Goal: Task Accomplishment & Management: Contribute content

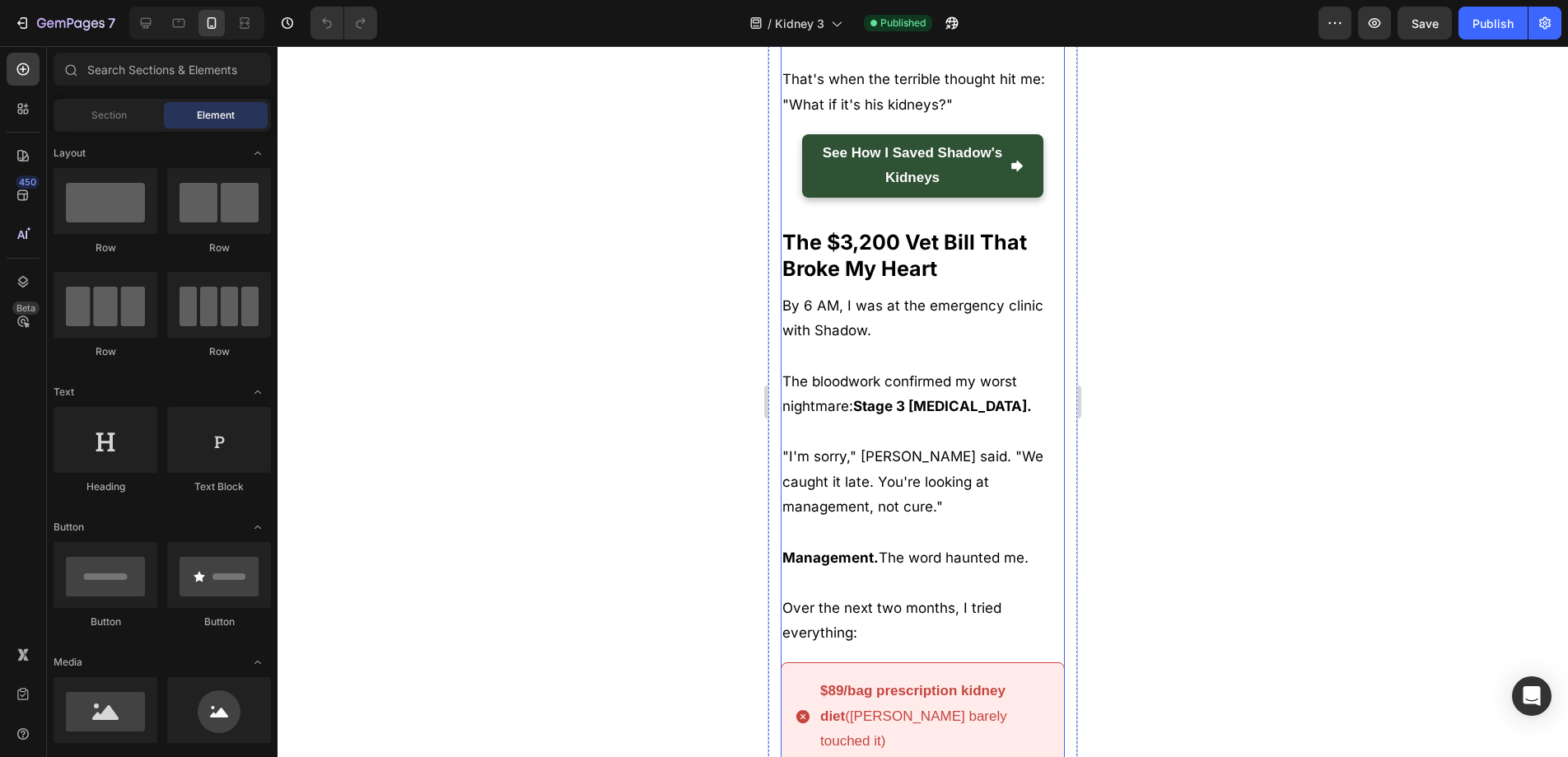
scroll to position [1731, 0]
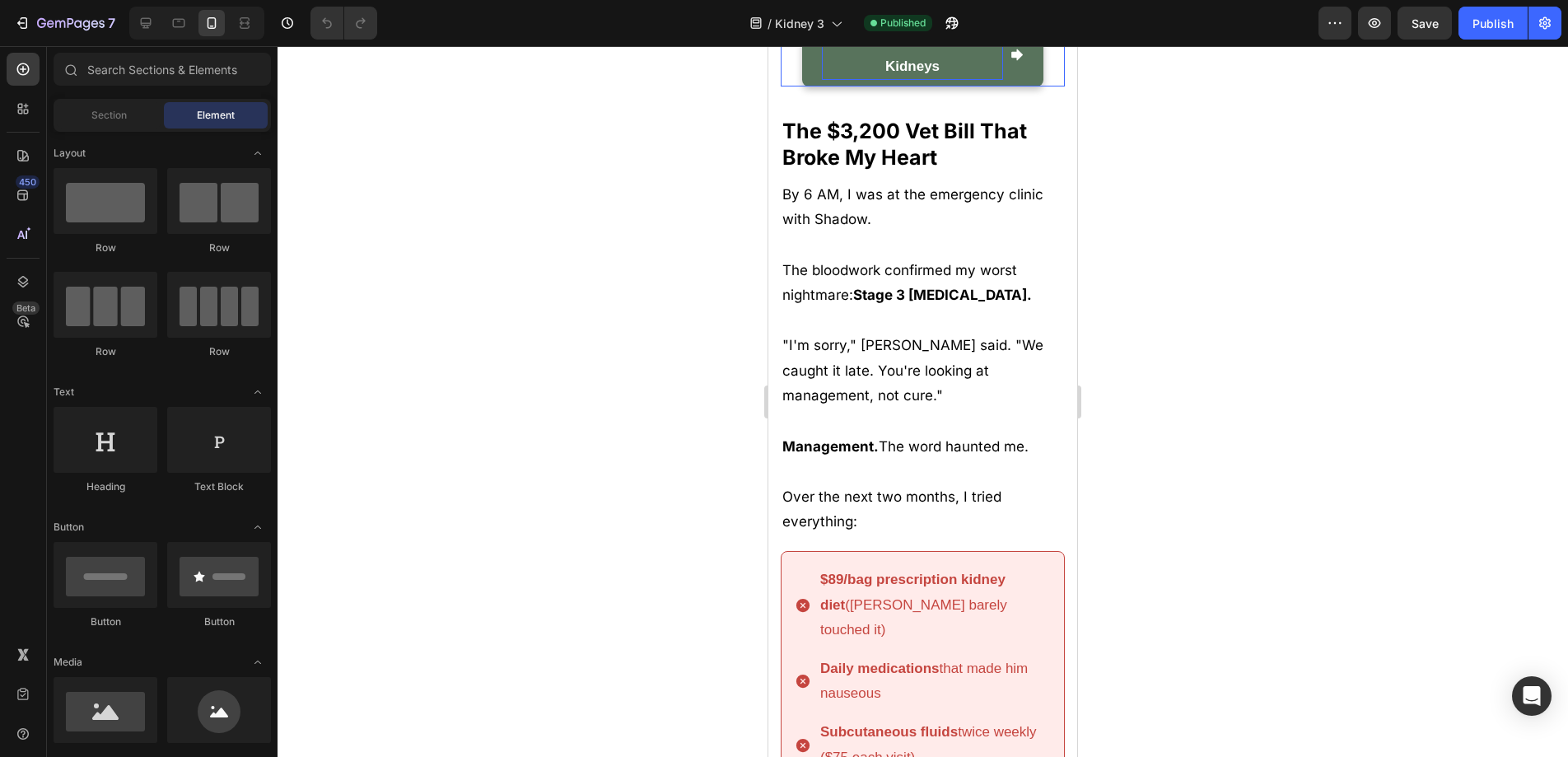
click at [928, 75] on strong "See How I Saved Shadow's Kidneys" at bounding box center [913, 54] width 180 height 41
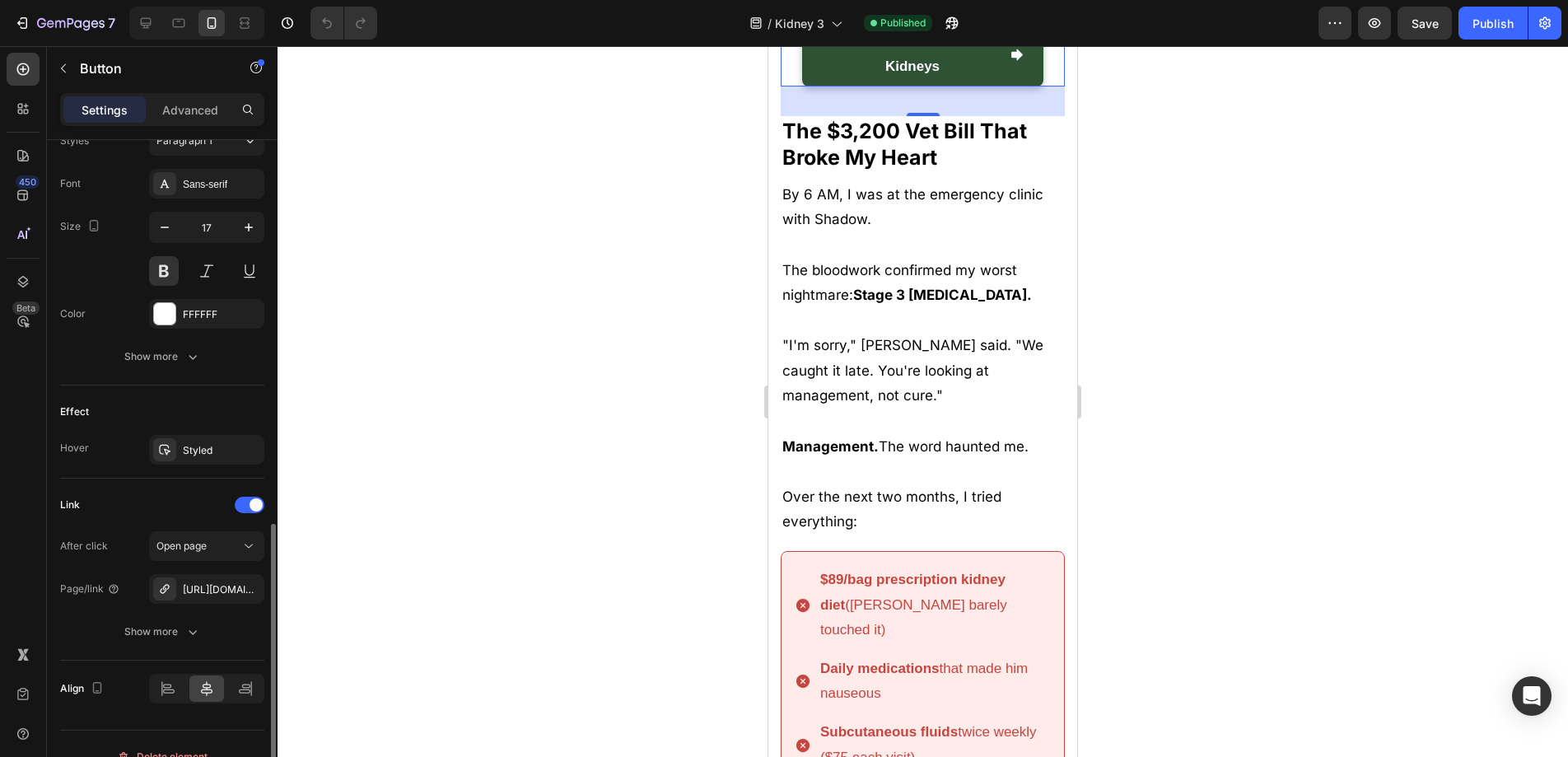
scroll to position [776, 0]
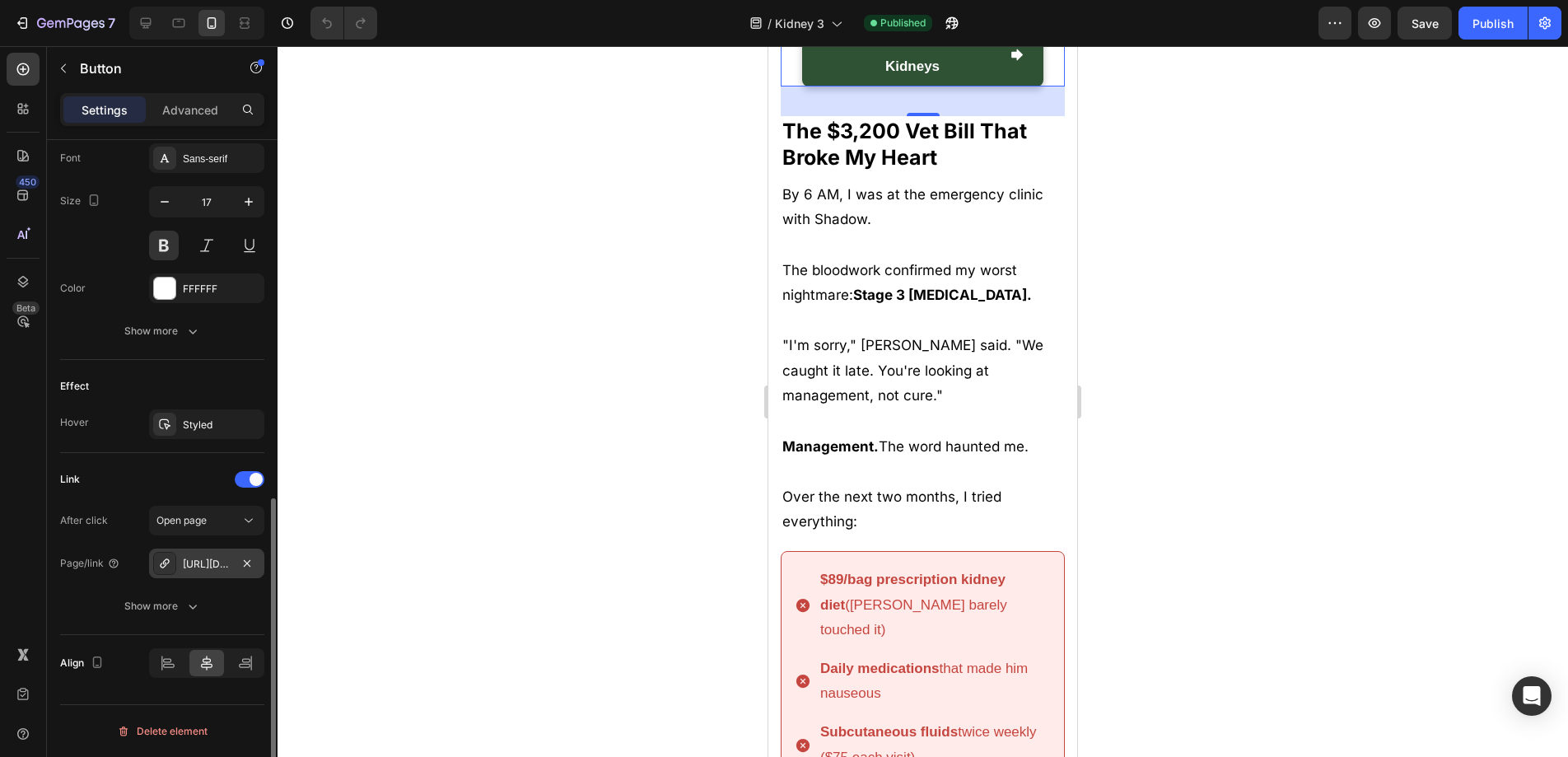
click at [202, 572] on div "[URL][DOMAIN_NAME]" at bounding box center [207, 564] width 116 height 30
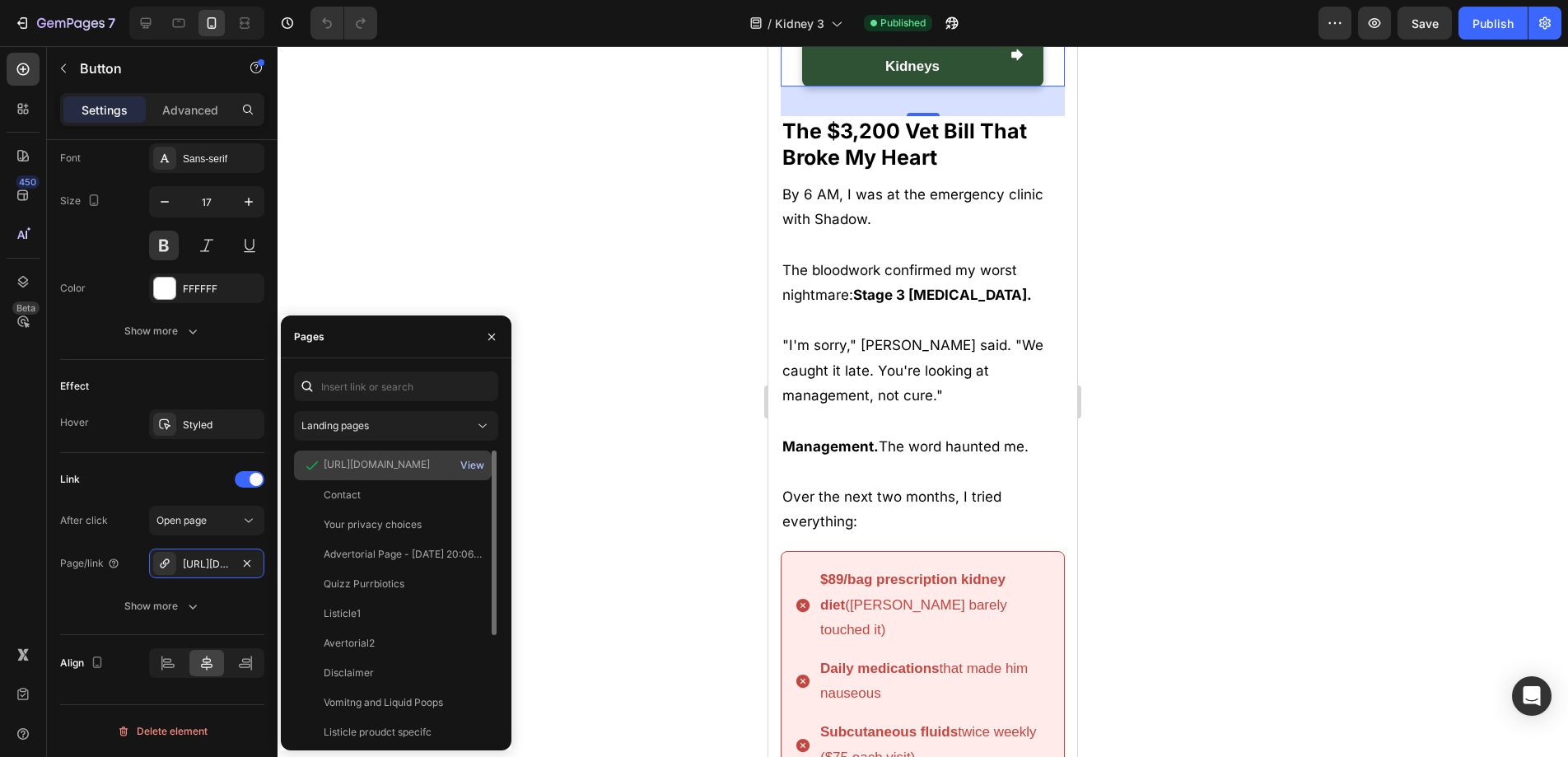
click at [478, 462] on div "View" at bounding box center [472, 465] width 24 height 15
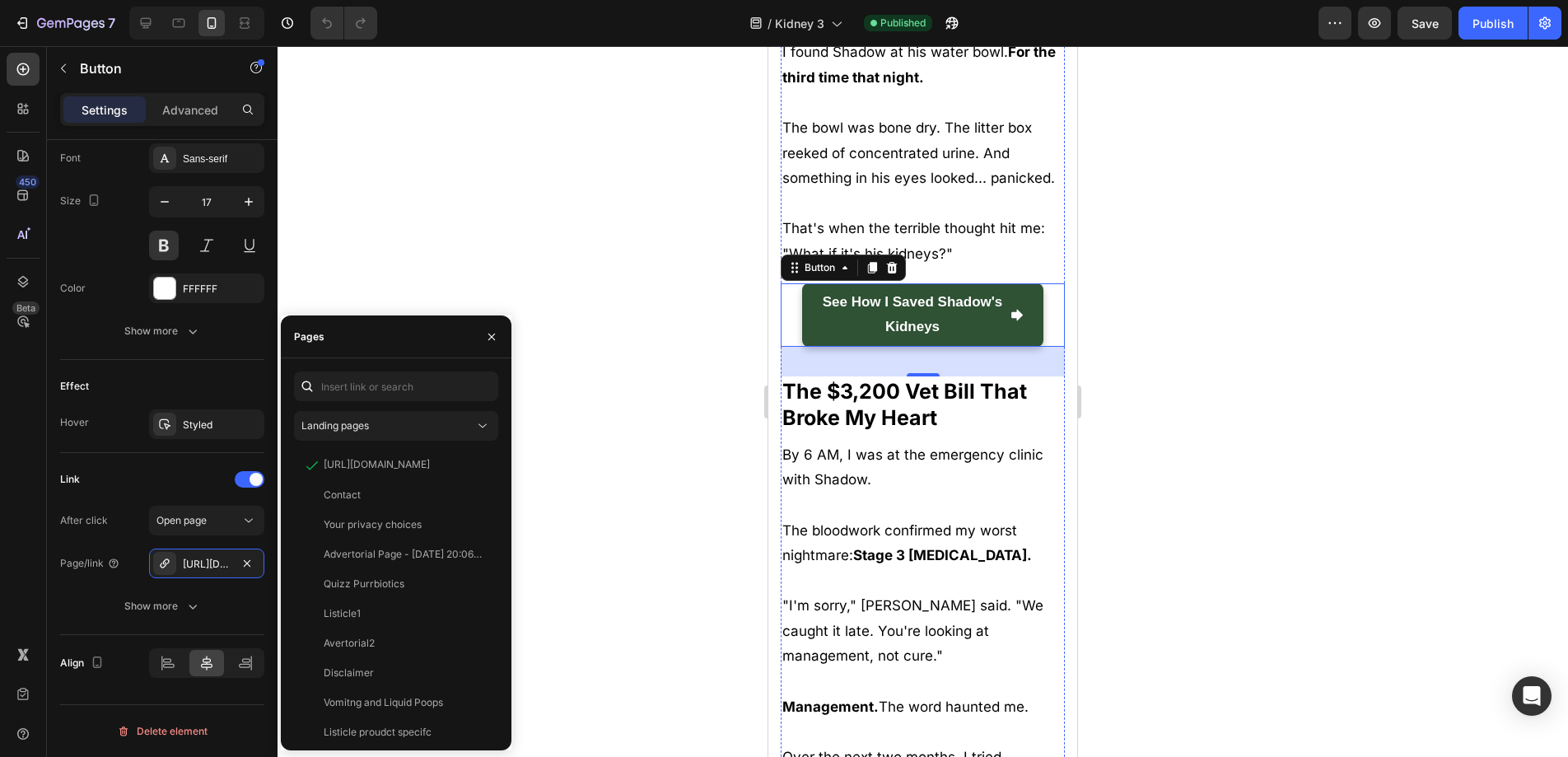
scroll to position [1534, 0]
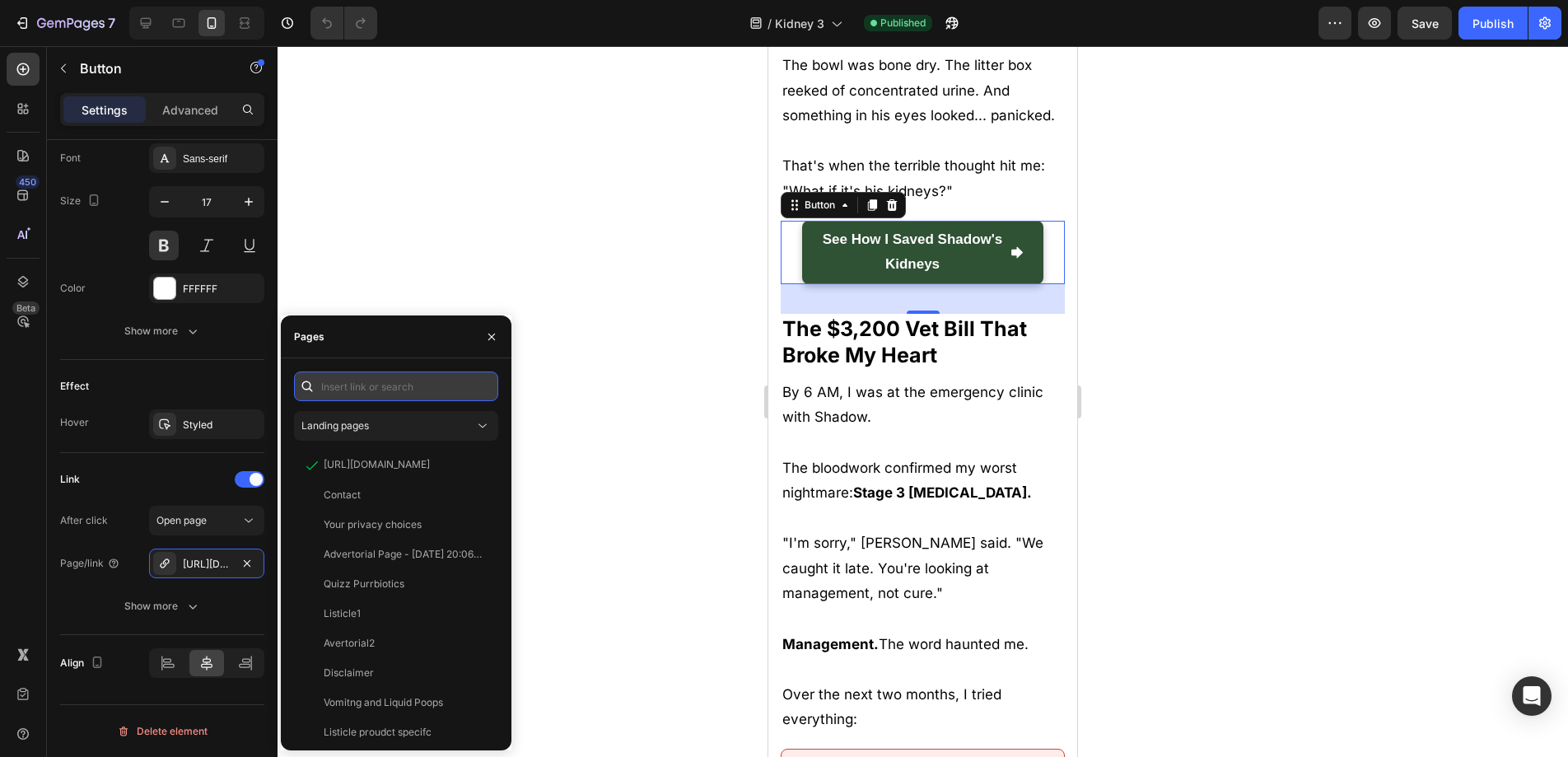
click at [409, 392] on input "text" at bounding box center [395, 386] width 204 height 30
paste input "[URL][DOMAIN_NAME]"
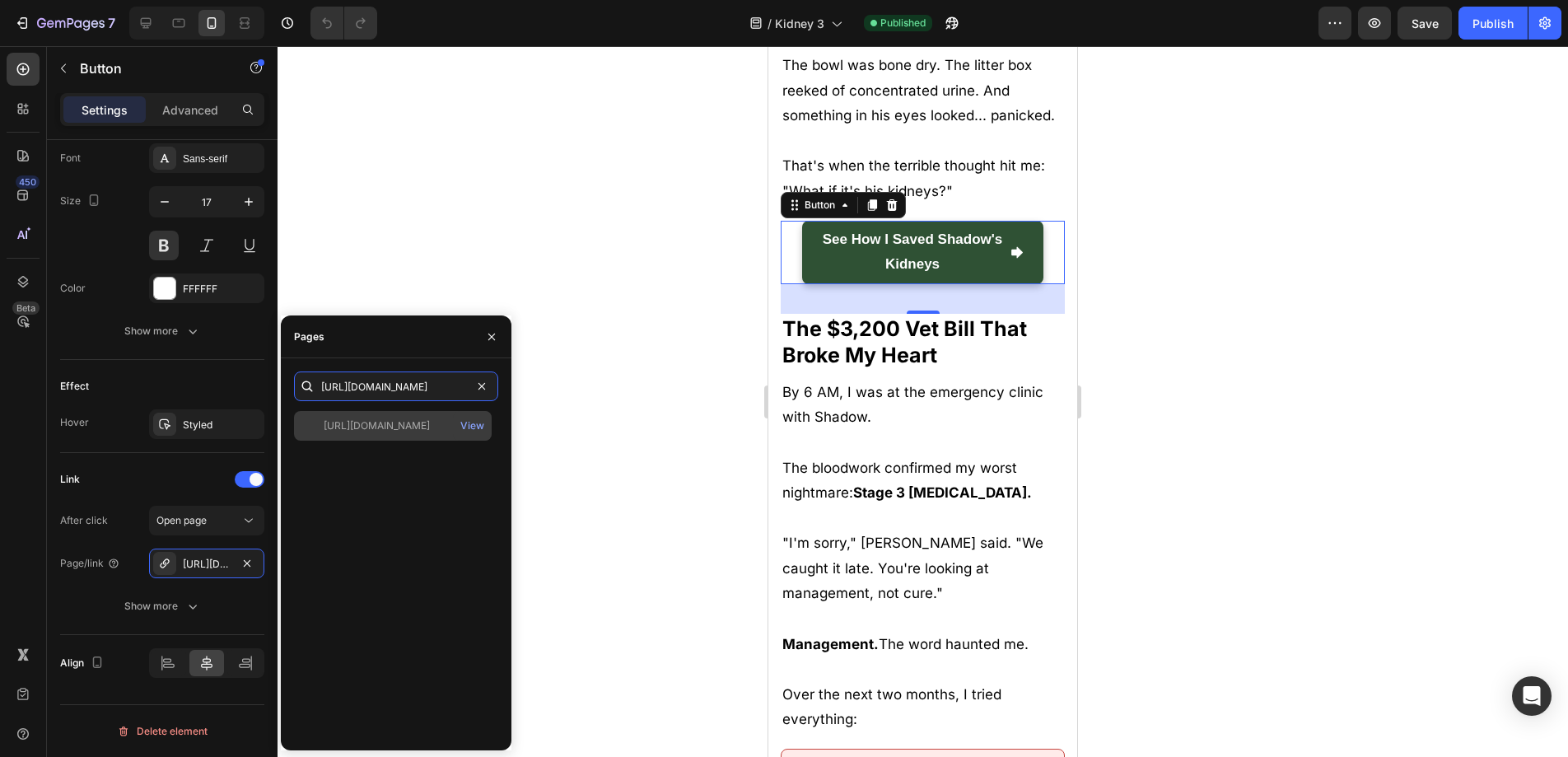
type input "[URL][DOMAIN_NAME]"
click at [405, 427] on div "https://www.purrbiotics.co/products/the-happy-cat-mom-guide?view=kidney-proudct" at bounding box center [377, 425] width 107 height 15
click at [710, 410] on div at bounding box center [922, 400] width 1290 height 710
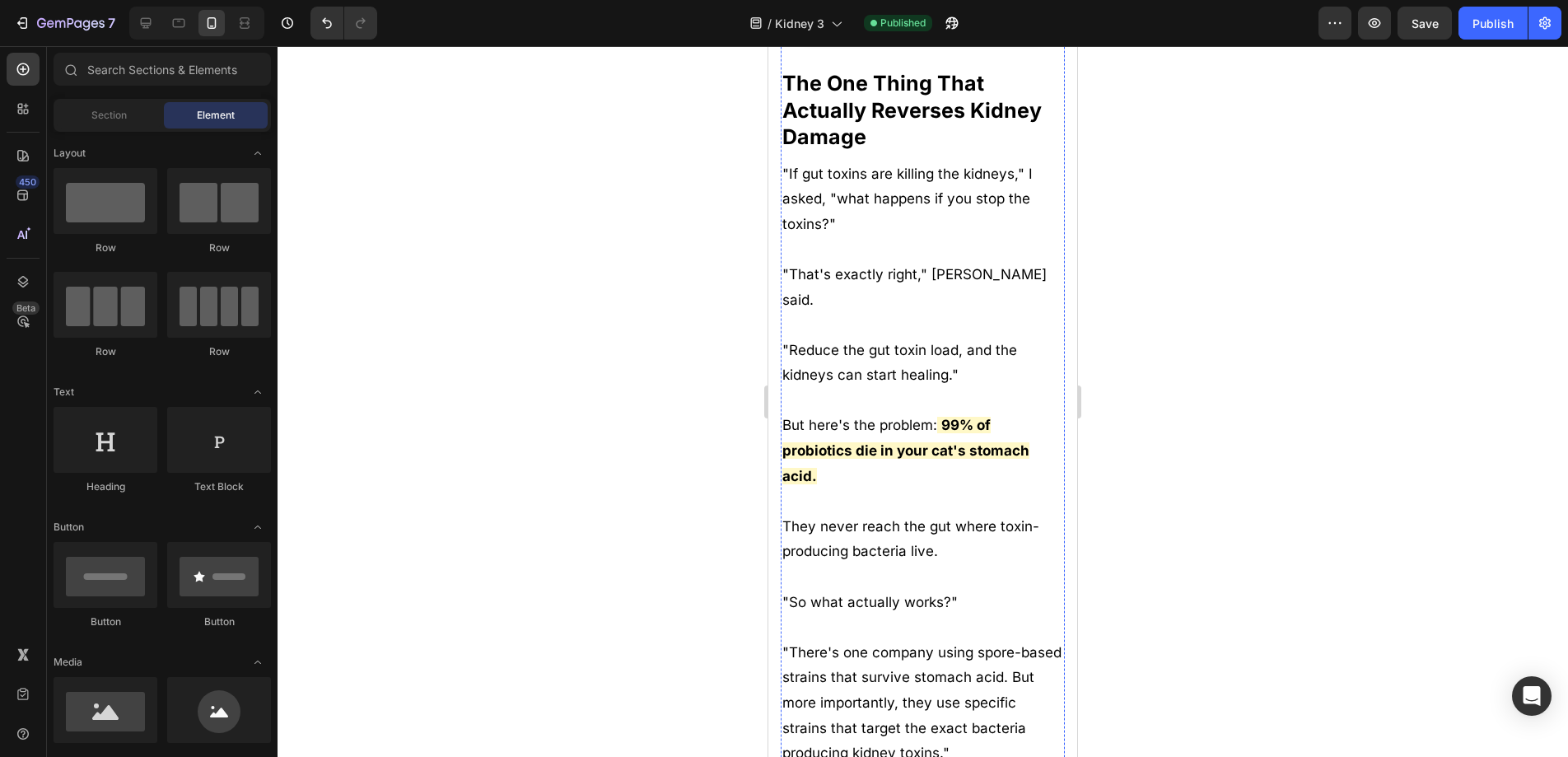
scroll to position [4958, 0]
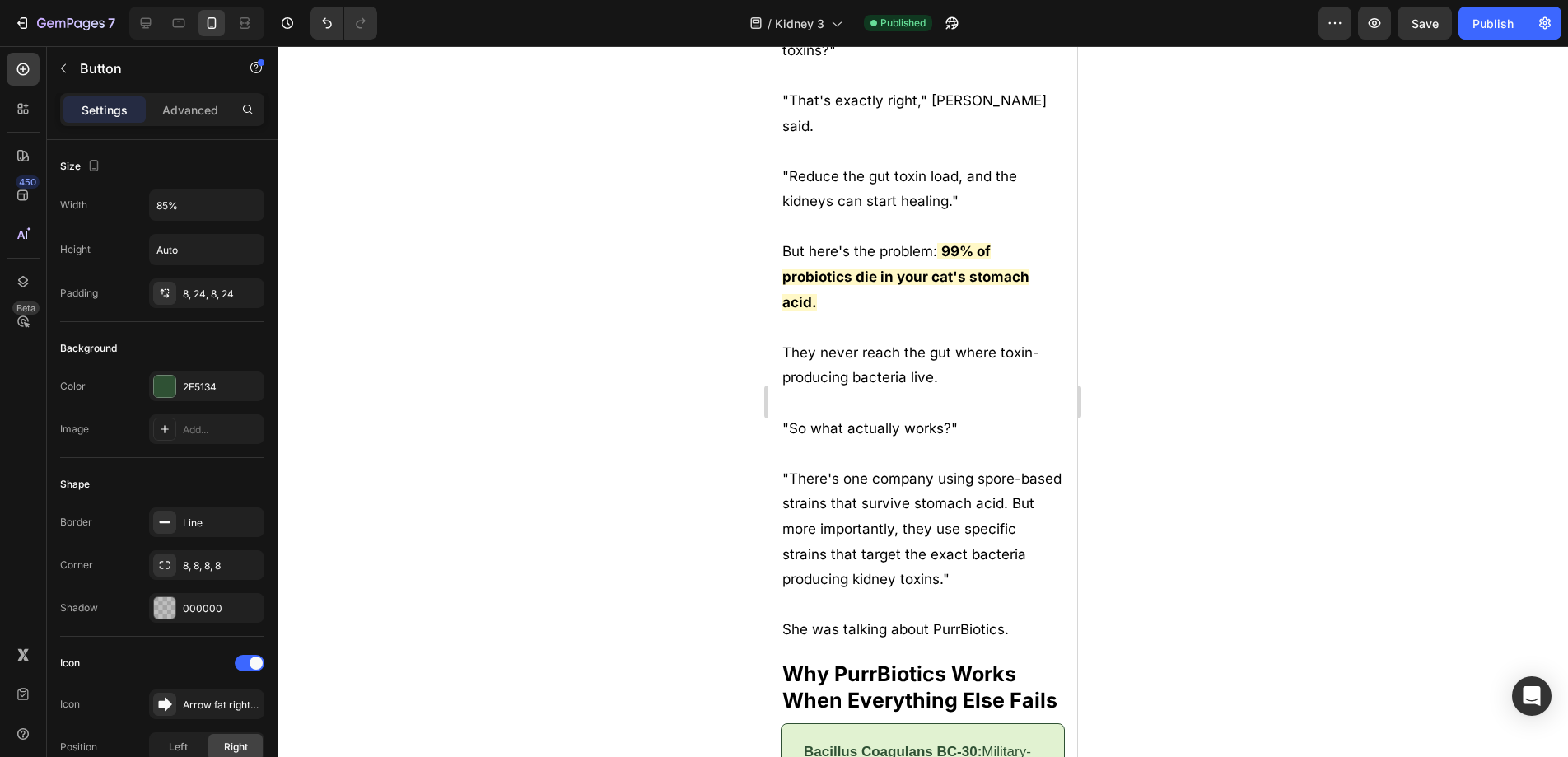
drag, startPoint x: 815, startPoint y: 381, endPoint x: 1527, endPoint y: 434, distance: 714.0
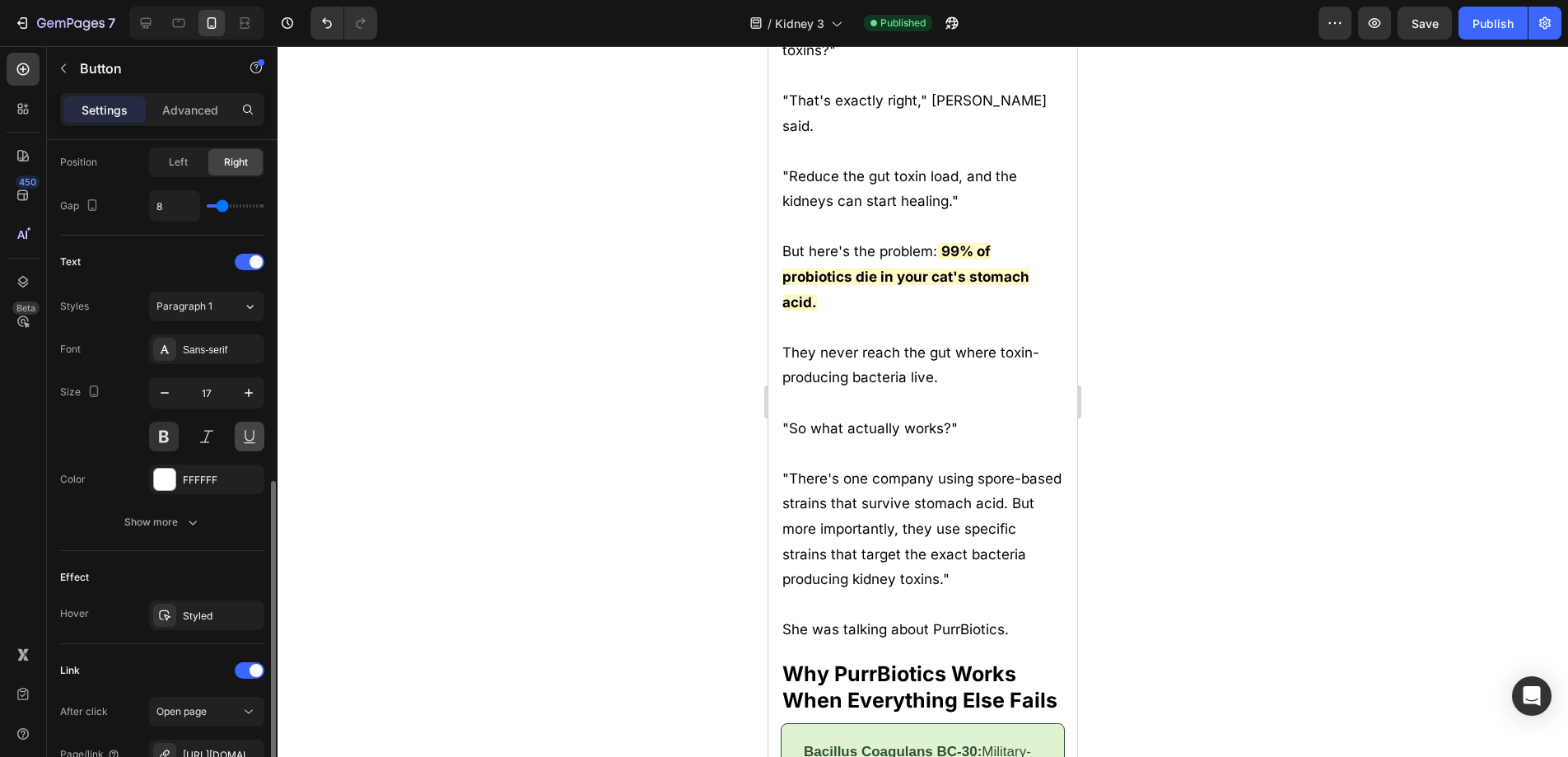
scroll to position [776, 0]
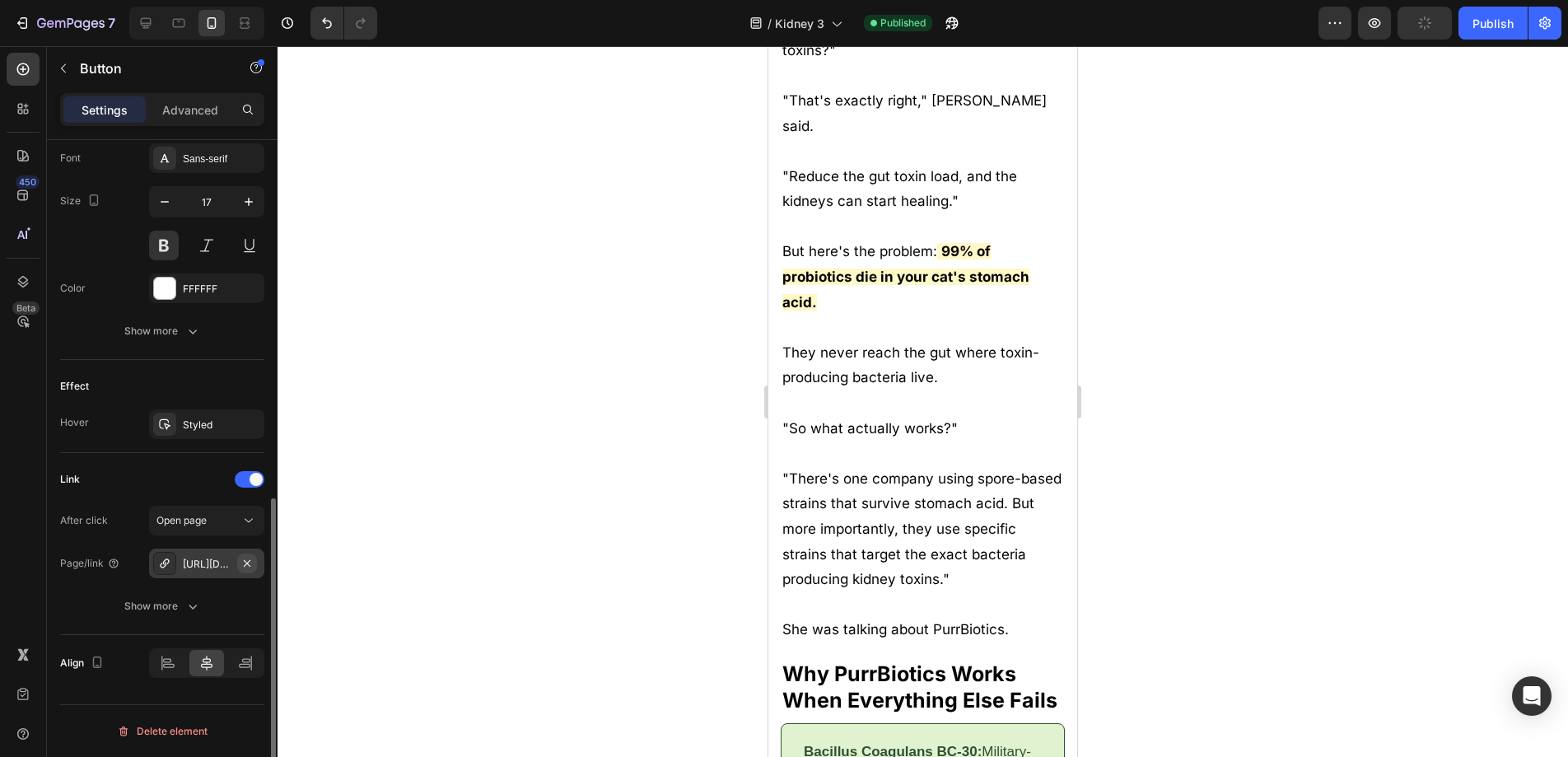
click at [244, 563] on icon "button" at bounding box center [246, 563] width 13 height 13
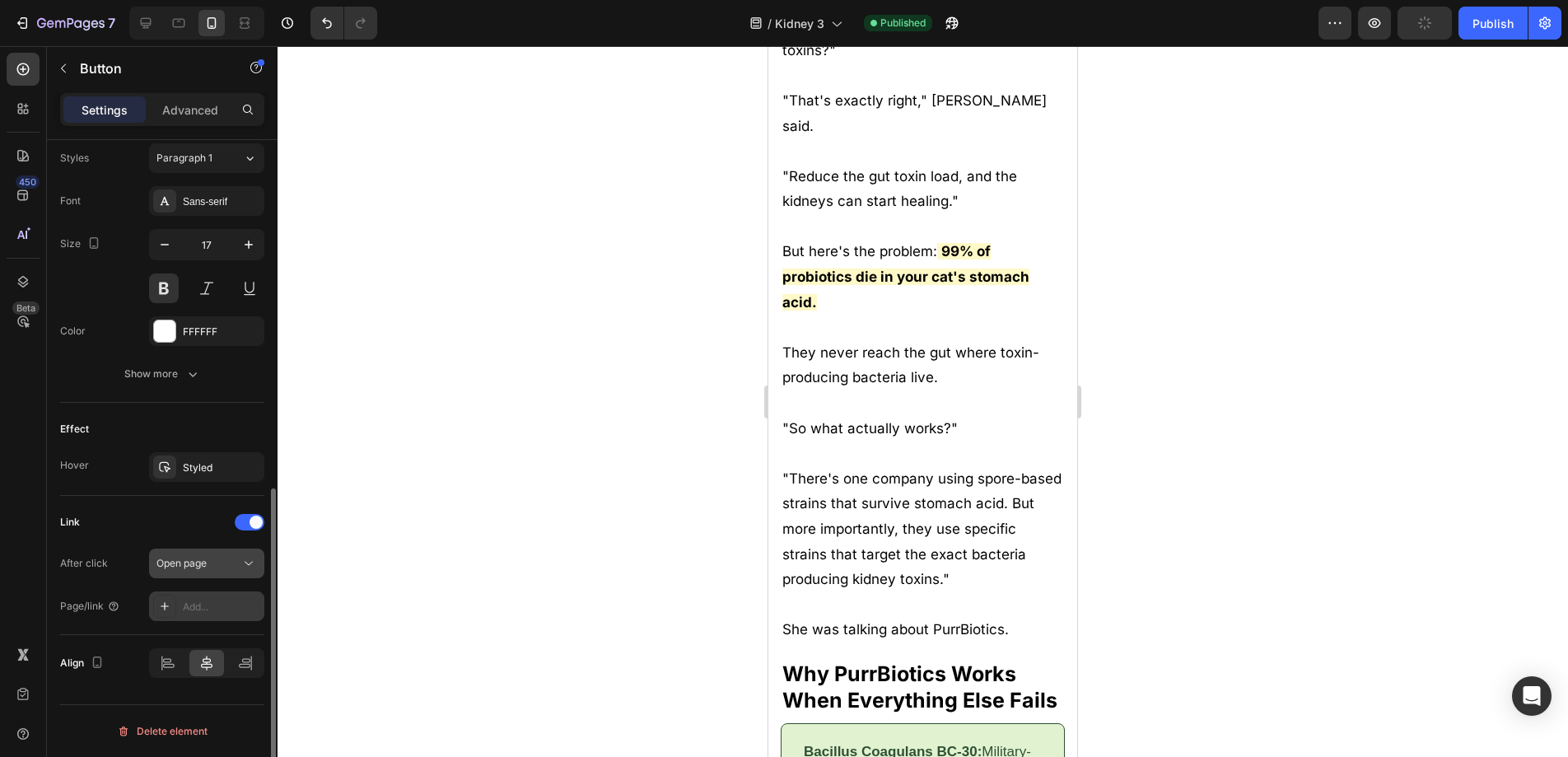
scroll to position [733, 0]
click at [201, 613] on div "Add..." at bounding box center [222, 607] width 78 height 15
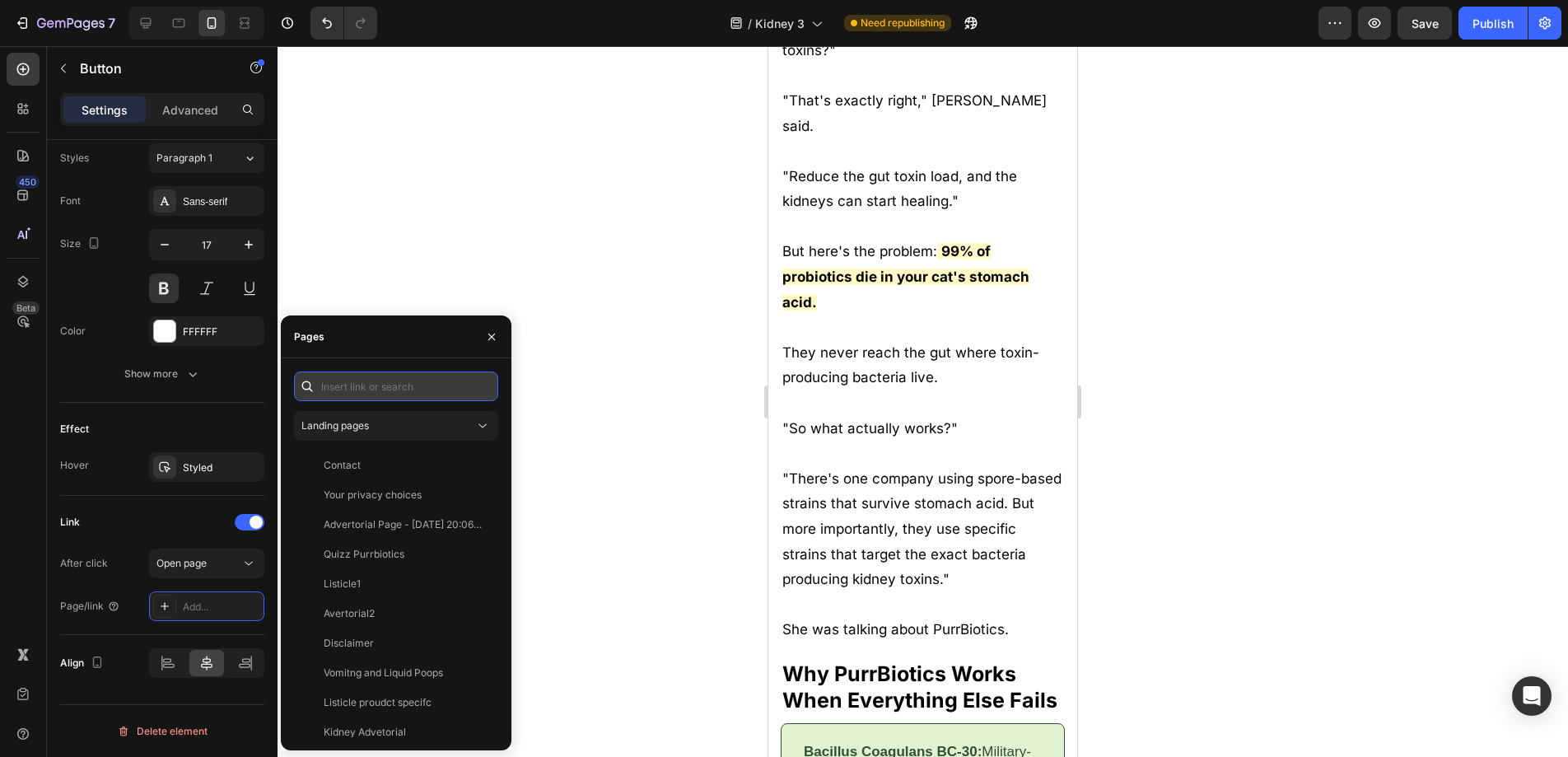
click at [359, 387] on input "text" at bounding box center [395, 386] width 204 height 30
paste input "https://www.purrbiotics.co/products/the-happy-cat-mom-guide?view=kidney-proudct"
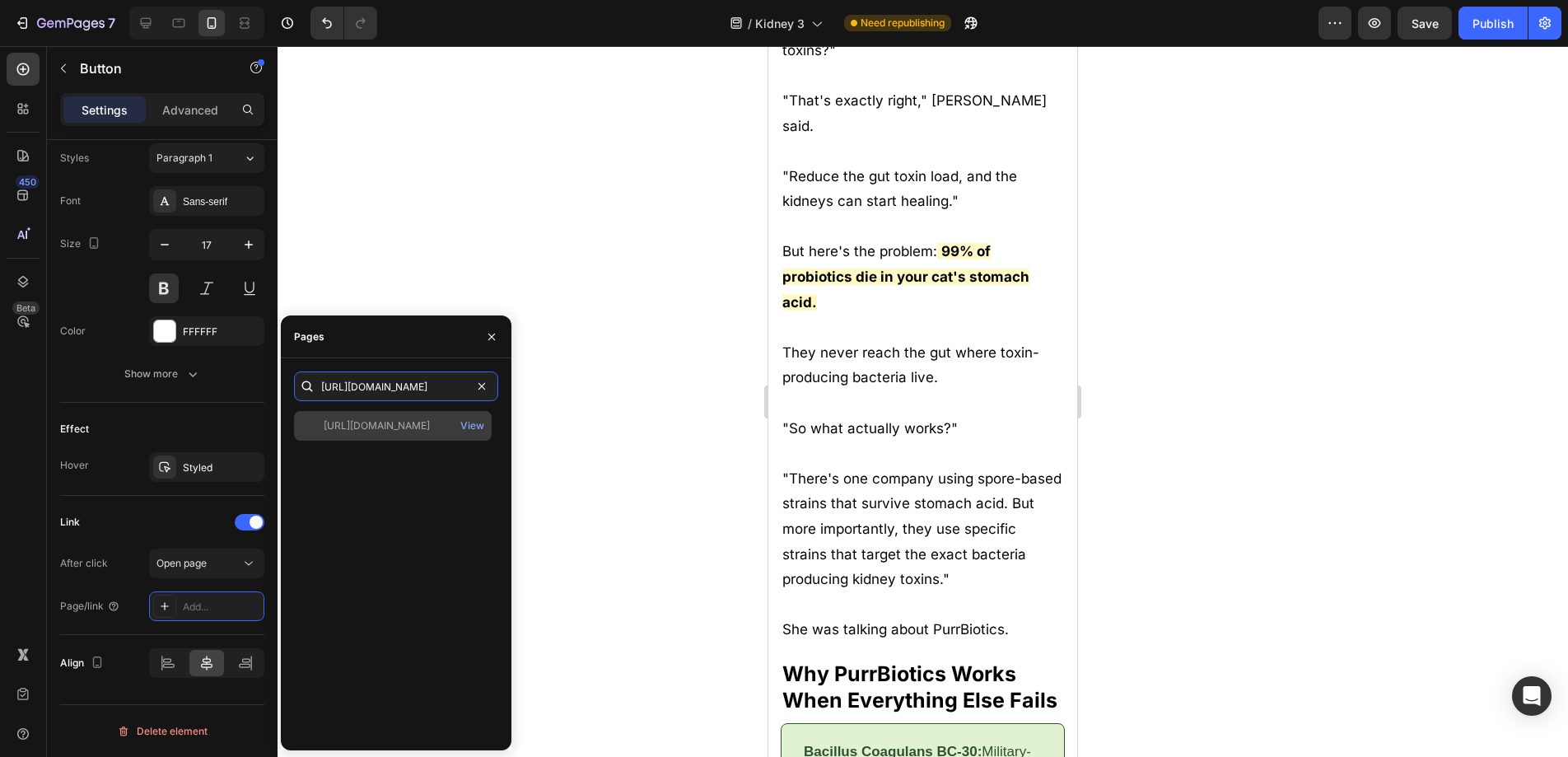
type input "https://www.purrbiotics.co/products/the-happy-cat-mom-guide?view=kidney-proudct"
click at [370, 421] on div "https://www.purrbiotics.co/products/the-happy-cat-mom-guide?view=kidney-proudct" at bounding box center [377, 425] width 107 height 15
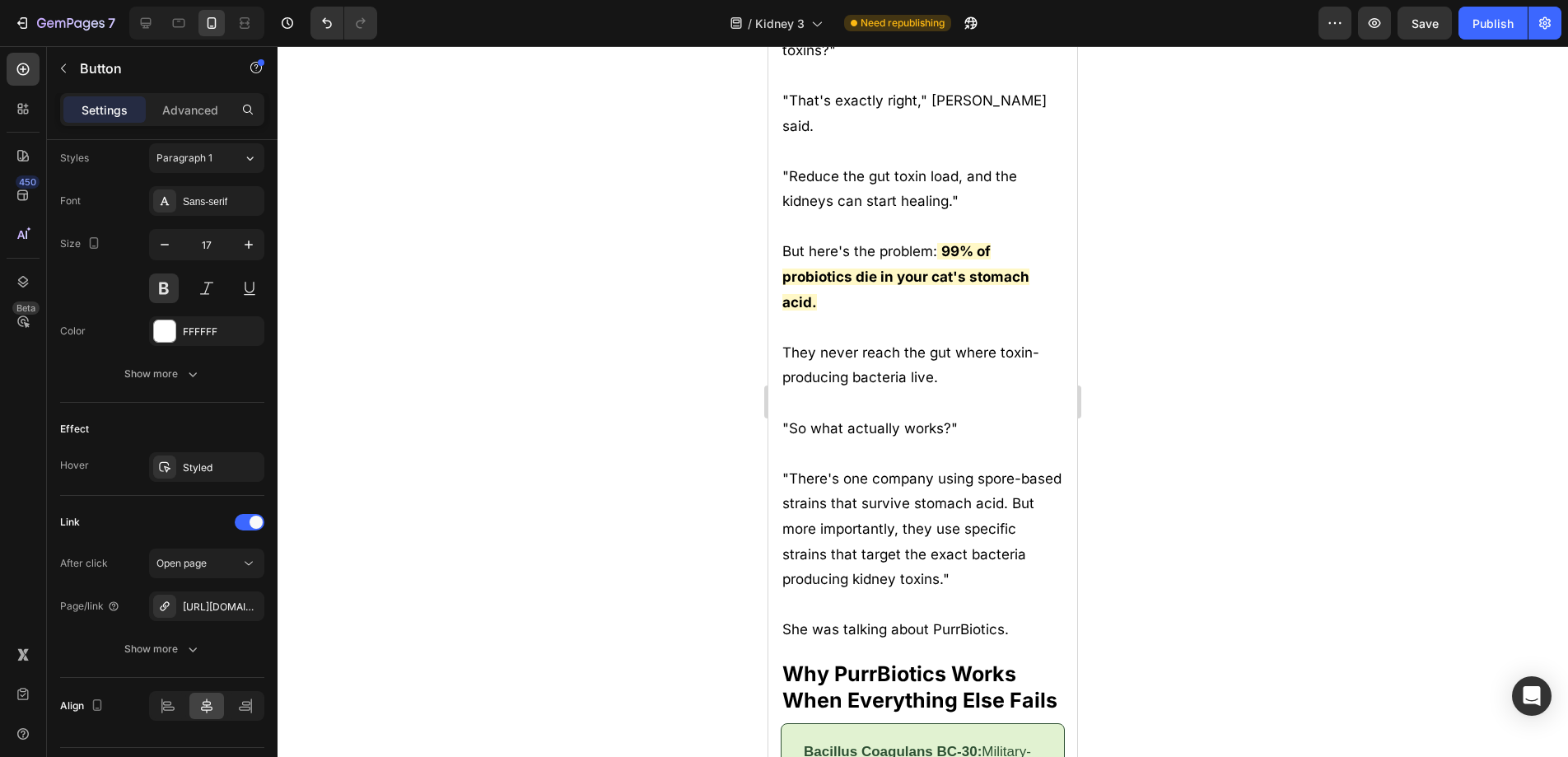
click at [700, 410] on div at bounding box center [922, 400] width 1290 height 710
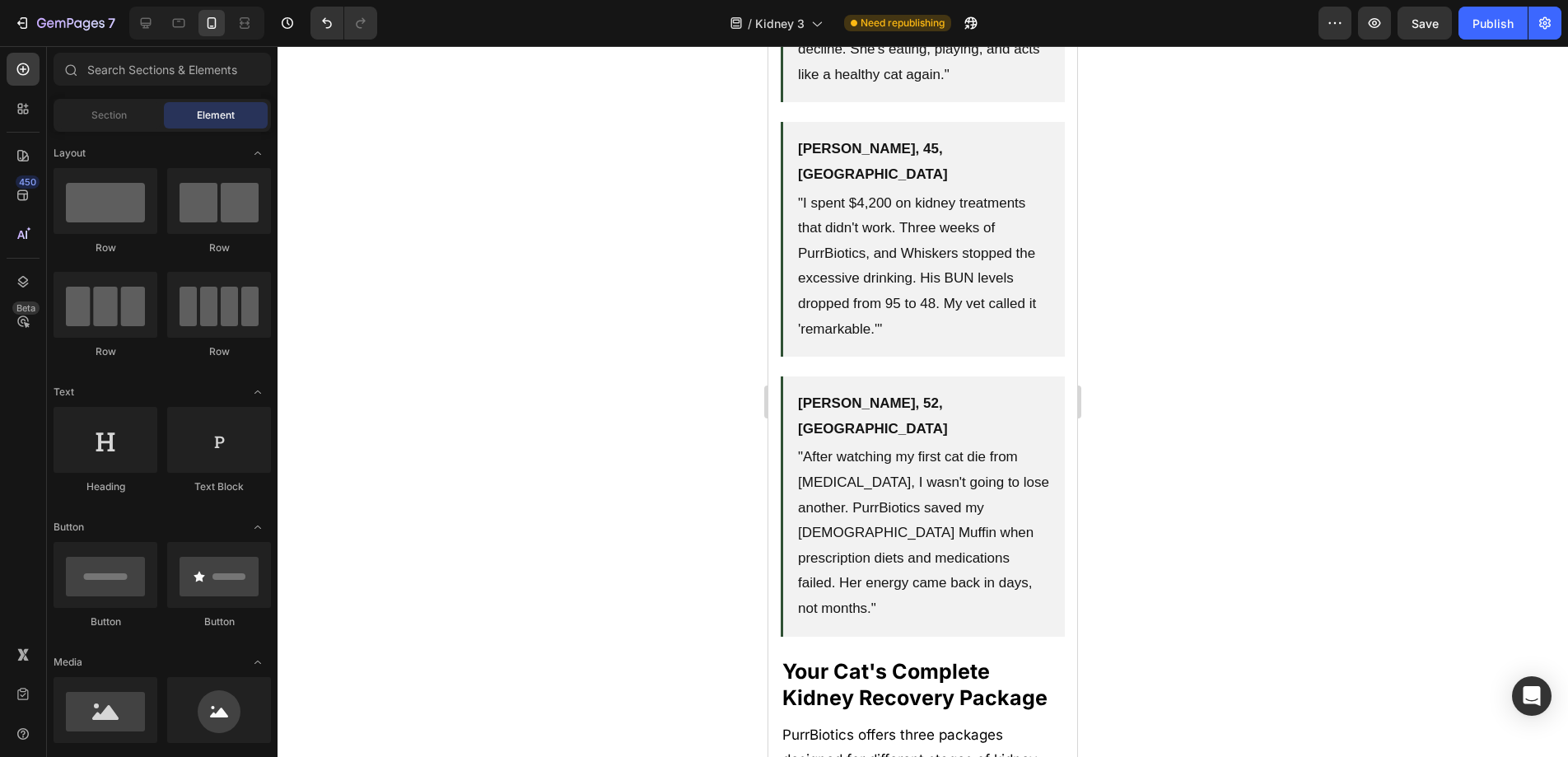
scroll to position [8252, 0]
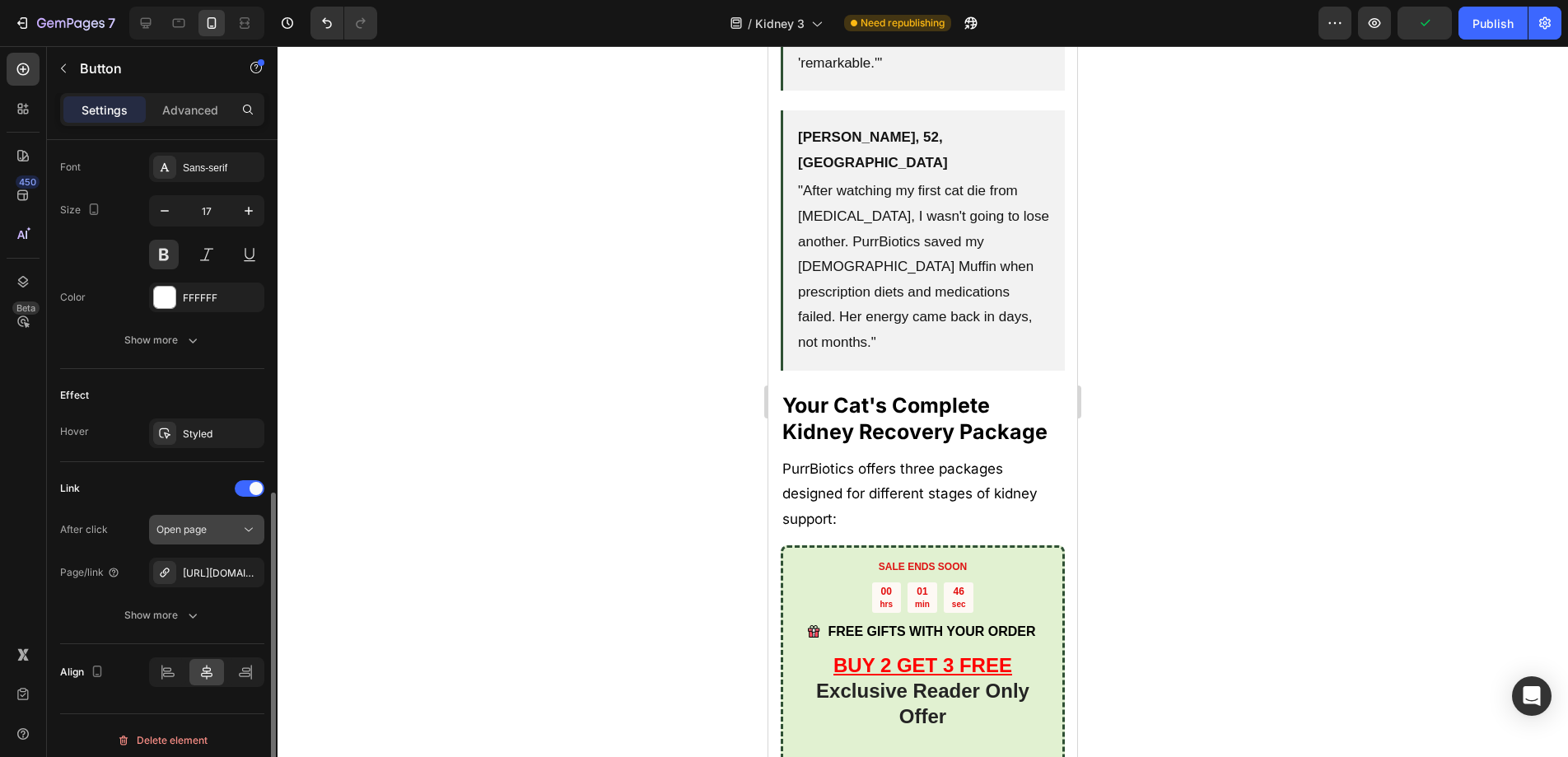
scroll to position [764, 0]
click at [249, 577] on icon "button" at bounding box center [247, 574] width 7 height 7
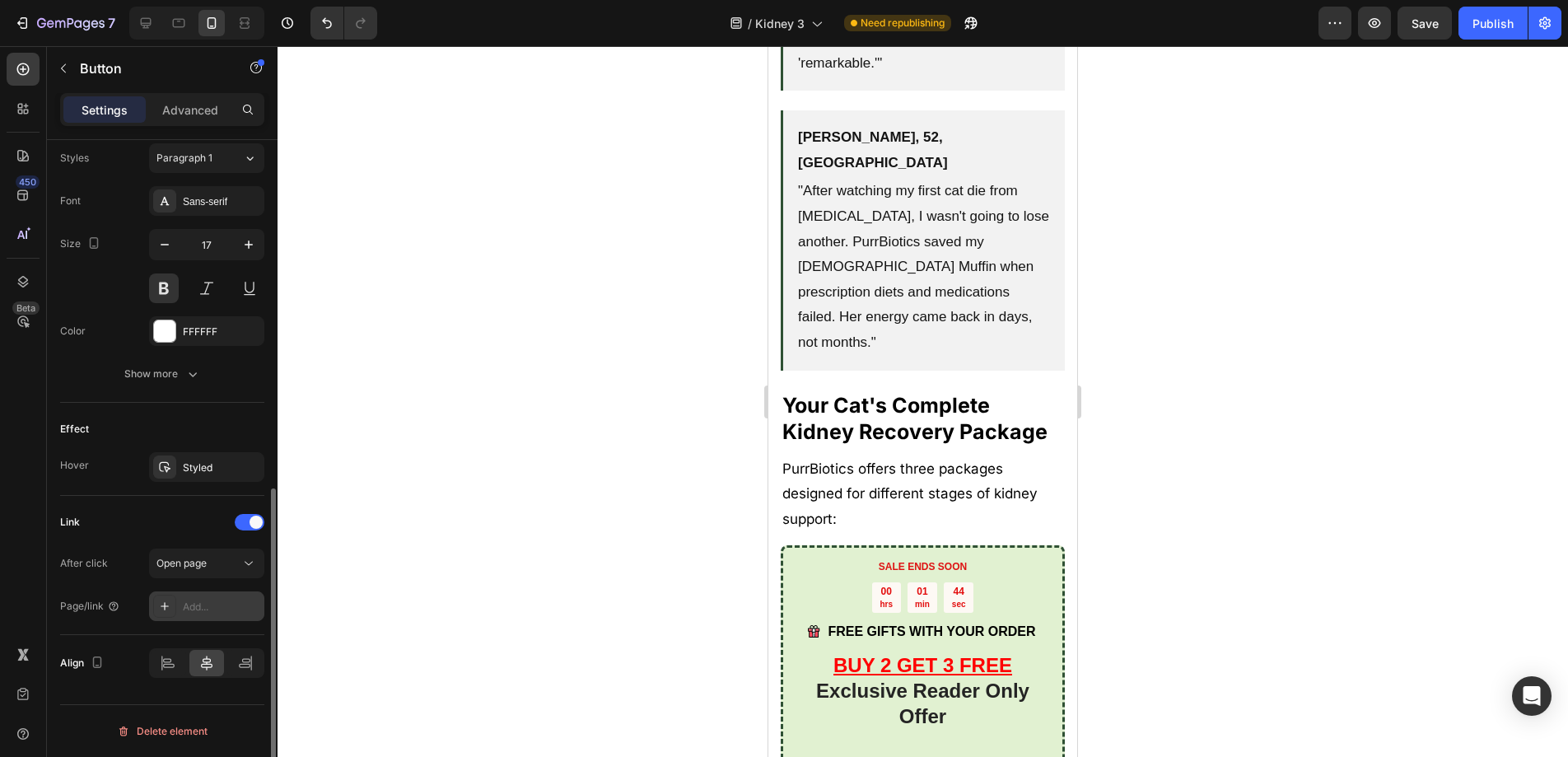
click at [211, 609] on div "Add..." at bounding box center [222, 607] width 78 height 15
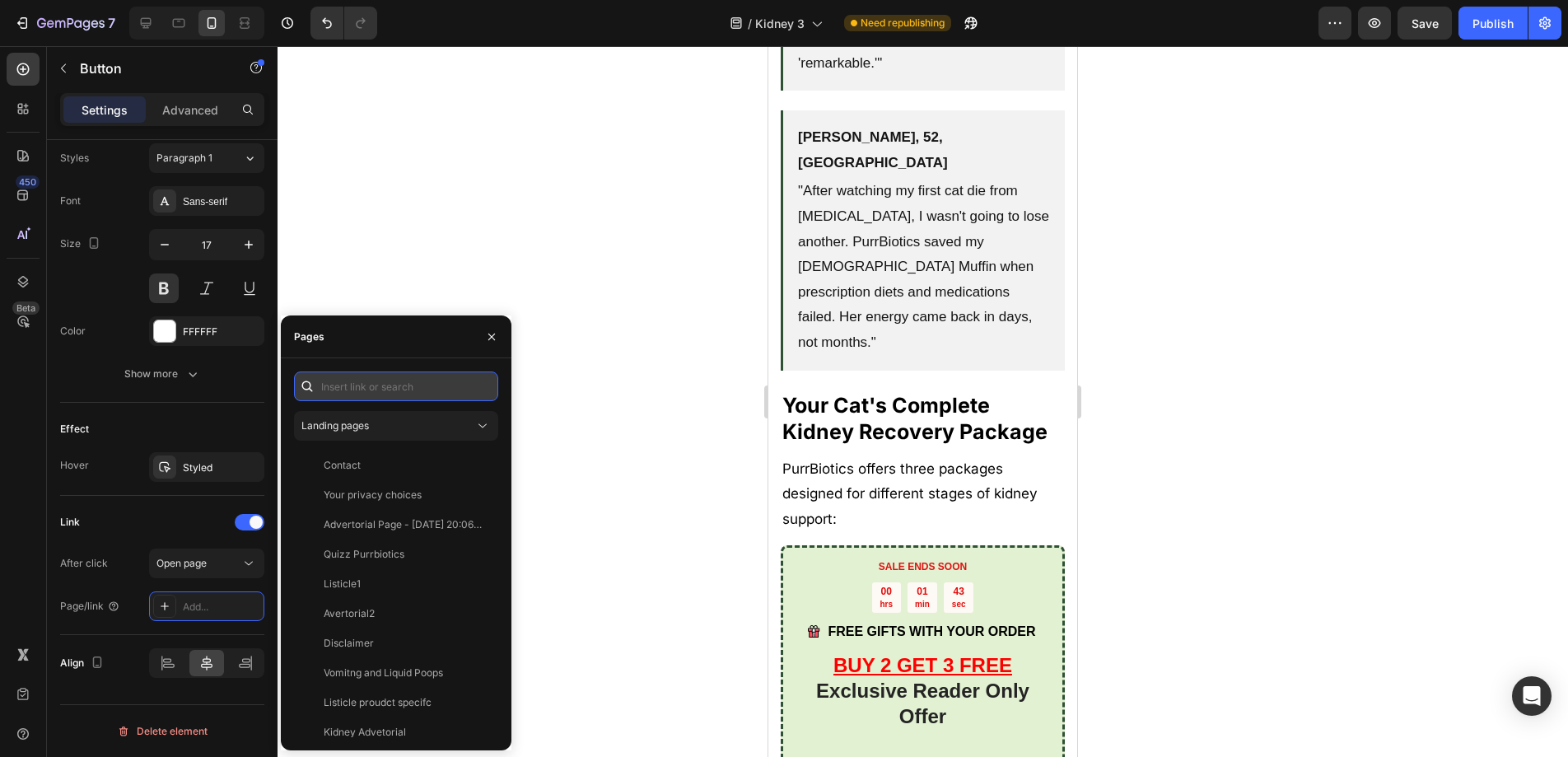
click at [348, 391] on input "text" at bounding box center [395, 386] width 204 height 30
paste input "https://www.purrbiotics.co/products/the-happy-cat-mom-guide?view=kidney-proudct"
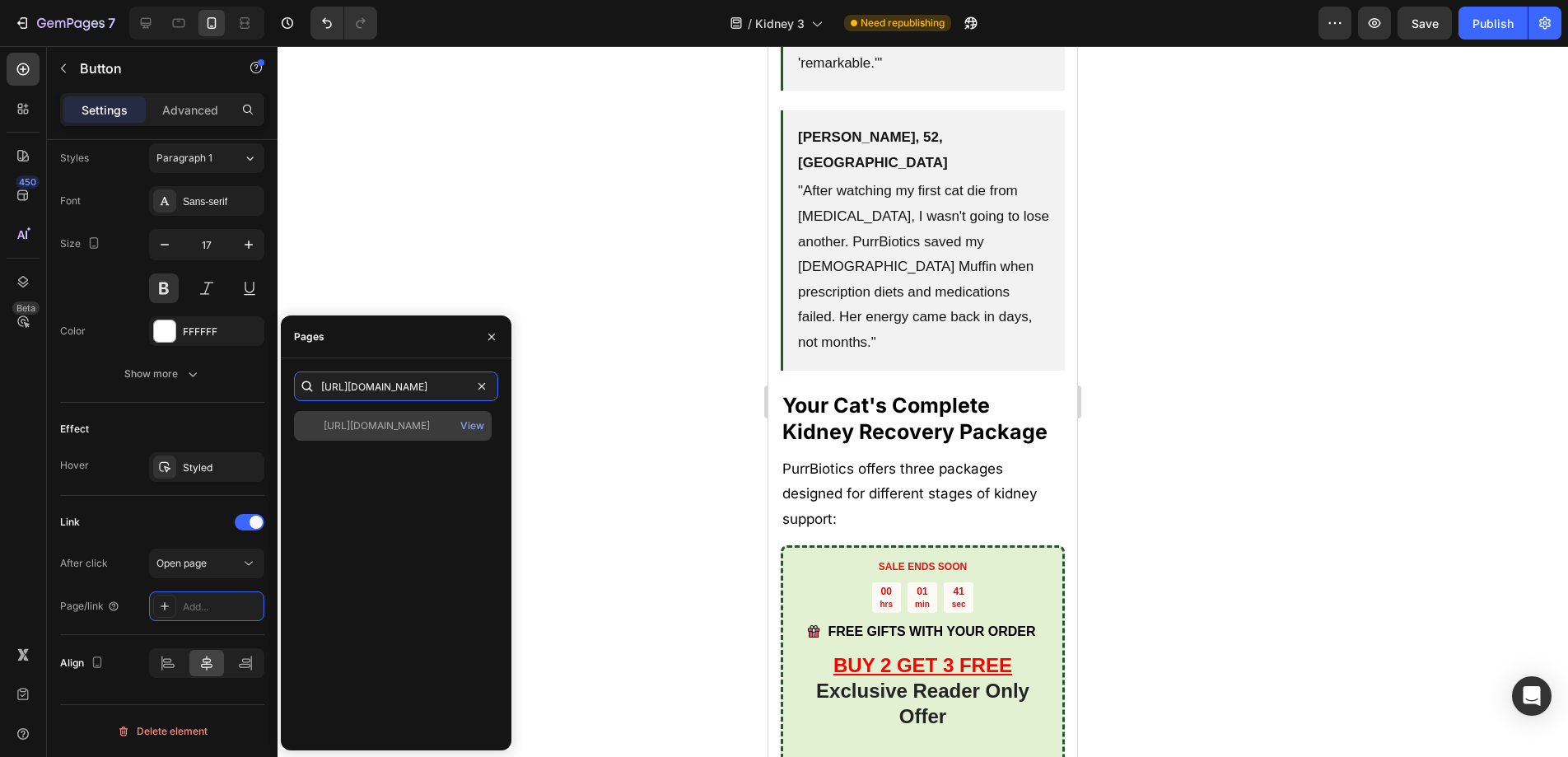
type input "https://www.purrbiotics.co/products/the-happy-cat-mom-guide?view=kidney-proudct"
click at [359, 422] on div "https://www.purrbiotics.co/products/the-happy-cat-mom-guide?view=kidney-proudct" at bounding box center [377, 425] width 107 height 15
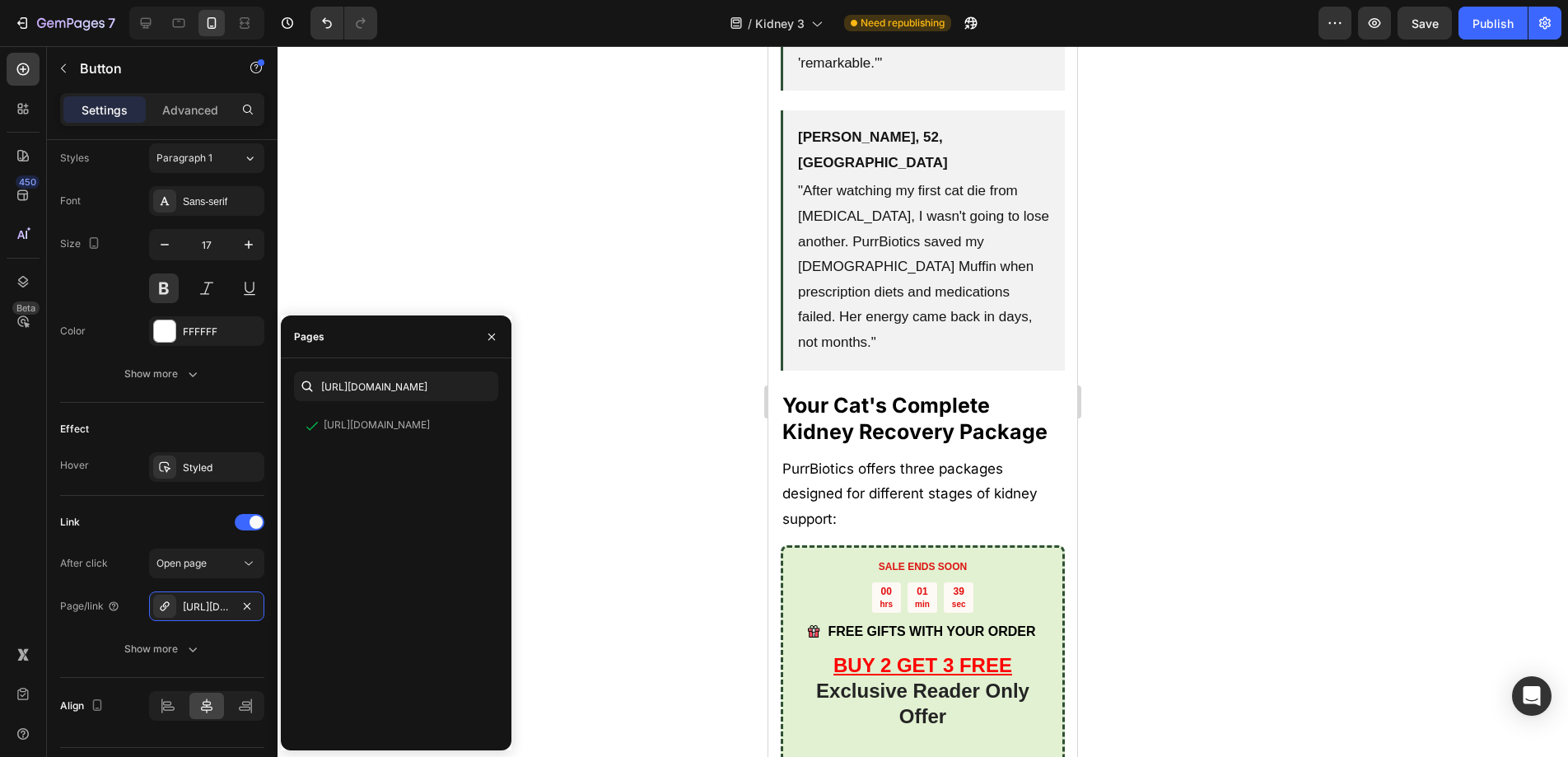
click at [704, 463] on div at bounding box center [922, 400] width 1290 height 710
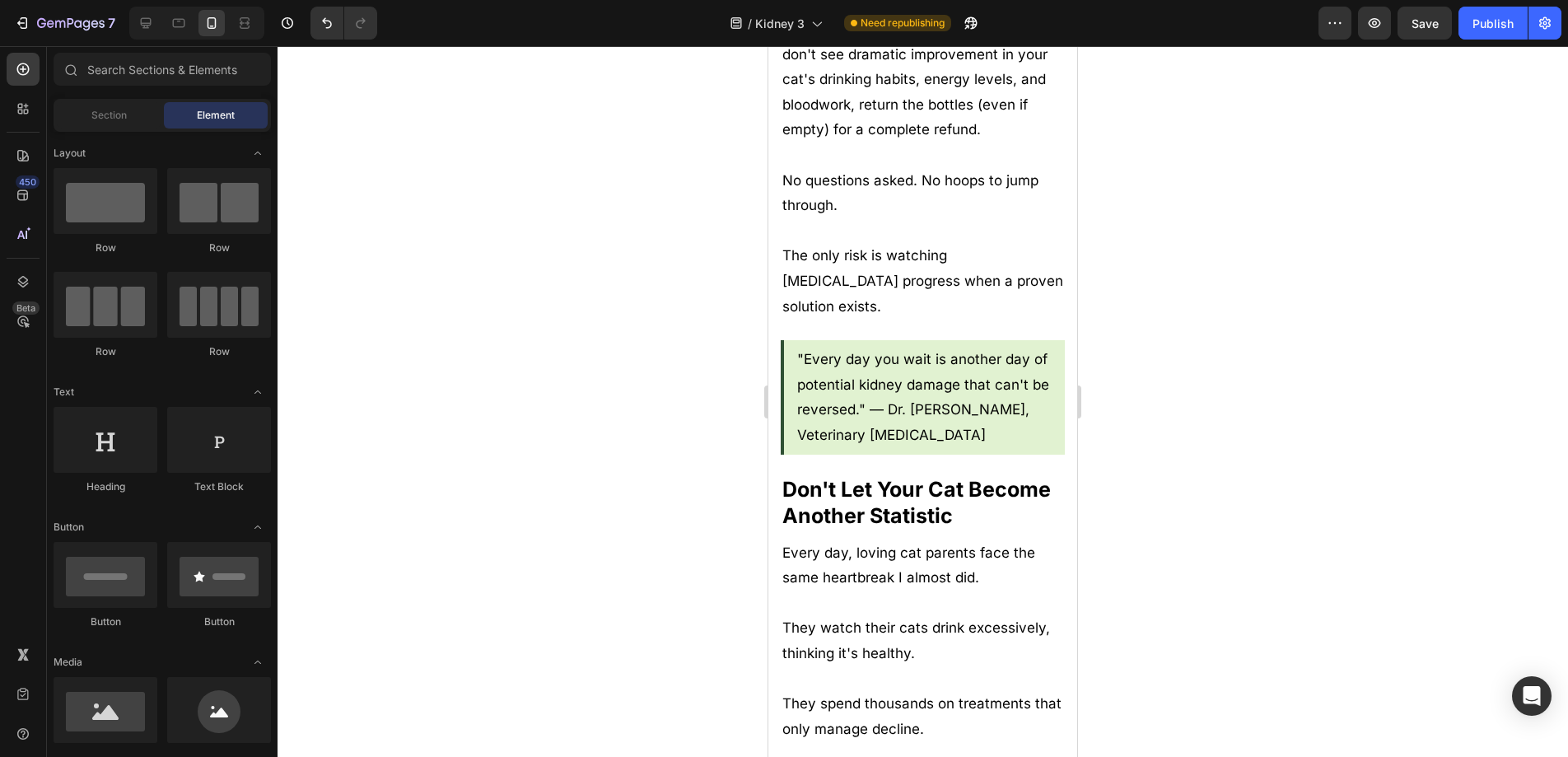
scroll to position [9769, 0]
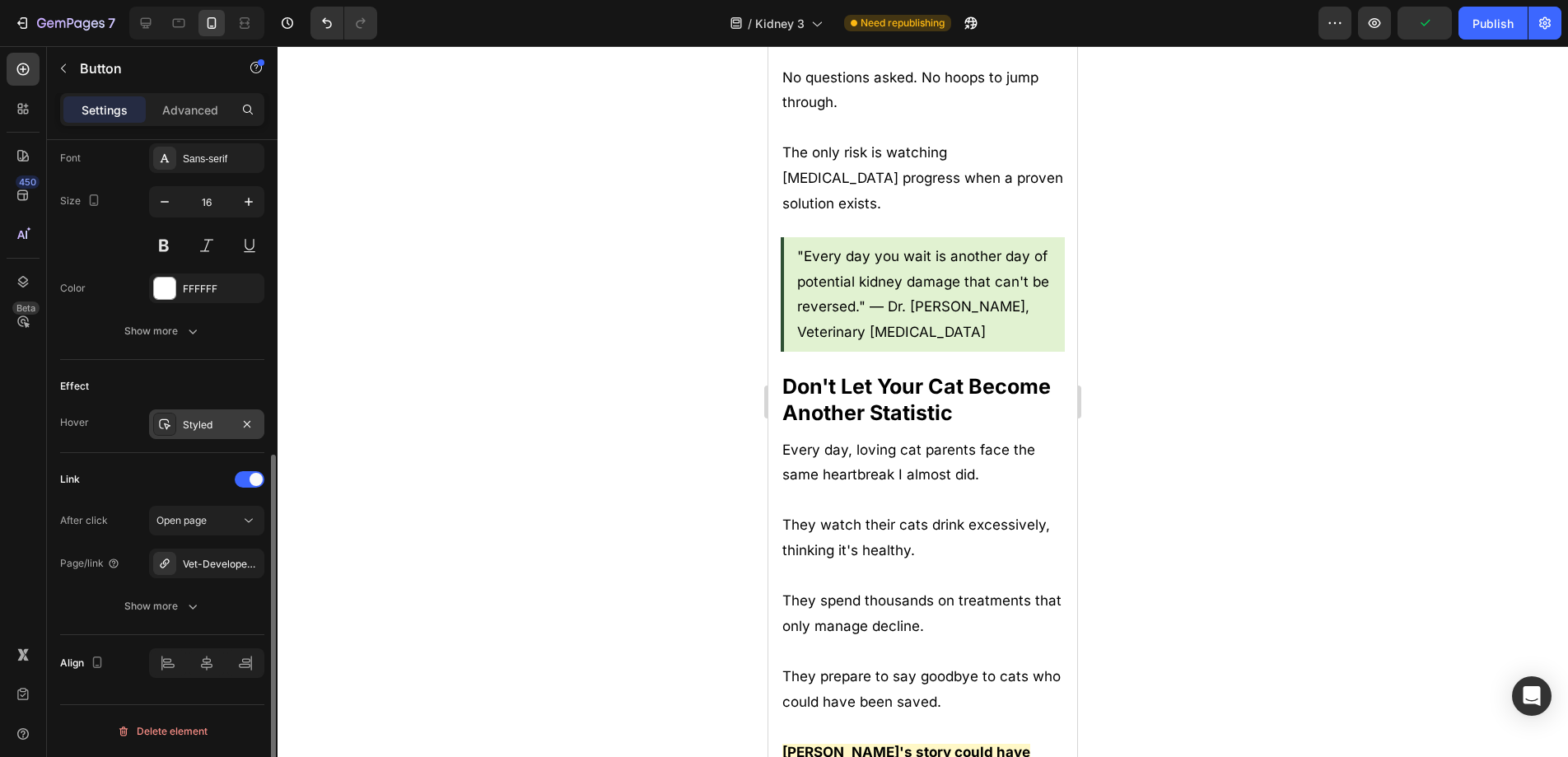
scroll to position [637, 0]
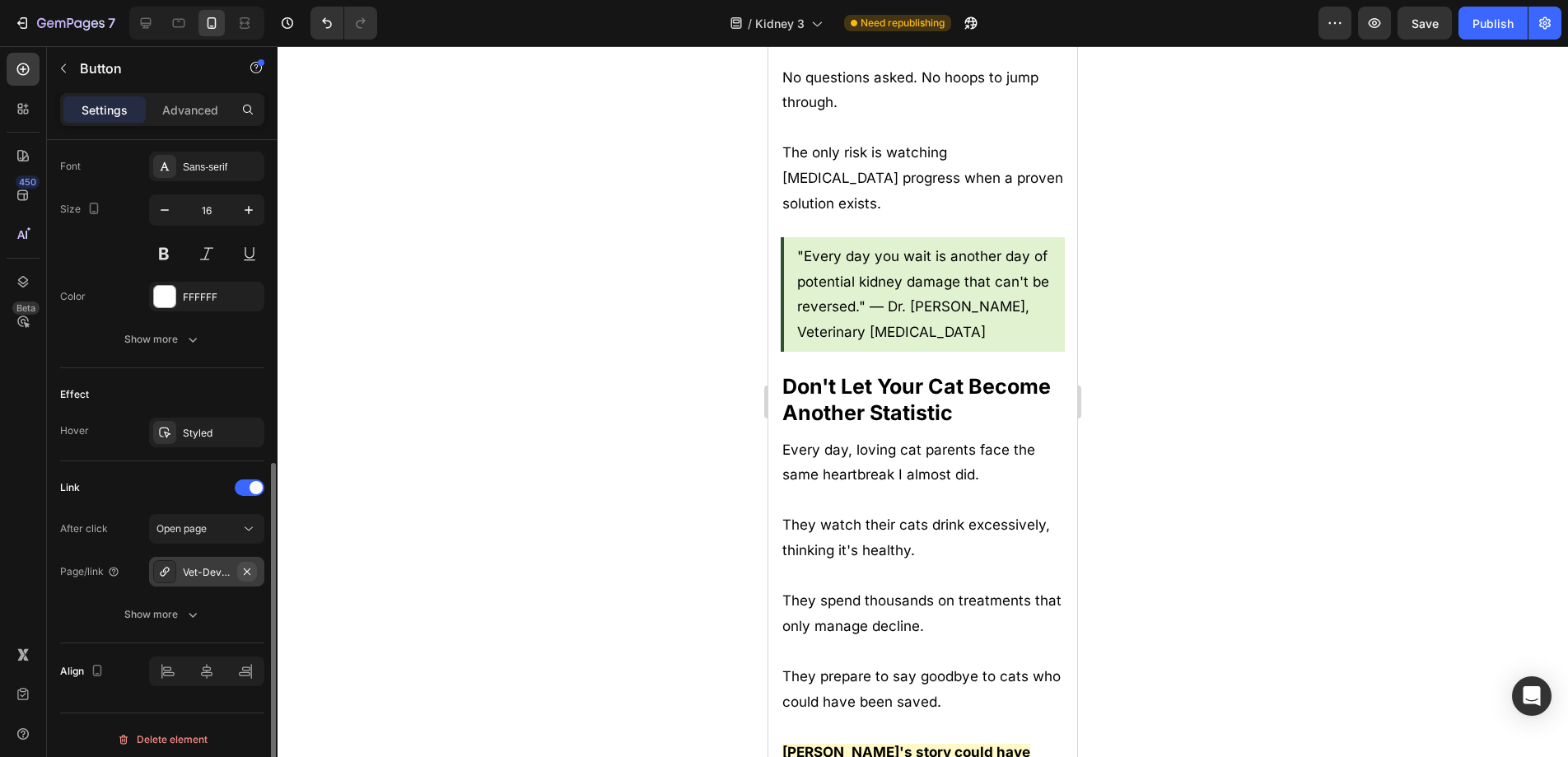
click at [245, 574] on icon "button" at bounding box center [247, 571] width 7 height 7
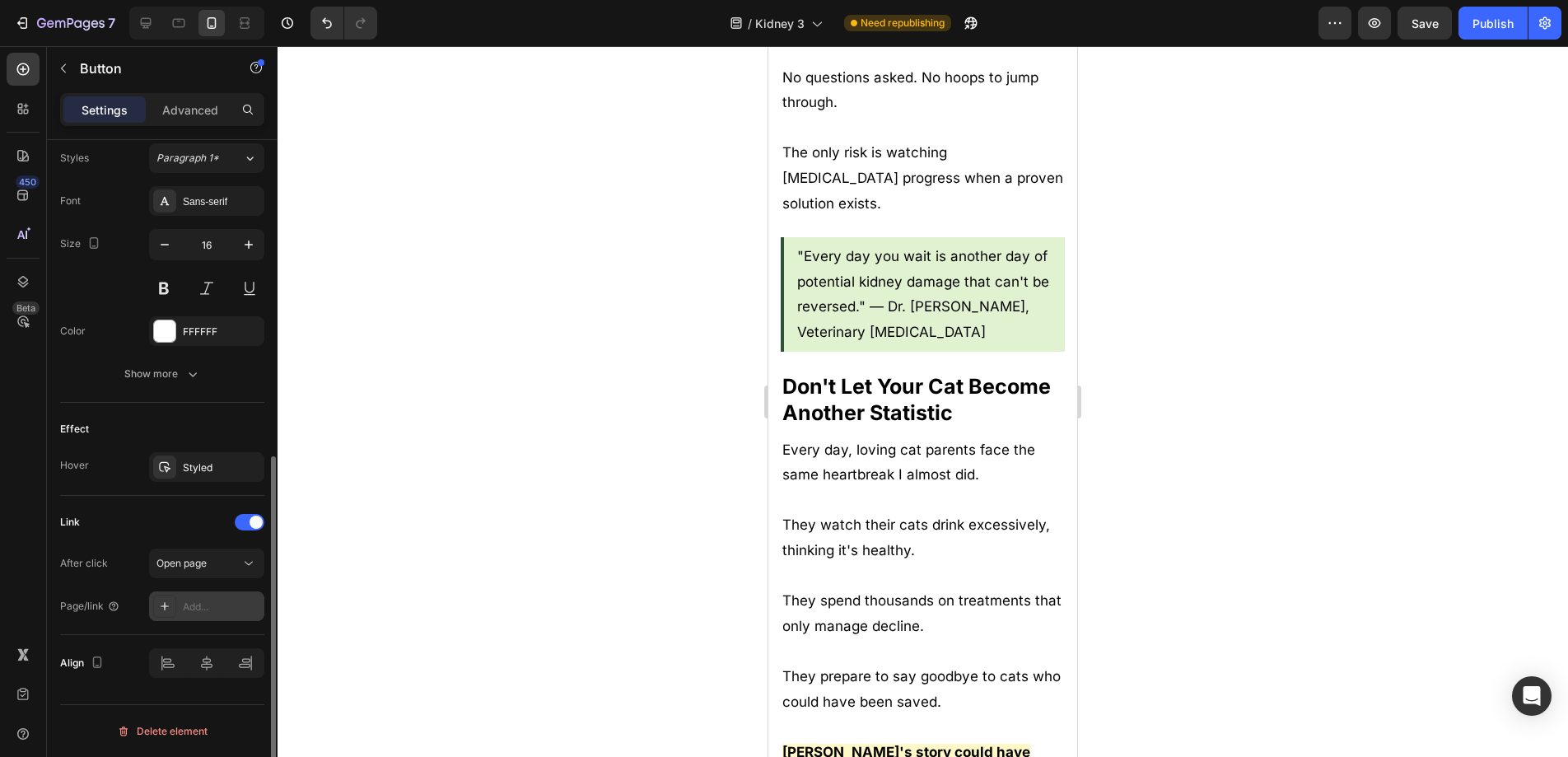
scroll to position [603, 0]
click at [202, 609] on div "Add..." at bounding box center [222, 607] width 78 height 15
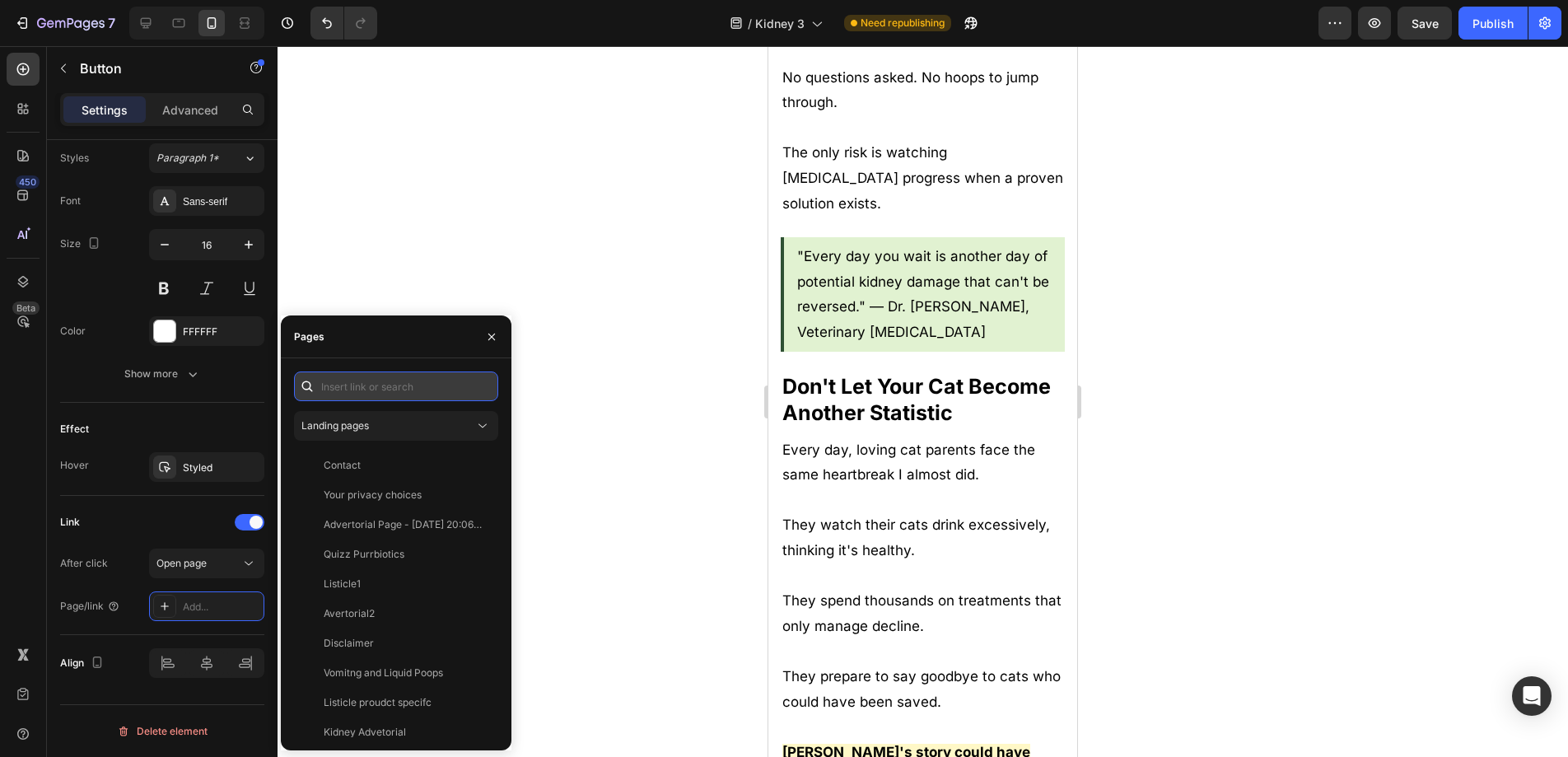
click at [349, 387] on input "text" at bounding box center [395, 386] width 204 height 30
paste input "https://www.purrbiotics.co/products/the-happy-cat-mom-guide?view=kidney-proudct"
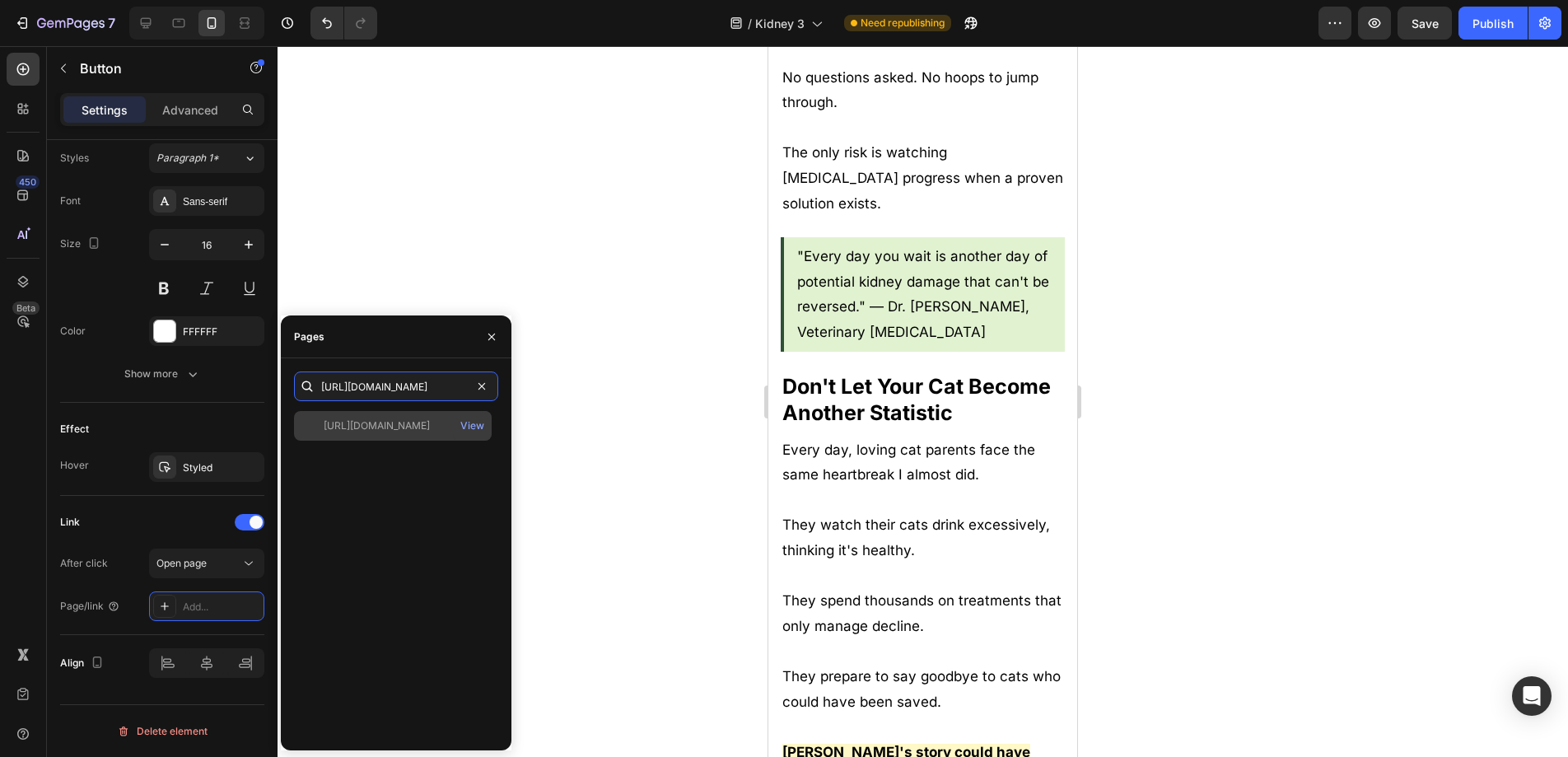
type input "https://www.purrbiotics.co/products/the-happy-cat-mom-guide?view=kidney-proudct"
click at [373, 422] on div "https://www.purrbiotics.co/products/the-happy-cat-mom-guide?view=kidney-proudct" at bounding box center [377, 425] width 107 height 15
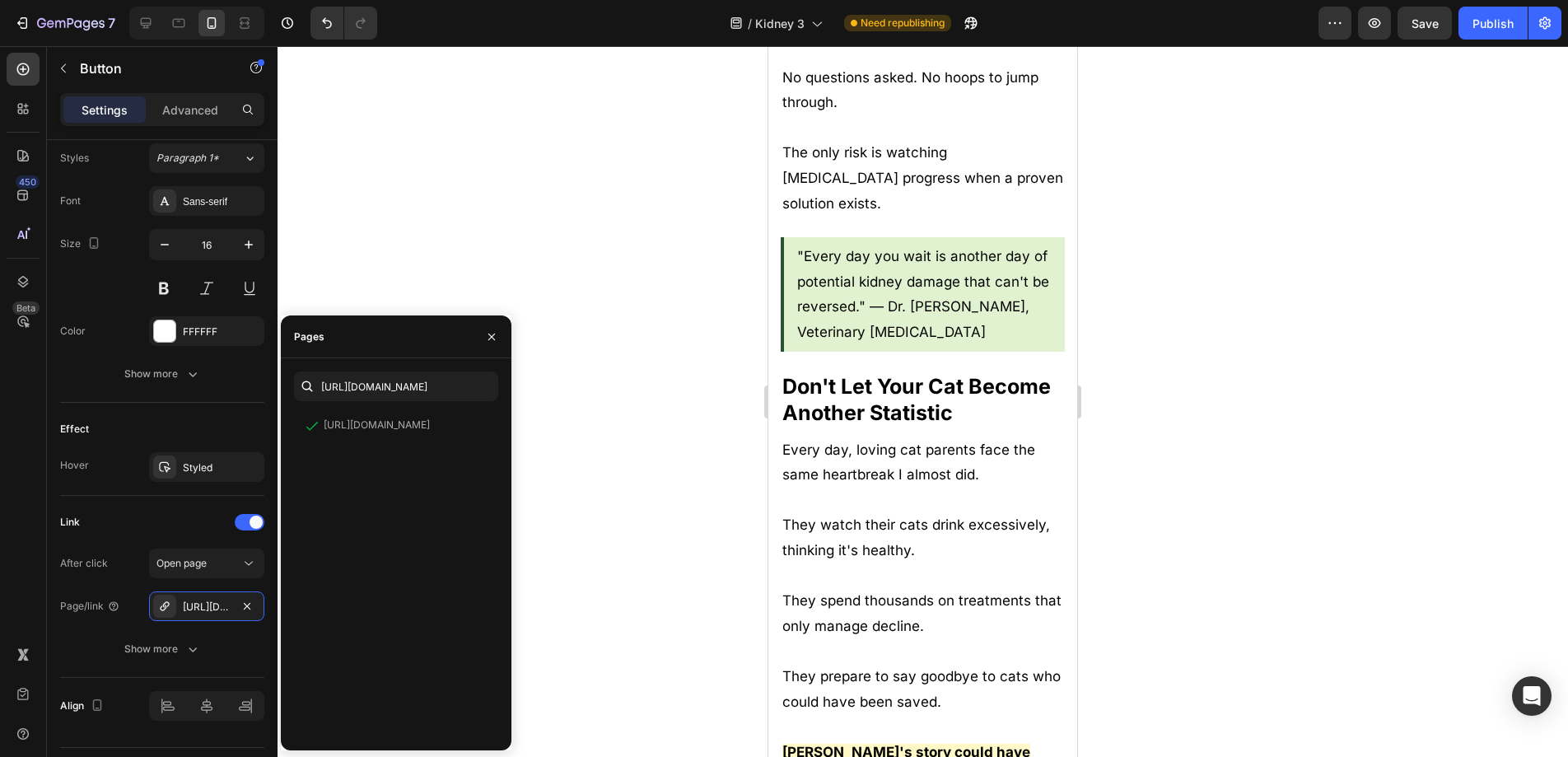
click at [536, 240] on div at bounding box center [922, 400] width 1290 height 710
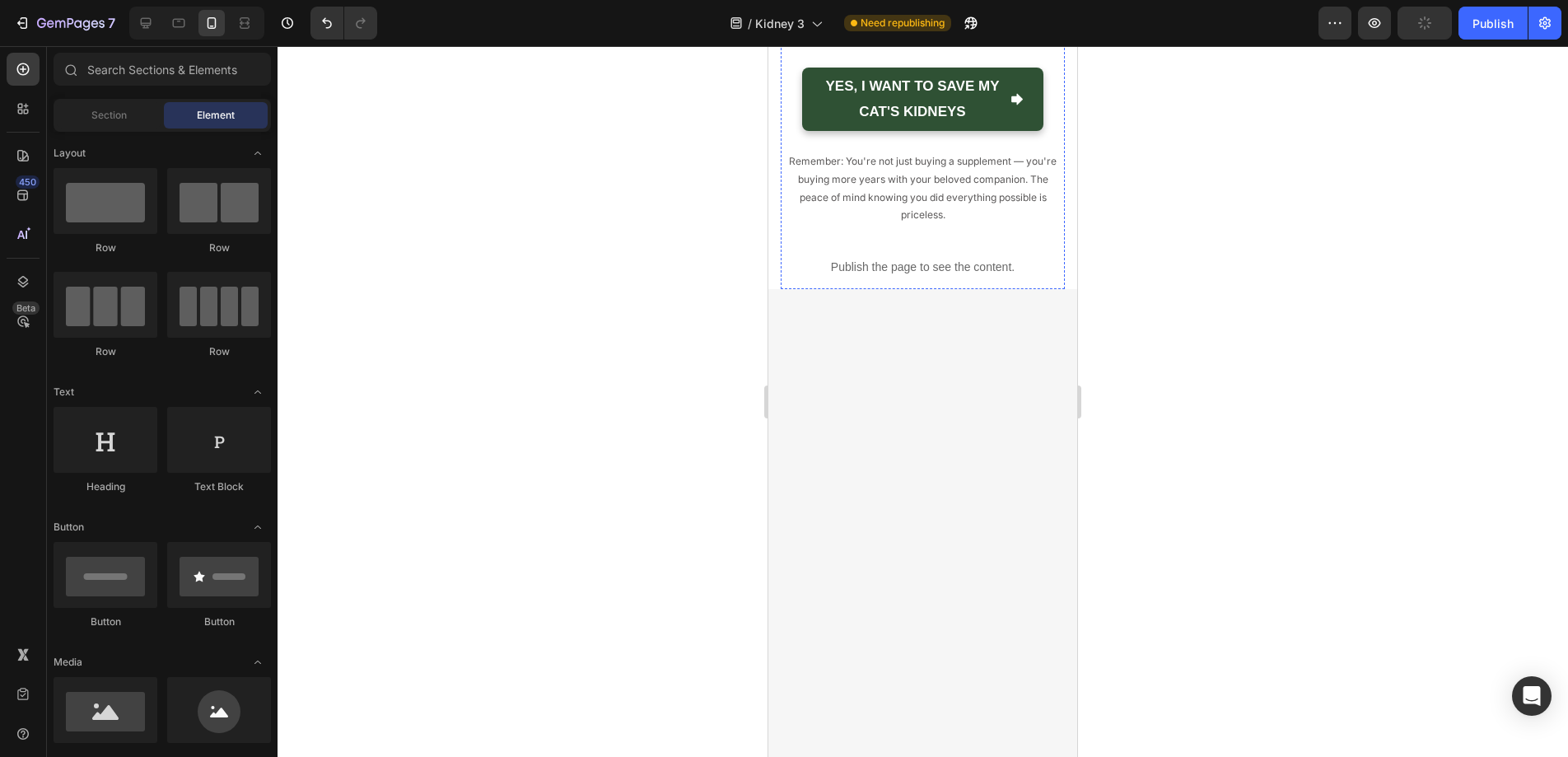
scroll to position [11464, 0]
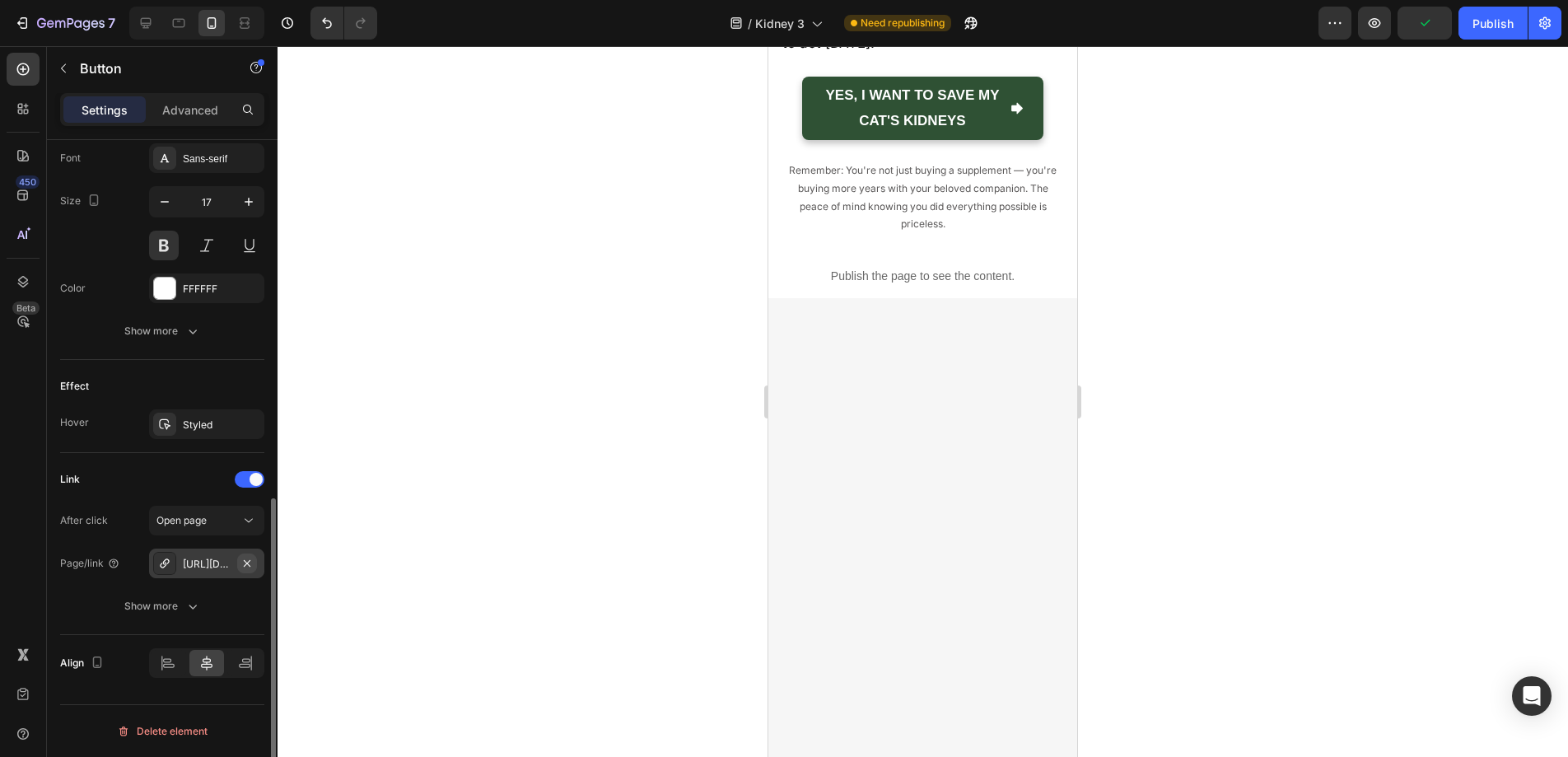
click at [248, 566] on icon "button" at bounding box center [246, 563] width 13 height 13
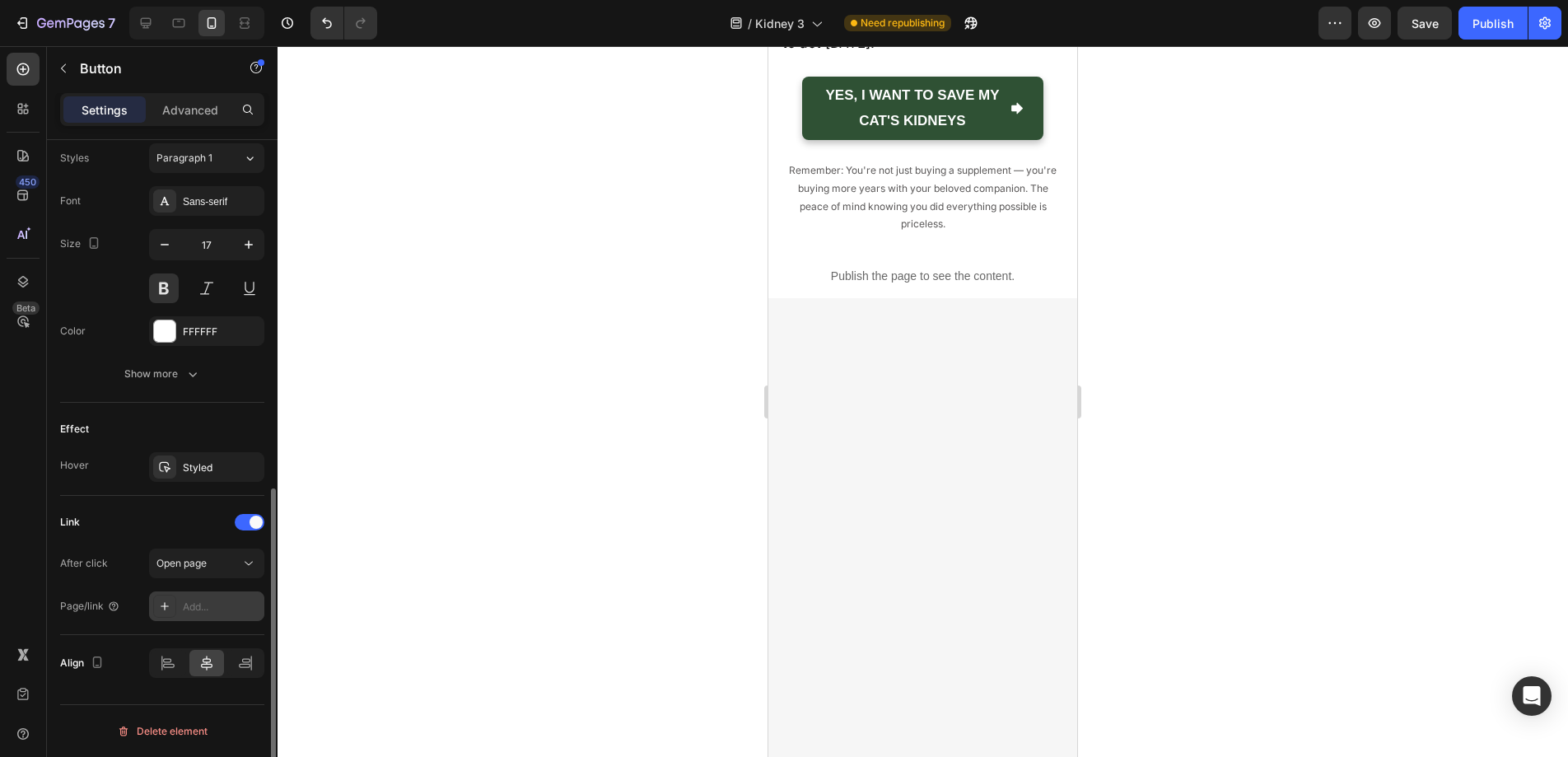
click at [203, 602] on div "Add..." at bounding box center [222, 607] width 78 height 15
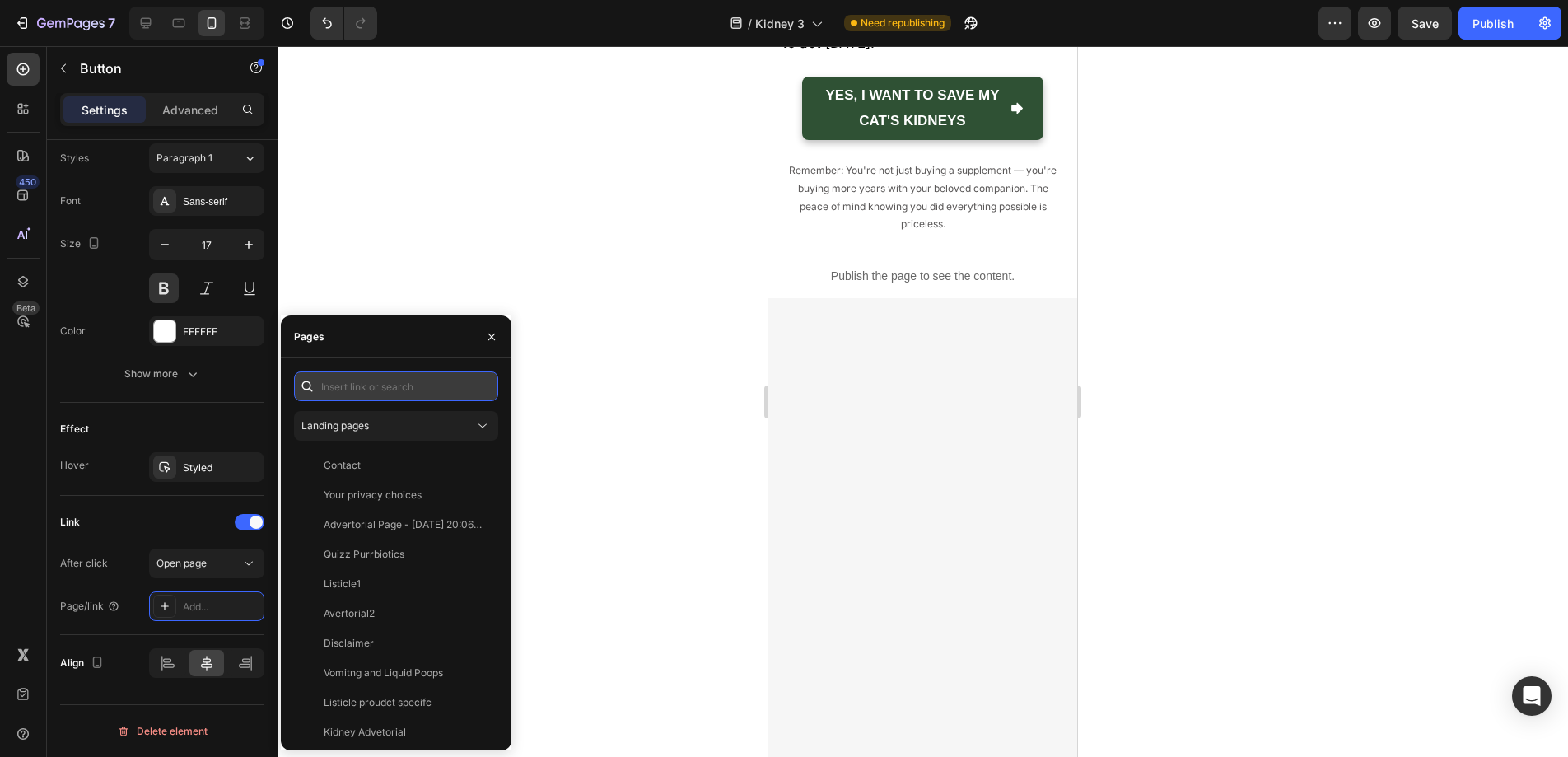
click at [366, 393] on input "text" at bounding box center [395, 386] width 204 height 30
paste input "https://www.purrbiotics.co/products/the-happy-cat-mom-guide?view=kidney-proudct"
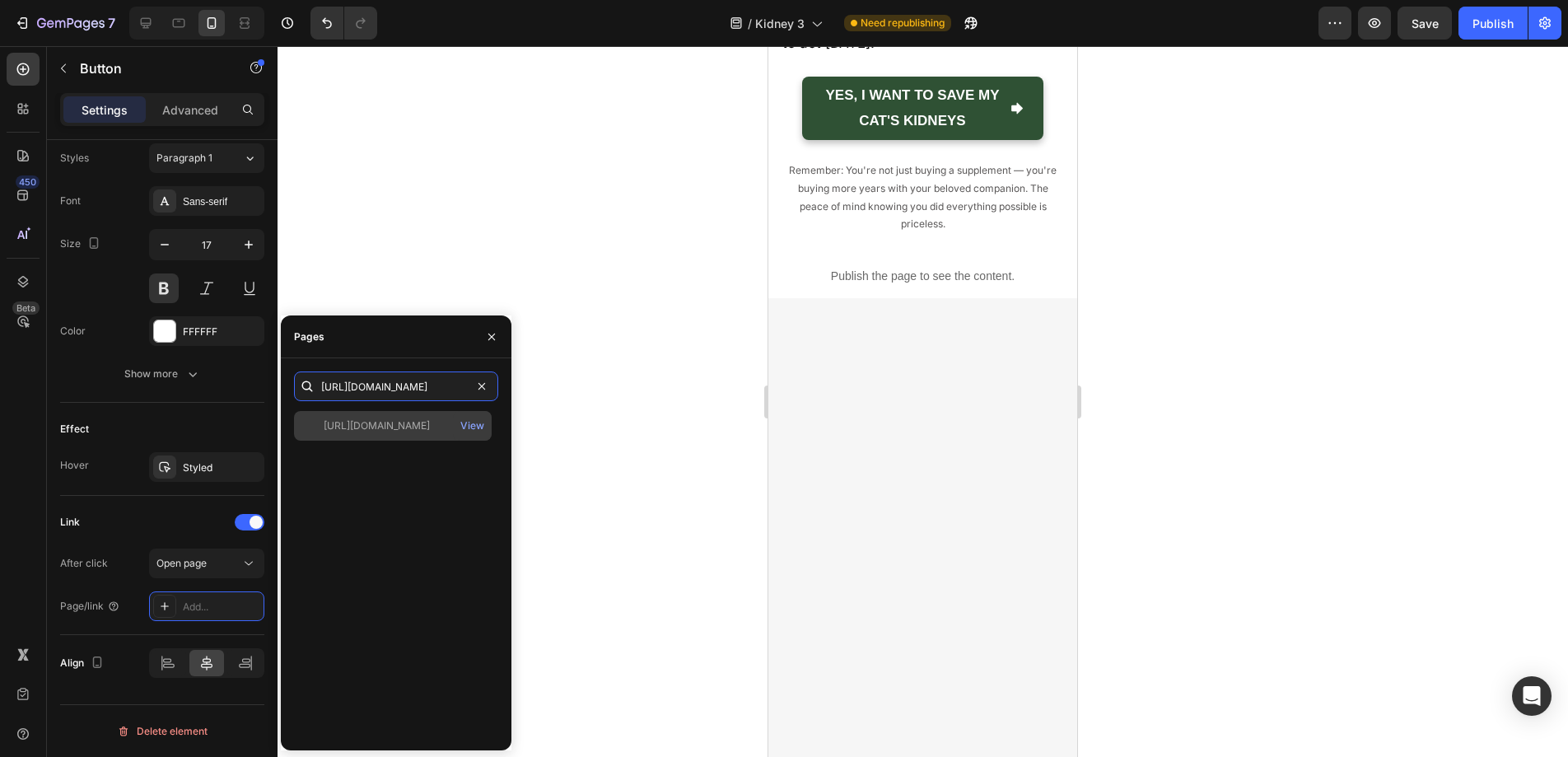
type input "https://www.purrbiotics.co/products/the-happy-cat-mom-guide?view=kidney-proudct"
click at [372, 419] on div "https://www.purrbiotics.co/products/the-happy-cat-mom-guide?view=kidney-proudct" at bounding box center [377, 425] width 107 height 15
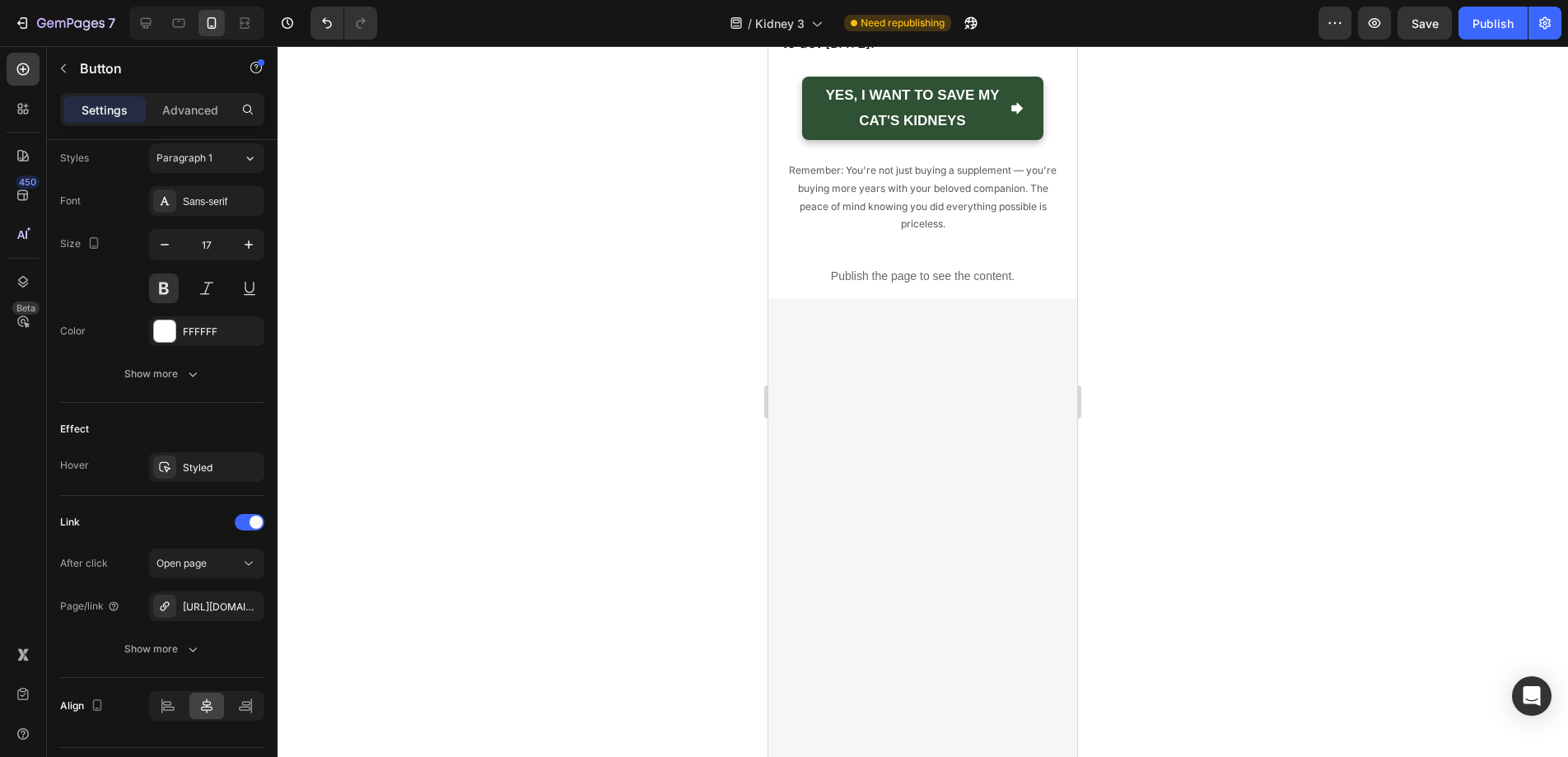
click at [601, 369] on div at bounding box center [922, 400] width 1290 height 710
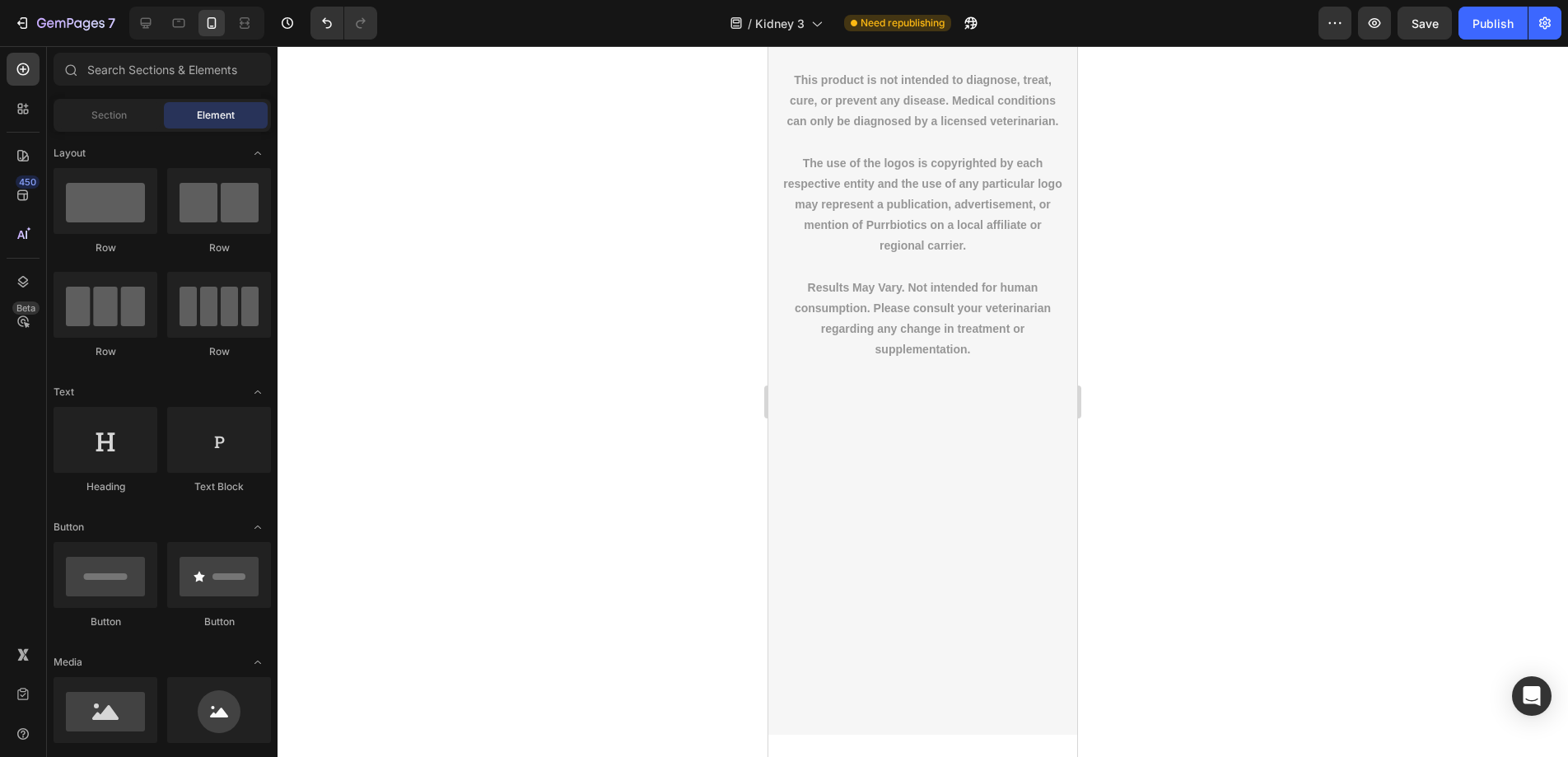
scroll to position [12081, 0]
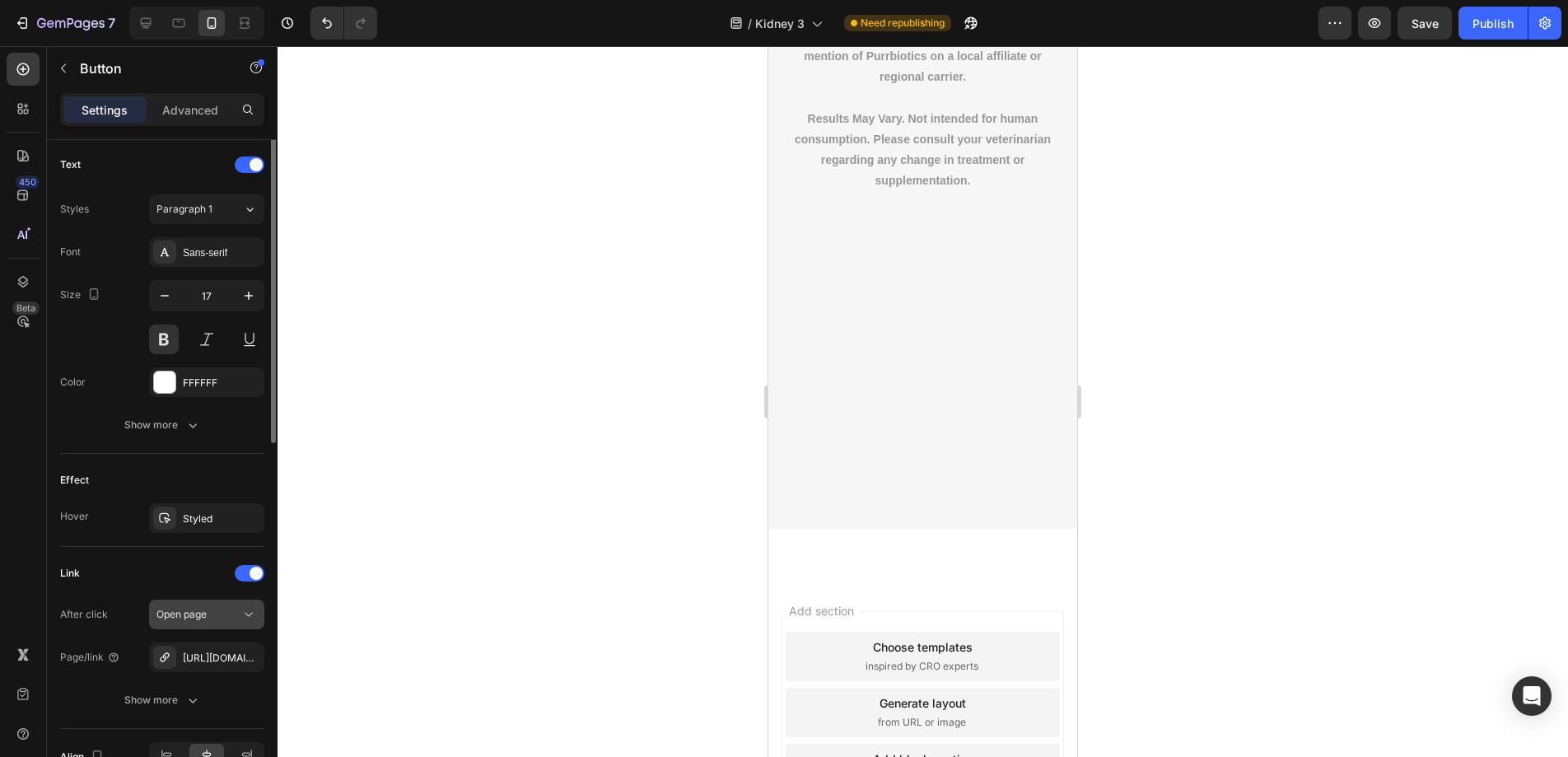
scroll to position [776, 0]
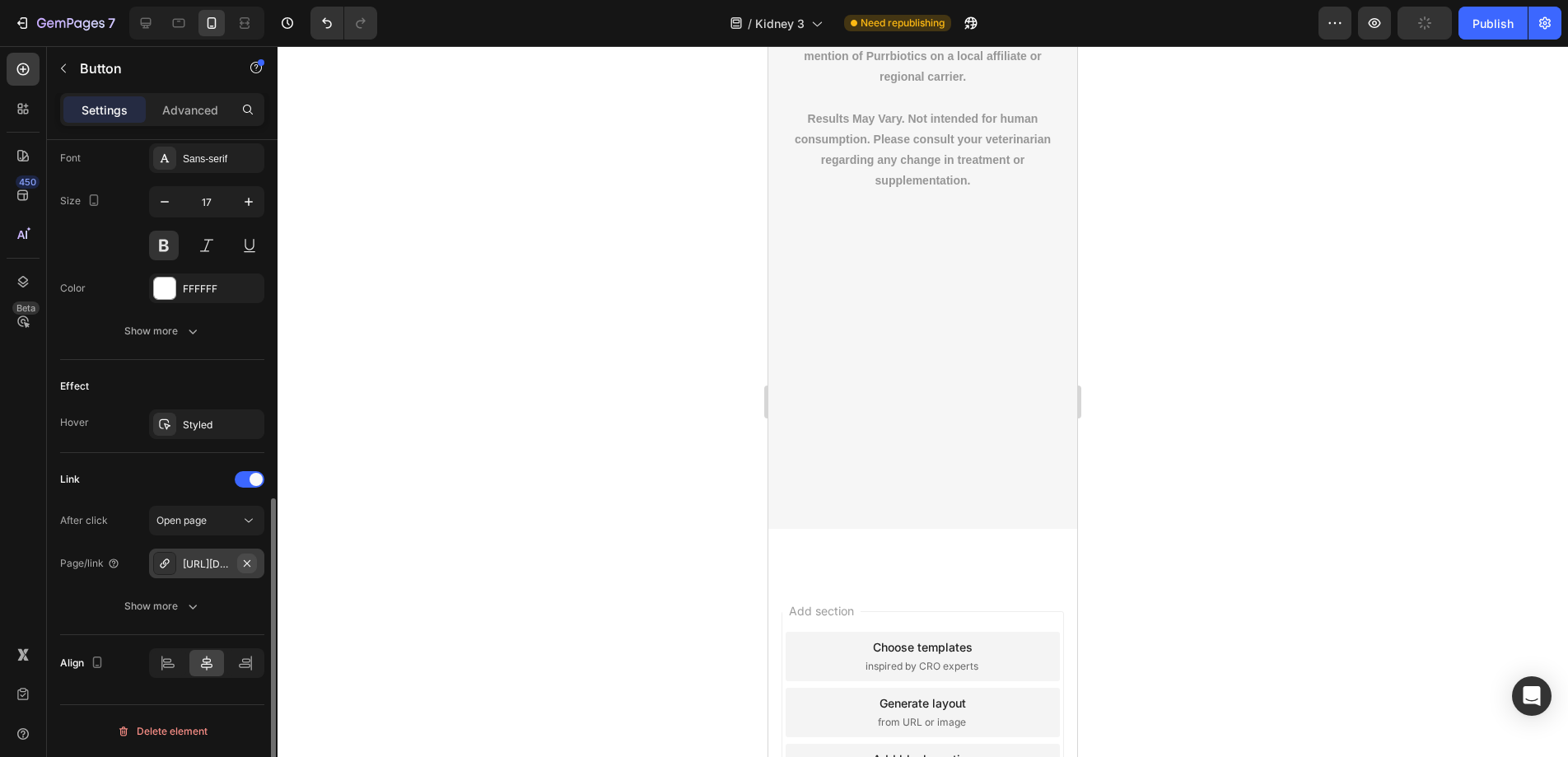
click at [245, 559] on icon "button" at bounding box center [246, 563] width 13 height 13
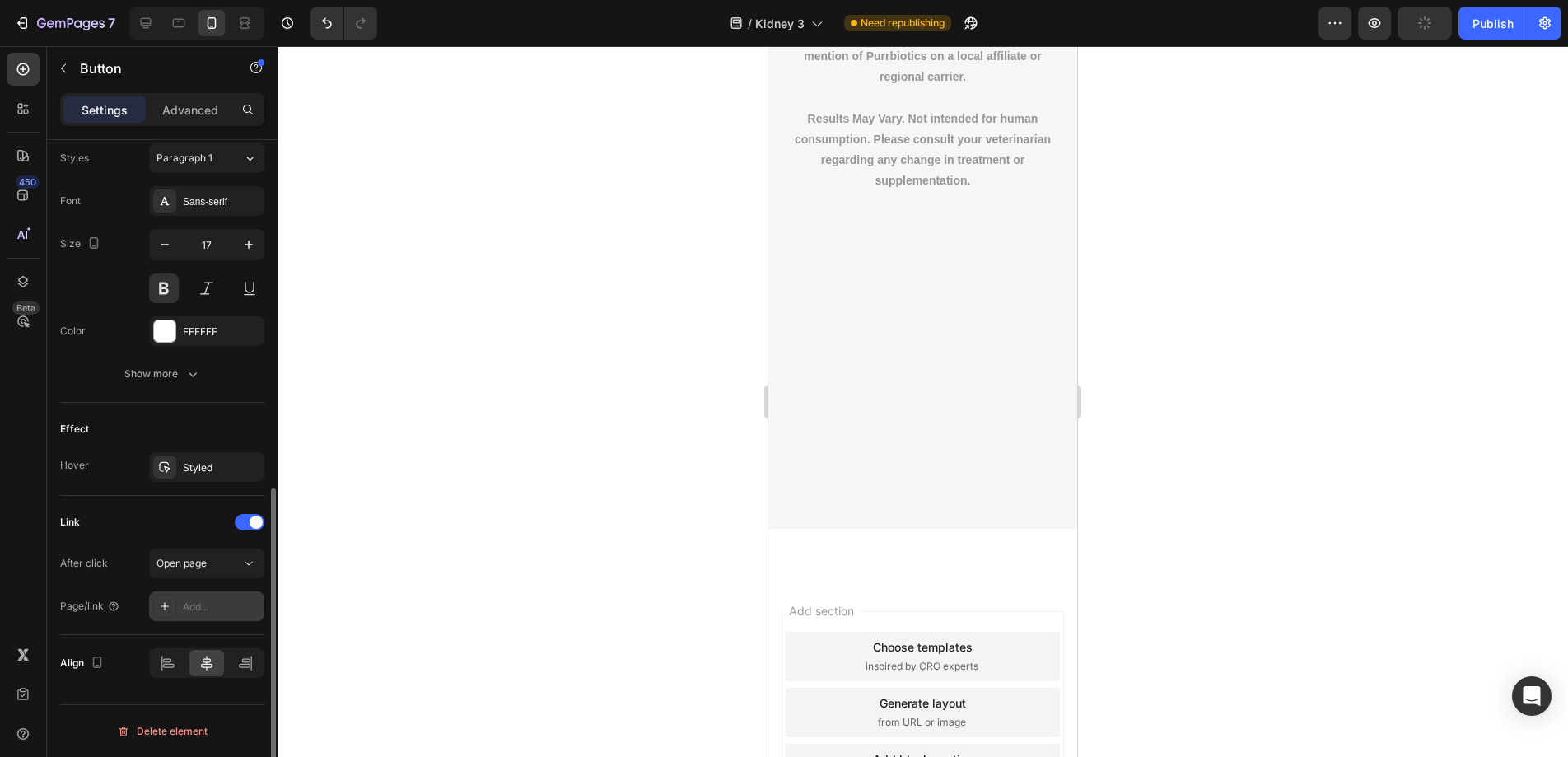
click at [196, 600] on div "Add..." at bounding box center [222, 607] width 78 height 15
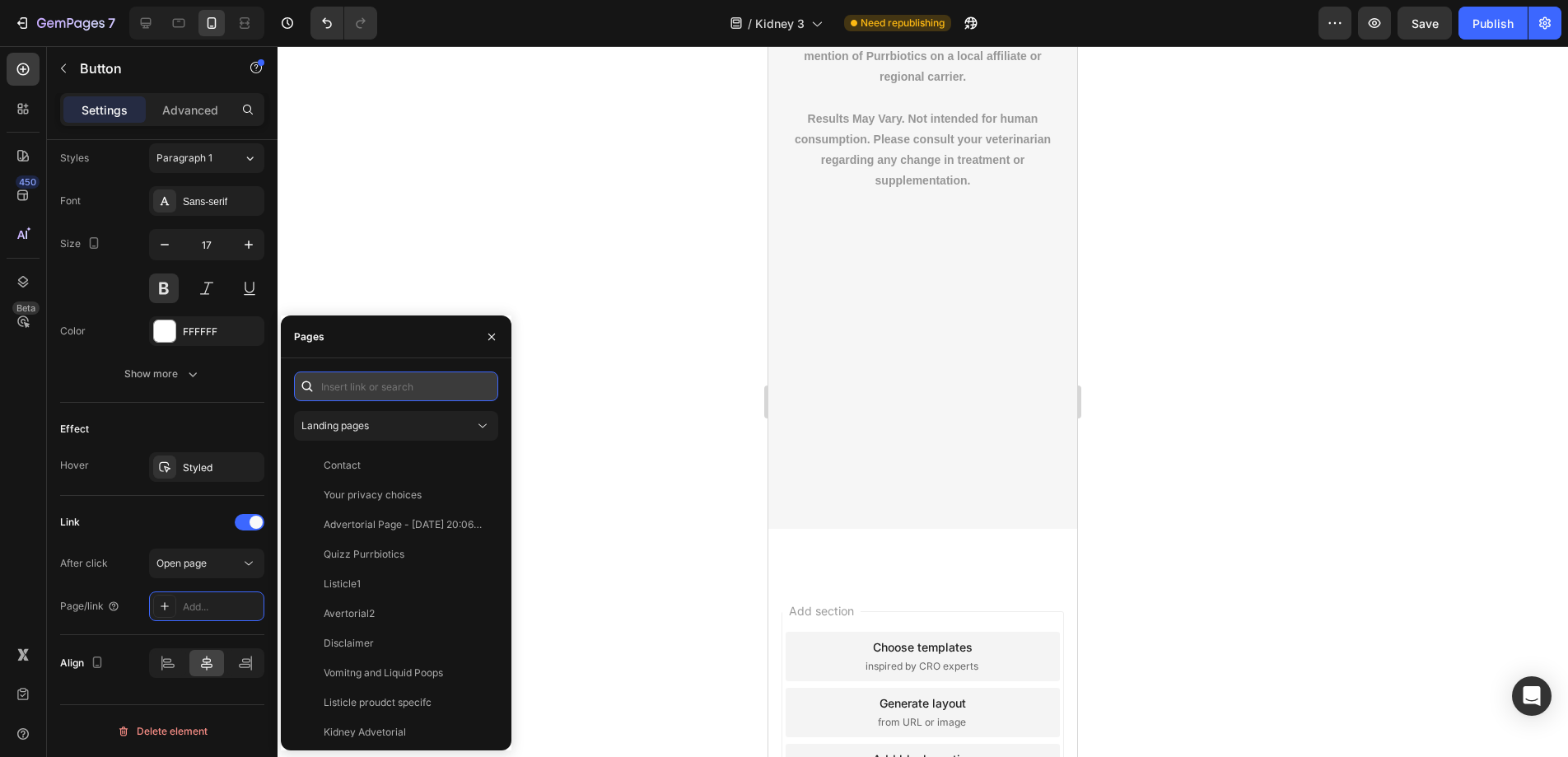
click at [373, 391] on input "text" at bounding box center [395, 386] width 204 height 30
paste input "https://www.purrbiotics.co/products/the-happy-cat-mom-guide?view=kidney-proudct"
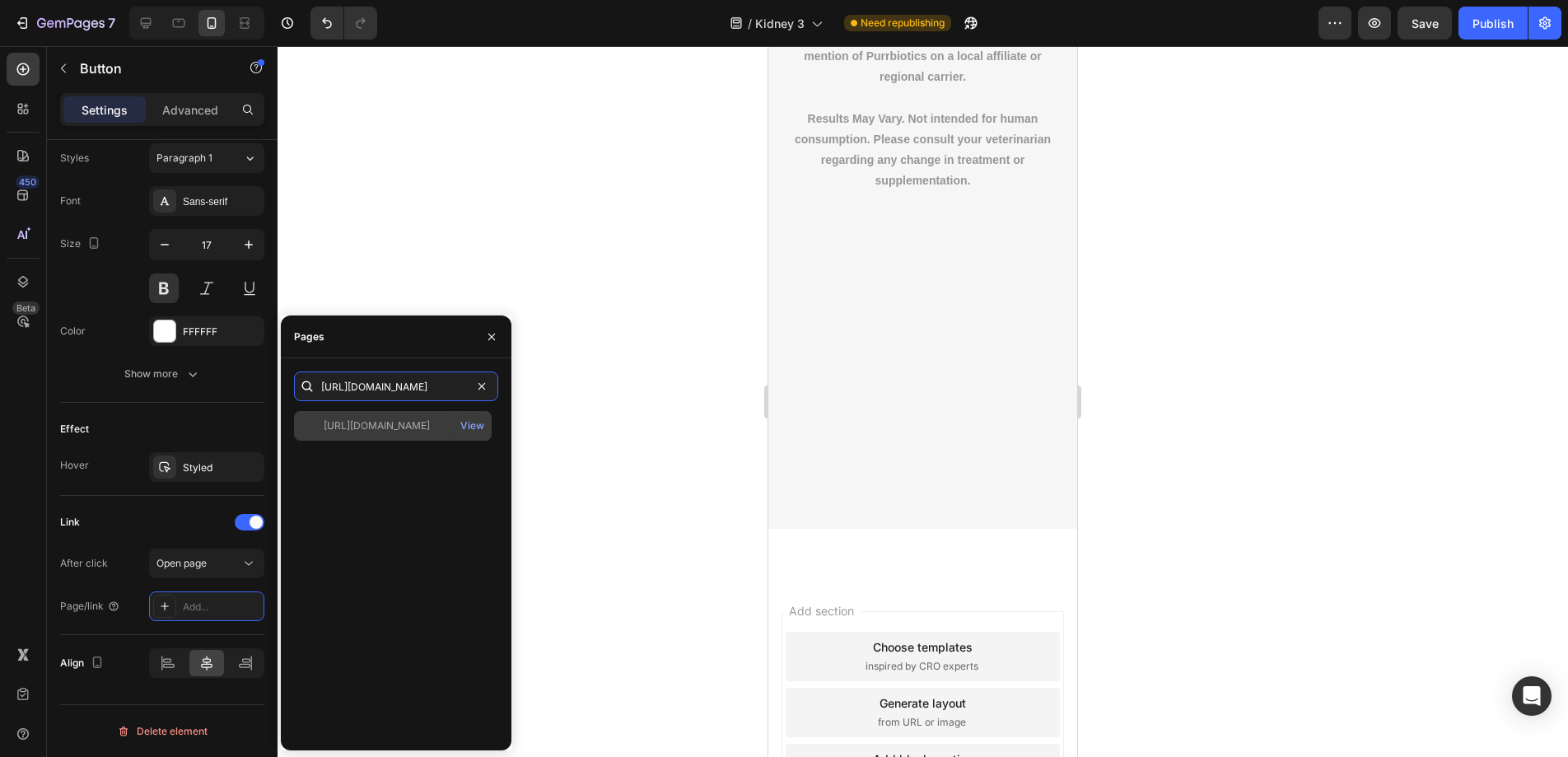
type input "https://www.purrbiotics.co/products/the-happy-cat-mom-guide?view=kidney-proudct"
click at [387, 431] on div "https://www.purrbiotics.co/products/the-happy-cat-mom-guide?view=kidney-proudct" at bounding box center [377, 425] width 107 height 15
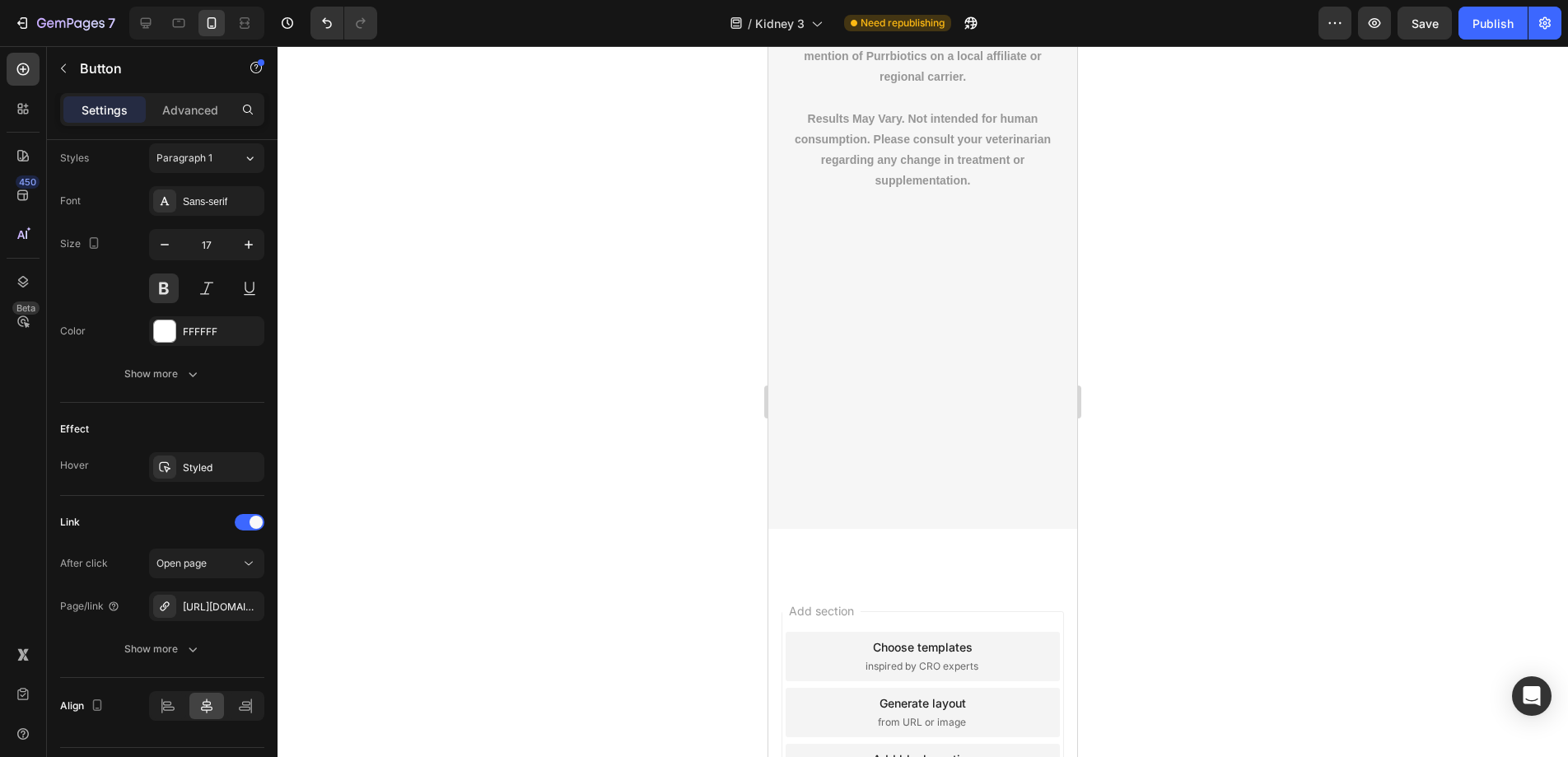
click at [651, 373] on div at bounding box center [922, 400] width 1290 height 710
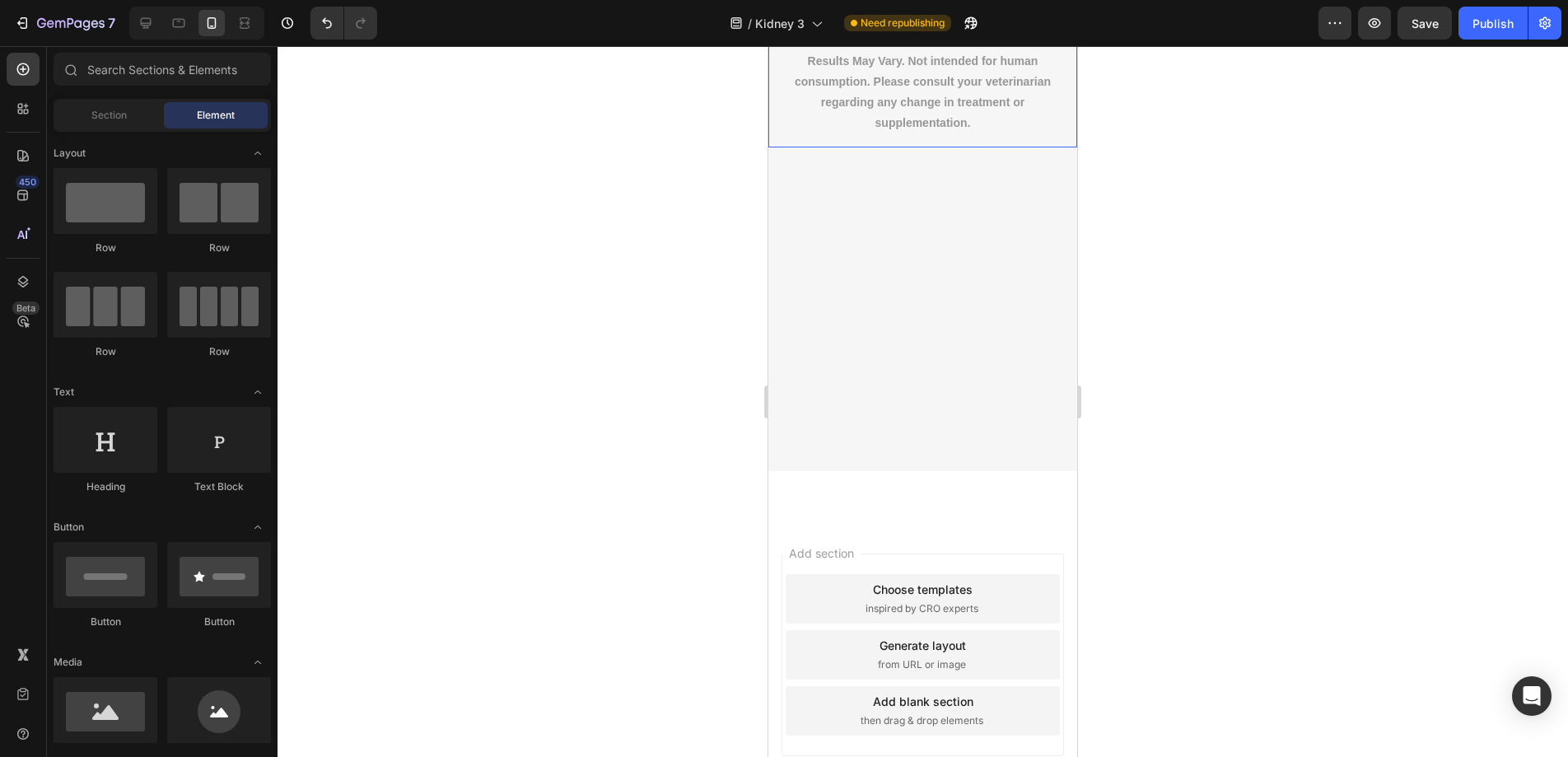
scroll to position [12140, 0]
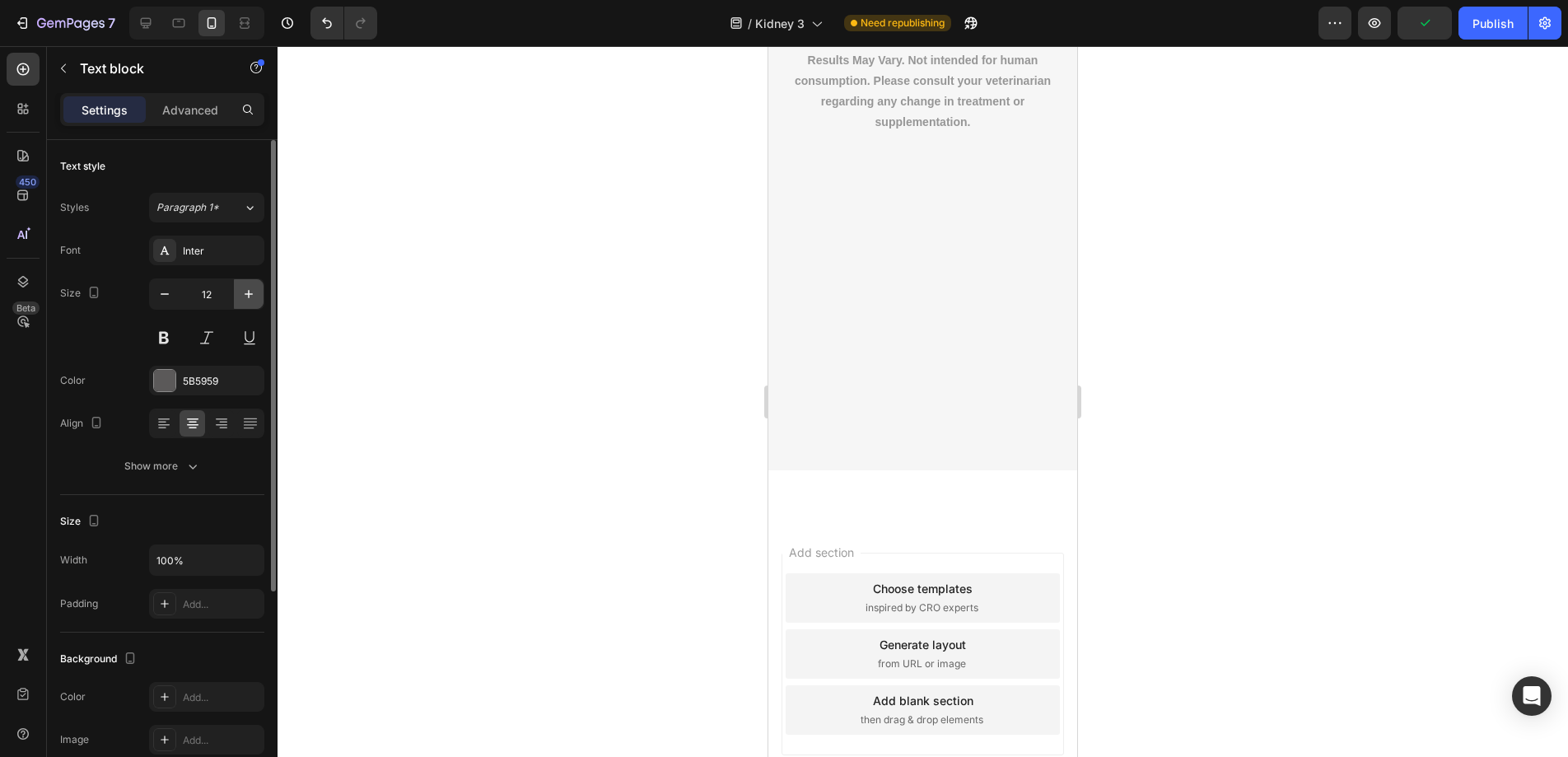
click at [249, 304] on button "button" at bounding box center [249, 294] width 30 height 30
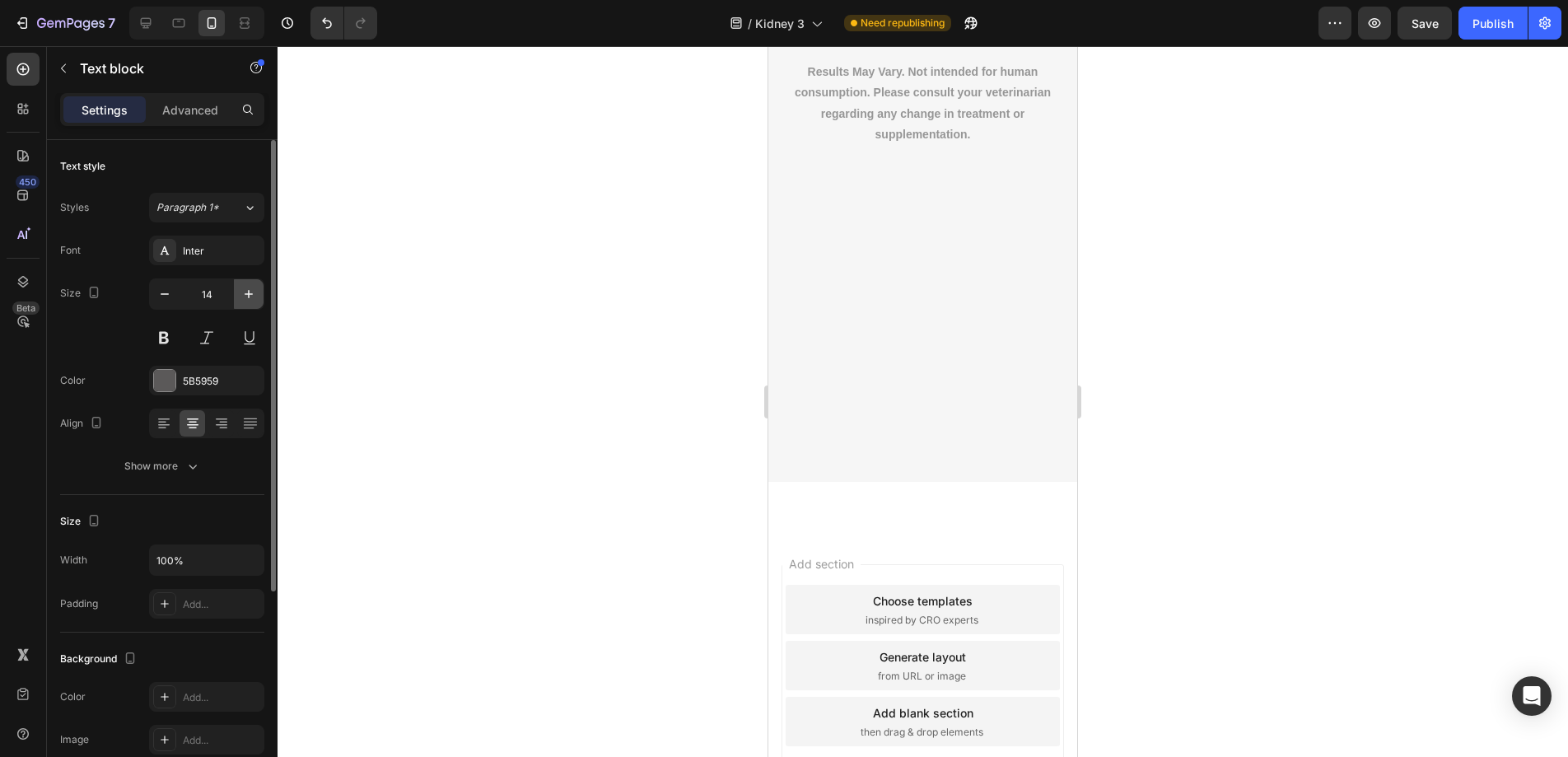
click at [249, 304] on button "button" at bounding box center [249, 294] width 30 height 30
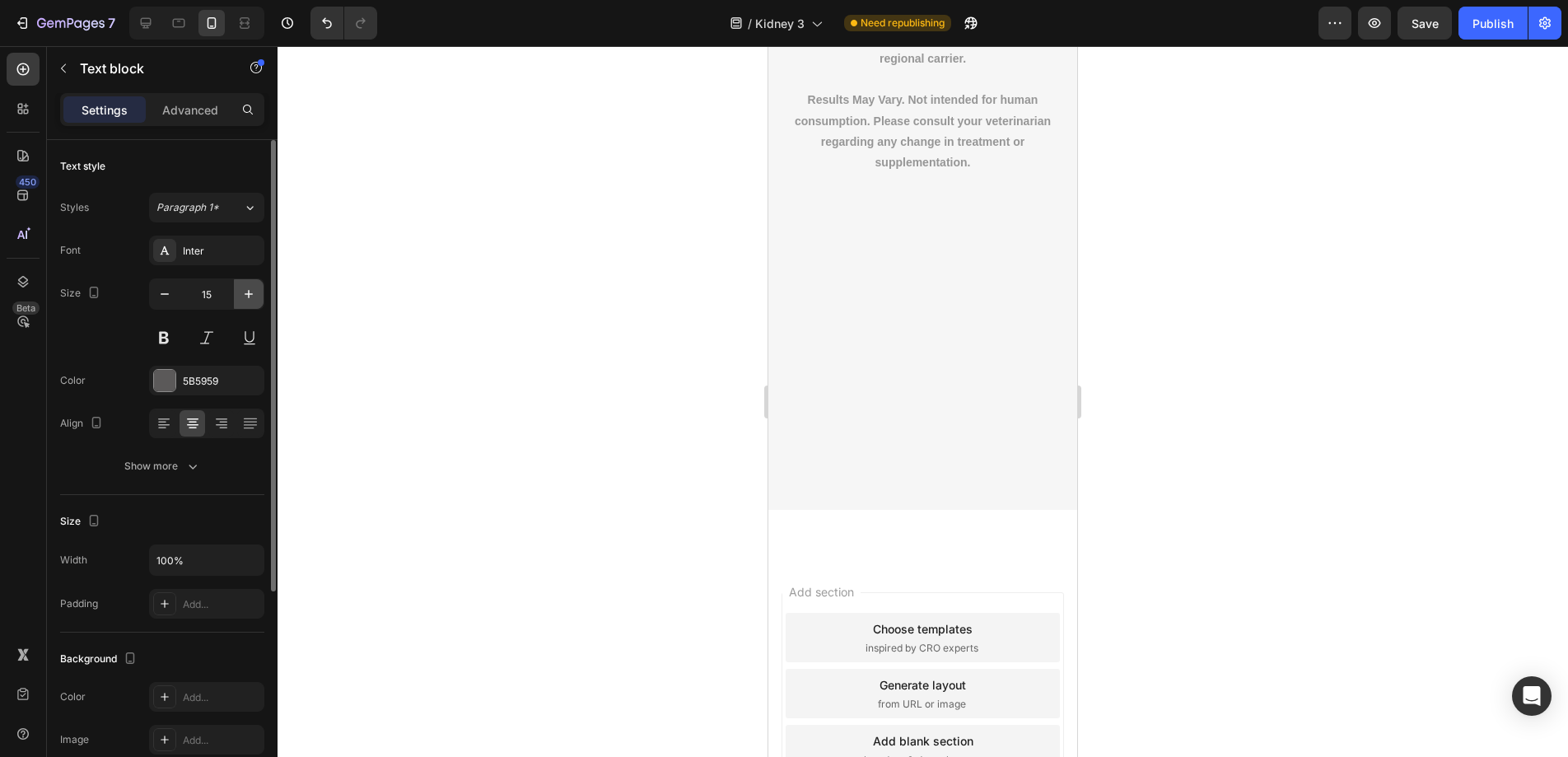
click at [249, 304] on button "button" at bounding box center [249, 294] width 30 height 30
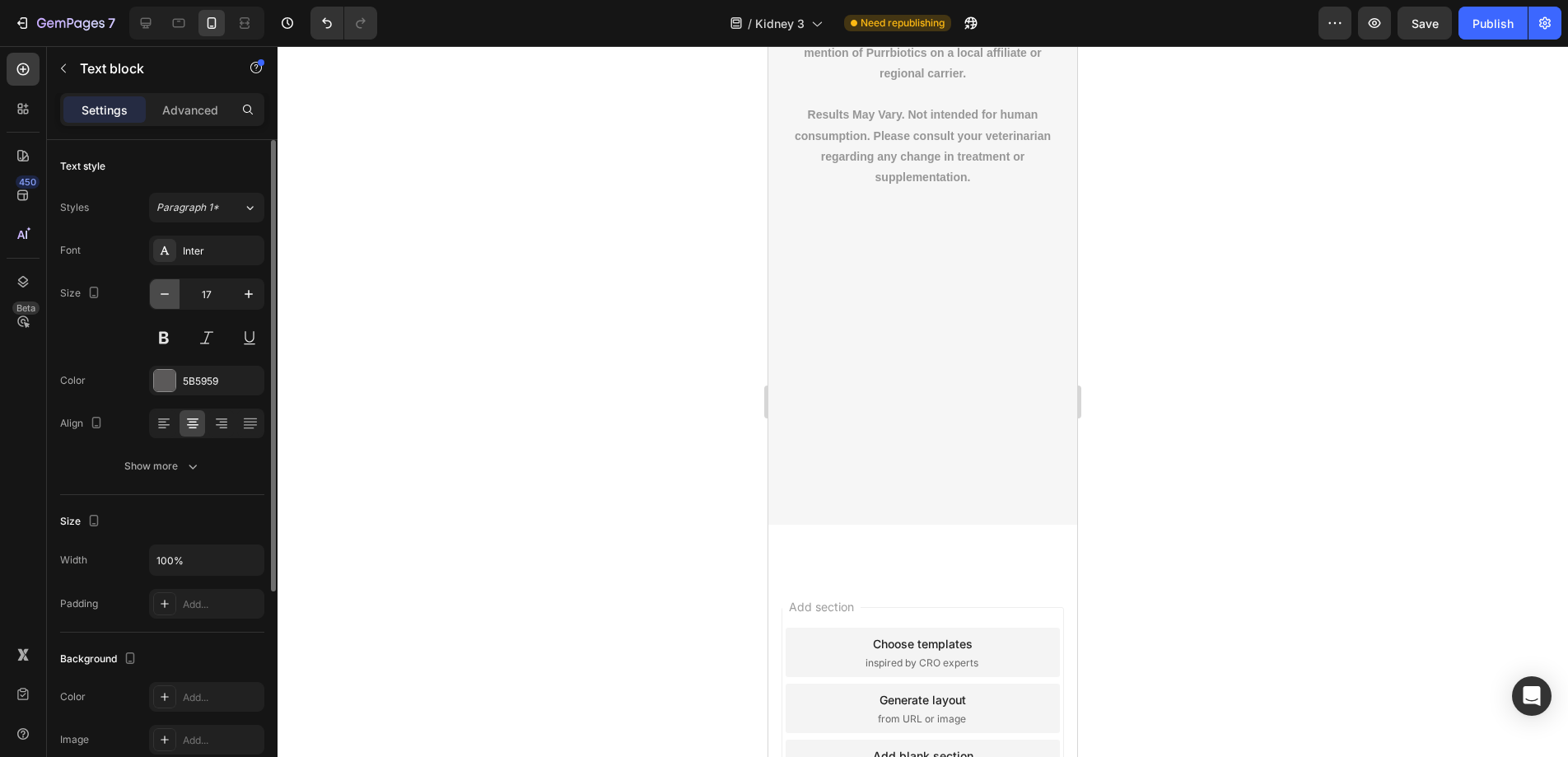
click at [170, 301] on icon "button" at bounding box center [164, 294] width 17 height 17
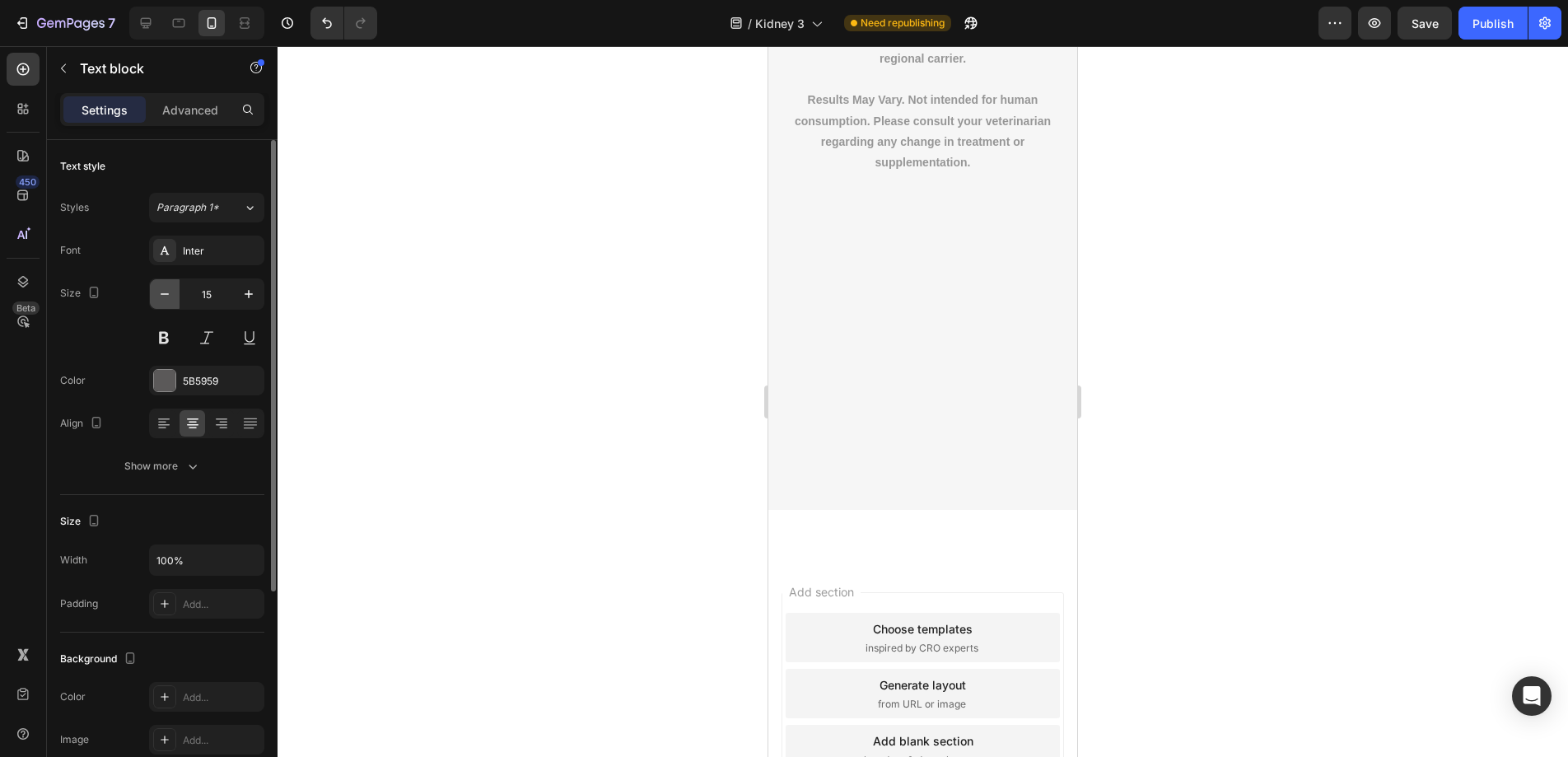
click at [170, 301] on icon "button" at bounding box center [164, 294] width 17 height 17
type input "14"
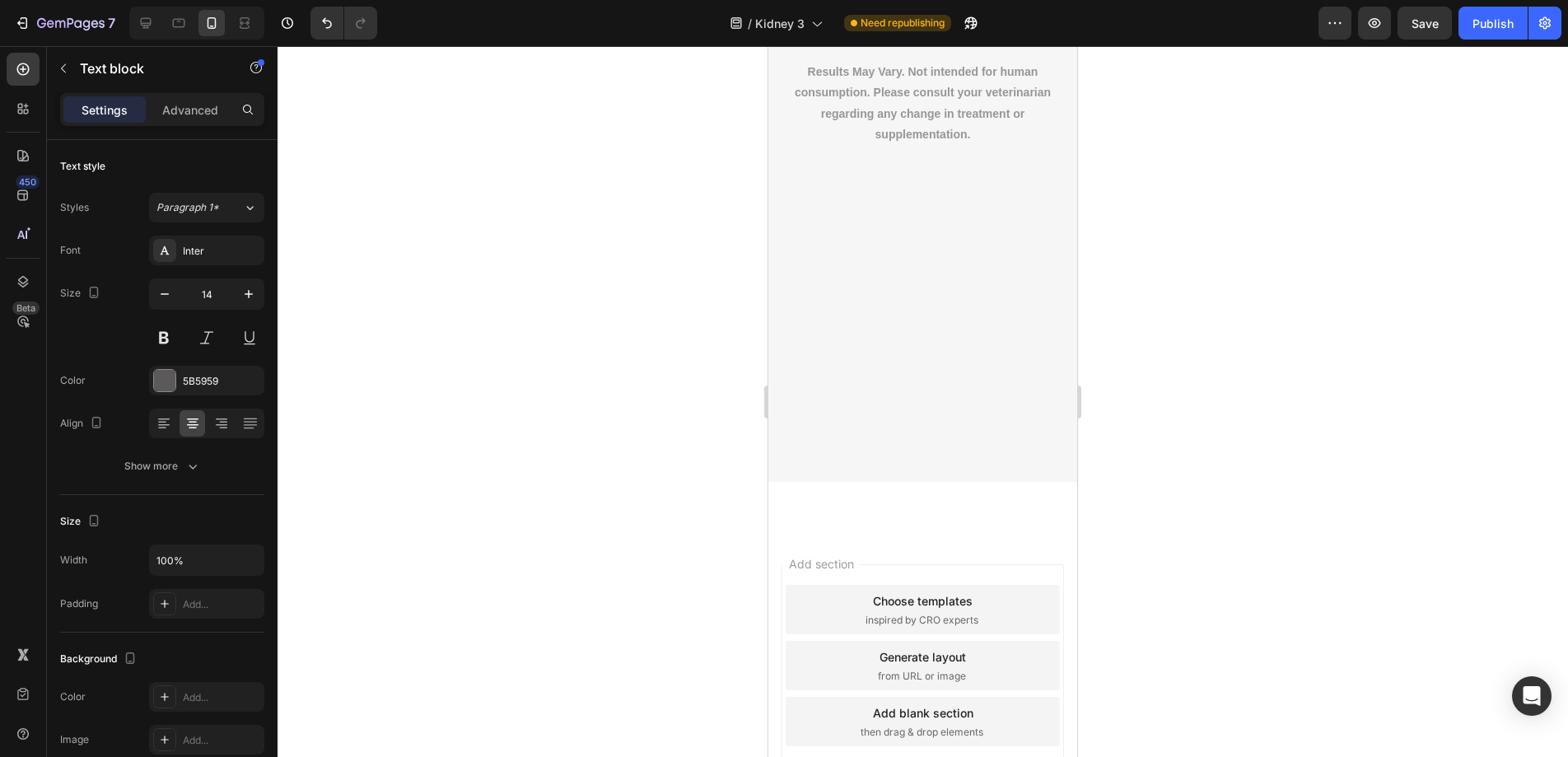
click at [458, 294] on div at bounding box center [922, 400] width 1290 height 710
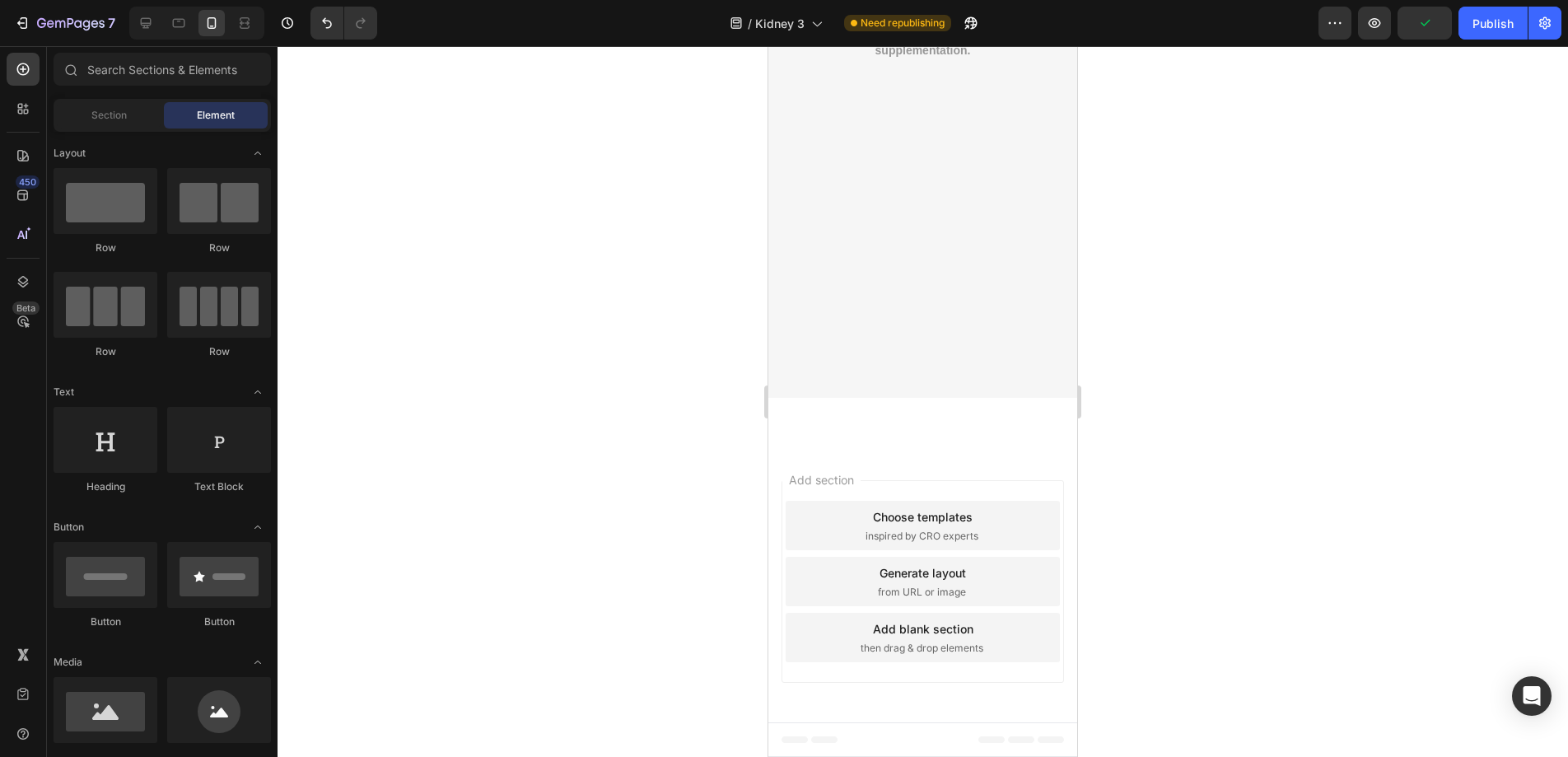
scroll to position [12394, 0]
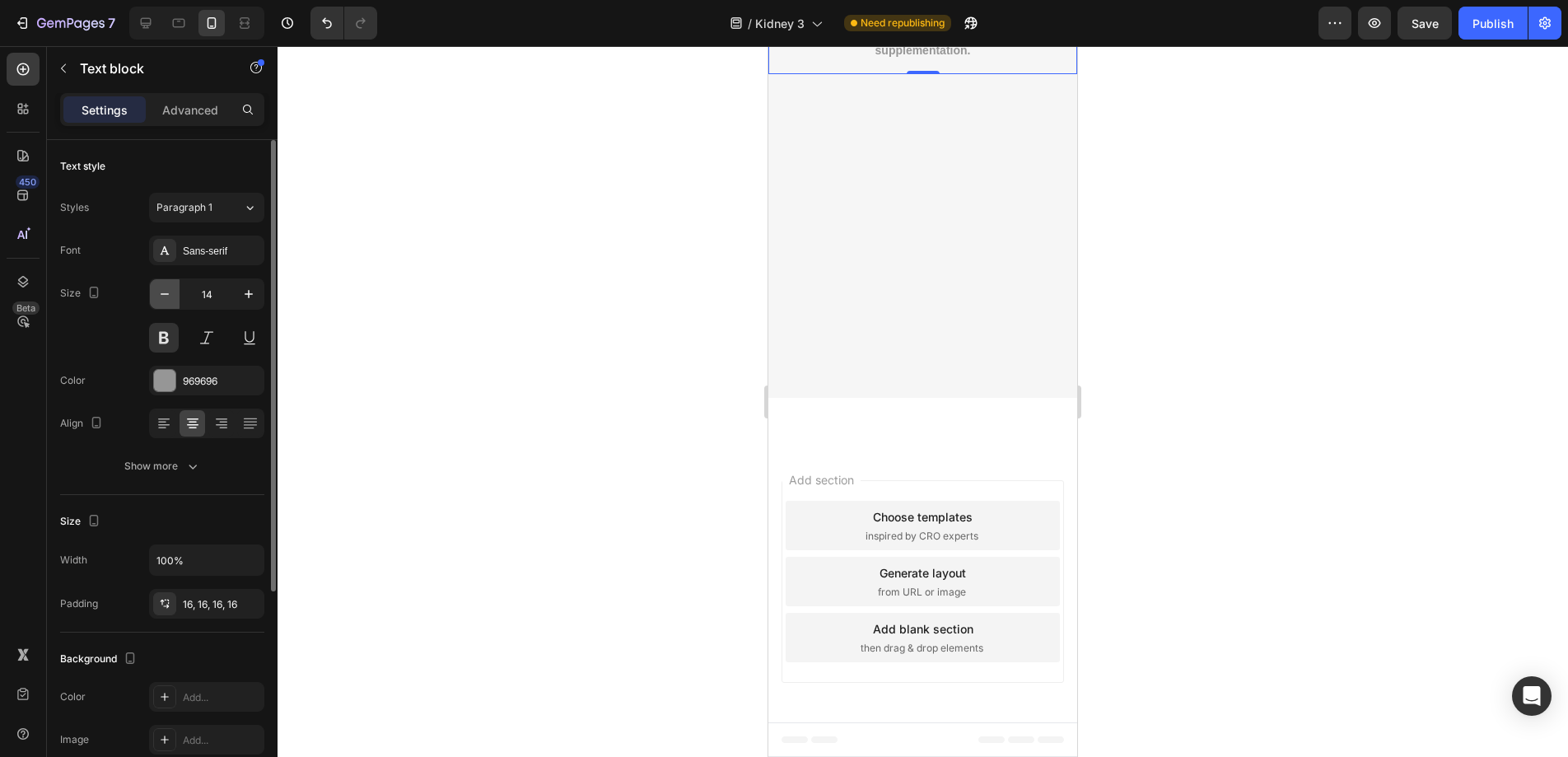
click at [154, 297] on button "button" at bounding box center [164, 294] width 30 height 30
type input "12"
click at [657, 285] on div at bounding box center [922, 400] width 1290 height 710
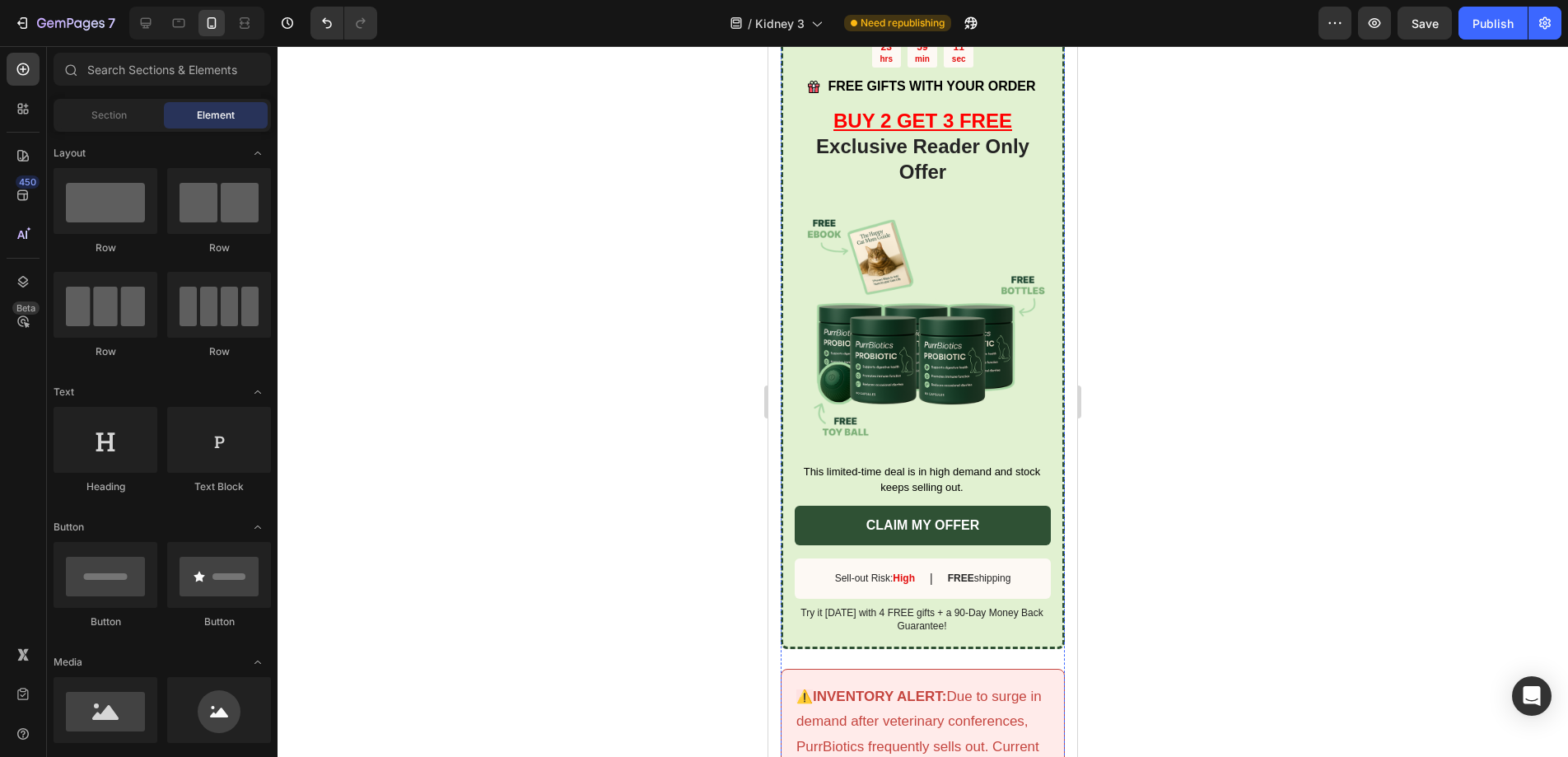
scroll to position [9634, 0]
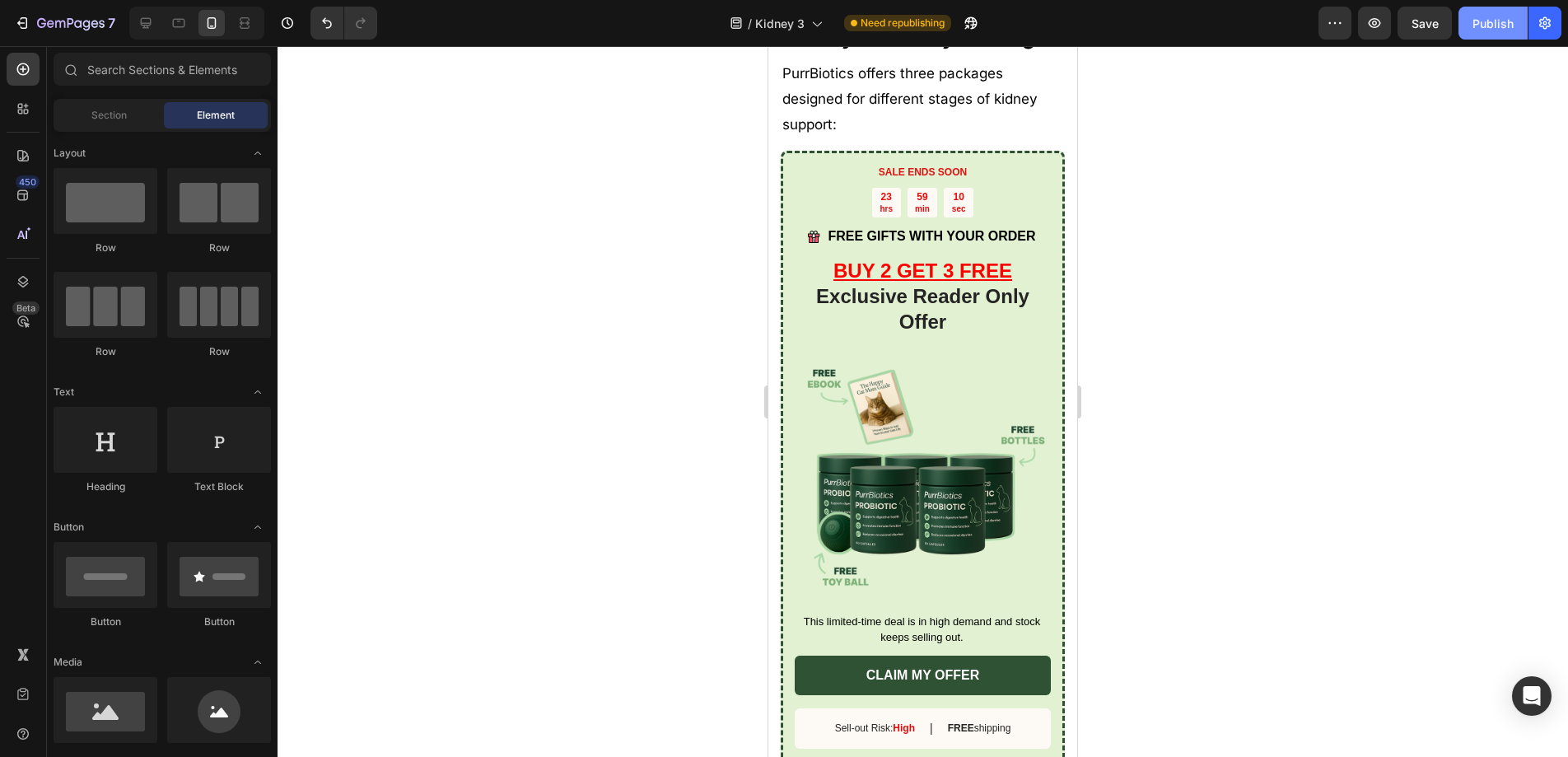
click at [1466, 36] on button "Publish" at bounding box center [1492, 23] width 69 height 33
click at [1536, 16] on button "button" at bounding box center [1544, 23] width 33 height 33
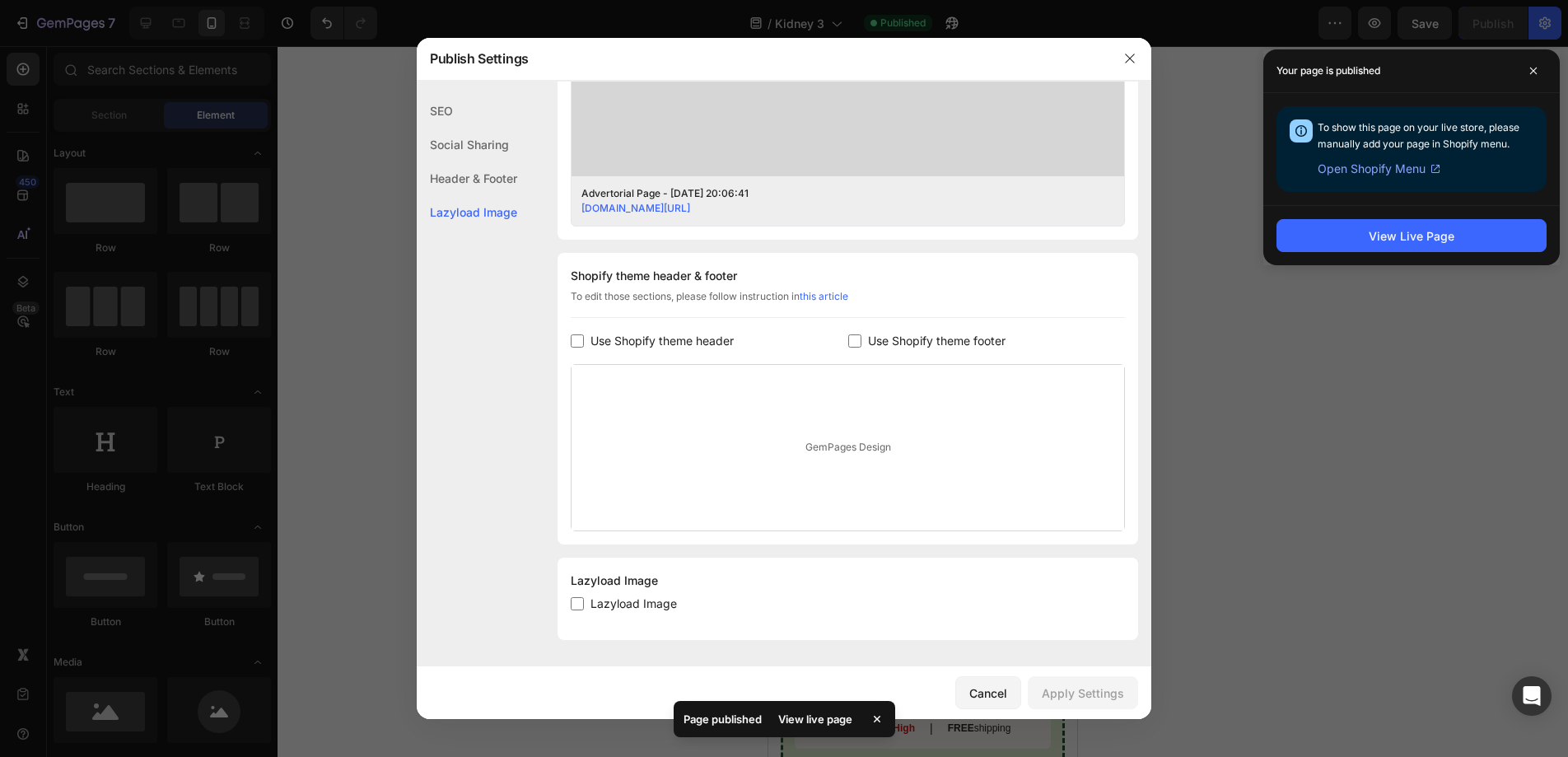
scroll to position [0, 0]
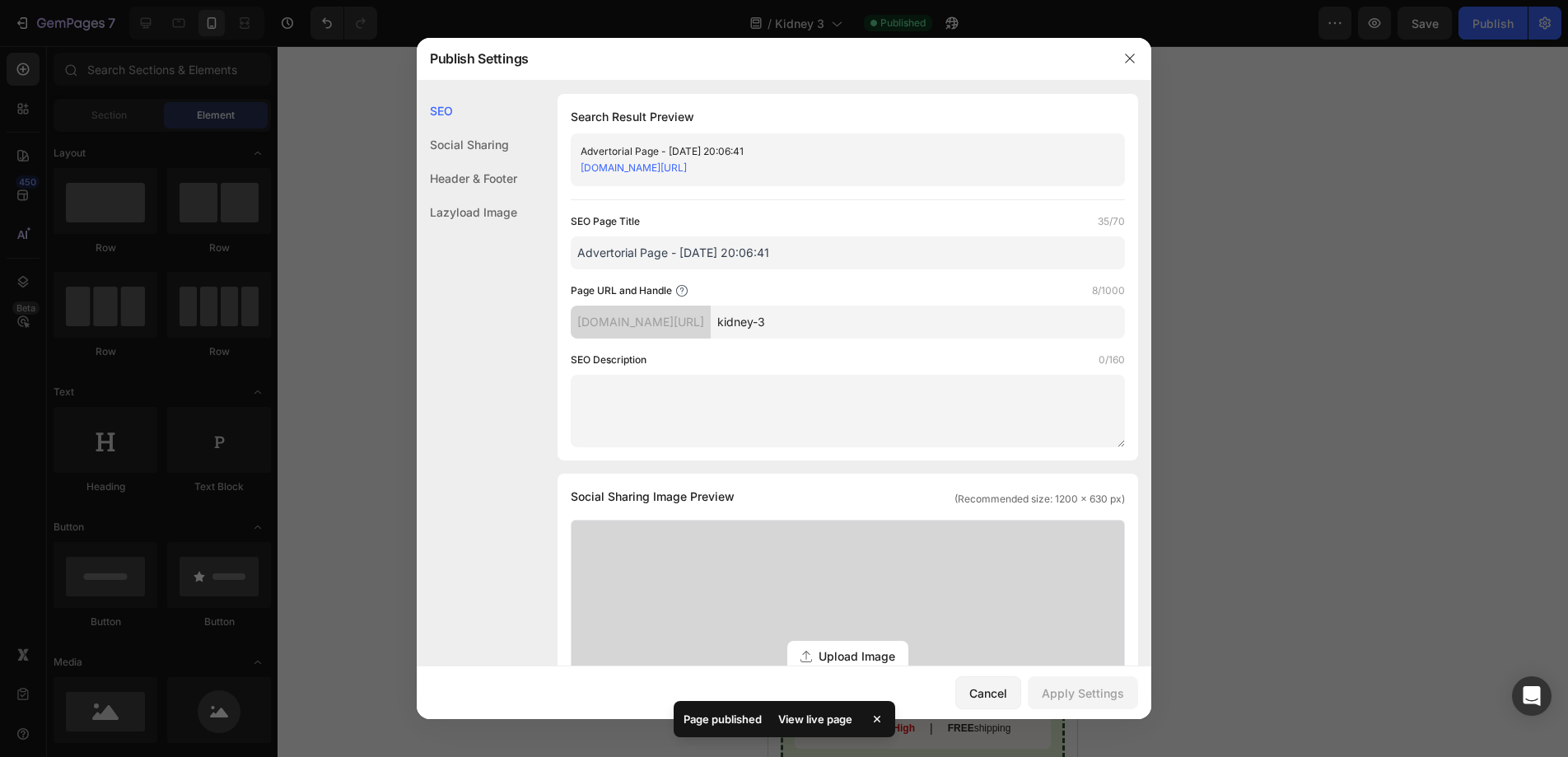
click at [819, 326] on input "kidney-3" at bounding box center [917, 322] width 414 height 33
type input "kidney3"
click at [815, 287] on div "Page URL and Handle 7/1000" at bounding box center [848, 291] width 554 height 17
drag, startPoint x: 803, startPoint y: 249, endPoint x: 574, endPoint y: 250, distance: 229.0
click at [574, 250] on input "Advertorial Page - [DATE] 20:06:41" at bounding box center [848, 252] width 554 height 33
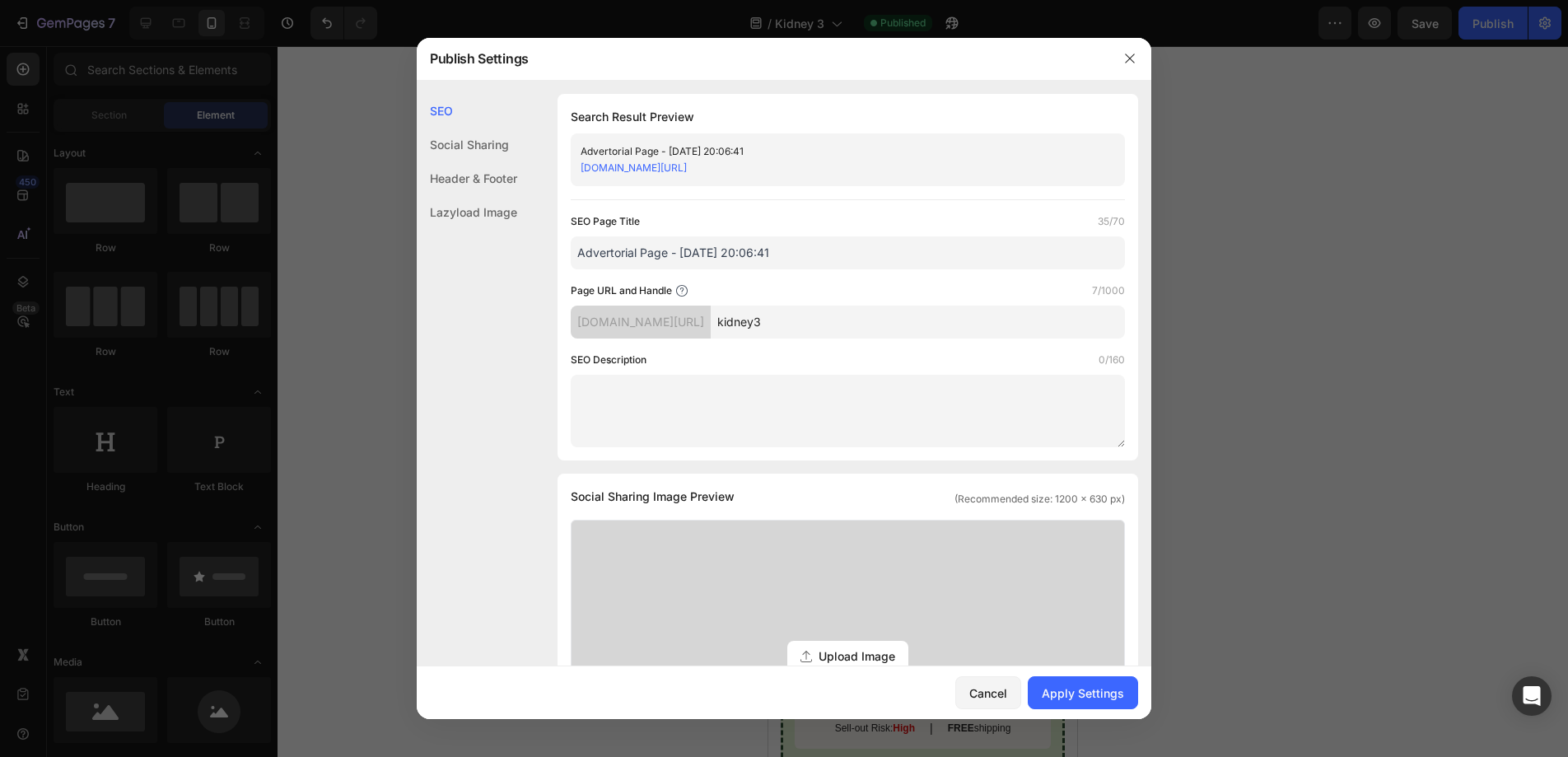
click at [816, 197] on div "Search Result Preview Advertorial Page - Aug 27, 20:06:41 pmubih-z1.myshopify.c…" at bounding box center [848, 277] width 581 height 367
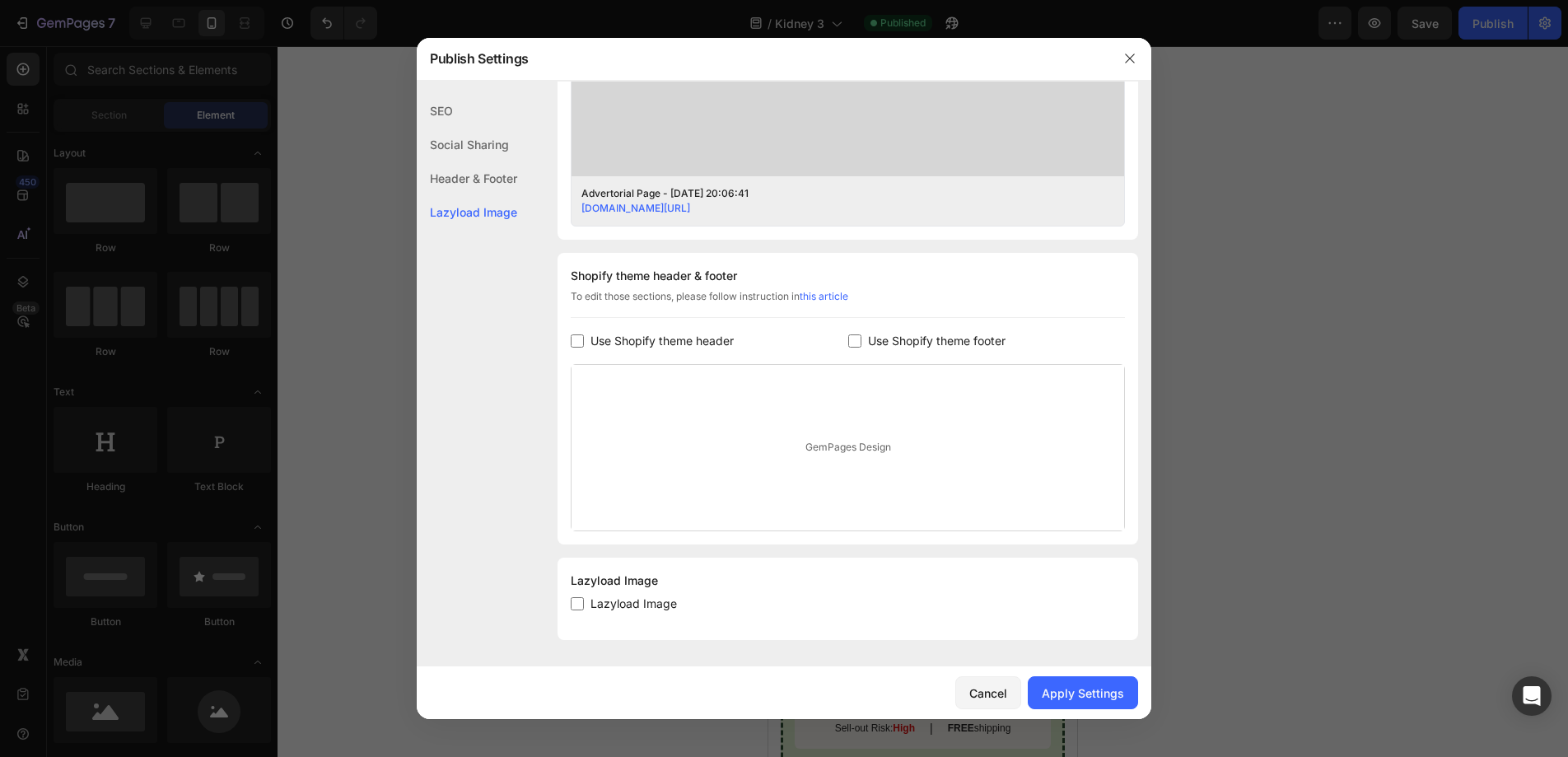
scroll to position [607, 0]
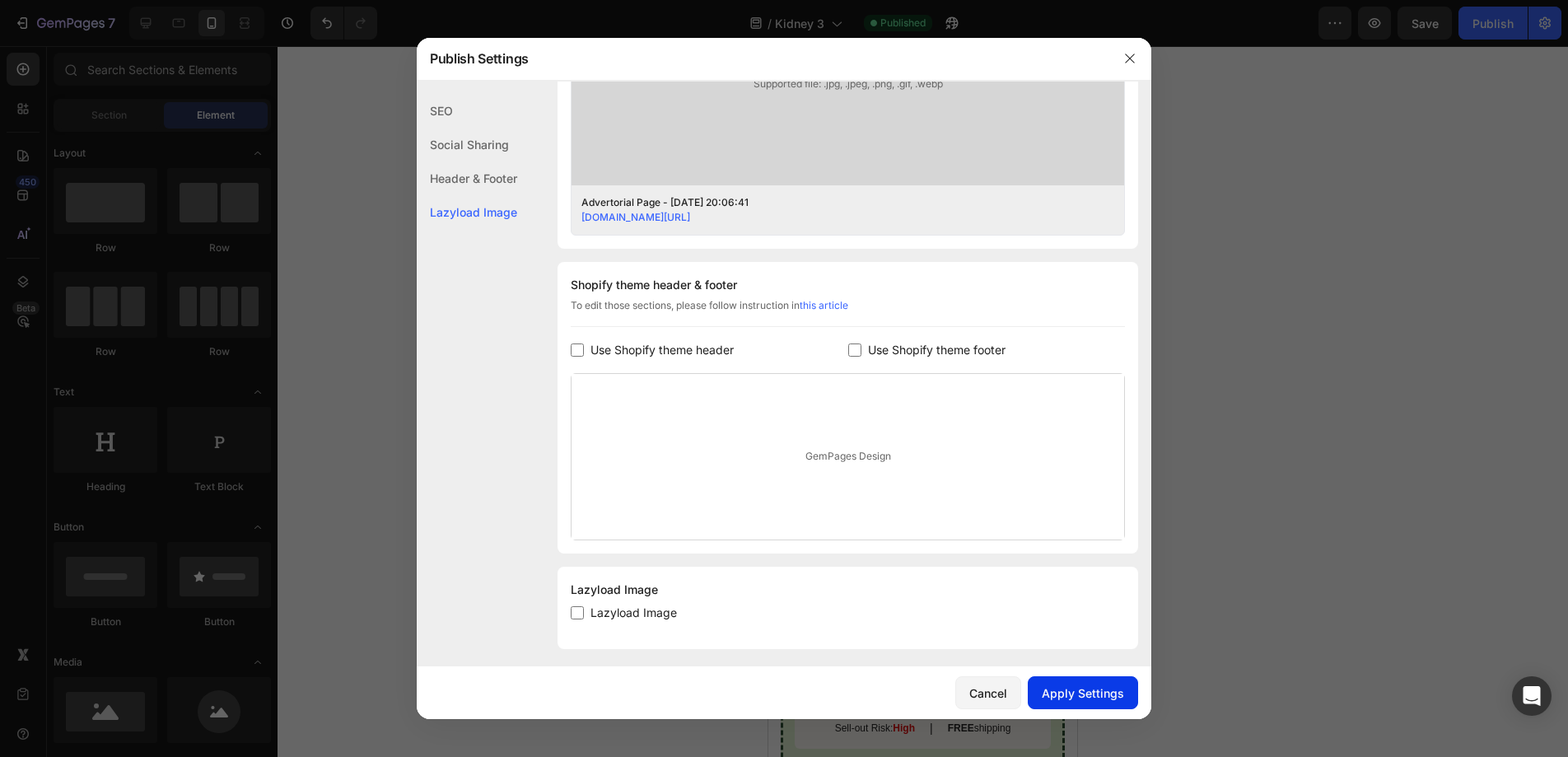
click at [1057, 685] on div "Apply Settings" at bounding box center [1083, 692] width 83 height 17
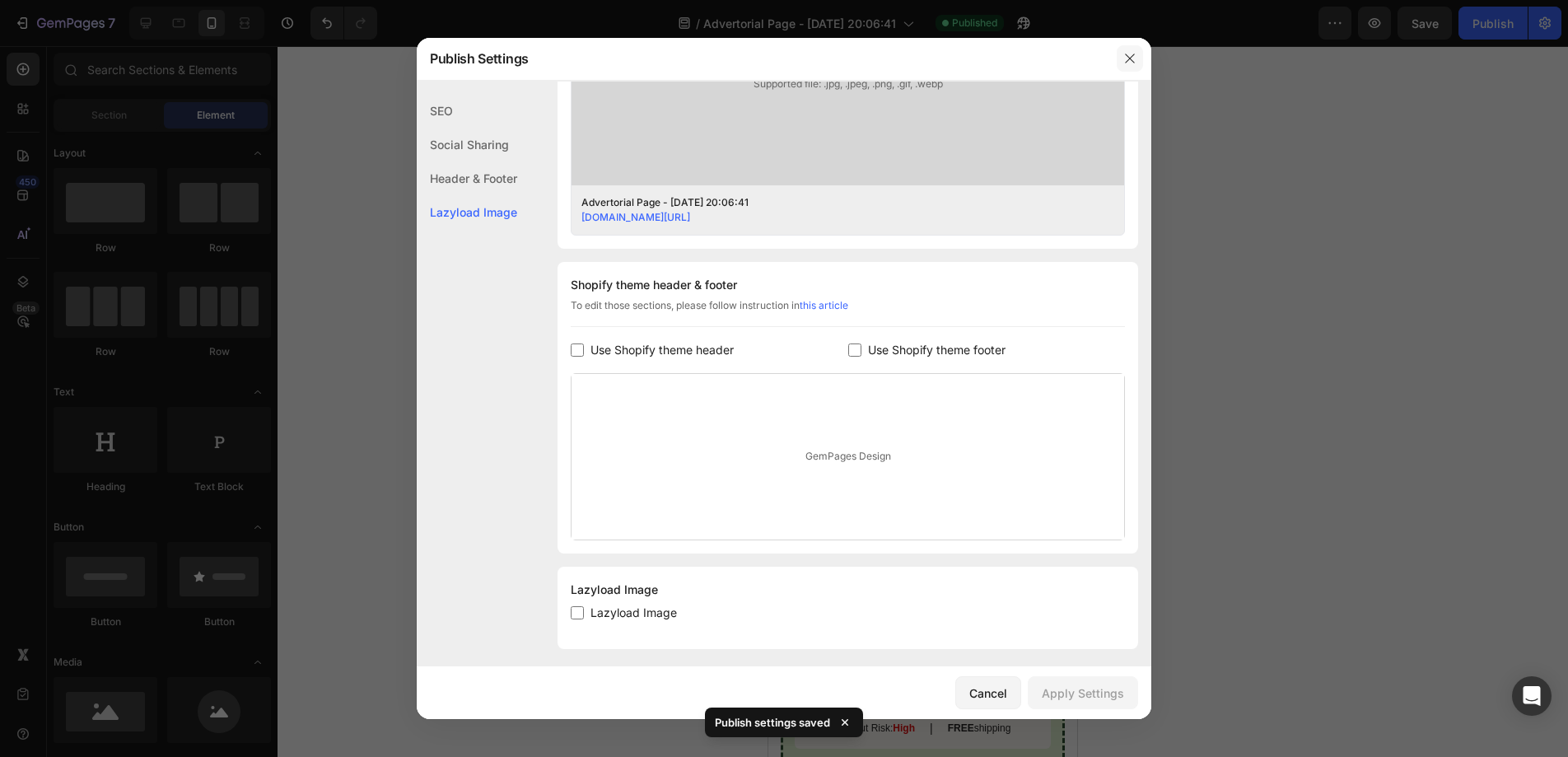
click at [1132, 57] on icon "button" at bounding box center [1129, 59] width 9 height 9
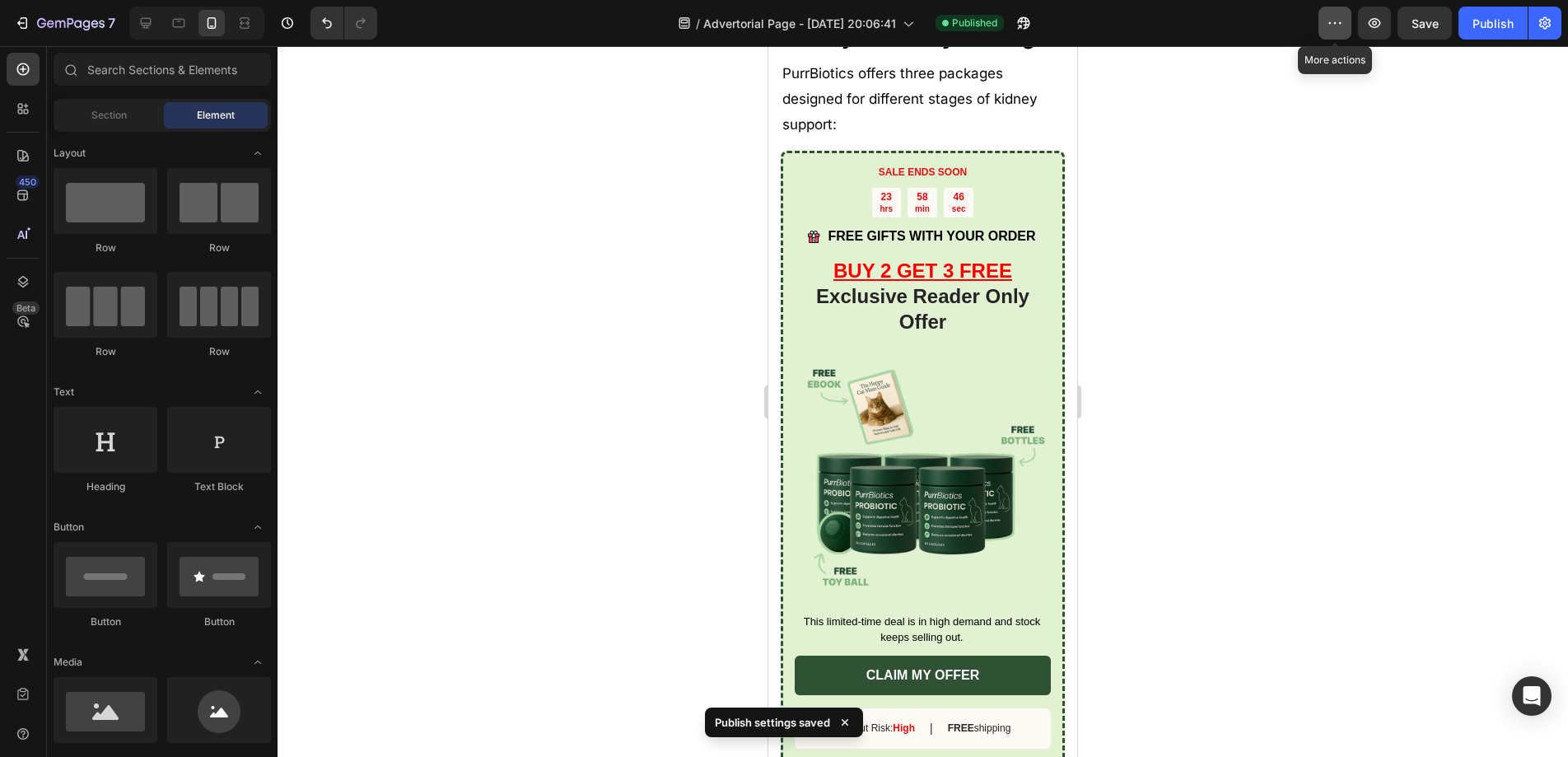
click at [1326, 30] on button "button" at bounding box center [1334, 23] width 33 height 33
click at [1281, 35] on div "/ Advertorial Page - Aug 27, 20:06:41 Published" at bounding box center [855, 23] width 928 height 33
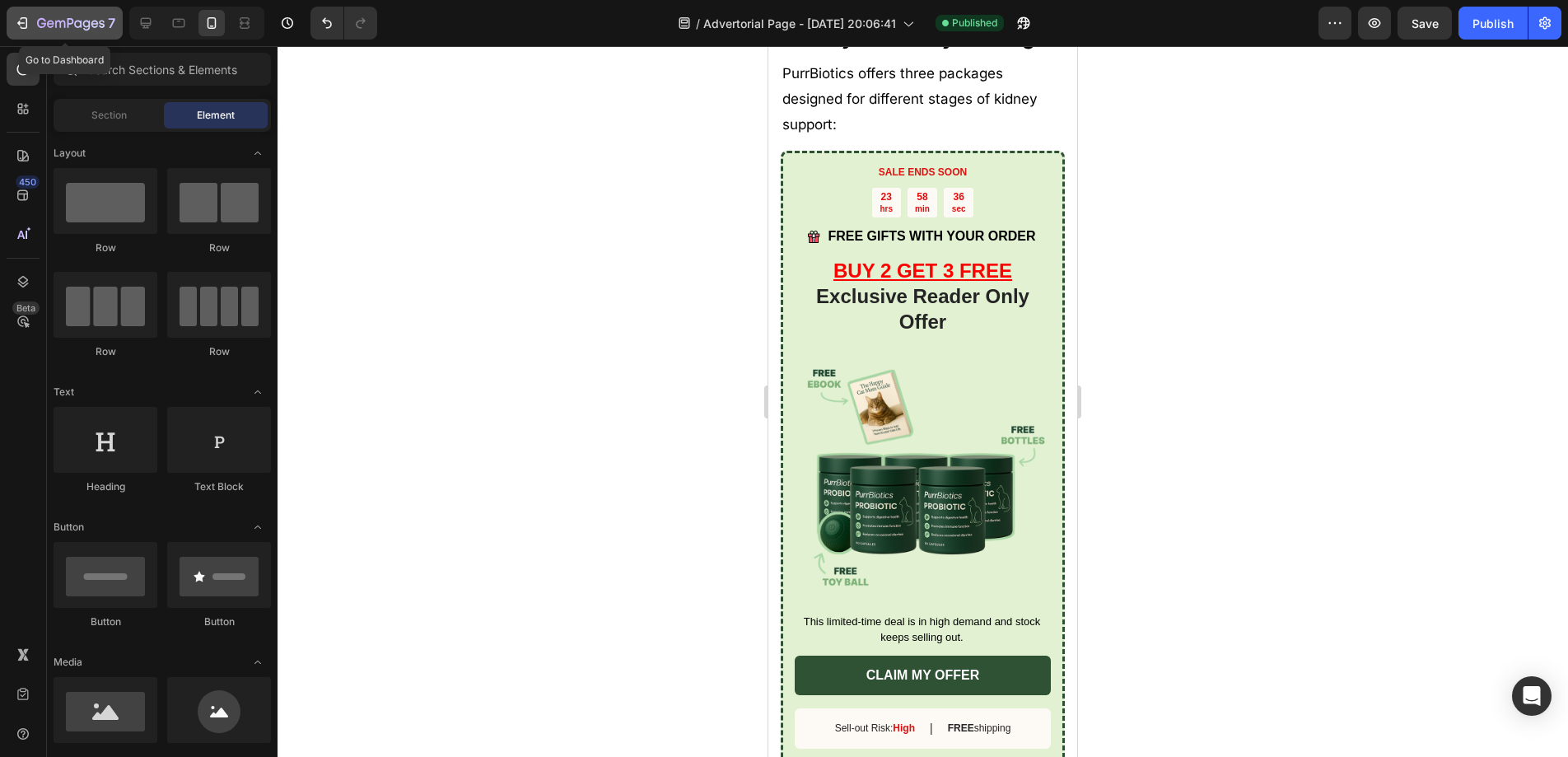
click at [29, 26] on icon "button" at bounding box center [22, 23] width 17 height 17
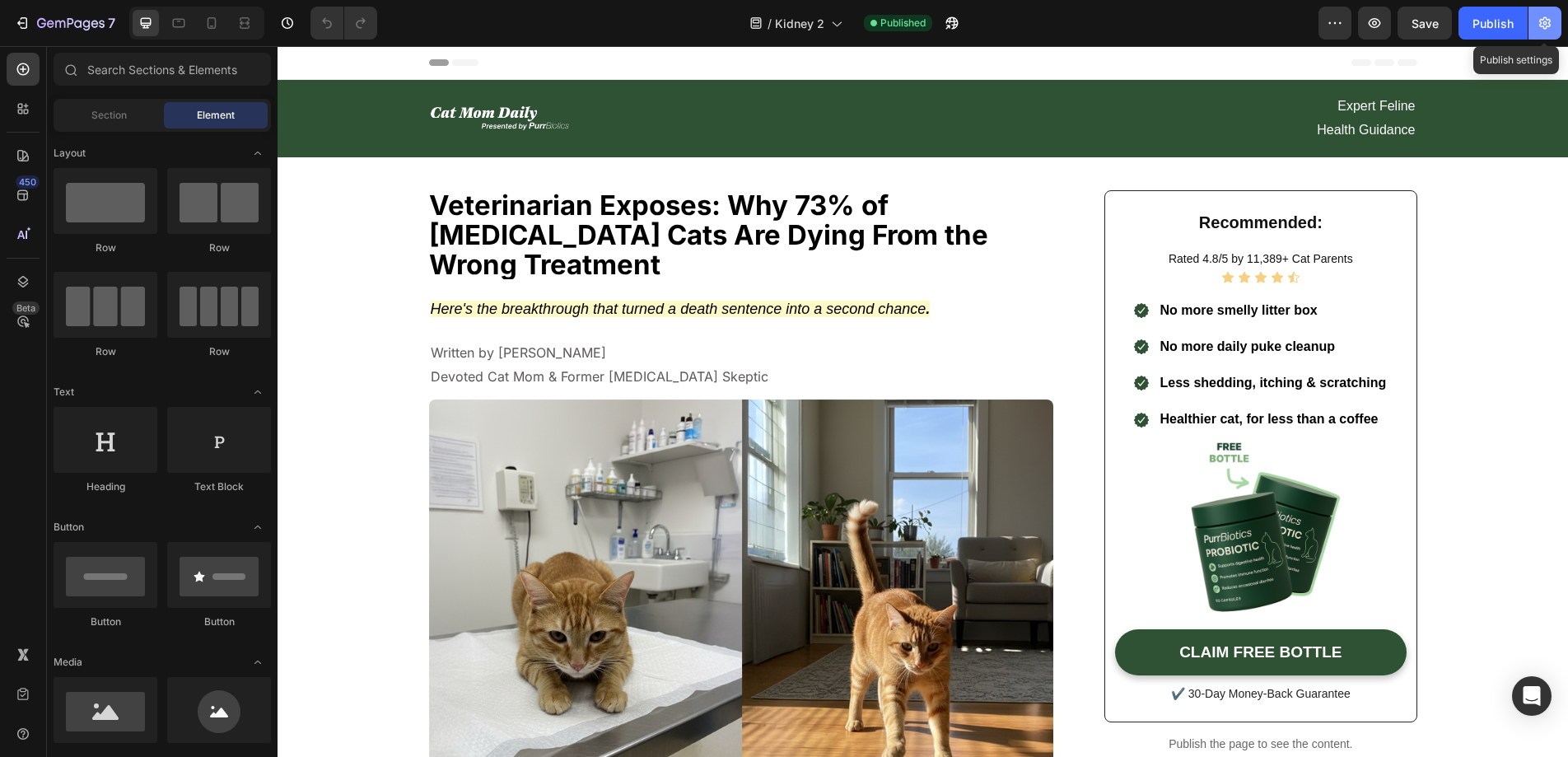
click at [1547, 24] on icon "button" at bounding box center [1544, 23] width 17 height 17
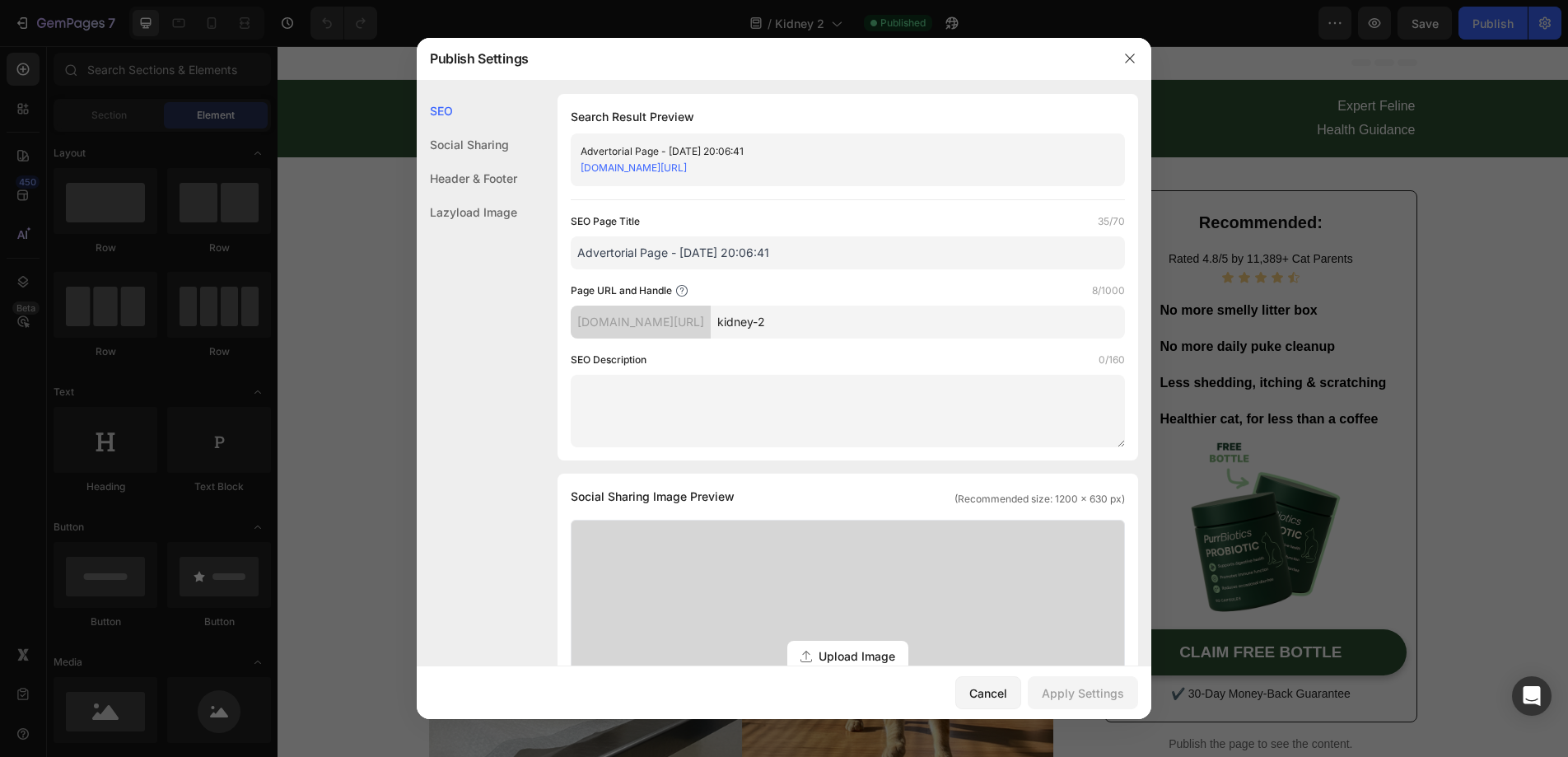
click at [816, 316] on input "kidney-2" at bounding box center [917, 322] width 414 height 33
type input "kidney2"
click at [834, 292] on div "Page URL and Handle 7/1000" at bounding box center [848, 291] width 554 height 17
click at [1100, 708] on button "Apply Settings" at bounding box center [1083, 692] width 111 height 33
click at [1120, 54] on button "button" at bounding box center [1130, 58] width 26 height 26
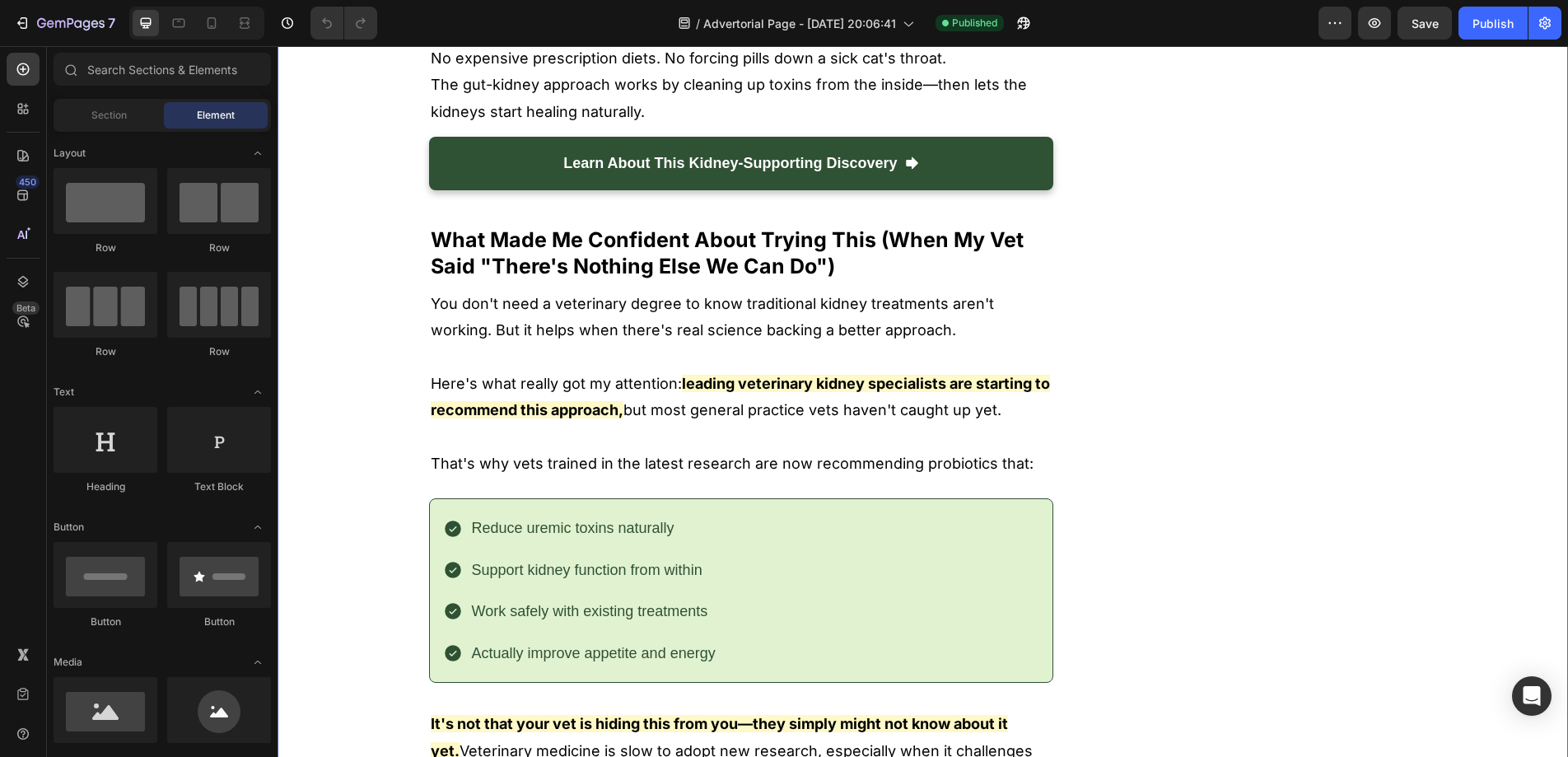
scroll to position [2484, 0]
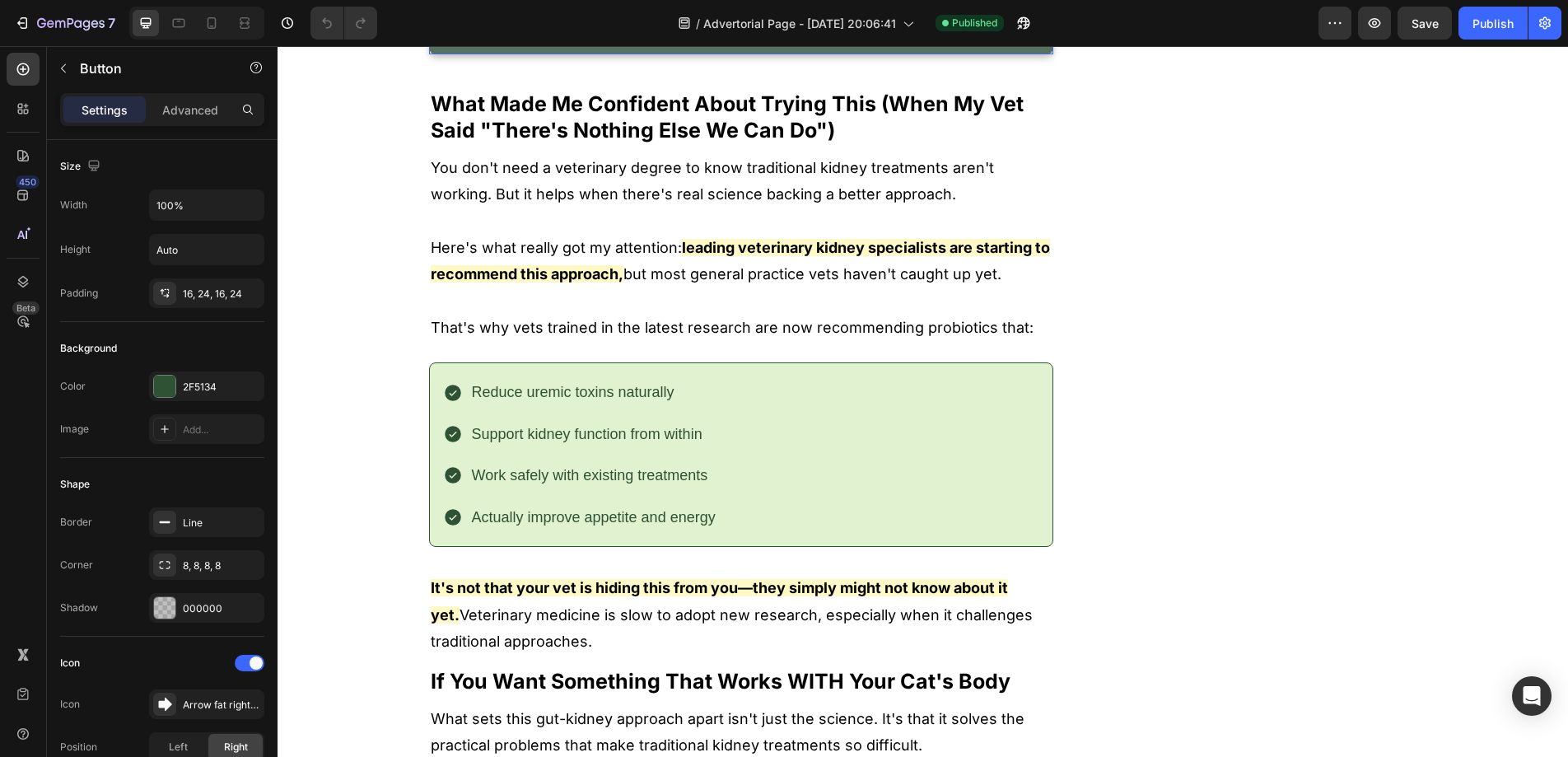
click at [458, 54] on link "Learn About This Kidney-Supporting Discovery" at bounding box center [741, 27] width 625 height 53
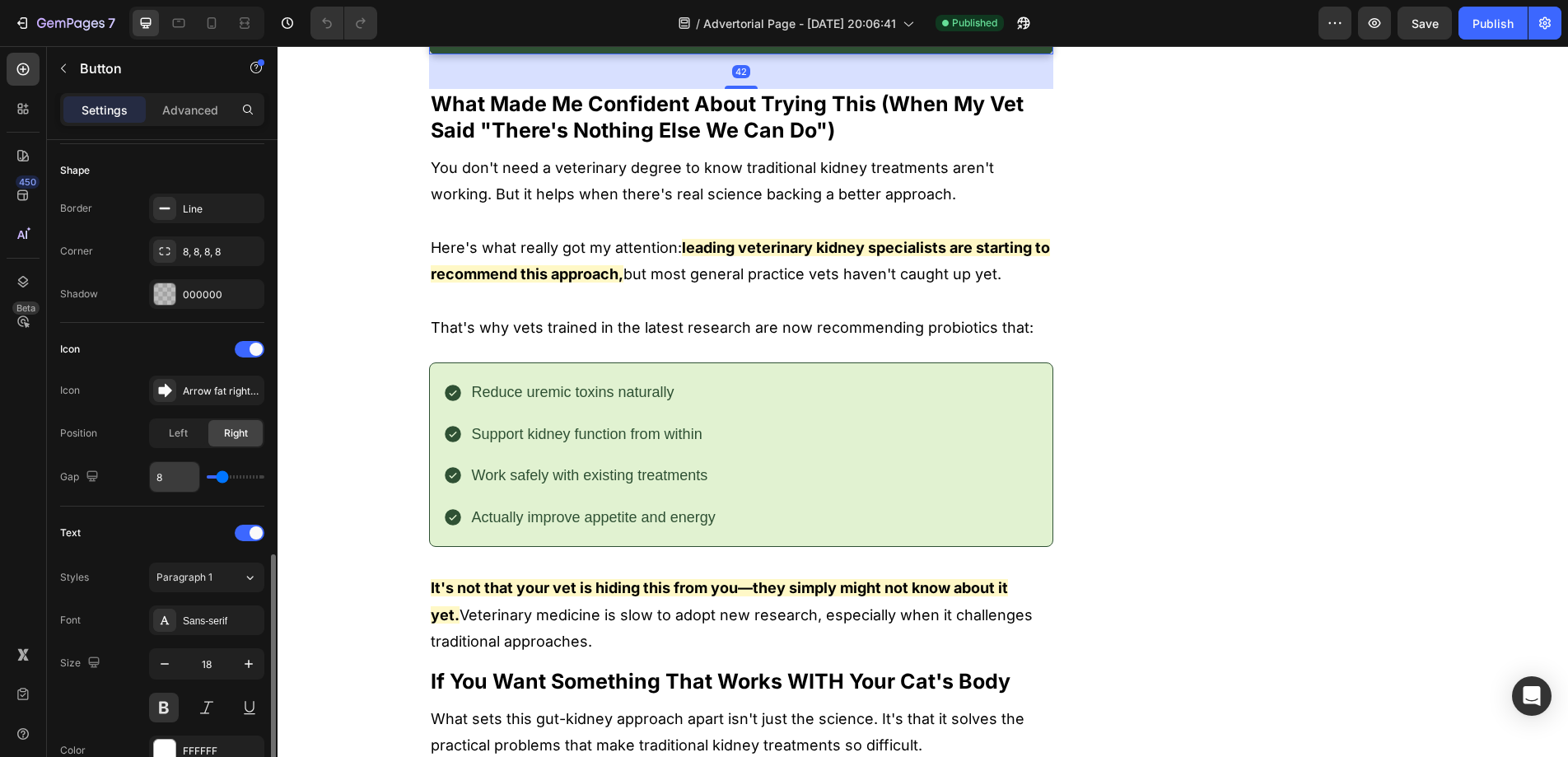
scroll to position [776, 0]
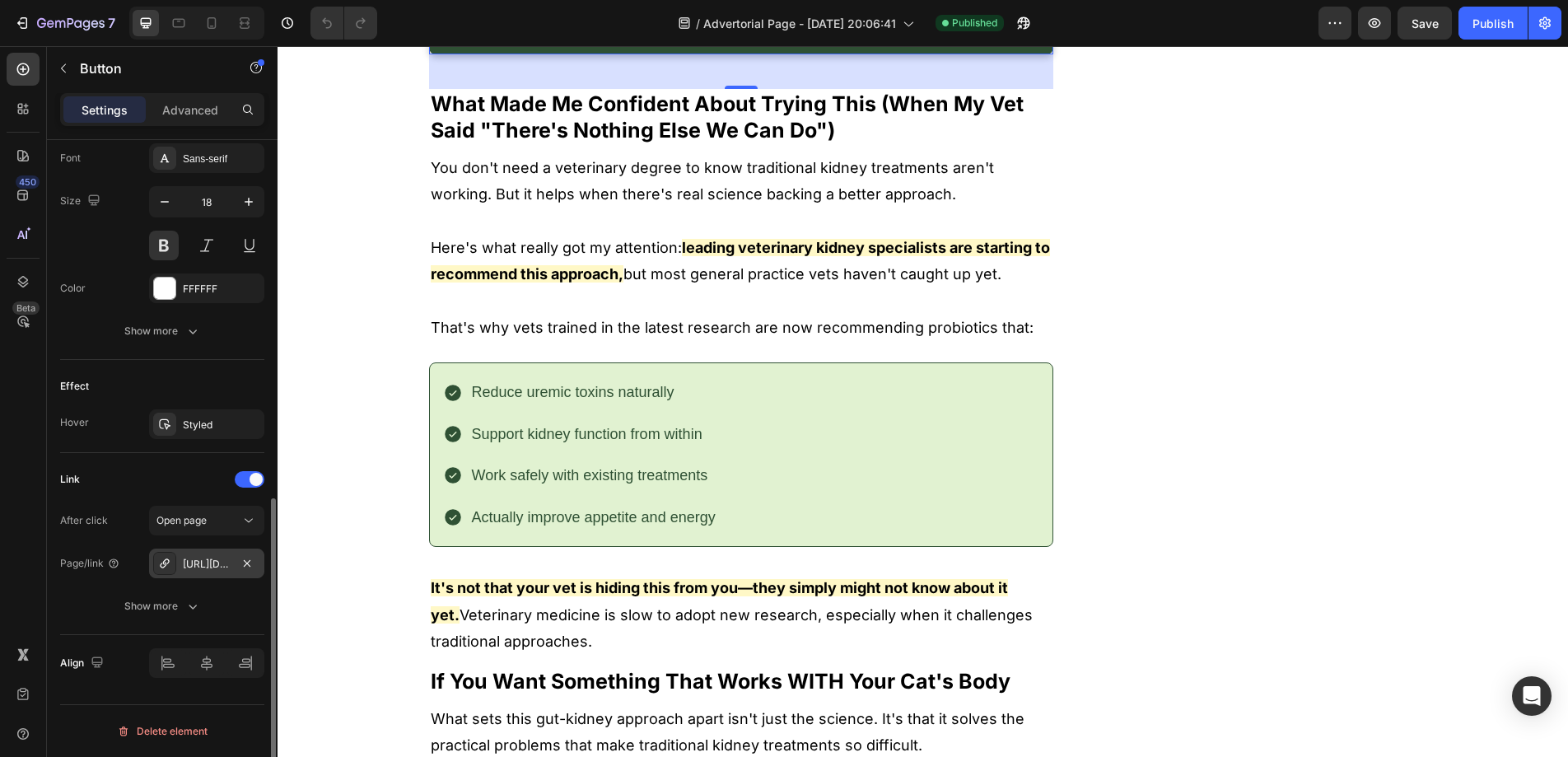
click at [206, 567] on div "[URL][DOMAIN_NAME]" at bounding box center [207, 564] width 48 height 15
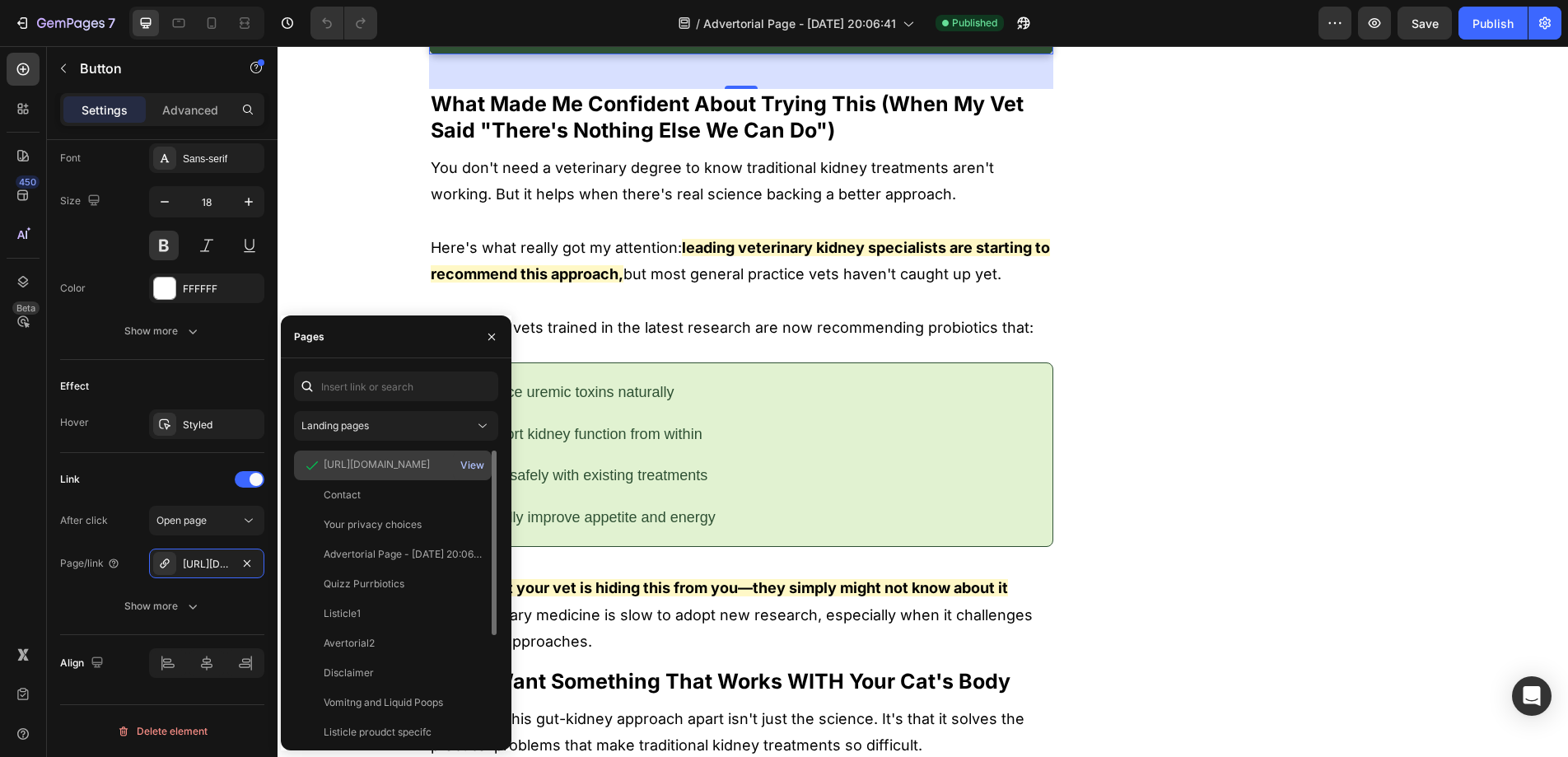
click at [473, 461] on div "View" at bounding box center [472, 465] width 24 height 15
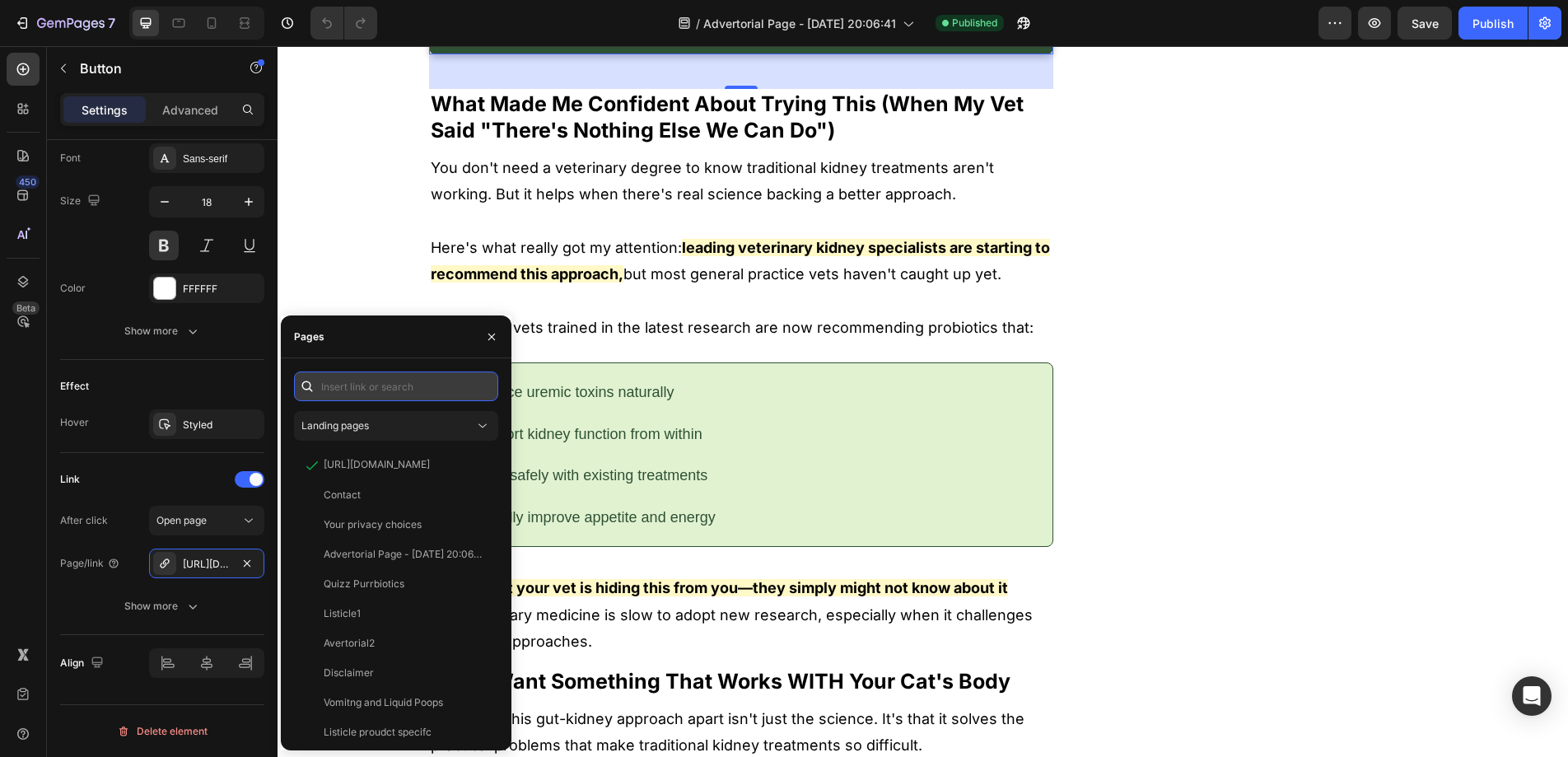
click at [380, 394] on input "text" at bounding box center [395, 386] width 204 height 30
click at [411, 382] on input "text" at bounding box center [395, 386] width 204 height 30
paste input "https://www.purrbiotics.co/products/the-happy-cat-mom-guide?view=kidney-proudct"
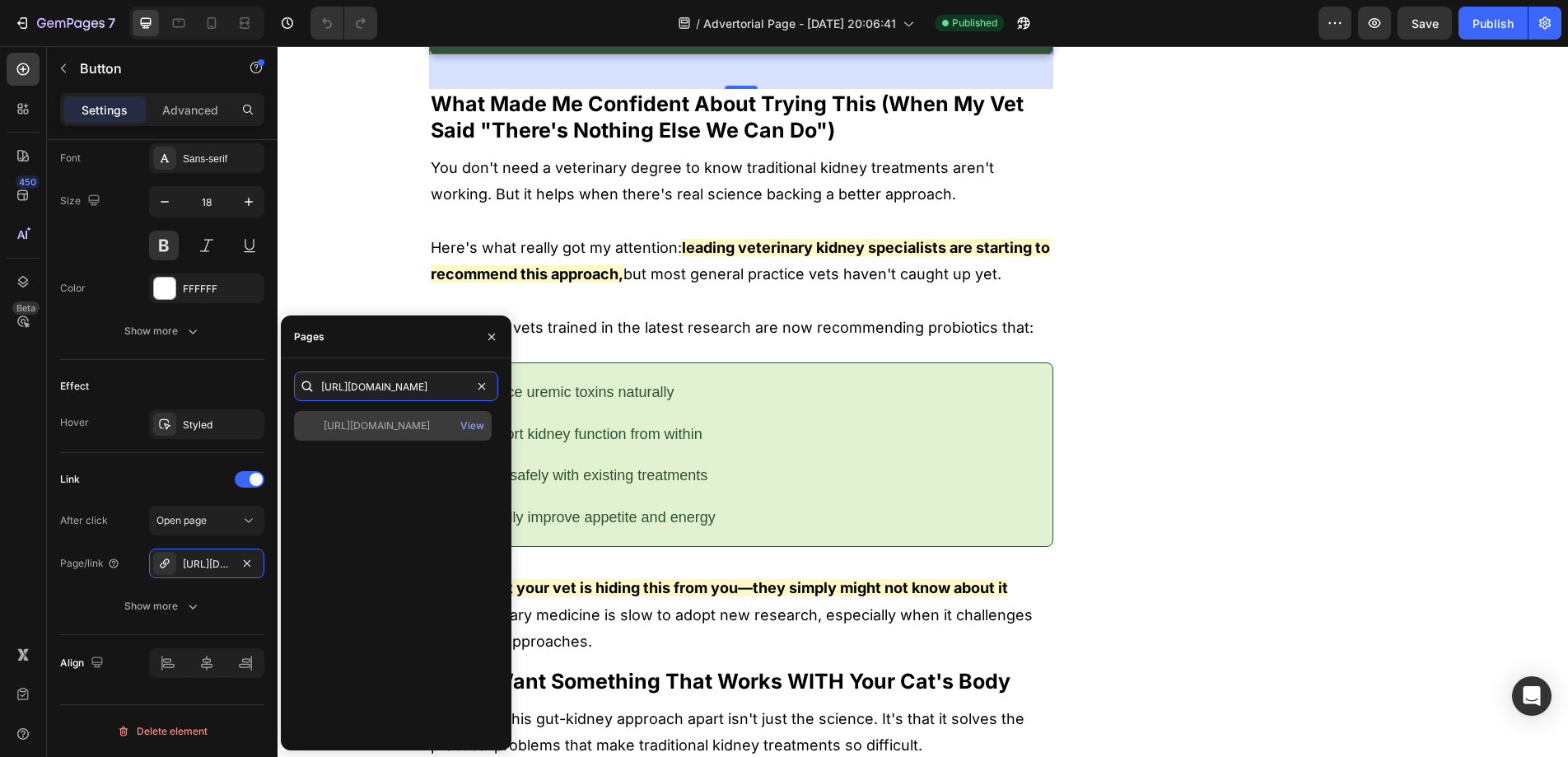
type input "https://www.purrbiotics.co/products/the-happy-cat-mom-guide?view=kidney-proudct"
click at [407, 421] on div "https://www.purrbiotics.co/products/the-happy-cat-mom-guide?view=kidney-proudct" at bounding box center [377, 425] width 107 height 15
click at [403, 430] on div "https://www.purrbiotics.co/products/the-happy-cat-mom-guide?view=kidney-proudct" at bounding box center [377, 424] width 107 height 15
click at [661, 208] on p "You don't need a veterinary degree to know traditional kidney treatments aren't…" at bounding box center [741, 181] width 622 height 54
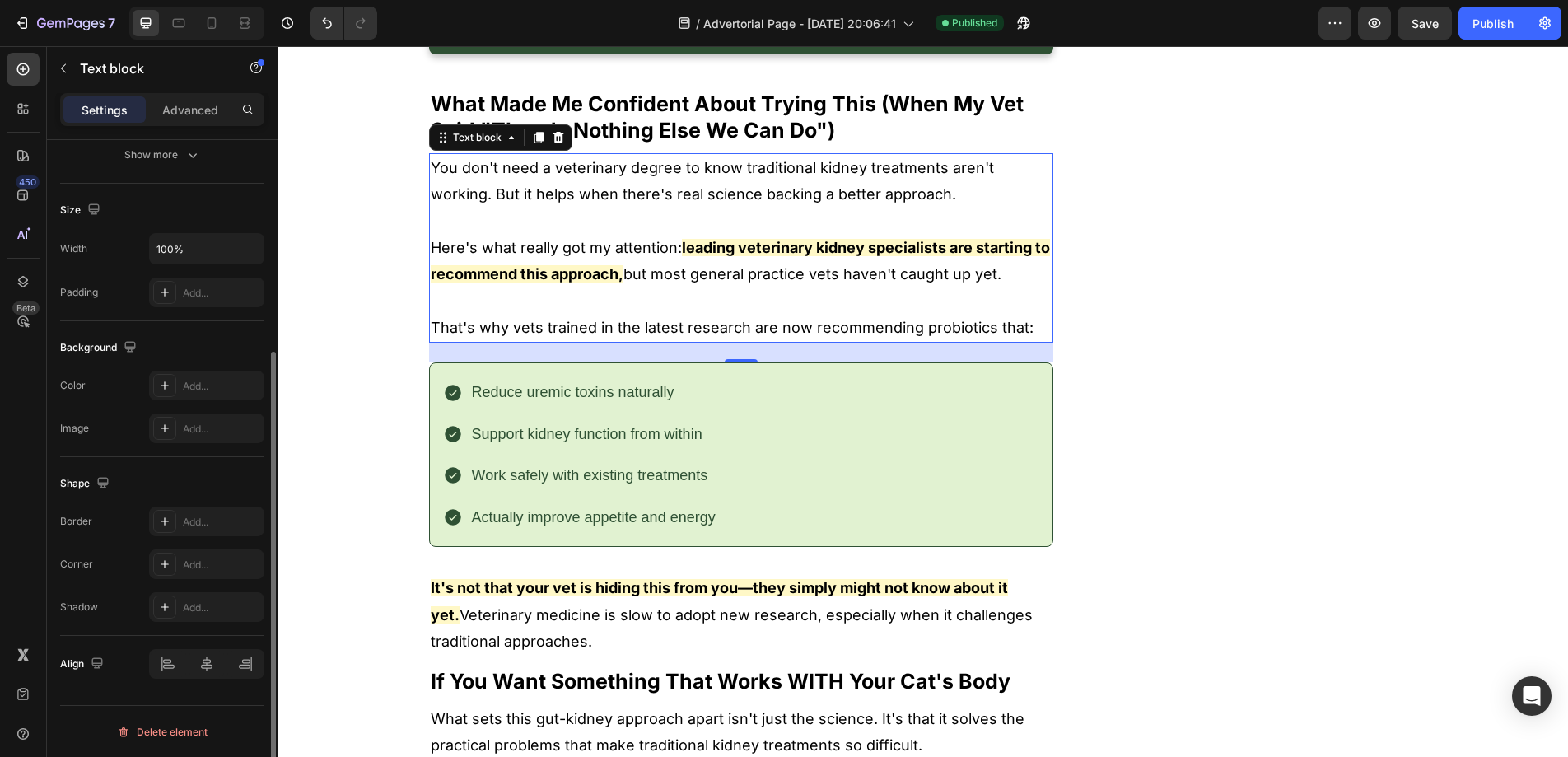
scroll to position [0, 0]
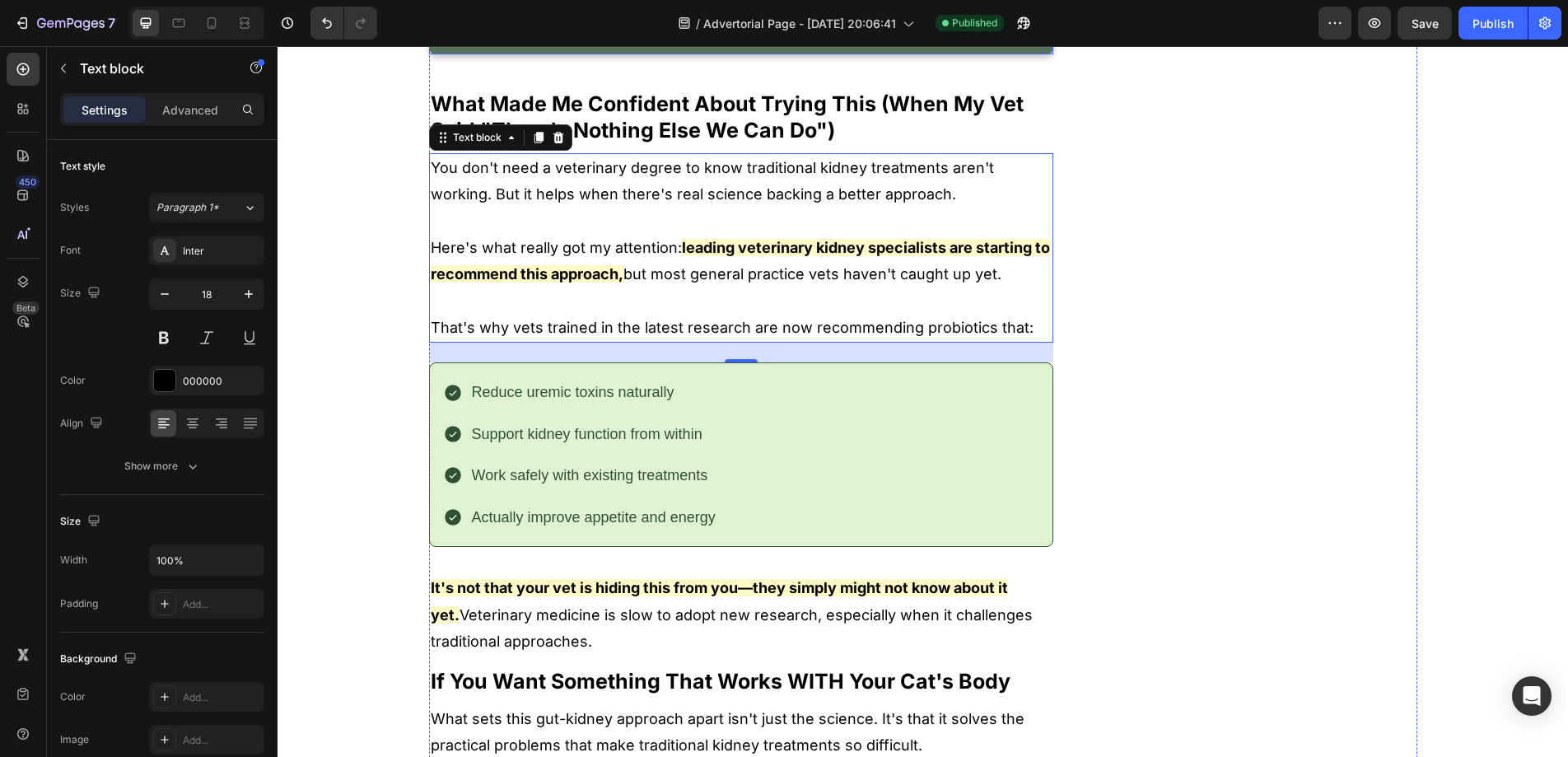
click at [468, 54] on link "Learn About This Kidney-Supporting Discovery" at bounding box center [741, 27] width 625 height 53
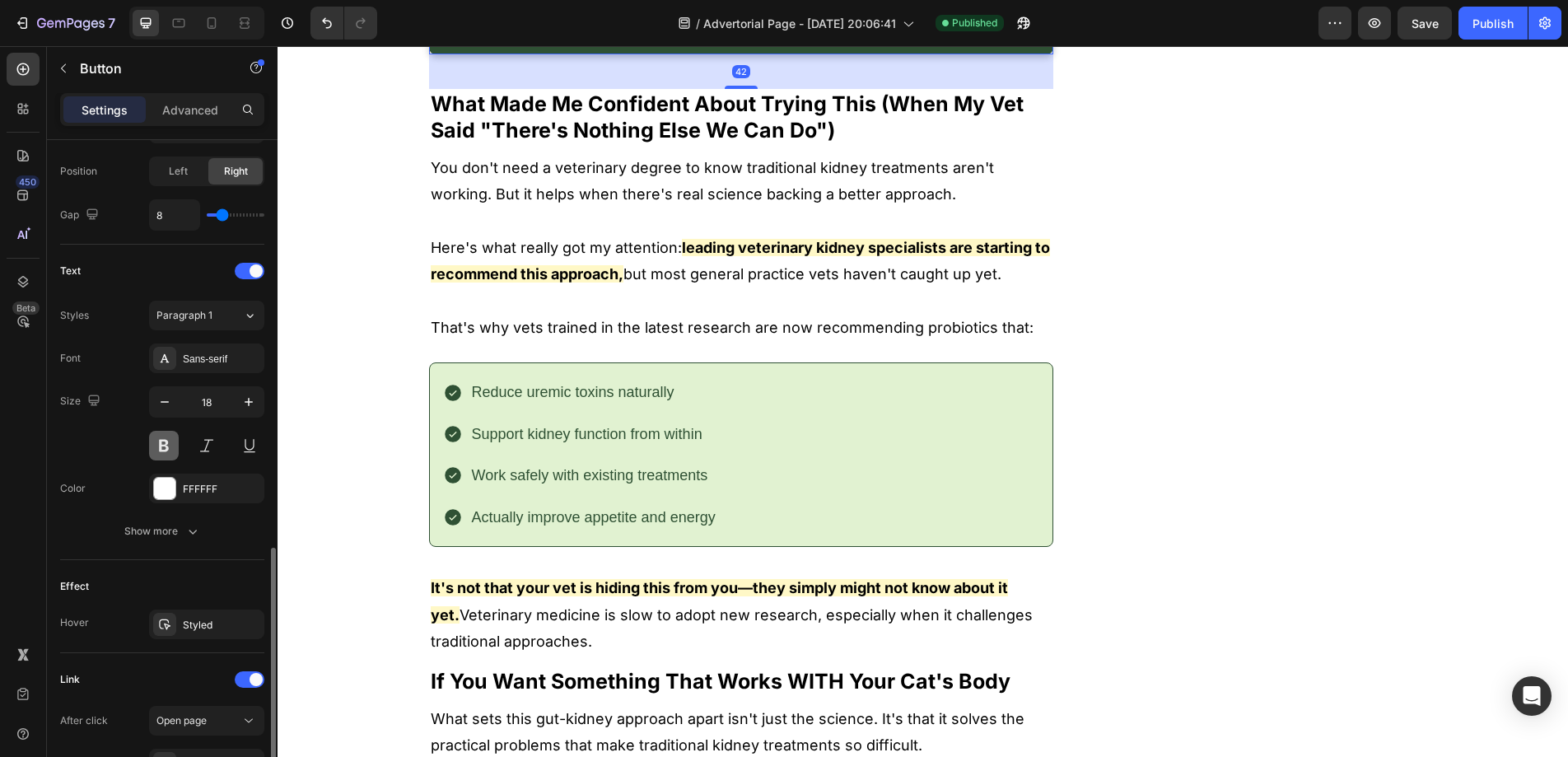
scroll to position [776, 0]
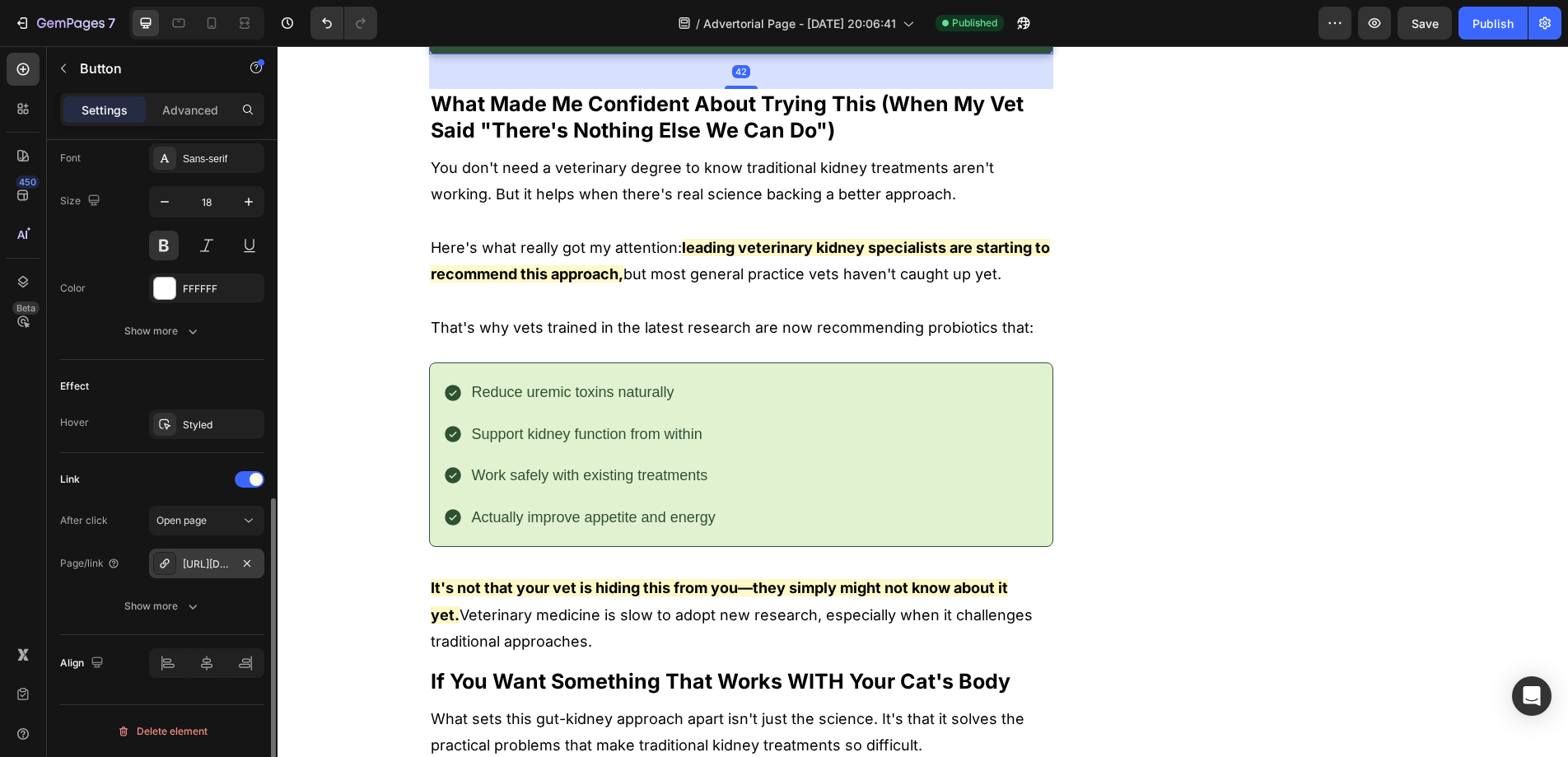
click at [205, 563] on div "https://www.purrbiotics.co/the-happy-cat-mom-guide?view=kidney-proudct" at bounding box center [207, 564] width 48 height 15
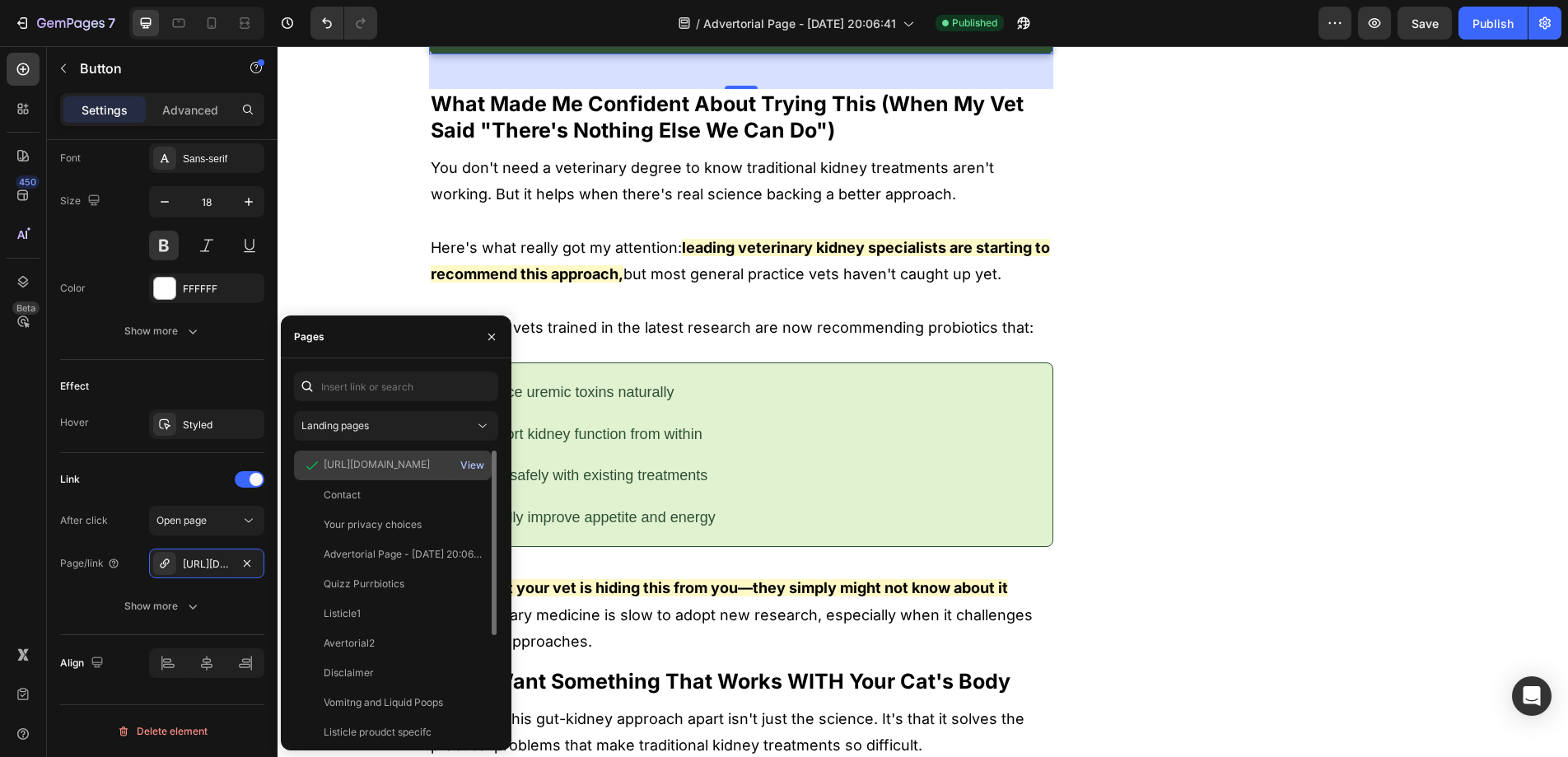
click at [474, 463] on div "View" at bounding box center [472, 465] width 24 height 15
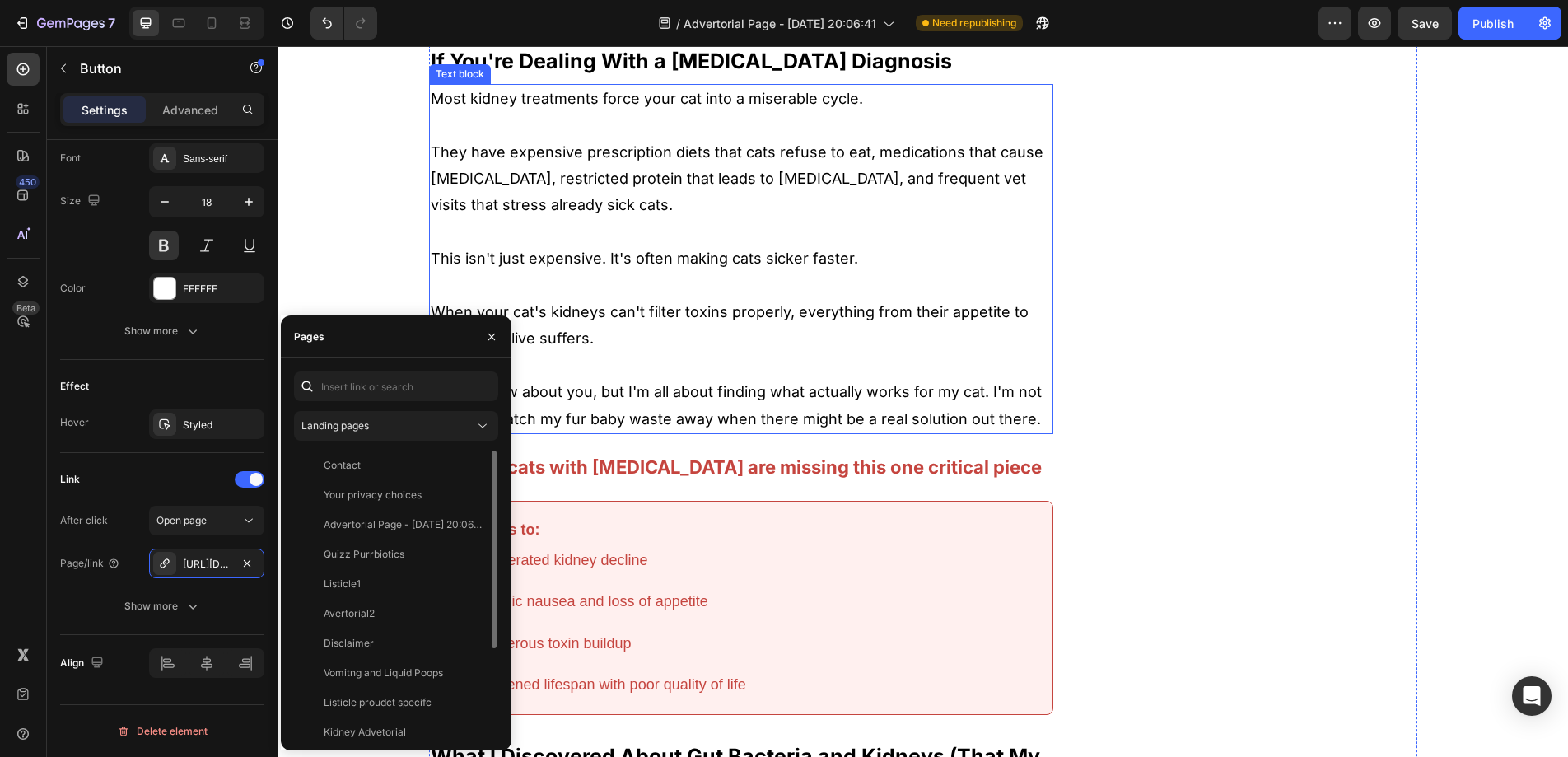
scroll to position [1202, 0]
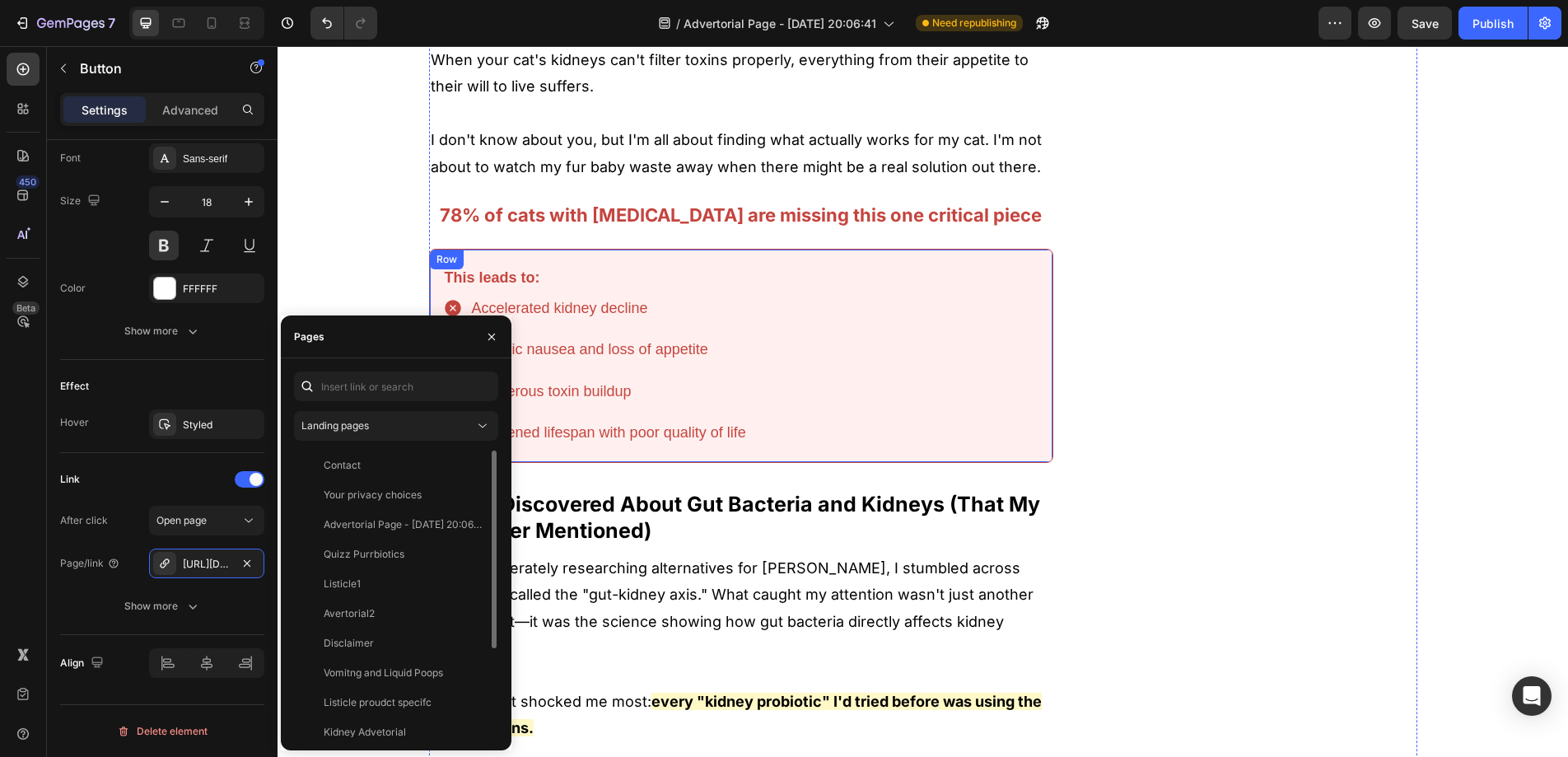
click at [1047, 400] on div "This leads to: Text Block Accelerated kidney decline Chronic nausea and loss of…" at bounding box center [741, 356] width 625 height 214
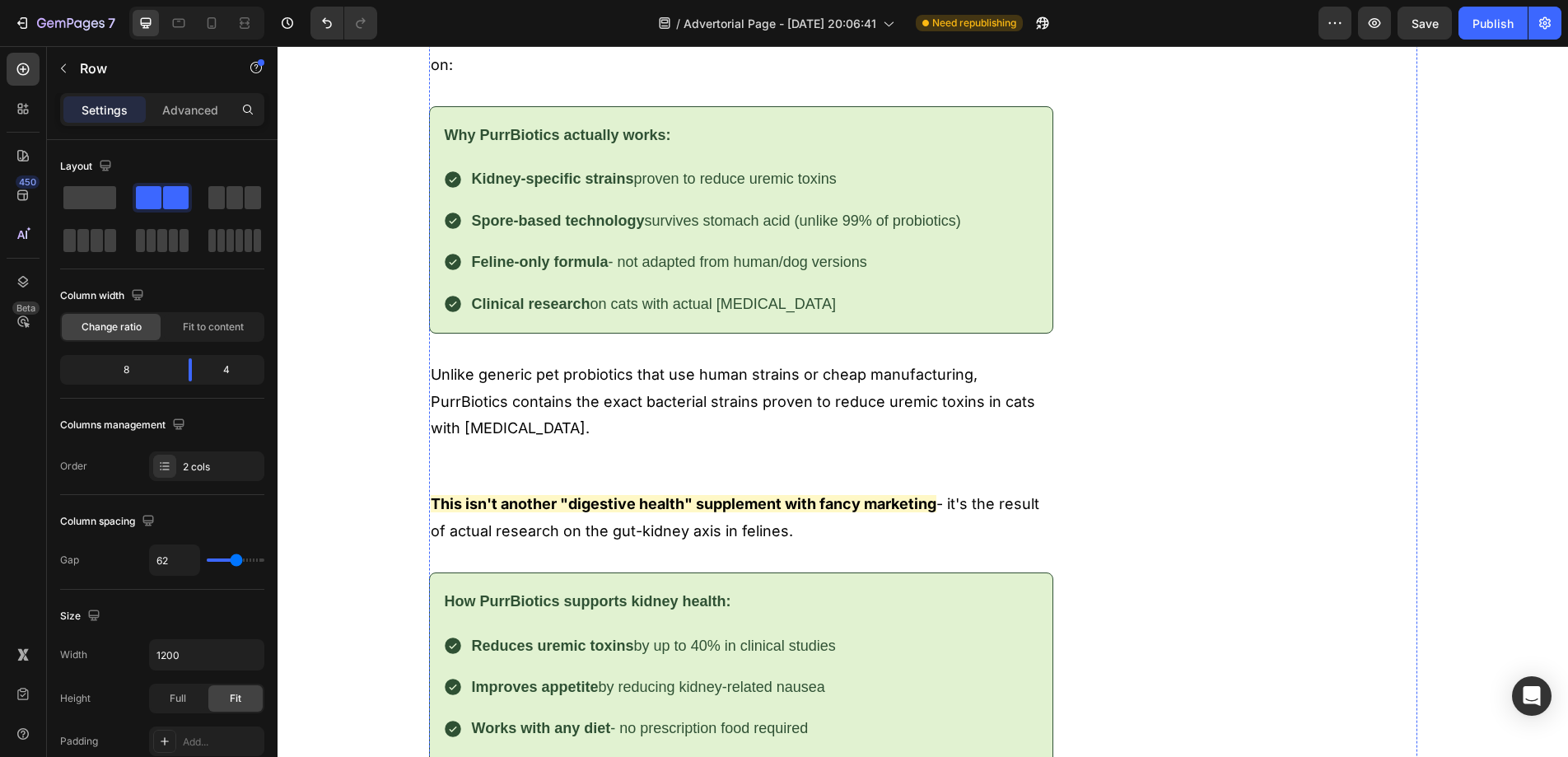
scroll to position [4416, 0]
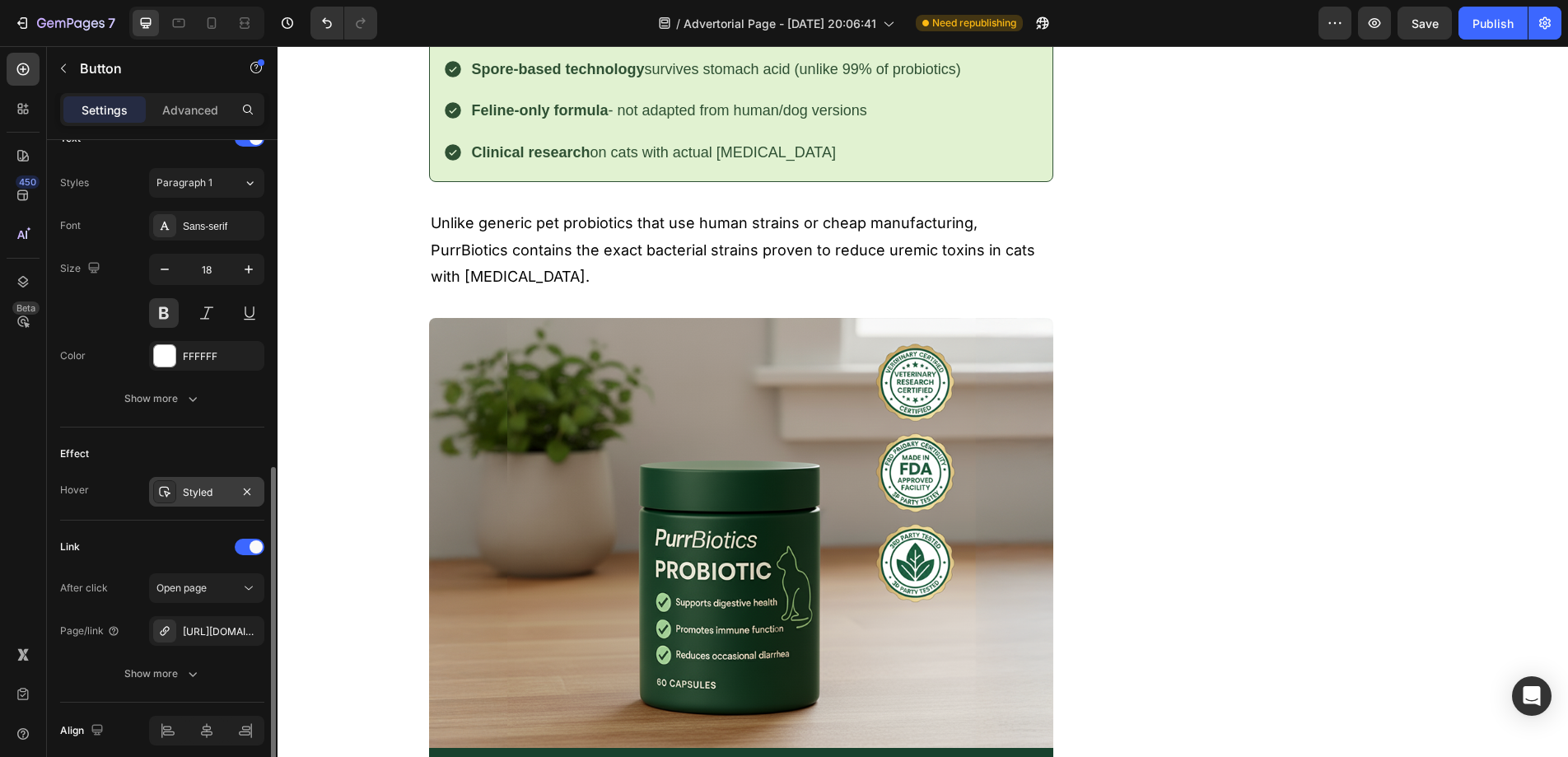
scroll to position [776, 0]
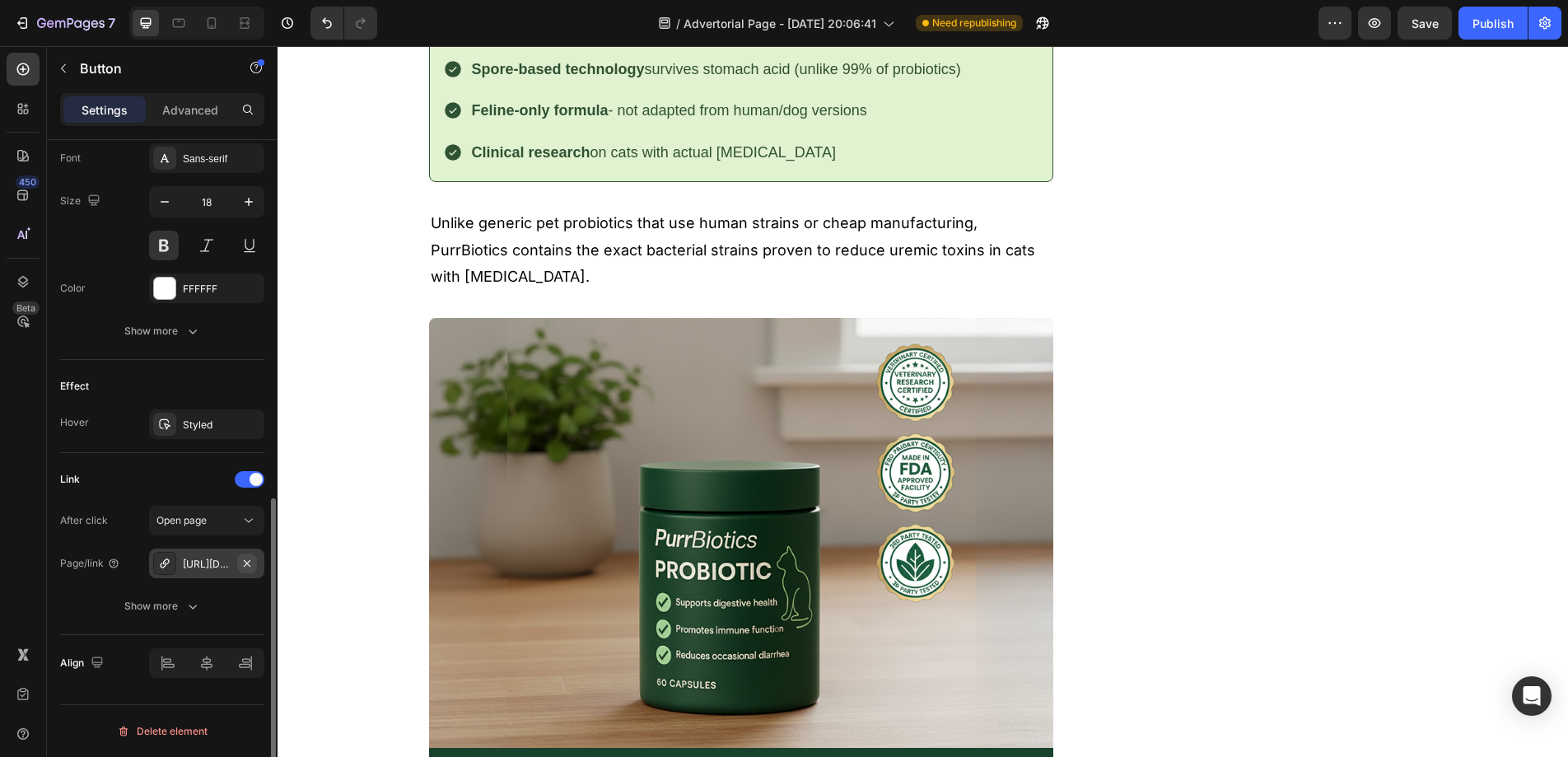
click at [249, 563] on icon "button" at bounding box center [246, 563] width 13 height 13
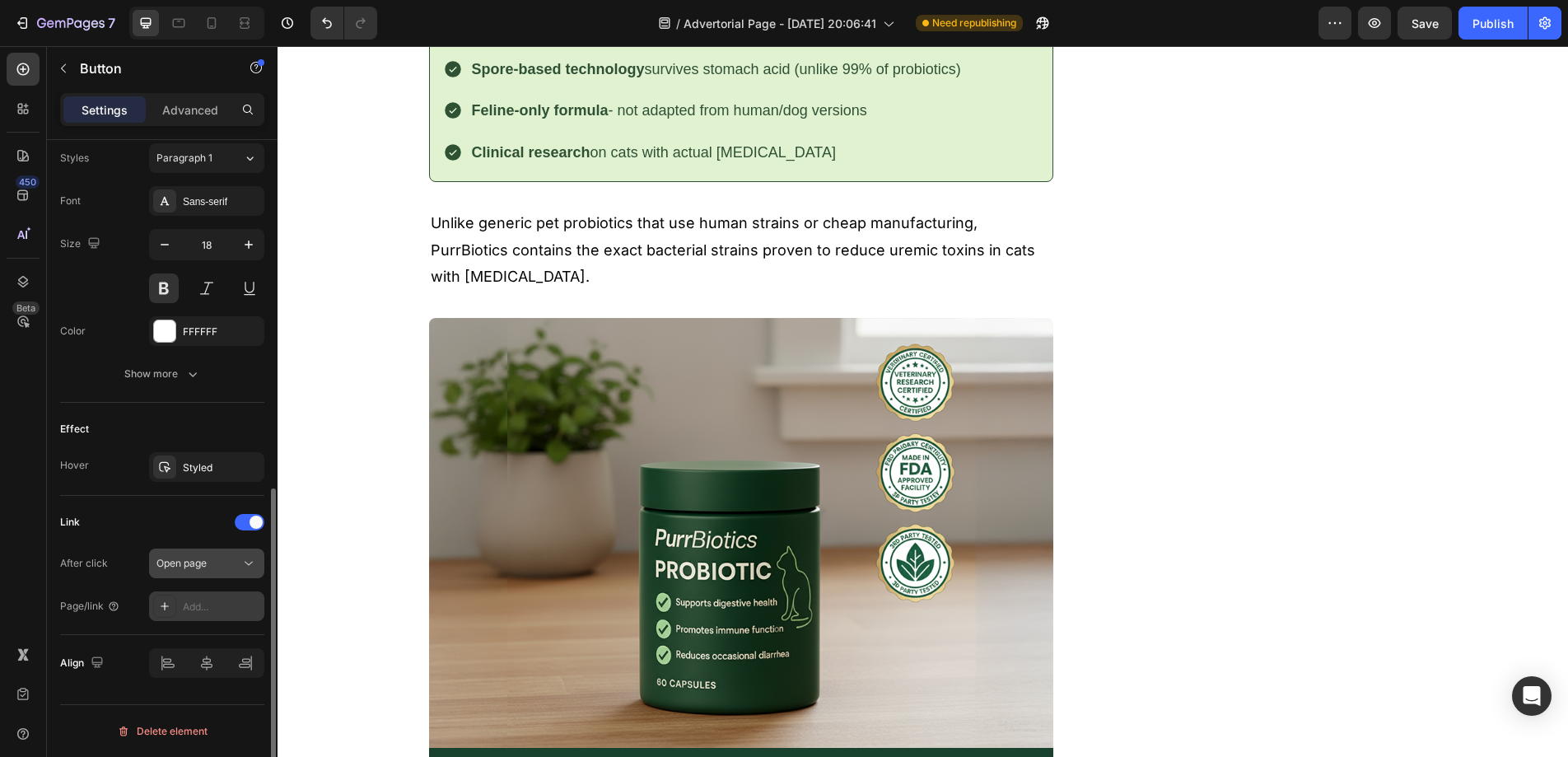
scroll to position [733, 0]
click at [197, 608] on div "Add..." at bounding box center [222, 607] width 78 height 15
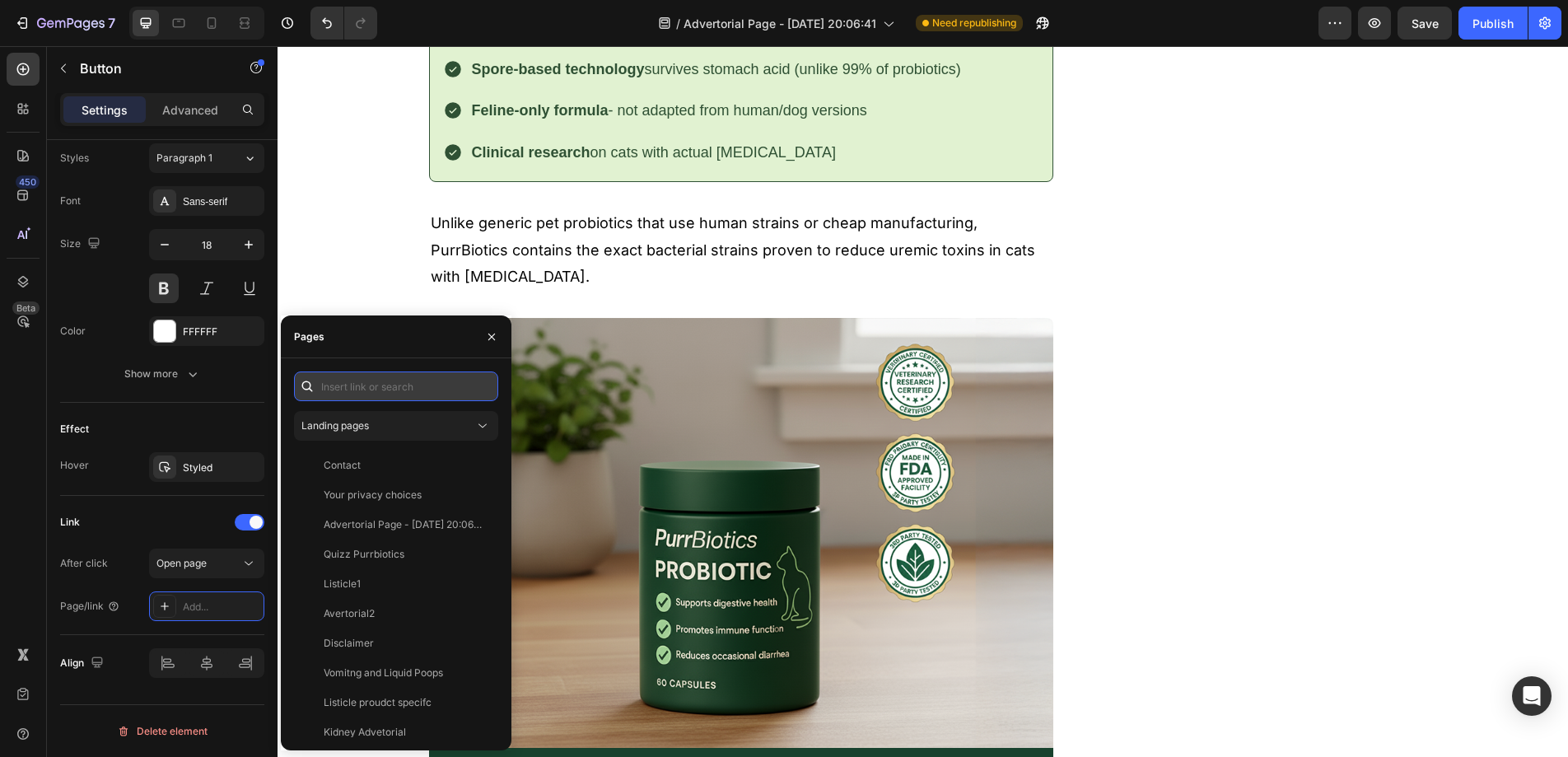
click at [365, 392] on input "text" at bounding box center [395, 386] width 204 height 30
paste input "https://www.purrbiotics.co/products/the-happy-cat-mom-guide?view=kidney-proudct"
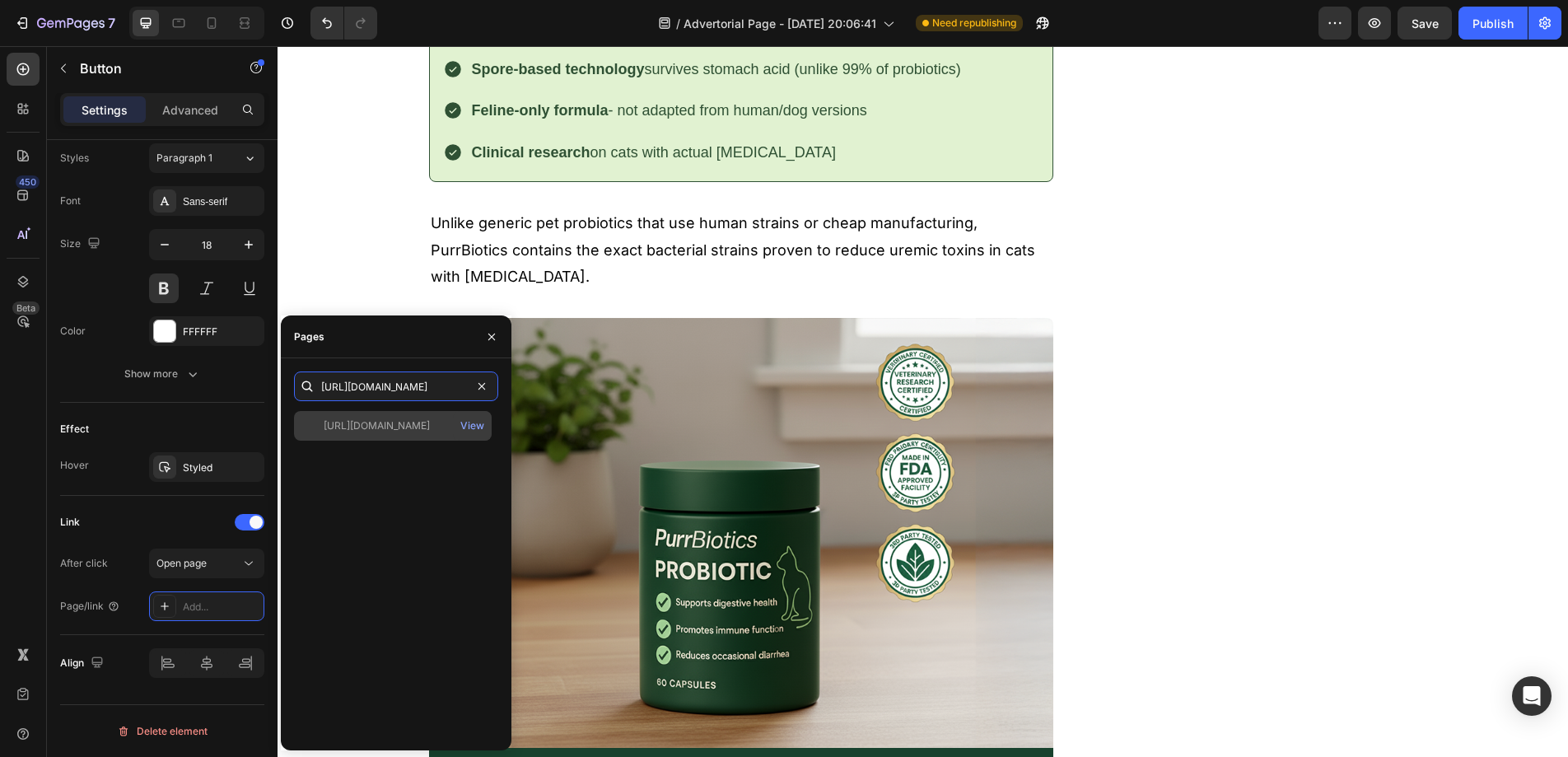
type input "https://www.purrbiotics.co/products/the-happy-cat-mom-guide?view=kidney-proudct"
click at [380, 416] on div "https://www.purrbiotics.co/products/the-happy-cat-mom-guide?view=kidney-proudct…" at bounding box center [392, 425] width 197 height 30
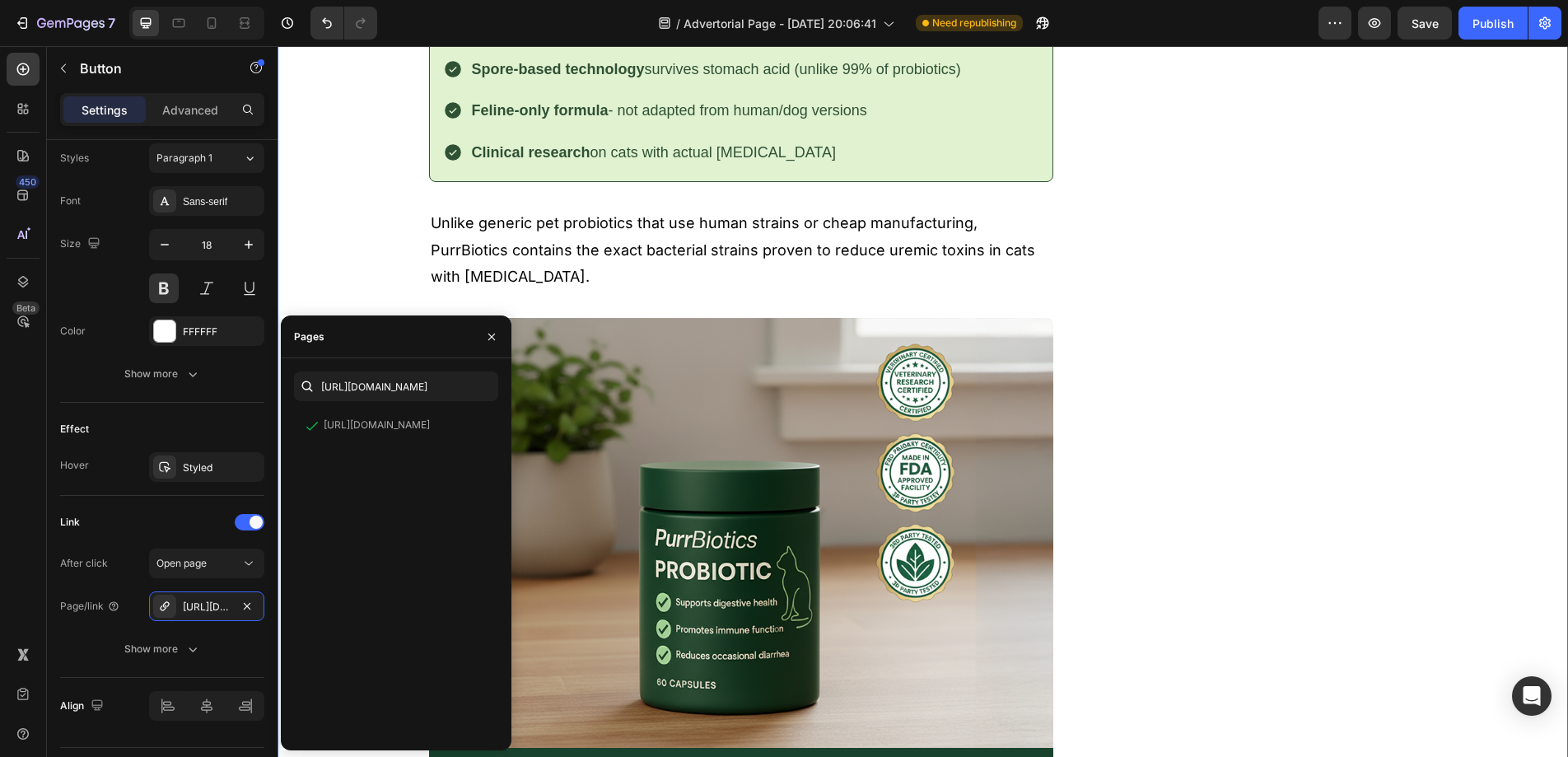
click at [339, 235] on div "Veterinarian Exposes: Why 73% of Kidney Disease Cats Are Dying From the Wrong T…" at bounding box center [922, 11] width 1266 height 8479
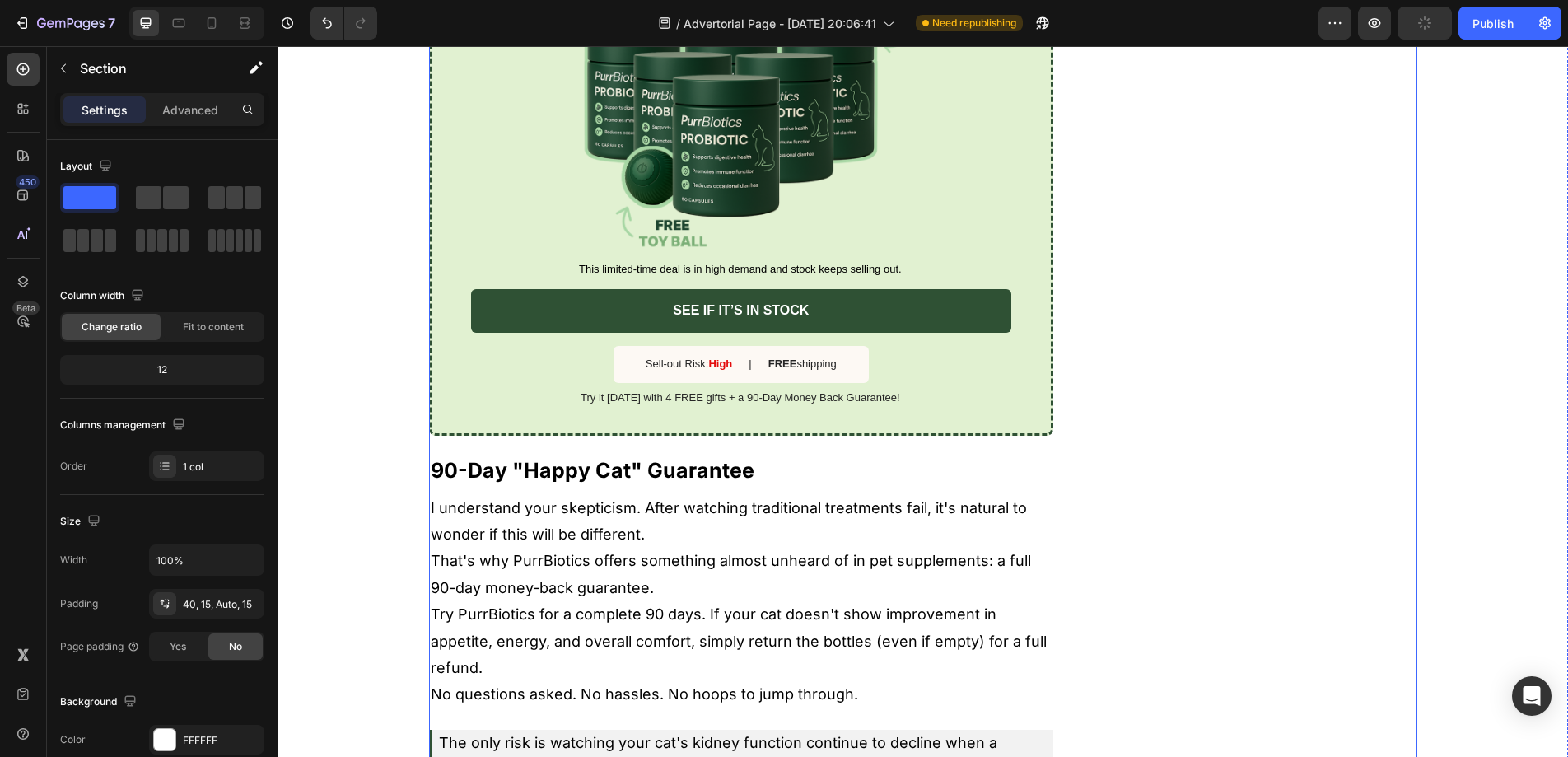
scroll to position [6985, 0]
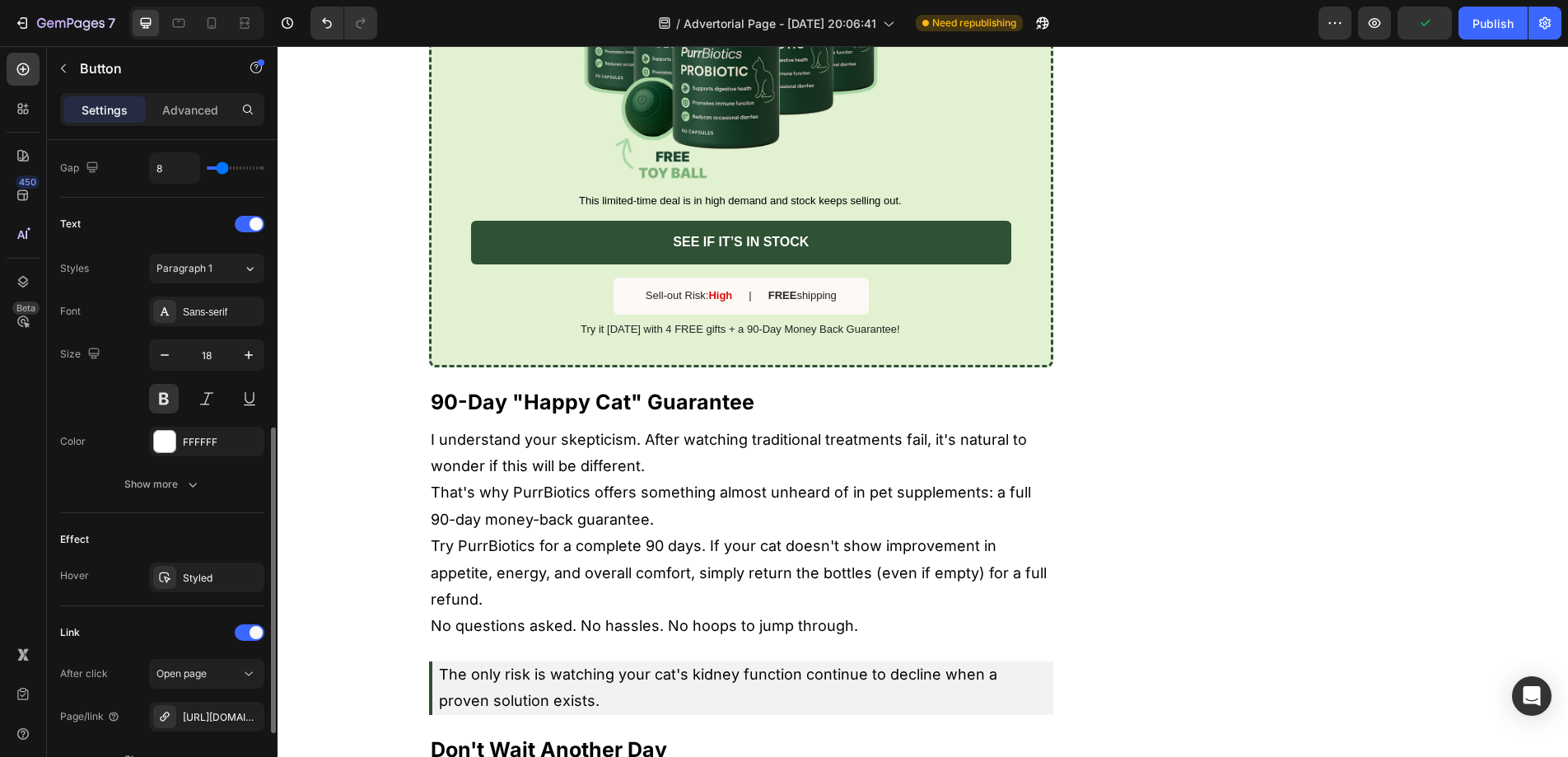
scroll to position [776, 0]
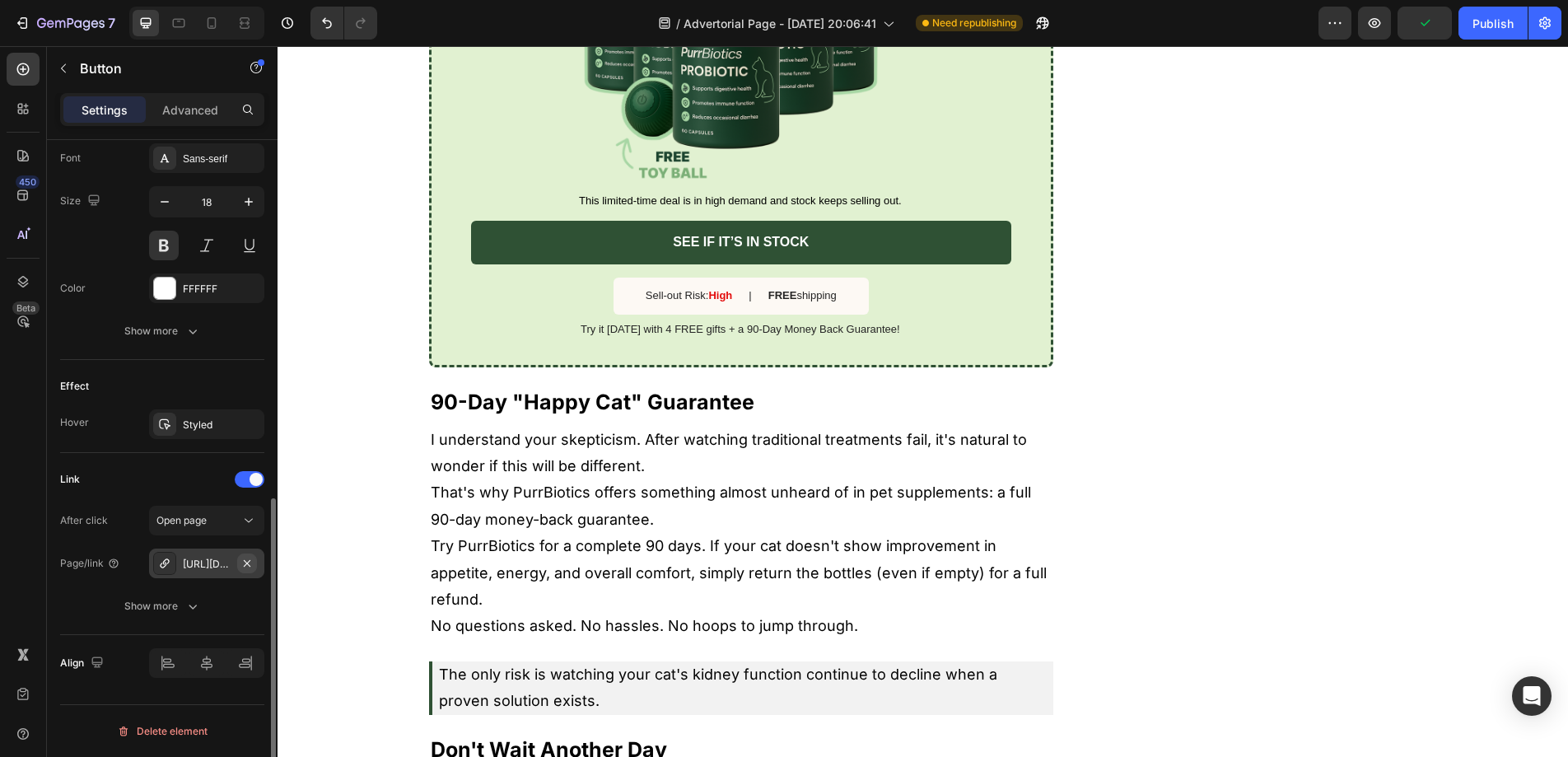
click at [245, 563] on icon "button" at bounding box center [246, 563] width 13 height 13
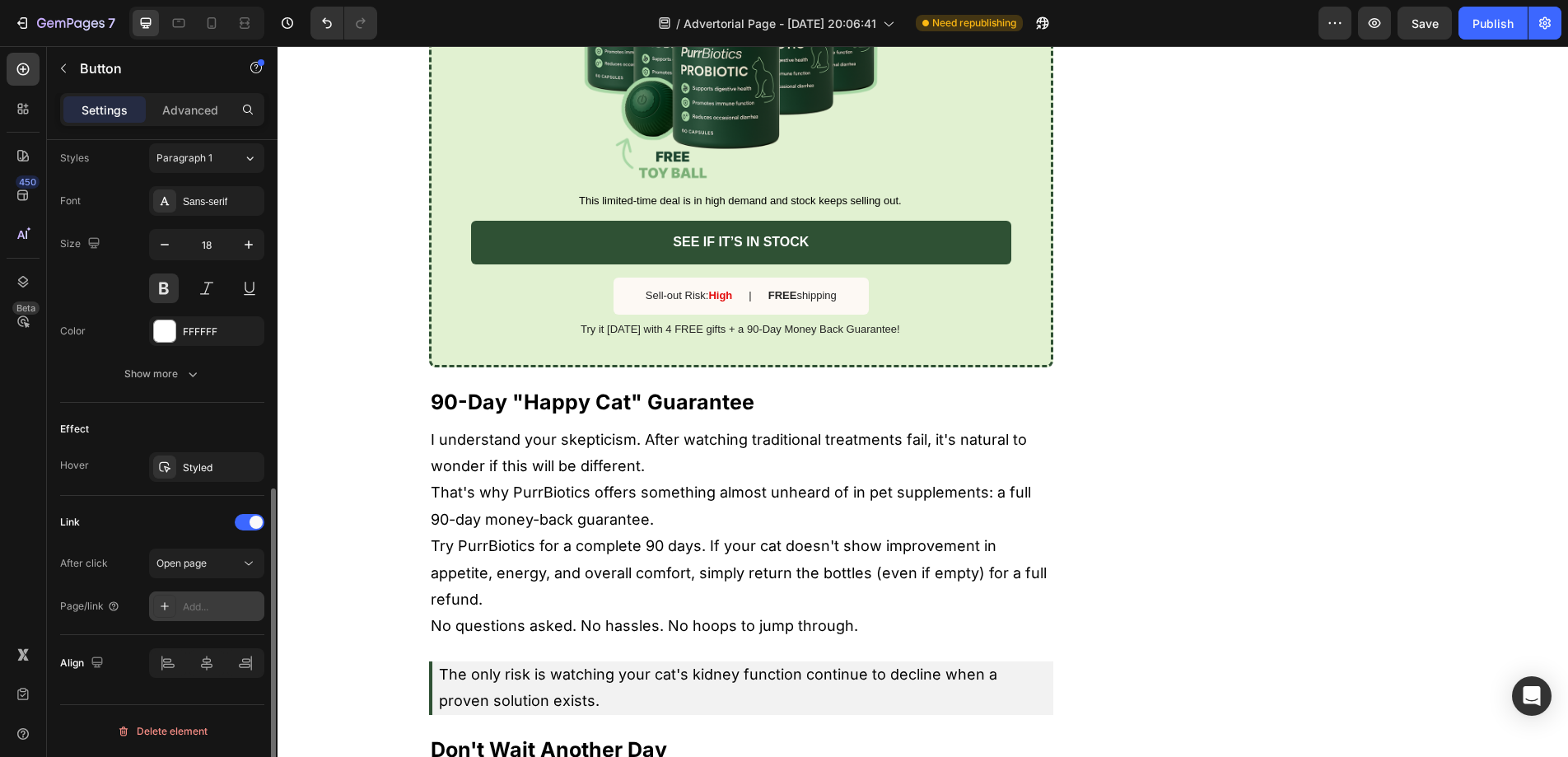
scroll to position [733, 0]
click at [212, 611] on div "Add..." at bounding box center [222, 607] width 78 height 15
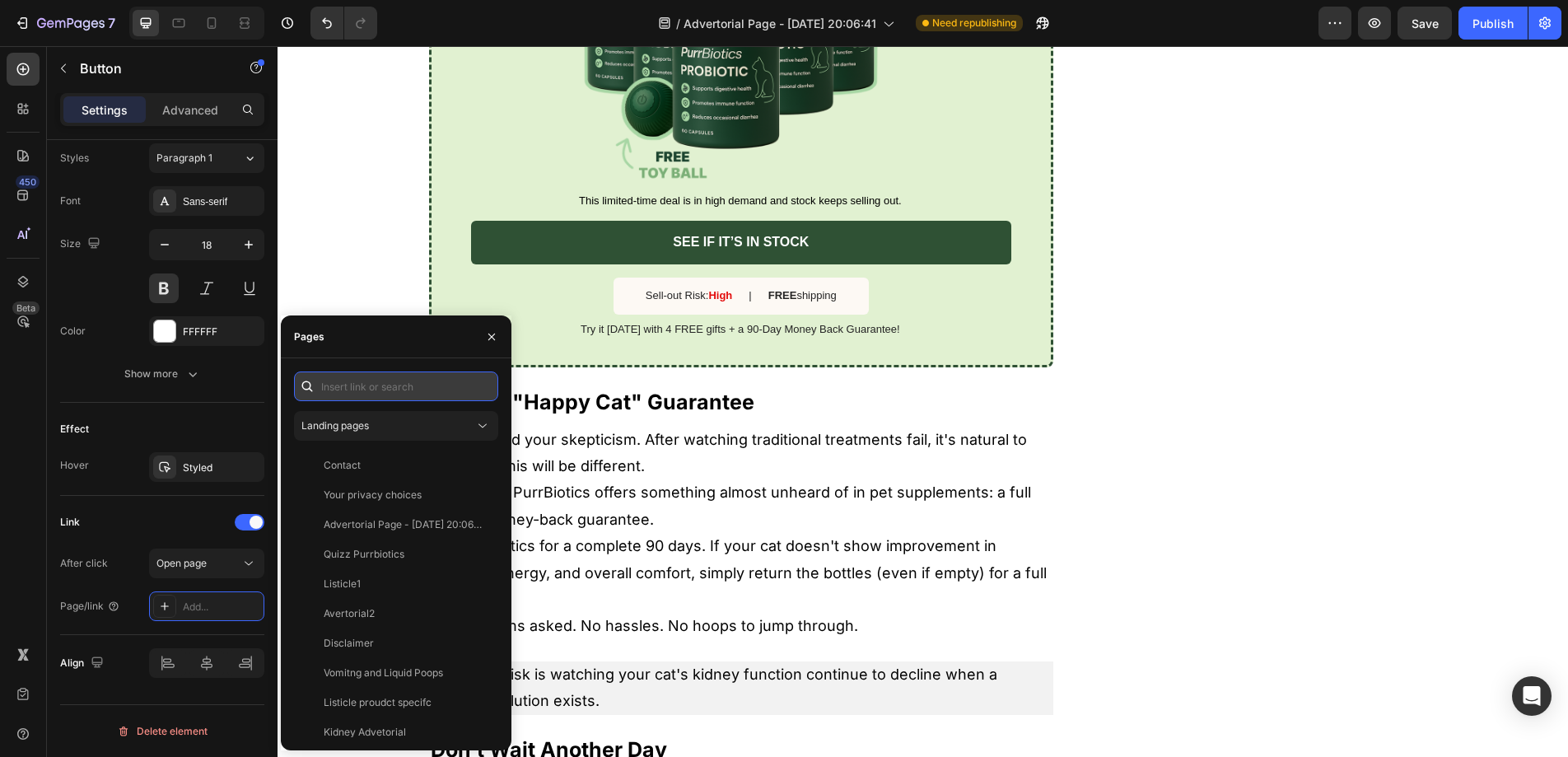
click at [354, 392] on input "text" at bounding box center [395, 386] width 204 height 30
paste input "https://www.purrbiotics.co/products/the-happy-cat-mom-guide?view=kidney-proudct"
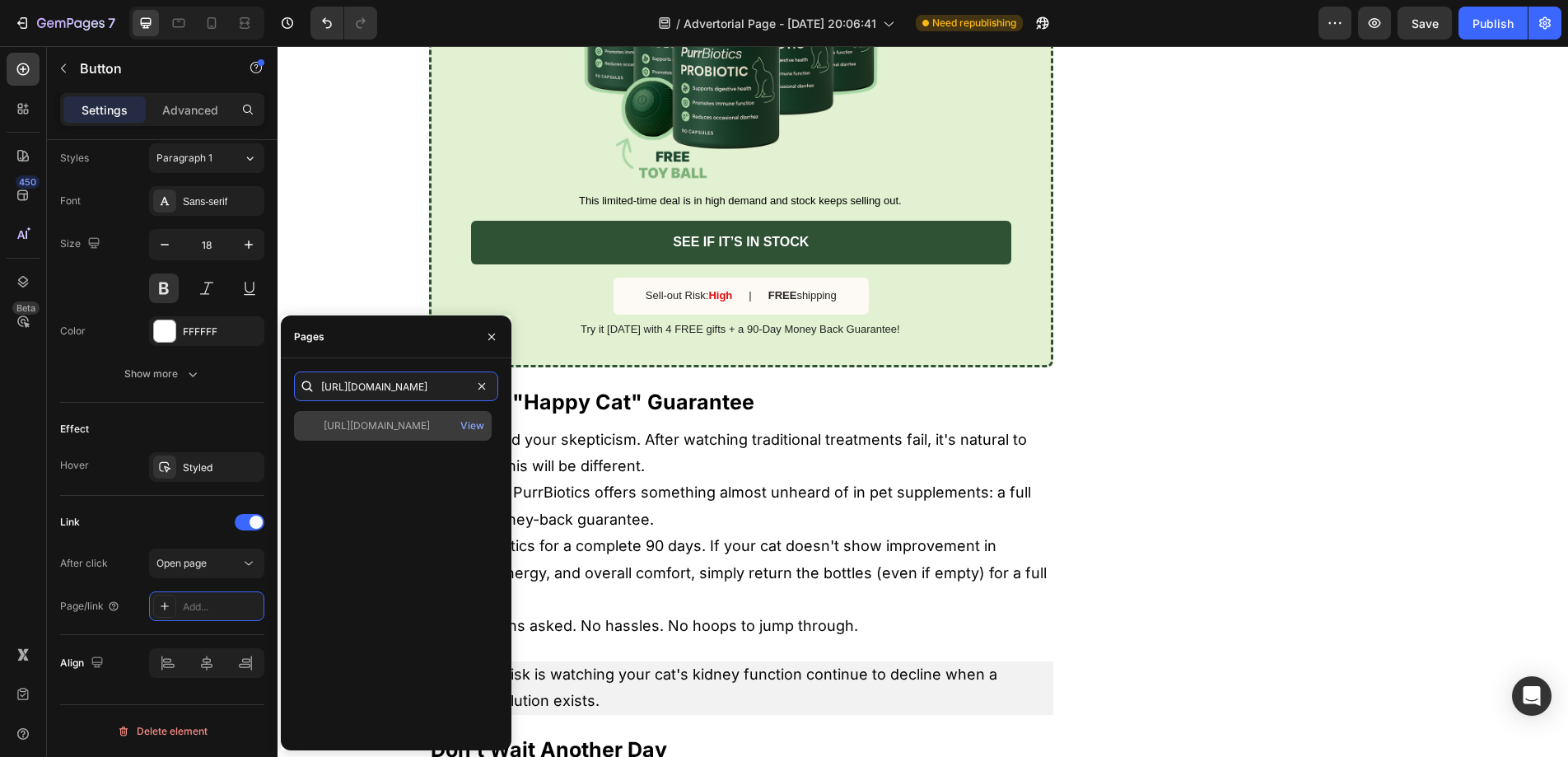
type input "https://www.purrbiotics.co/products/the-happy-cat-mom-guide?view=kidney-proudct"
click at [369, 424] on div "https://www.purrbiotics.co/products/the-happy-cat-mom-guide?view=kidney-proudct" at bounding box center [377, 425] width 107 height 15
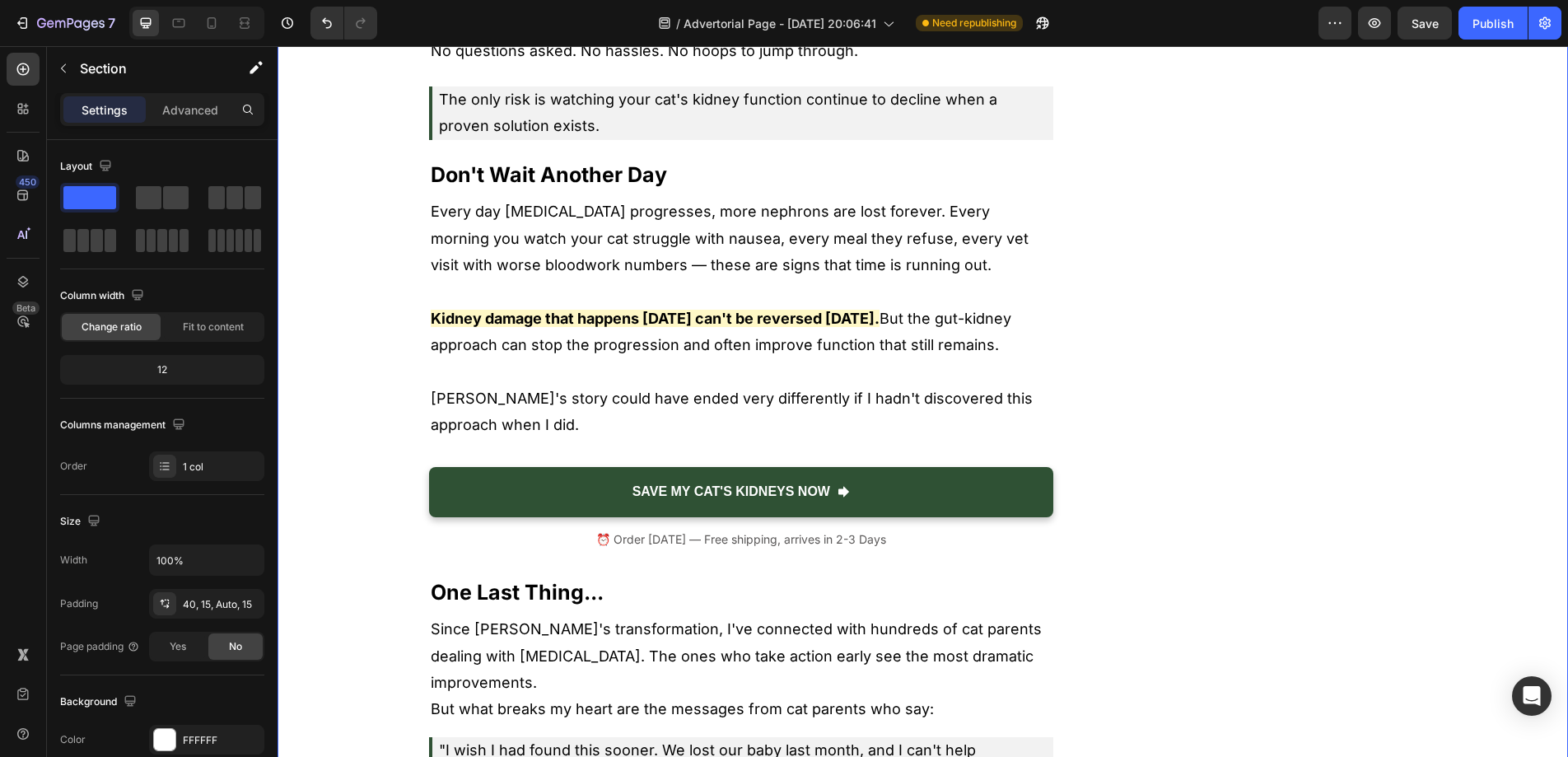
scroll to position [7887, 0]
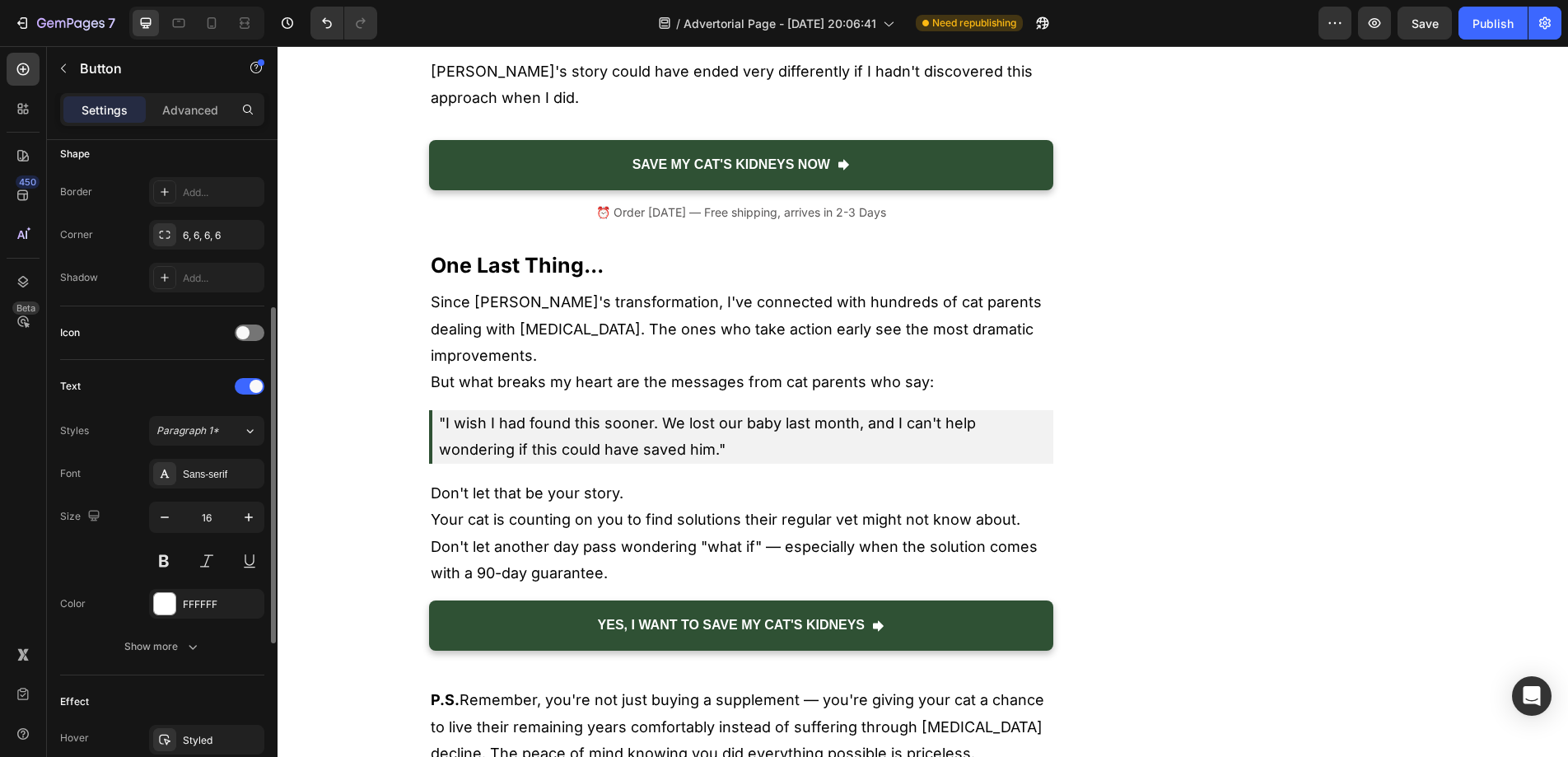
scroll to position [645, 0]
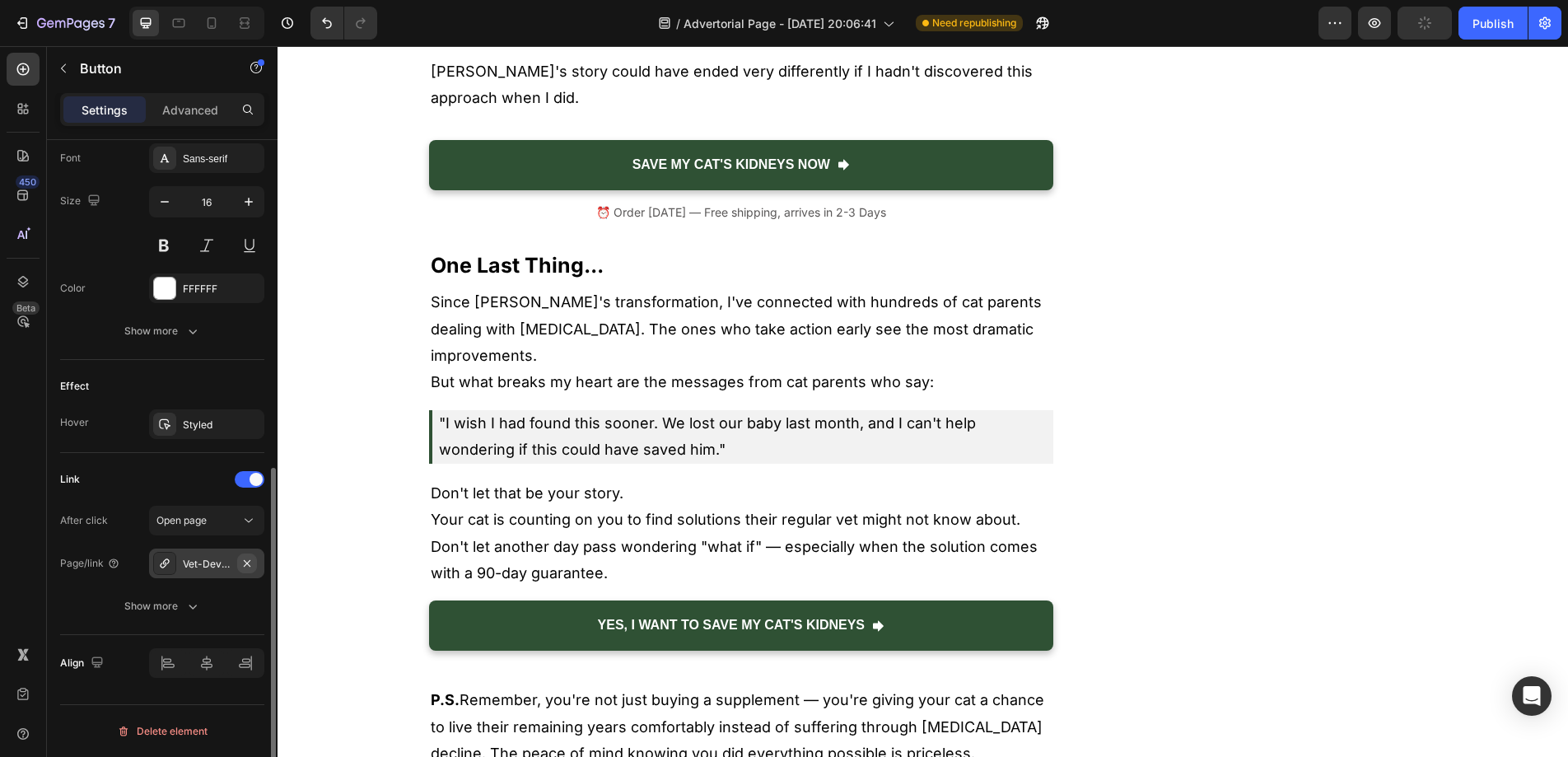
click at [247, 563] on icon "button" at bounding box center [247, 562] width 7 height 7
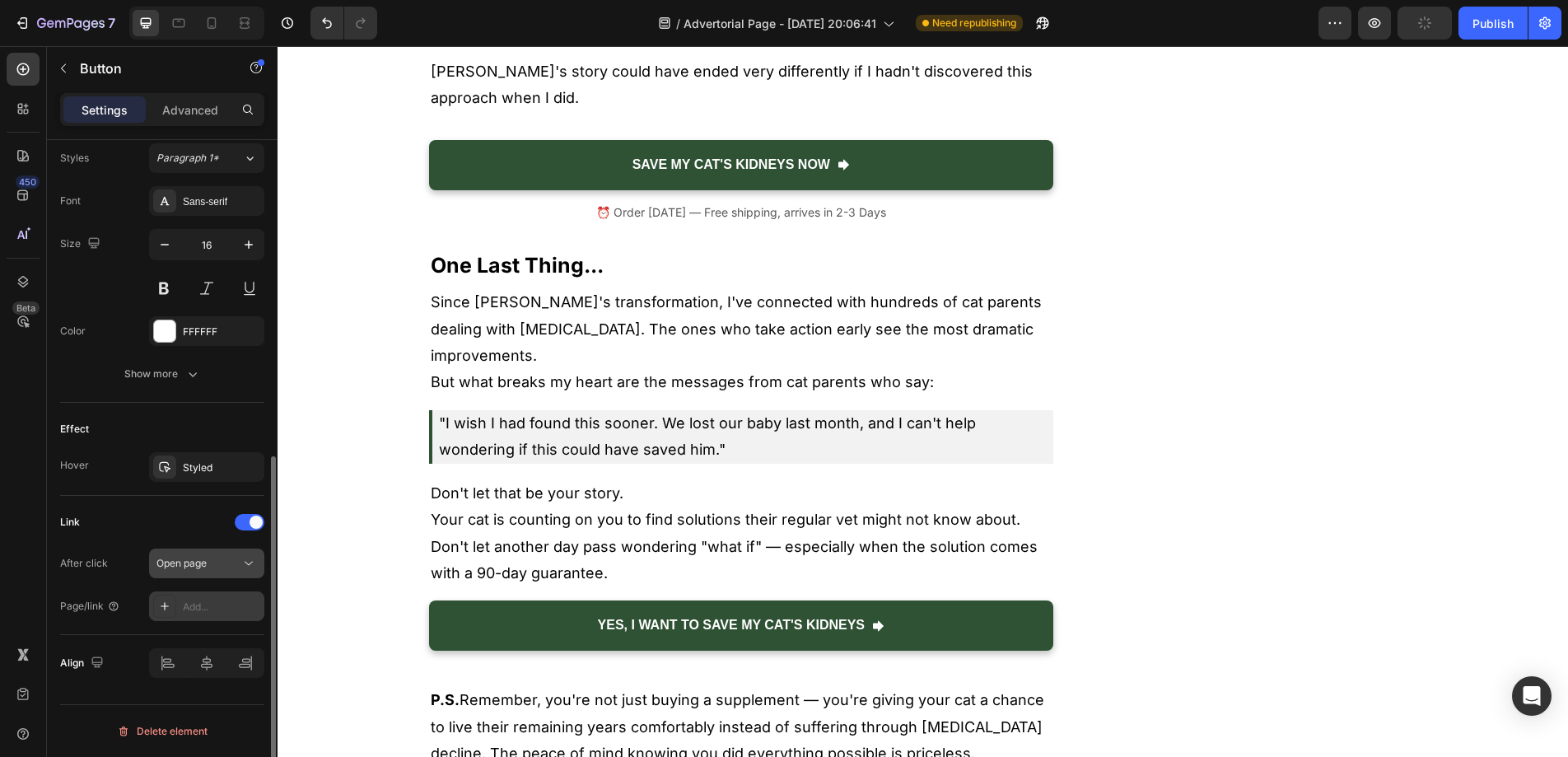
scroll to position [603, 0]
click at [192, 606] on div "Add..." at bounding box center [222, 607] width 78 height 15
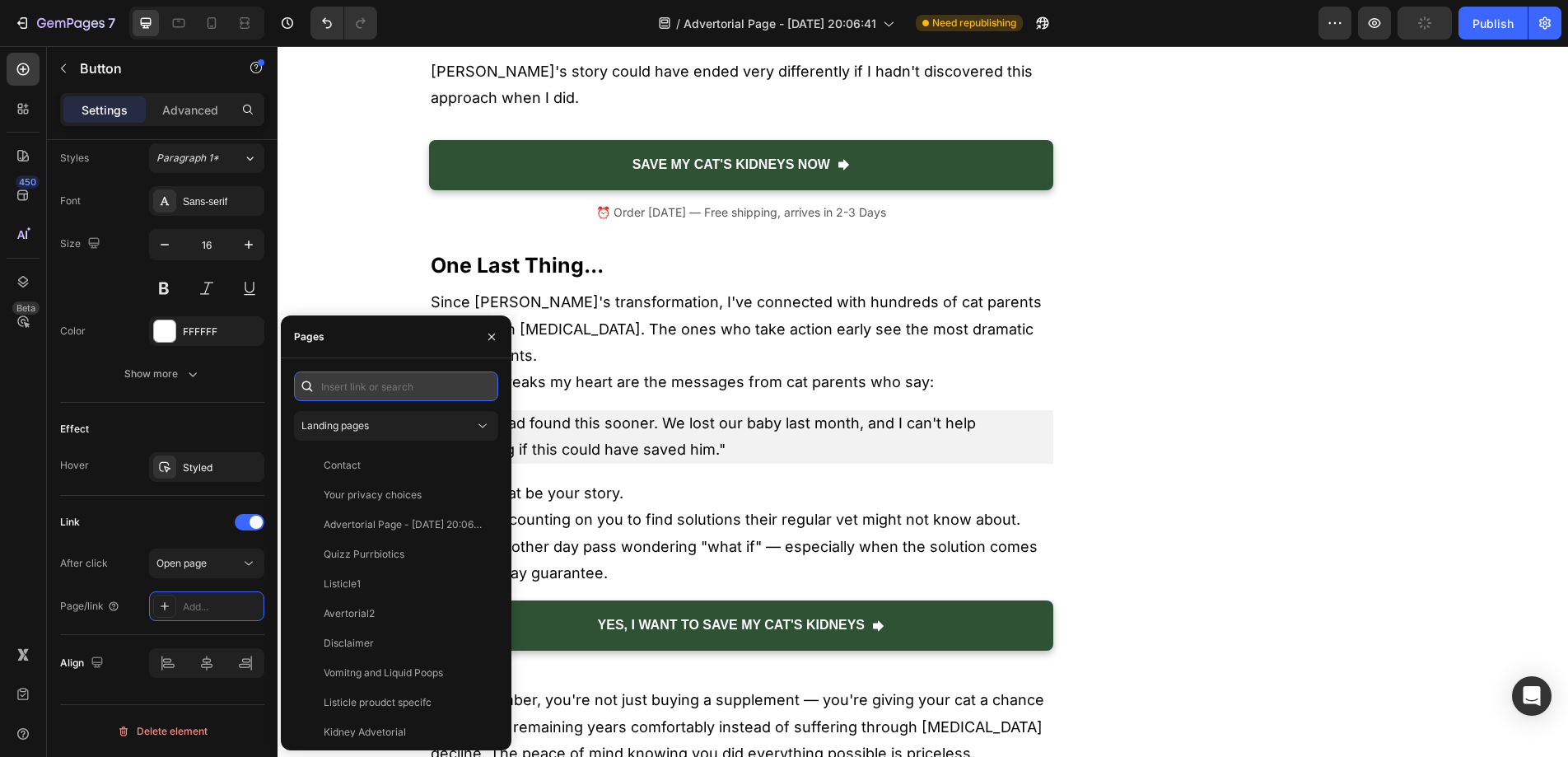
click at [369, 393] on input "text" at bounding box center [395, 386] width 204 height 30
paste input "https://www.purrbiotics.co/products/the-happy-cat-mom-guide?view=kidney-proudct"
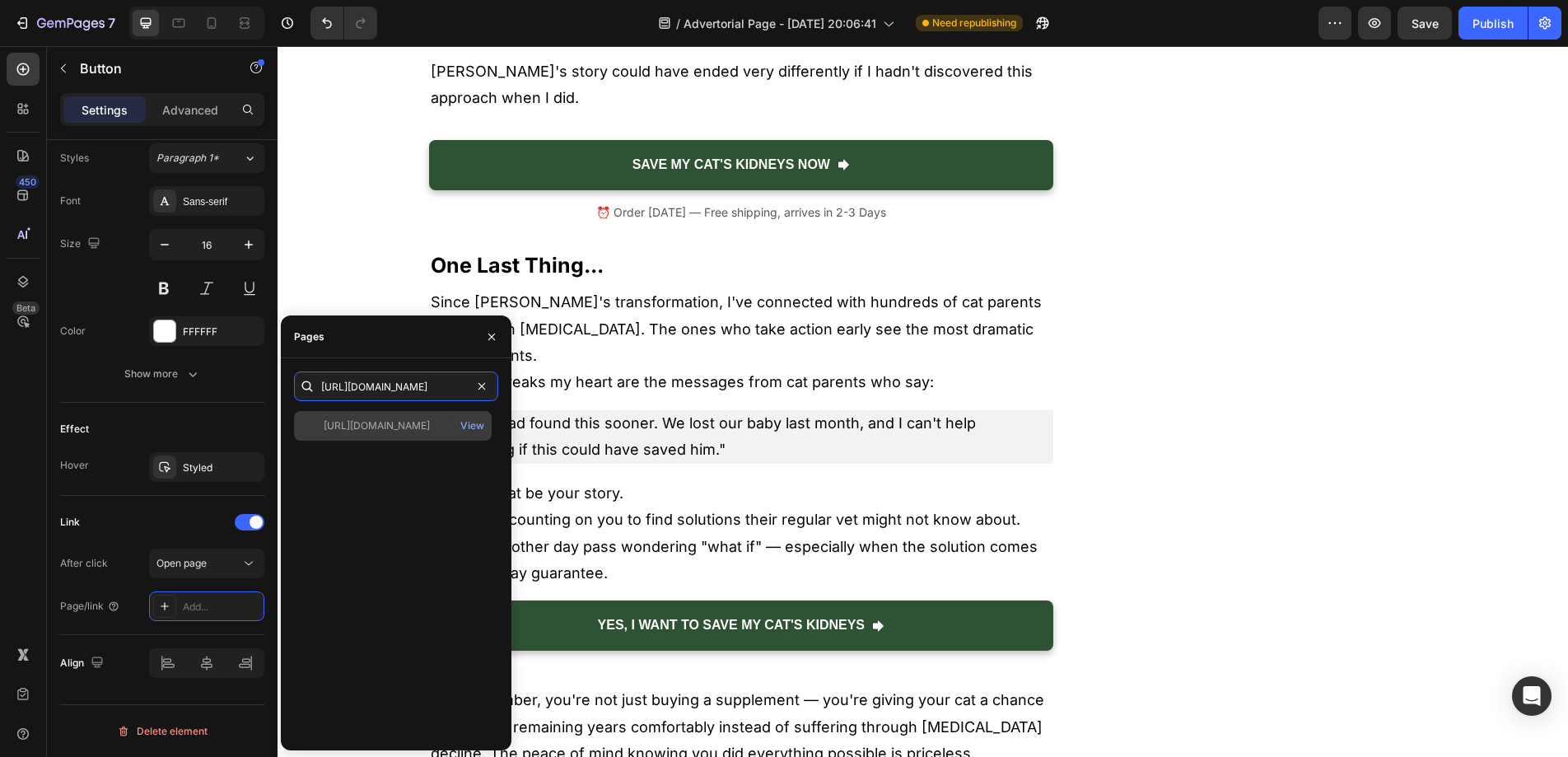
type input "https://www.purrbiotics.co/products/the-happy-cat-mom-guide?view=kidney-proudct"
click at [382, 432] on div "https://www.purrbiotics.co/products/the-happy-cat-mom-guide?view=kidney-proudct" at bounding box center [377, 425] width 107 height 15
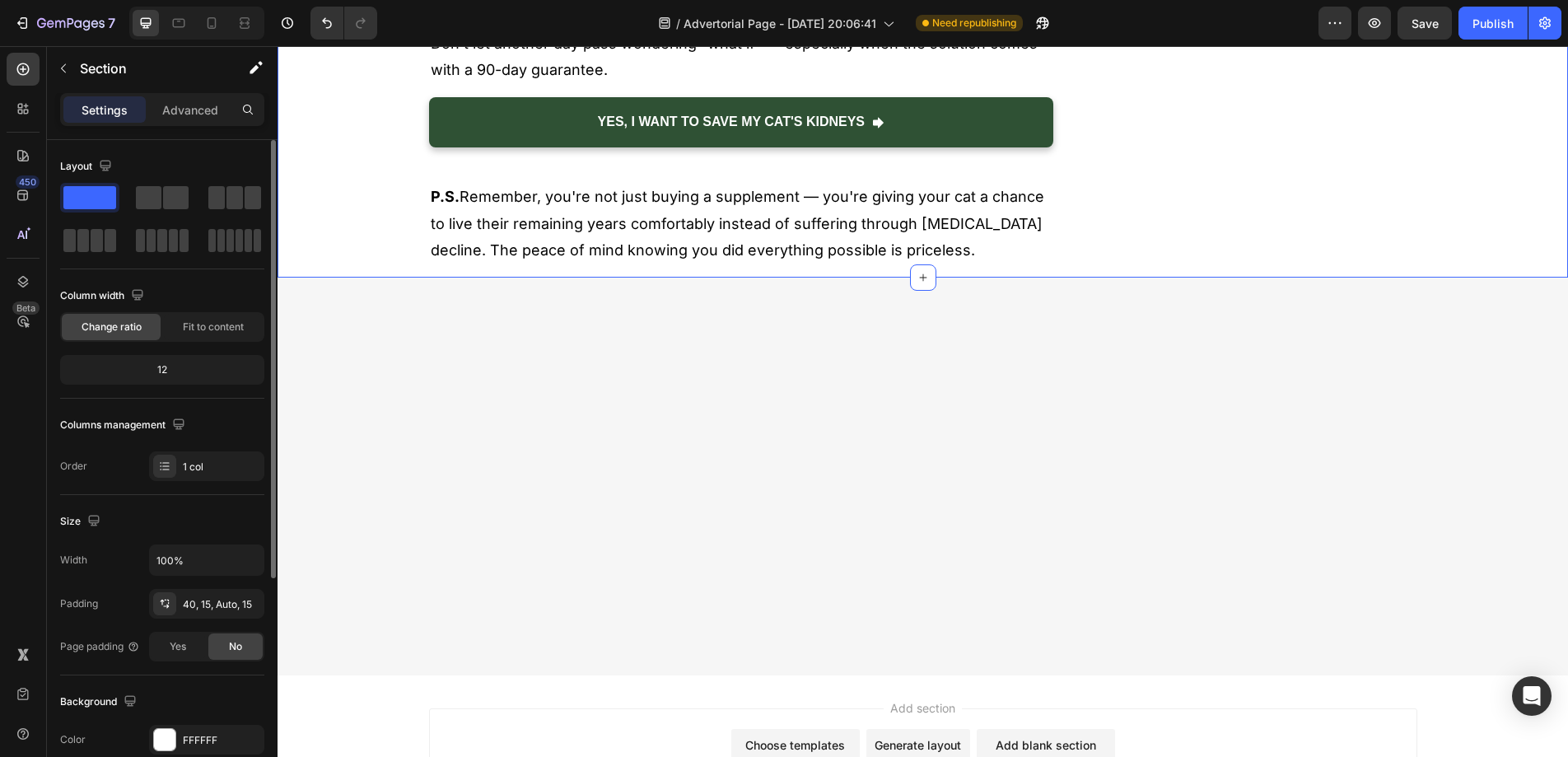
scroll to position [8620, 0]
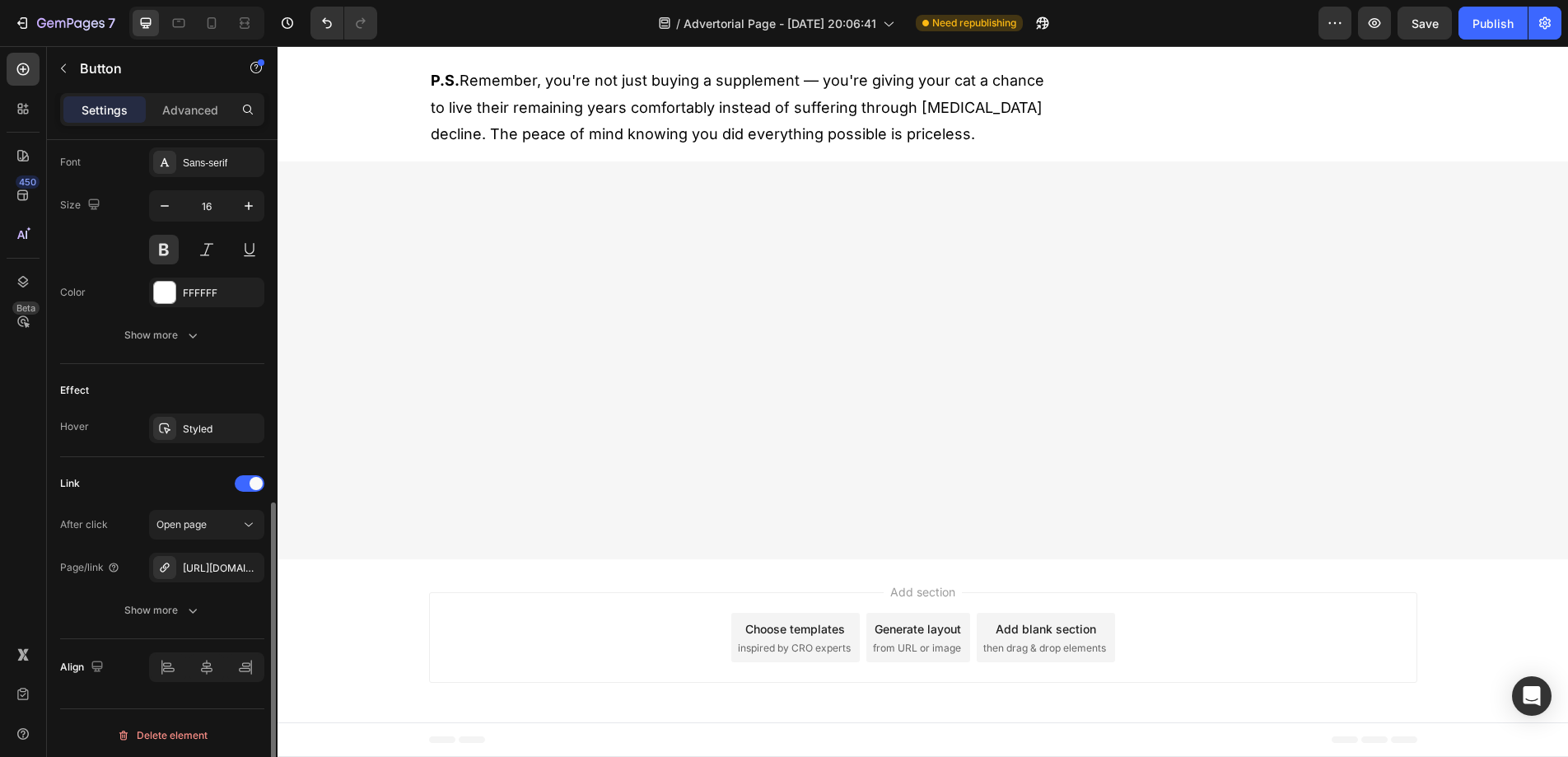
scroll to position [776, 0]
click at [192, 563] on div "[URL][DOMAIN_NAME]" at bounding box center [207, 564] width 48 height 15
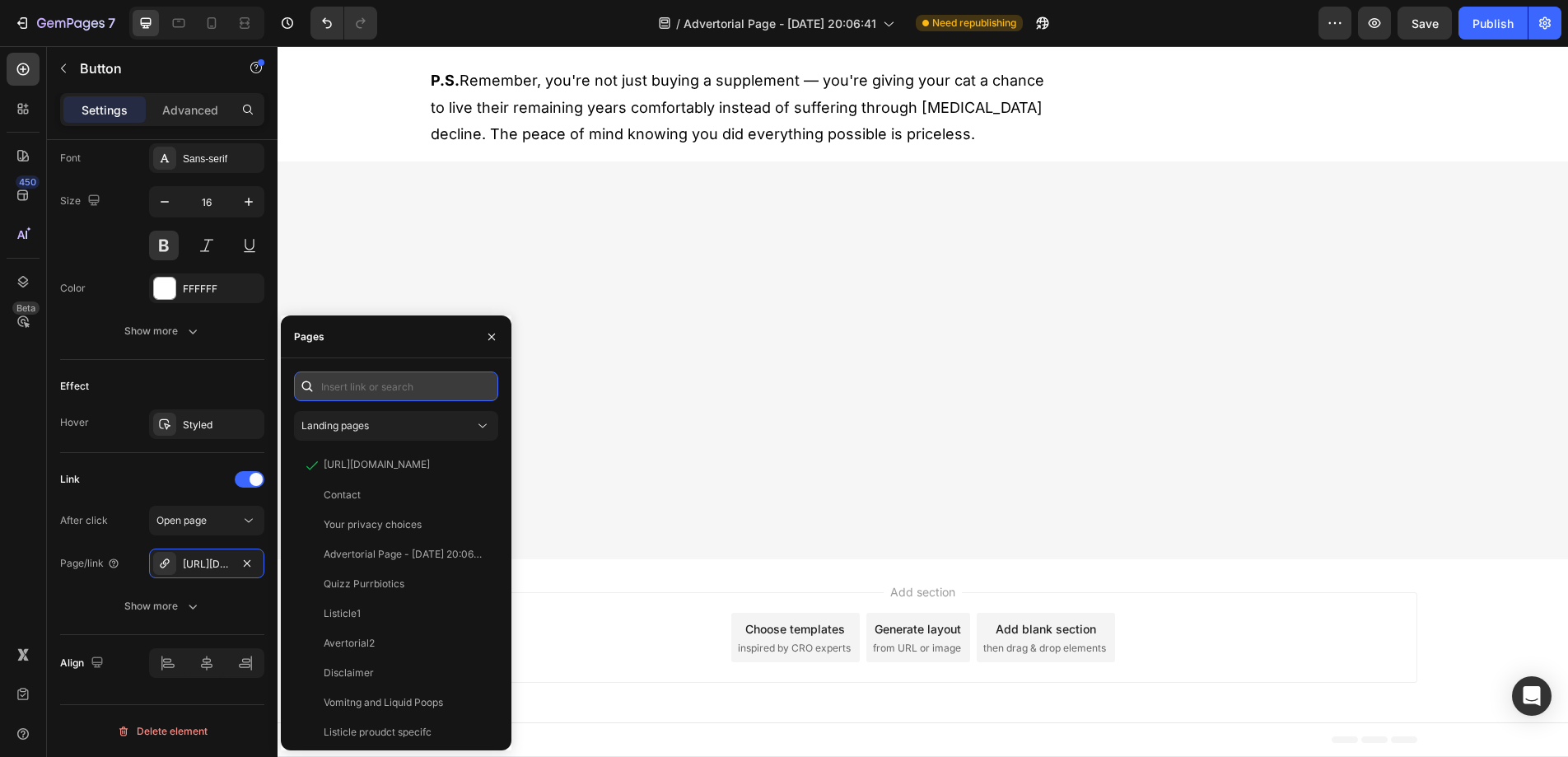
click at [394, 394] on input "text" at bounding box center [395, 386] width 204 height 30
paste input "https://www.purrbiotics.co/products/the-happy-cat-mom-guide?view=kidney-proudct"
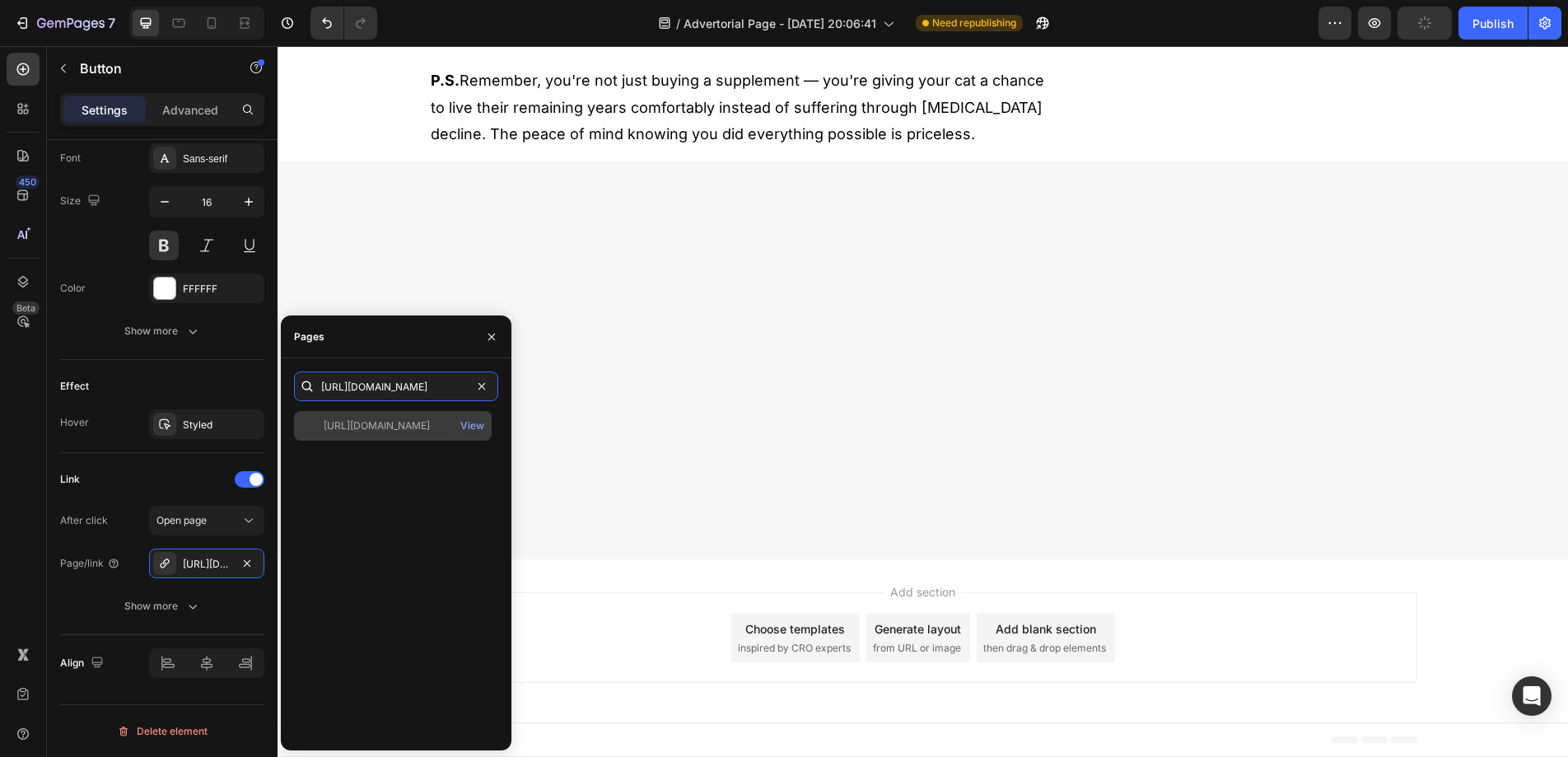
type input "https://www.purrbiotics.co/products/the-happy-cat-mom-guide?view=kidney-proudct"
click at [396, 419] on div "https://www.purrbiotics.co/products/the-happy-cat-mom-guide?view=kidney-proudct" at bounding box center [377, 425] width 107 height 15
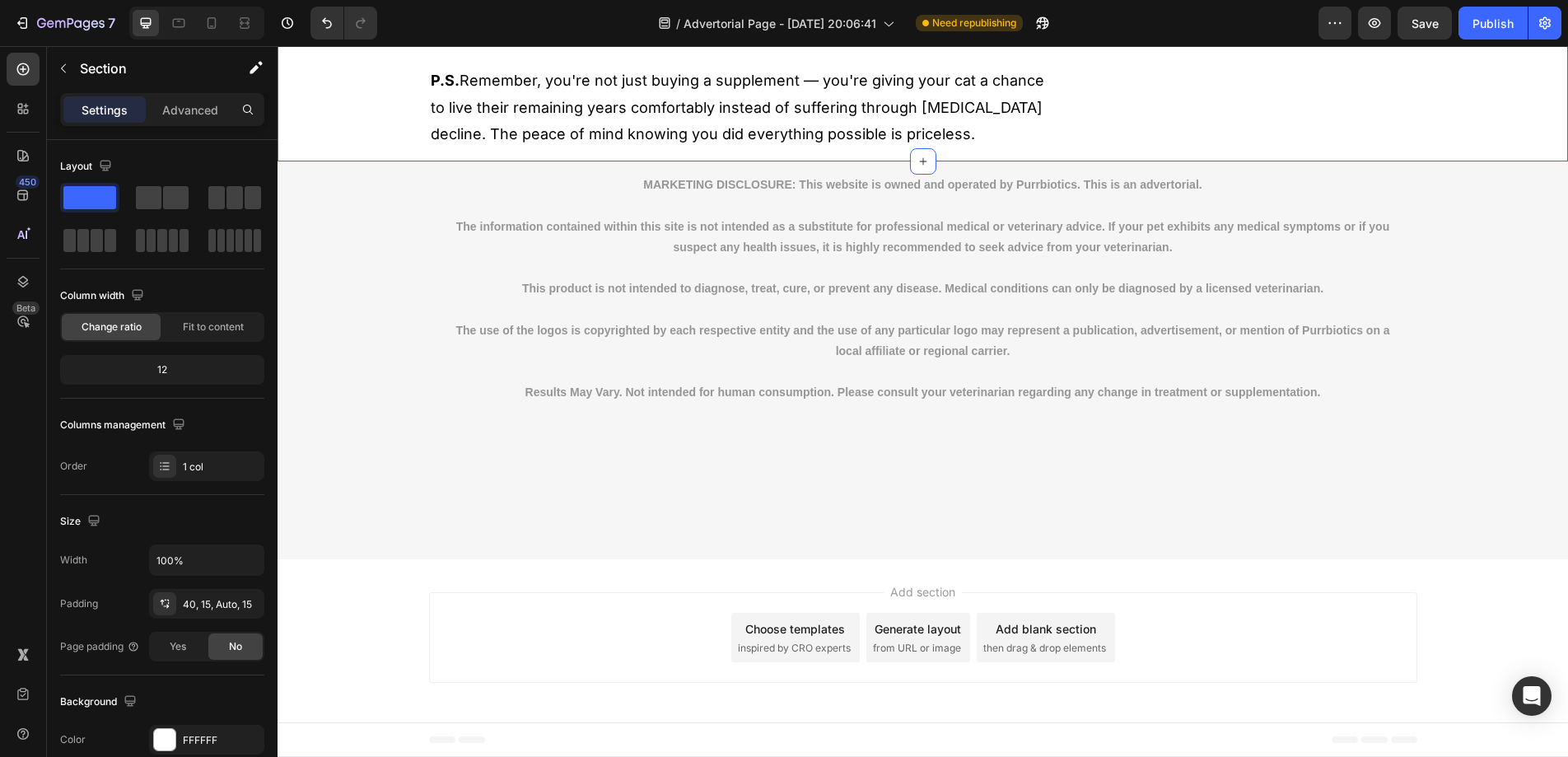
scroll to position [9150, 0]
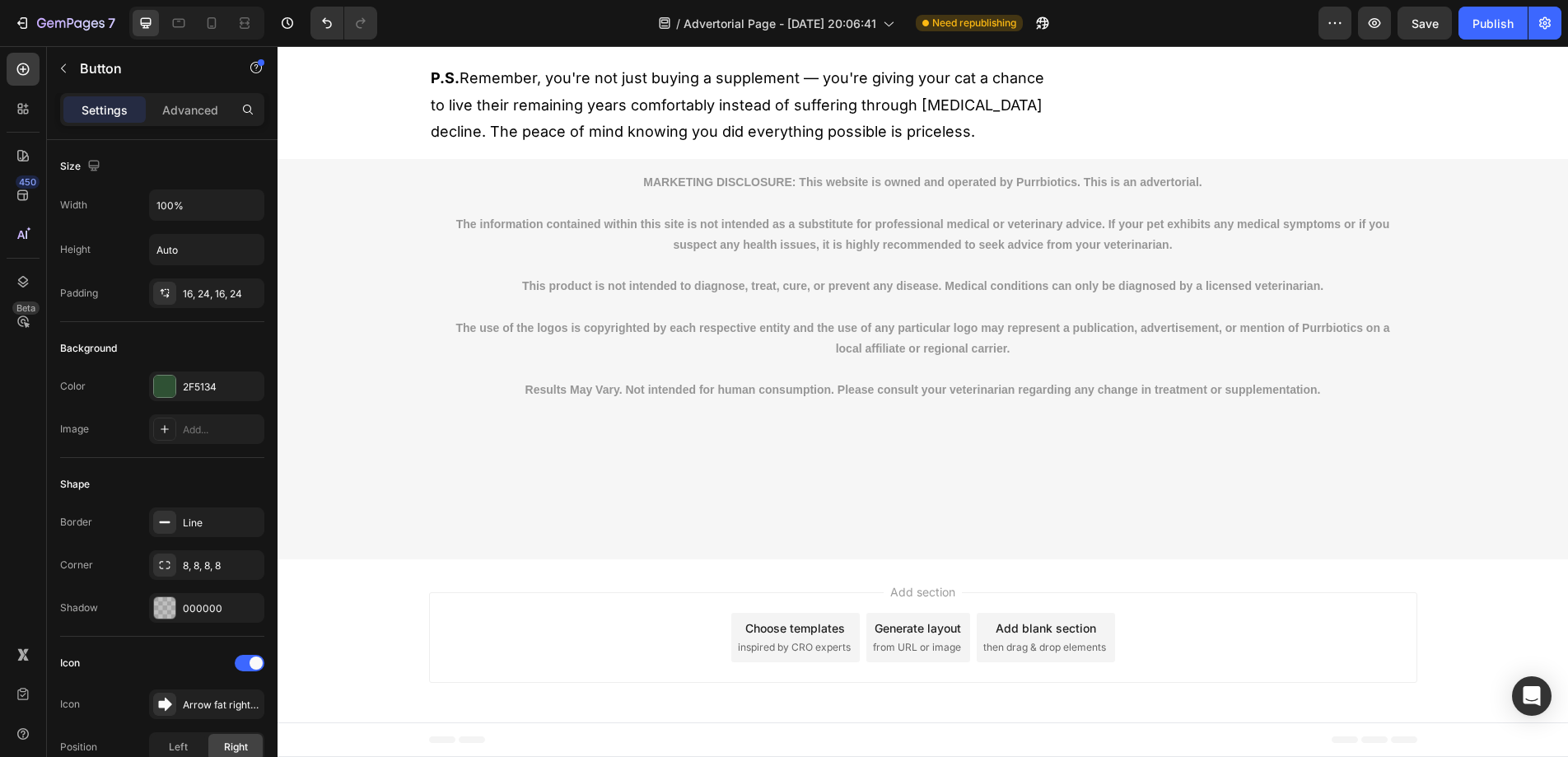
drag, startPoint x: 452, startPoint y: 393, endPoint x: 509, endPoint y: 470, distance: 95.8
click at [452, 29] on link "YES, I WANT TO SAVE MY CAT'S KIDNEYS" at bounding box center [741, 4] width 625 height 50
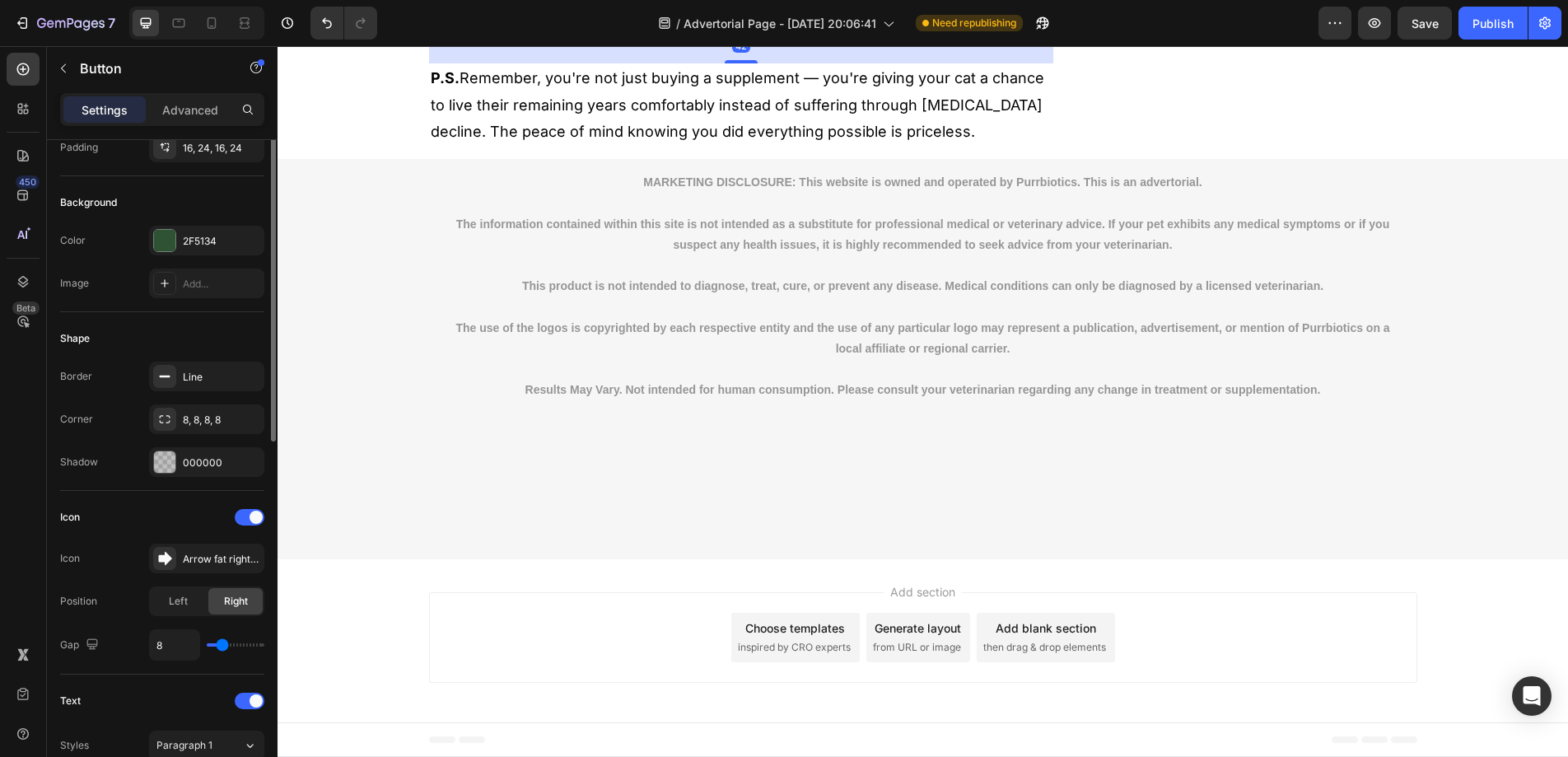
scroll to position [776, 0]
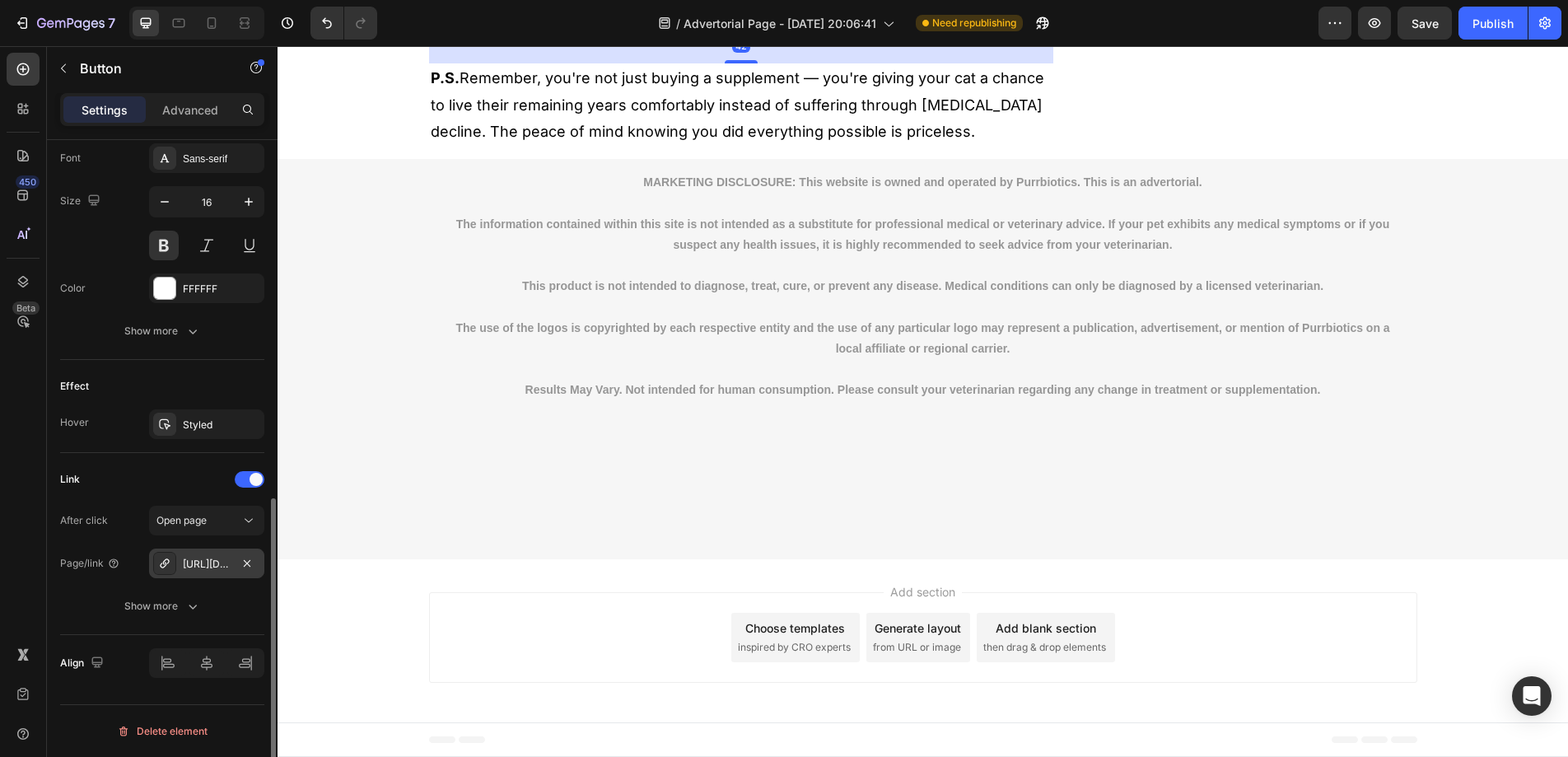
click at [200, 564] on div "https://www.purrbiotics.co/probiotics-for-cats-that-support-happy-tummies-immun…" at bounding box center [207, 564] width 48 height 15
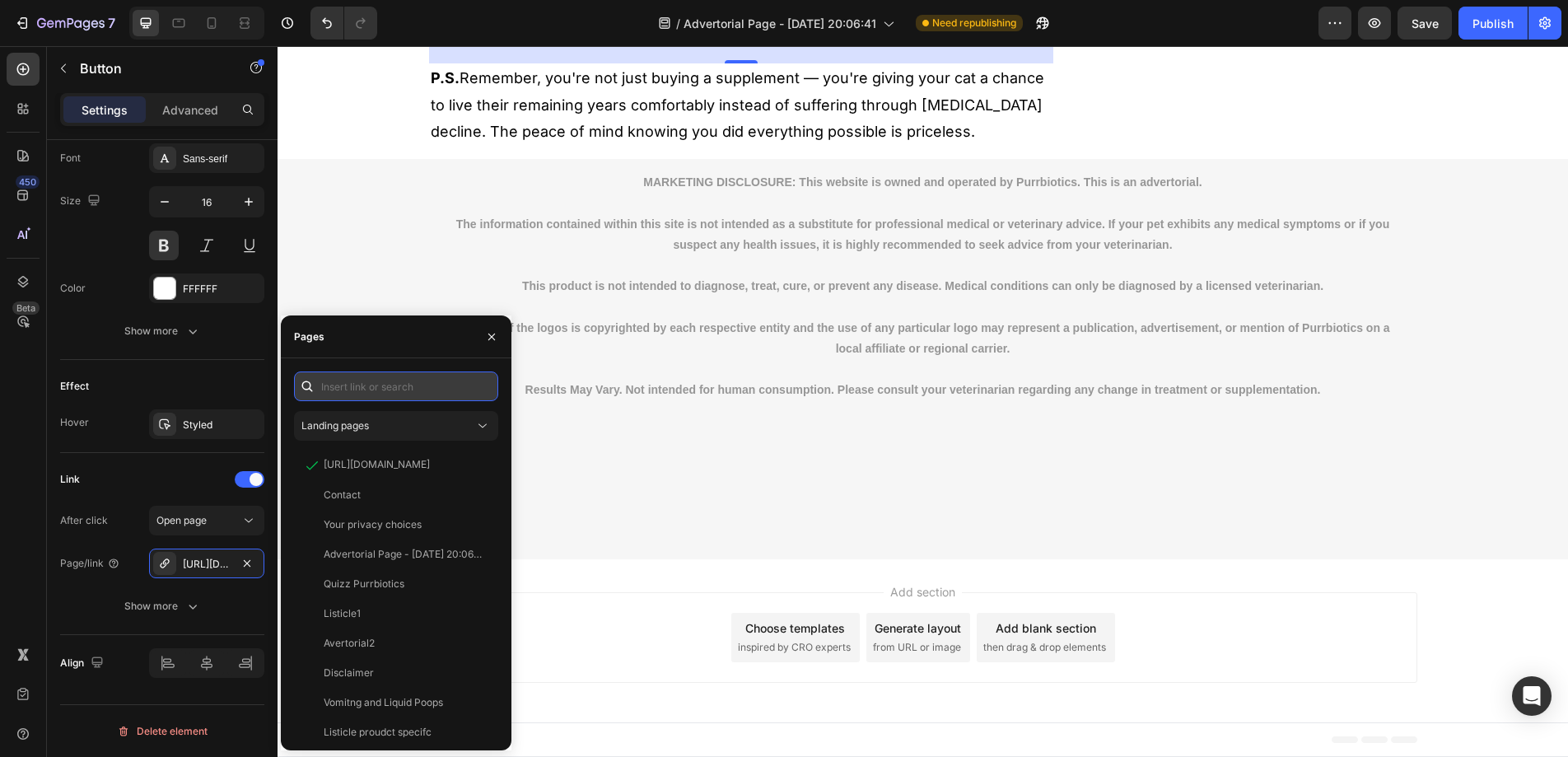
click at [369, 389] on input "text" at bounding box center [395, 386] width 204 height 30
paste input "https://www.purrbiotics.co/products/the-happy-cat-mom-guide?view=kidney-proudct"
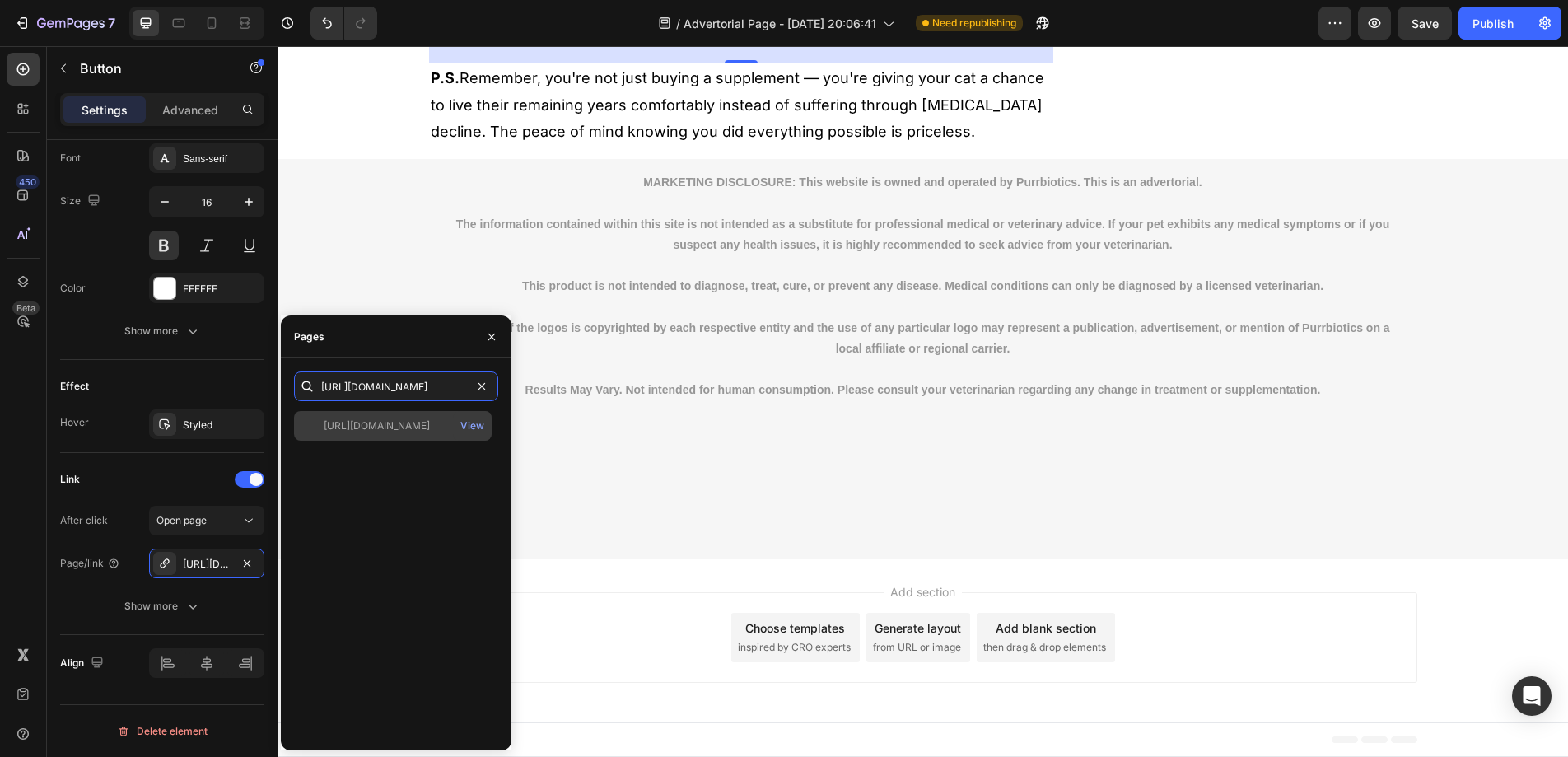
type input "https://www.purrbiotics.co/products/the-happy-cat-mom-guide?view=kidney-proudct"
click at [396, 420] on div "https://www.purrbiotics.co/products/the-happy-cat-mom-guide?view=kidney-proudct" at bounding box center [377, 425] width 107 height 15
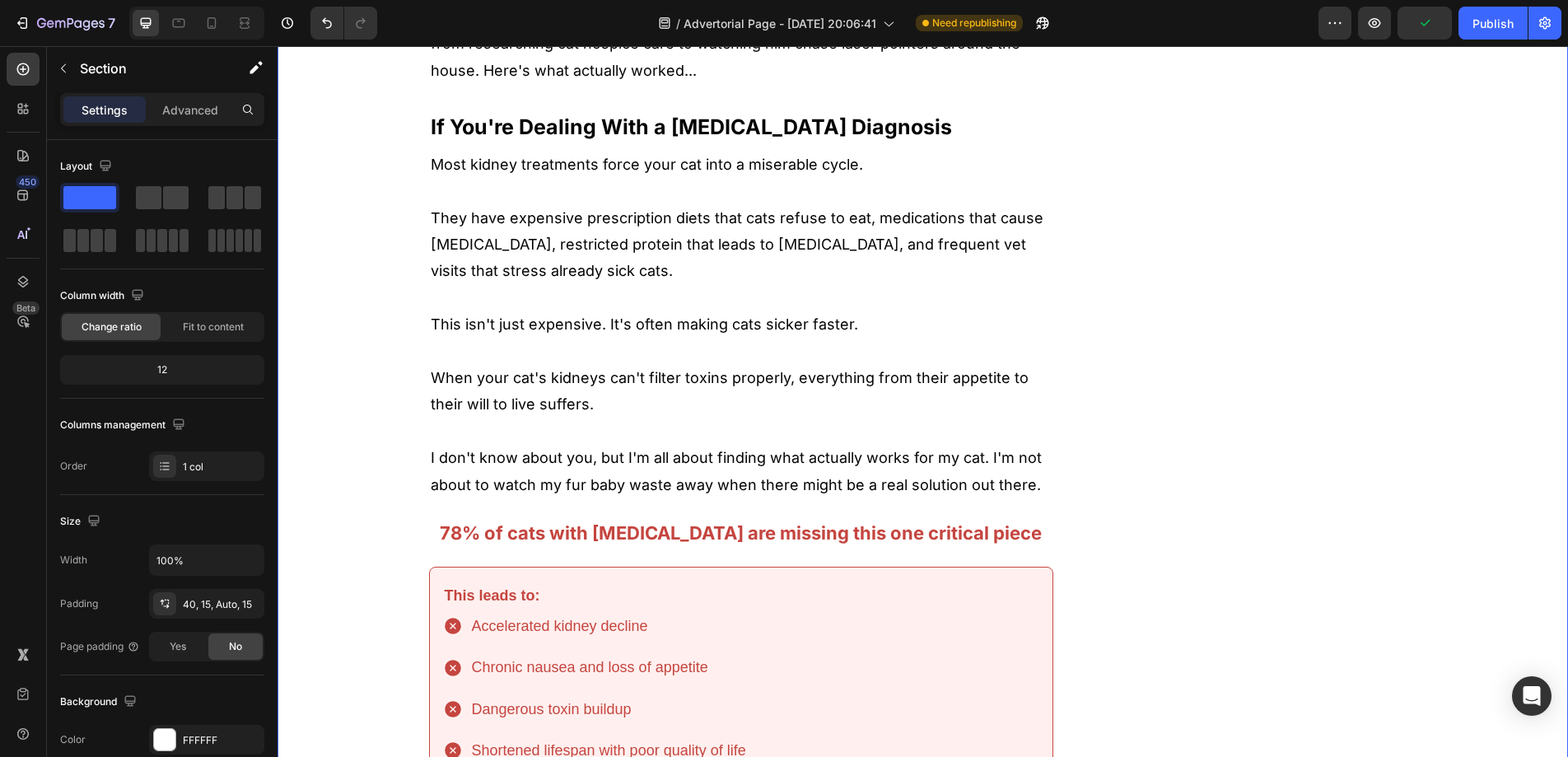
scroll to position [0, 0]
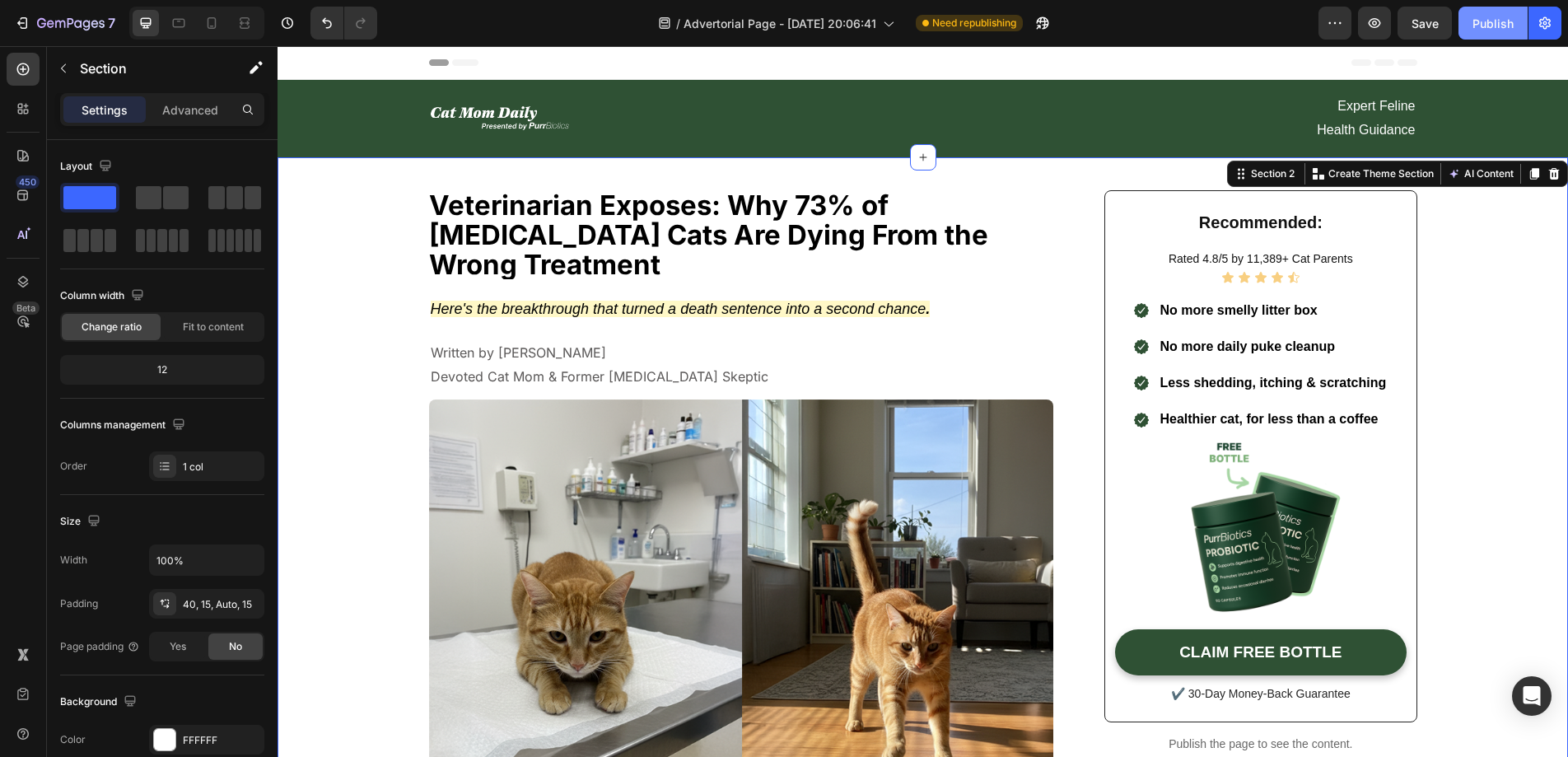
click at [1480, 37] on button "Publish" at bounding box center [1492, 23] width 69 height 33
click at [1287, 308] on span "No more smelly litter box" at bounding box center [1238, 310] width 157 height 14
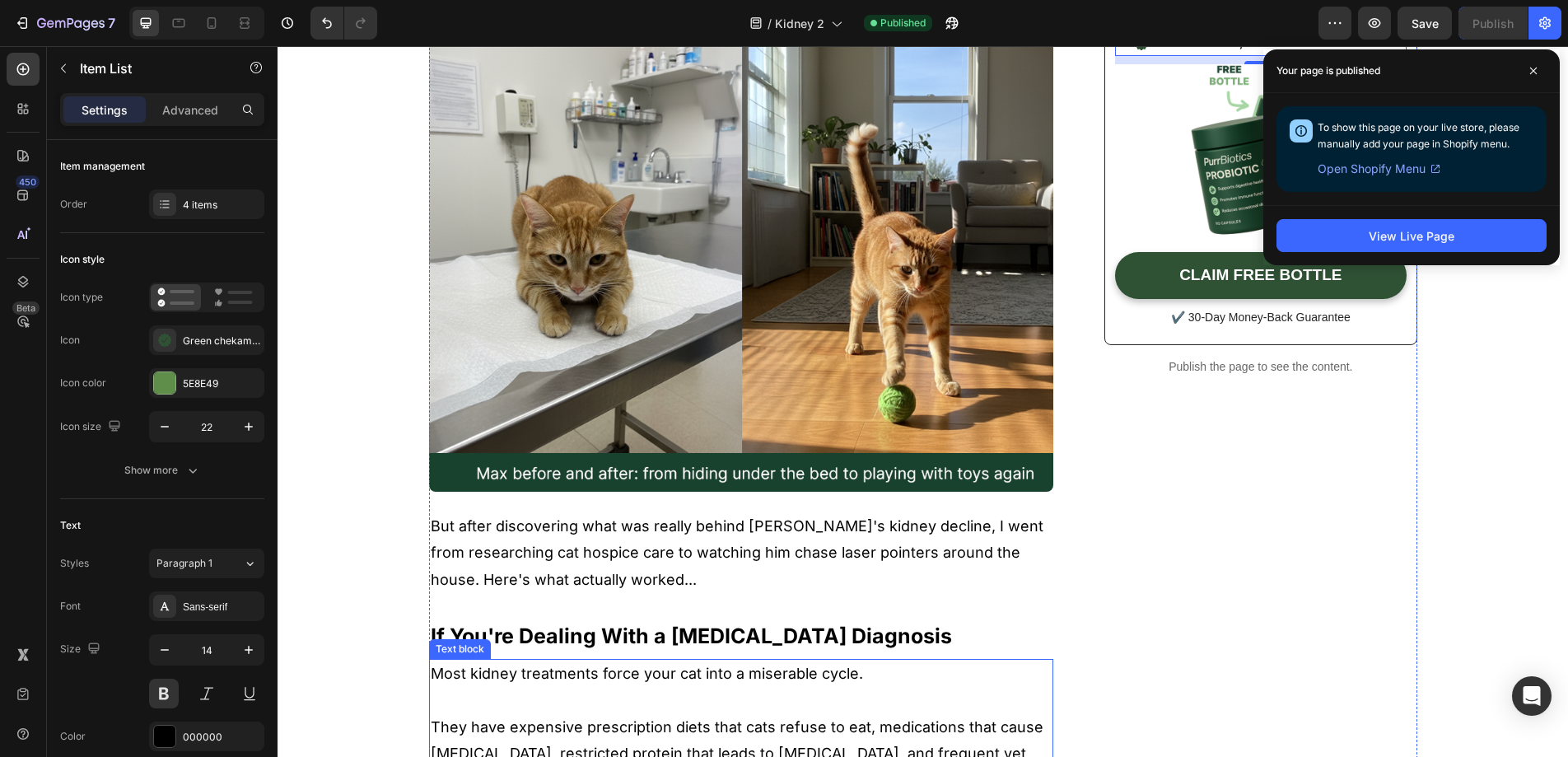
scroll to position [288, 0]
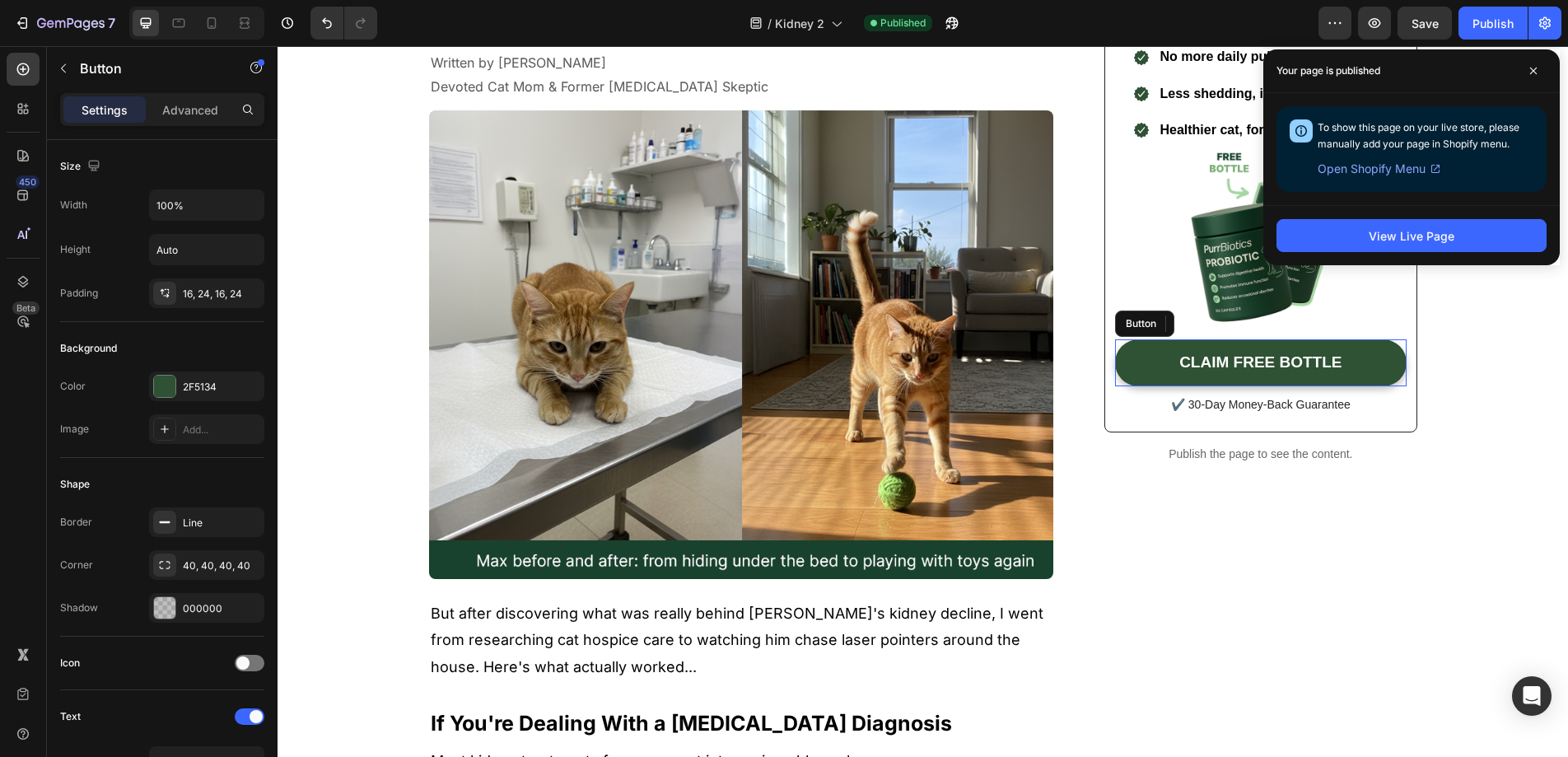
click at [1129, 358] on link "CLAIM FREE BOTTLE" at bounding box center [1260, 363] width 291 height 47
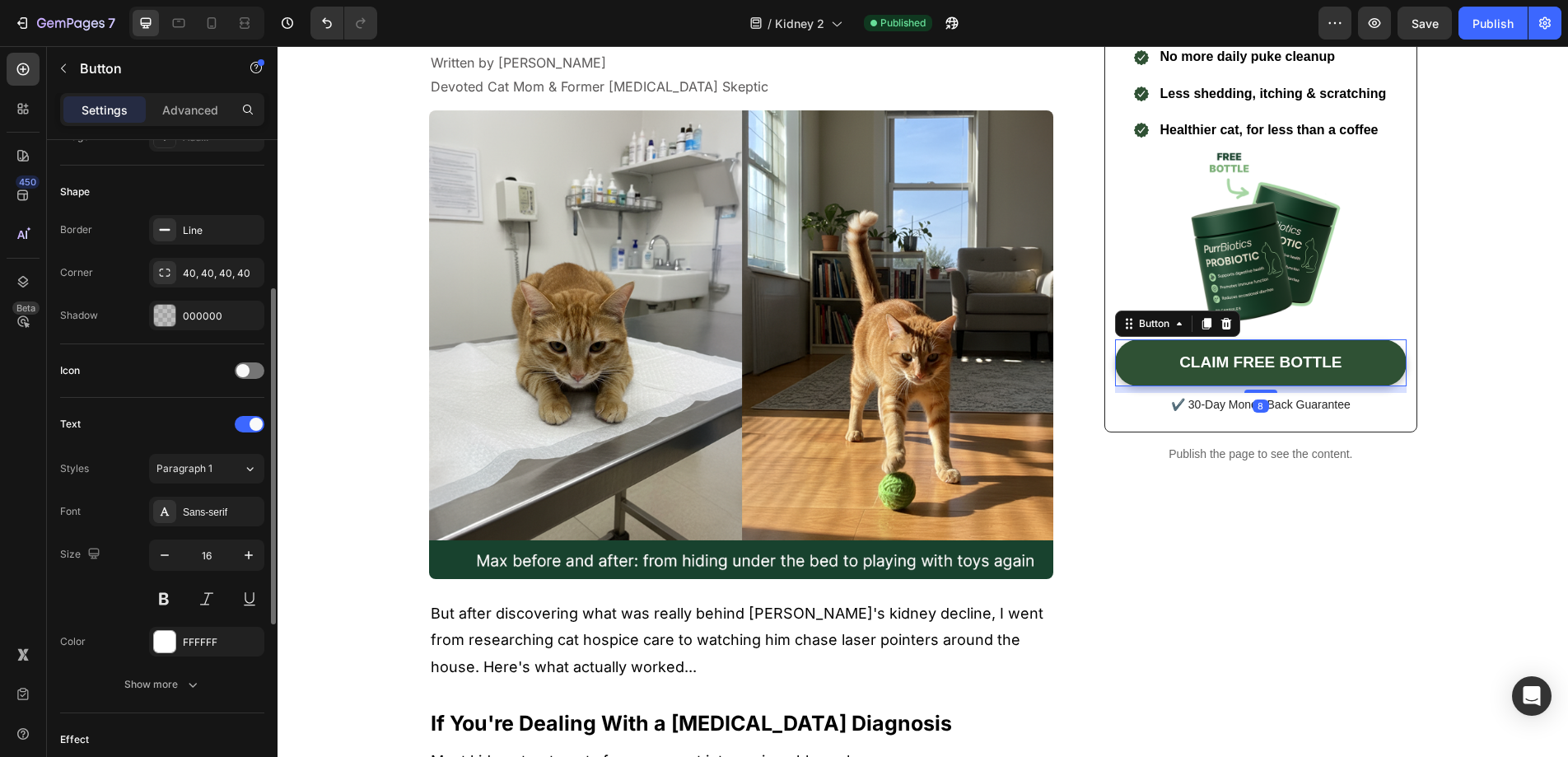
scroll to position [563, 0]
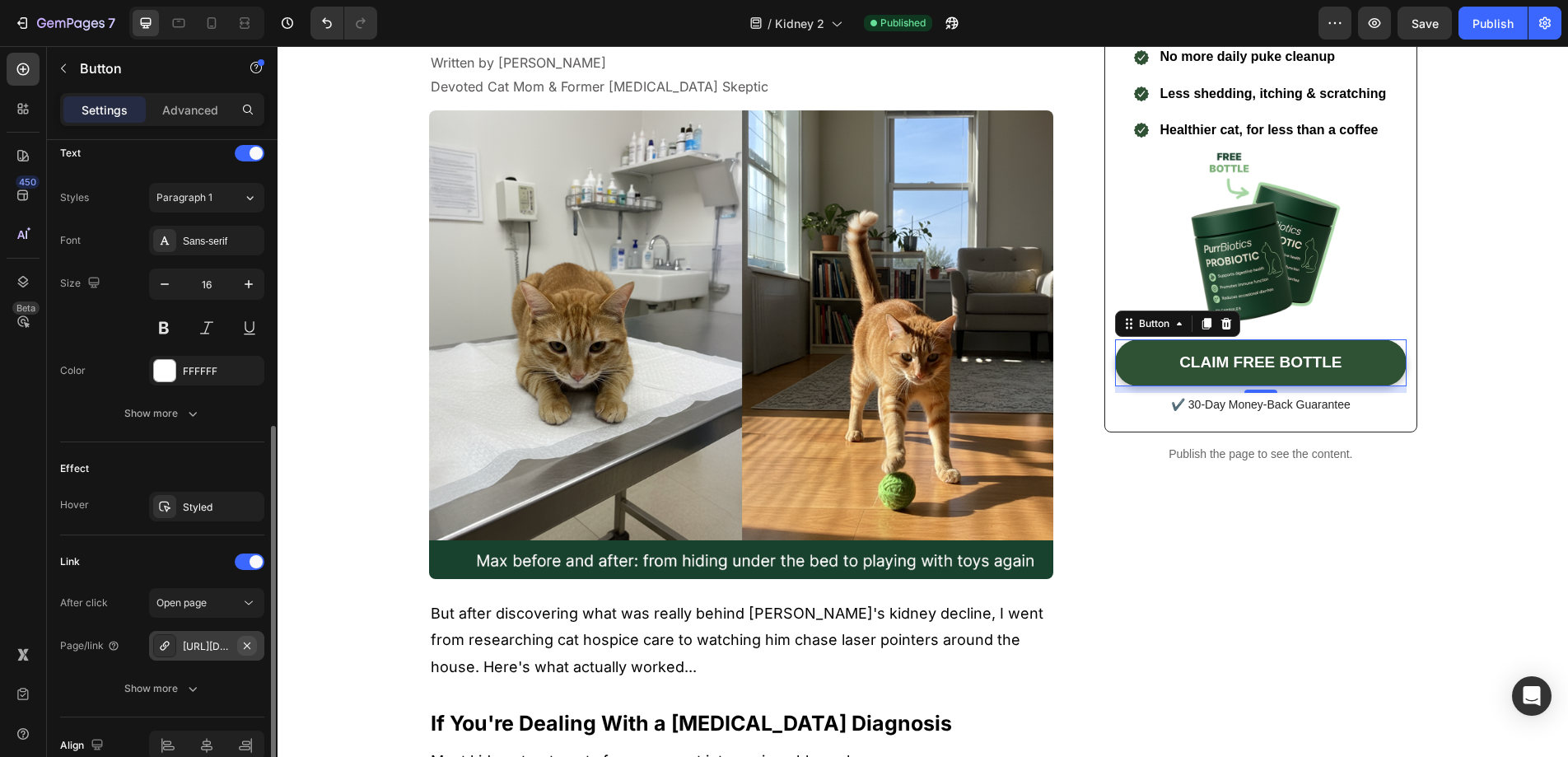
click at [247, 648] on icon "button" at bounding box center [246, 644] width 13 height 13
click at [210, 648] on div "Add..." at bounding box center [222, 645] width 78 height 15
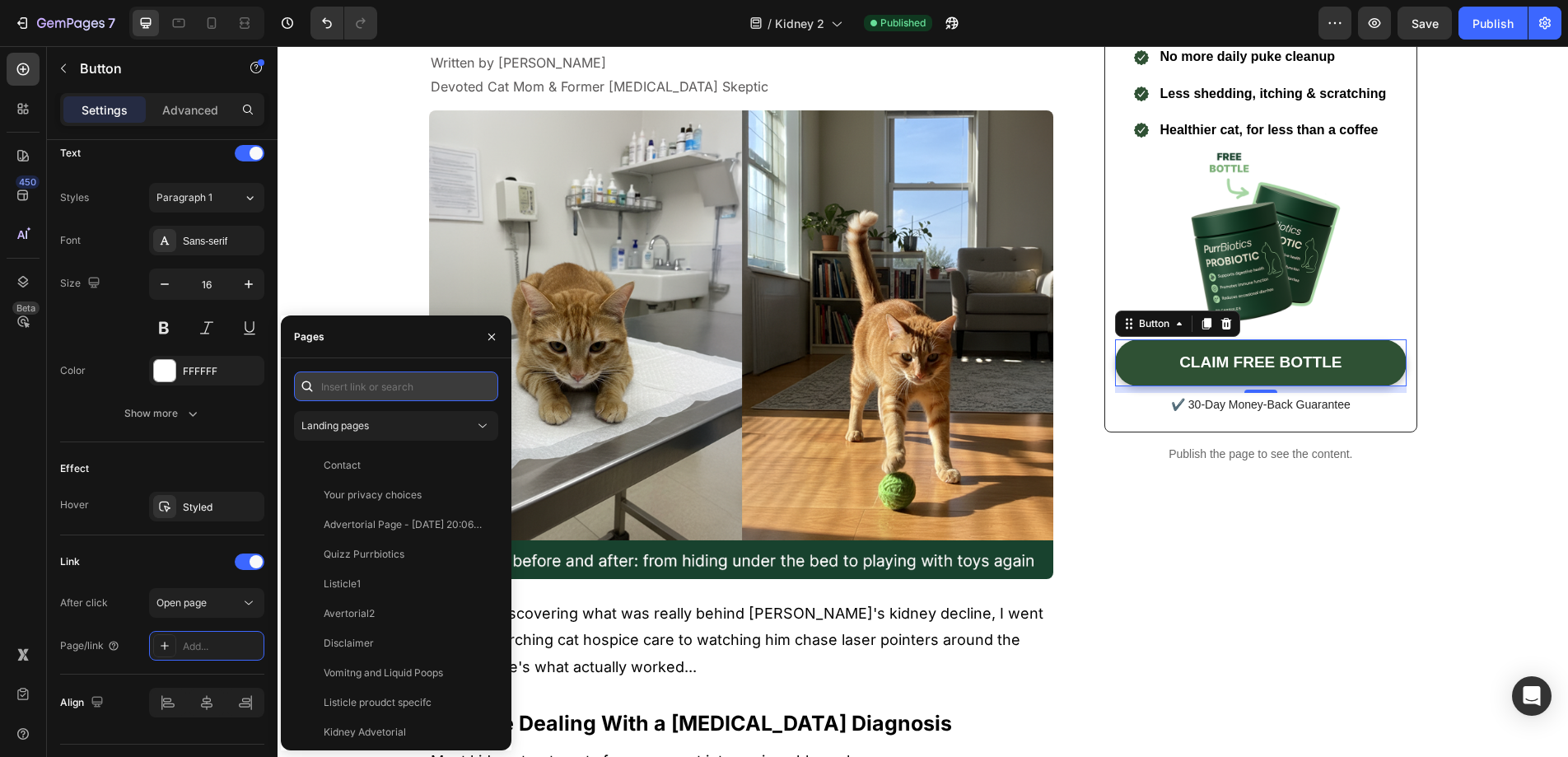
click at [391, 380] on input "text" at bounding box center [395, 386] width 204 height 30
paste input "https://www.purrbiotics.co/products/the-happy-cat-mom-guide?view=kidney-proudct"
type input "https://www.purrbiotics.co/products/the-happy-cat-mom-guide?view=kidney-proudct"
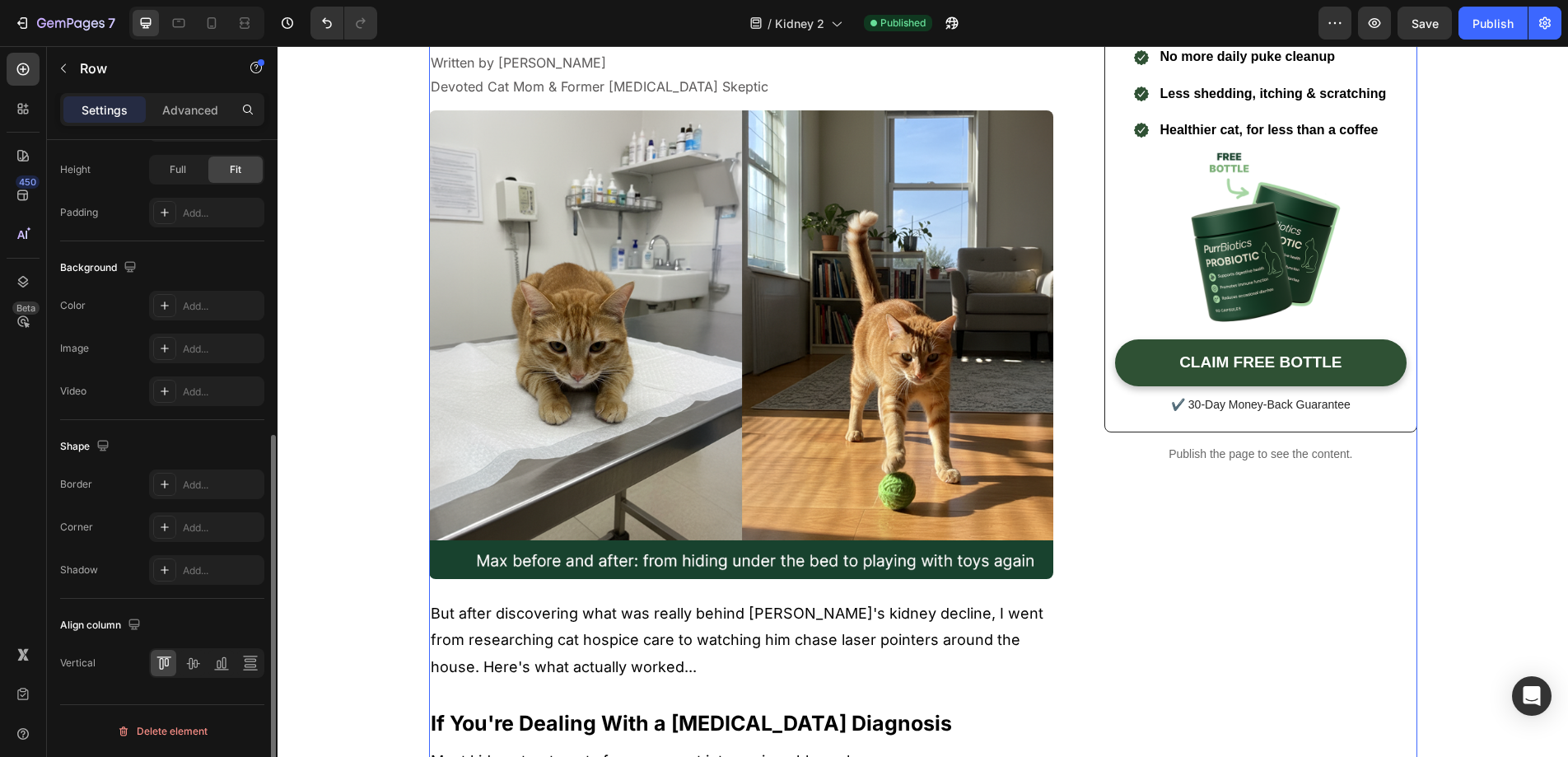
scroll to position [0, 0]
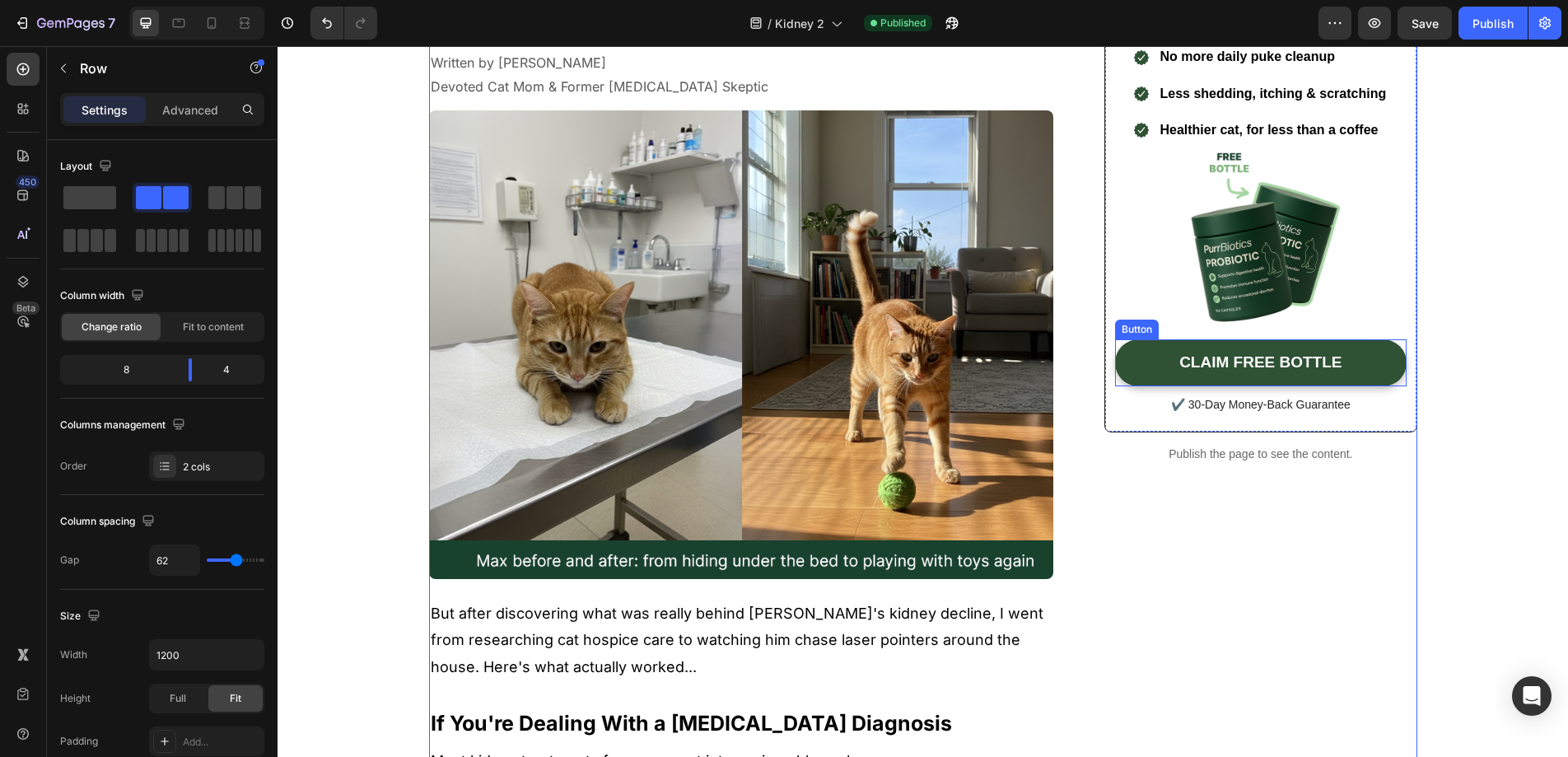
click at [1137, 370] on button "CLAIM FREE BOTTLE" at bounding box center [1260, 363] width 291 height 47
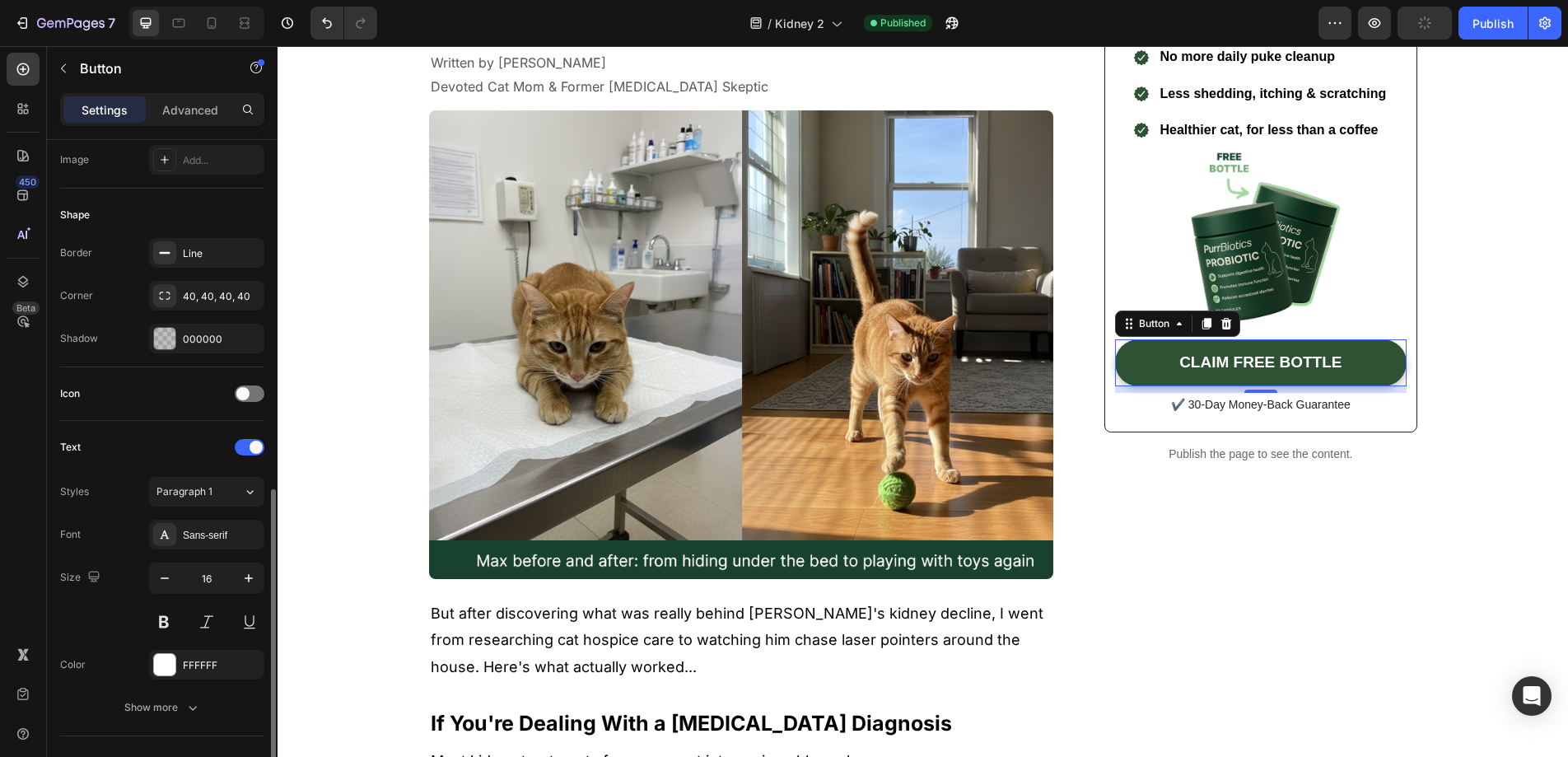
scroll to position [603, 0]
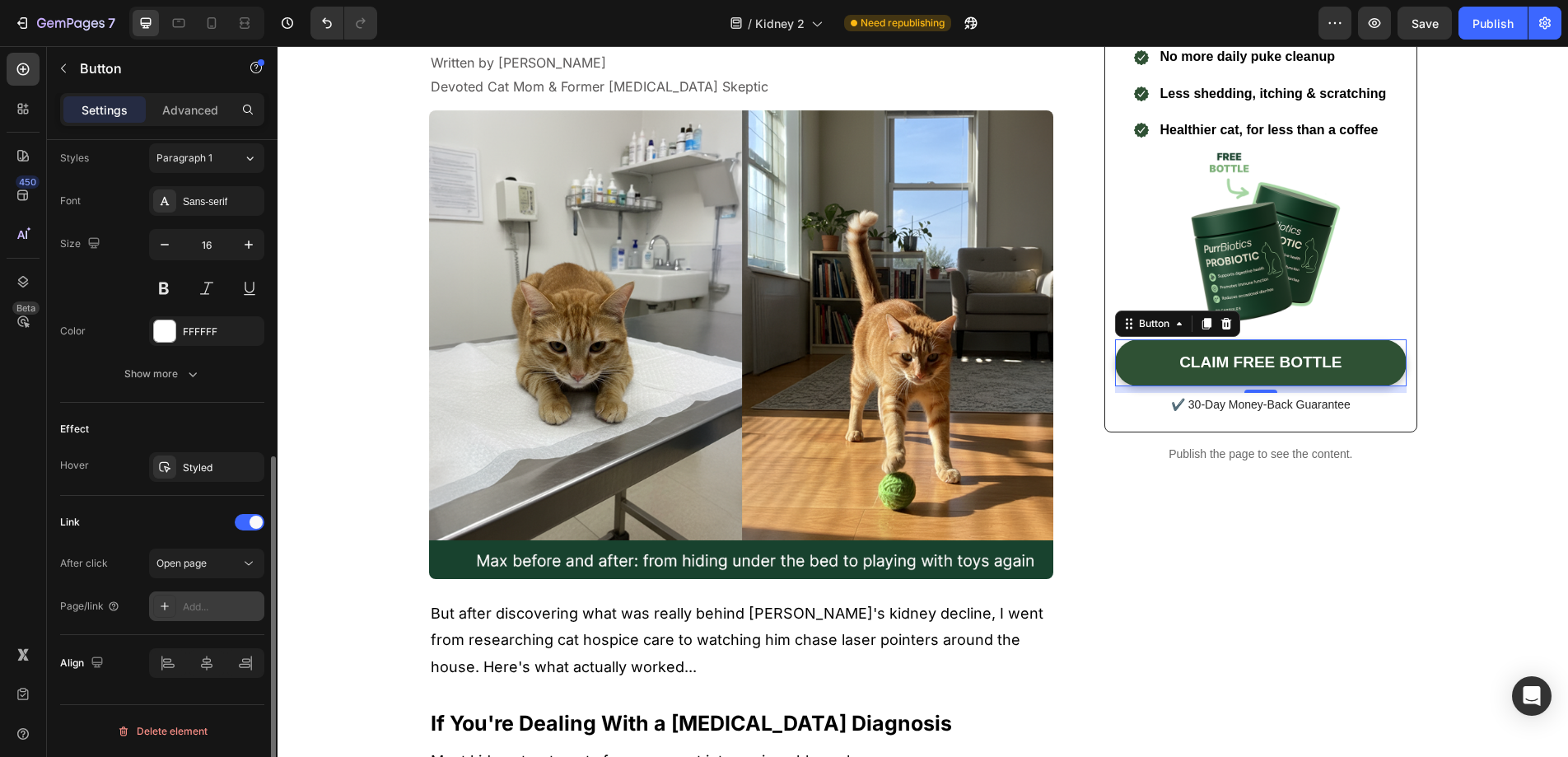
click at [218, 613] on div "Add..." at bounding box center [222, 607] width 78 height 15
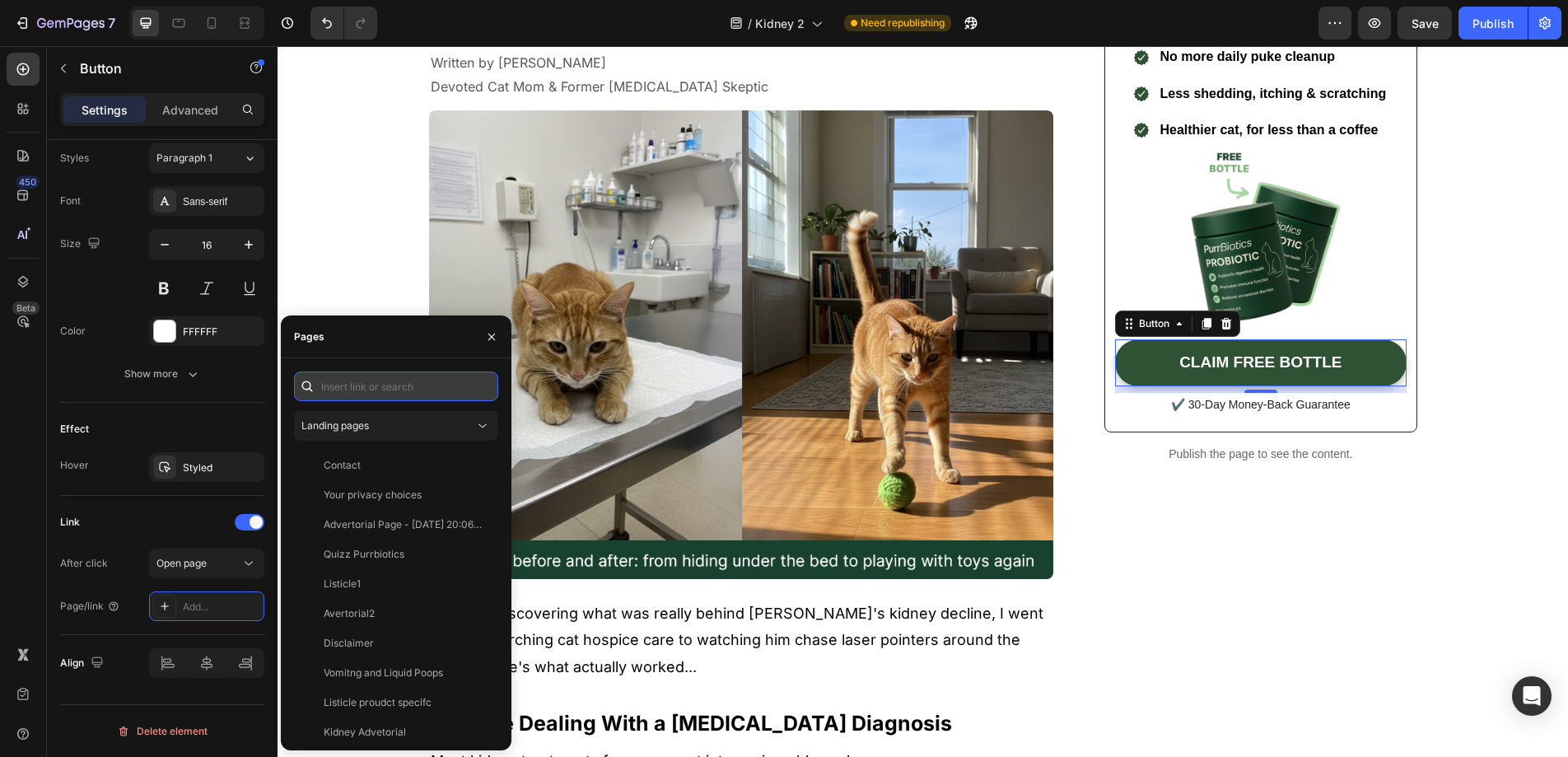
click at [388, 378] on input "text" at bounding box center [395, 386] width 204 height 30
paste input "https://www.purrbiotics.co/products/the-happy-cat-mom-guide?view=kidney-proudct"
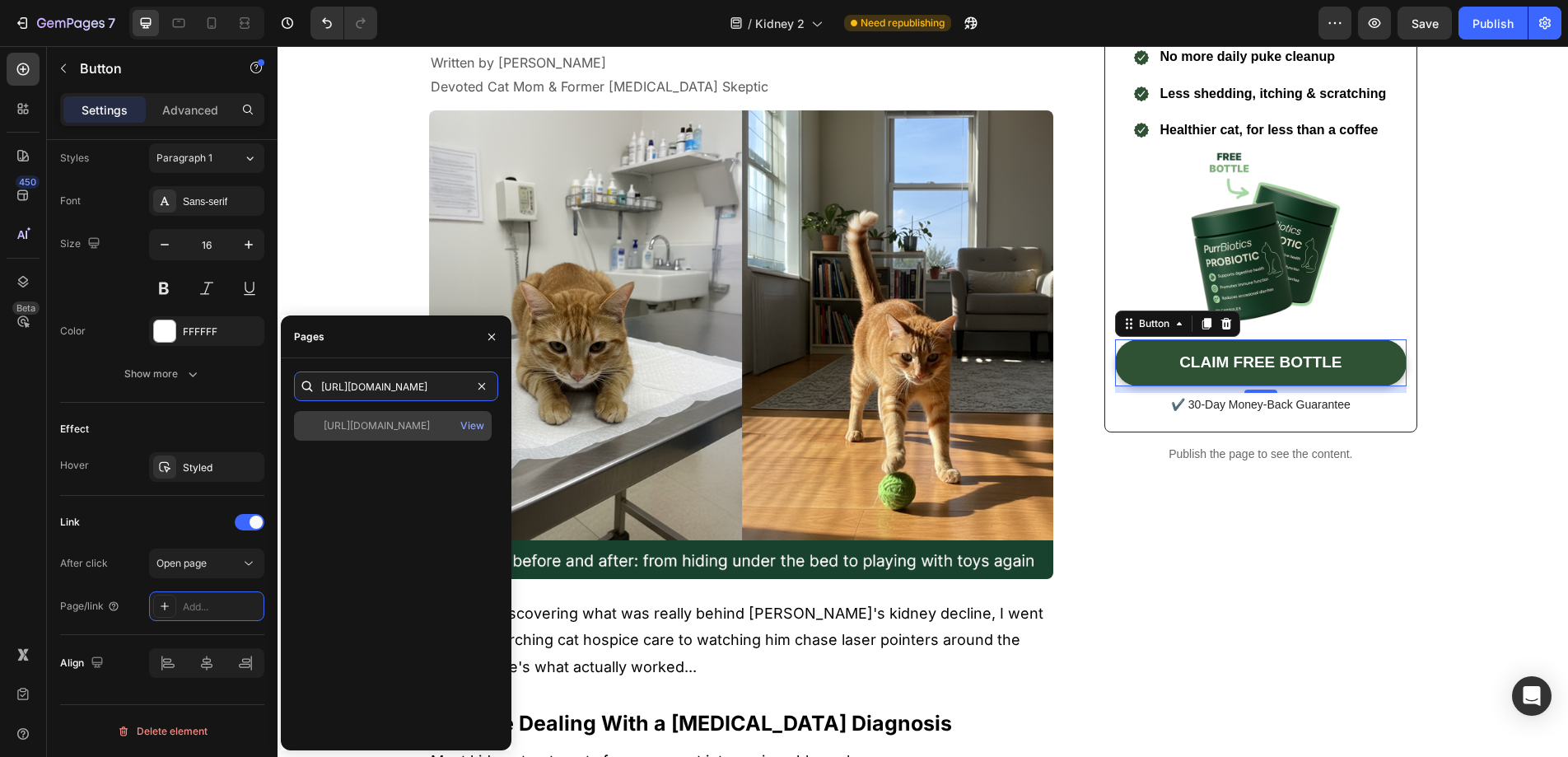
type input "https://www.purrbiotics.co/products/the-happy-cat-mom-guide?view=kidney-proudct"
click at [394, 419] on div "https://www.purrbiotics.co/products/the-happy-cat-mom-guide?view=kidney-proudct" at bounding box center [377, 425] width 107 height 15
click at [473, 422] on div "View" at bounding box center [472, 425] width 24 height 15
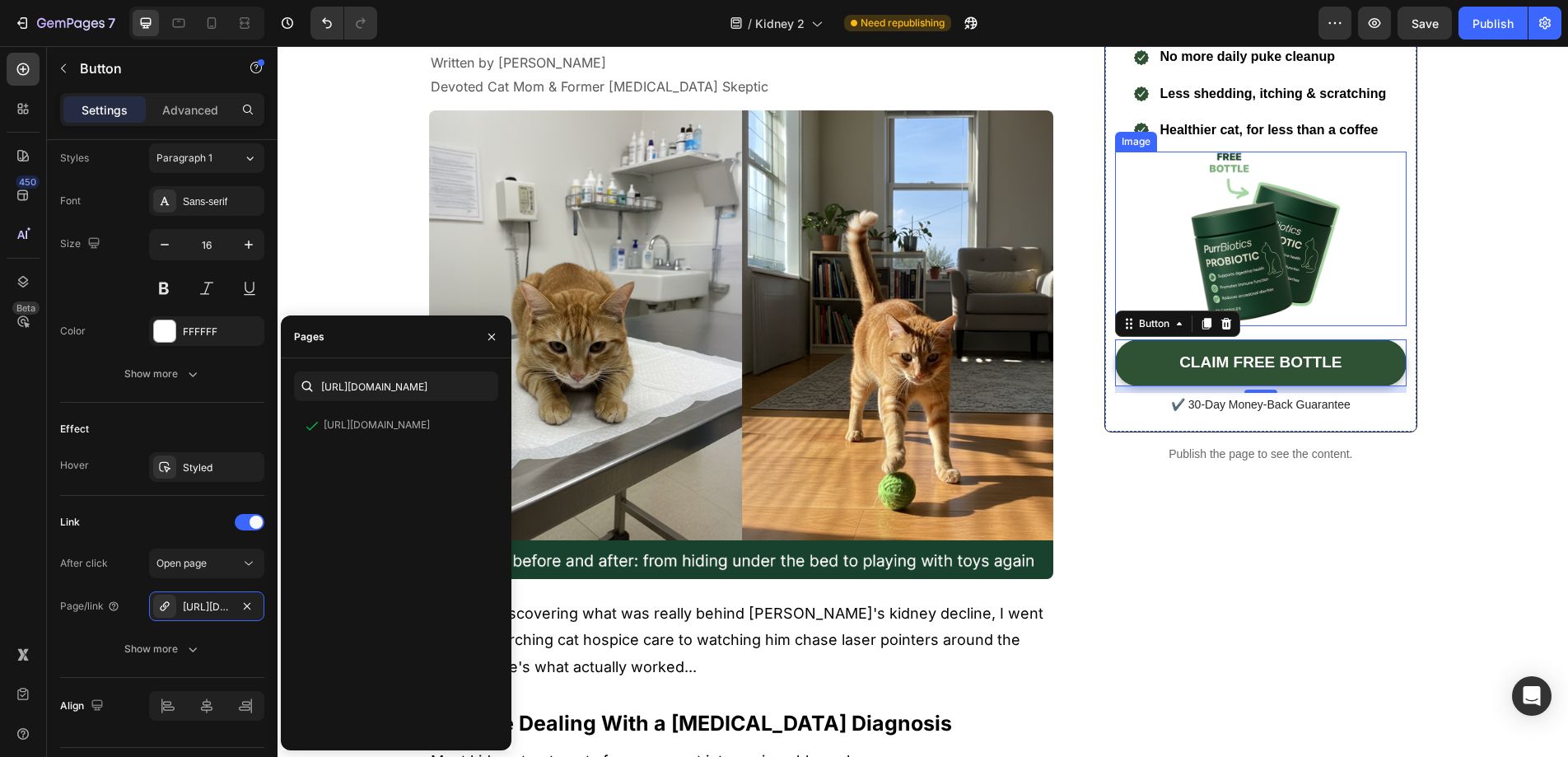
scroll to position [0, 0]
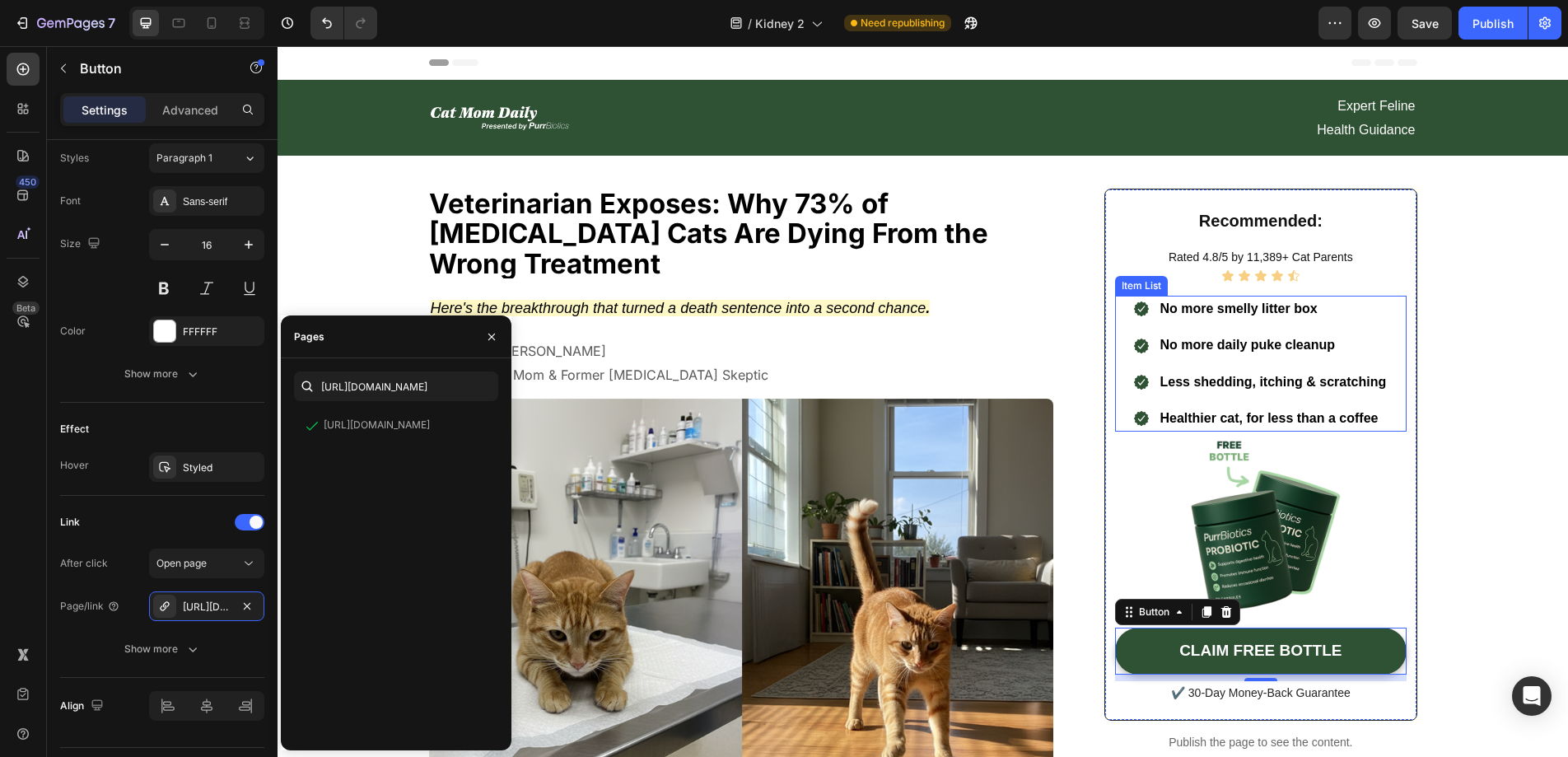
click at [1270, 310] on span "No more smelly litter box" at bounding box center [1238, 309] width 157 height 14
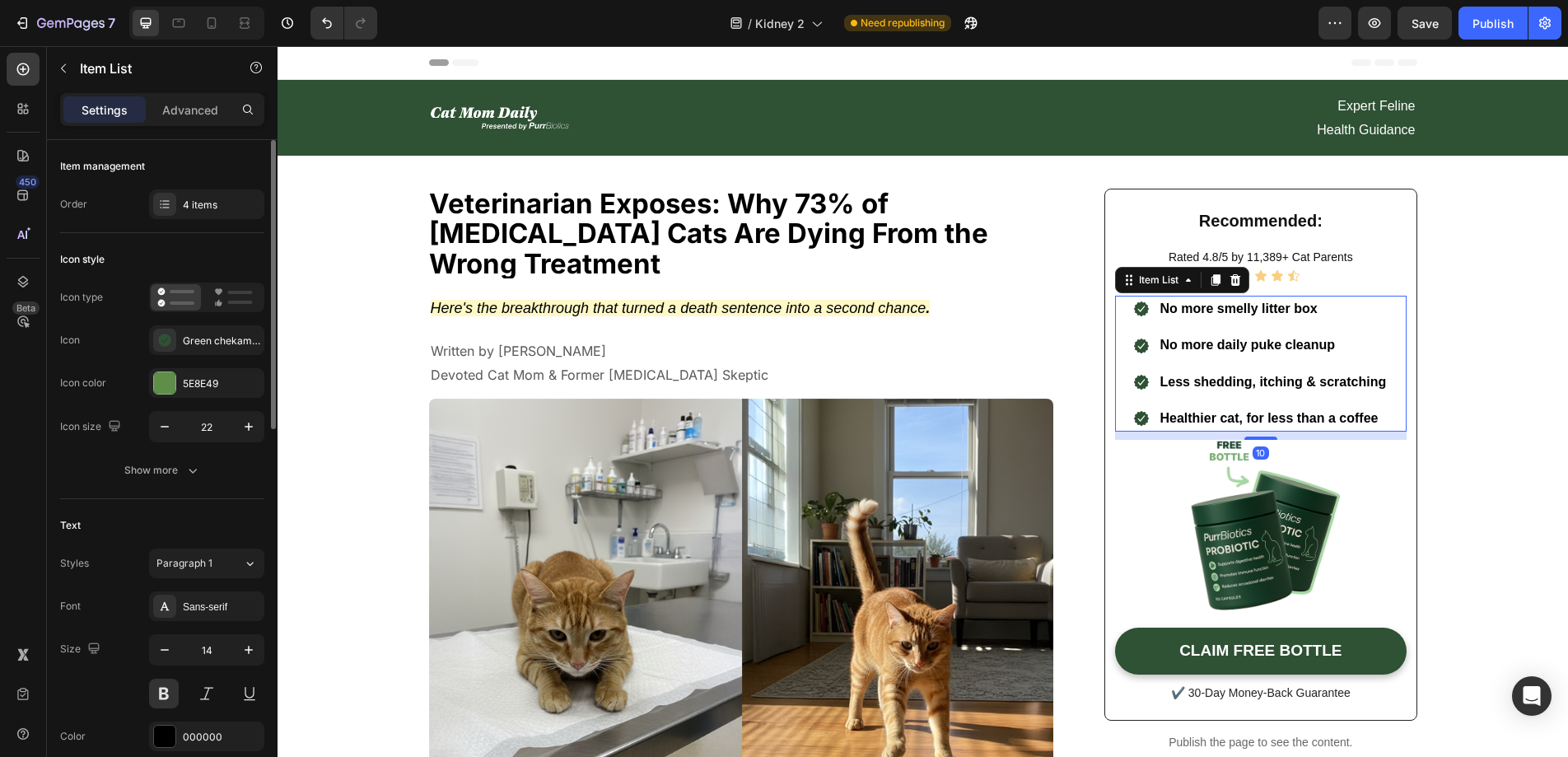
click at [1318, 310] on p "No more smelly litter box" at bounding box center [1272, 308] width 226 height 21
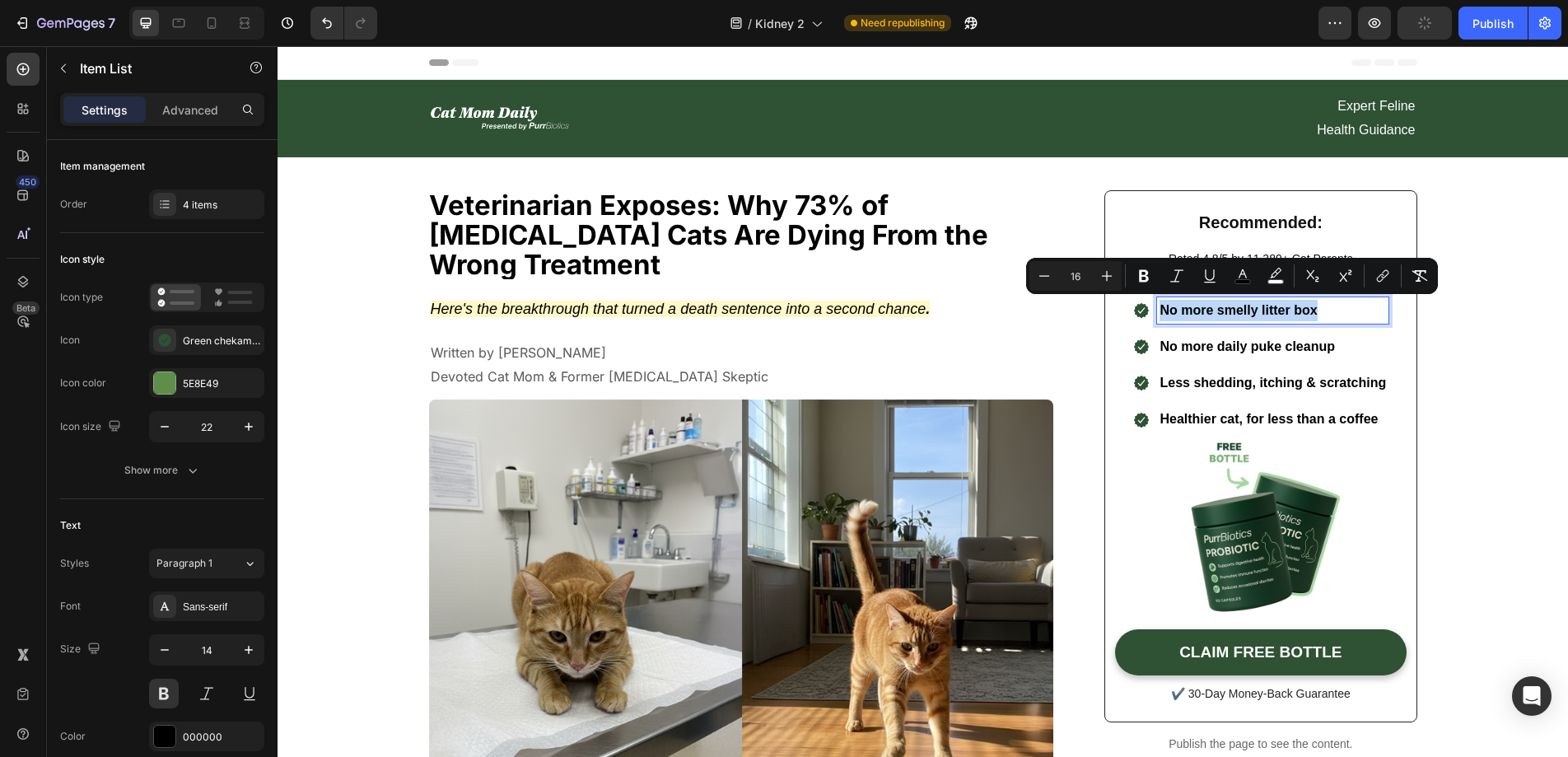
drag, startPoint x: 1318, startPoint y: 310, endPoint x: 1157, endPoint y: 310, distance: 161.0
click at [1160, 310] on p "No more smelly litter box" at bounding box center [1272, 310] width 226 height 21
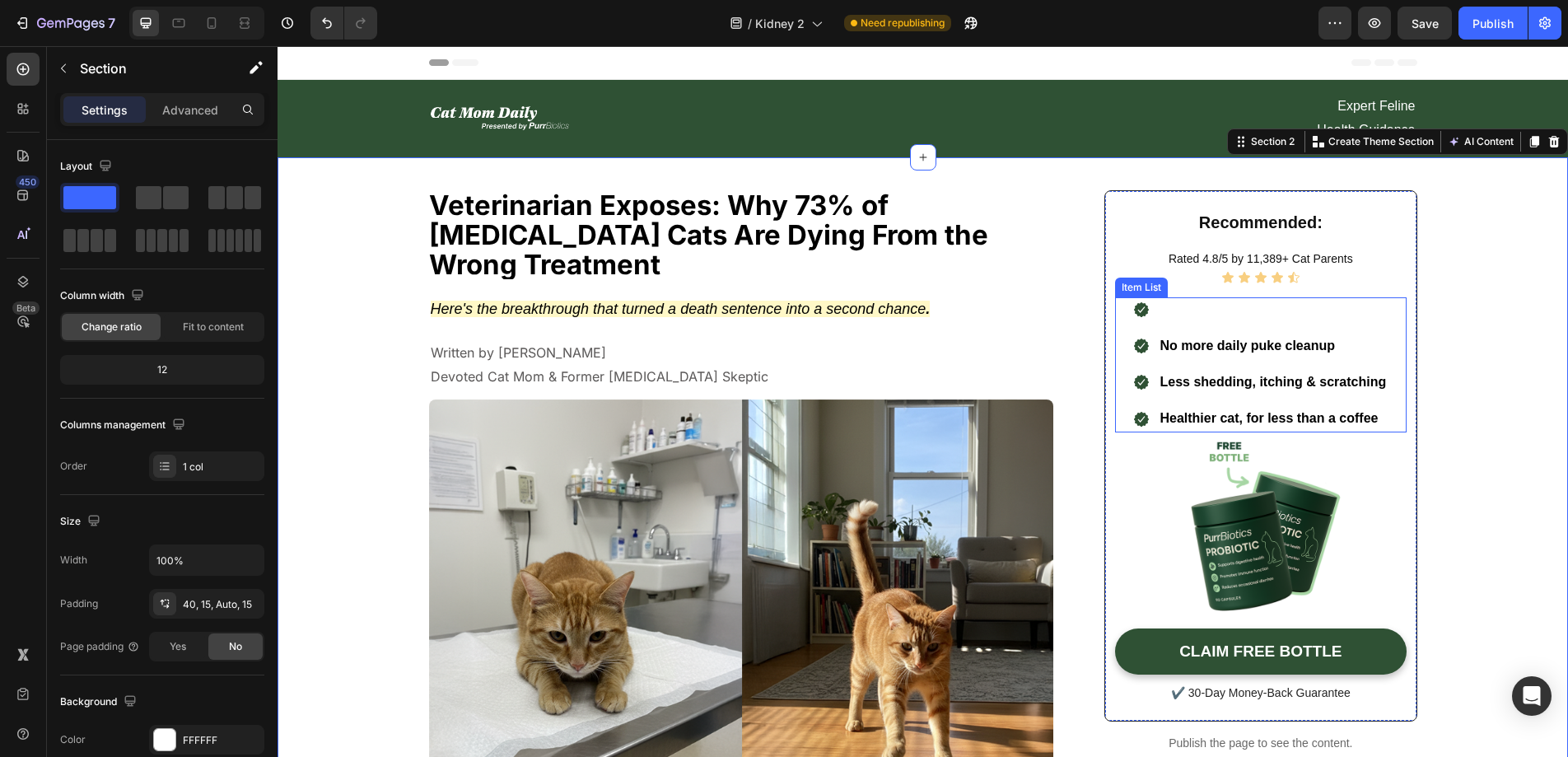
click at [1242, 312] on p "Rich Text Editor. Editing area: main" at bounding box center [1272, 310] width 226 height 21
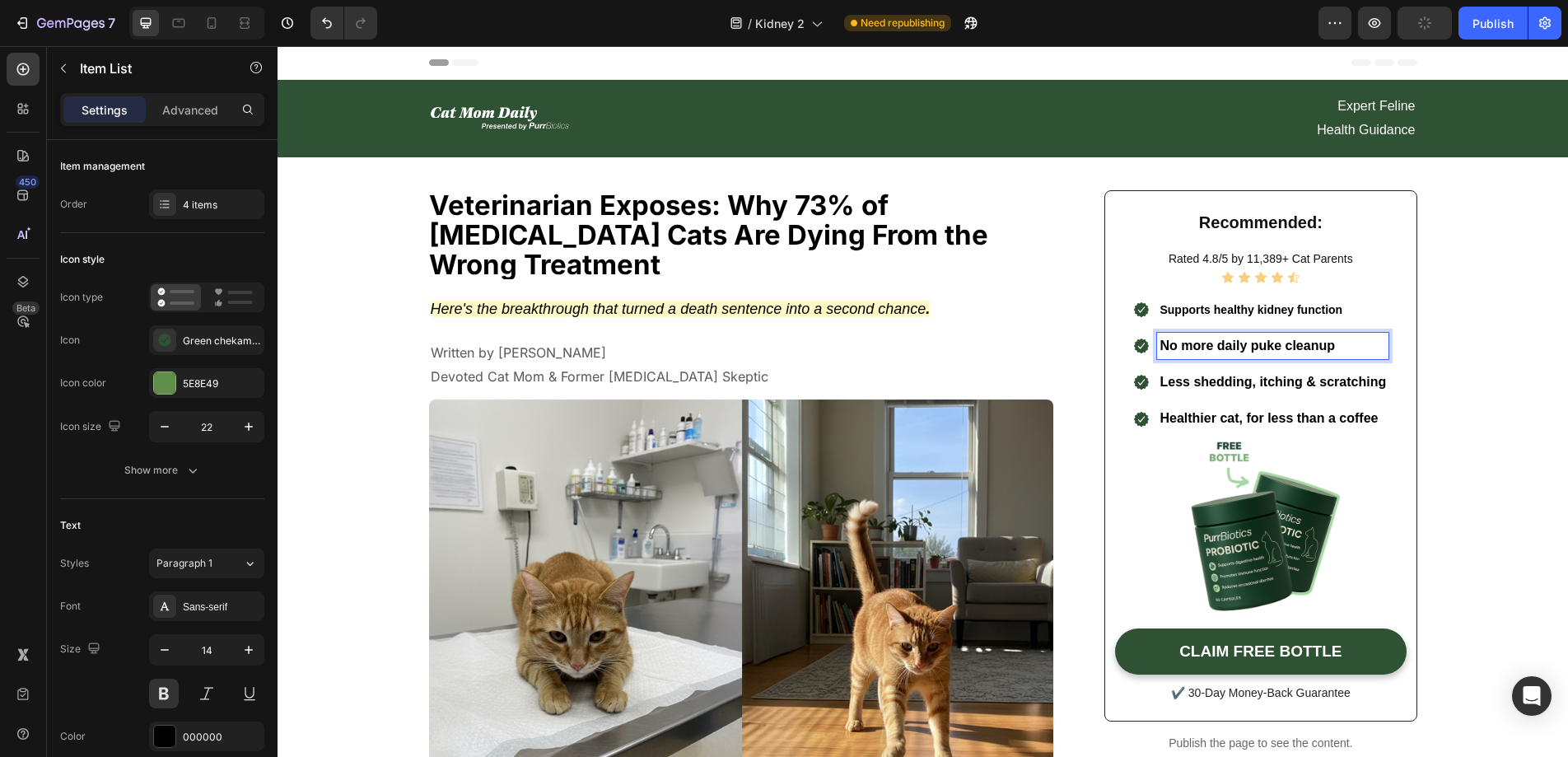
click at [1326, 343] on span "No more daily puke cleanup" at bounding box center [1247, 346] width 175 height 14
click at [1321, 313] on p "Supports healthy kidney function" at bounding box center [1272, 310] width 226 height 21
click at [254, 422] on icon "button" at bounding box center [248, 426] width 17 height 17
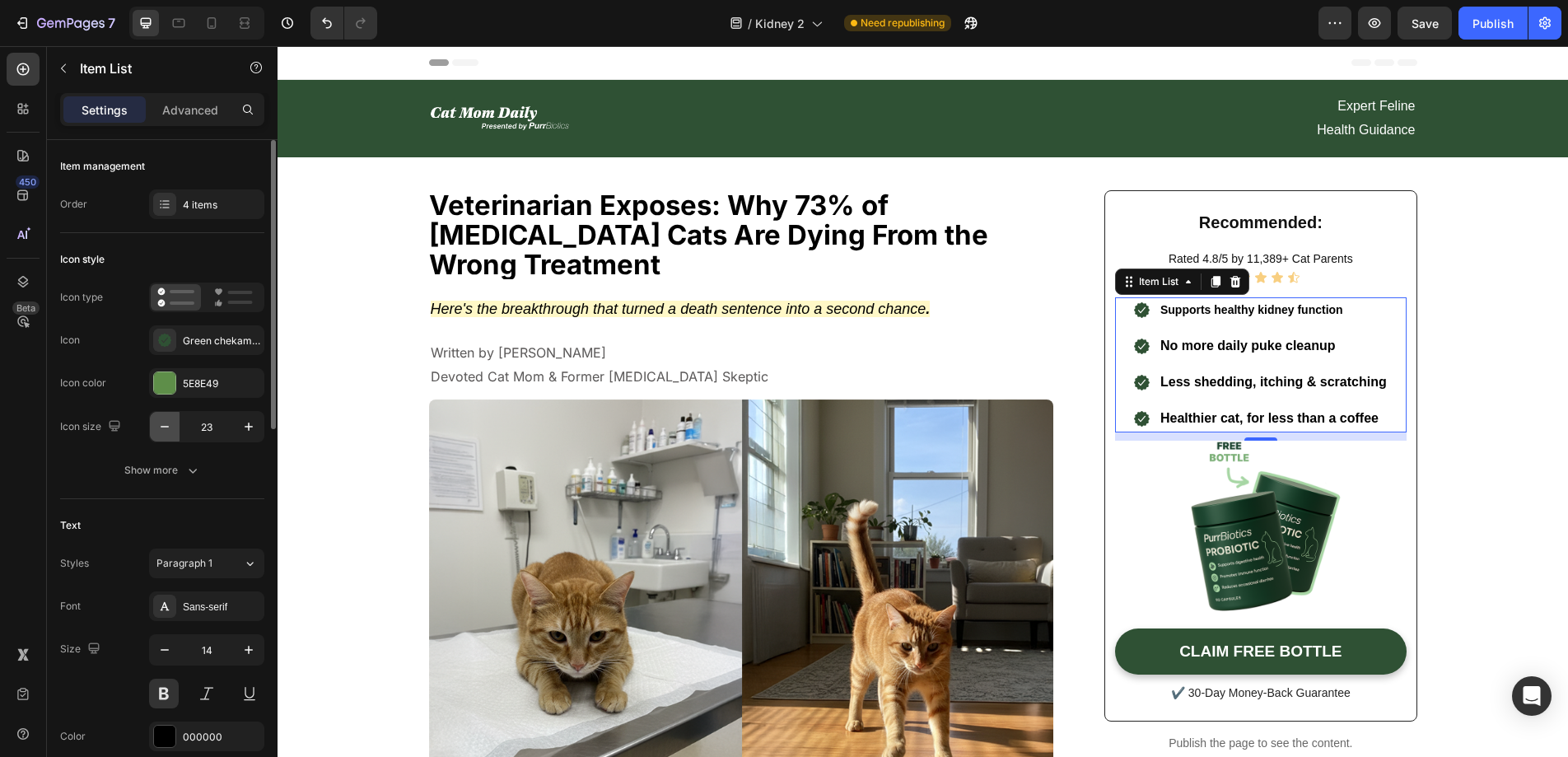
click at [155, 425] on button "button" at bounding box center [164, 426] width 30 height 30
type input "22"
click at [246, 646] on icon "button" at bounding box center [248, 649] width 17 height 17
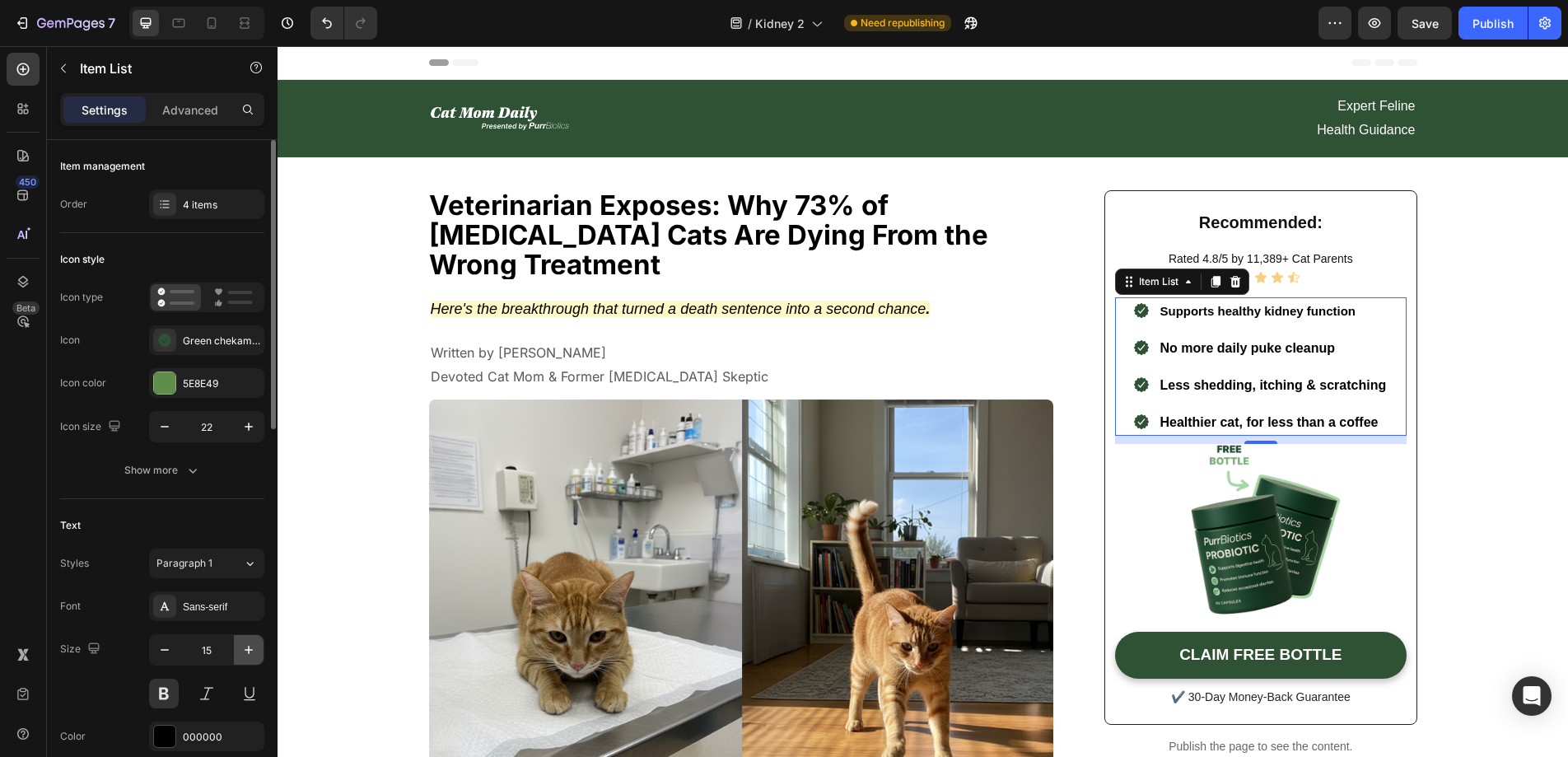
click at [246, 646] on icon "button" at bounding box center [248, 649] width 17 height 17
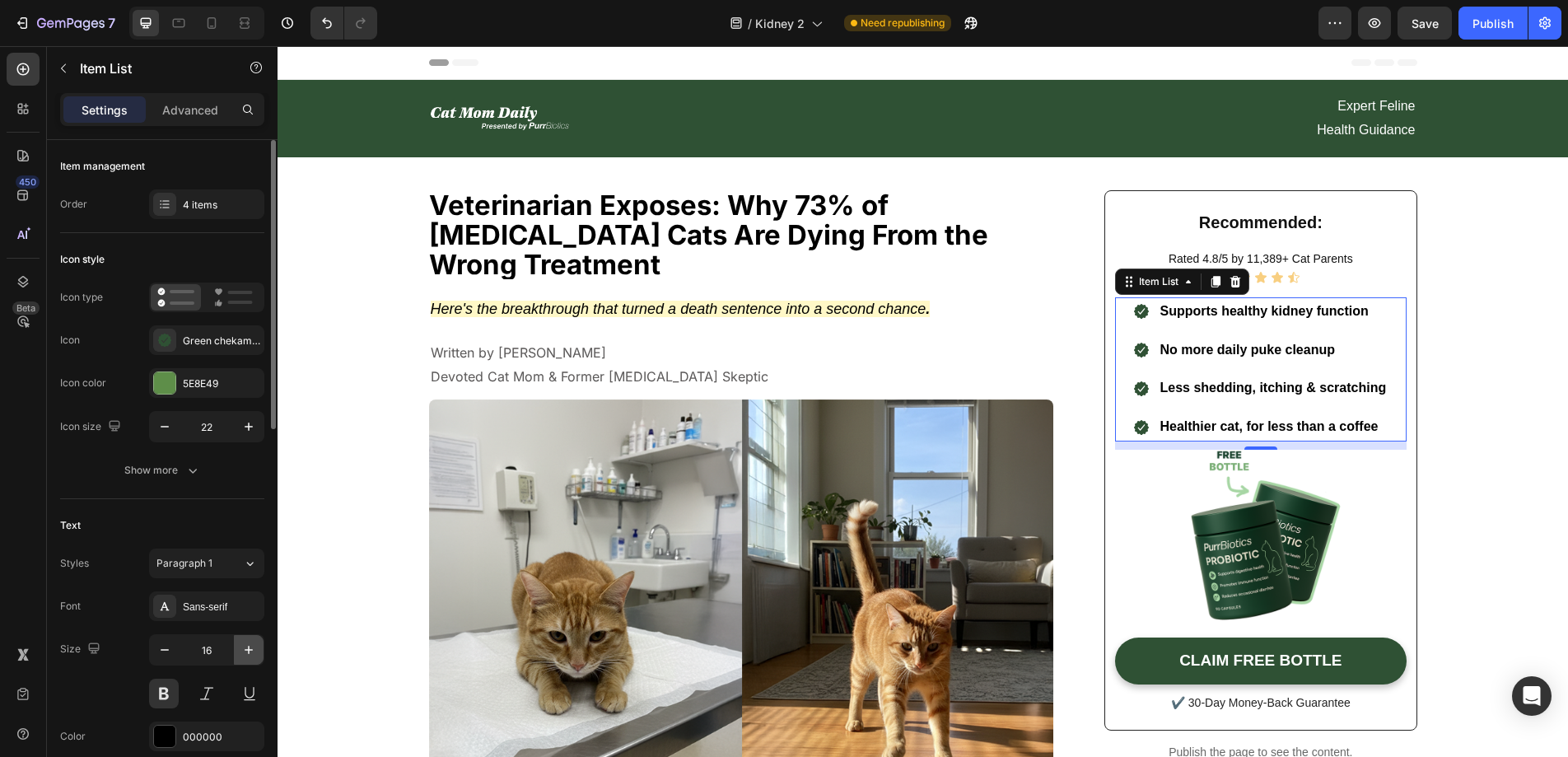
click at [246, 646] on icon "button" at bounding box center [248, 649] width 17 height 17
type input "17"
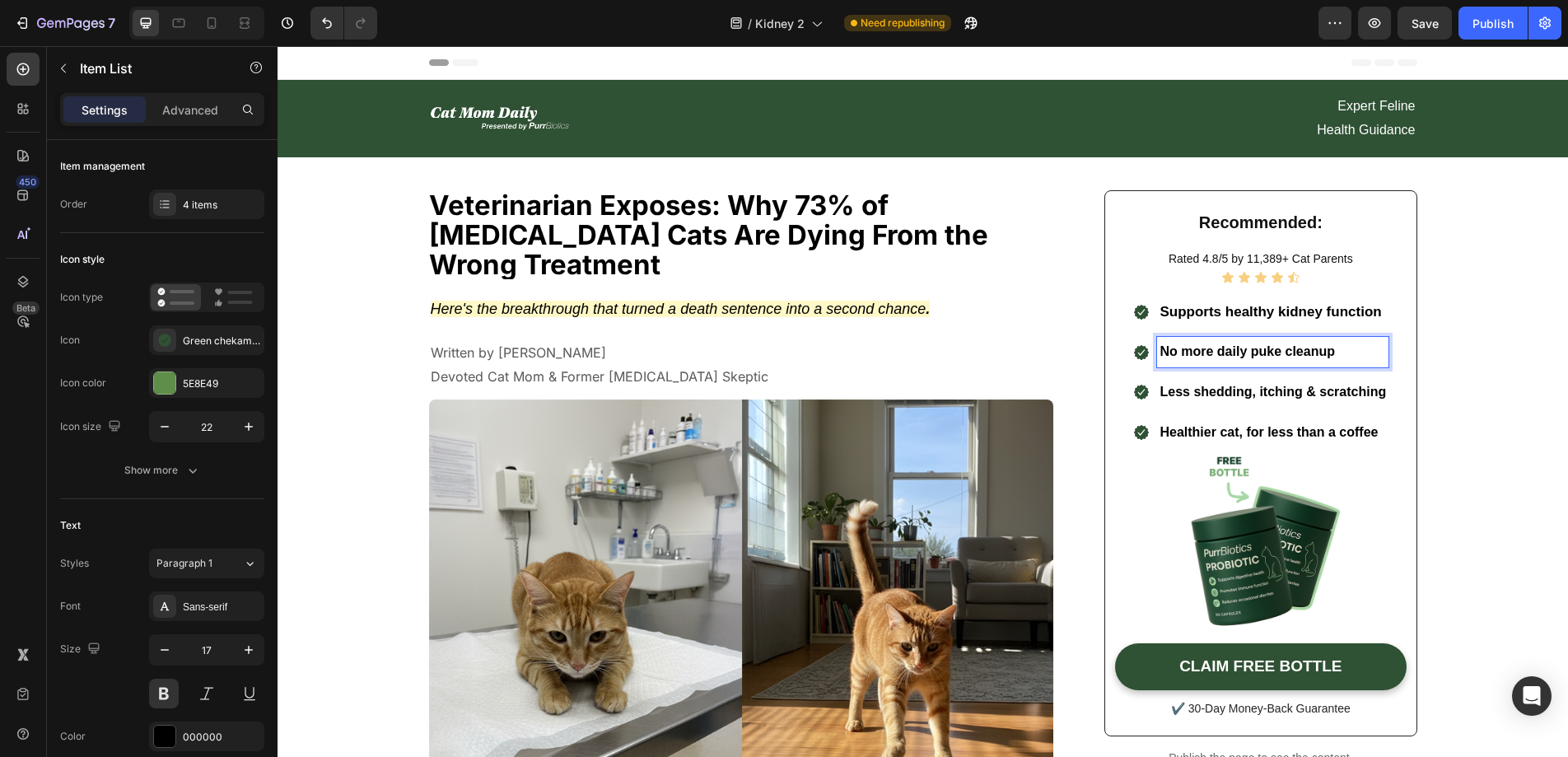
click at [1330, 344] on p "No more daily puke cleanup" at bounding box center [1272, 353] width 226 height 26
drag, startPoint x: 1332, startPoint y: 346, endPoint x: 1127, endPoint y: 354, distance: 205.2
click at [1133, 354] on div ".id581936424564032096 .cls-1 { fill: #2f5134; fill-rule: evenodd; } No more dai…" at bounding box center [1260, 352] width 256 height 31
click at [1183, 391] on span "Less shedding, itching & scratching" at bounding box center [1272, 391] width 226 height 14
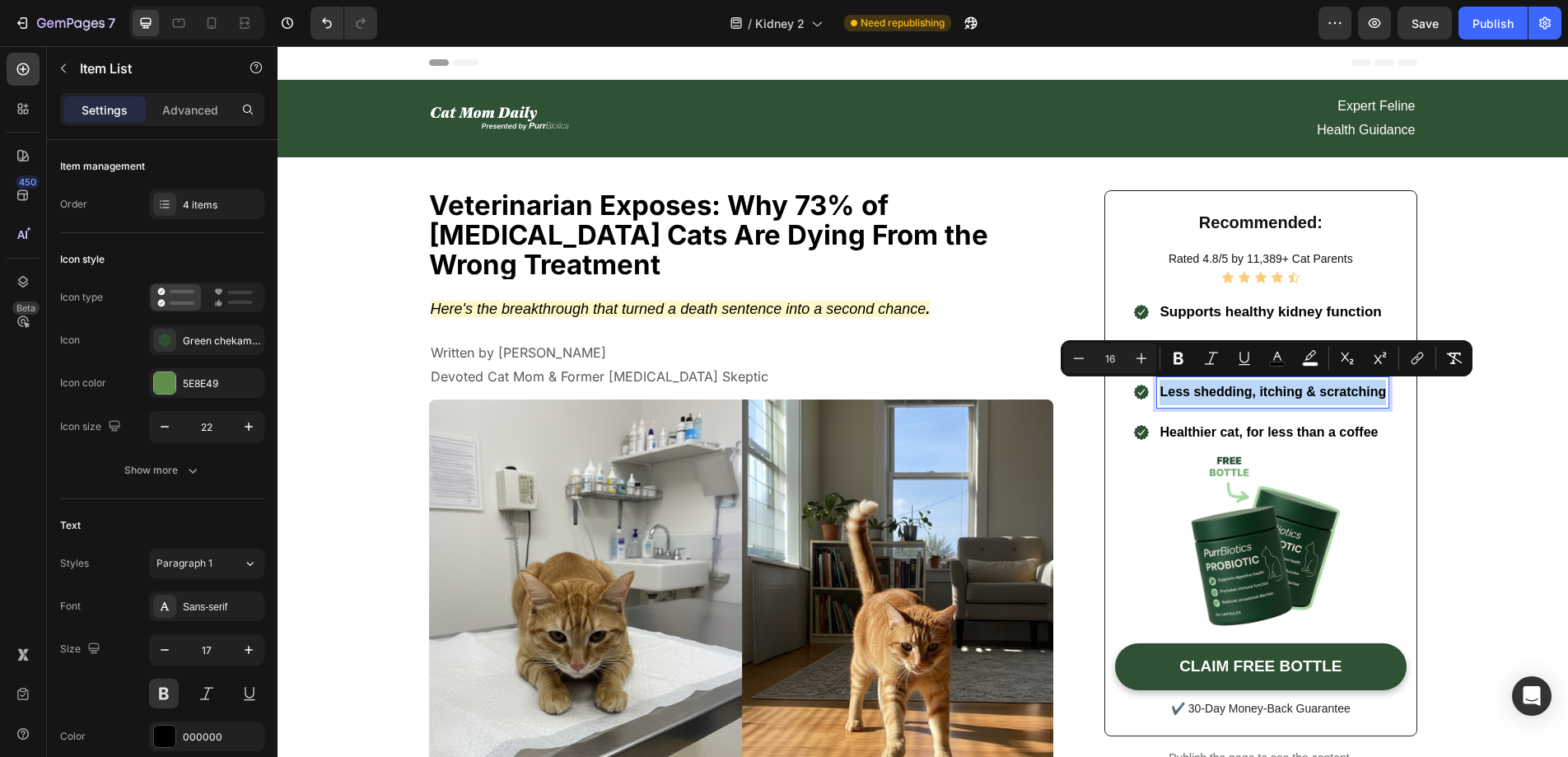
drag, startPoint x: 1380, startPoint y: 391, endPoint x: 1135, endPoint y: 383, distance: 245.1
click at [1135, 383] on div ".id581936424564032096 .cls-1 { fill: #2f5134; fill-rule: evenodd; } Less sheddi…" at bounding box center [1260, 392] width 256 height 31
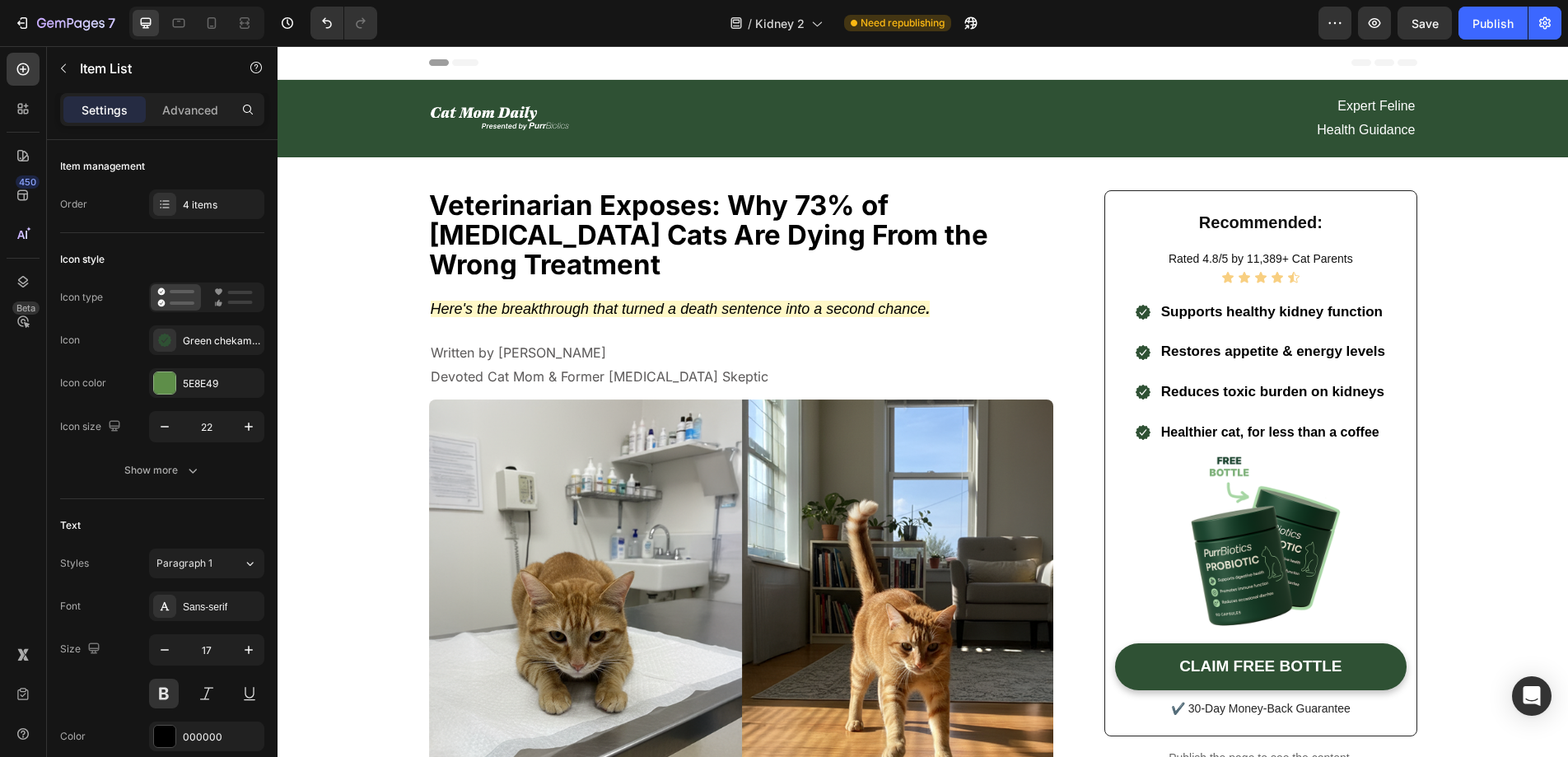
click at [1232, 429] on span "Healthier cat, for less than a coffee" at bounding box center [1270, 432] width 218 height 14
click at [1372, 427] on span "Healthier cat, for less than a coffee" at bounding box center [1270, 432] width 218 height 14
drag, startPoint x: 1372, startPoint y: 429, endPoint x: 1154, endPoint y: 434, distance: 218.1
click at [1159, 434] on div "Healthier cat, for less than a coffee" at bounding box center [1273, 432] width 229 height 31
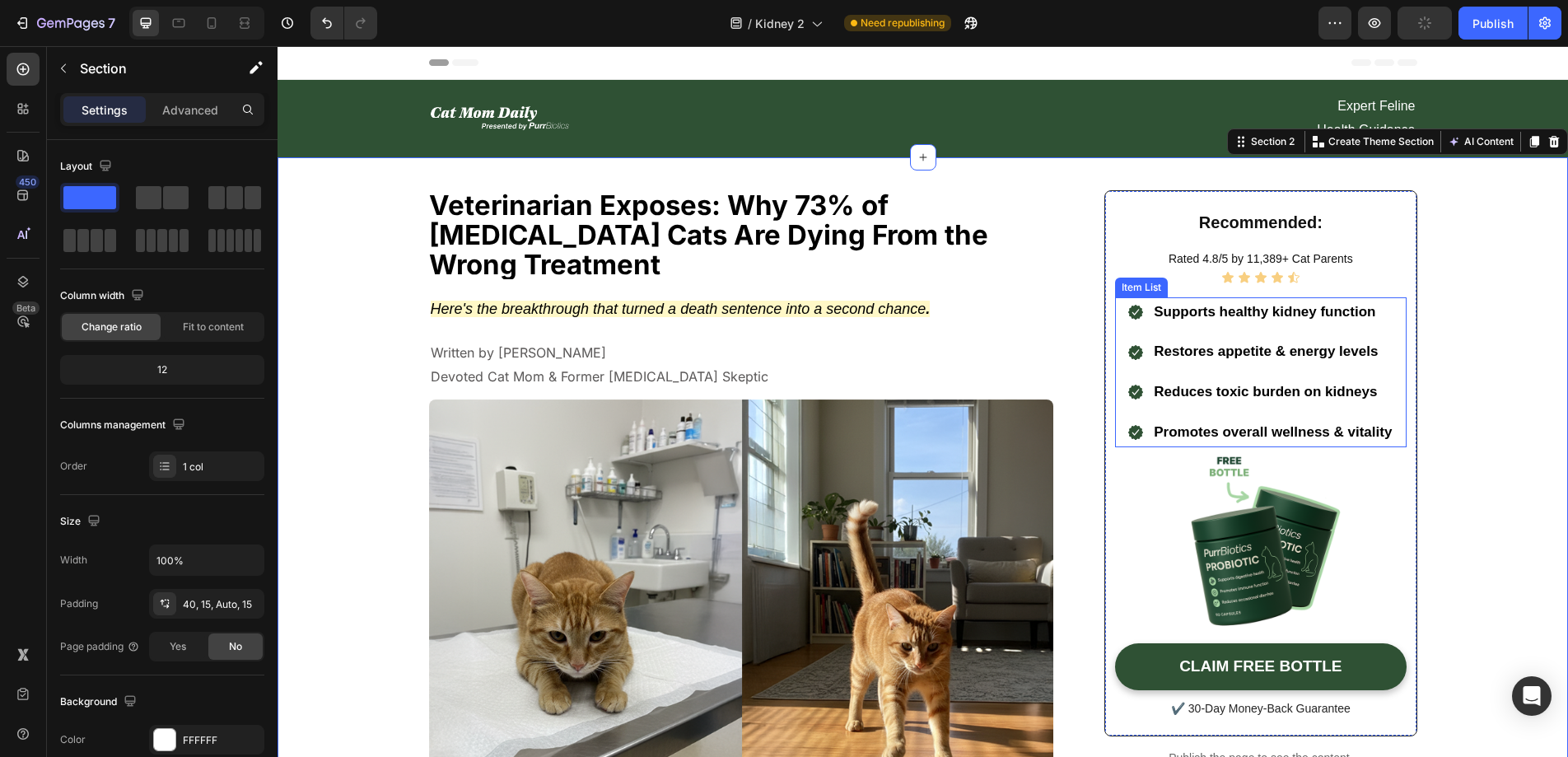
click at [1371, 318] on p "Supports healthy kidney function" at bounding box center [1272, 313] width 238 height 26
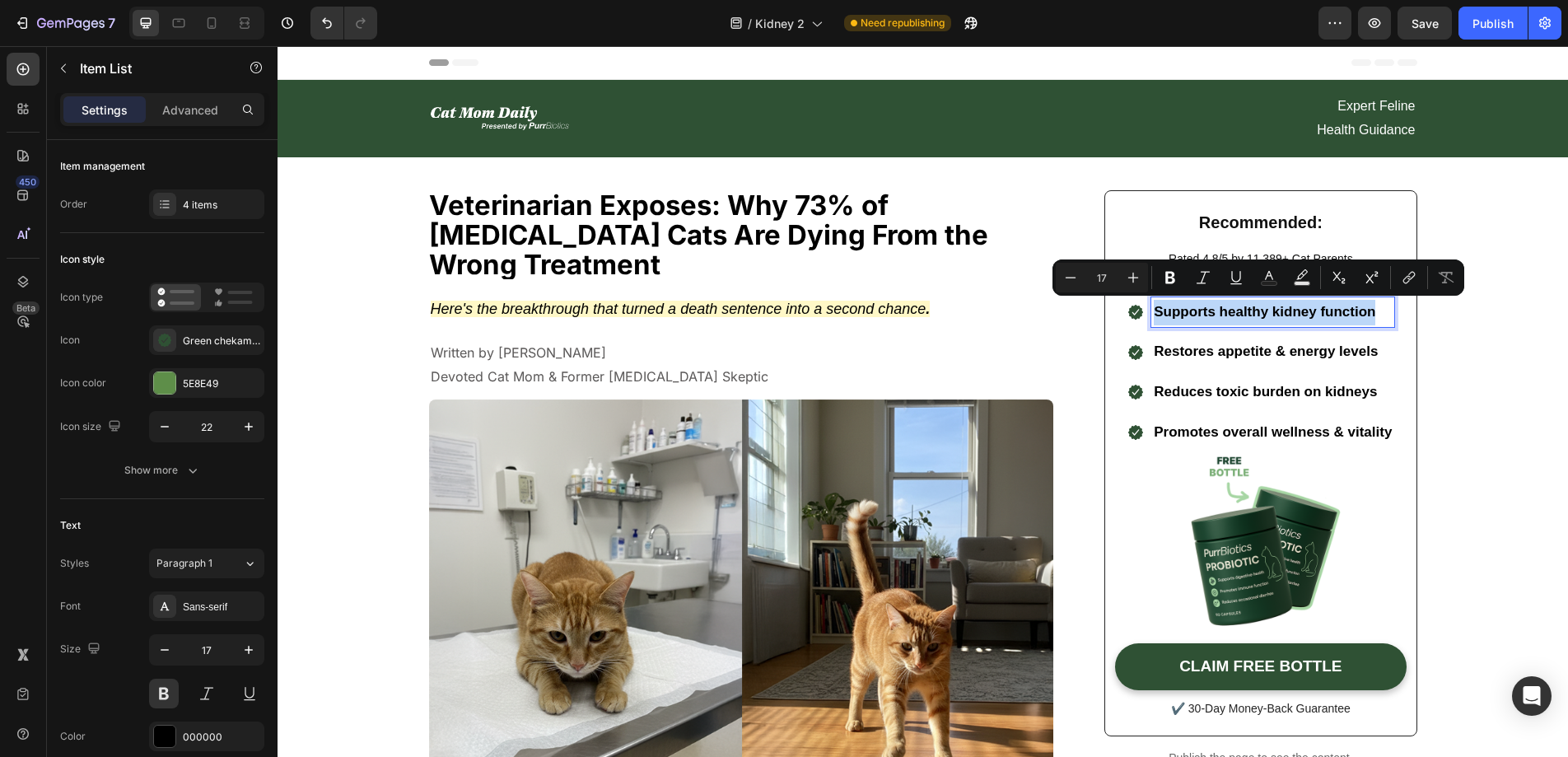
drag, startPoint x: 1371, startPoint y: 315, endPoint x: 1147, endPoint y: 311, distance: 224.0
click at [1152, 311] on div "Supports healthy kidney function" at bounding box center [1273, 312] width 243 height 31
click at [1166, 278] on icon "Editor contextual toolbar" at bounding box center [1171, 278] width 10 height 12
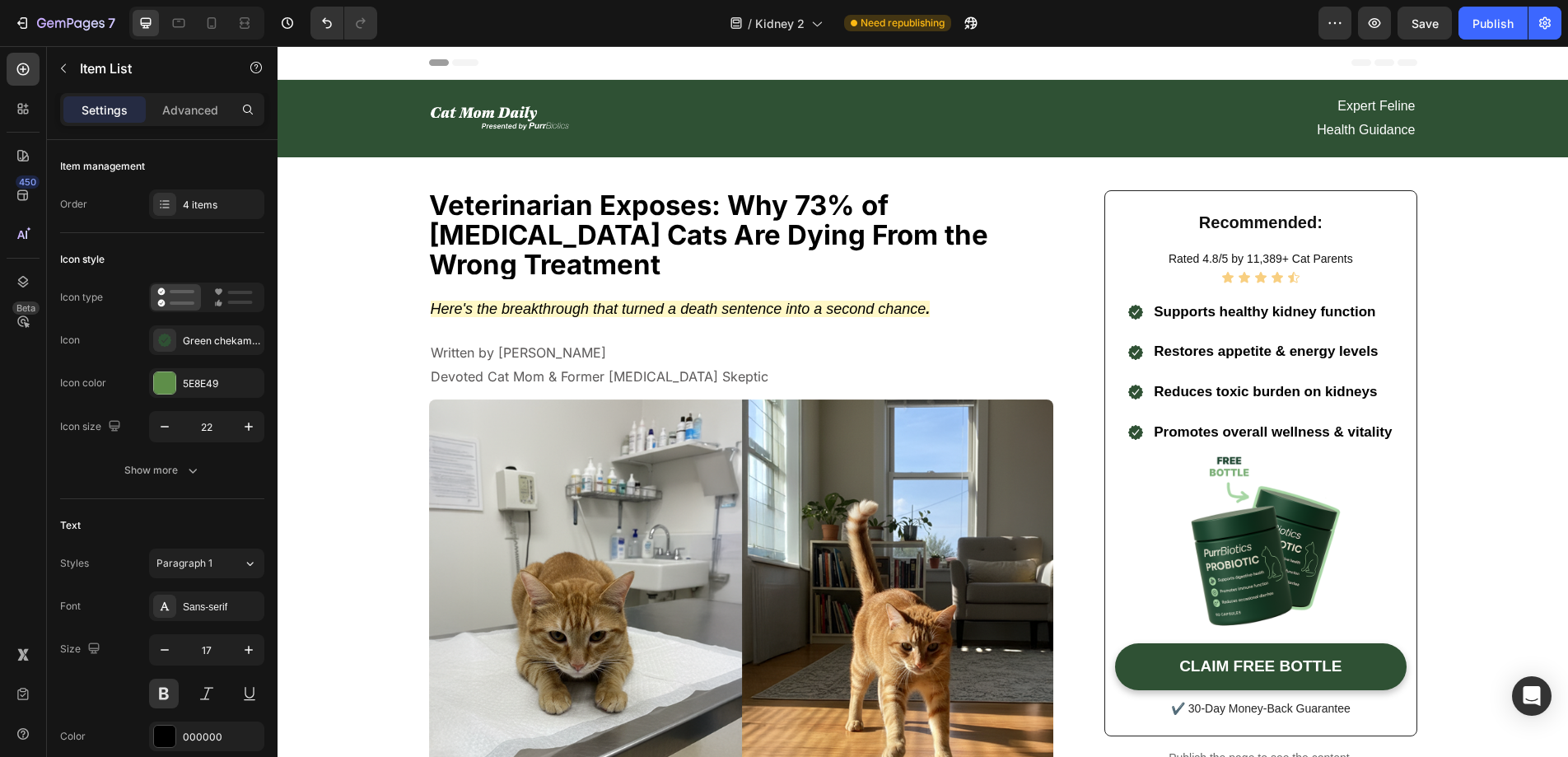
click at [1296, 353] on p "Restores appetite & energy levels" at bounding box center [1272, 353] width 238 height 26
drag, startPoint x: 1375, startPoint y: 349, endPoint x: 1133, endPoint y: 345, distance: 242.0
click at [1133, 345] on div ".id581936424564032096 .cls-1 { fill: #2f5134; fill-rule: evenodd; } Restores ap…" at bounding box center [1260, 352] width 268 height 31
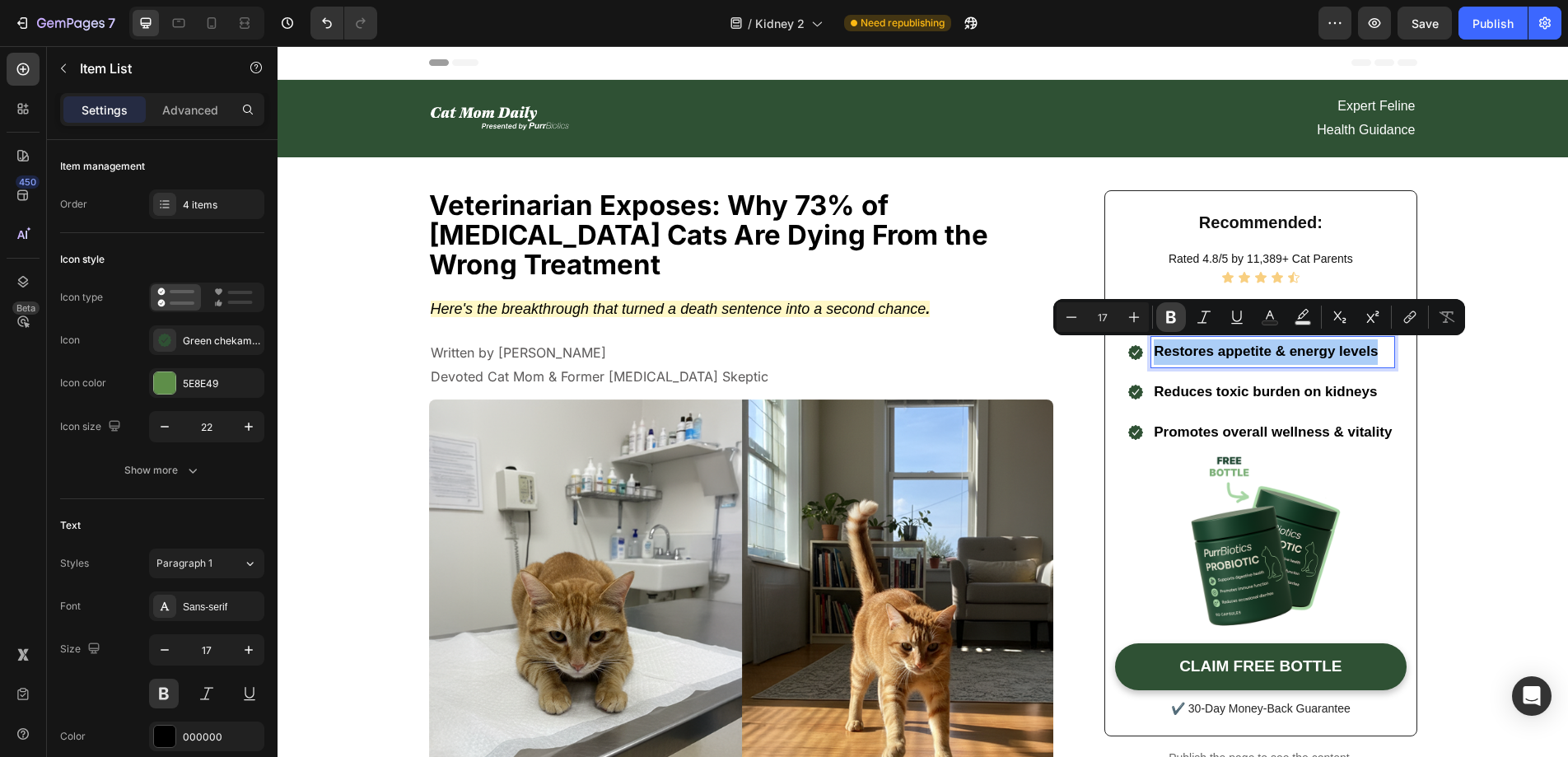
click at [1165, 319] on icon "Editor contextual toolbar" at bounding box center [1171, 317] width 17 height 17
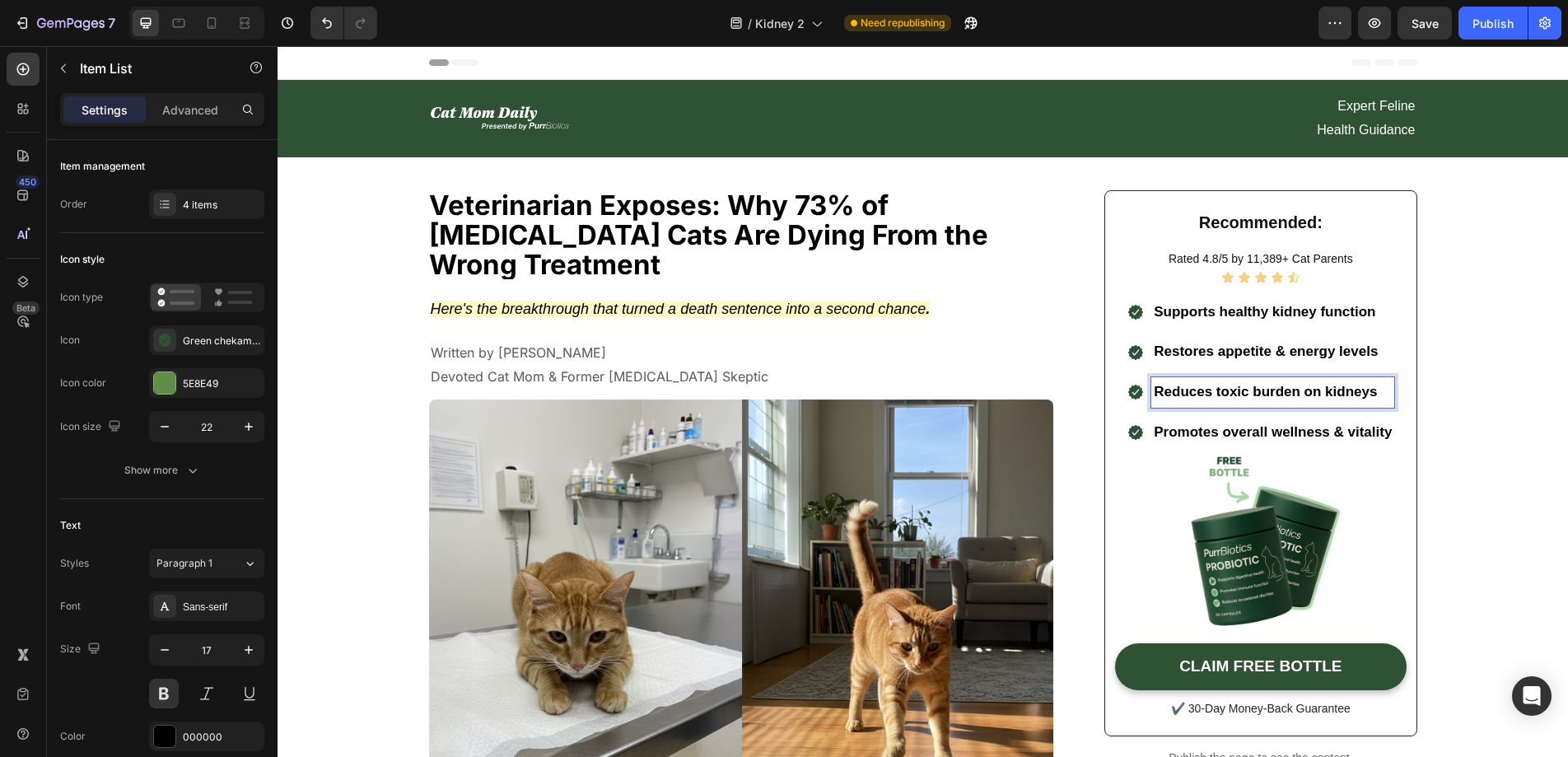
click at [1368, 392] on p "Reduces toxic burden on kidneys" at bounding box center [1272, 392] width 238 height 26
drag, startPoint x: 1371, startPoint y: 391, endPoint x: 1137, endPoint y: 381, distance: 234.2
click at [1137, 381] on div ".id581936424564032096 .cls-1 { fill: #2f5134; fill-rule: evenodd; } Reduces tox…" at bounding box center [1260, 392] width 268 height 31
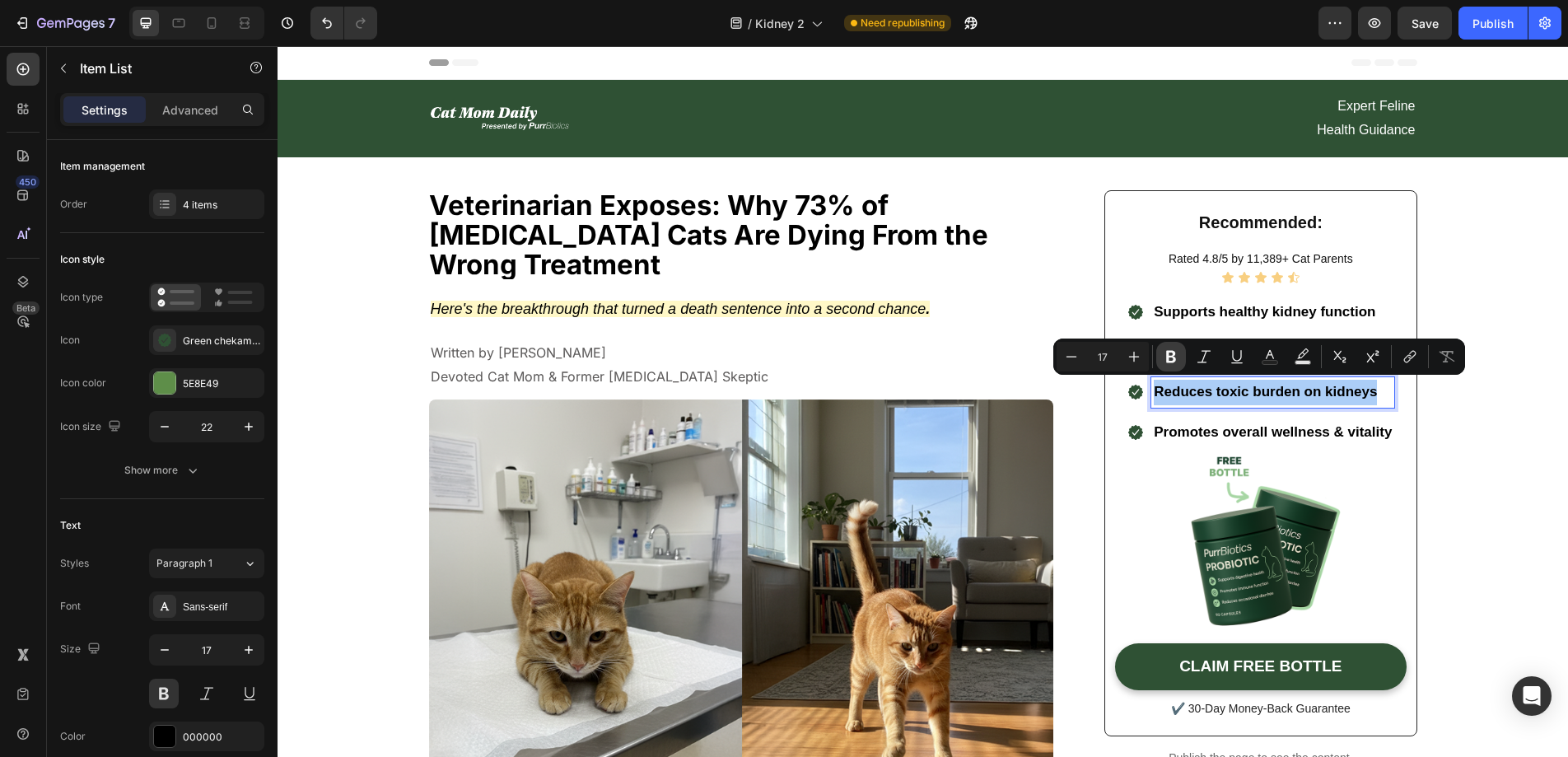
click at [1174, 356] on icon "Editor contextual toolbar" at bounding box center [1171, 357] width 10 height 12
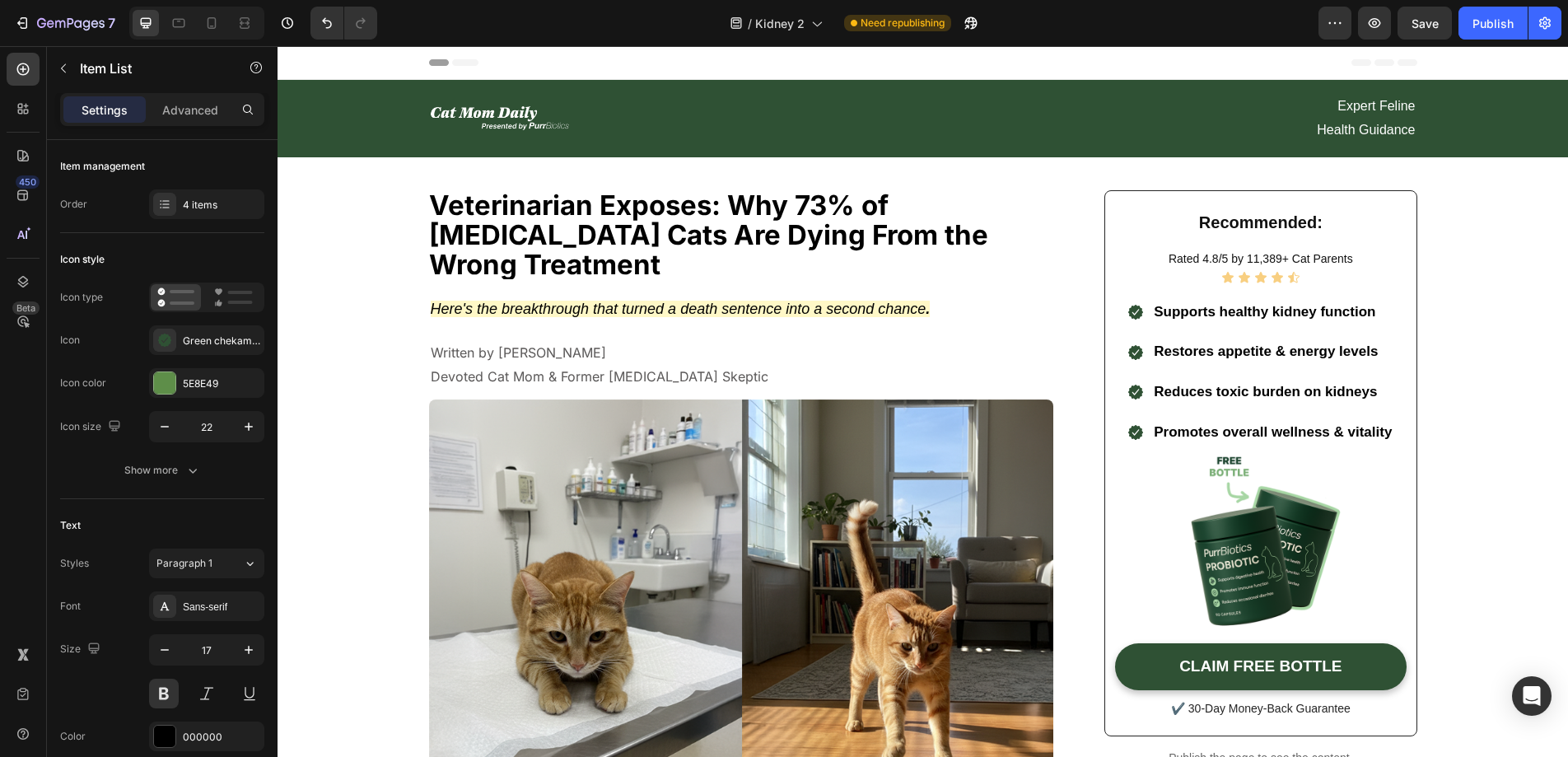
click at [1387, 424] on div "Promotes overall wellness & vitality" at bounding box center [1273, 432] width 243 height 31
drag, startPoint x: 1386, startPoint y: 427, endPoint x: 1121, endPoint y: 425, distance: 265.0
click at [1127, 425] on div ".id581936424564032096 .cls-1 { fill: #2f5134; fill-rule: evenodd; } Promotes ov…" at bounding box center [1260, 432] width 268 height 31
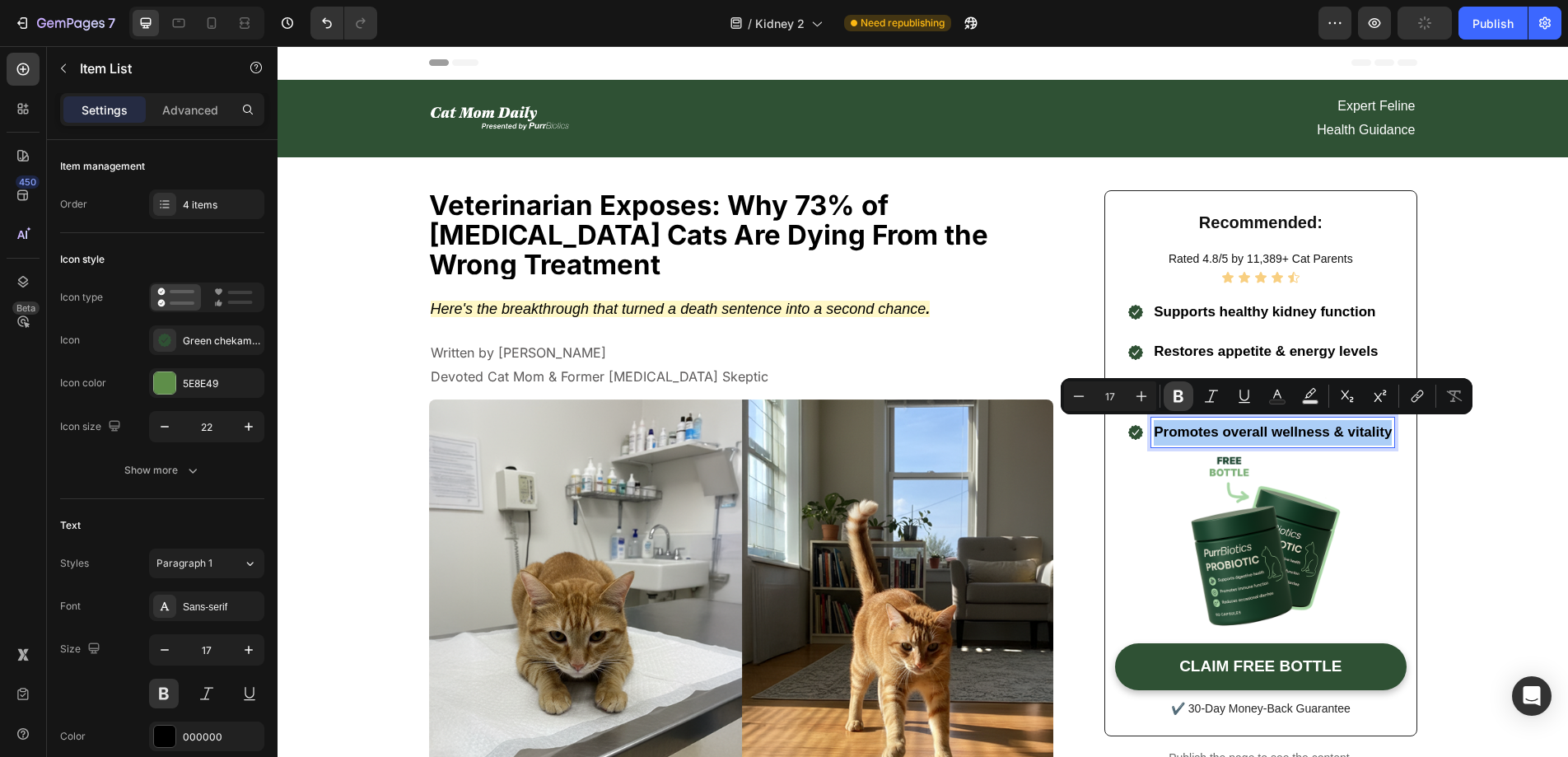
click at [1177, 389] on icon "Editor contextual toolbar" at bounding box center [1178, 395] width 17 height 17
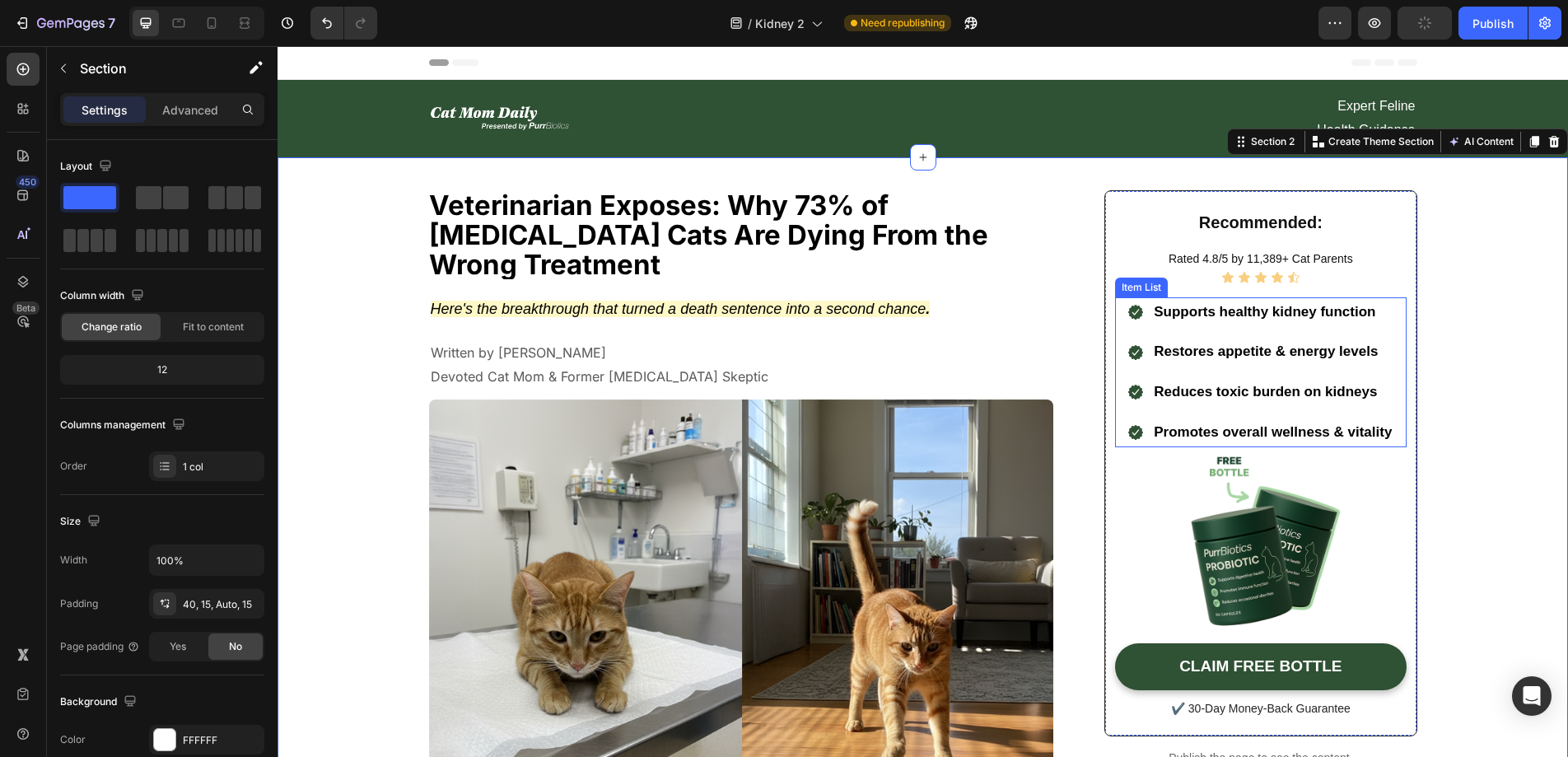
click at [1394, 358] on div ".id581936424564032096 .cls-1 { fill: #2f5134; fill-rule: evenodd; } Supports he…" at bounding box center [1260, 372] width 291 height 149
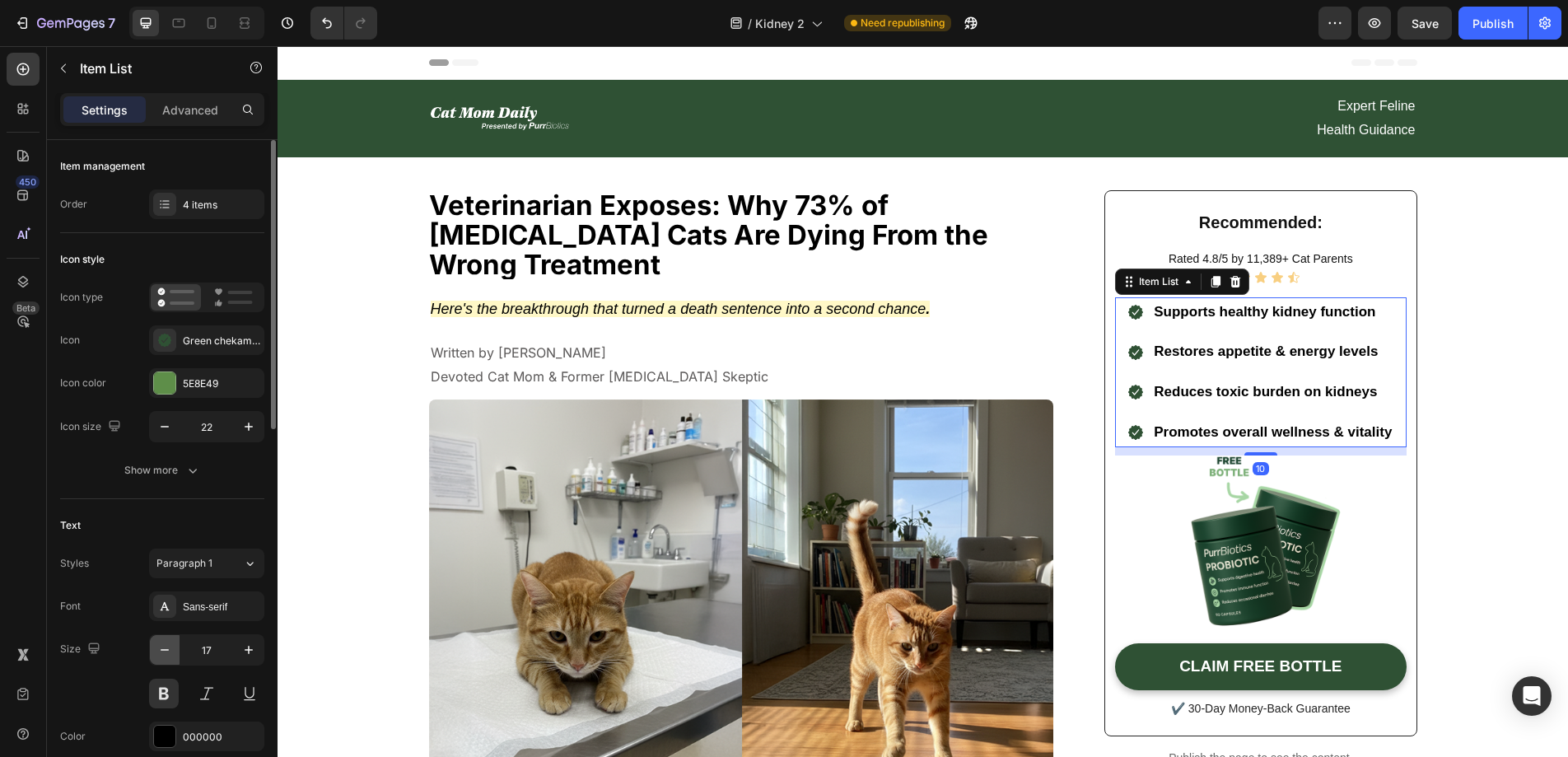
click at [165, 653] on icon "button" at bounding box center [164, 649] width 17 height 17
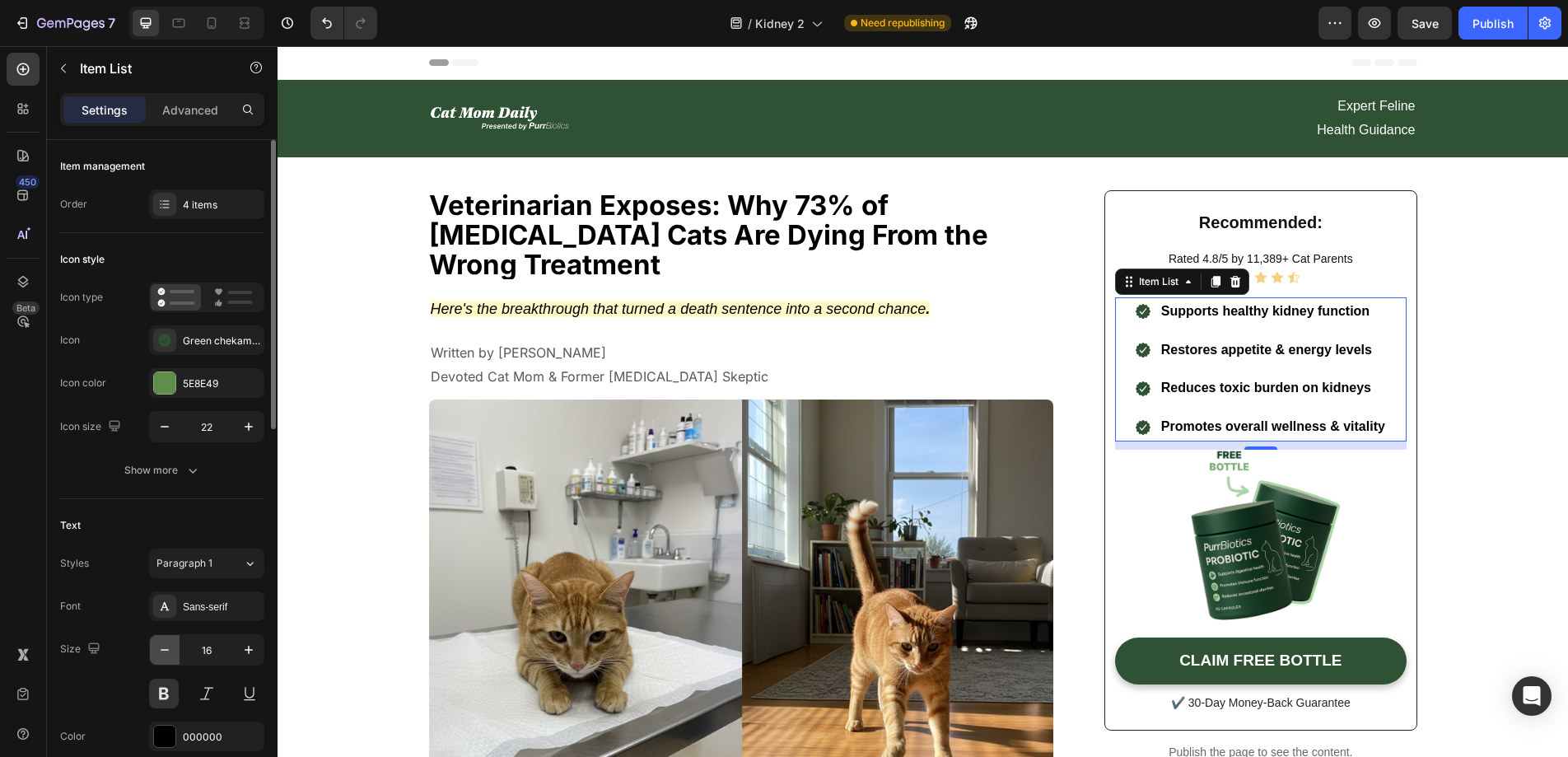
click at [161, 654] on icon "button" at bounding box center [164, 649] width 17 height 17
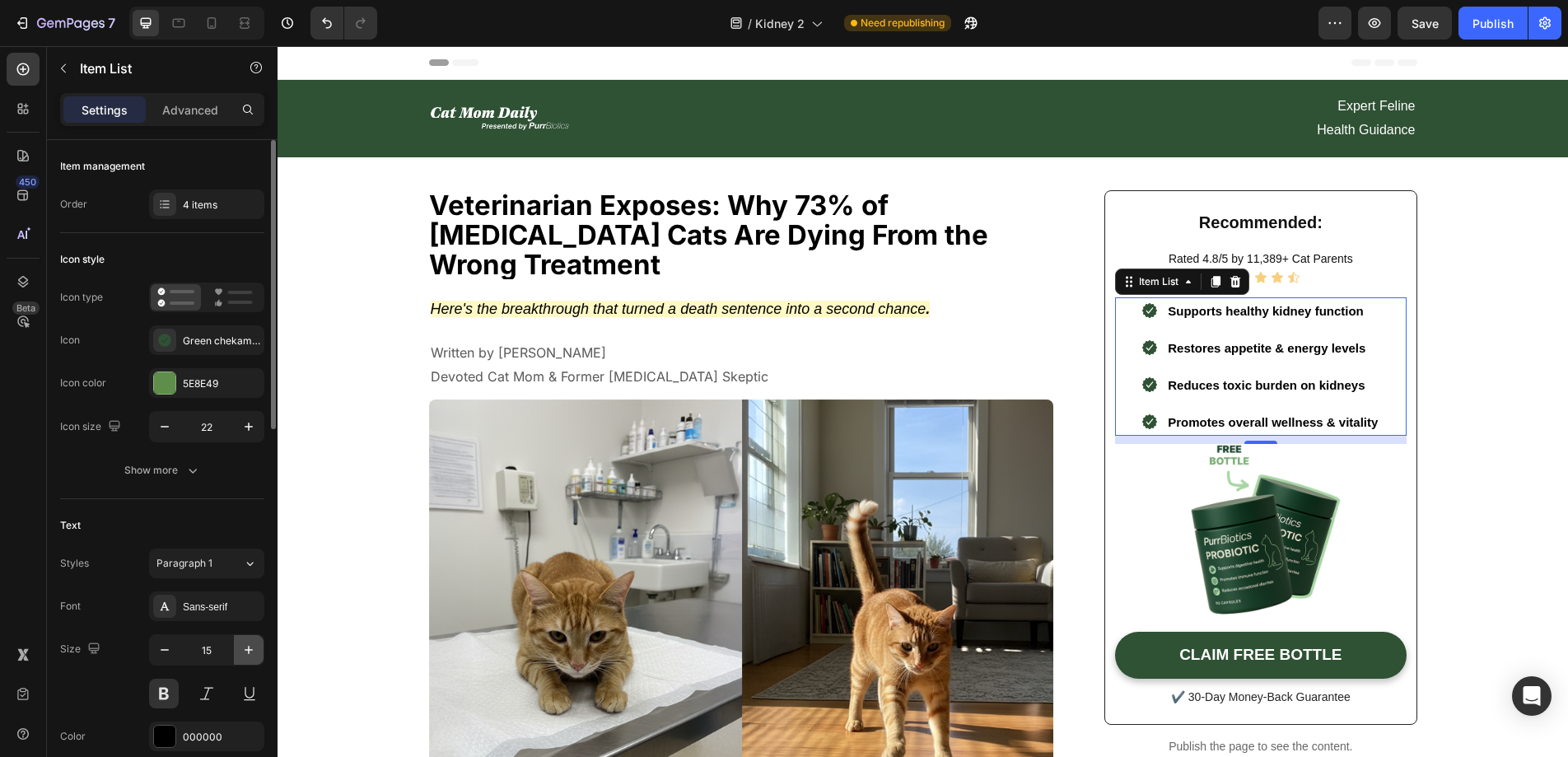
click at [244, 653] on icon "button" at bounding box center [248, 649] width 17 height 17
type input "16"
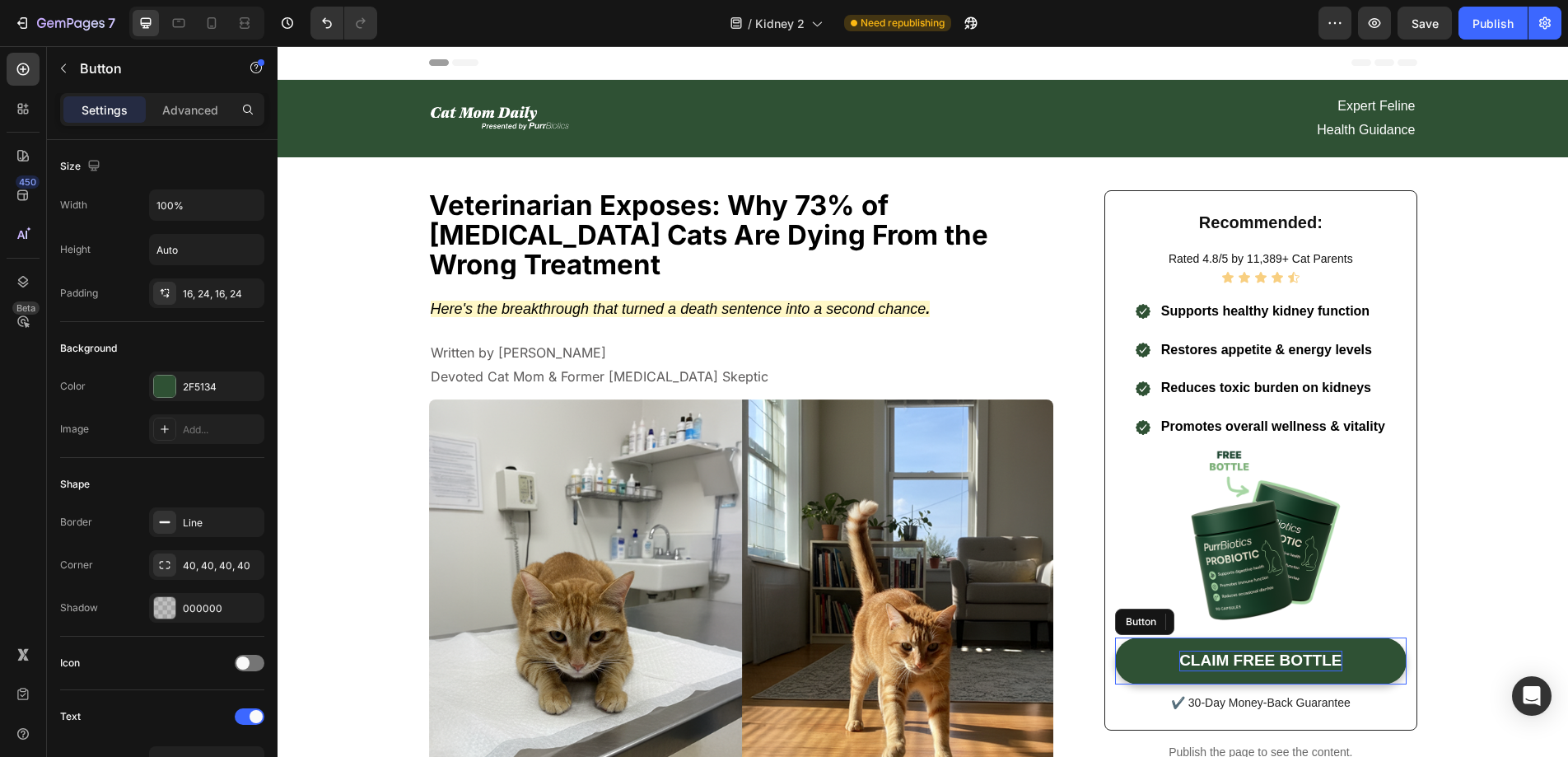
click at [1218, 653] on p "CLAIM FREE BOTTLE" at bounding box center [1260, 660] width 162 height 21
click at [1219, 654] on p "CLAIM FREE BOTTLE" at bounding box center [1260, 660] width 162 height 21
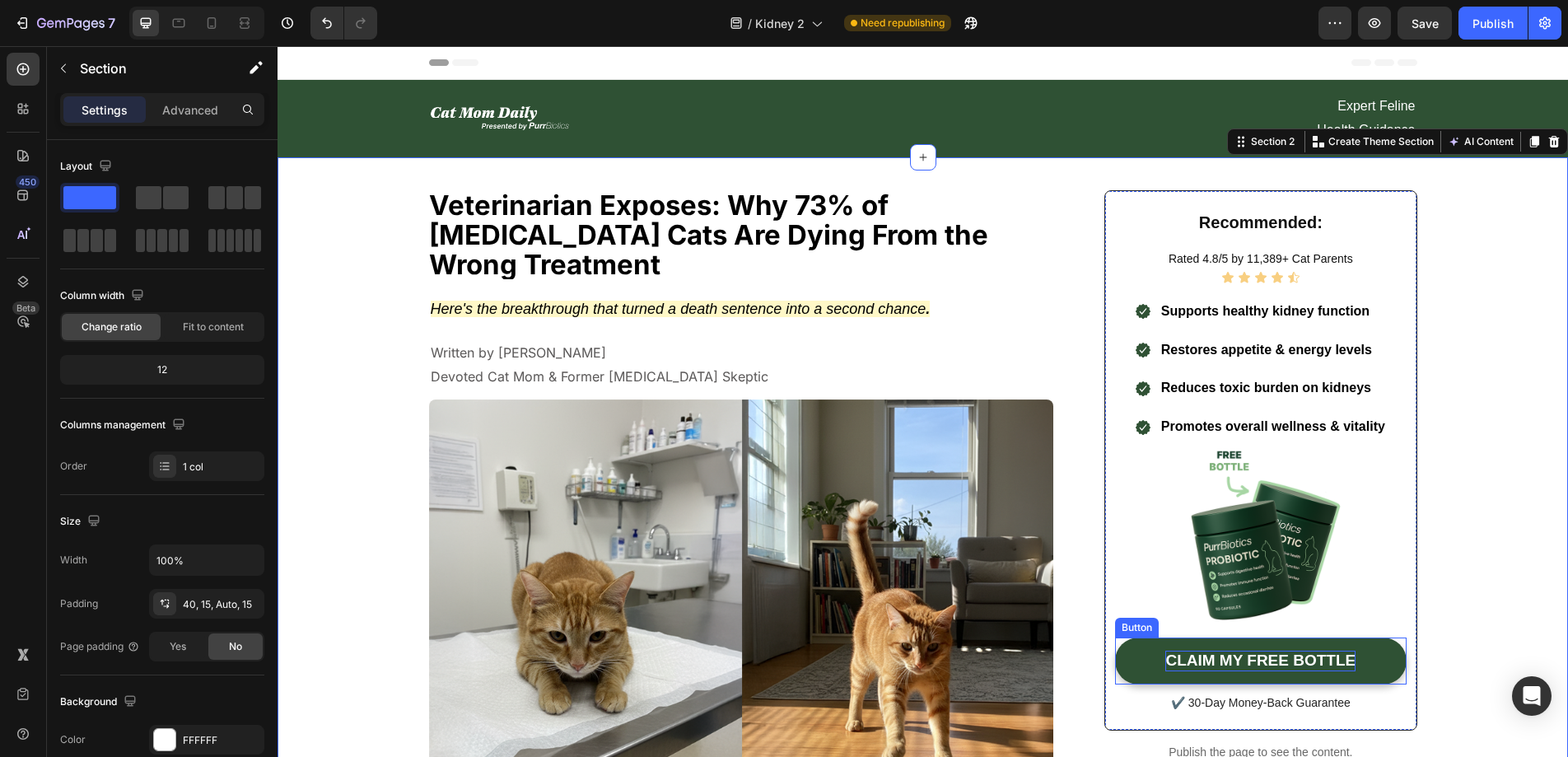
click at [1346, 657] on p "CLAIM MY FREE BOTTLE" at bounding box center [1260, 660] width 190 height 21
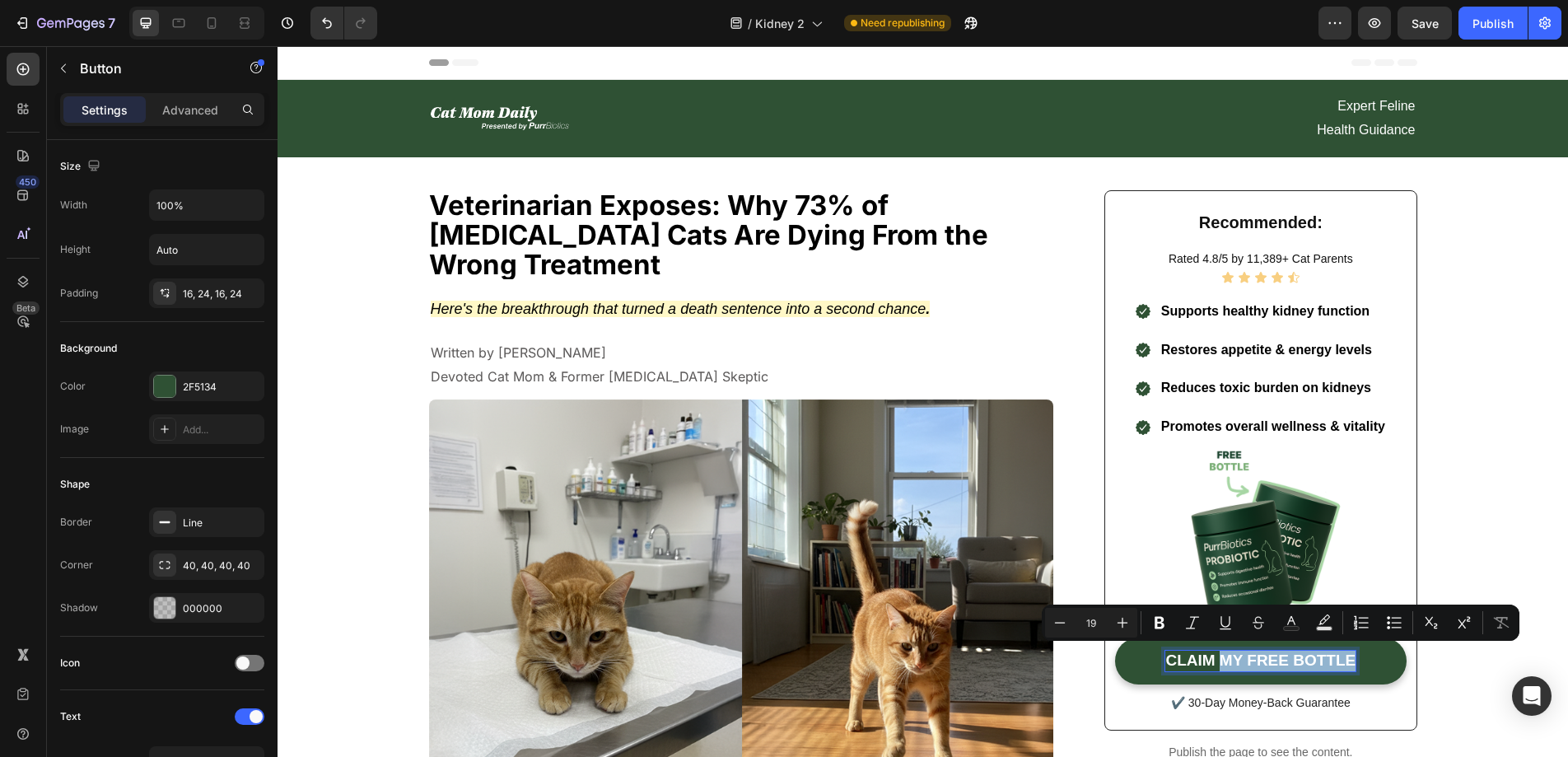
drag, startPoint x: 1347, startPoint y: 657, endPoint x: 1216, endPoint y: 662, distance: 131.1
click at [1216, 662] on p "CLAIM MY FREE BOTTLE" at bounding box center [1260, 660] width 190 height 21
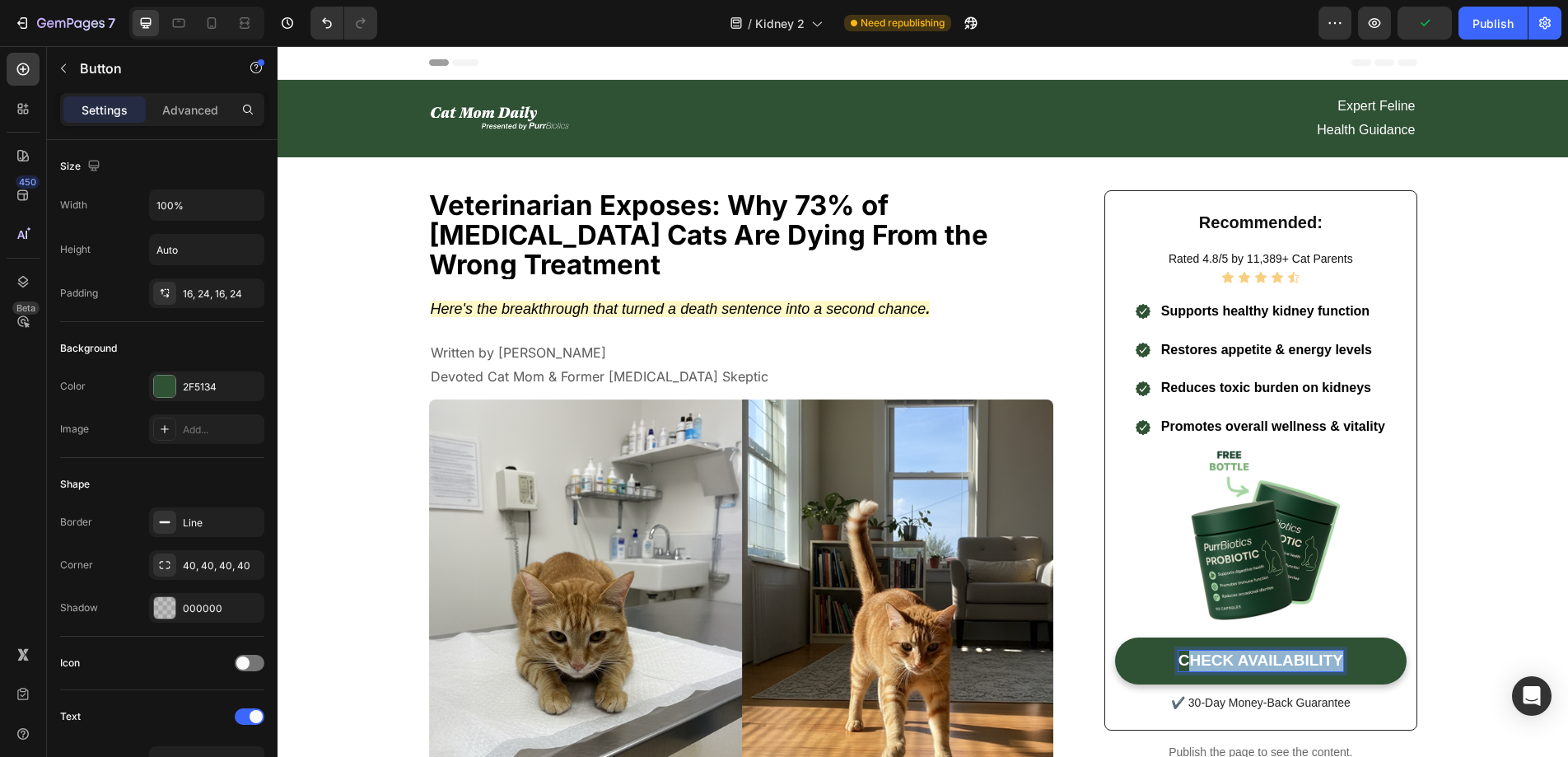
drag, startPoint x: 1335, startPoint y: 654, endPoint x: 1177, endPoint y: 662, distance: 158.2
click at [1178, 662] on p "CHECK AVAILABILITY" at bounding box center [1260, 660] width 164 height 21
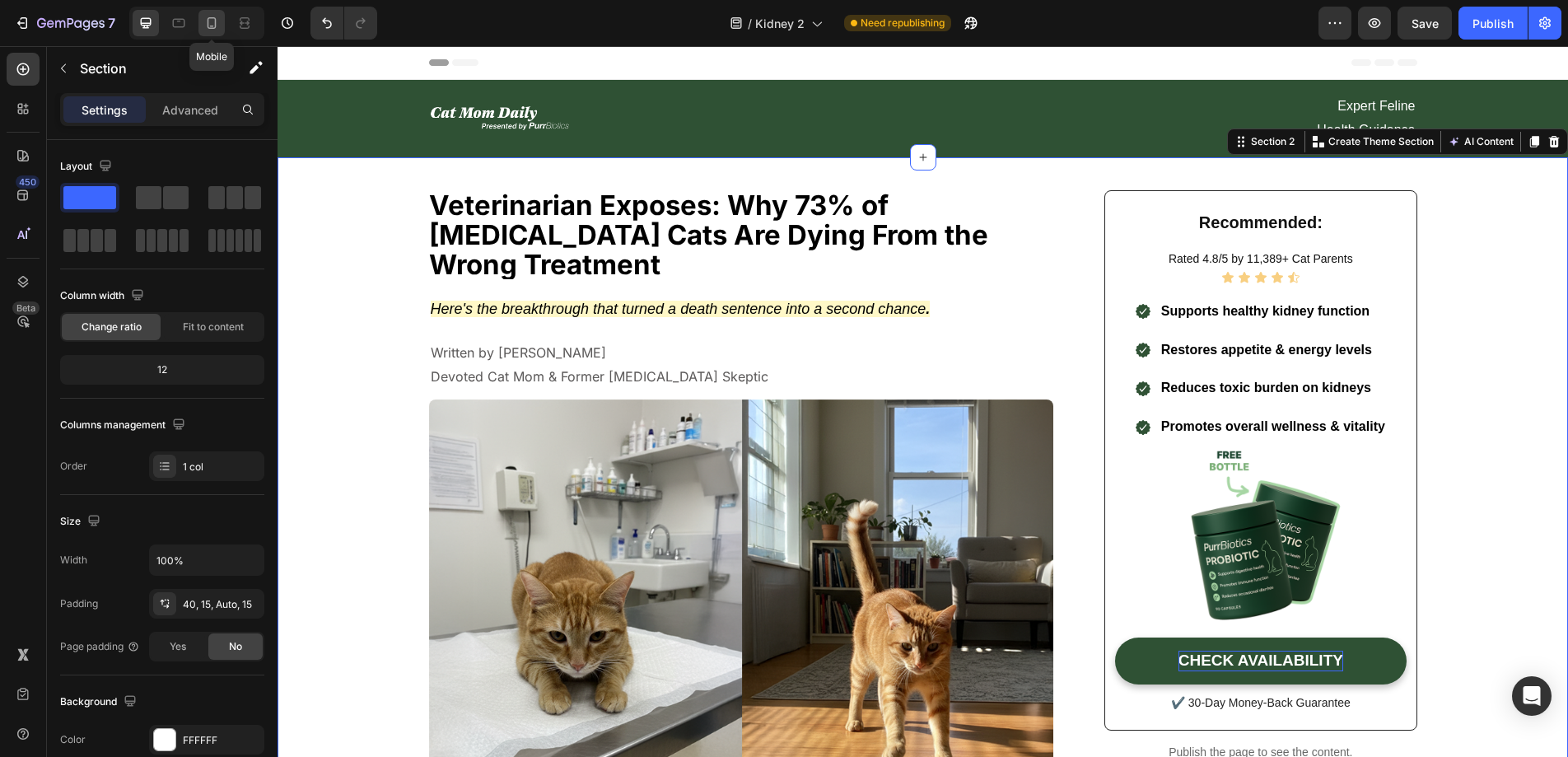
click at [211, 26] on icon at bounding box center [212, 27] width 4 height 2
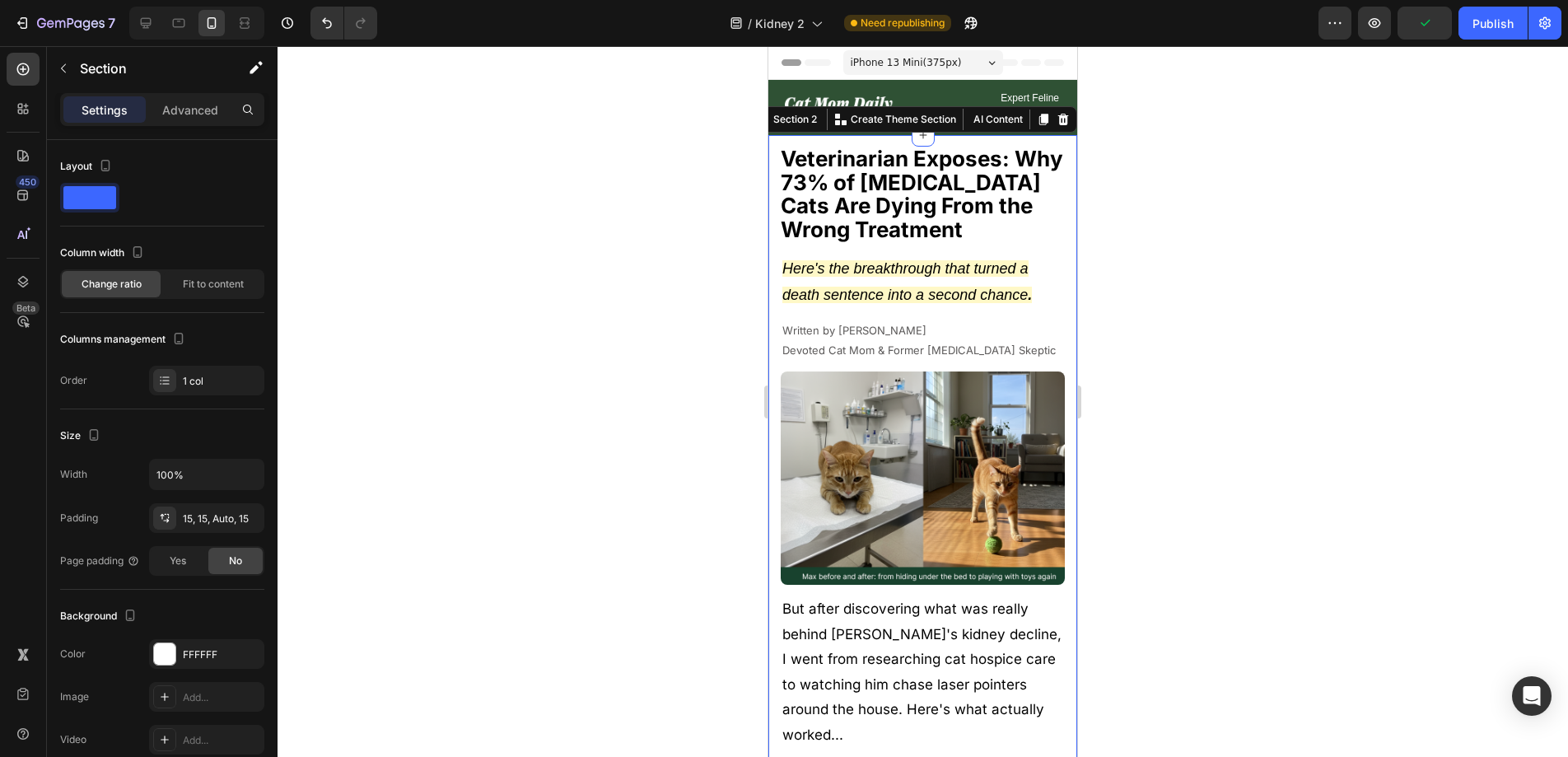
click at [1185, 230] on div at bounding box center [922, 400] width 1290 height 710
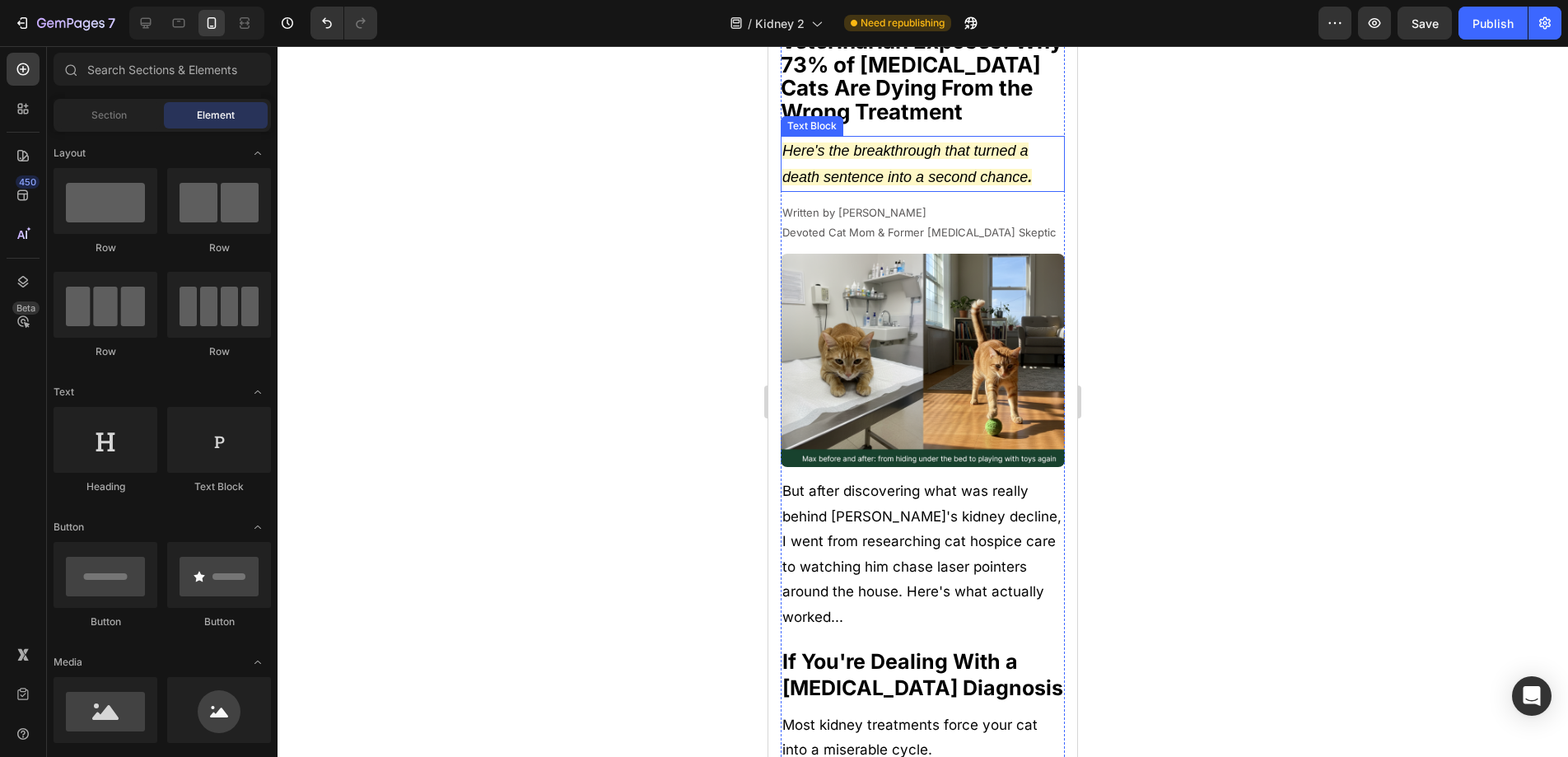
scroll to position [126, 0]
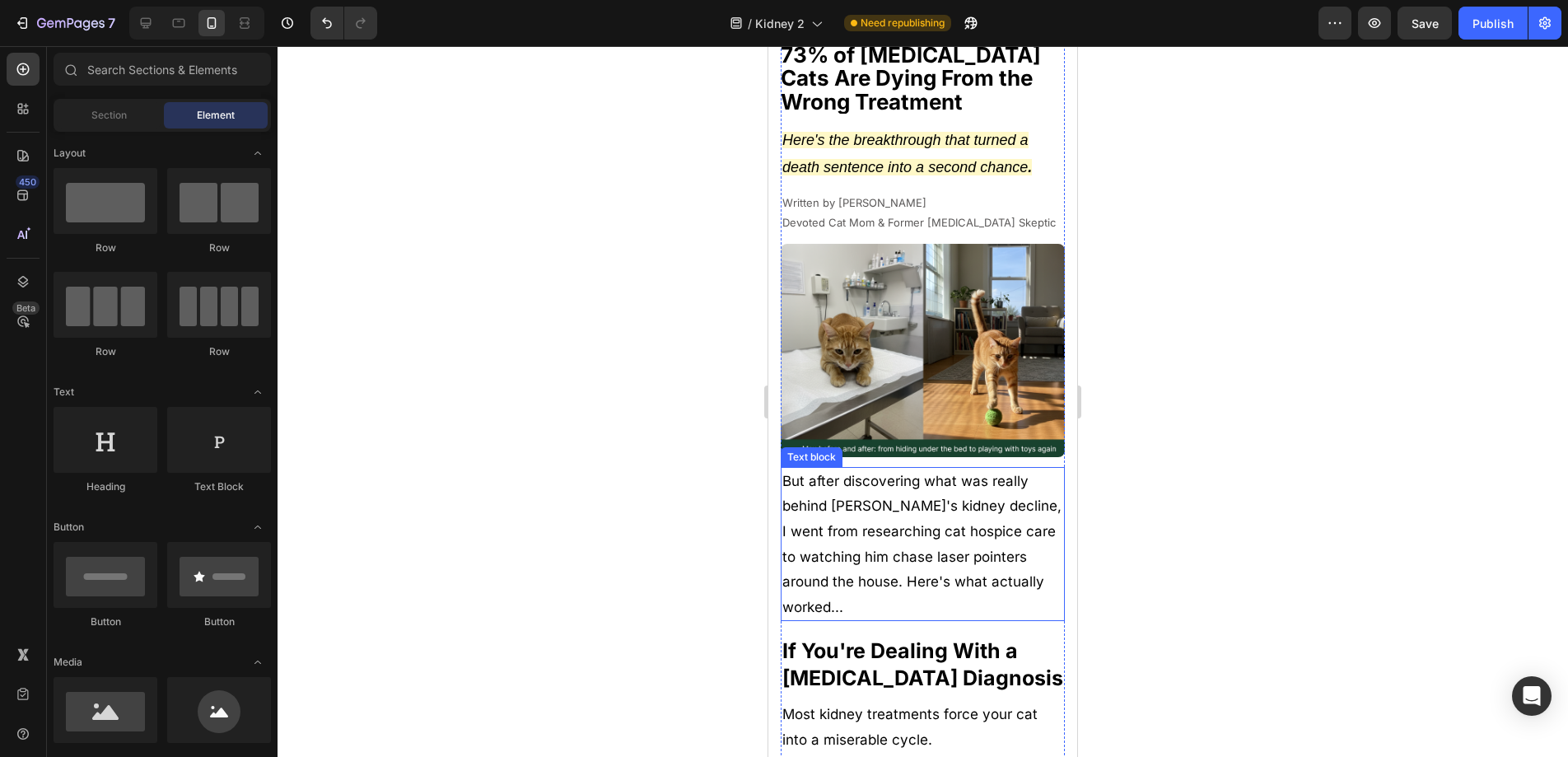
click at [923, 568] on p "But after discovering what was really behind Max's kidney decline, I went from …" at bounding box center [922, 544] width 281 height 151
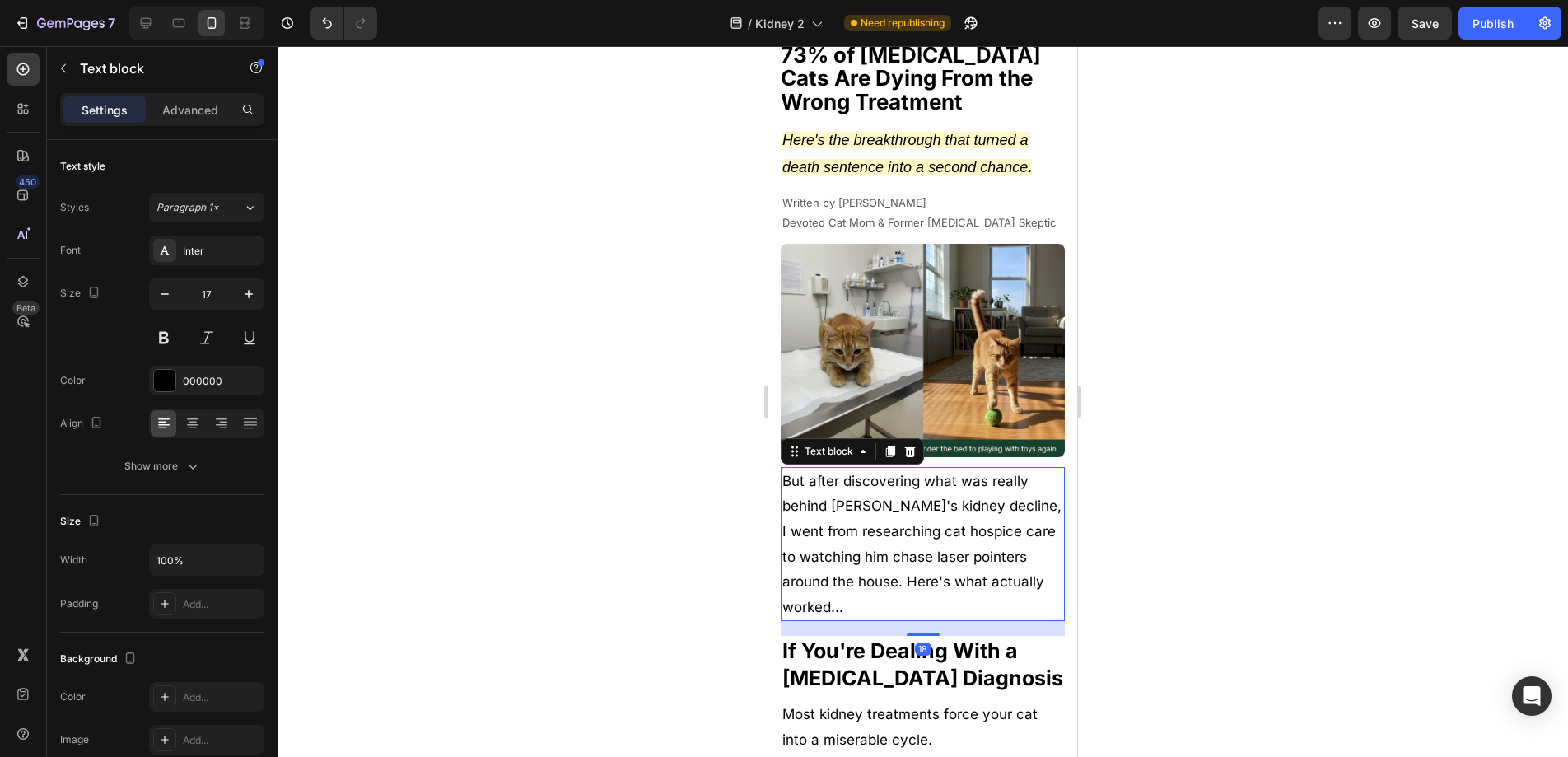
click at [961, 565] on p "But after discovering what was really behind Max's kidney decline, I went from …" at bounding box center [922, 544] width 281 height 151
click at [971, 564] on p "But after discovering what was really behind Max's kidney decline, I went from …" at bounding box center [922, 544] width 281 height 151
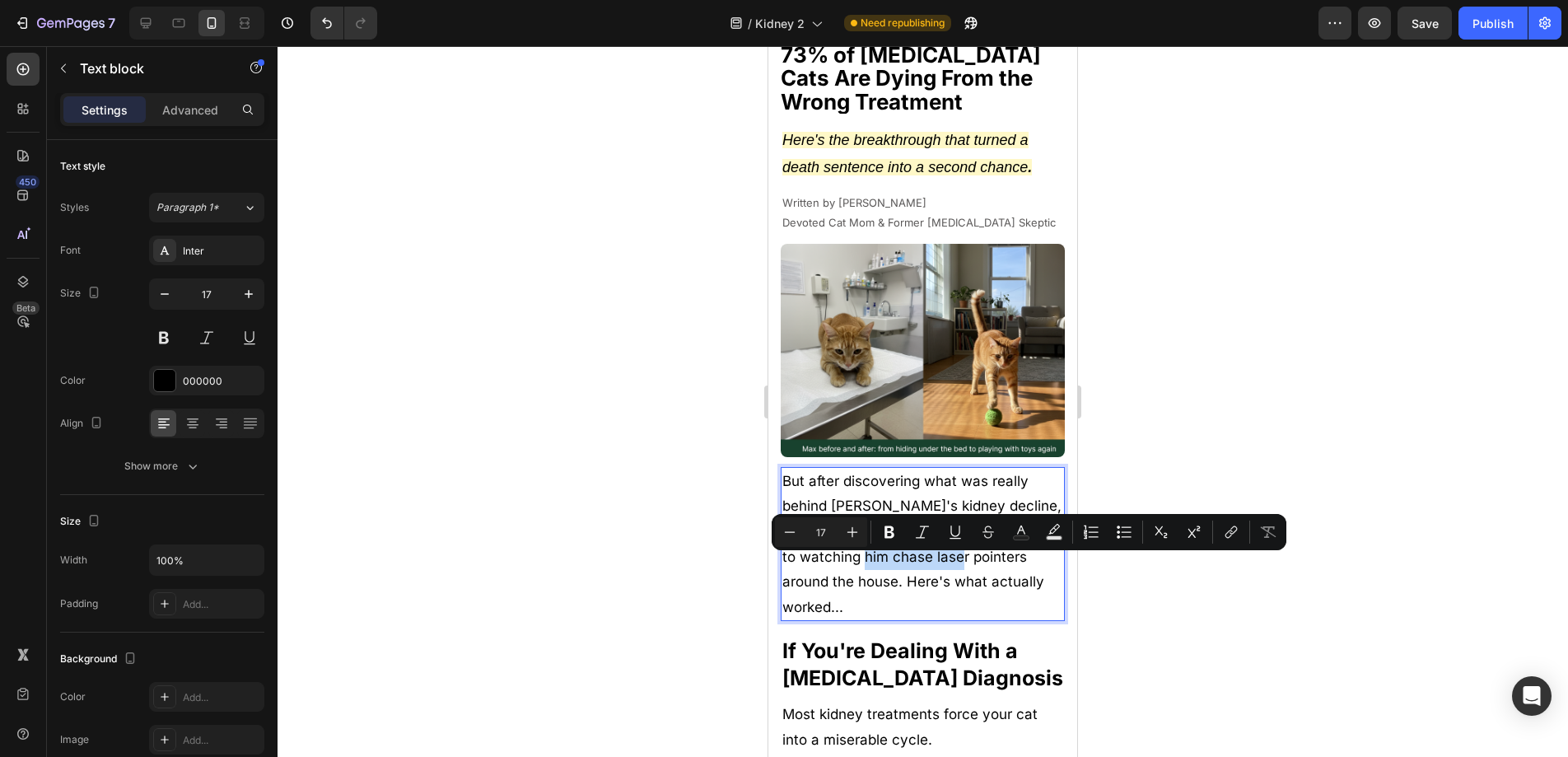
drag, startPoint x: 1007, startPoint y: 566, endPoint x: 919, endPoint y: 570, distance: 88.1
click at [919, 570] on p "But after discovering what was really behind Max's kidney decline, I went from …" at bounding box center [922, 544] width 281 height 151
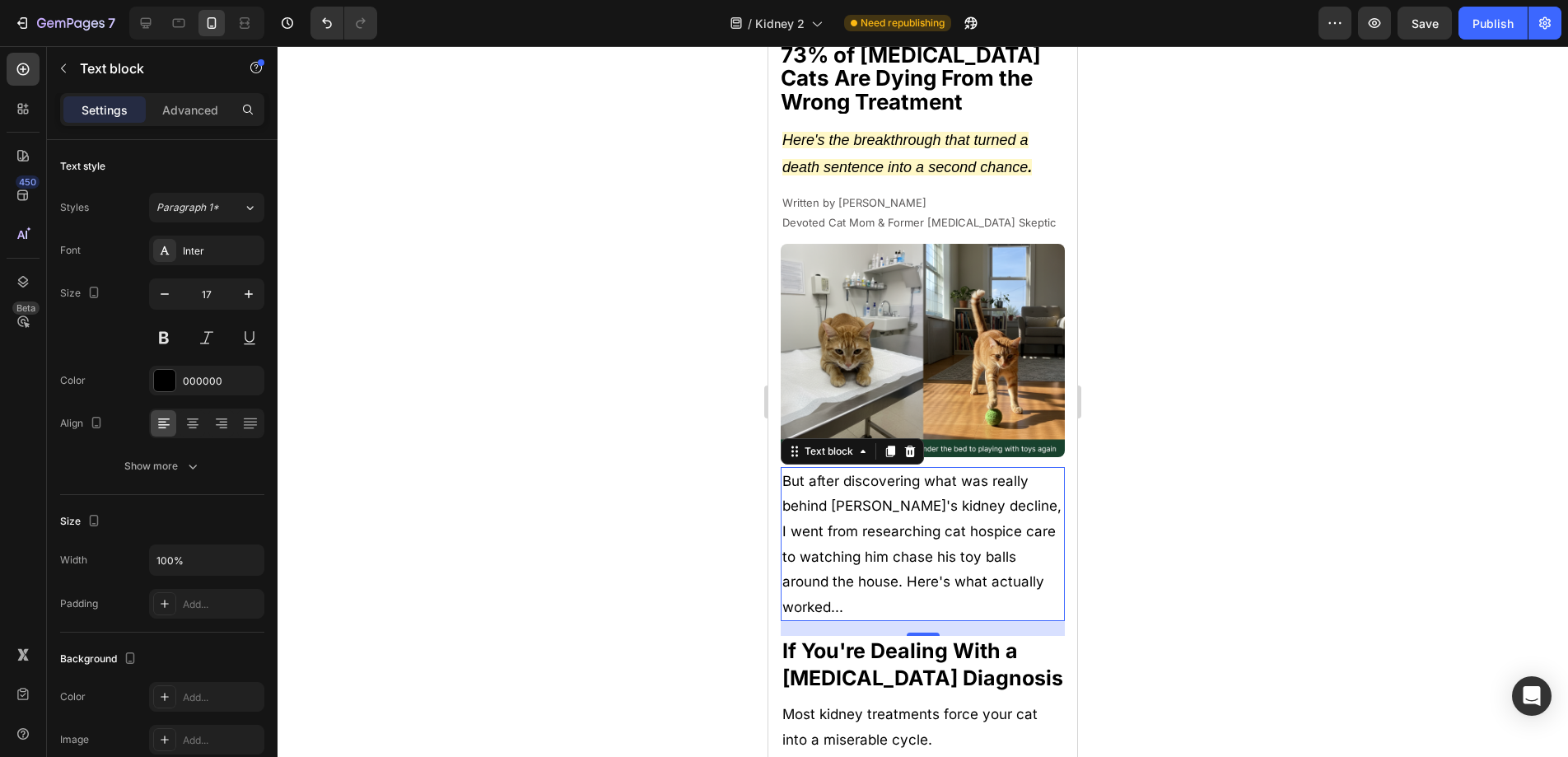
click at [1196, 541] on div at bounding box center [922, 400] width 1290 height 710
click at [898, 583] on p "But after discovering what was really behind Max's kidney decline, I went from …" at bounding box center [922, 544] width 281 height 151
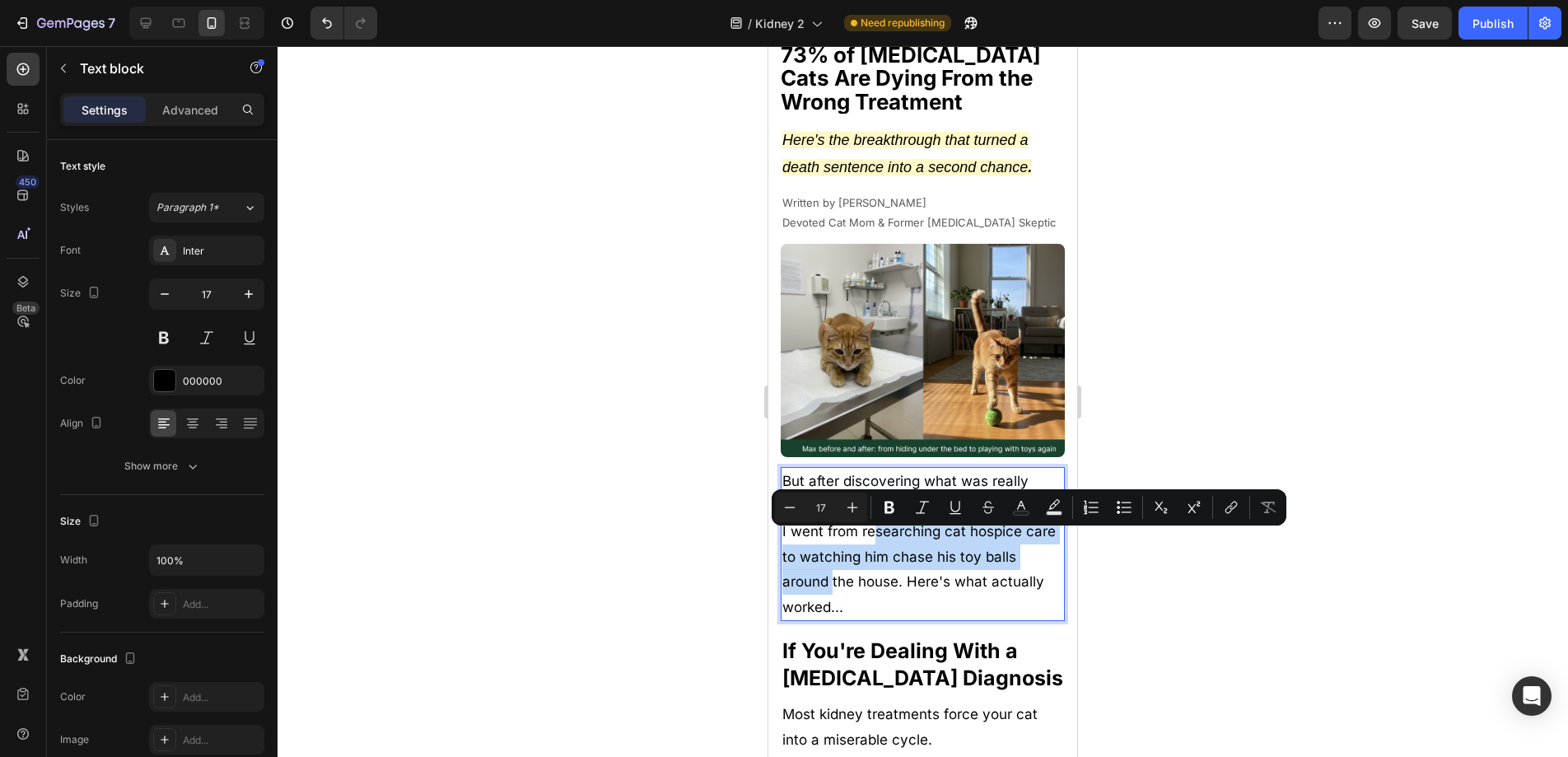
drag, startPoint x: 900, startPoint y: 540, endPoint x: 851, endPoint y: 596, distance: 74.4
click at [851, 596] on p "But after discovering what was really behind Max's kidney decline, I went from …" at bounding box center [922, 544] width 281 height 151
copy p "cat hospice care to watching him chase his toy balls around the house."
click at [928, 537] on p "But after discovering what was really behind Max's kidney decline, I went from …" at bounding box center [922, 544] width 281 height 151
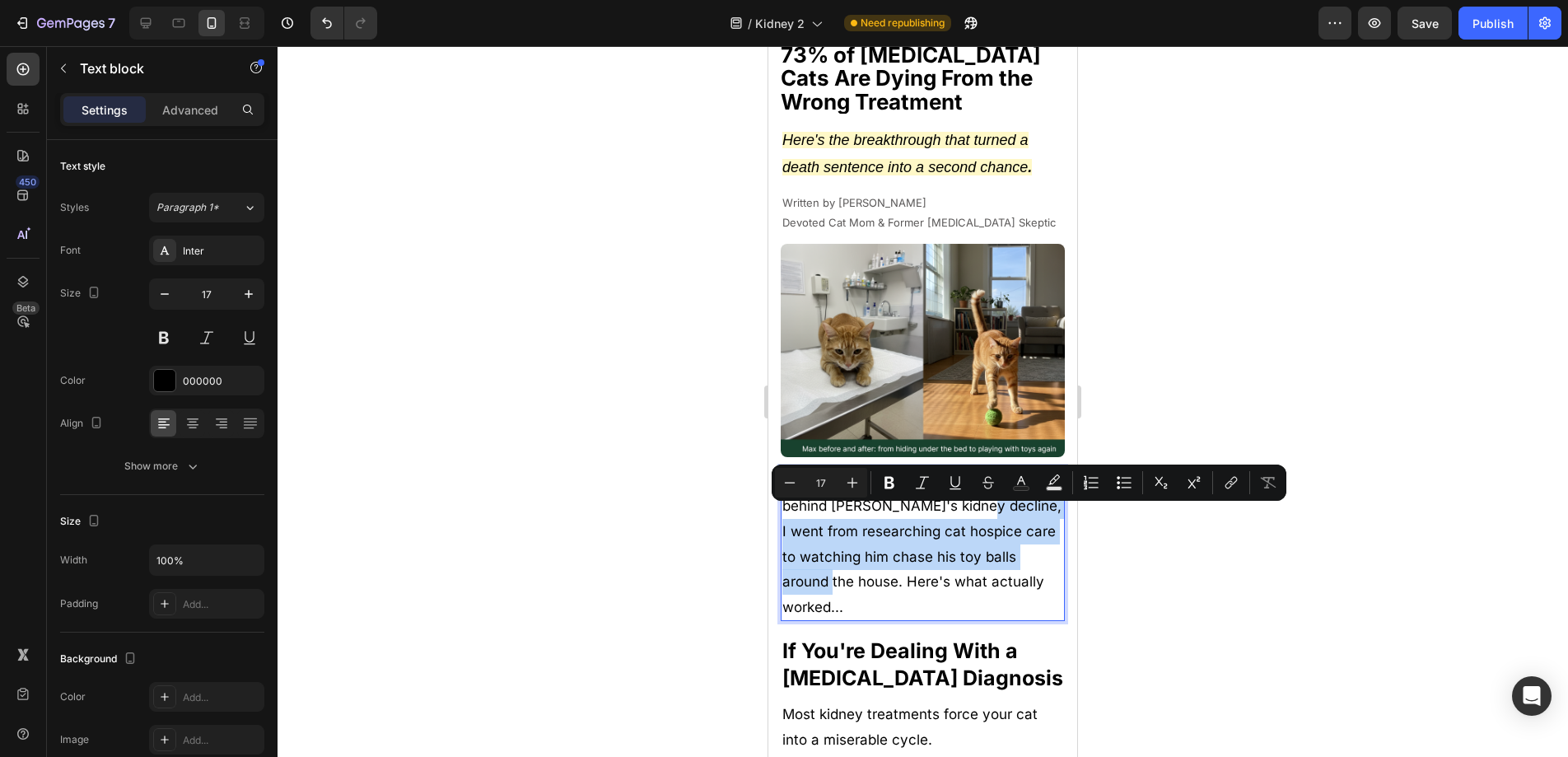
drag, startPoint x: 976, startPoint y: 512, endPoint x: 853, endPoint y: 590, distance: 145.6
click at [853, 590] on p "But after discovering what was really behind Max's kidney decline, I went from …" at bounding box center [922, 544] width 281 height 151
copy p "I went from researching cat hospice care to watching him chase his toy balls ar…"
click at [976, 532] on p "But after discovering what was really behind Max's kidney decline, I went from …" at bounding box center [922, 544] width 281 height 151
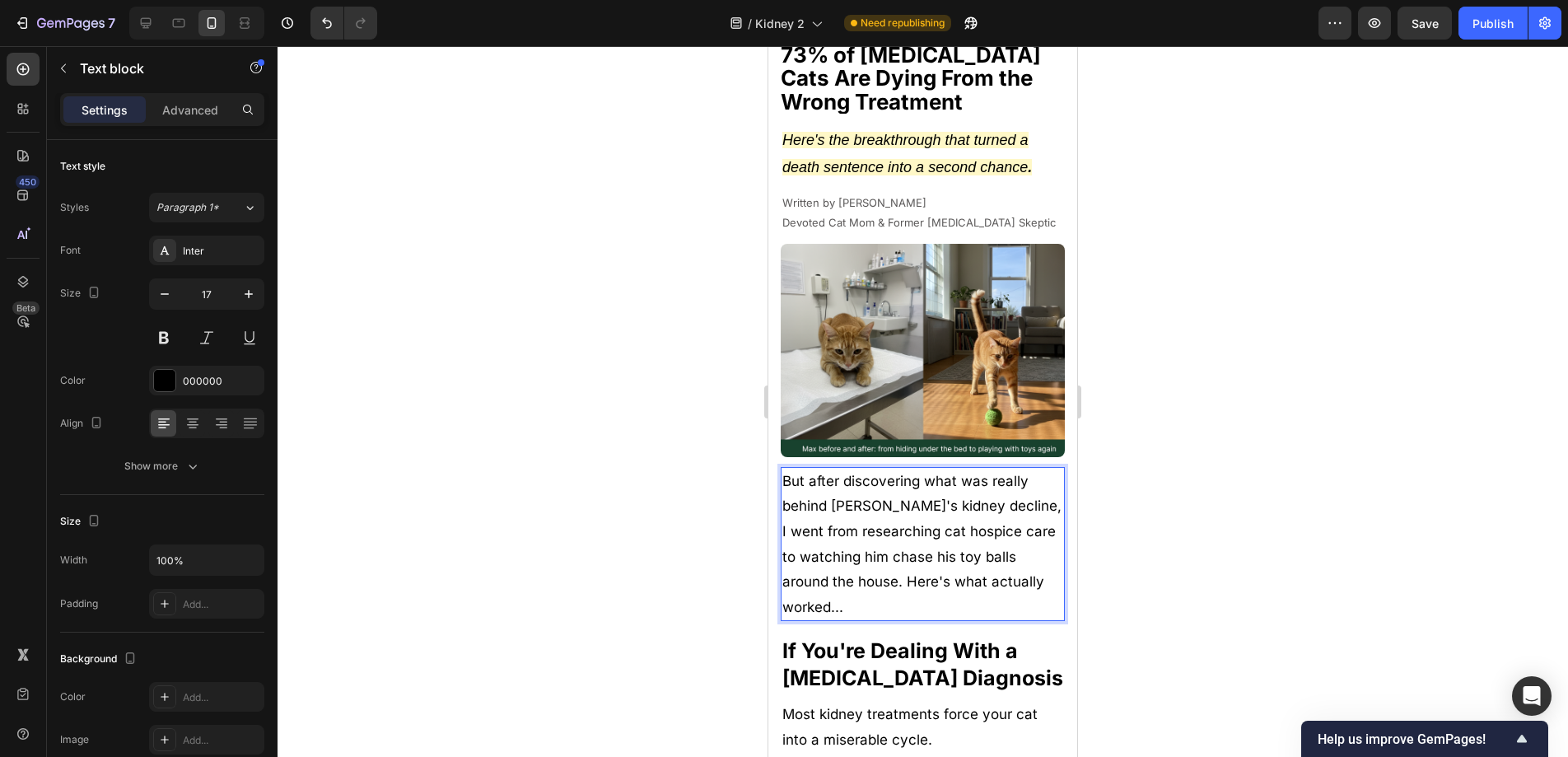
click at [994, 567] on p "But after discovering what was really behind Max's kidney decline, I went from …" at bounding box center [922, 544] width 281 height 151
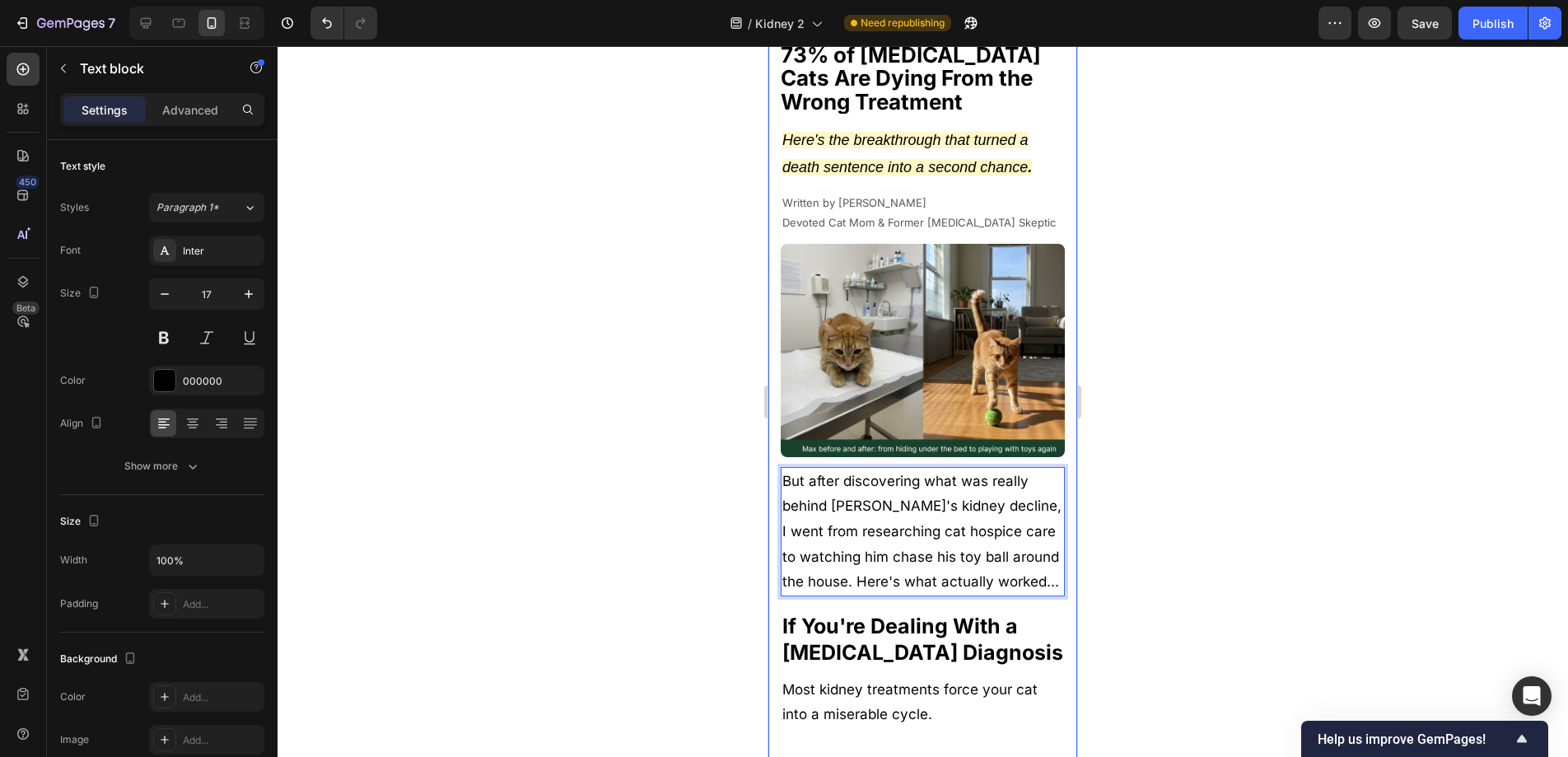
click at [1177, 501] on div at bounding box center [922, 400] width 1290 height 710
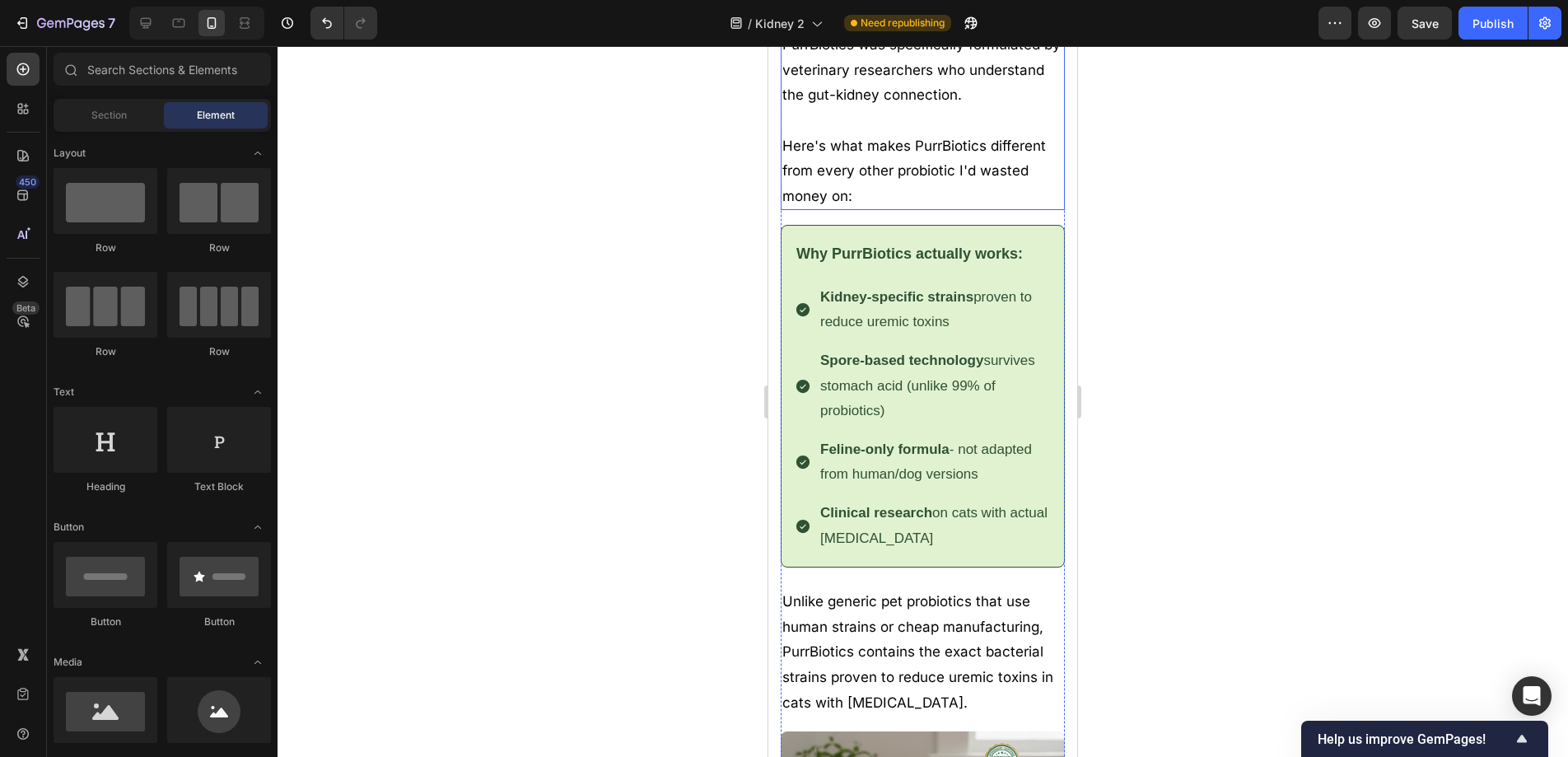
scroll to position [5425, 0]
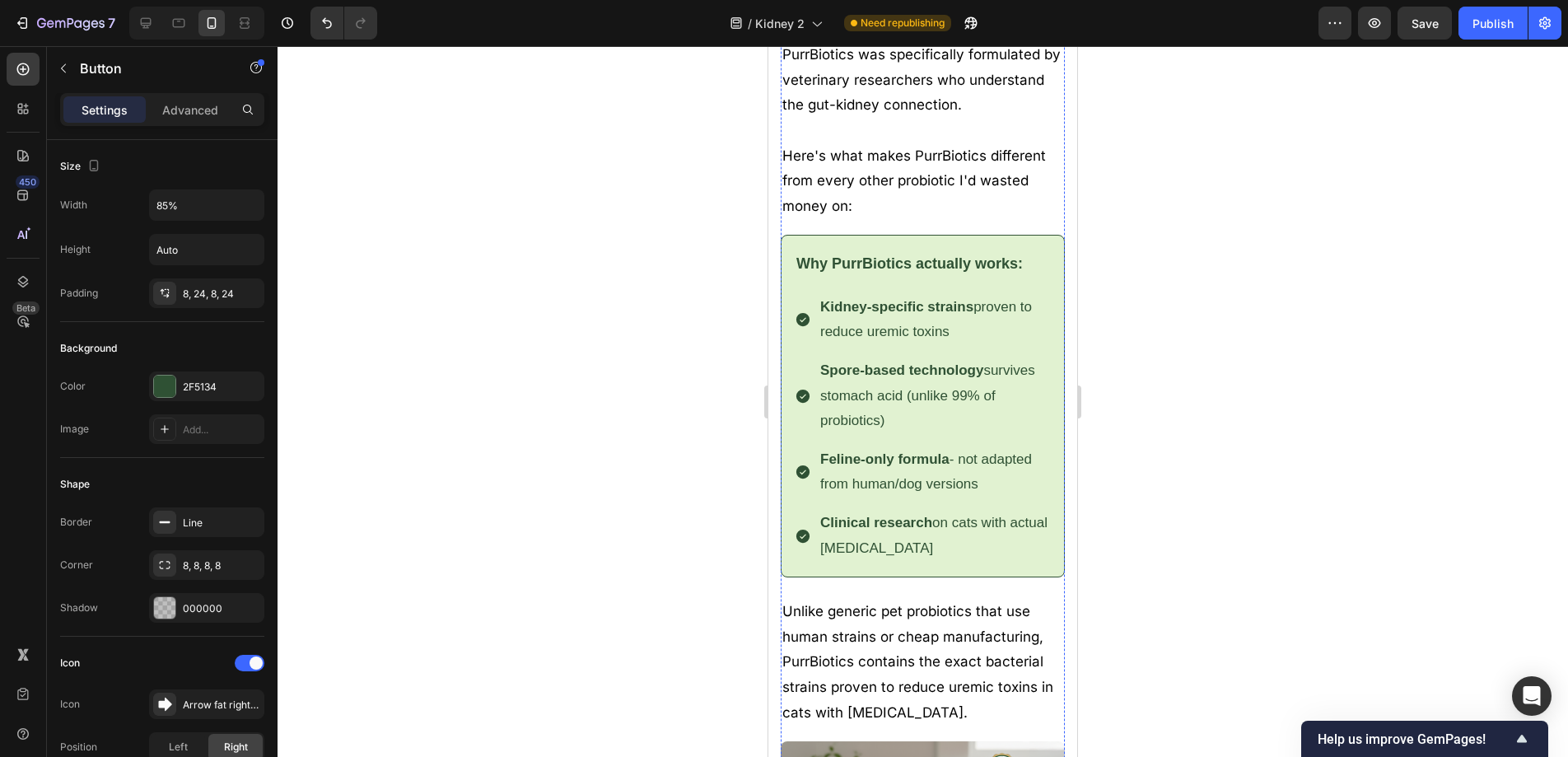
drag, startPoint x: 812, startPoint y: 245, endPoint x: 1480, endPoint y: 364, distance: 678.5
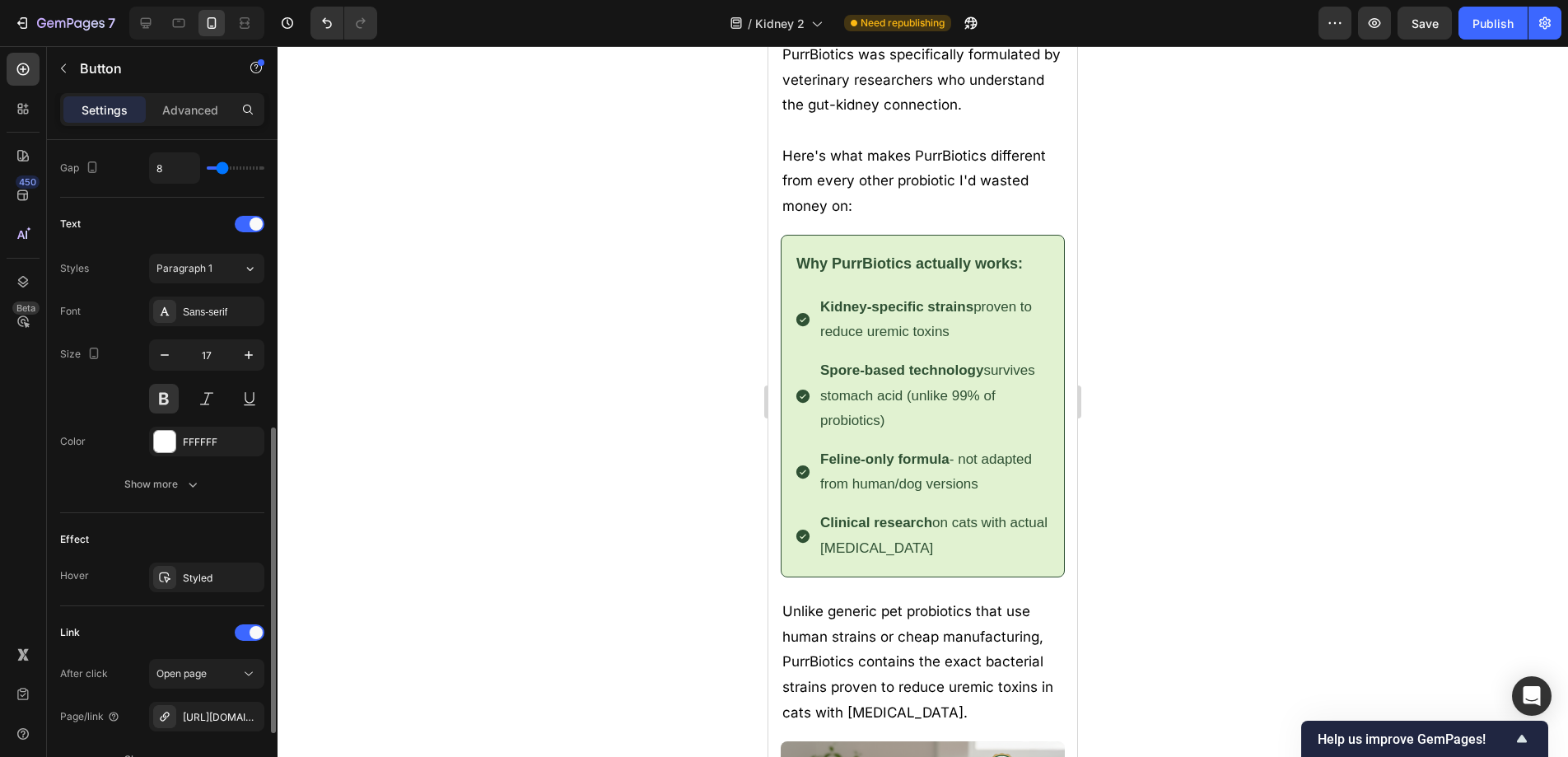
scroll to position [690, 0]
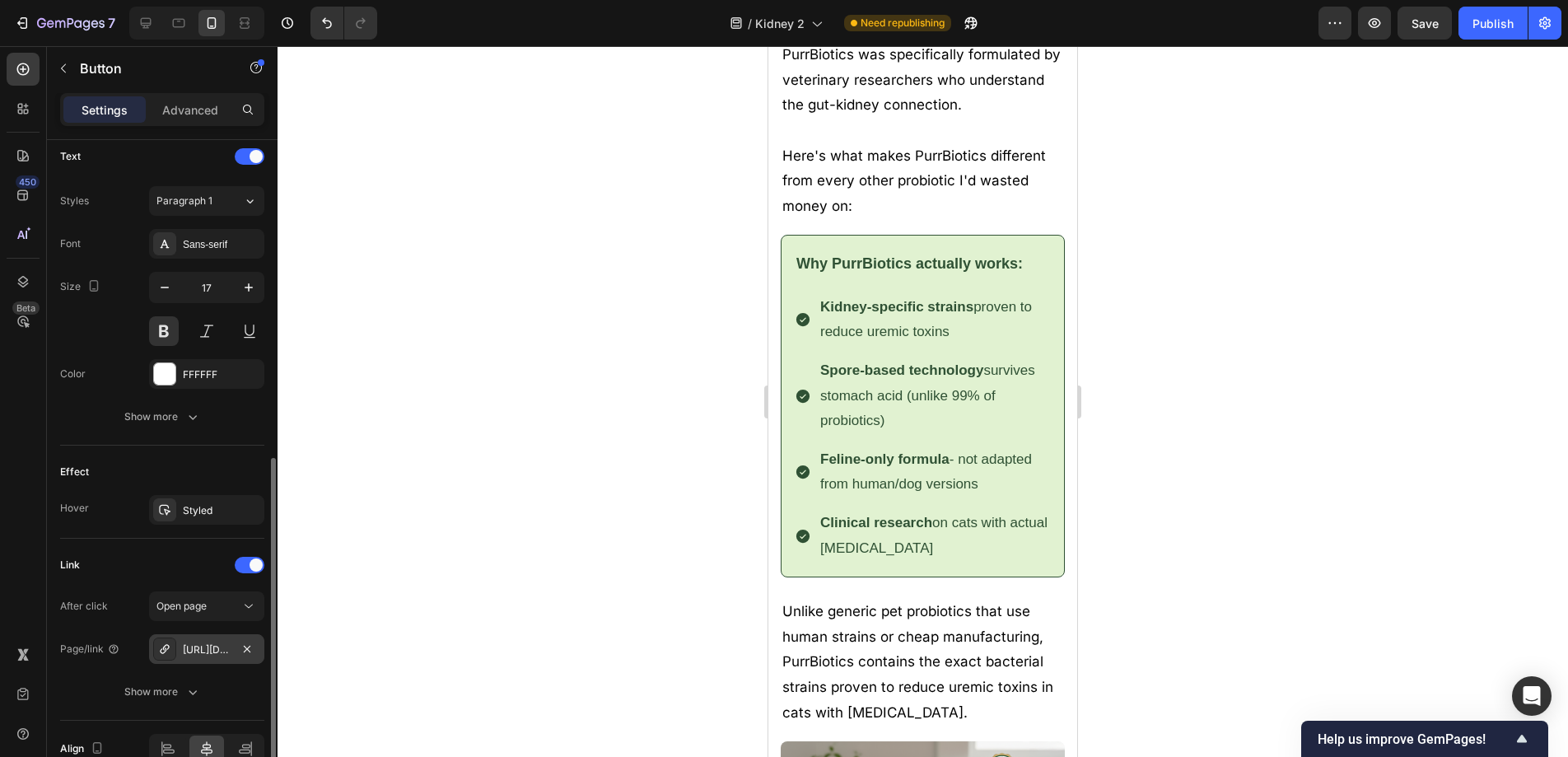
click at [187, 644] on div "https://www.purrbiotics.co/the-happy-cat-mom-guide?view=kidney-proudct" at bounding box center [207, 649] width 48 height 15
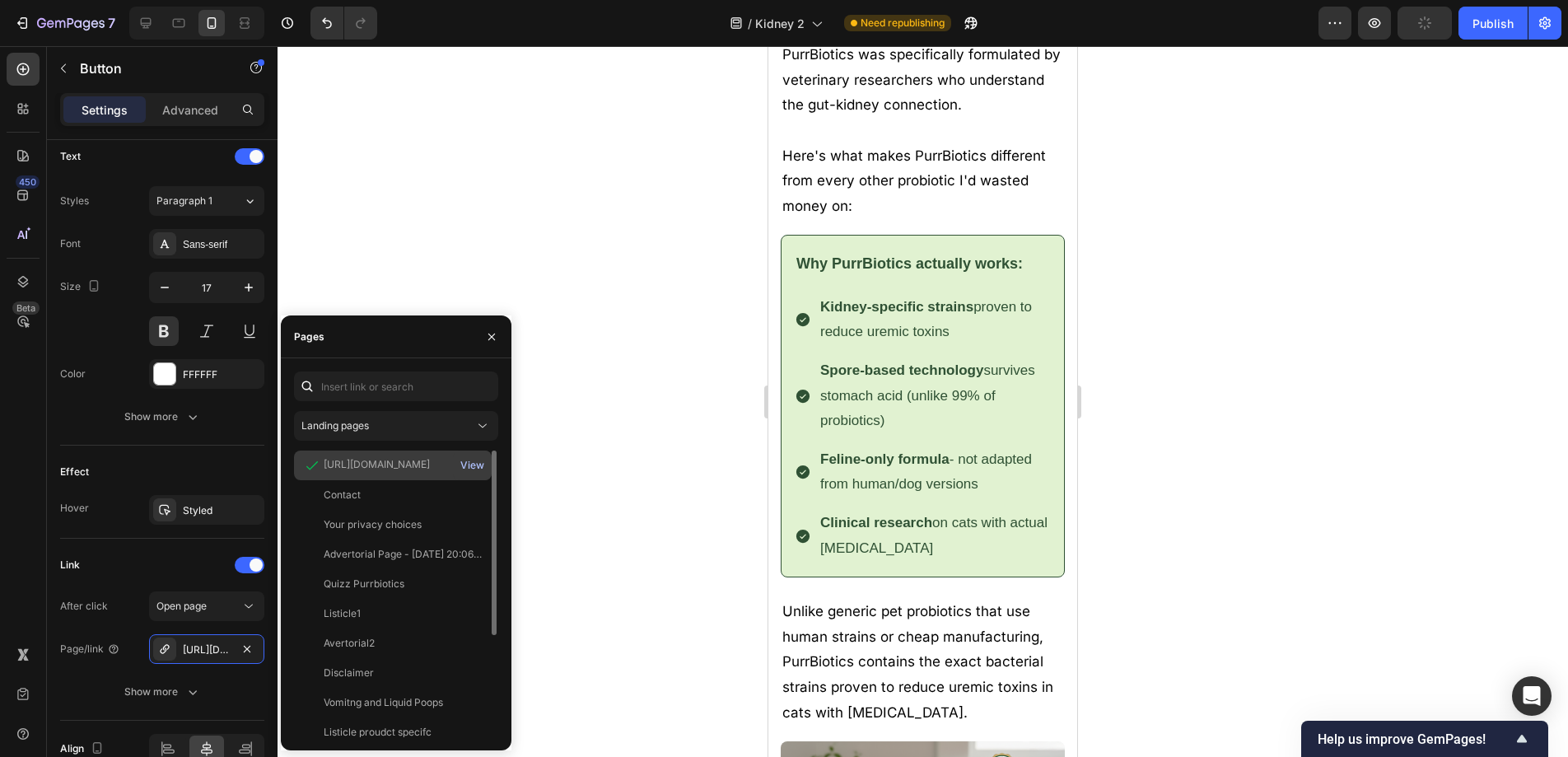
click at [468, 463] on div "View" at bounding box center [472, 465] width 24 height 15
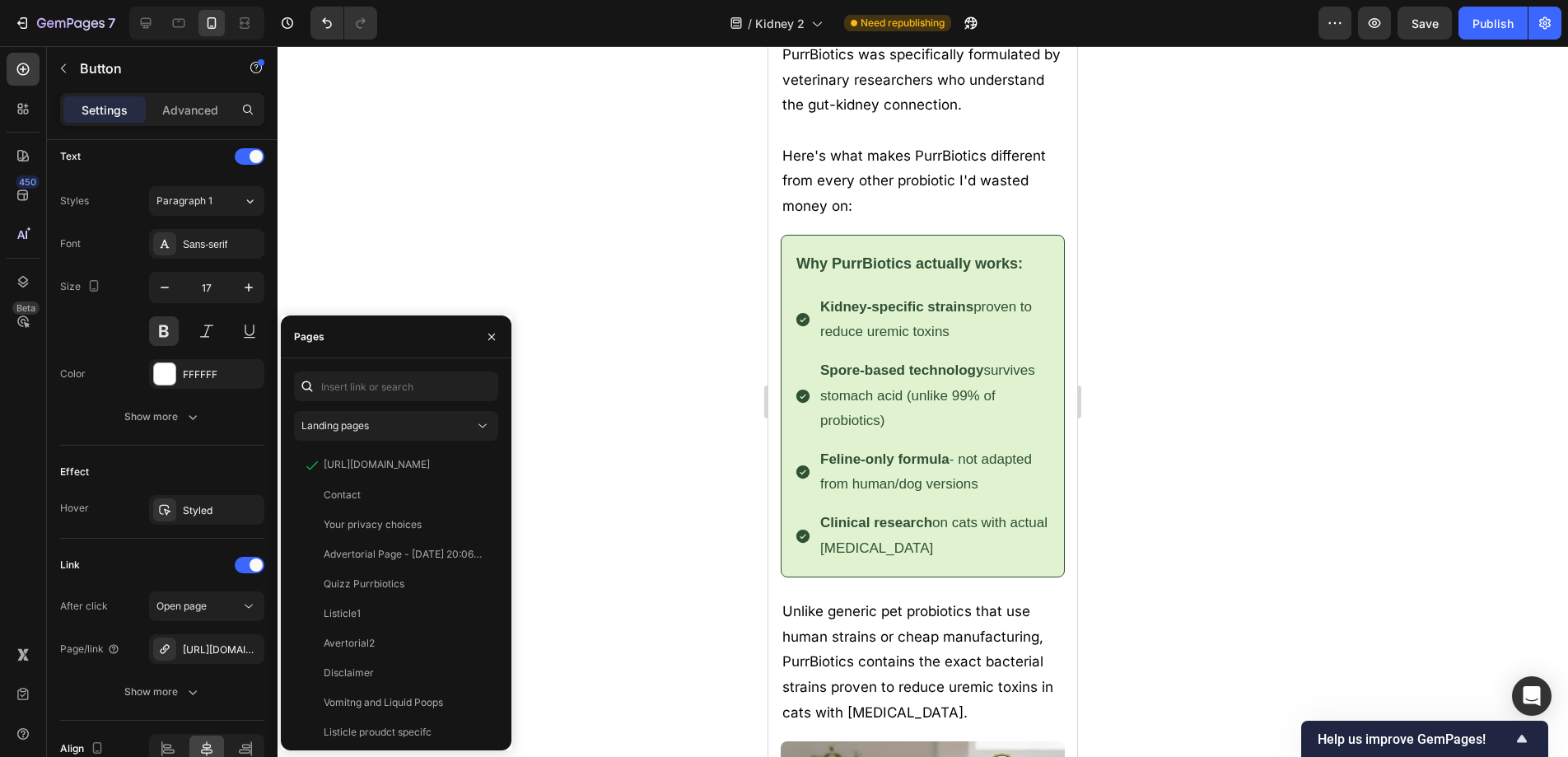
click at [1271, 319] on div at bounding box center [922, 400] width 1290 height 710
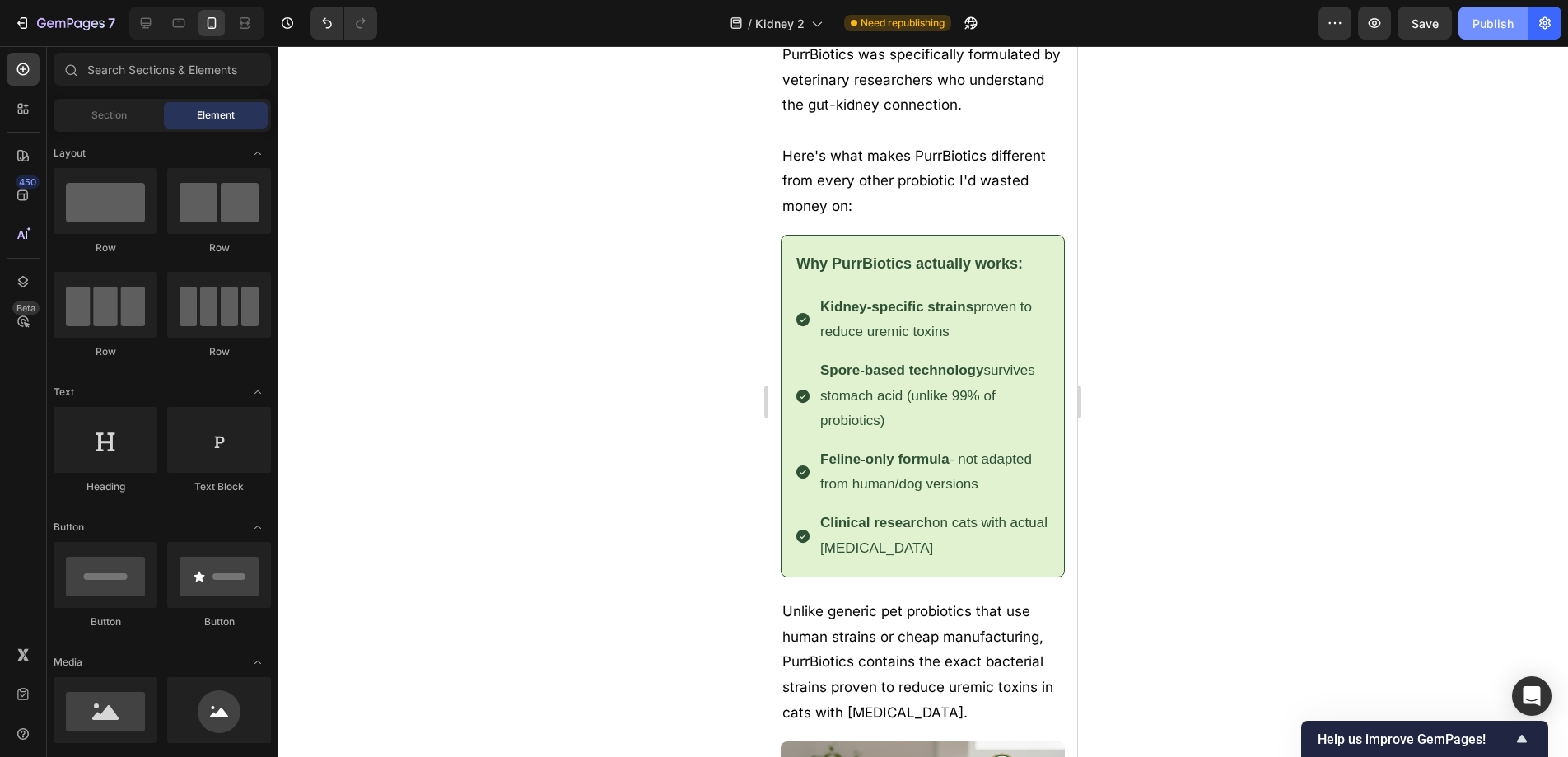
click at [1494, 17] on div "Publish" at bounding box center [1492, 23] width 41 height 17
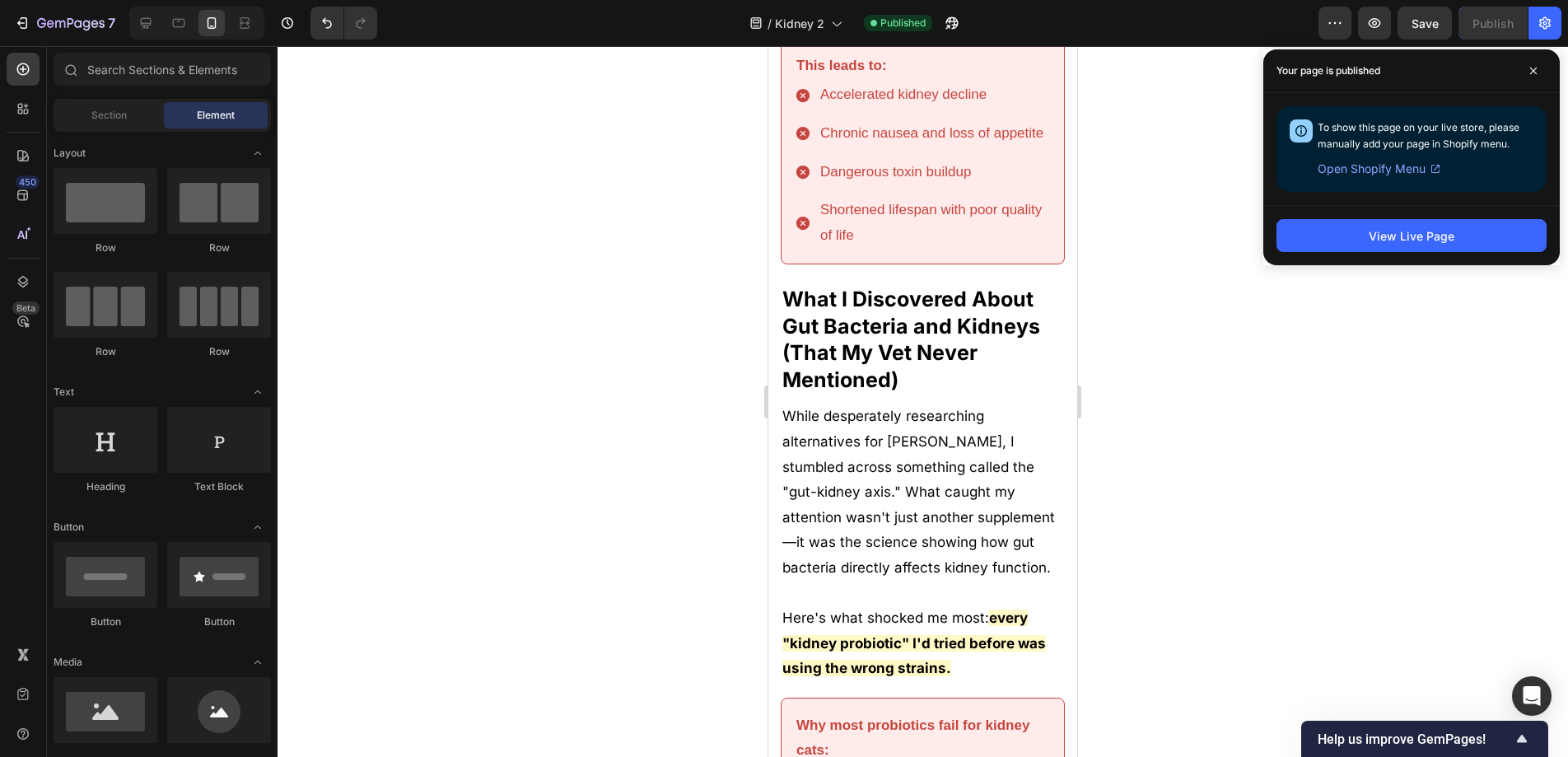
scroll to position [0, 0]
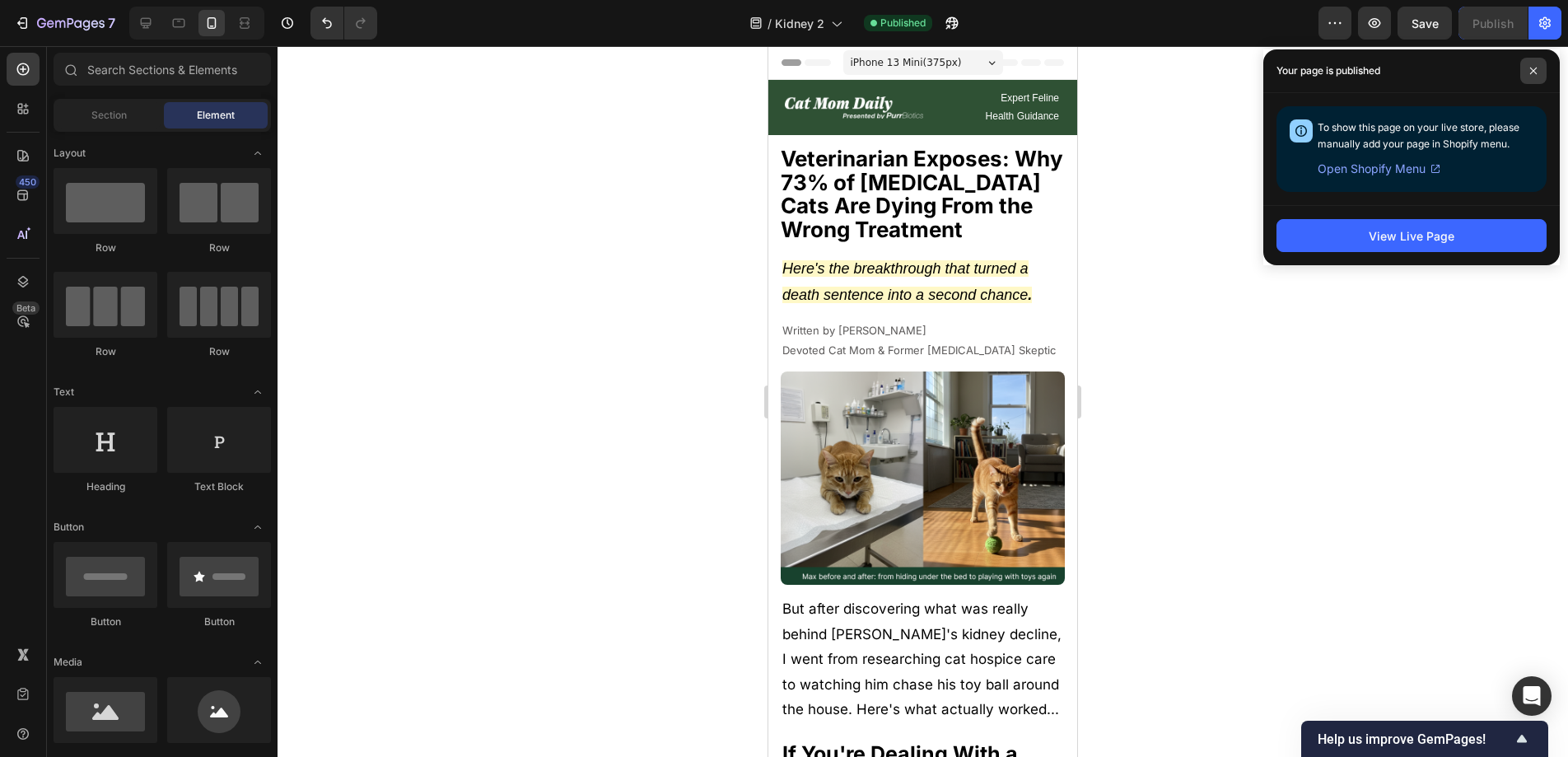
click at [1532, 64] on span at bounding box center [1533, 71] width 26 height 26
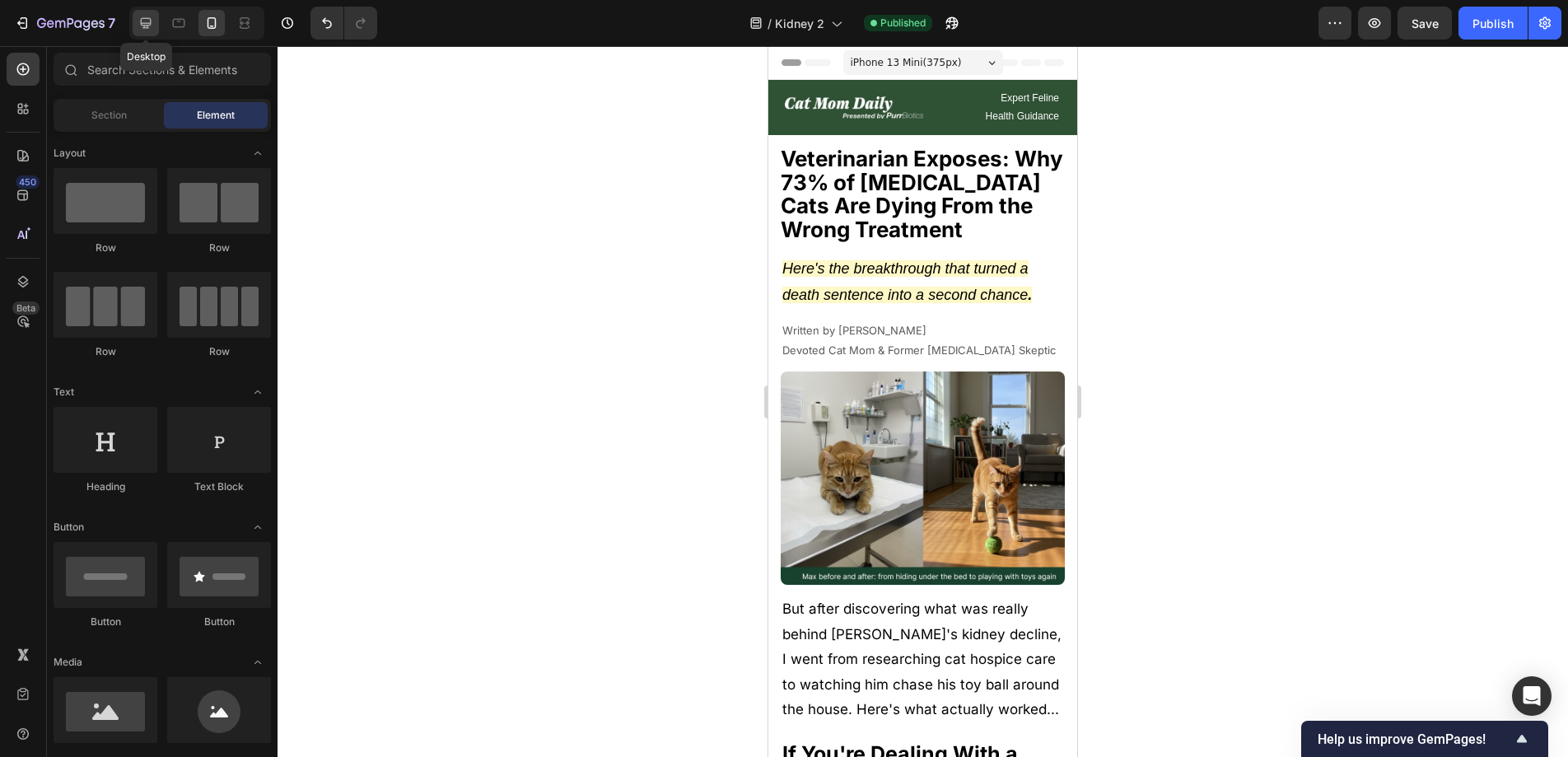
click at [135, 26] on div at bounding box center [145, 23] width 26 height 26
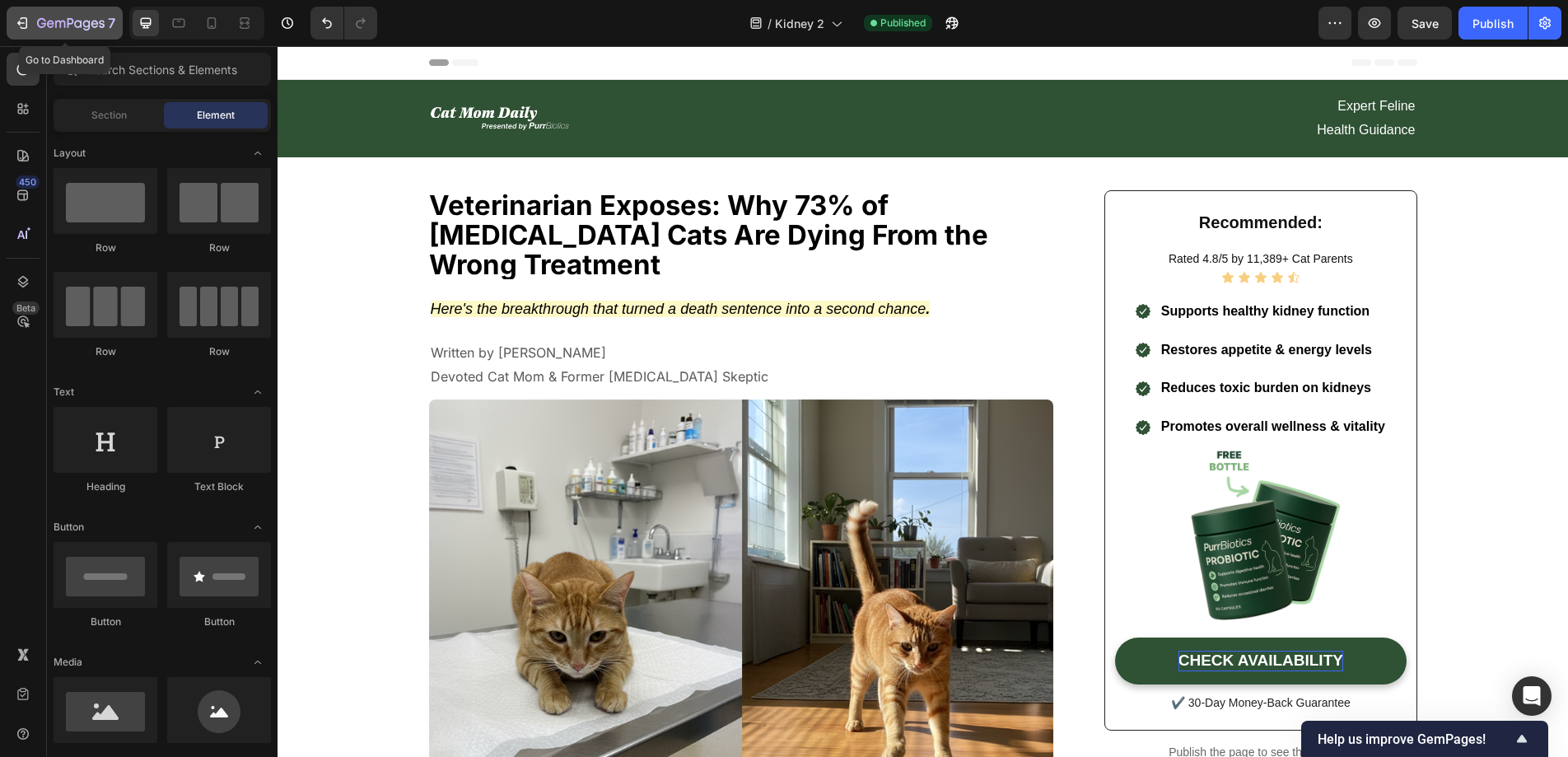
click at [35, 22] on div "7" at bounding box center [65, 23] width 102 height 20
click at [40, 14] on div "7" at bounding box center [76, 23] width 79 height 20
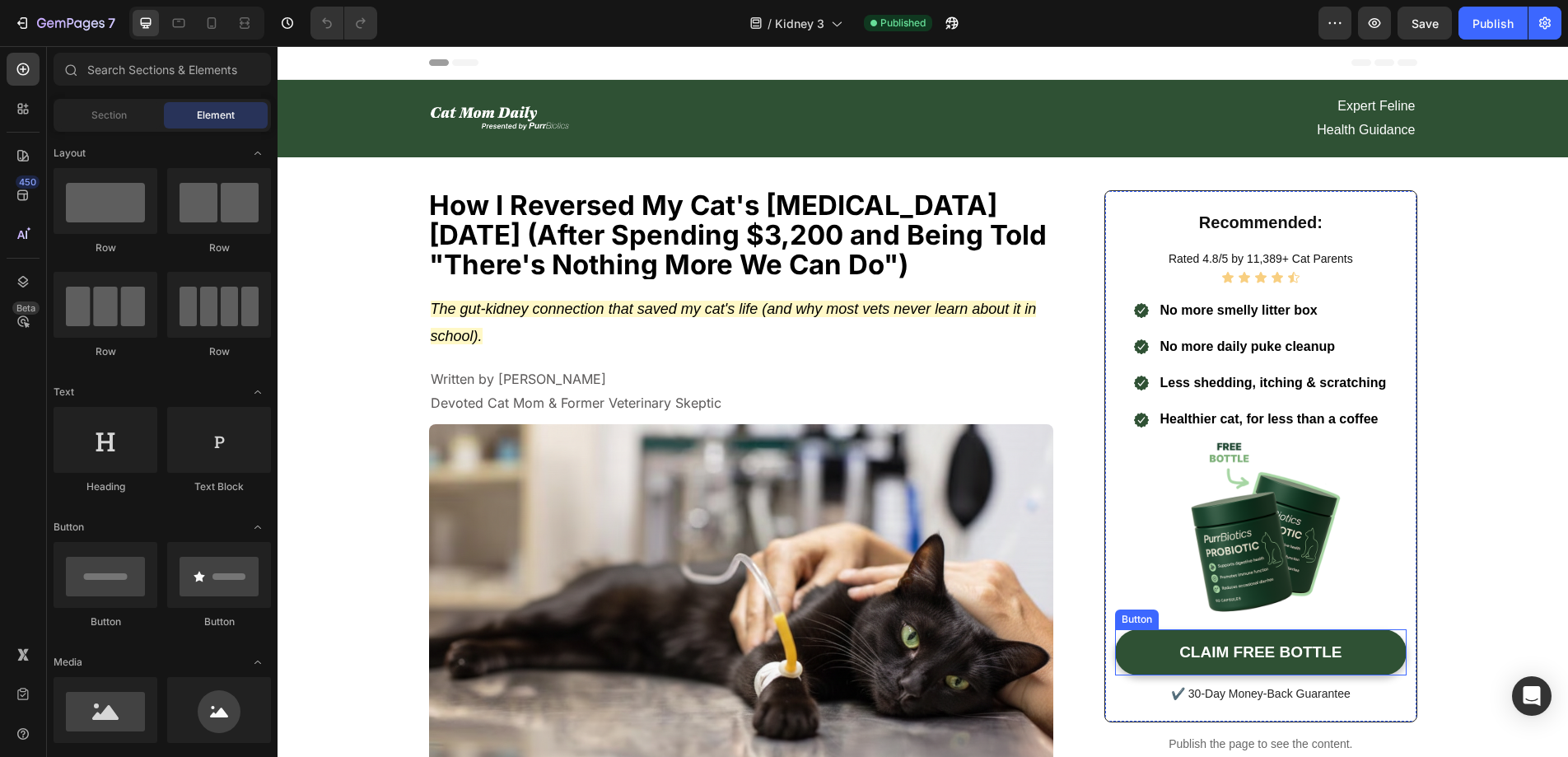
click at [1160, 653] on link "CLAIM FREE BOTTLE" at bounding box center [1260, 652] width 291 height 47
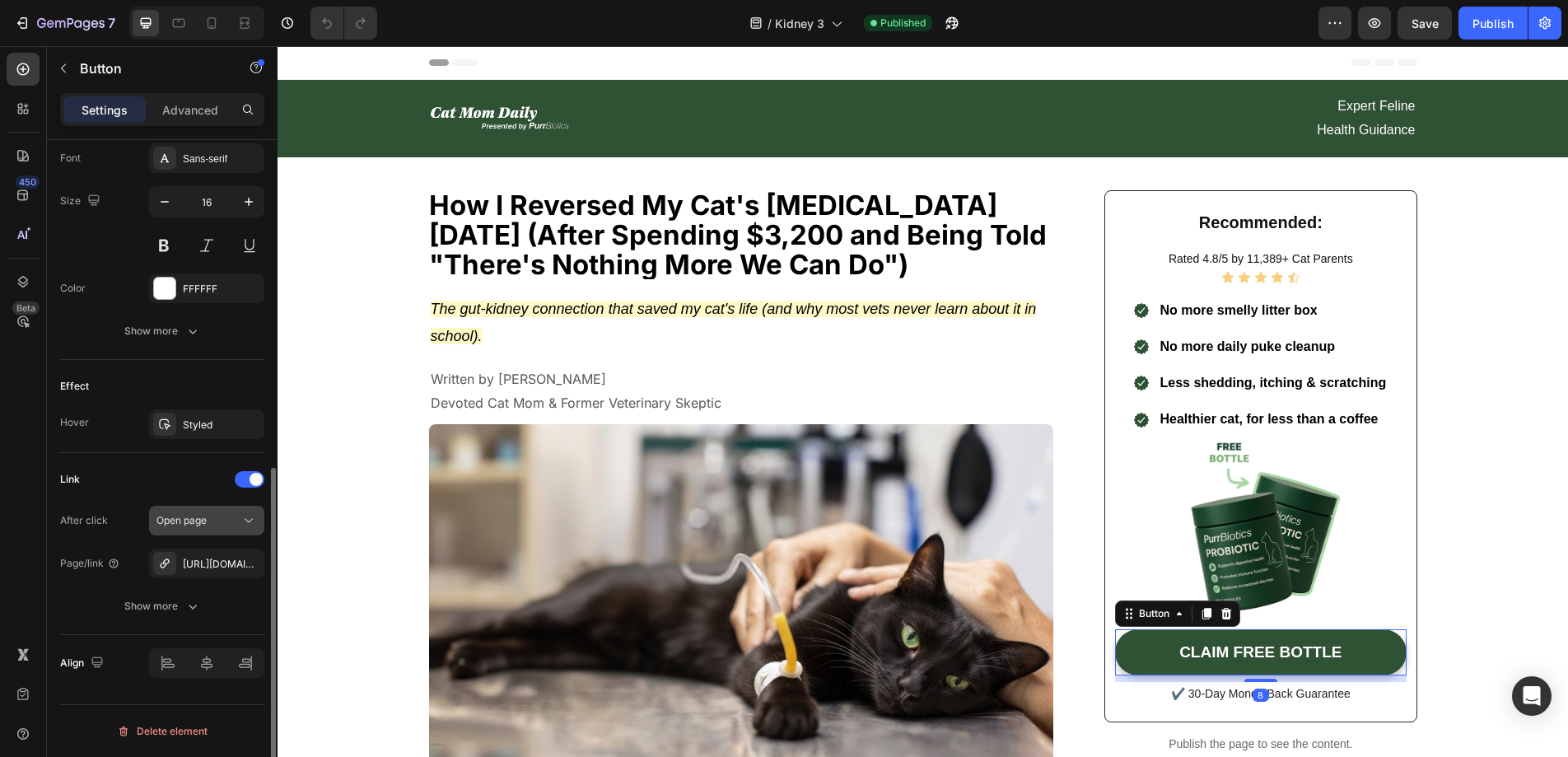
scroll to position [643, 0]
click at [247, 570] on icon "button" at bounding box center [246, 564] width 13 height 13
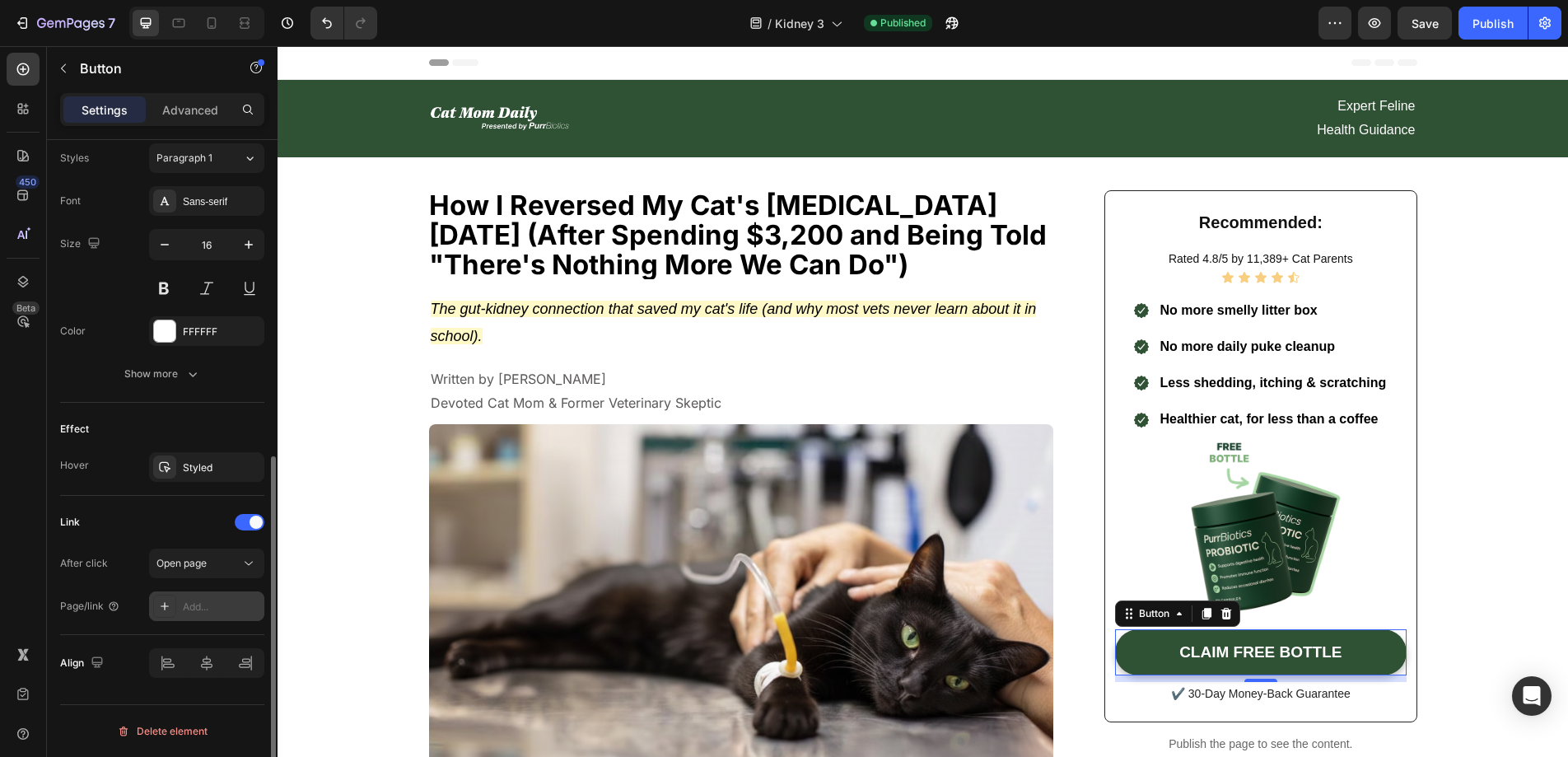
scroll to position [603, 0]
click at [211, 600] on div "Add..." at bounding box center [222, 607] width 78 height 15
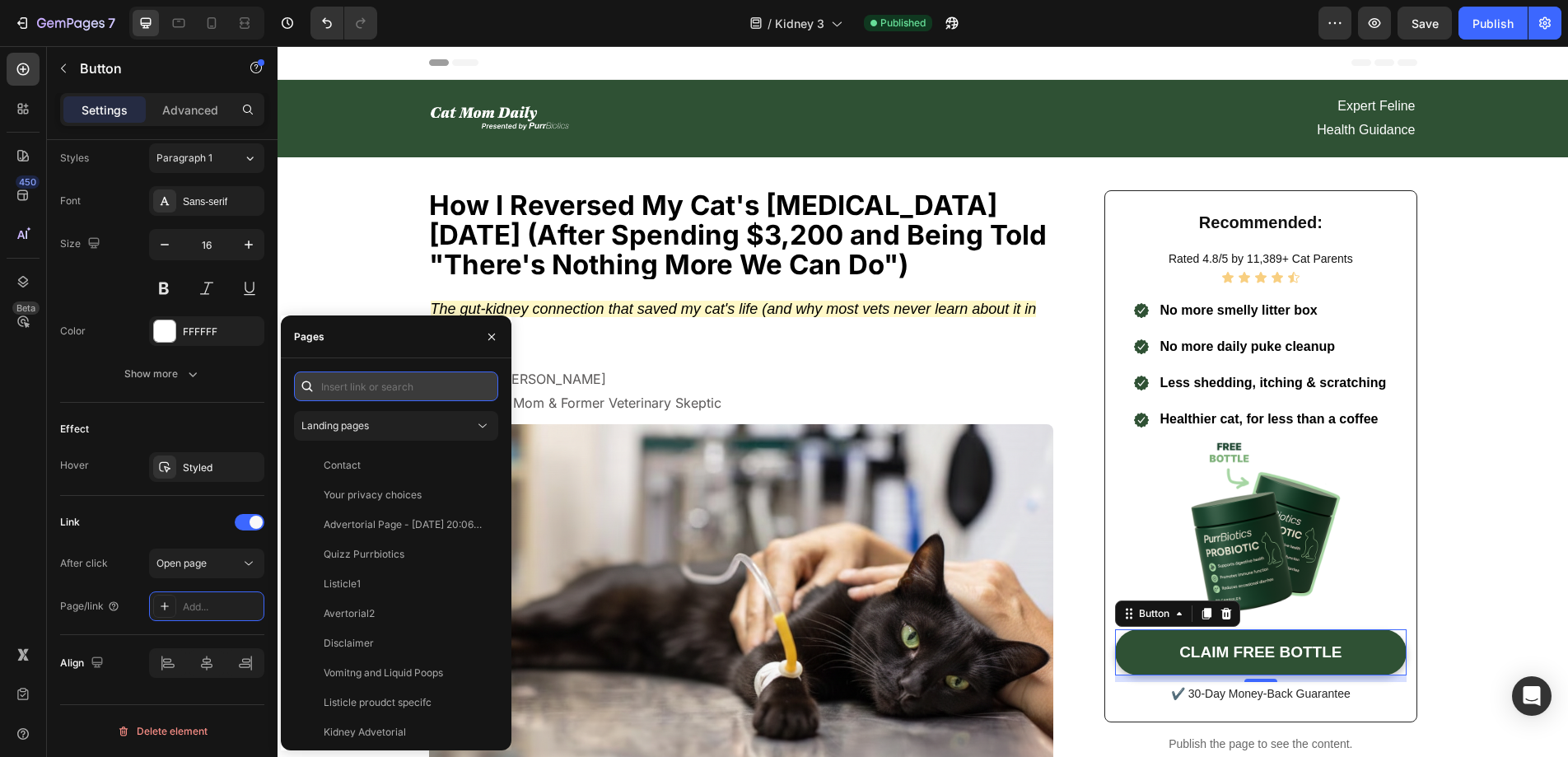
click at [388, 389] on input "text" at bounding box center [395, 386] width 204 height 30
paste input "https://www.purrbiotics.co/products/the-happy-cat-mom-guide?view=kidney-proudct"
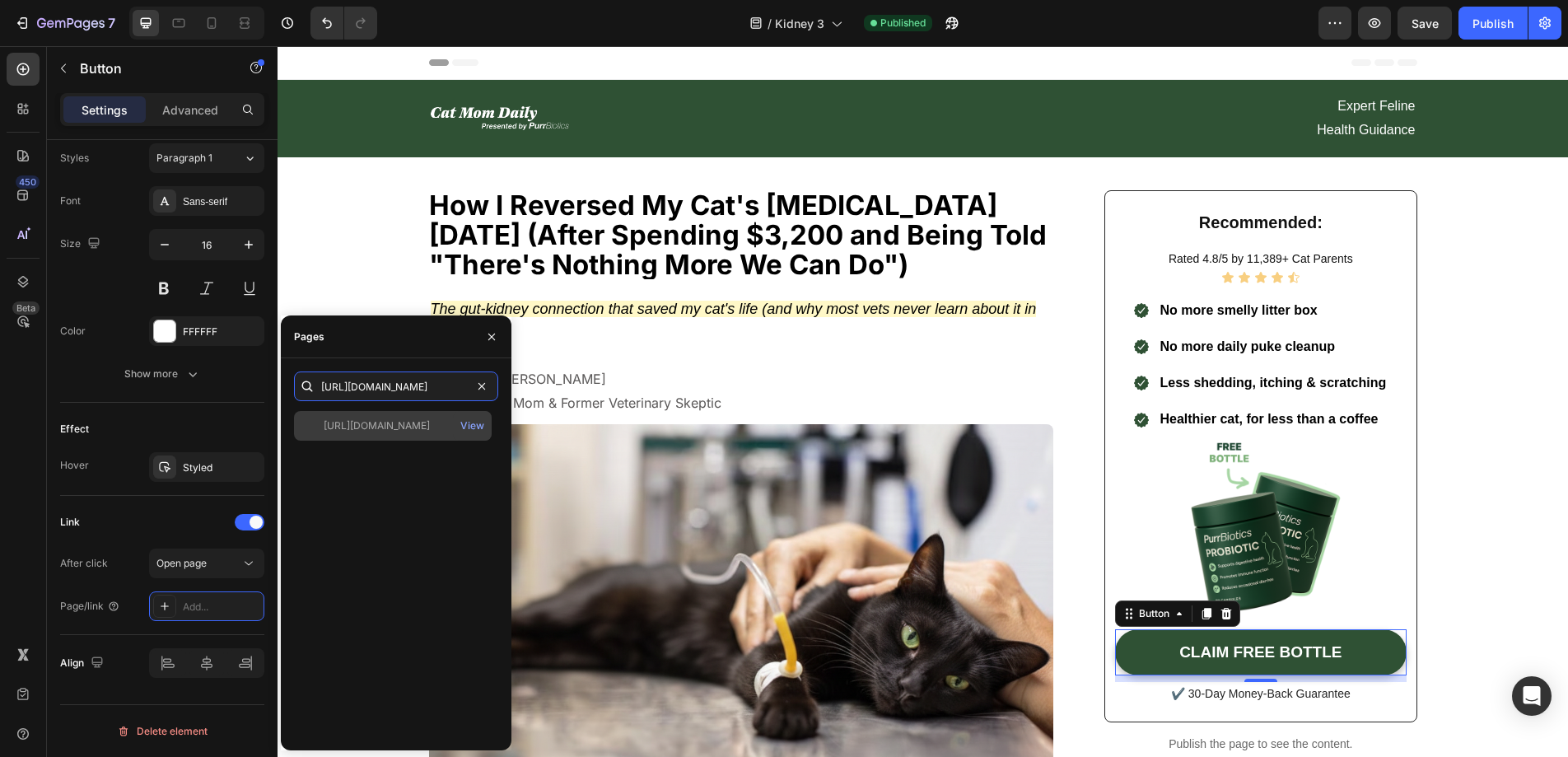
type input "https://www.purrbiotics.co/products/the-happy-cat-mom-guide?view=kidney-proudct"
click at [377, 429] on div "https://www.purrbiotics.co/products/the-happy-cat-mom-guide?view=kidney-proudct" at bounding box center [377, 425] width 107 height 15
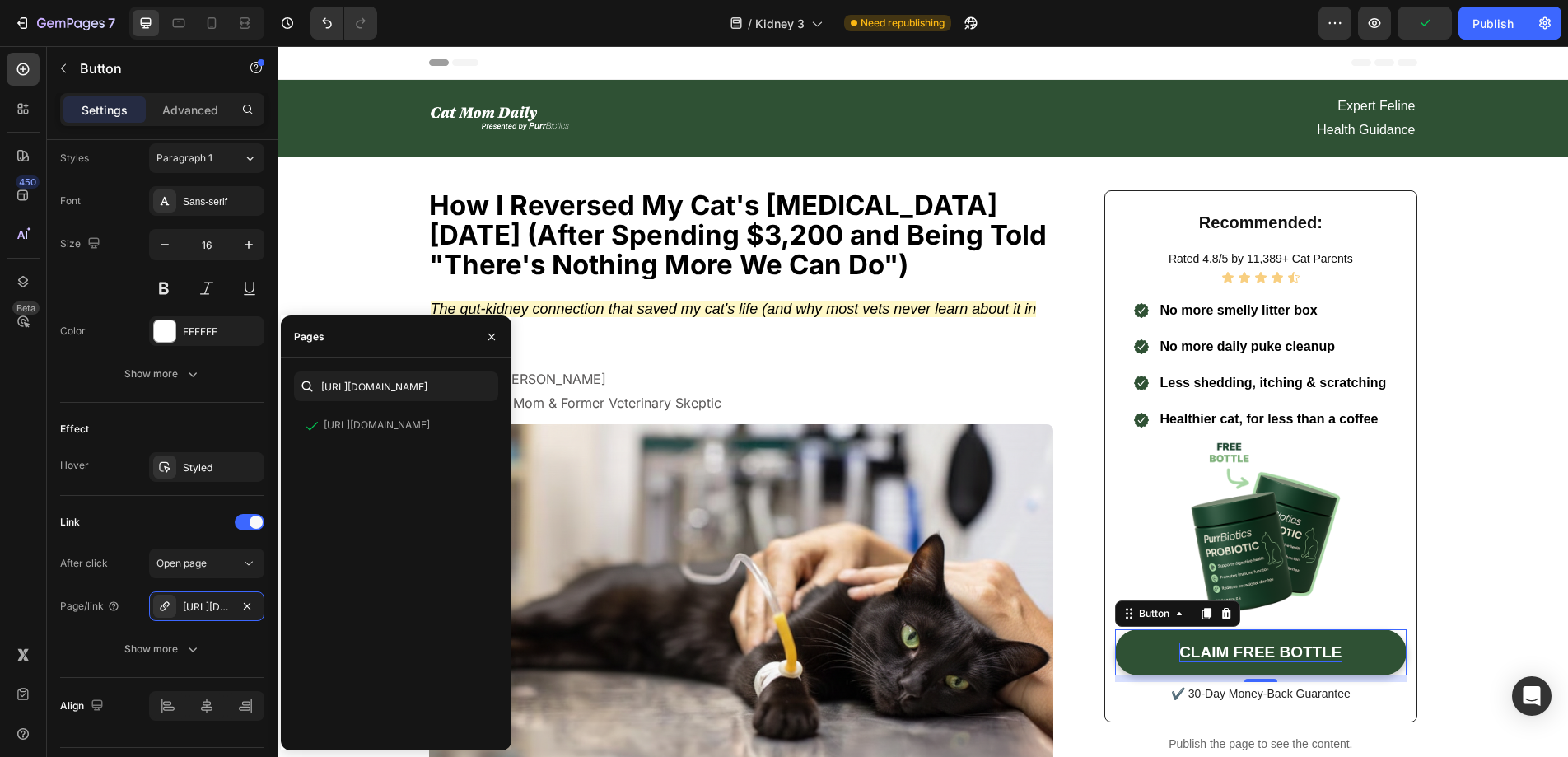
click at [1179, 645] on p "CLAIM FREE BOTTLE" at bounding box center [1260, 652] width 162 height 21
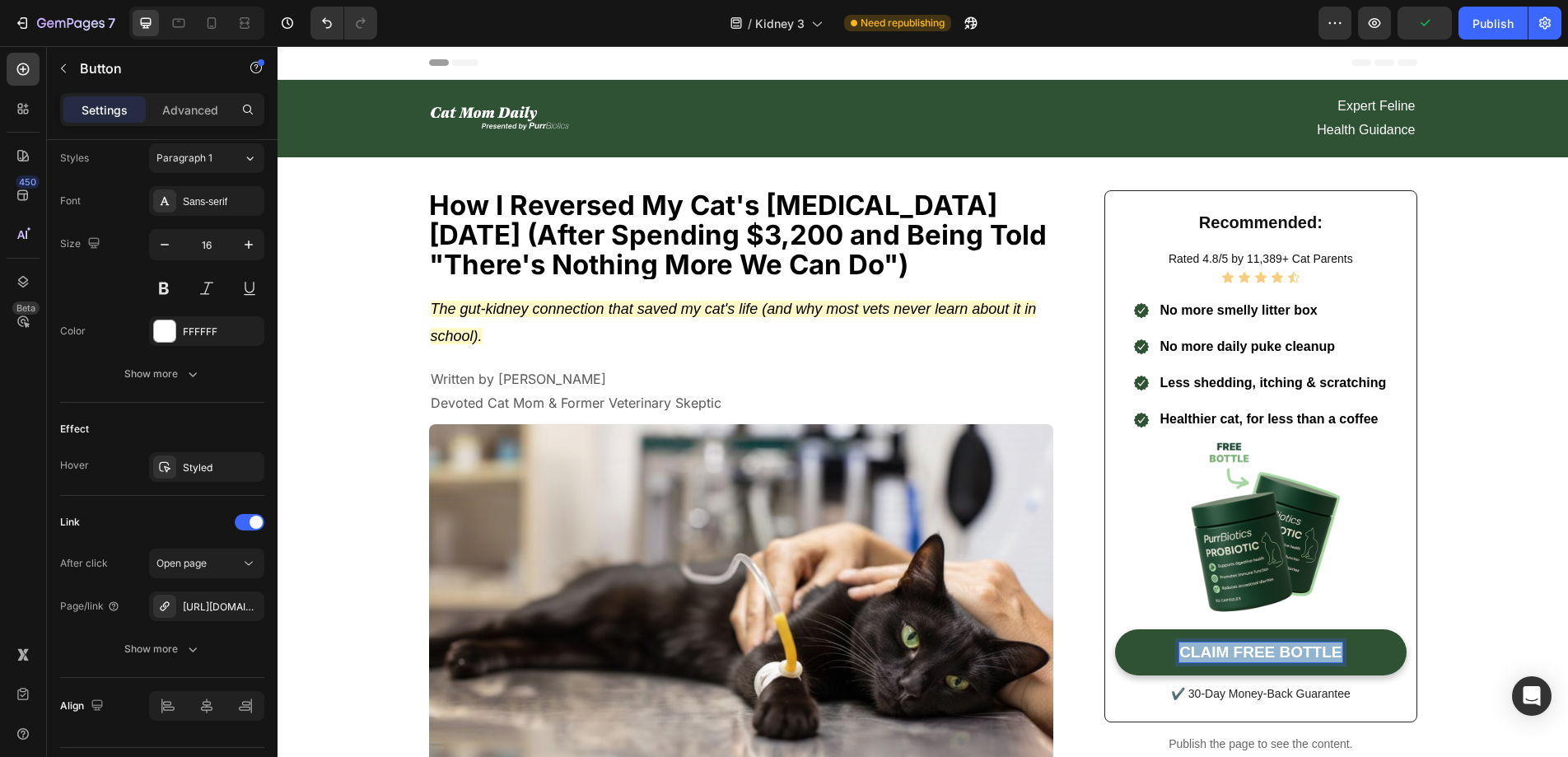
drag, startPoint x: 1177, startPoint y: 646, endPoint x: 1336, endPoint y: 657, distance: 159.4
click at [1336, 657] on link "CLAIM FREE BOTTLE" at bounding box center [1260, 652] width 291 height 47
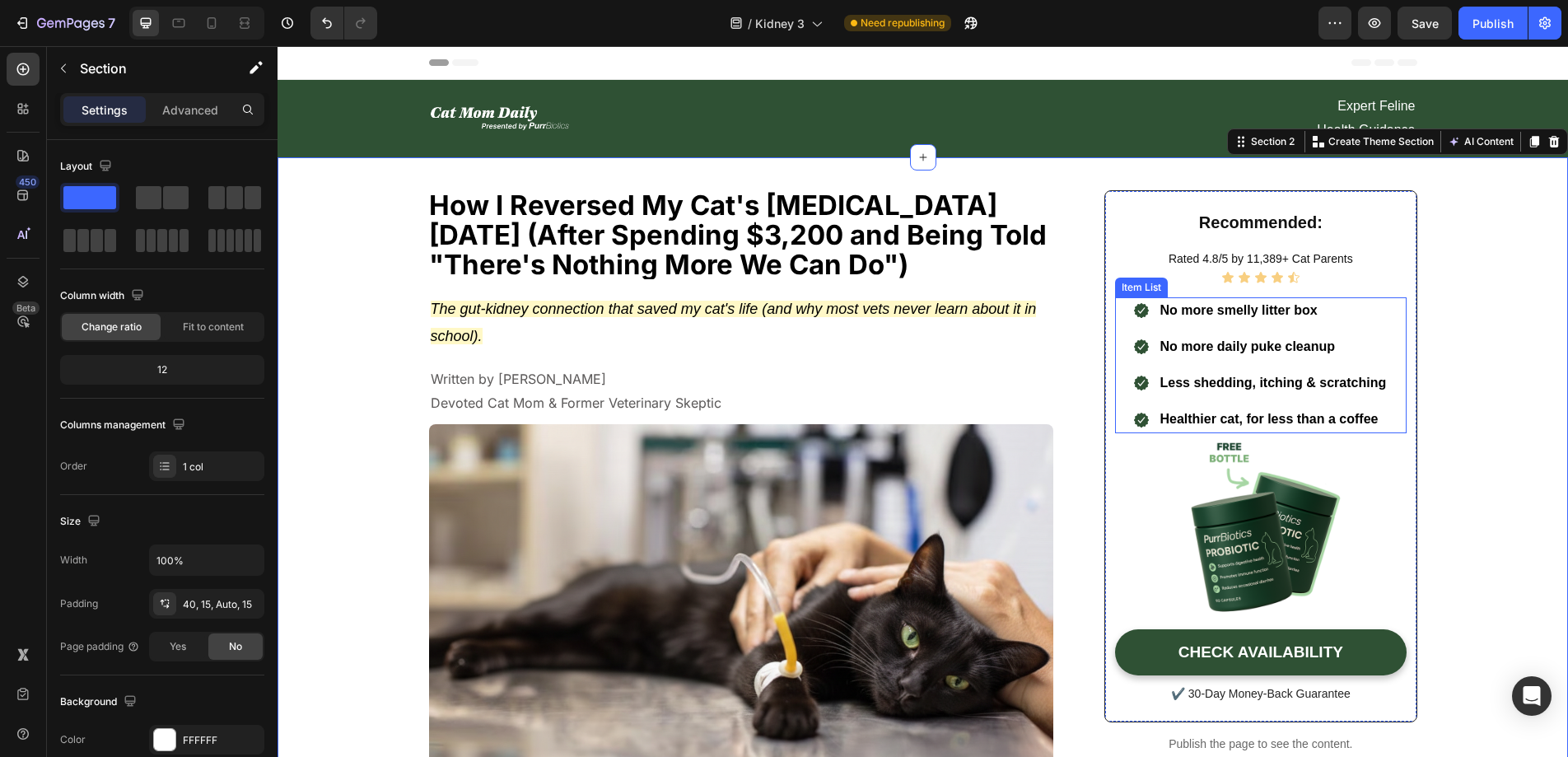
click at [1307, 311] on span "No more smelly litter box" at bounding box center [1238, 310] width 157 height 14
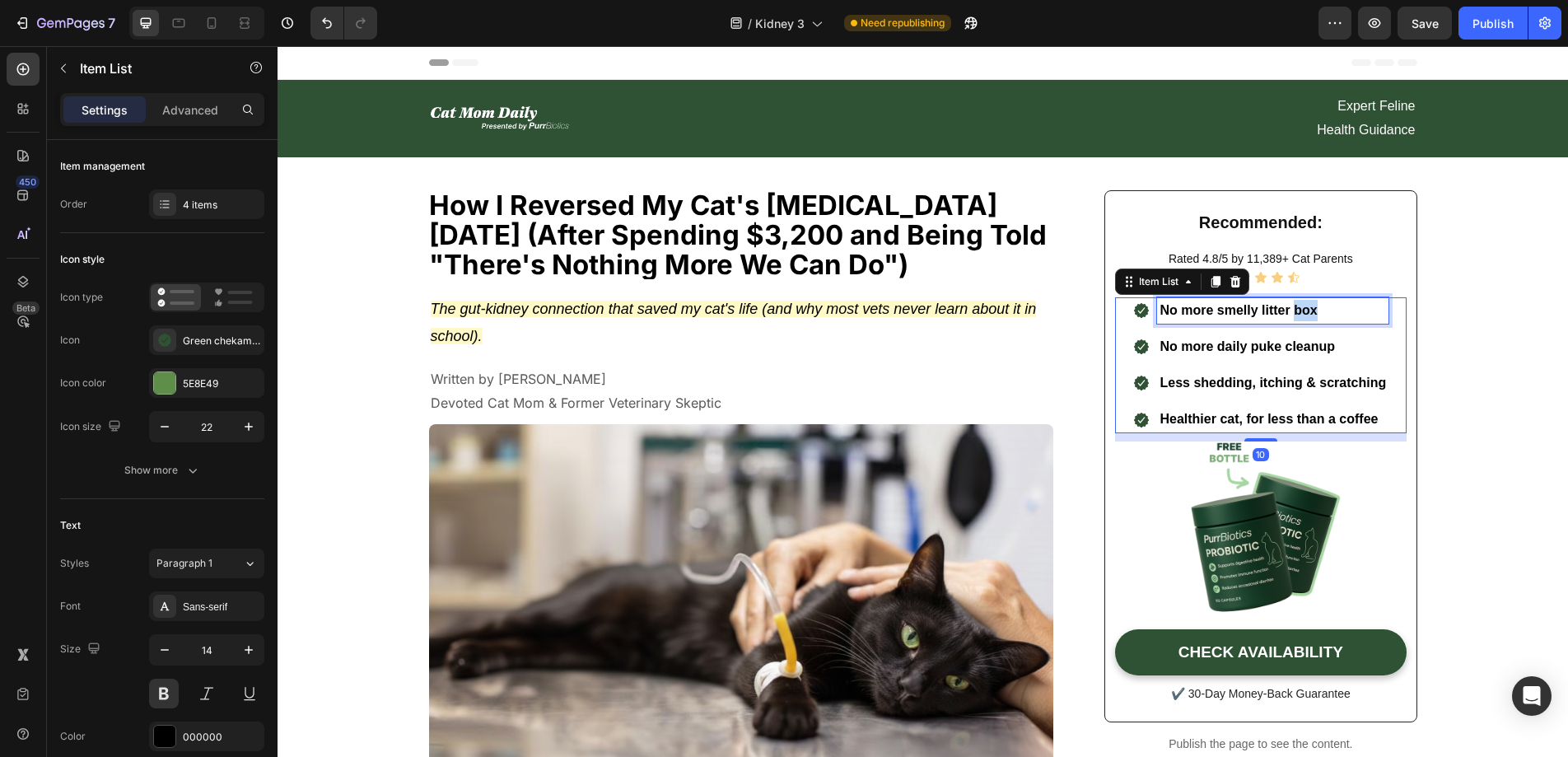
click at [1307, 311] on span "No more smelly litter box" at bounding box center [1238, 310] width 157 height 14
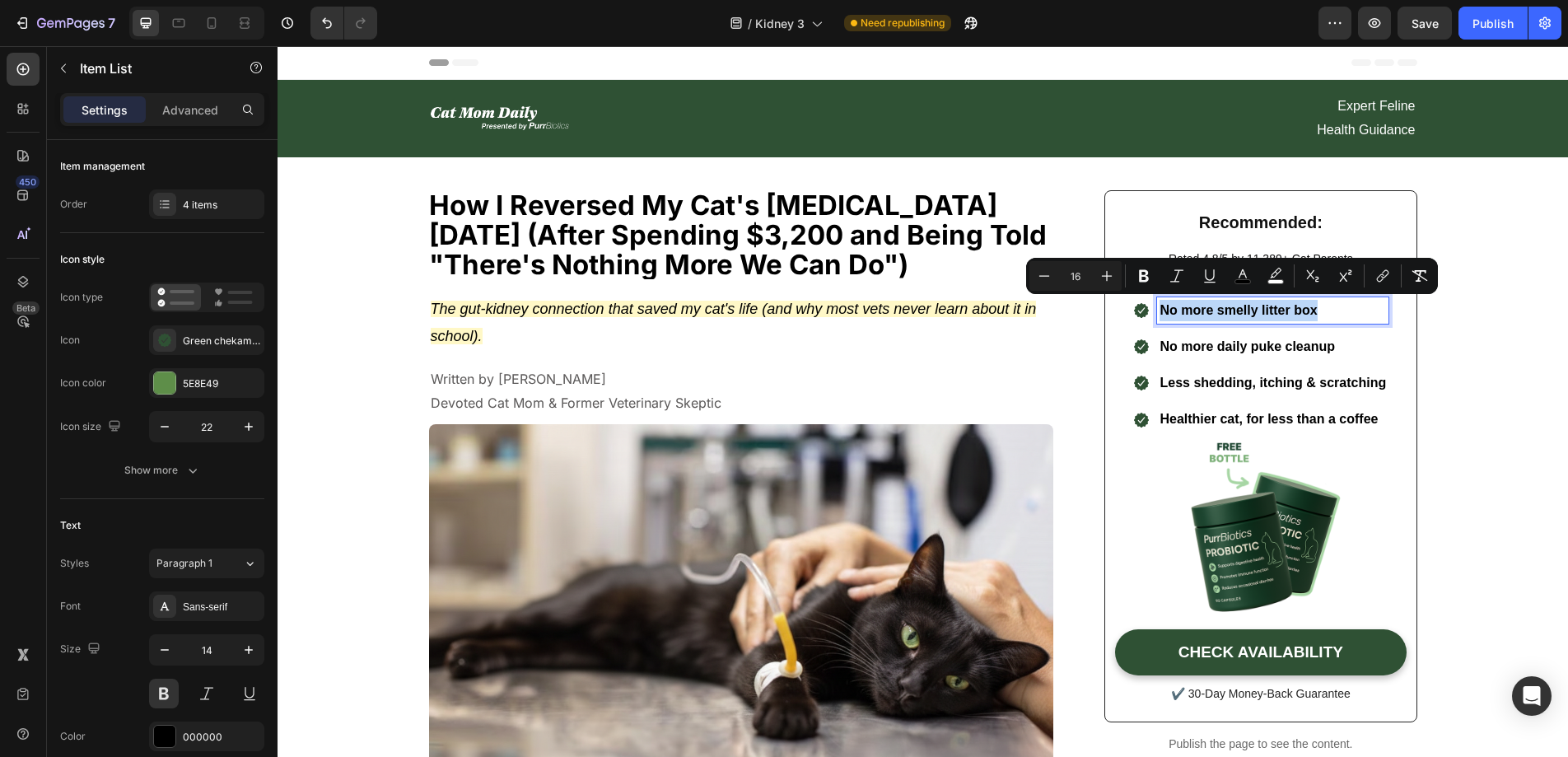
drag, startPoint x: 1311, startPoint y: 311, endPoint x: 1154, endPoint y: 311, distance: 157.0
click at [1160, 311] on span "No more smelly litter box" at bounding box center [1238, 310] width 157 height 14
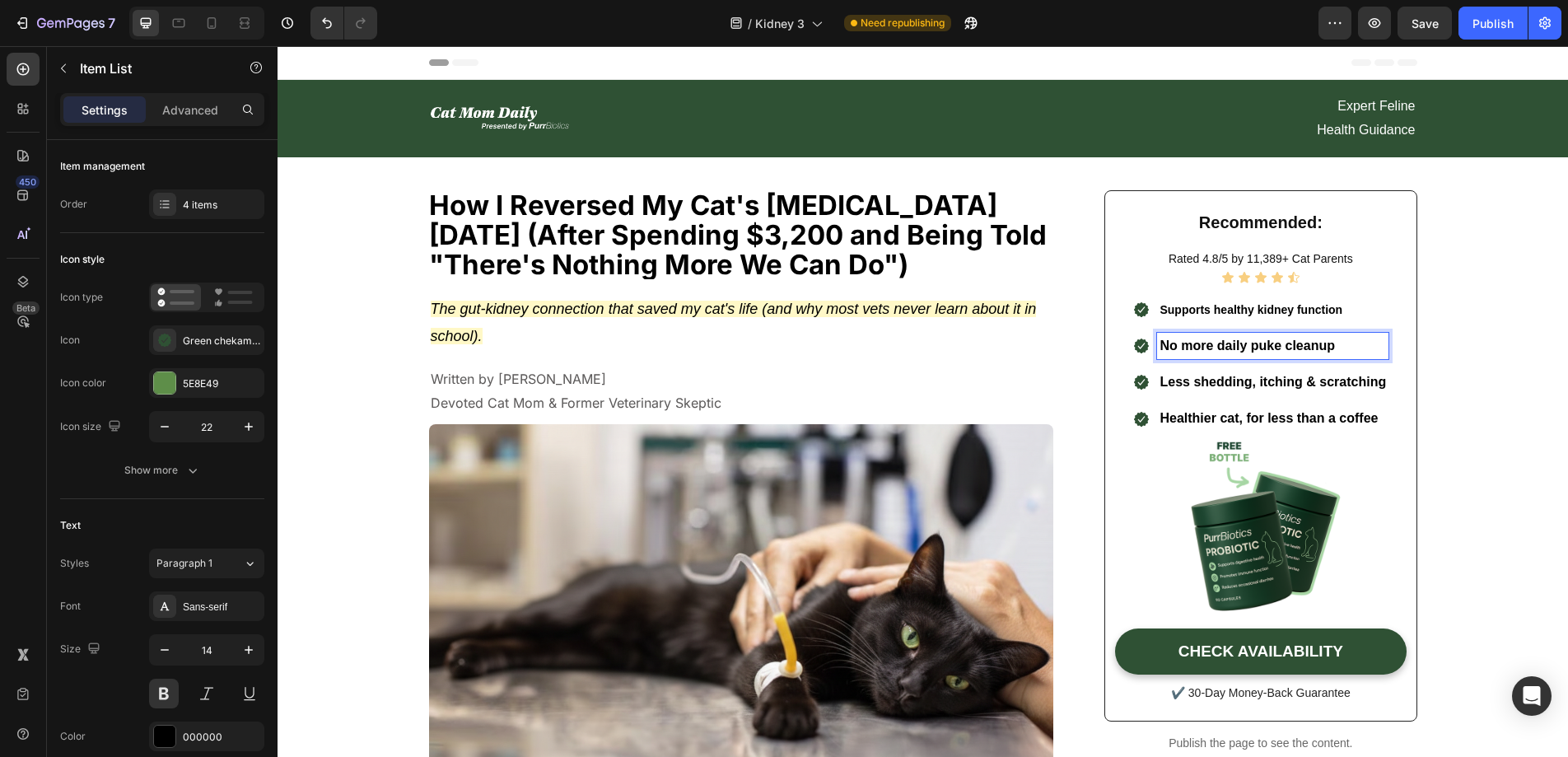
click at [1337, 342] on p "No more daily puke cleanup" at bounding box center [1272, 345] width 226 height 21
drag, startPoint x: 1344, startPoint y: 340, endPoint x: 1138, endPoint y: 335, distance: 206.1
click at [1138, 335] on div ".id581936424564032096 .cls-1 { fill: #2f5134; fill-rule: evenodd; } No more dai…" at bounding box center [1260, 346] width 256 height 26
click at [1289, 378] on span "Less shedding, itching & scratching" at bounding box center [1272, 380] width 226 height 14
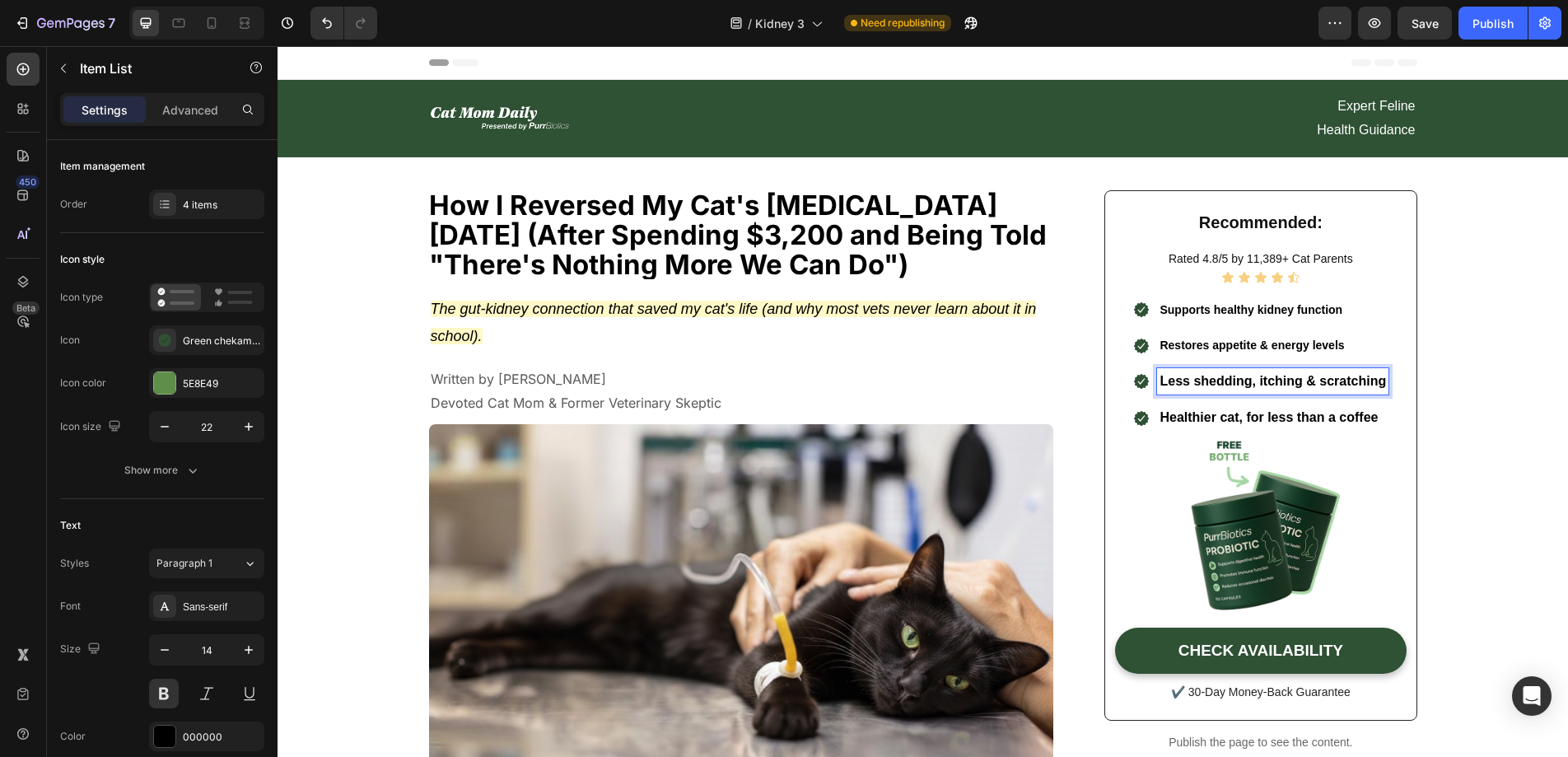
click at [1367, 419] on span "Healthier cat, for less than a coffee" at bounding box center [1268, 417] width 218 height 14
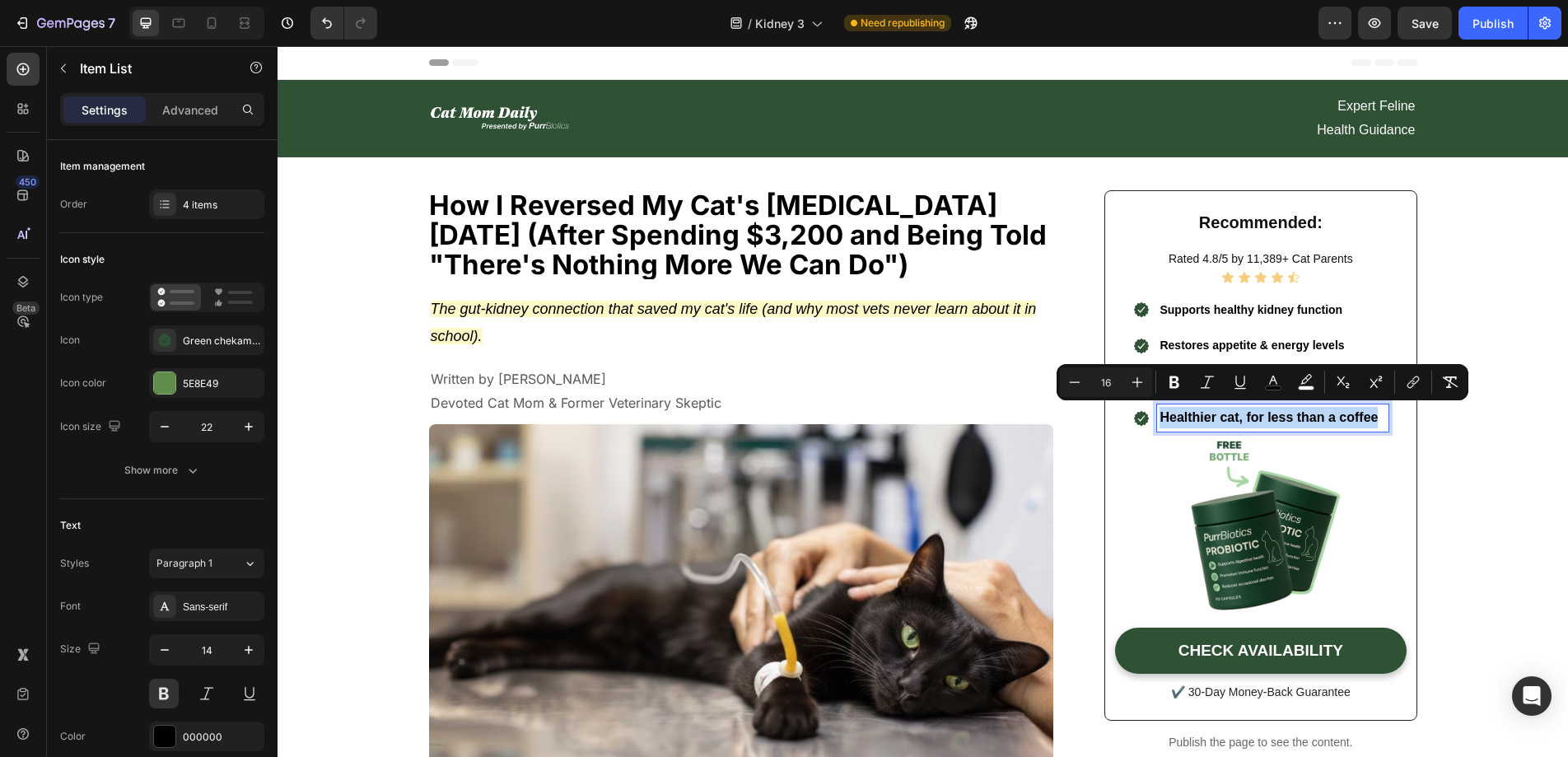
drag, startPoint x: 1374, startPoint y: 415, endPoint x: 1152, endPoint y: 414, distance: 222.0
click at [1157, 414] on div "Healthier cat, for less than a coffee" at bounding box center [1272, 417] width 231 height 26
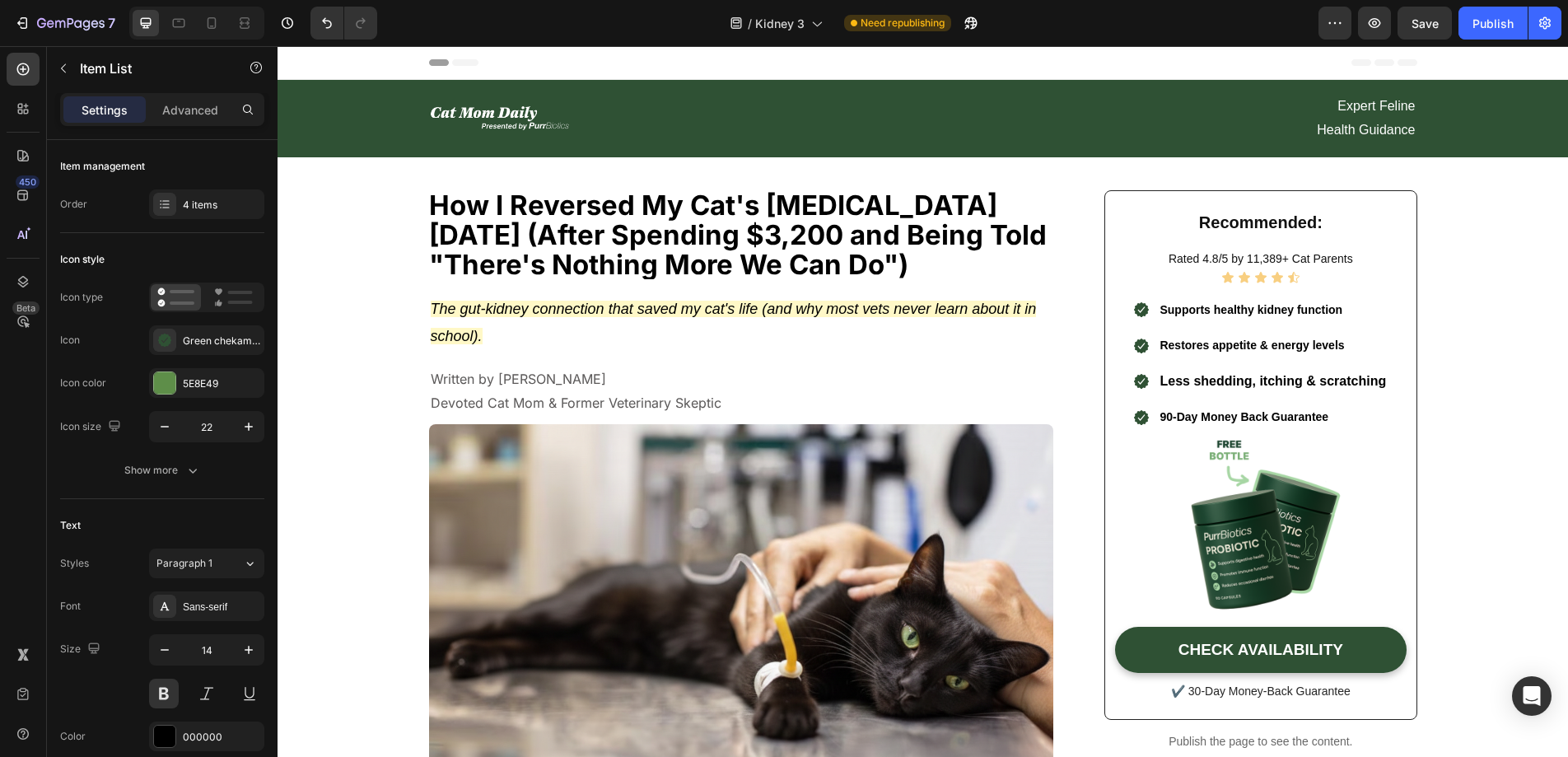
click at [1186, 385] on span "Less shedding, itching & scratching" at bounding box center [1272, 380] width 226 height 14
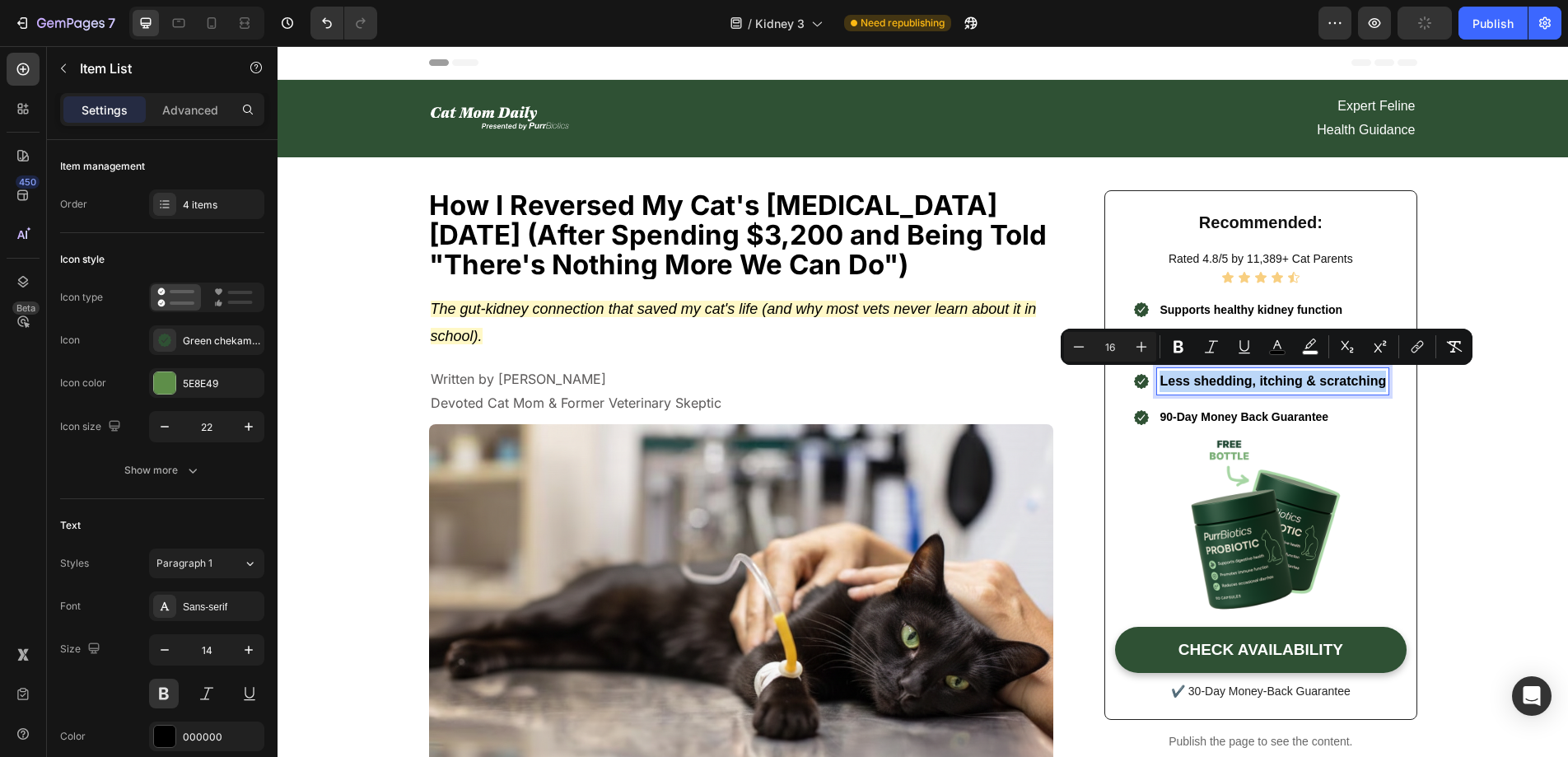
drag, startPoint x: 1380, startPoint y: 380, endPoint x: 1142, endPoint y: 381, distance: 238.0
click at [1142, 381] on div ".id581936424564032096 .cls-1 { fill: #2f5134; fill-rule: evenodd; } Less sheddi…" at bounding box center [1260, 381] width 256 height 26
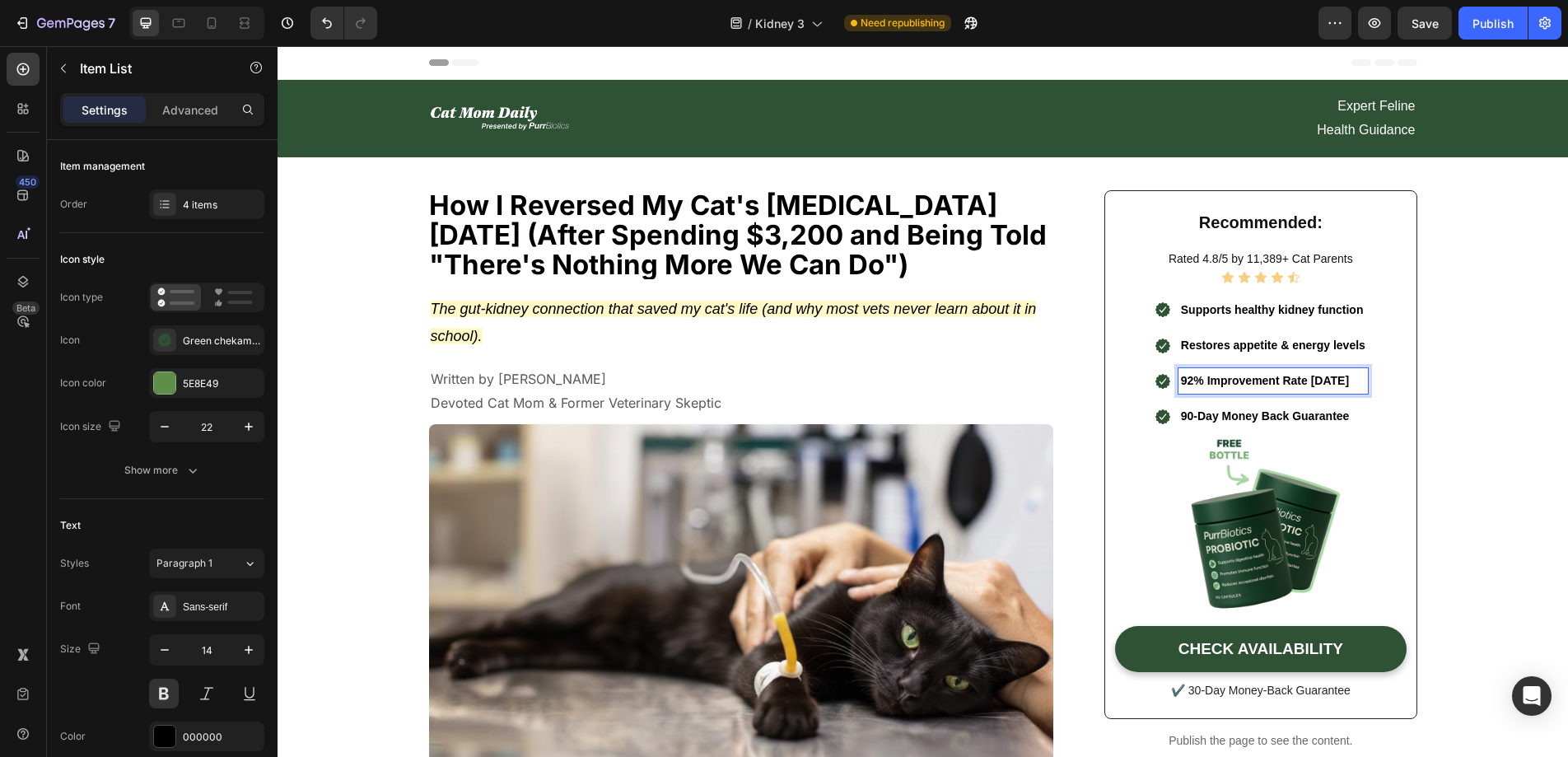
click at [1292, 345] on p "Restores appetite & energy levels" at bounding box center [1272, 345] width 184 height 21
click at [1328, 347] on p "Restores appetite & energy levels" at bounding box center [1272, 345] width 184 height 21
drag, startPoint x: 1361, startPoint y: 348, endPoint x: 1345, endPoint y: 347, distance: 16.0
click at [1345, 347] on div "Restores appetite & energy levels" at bounding box center [1273, 346] width 189 height 26
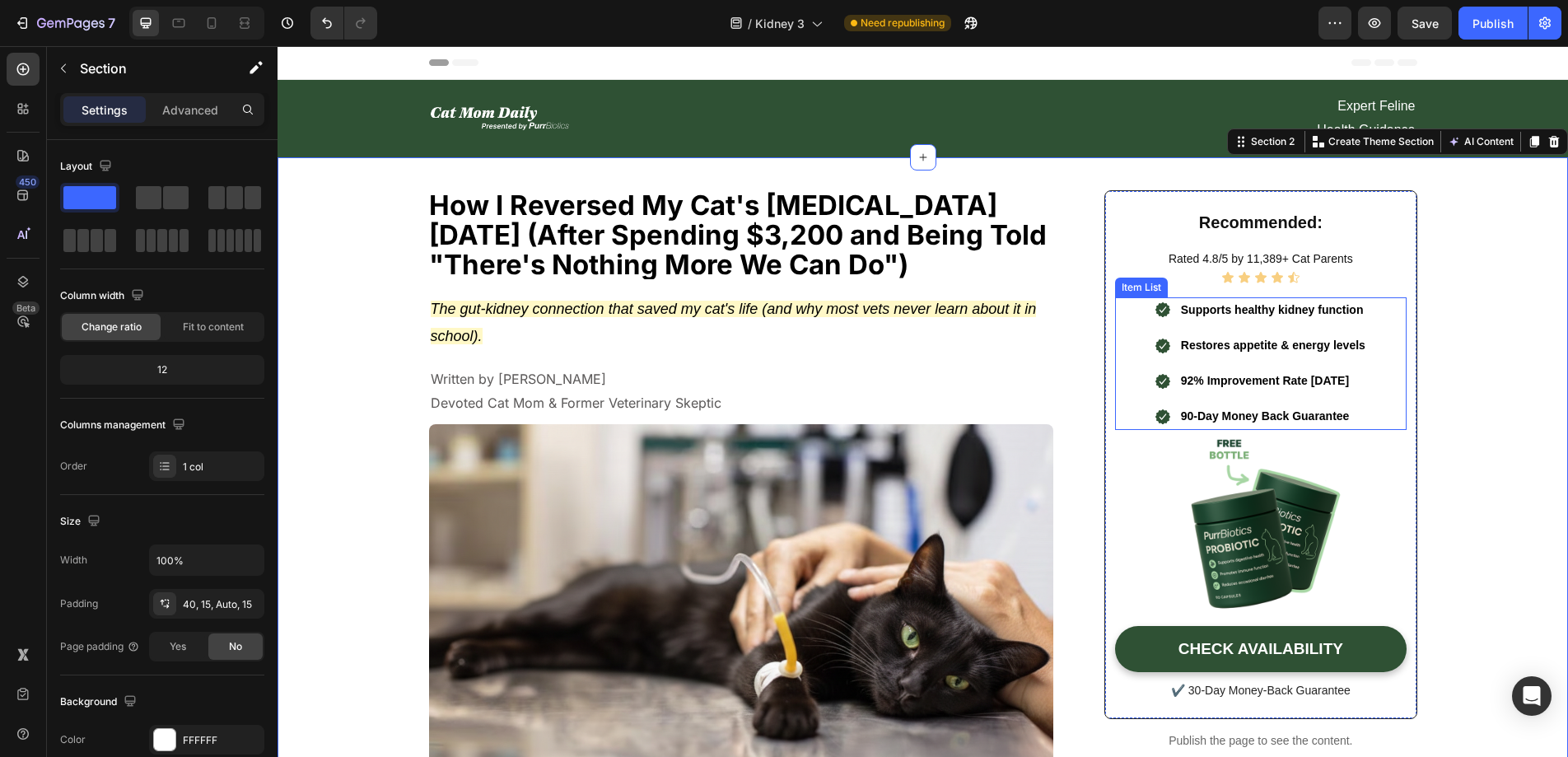
click at [1390, 311] on div ".id581936424564032096 .cls-1 { fill: #2f5134; fill-rule: evenodd; } Supports he…" at bounding box center [1260, 363] width 291 height 132
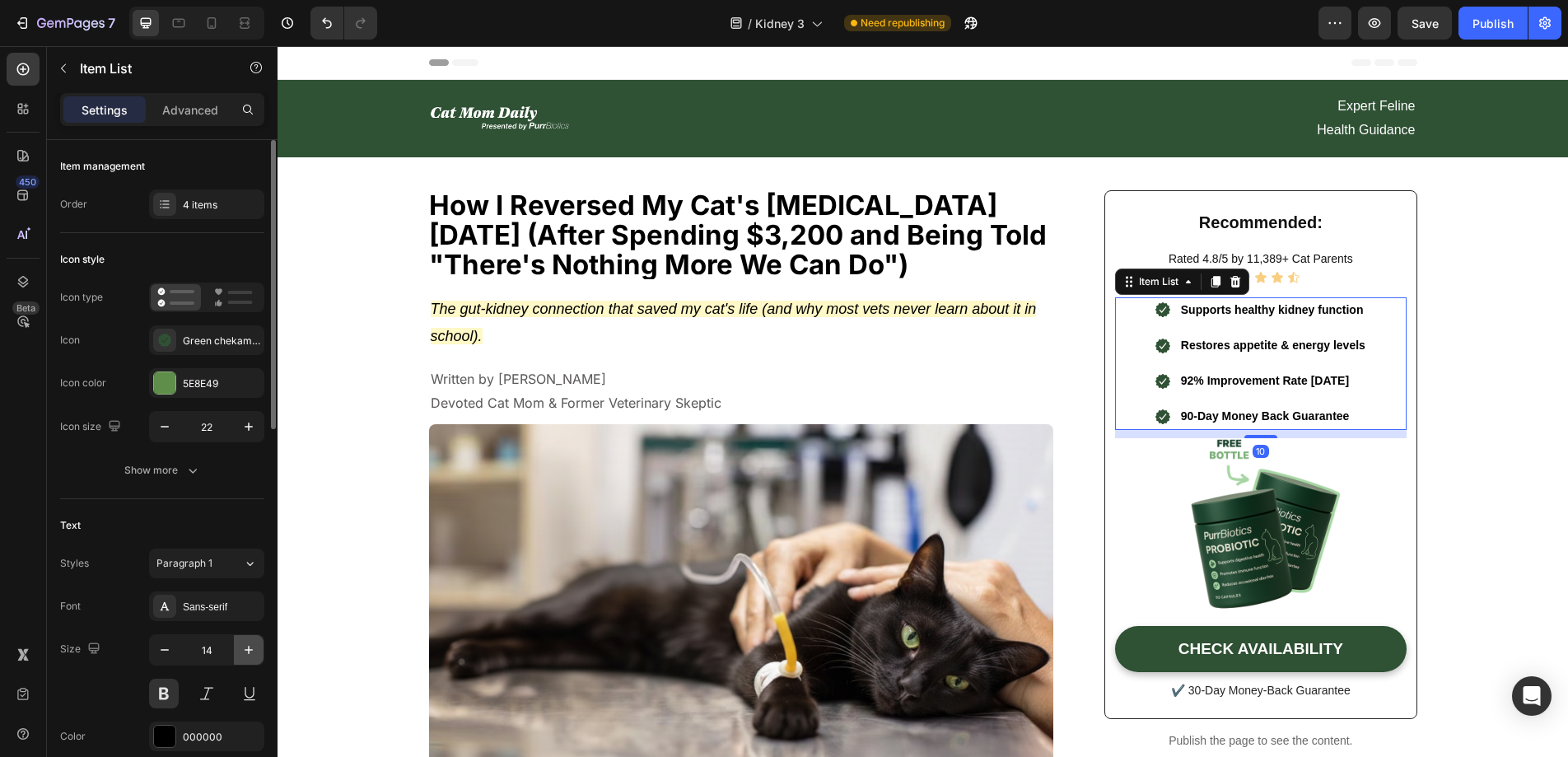
click at [254, 648] on icon "button" at bounding box center [248, 649] width 17 height 17
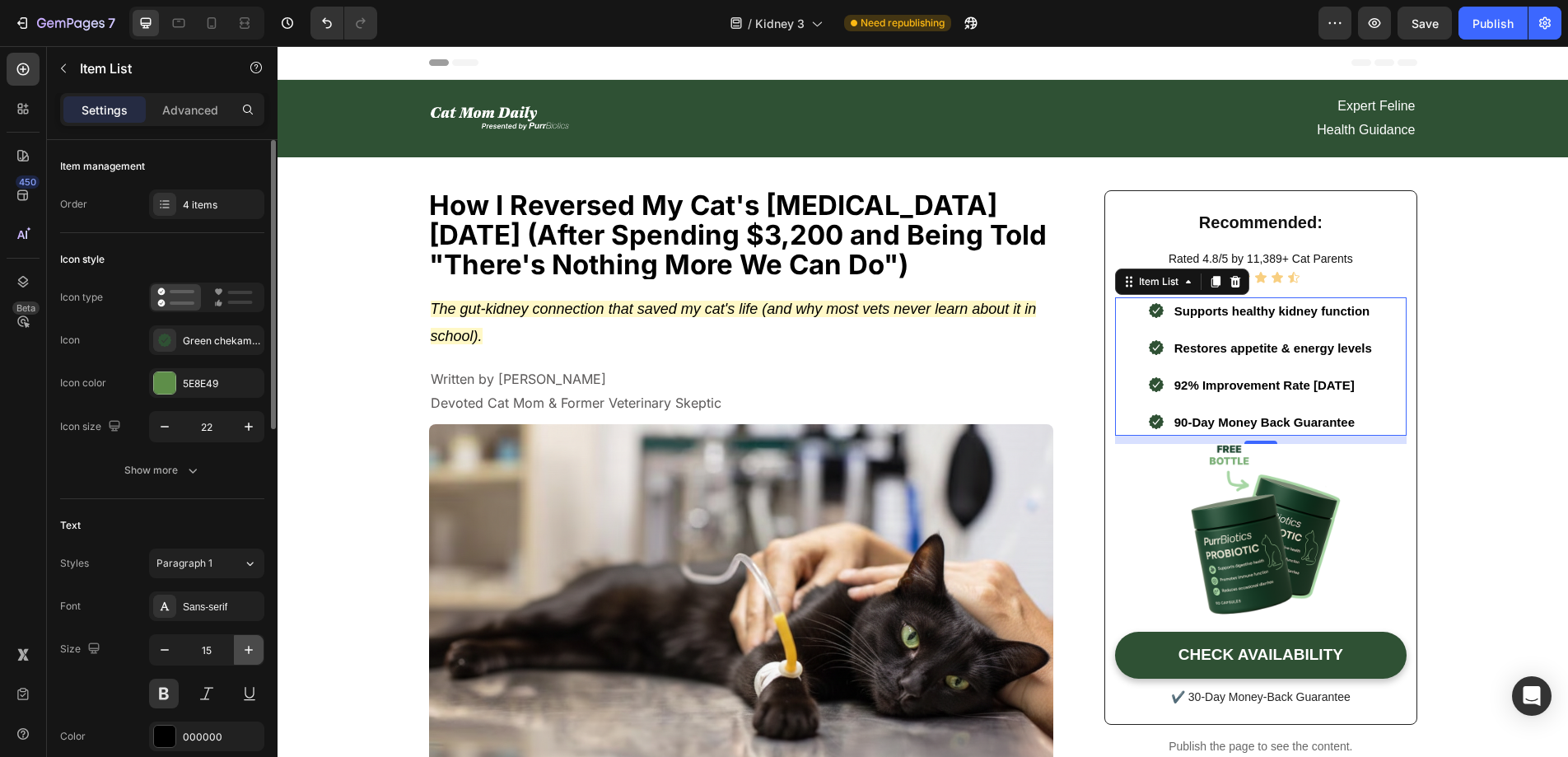
click at [254, 648] on icon "button" at bounding box center [248, 649] width 17 height 17
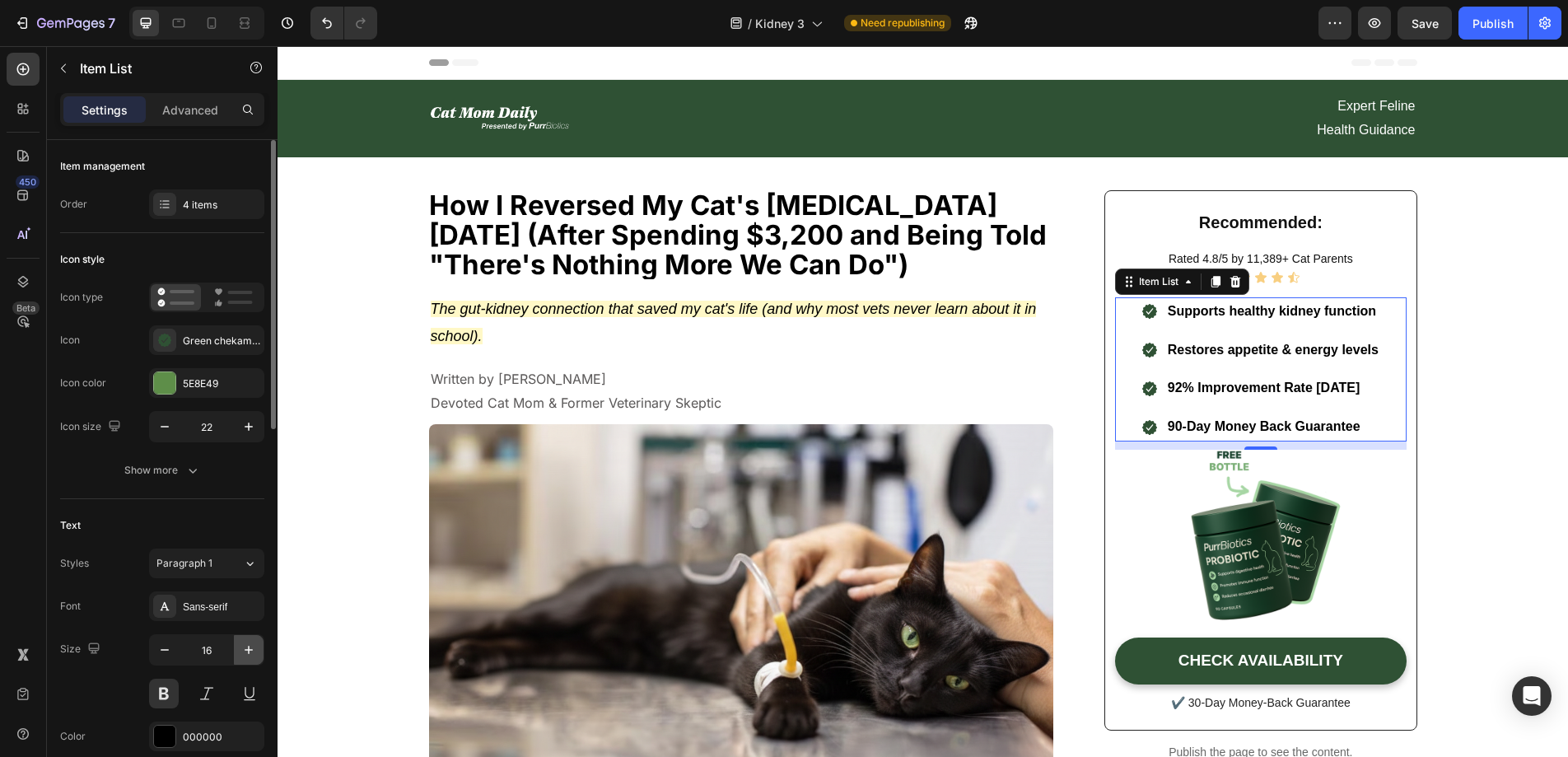
click at [254, 648] on icon "button" at bounding box center [248, 649] width 17 height 17
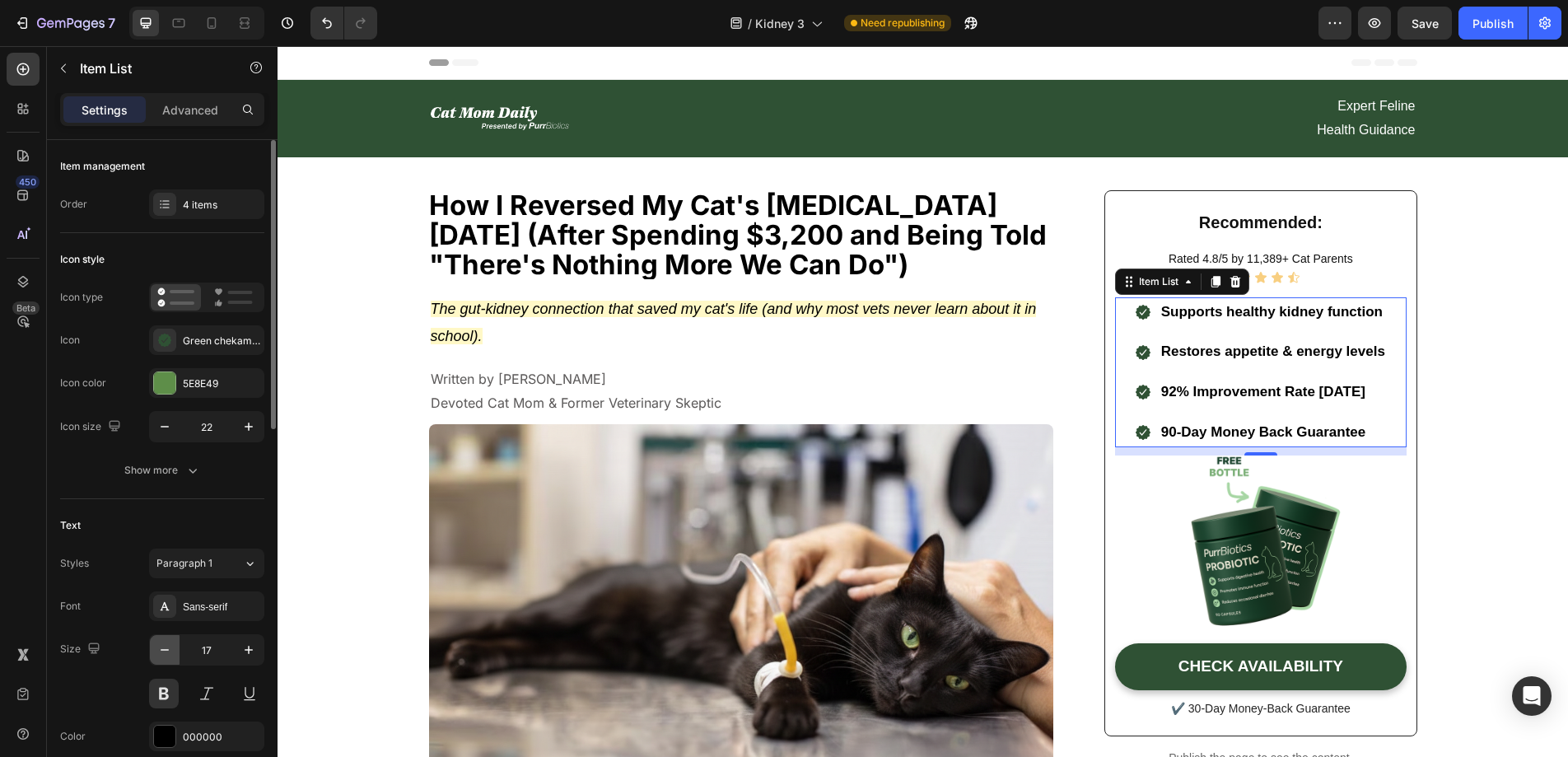
click at [167, 654] on icon "button" at bounding box center [164, 649] width 17 height 17
type input "16"
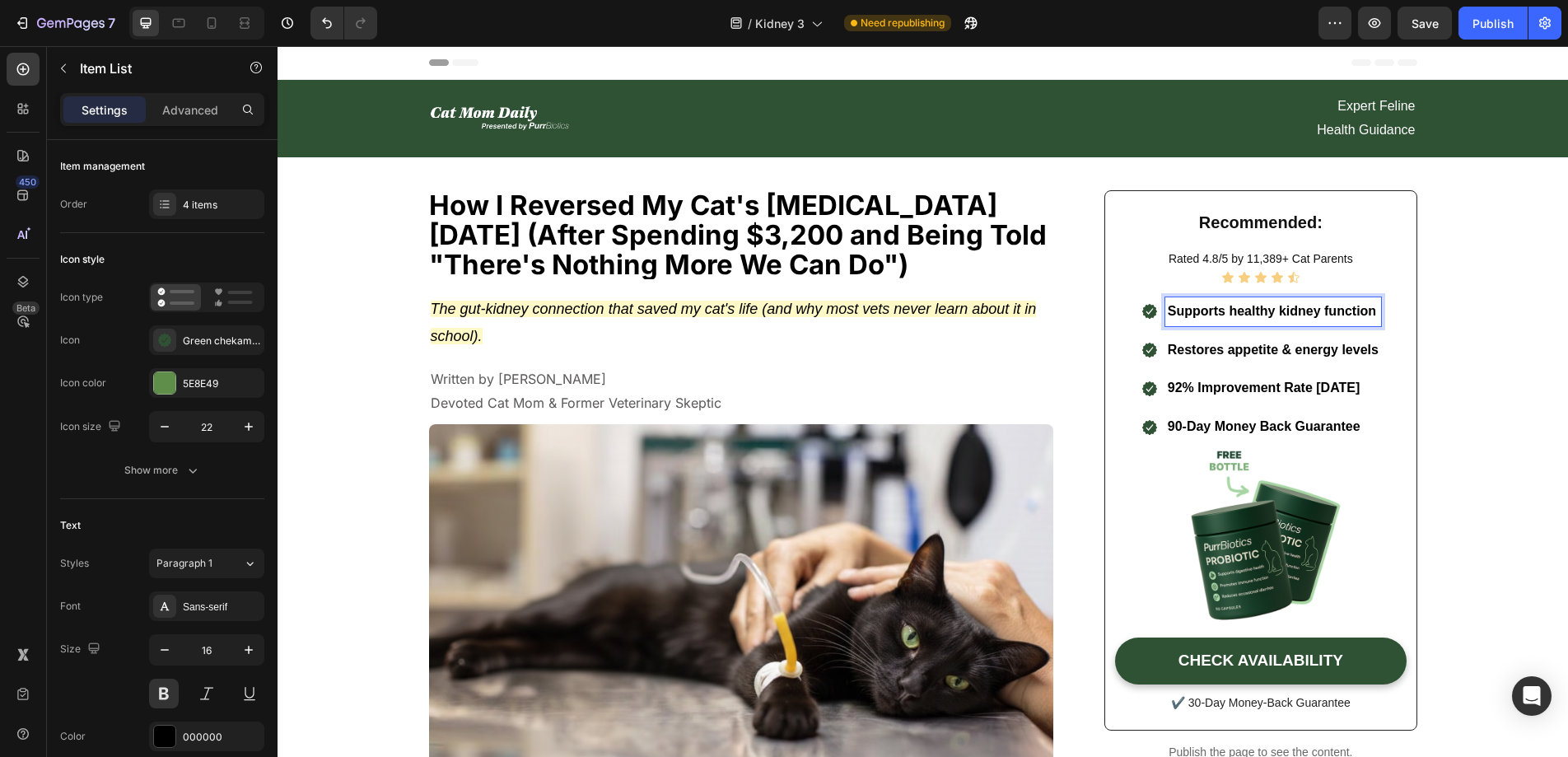
click at [1368, 306] on p "Supports healthy kidney function" at bounding box center [1273, 312] width 211 height 24
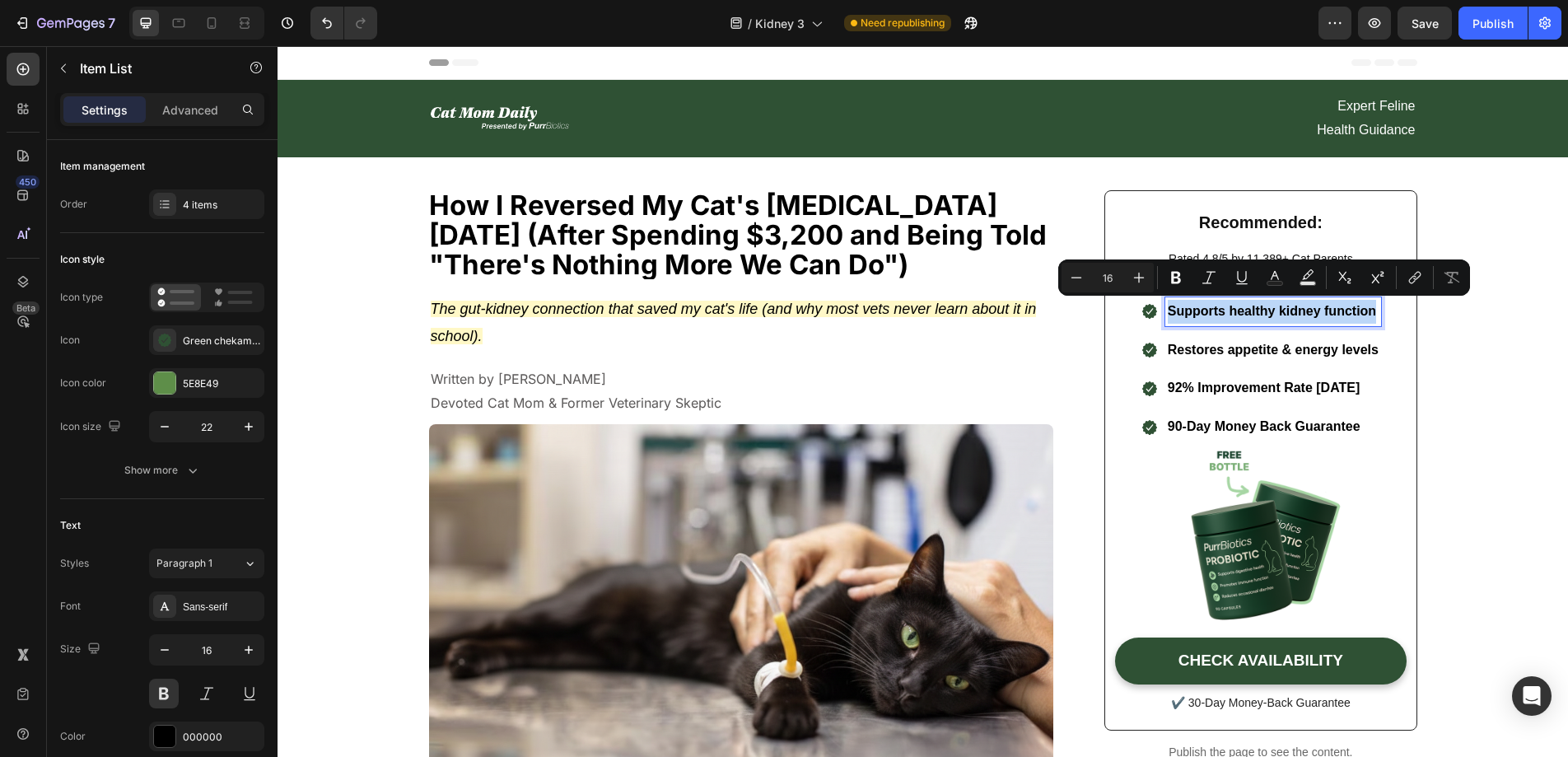
drag, startPoint x: 1370, startPoint y: 309, endPoint x: 1156, endPoint y: 312, distance: 214.0
click at [1156, 312] on div ".id581936424564032096 .cls-1 { fill: #2f5134; fill-rule: evenodd; } Supports he…" at bounding box center [1260, 311] width 240 height 29
click at [1180, 279] on icon "Editor contextual toolbar" at bounding box center [1176, 278] width 10 height 12
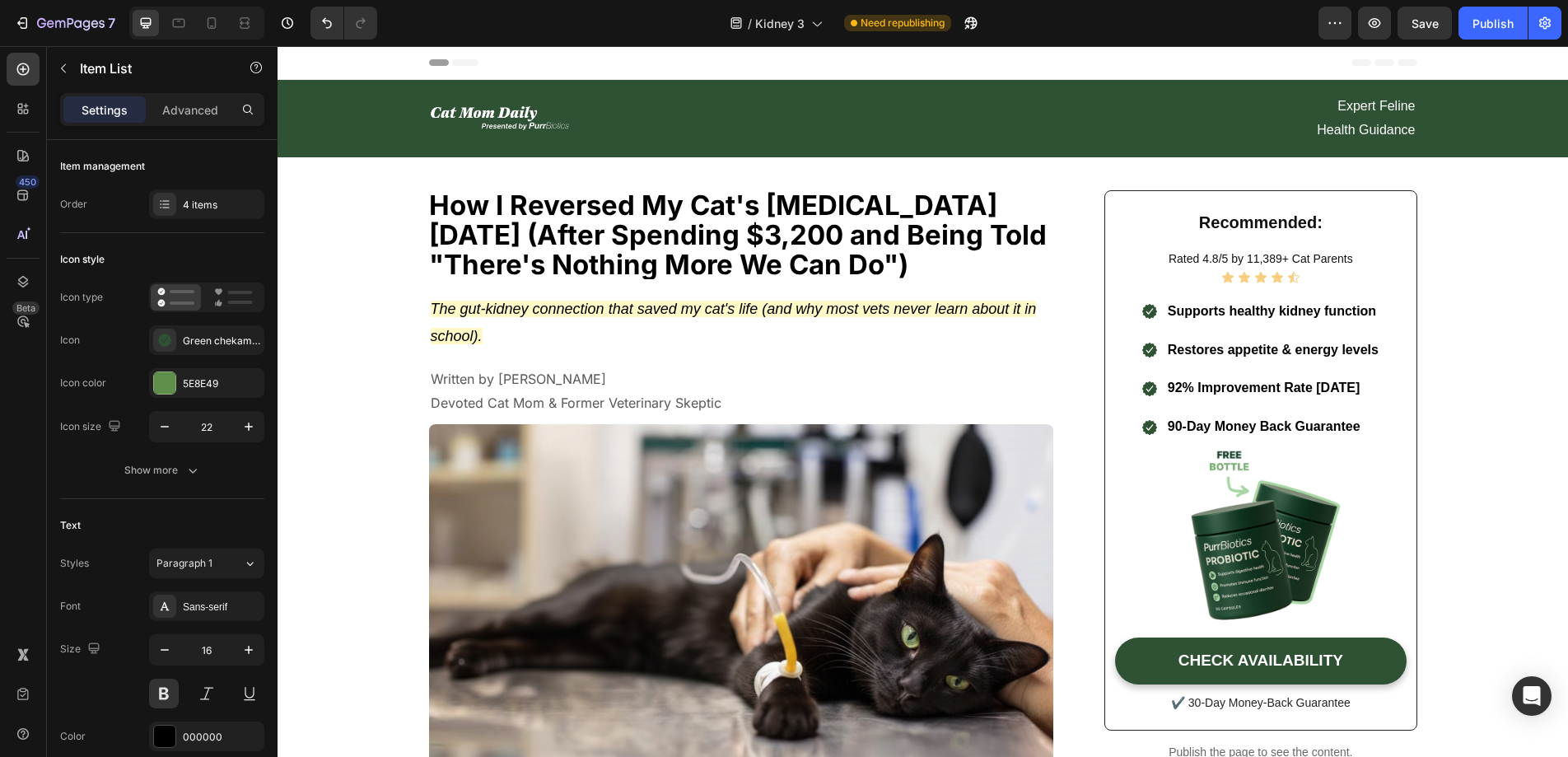
click at [1337, 350] on p "Restores appetite & energy levels" at bounding box center [1273, 351] width 211 height 24
drag, startPoint x: 1373, startPoint y: 346, endPoint x: 1160, endPoint y: 344, distance: 213.0
click at [1168, 344] on p "Restores appetite & energy levels" at bounding box center [1273, 351] width 211 height 24
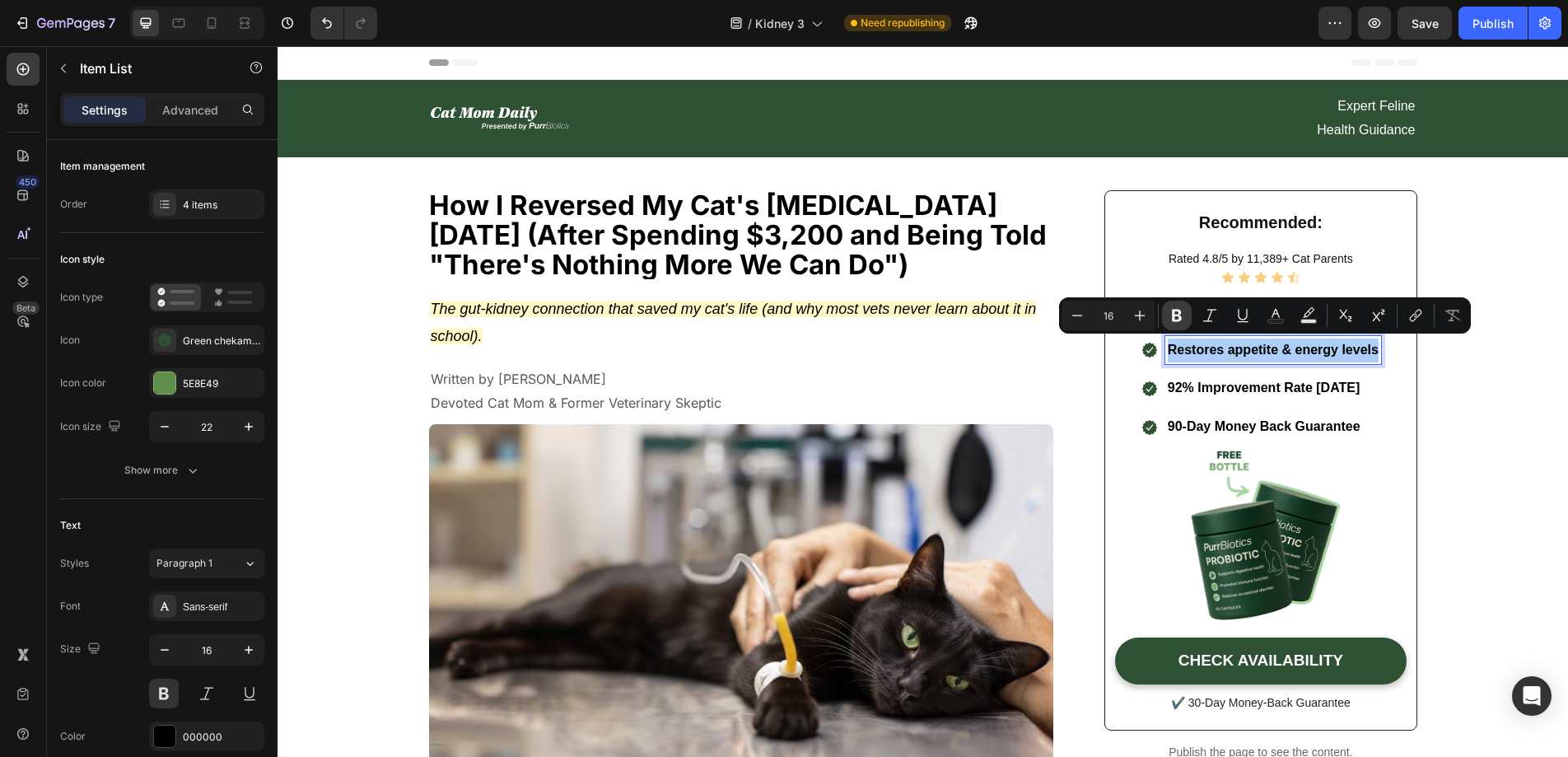
click at [1176, 321] on icon "Editor contextual toolbar" at bounding box center [1176, 316] width 10 height 12
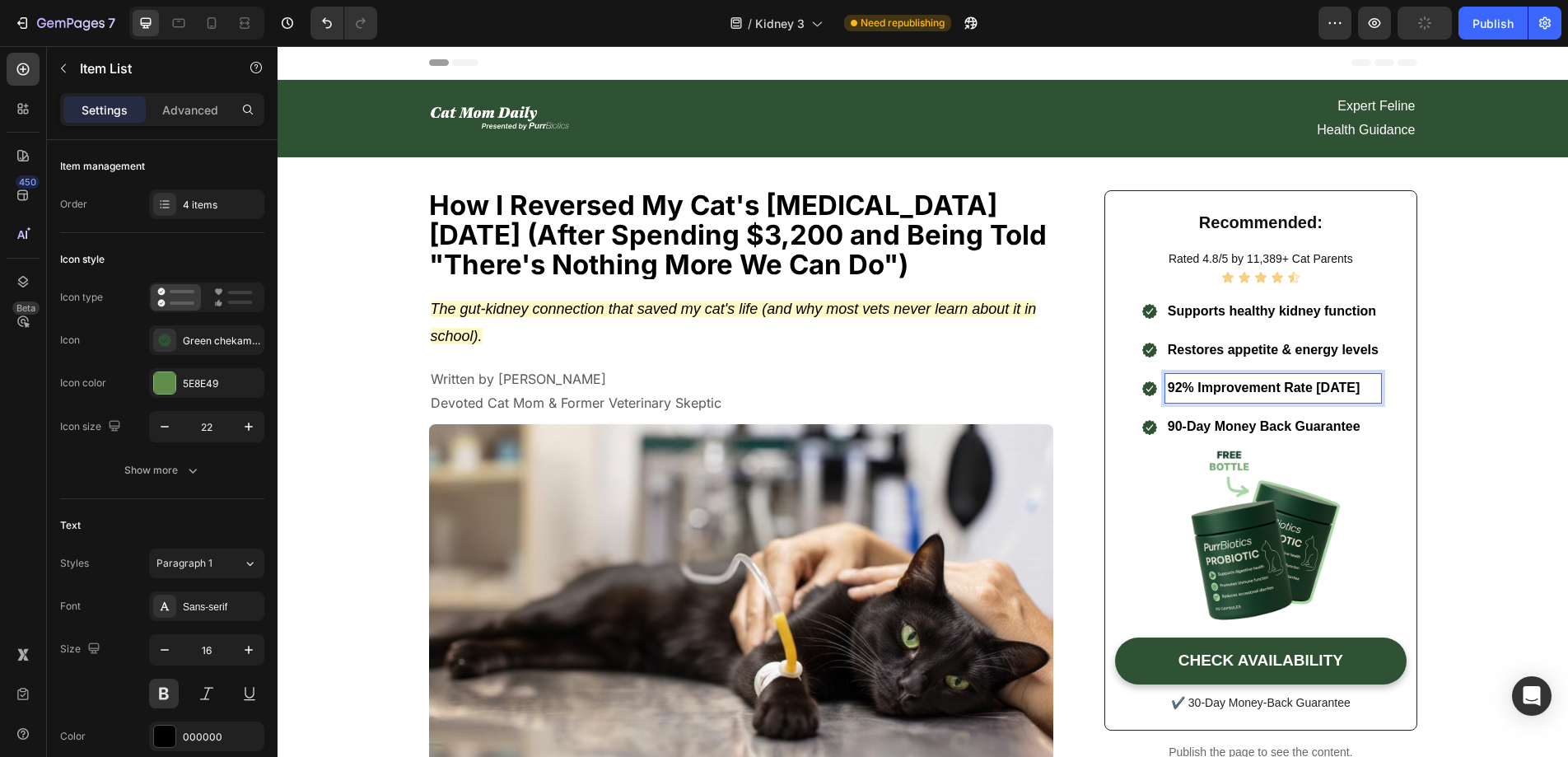
click at [1334, 379] on p "92% Improvement Rate In 14 Days" at bounding box center [1273, 388] width 211 height 24
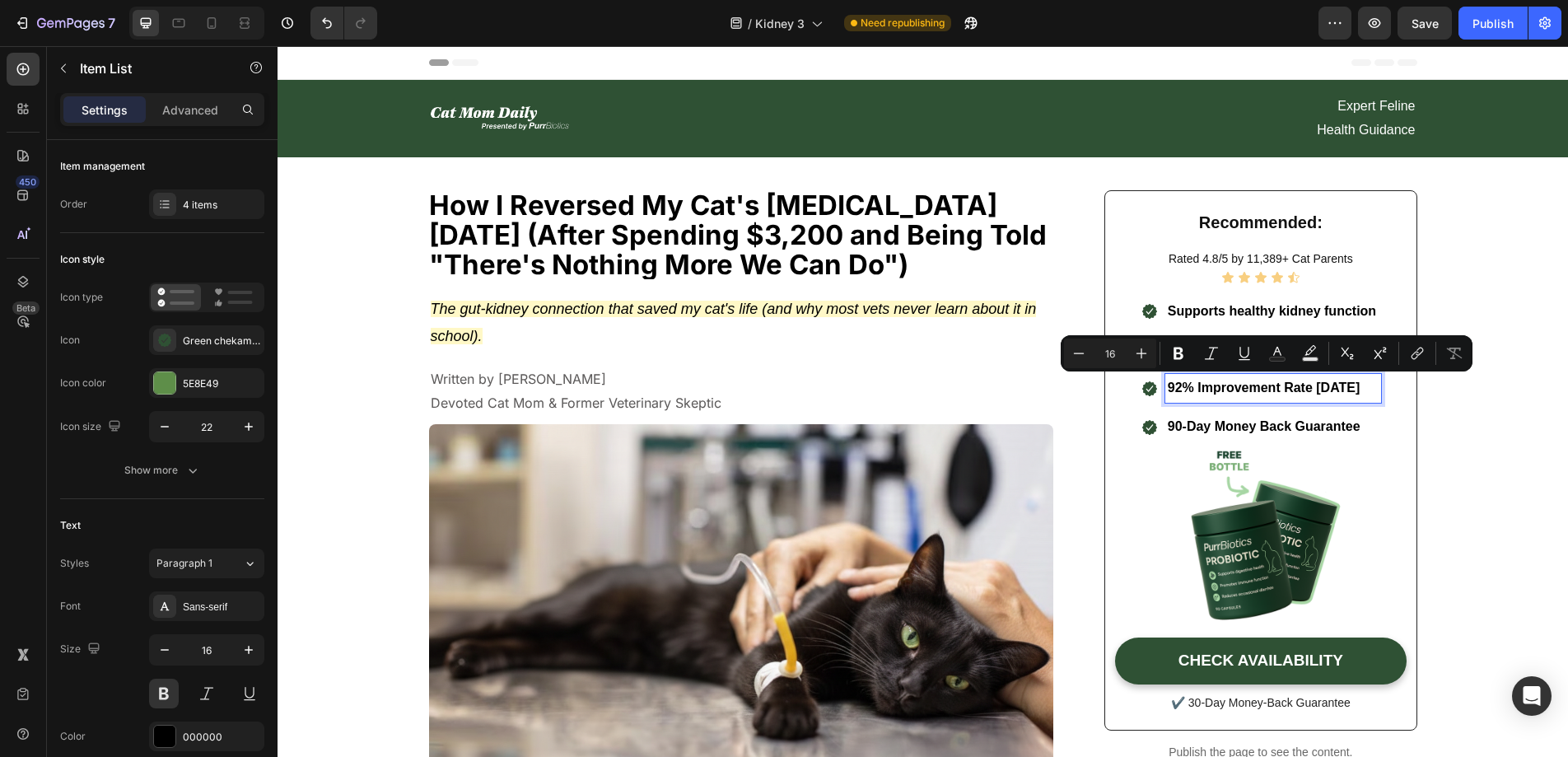
drag, startPoint x: 1374, startPoint y: 383, endPoint x: 1162, endPoint y: 387, distance: 212.0
click at [1168, 387] on p "92% Improvement Rate In 14 Days" at bounding box center [1273, 388] width 211 height 24
click at [1178, 357] on icon "Editor contextual toolbar" at bounding box center [1178, 353] width 17 height 17
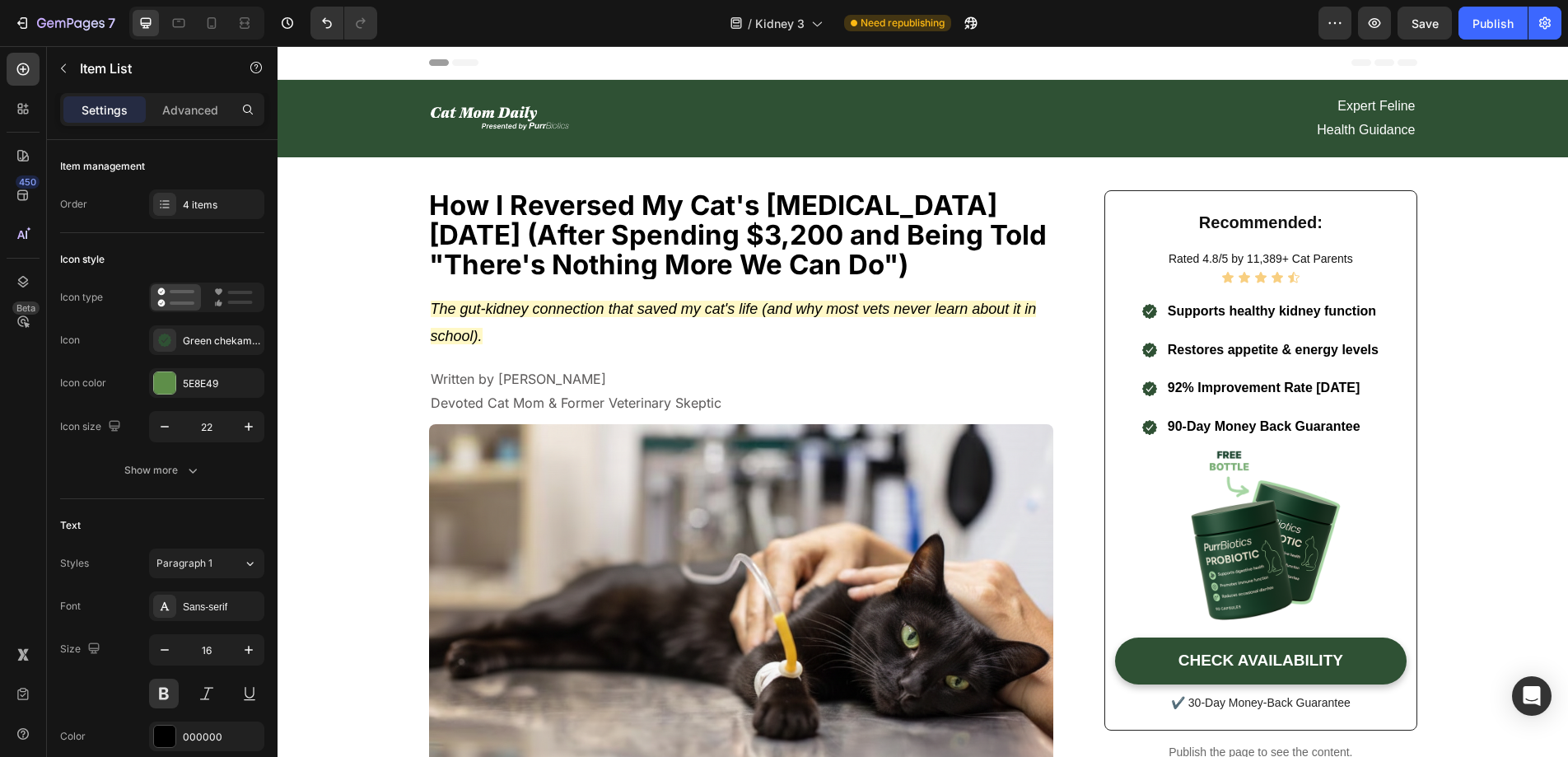
click at [1341, 418] on p "90-Day Money Back Guarantee" at bounding box center [1273, 427] width 211 height 24
drag, startPoint x: 1361, startPoint y: 425, endPoint x: 1151, endPoint y: 428, distance: 210.0
click at [1151, 428] on div ".id581936424564032096 .cls-1 { fill: #2f5134; fill-rule: evenodd; } 90-Day Mone…" at bounding box center [1260, 426] width 240 height 29
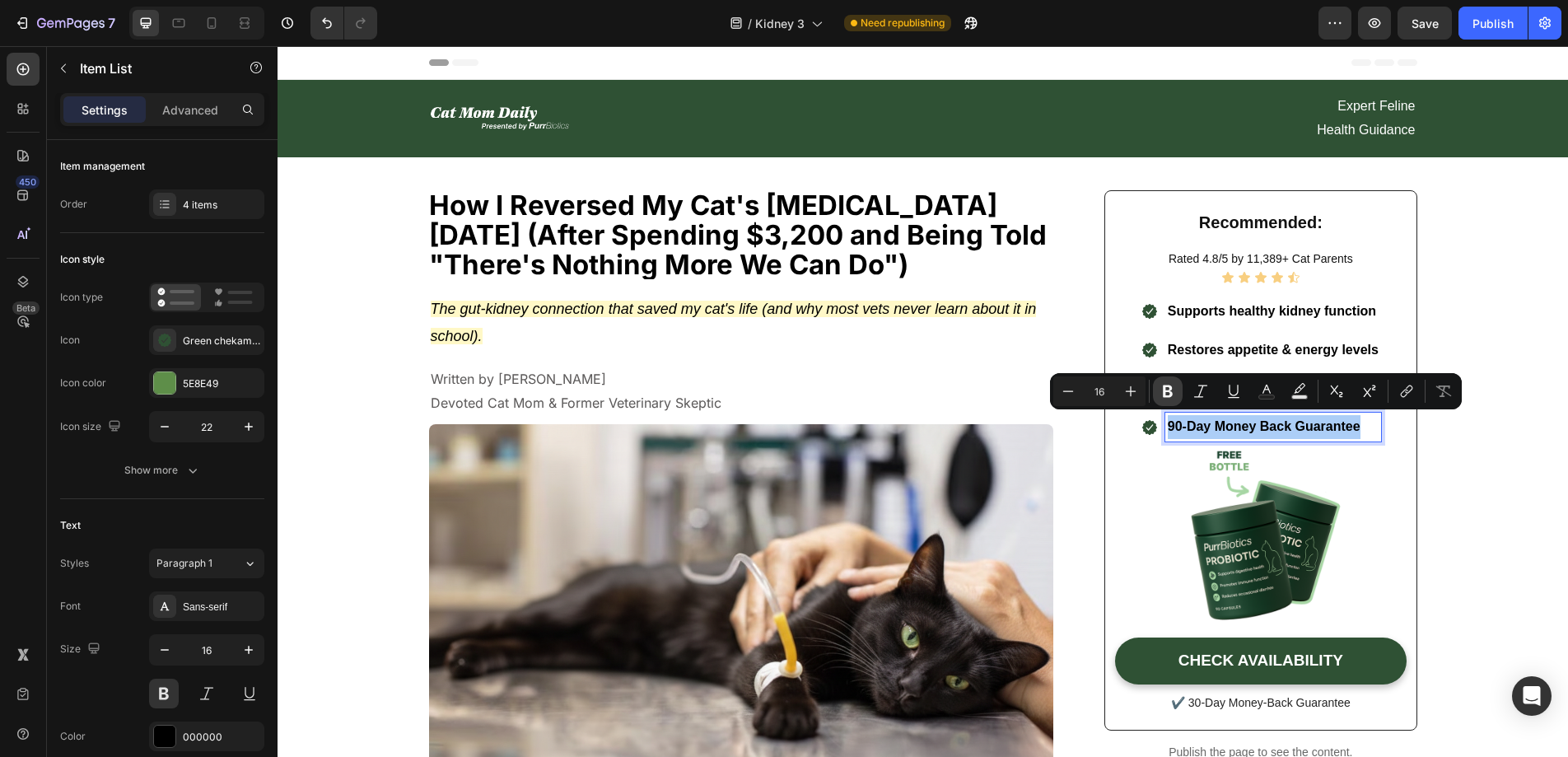
click at [1173, 393] on icon "Editor contextual toolbar" at bounding box center [1168, 390] width 17 height 17
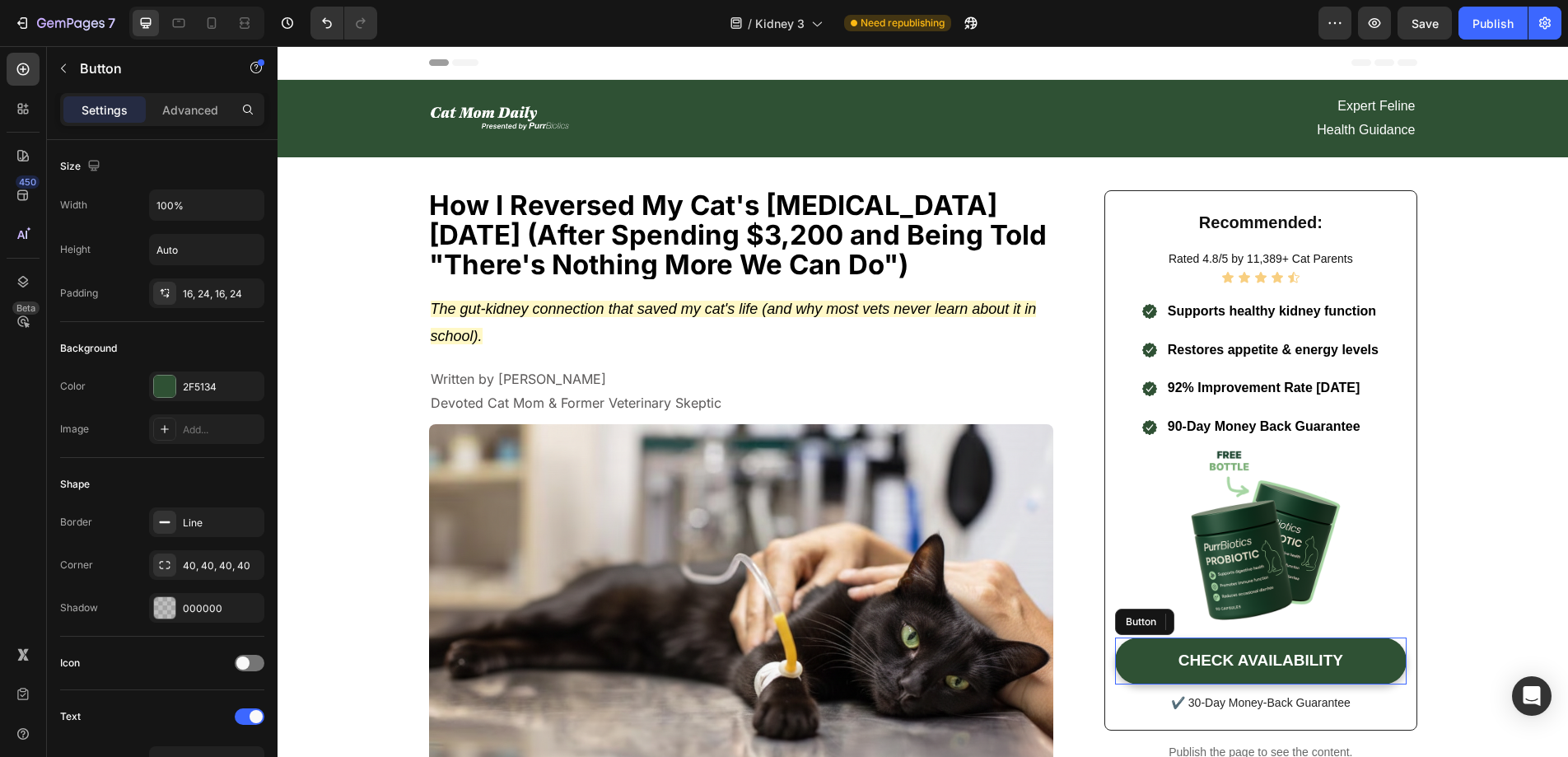
click at [1128, 645] on link "CHECK AVAILABILITY" at bounding box center [1260, 660] width 291 height 47
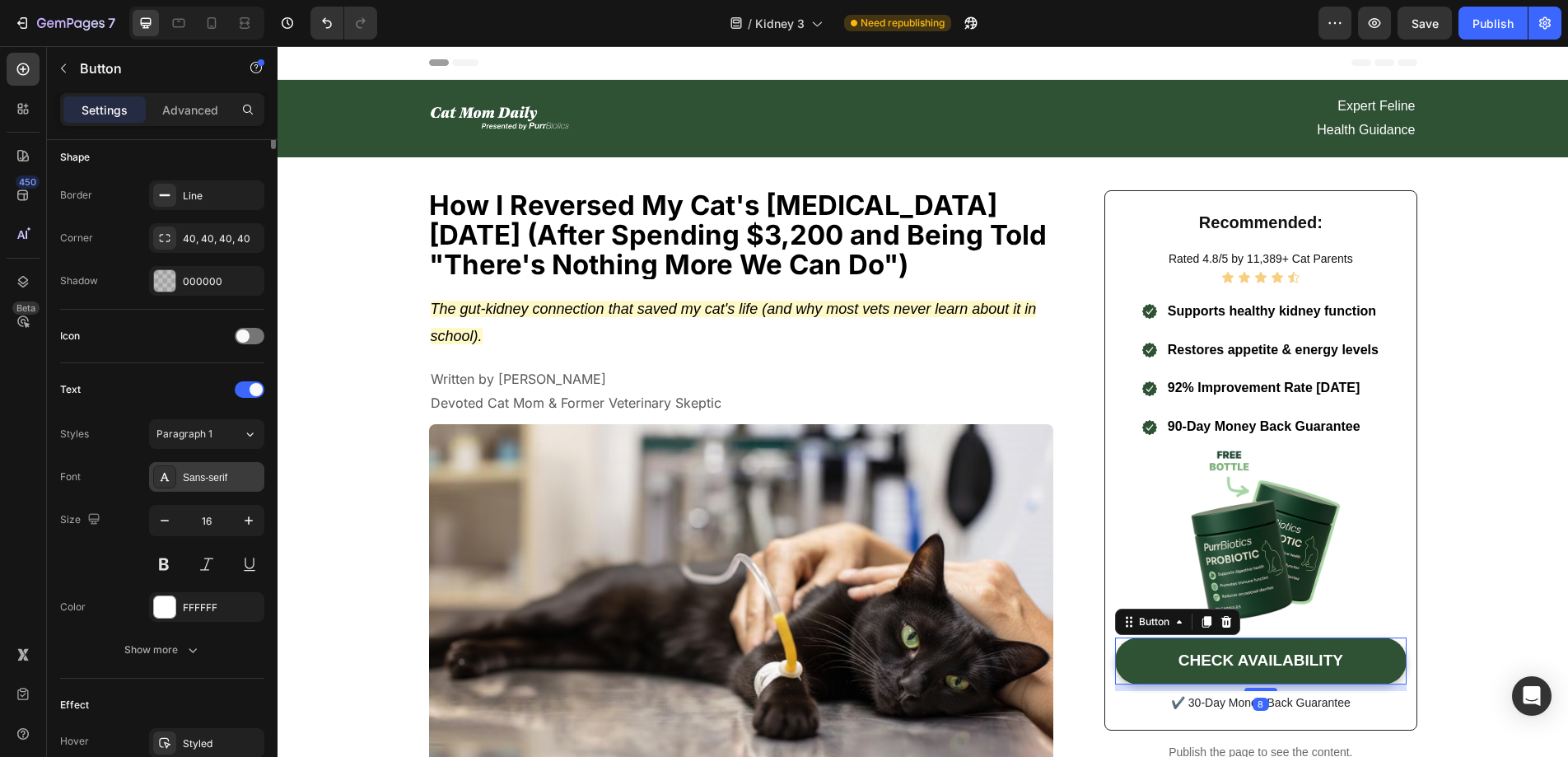
scroll to position [598, 0]
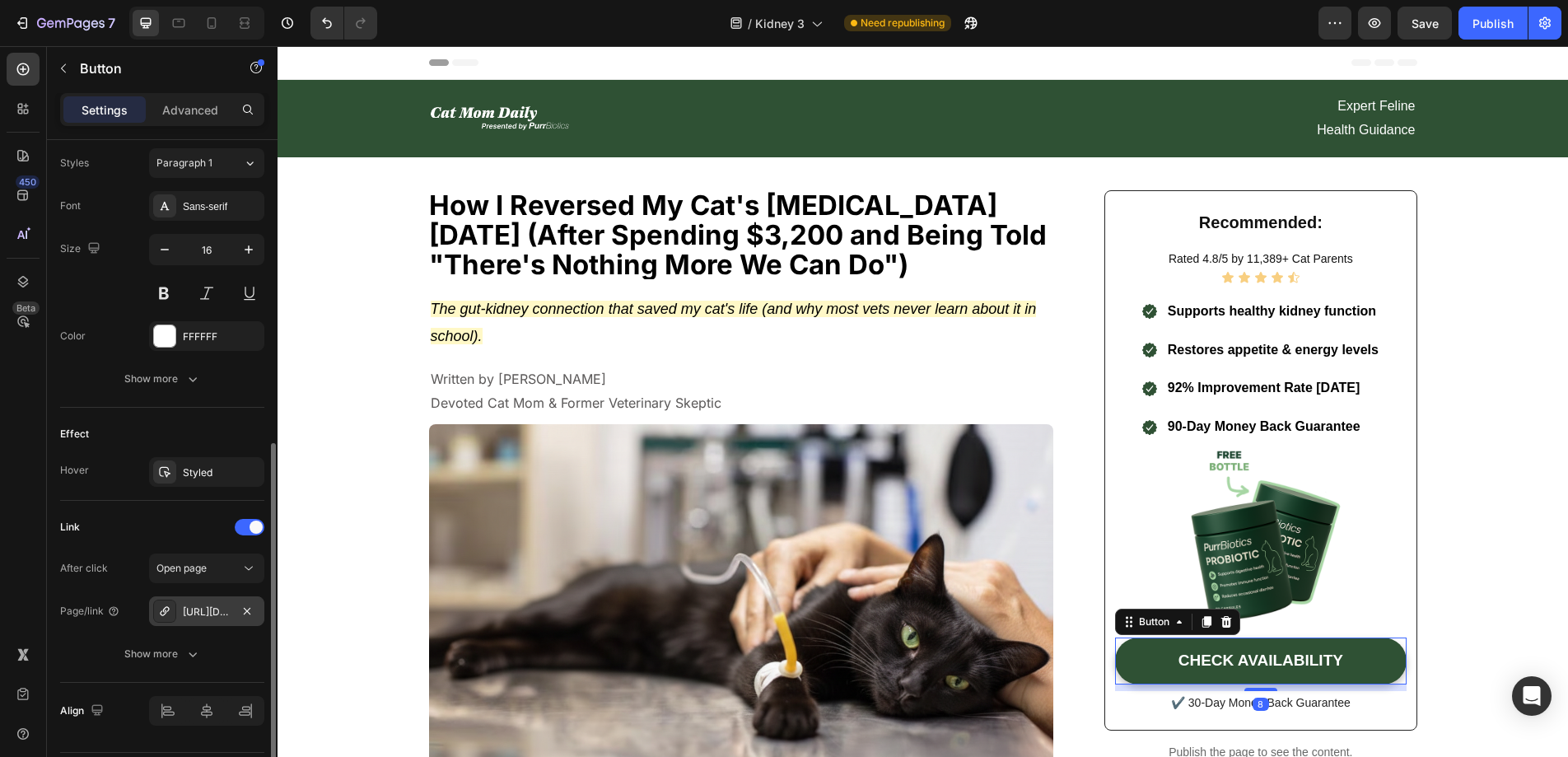
click at [223, 613] on div "https://www.purrbiotics.co/the-happy-cat-mom-guide?view=kidney-proudct" at bounding box center [207, 612] width 48 height 15
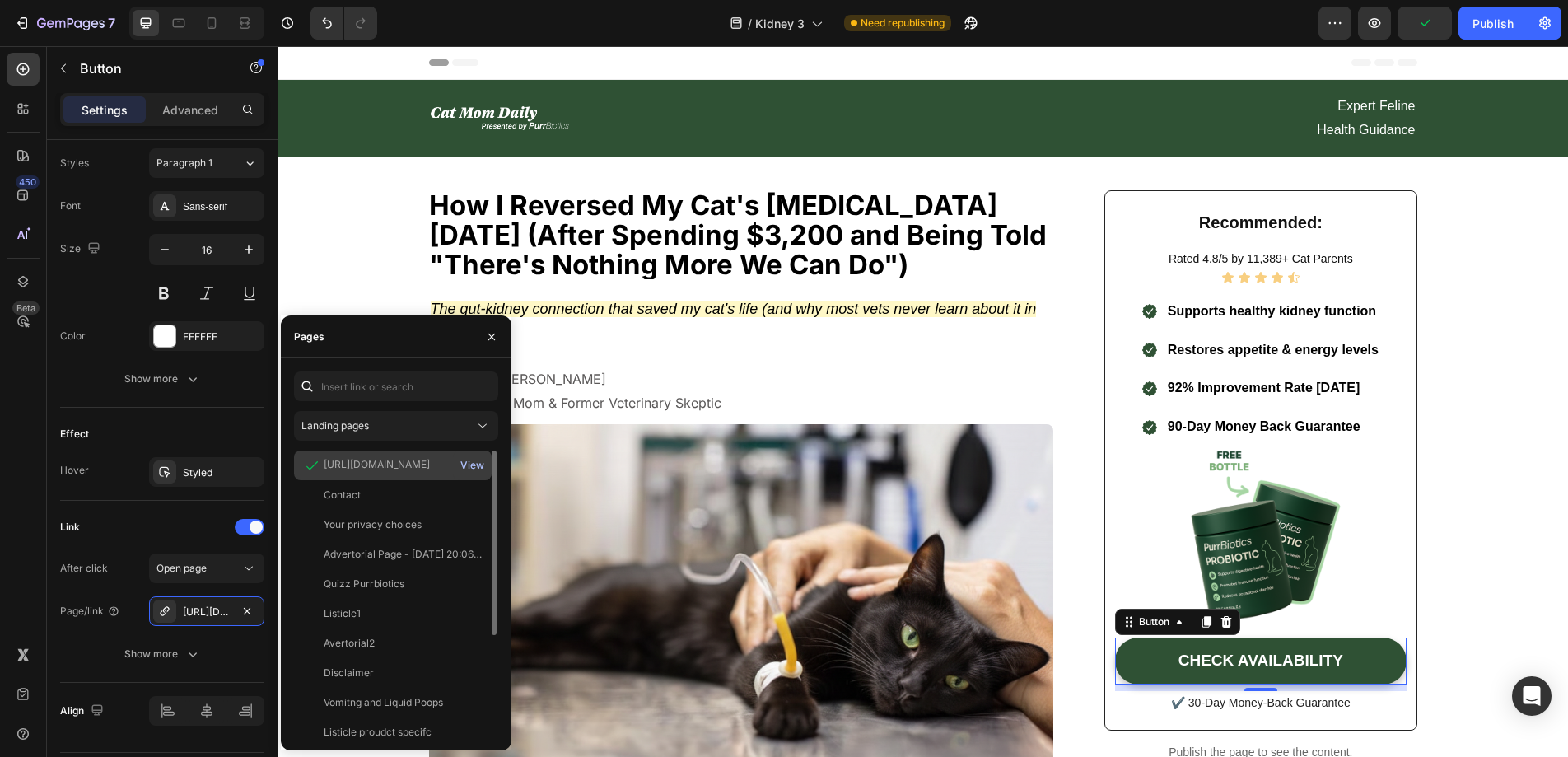
click at [465, 462] on div "View" at bounding box center [472, 465] width 24 height 15
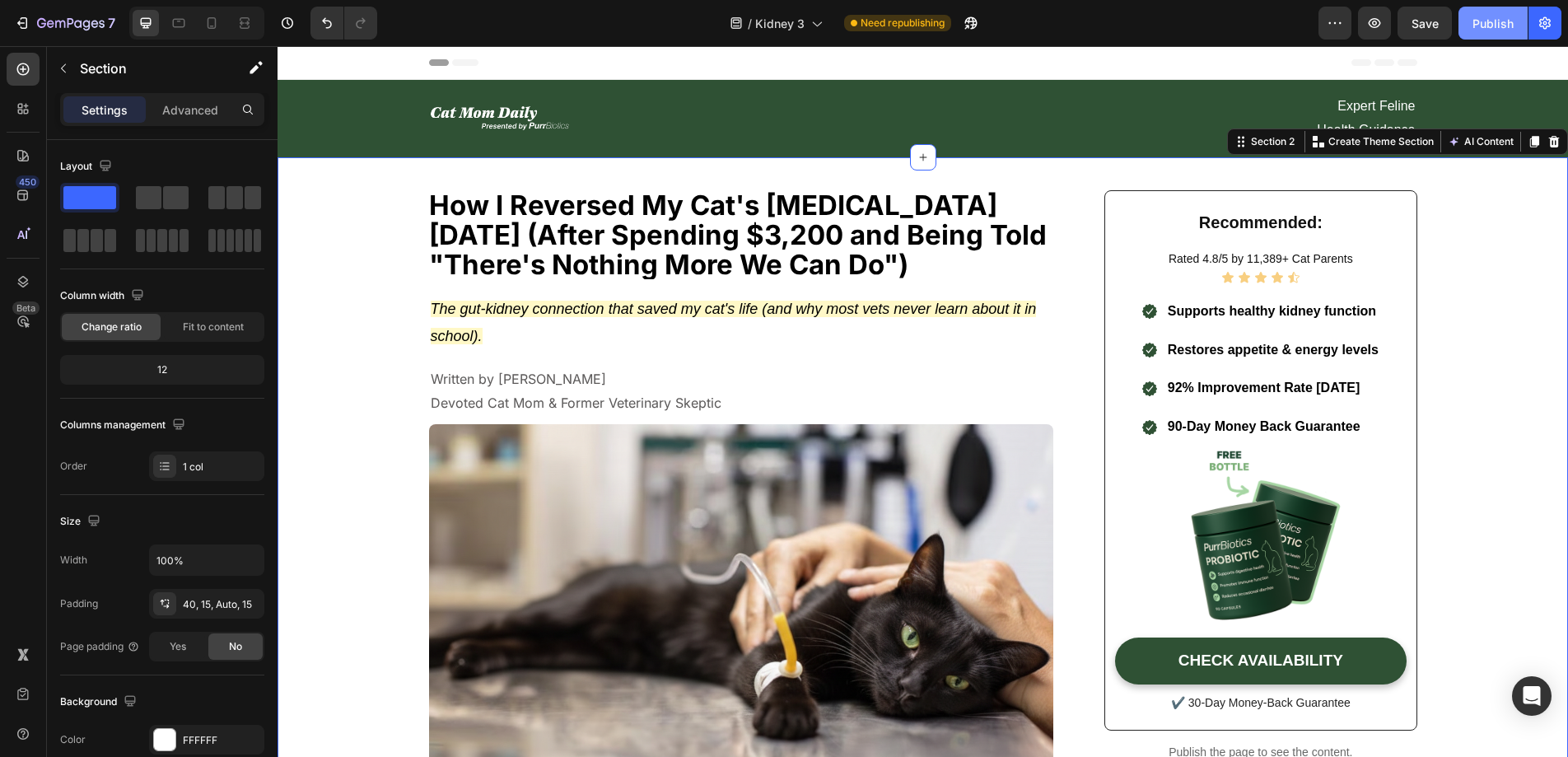
click at [1465, 31] on button "Publish" at bounding box center [1492, 23] width 69 height 33
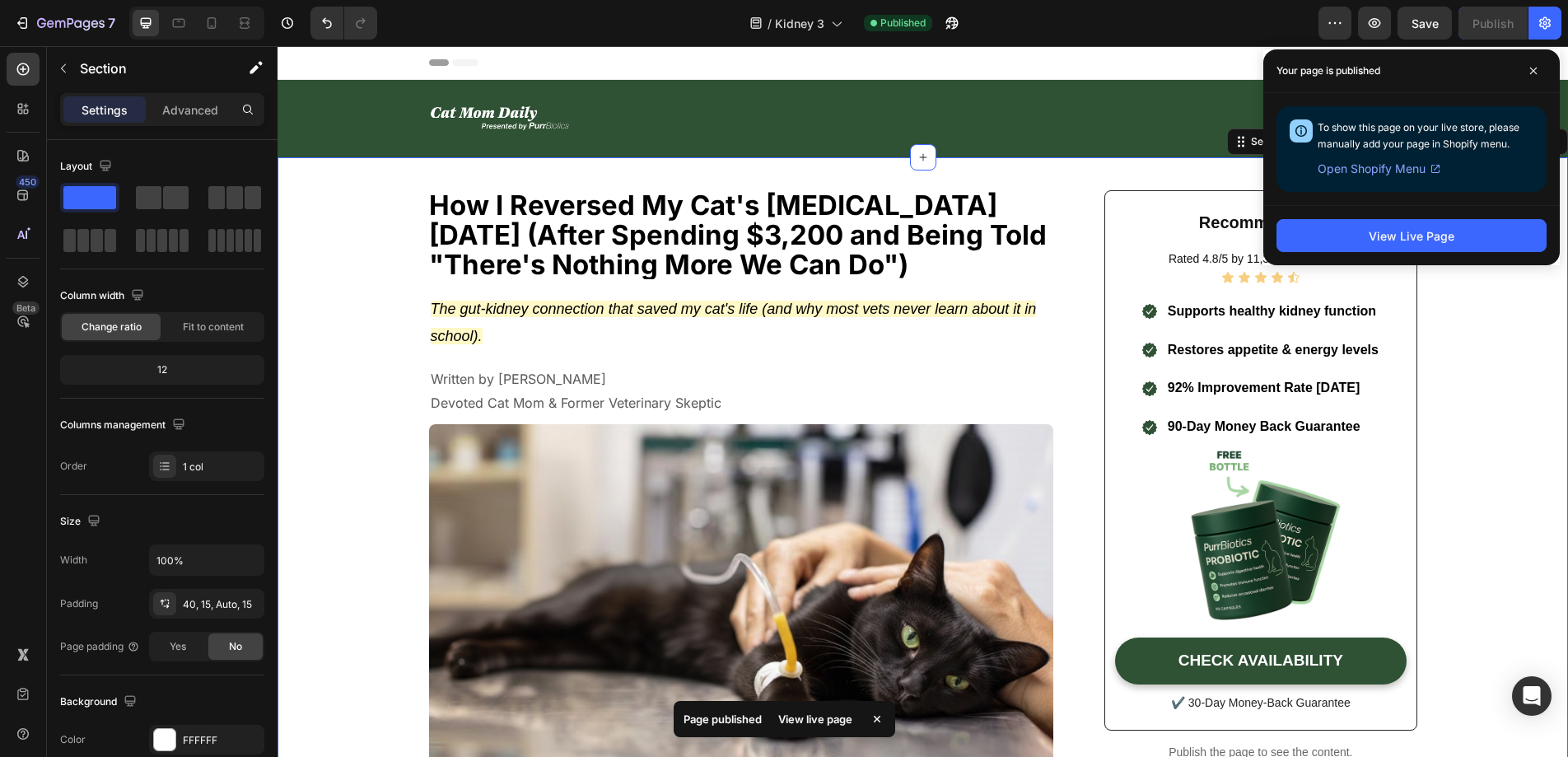
click at [1047, 41] on div "7 Version history / Kidney 3 Published Preview Save Publish" at bounding box center [784, 23] width 1568 height 47
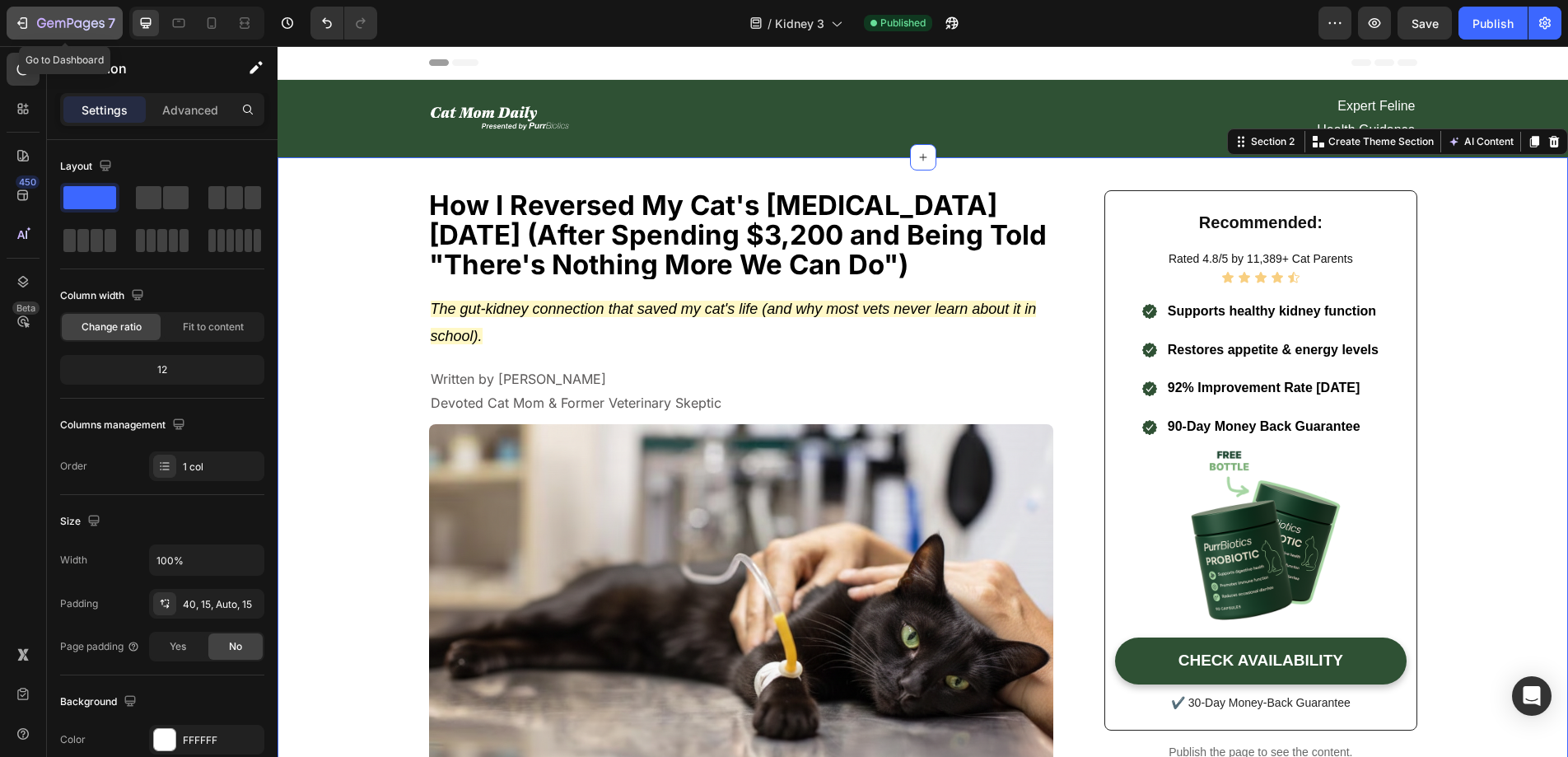
click at [17, 33] on button "7" at bounding box center [65, 23] width 117 height 33
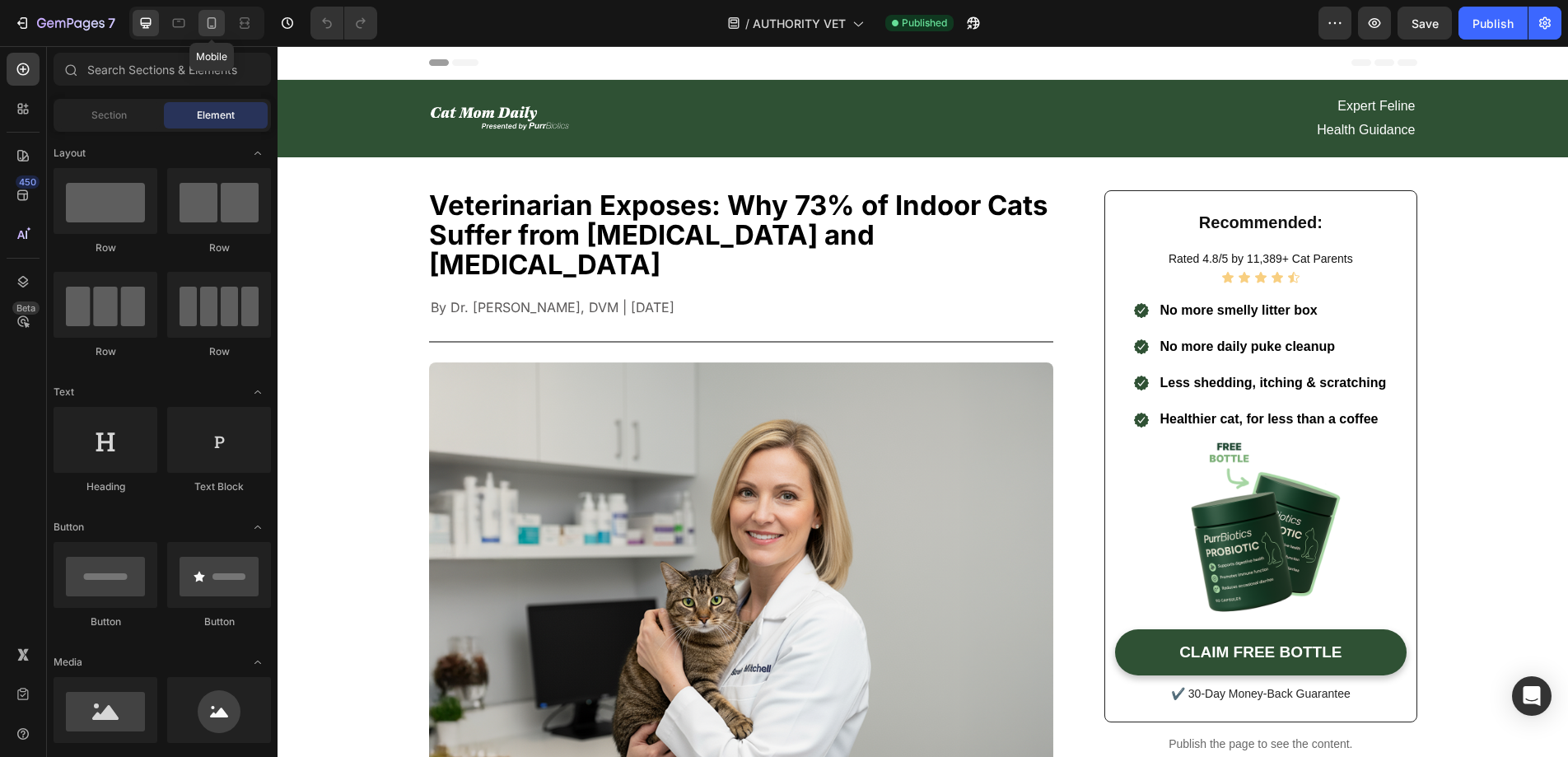
click at [216, 25] on icon at bounding box center [211, 23] width 9 height 12
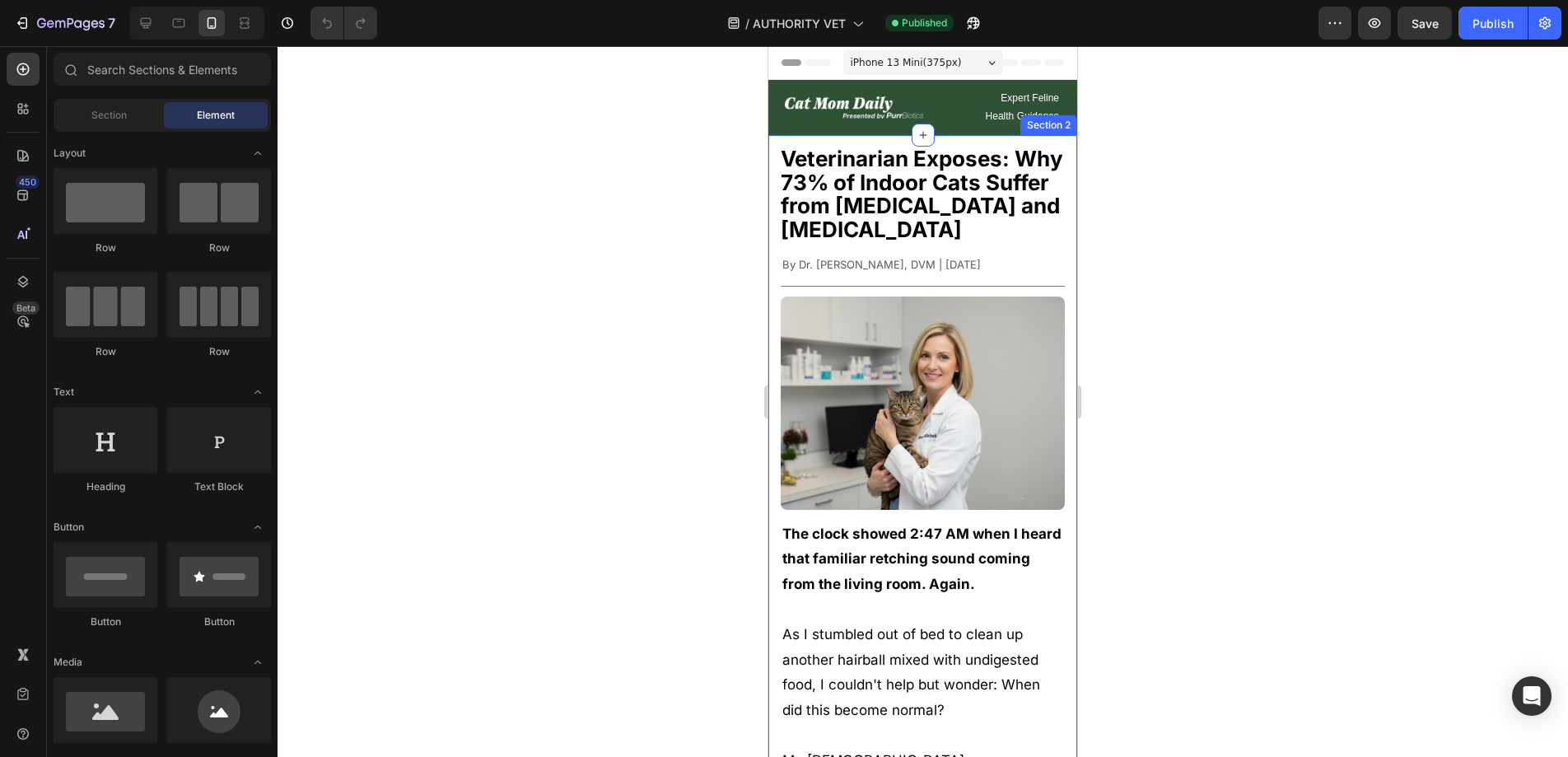
click at [1299, 303] on div at bounding box center [922, 400] width 1290 height 710
click at [1102, 84] on div at bounding box center [922, 400] width 1290 height 710
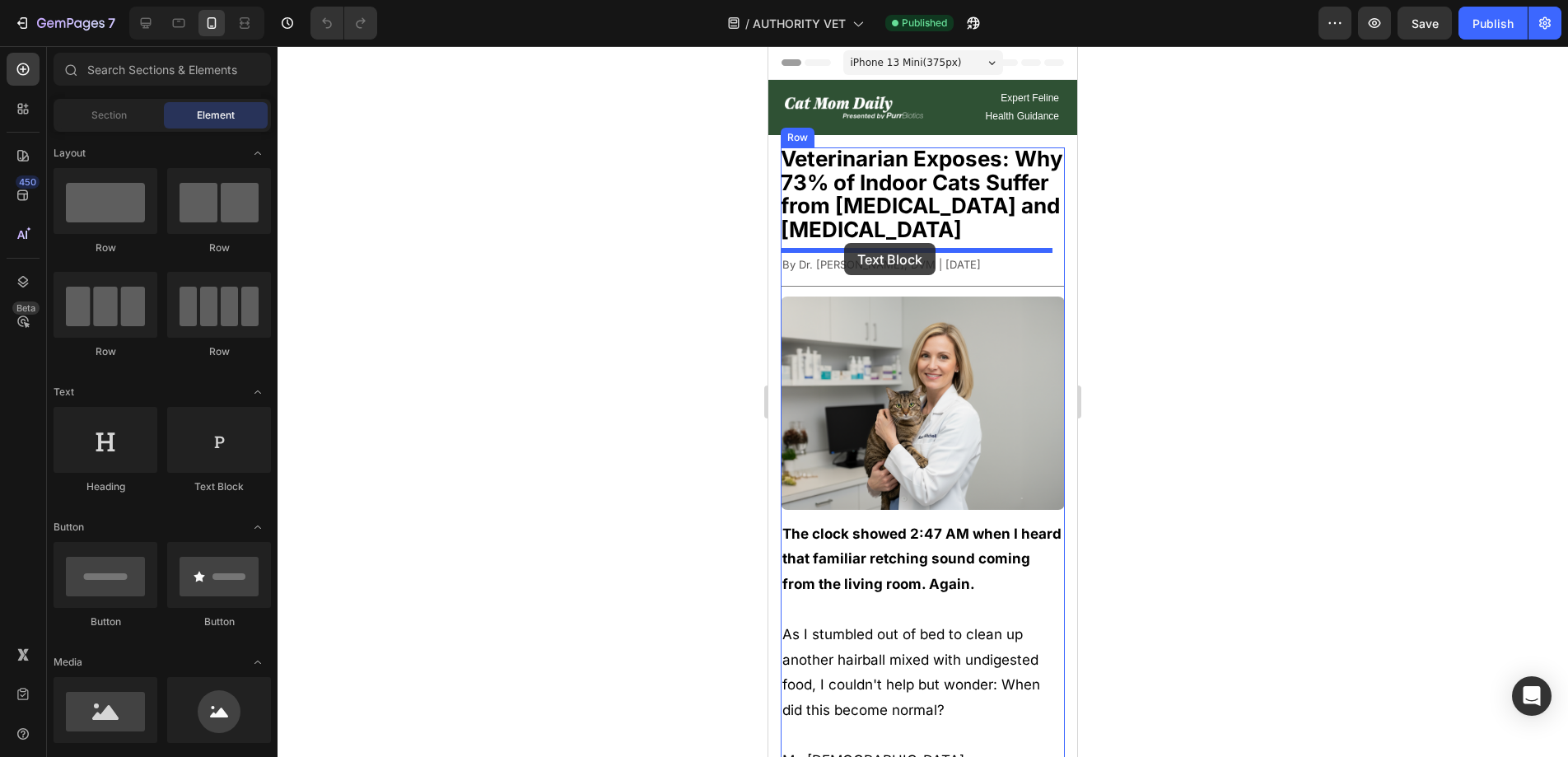
drag, startPoint x: 978, startPoint y: 507, endPoint x: 844, endPoint y: 243, distance: 296.1
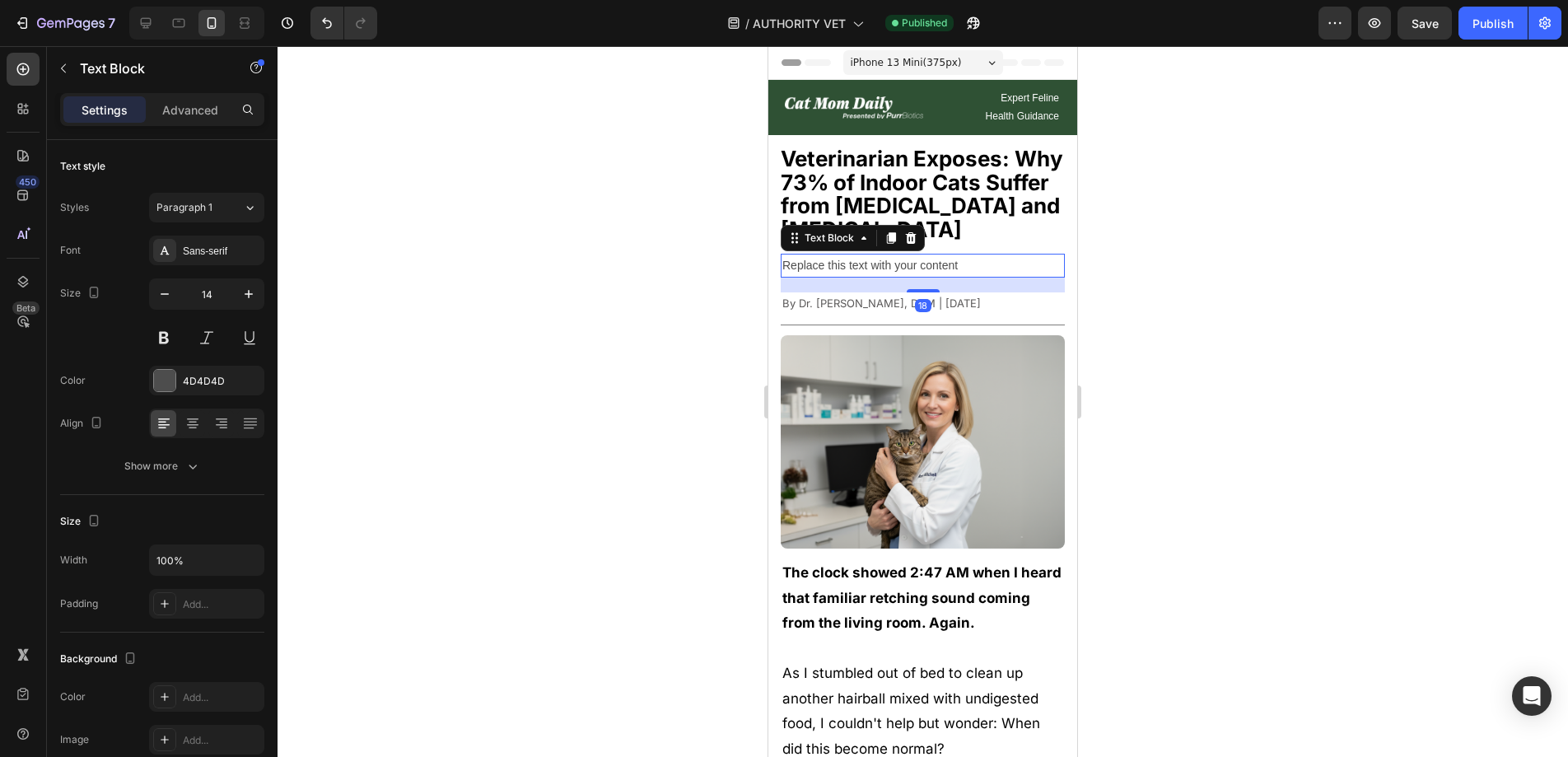
click at [956, 268] on div "Replace this text with your content" at bounding box center [922, 266] width 284 height 24
drag, startPoint x: 963, startPoint y: 264, endPoint x: 777, endPoint y: 254, distance: 186.3
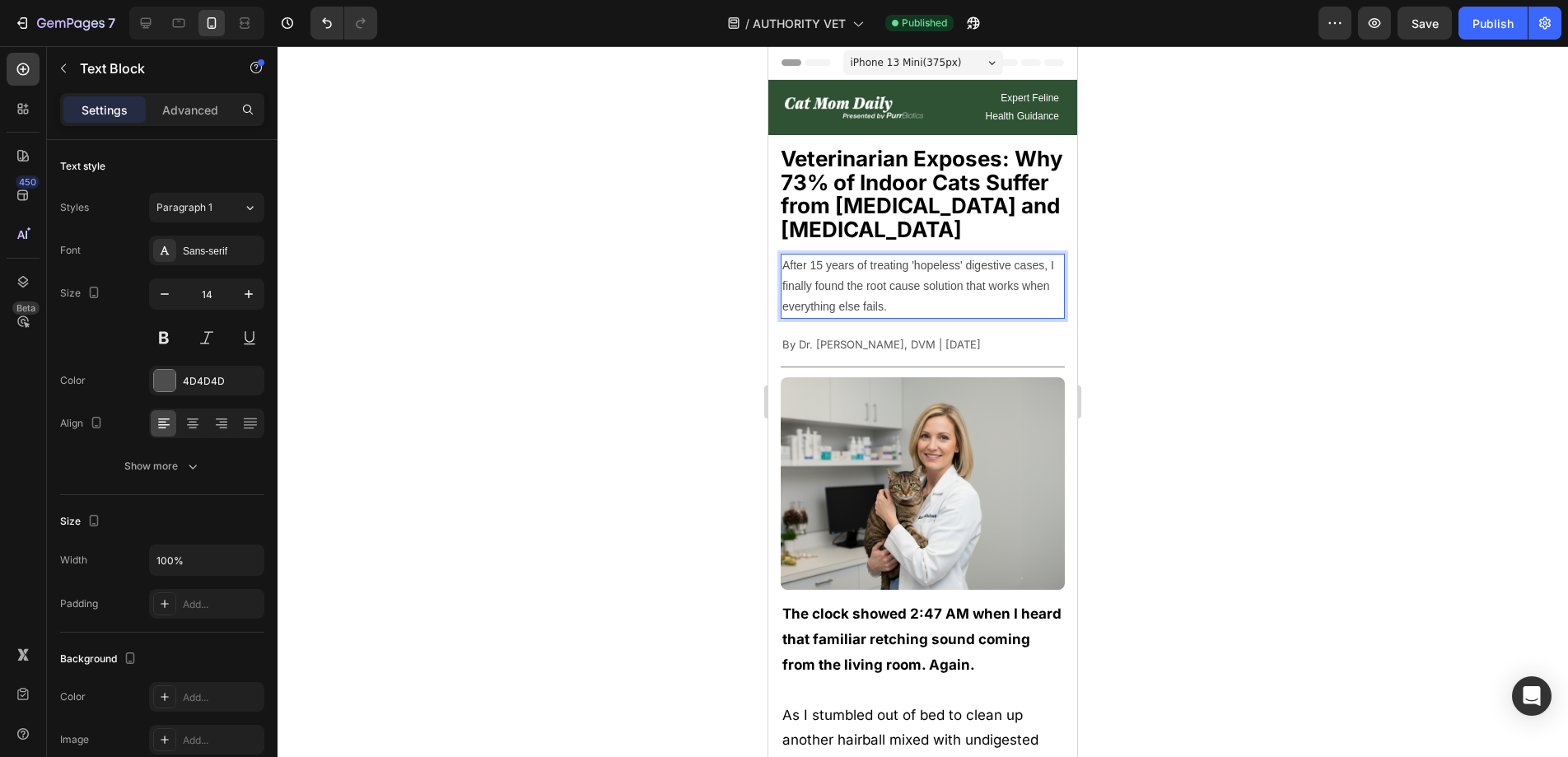
click at [1224, 275] on div at bounding box center [922, 400] width 1290 height 710
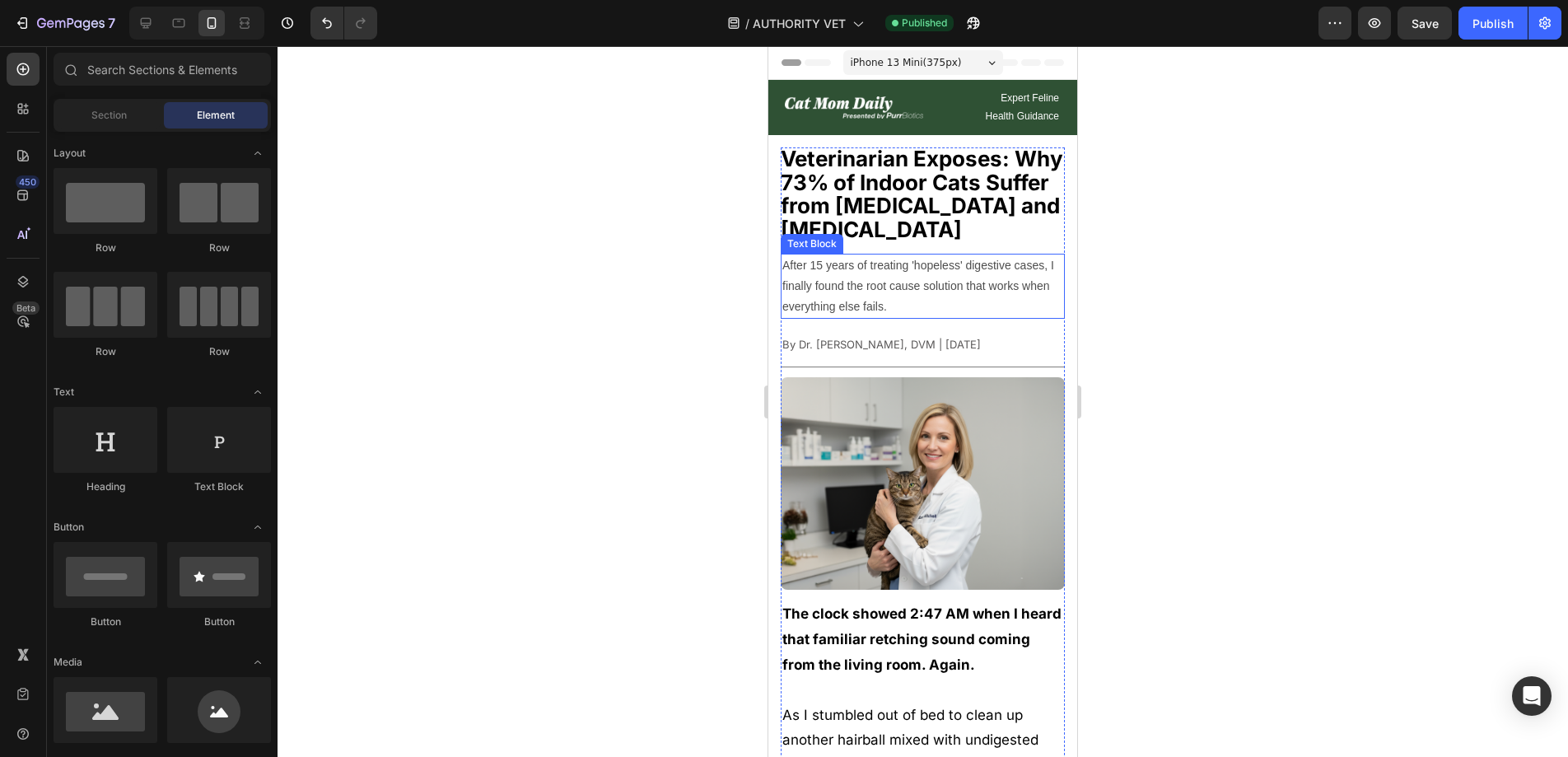
click at [976, 283] on p "After 15 years of treating 'hopeless' digestive cases, I finally found the root…" at bounding box center [922, 286] width 281 height 63
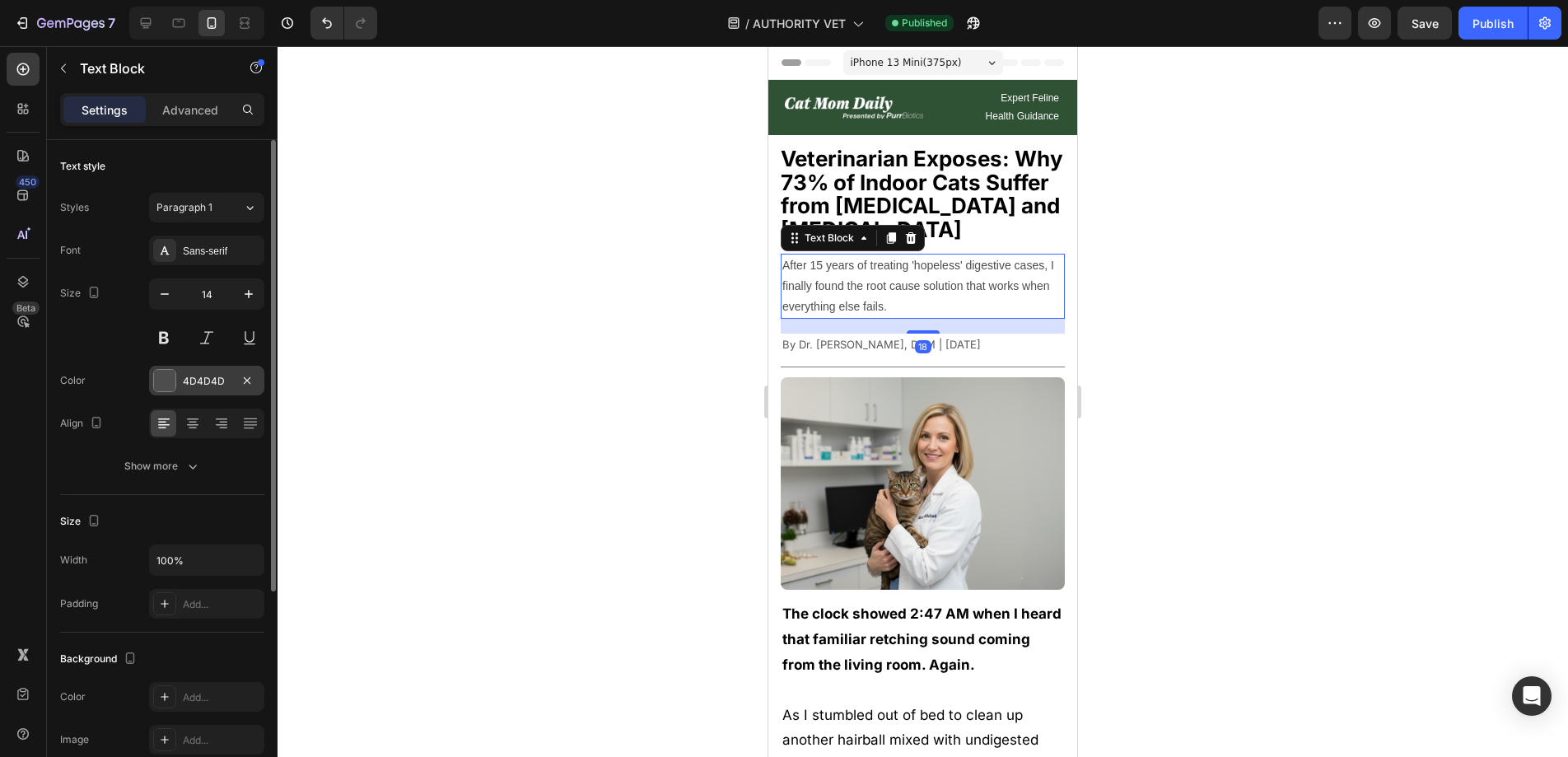
click at [159, 378] on div at bounding box center [164, 379] width 21 height 21
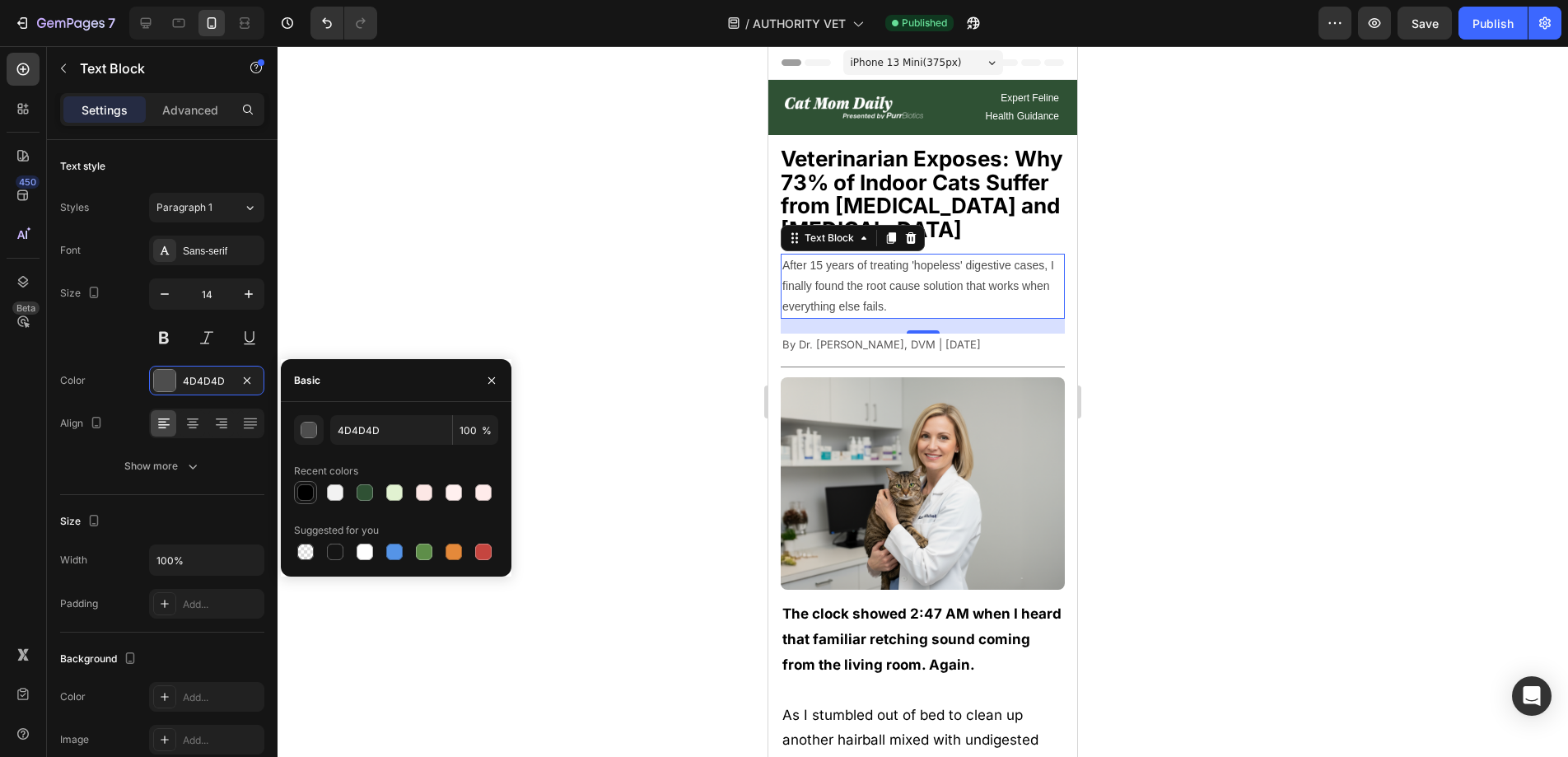
click at [309, 491] on div at bounding box center [305, 492] width 17 height 17
type input "000000"
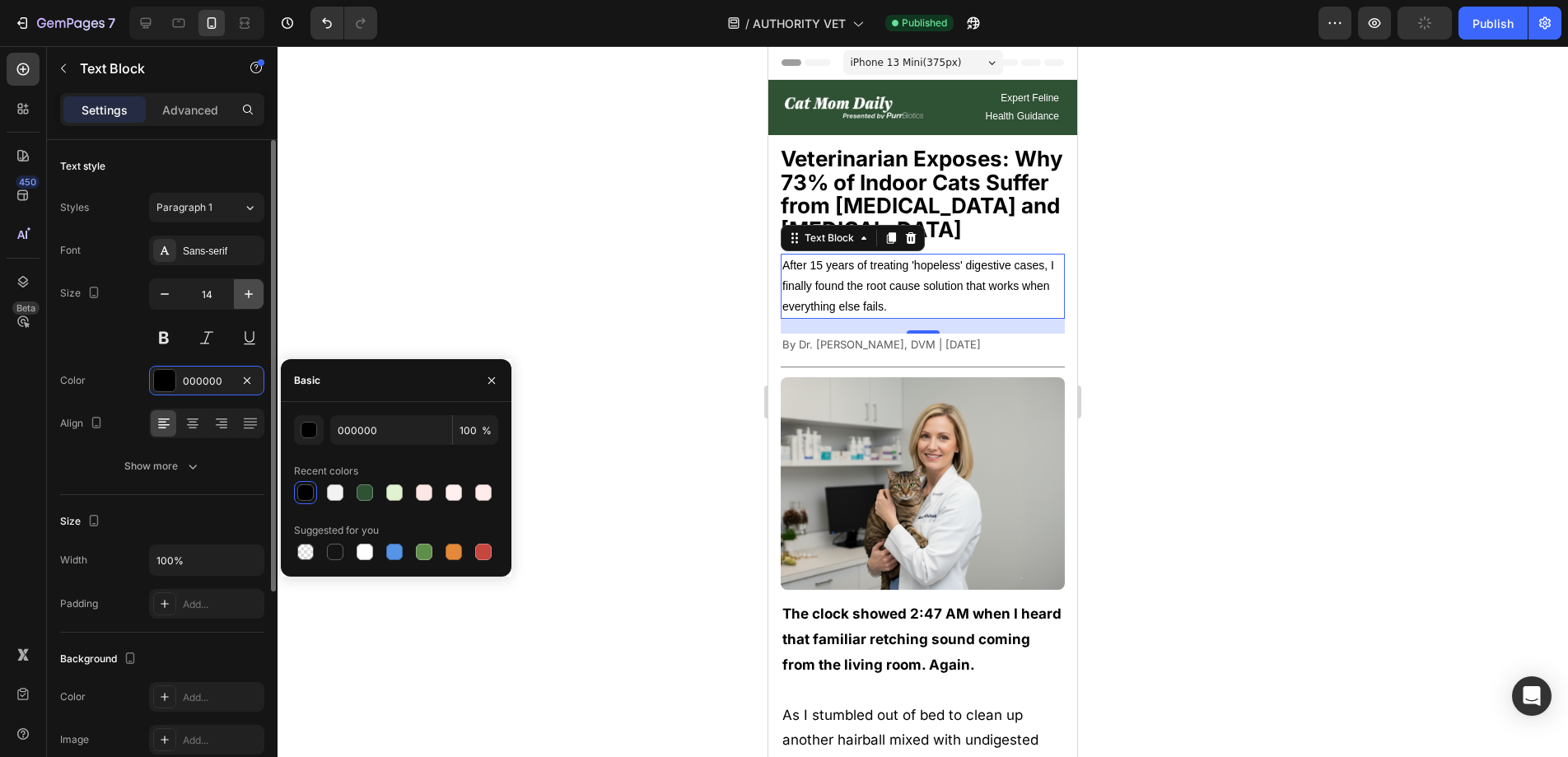
click at [255, 297] on icon "button" at bounding box center [248, 294] width 17 height 17
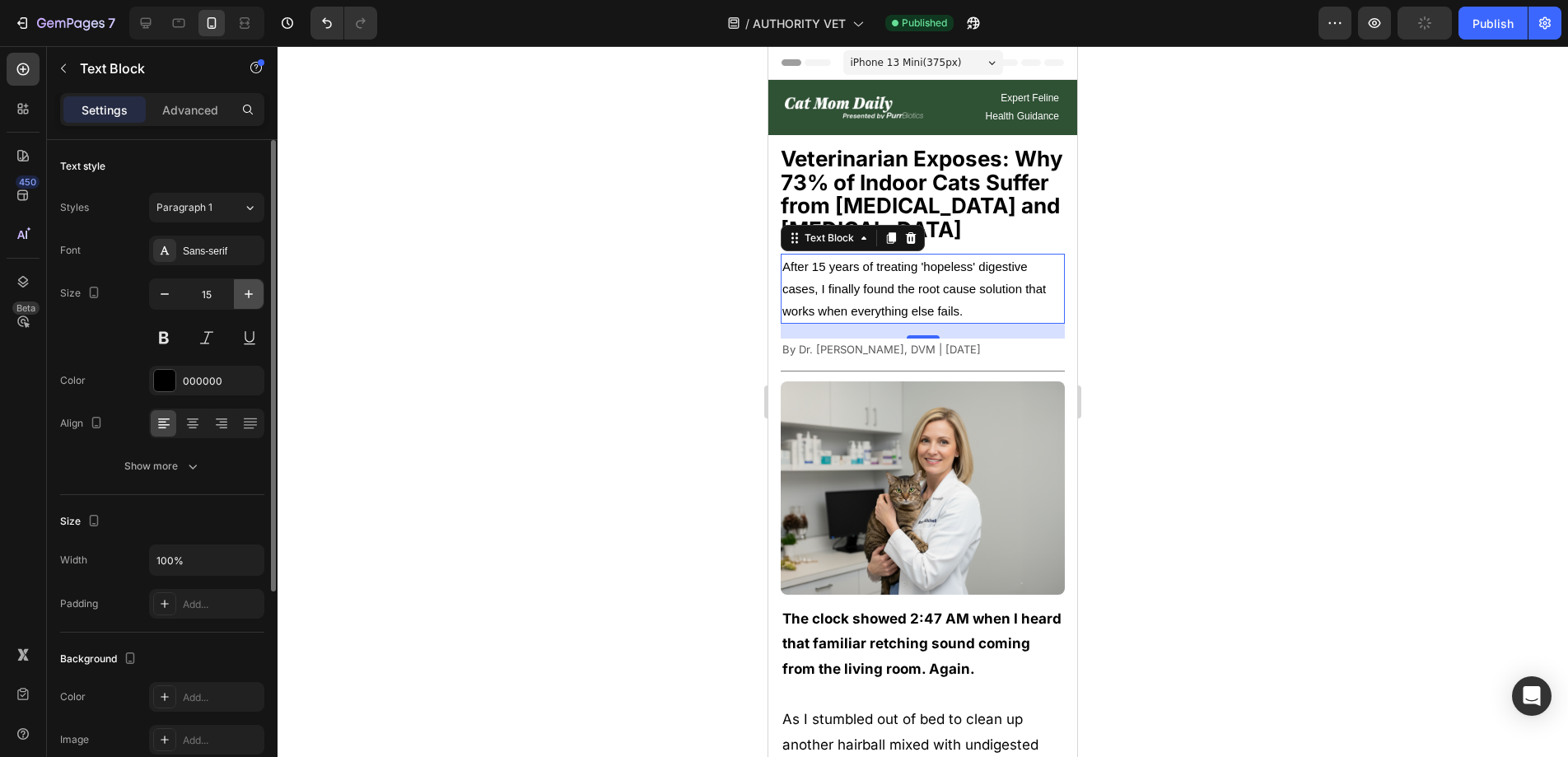
click at [255, 297] on icon "button" at bounding box center [248, 294] width 17 height 17
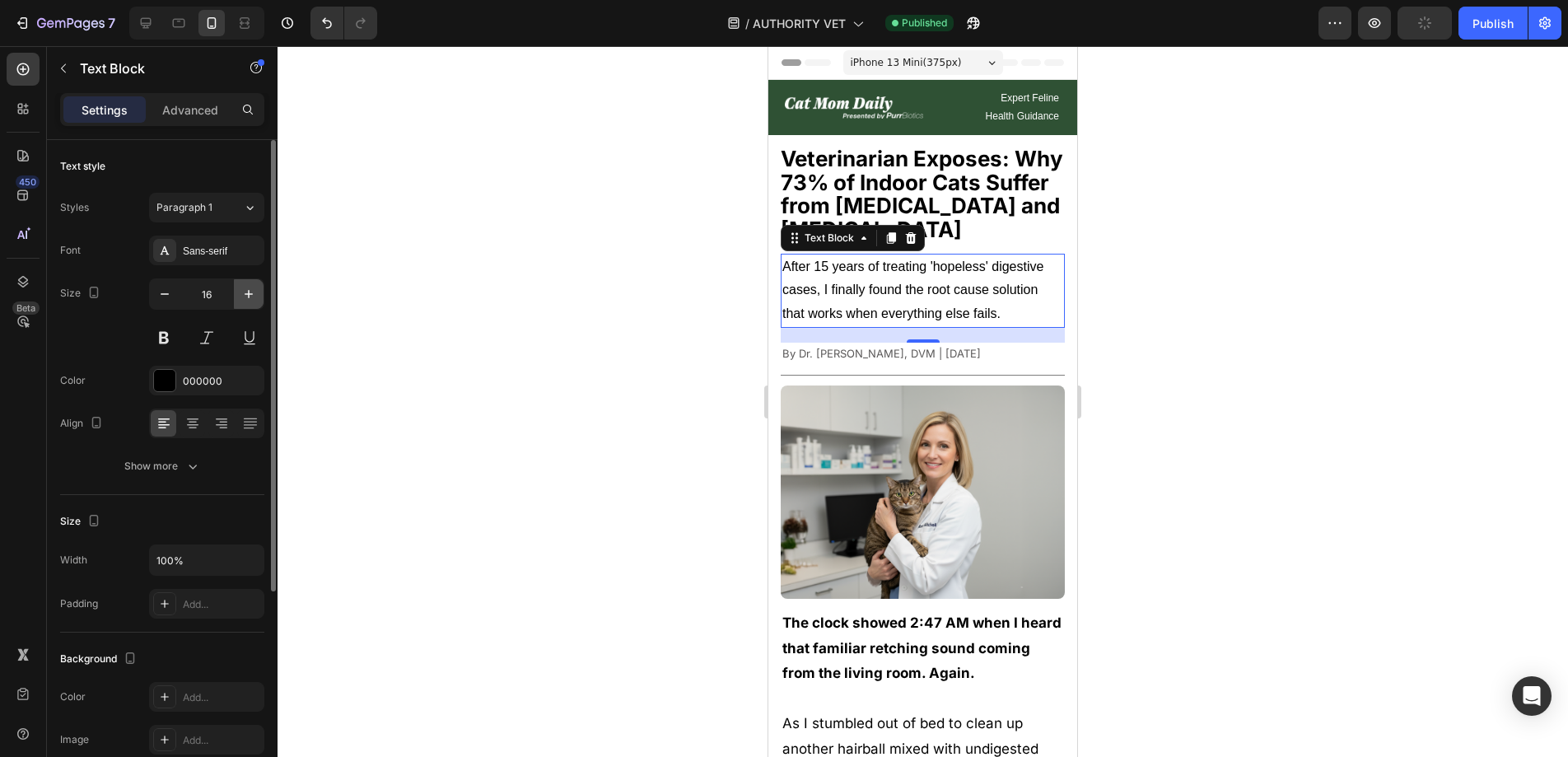
click at [255, 297] on icon "button" at bounding box center [248, 294] width 17 height 17
type input "17"
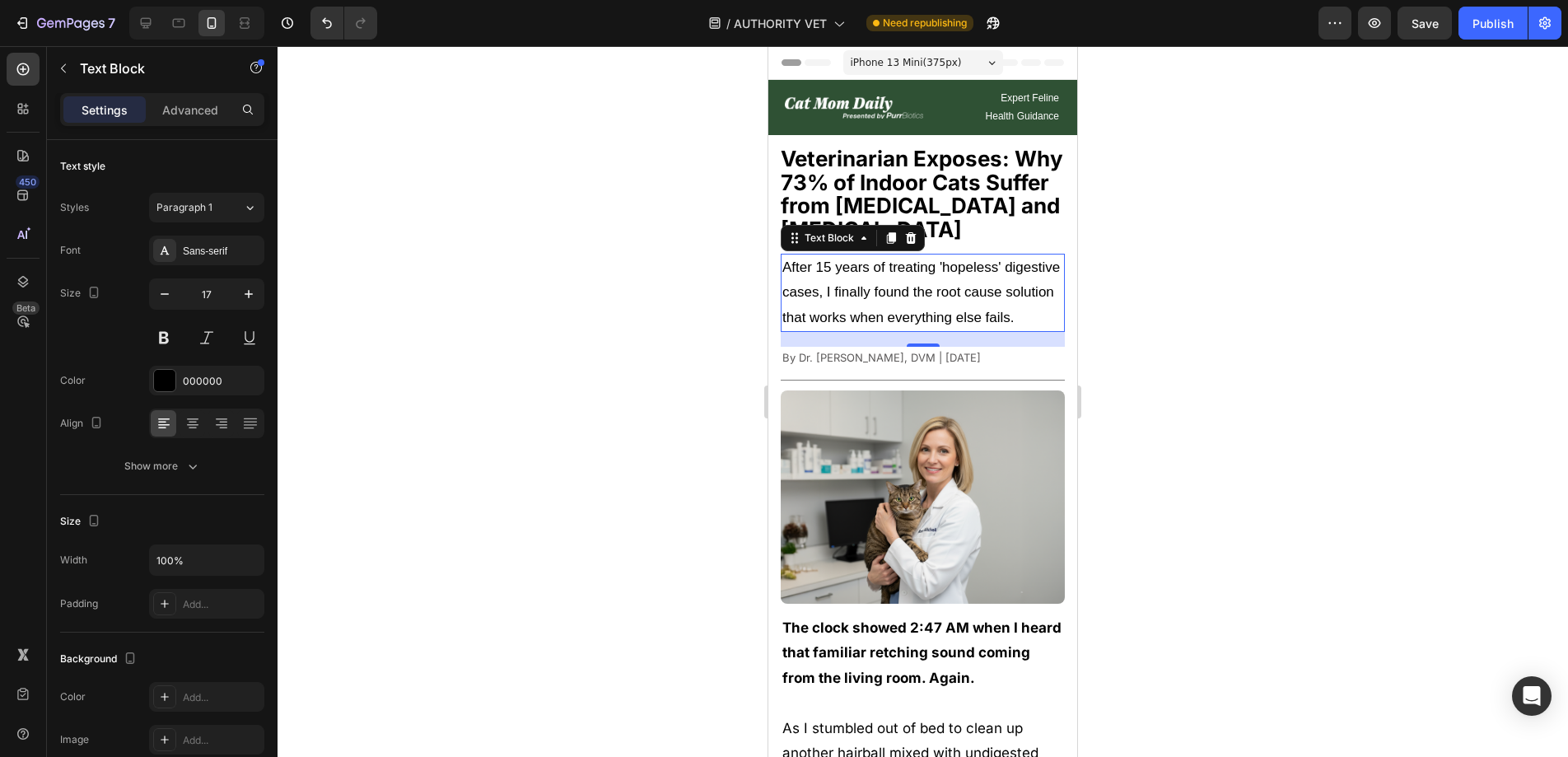
click at [397, 312] on div at bounding box center [922, 400] width 1290 height 710
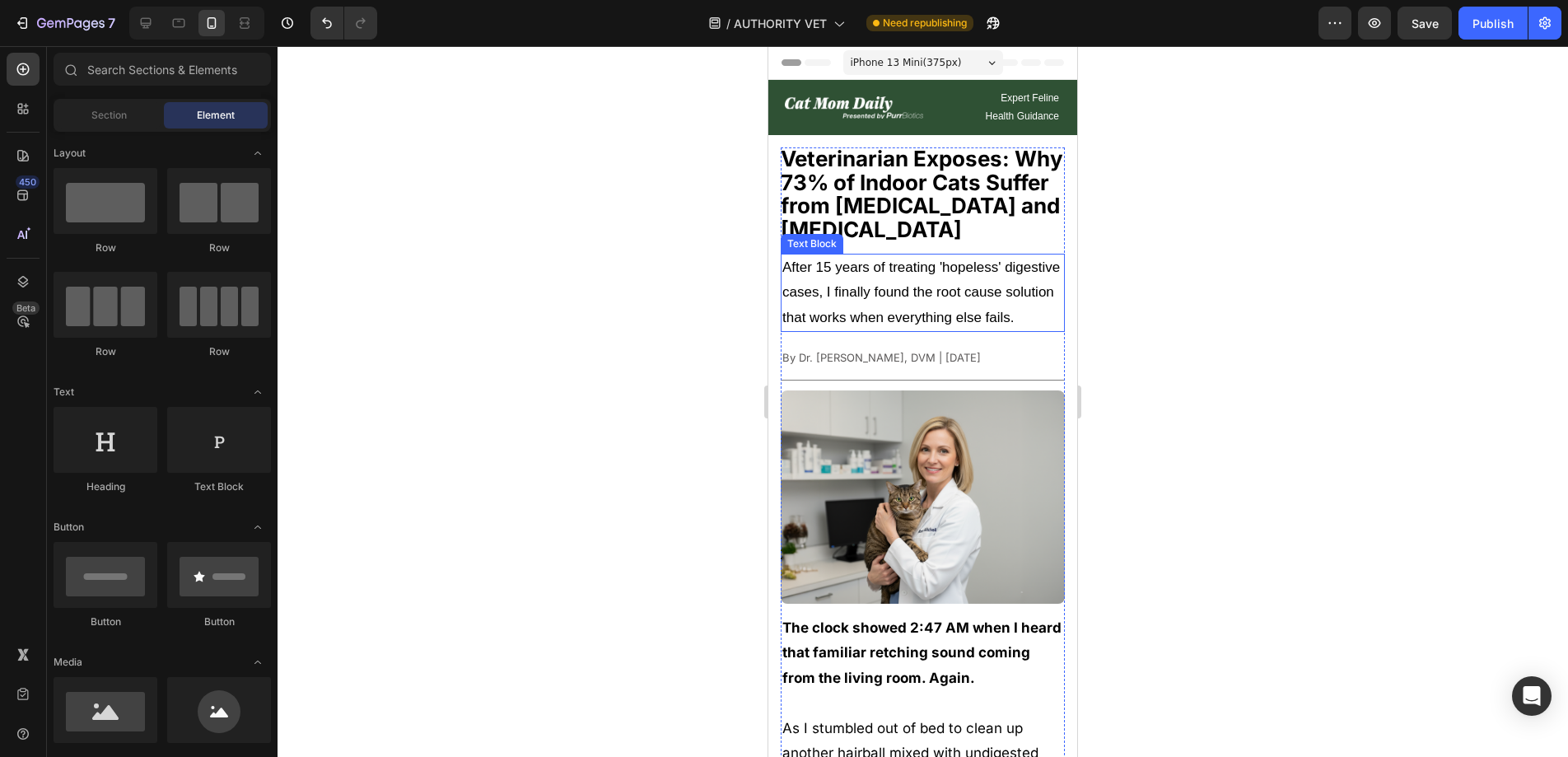
click at [876, 323] on p "After 15 years of treating 'hopeless' digestive cases, I finally found the root…" at bounding box center [922, 293] width 281 height 76
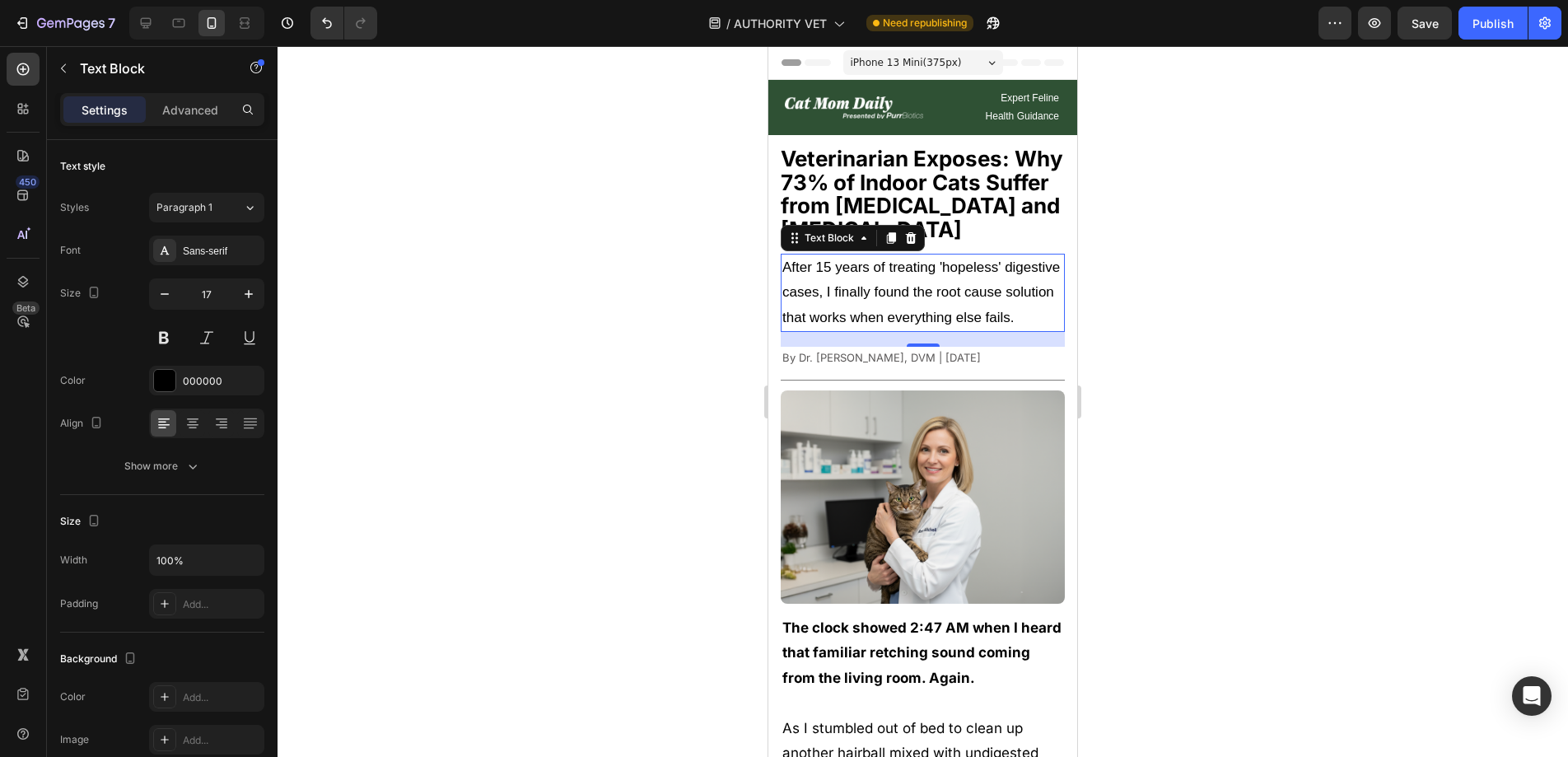
click at [573, 443] on div at bounding box center [922, 400] width 1290 height 710
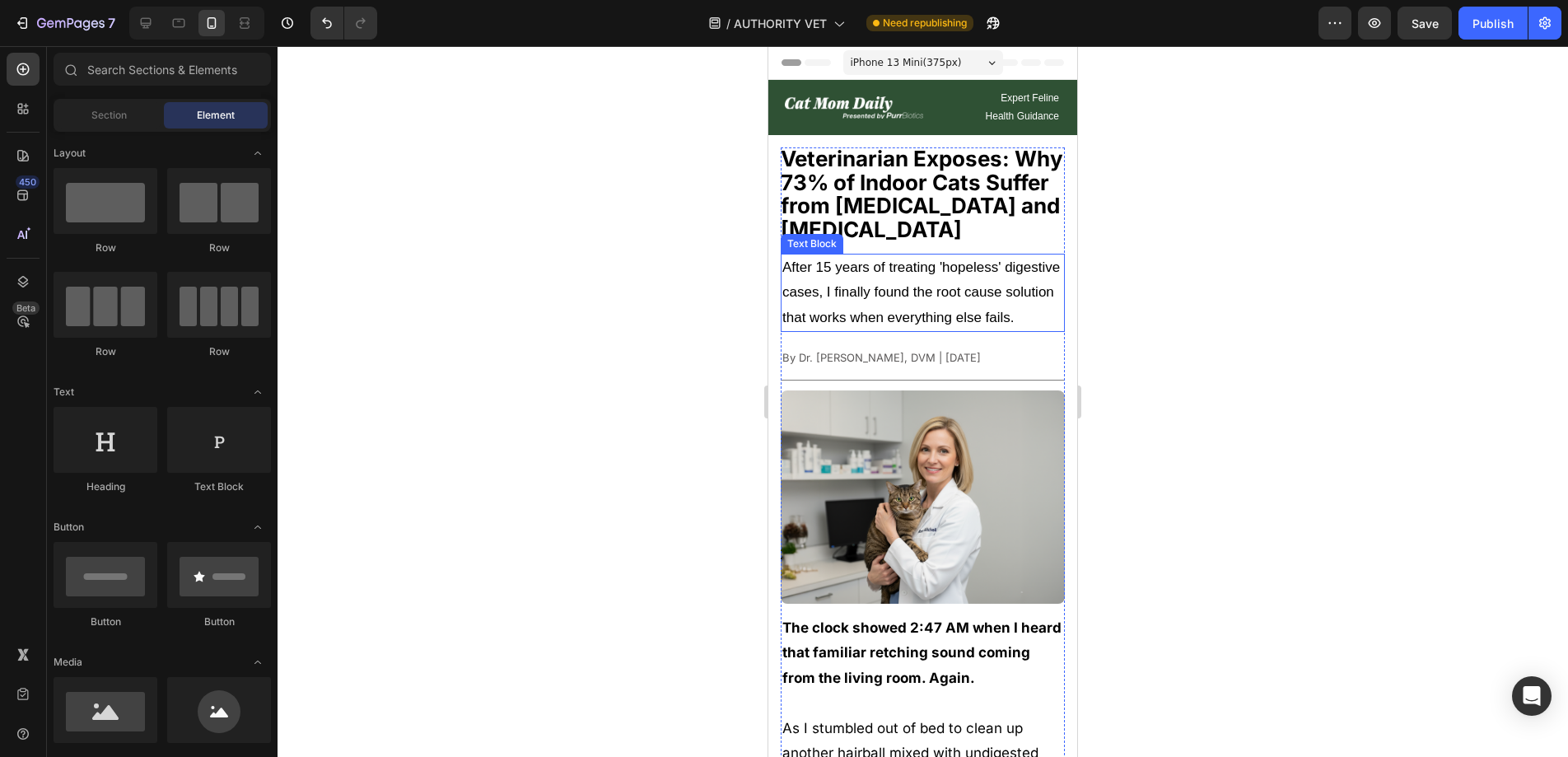
click at [873, 311] on p "After 15 years of treating 'hopeless' digestive cases, I finally found the root…" at bounding box center [922, 293] width 281 height 76
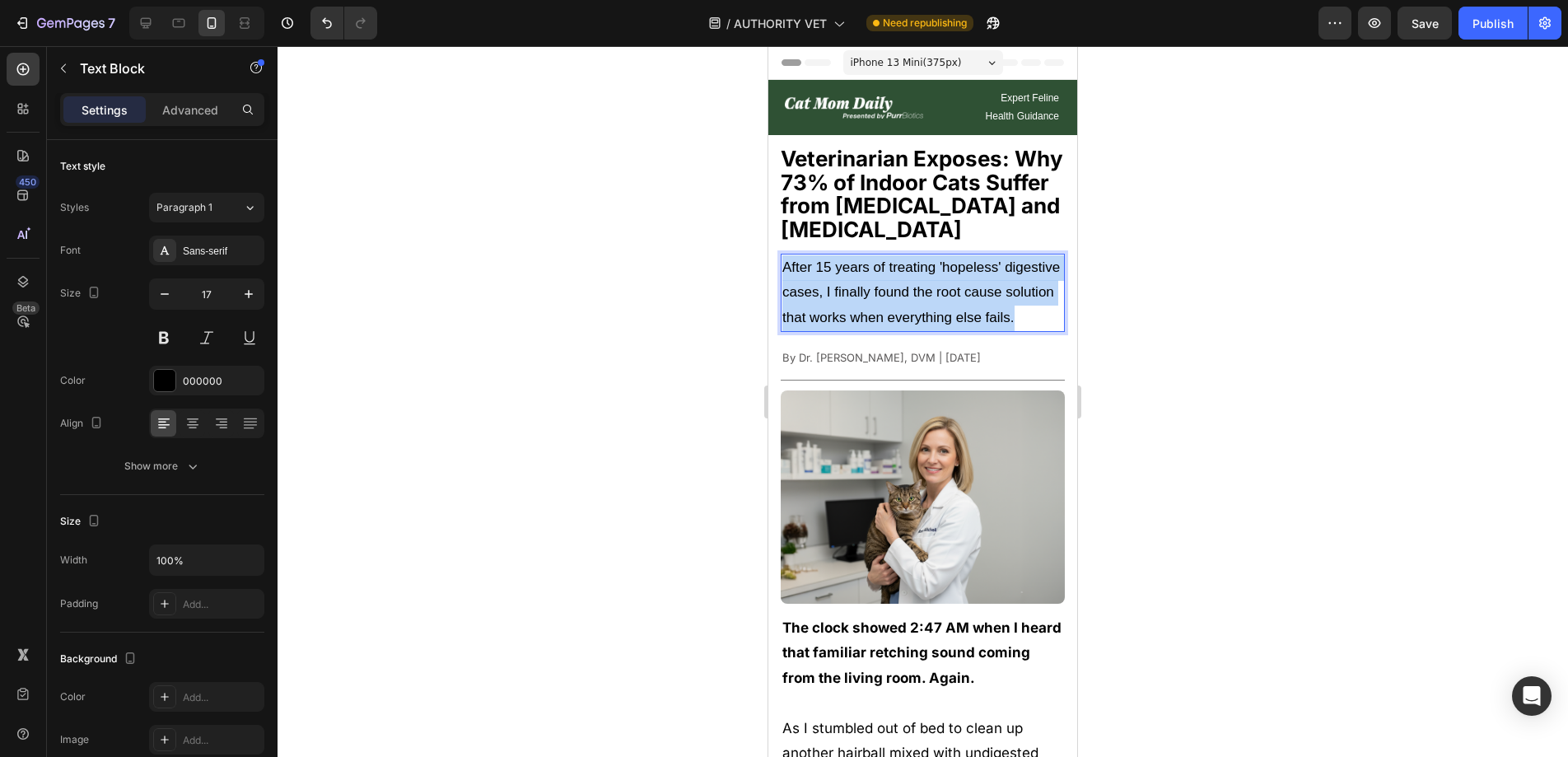
drag, startPoint x: 840, startPoint y: 334, endPoint x: 762, endPoint y: 251, distance: 113.9
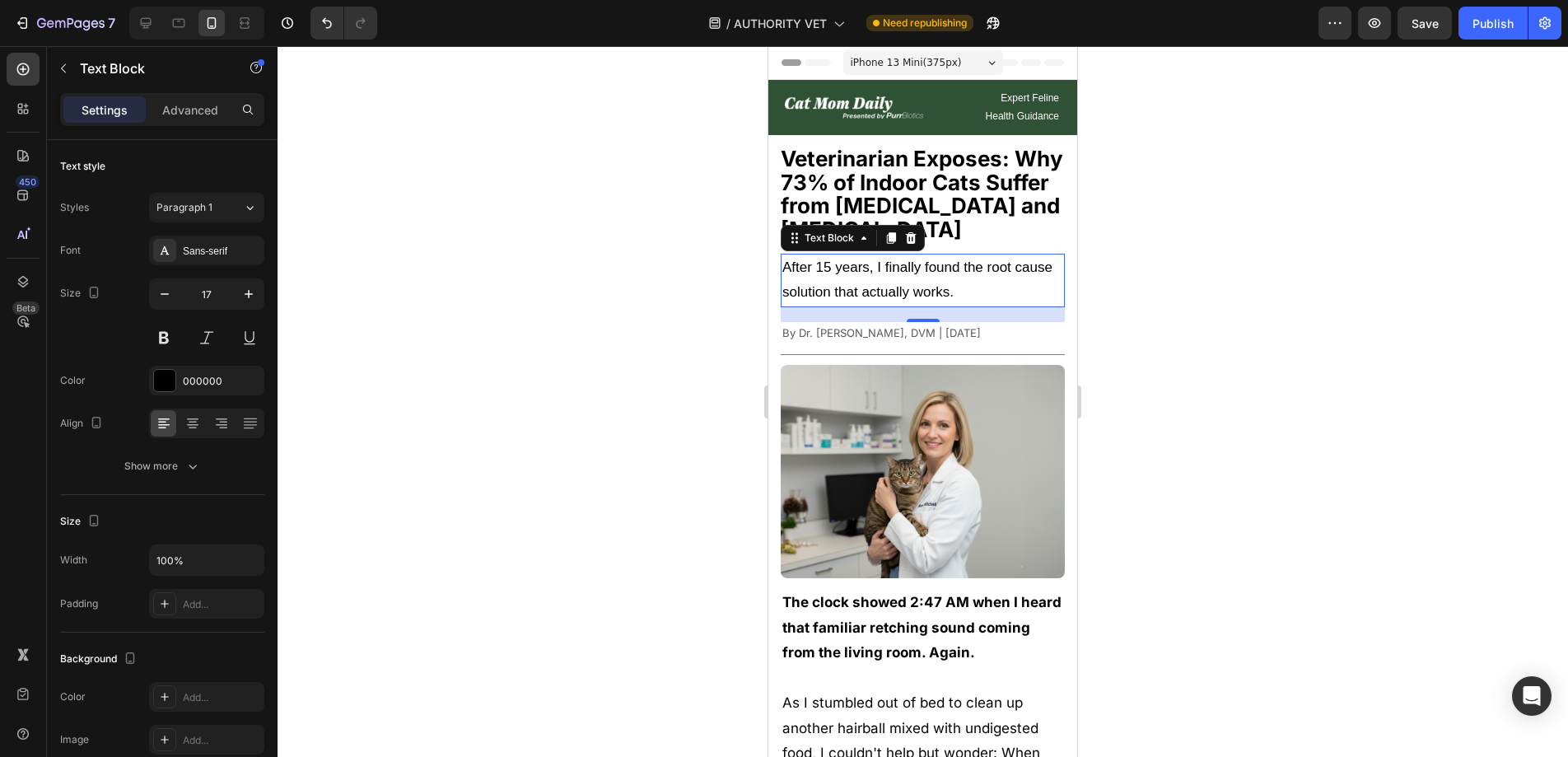
click at [1287, 239] on div at bounding box center [922, 400] width 1290 height 710
click at [1010, 284] on p "After 15 years, I finally found the root cause solution that actually works." at bounding box center [922, 280] width 281 height 50
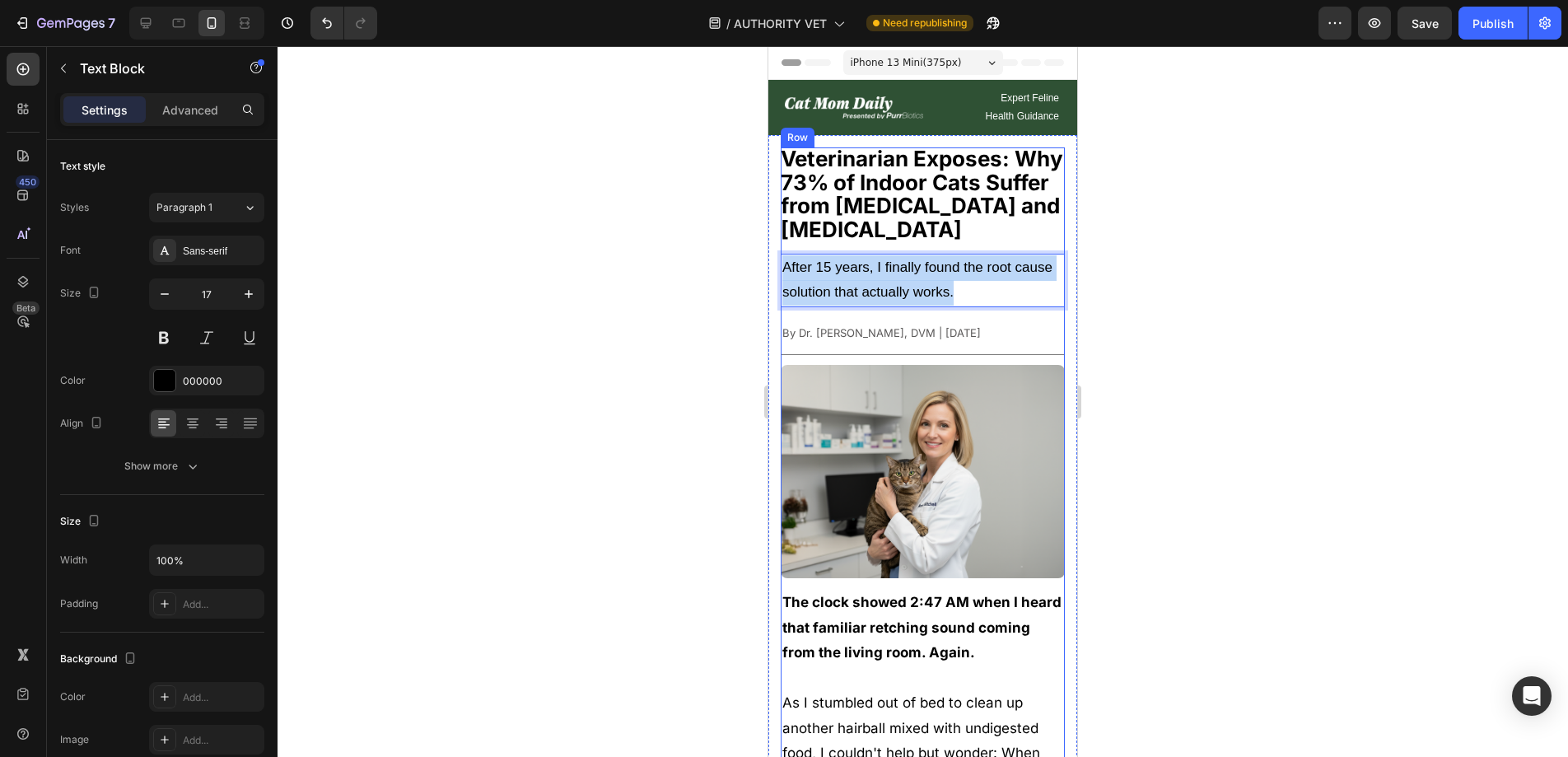
drag, startPoint x: 1009, startPoint y: 288, endPoint x: 782, endPoint y: 245, distance: 231.0
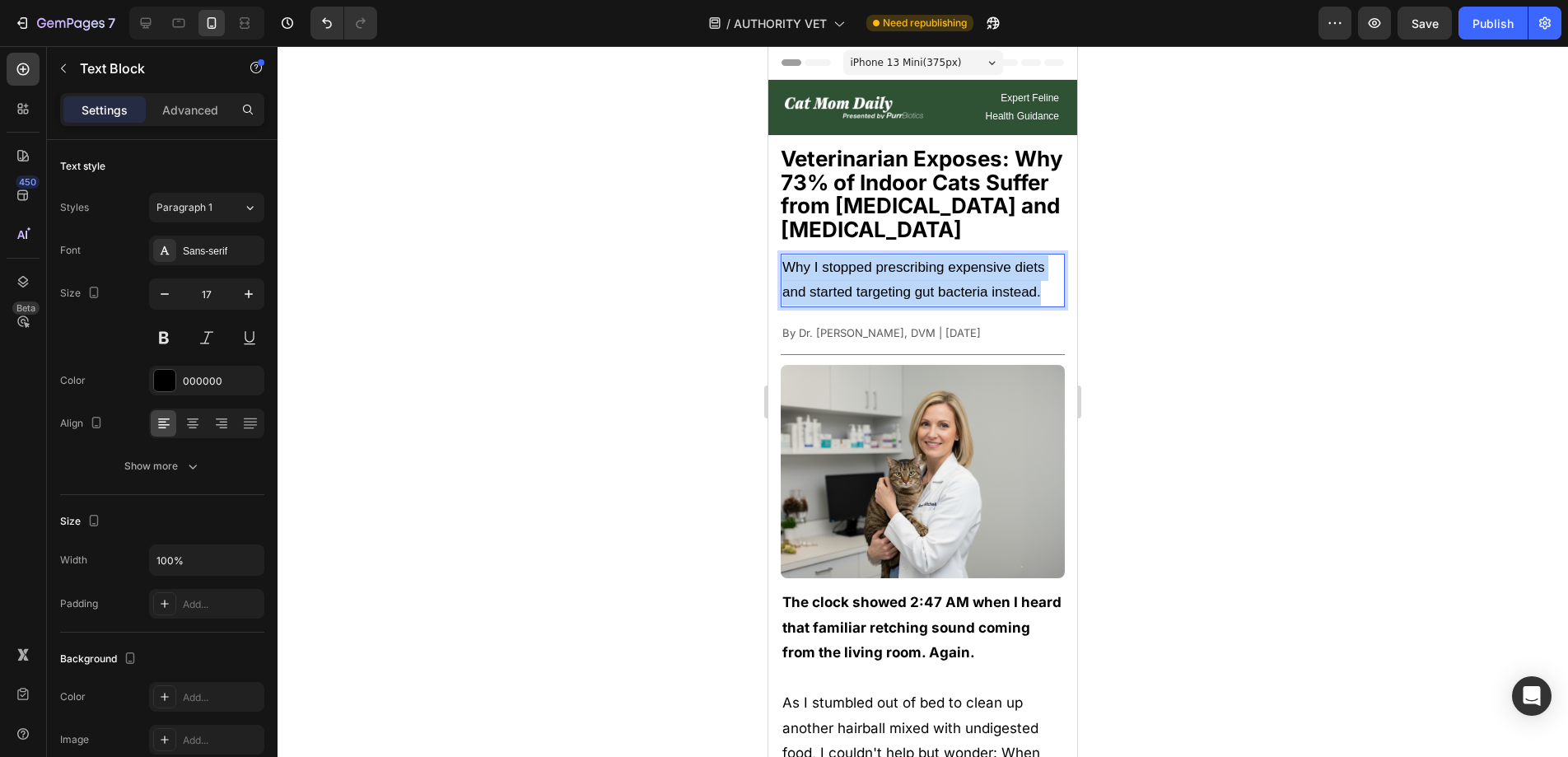
drag, startPoint x: 1047, startPoint y: 290, endPoint x: 1532, endPoint y: 301, distance: 485.1
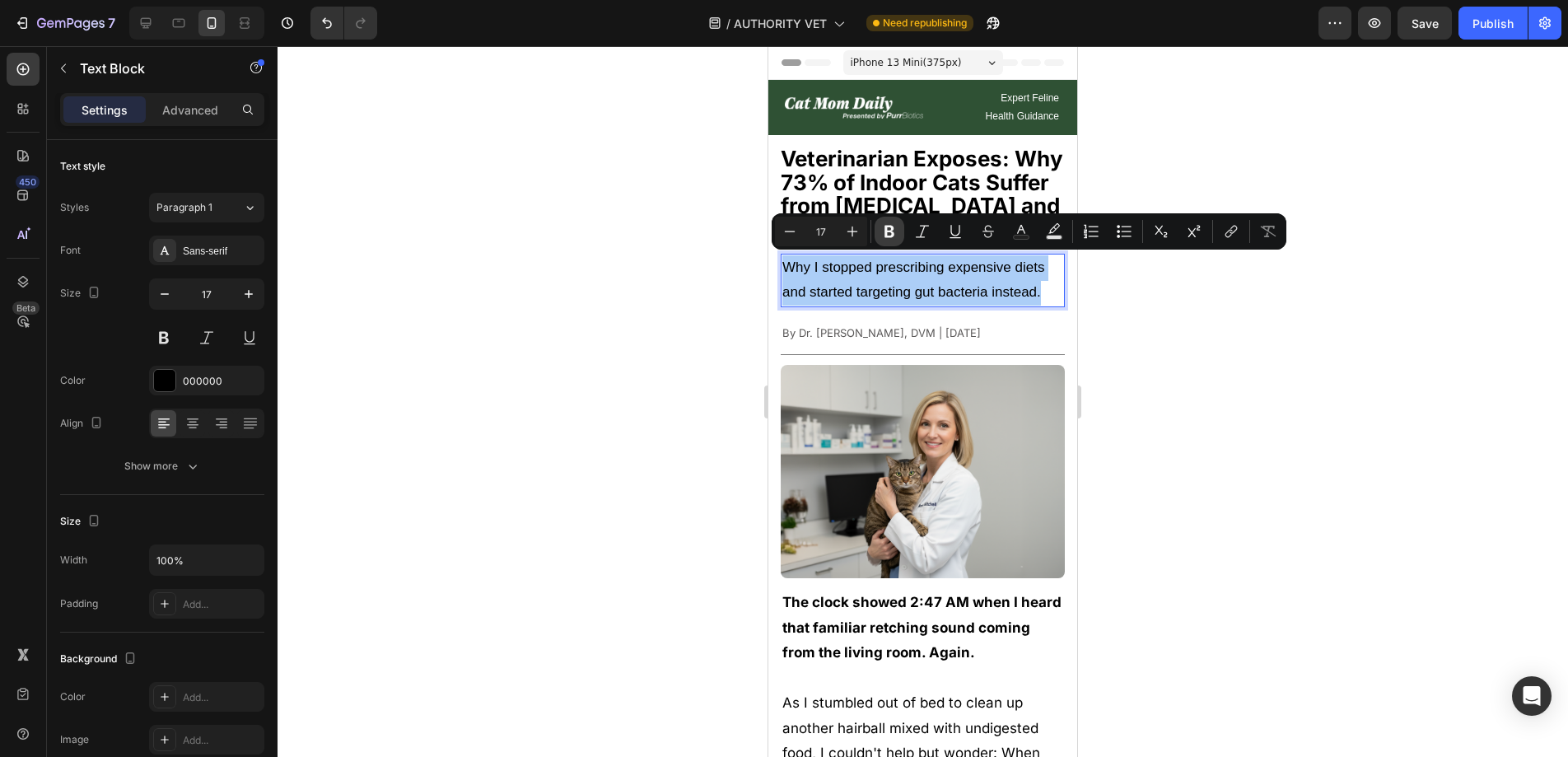
click at [894, 235] on icon "Editor contextual toolbar" at bounding box center [890, 231] width 10 height 12
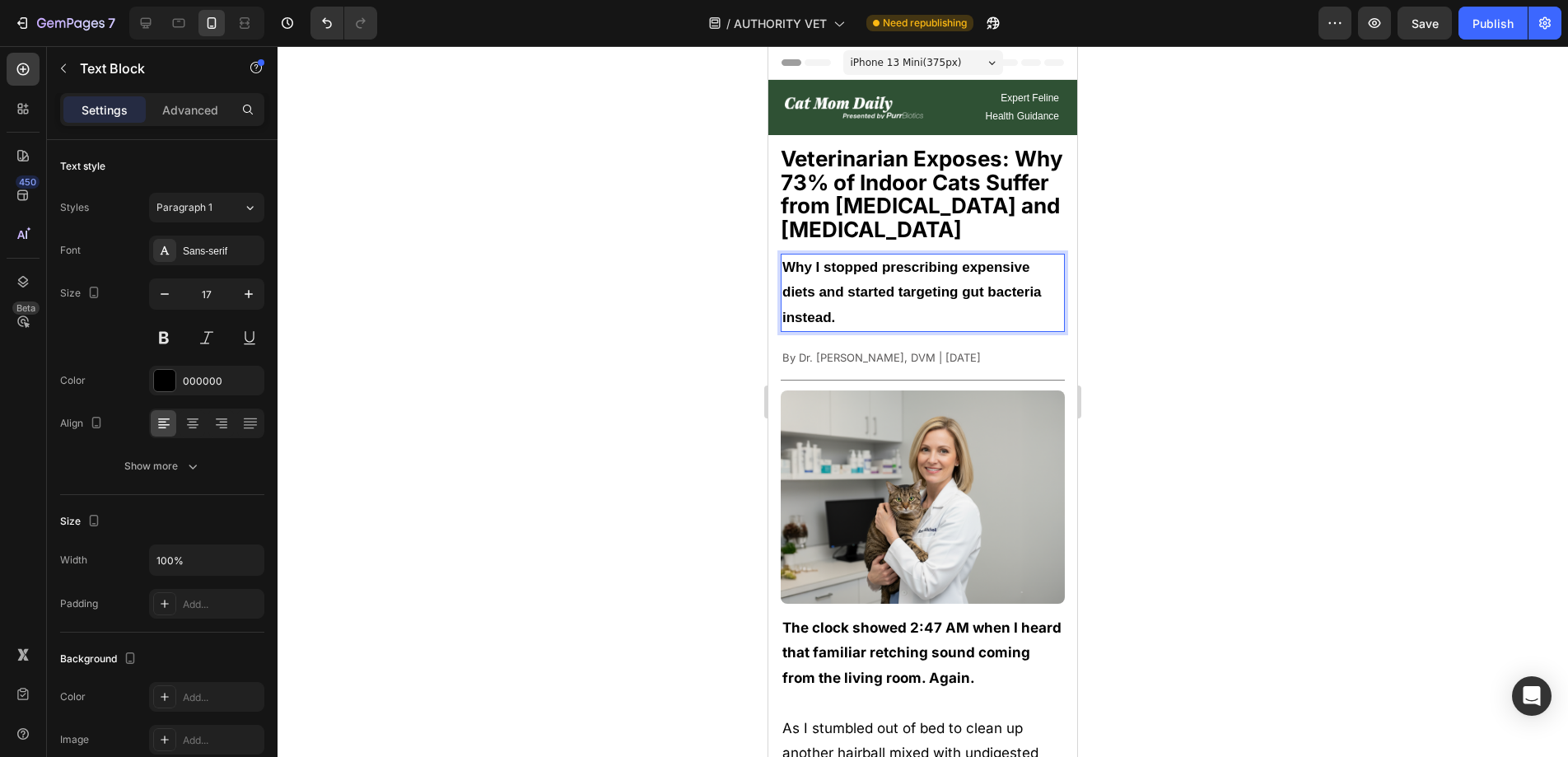
click at [886, 316] on p "Why I stopped prescribing expensive diets and started targeting gut bacteria in…" at bounding box center [922, 293] width 281 height 76
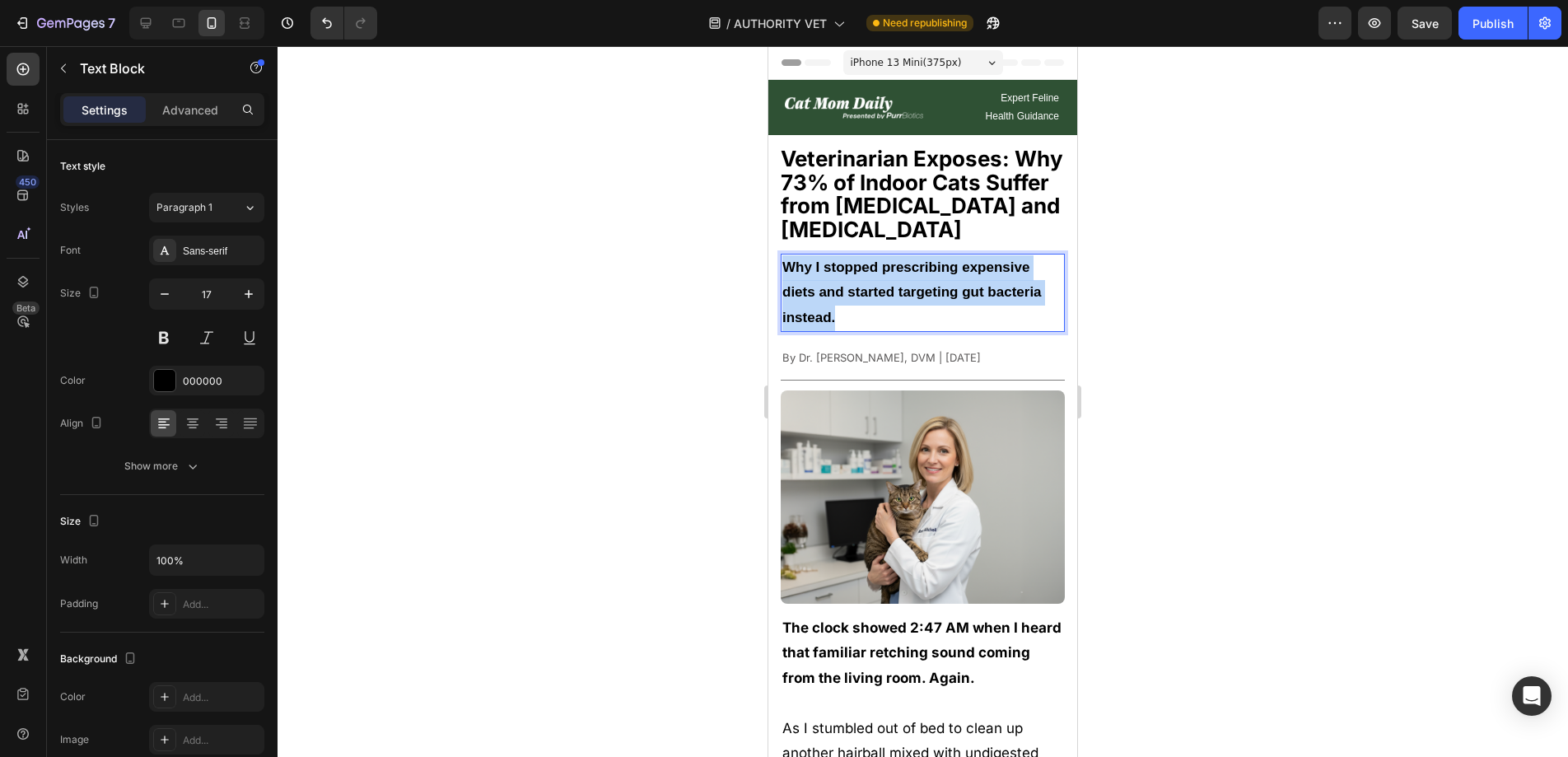
drag, startPoint x: 865, startPoint y: 319, endPoint x: 782, endPoint y: 262, distance: 100.7
click at [782, 262] on p "Why I stopped prescribing expensive diets and started targeting gut bacteria in…" at bounding box center [922, 293] width 281 height 76
click at [873, 308] on p "Why I stopped prescribing expensive diets and started targeting gut bacteria in…" at bounding box center [922, 293] width 281 height 76
drag, startPoint x: 860, startPoint y: 311, endPoint x: 786, endPoint y: 254, distance: 93.4
click at [786, 255] on p "Why I stopped prescribing expensive diets and started targeting gut bacteria in…" at bounding box center [922, 293] width 281 height 76
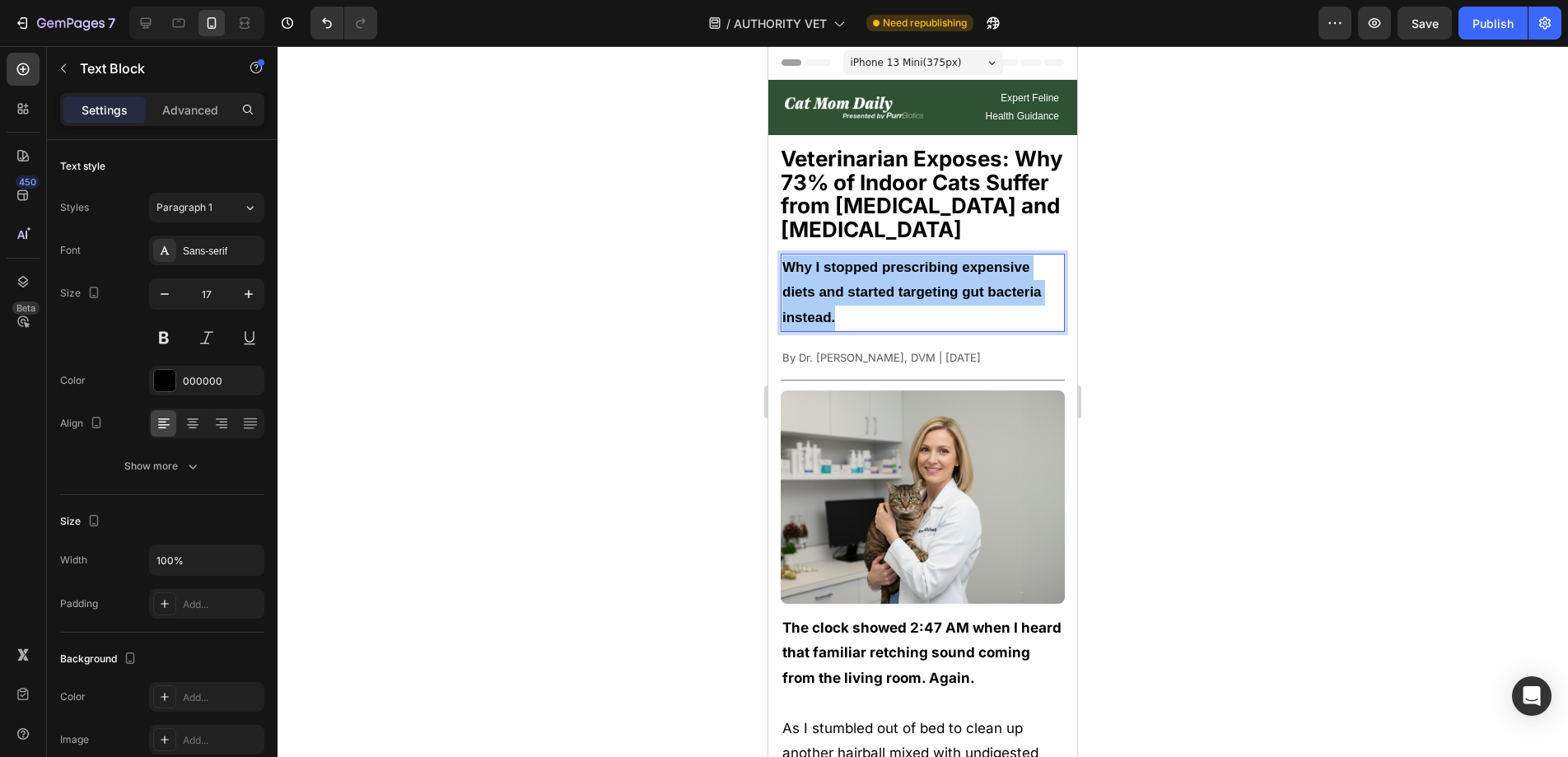
click at [1309, 361] on div at bounding box center [922, 400] width 1290 height 710
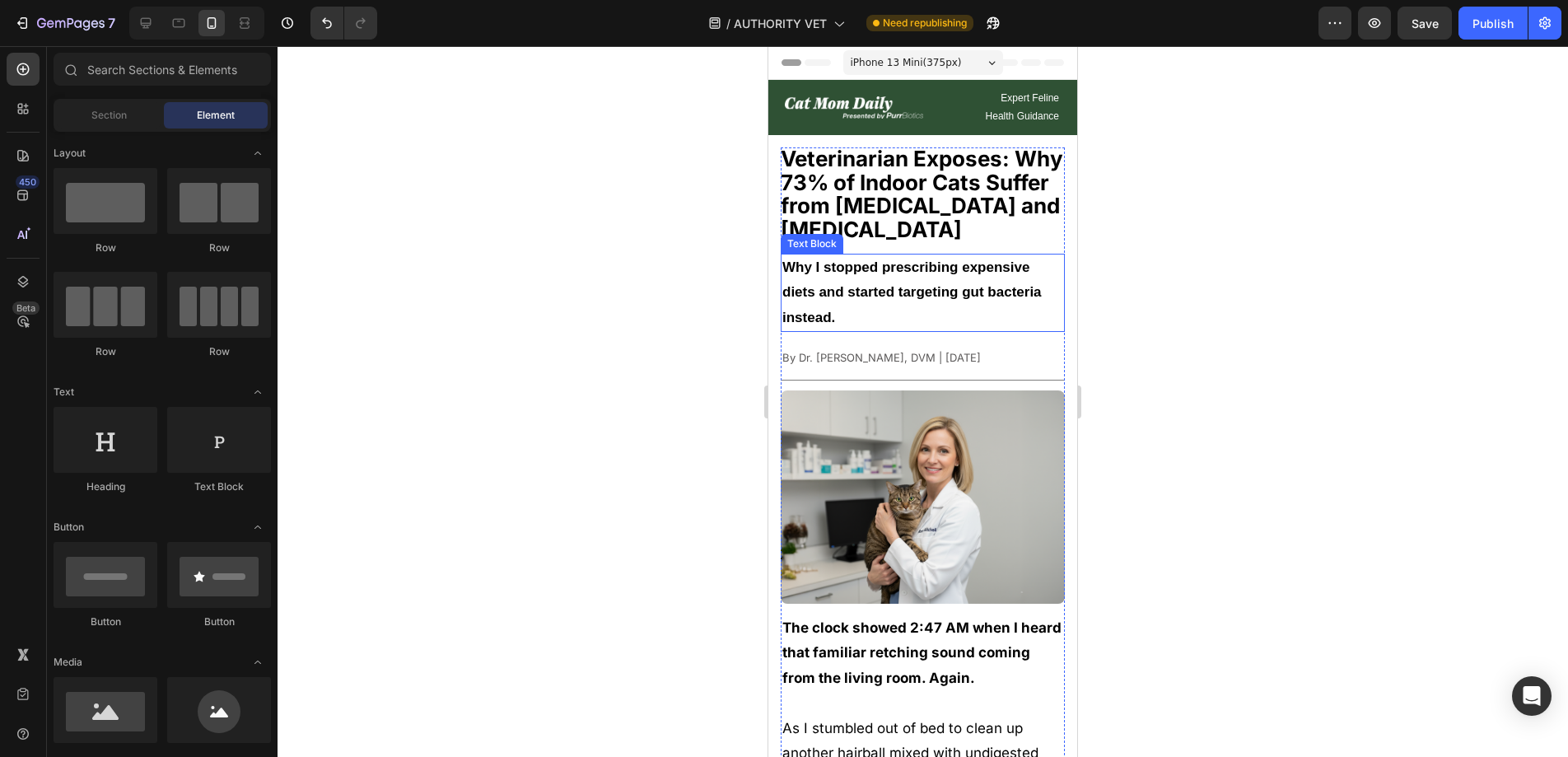
click at [957, 309] on p "Why I stopped prescribing expensive diets and started targeting gut bacteria in…" at bounding box center [922, 293] width 281 height 76
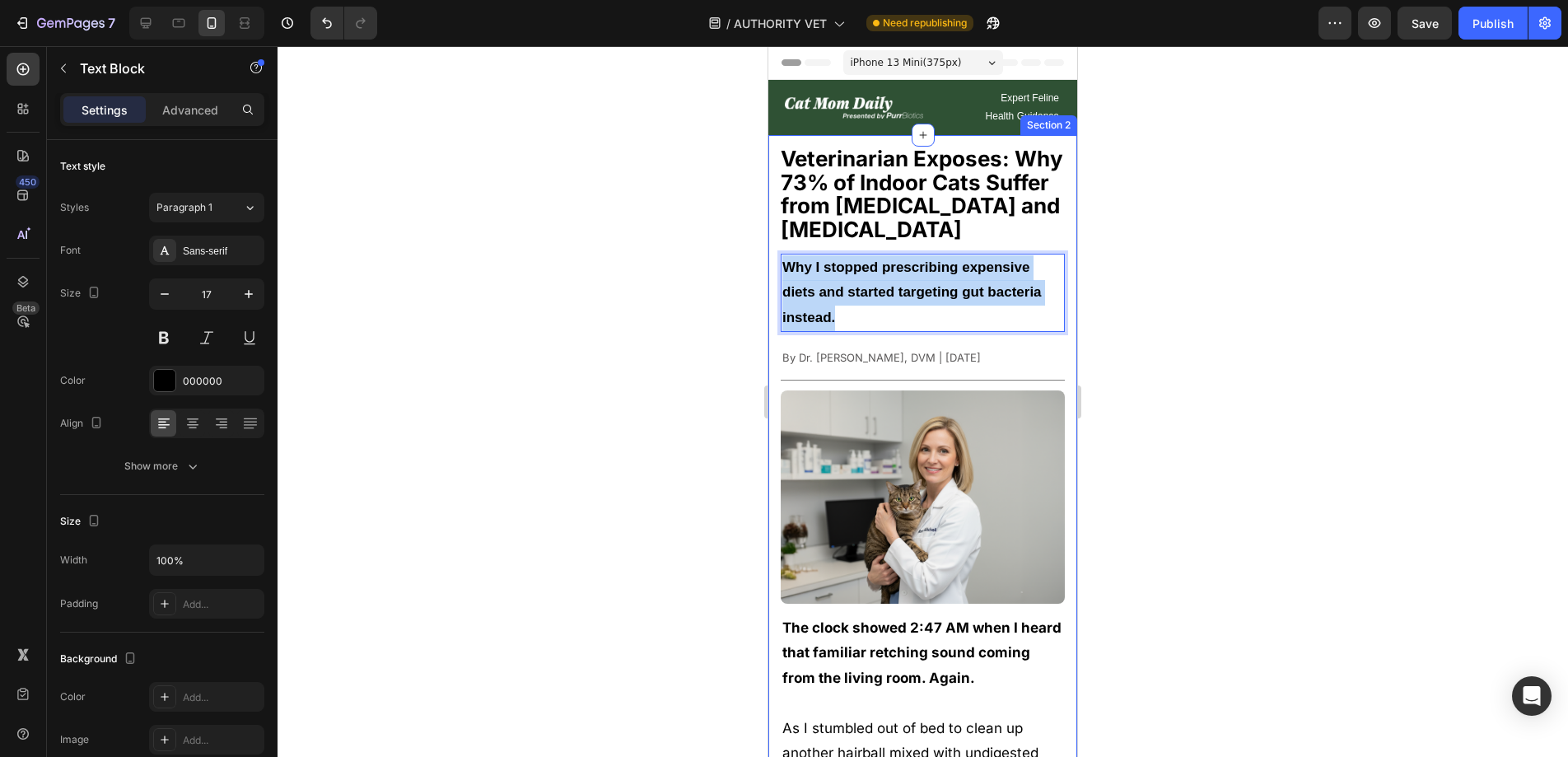
drag, startPoint x: 896, startPoint y: 309, endPoint x: 777, endPoint y: 264, distance: 127.2
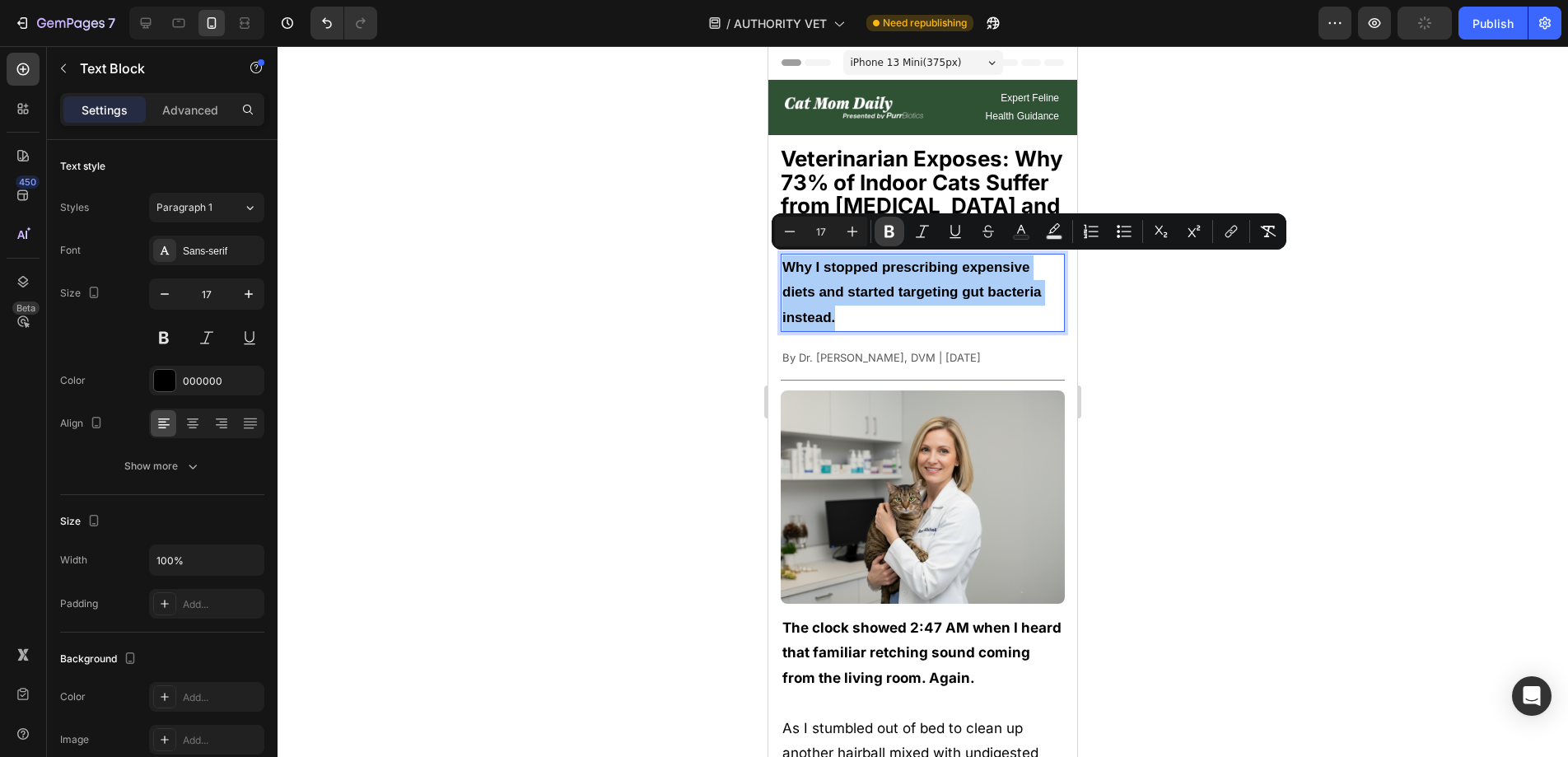
click at [885, 229] on icon "Editor contextual toolbar" at bounding box center [889, 231] width 17 height 17
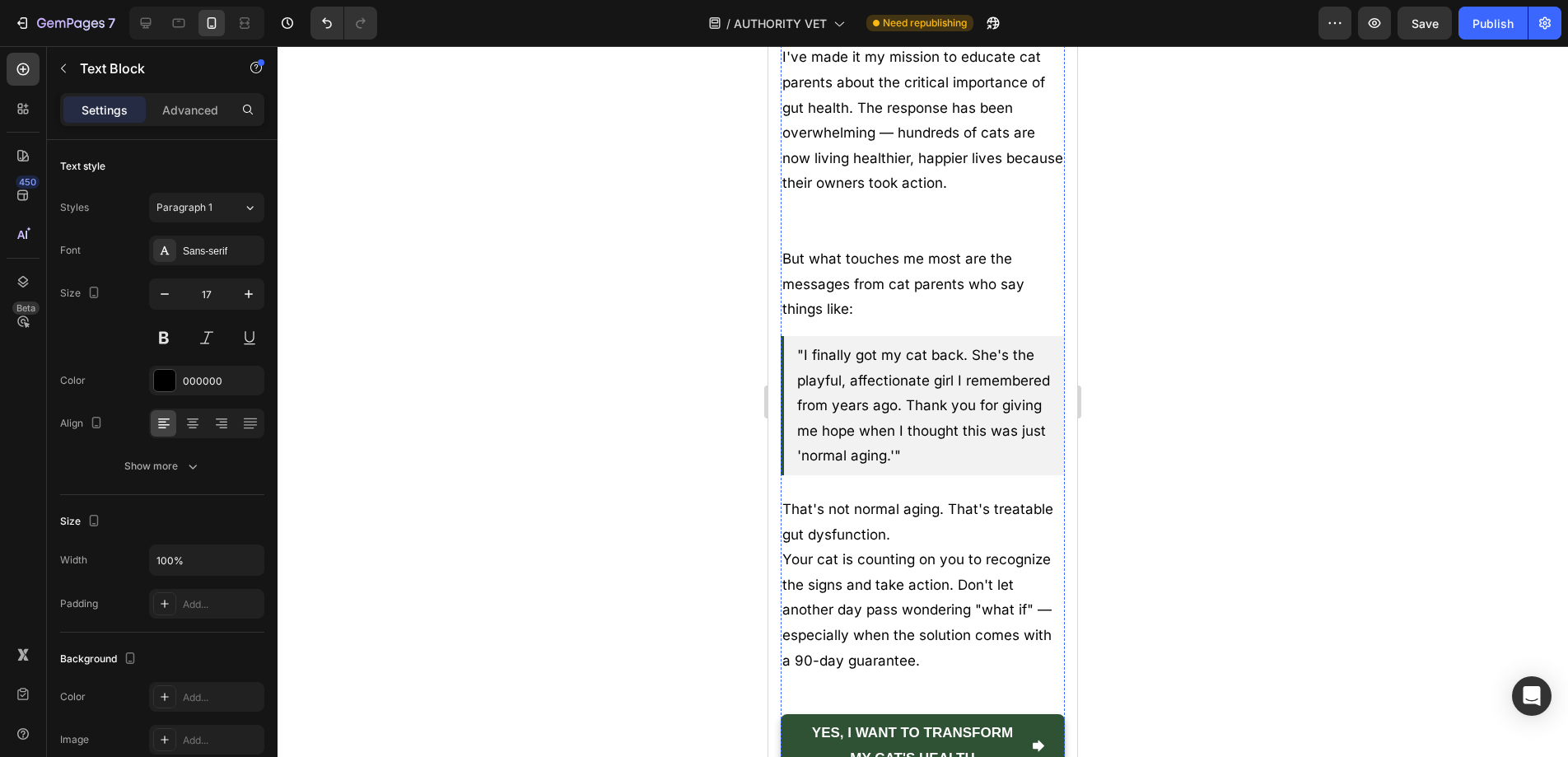
scroll to position [12397, 0]
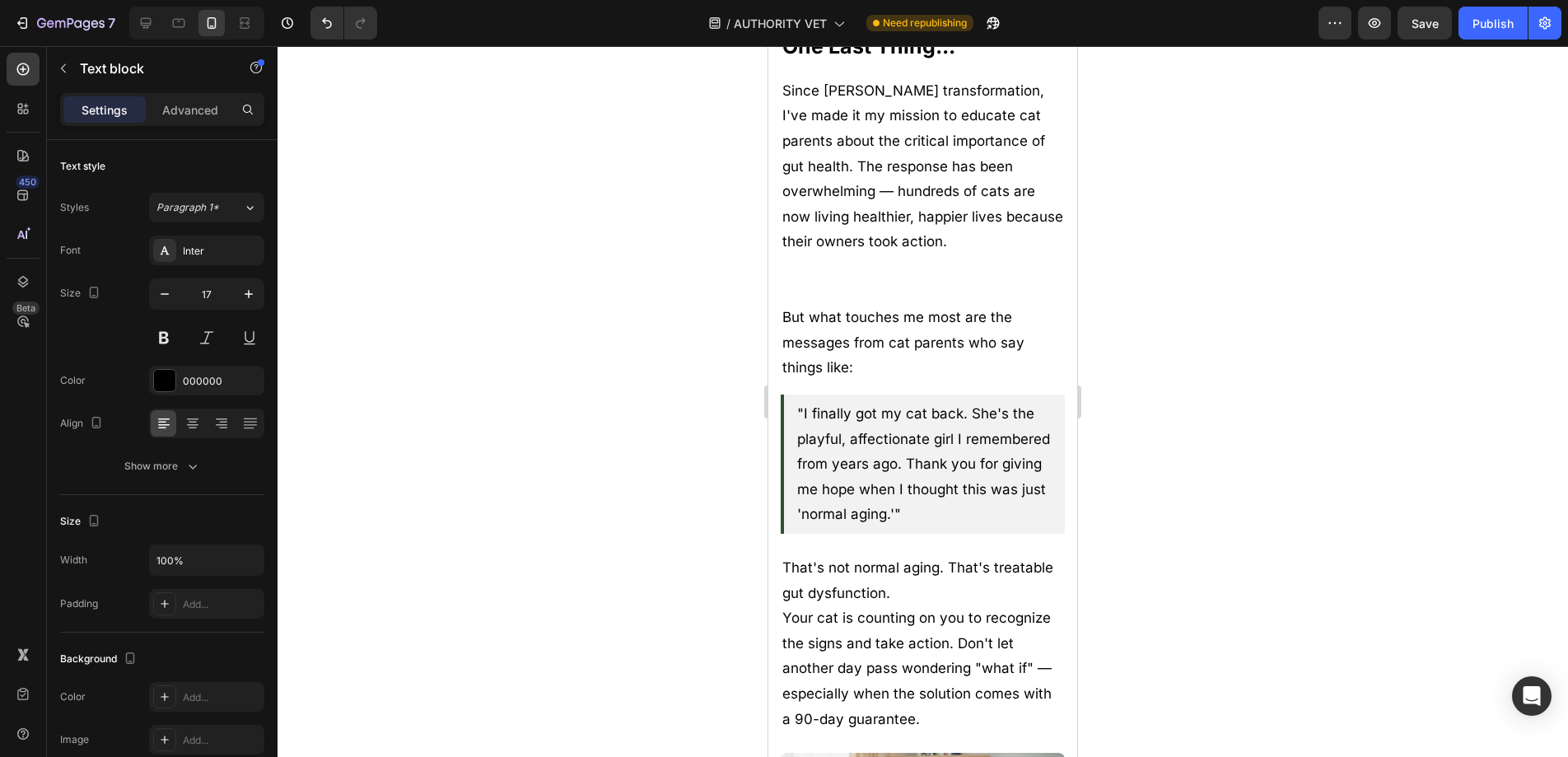
drag, startPoint x: 887, startPoint y: 424, endPoint x: 976, endPoint y: 422, distance: 89.0
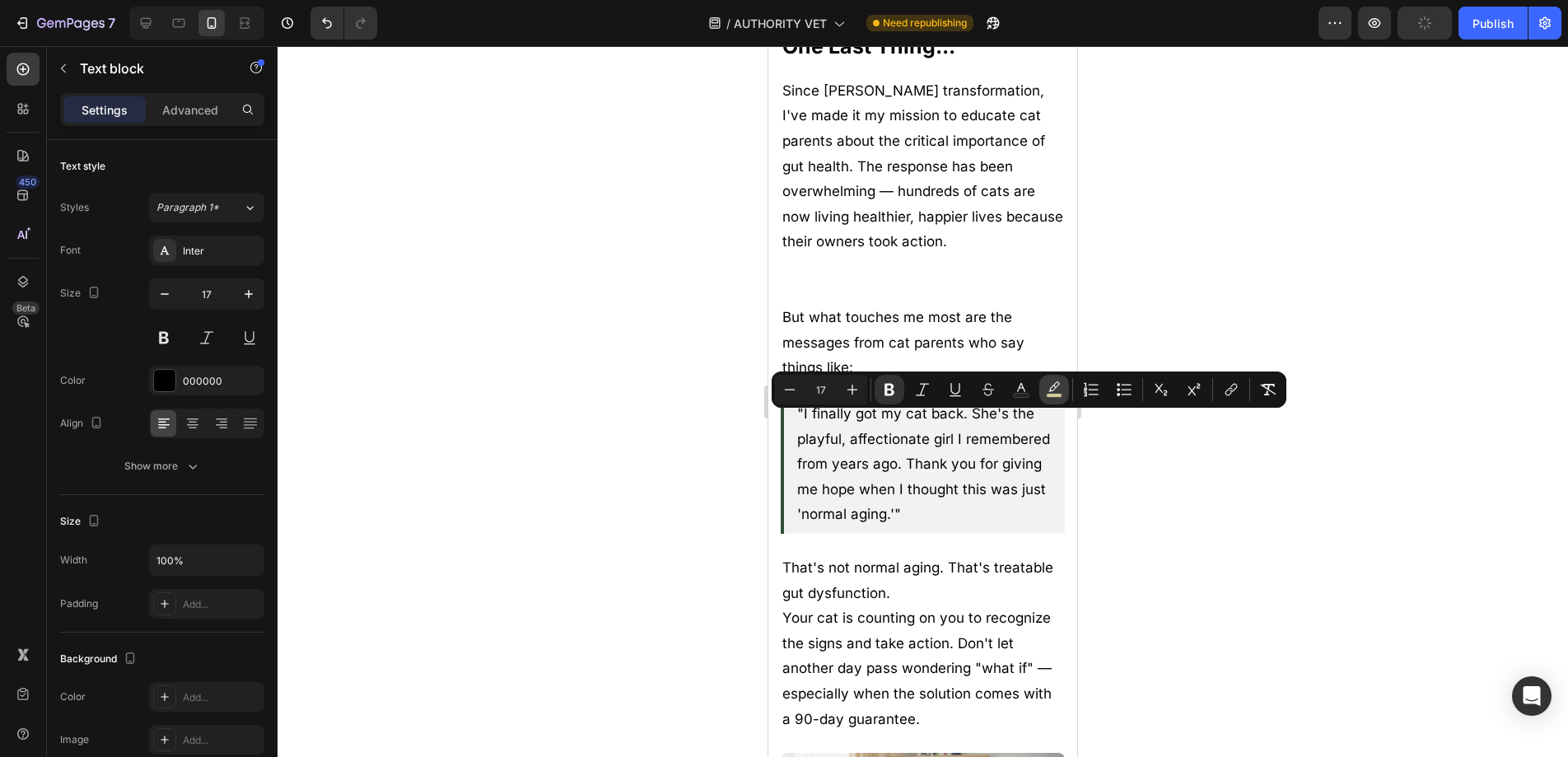
click at [1047, 389] on icon "Editor contextual toolbar" at bounding box center [1054, 389] width 17 height 17
type input "FFF6B7"
type input "77"
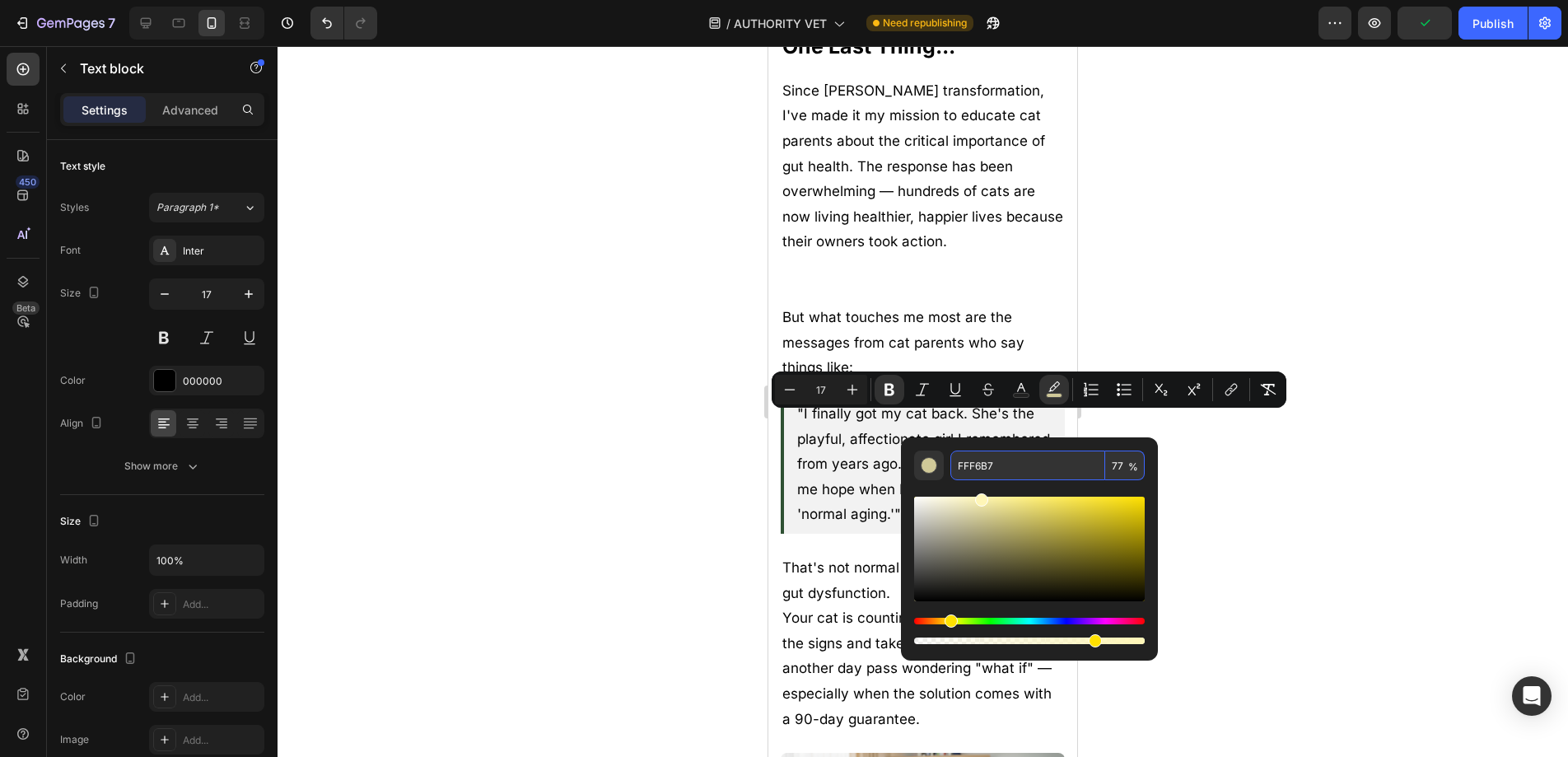
drag, startPoint x: 1028, startPoint y: 464, endPoint x: 952, endPoint y: 465, distance: 76.0
click at [952, 465] on input "FFF6B7" at bounding box center [1027, 465] width 154 height 30
drag, startPoint x: 1235, startPoint y: 483, endPoint x: 1150, endPoint y: 466, distance: 86.7
click at [1235, 482] on div at bounding box center [922, 400] width 1290 height 710
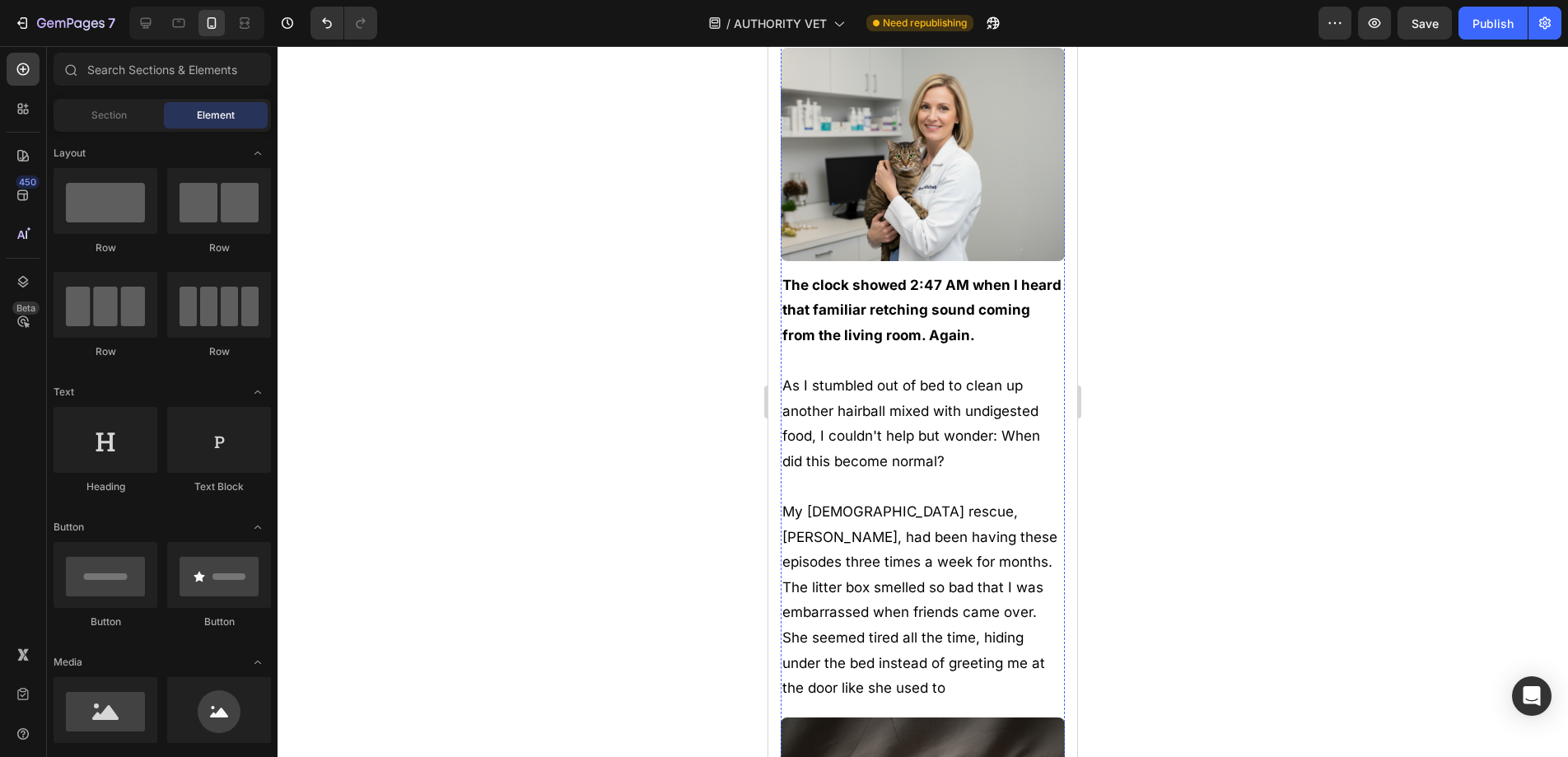
scroll to position [0, 0]
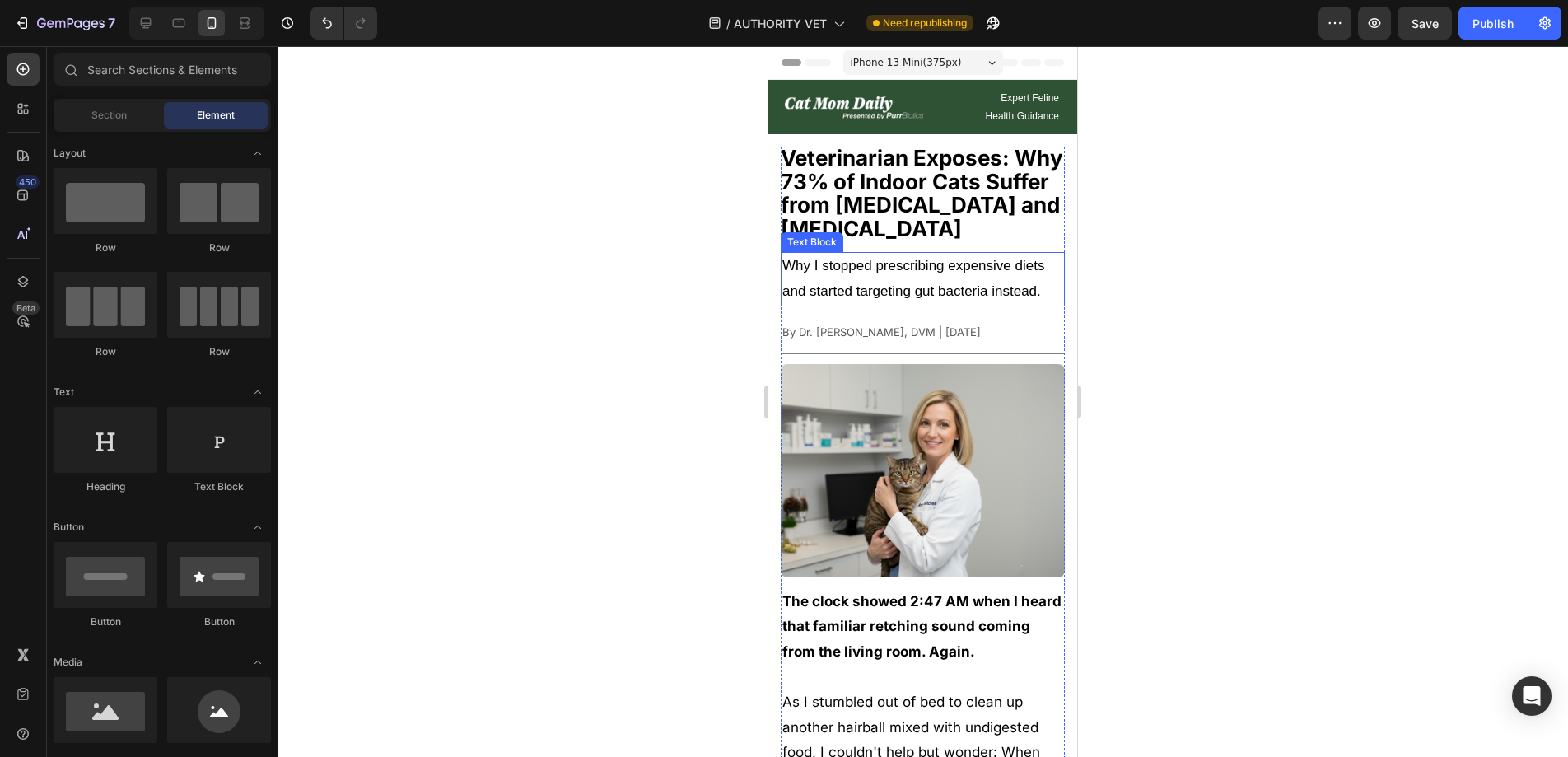
click at [913, 261] on p "Why I stopped prescribing expensive diets and started targeting gut bacteria in…" at bounding box center [922, 279] width 281 height 50
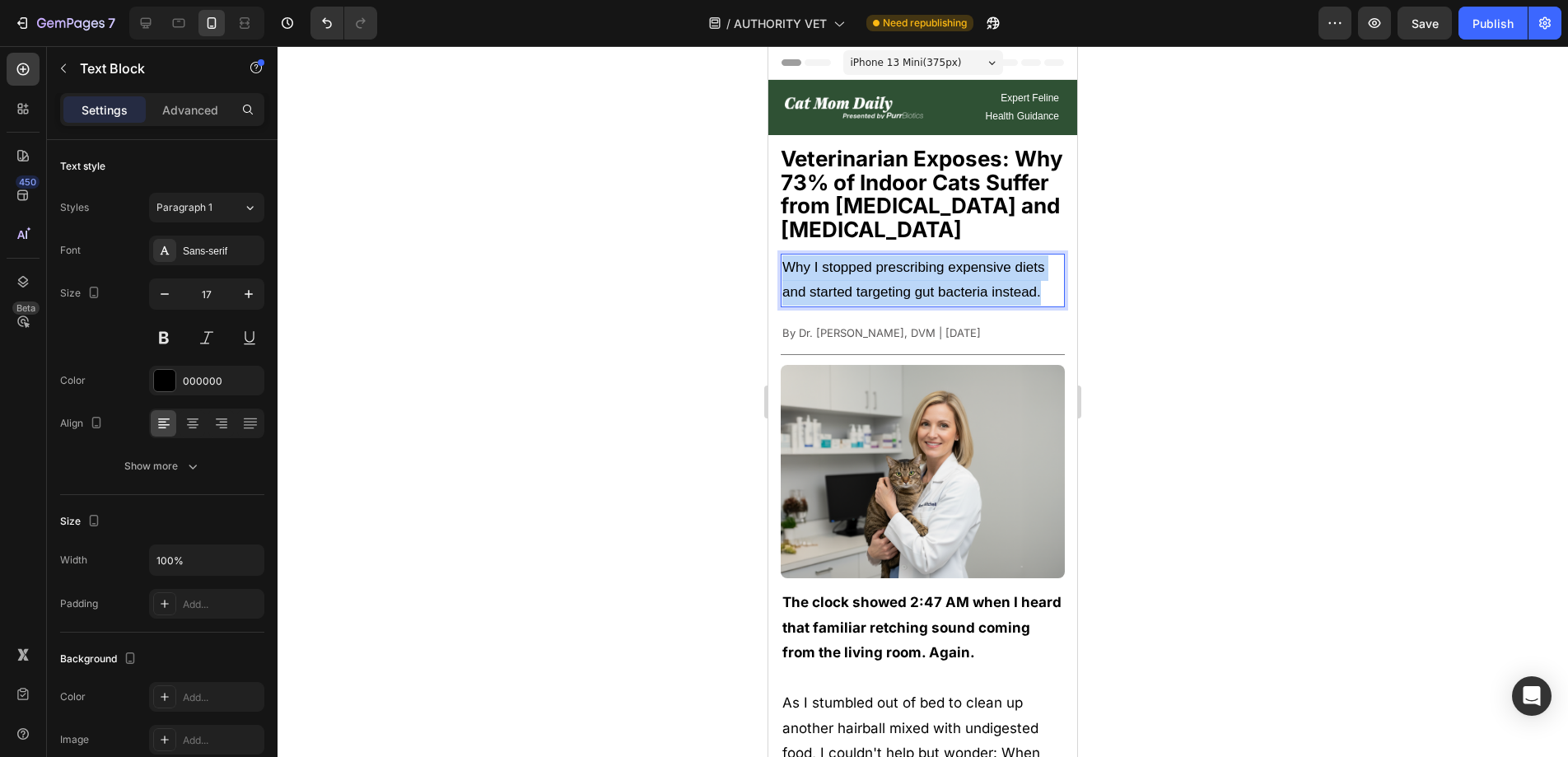
drag, startPoint x: 783, startPoint y: 264, endPoint x: 1084, endPoint y: 300, distance: 303.1
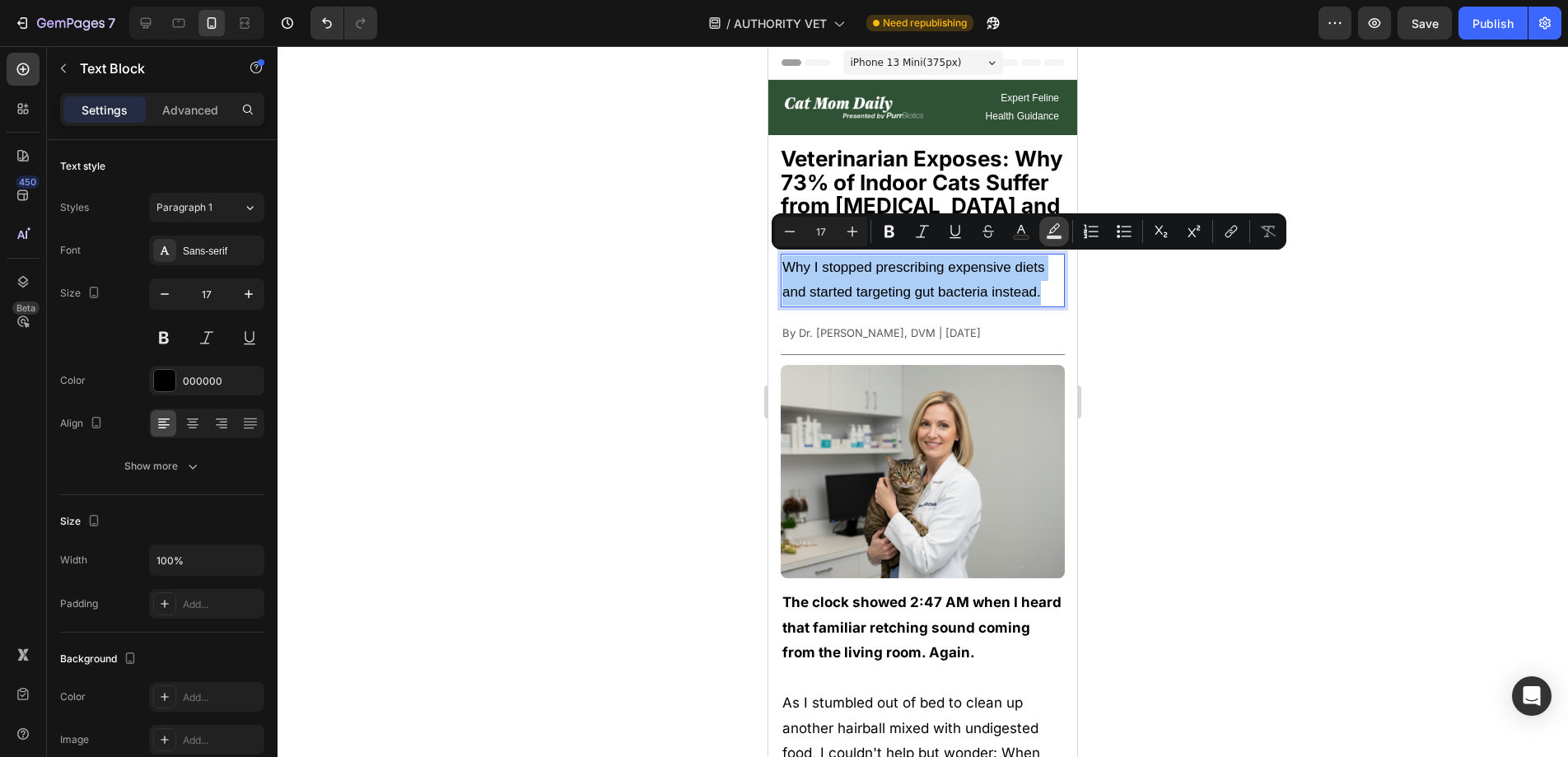
click at [1056, 229] on icon "Editor contextual toolbar" at bounding box center [1054, 228] width 12 height 10
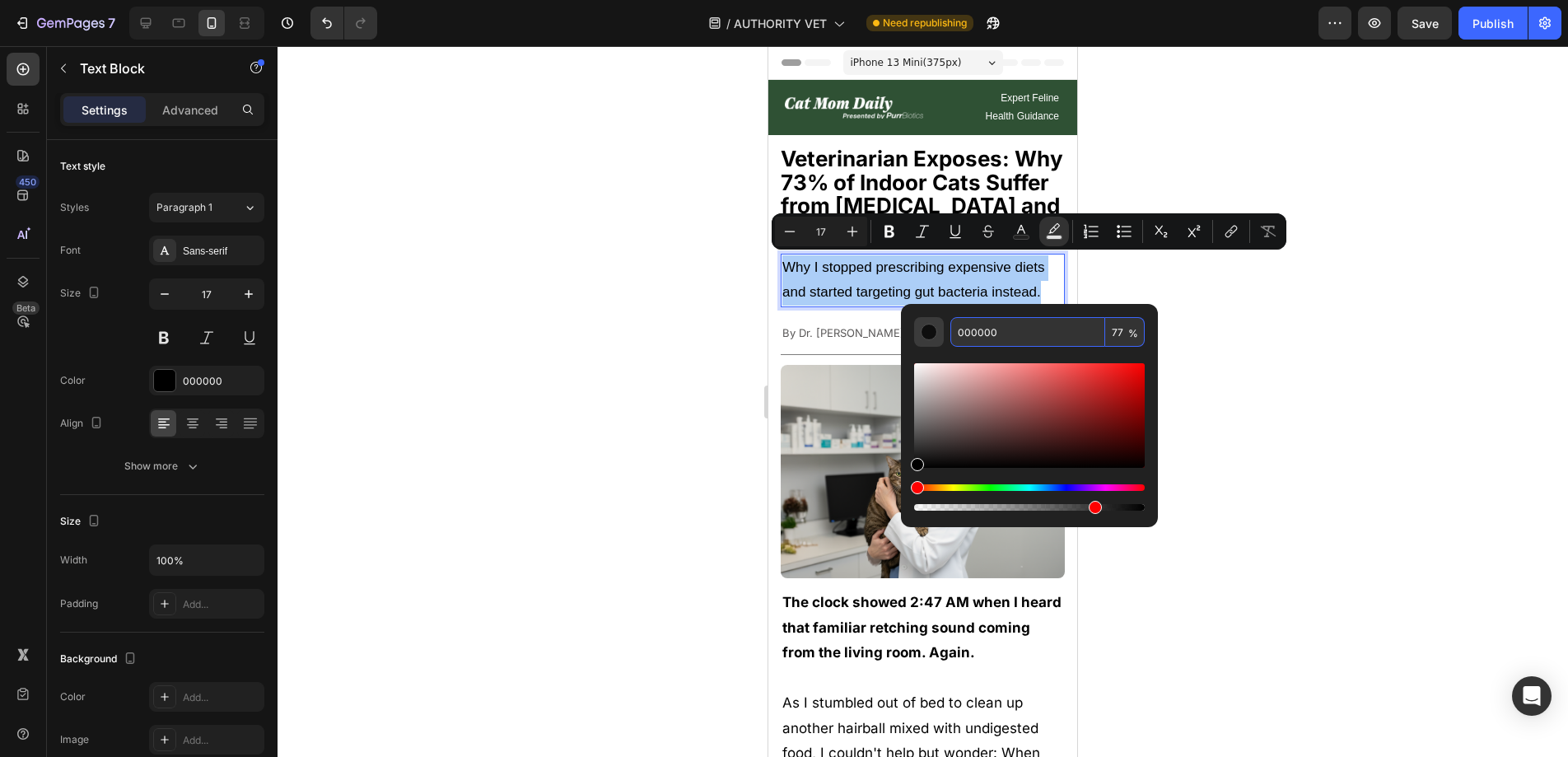
drag, startPoint x: 1019, startPoint y: 322, endPoint x: 942, endPoint y: 330, distance: 77.4
click at [942, 330] on div "000000 77 %" at bounding box center [1029, 332] width 230 height 30
drag, startPoint x: 1026, startPoint y: 330, endPoint x: 914, endPoint y: 326, distance: 112.1
click at [914, 326] on div "000000 77 %" at bounding box center [1029, 408] width 257 height 210
paste input "FFF6B7"
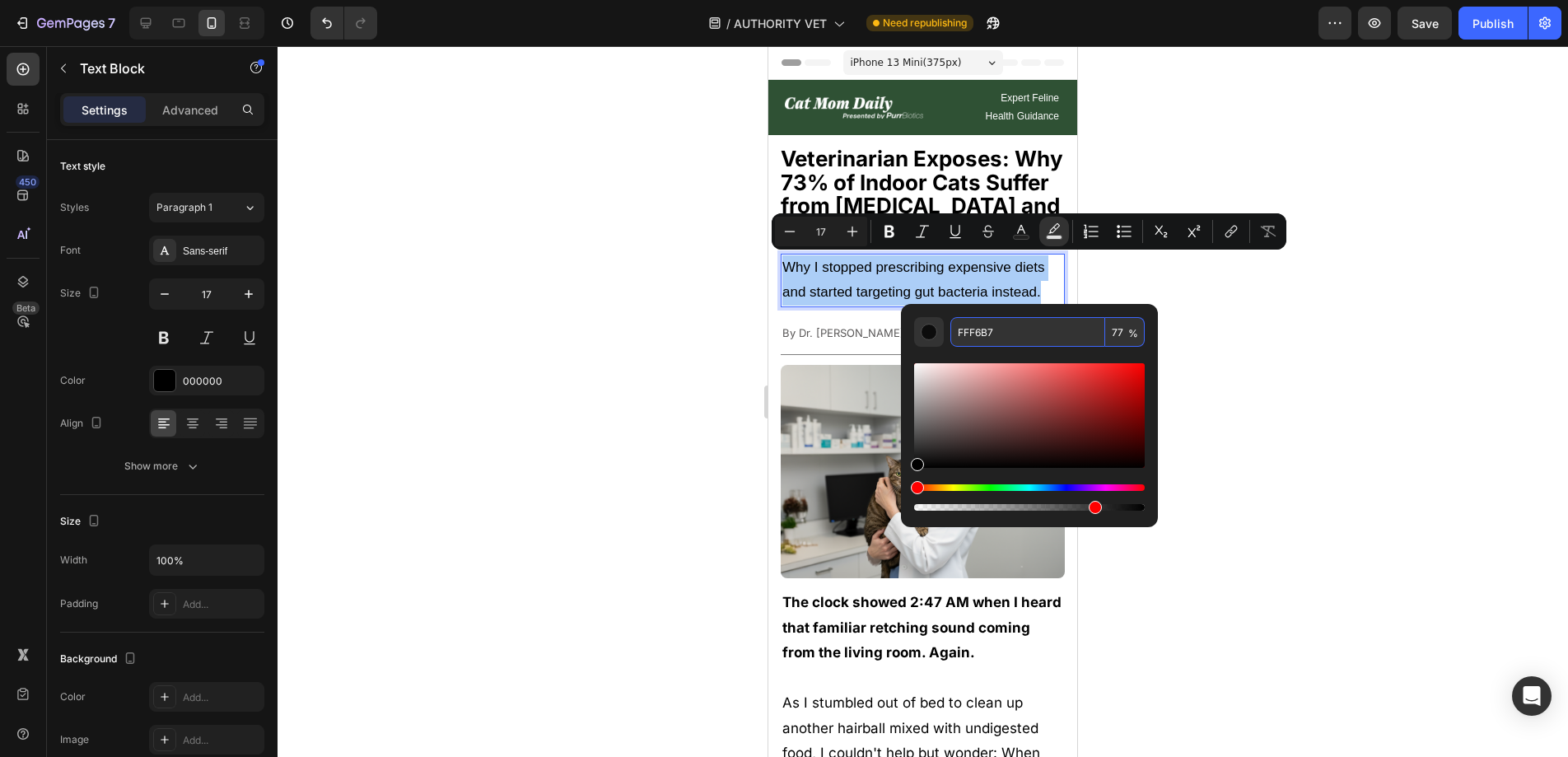
type input "FFF6B7"
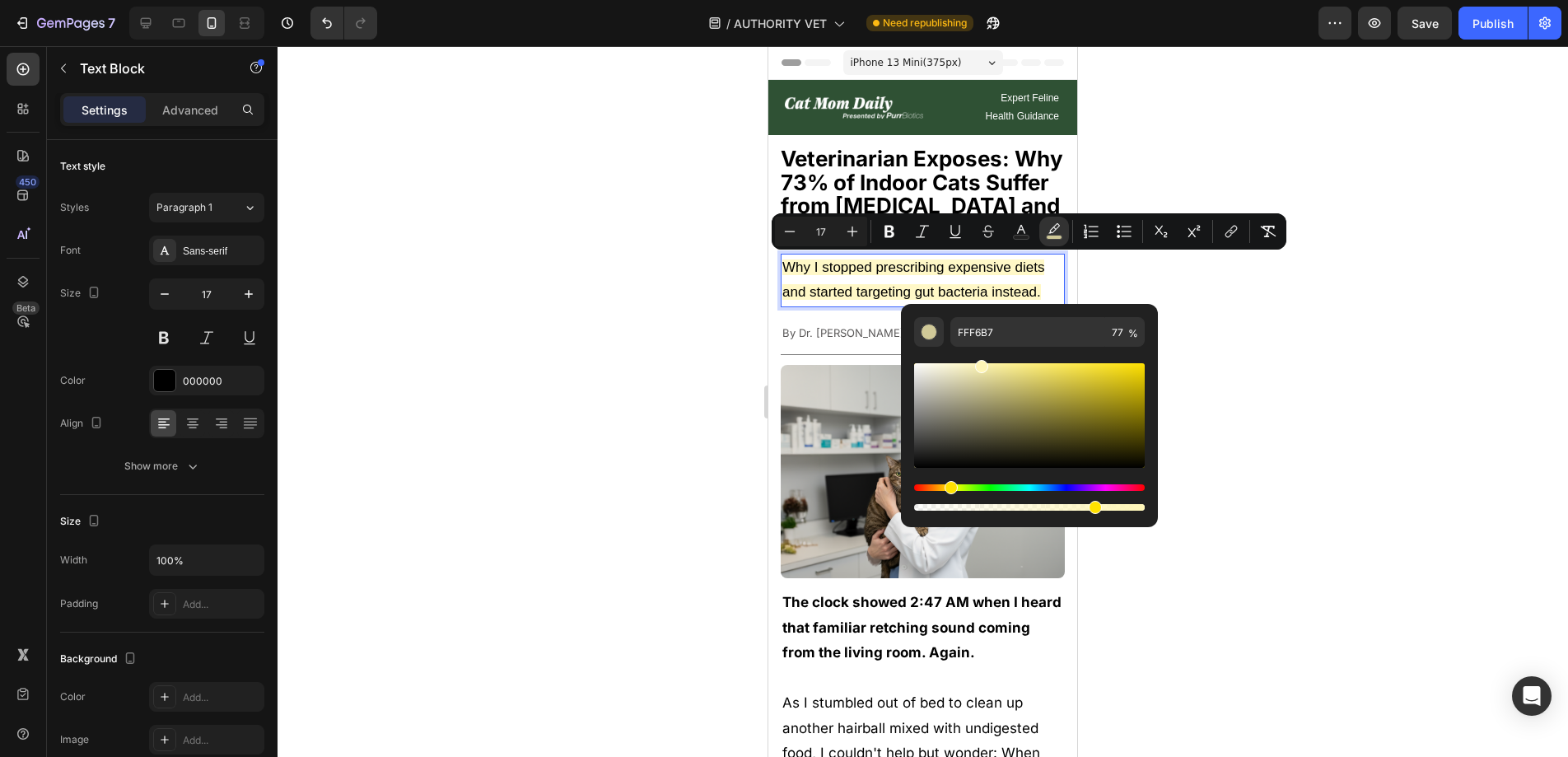
click at [1227, 306] on div at bounding box center [922, 400] width 1290 height 710
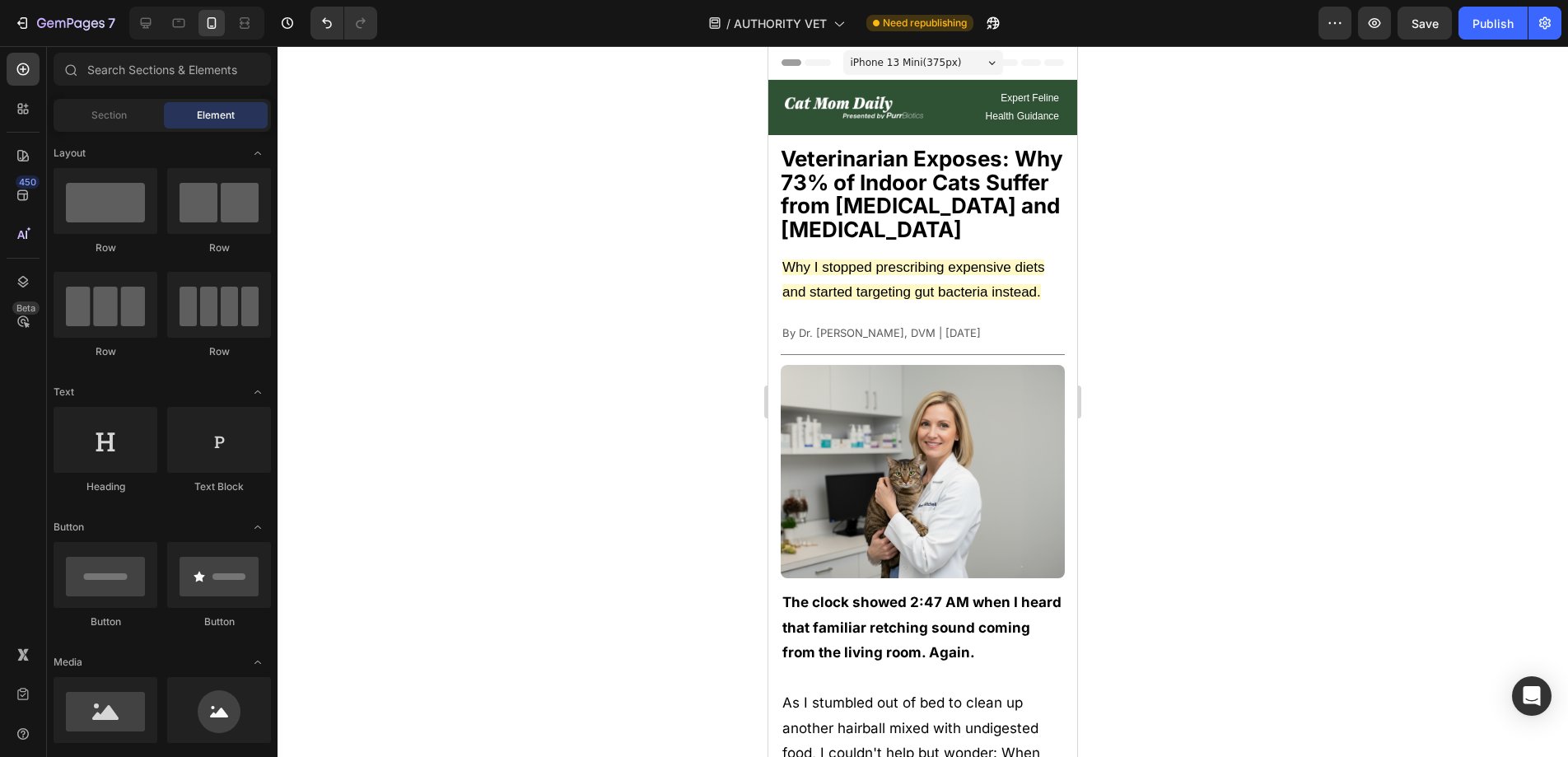
click at [1260, 327] on div at bounding box center [922, 400] width 1290 height 710
click at [151, 18] on icon at bounding box center [145, 23] width 17 height 17
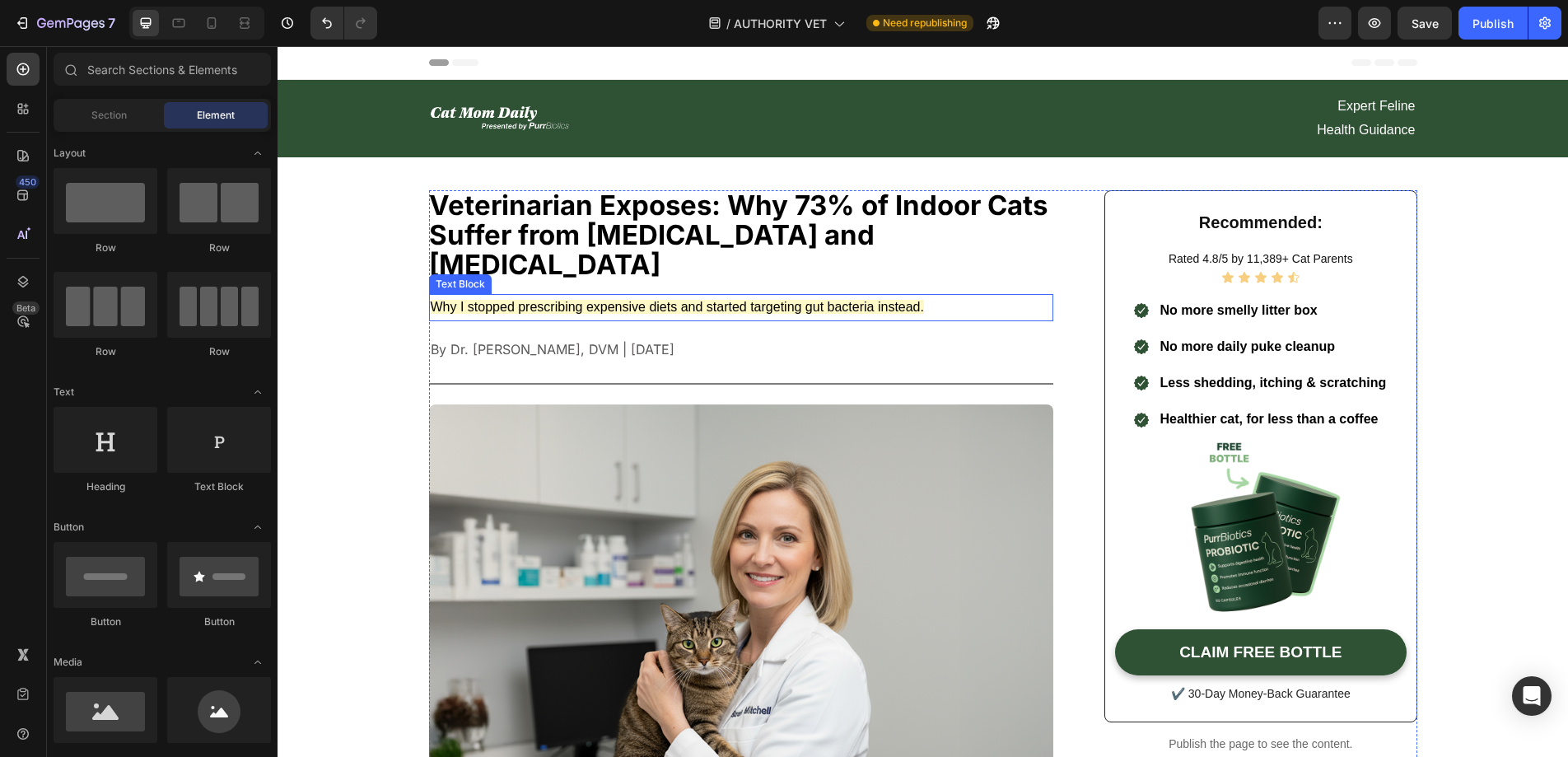
click at [865, 300] on span "Why I stopped prescribing expensive diets and started targeting gut bacteria in…" at bounding box center [676, 307] width 493 height 14
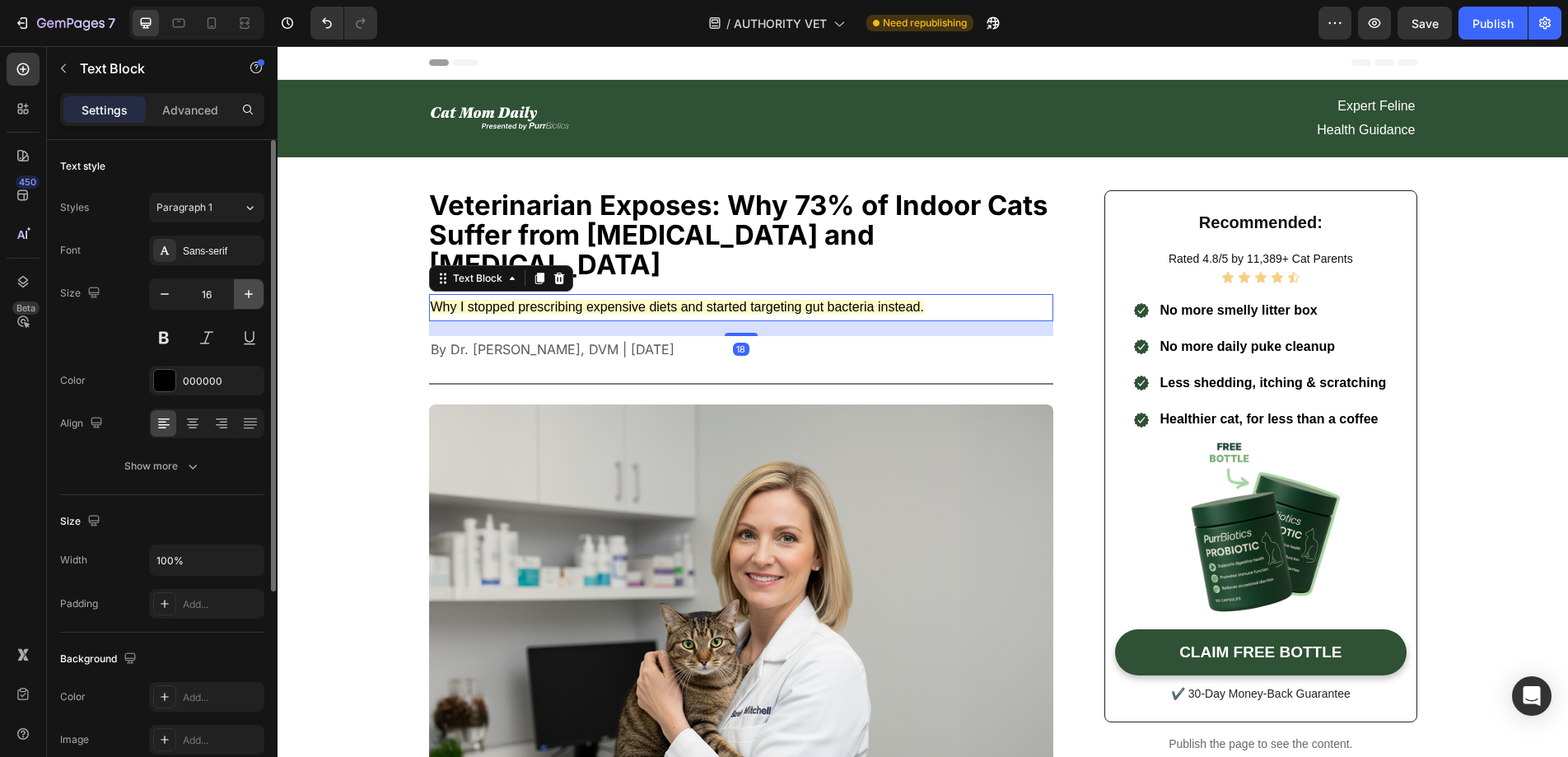
click at [244, 298] on icon "button" at bounding box center [248, 294] width 17 height 17
type input "18"
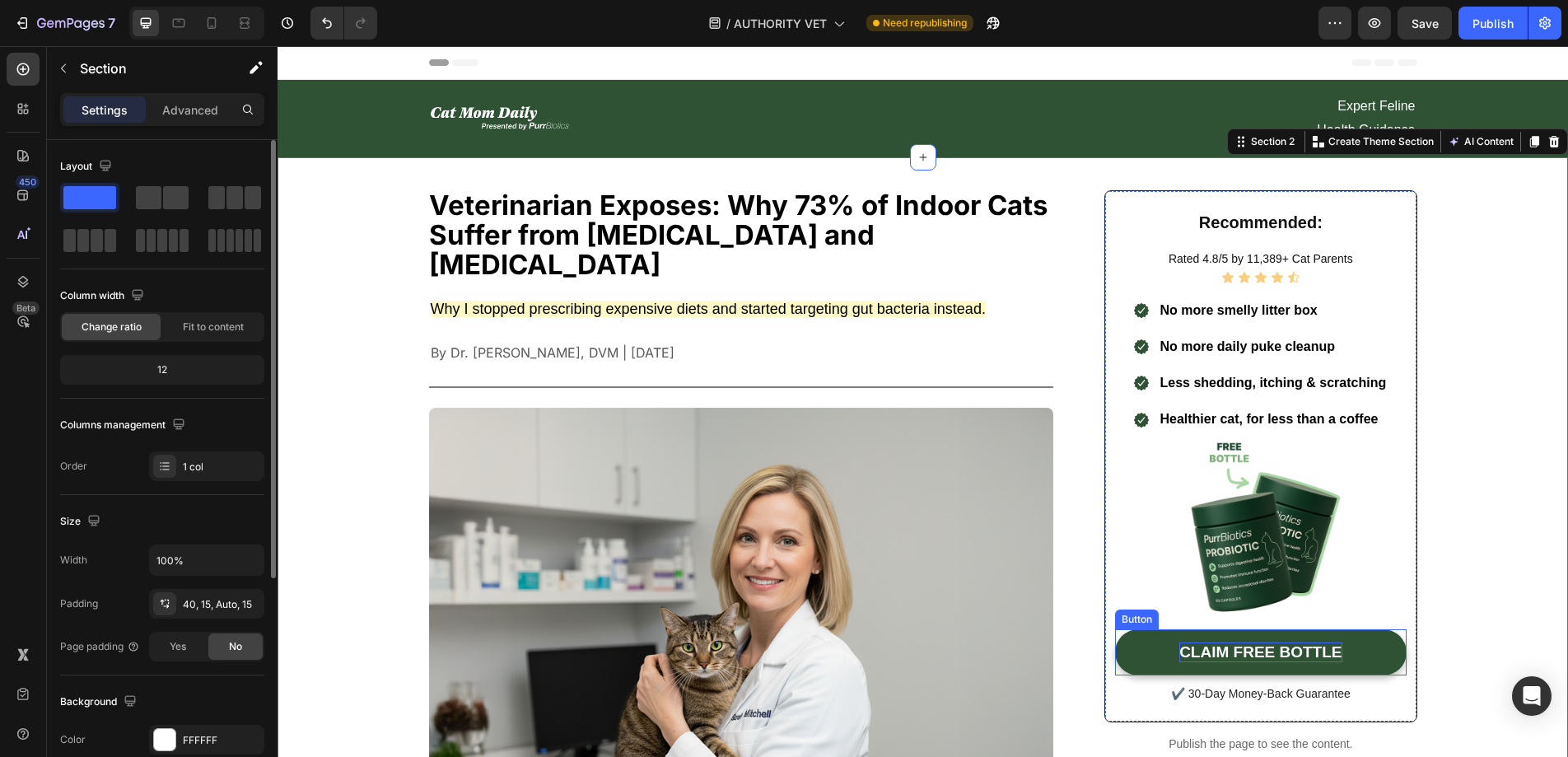
click at [1188, 653] on p "CLAIM FREE BOTTLE" at bounding box center [1260, 652] width 162 height 21
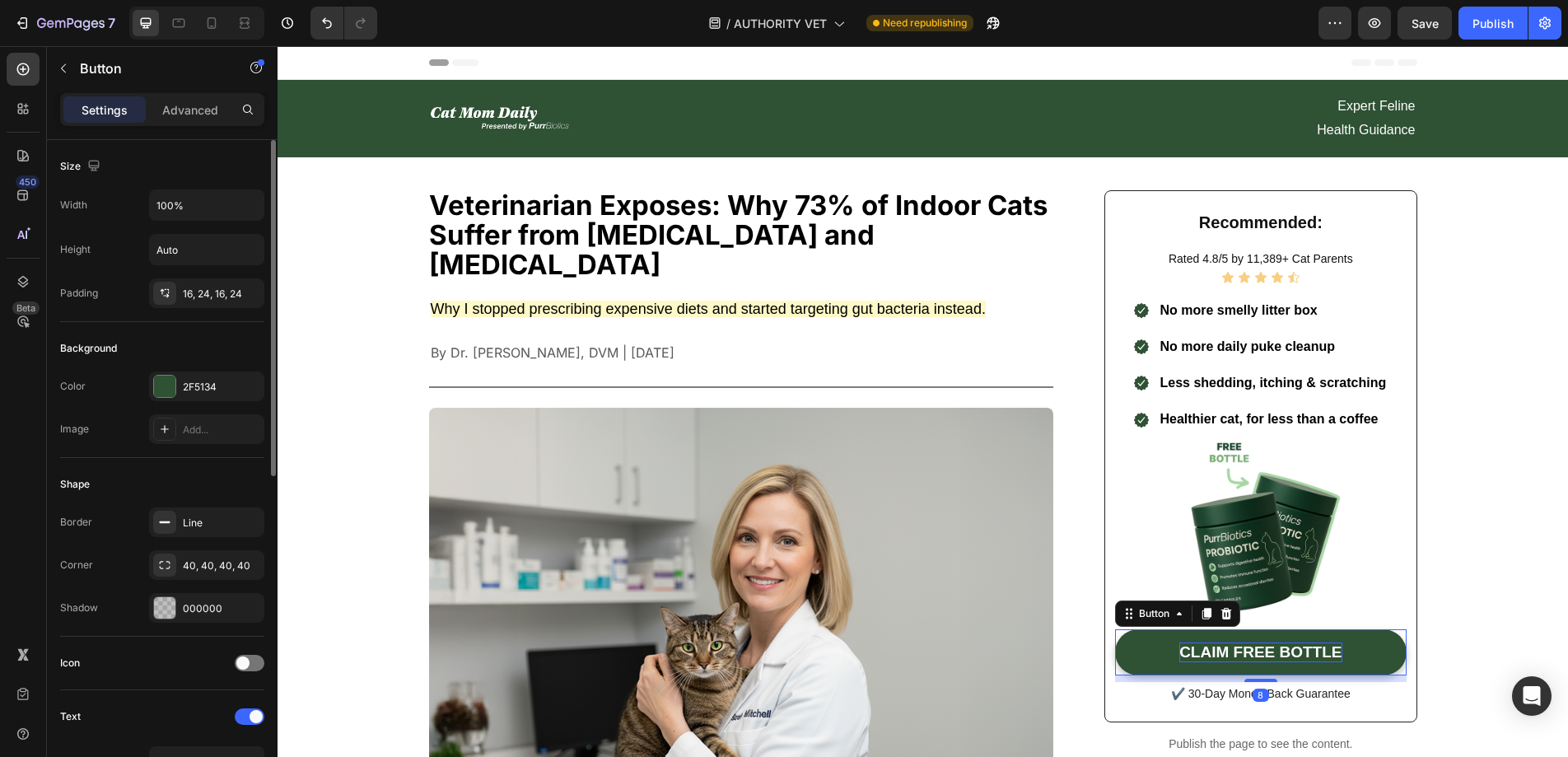
click at [1188, 653] on p "CLAIM FREE BOTTLE" at bounding box center [1260, 652] width 162 height 21
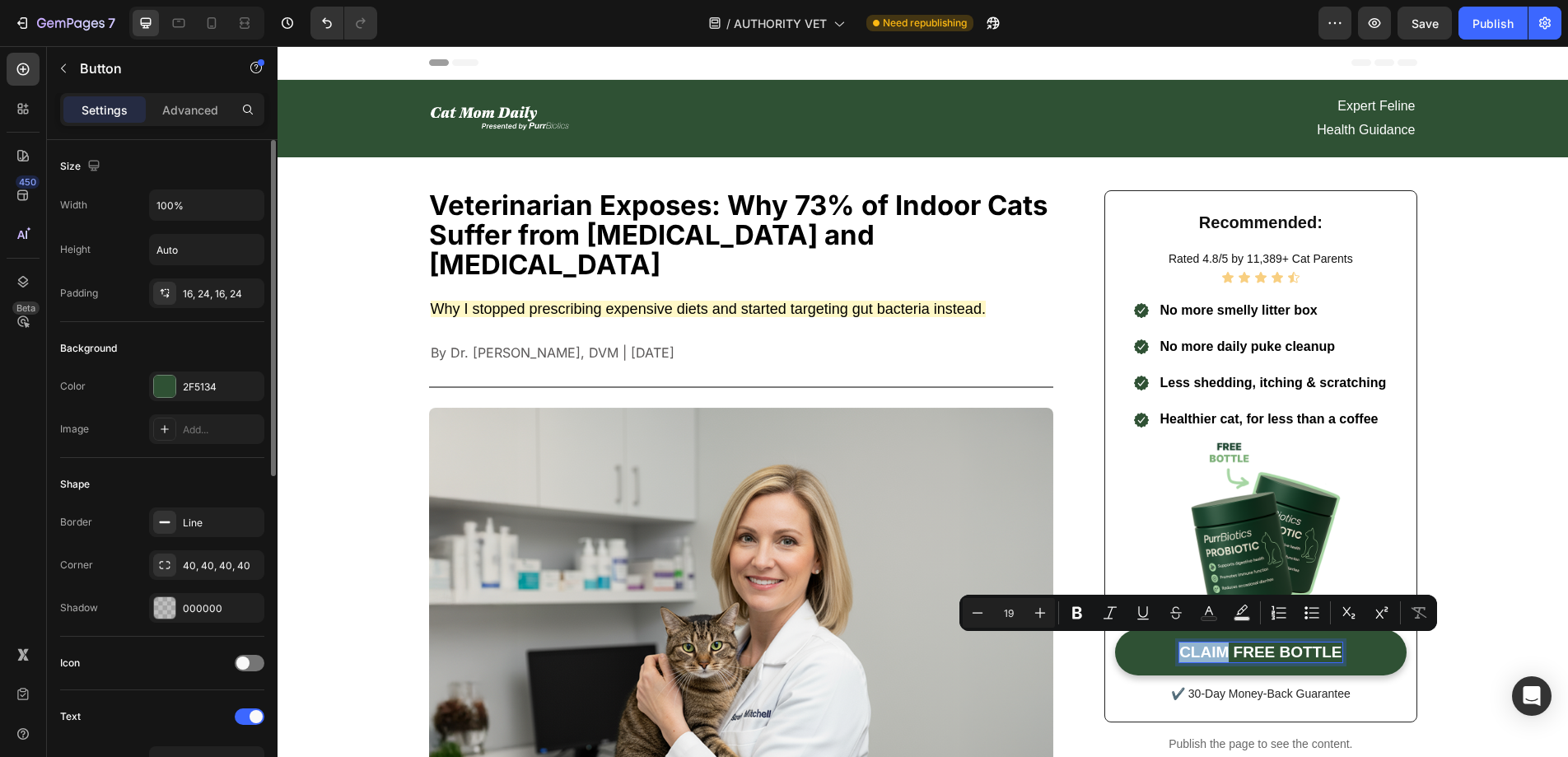
click at [1179, 648] on p "CLAIM FREE BOTTLE" at bounding box center [1260, 652] width 162 height 21
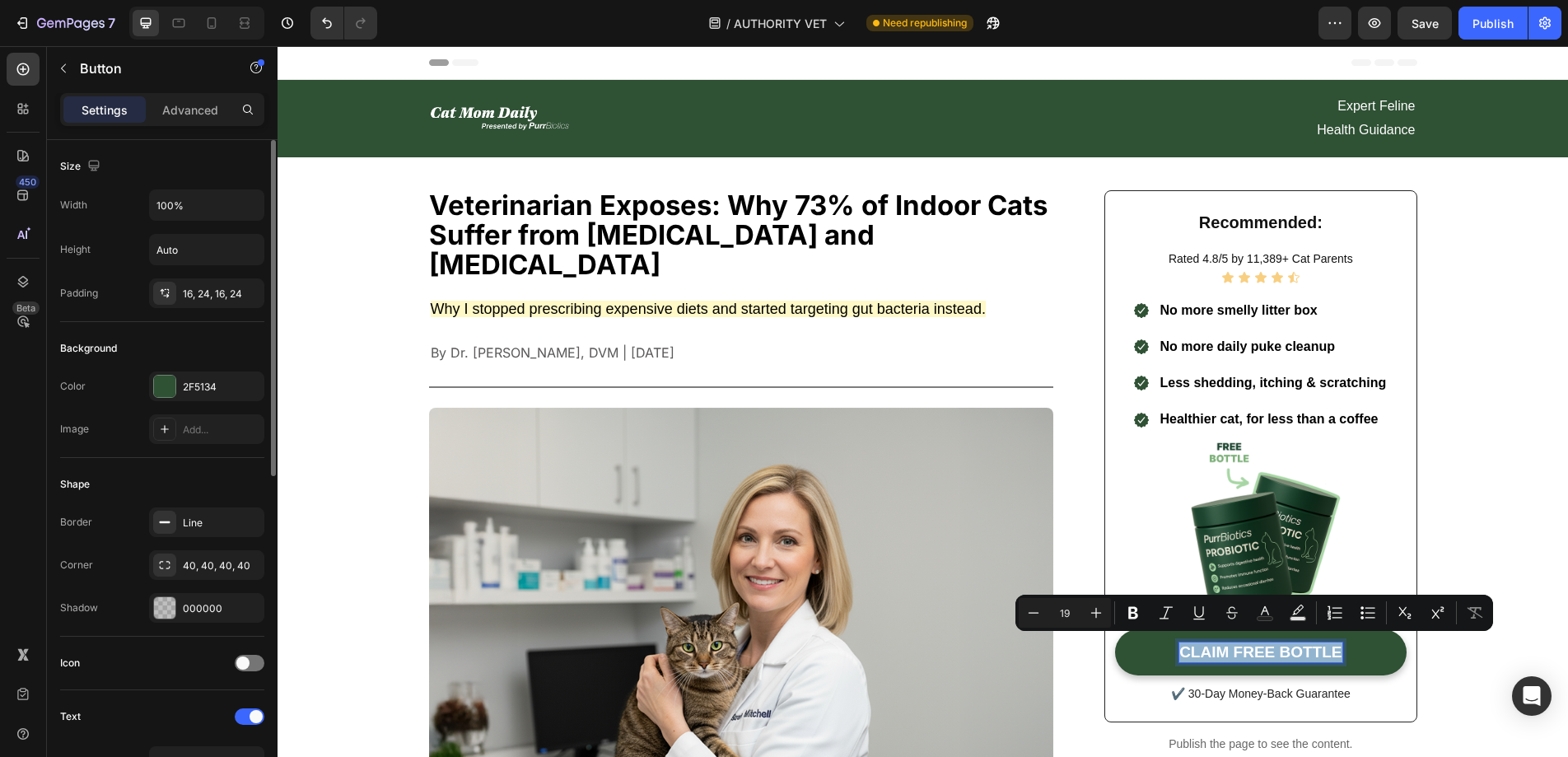
drag, startPoint x: 1176, startPoint y: 648, endPoint x: 1376, endPoint y: 653, distance: 200.1
click at [1376, 653] on link "CLAIM FREE BOTTLE" at bounding box center [1260, 652] width 291 height 47
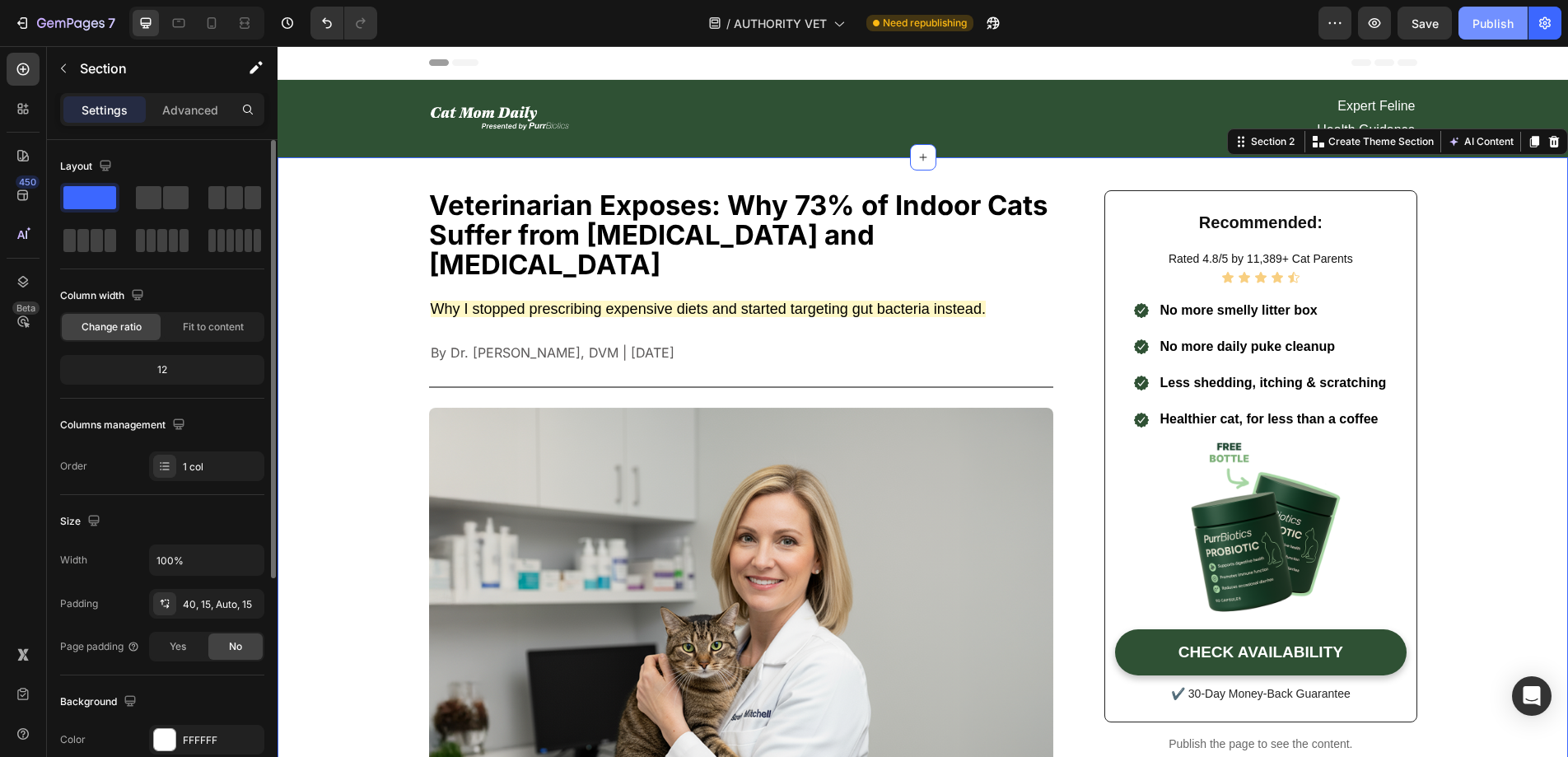
click at [1472, 31] on button "Publish" at bounding box center [1492, 23] width 69 height 33
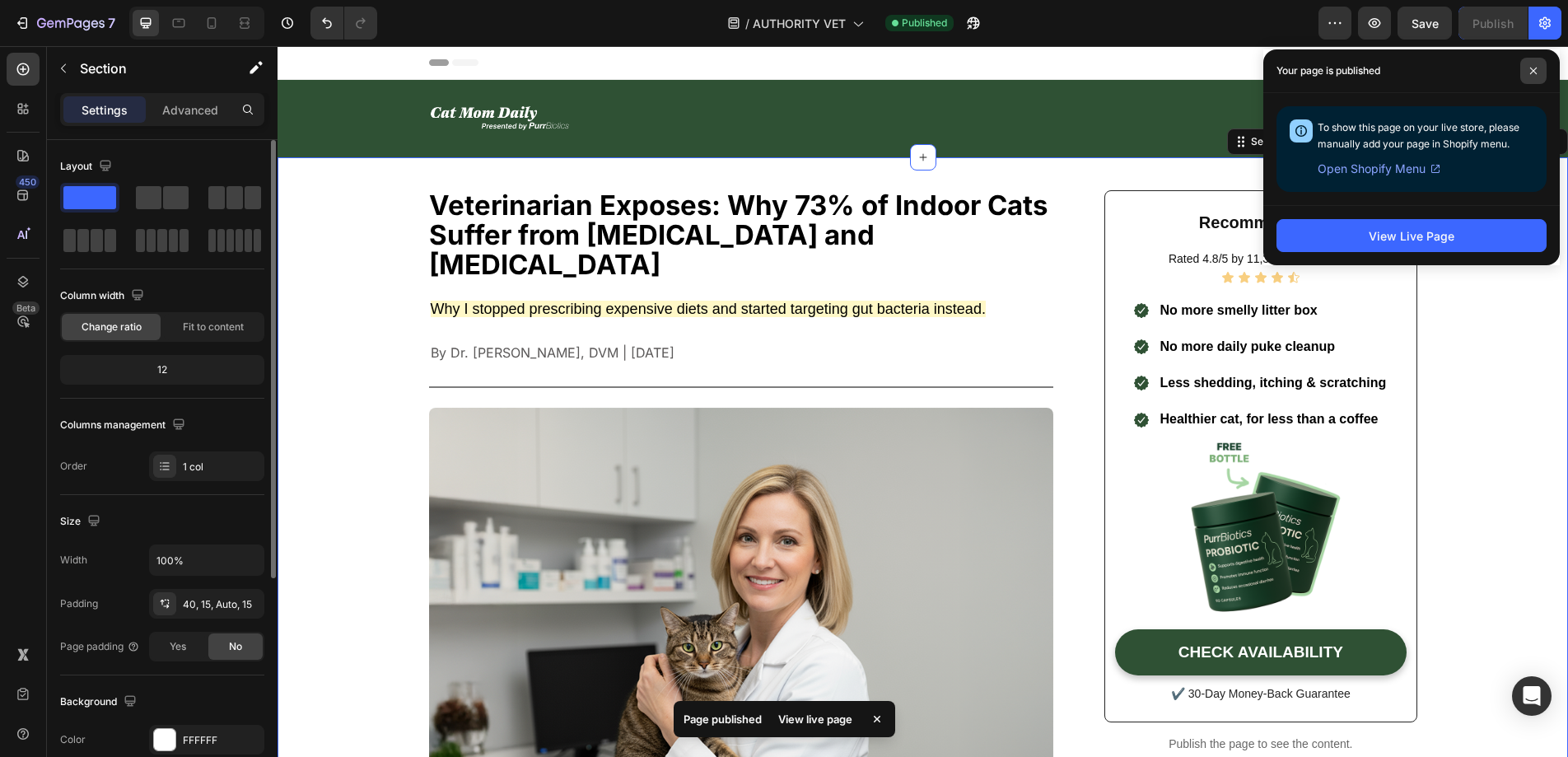
click at [1532, 73] on icon at bounding box center [1533, 71] width 7 height 7
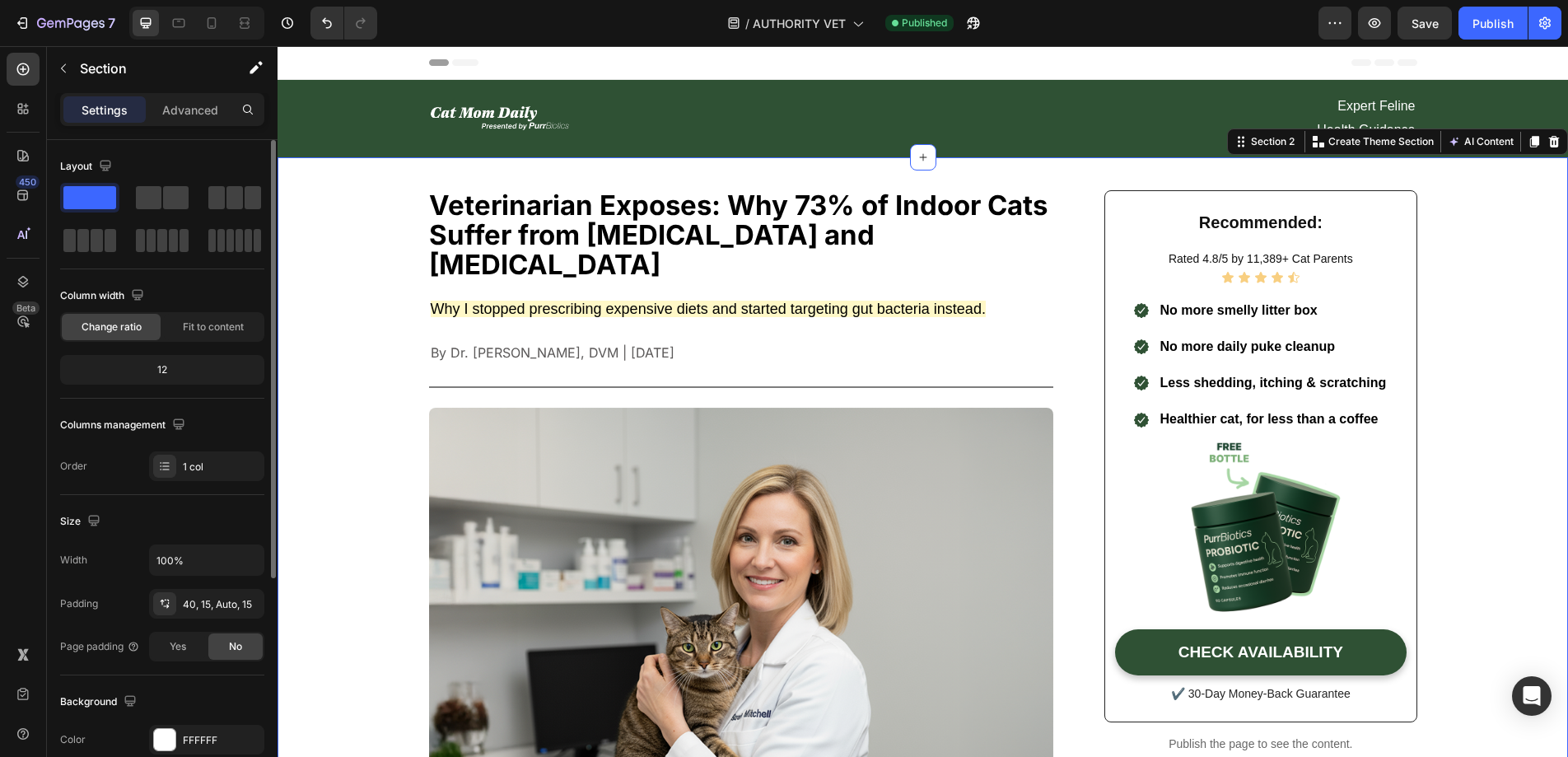
click at [568, 209] on h2 "Veterinarian Exposes: Why 73% of Indoor Cats Suffer from [MEDICAL_DATA] and [ME…" at bounding box center [741, 235] width 625 height 90
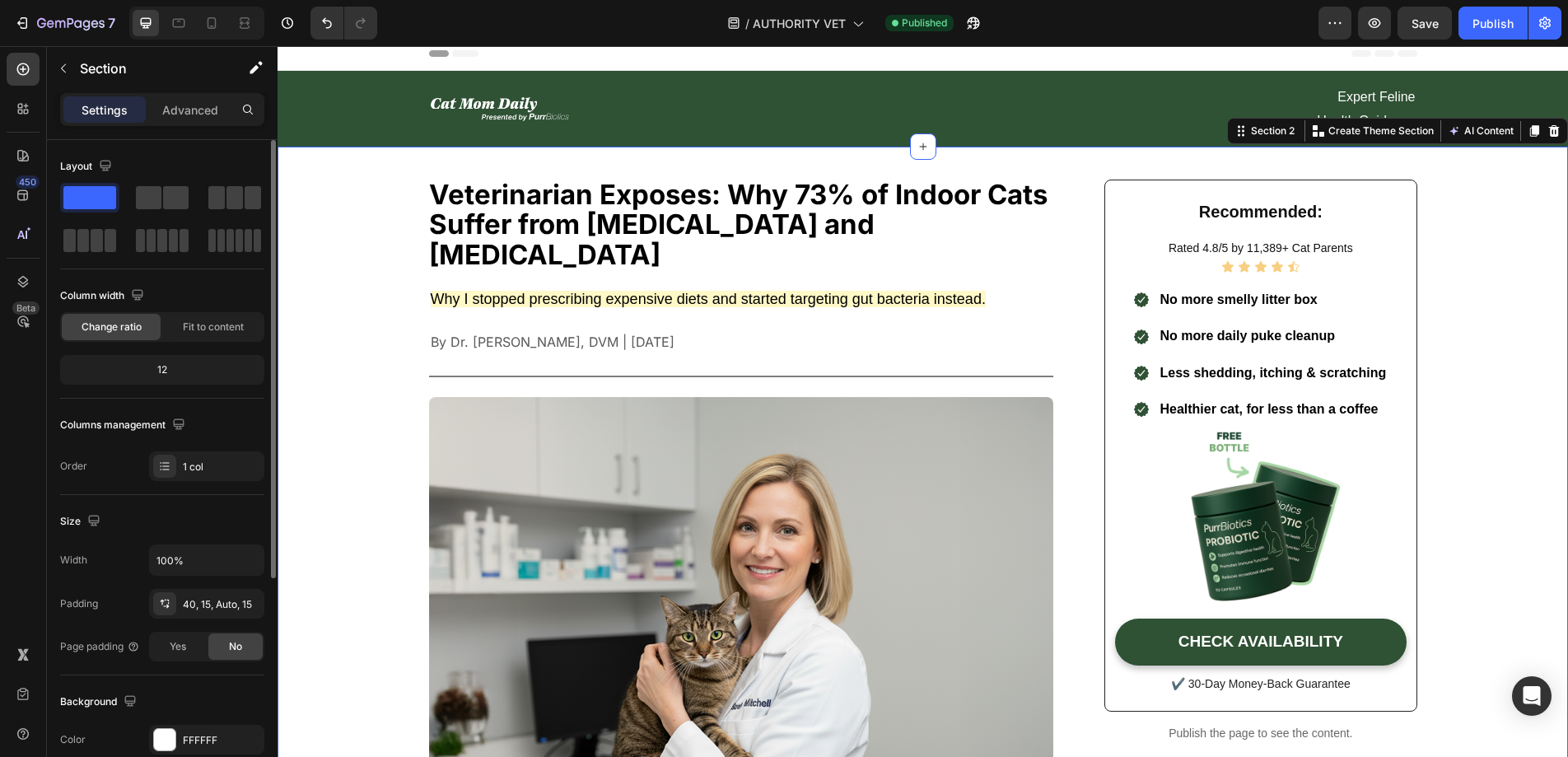
scroll to position [7, 0]
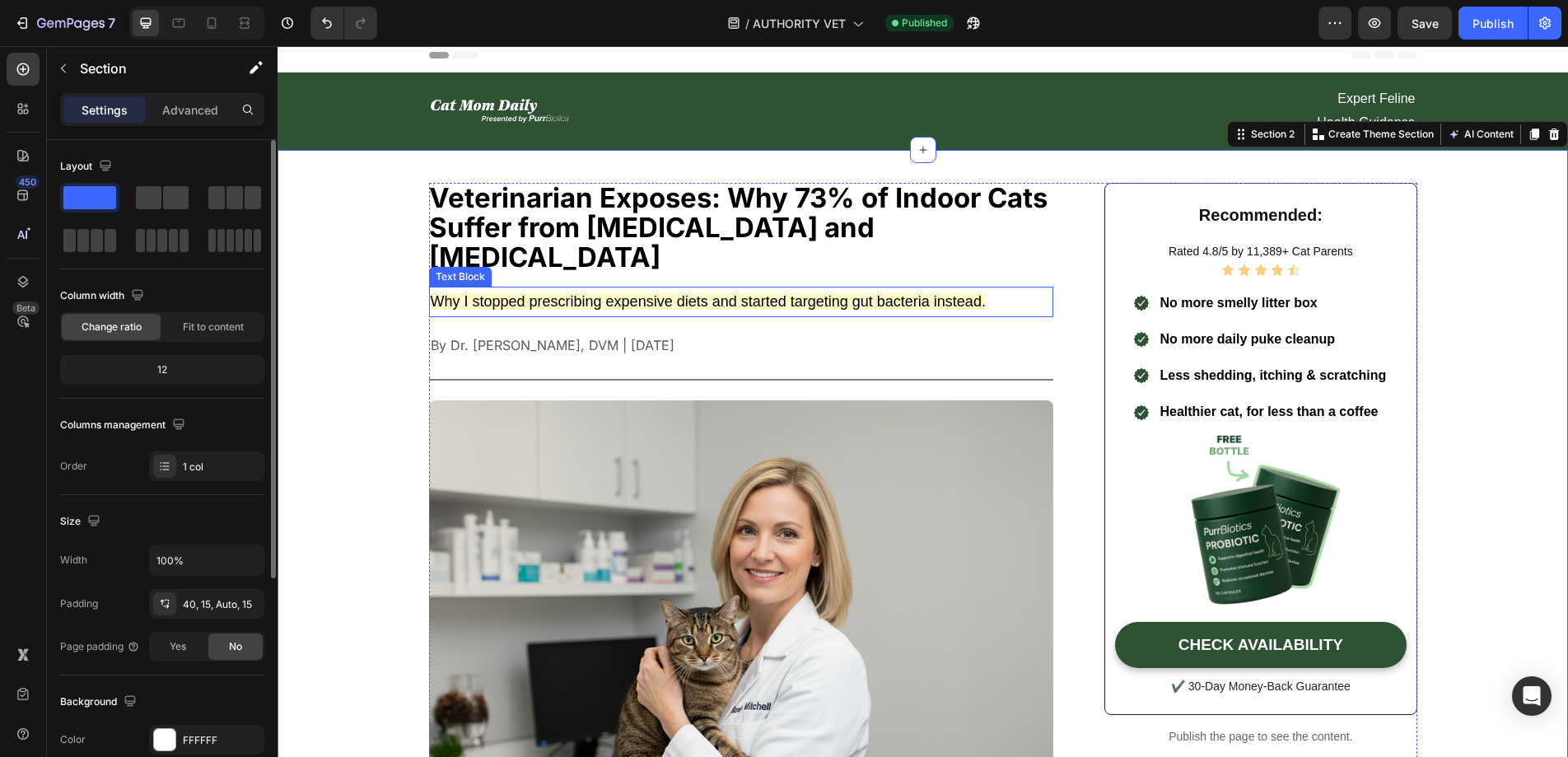
click at [512, 293] on span "Why I stopped prescribing expensive diets and started targeting gut bacteria in…" at bounding box center [707, 301] width 555 height 17
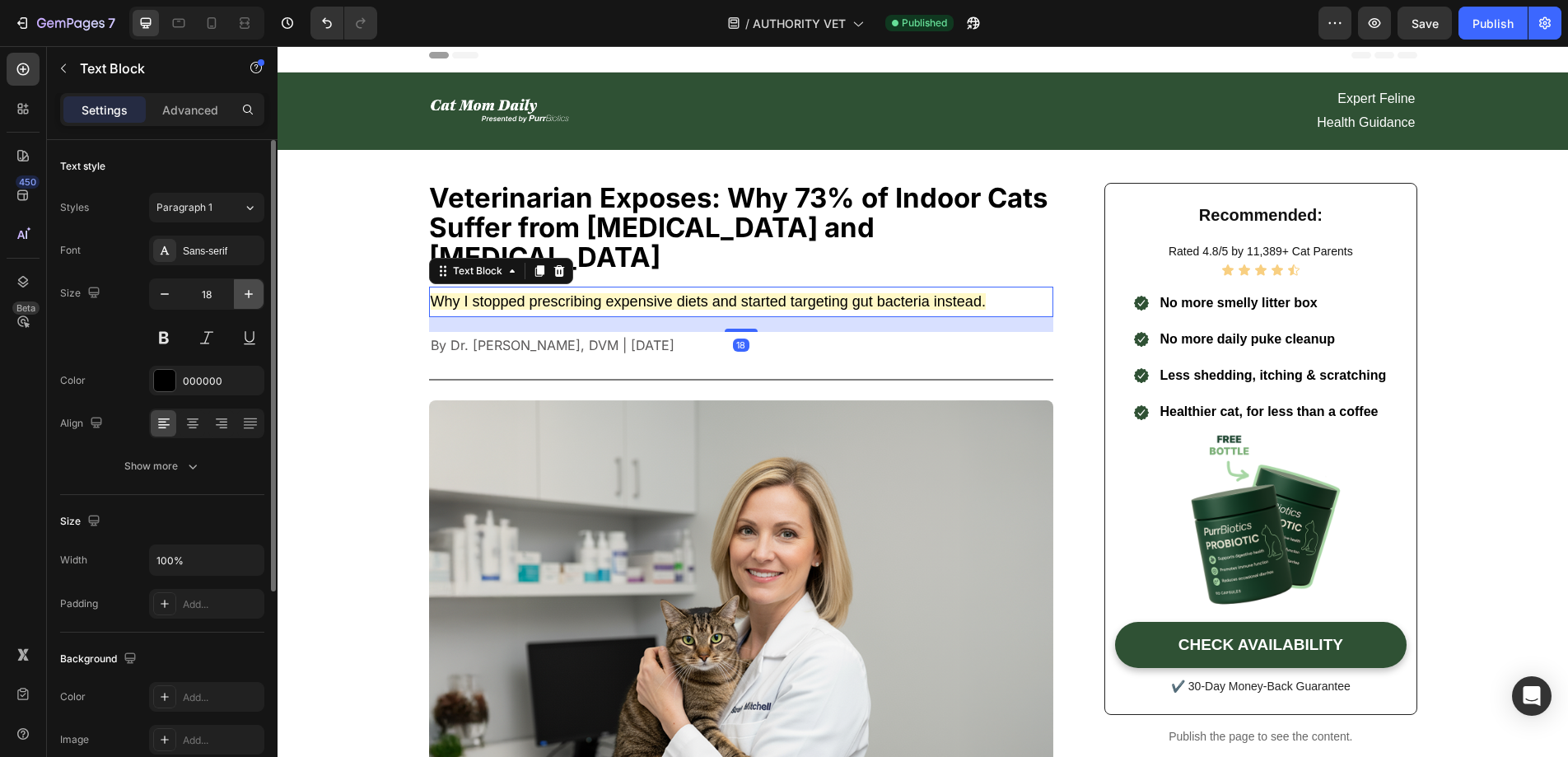
click at [254, 294] on icon "button" at bounding box center [248, 294] width 17 height 17
type input "20"
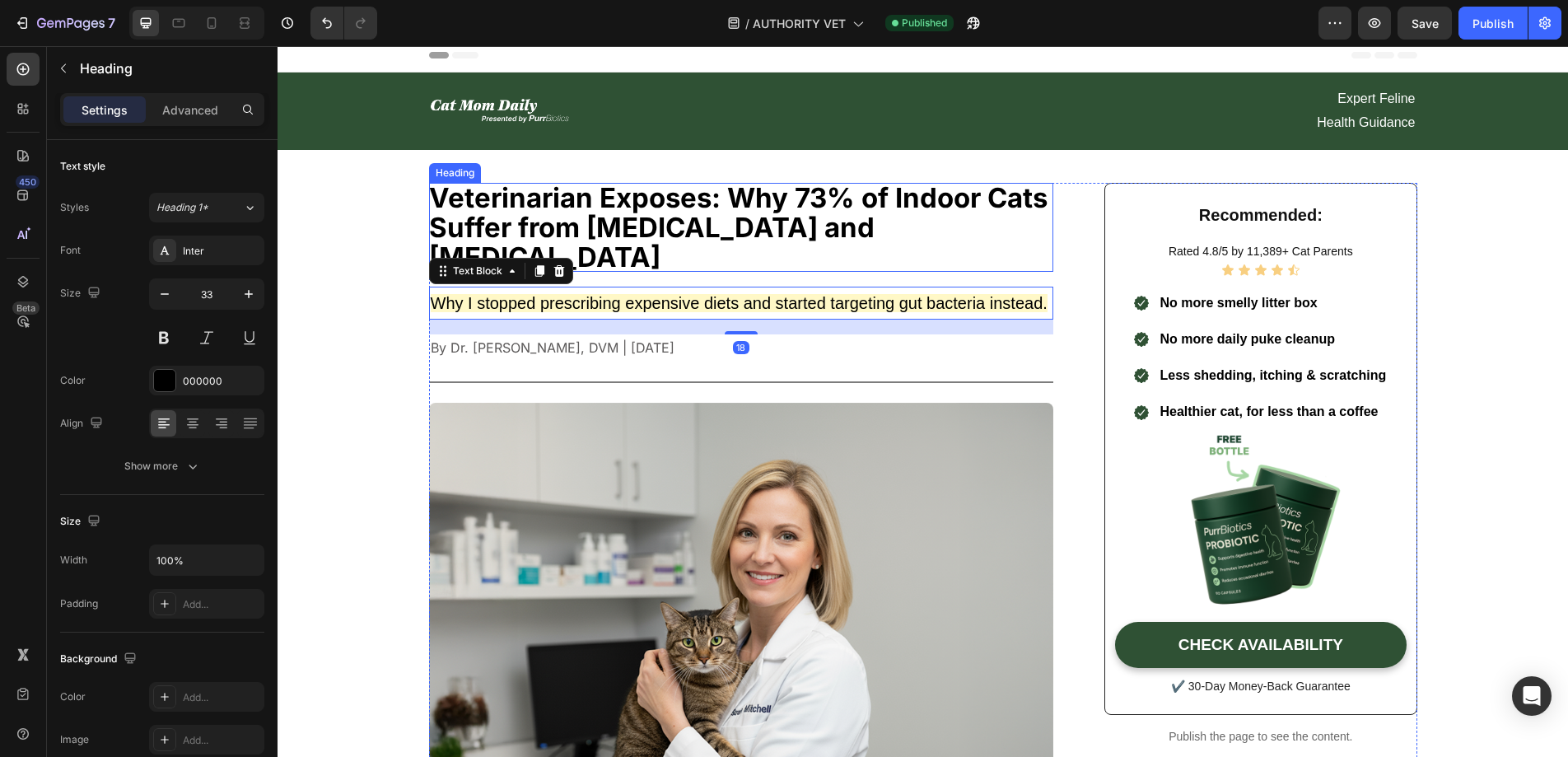
click at [781, 218] on h2 "Veterinarian Exposes: Why 73% of Indoor Cats Suffer from Chronic Vomiting and D…" at bounding box center [741, 228] width 625 height 90
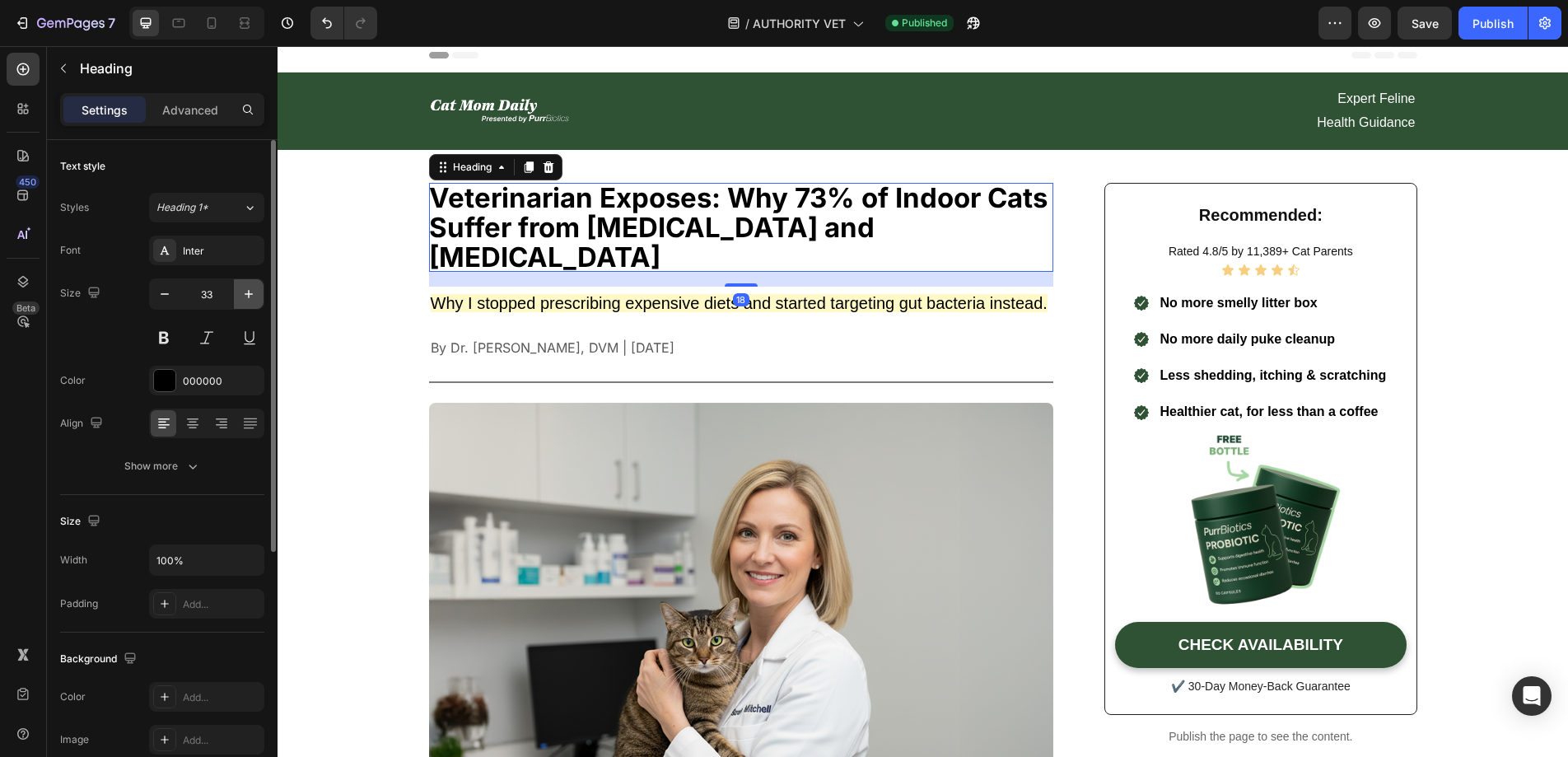
click at [245, 297] on icon "button" at bounding box center [248, 294] width 17 height 17
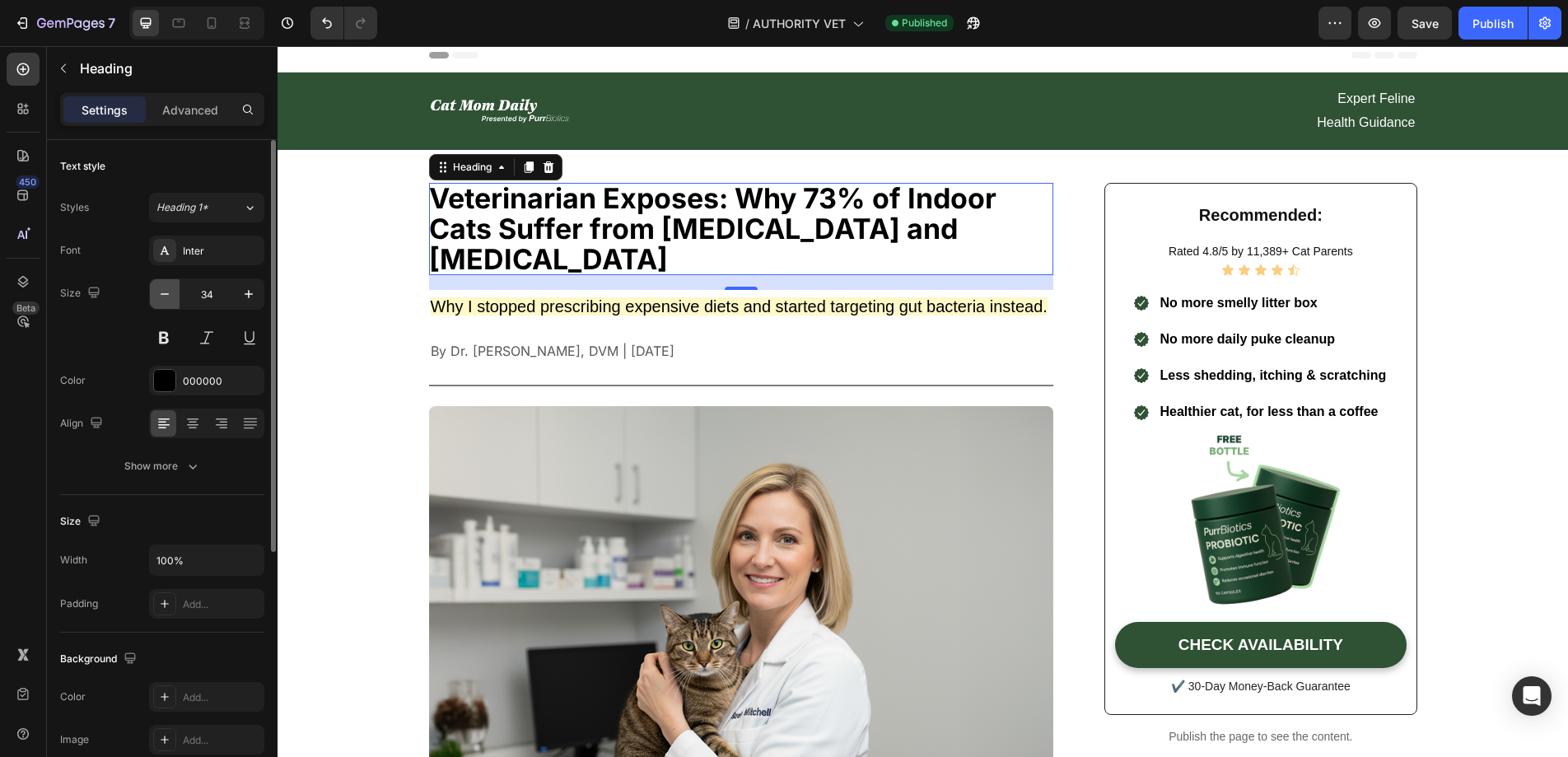
click at [159, 300] on icon "button" at bounding box center [164, 294] width 17 height 17
type input "33"
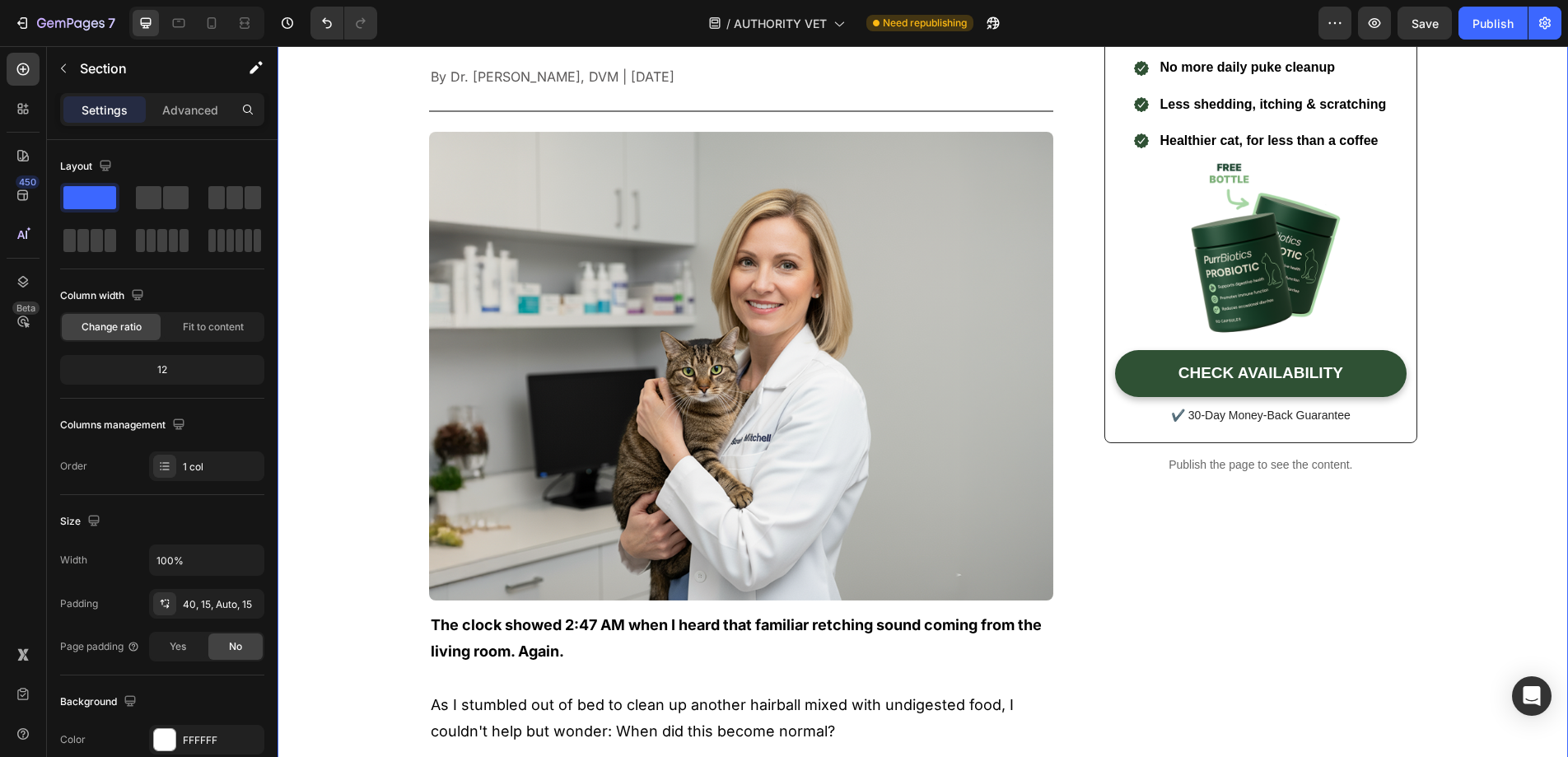
scroll to position [0, 0]
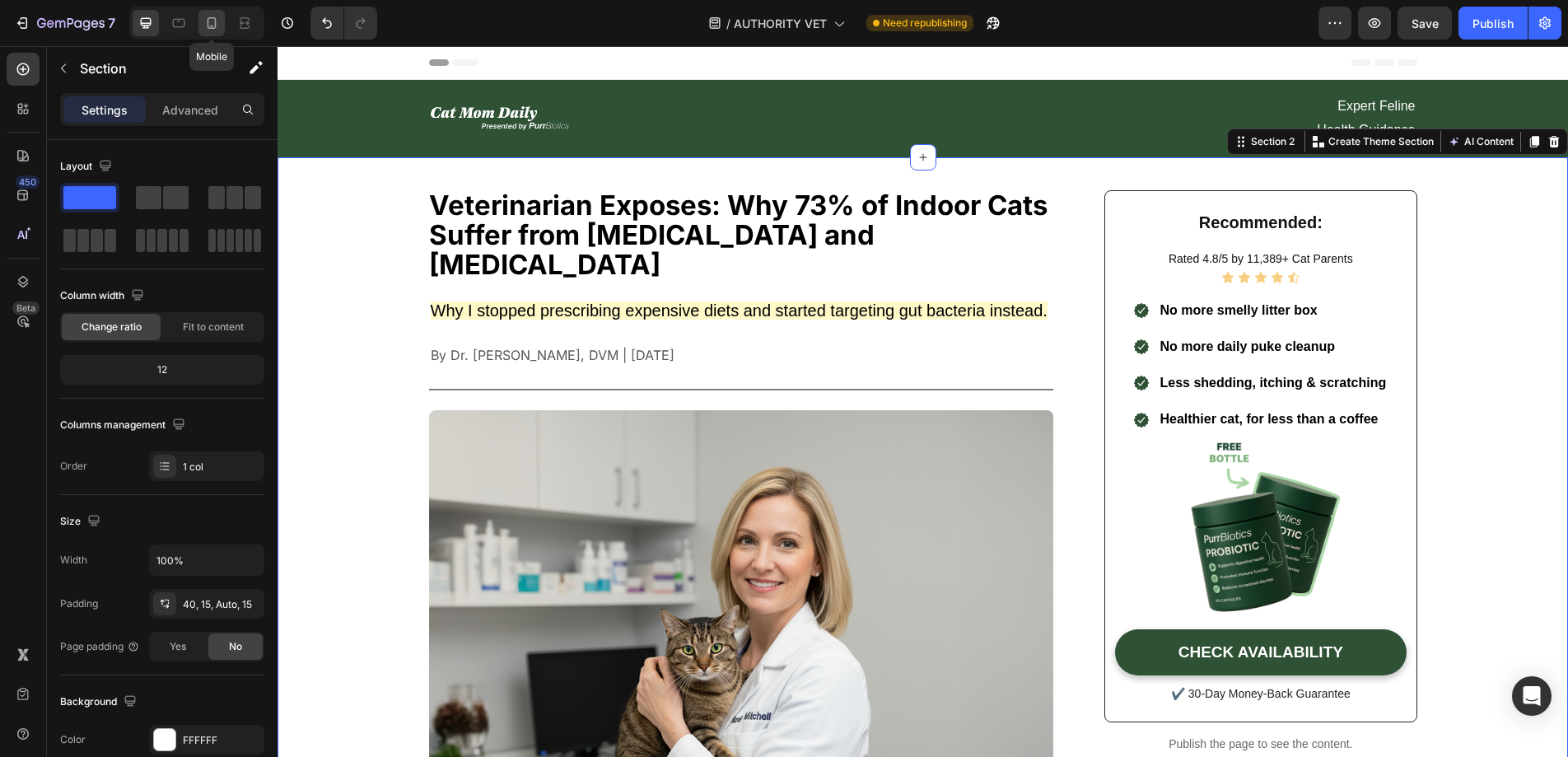
click at [216, 31] on icon at bounding box center [211, 23] width 17 height 17
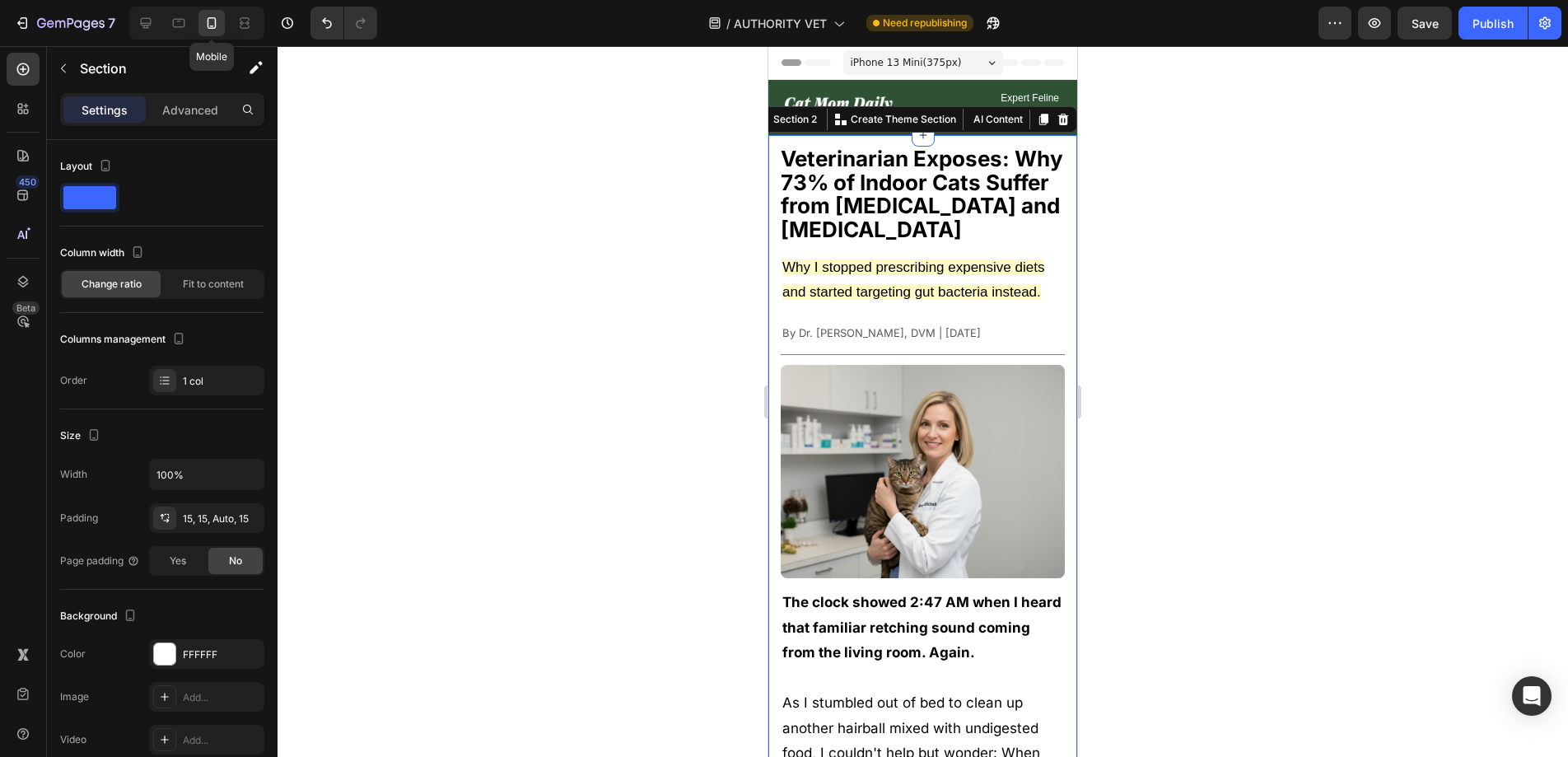
scroll to position [31, 0]
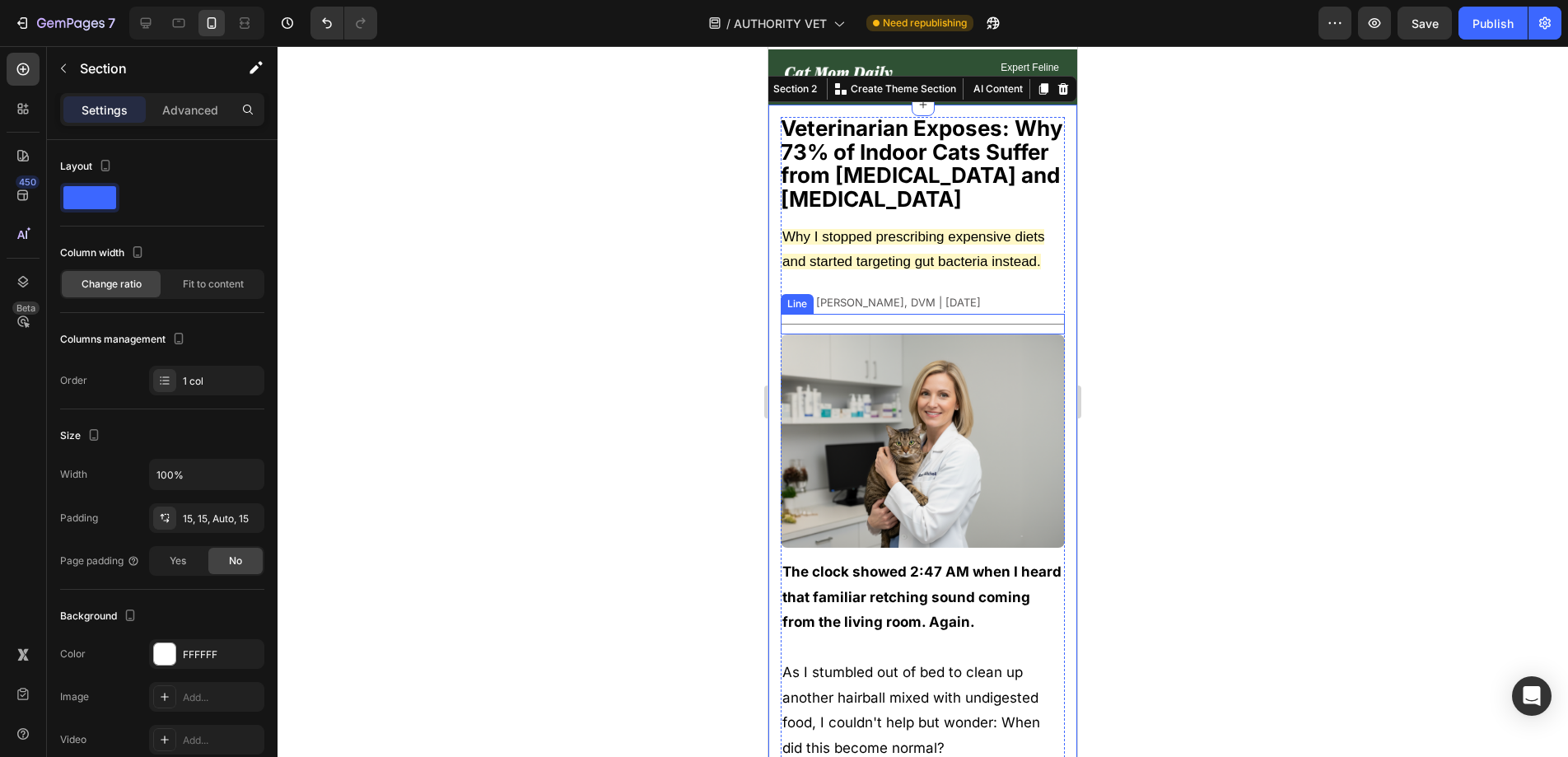
click at [1156, 311] on div at bounding box center [922, 400] width 1290 height 710
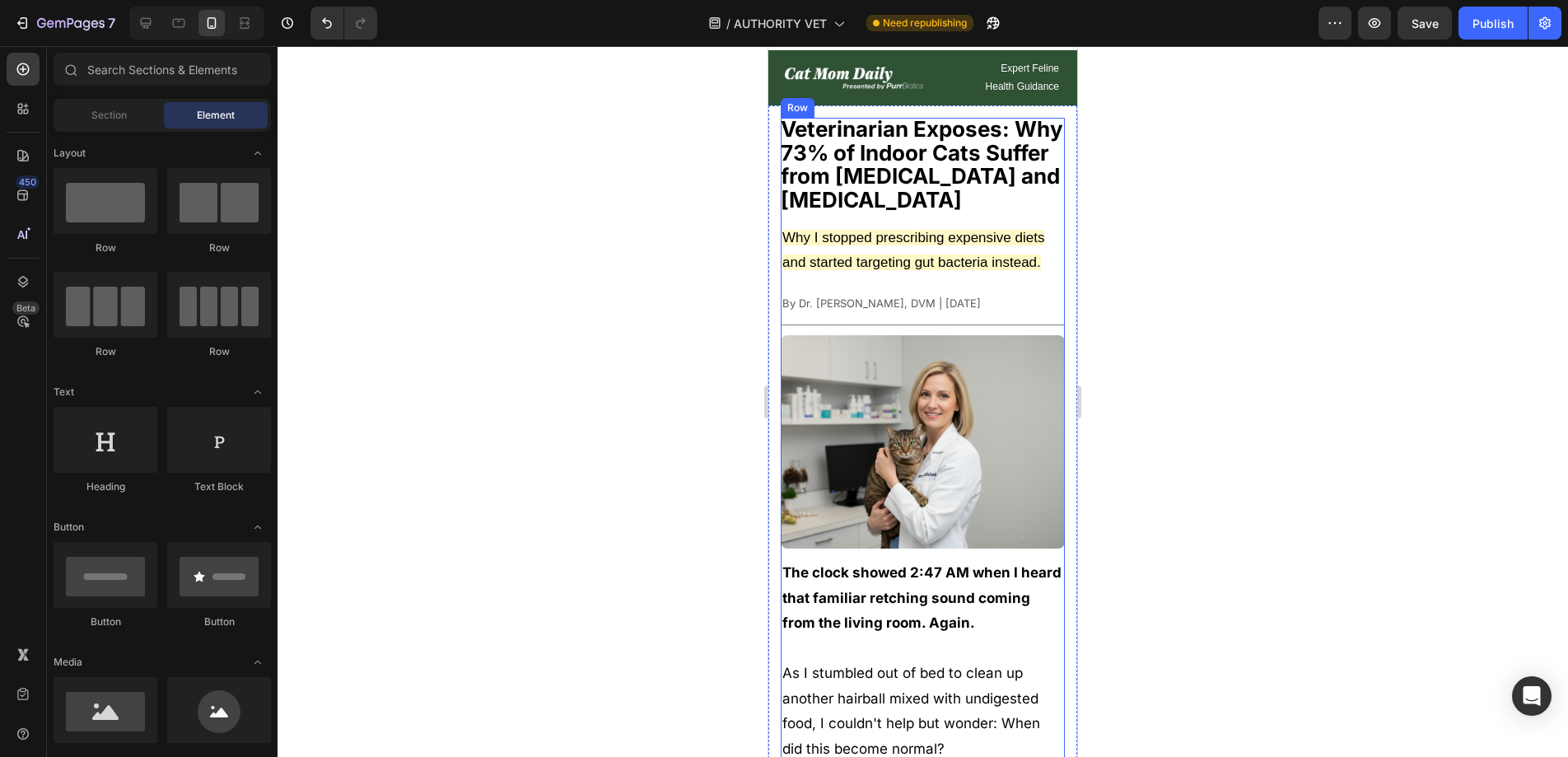
scroll to position [0, 0]
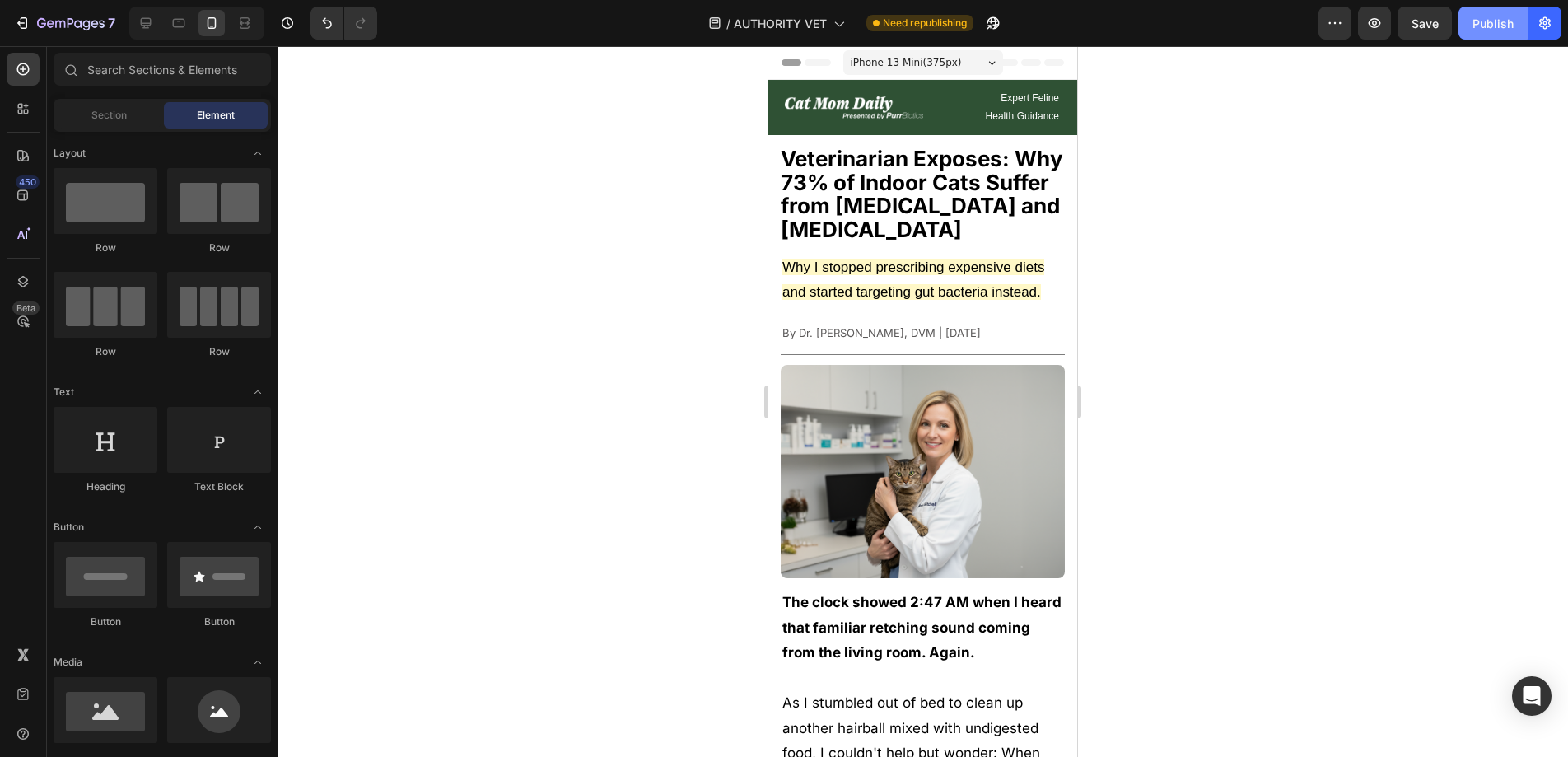
click at [1508, 28] on div "Publish" at bounding box center [1492, 23] width 41 height 17
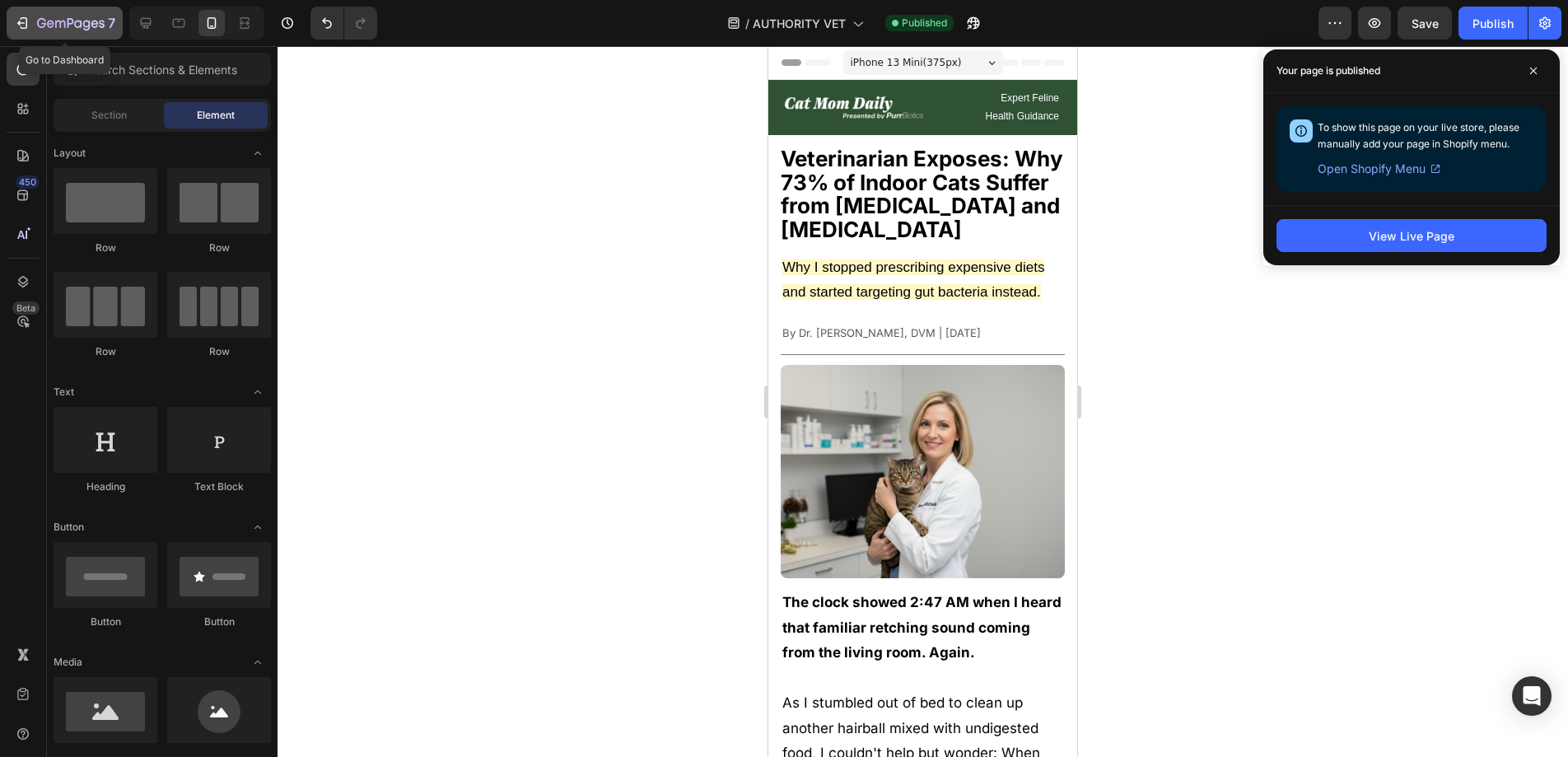
click at [21, 18] on icon "button" at bounding box center [24, 23] width 7 height 12
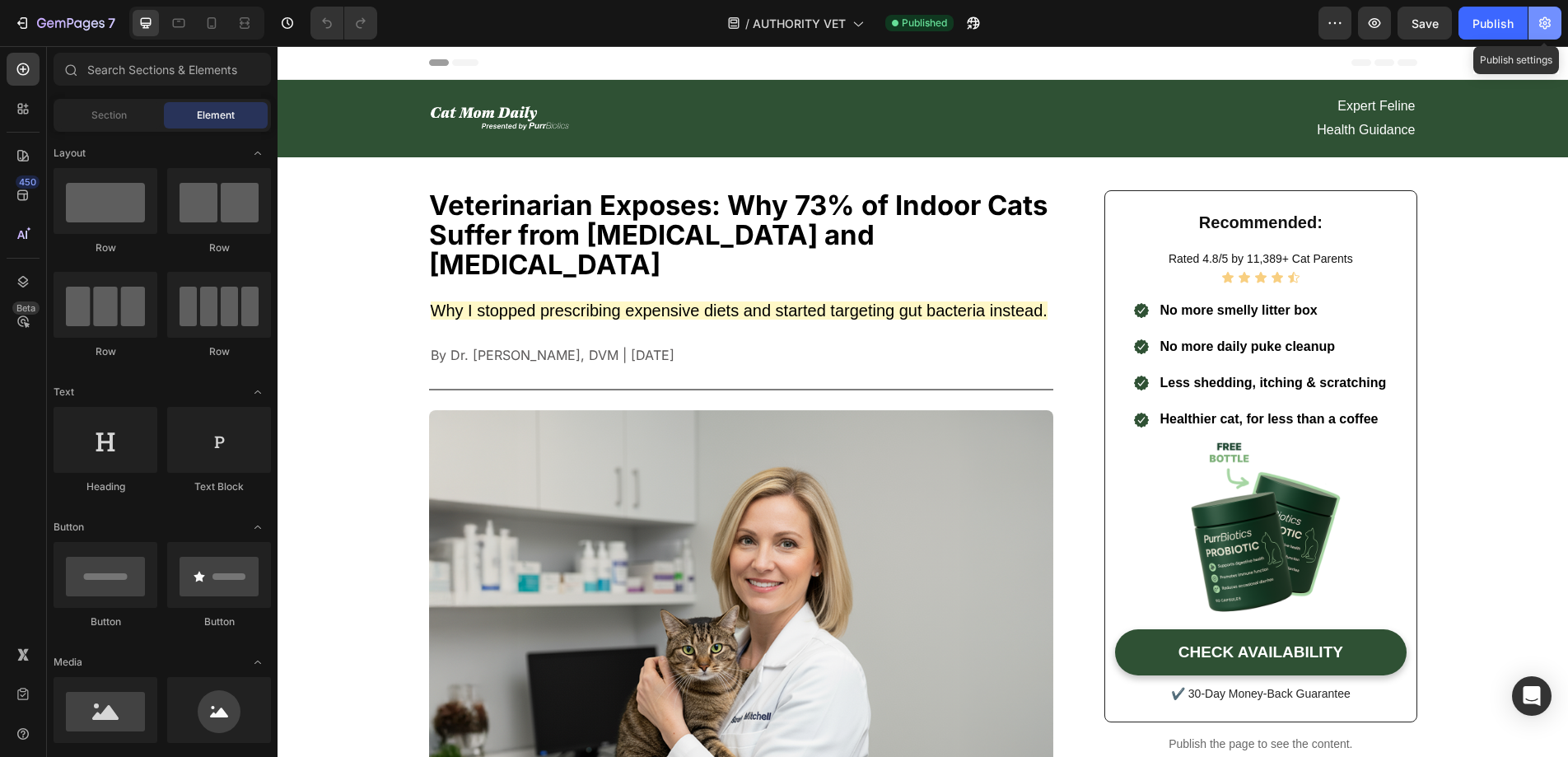
click at [1542, 38] on button "button" at bounding box center [1544, 23] width 33 height 33
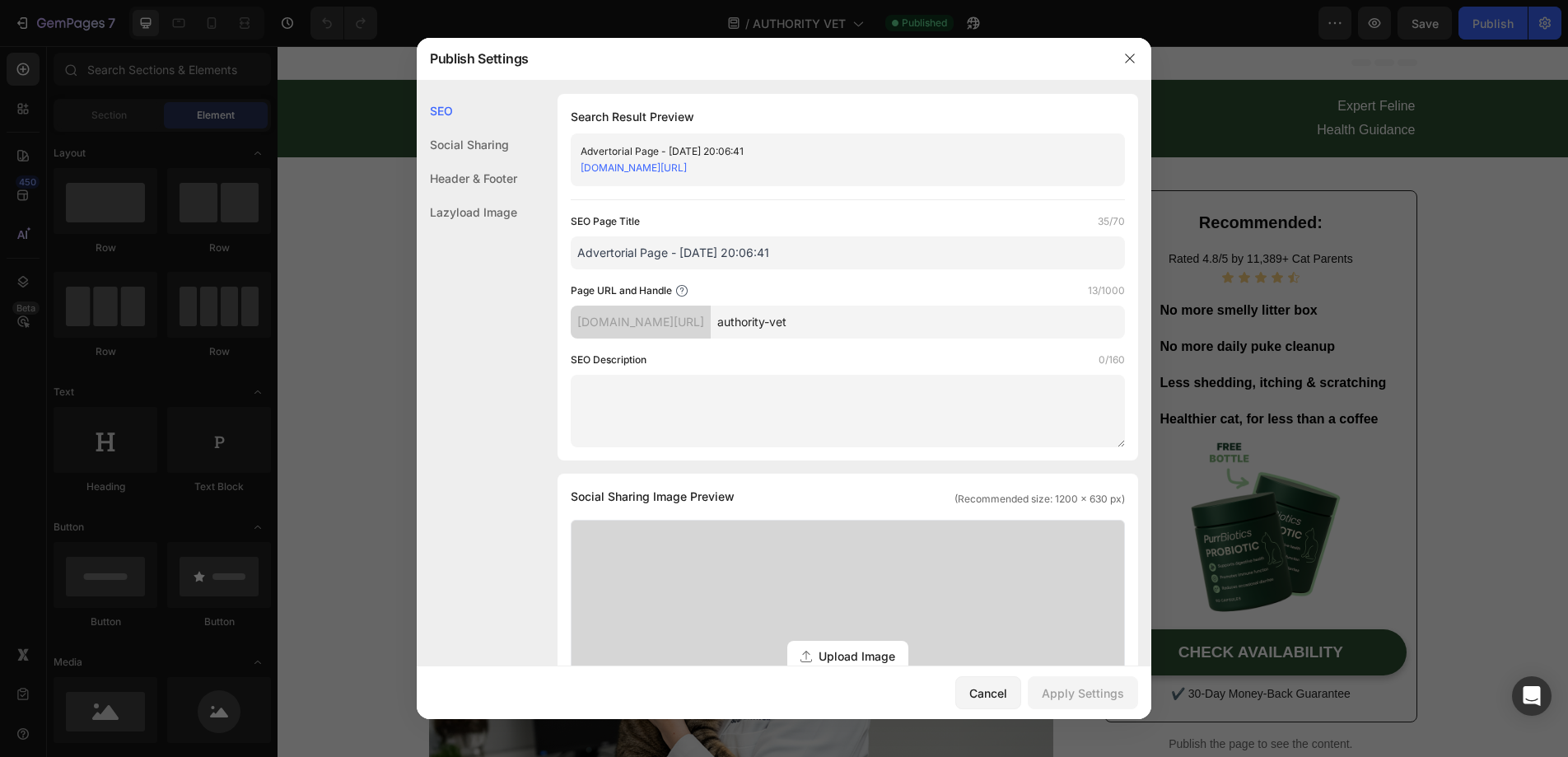
drag, startPoint x: 899, startPoint y: 330, endPoint x: 773, endPoint y: 325, distance: 126.1
click at [773, 325] on input "authority-vet" at bounding box center [917, 322] width 414 height 33
type input "adv5"
click at [940, 275] on div "SEO Page Title 35/70 Advertorial Page - [DATE] 20:06:41 Page URL and Handle 4/1…" at bounding box center [848, 330] width 554 height 234
drag, startPoint x: 834, startPoint y: 327, endPoint x: 775, endPoint y: 319, distance: 59.5
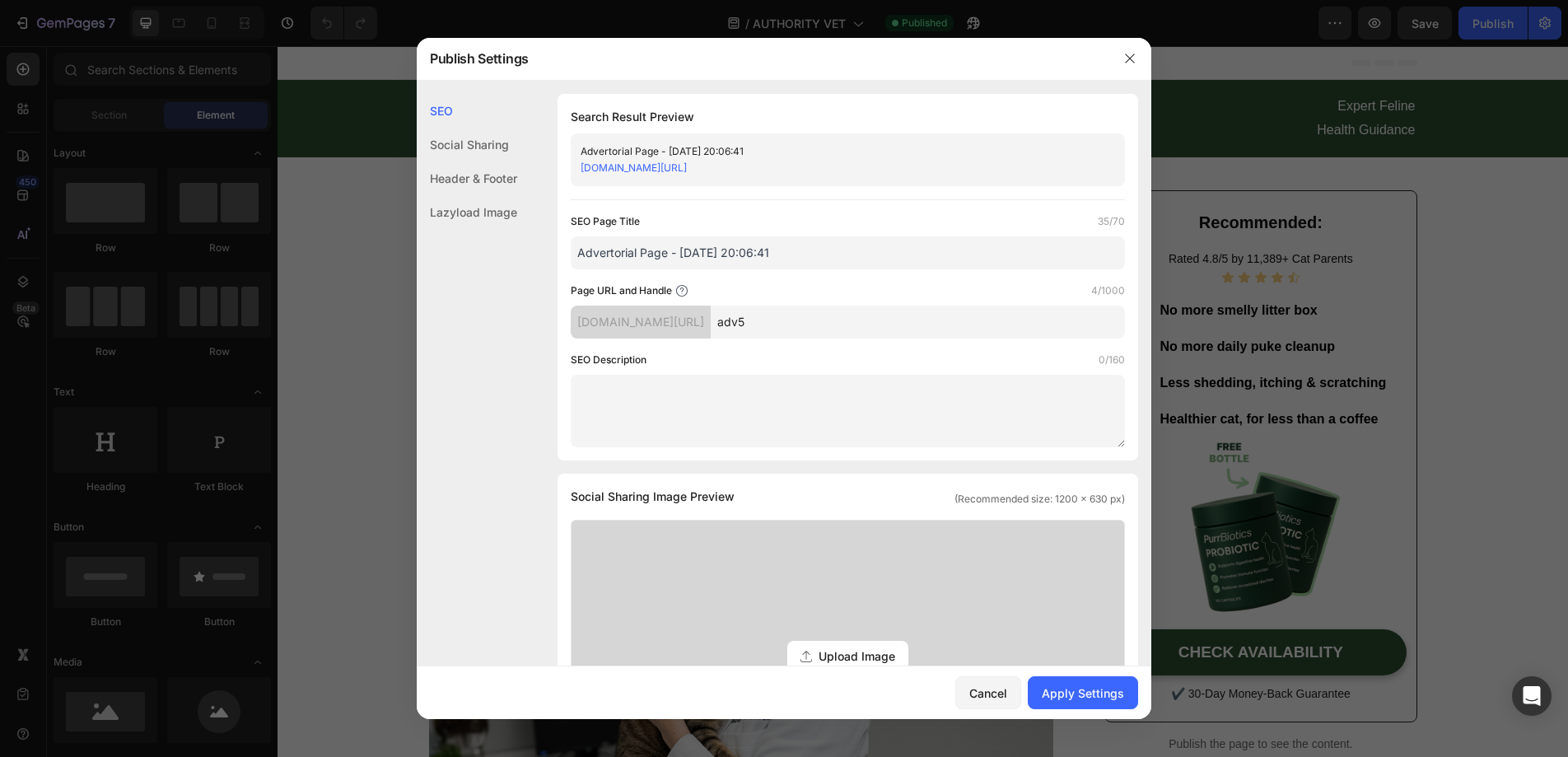
click at [775, 319] on input "adv5" at bounding box center [917, 322] width 414 height 33
type input "a"
drag, startPoint x: 807, startPoint y: 307, endPoint x: 879, endPoint y: 291, distance: 73.8
click at [879, 291] on div "Page URL and Handle 6/1000" at bounding box center [848, 291] width 554 height 17
click at [798, 318] on input "vet-adv" at bounding box center [917, 322] width 414 height 33
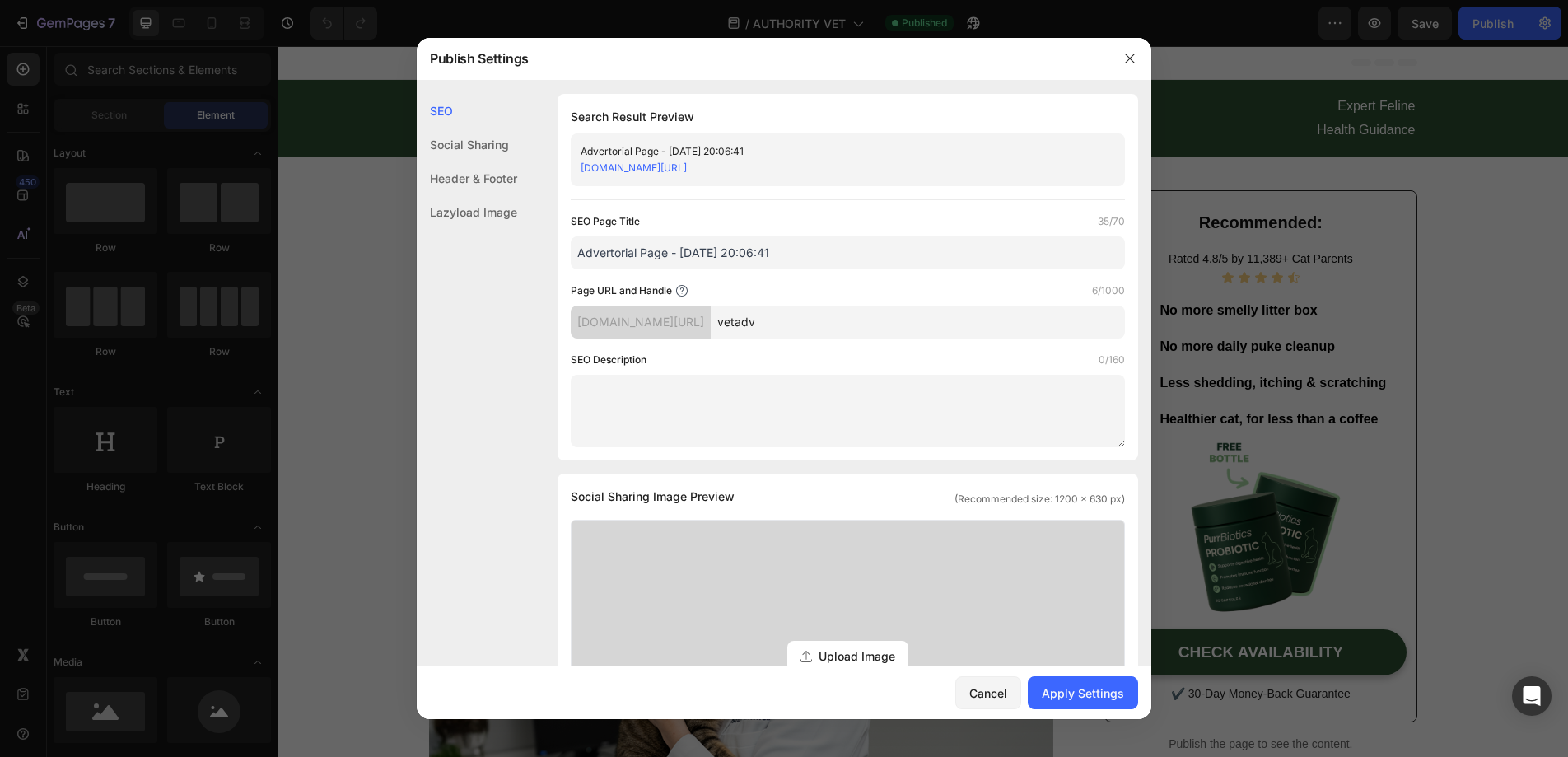
click at [867, 290] on div "Page URL and Handle 6/1000" at bounding box center [848, 291] width 554 height 17
click at [833, 291] on div "Page URL and Handle 6/1000" at bounding box center [848, 291] width 554 height 17
click at [837, 323] on input "vetadv" at bounding box center [917, 322] width 414 height 33
type input "vet-adv"
click at [857, 279] on div "SEO Page Title 35/70 Advertorial Page - [DATE] 20:06:41 Page URL and Handle 7/1…" at bounding box center [848, 330] width 554 height 234
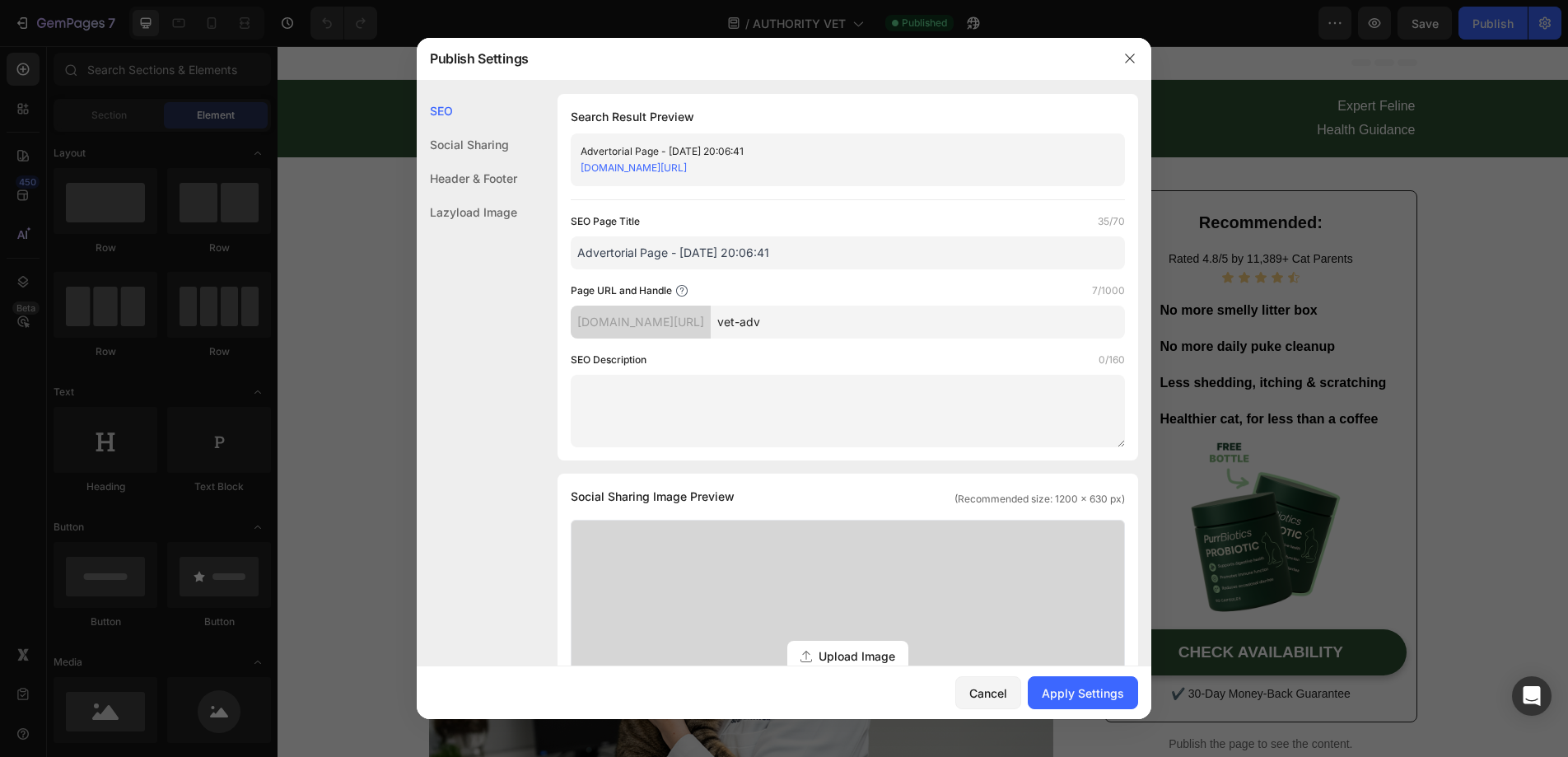
drag, startPoint x: 862, startPoint y: 319, endPoint x: 758, endPoint y: 321, distance: 104.0
click at [758, 321] on div "[DOMAIN_NAME][URL] vet-adv" at bounding box center [848, 322] width 554 height 33
type input "adv-vet"
click at [853, 363] on div "SEO Description 0/160" at bounding box center [848, 360] width 554 height 17
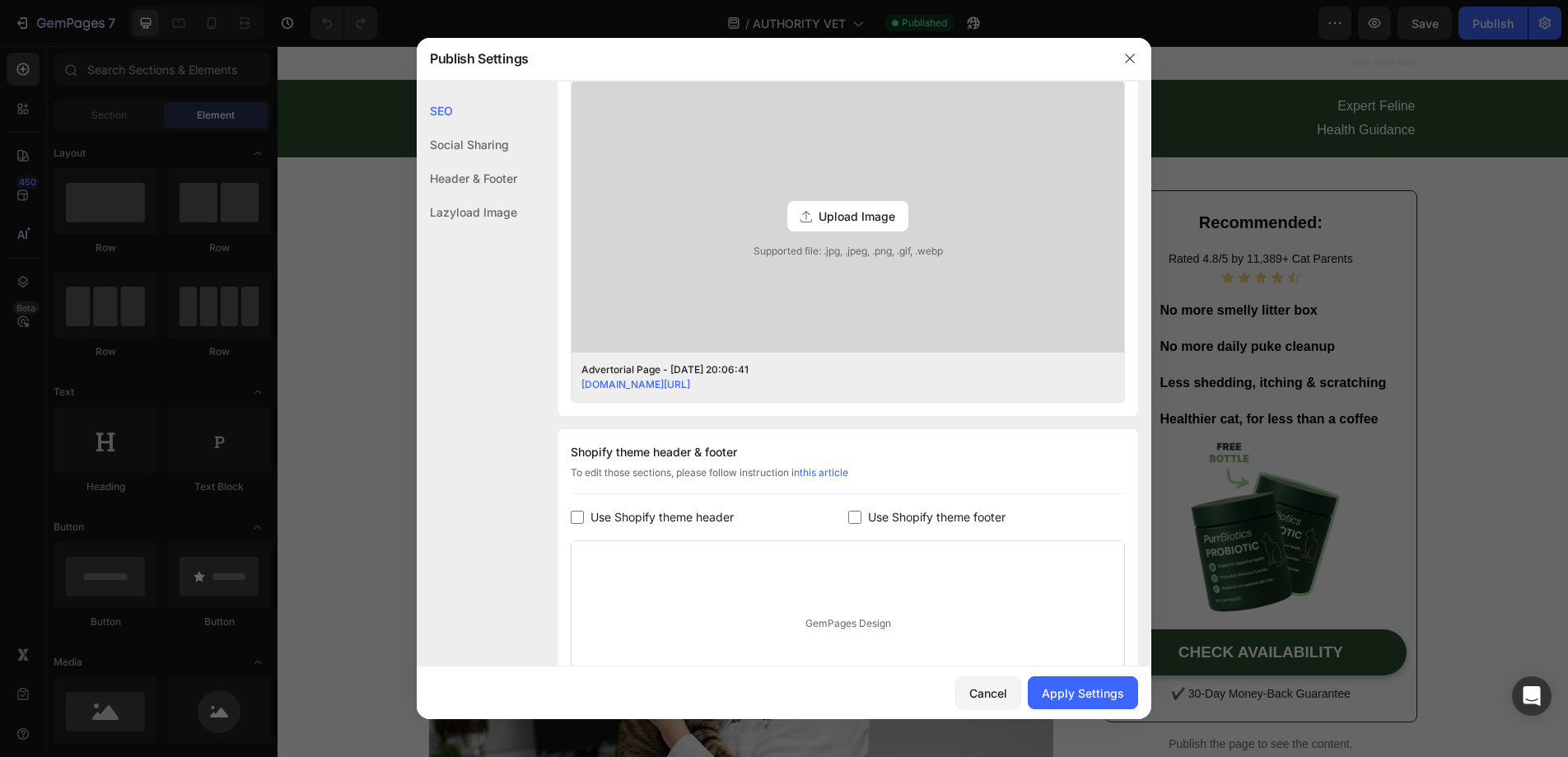
scroll to position [616, 0]
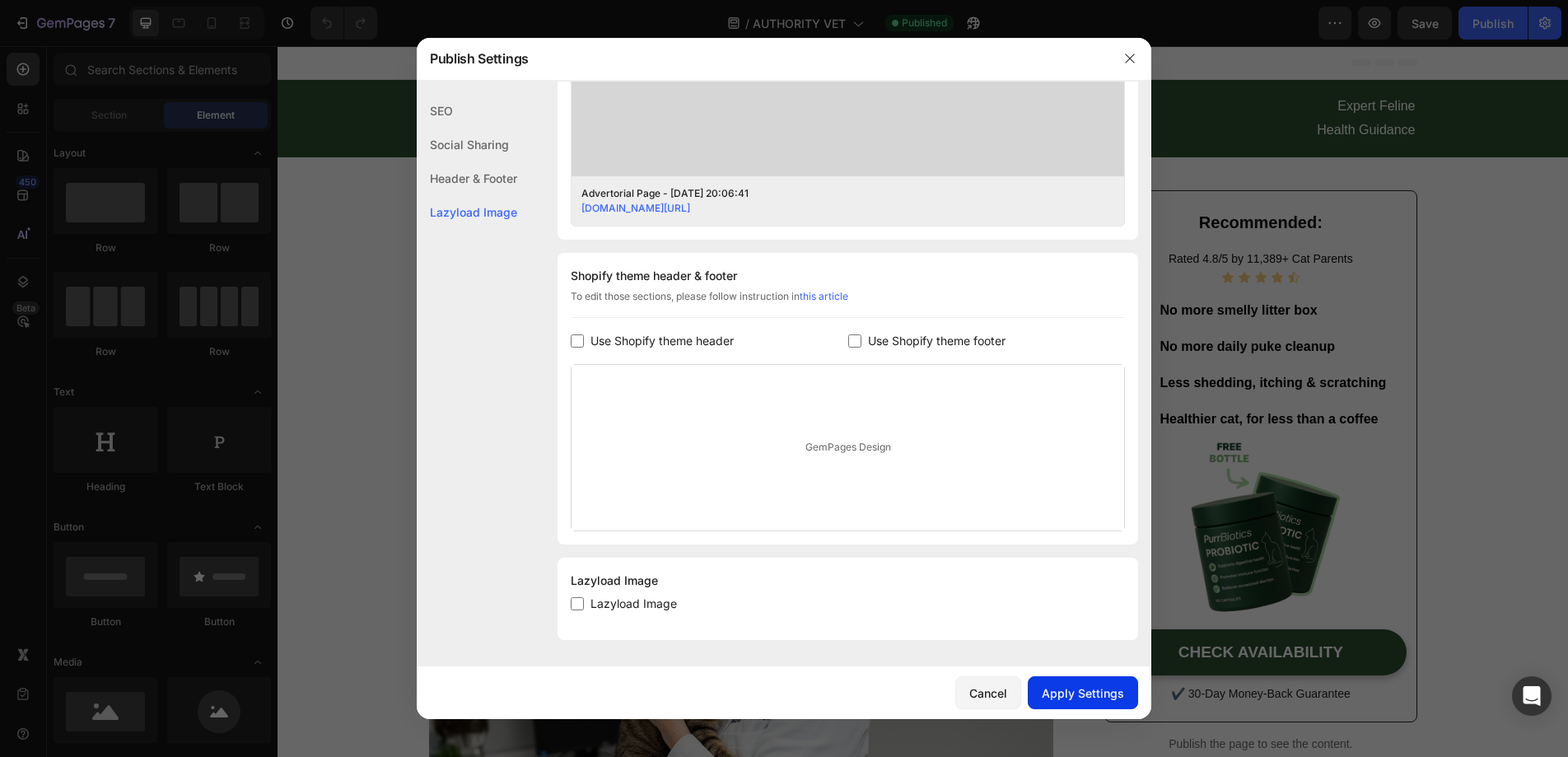
click at [1065, 678] on button "Apply Settings" at bounding box center [1083, 692] width 111 height 33
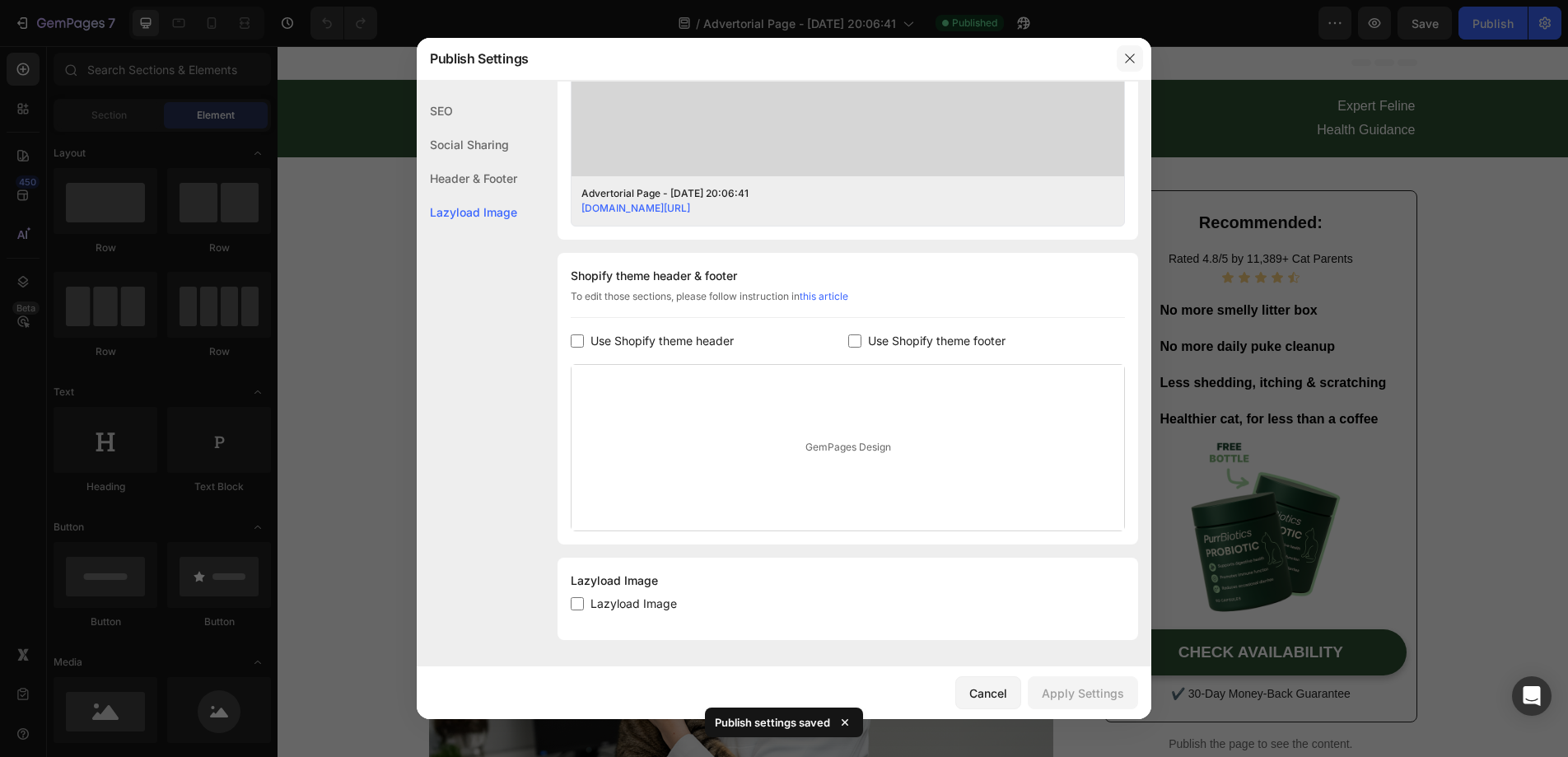
click at [1128, 64] on icon "button" at bounding box center [1130, 58] width 13 height 13
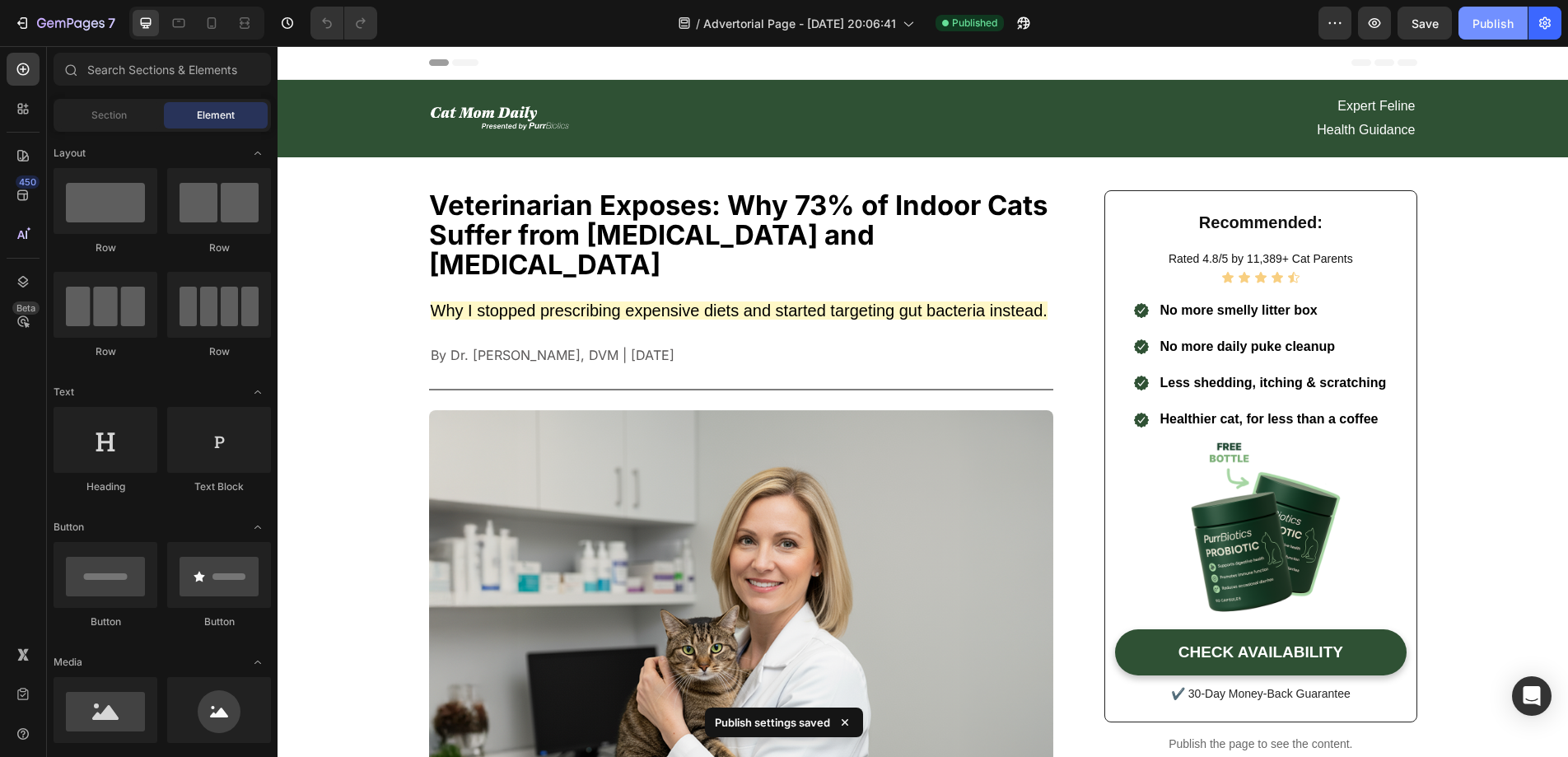
click at [1484, 23] on div "Publish" at bounding box center [1492, 23] width 41 height 17
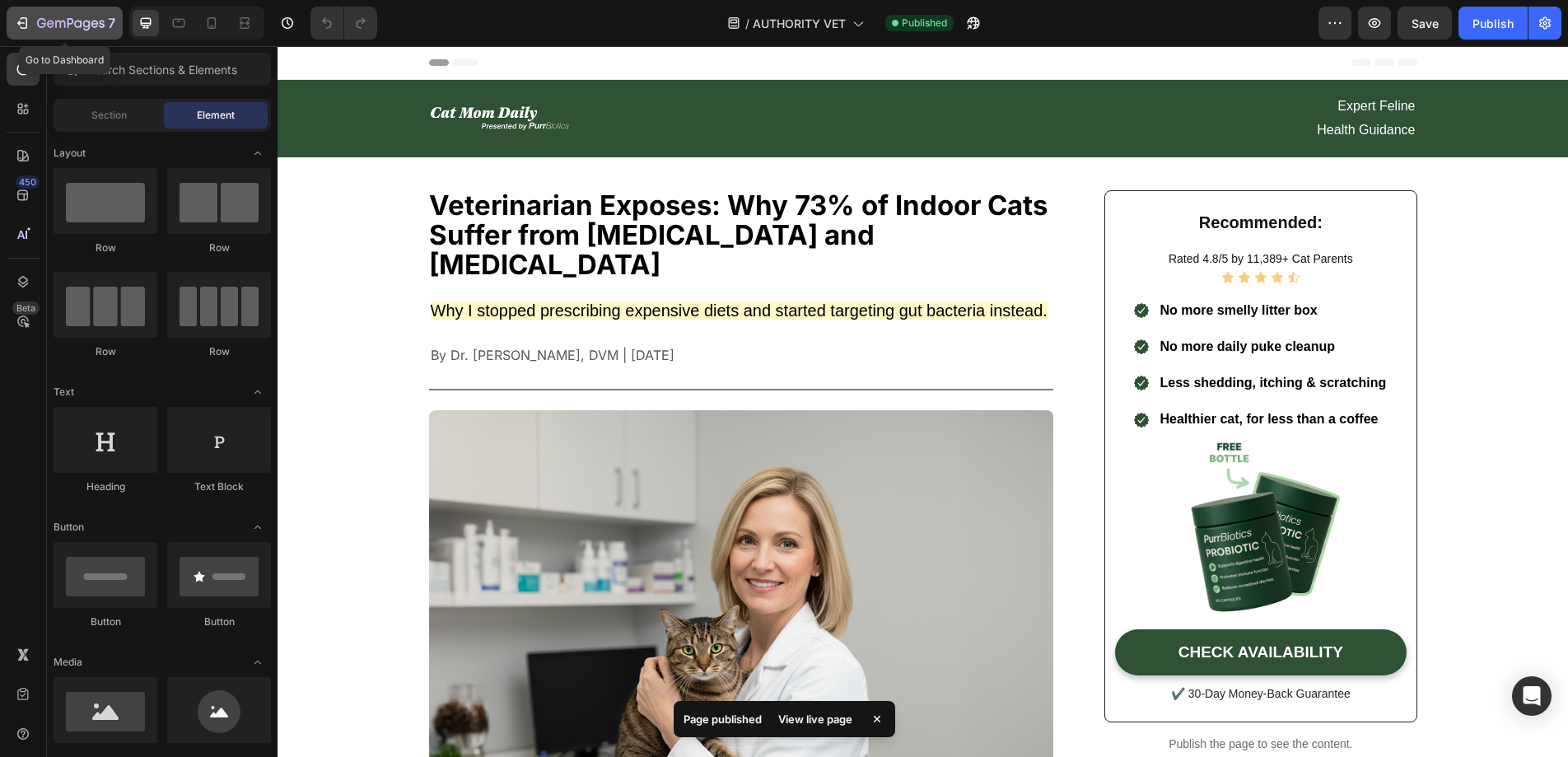
click at [33, 22] on div "7" at bounding box center [65, 23] width 102 height 20
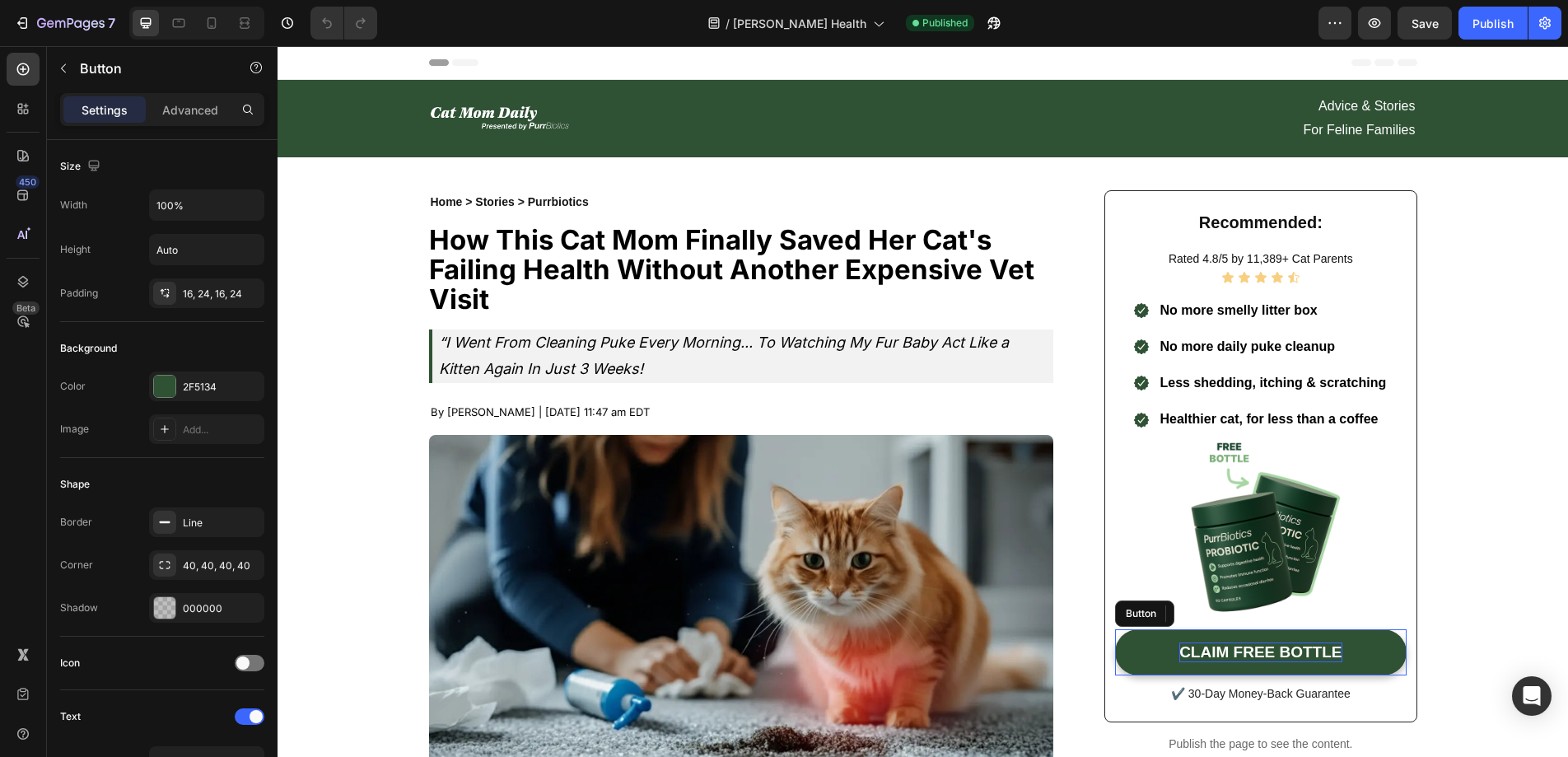
click at [1179, 644] on p "CLAIM FREE BOTTLE" at bounding box center [1260, 652] width 162 height 21
click at [1179, 646] on p "CLAIM FREE BOTTLE" at bounding box center [1260, 652] width 162 height 21
drag, startPoint x: 1178, startPoint y: 646, endPoint x: 1385, endPoint y: 652, distance: 207.1
click at [1385, 652] on link "CLAIM FREE BOTTLE" at bounding box center [1260, 652] width 291 height 47
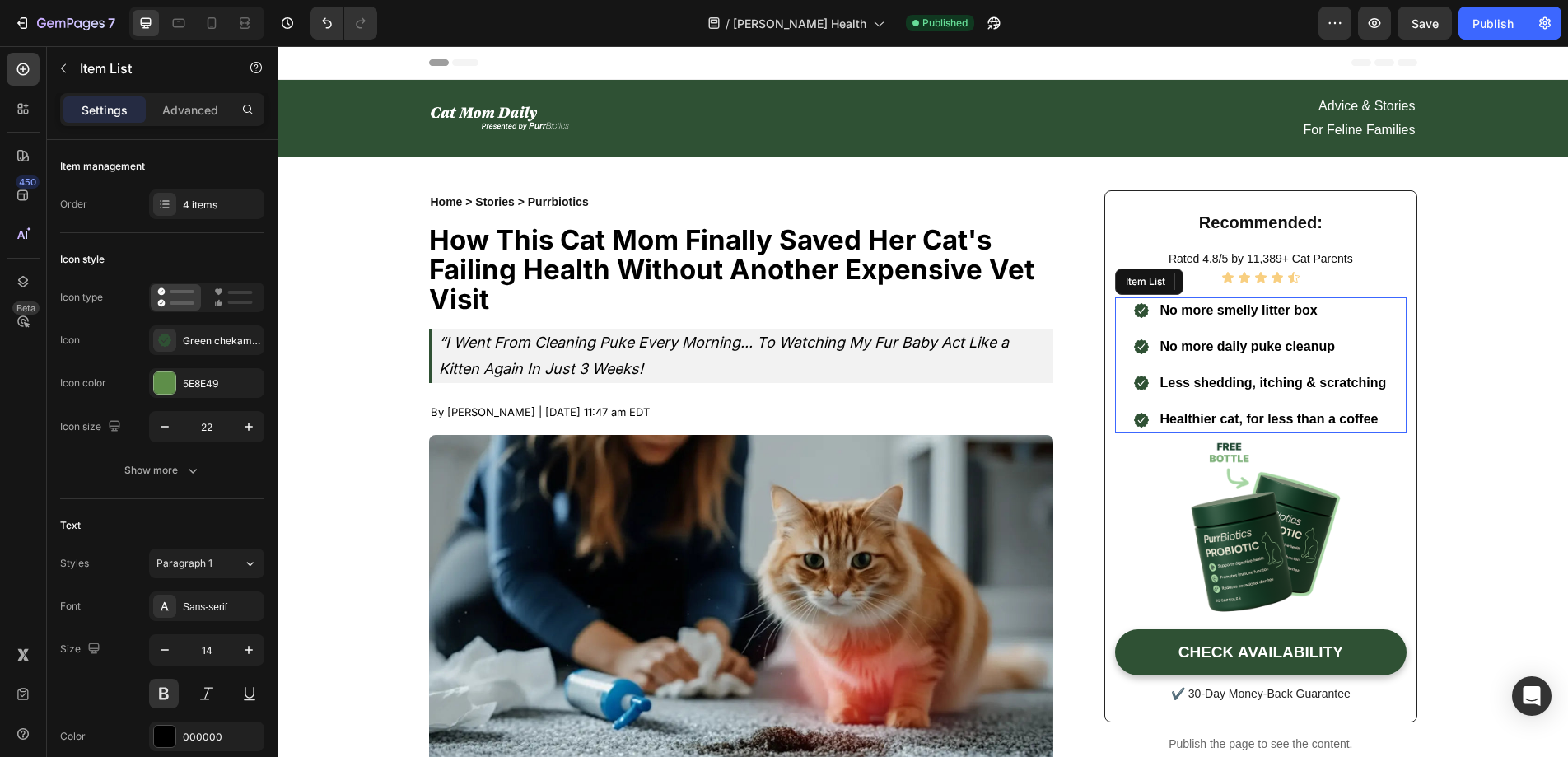
click at [1316, 415] on span "Healthier cat, for less than a coffee" at bounding box center [1268, 418] width 218 height 14
click at [1346, 414] on span "Healthier cat, for less than a coffee" at bounding box center [1268, 418] width 218 height 14
click at [1375, 414] on p "Healthier cat, for less than a coffee" at bounding box center [1272, 418] width 226 height 21
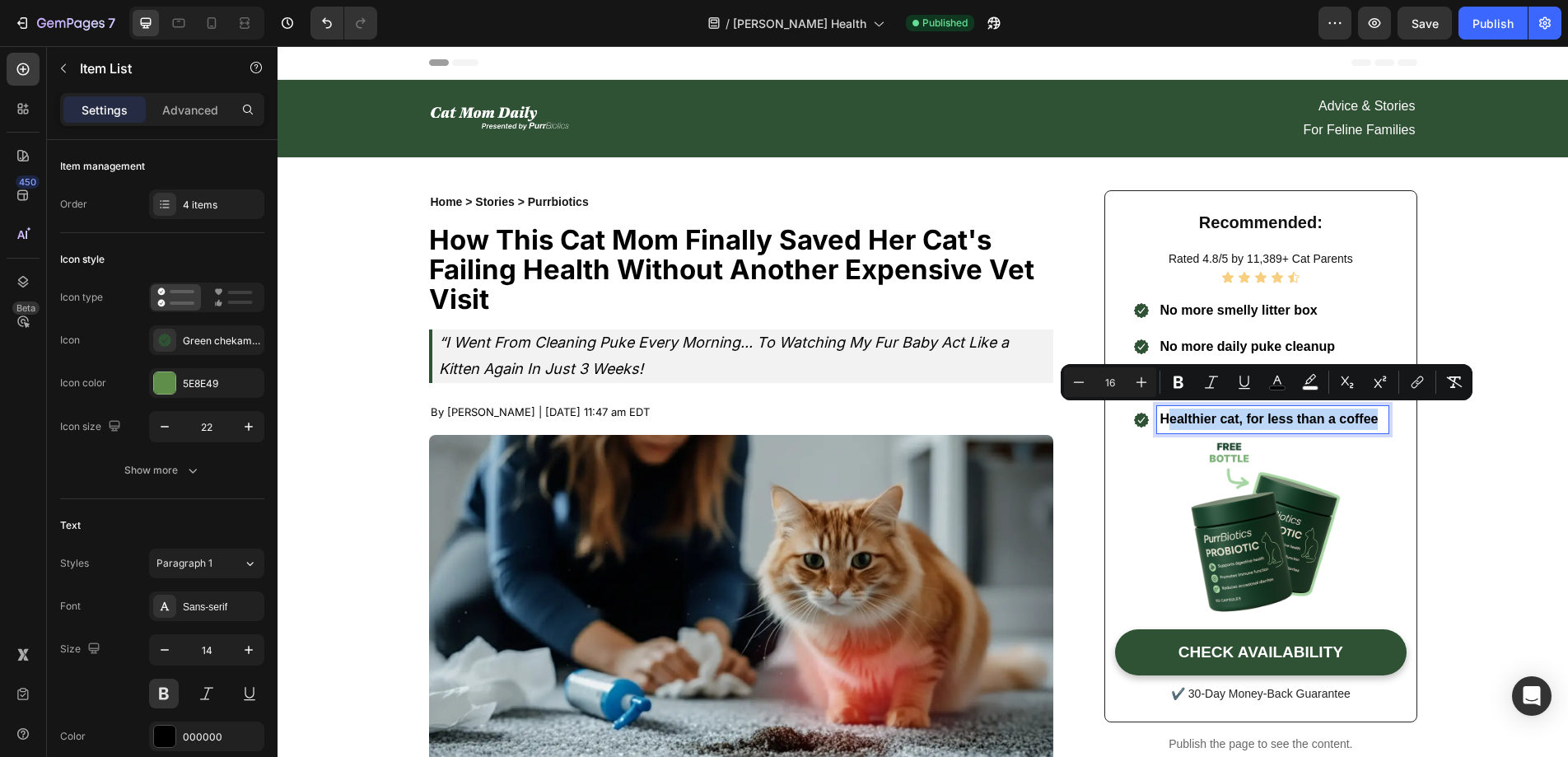
drag, startPoint x: 1375, startPoint y: 414, endPoint x: 1160, endPoint y: 412, distance: 215.0
click at [1160, 412] on p "Healthier cat, for less than a coffee" at bounding box center [1272, 418] width 226 height 21
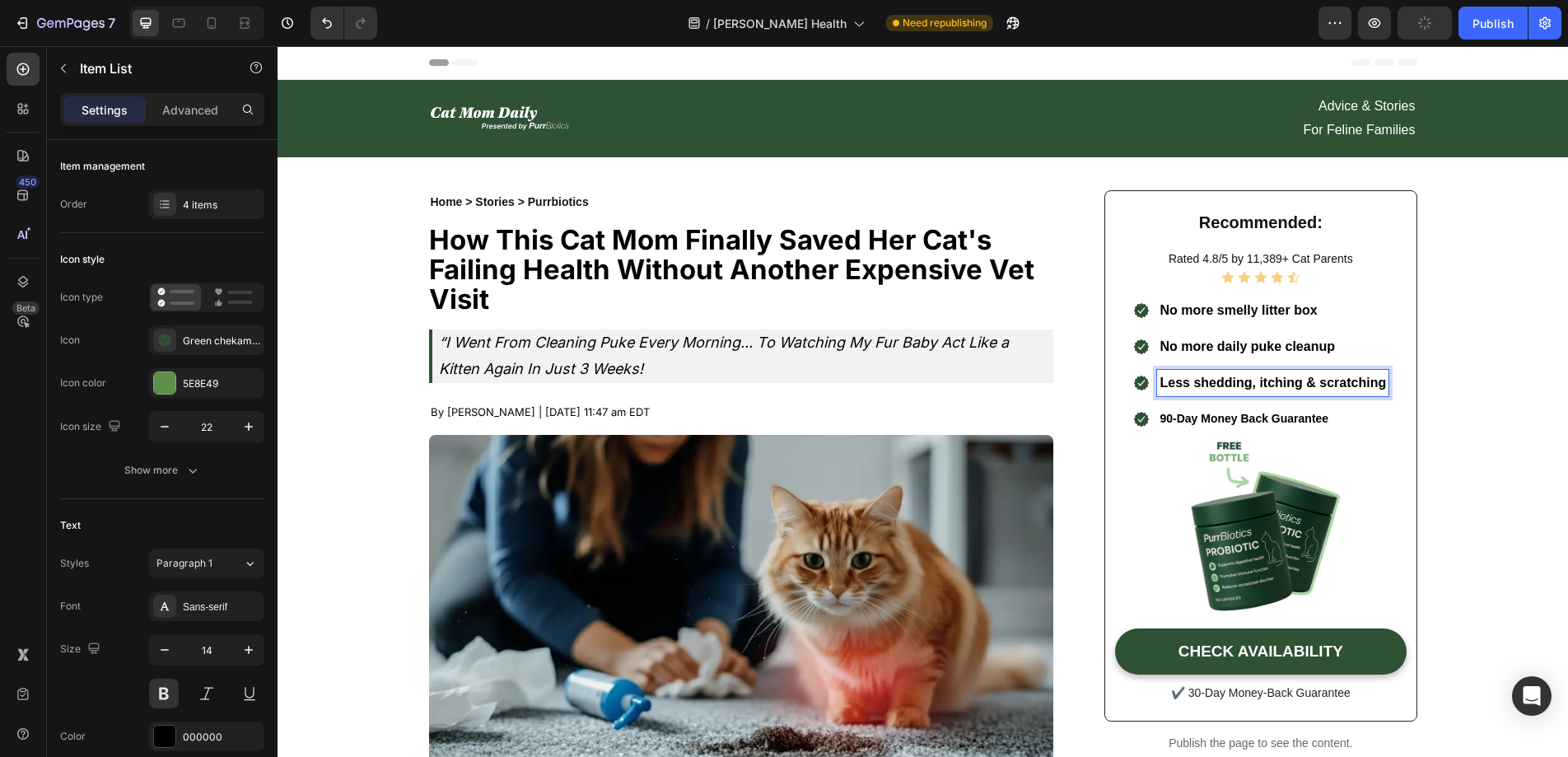
click at [1378, 377] on span "Less shedding, itching & scratching" at bounding box center [1272, 382] width 226 height 14
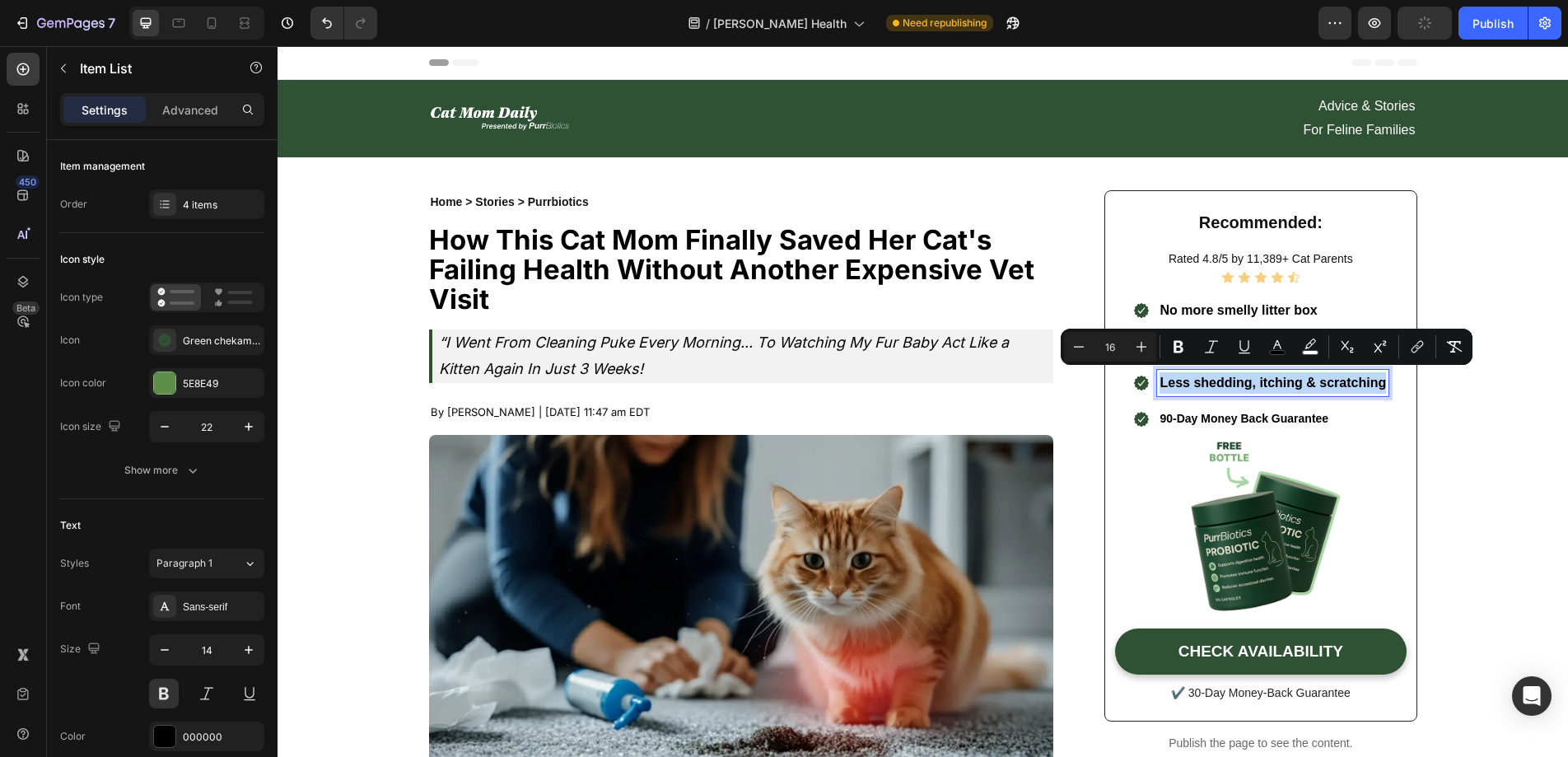
drag, startPoint x: 1378, startPoint y: 378, endPoint x: 1139, endPoint y: 373, distance: 239.1
click at [1139, 373] on div ".id581936424564032096 .cls-1 { fill: #2f5134; fill-rule: evenodd; } Less sheddi…" at bounding box center [1260, 382] width 256 height 26
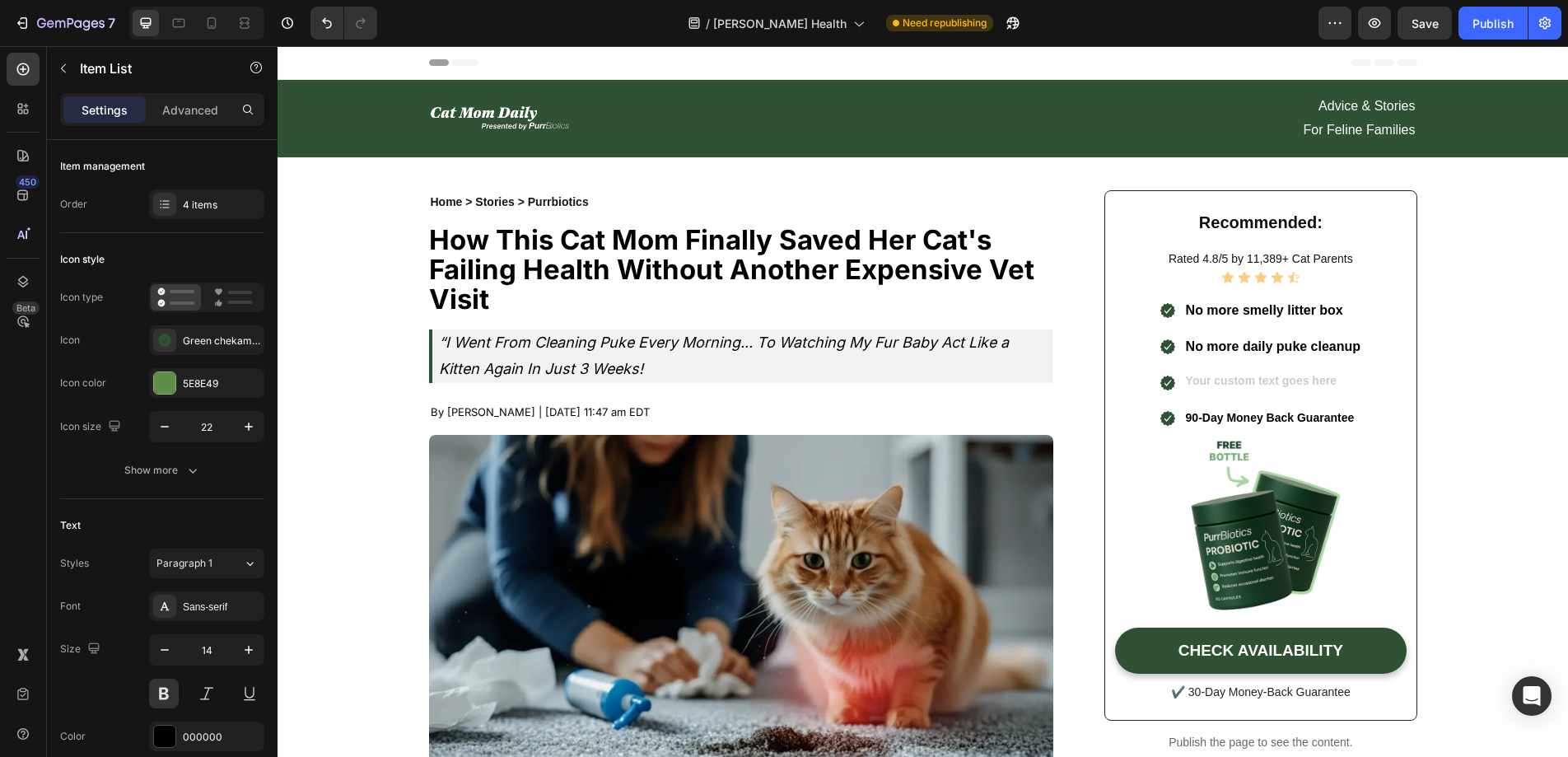
click at [1227, 380] on div "Rich Text Editor. Editing area: main" at bounding box center [1273, 382] width 180 height 26
click at [1351, 342] on p "No more daily puke cleanup" at bounding box center [1273, 346] width 175 height 21
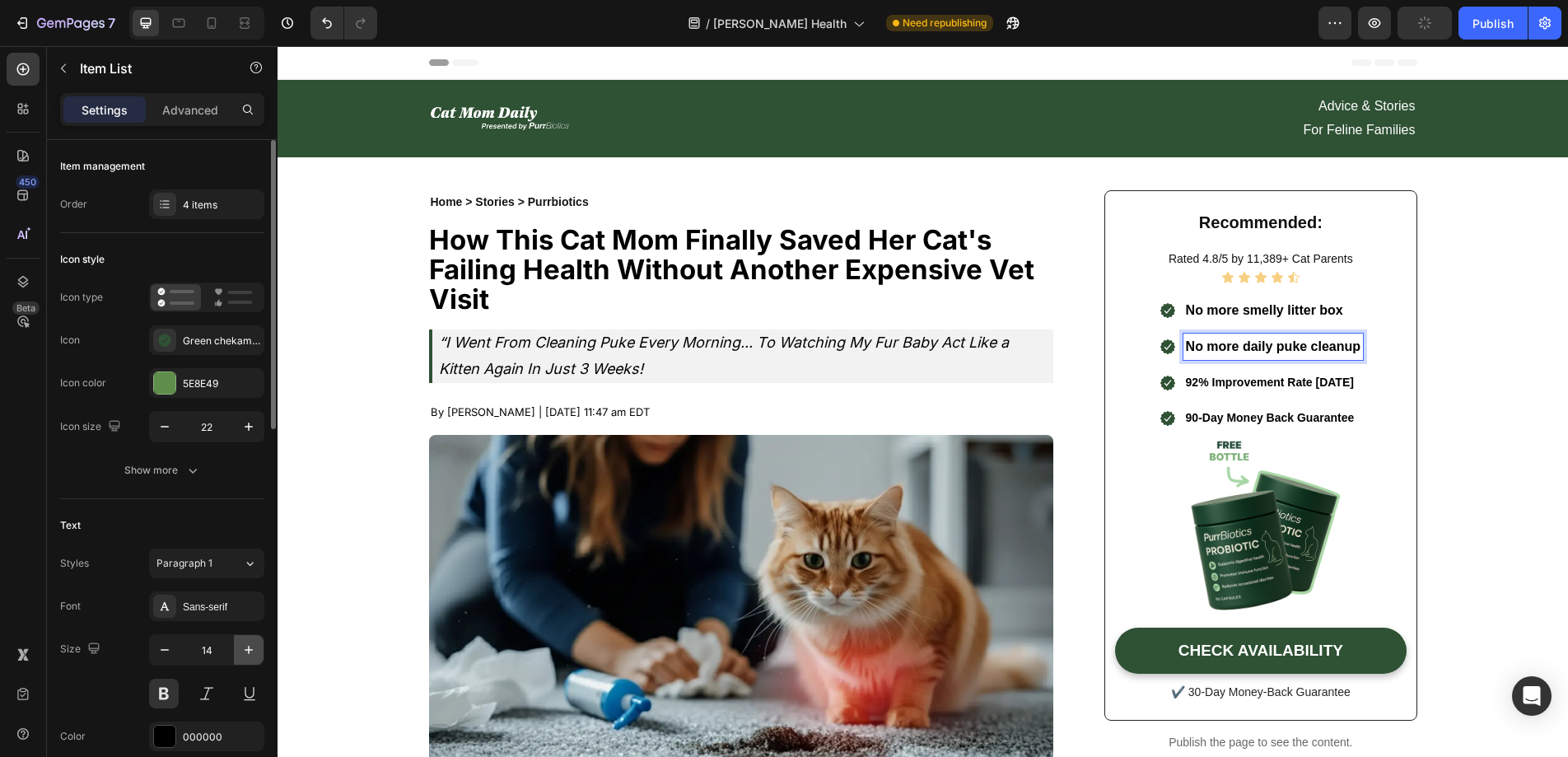
click at [246, 645] on icon "button" at bounding box center [248, 649] width 17 height 17
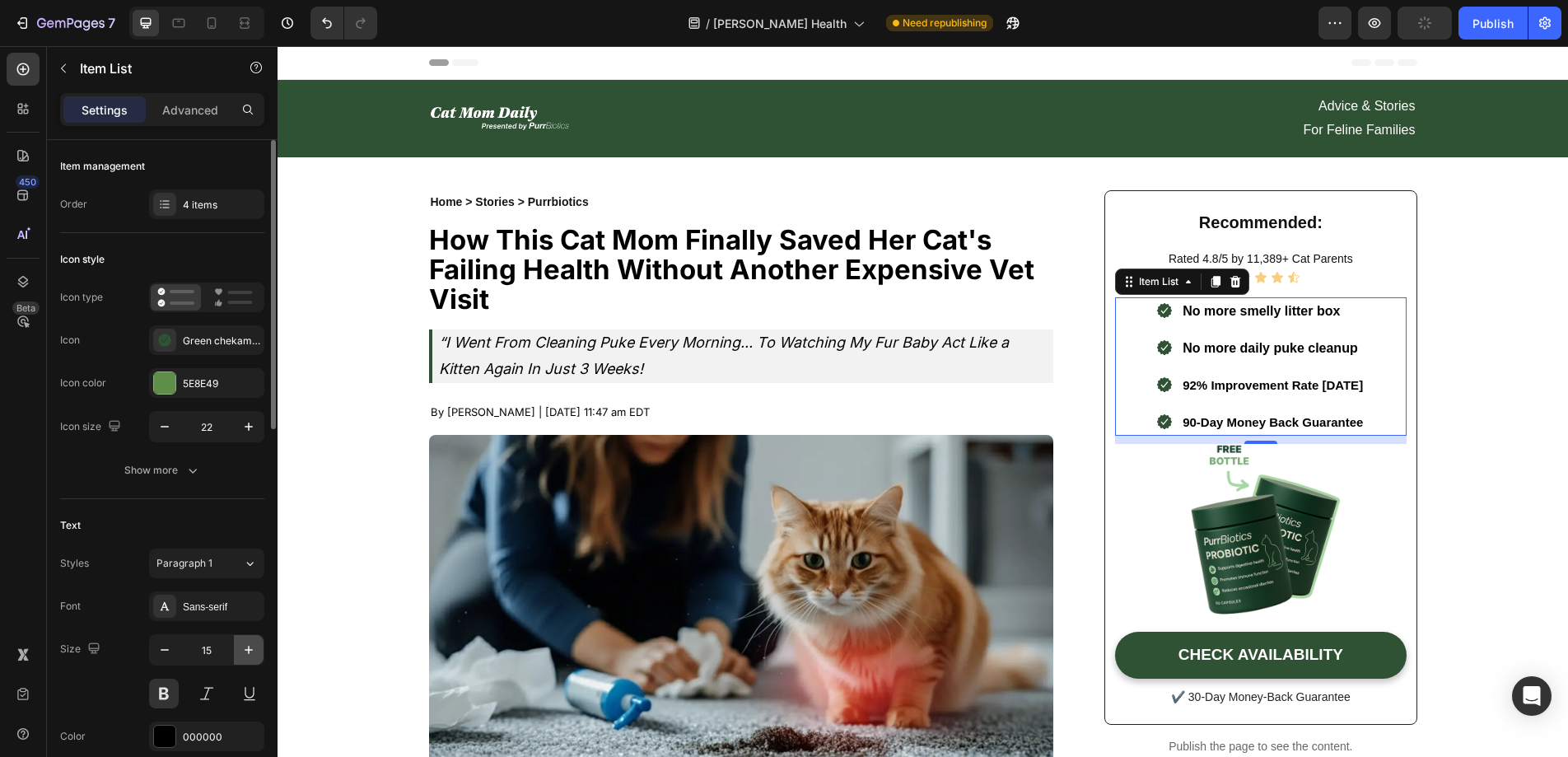
click at [246, 645] on icon "button" at bounding box center [248, 649] width 17 height 17
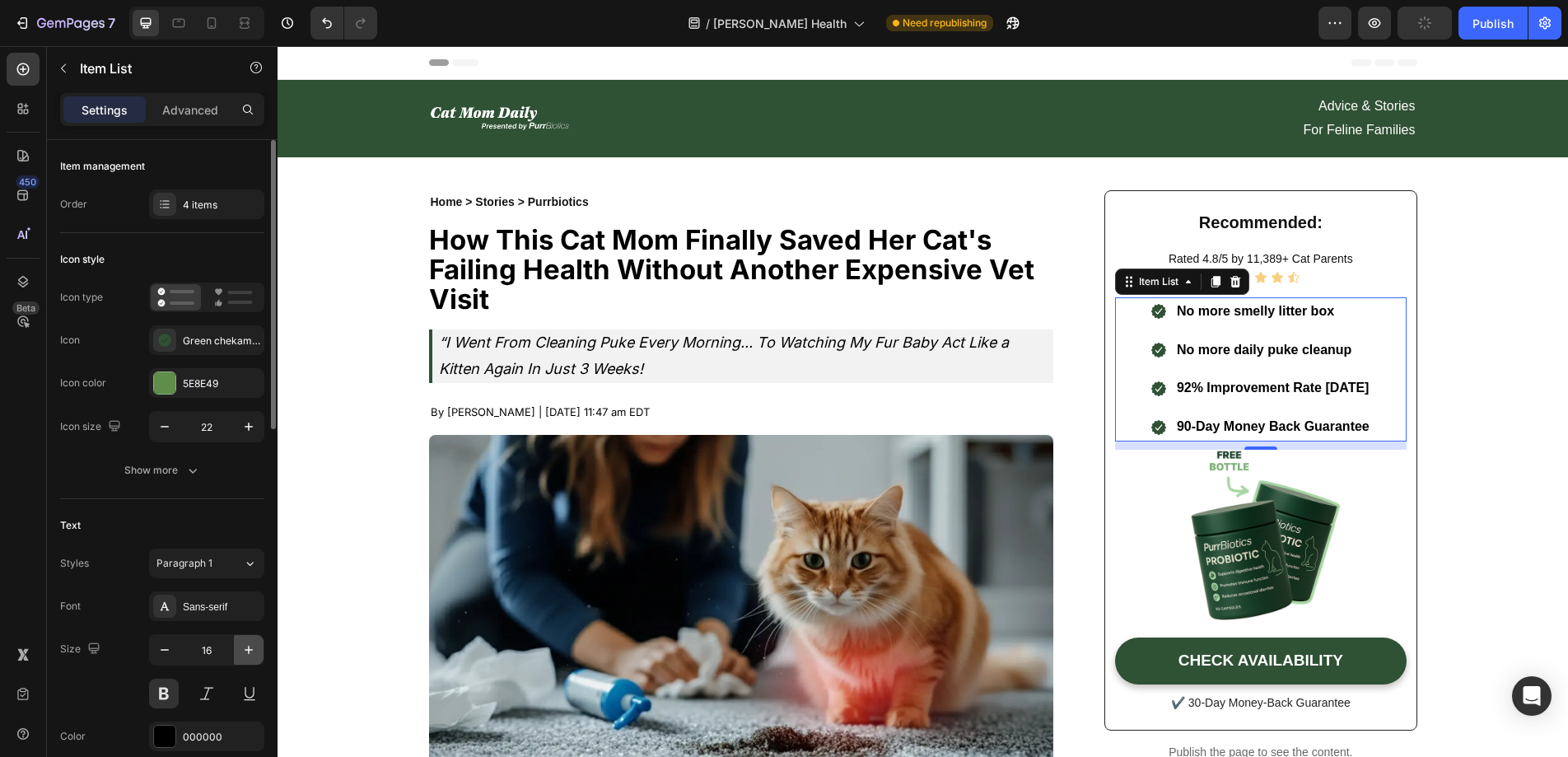
click at [246, 645] on icon "button" at bounding box center [248, 649] width 17 height 17
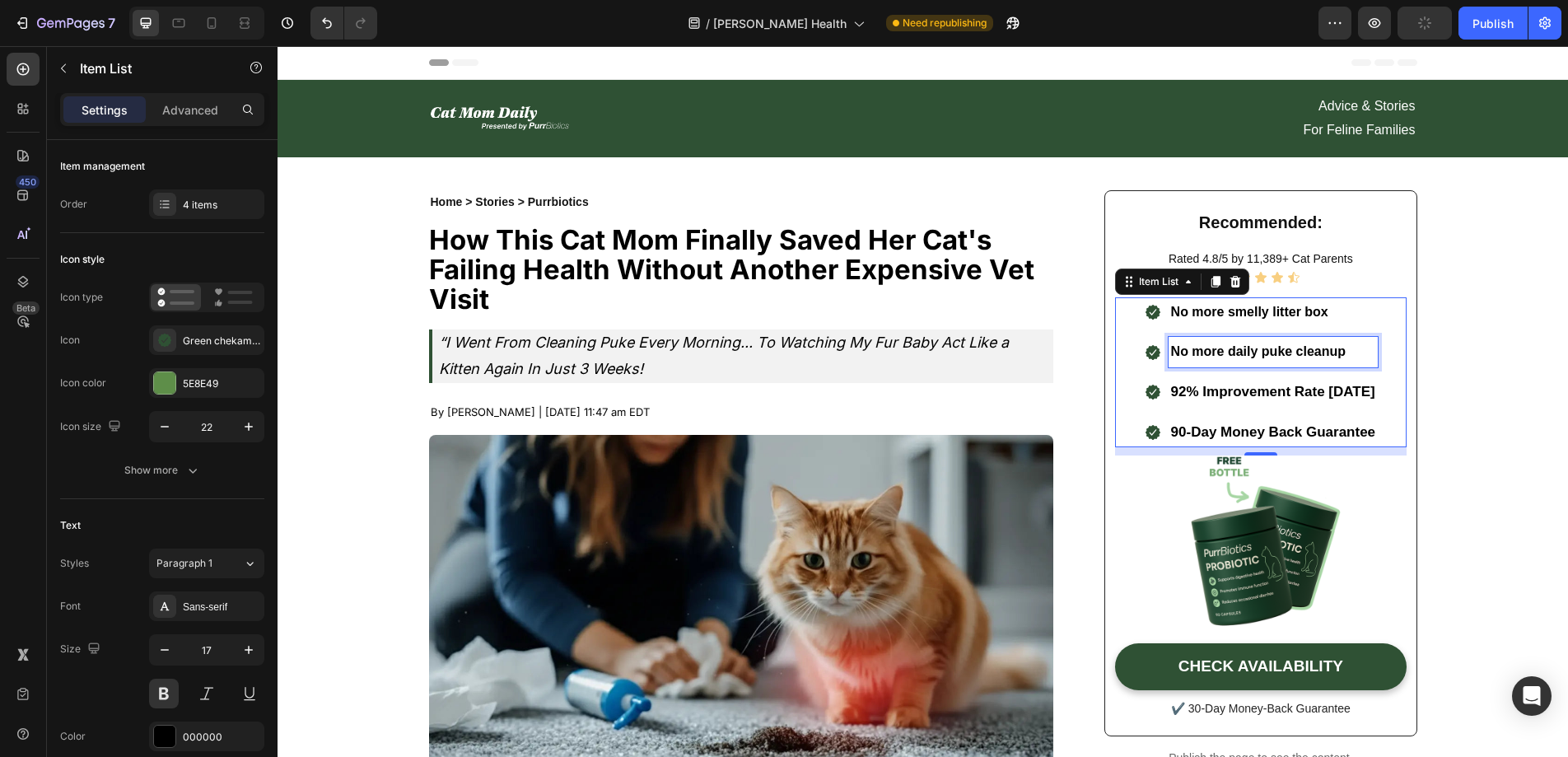
click at [1328, 348] on p "No more daily puke cleanup" at bounding box center [1273, 353] width 205 height 26
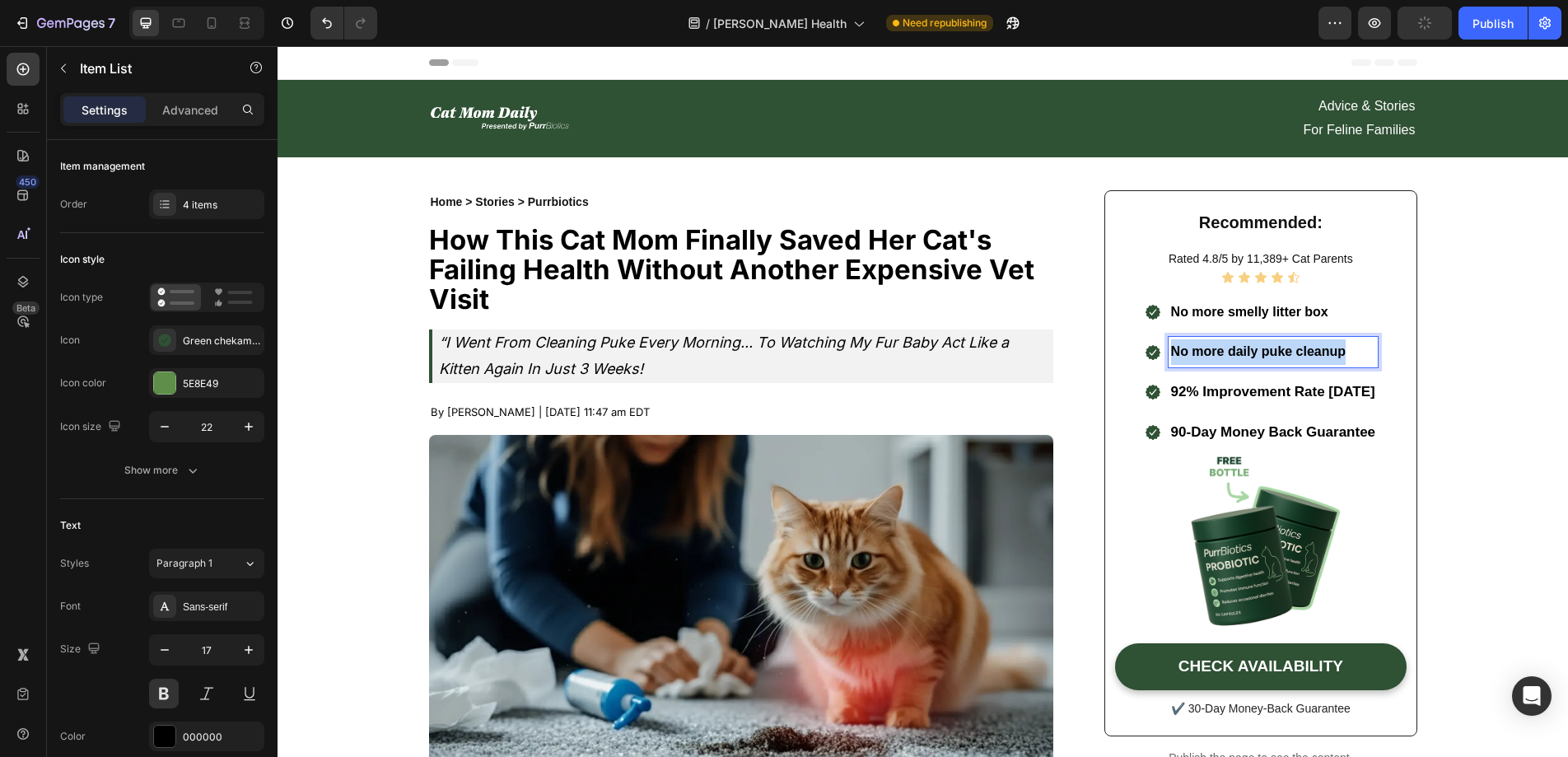
drag, startPoint x: 1332, startPoint y: 350, endPoint x: 1152, endPoint y: 357, distance: 180.1
click at [1169, 357] on div "No more daily puke cleanup" at bounding box center [1273, 352] width 210 height 31
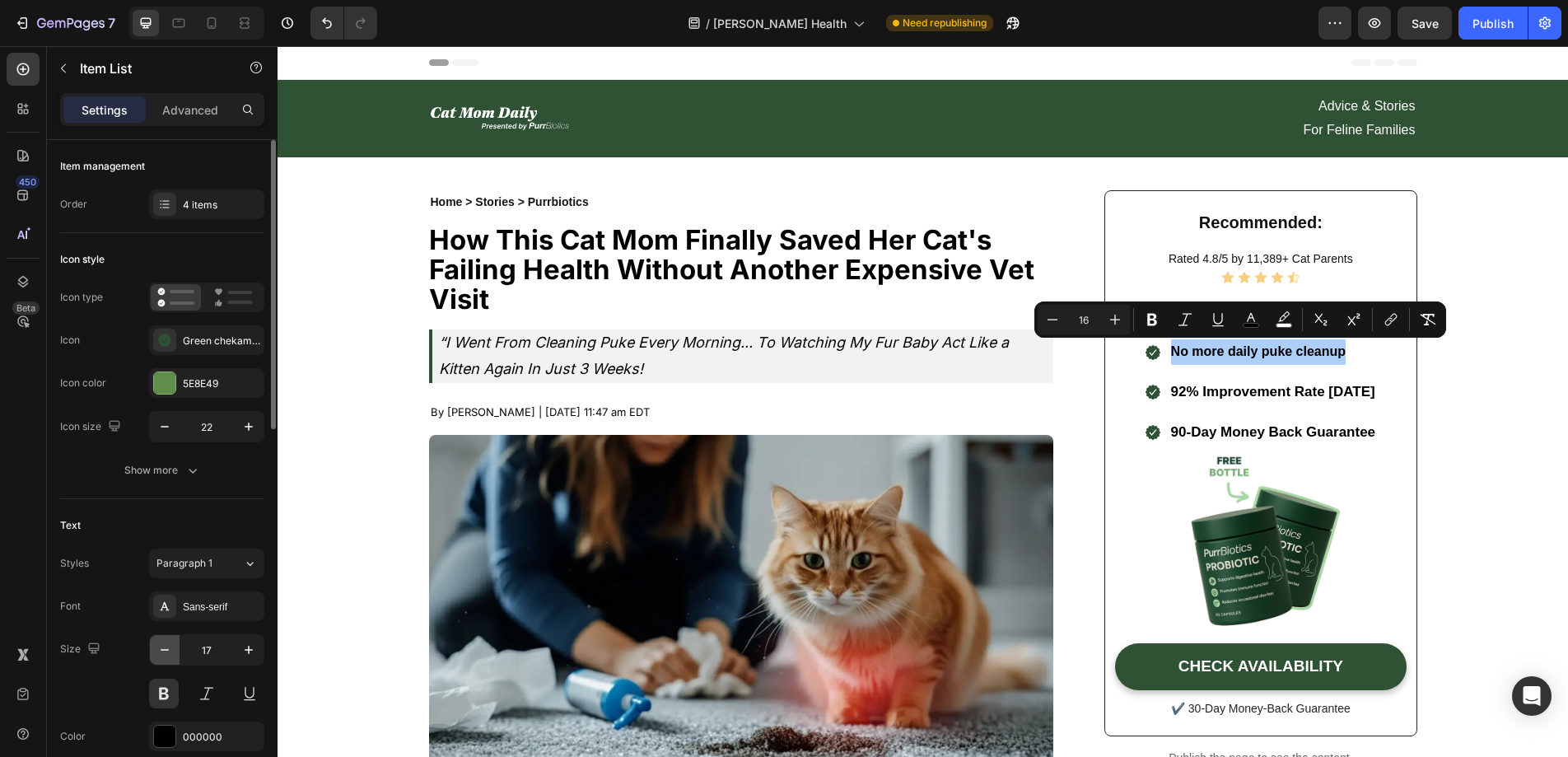
click at [156, 648] on icon "button" at bounding box center [164, 649] width 17 height 17
type input "16"
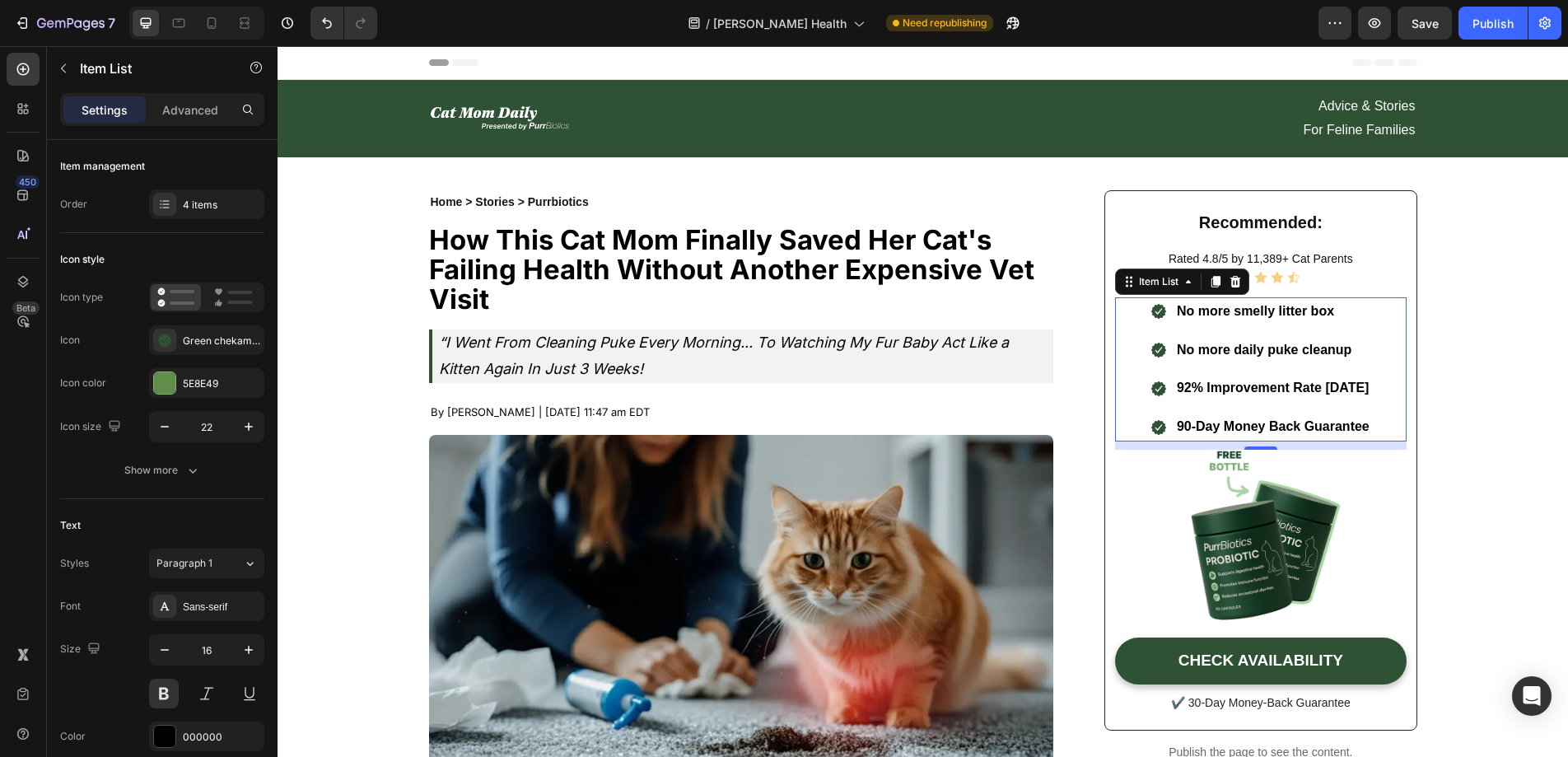
click at [1340, 354] on p "No more daily puke cleanup" at bounding box center [1272, 351] width 192 height 24
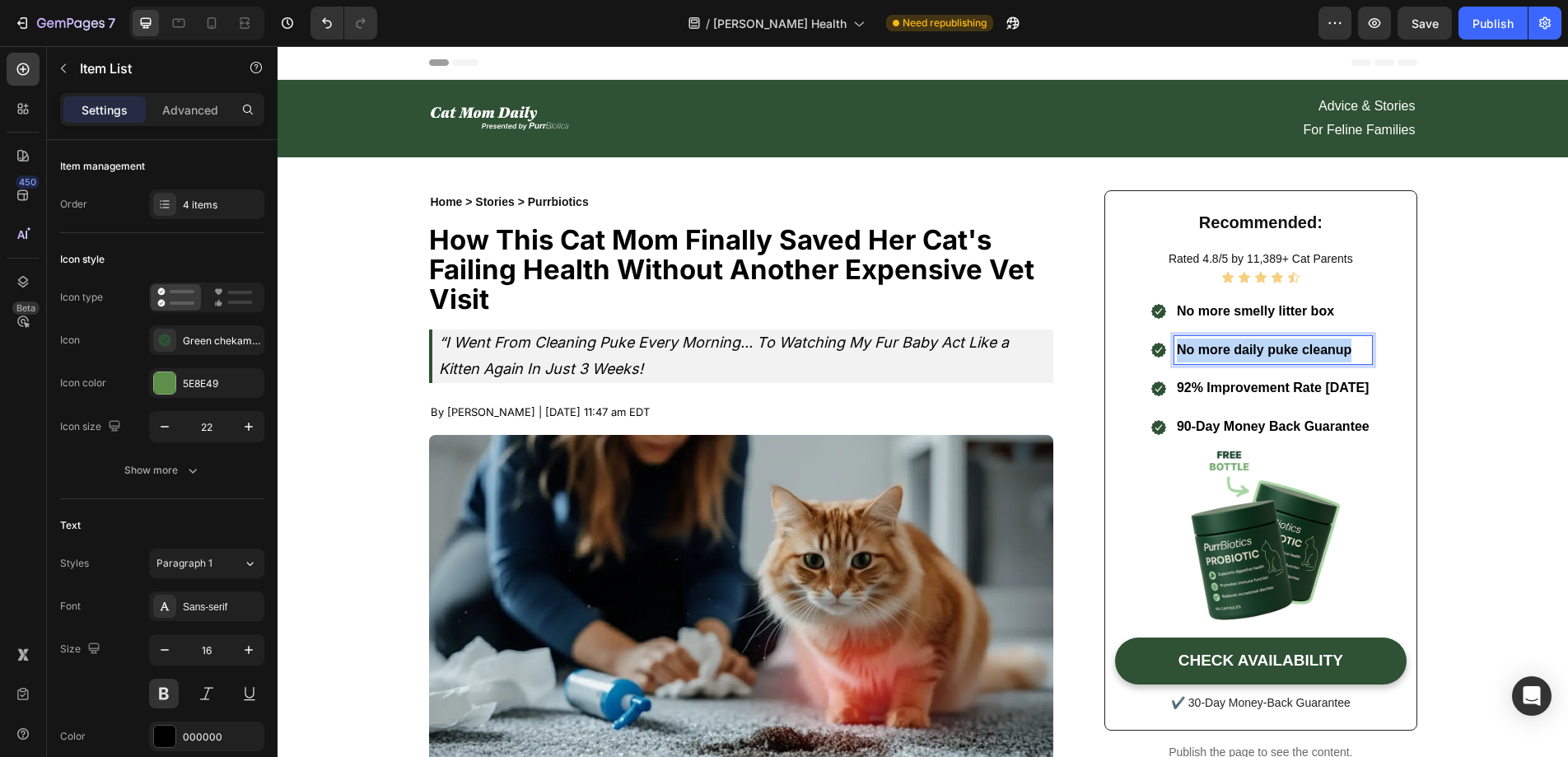
drag, startPoint x: 1343, startPoint y: 349, endPoint x: 1146, endPoint y: 352, distance: 197.0
click at [1150, 352] on div ".id581936424564032096 .cls-1 { fill: #2f5134; fill-rule: evenodd; } No more dai…" at bounding box center [1260, 350] width 222 height 29
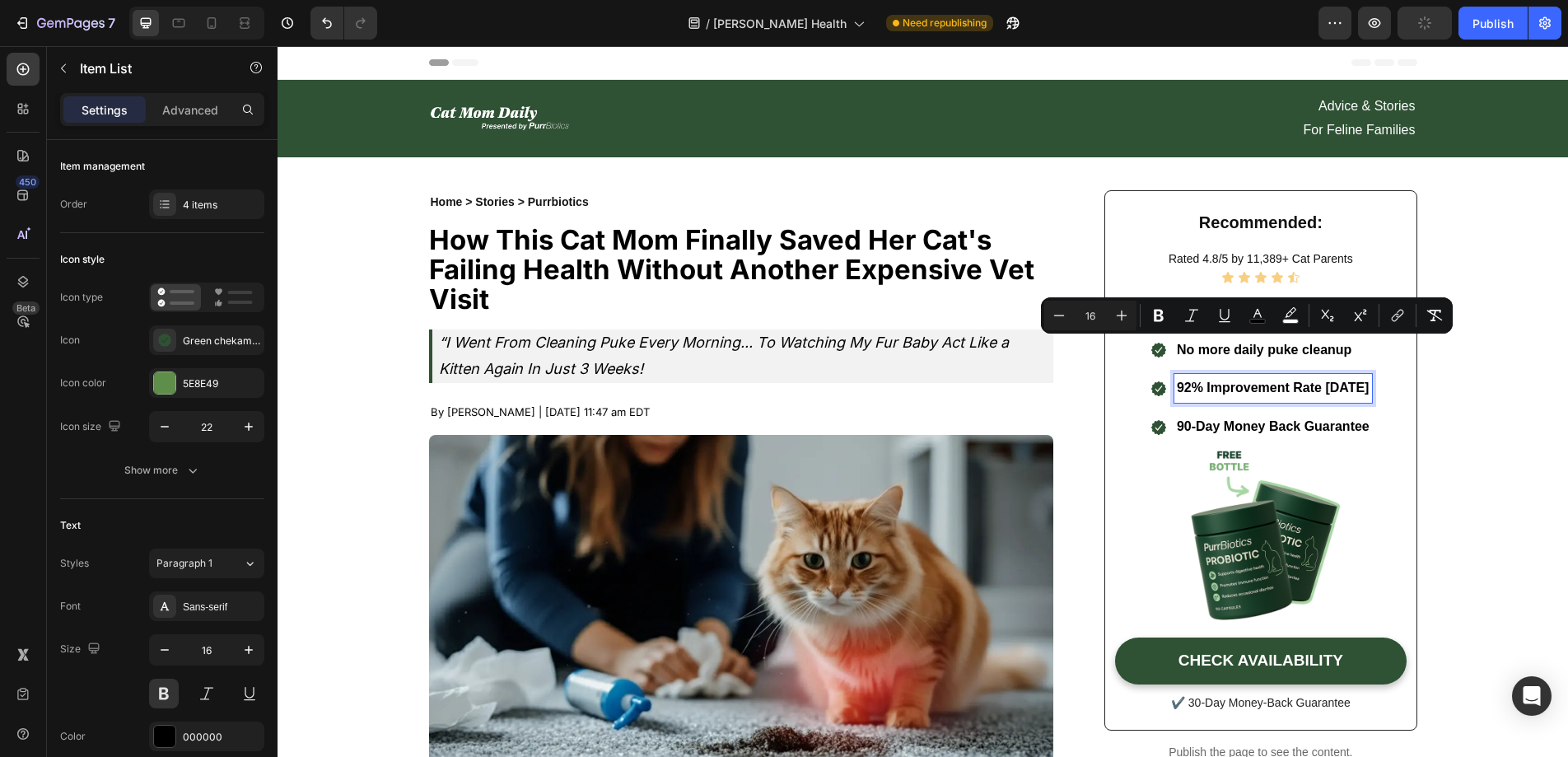
click at [1243, 378] on p "92% Improvement Rate In 14 Days" at bounding box center [1272, 388] width 192 height 24
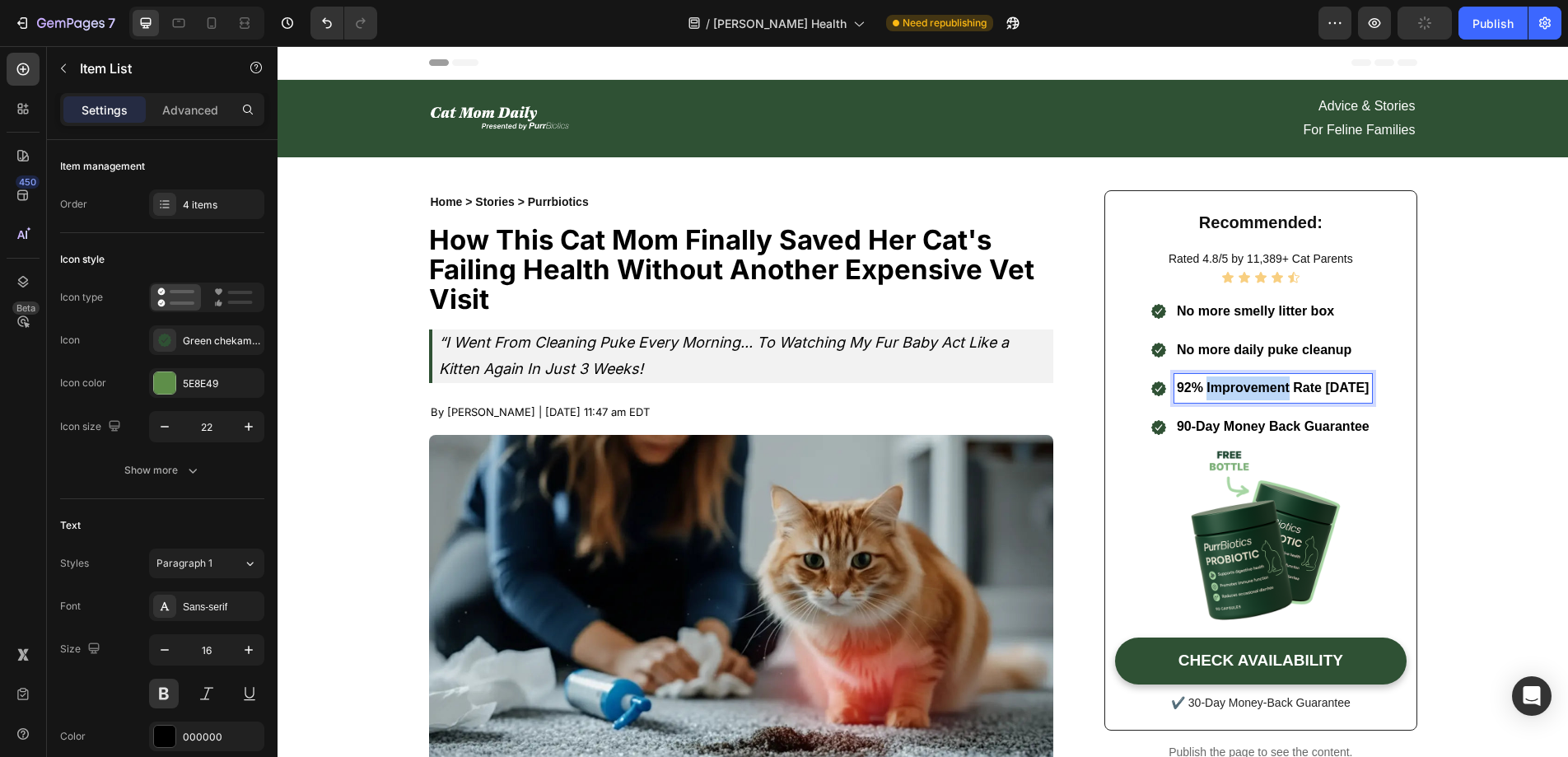
click at [1243, 378] on p "92% Improvement Rate In 14 Days" at bounding box center [1272, 388] width 192 height 24
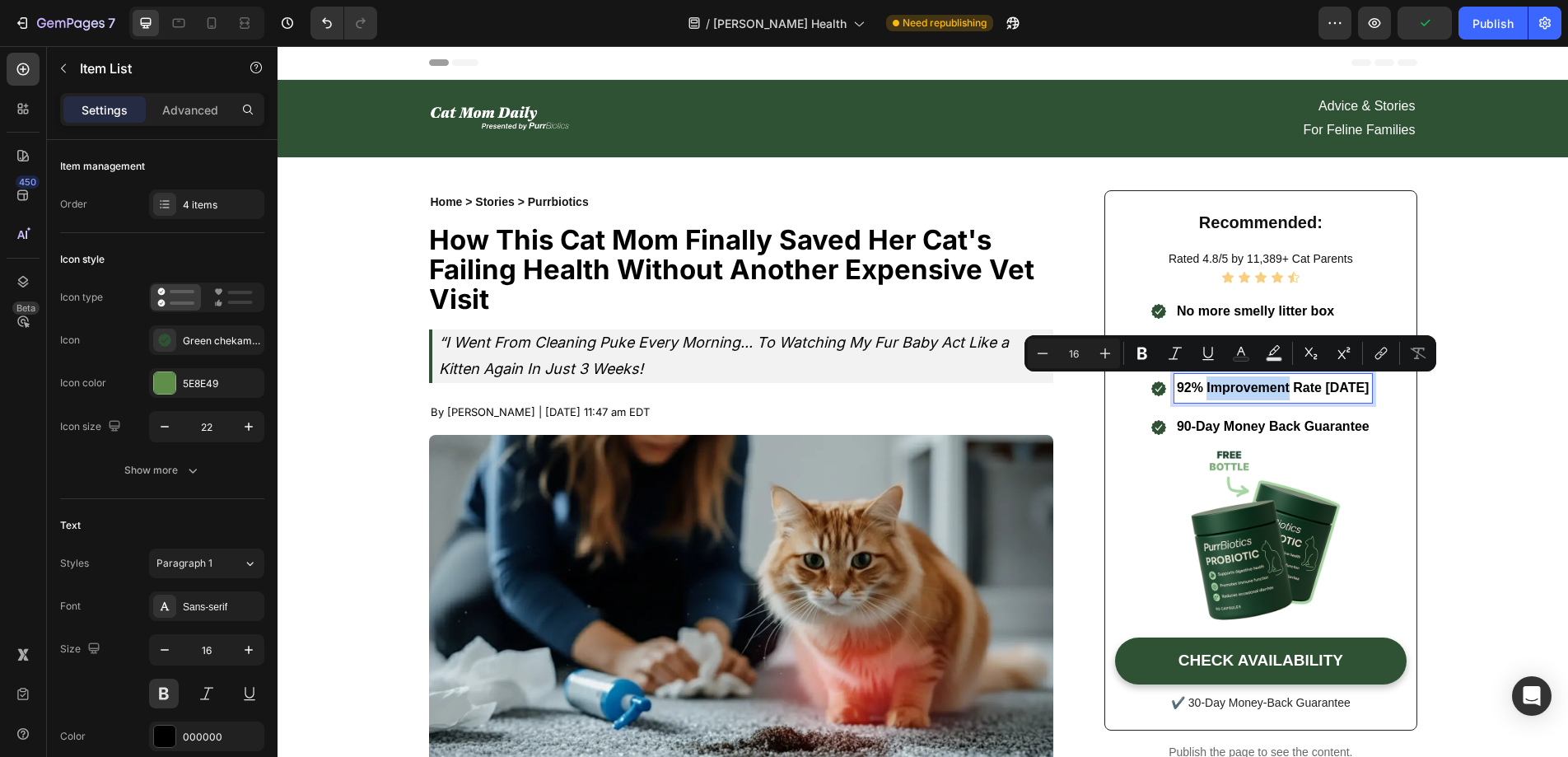
click at [1267, 307] on span "No more smelly litter box" at bounding box center [1255, 311] width 157 height 14
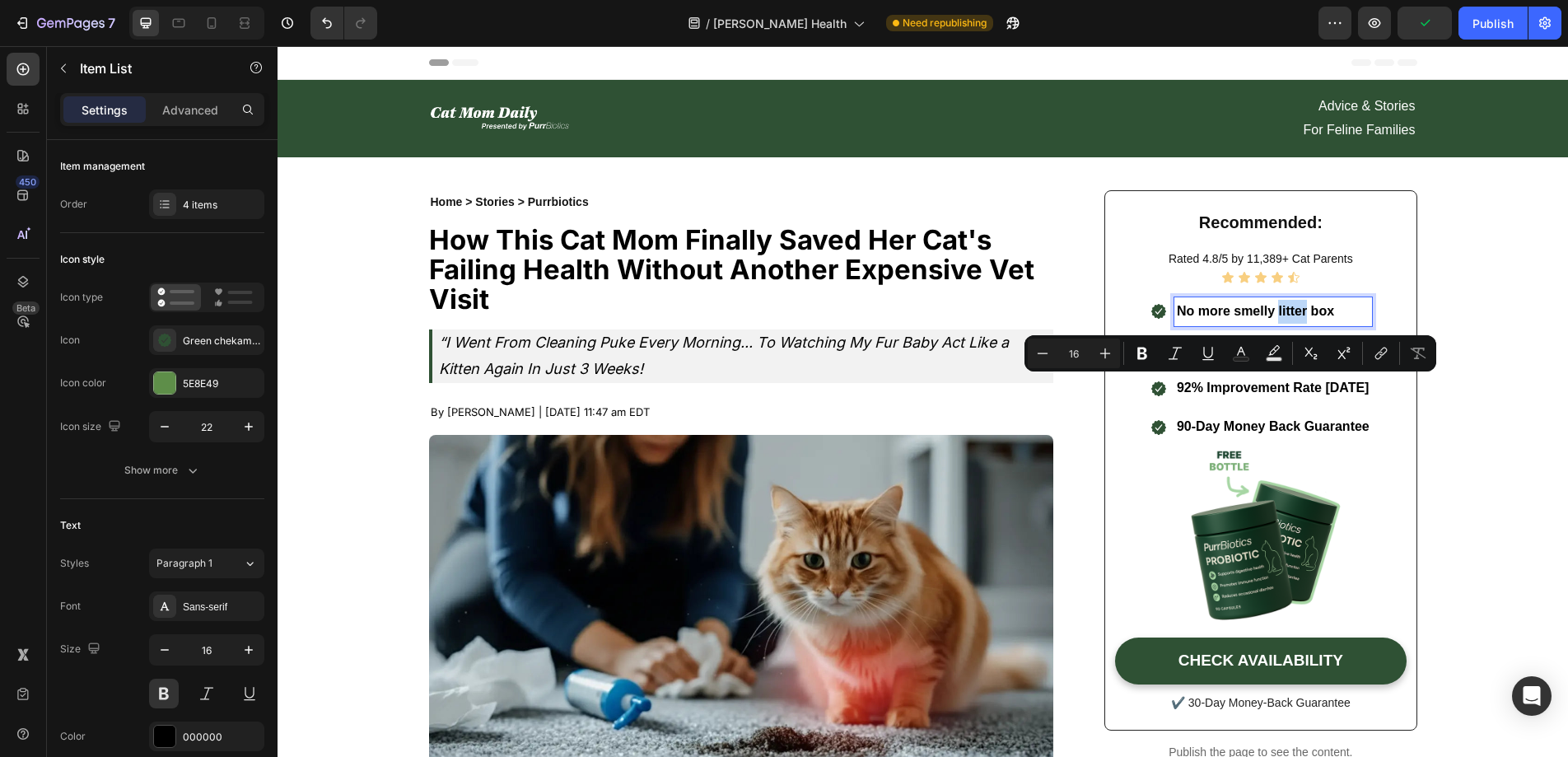
click at [1267, 307] on span "No more smelly litter box" at bounding box center [1255, 311] width 157 height 14
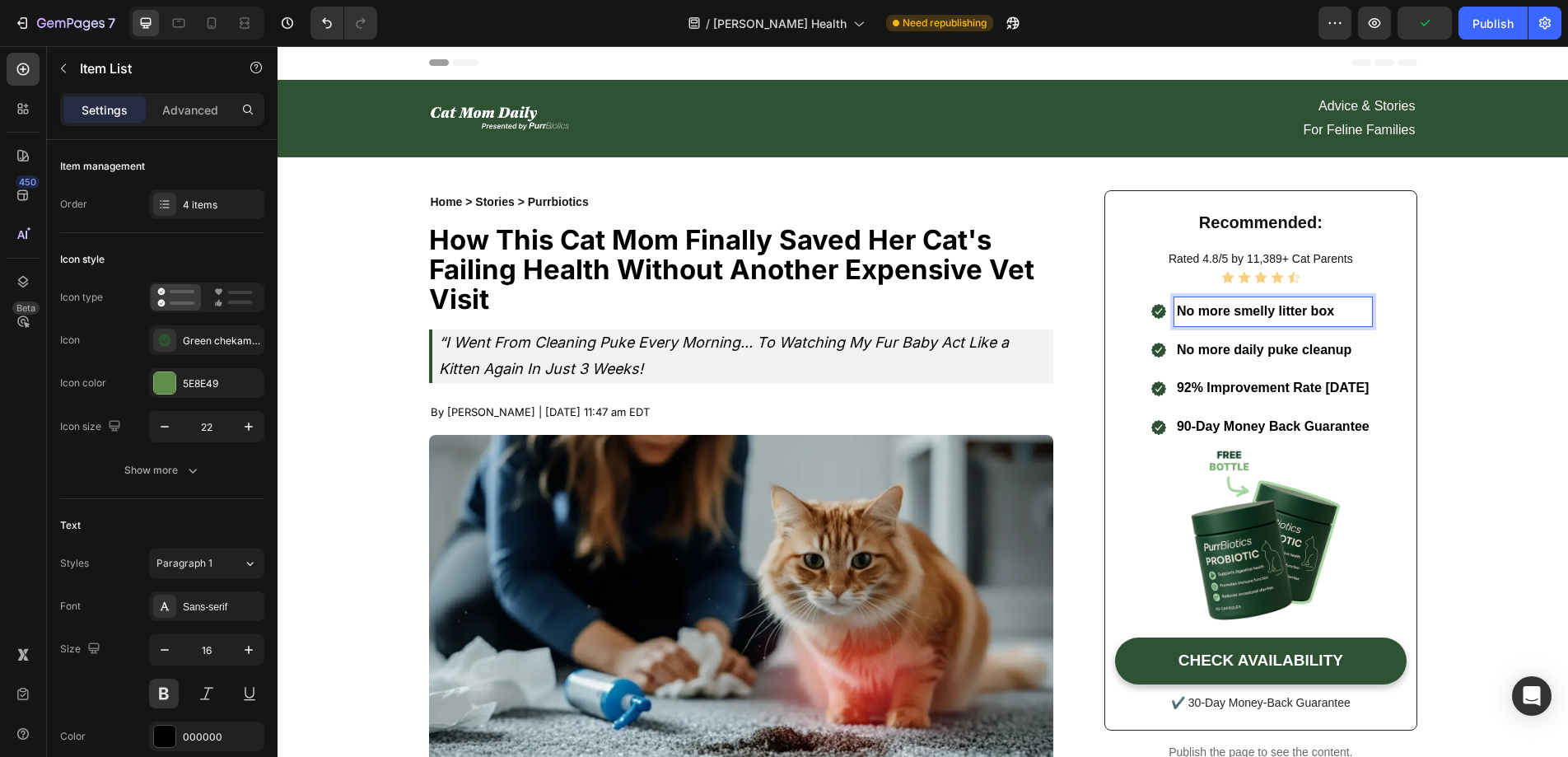
click at [1359, 305] on p "No more smelly litter box" at bounding box center [1272, 312] width 192 height 24
drag, startPoint x: 1277, startPoint y: 305, endPoint x: 1148, endPoint y: 309, distance: 129.1
click at [1150, 309] on div ".id581936424564032096 .cls-1 { fill: #2f5134; fill-rule: evenodd; } No more sme…" at bounding box center [1260, 311] width 222 height 29
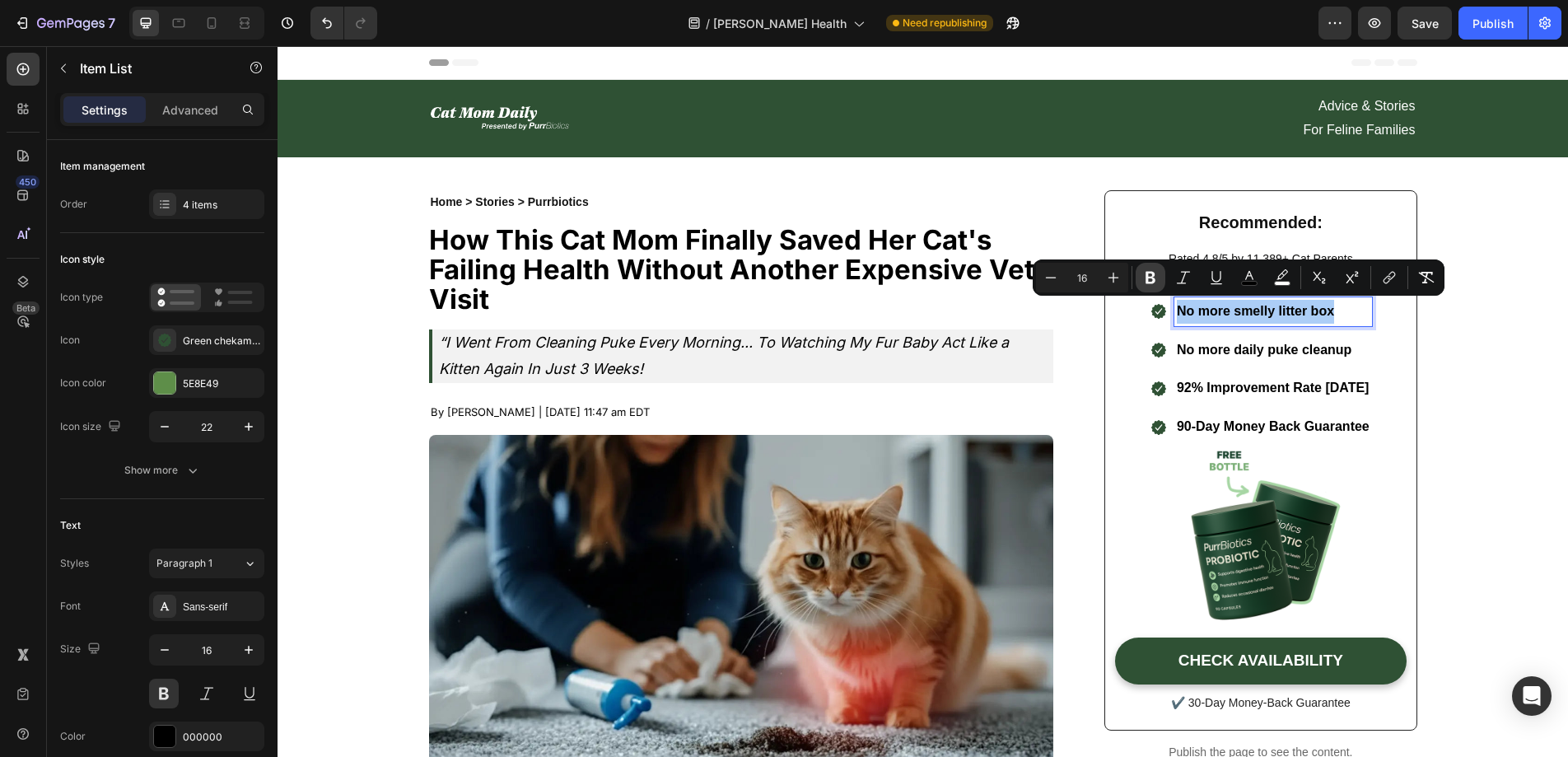
click at [1143, 285] on icon "Editor contextual toolbar" at bounding box center [1151, 277] width 17 height 17
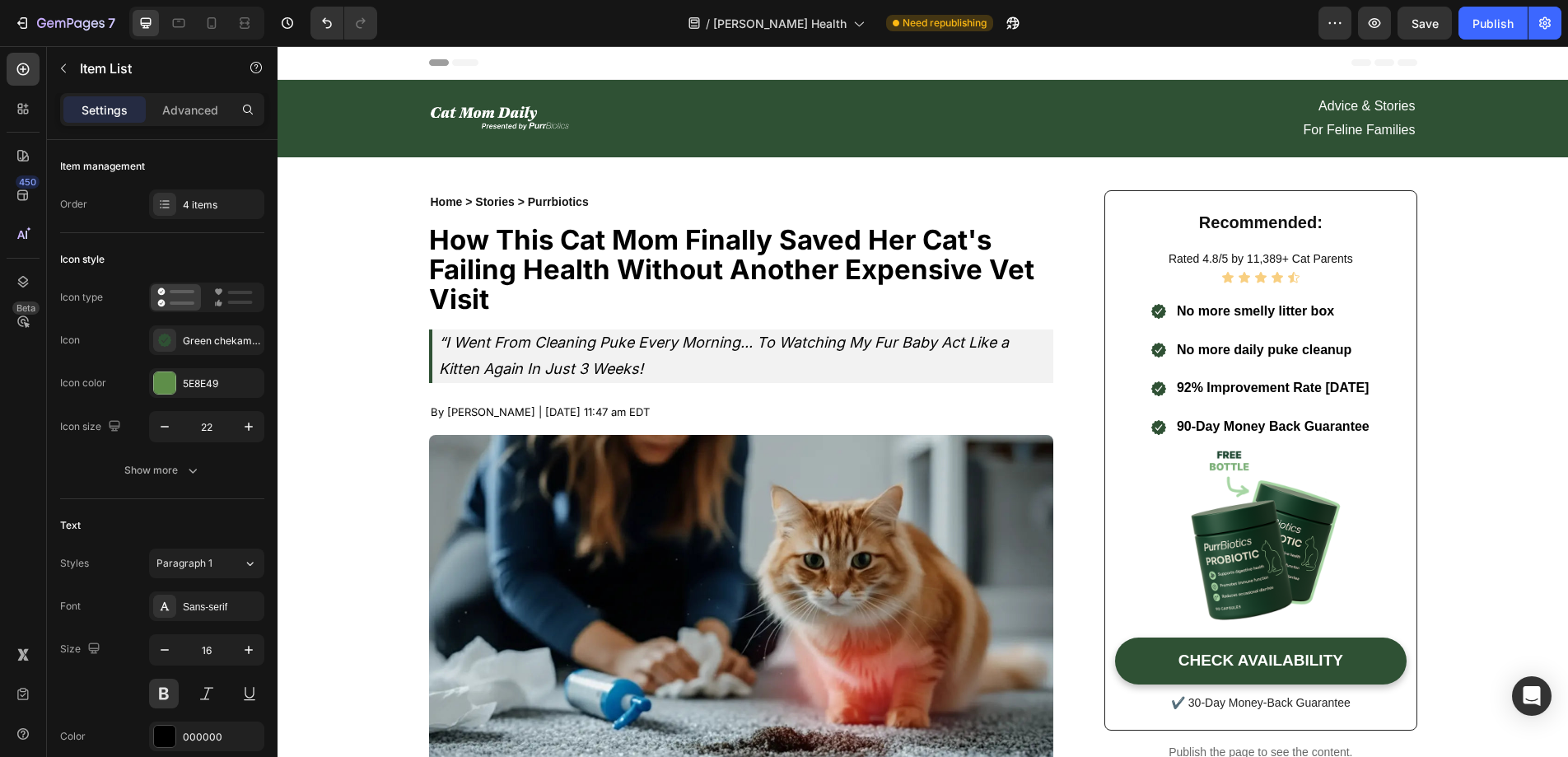
click at [1348, 377] on p "92% Improvement Rate In 14 Days" at bounding box center [1272, 388] width 192 height 24
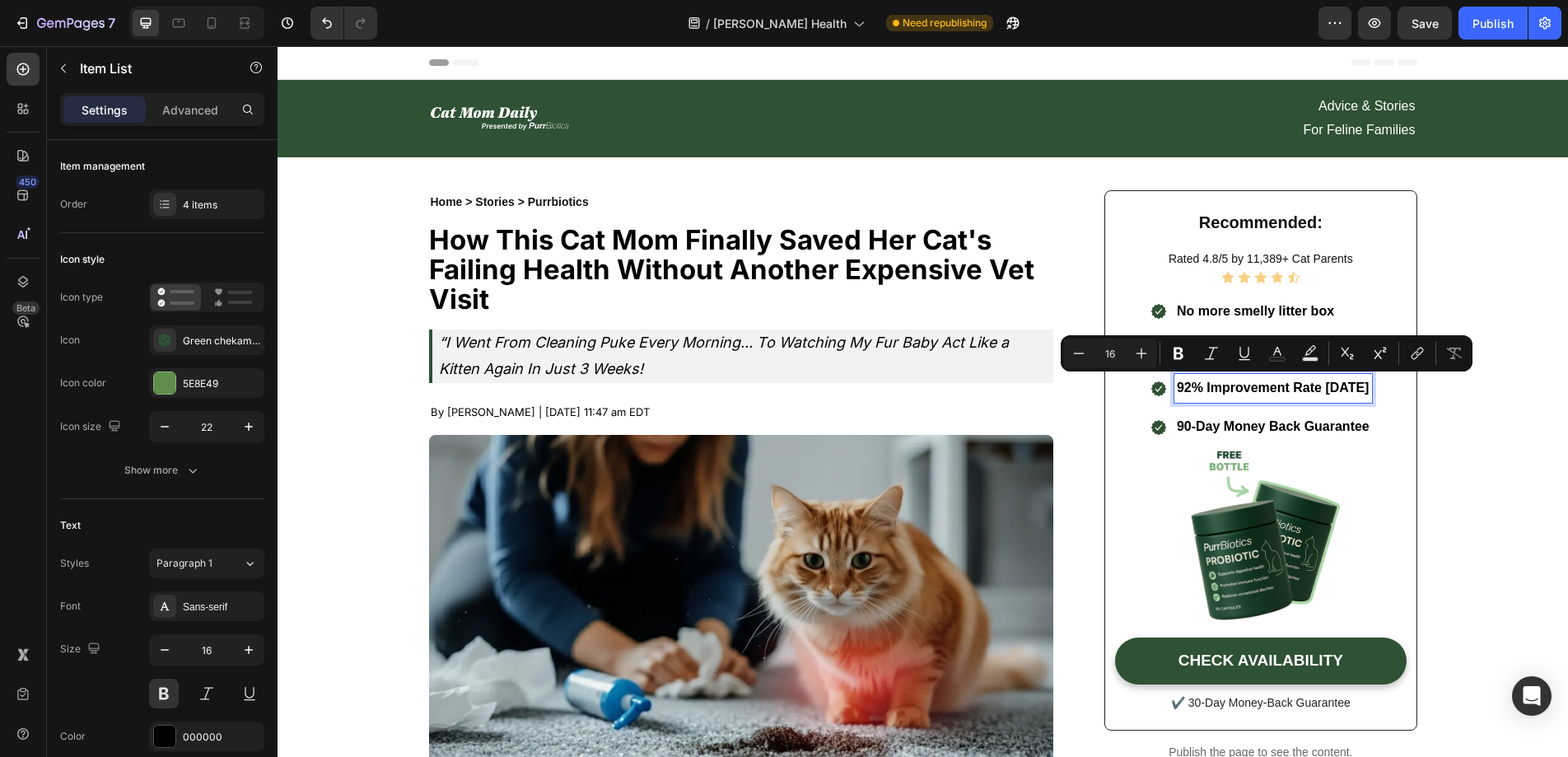
drag, startPoint x: 1373, startPoint y: 382, endPoint x: 1438, endPoint y: 411, distance: 71.2
click at [1150, 378] on div ".id581936424564032096 .cls-1 { fill: #2f5134; fill-rule: evenodd; } 92% Improve…" at bounding box center [1260, 387] width 222 height 29
click at [1171, 357] on icon "Editor contextual toolbar" at bounding box center [1178, 353] width 17 height 17
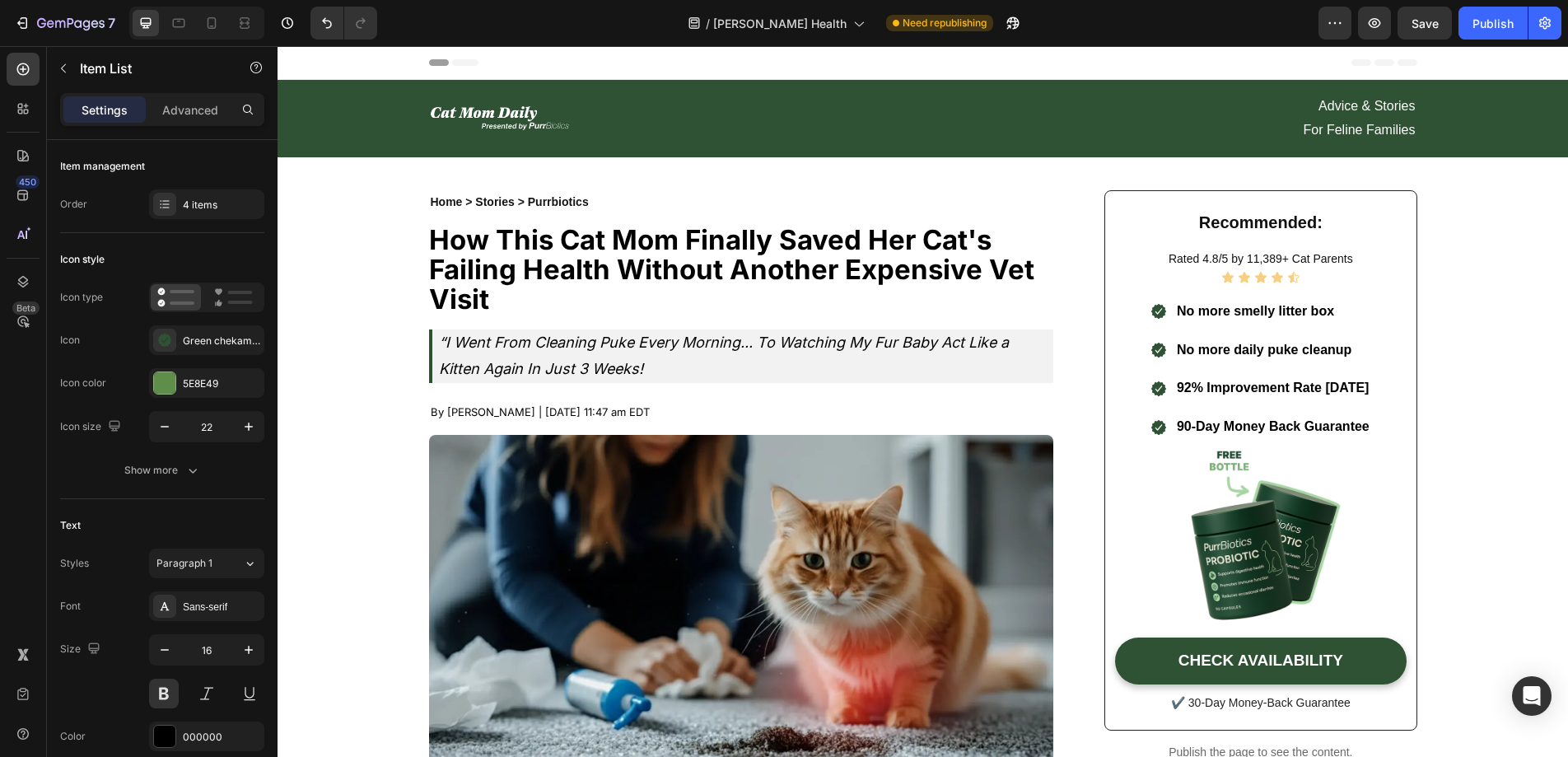
drag, startPoint x: 1305, startPoint y: 405, endPoint x: 1338, endPoint y: 420, distance: 36.2
click at [1305, 405] on div ".id581936424564032096 .cls-1 { fill: #2f5134; fill-rule: evenodd; } No more sme…" at bounding box center [1260, 369] width 222 height 144
click at [1339, 420] on p "90-Day Money Back Guarantee" at bounding box center [1272, 427] width 192 height 24
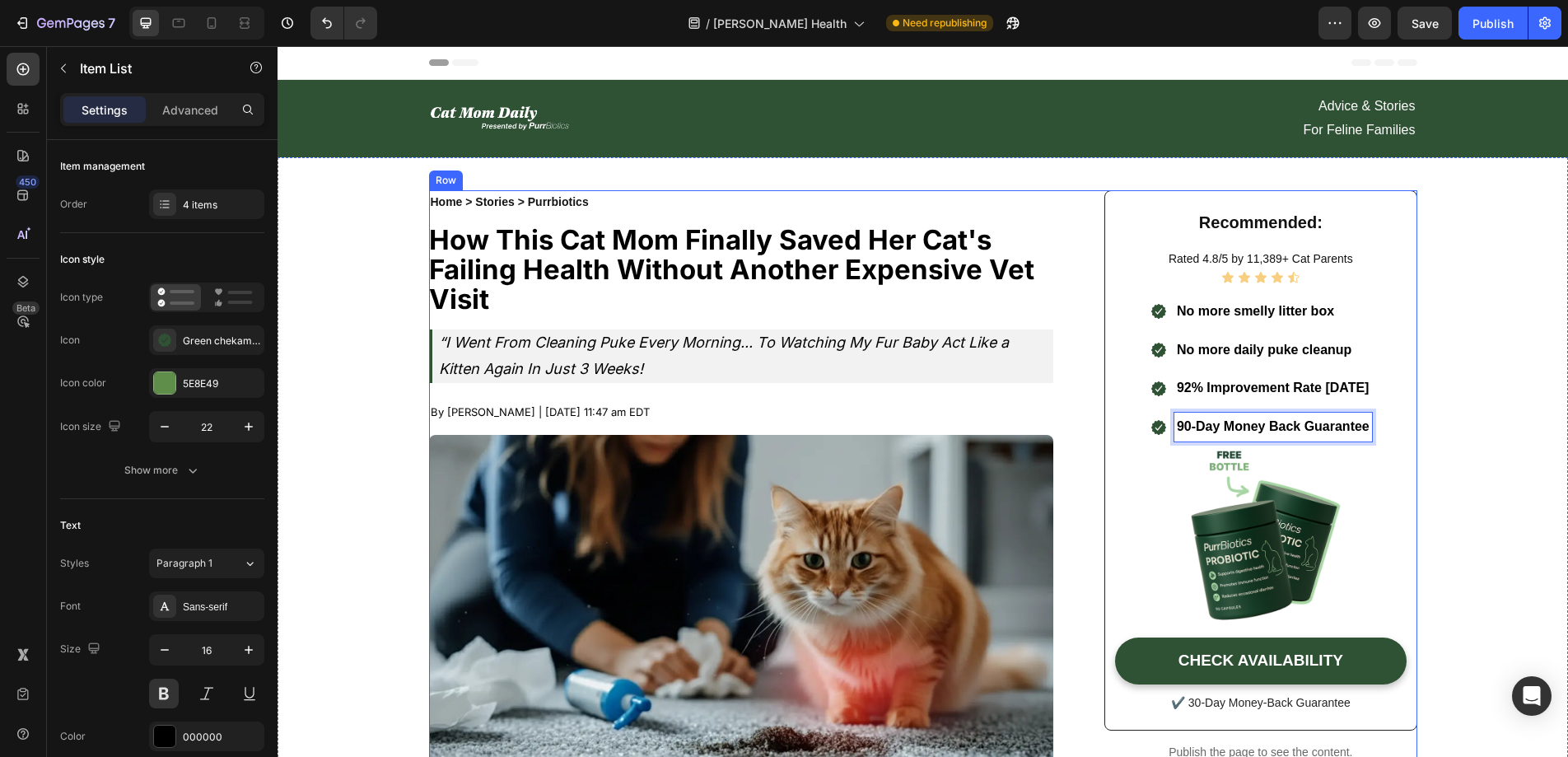
drag, startPoint x: 1357, startPoint y: 422, endPoint x: 1086, endPoint y: 432, distance: 271.2
click at [1332, 418] on p "90-Day Money Back Guarantee" at bounding box center [1272, 427] width 192 height 24
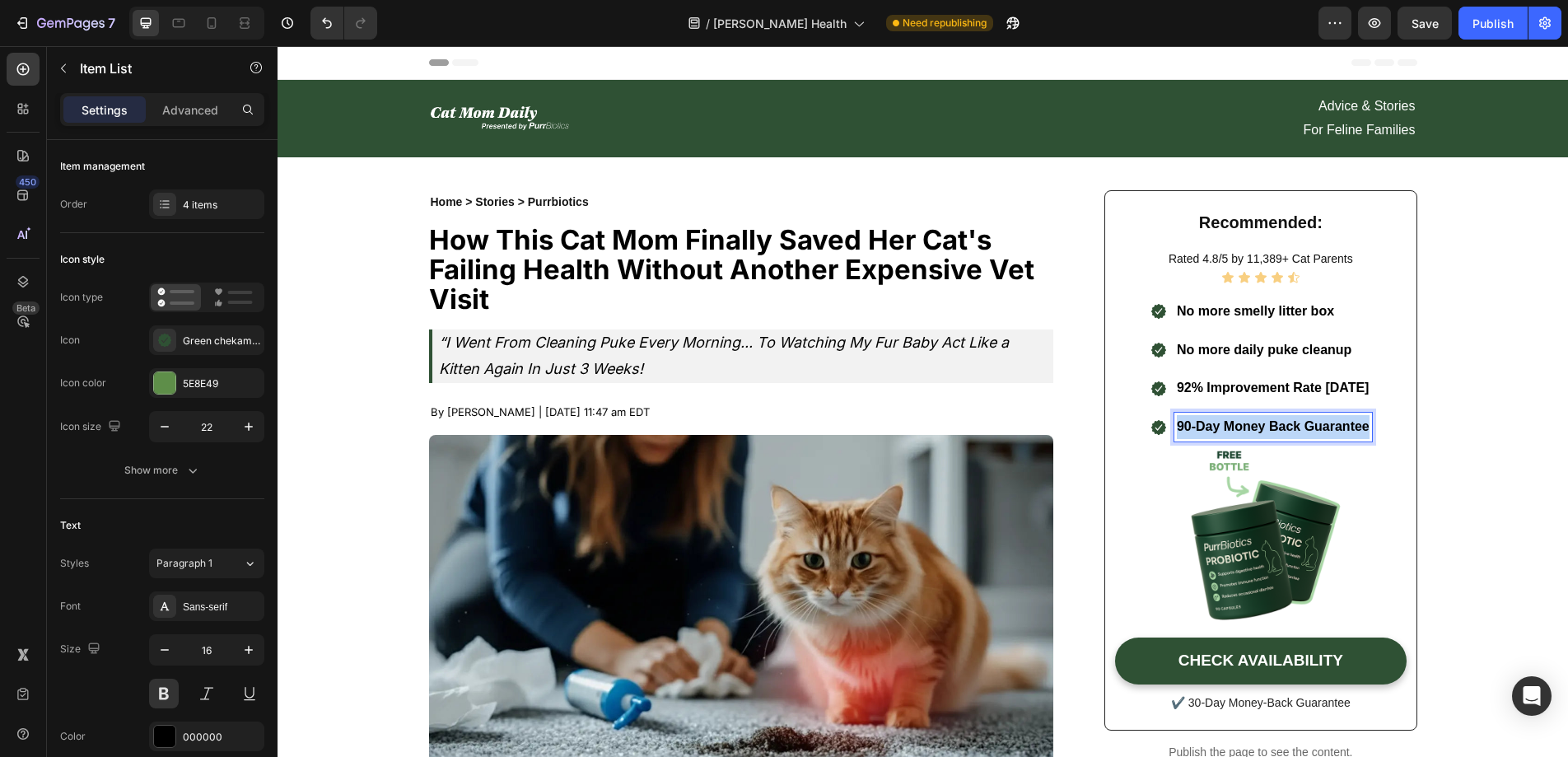
drag, startPoint x: 1355, startPoint y: 419, endPoint x: 1154, endPoint y: 421, distance: 201.0
click at [1154, 421] on div ".id581936424564032096 .cls-1 { fill: #2f5134; fill-rule: evenodd; } 90-Day Mone…" at bounding box center [1260, 426] width 222 height 29
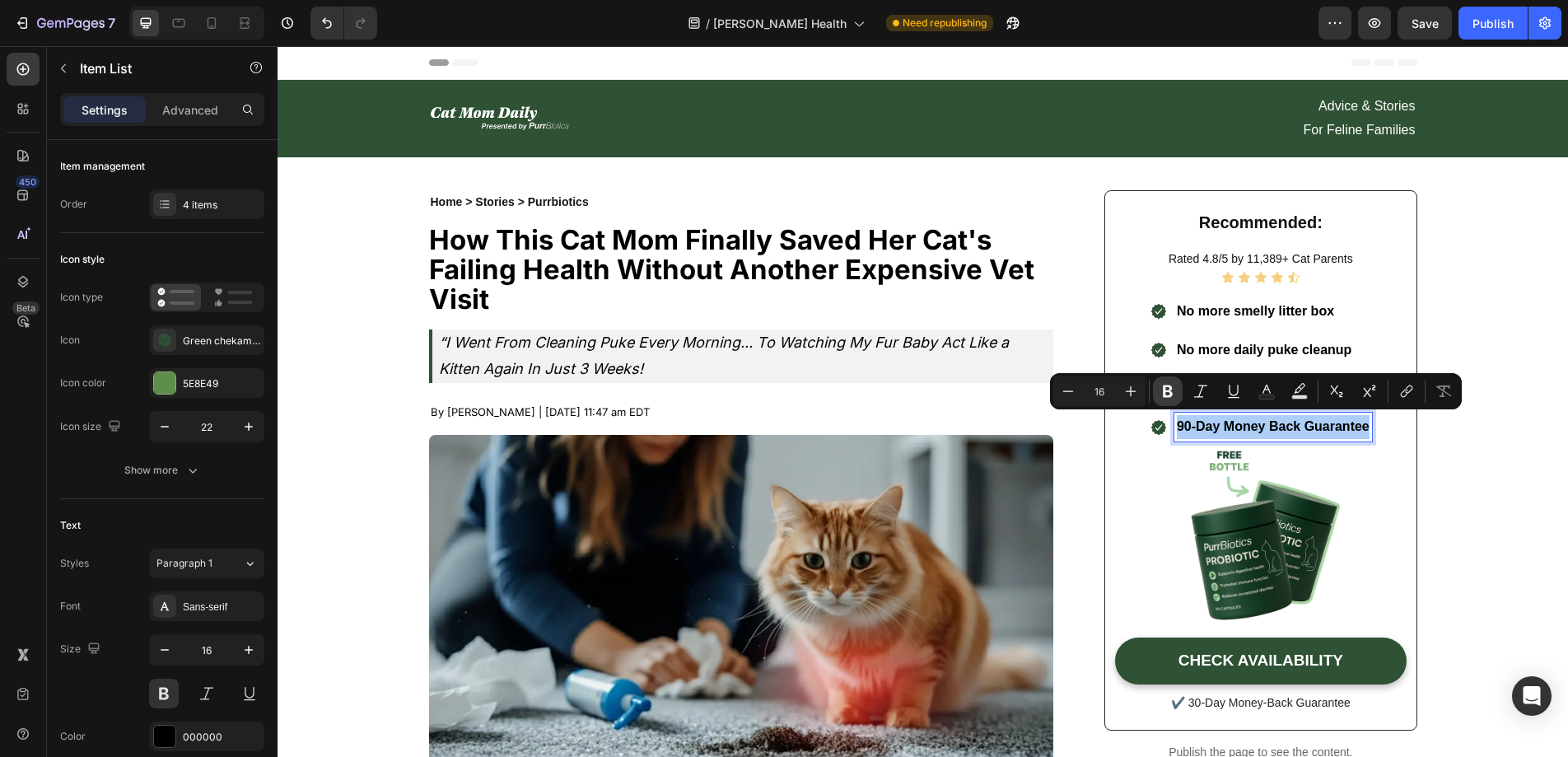
click at [1167, 395] on icon "Editor contextual toolbar" at bounding box center [1168, 391] width 10 height 12
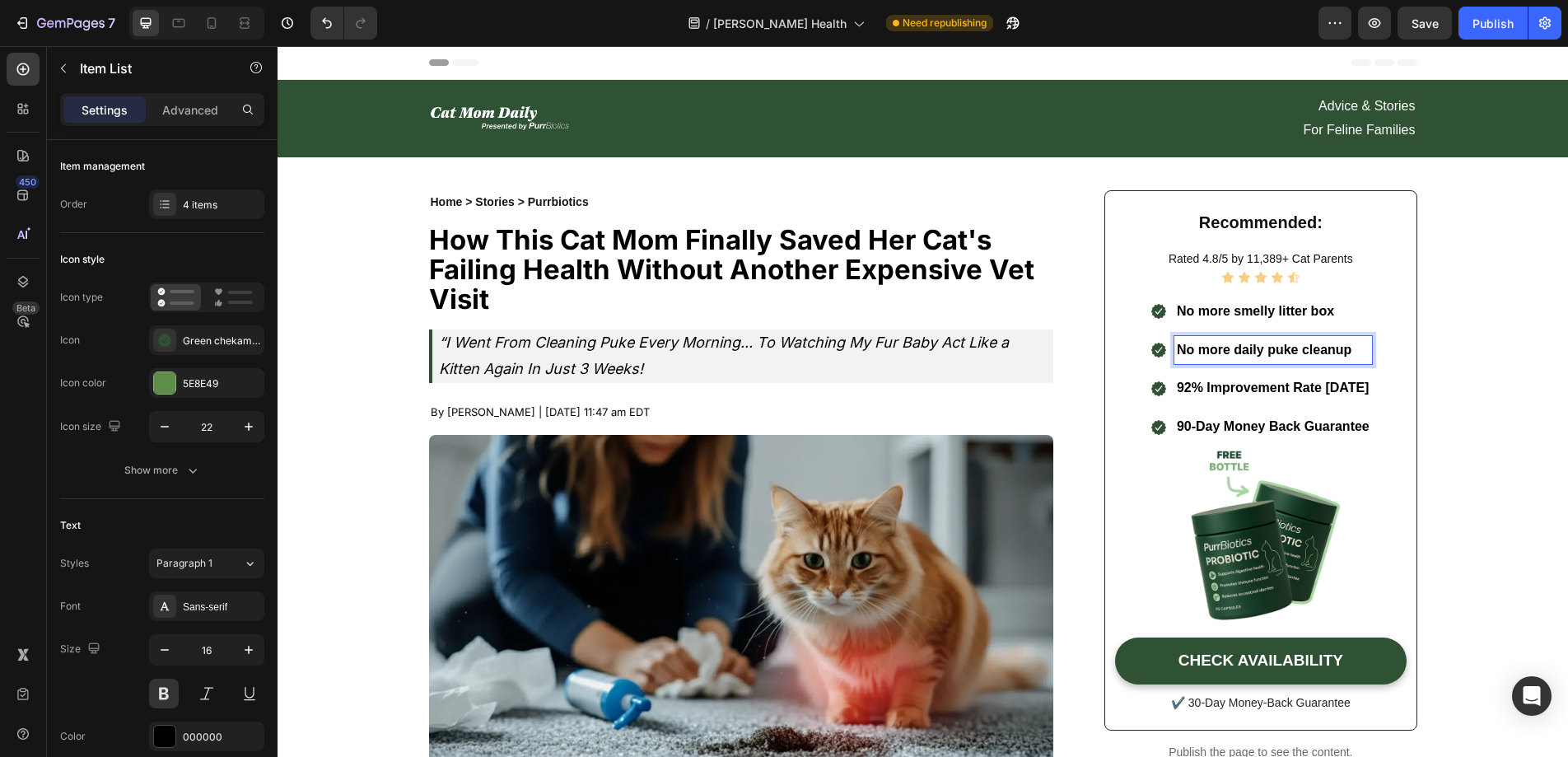
click at [1194, 352] on span "No more daily puke cleanup" at bounding box center [1264, 350] width 175 height 14
click at [1197, 351] on span "No more daily puke cleanup" at bounding box center [1264, 350] width 175 height 14
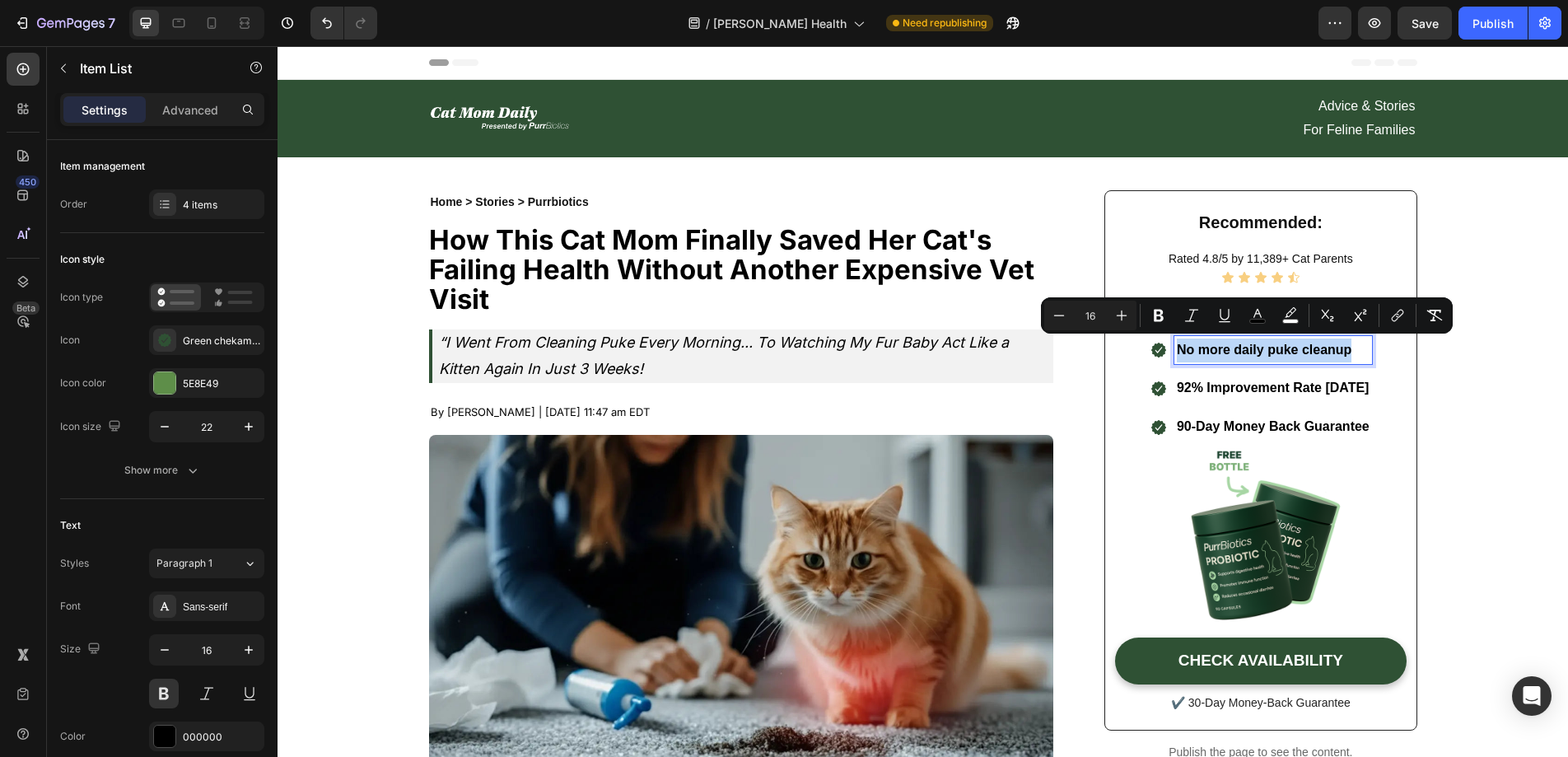
drag, startPoint x: 1361, startPoint y: 346, endPoint x: 1151, endPoint y: 349, distance: 210.0
click at [1151, 350] on div ".id581936424564032096 .cls-1 { fill: #2f5134; fill-rule: evenodd; } No more dai…" at bounding box center [1260, 350] width 222 height 29
click at [1115, 316] on icon "Editor contextual toolbar" at bounding box center [1122, 315] width 17 height 17
click at [1060, 316] on icon "Editor contextual toolbar" at bounding box center [1059, 315] width 17 height 17
type input "16"
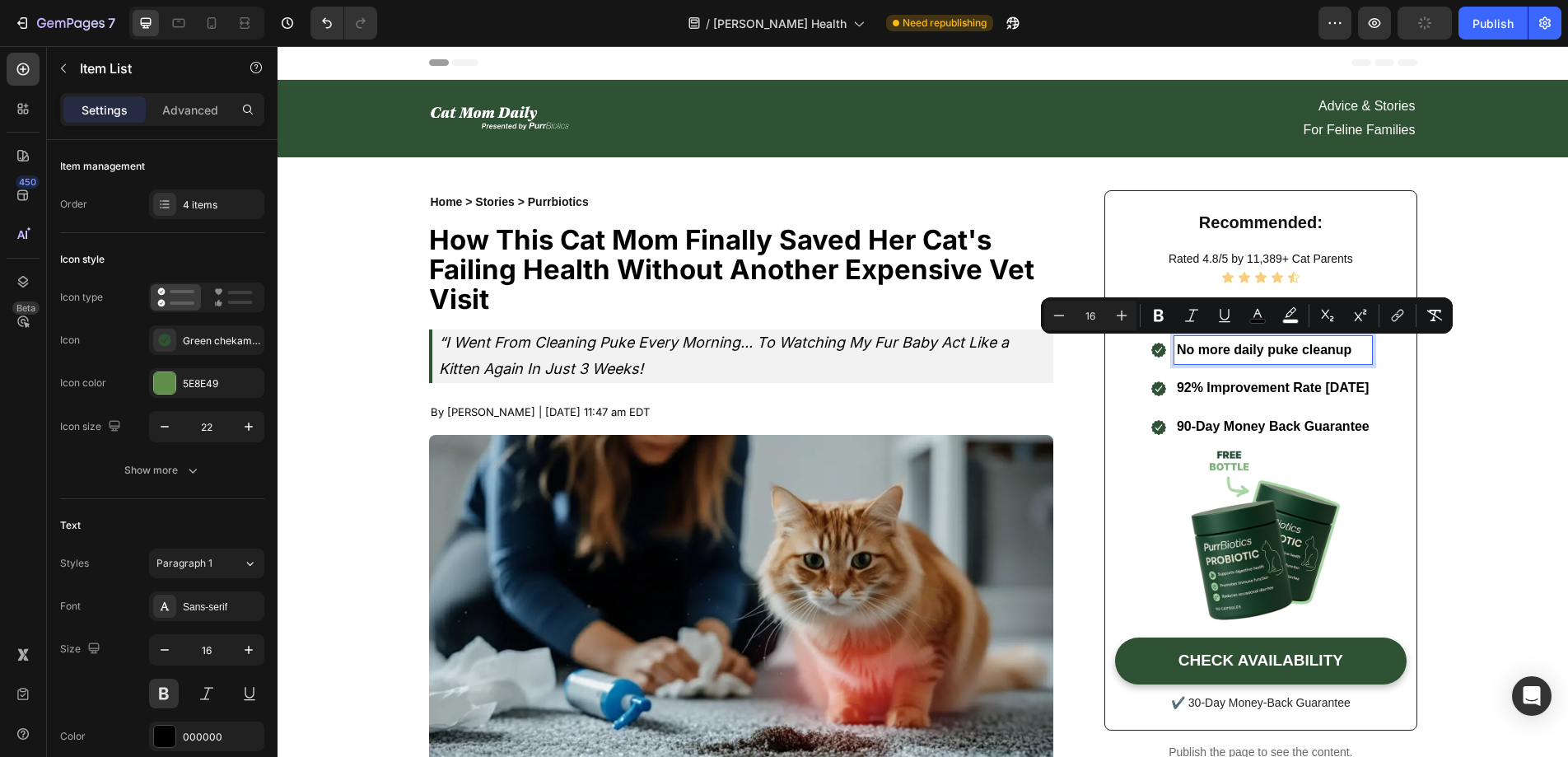
click at [1320, 369] on div ".id581936424564032096 .cls-1 { fill: #2f5134; fill-rule: evenodd; } No more sme…" at bounding box center [1260, 369] width 222 height 144
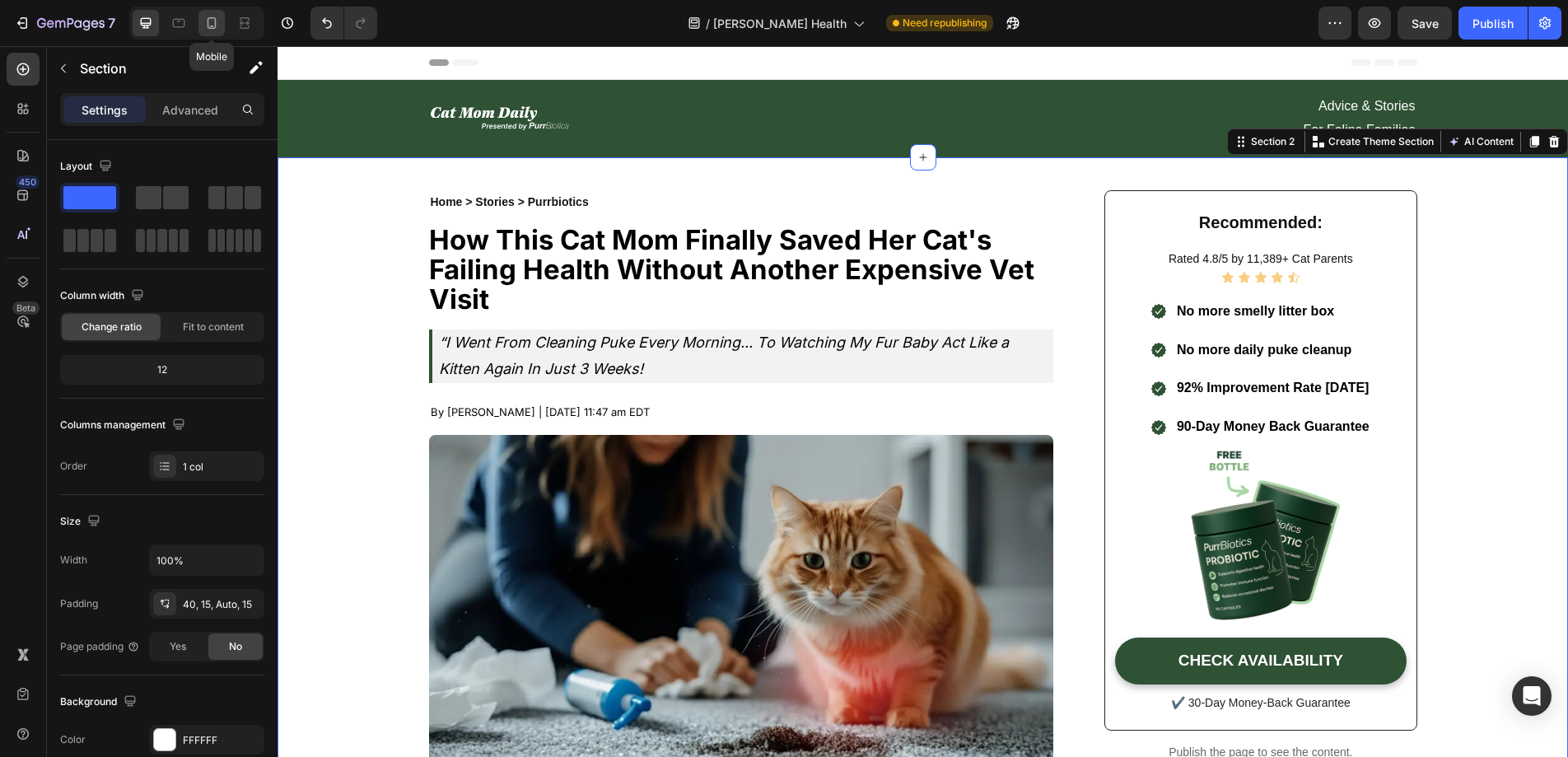
click at [210, 17] on icon at bounding box center [211, 23] width 9 height 12
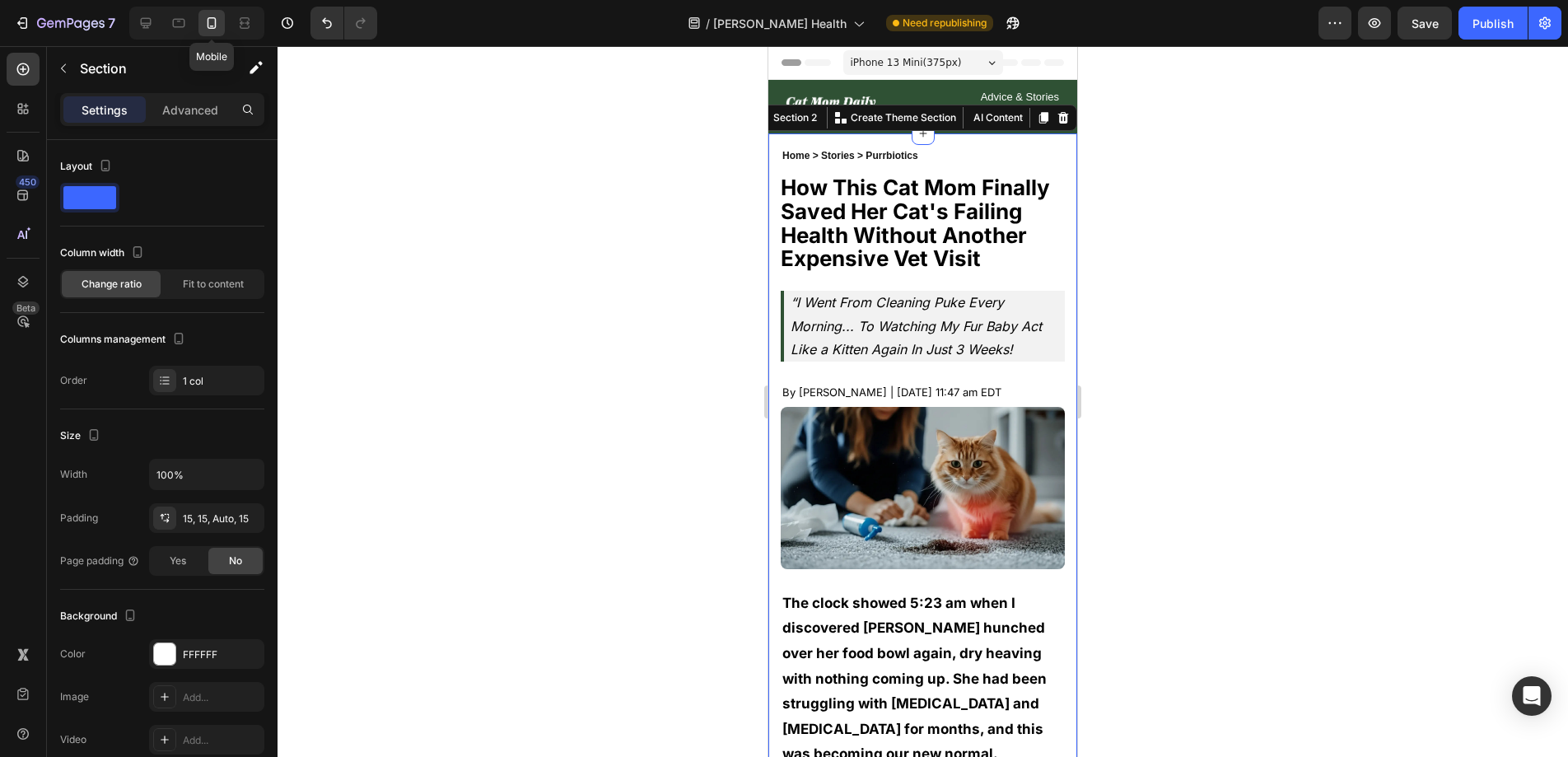
scroll to position [29, 0]
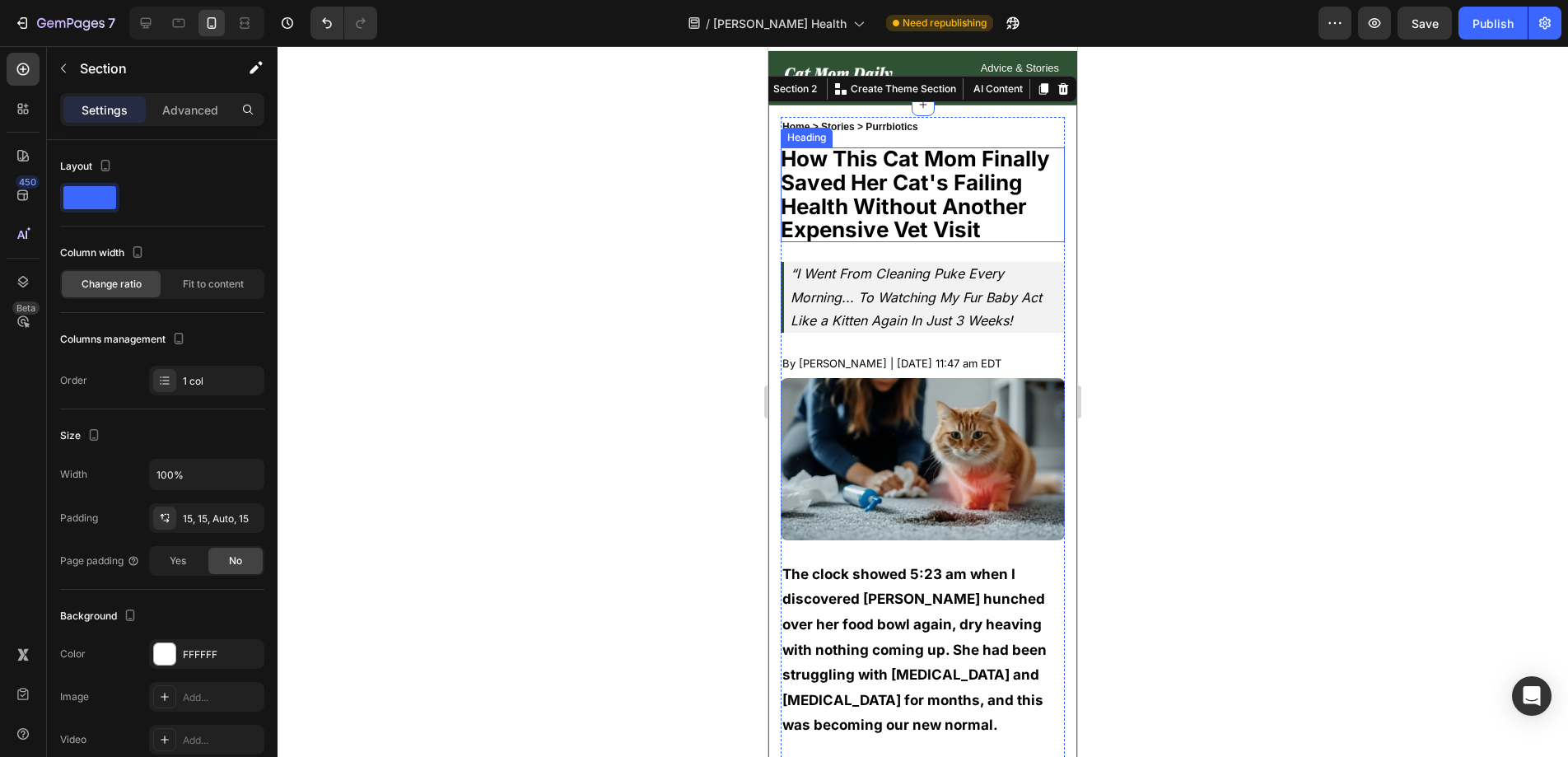
click at [1232, 212] on div at bounding box center [922, 400] width 1290 height 710
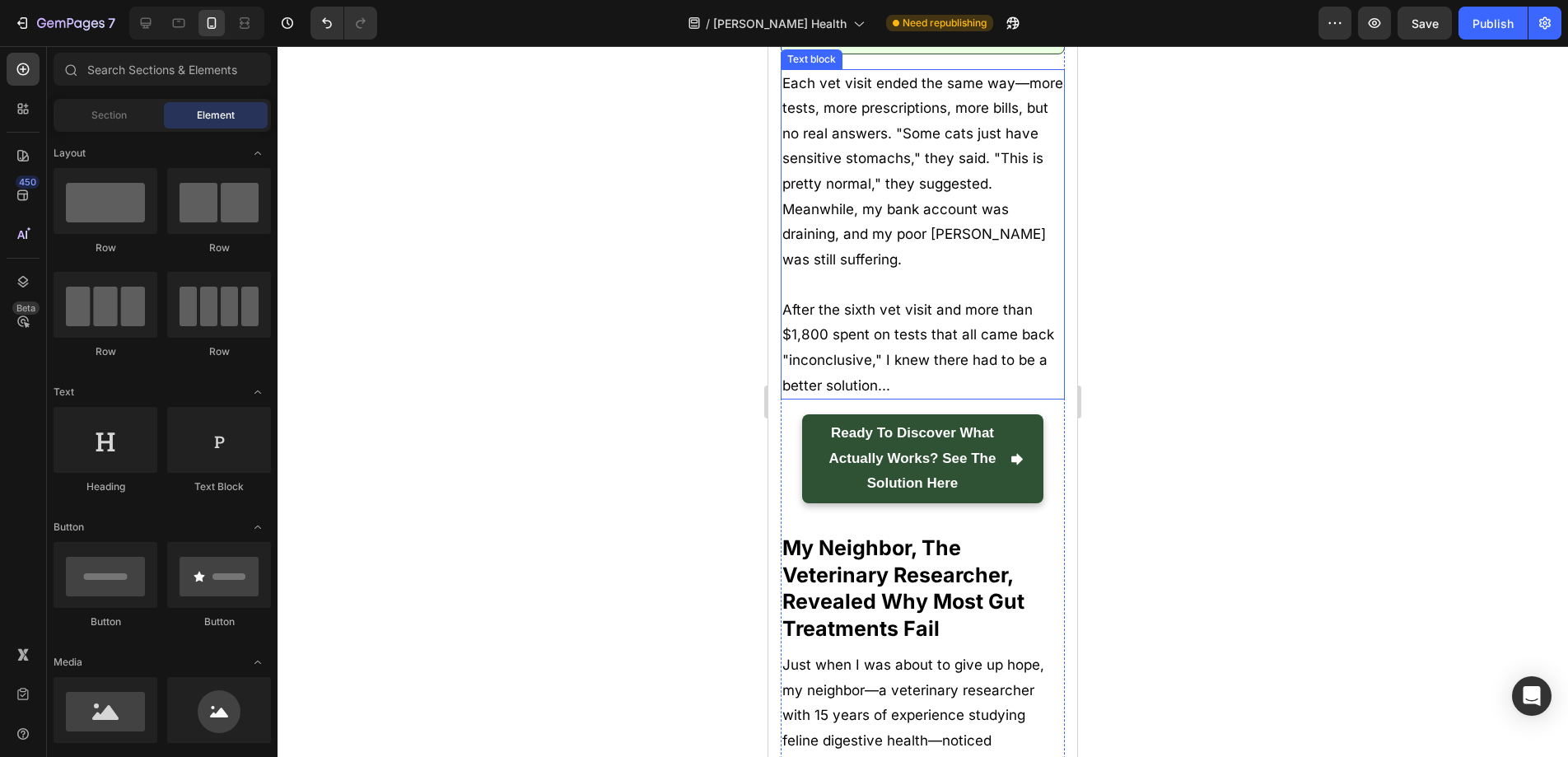
scroll to position [1986, 0]
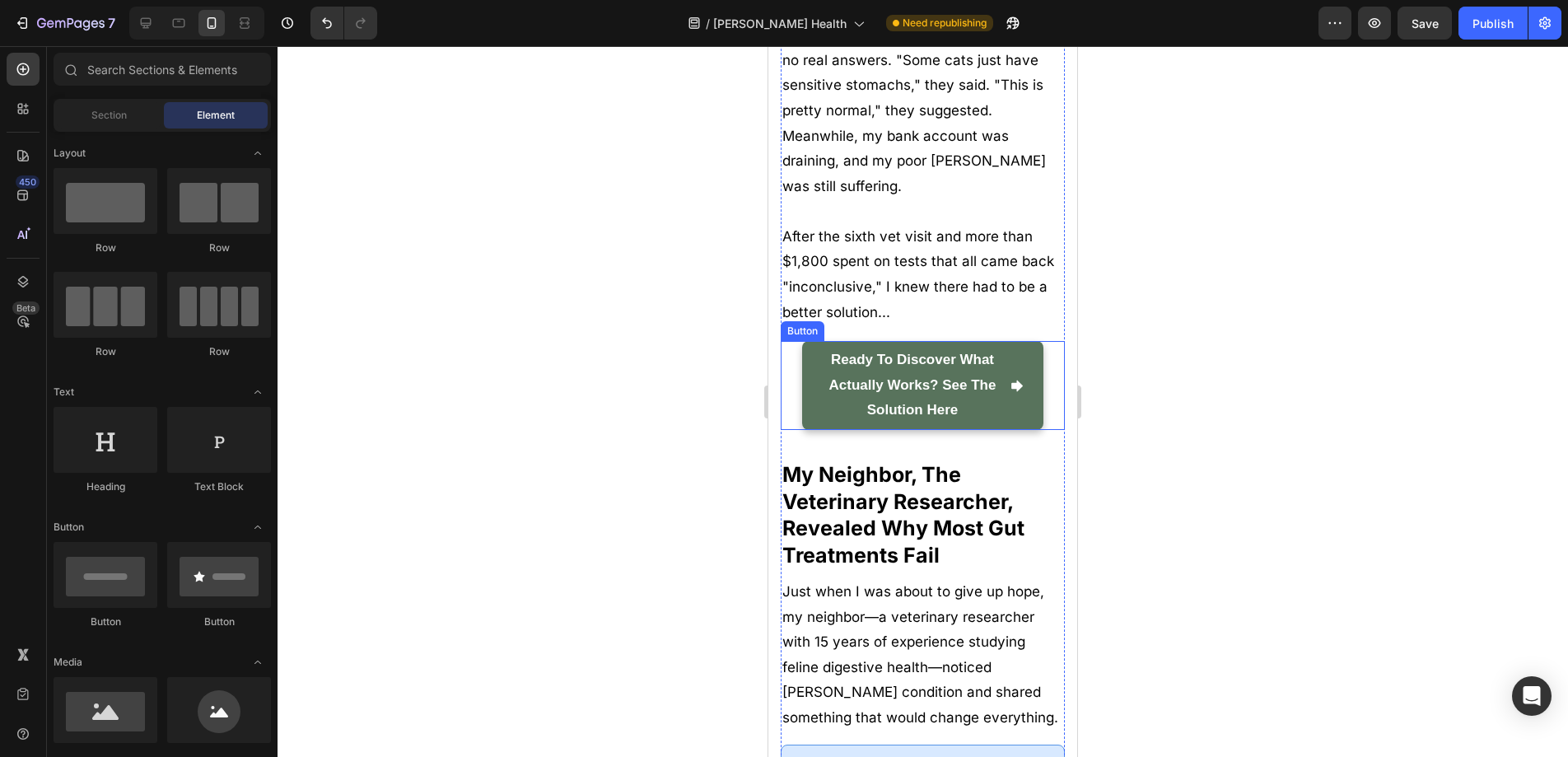
click at [816, 429] on link "Ready to discover what actually works? See the solution here" at bounding box center [922, 384] width 241 height 89
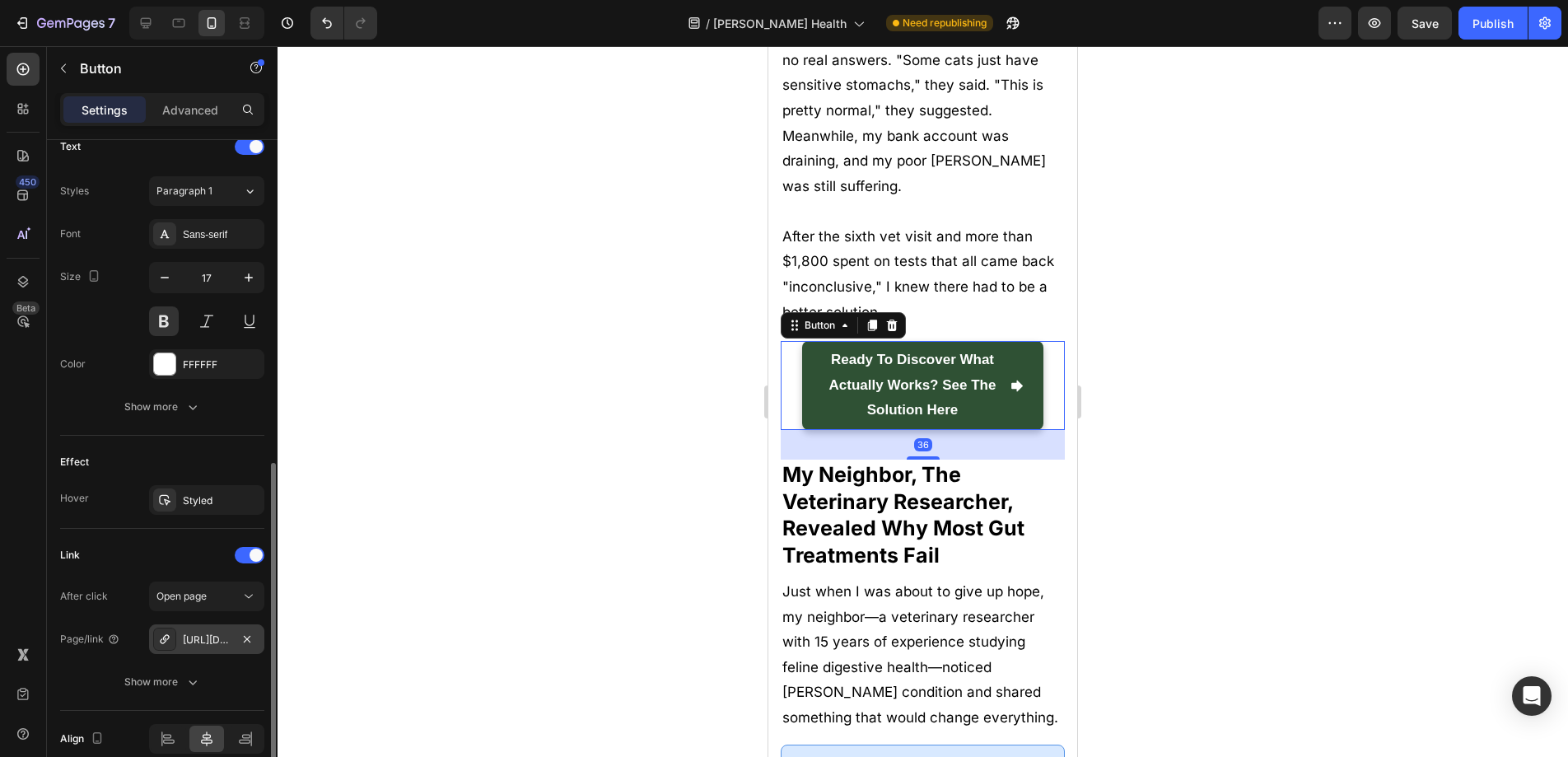
scroll to position [764, 0]
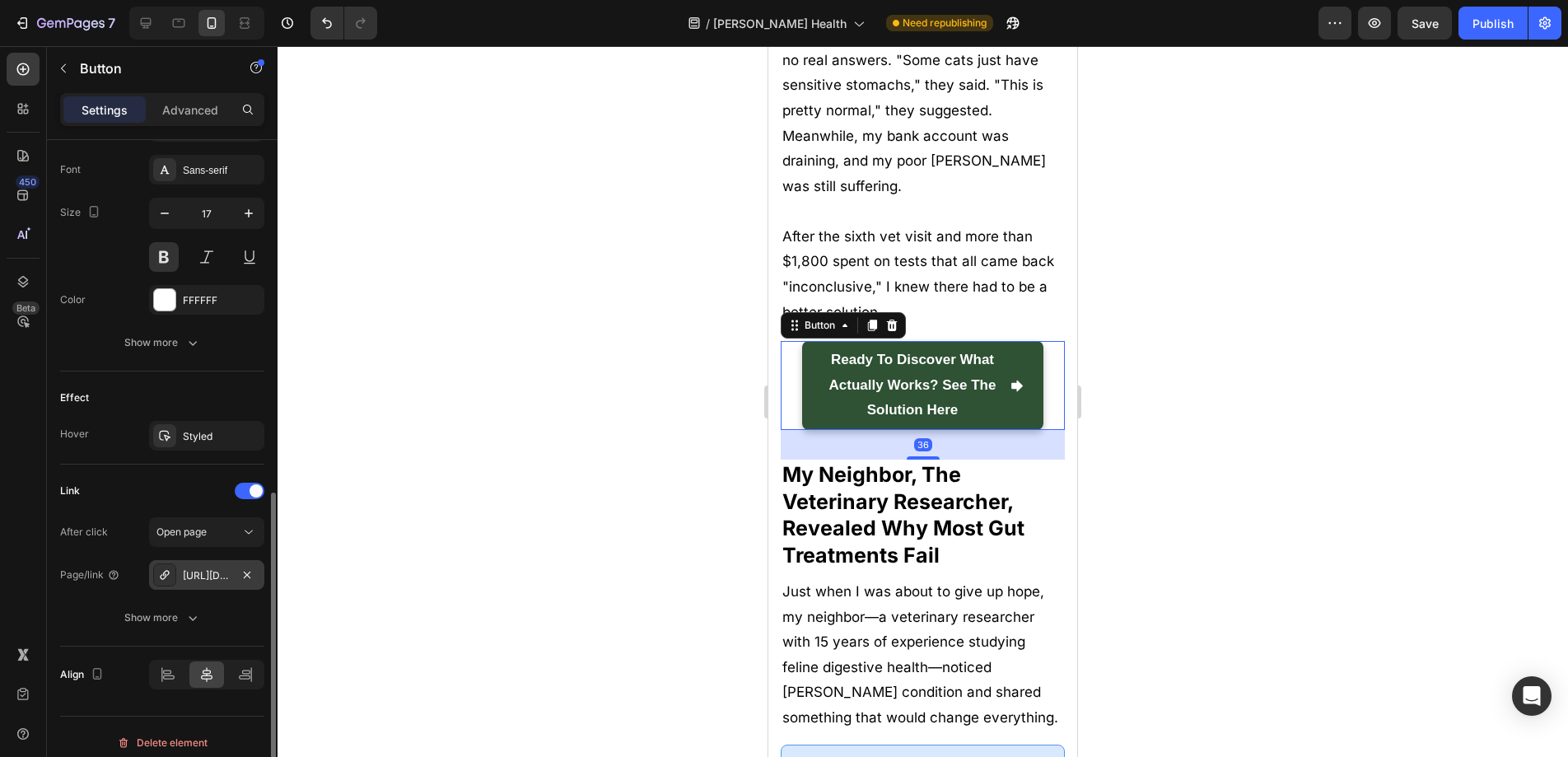
click at [210, 572] on div "https://www.purrbiotics.co/probiotics-for-cats-that-support-happy-tummies-immun…" at bounding box center [207, 575] width 48 height 15
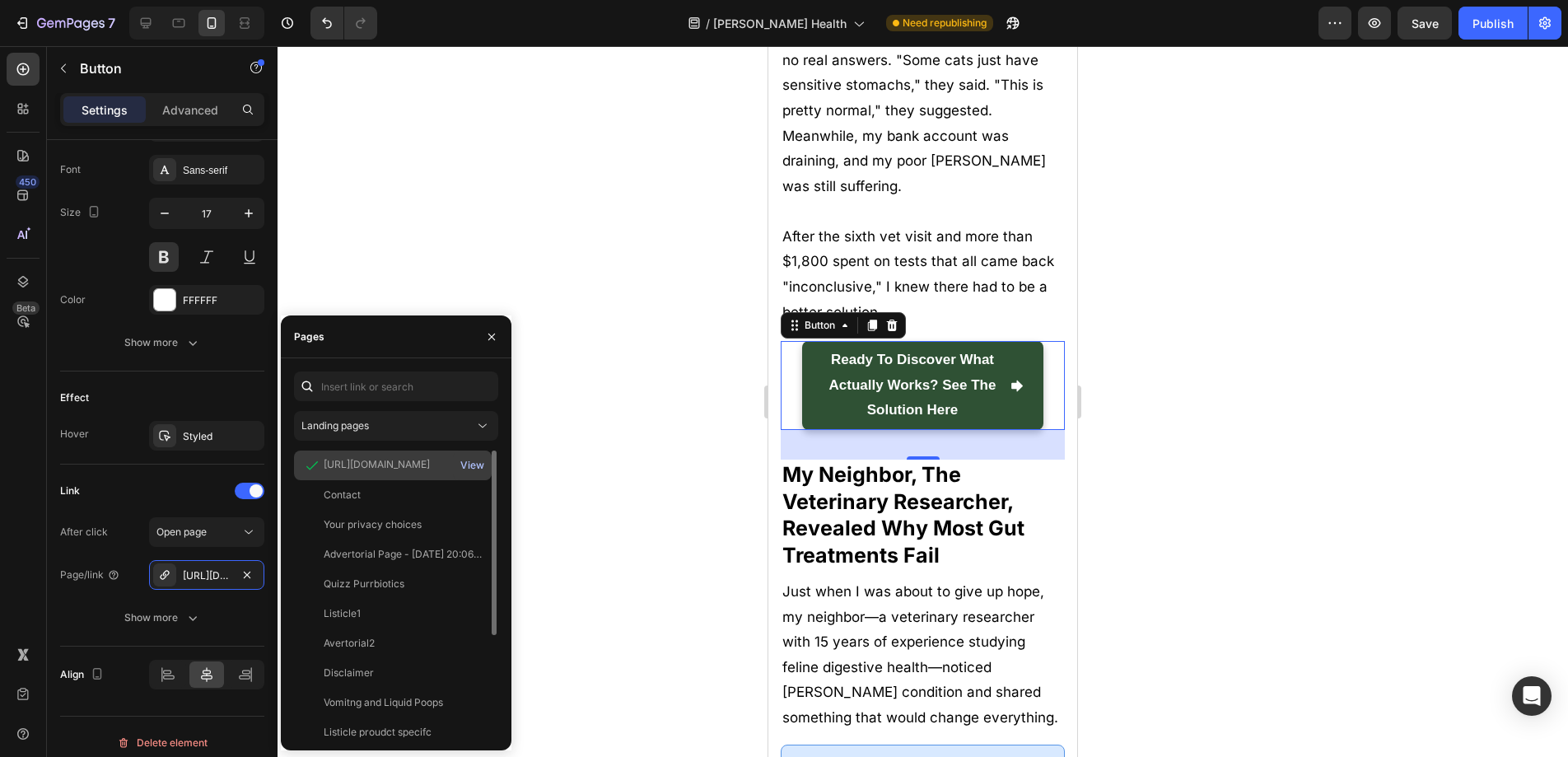
click at [472, 460] on div "View" at bounding box center [472, 465] width 24 height 15
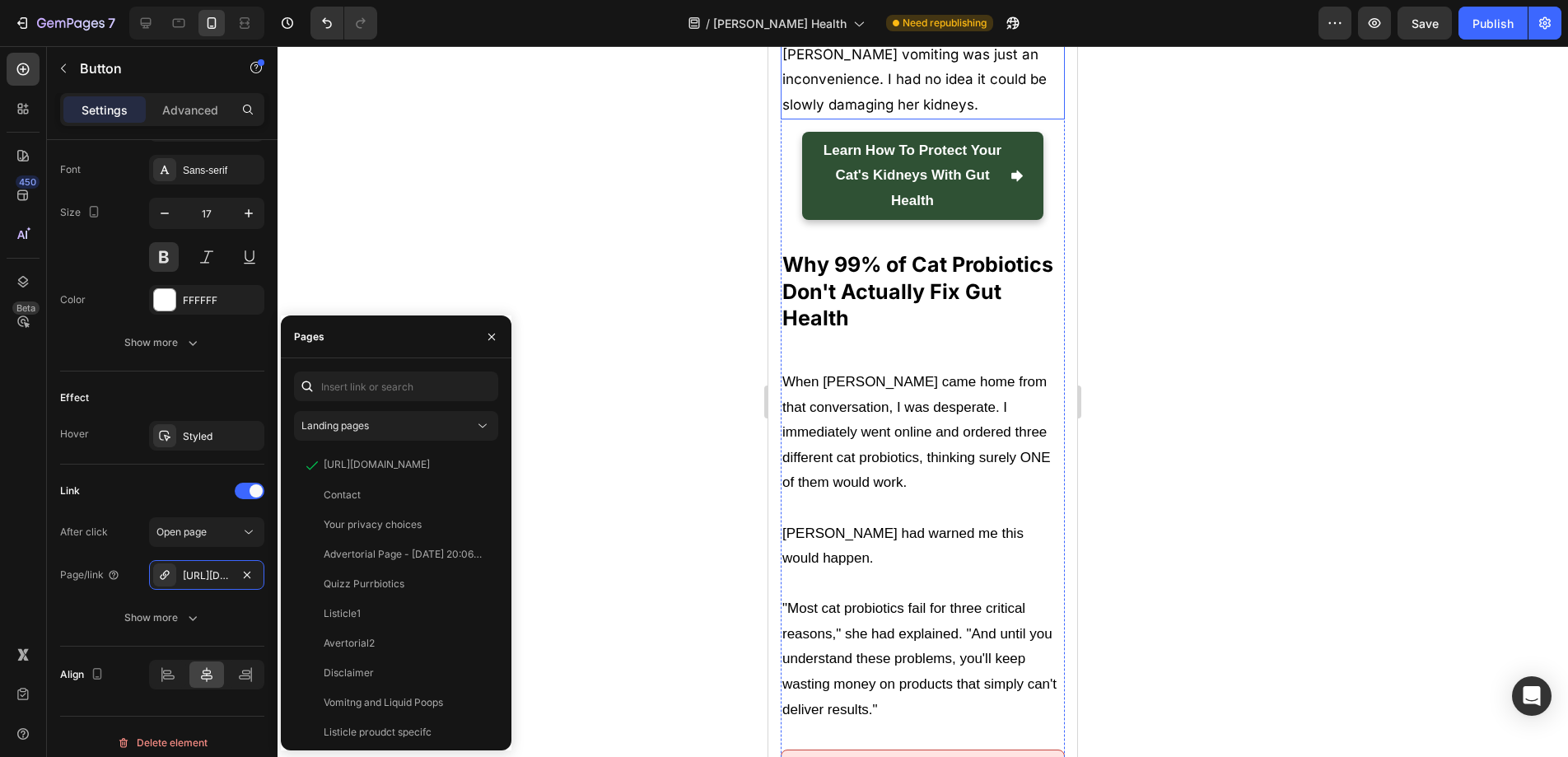
scroll to position [5796, 0]
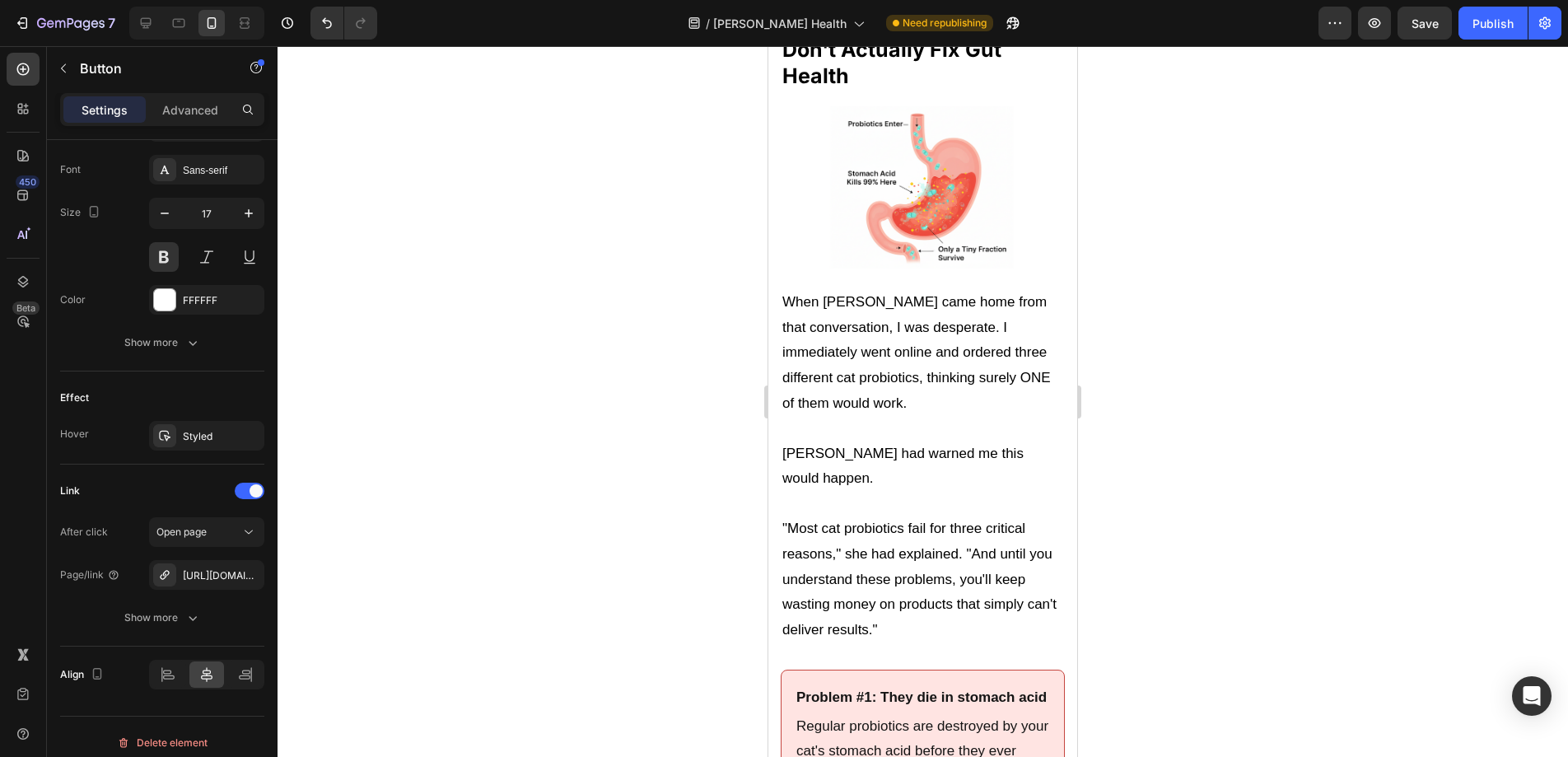
drag, startPoint x: 816, startPoint y: 379, endPoint x: 1380, endPoint y: 467, distance: 570.8
click at [211, 577] on div "https://www.purrbiotics.co/probiotics-for-cats-that-support-happy-tummies-immun…" at bounding box center [207, 575] width 48 height 15
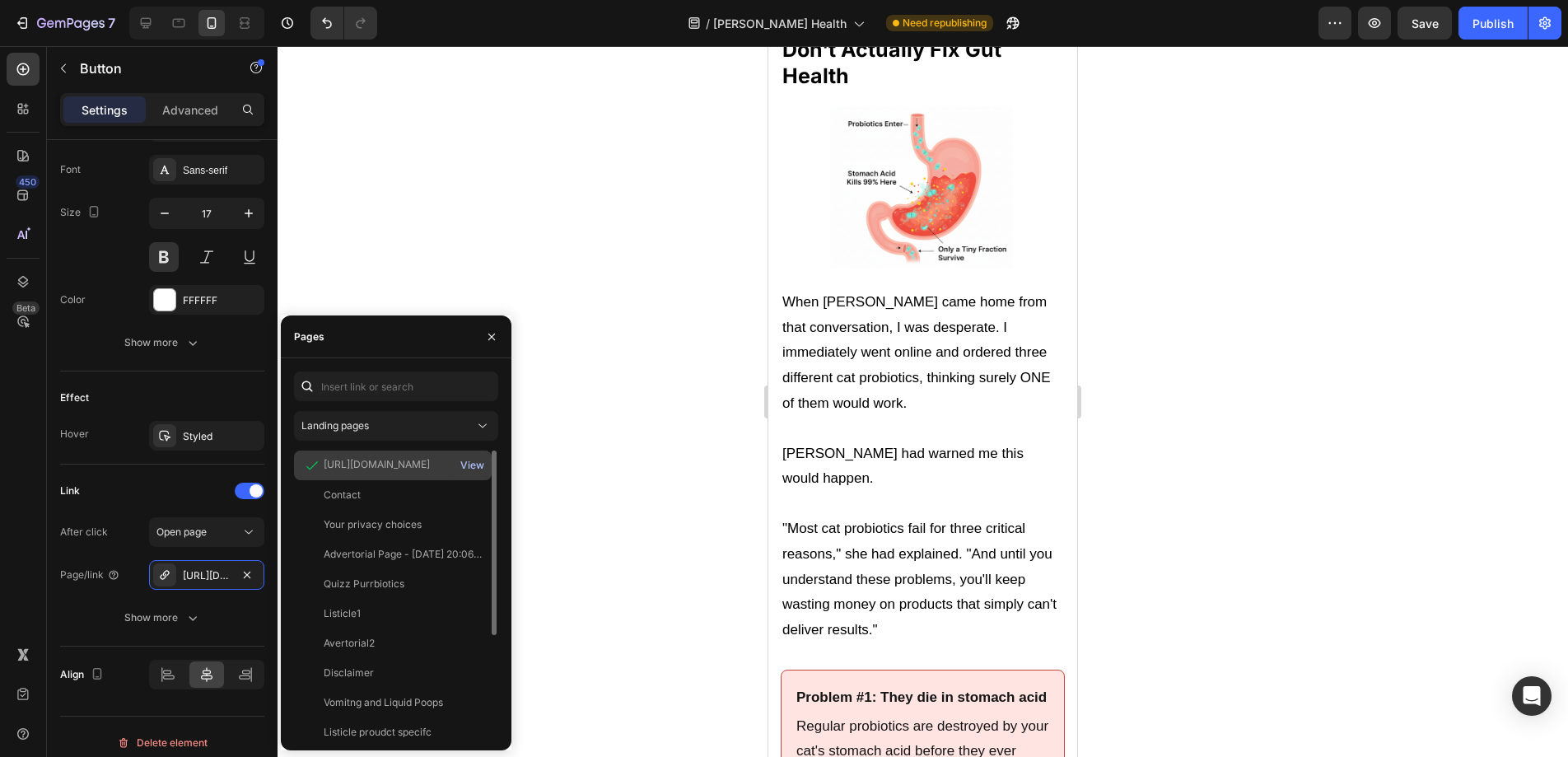
click at [463, 463] on div "View" at bounding box center [472, 465] width 24 height 15
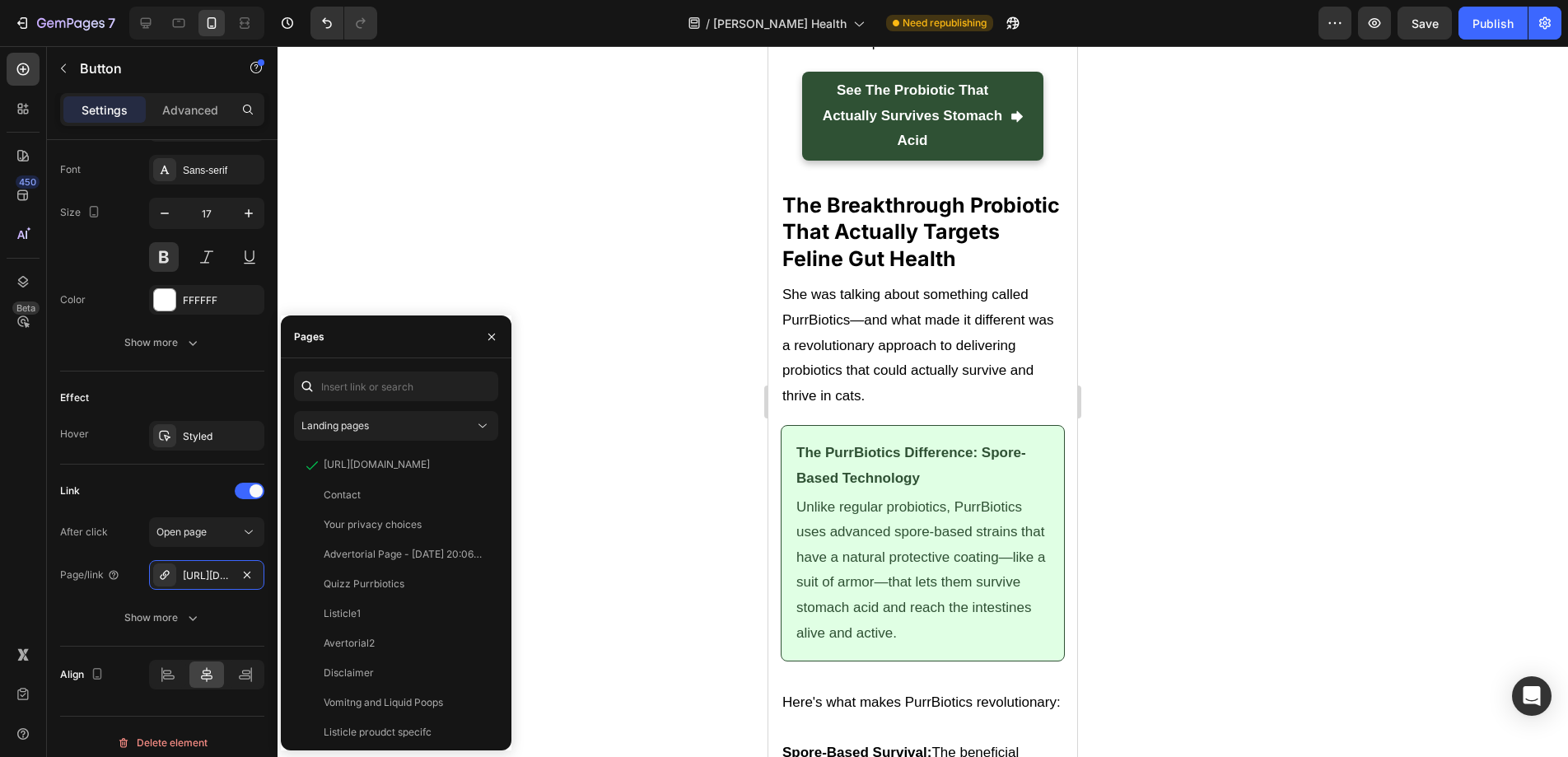
scroll to position [7117, 0]
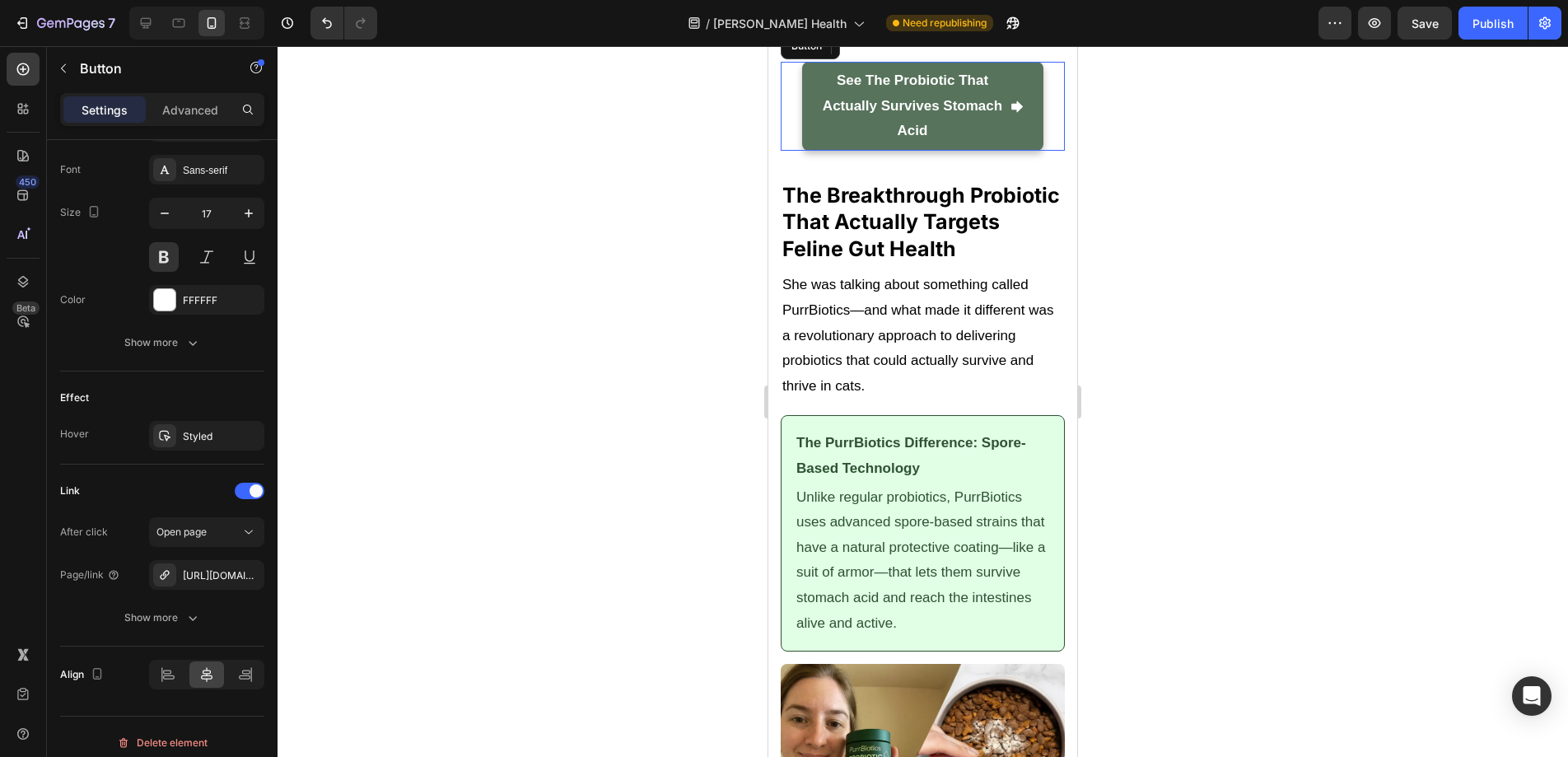
drag, startPoint x: 810, startPoint y: 542, endPoint x: 1394, endPoint y: 610, distance: 587.9
click at [810, 150] on link "See the probiotic that actually survives stomach acid" at bounding box center [922, 106] width 241 height 89
click at [966, 144] on p "See the probiotic that actually survives stomach acid" at bounding box center [913, 107] width 181 height 76
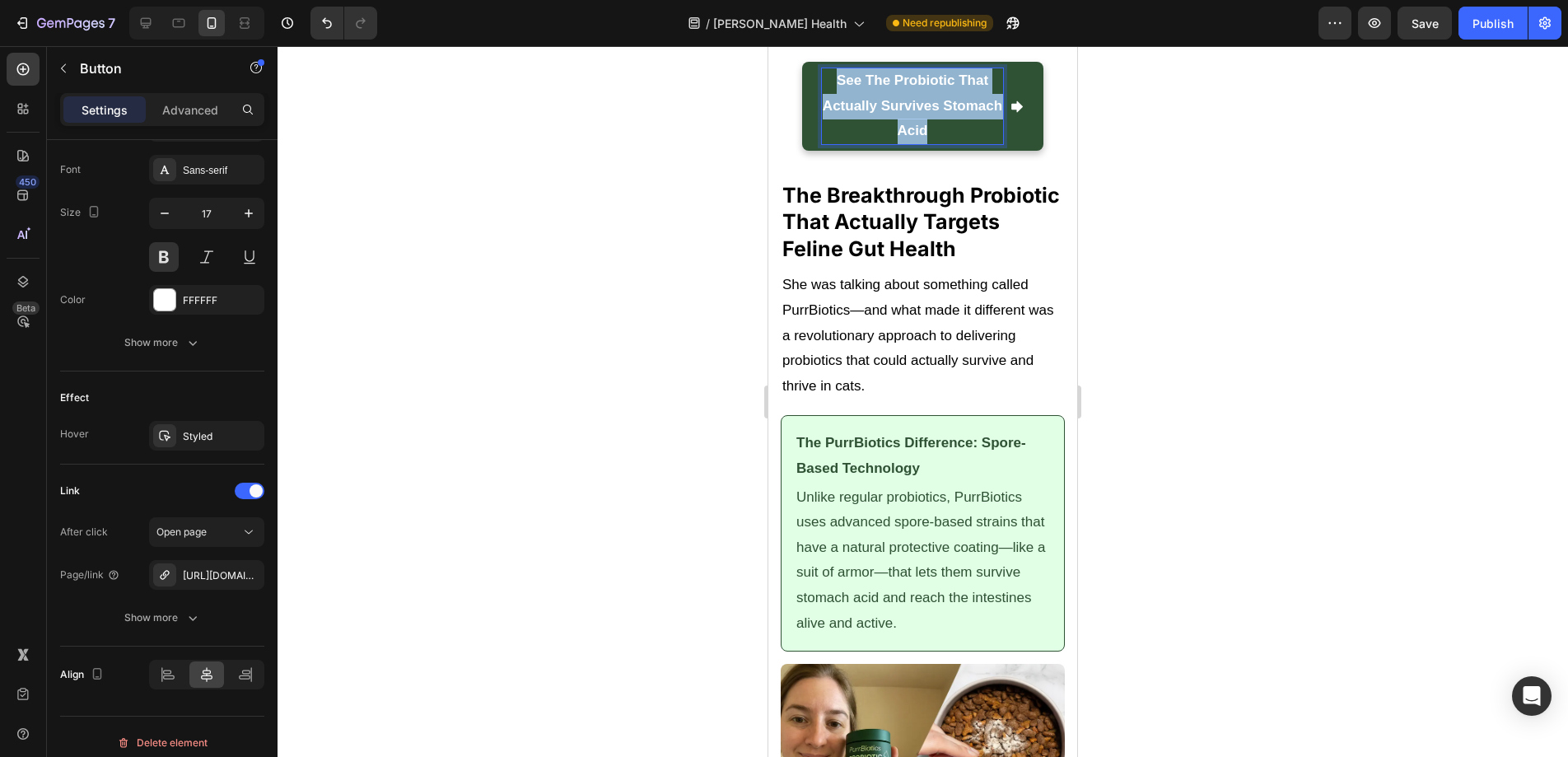
drag, startPoint x: 962, startPoint y: 564, endPoint x: 799, endPoint y: 515, distance: 170.2
click at [799, 150] on div "See the probiotic that actually survives stomach acid Button 36" at bounding box center [922, 106] width 284 height 89
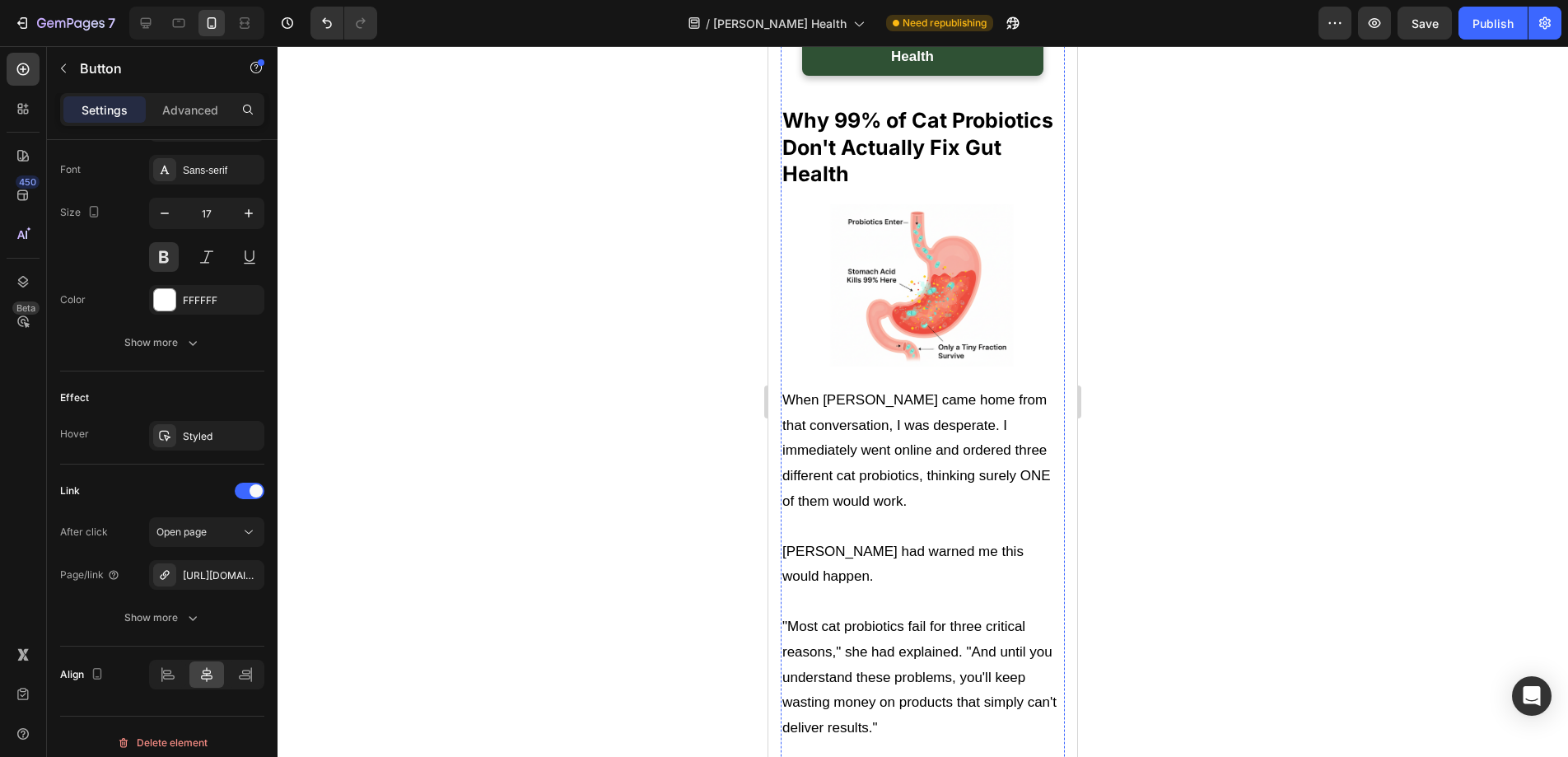
scroll to position [5513, 0]
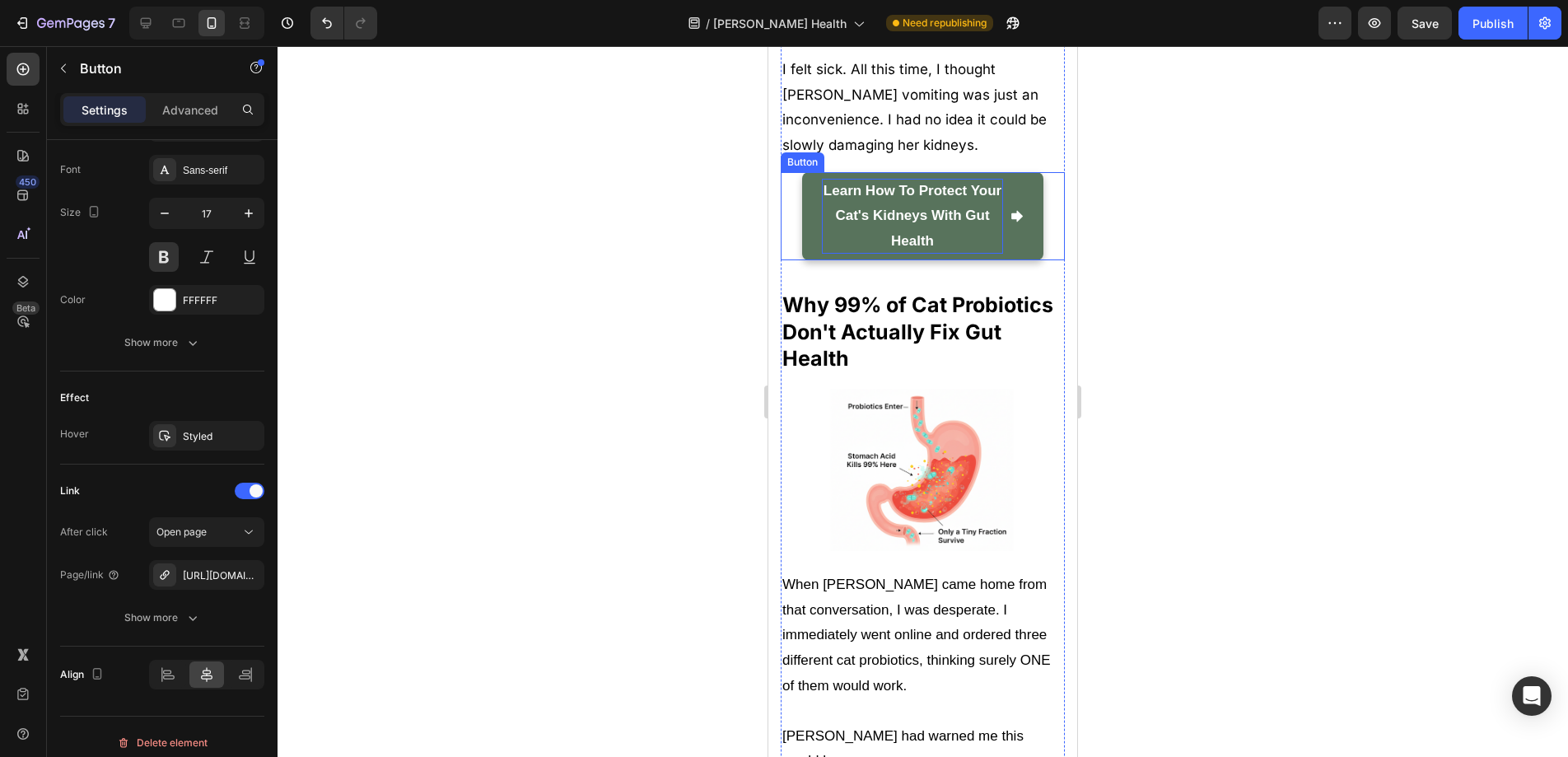
click at [940, 249] on strong "Learn how to protect your cat's kidneys with gut health" at bounding box center [913, 216] width 178 height 66
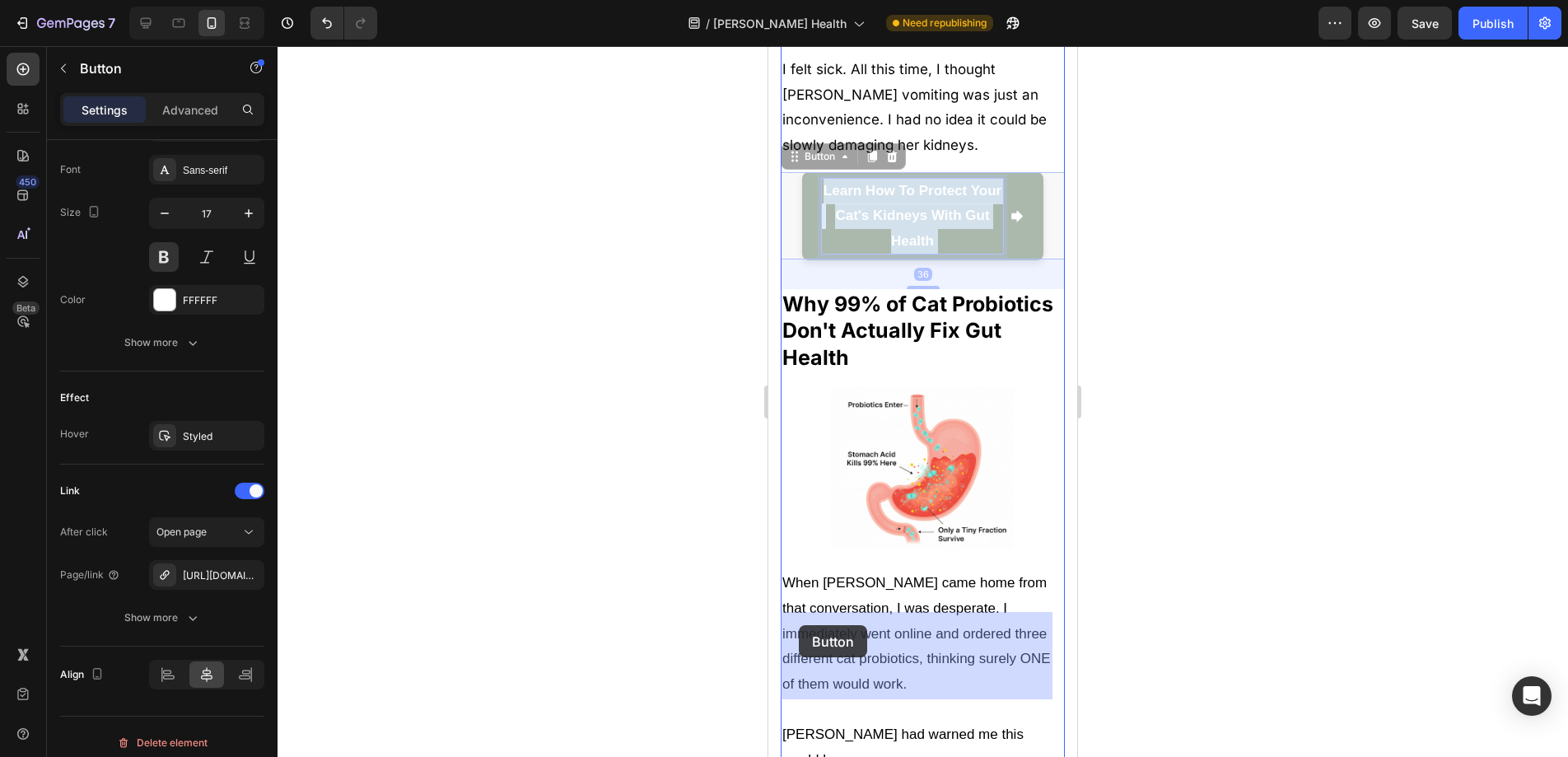
drag, startPoint x: 946, startPoint y: 680, endPoint x: 859, endPoint y: 643, distance: 94.5
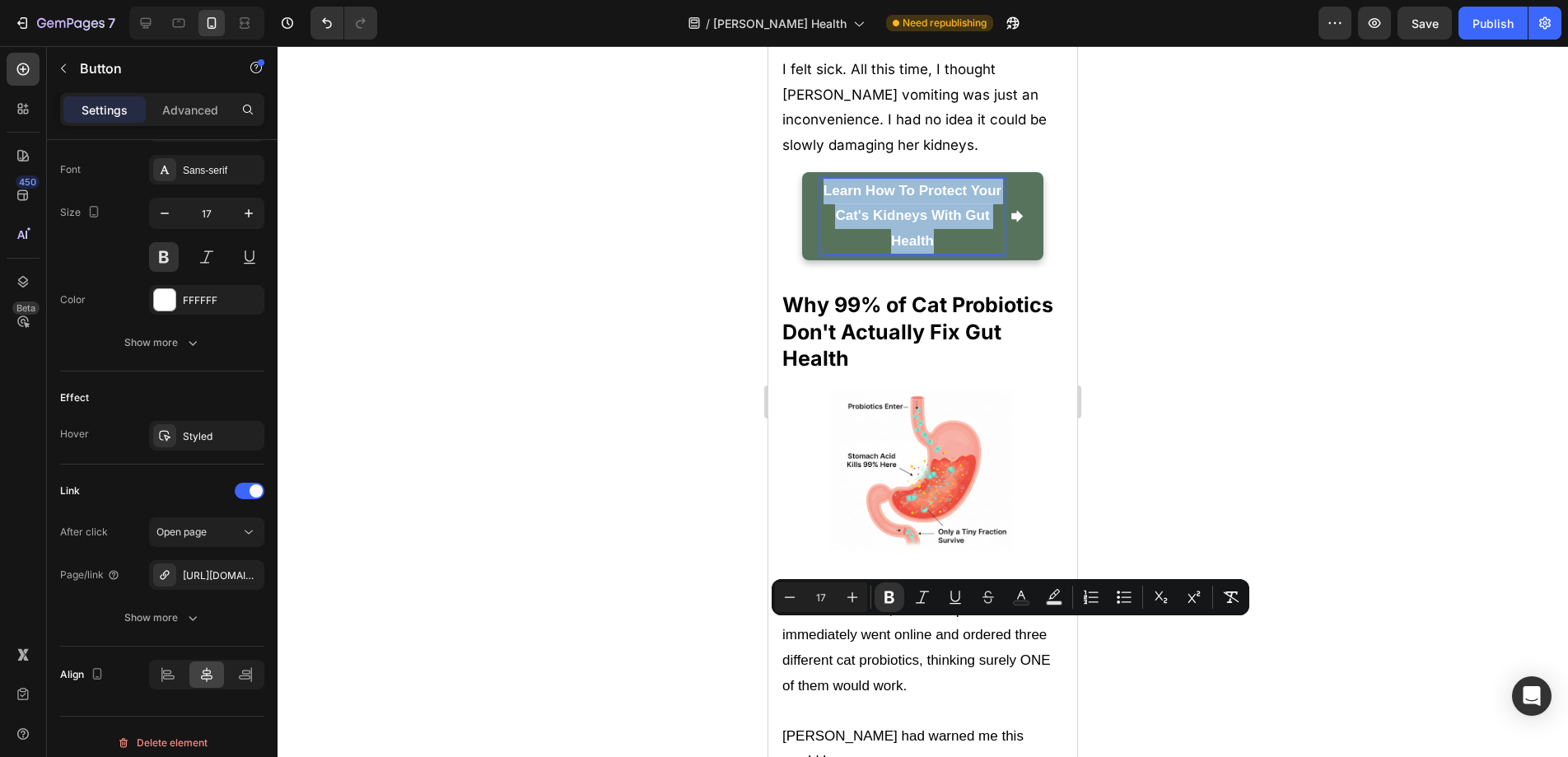
drag, startPoint x: 961, startPoint y: 679, endPoint x: 1617, endPoint y: 634, distance: 657.5
click at [832, 254] on p "Learn how to protect your cat's kidneys with gut health" at bounding box center [913, 216] width 181 height 76
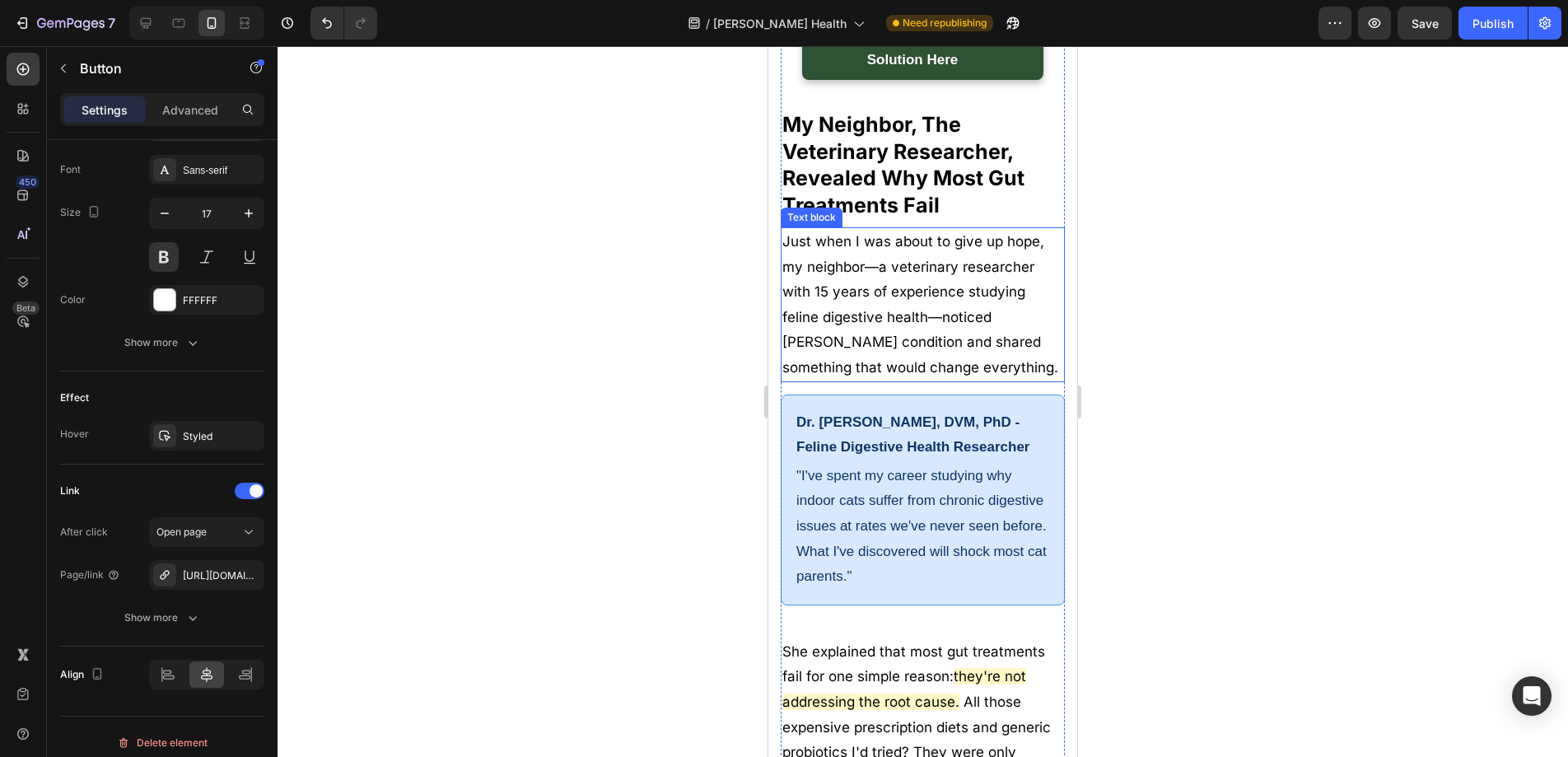
scroll to position [2083, 0]
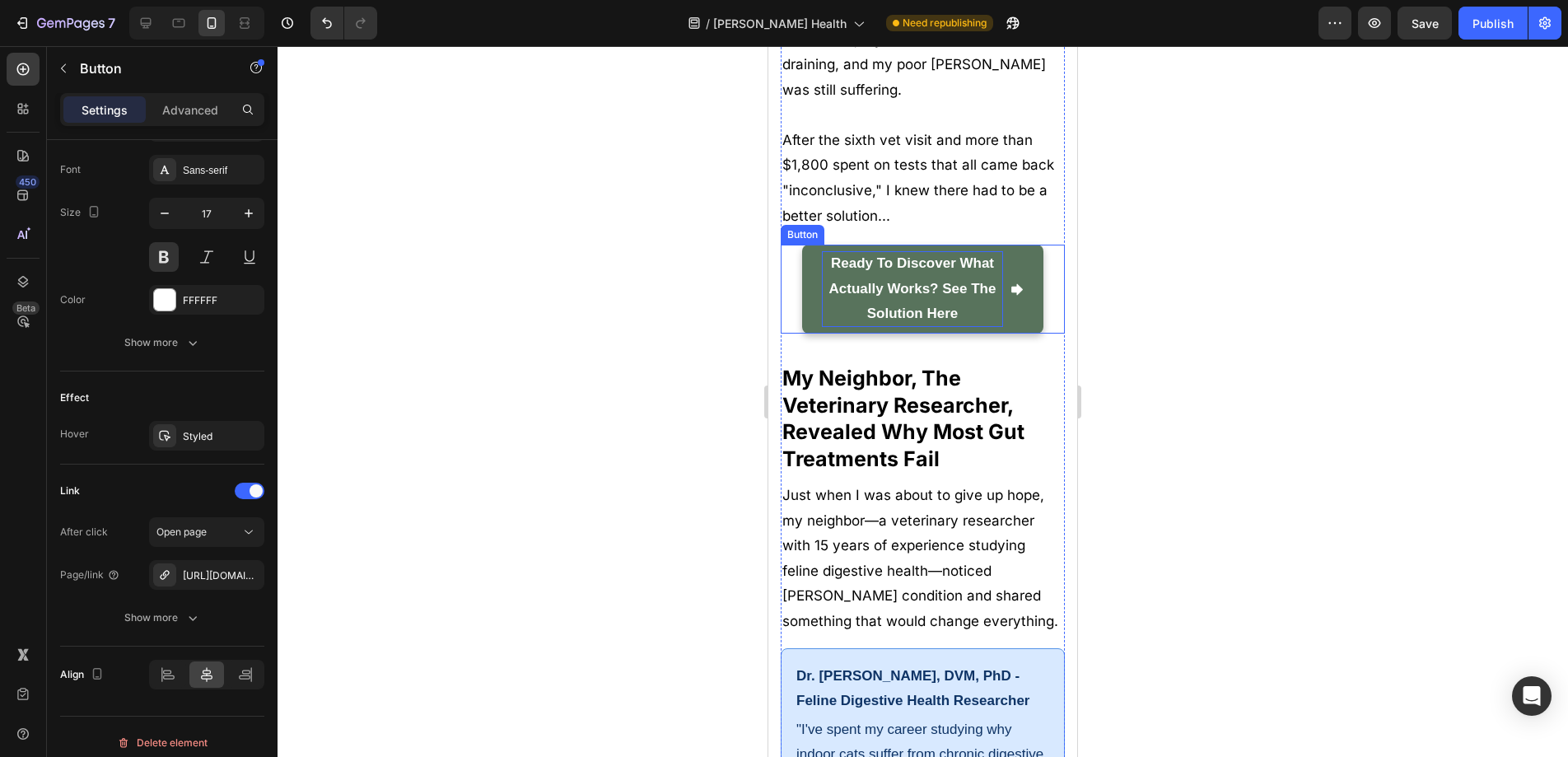
click at [959, 327] on p "Ready to discover what actually works? See the solution here" at bounding box center [913, 289] width 181 height 76
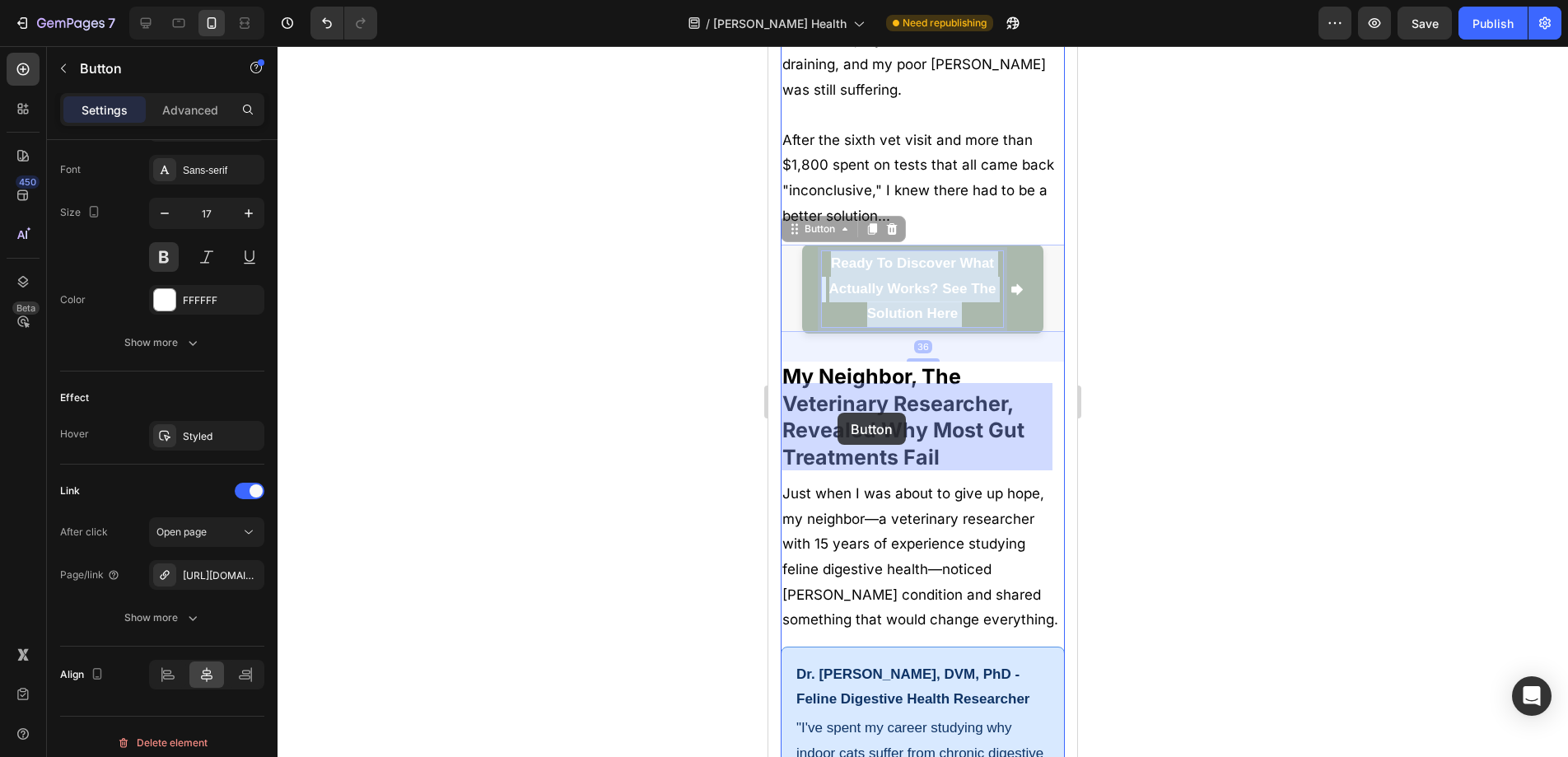
drag, startPoint x: 959, startPoint y: 451, endPoint x: 833, endPoint y: 409, distance: 132.8
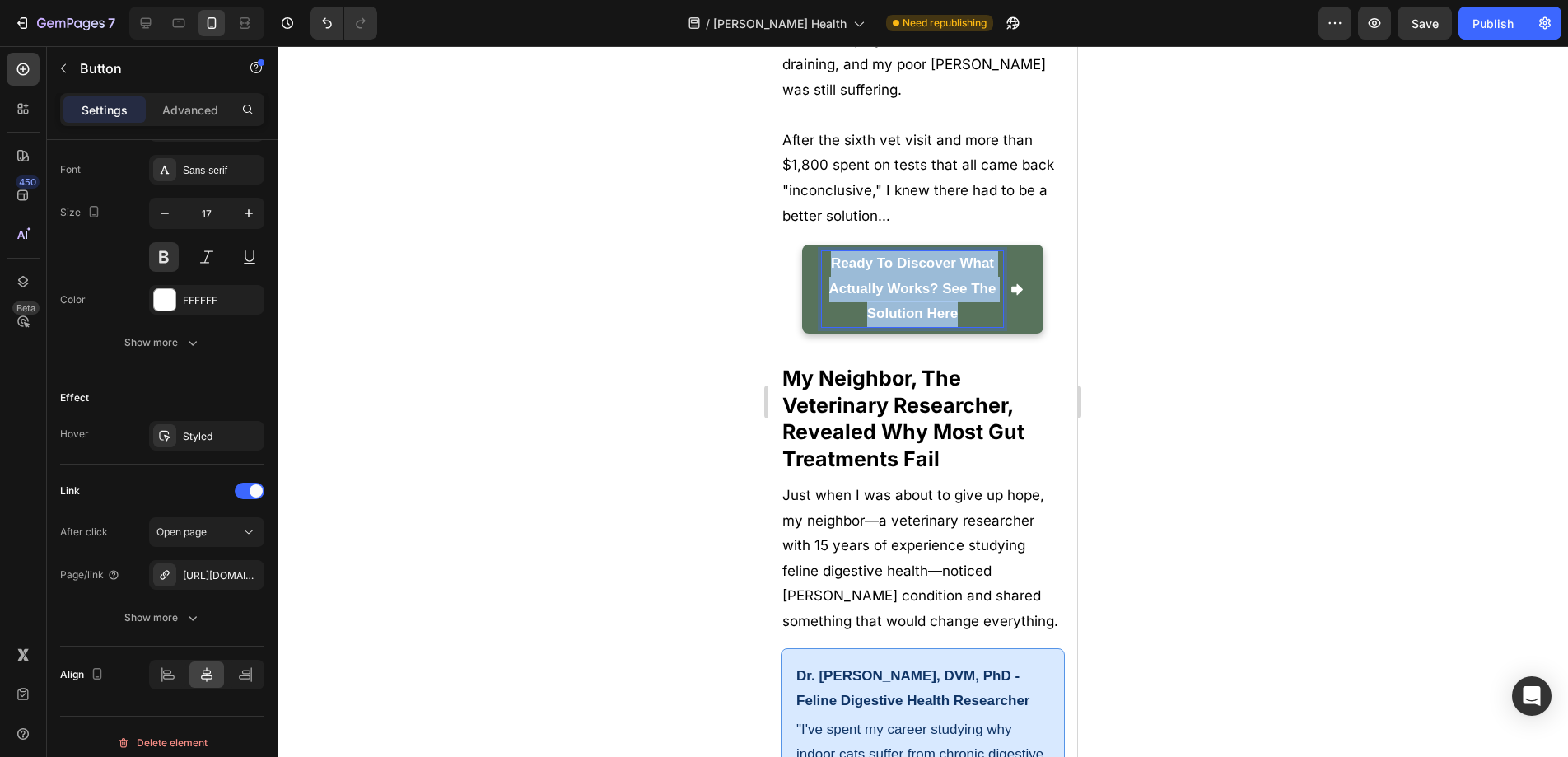
drag, startPoint x: 965, startPoint y: 453, endPoint x: 817, endPoint y: 400, distance: 157.2
click at [817, 334] on link "Ready to discover what actually works? See the solution here" at bounding box center [922, 289] width 241 height 89
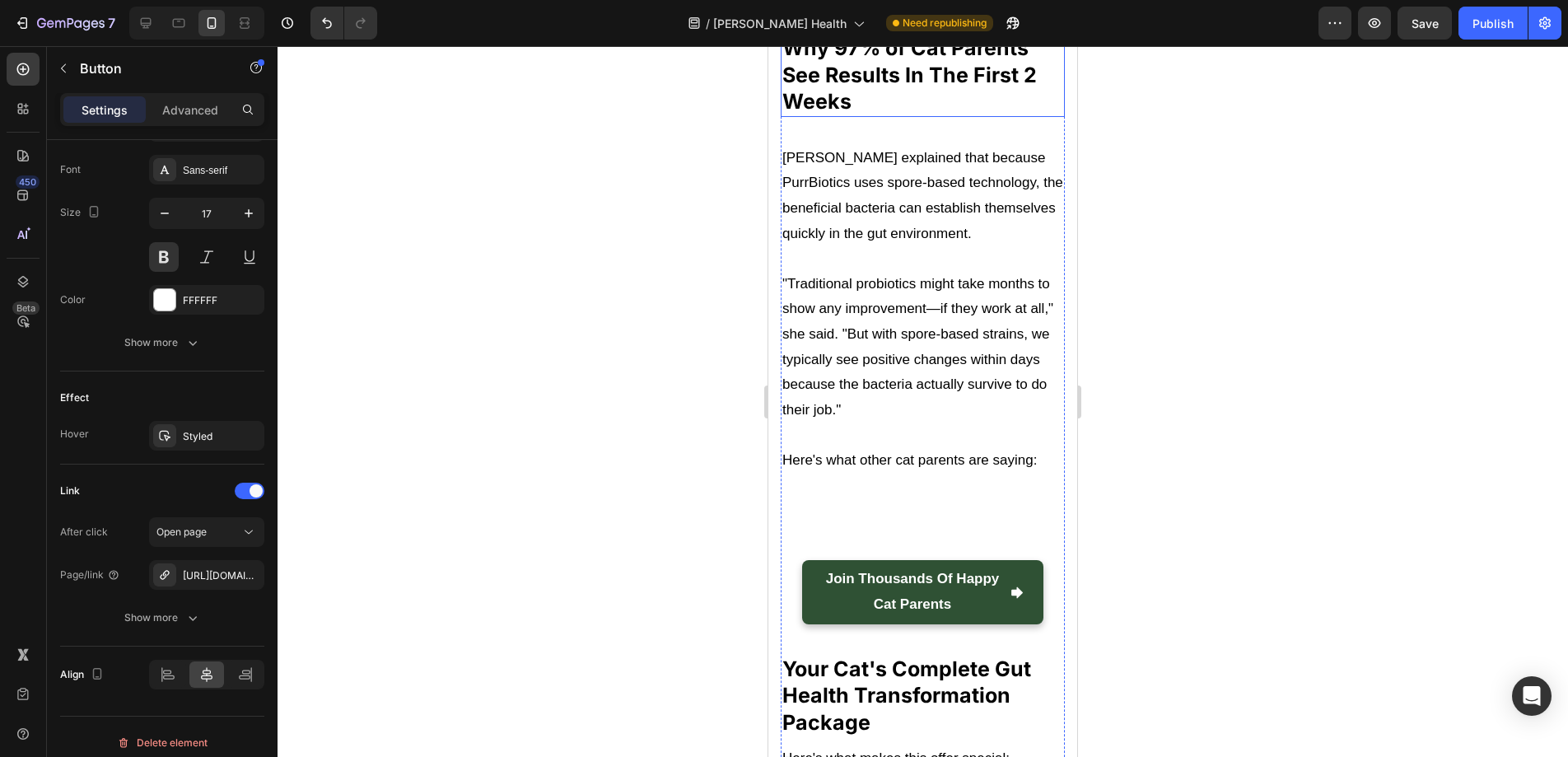
scroll to position [9891, 0]
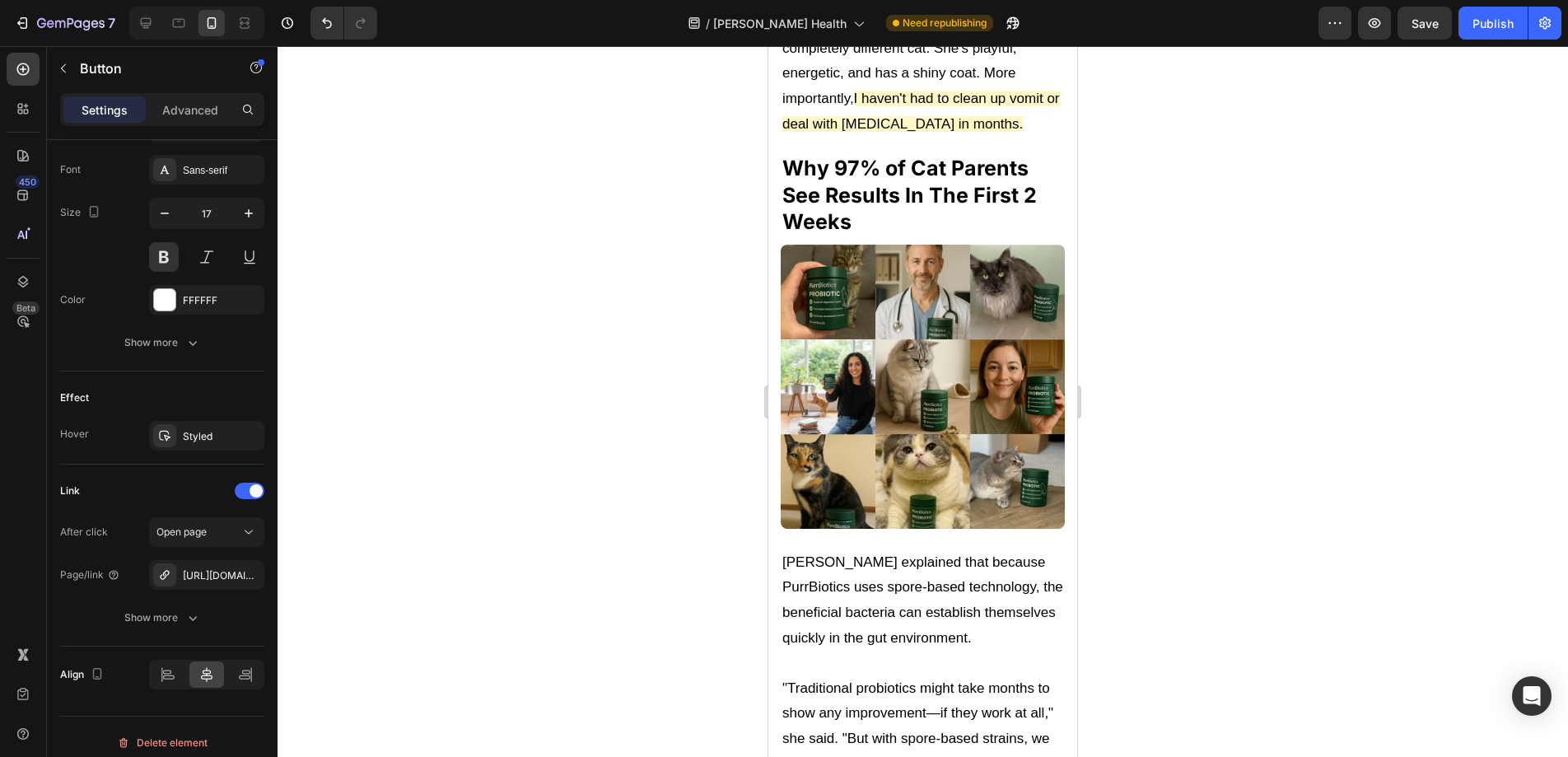
drag, startPoint x: 957, startPoint y: 327, endPoint x: 822, endPoint y: 283, distance: 142.0
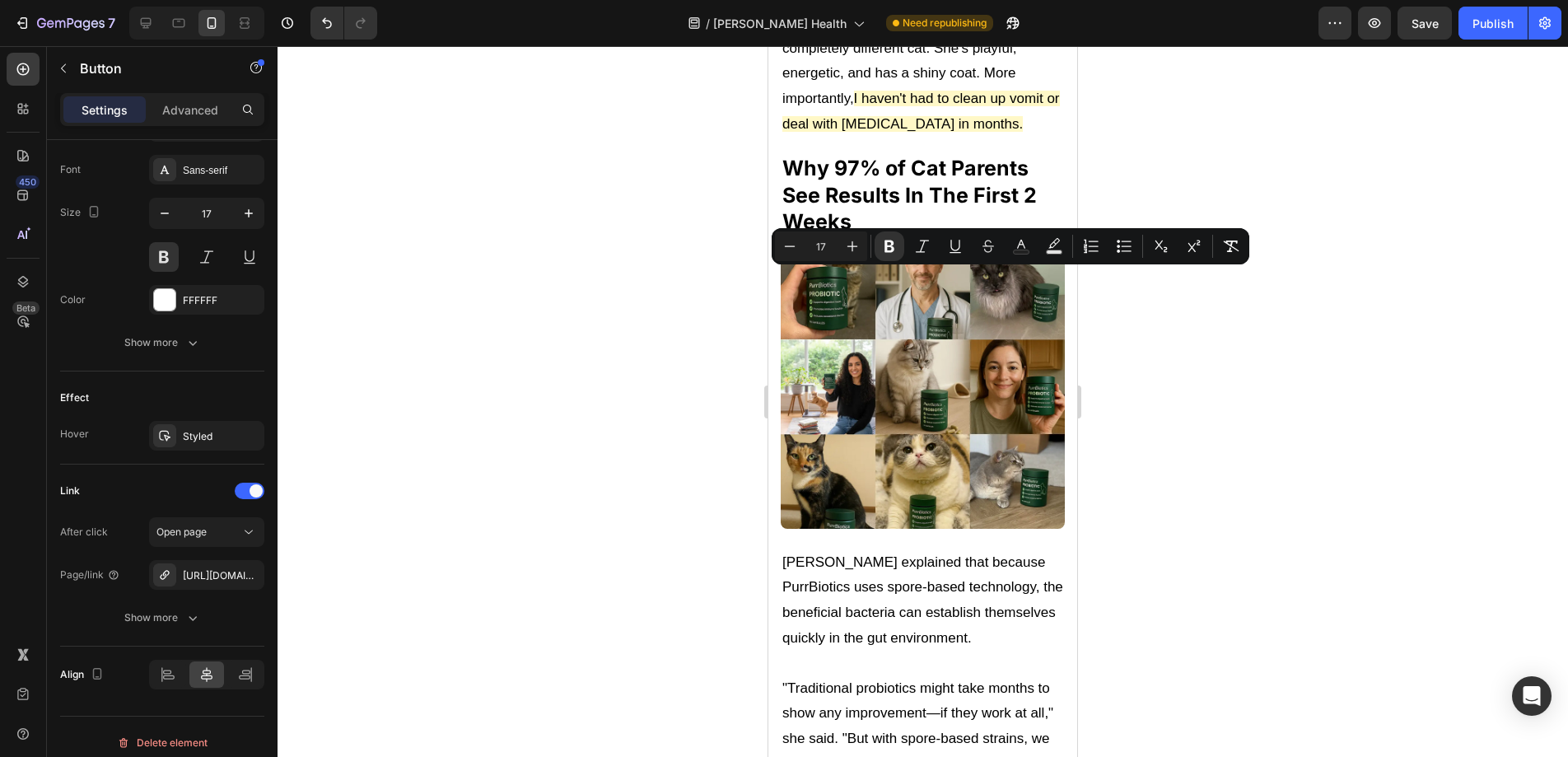
click at [1185, 373] on div at bounding box center [922, 400] width 1290 height 710
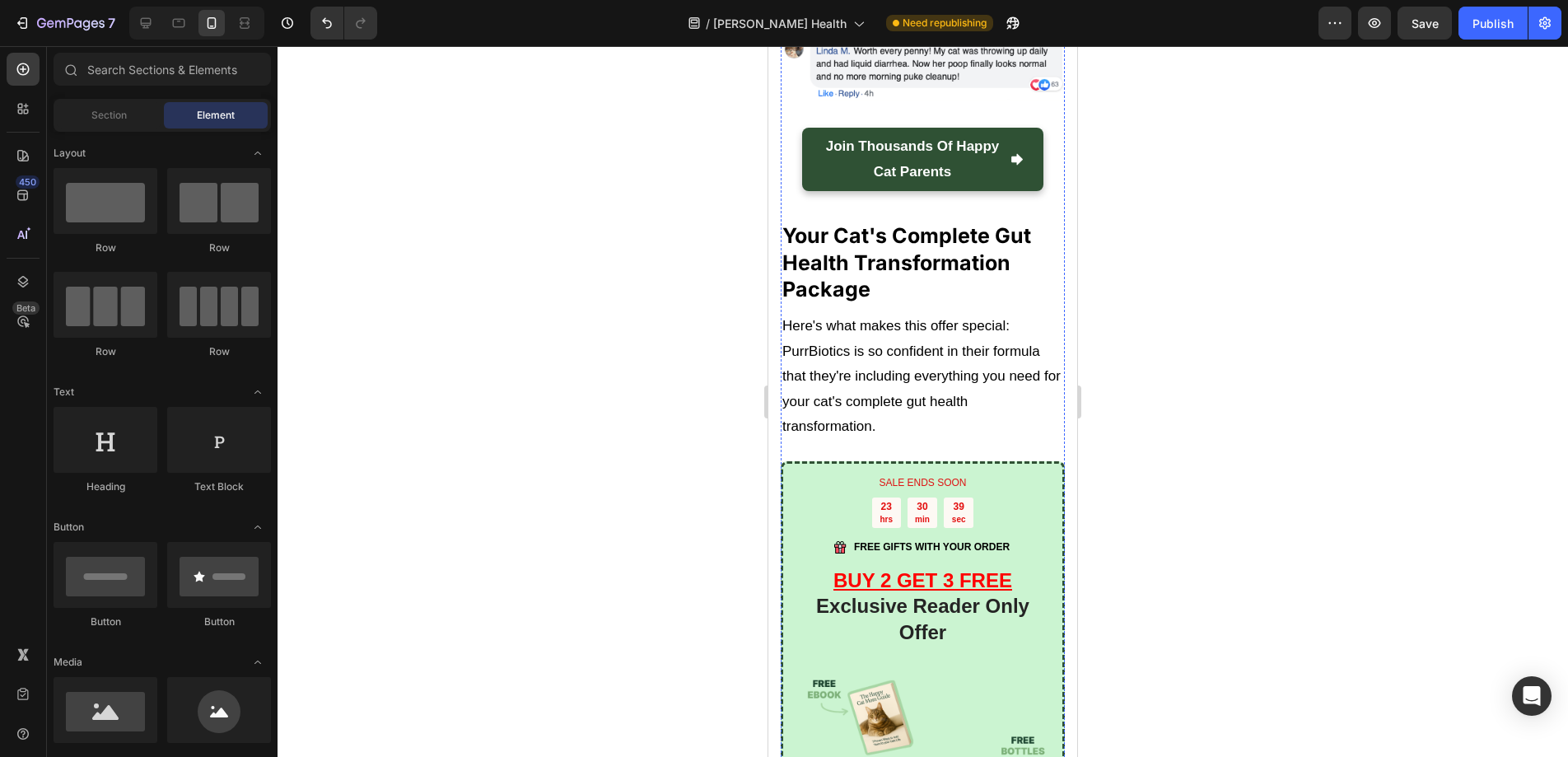
scroll to position [11085, 0]
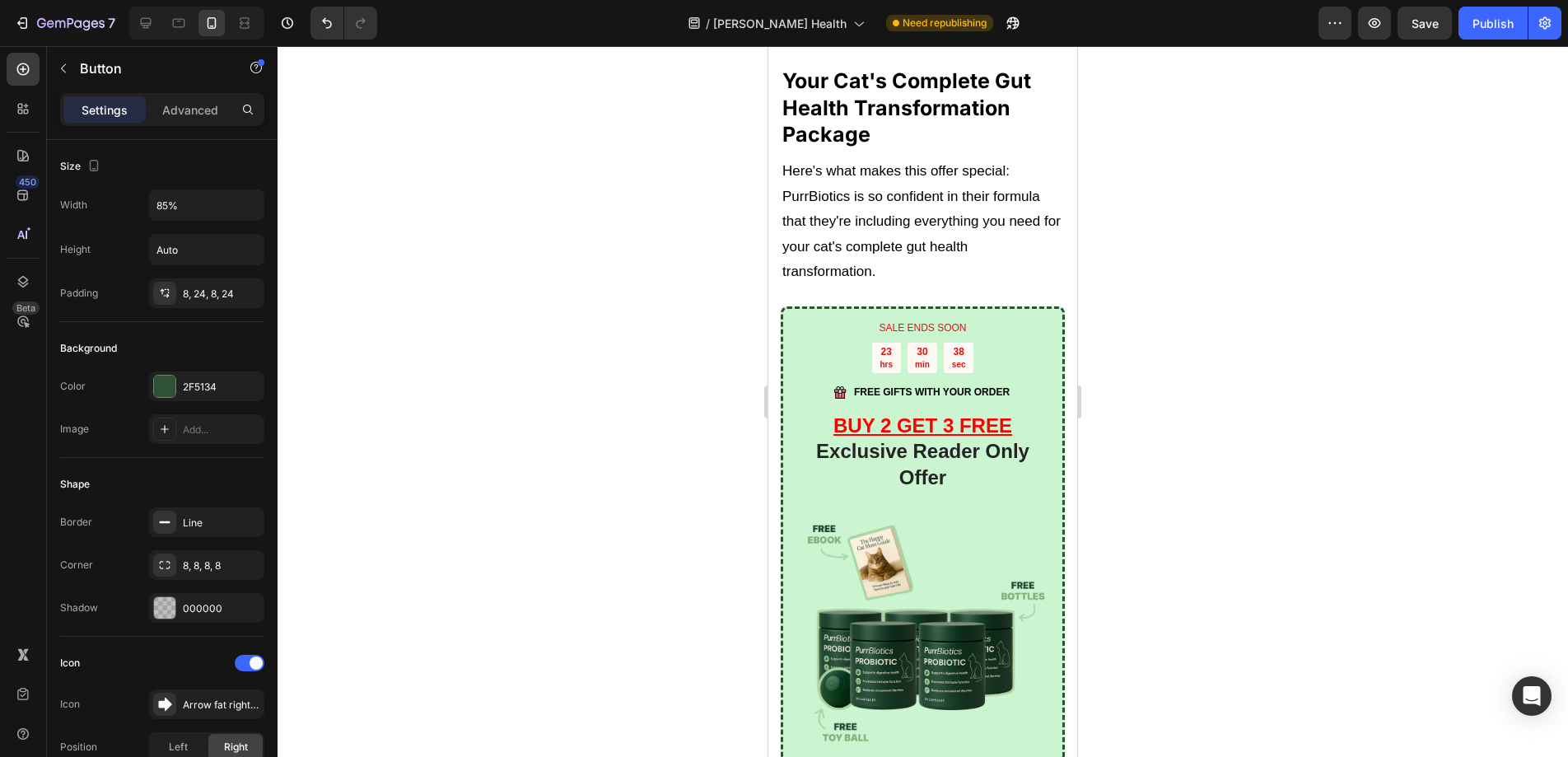
click at [983, 30] on p "Join Thousands of Happy Cat Parents" at bounding box center [913, 4] width 181 height 50
click at [977, 30] on p "Join Thousands of Happy Cat Parents" at bounding box center [913, 4] width 181 height 50
drag, startPoint x: 976, startPoint y: 354, endPoint x: 842, endPoint y: 325, distance: 137.1
click at [842, 30] on p "Join Thousands of Happy Cat Parents" at bounding box center [913, 4] width 181 height 50
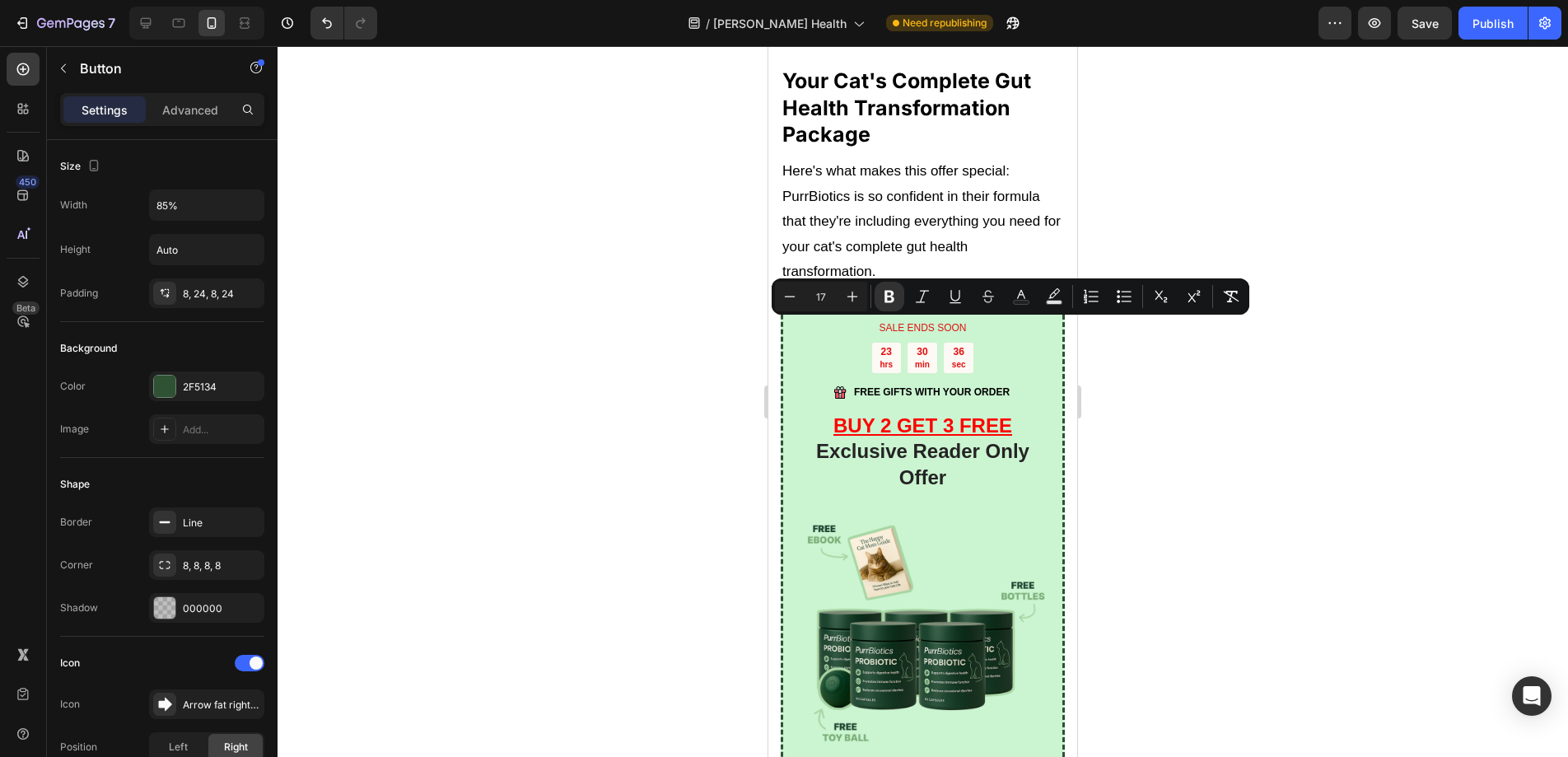
click at [1215, 359] on div at bounding box center [922, 400] width 1290 height 710
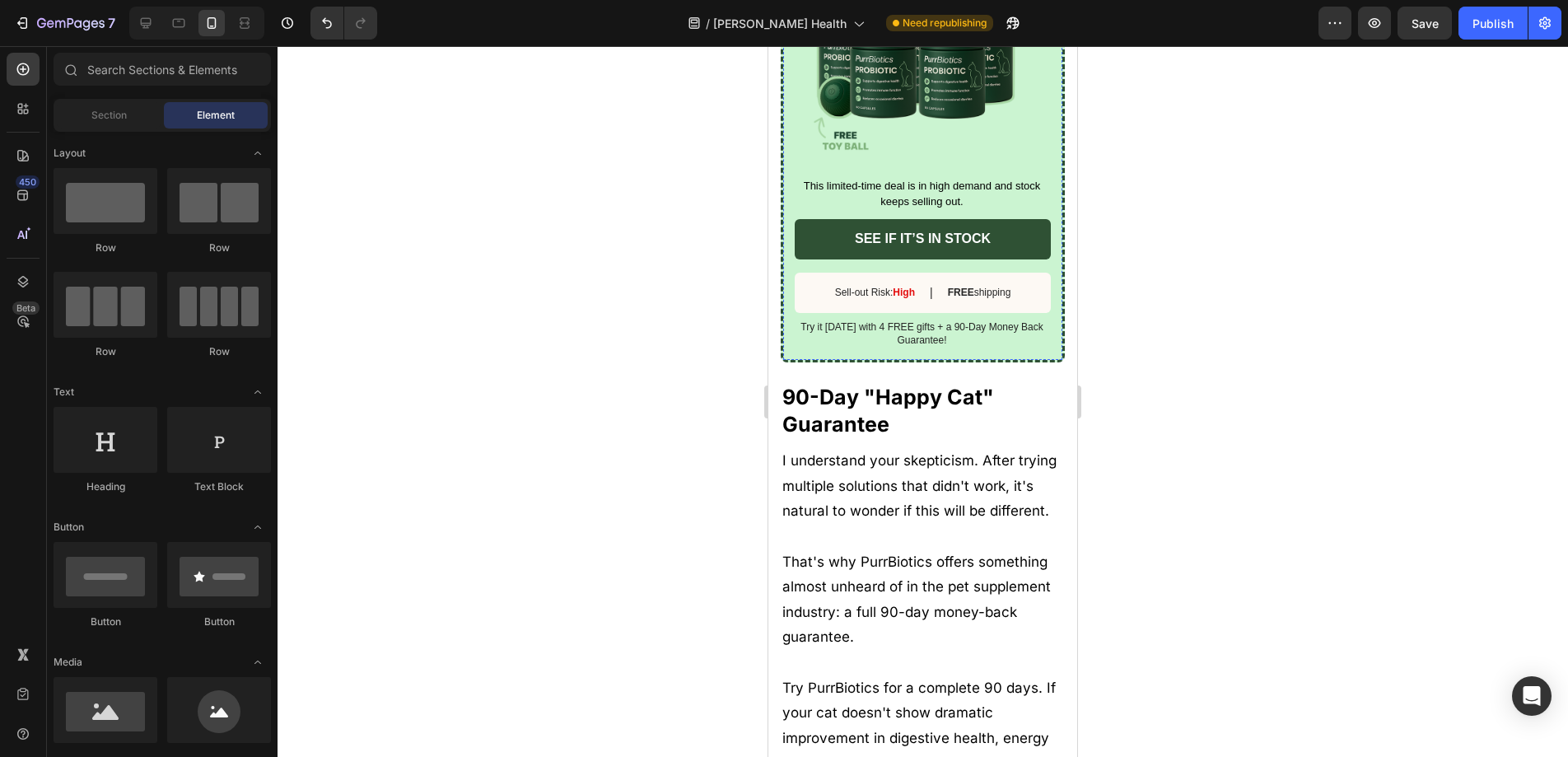
scroll to position [11667, 0]
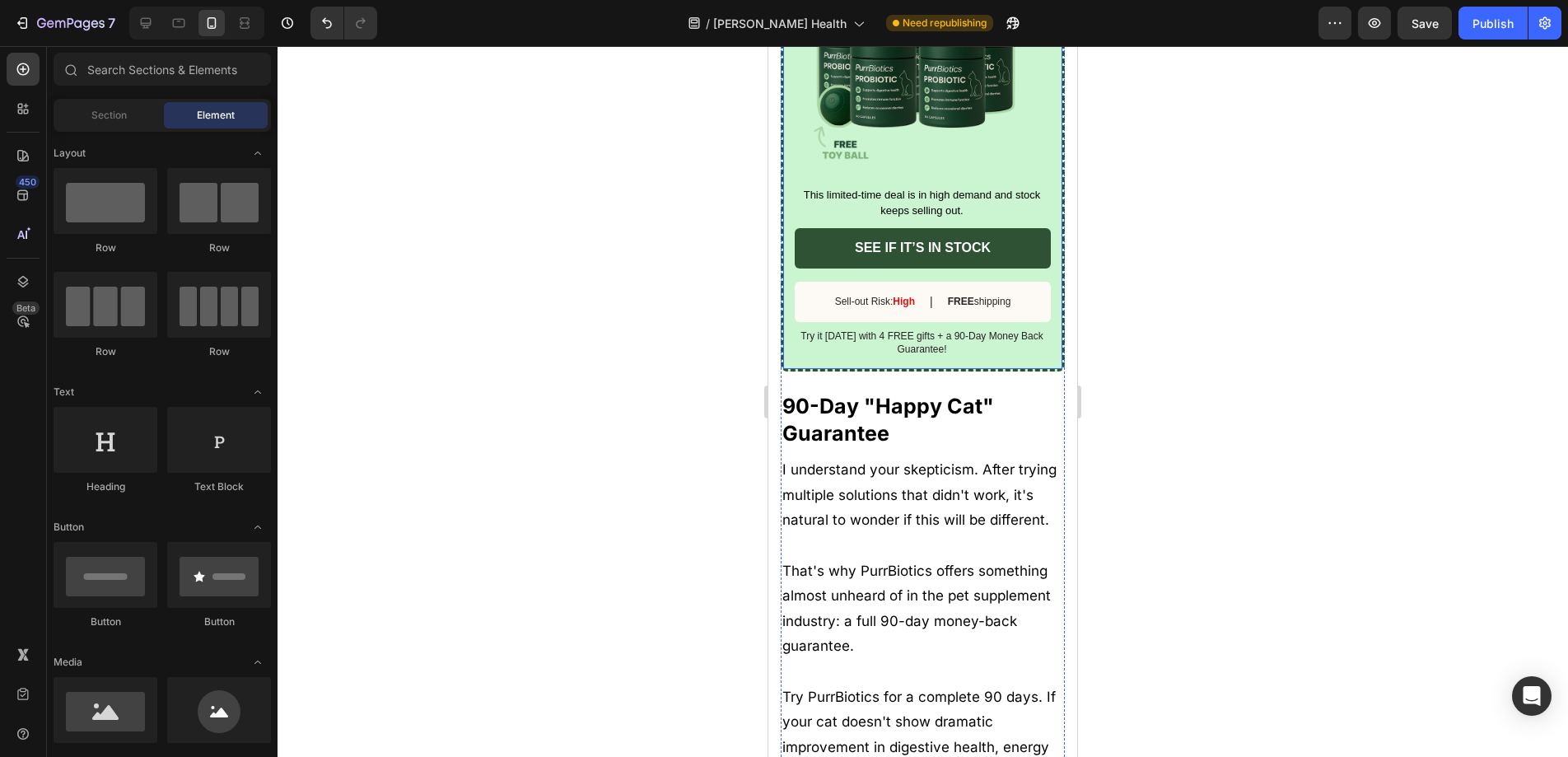
click at [1036, 372] on div "SALE ENDS SOON Text Block 23 hrs 30 min 31 sec Countdown Timer Image FREE GIFTS…" at bounding box center [922, 48] width 284 height 647
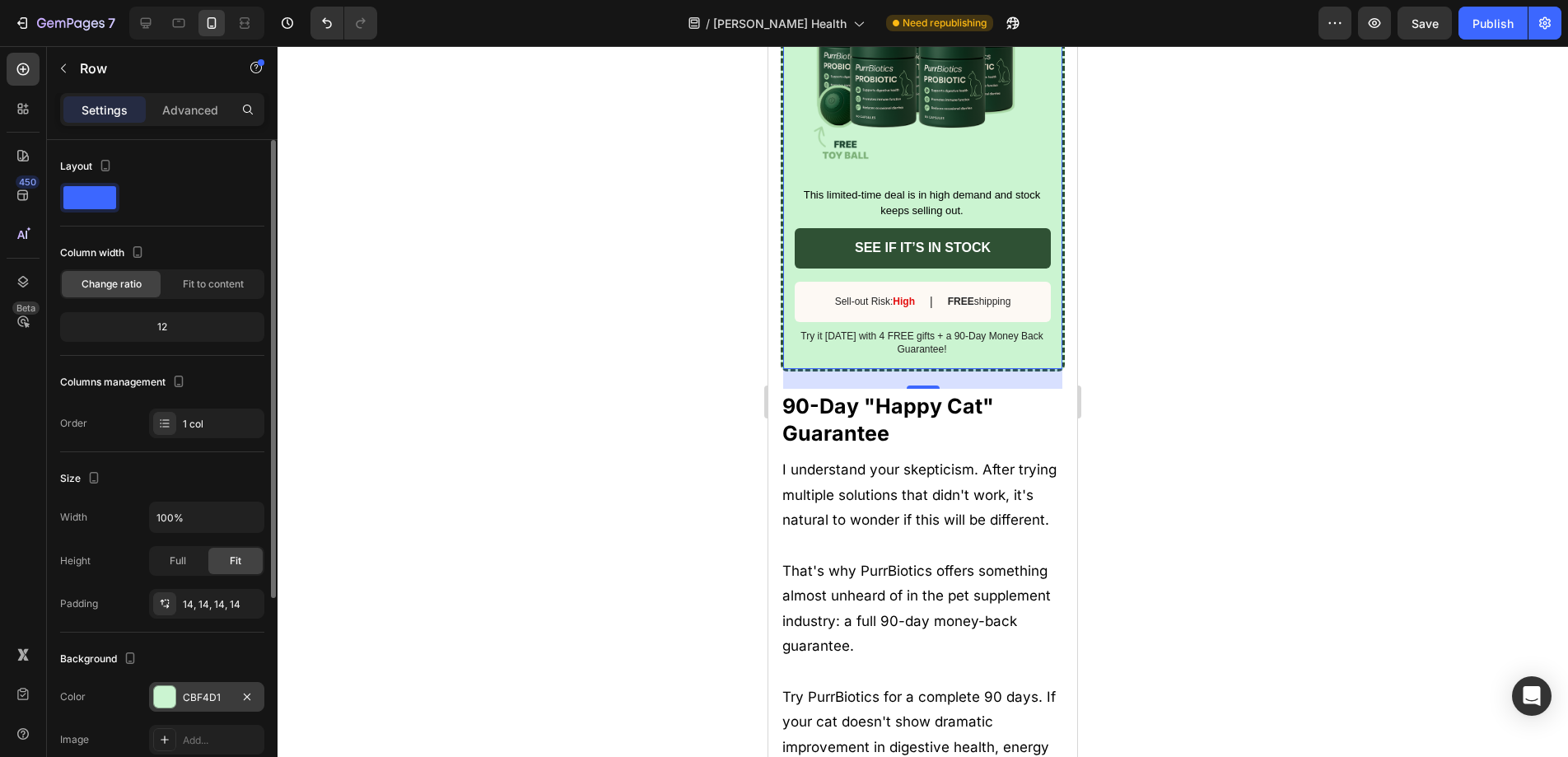
click at [192, 699] on div "CBF4D1" at bounding box center [207, 697] width 48 height 15
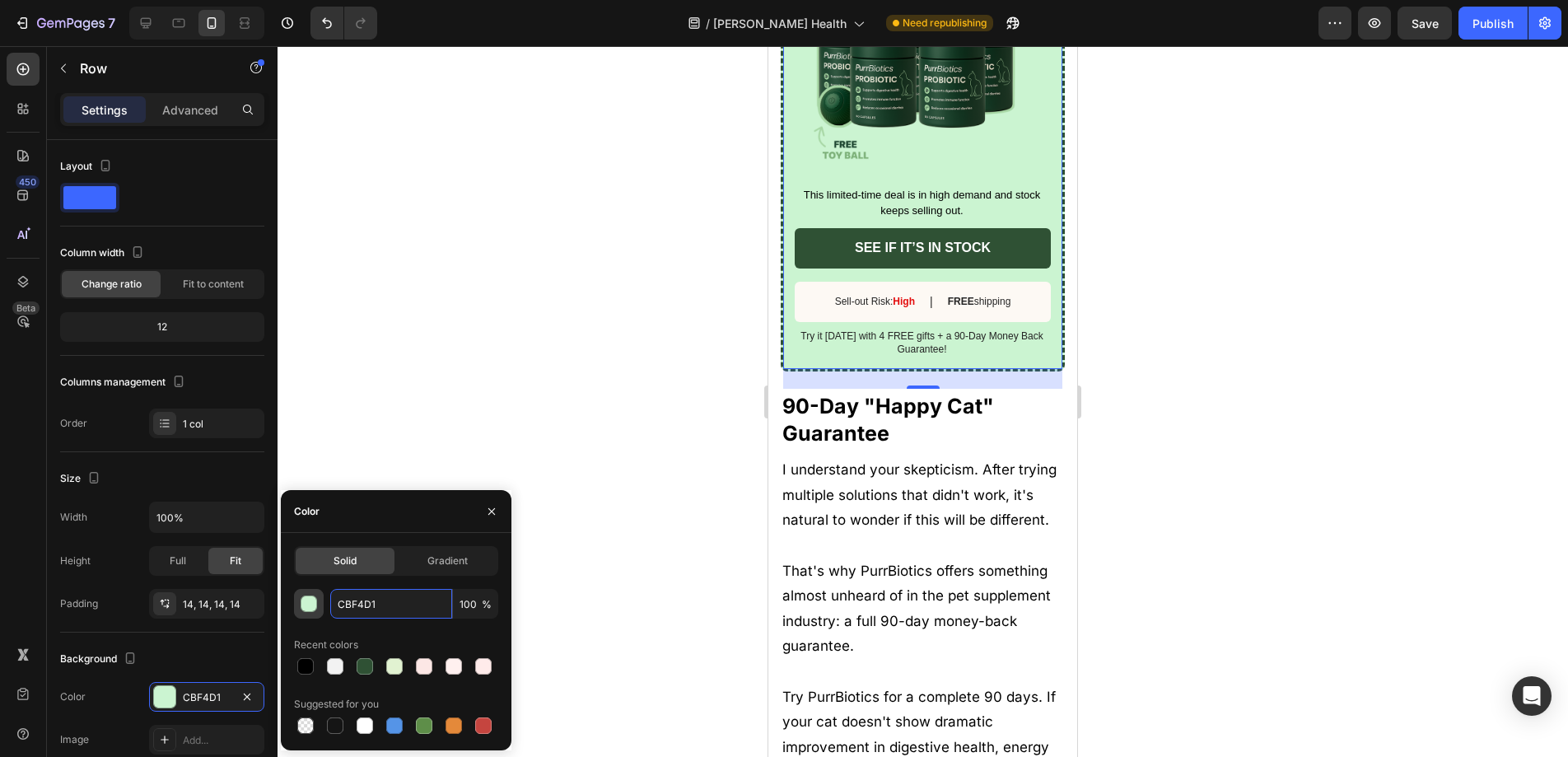
drag, startPoint x: 399, startPoint y: 609, endPoint x: 321, endPoint y: 605, distance: 78.1
click at [321, 605] on div "CBF4D1 100 %" at bounding box center [395, 604] width 204 height 30
paste input "#E1F2D1"
type input "#E1F2D1"
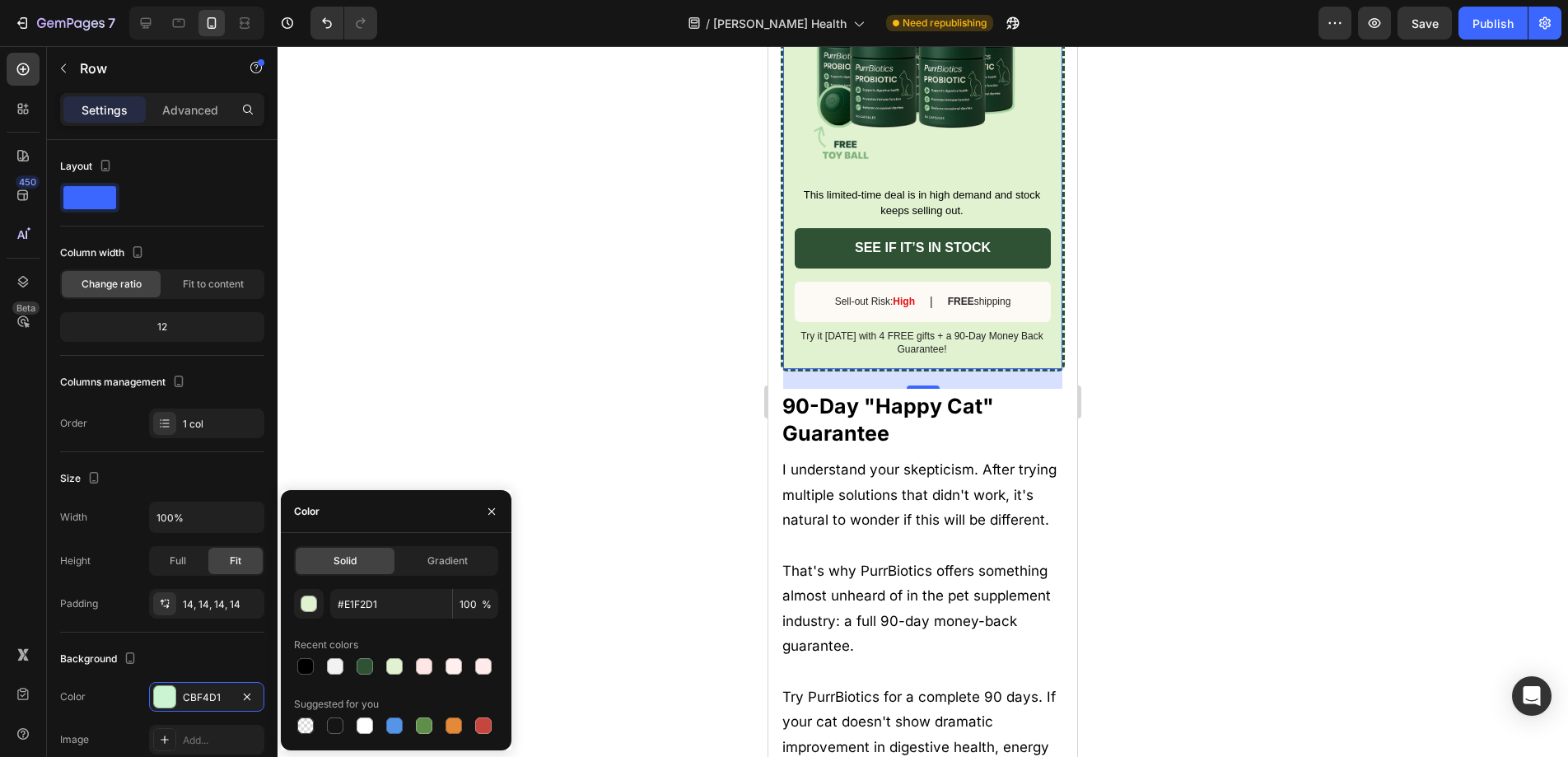
click at [506, 372] on div at bounding box center [922, 400] width 1290 height 710
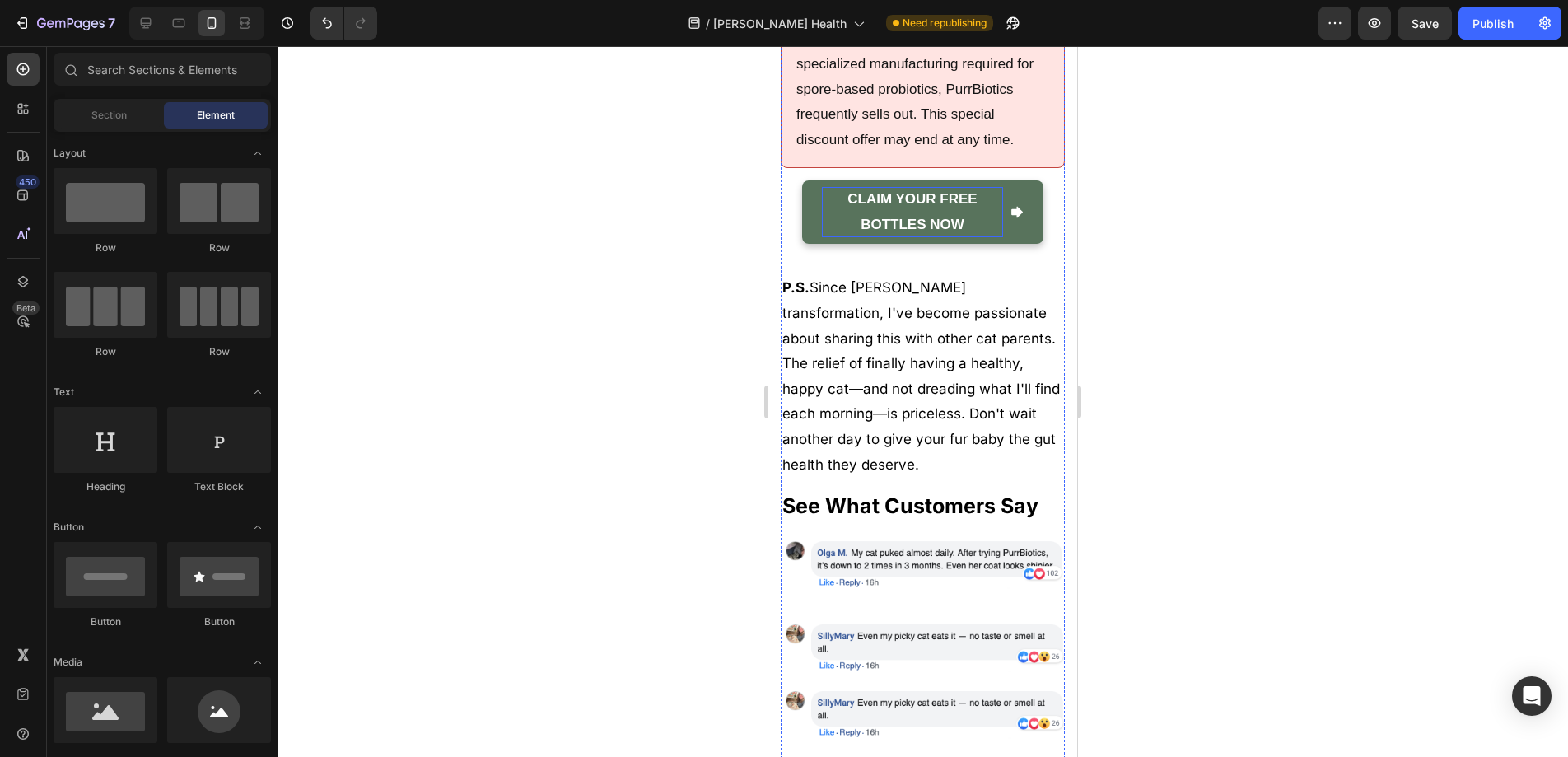
scroll to position [14181, 0]
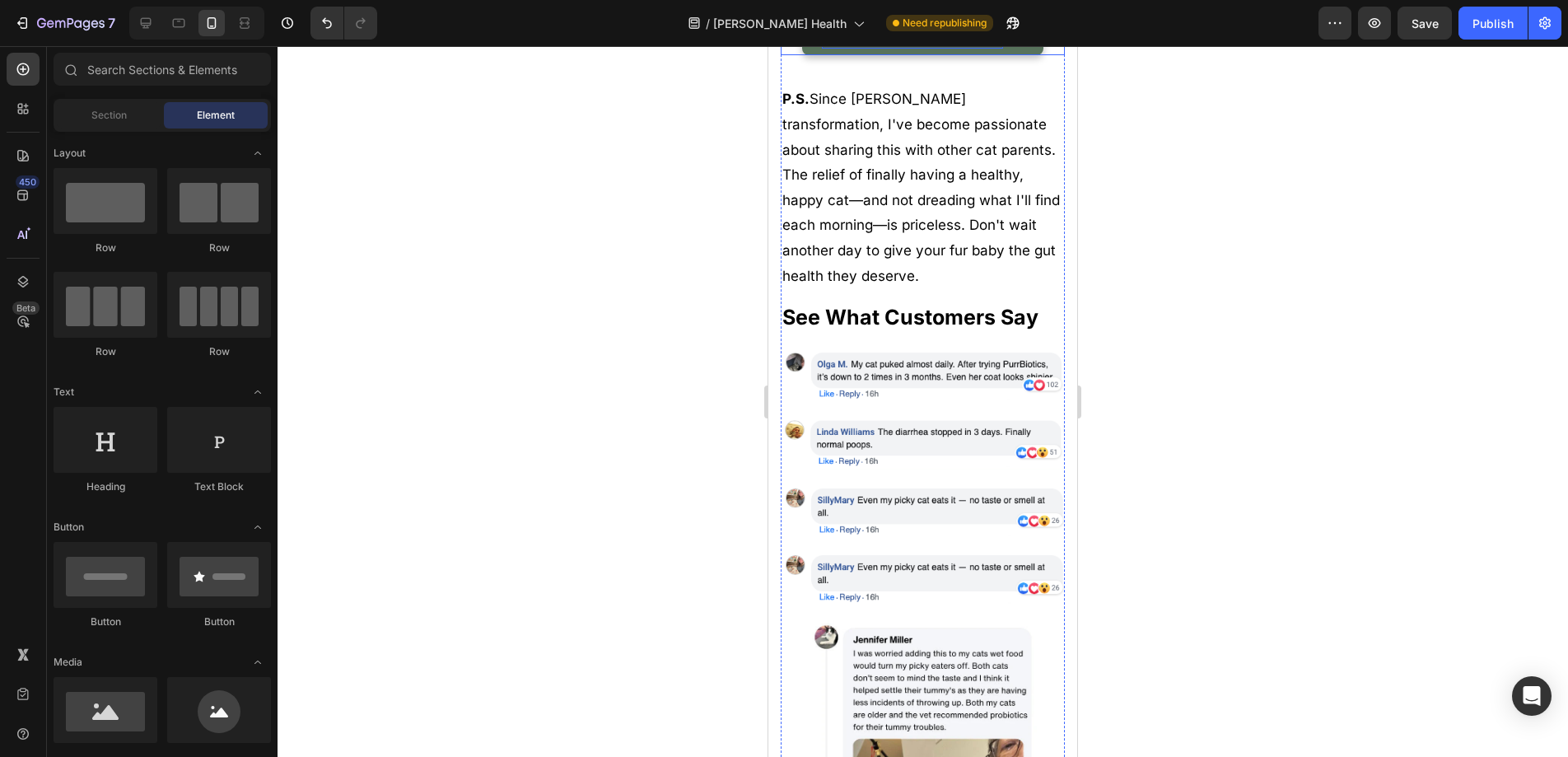
click at [846, 49] on p "CLAIM YOUR FREE BOTTLES NOW" at bounding box center [913, 23] width 181 height 50
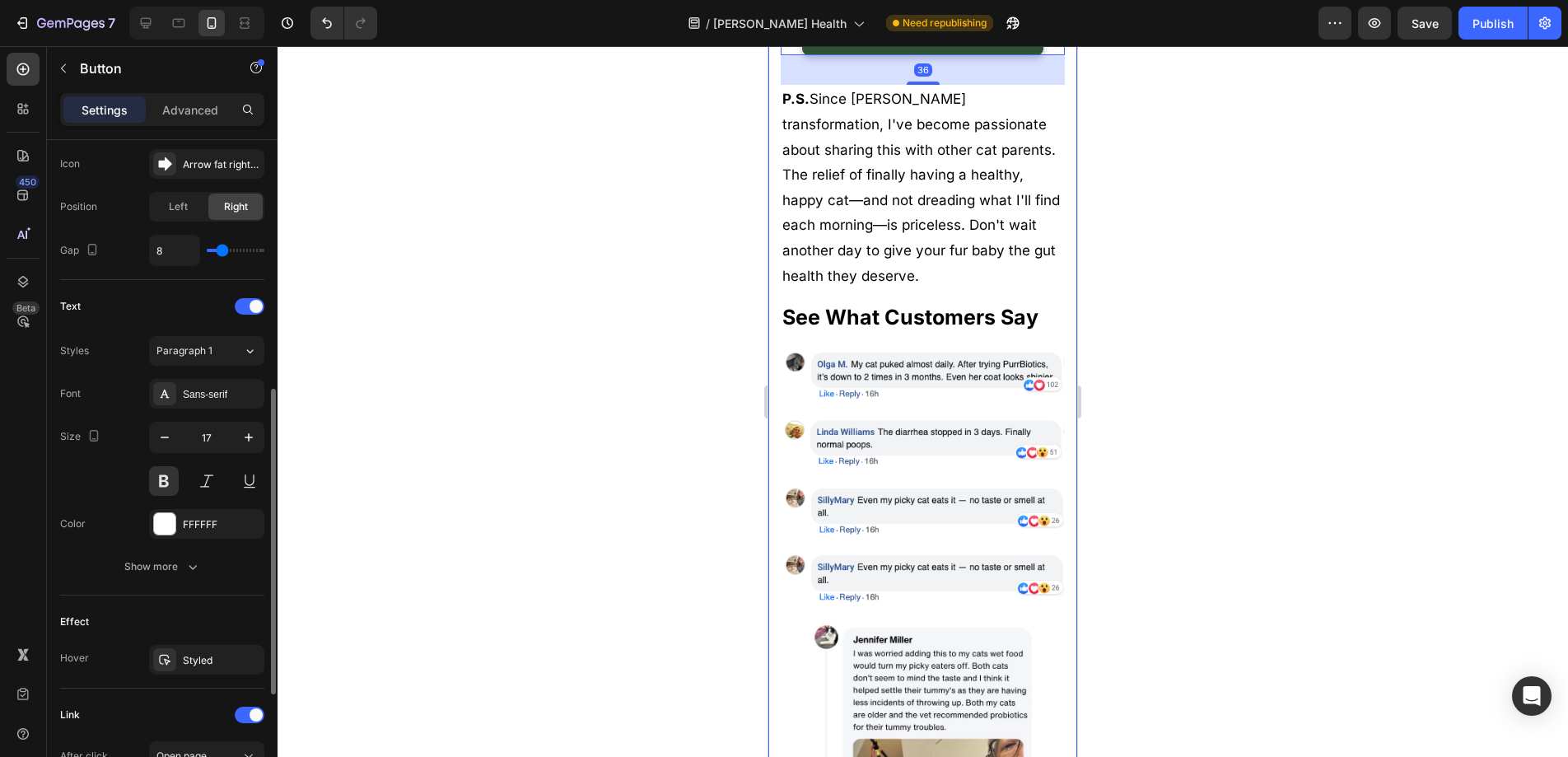
scroll to position [776, 0]
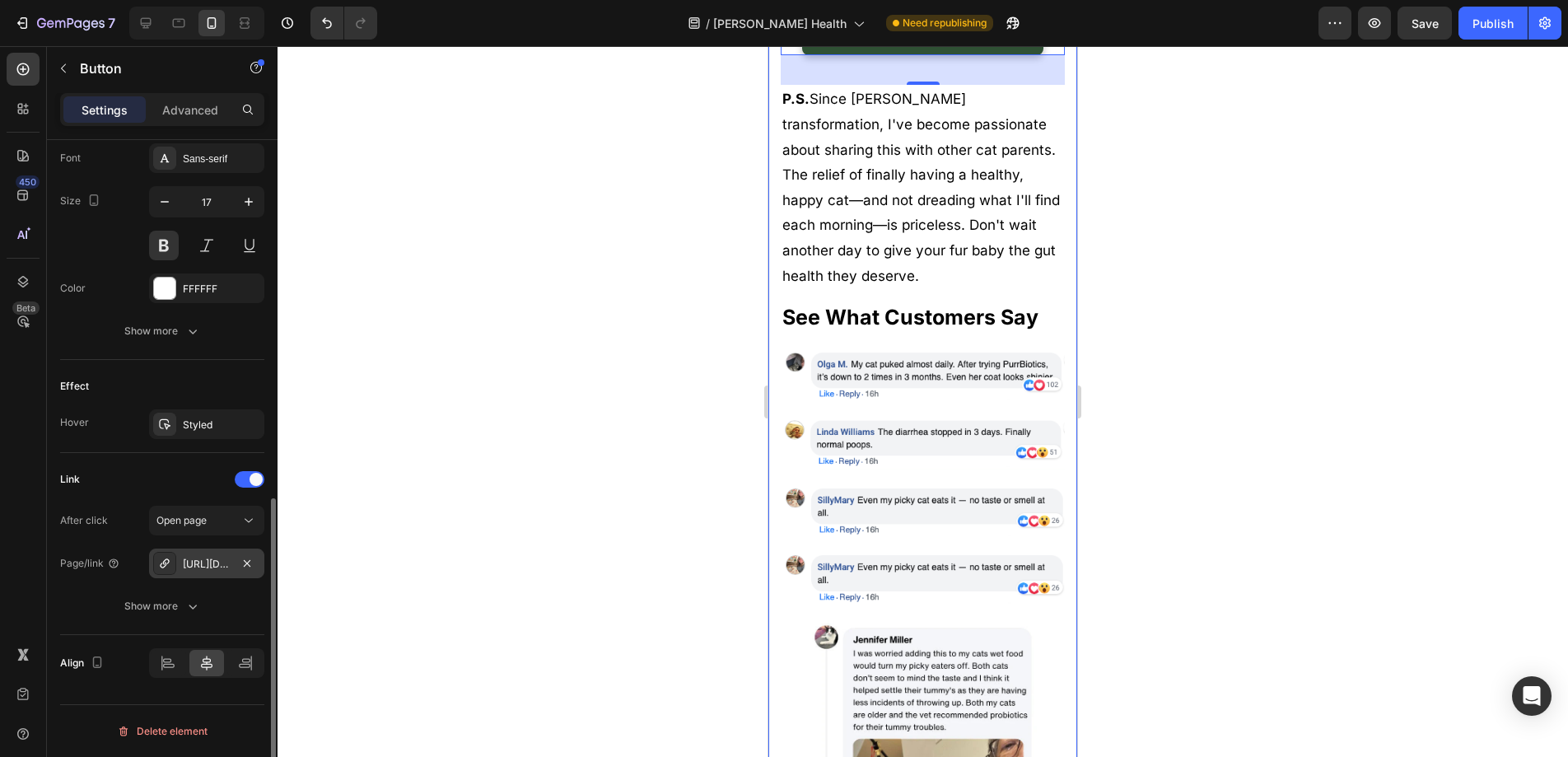
click at [206, 569] on div "https://www.purrbiotics.co/probiotics-for-cats-that-support-happy-tummies-immun…" at bounding box center [207, 564] width 48 height 15
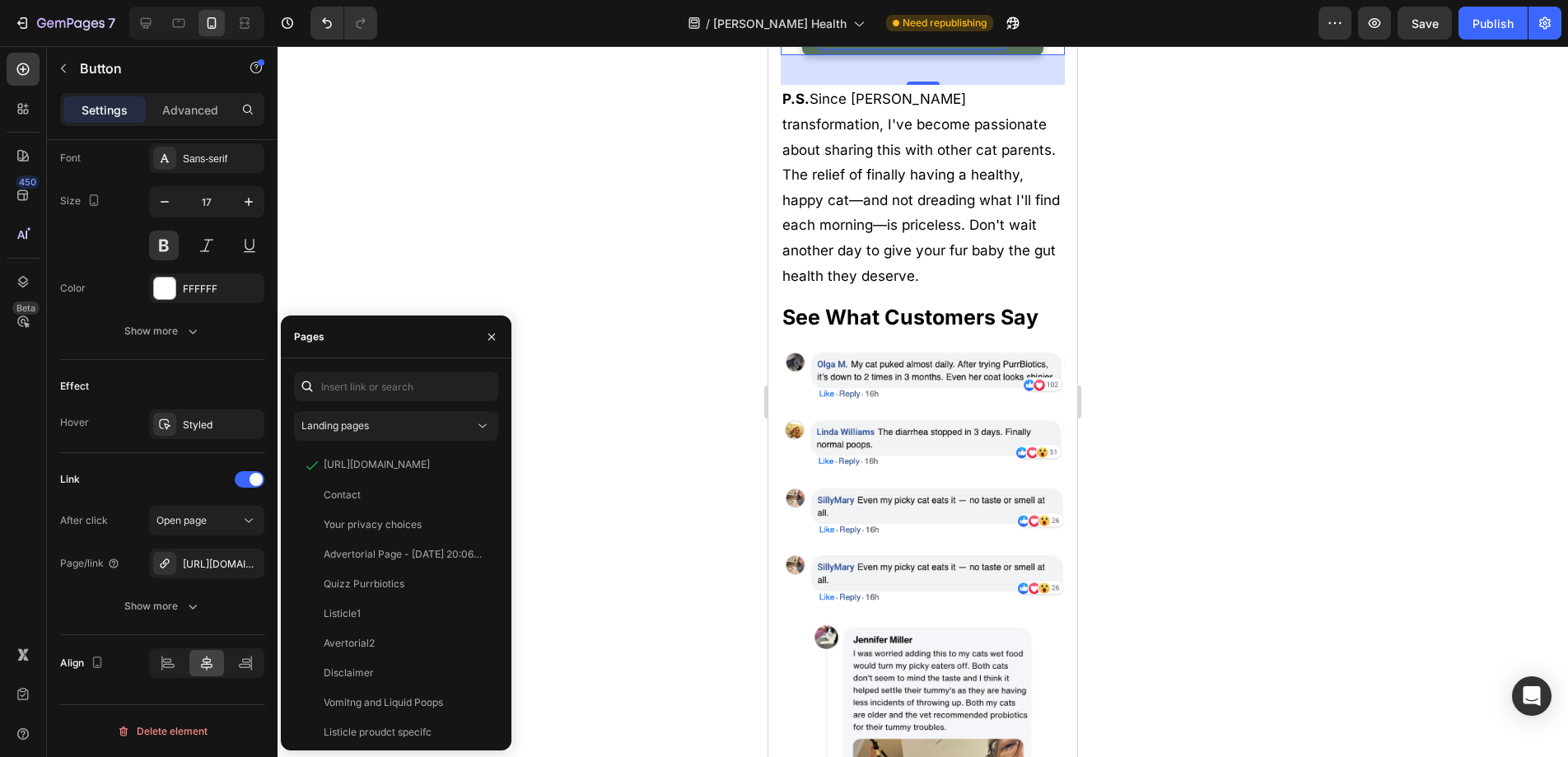
click at [966, 49] on p "CLAIM YOUR FREE BOTTLES NOW" at bounding box center [913, 23] width 181 height 50
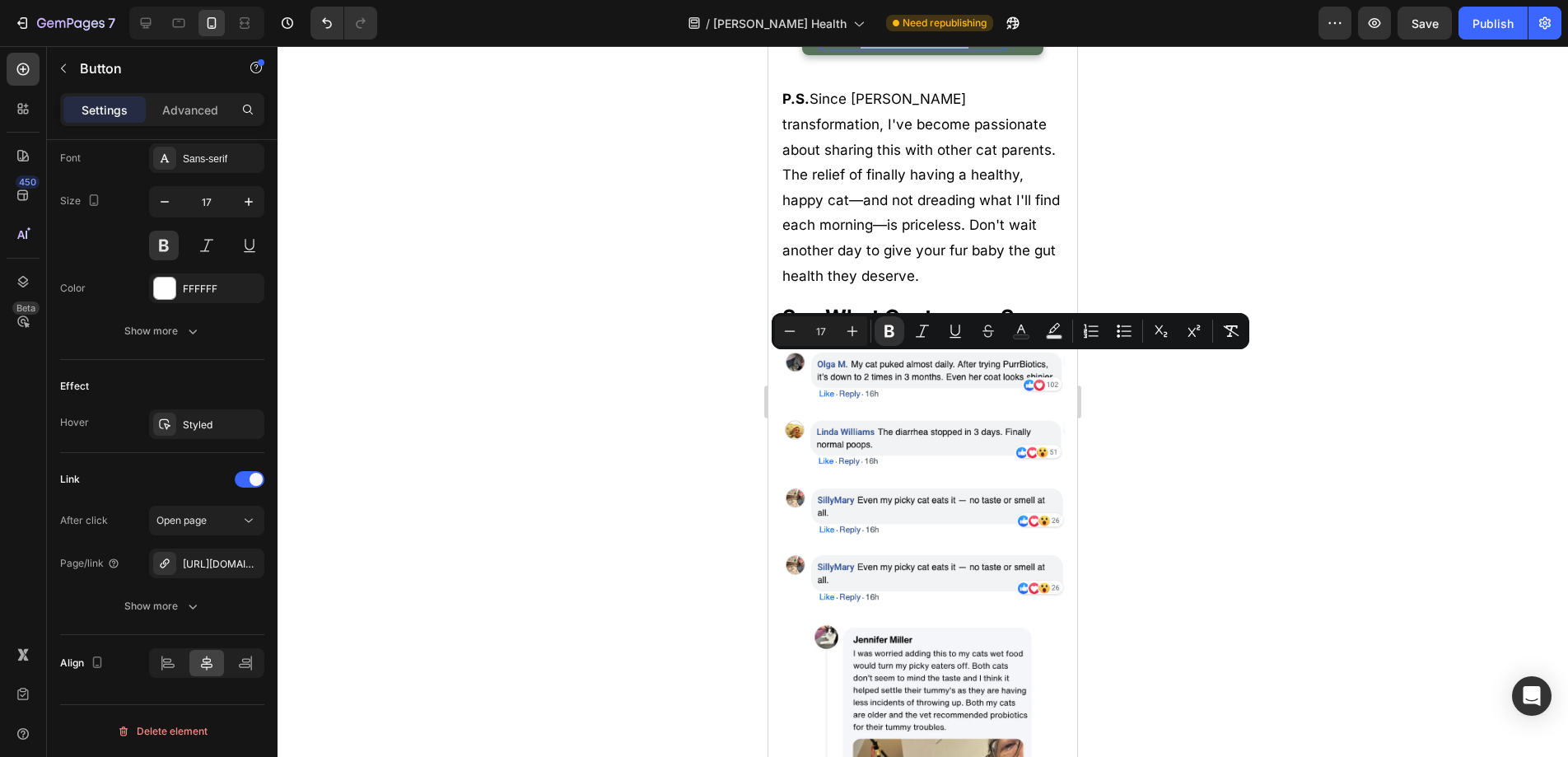
drag, startPoint x: 966, startPoint y: 387, endPoint x: 843, endPoint y: 365, distance: 125.0
click at [843, 49] on p "CLAIM YOUR FREE BOTTLES NOW" at bounding box center [913, 23] width 181 height 50
click at [662, 388] on div at bounding box center [922, 400] width 1290 height 710
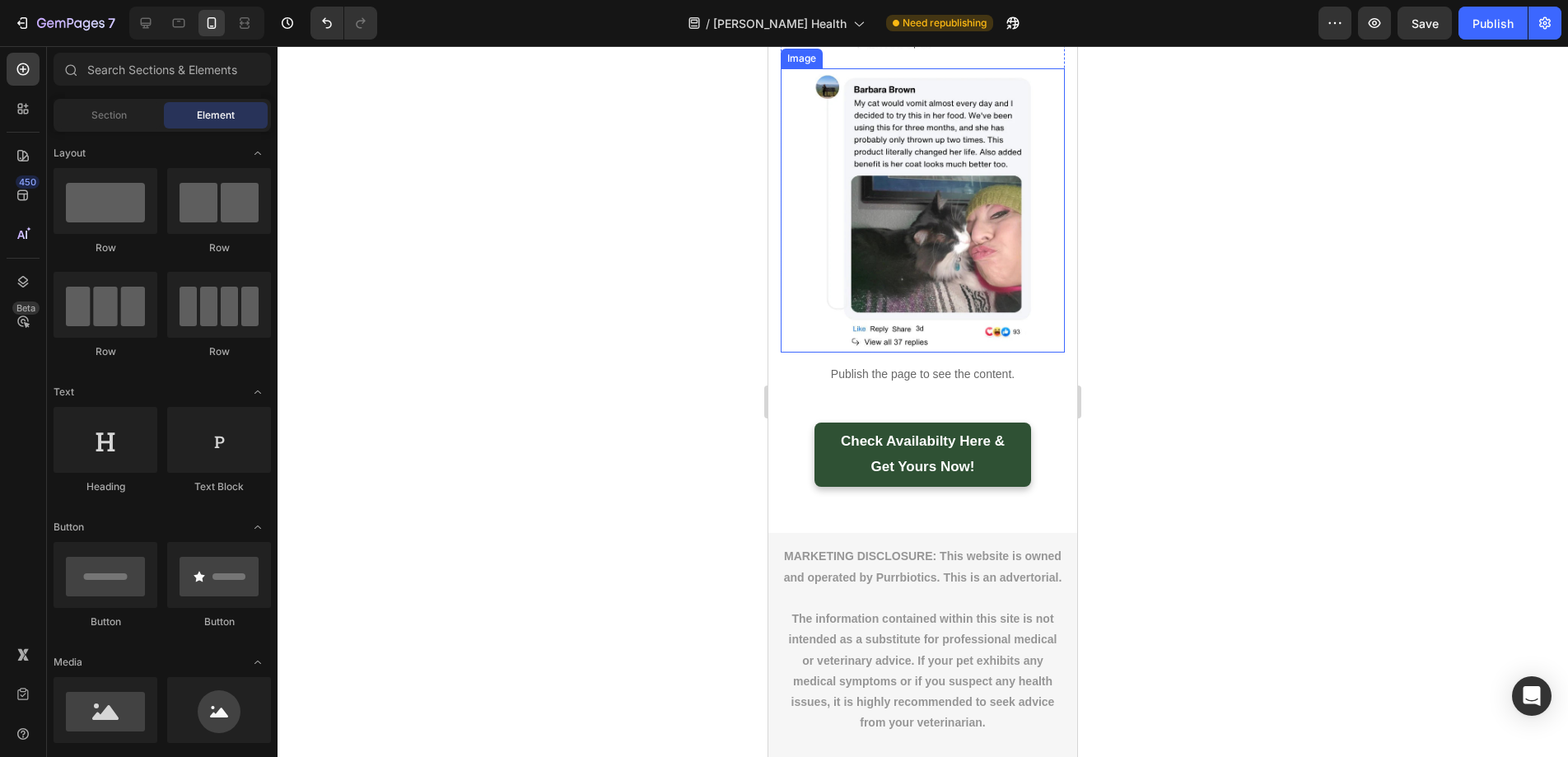
scroll to position [15993, 0]
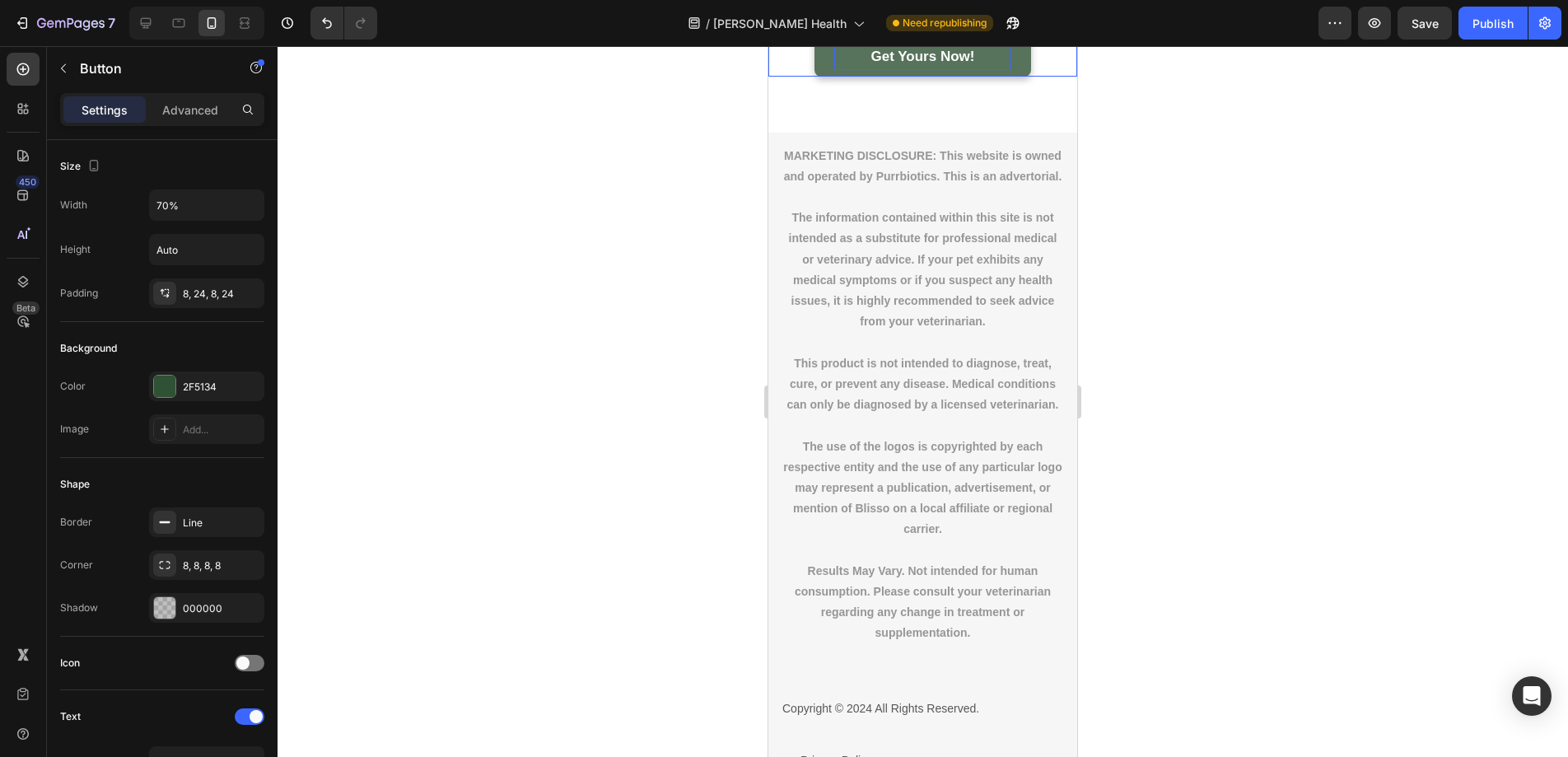
click at [983, 69] on p "Check Availabilty Here & Get Yours Now!" at bounding box center [922, 44] width 177 height 50
click at [982, 69] on p "Check Availabilty Here & Get Yours Now!" at bounding box center [922, 44] width 177 height 50
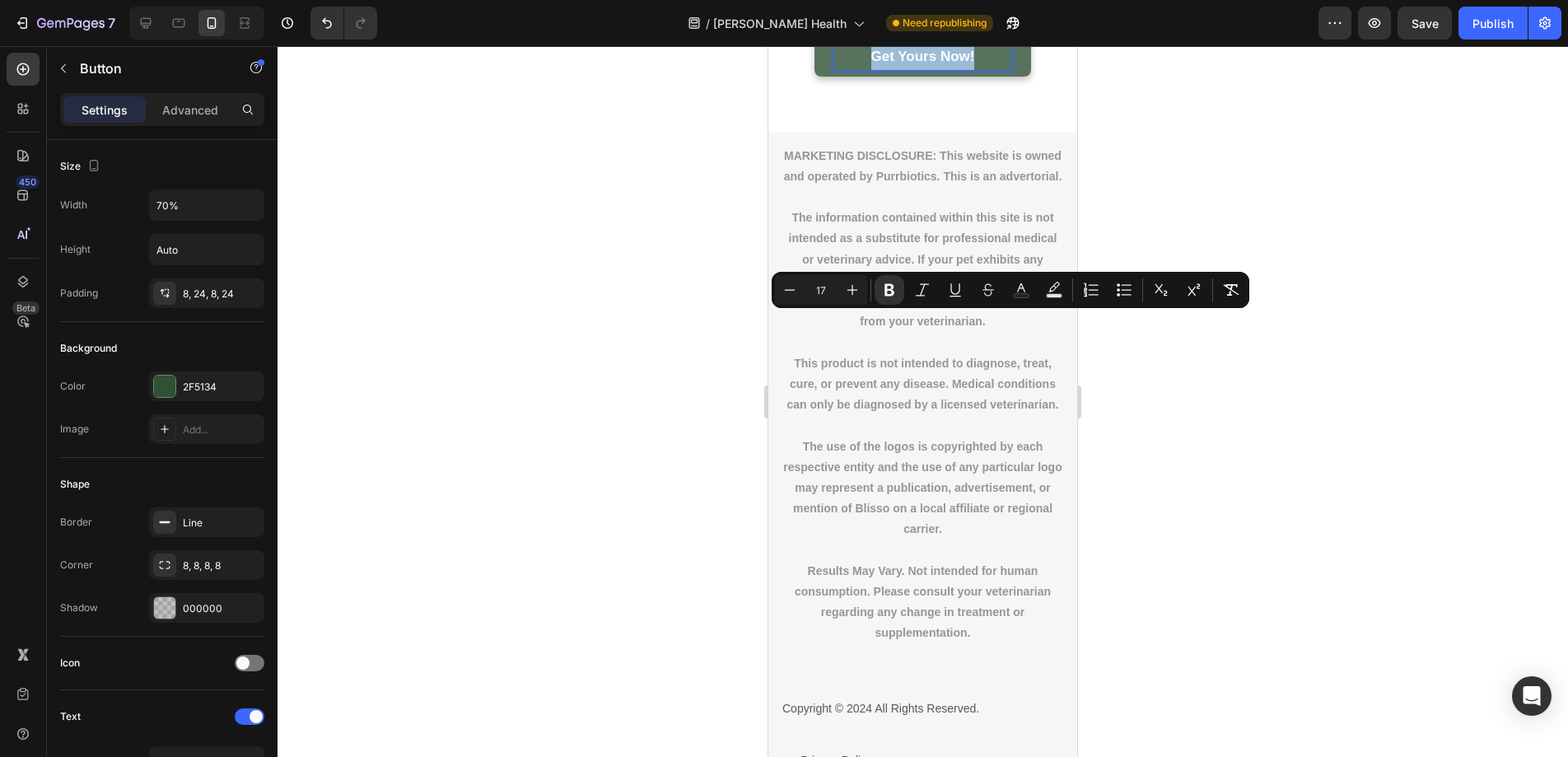
drag, startPoint x: 982, startPoint y: 350, endPoint x: 829, endPoint y: 323, distance: 155.4
click at [829, 76] on link "Check Availabilty Here & Get Yours Now!" at bounding box center [922, 44] width 216 height 64
click at [1189, 386] on div at bounding box center [922, 400] width 1290 height 710
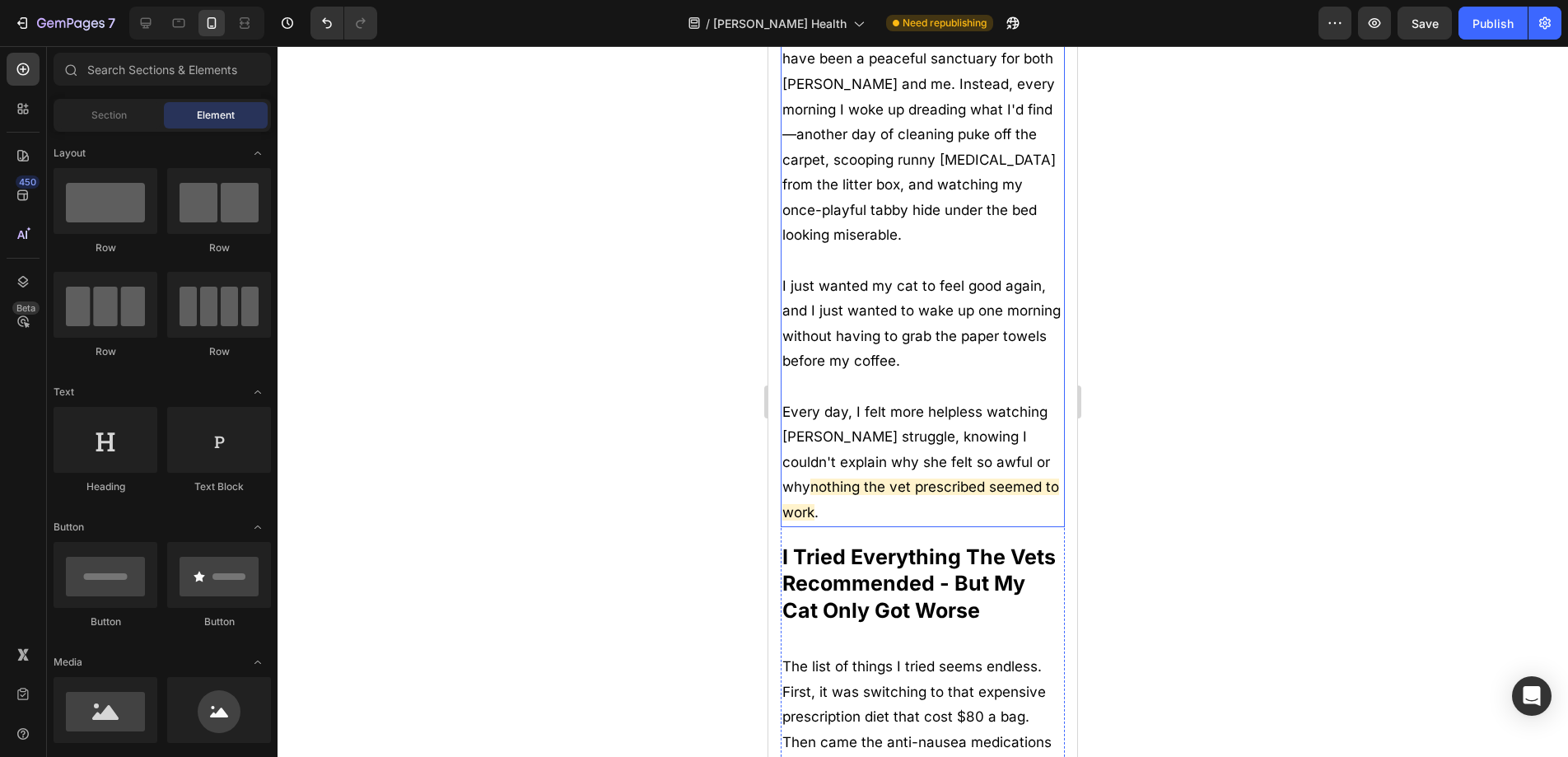
scroll to position [0, 0]
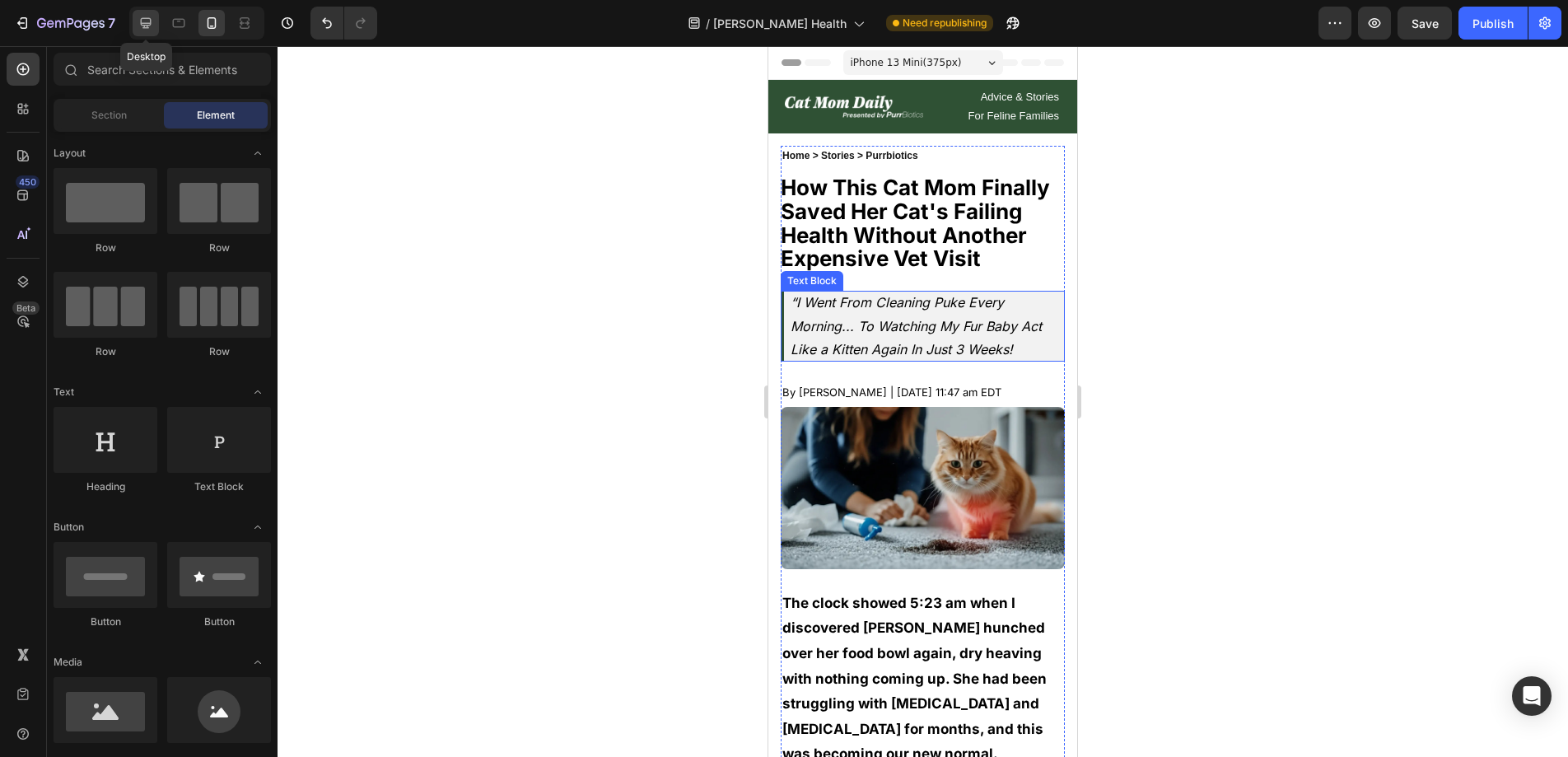
click at [148, 22] on icon at bounding box center [145, 23] width 17 height 17
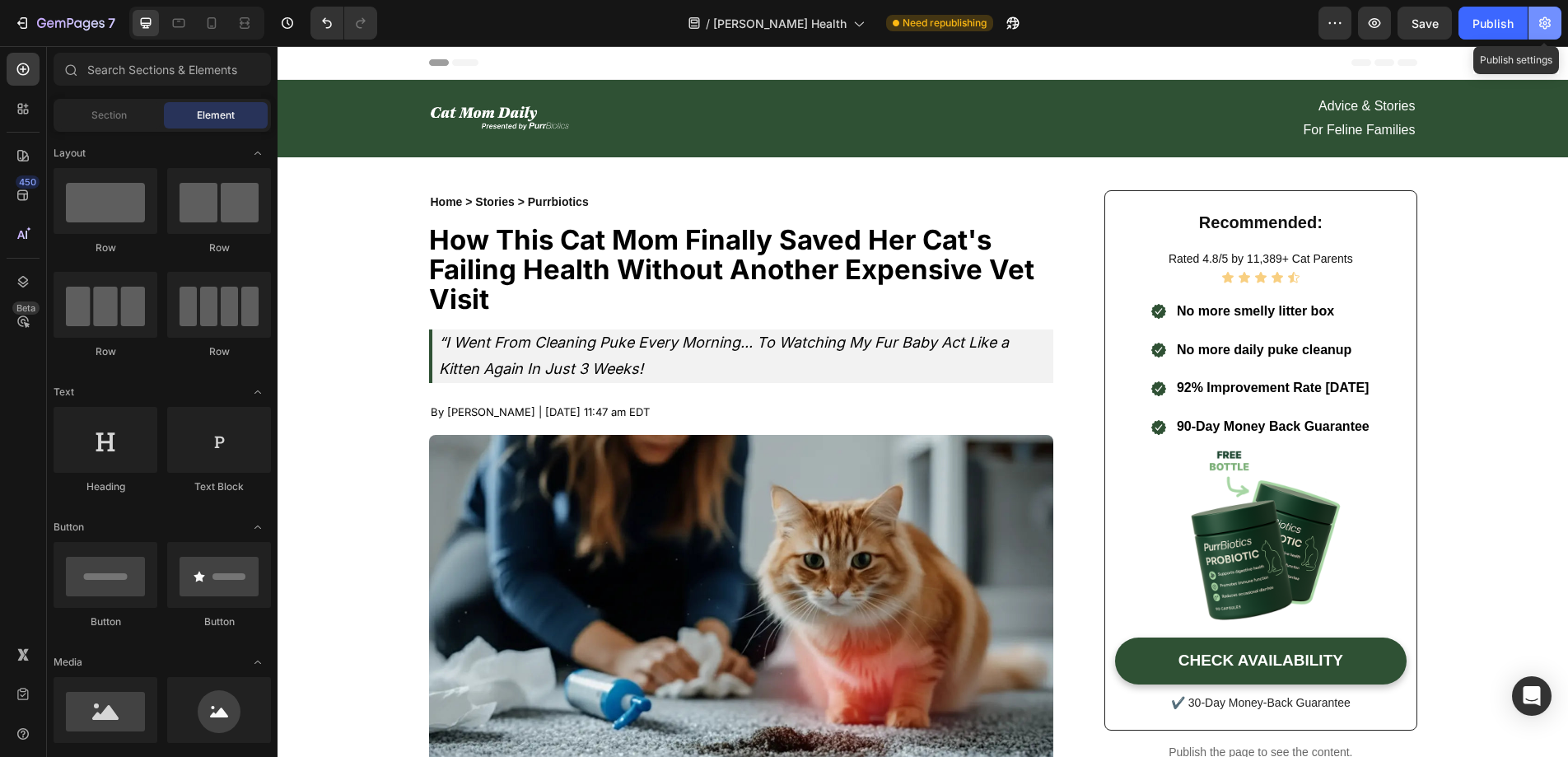
click at [1537, 29] on icon "button" at bounding box center [1544, 23] width 17 height 17
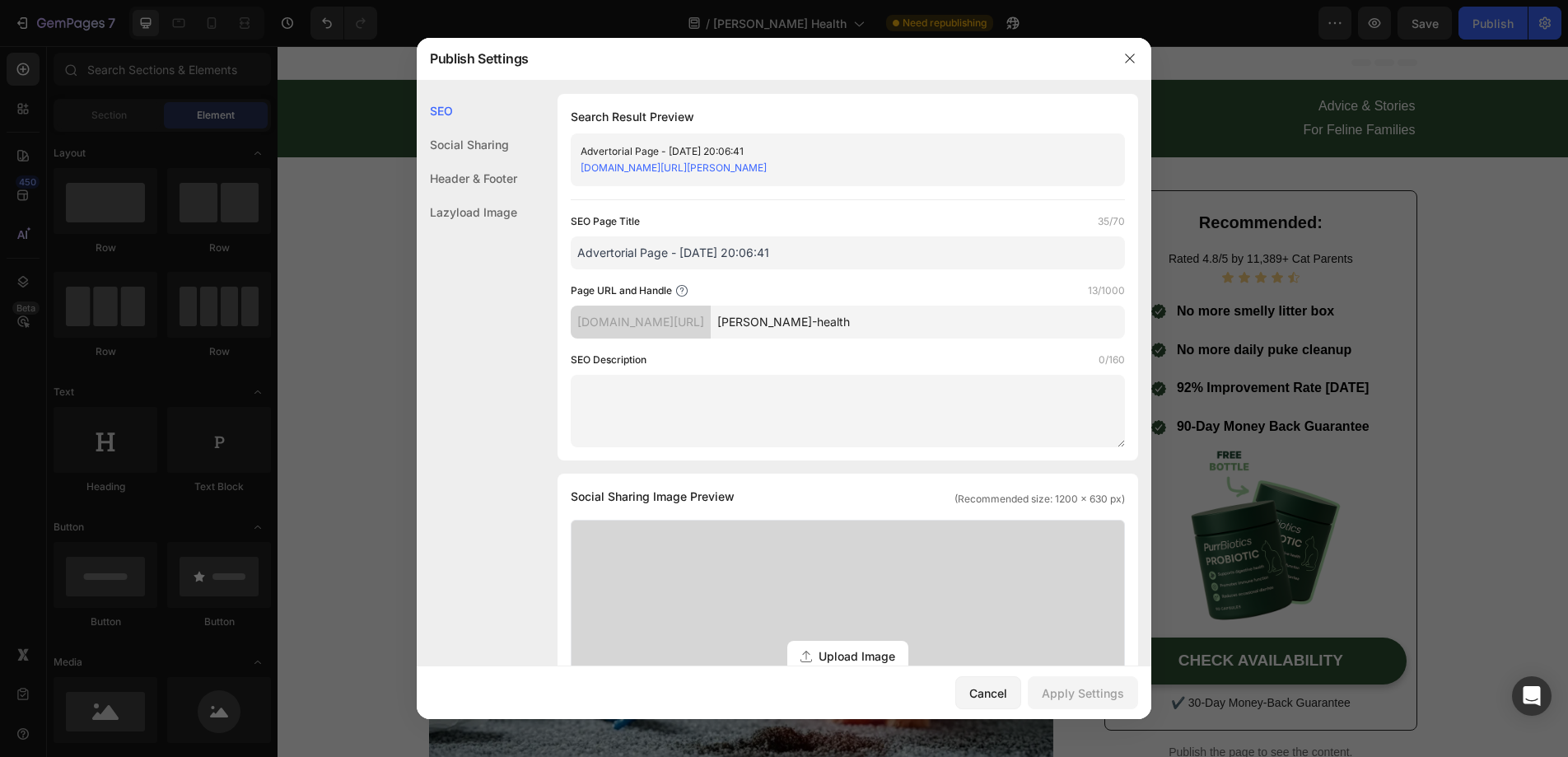
drag, startPoint x: 933, startPoint y: 324, endPoint x: 763, endPoint y: 318, distance: 170.1
click at [763, 318] on div "pmubih-z1.myshopify.com/pages/ claude-health" at bounding box center [848, 322] width 554 height 33
type input "adv5"
click at [1109, 690] on div "Apply Settings" at bounding box center [1083, 692] width 83 height 17
click at [1133, 62] on icon "button" at bounding box center [1129, 59] width 9 height 9
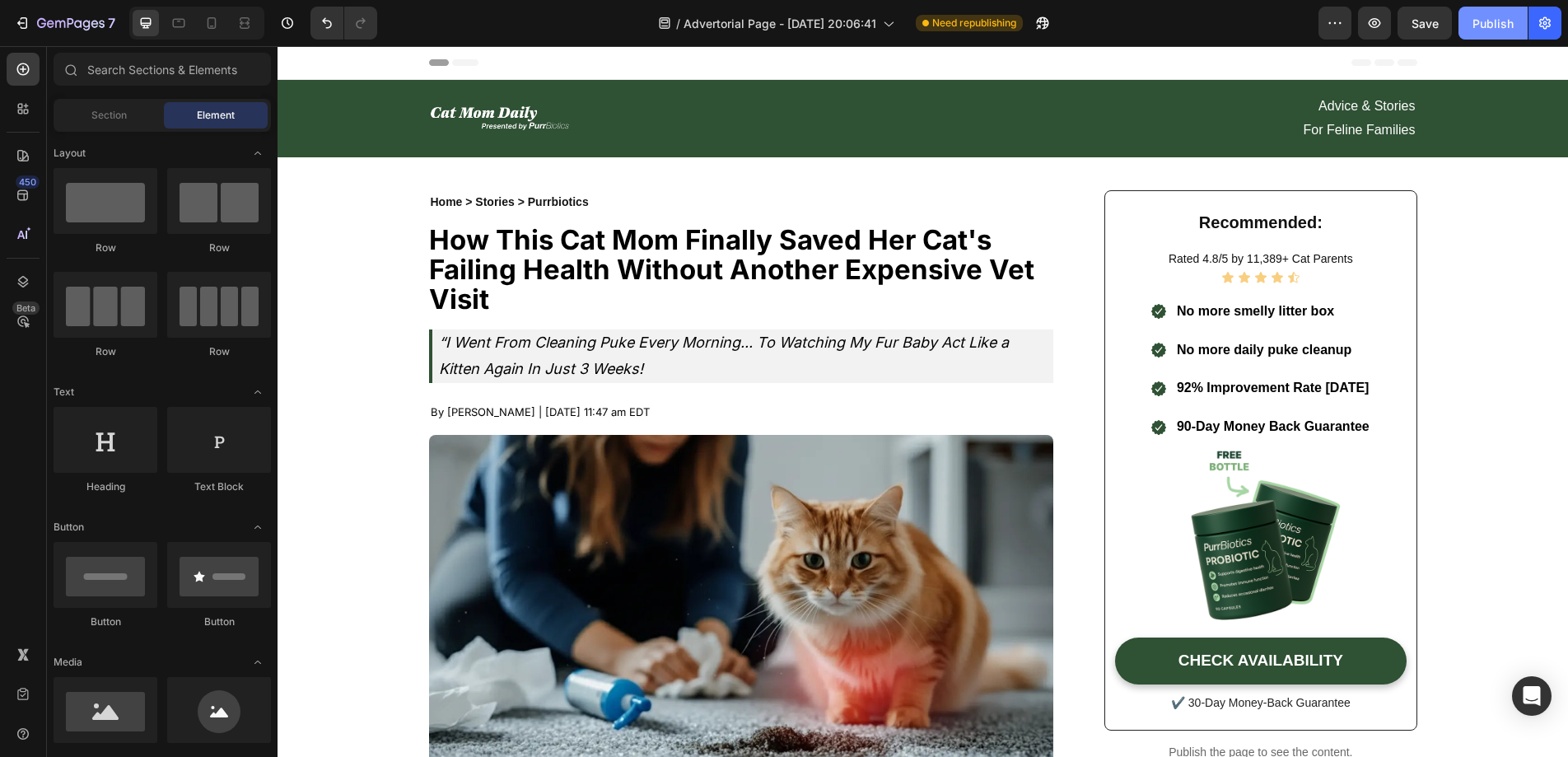
click at [1462, 20] on button "Publish" at bounding box center [1492, 23] width 69 height 33
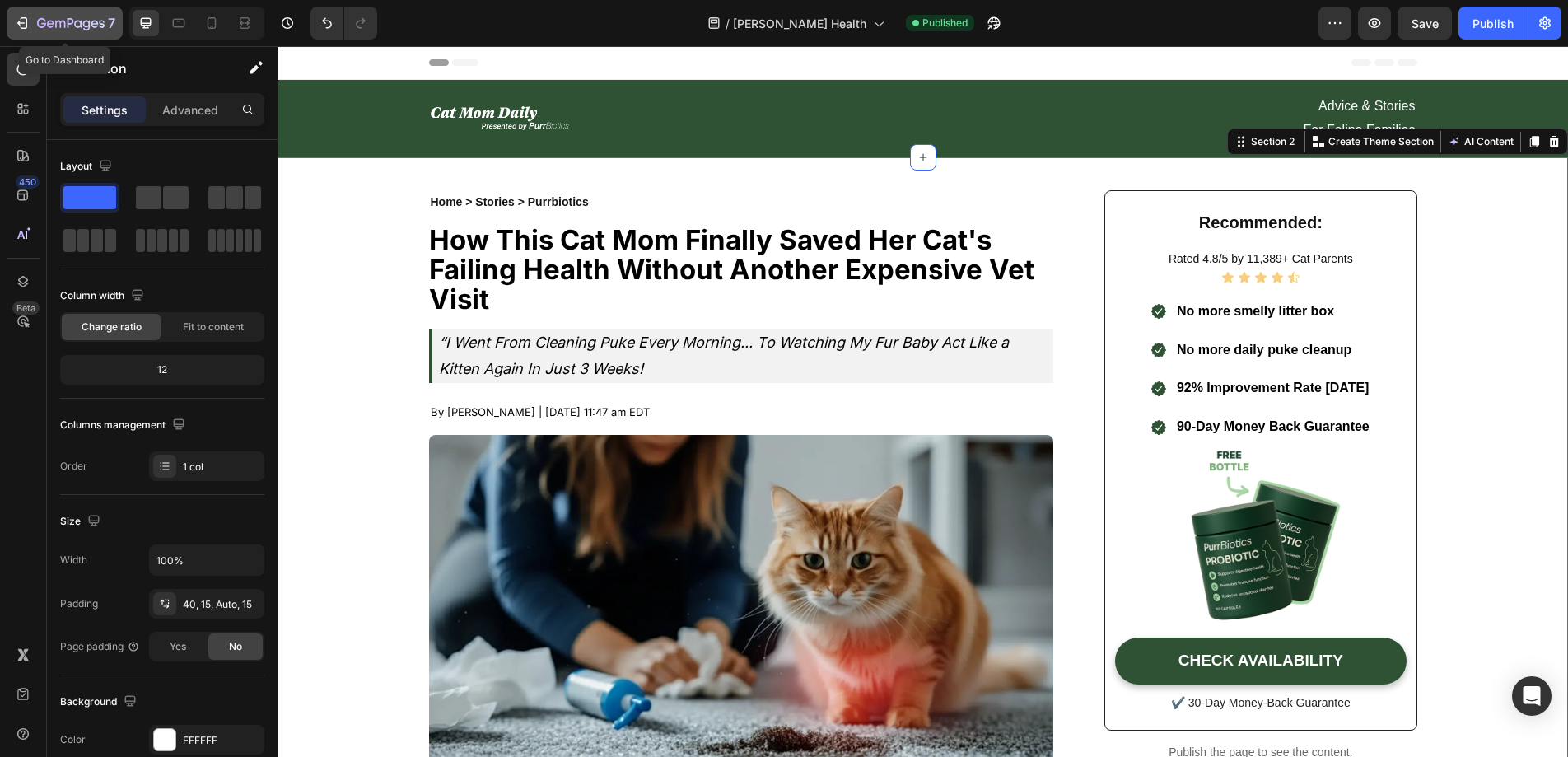
click at [36, 31] on div "7" at bounding box center [65, 23] width 102 height 20
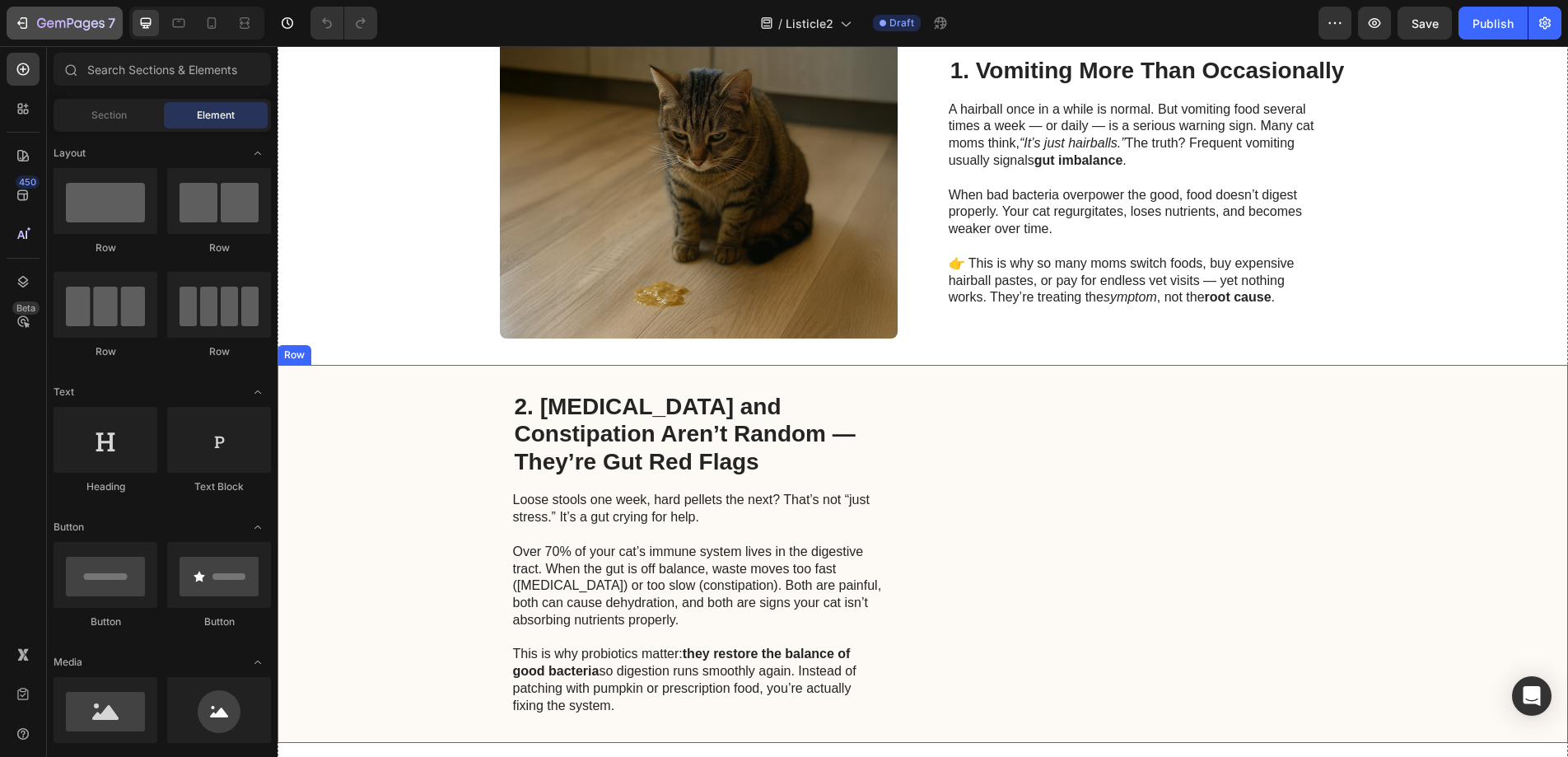
scroll to position [104, 0]
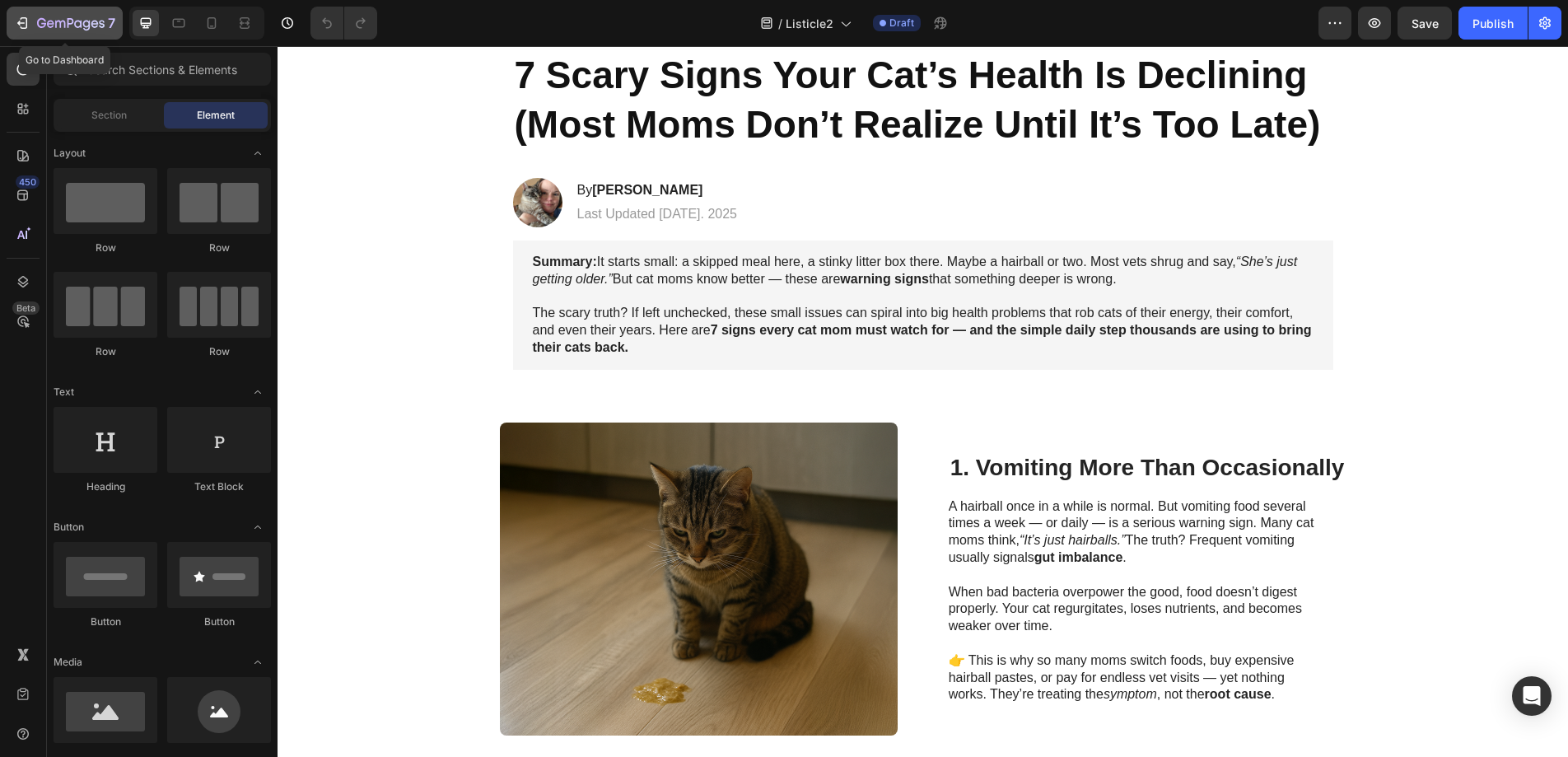
click at [19, 22] on icon "button" at bounding box center [20, 23] width 7 height 5
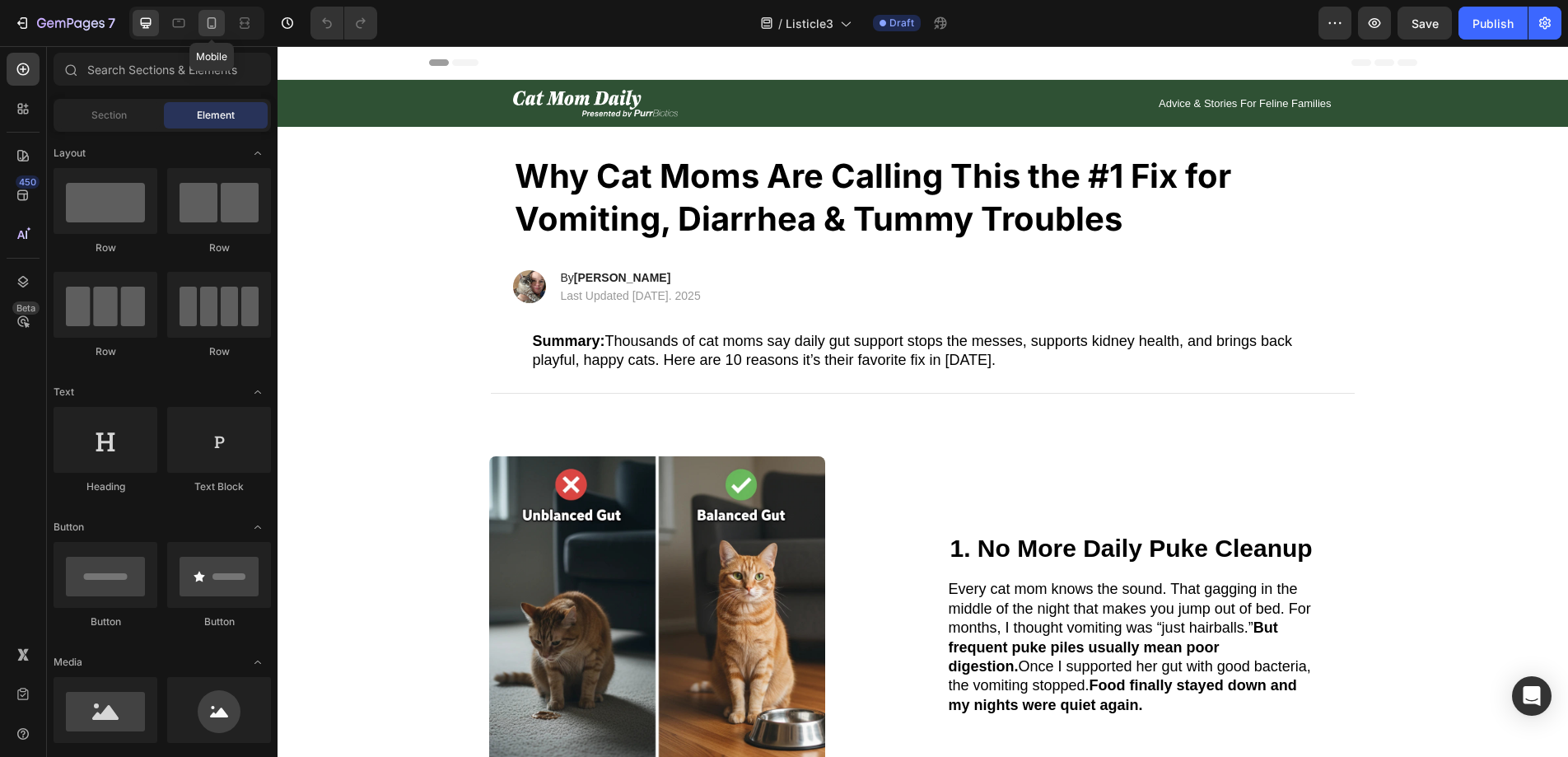
click at [219, 26] on icon at bounding box center [211, 23] width 17 height 17
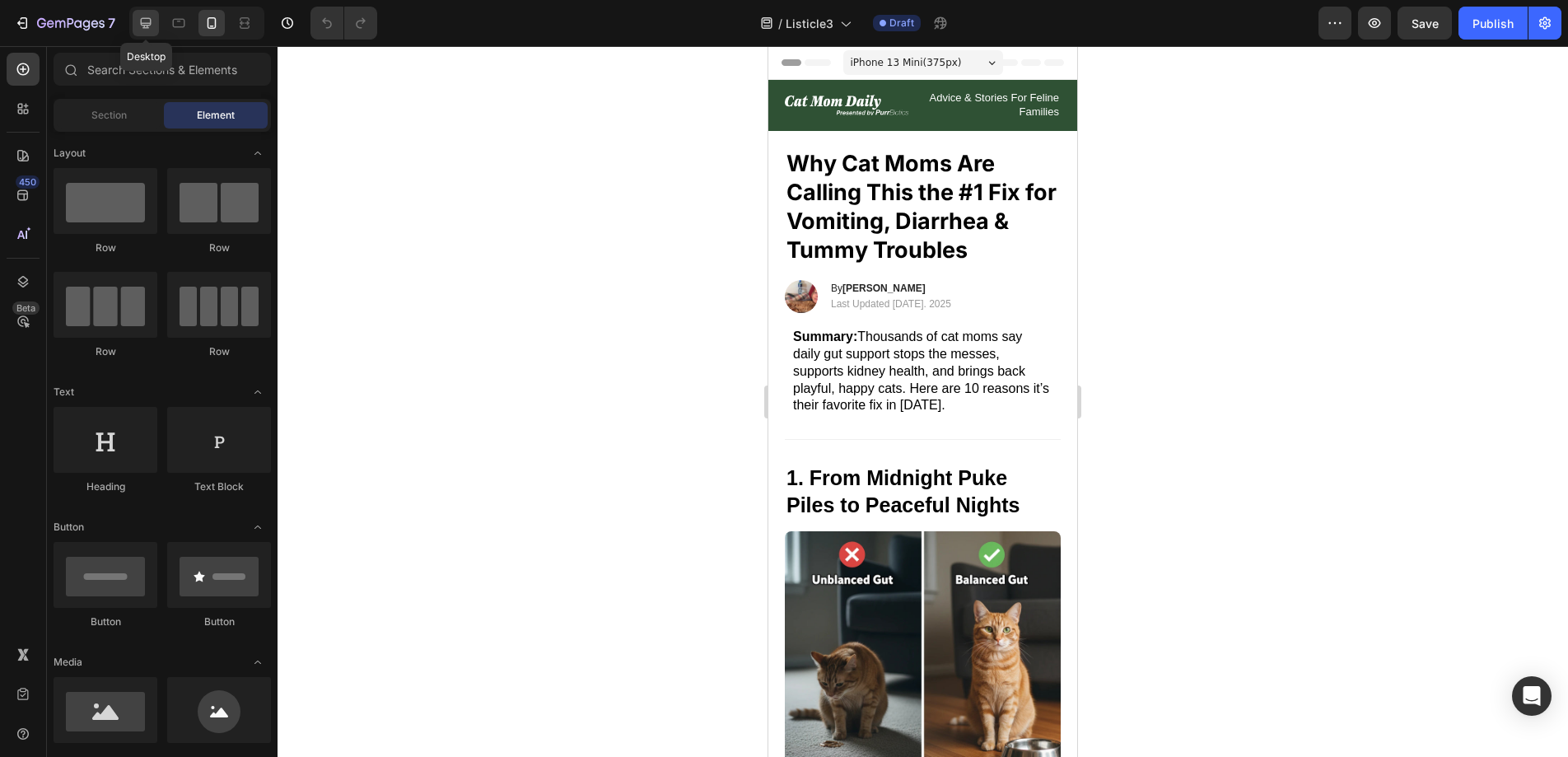
click at [134, 25] on div at bounding box center [145, 23] width 26 height 26
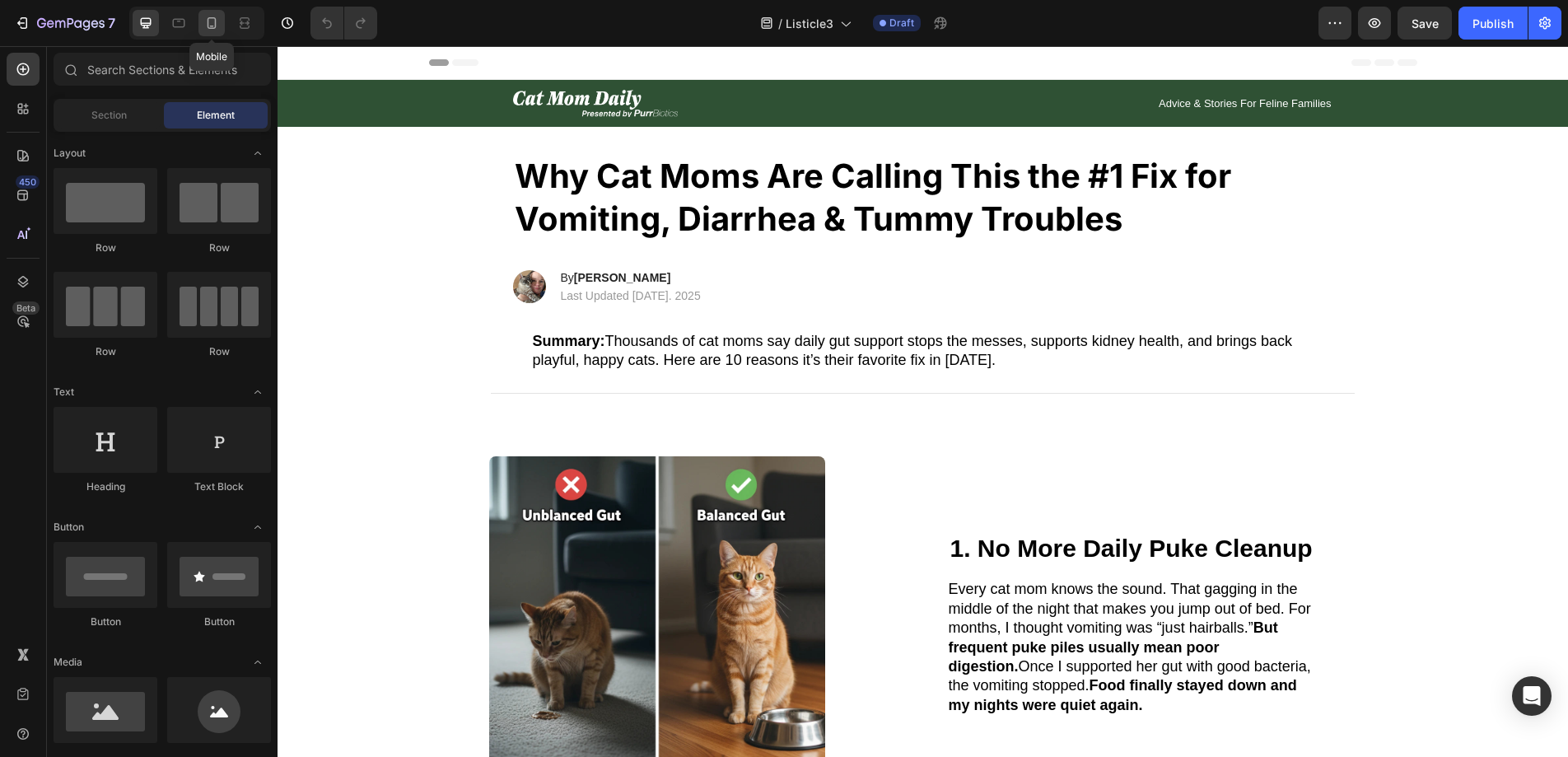
click at [216, 28] on icon at bounding box center [211, 23] width 17 height 17
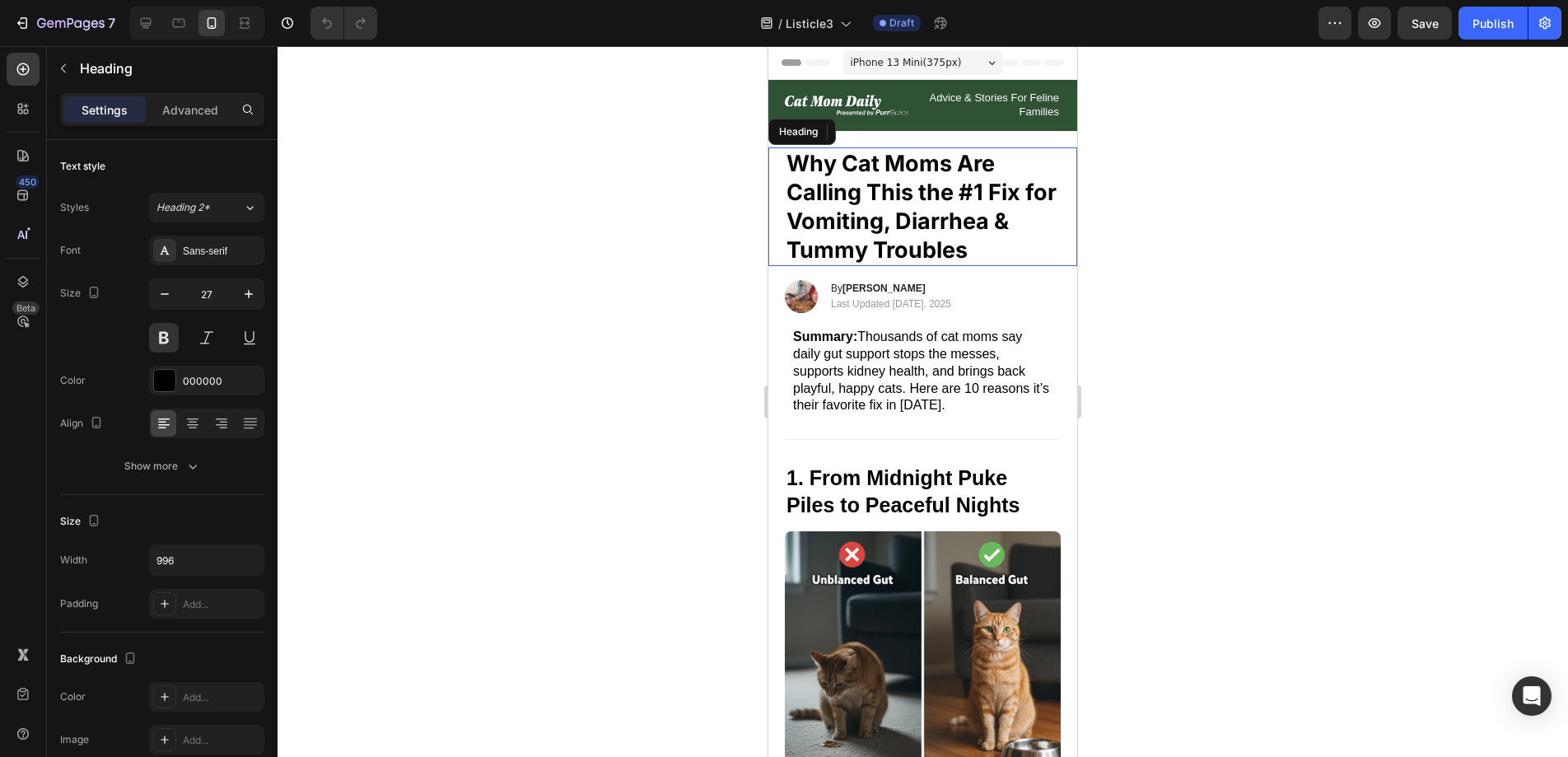
click at [979, 254] on h2 "Why Cat Moms Are Calling This the #1 Fix for Vomiting, Diarrhea & Tummy Troubles" at bounding box center [922, 206] width 276 height 119
click at [981, 252] on h2 "Why Cat Moms Are Calling This the #1 Fix for Vomiting, Diarrhea & Tummy Troubles" at bounding box center [922, 206] width 276 height 119
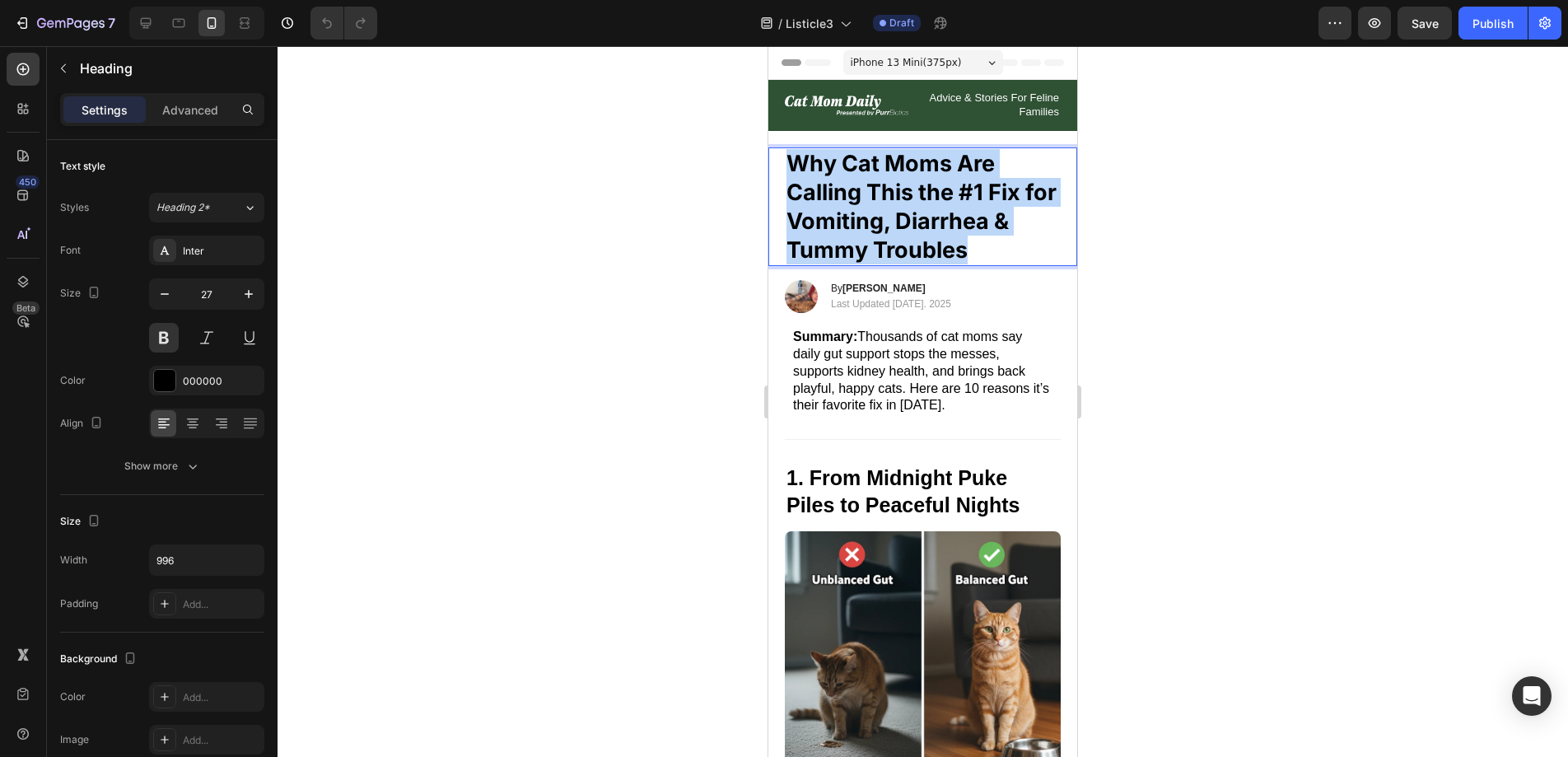
drag, startPoint x: 982, startPoint y: 250, endPoint x: 791, endPoint y: 164, distance: 209.5
click at [791, 164] on p "Why Cat Moms Are Calling This the #1 Fix for Vomiting, Diarrhea & Tummy Troubles" at bounding box center [922, 207] width 273 height 116
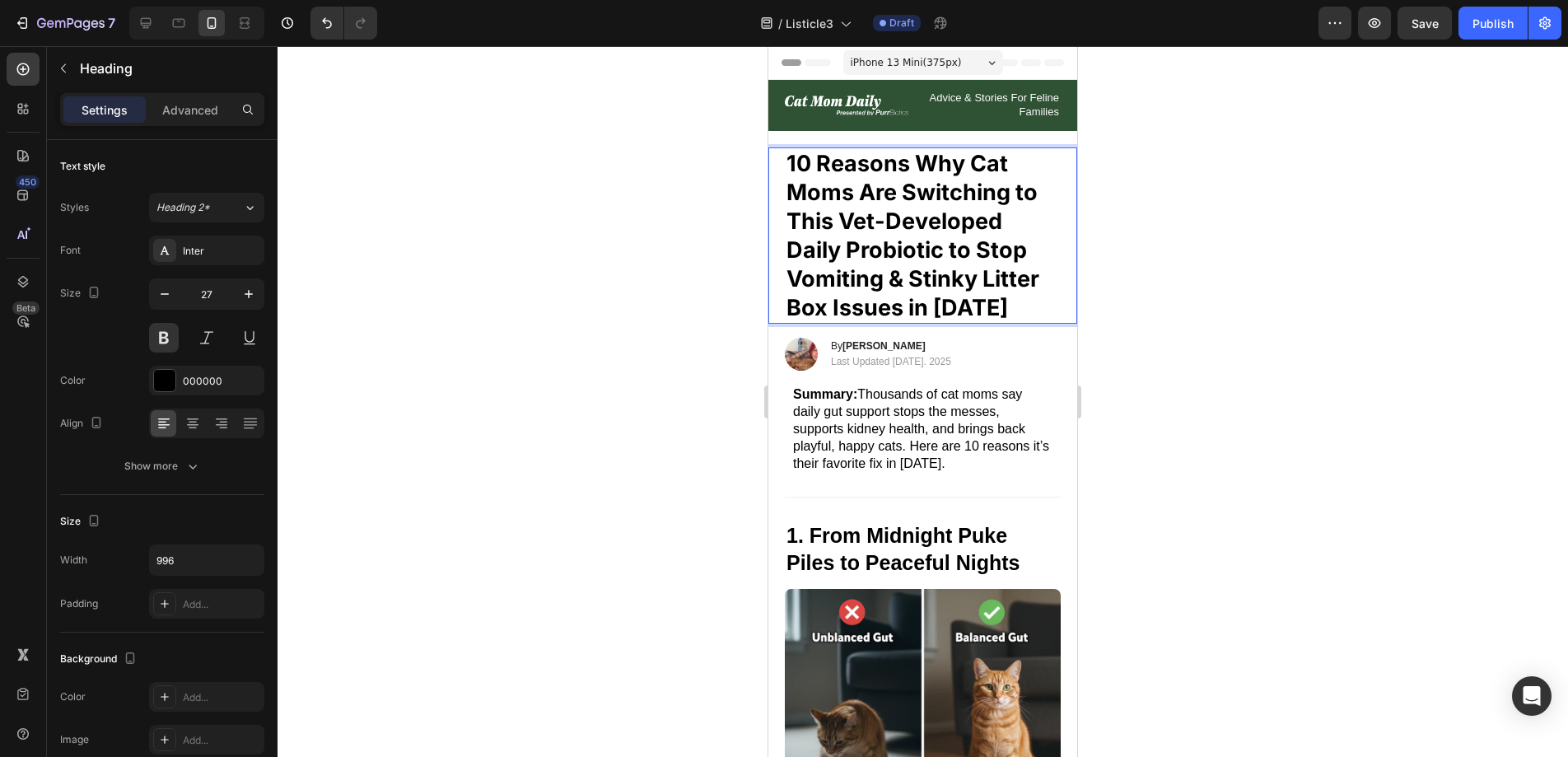
click at [1185, 175] on div at bounding box center [922, 400] width 1290 height 710
click at [981, 210] on p "10 Reasons Why Cat Moms Are Switching to This Vet-Developed Daily Probiotic to …" at bounding box center [922, 236] width 273 height 173
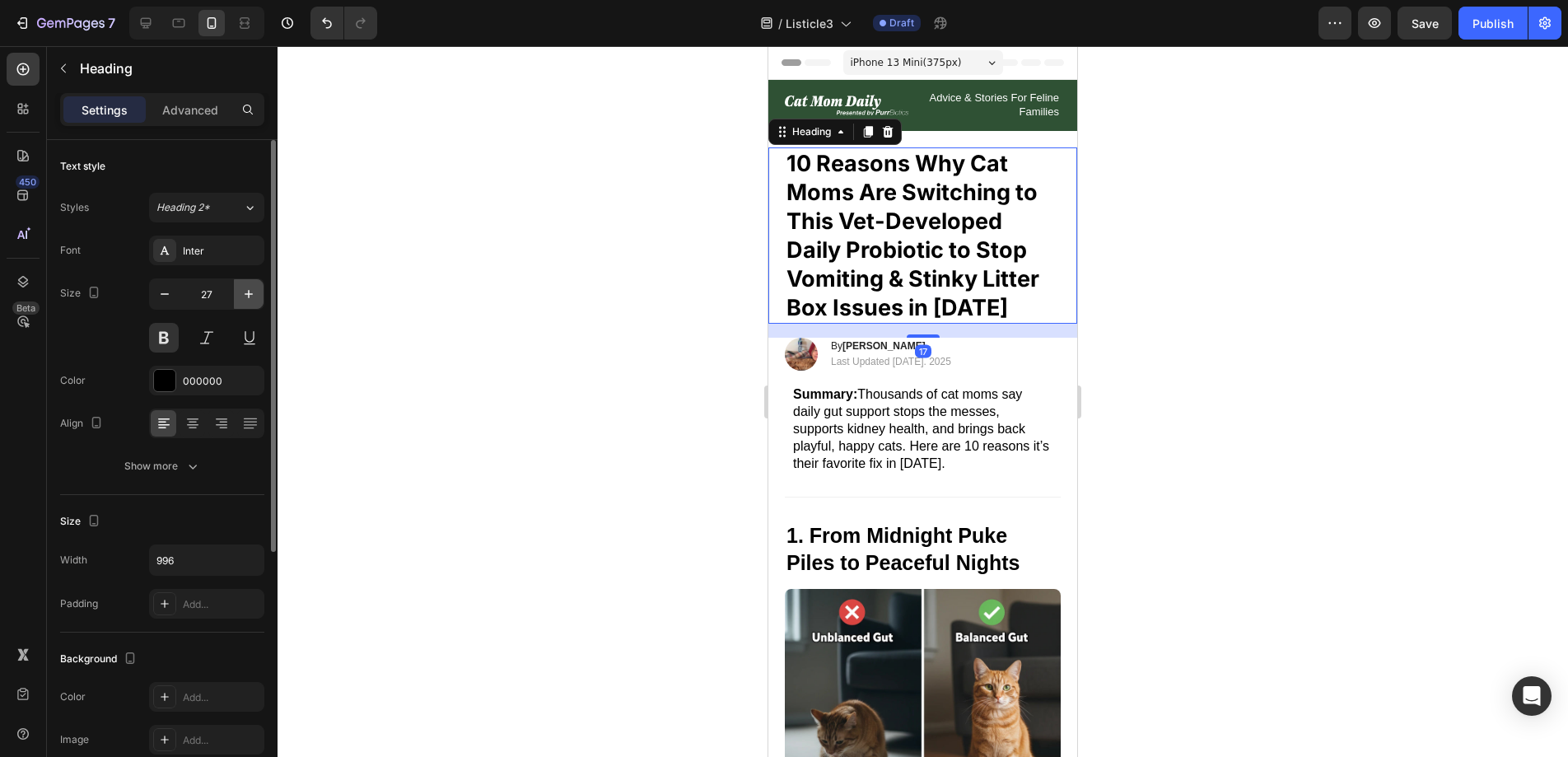
click at [244, 289] on icon "button" at bounding box center [248, 294] width 17 height 17
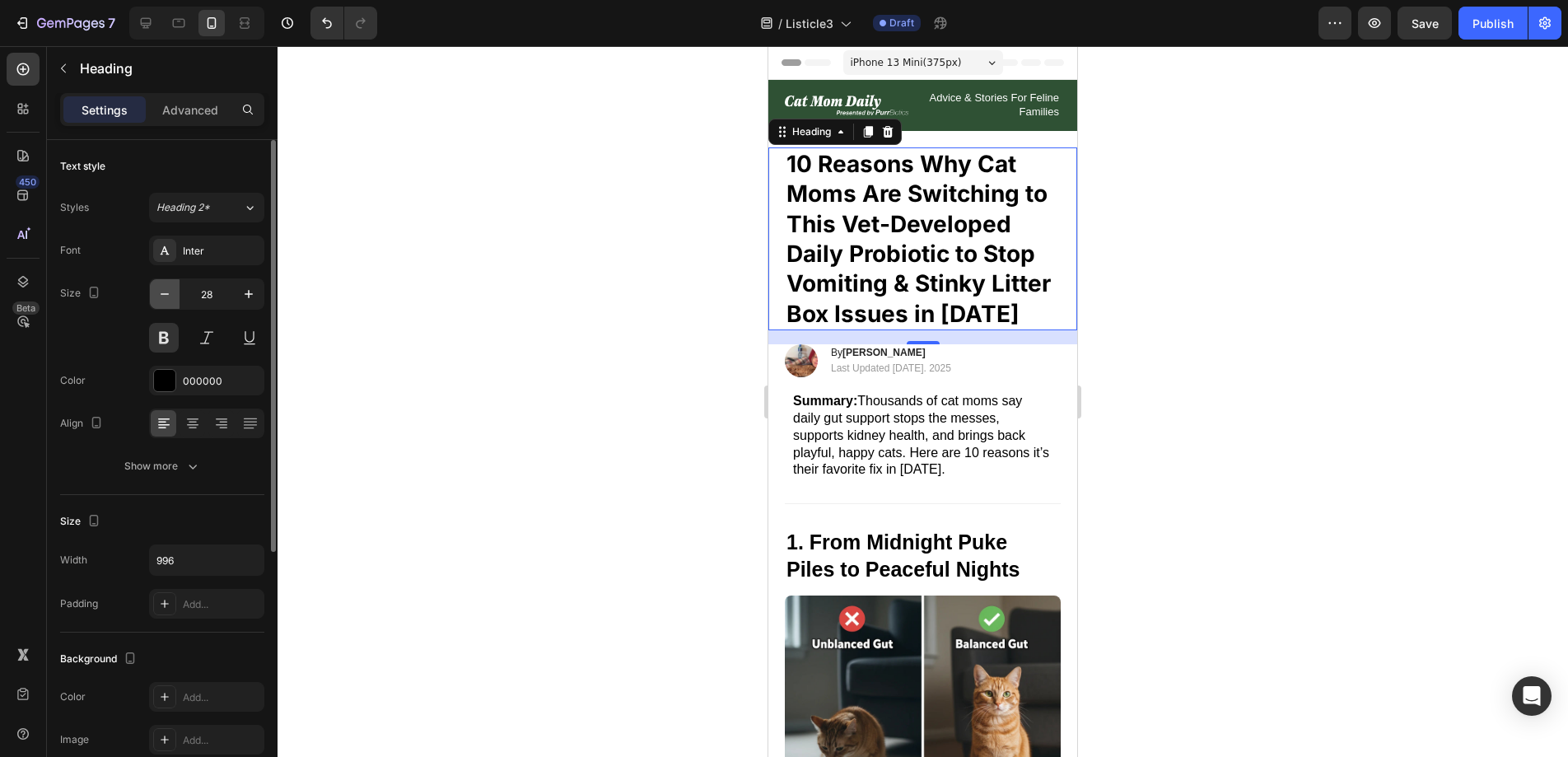
click at [159, 289] on icon "button" at bounding box center [164, 294] width 17 height 17
type input "27"
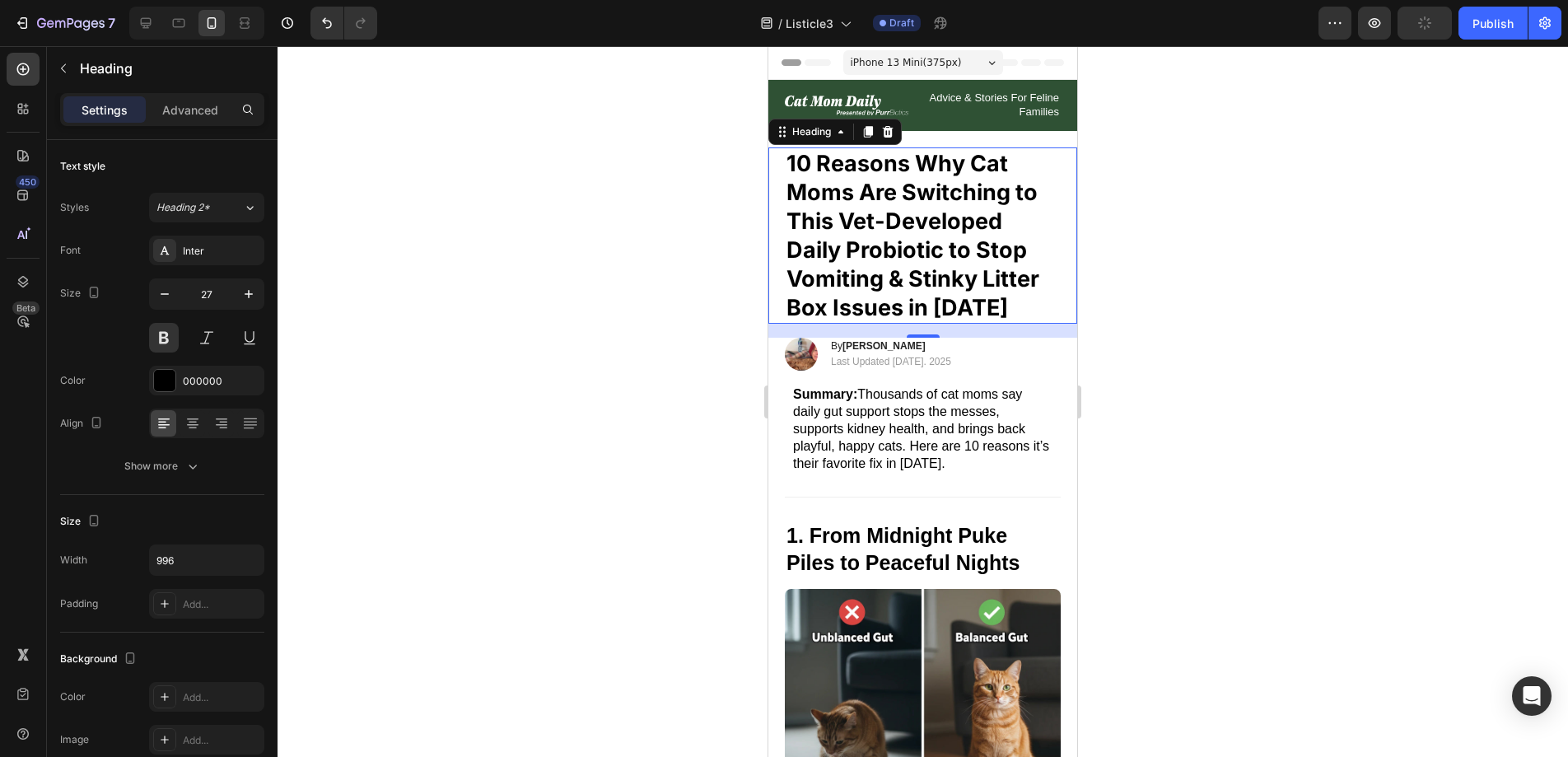
click at [369, 254] on div at bounding box center [922, 400] width 1290 height 710
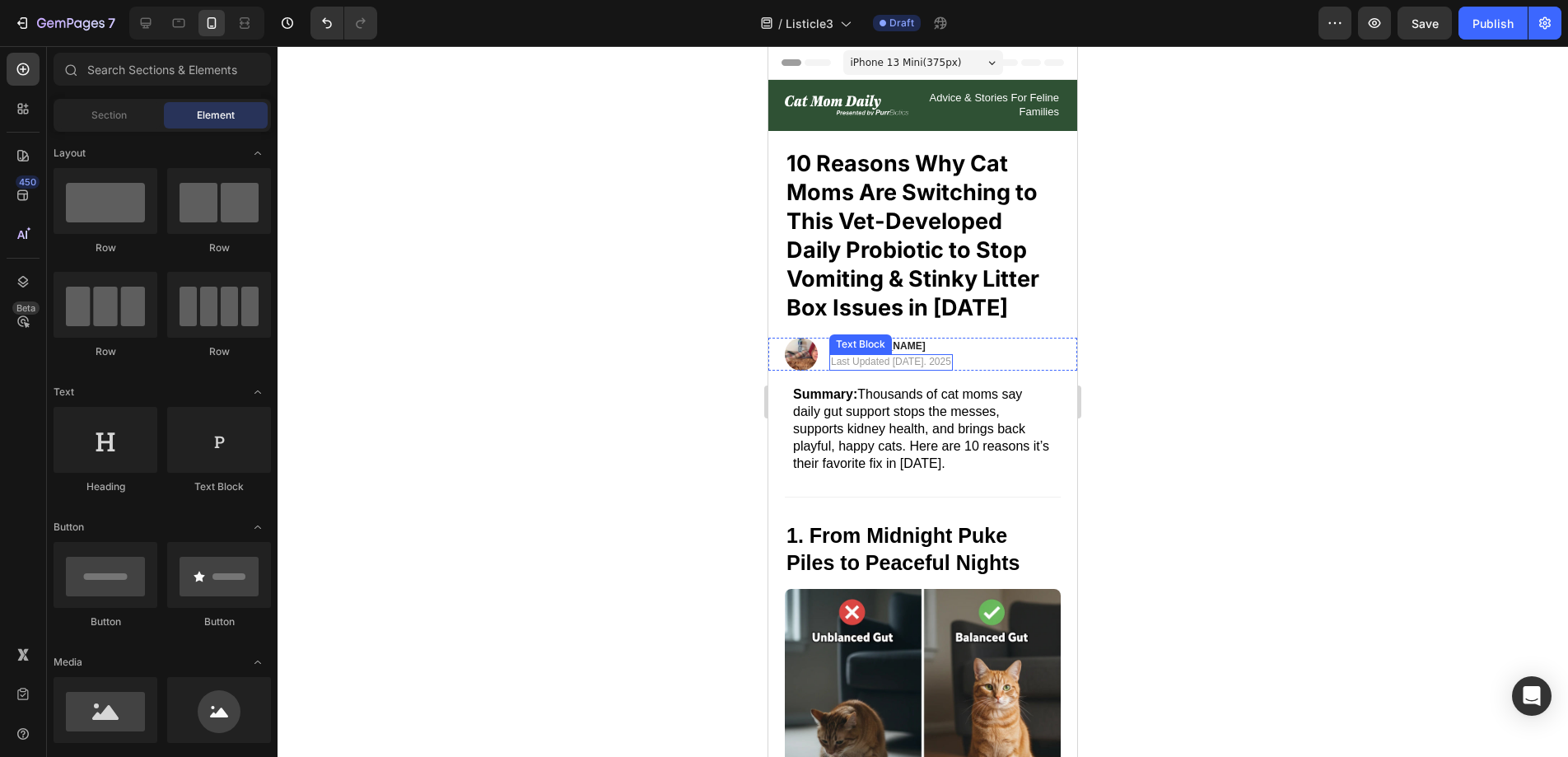
click at [938, 363] on p "Last Updated [DATE]. 2025" at bounding box center [891, 362] width 121 height 13
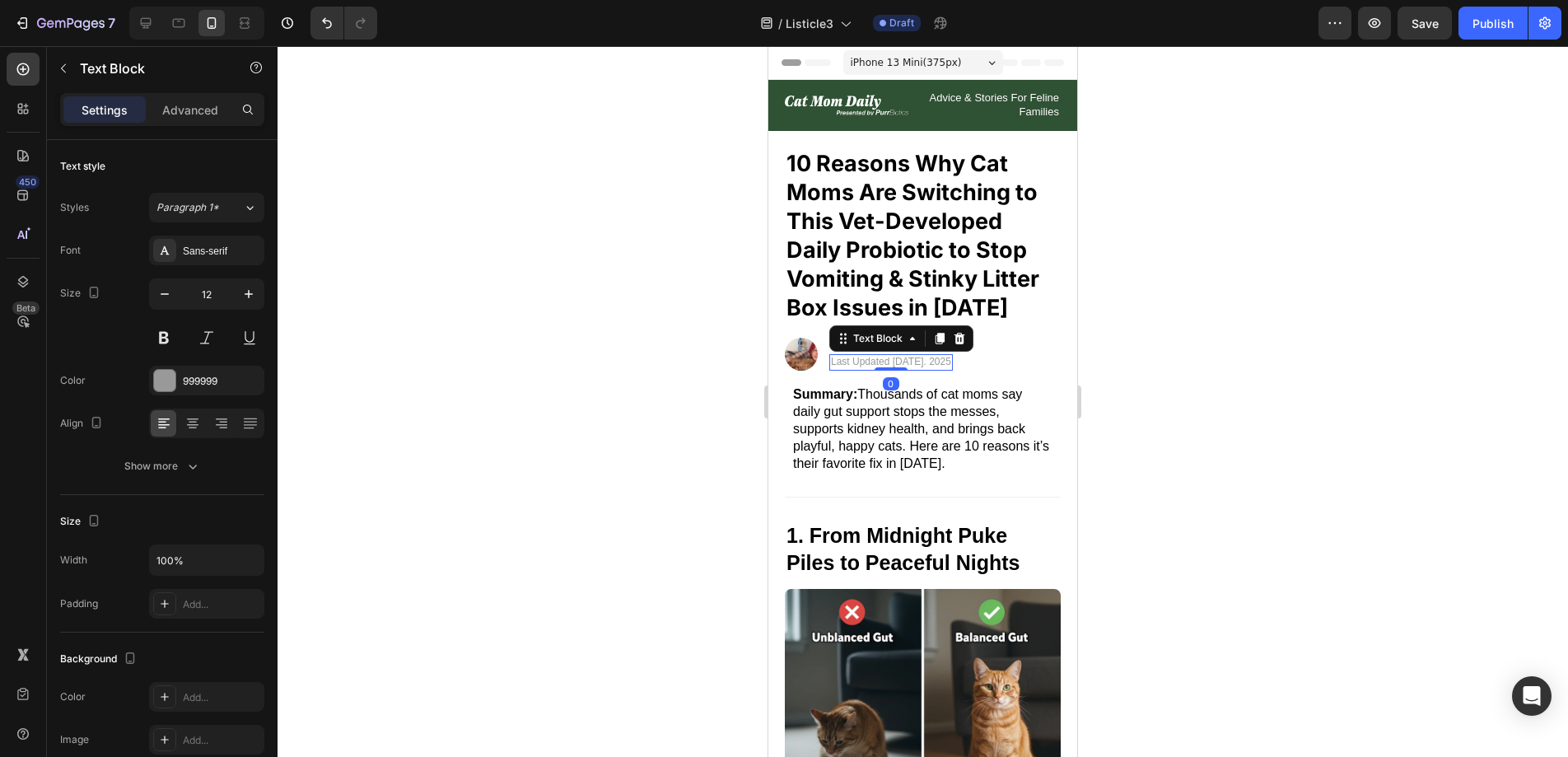
click at [900, 361] on p "Last Updated [DATE]. 2025" at bounding box center [891, 362] width 121 height 13
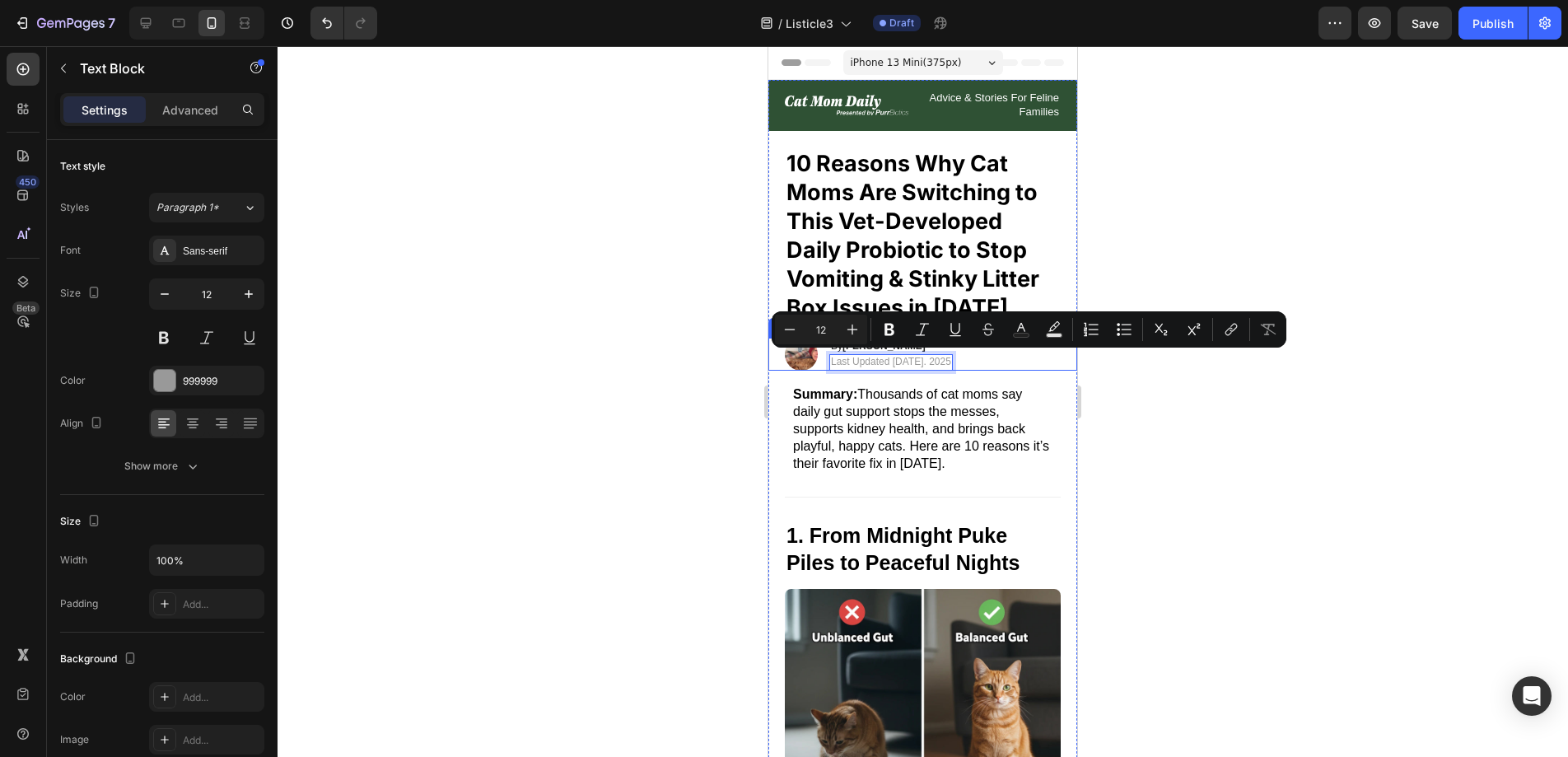
drag, startPoint x: 894, startPoint y: 362, endPoint x: 990, endPoint y: 366, distance: 96.1
click at [990, 366] on div "Image By [PERSON_NAME] Heading Last Updated [DATE]. 2025 Text Block 0 Row" at bounding box center [922, 354] width 309 height 33
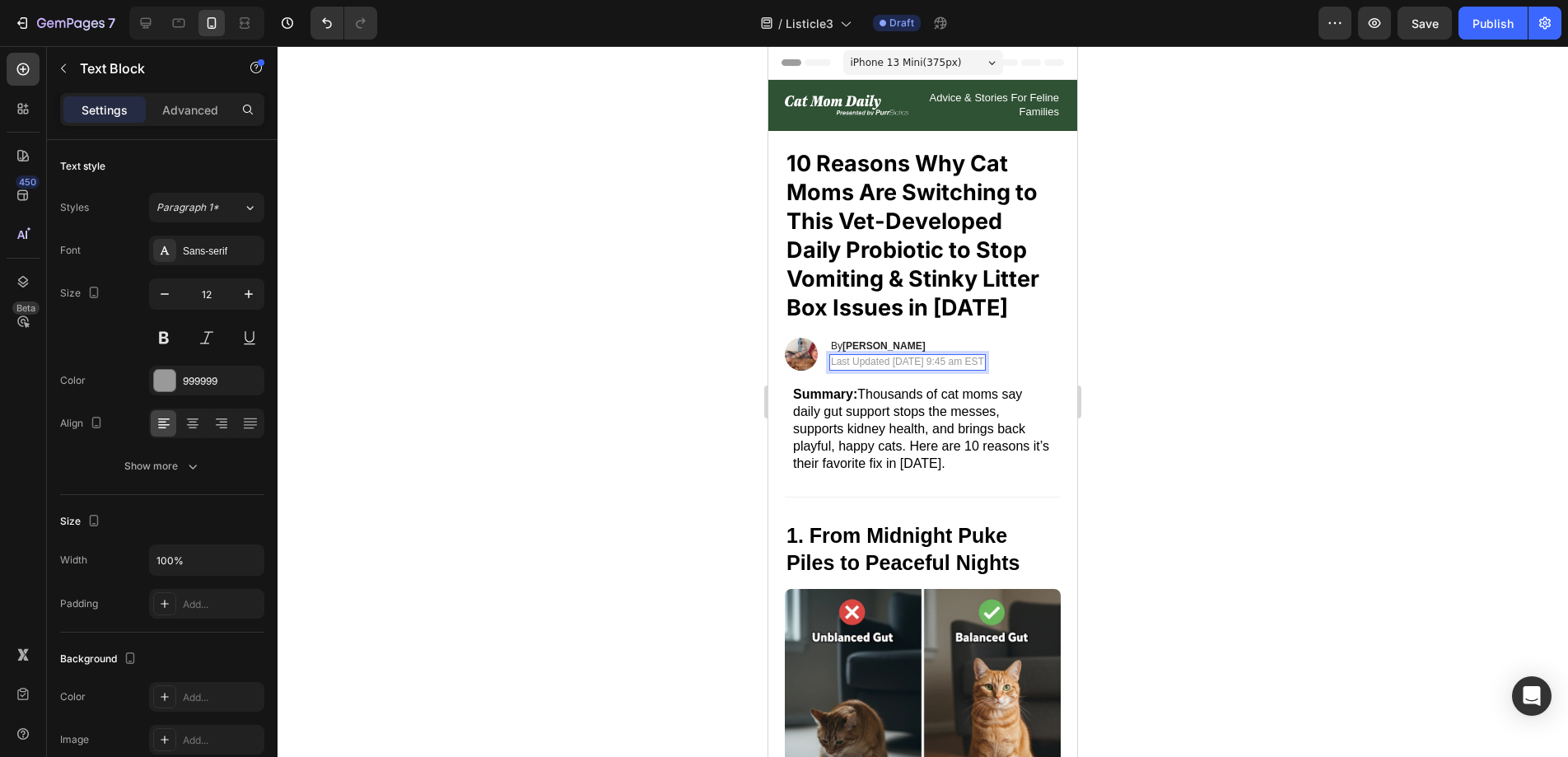
click at [1284, 360] on div at bounding box center [922, 400] width 1290 height 710
click at [928, 360] on p "Last Updated [DATE] 9:45 am EST" at bounding box center [908, 362] width 153 height 13
click at [925, 361] on p "Last Updated [DATE] 9:45 am EST" at bounding box center [908, 362] width 153 height 13
click at [954, 361] on p "Last Updated [DATE] 9:45 am EST" at bounding box center [908, 362] width 153 height 13
click at [1242, 404] on div at bounding box center [922, 400] width 1290 height 710
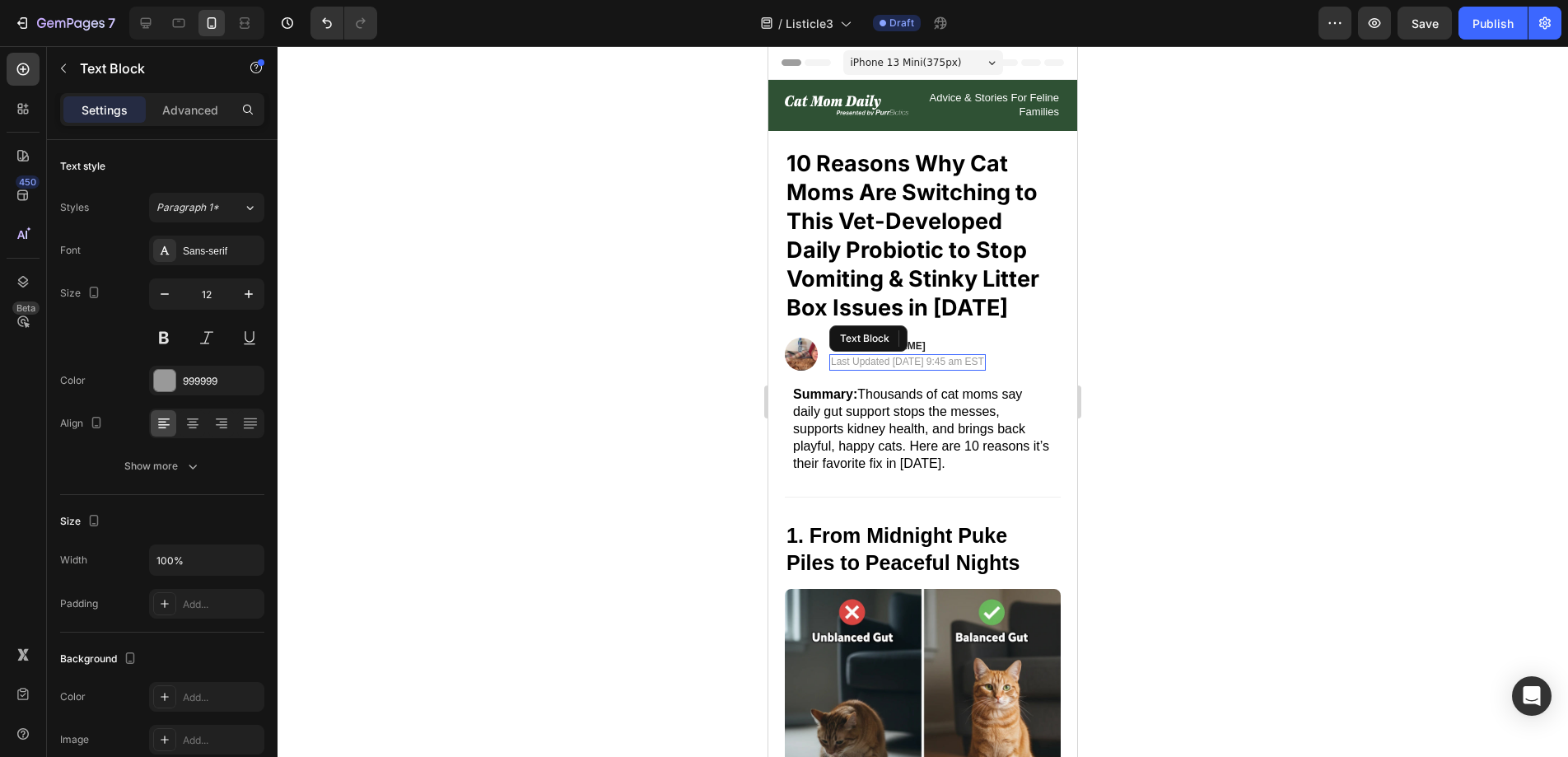
click at [984, 369] on p "Last Updated [DATE] 9:45 am EST" at bounding box center [908, 362] width 153 height 13
click at [159, 295] on icon "button" at bounding box center [164, 294] width 17 height 17
click at [240, 294] on button "button" at bounding box center [249, 294] width 30 height 30
type input "12"
click at [852, 359] on p "Last Updated [DATE] 9:45 am EST" at bounding box center [908, 362] width 153 height 13
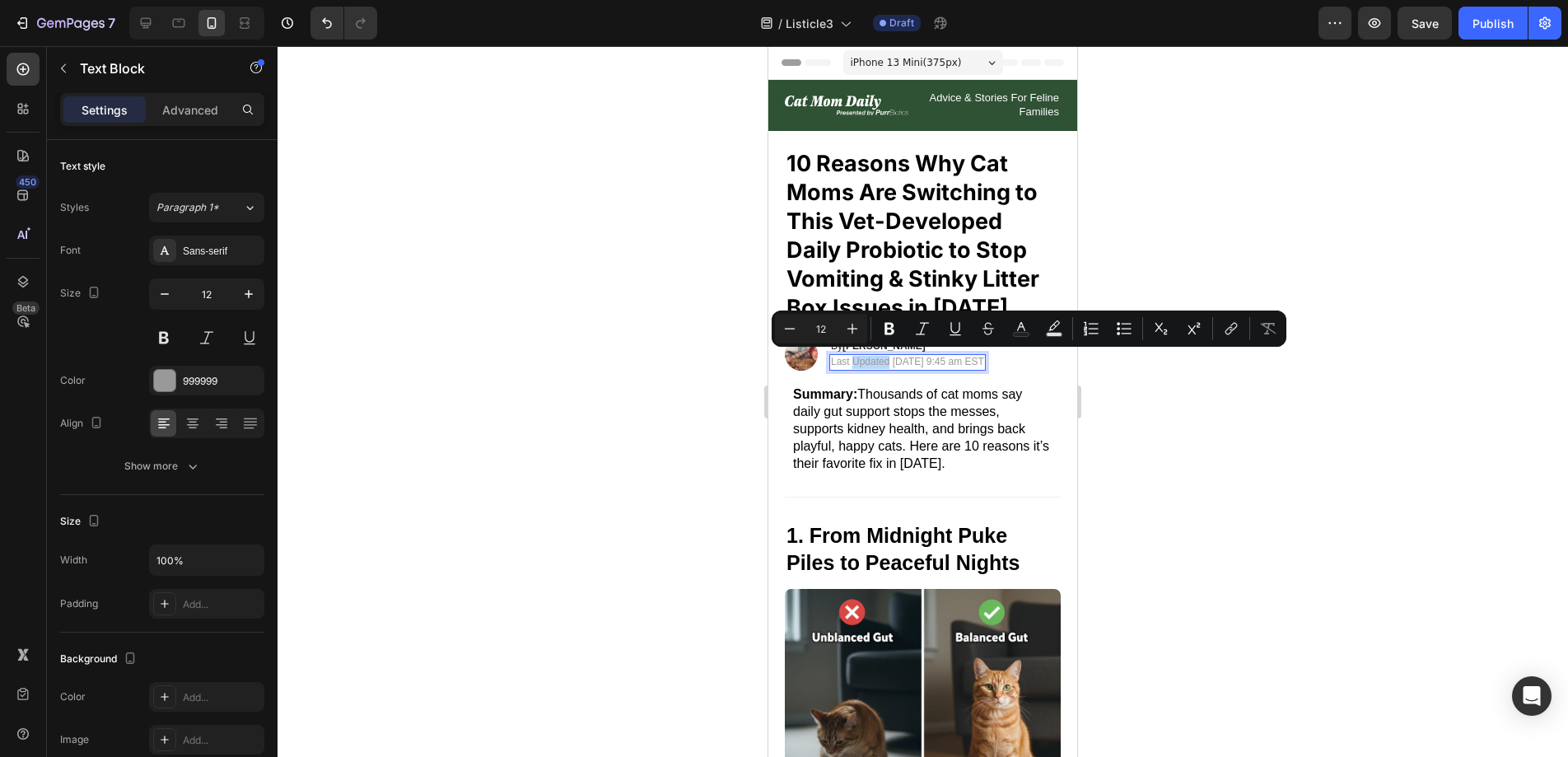
click at [852, 359] on p "Last Updated [DATE] 9:45 am EST" at bounding box center [908, 362] width 153 height 13
click at [853, 360] on p "Last Updated [DATE] 9:45 am EST" at bounding box center [908, 362] width 153 height 13
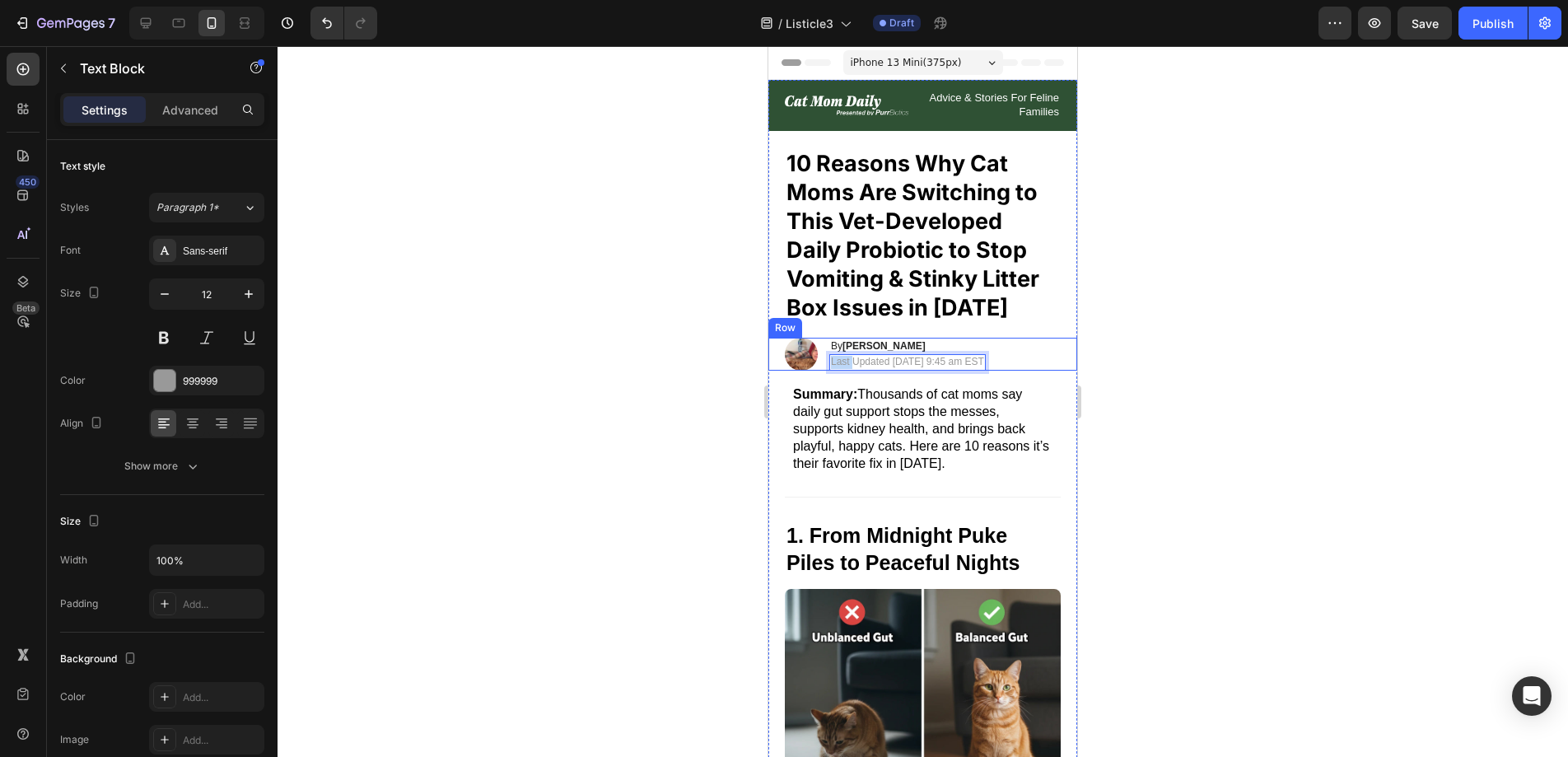
drag, startPoint x: 845, startPoint y: 358, endPoint x: 816, endPoint y: 359, distance: 29.0
click at [816, 359] on div "Image By [PERSON_NAME] Heading Last Updated [DATE] 9:45 am EST Text Block 0 Row" at bounding box center [922, 354] width 309 height 33
click at [634, 420] on div at bounding box center [922, 400] width 1290 height 710
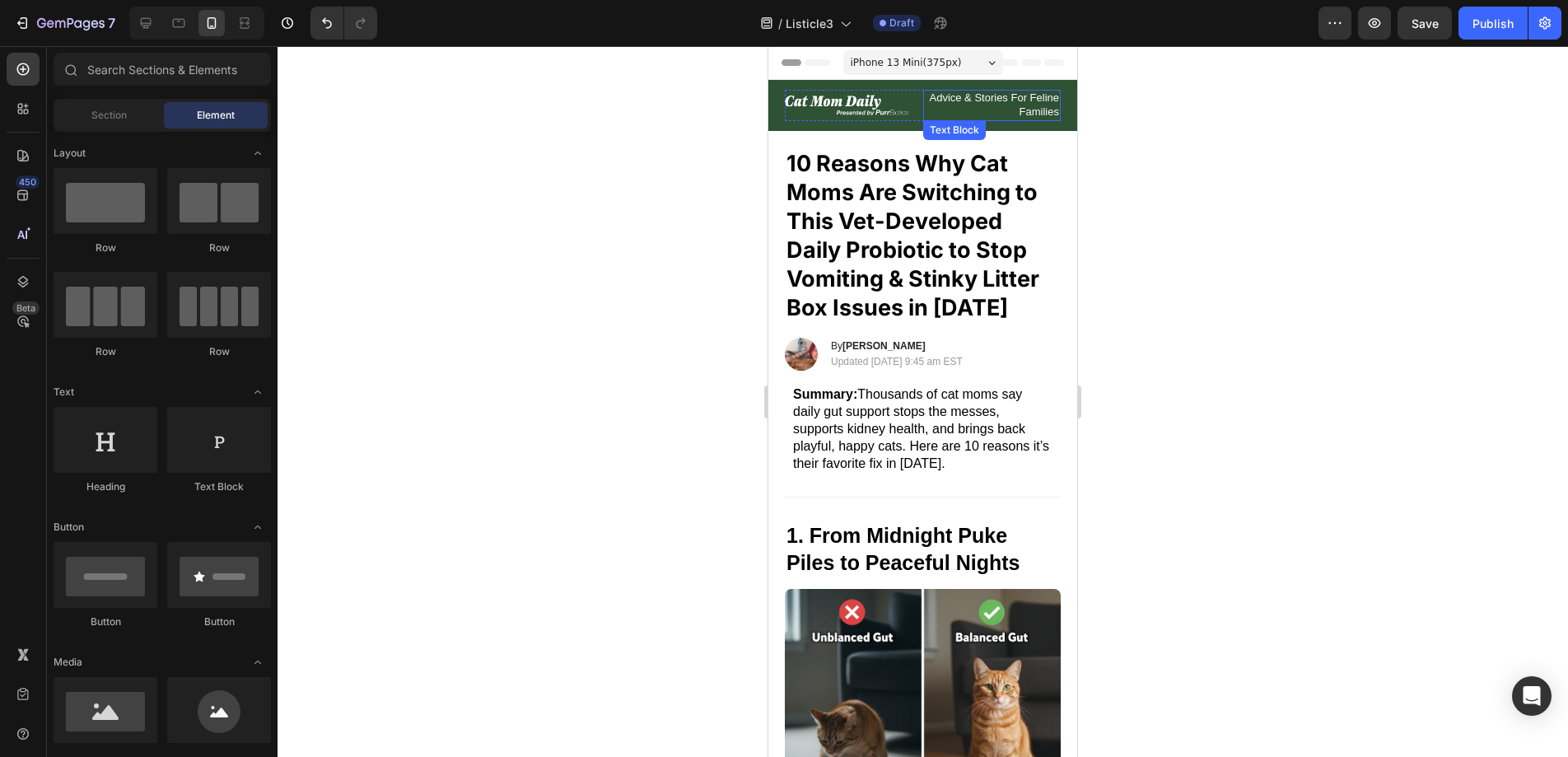
click at [983, 109] on span "Advice & Stories For Feline Families" at bounding box center [993, 105] width 131 height 26
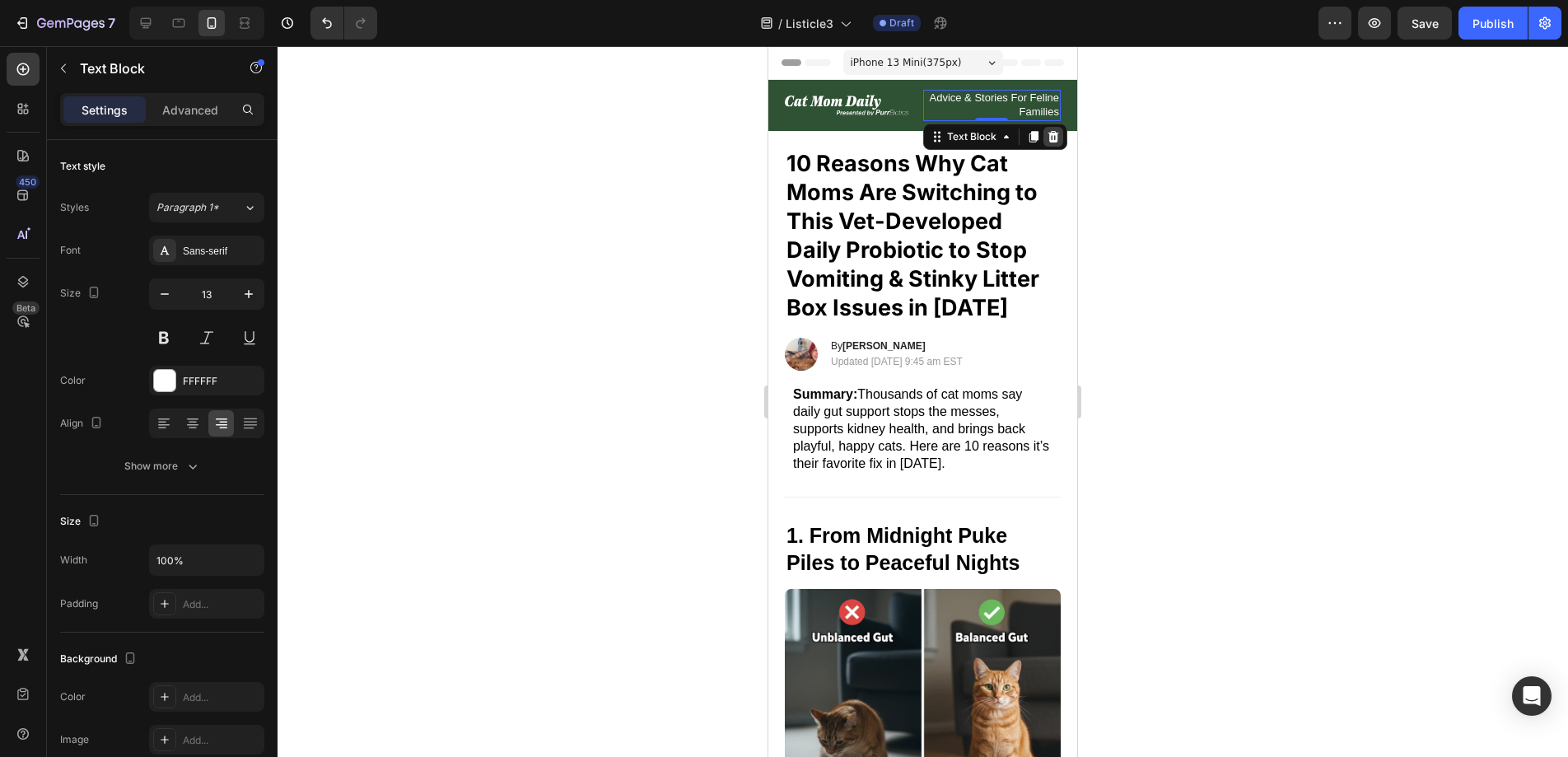
click at [1047, 137] on icon at bounding box center [1053, 136] width 13 height 13
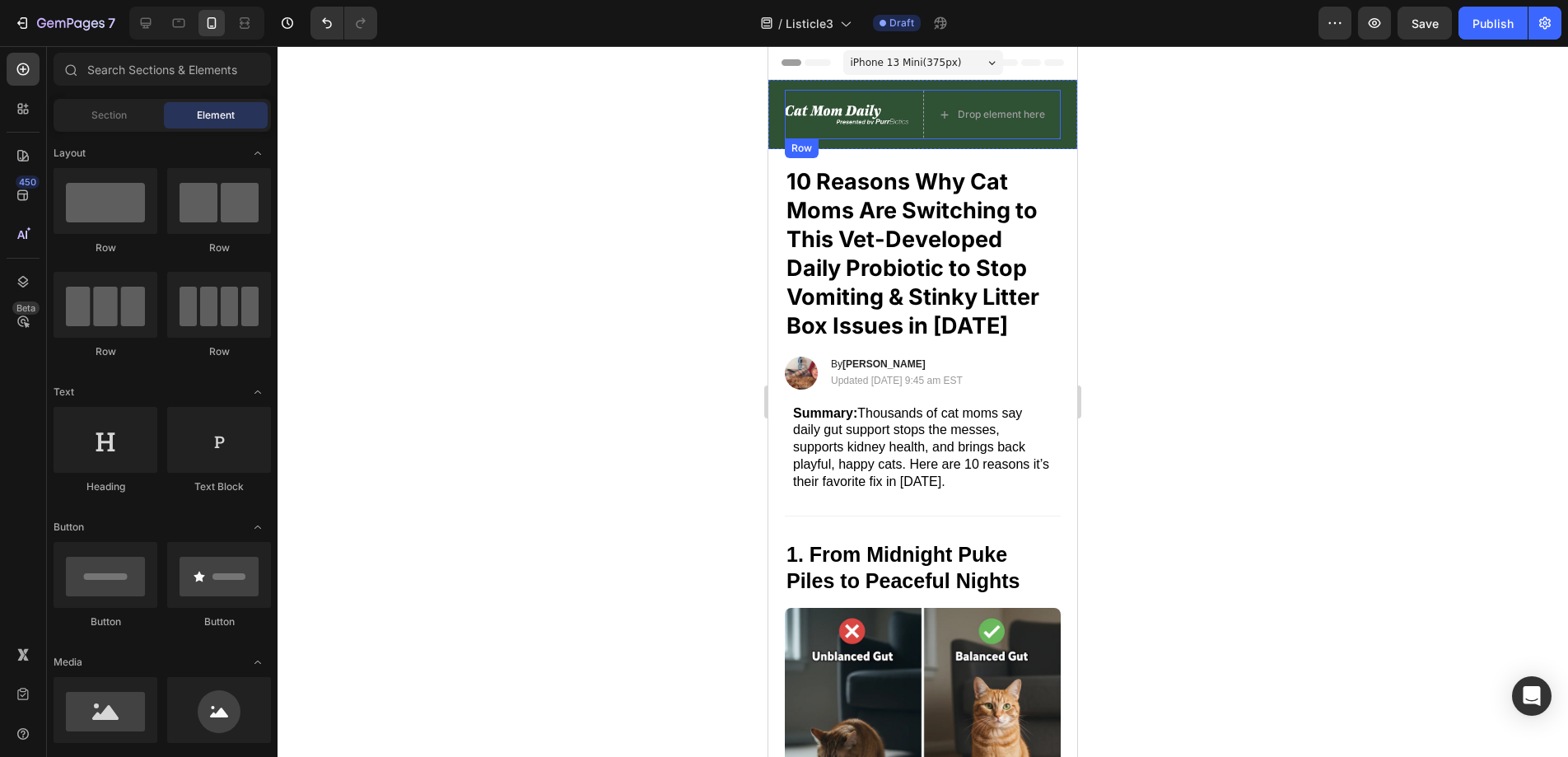
click at [896, 100] on div "Image" at bounding box center [854, 115] width 138 height 50
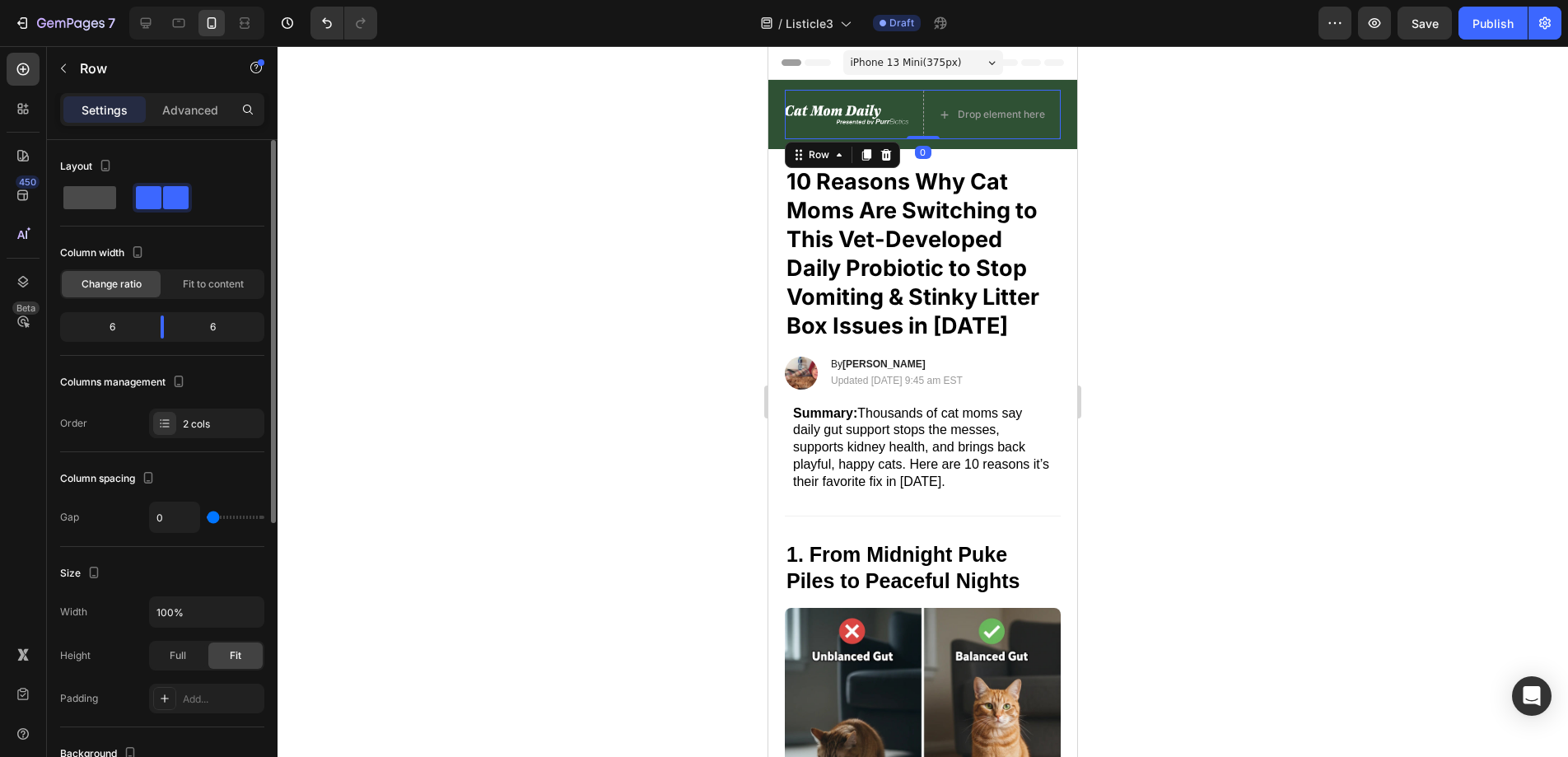
click at [79, 197] on span at bounding box center [90, 197] width 53 height 23
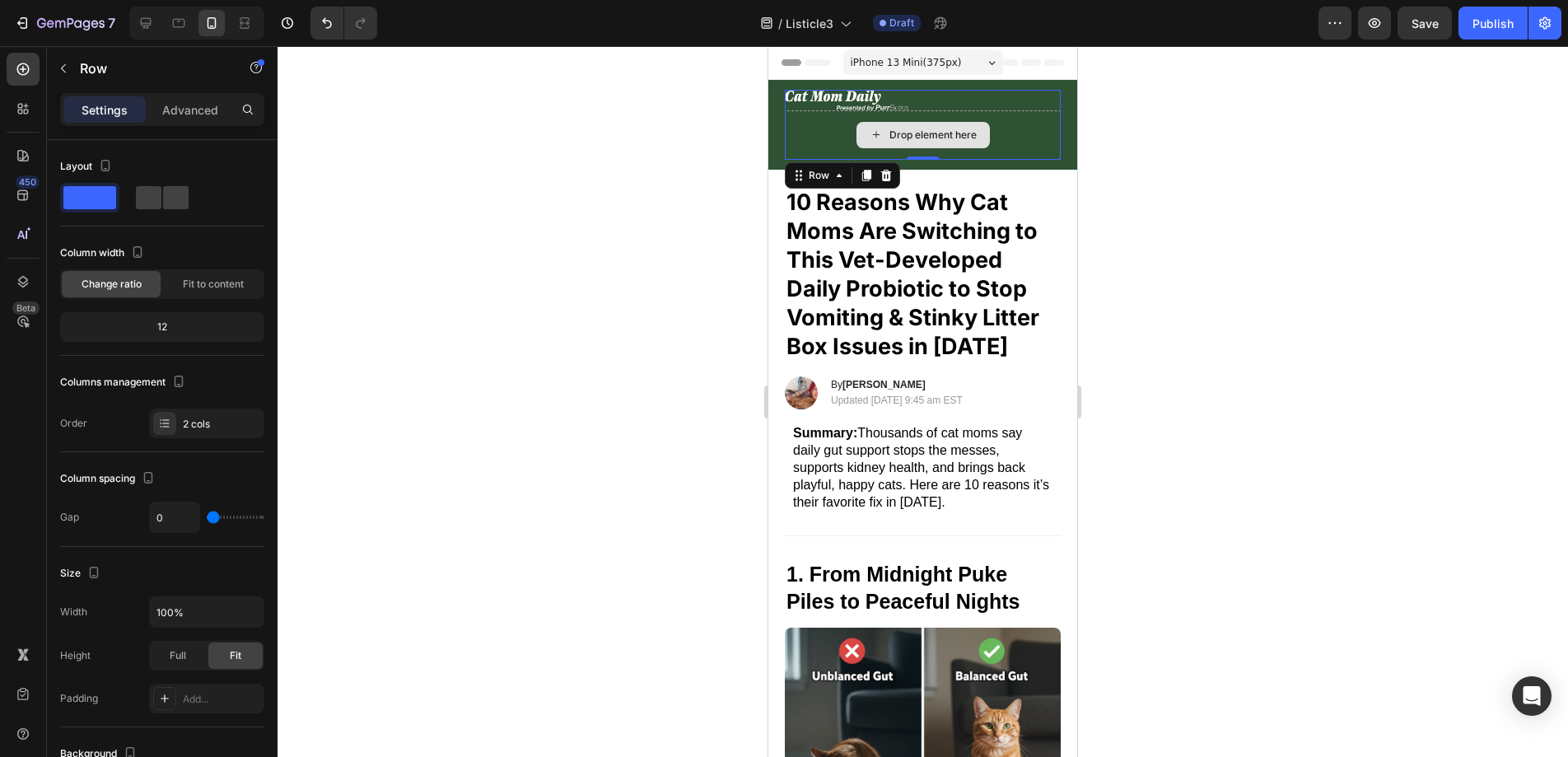
click at [834, 123] on div "Drop element here" at bounding box center [922, 135] width 276 height 50
click at [189, 416] on div "2 cols" at bounding box center [222, 423] width 78 height 15
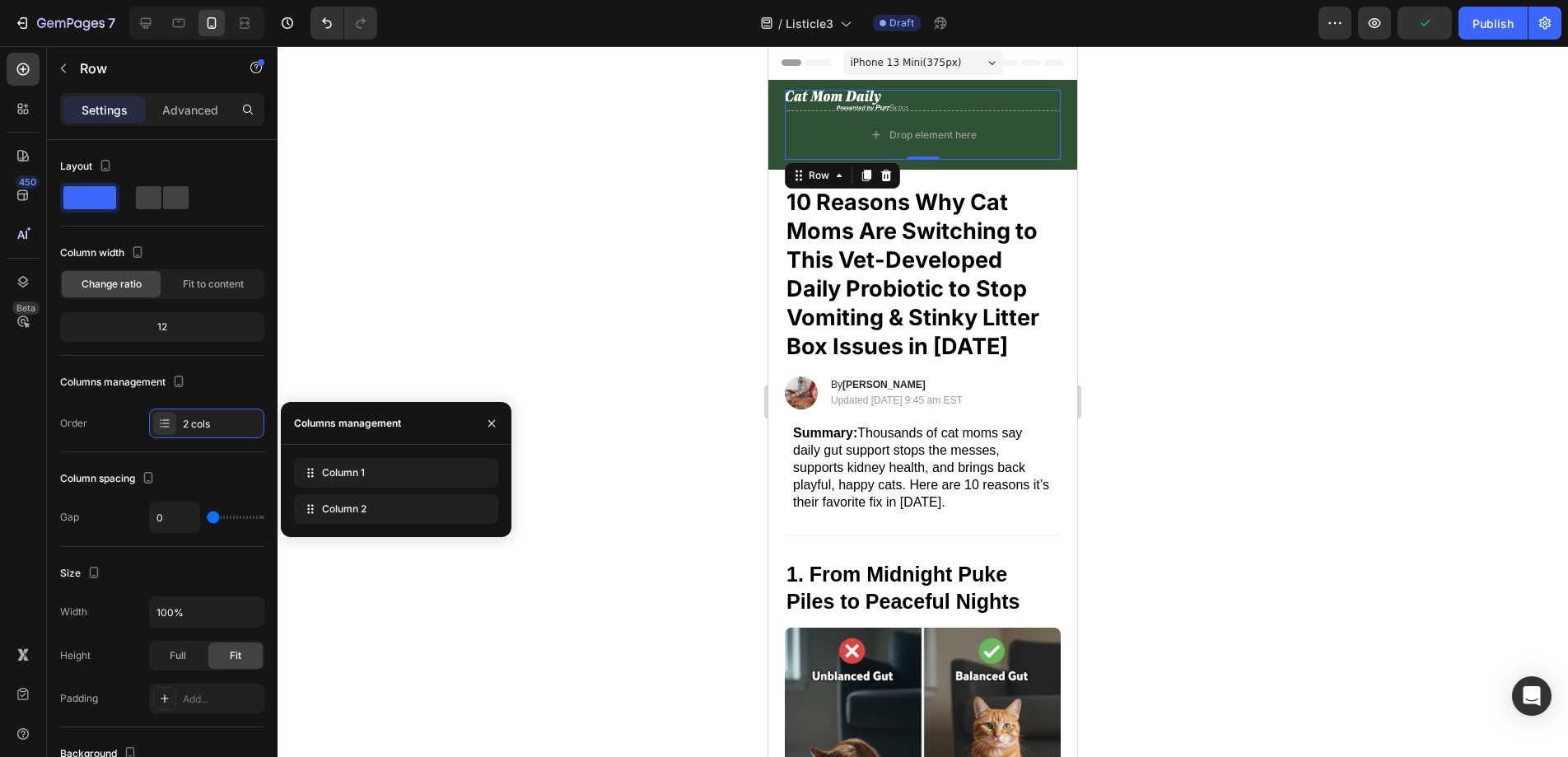
click at [539, 164] on div at bounding box center [922, 400] width 1290 height 710
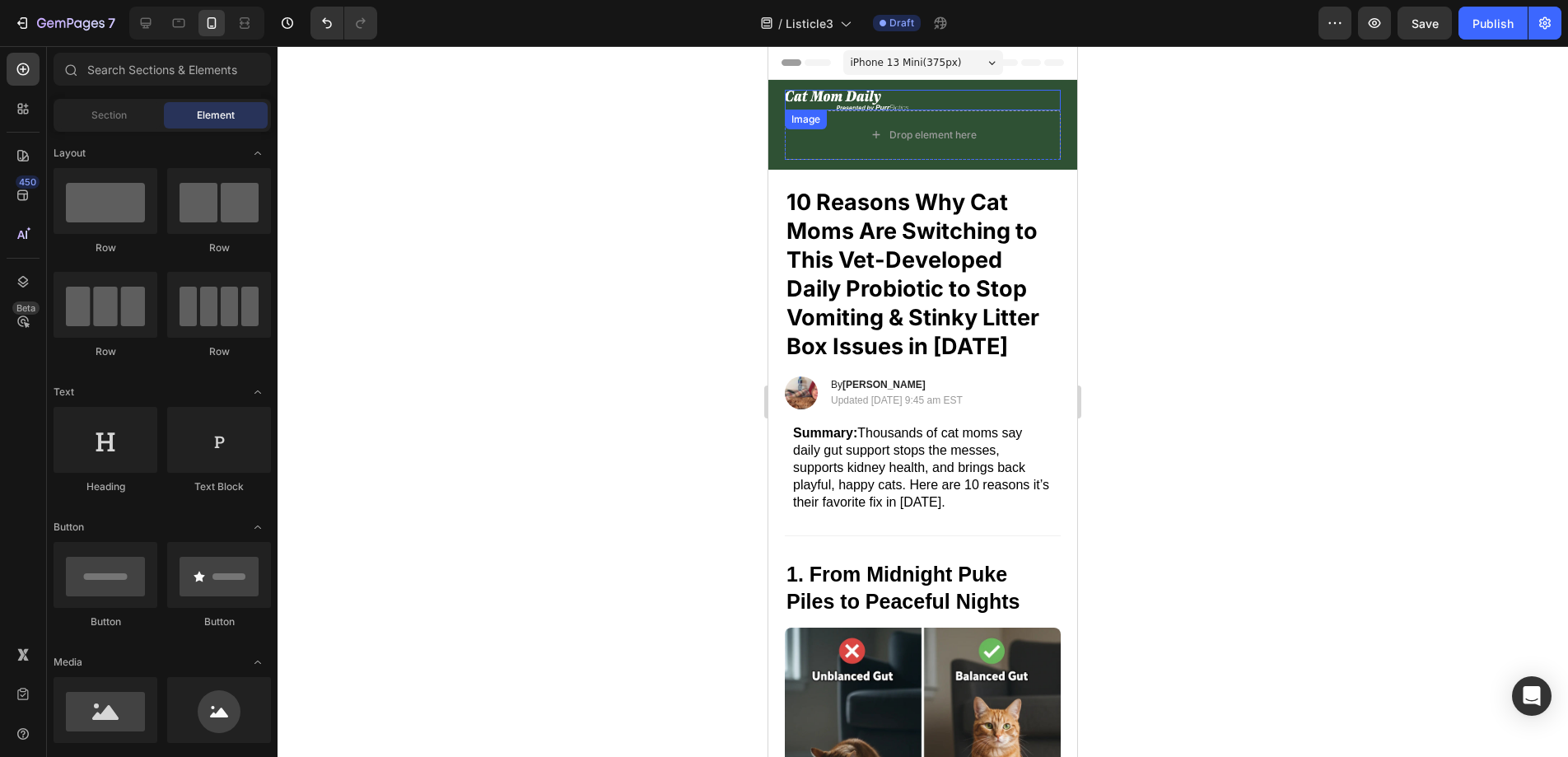
click at [792, 98] on img at bounding box center [847, 100] width 124 height 21
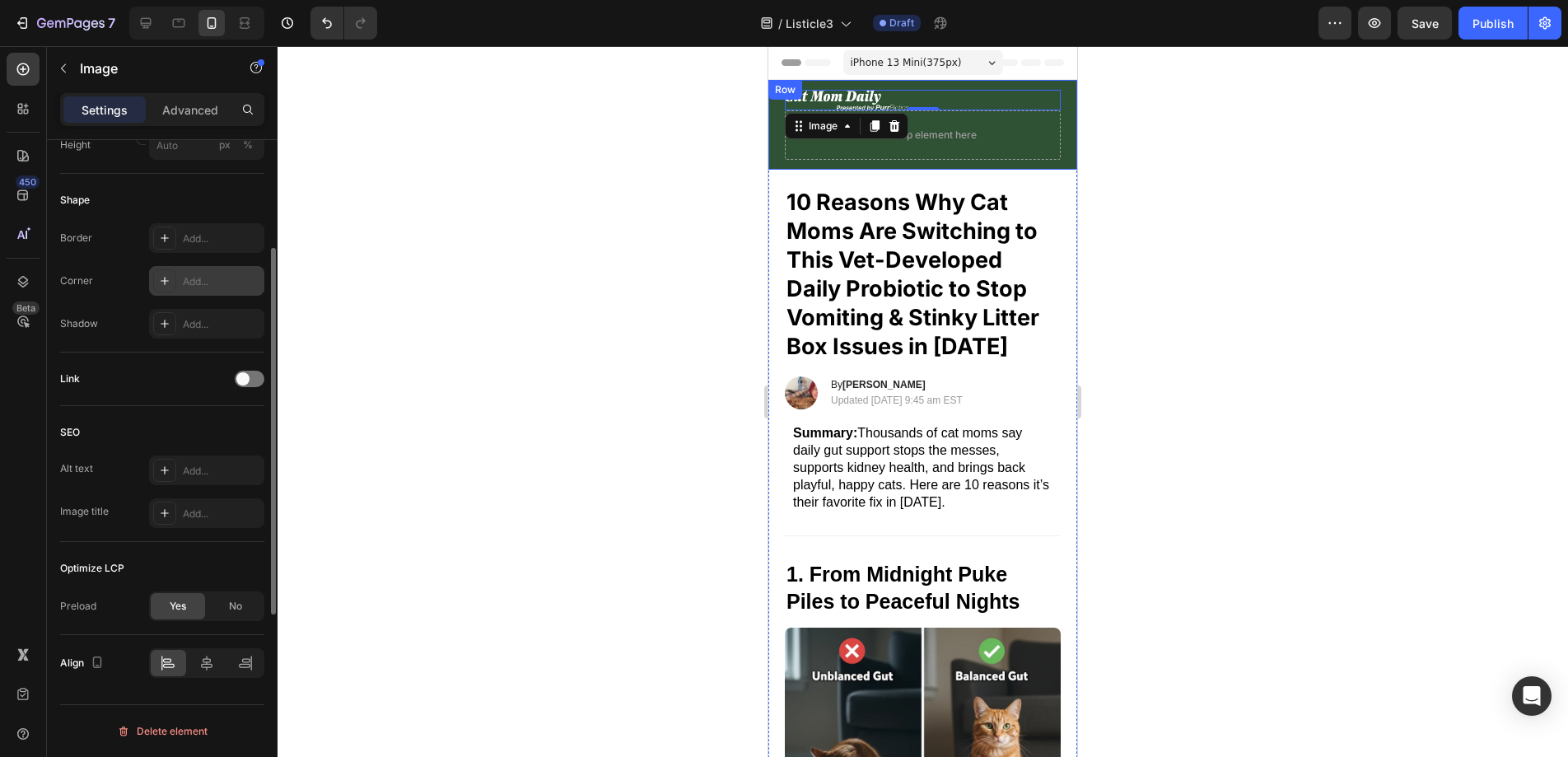
scroll to position [178, 0]
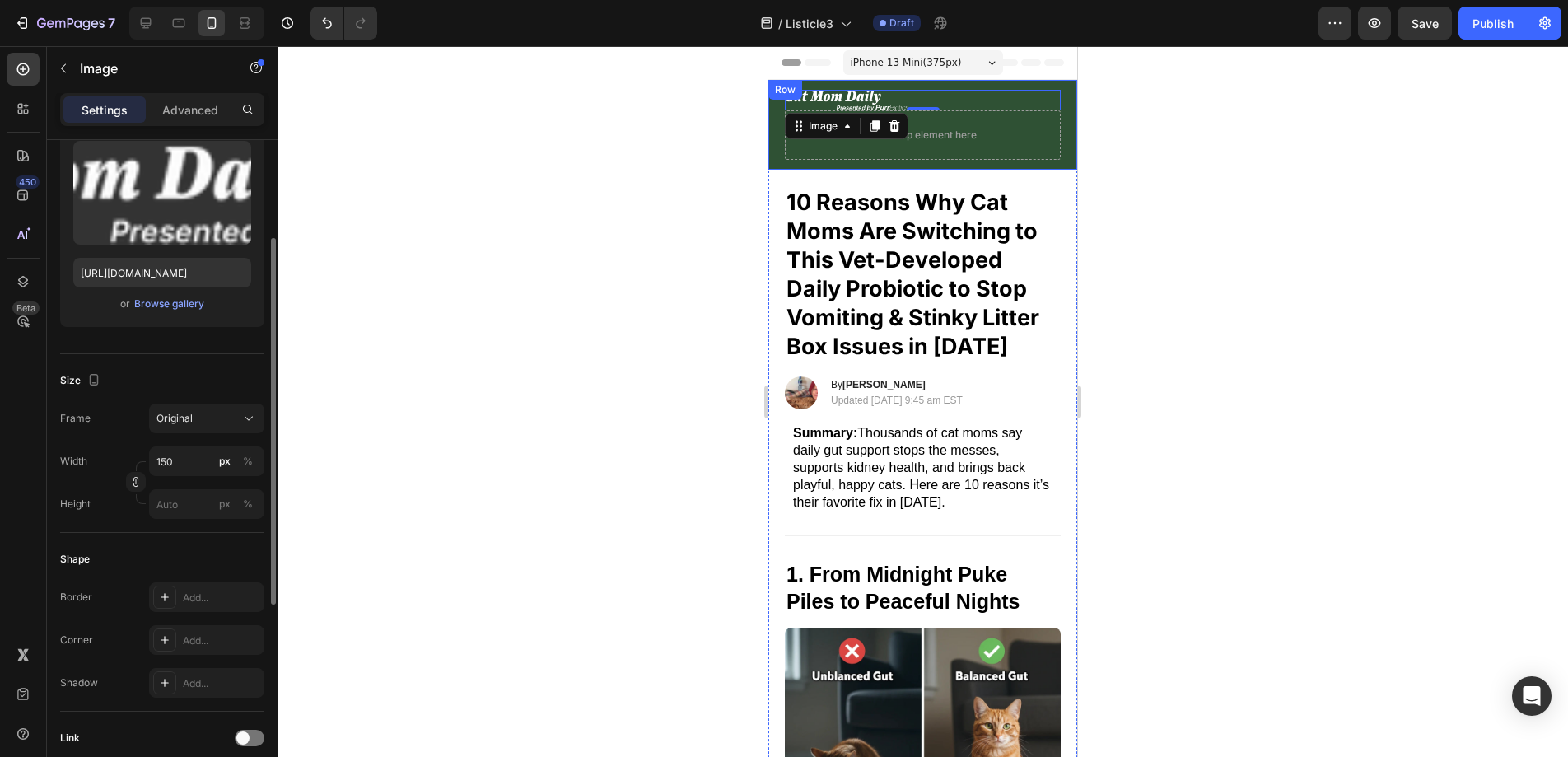
click at [777, 125] on div "Image 0 Drop element here Row Row" at bounding box center [922, 125] width 309 height 90
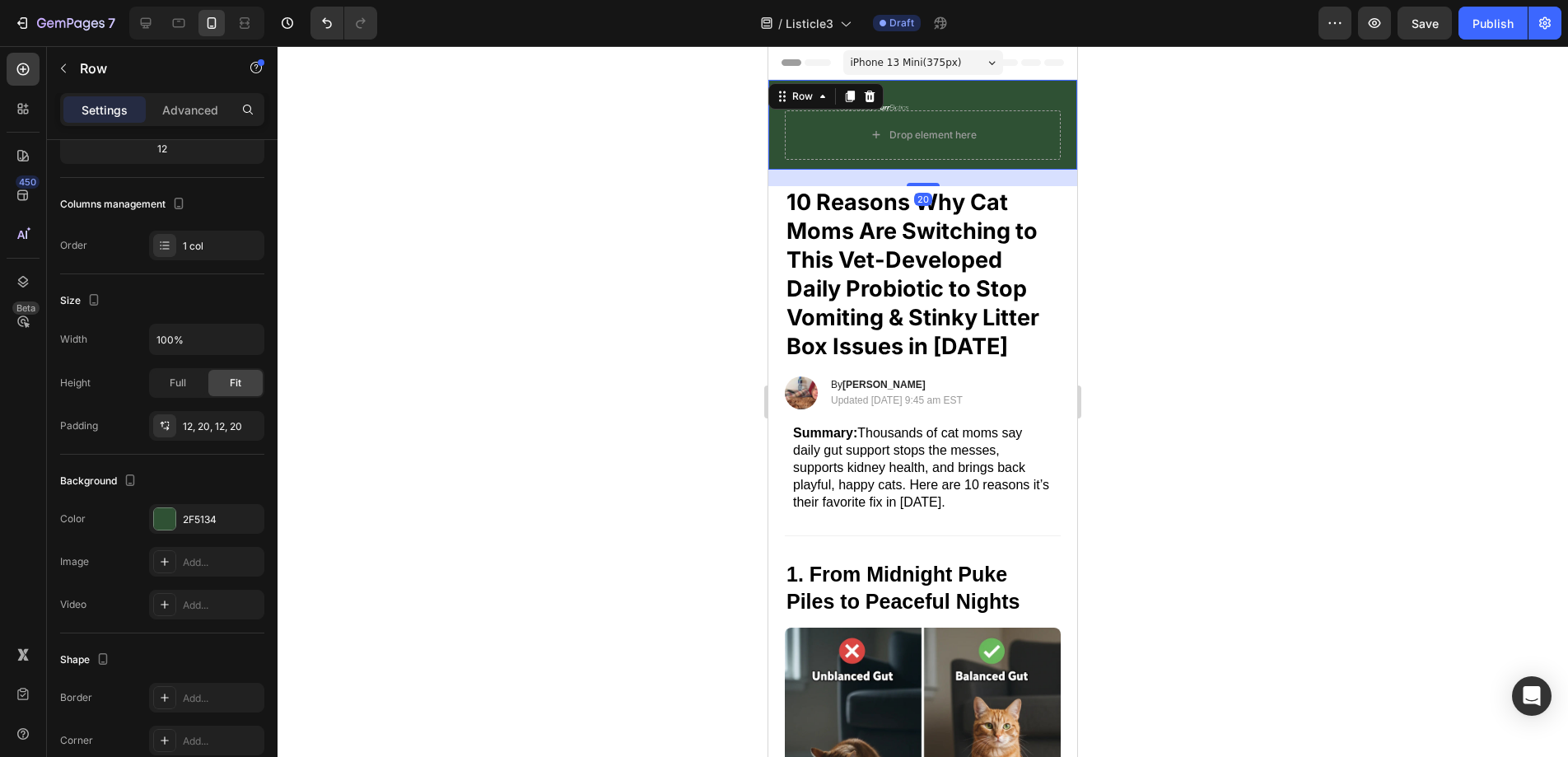
scroll to position [0, 0]
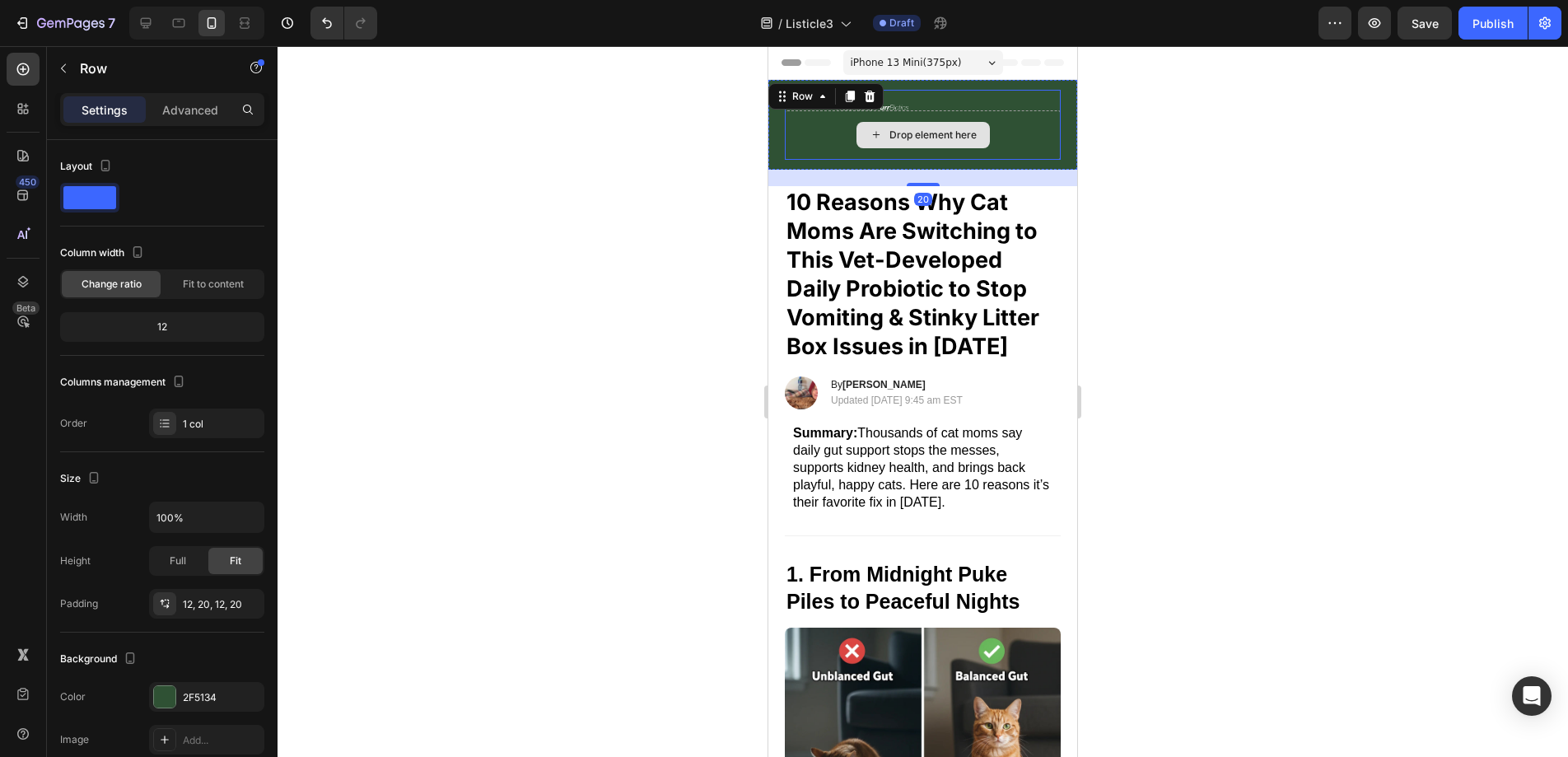
click at [793, 126] on div "Drop element here" at bounding box center [922, 135] width 276 height 50
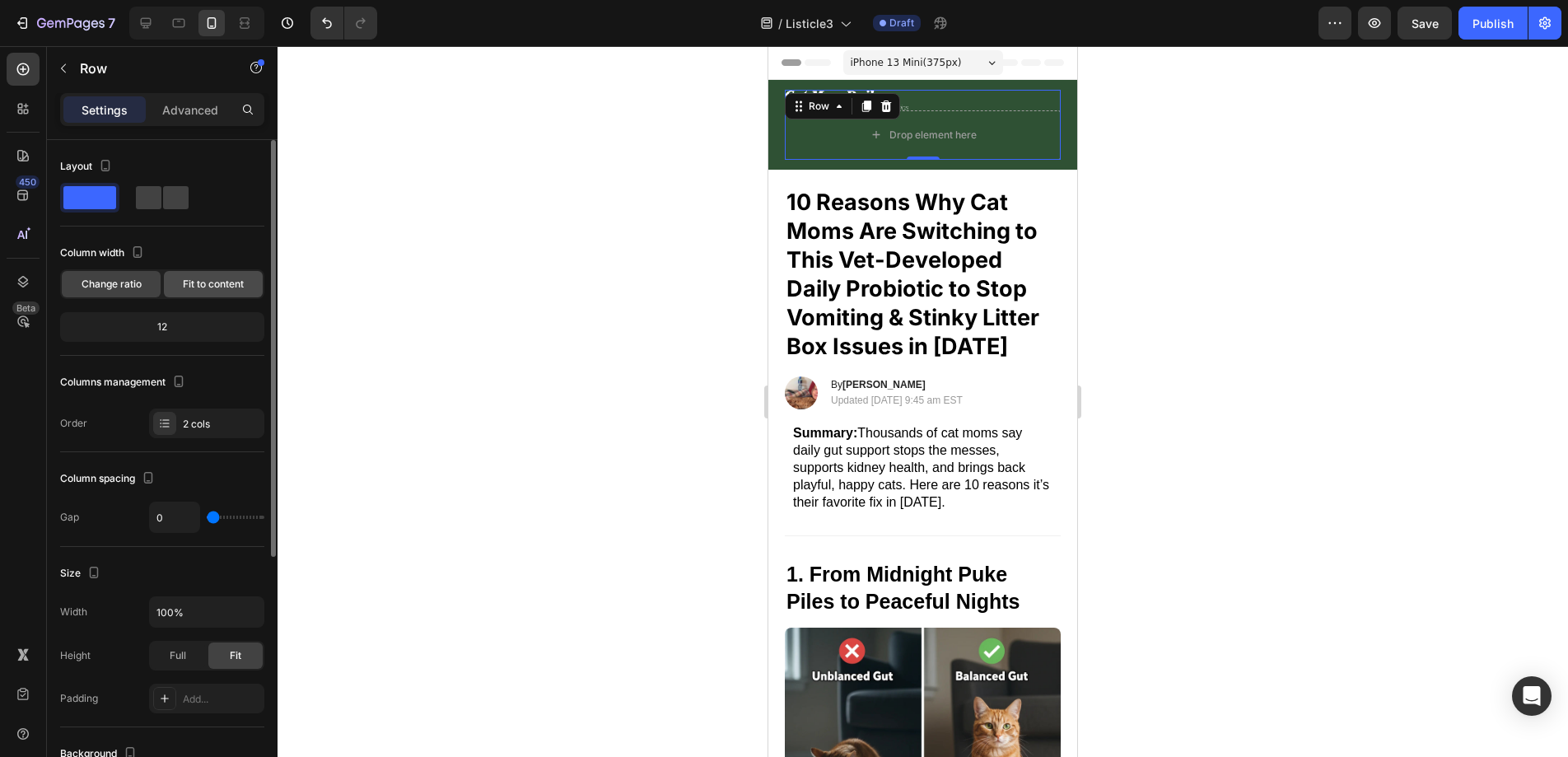
click at [197, 273] on div "Fit to content" at bounding box center [212, 284] width 99 height 26
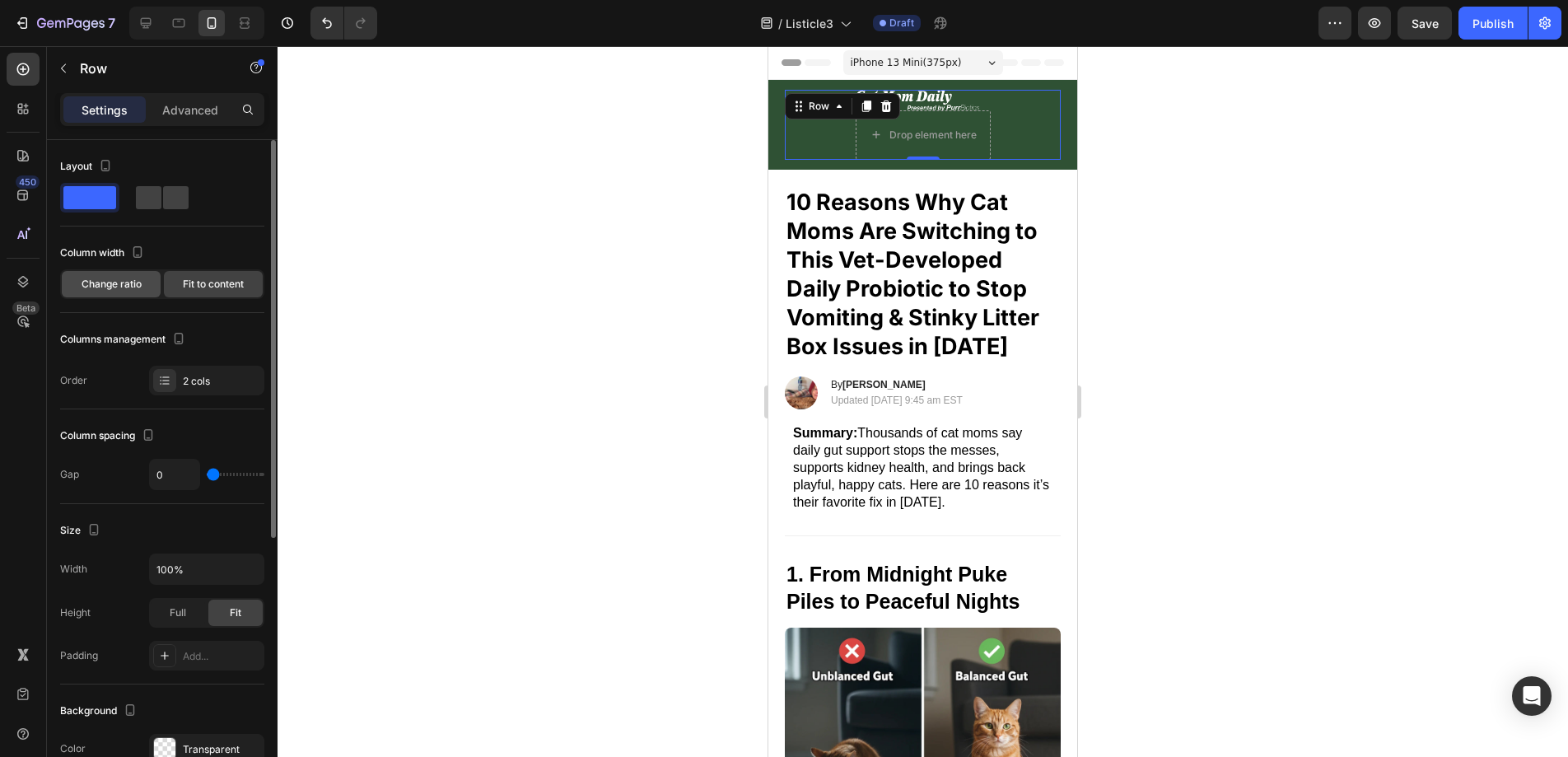
click at [119, 283] on span "Change ratio" at bounding box center [112, 284] width 60 height 15
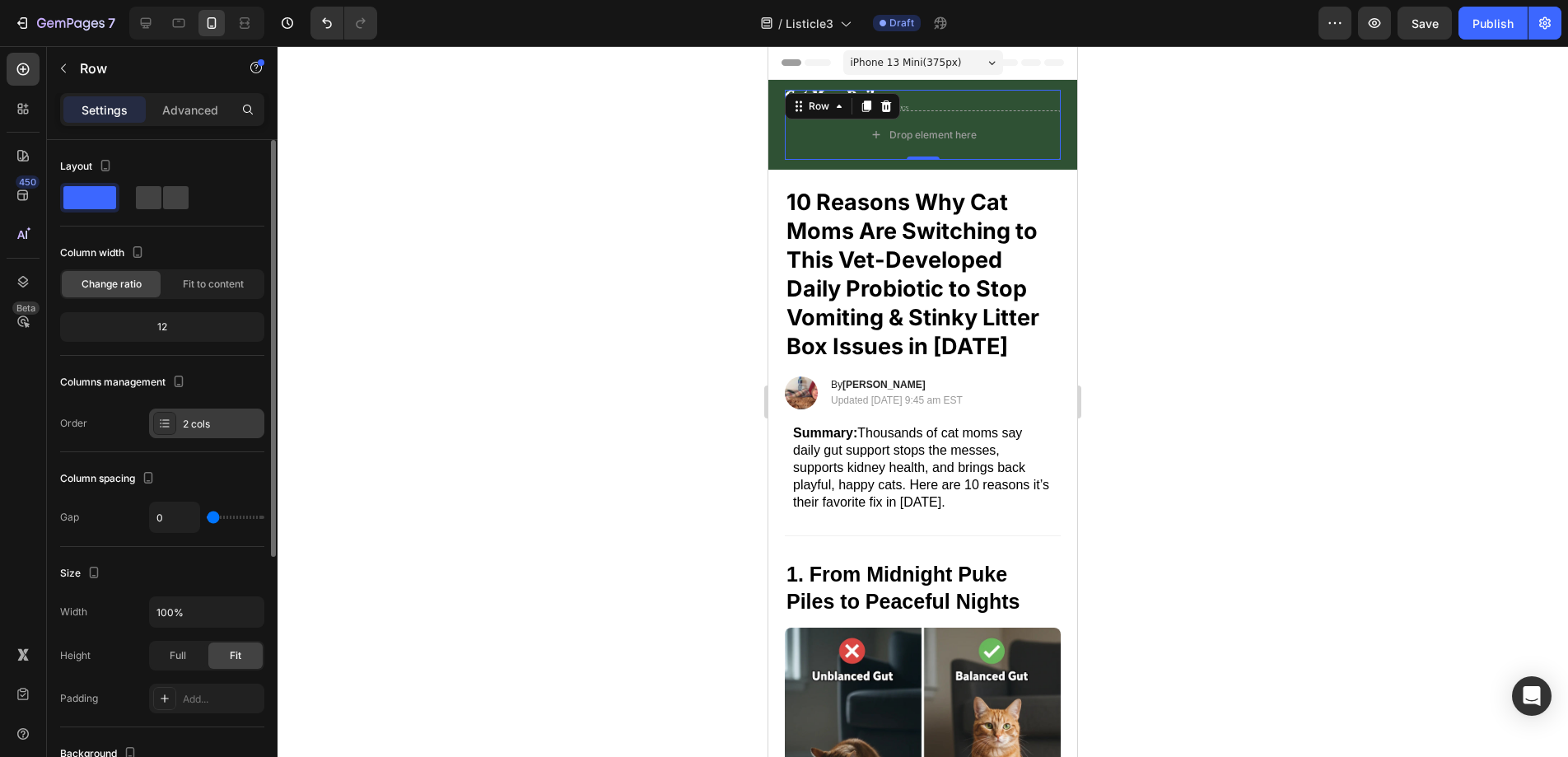
click at [216, 426] on div "2 cols" at bounding box center [222, 423] width 78 height 15
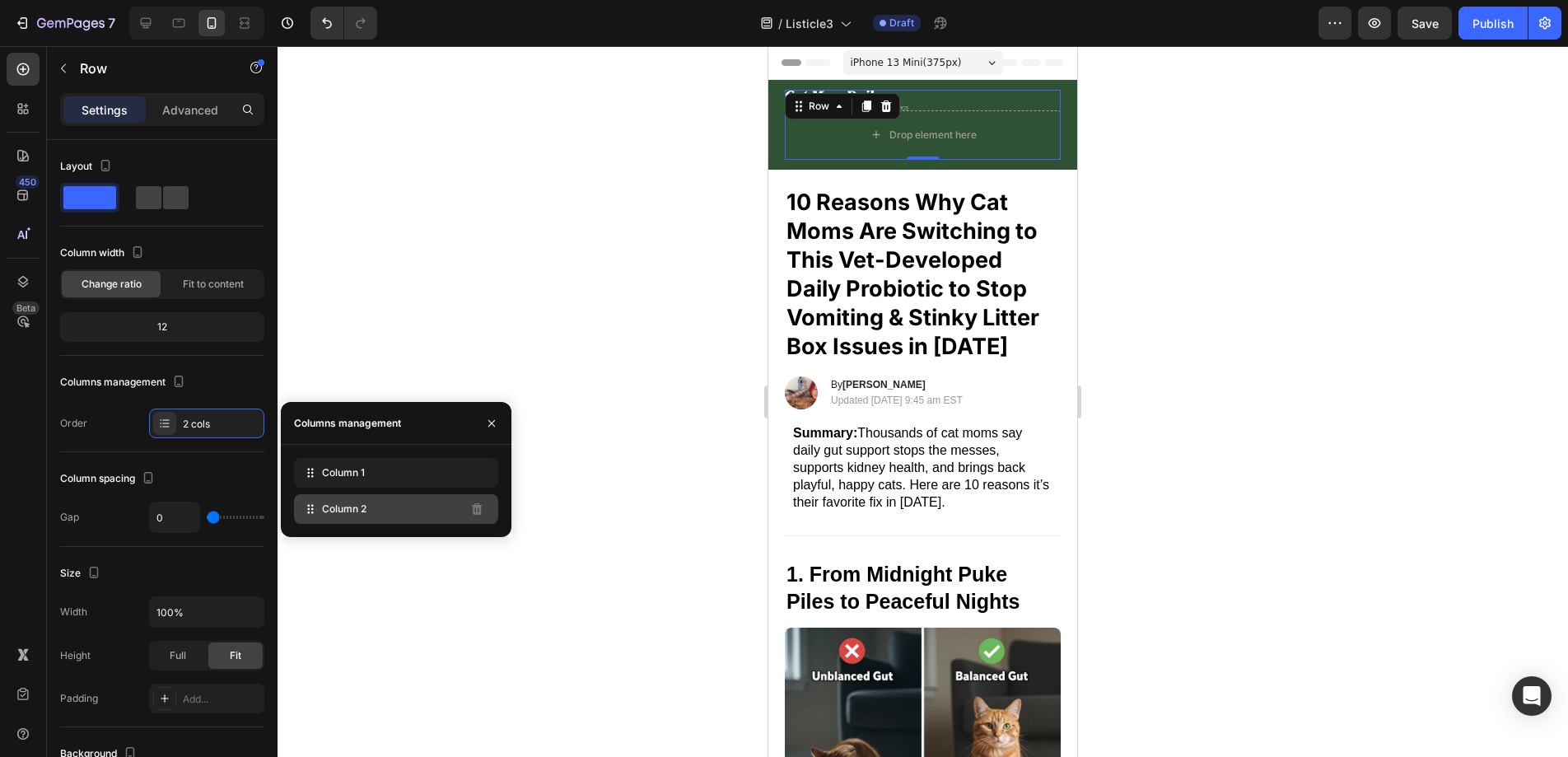
click at [369, 513] on div "Column 2" at bounding box center [395, 509] width 204 height 30
click at [487, 423] on icon "button" at bounding box center [491, 422] width 13 height 13
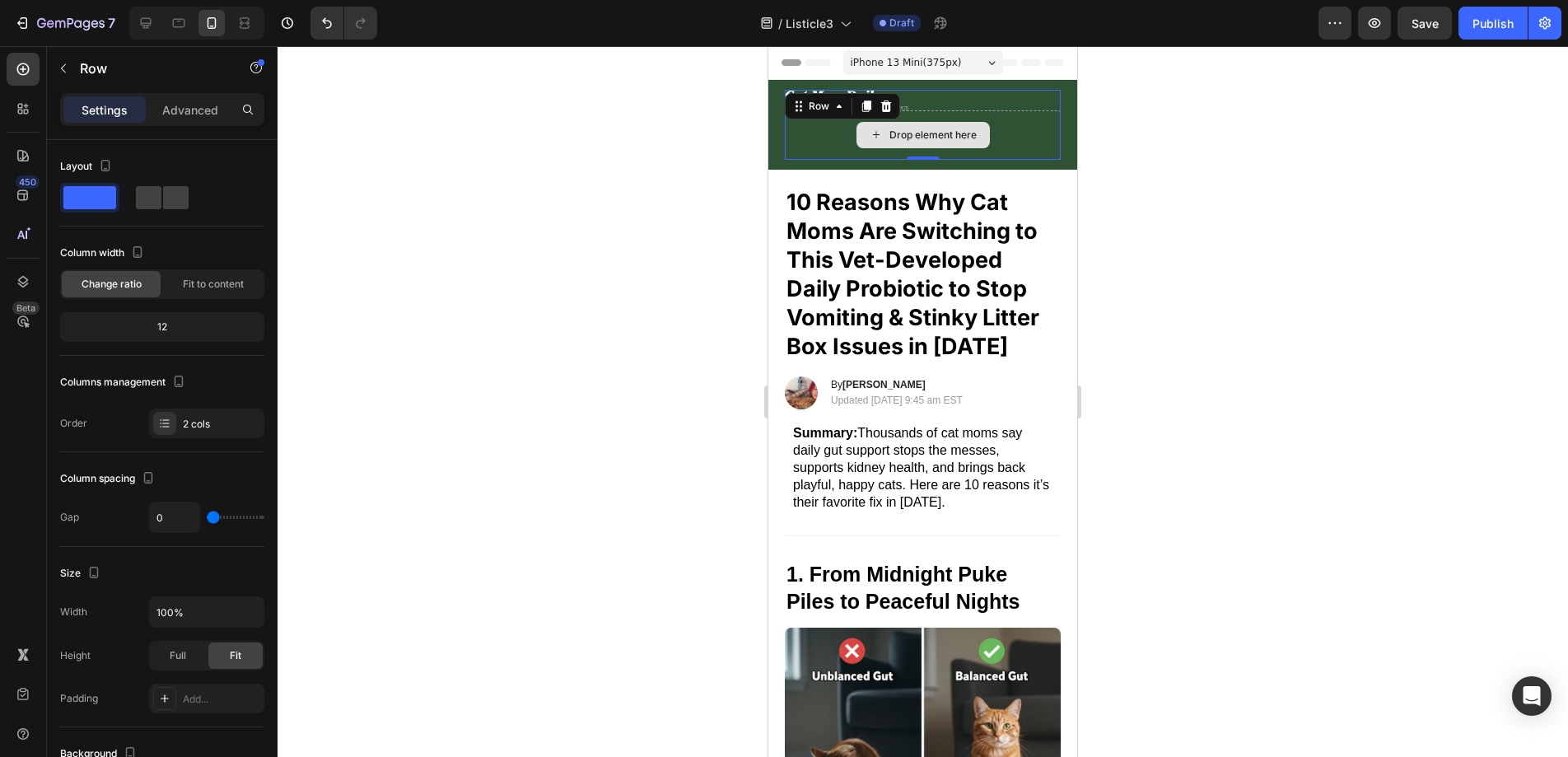
click at [932, 124] on div "Drop element here" at bounding box center [923, 134] width 133 height 26
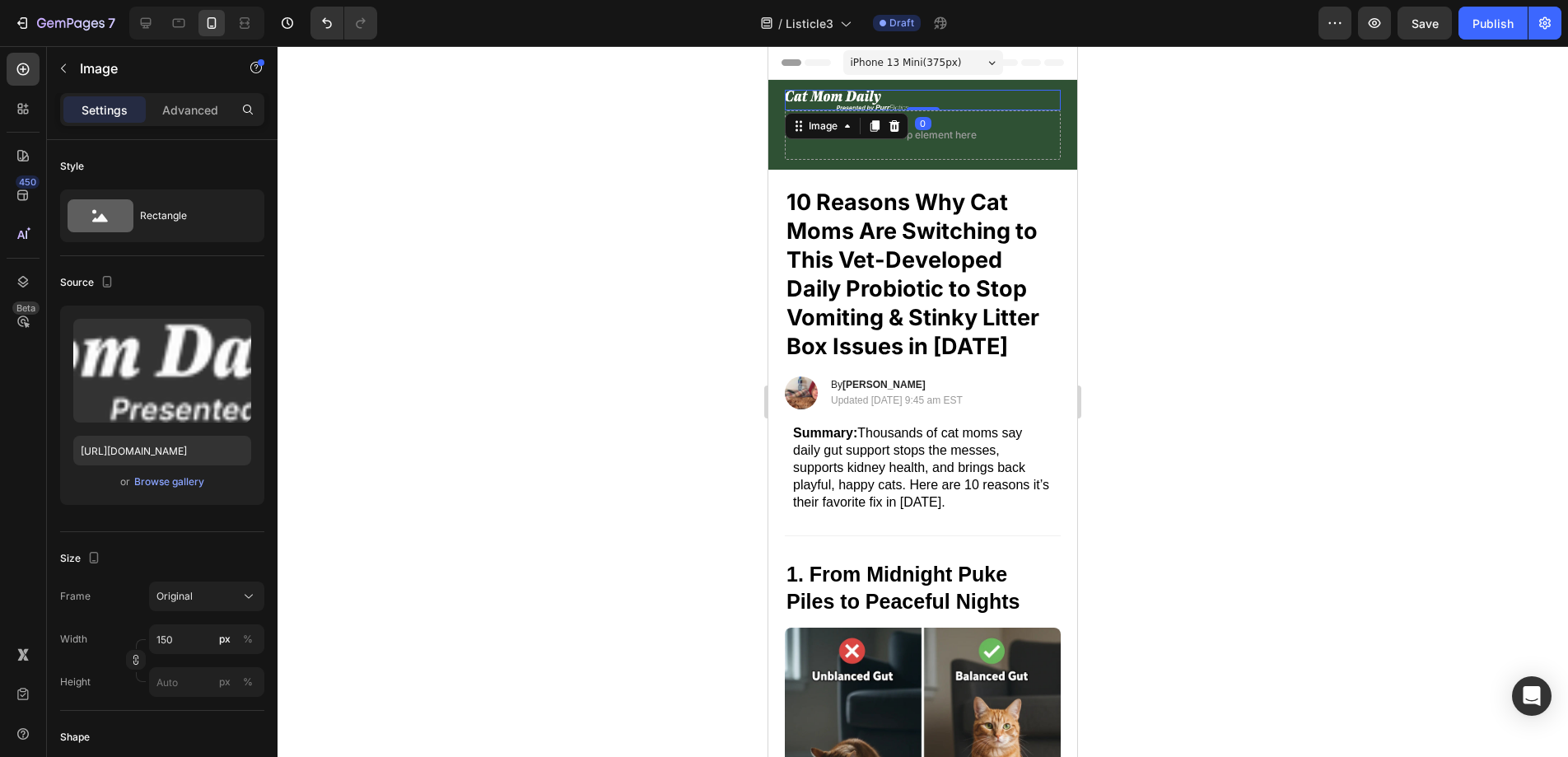
click at [864, 93] on img at bounding box center [847, 100] width 124 height 21
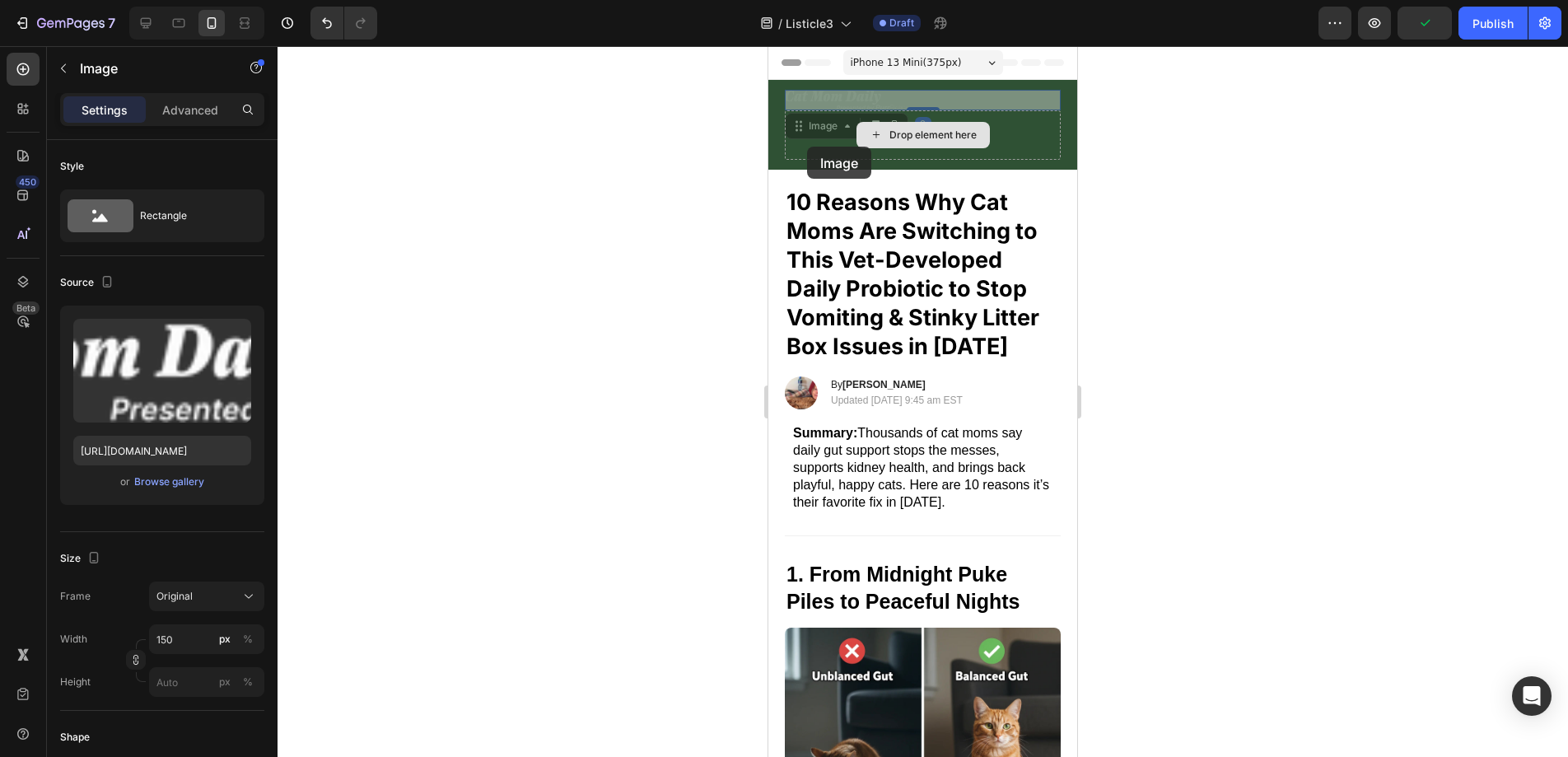
drag, startPoint x: 800, startPoint y: 123, endPoint x: 807, endPoint y: 146, distance: 24.0
click at [807, 146] on div "Image 0 Image 0 Drop element here Row" at bounding box center [922, 125] width 276 height 70
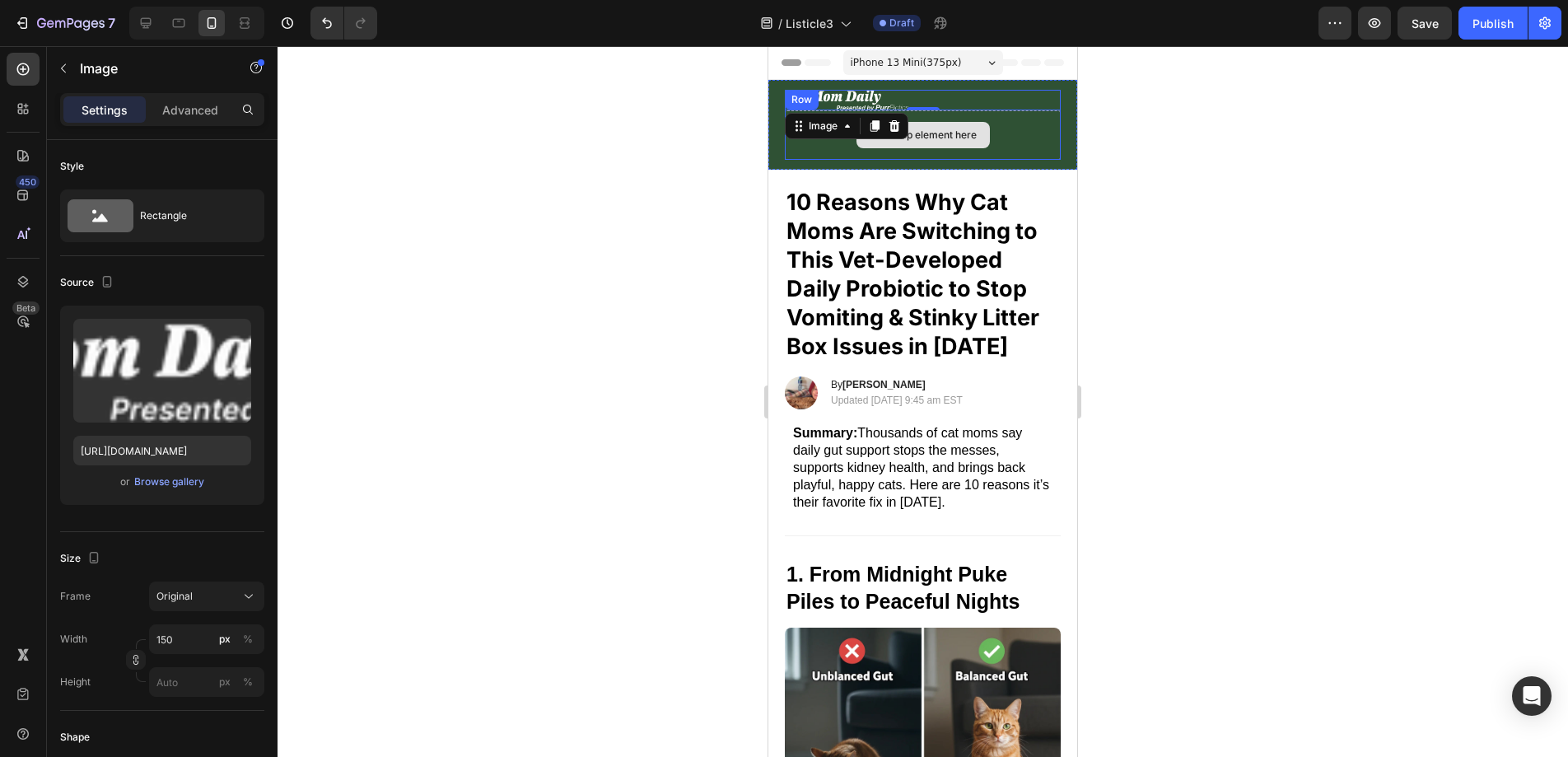
click at [1019, 132] on div "Drop element here" at bounding box center [922, 135] width 276 height 50
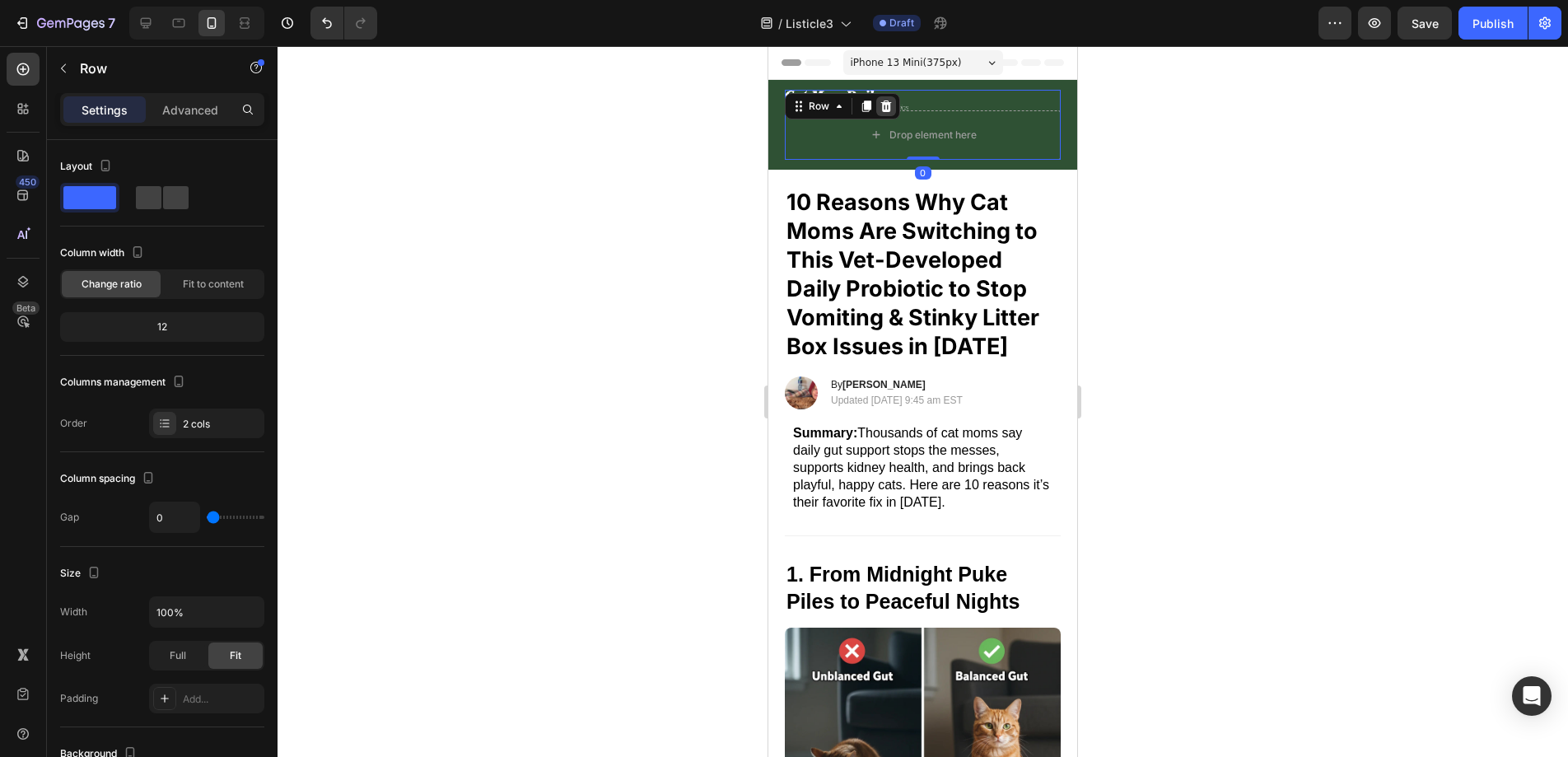
click at [894, 107] on div at bounding box center [887, 107] width 20 height 20
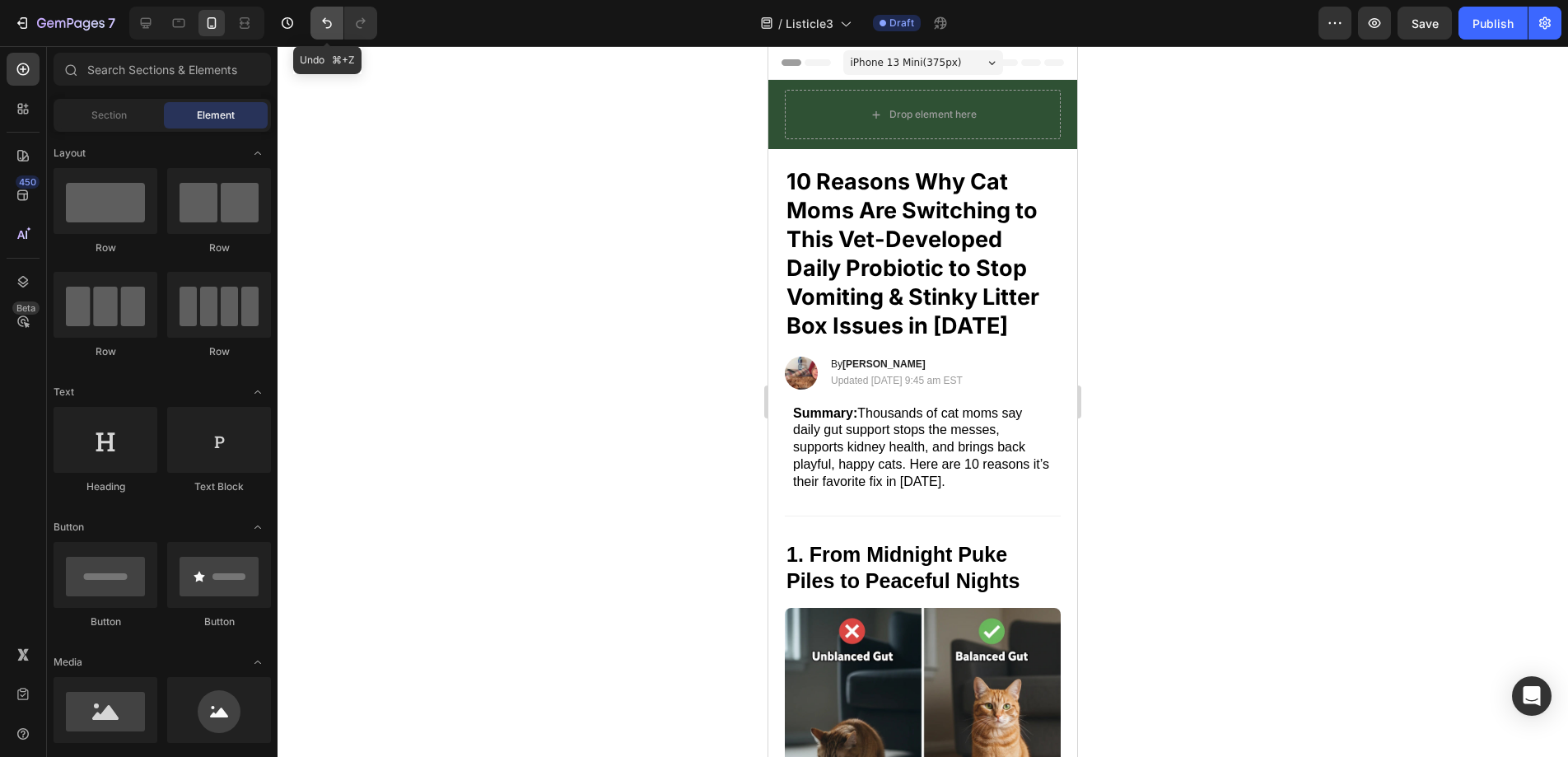
click at [321, 22] on icon "Undo/Redo" at bounding box center [327, 23] width 17 height 17
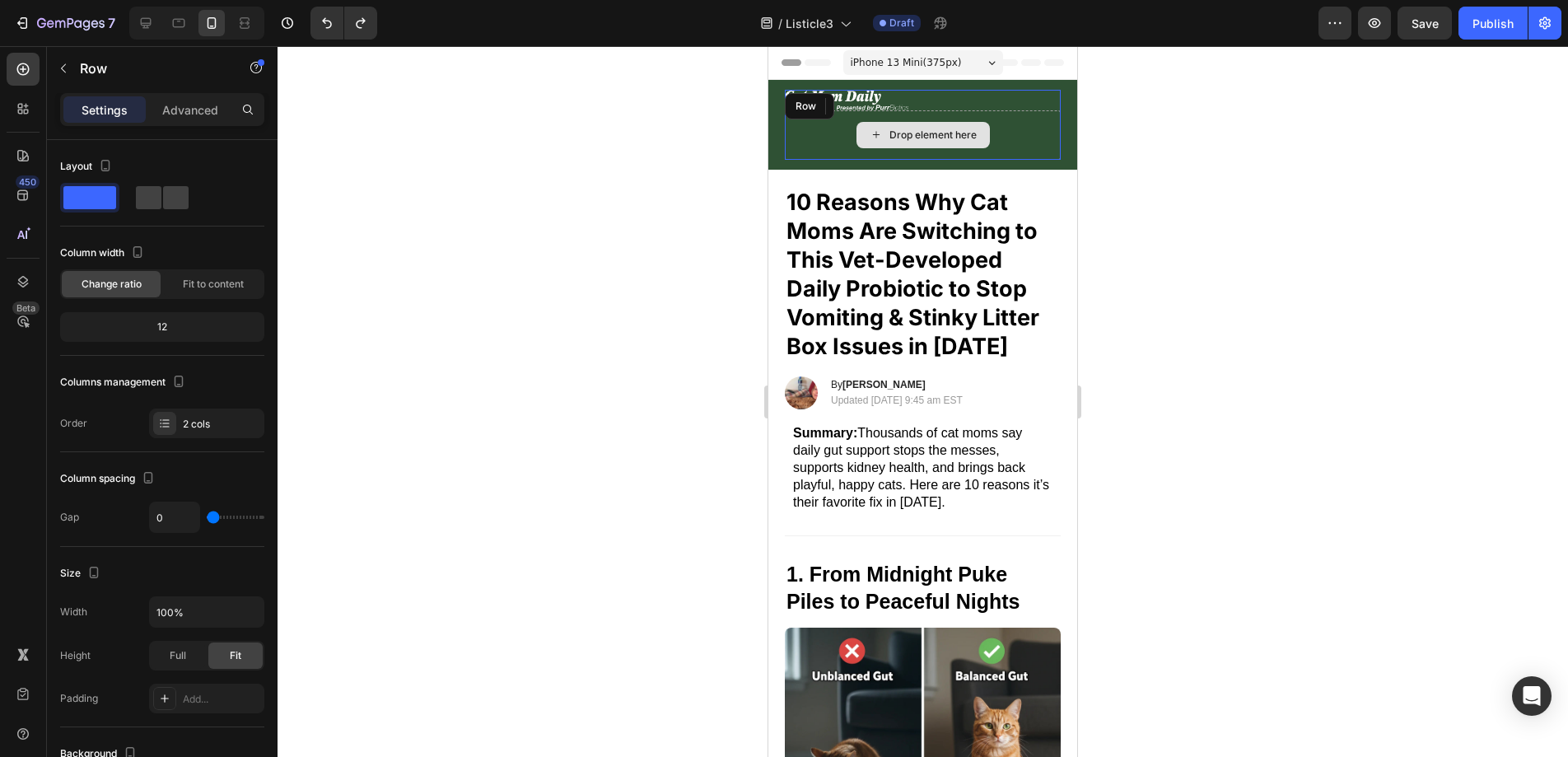
click at [839, 131] on div "Drop element here" at bounding box center [922, 135] width 276 height 50
click at [883, 105] on icon at bounding box center [886, 107] width 11 height 12
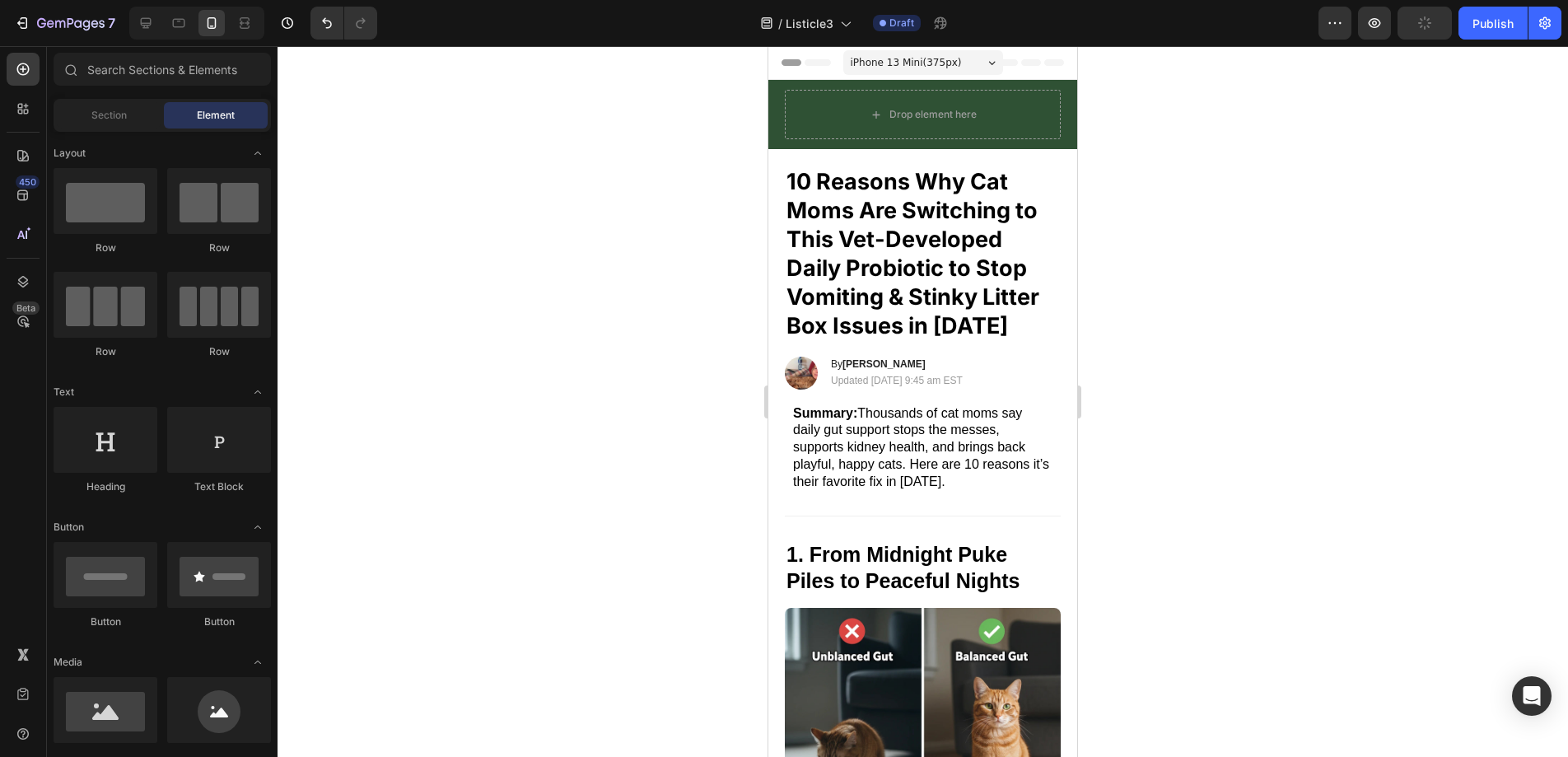
click at [642, 240] on div at bounding box center [922, 400] width 1290 height 710
click at [310, 24] on div at bounding box center [341, 23] width 74 height 33
click at [319, 24] on icon "Undo/Redo" at bounding box center [327, 23] width 17 height 17
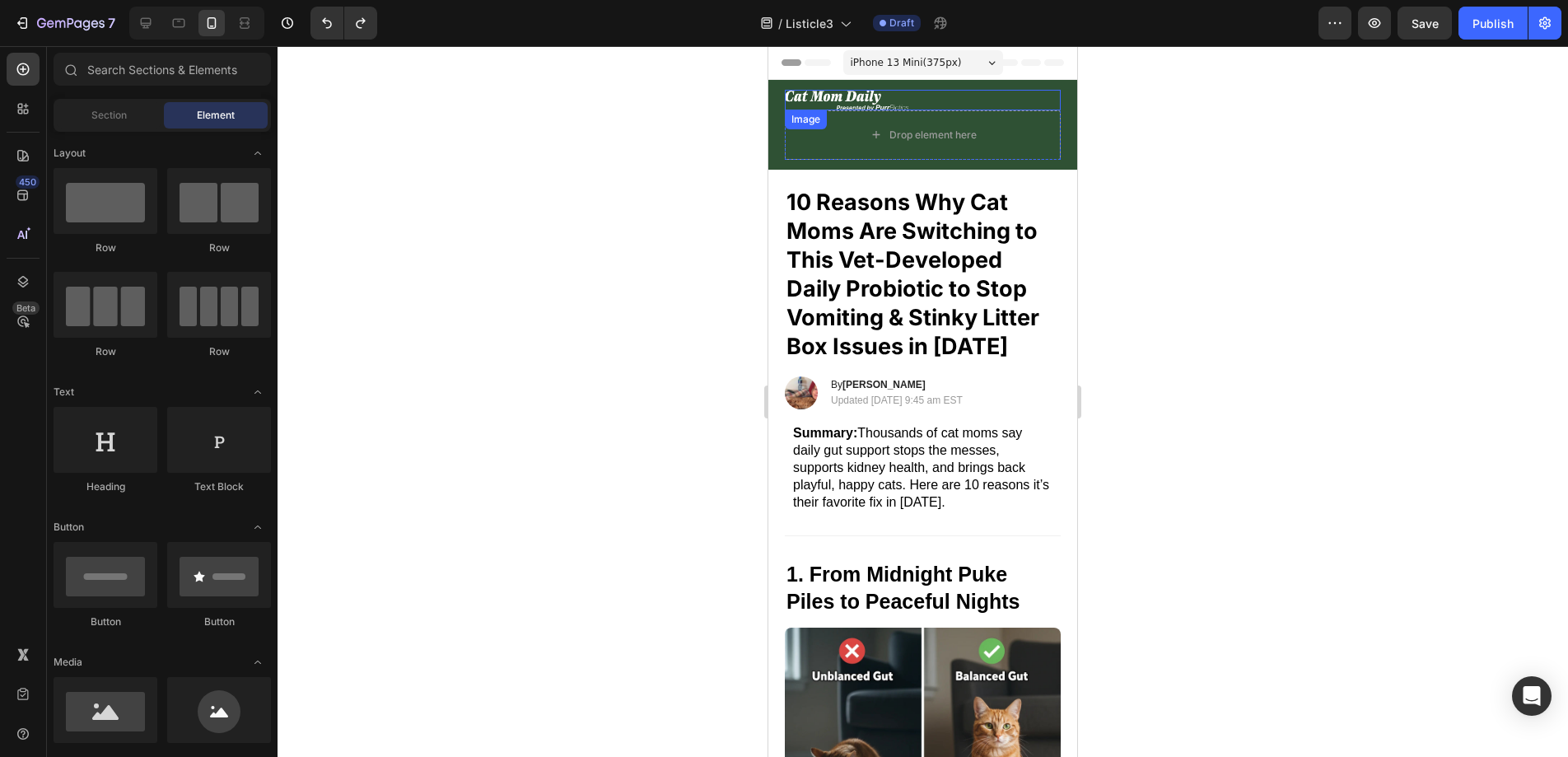
click at [842, 93] on img at bounding box center [847, 100] width 124 height 21
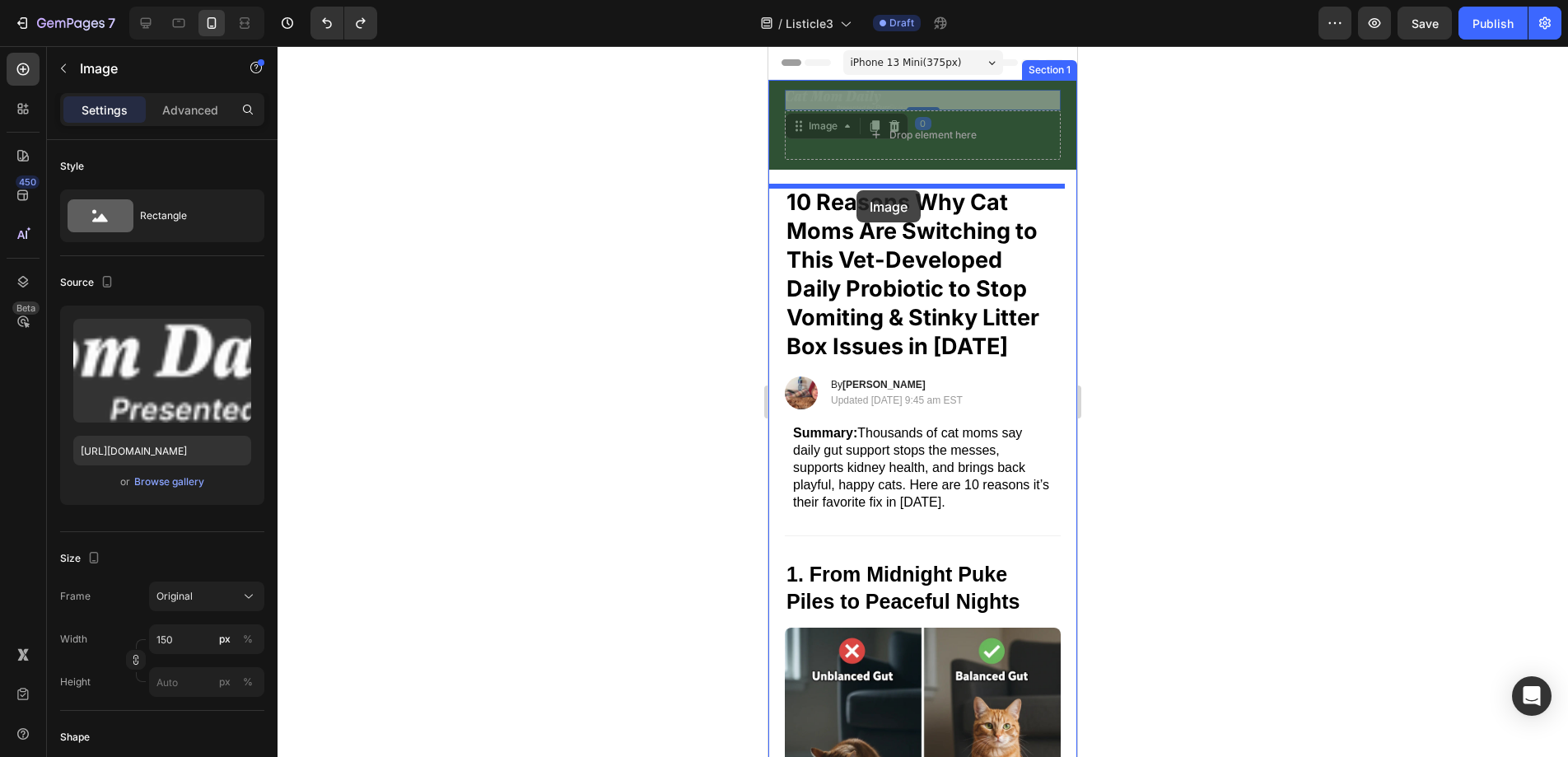
drag, startPoint x: 802, startPoint y: 128, endPoint x: 857, endPoint y: 190, distance: 82.9
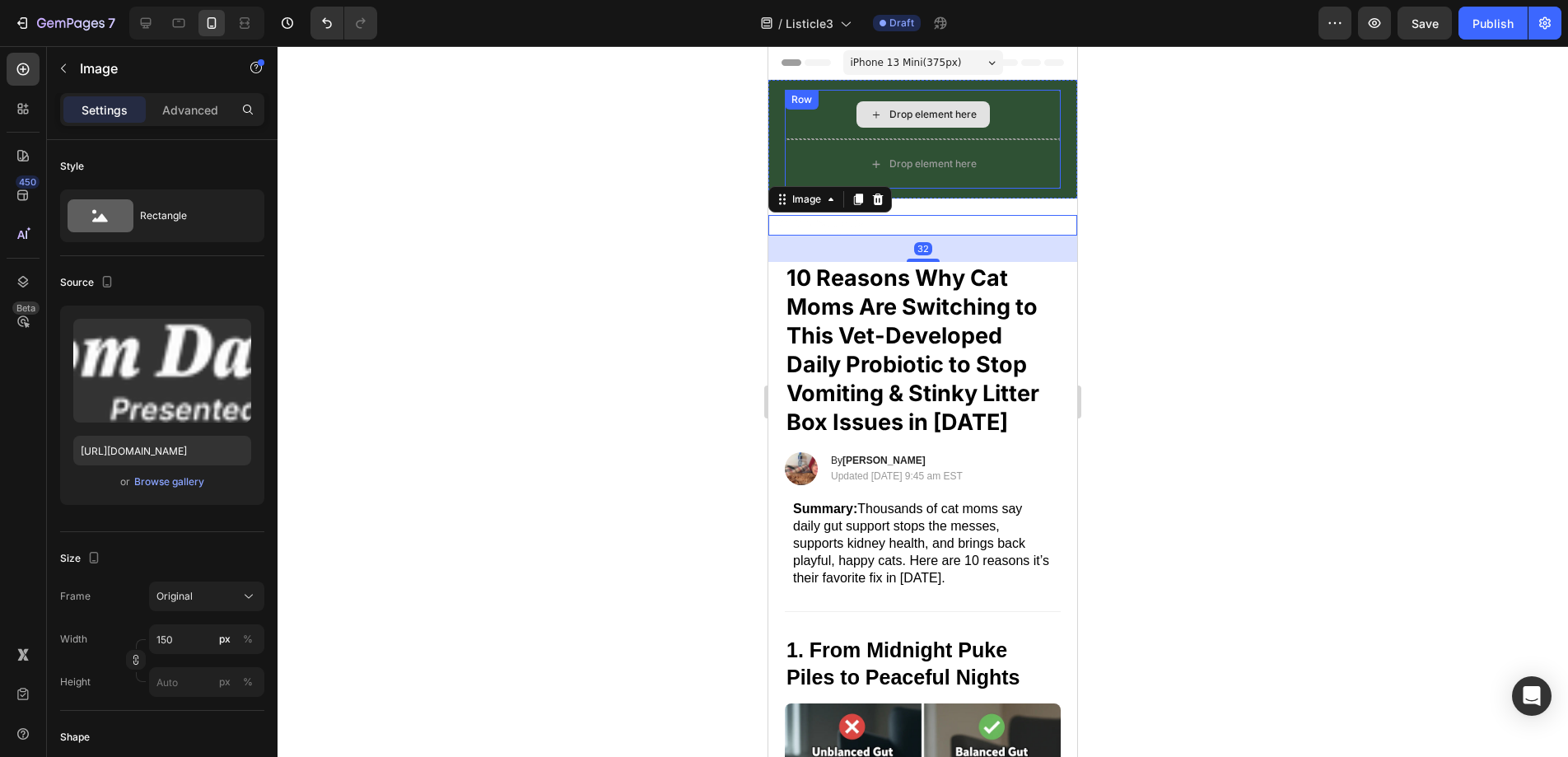
click at [826, 128] on div "Drop element here" at bounding box center [922, 115] width 276 height 50
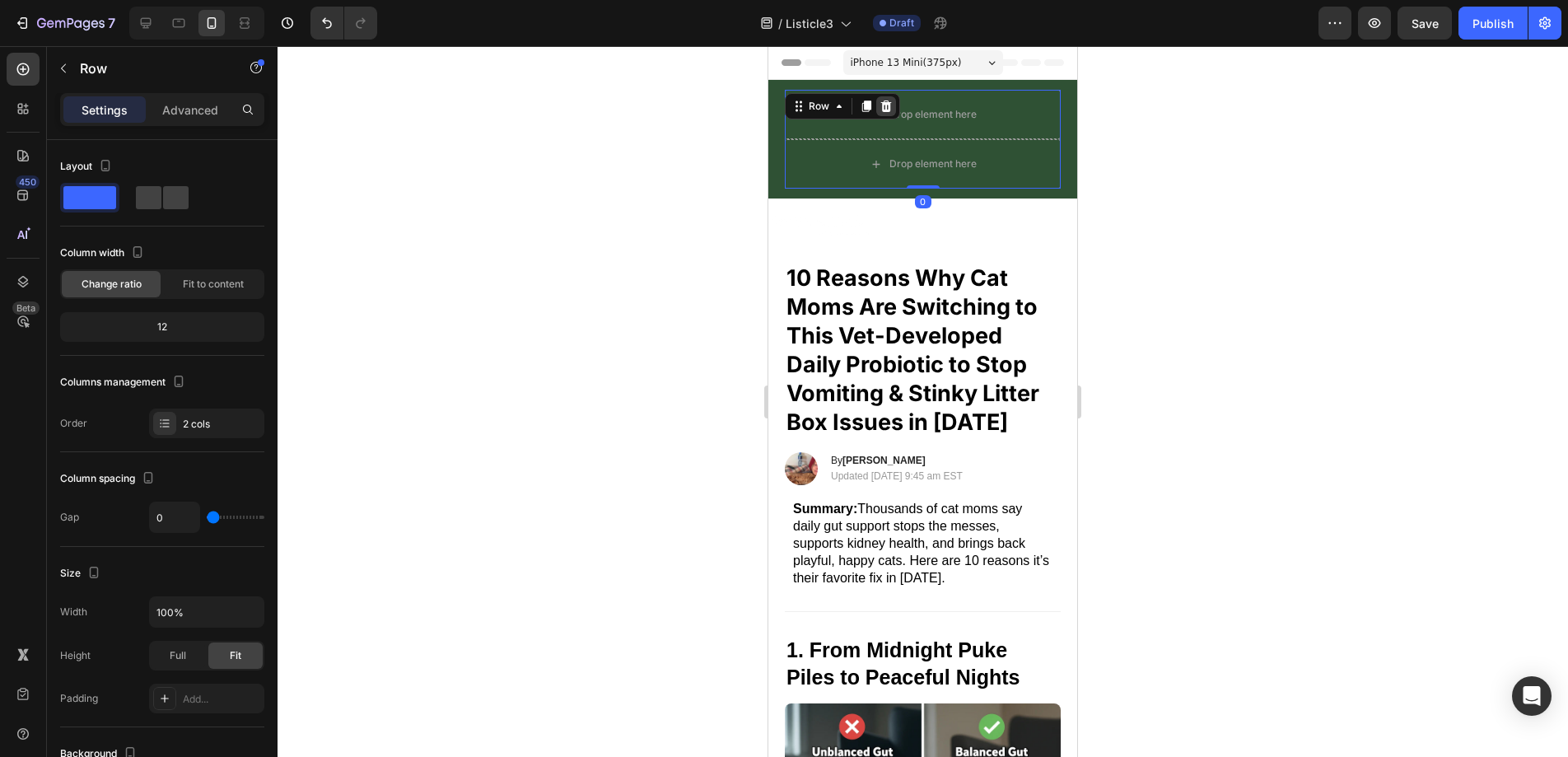
click at [886, 104] on icon at bounding box center [886, 107] width 11 height 12
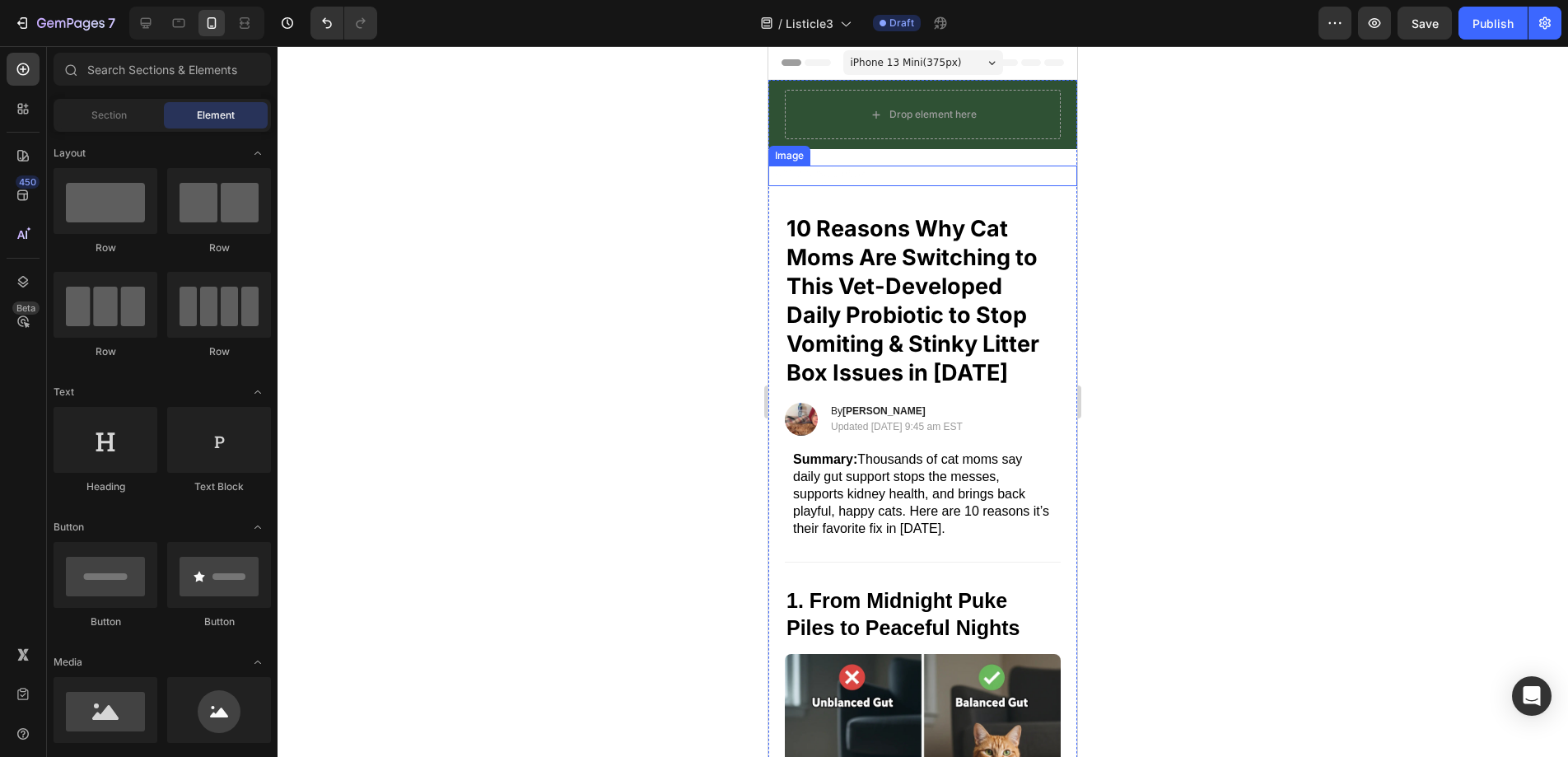
click at [866, 176] on img at bounding box center [830, 175] width 124 height 21
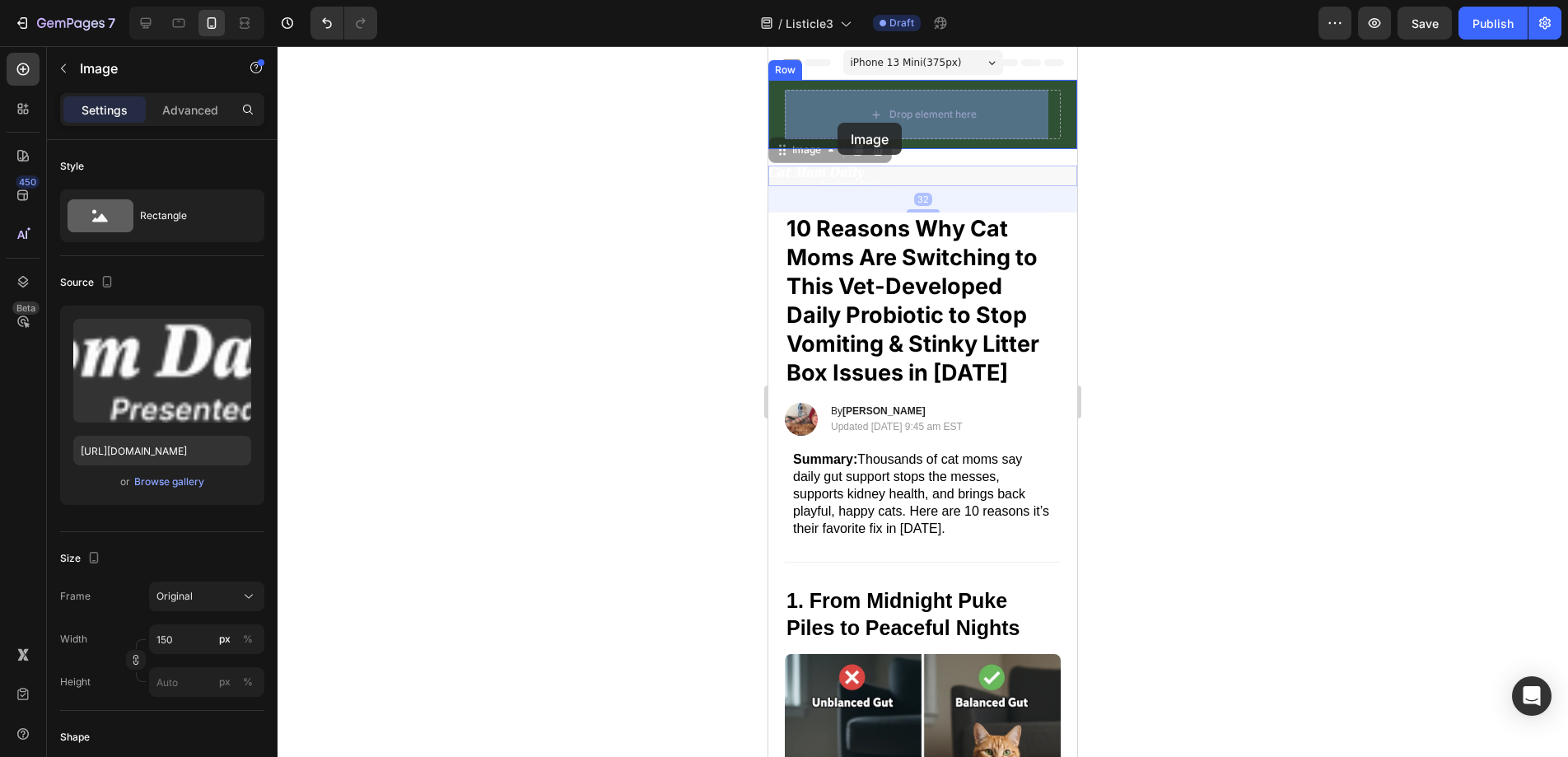
drag, startPoint x: 783, startPoint y: 151, endPoint x: 838, endPoint y: 123, distance: 61.7
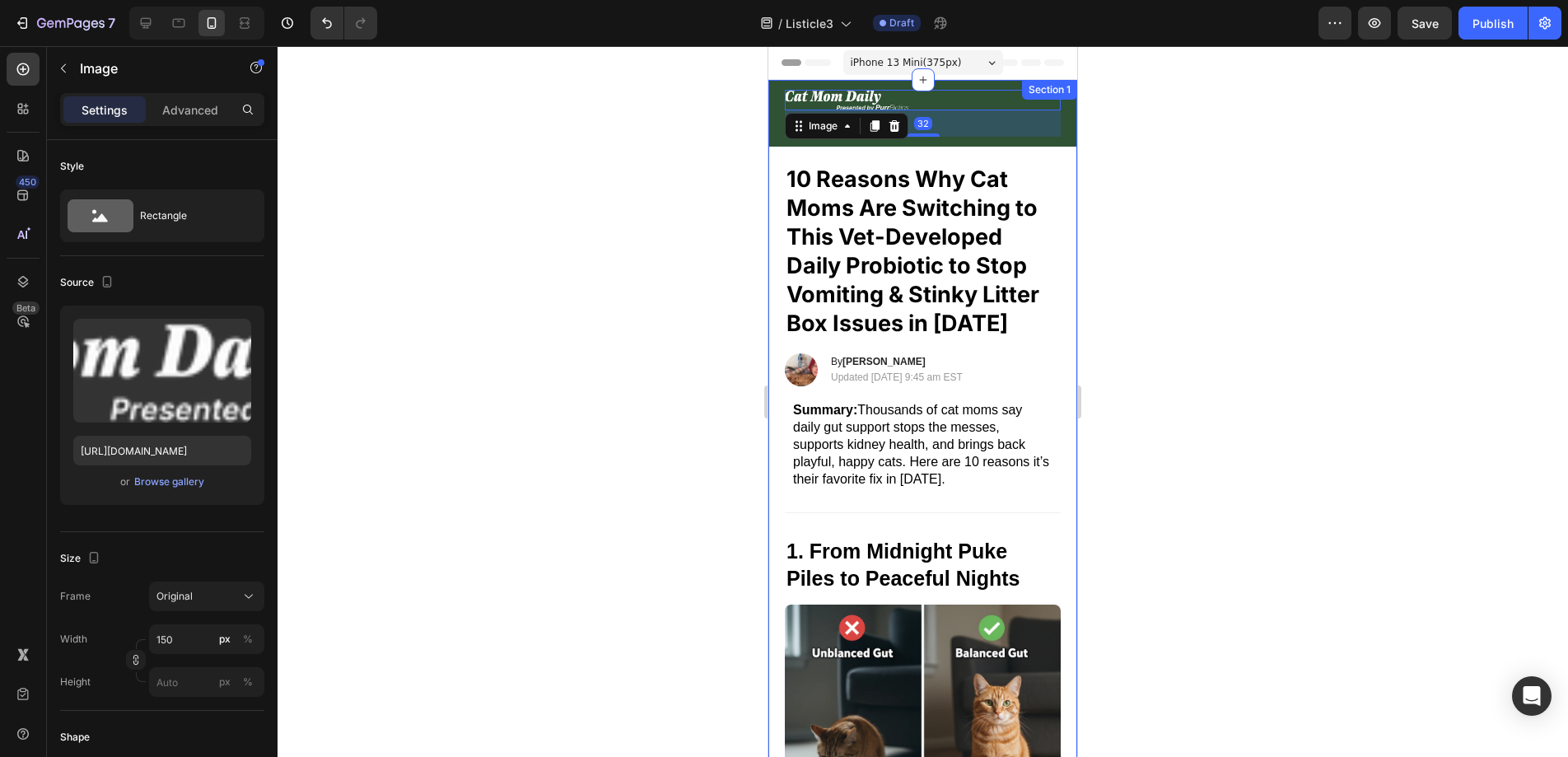
click at [1165, 154] on div at bounding box center [922, 400] width 1290 height 710
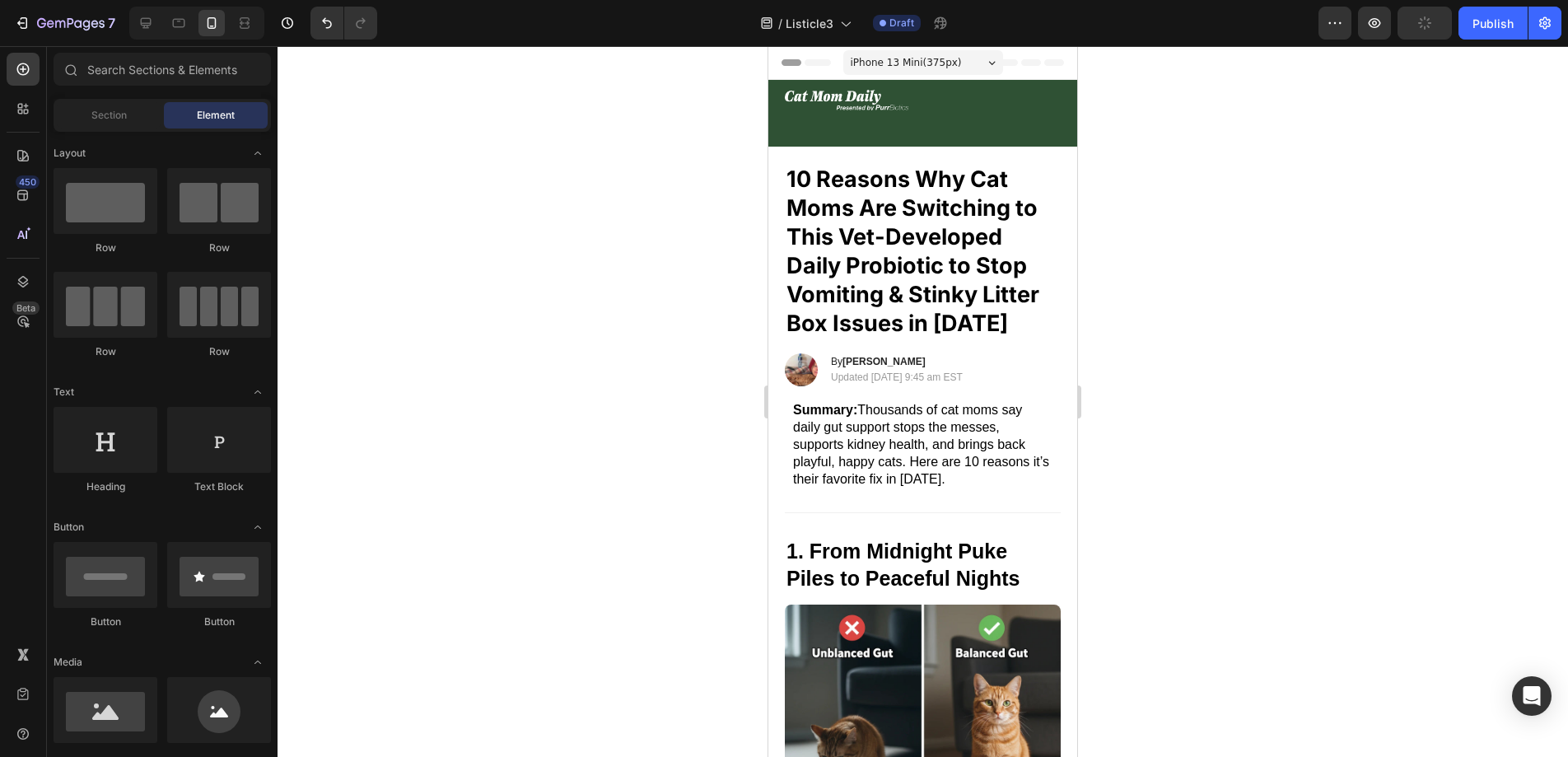
click at [1285, 198] on div at bounding box center [922, 400] width 1290 height 710
click at [958, 446] on p "Summary: Thousands of cat moms say daily gut support stops the messes, supports…" at bounding box center [922, 444] width 259 height 86
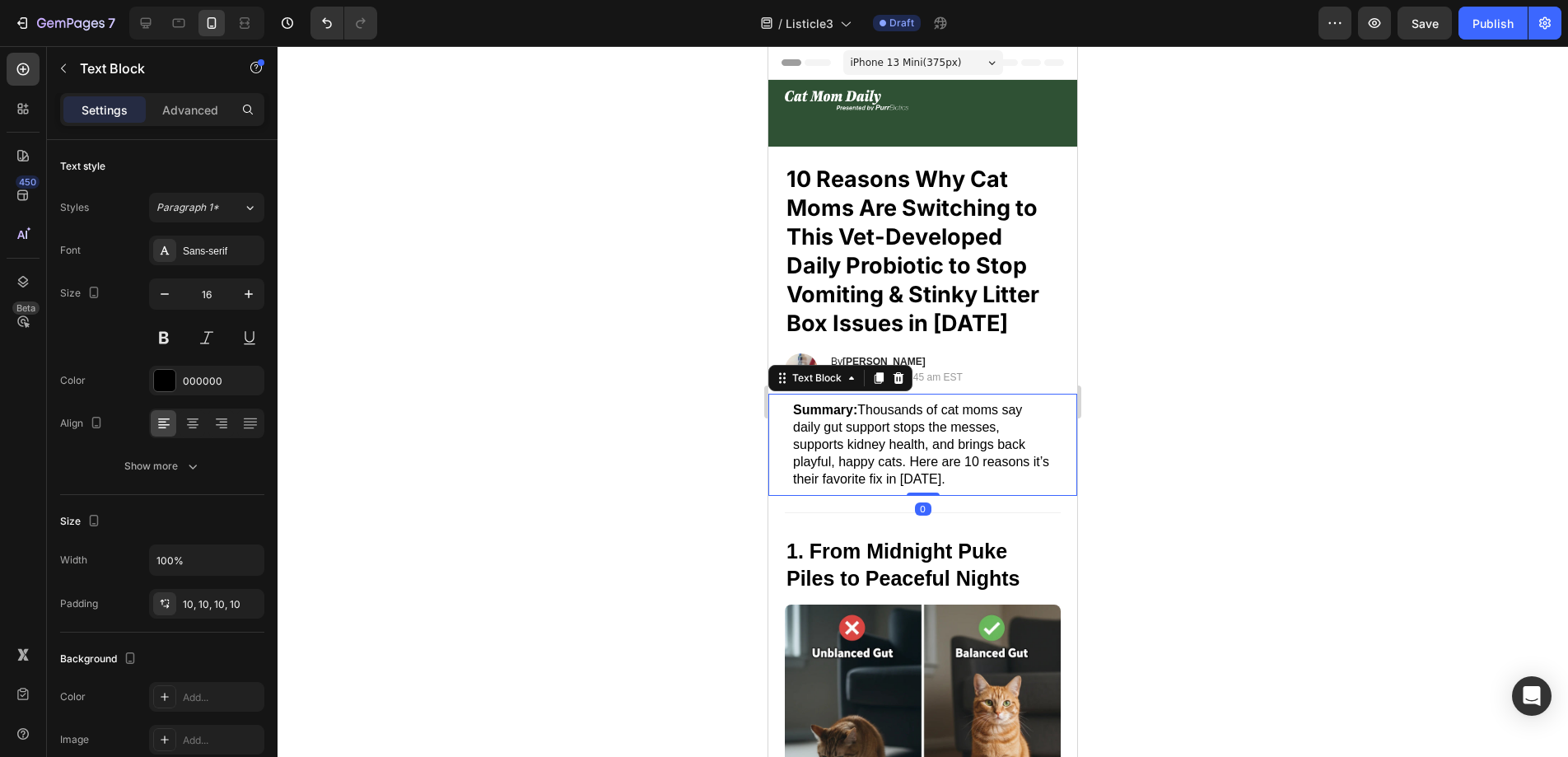
click at [961, 463] on p "Summary: Thousands of cat moms say daily gut support stops the messes, supports…" at bounding box center [922, 444] width 259 height 86
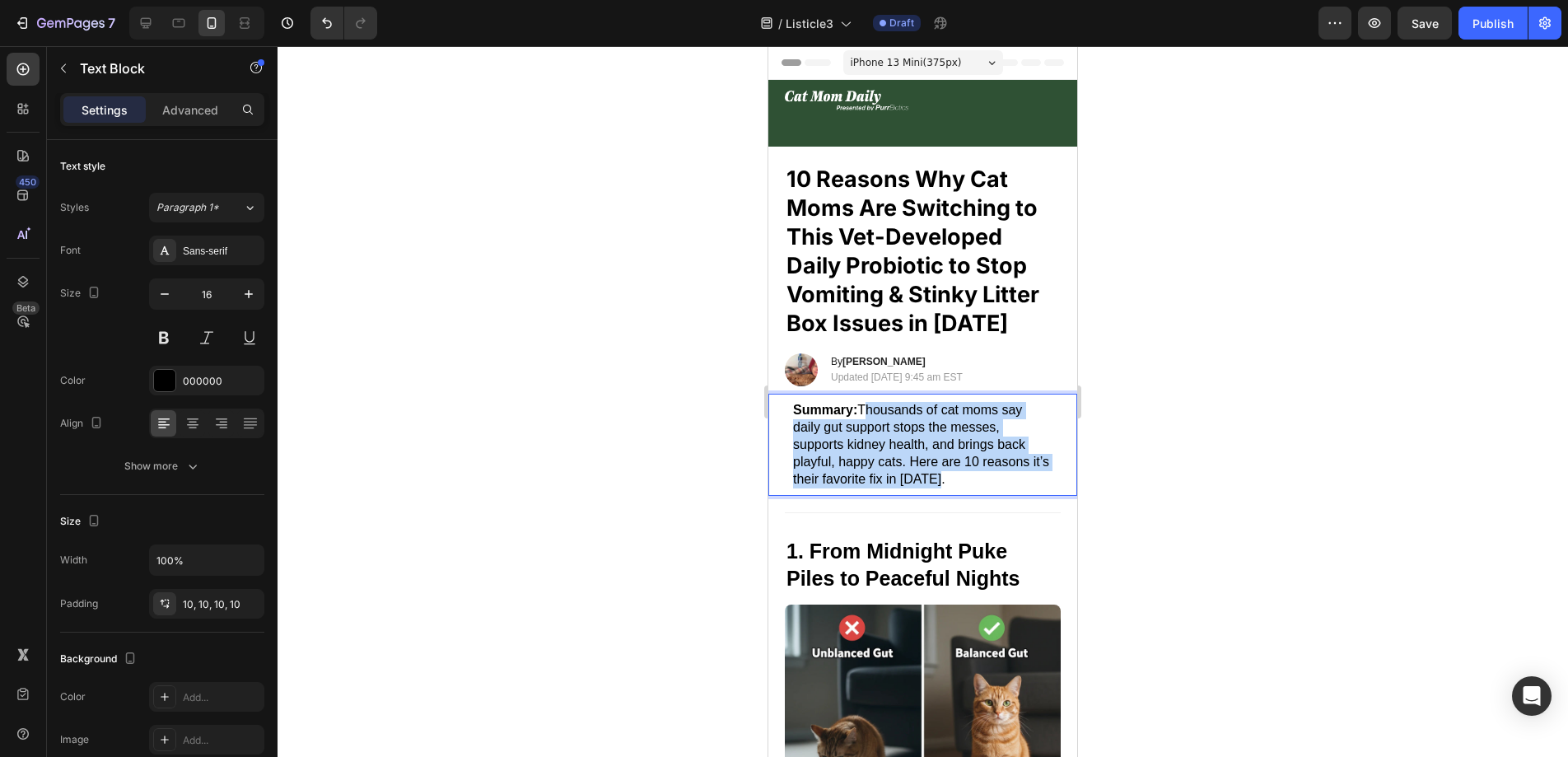
drag, startPoint x: 963, startPoint y: 475, endPoint x: 861, endPoint y: 410, distance: 121.0
click at [861, 410] on p "Summary: Thousands of cat moms say daily gut support stops the messes, supports…" at bounding box center [922, 444] width 259 height 86
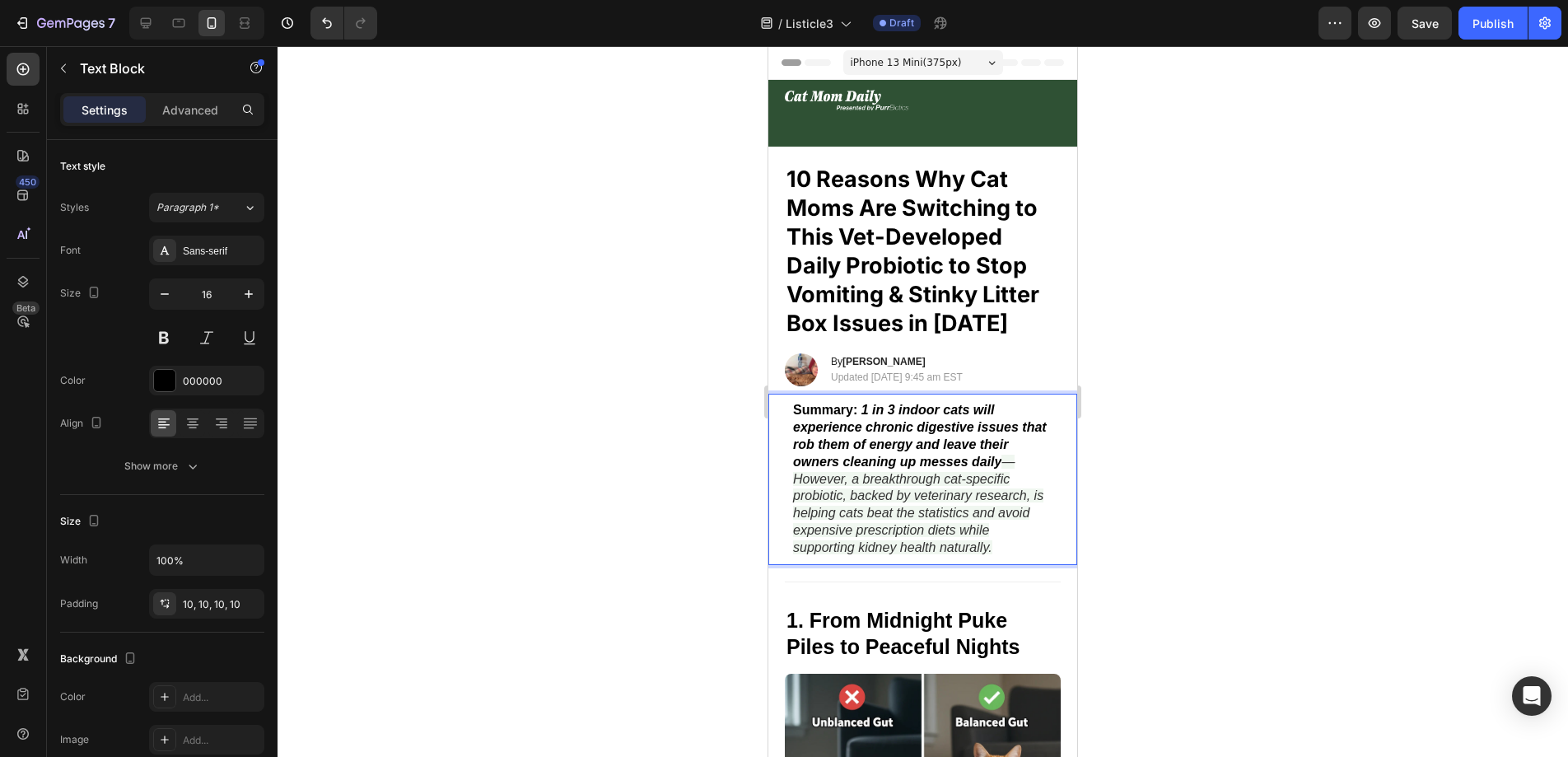
click at [1003, 461] on icon "— However, a breakthrough cat-specific probiotic, backed by veterinary research…" at bounding box center [917, 504] width 250 height 100
click at [320, 12] on button "Undo/Redo" at bounding box center [327, 23] width 33 height 33
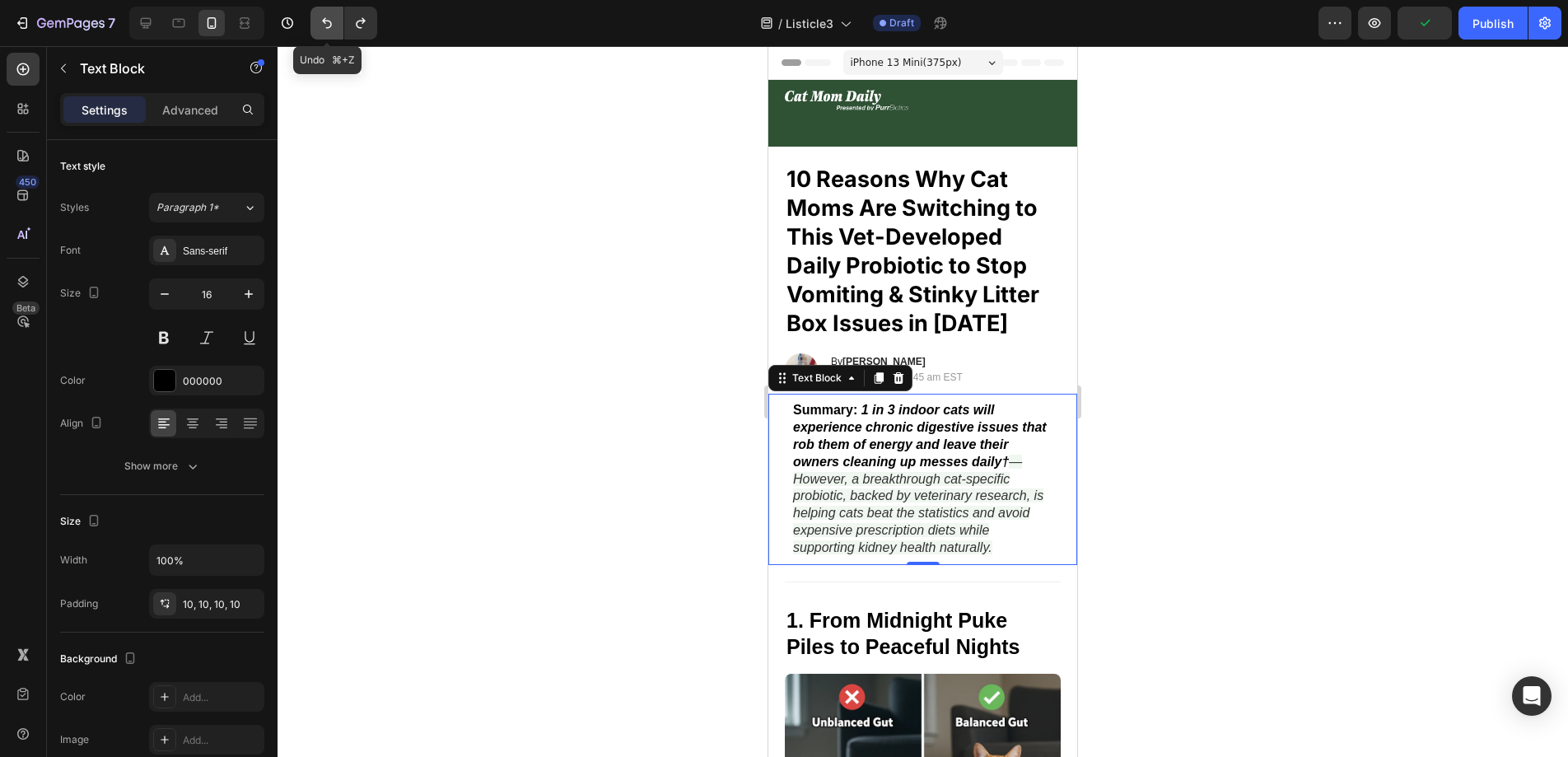
click at [322, 17] on icon "Undo/Redo" at bounding box center [327, 23] width 17 height 17
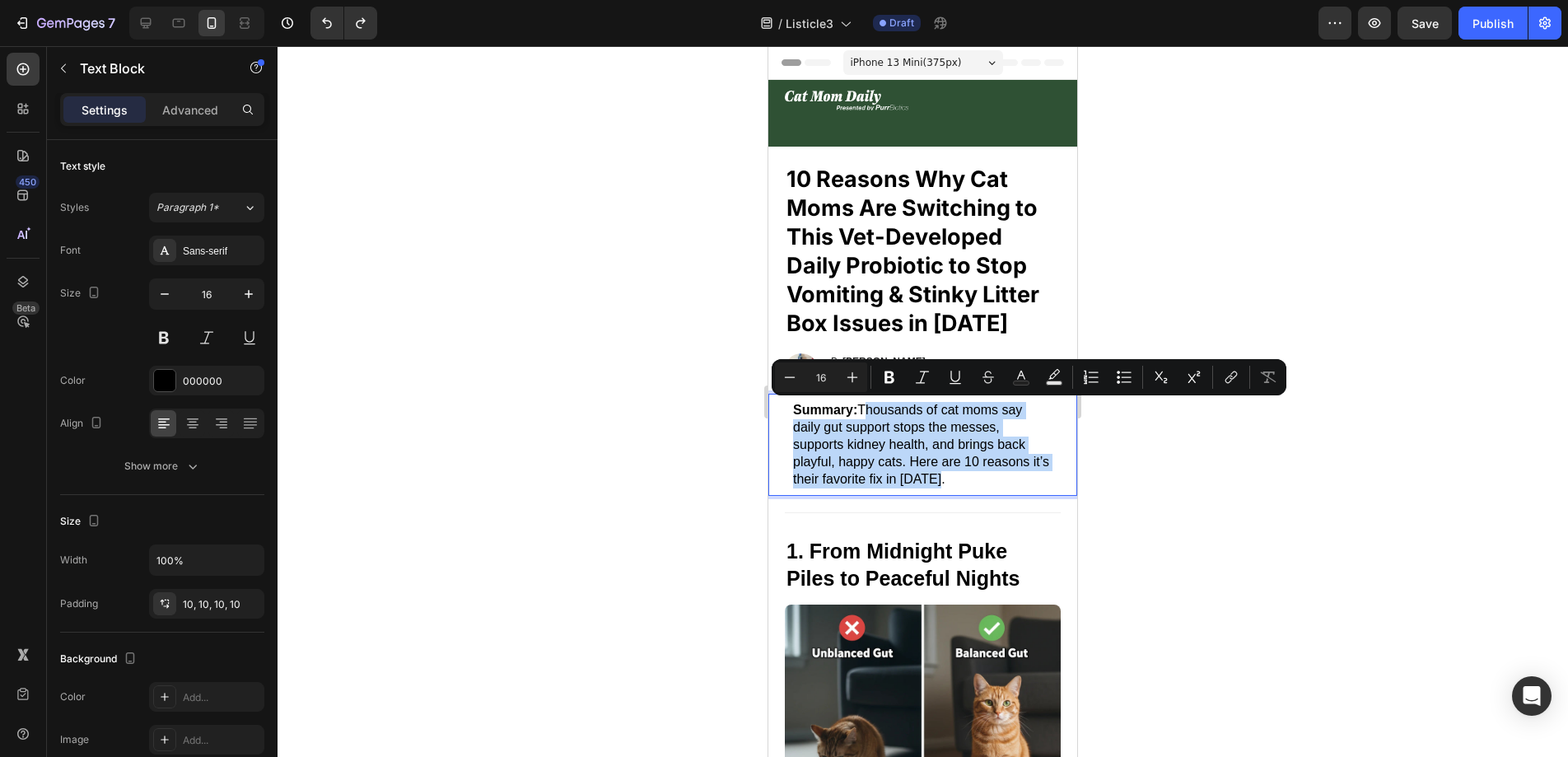
drag, startPoint x: 964, startPoint y: 485, endPoint x: 861, endPoint y: 408, distance: 128.6
click at [861, 408] on div "Summary: Thousands of cat moms say daily gut support stops the messes, supports…" at bounding box center [922, 444] width 276 height 103
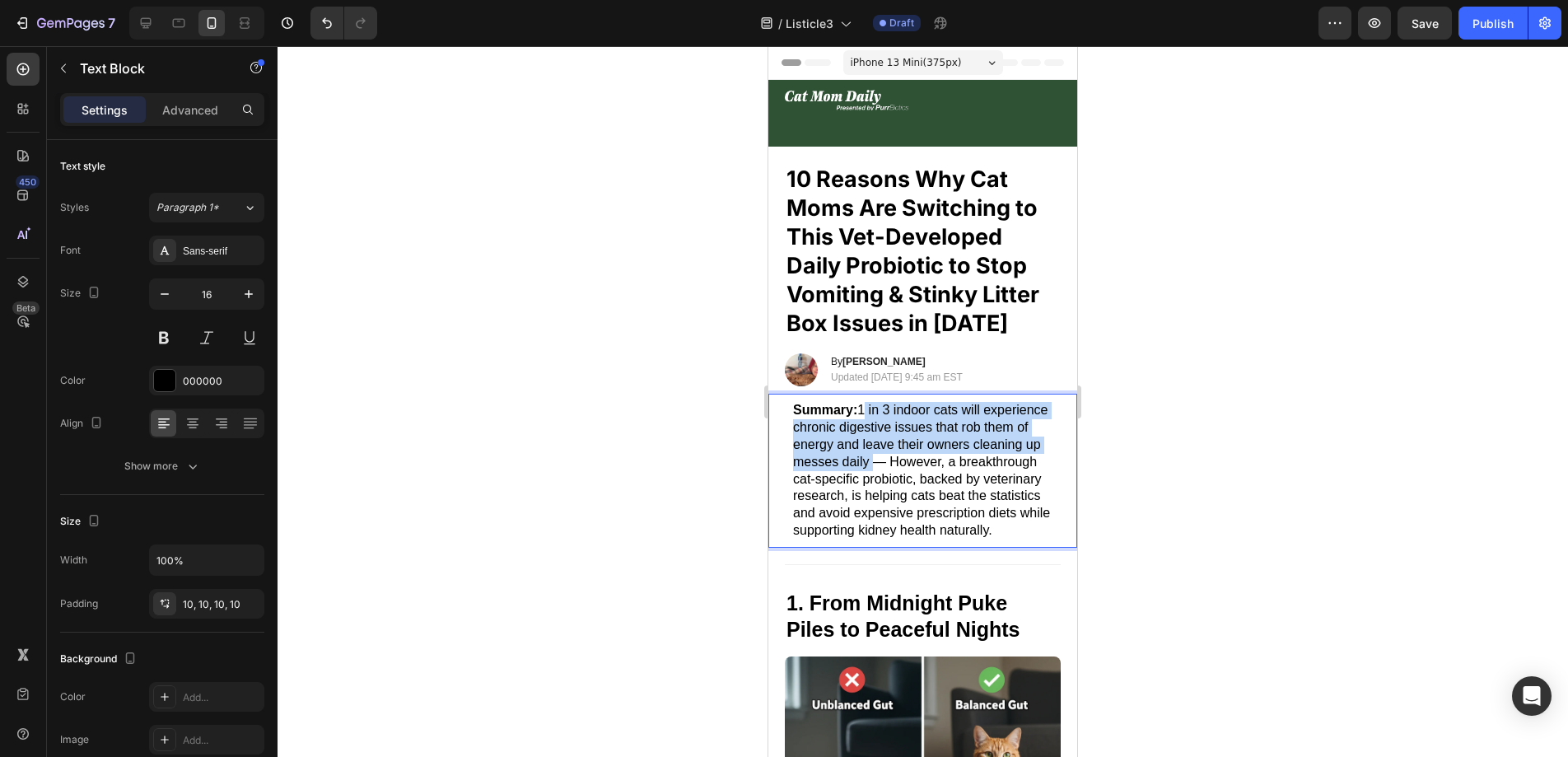
drag, startPoint x: 932, startPoint y: 457, endPoint x: 861, endPoint y: 410, distance: 85.1
click at [861, 410] on p "Summary: 1 in 3 indoor cats will experience chronic digestive issues that rob t…" at bounding box center [922, 469] width 259 height 136
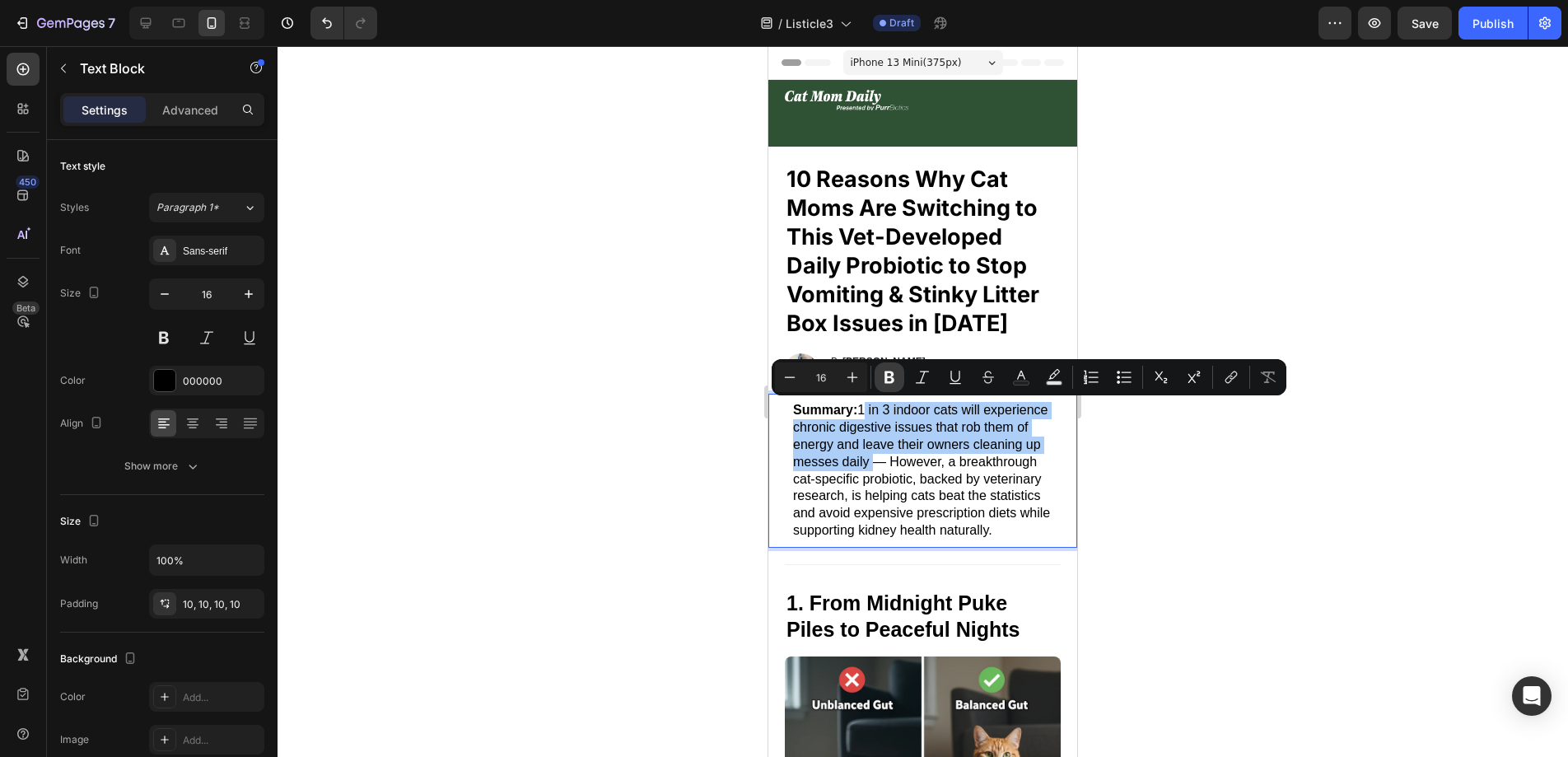
click at [881, 387] on button "Bold" at bounding box center [890, 378] width 30 height 30
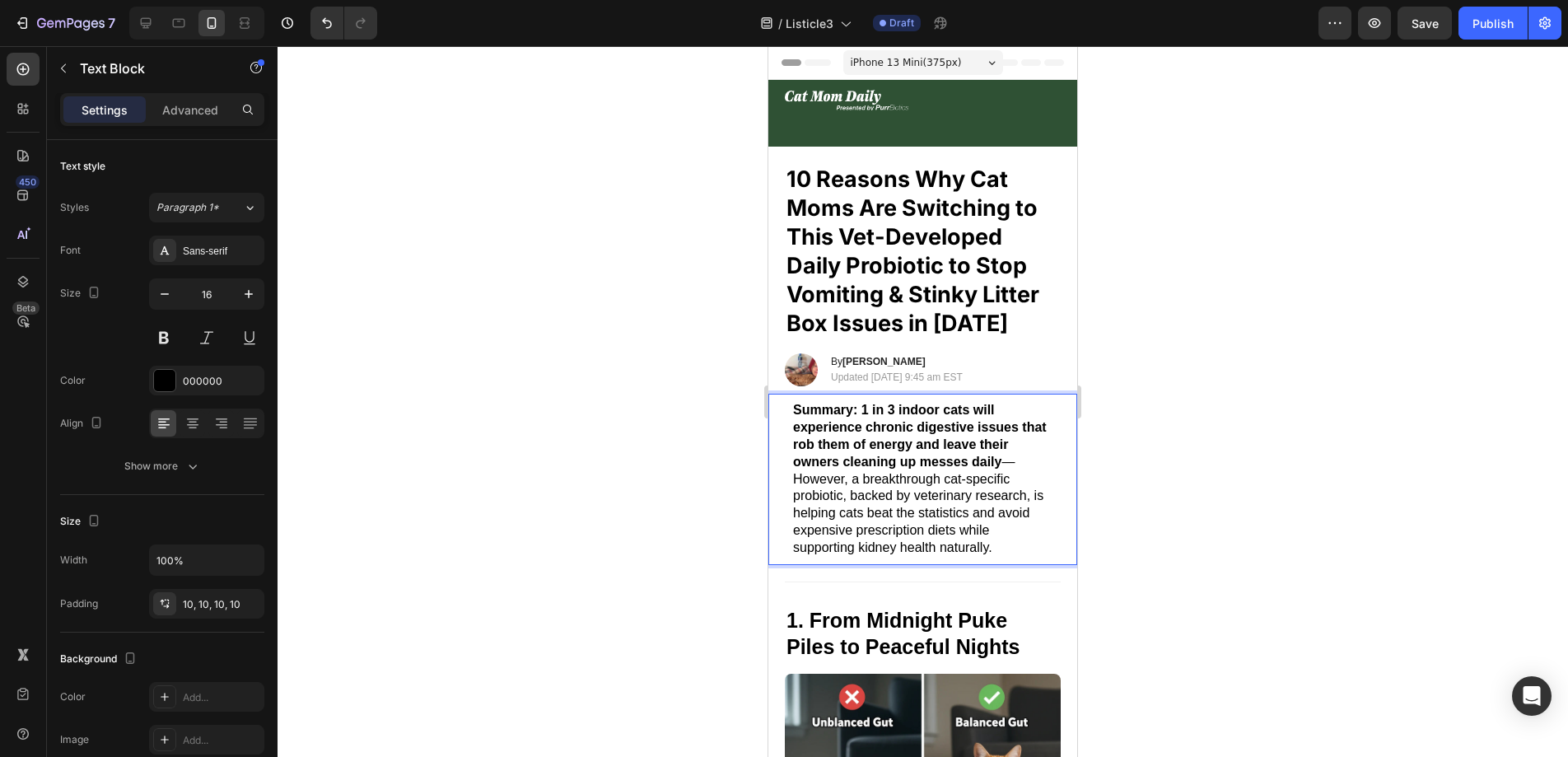
click at [857, 410] on strong "Summary:" at bounding box center [825, 409] width 64 height 14
drag, startPoint x: 862, startPoint y: 410, endPoint x: 795, endPoint y: 410, distance: 67.0
click at [795, 410] on p "Summary: 1 in 3 indoor cats will experience chronic digestive issues that rob t…" at bounding box center [922, 478] width 259 height 154
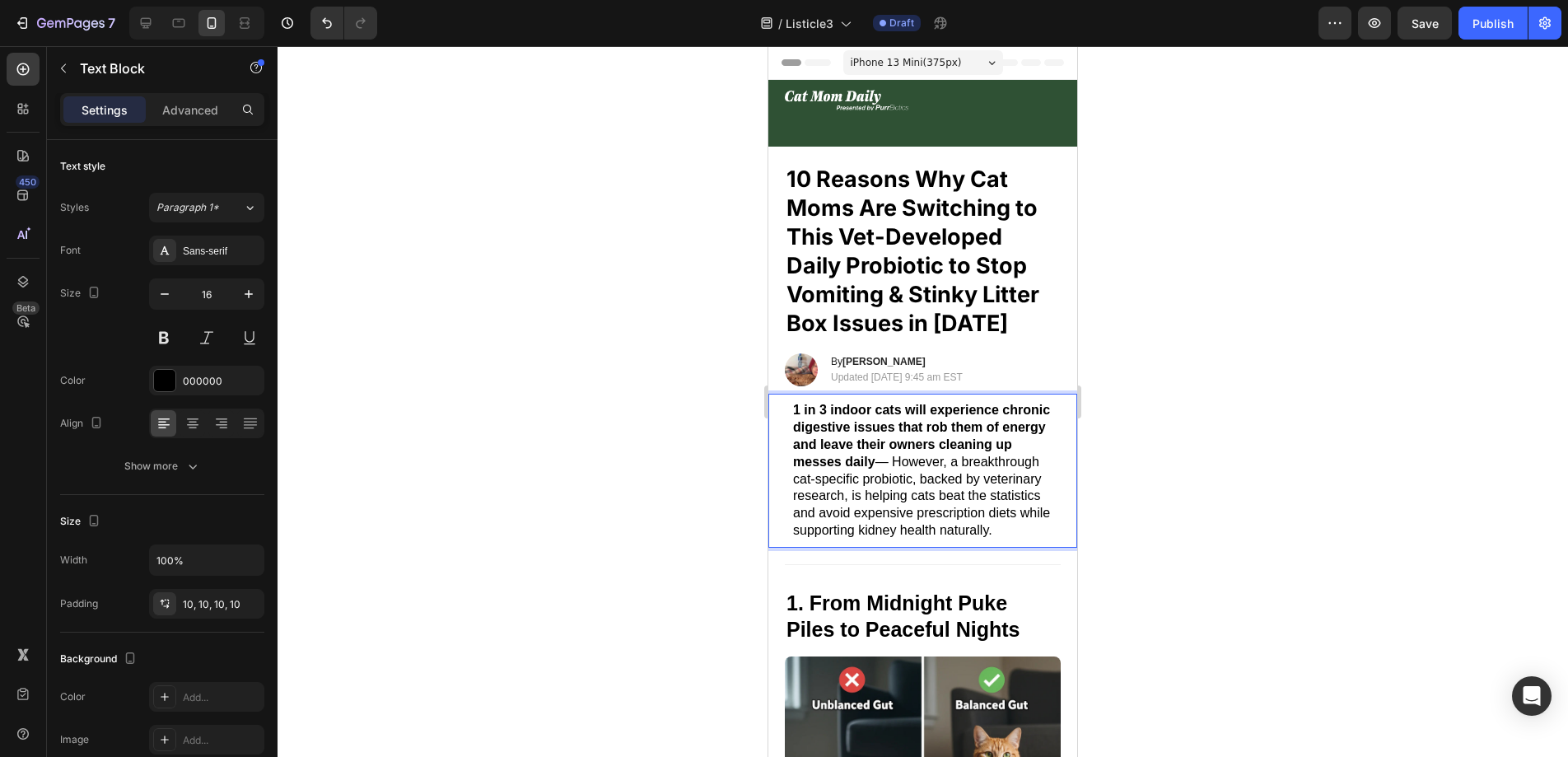
click at [796, 411] on strong "1 in 3 indoor cats will experience chronic digestive issues that rob them of en…" at bounding box center [921, 434] width 257 height 65
click at [577, 418] on div at bounding box center [922, 400] width 1290 height 710
click at [1017, 506] on p "1 in 3 indoor cats will experience chronic digestive issues that rob them of en…" at bounding box center [922, 469] width 259 height 136
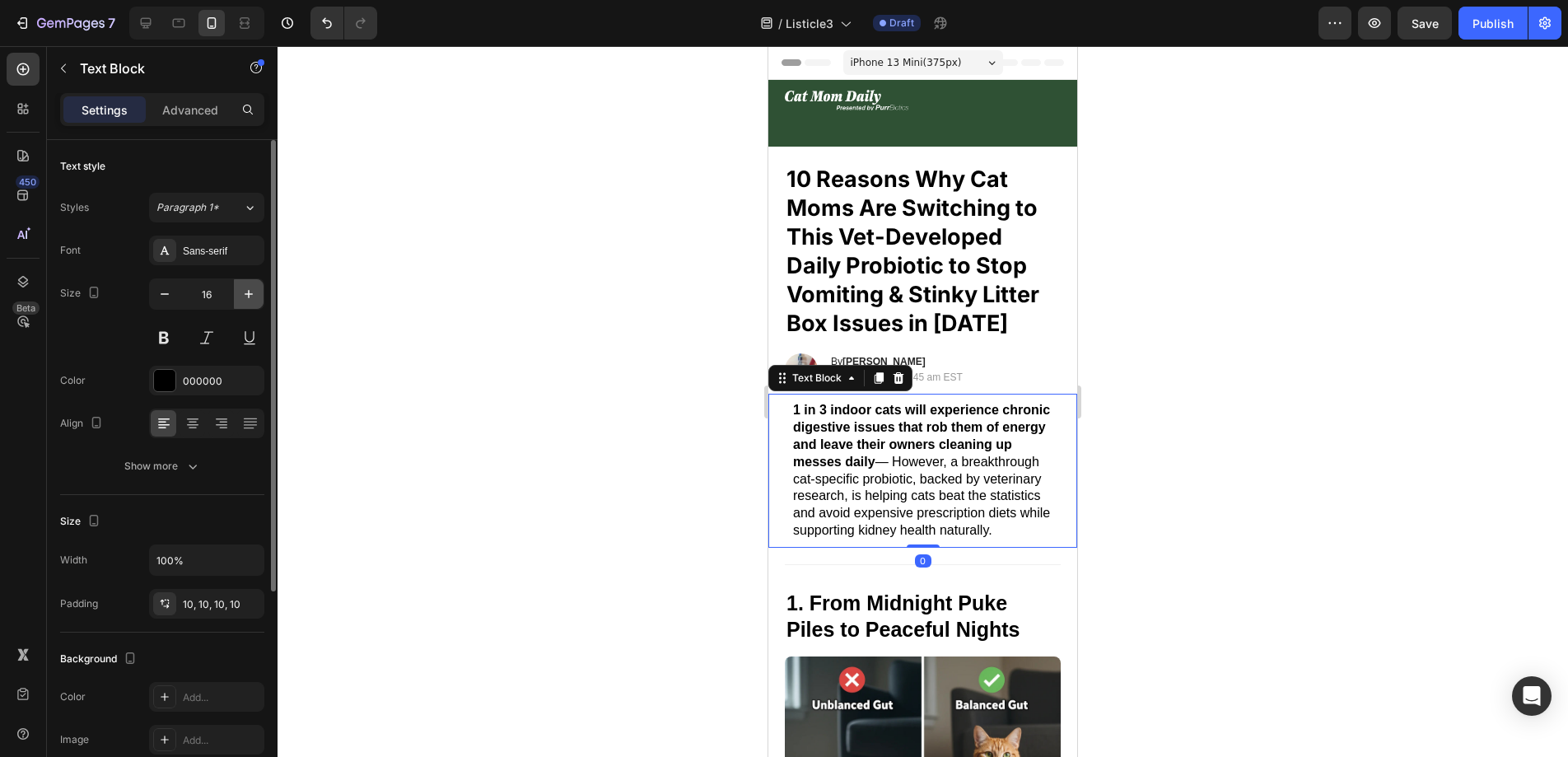
click at [245, 292] on icon "button" at bounding box center [248, 294] width 17 height 17
type input "17"
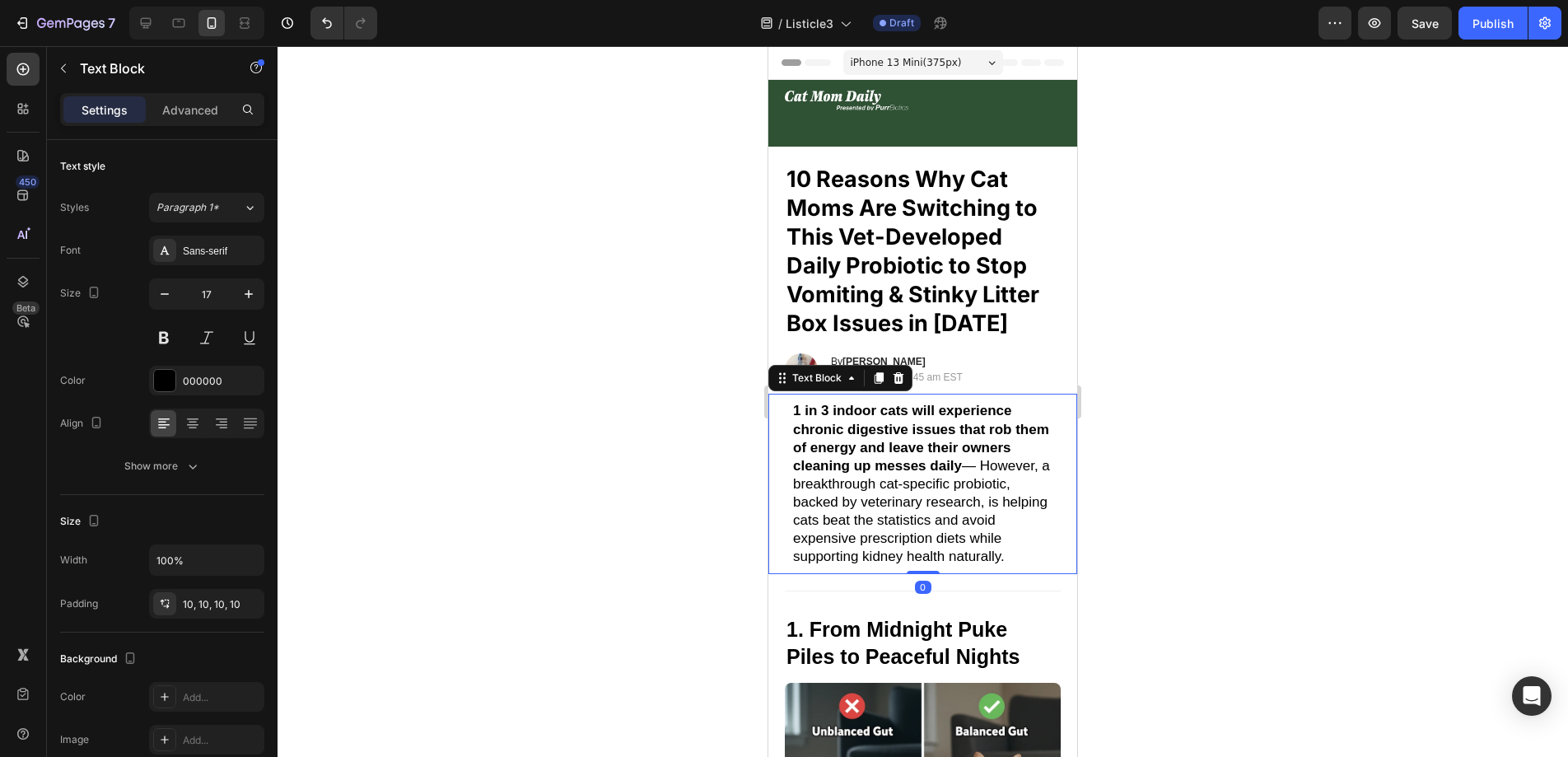
click at [453, 380] on div at bounding box center [922, 400] width 1290 height 710
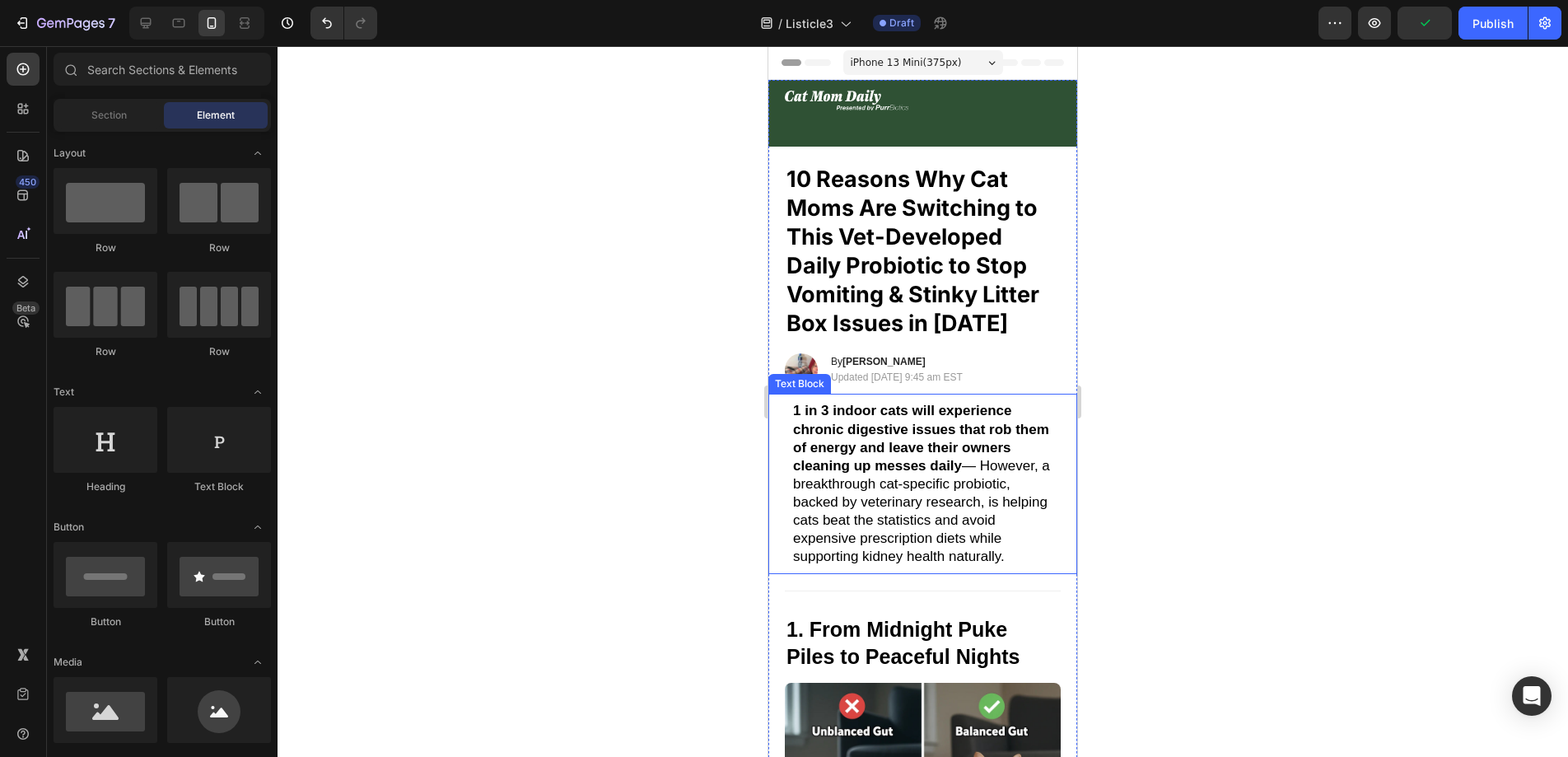
click at [910, 492] on p "1 in 3 indoor cats will experience chronic digestive issues that rob them of en…" at bounding box center [922, 483] width 259 height 163
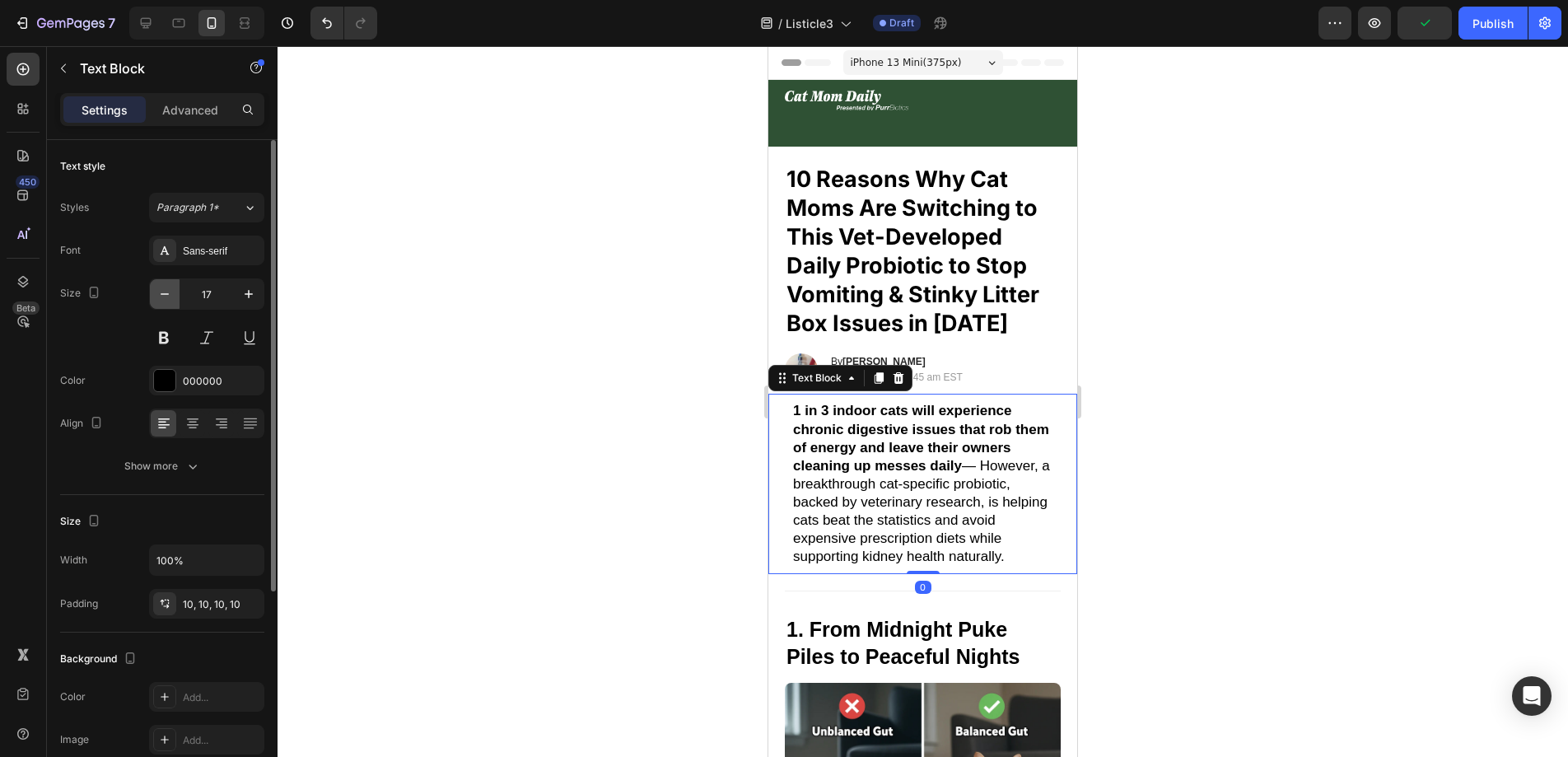
click at [161, 306] on button "button" at bounding box center [164, 294] width 30 height 30
type input "16"
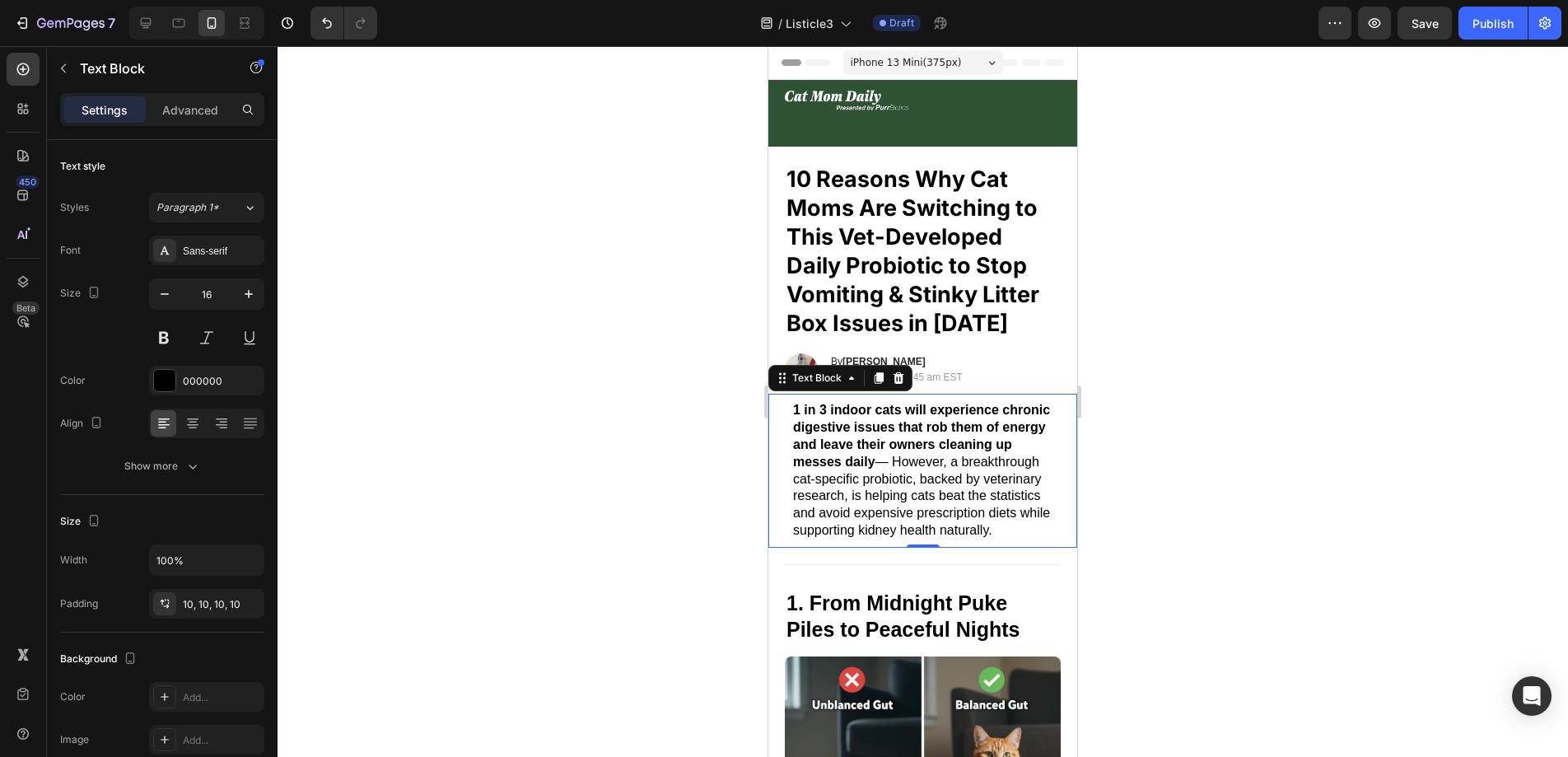
click at [475, 389] on div at bounding box center [922, 400] width 1290 height 710
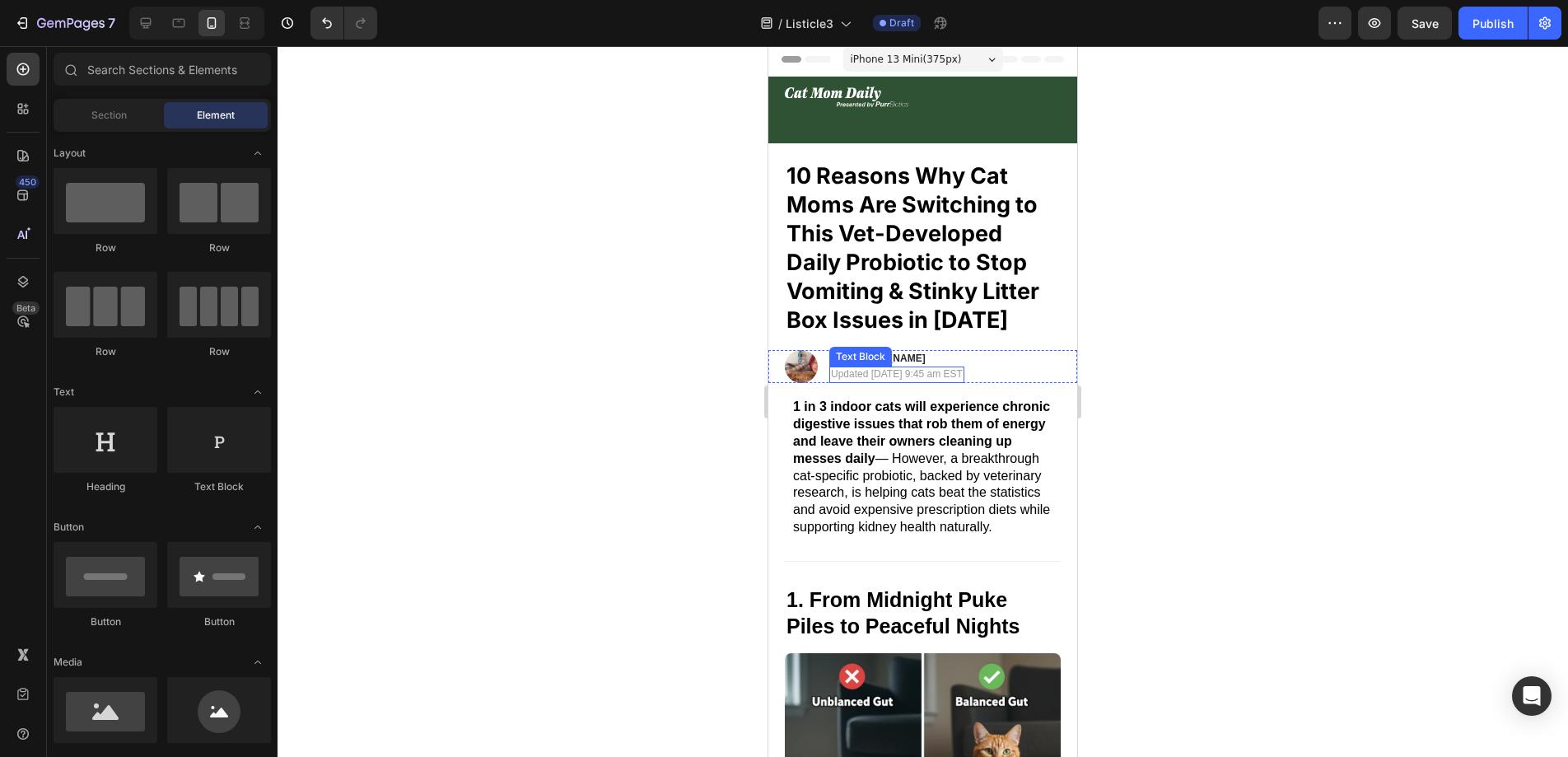
scroll to position [115, 0]
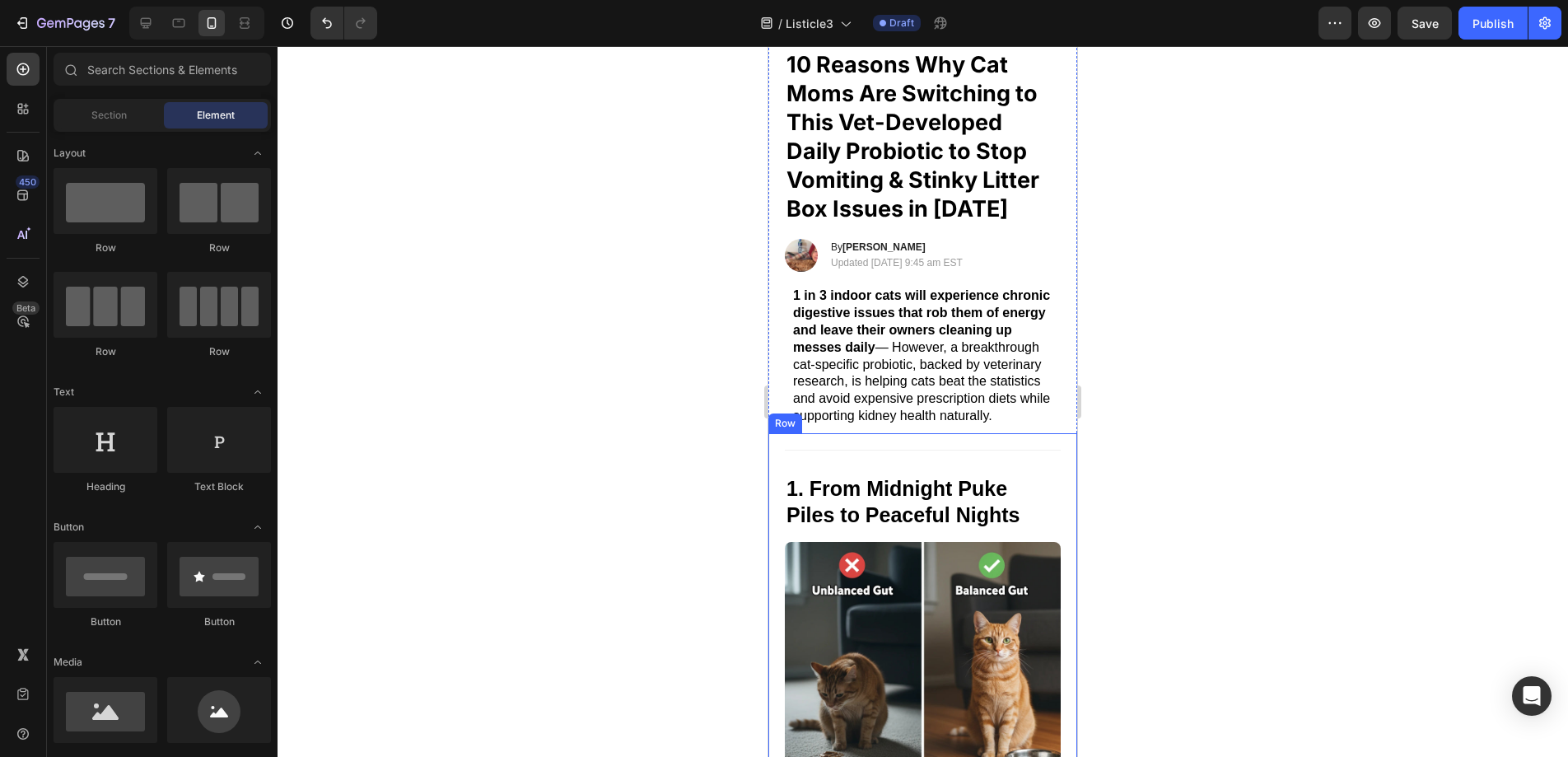
click at [1023, 542] on div "Title Line 1. From Midnight Puke Piles to Peaceful Nights Heading Image" at bounding box center [922, 633] width 276 height 389
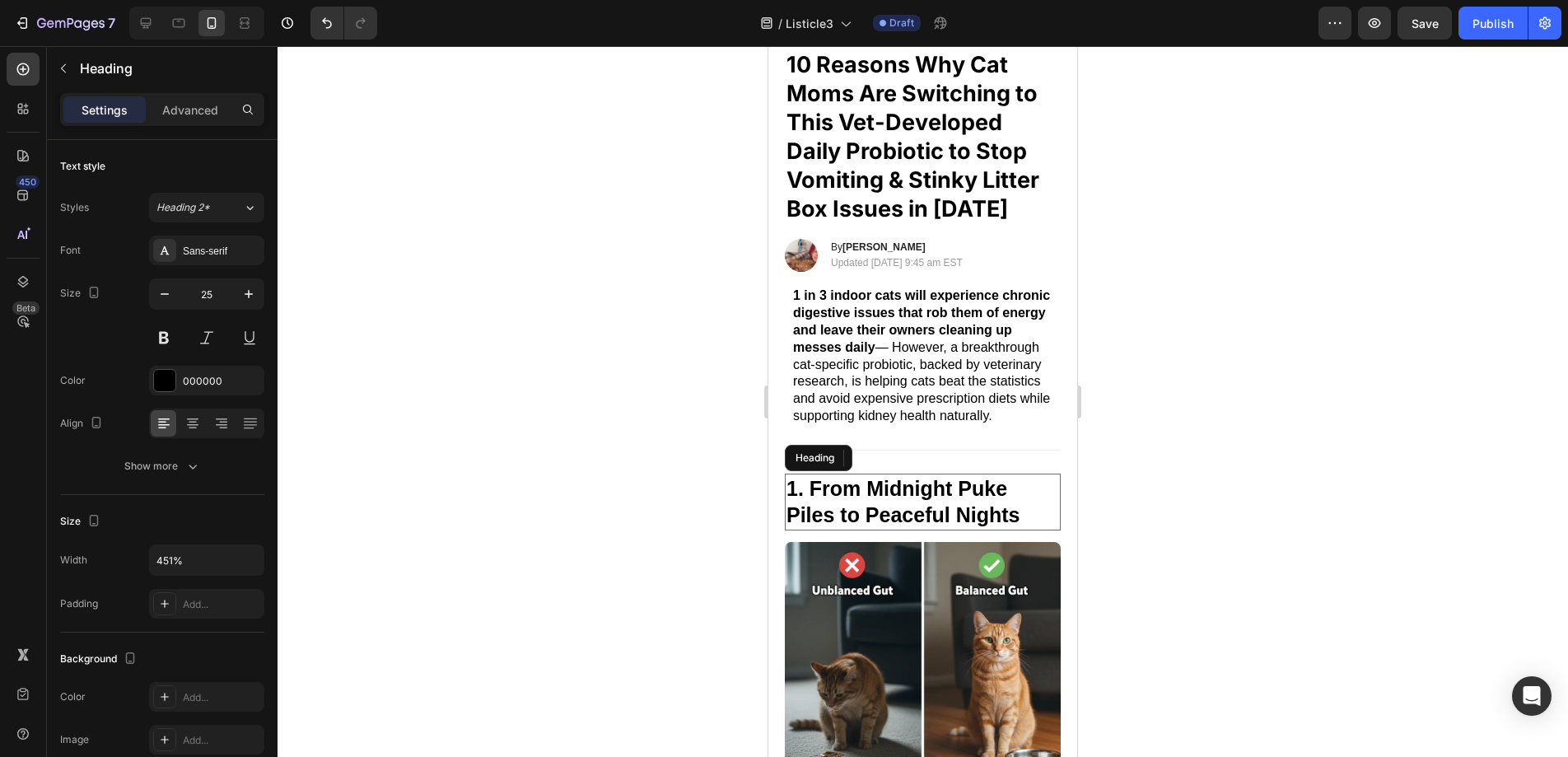
click at [1014, 526] on strong "1. From Midnight Puke Piles to Peaceful Nights" at bounding box center [903, 502] width 233 height 50
click at [1035, 518] on h2 "1. From Midnight Puke Piles to Peaceful Nights" at bounding box center [922, 501] width 276 height 57
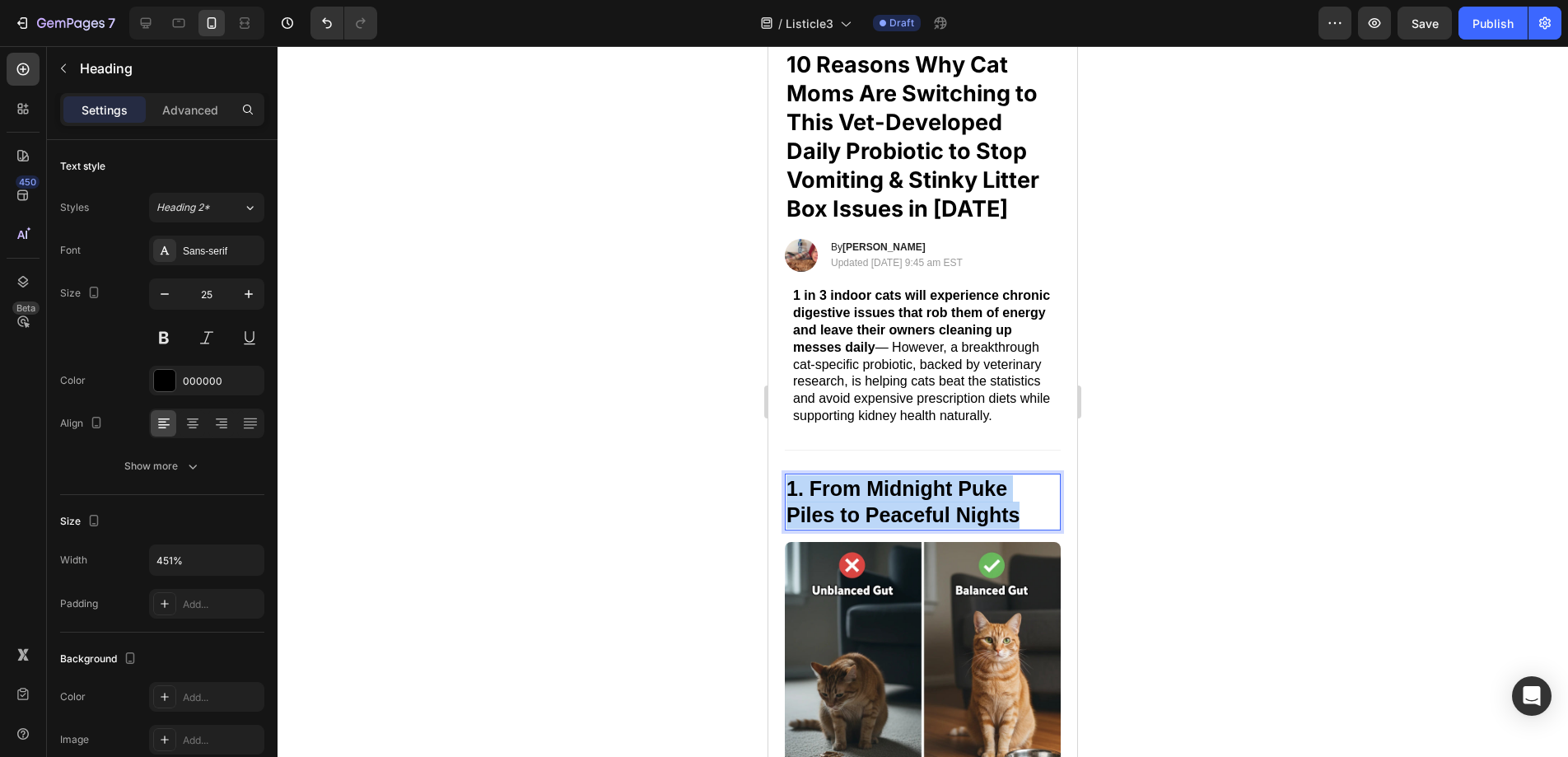
drag, startPoint x: 1033, startPoint y: 521, endPoint x: 791, endPoint y: 488, distance: 244.2
click at [791, 488] on p "1. From Midnight Puke Piles to Peaceful Nights" at bounding box center [922, 502] width 273 height 54
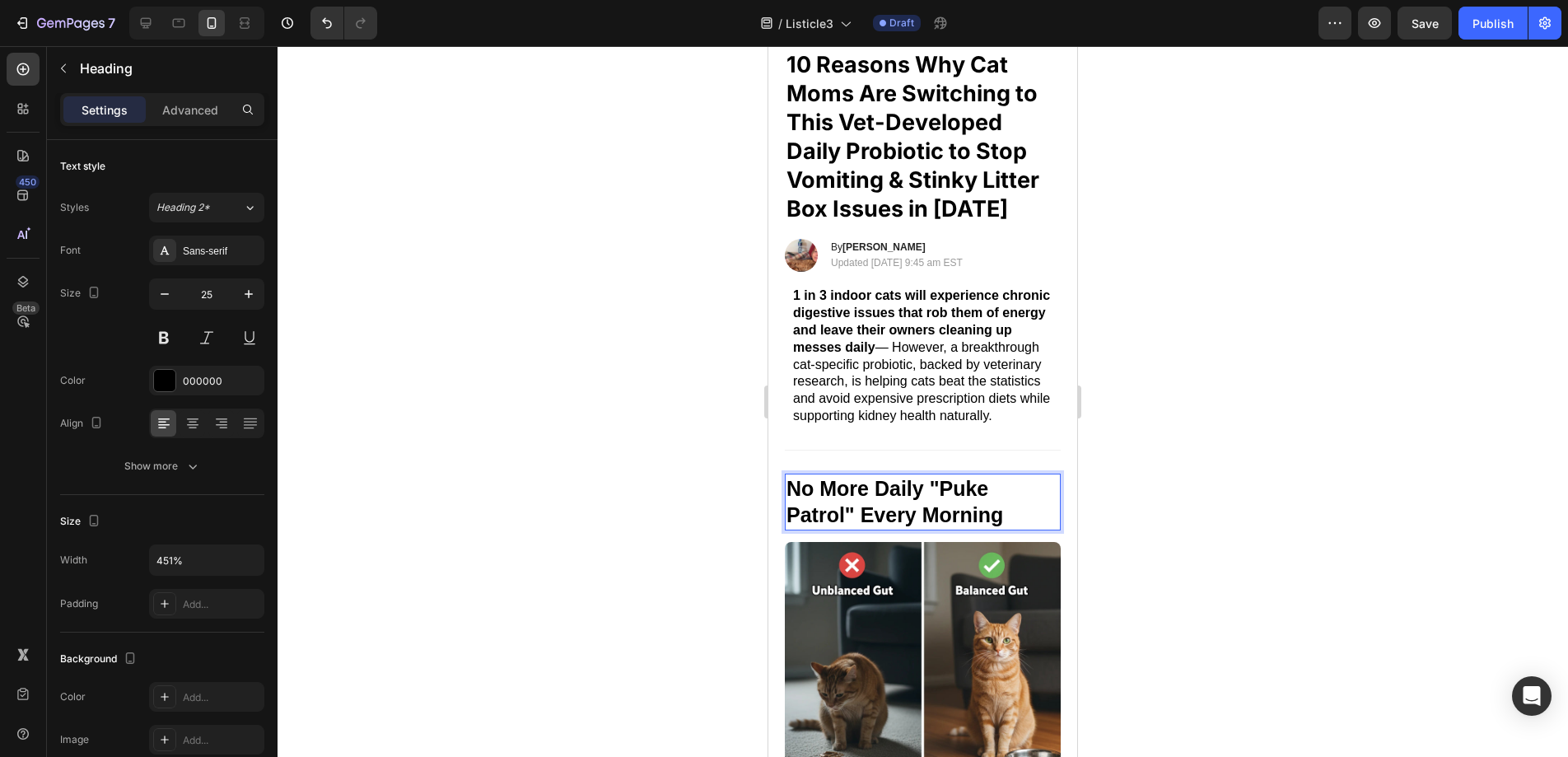
click at [788, 493] on p "No More Daily "Puke Patrol" Every Morning" at bounding box center [922, 502] width 273 height 54
click at [1239, 342] on div at bounding box center [922, 400] width 1290 height 710
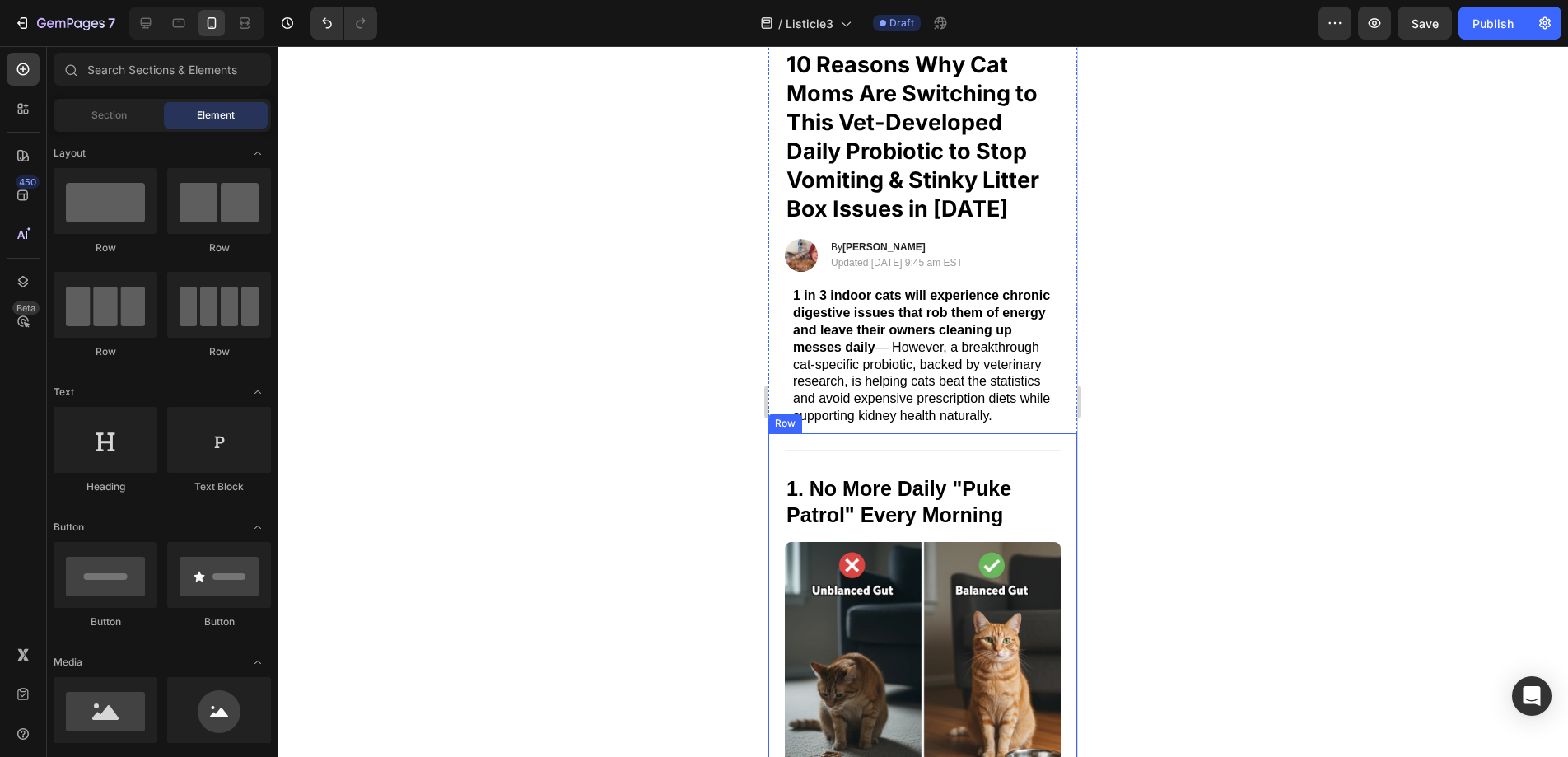
scroll to position [525, 0]
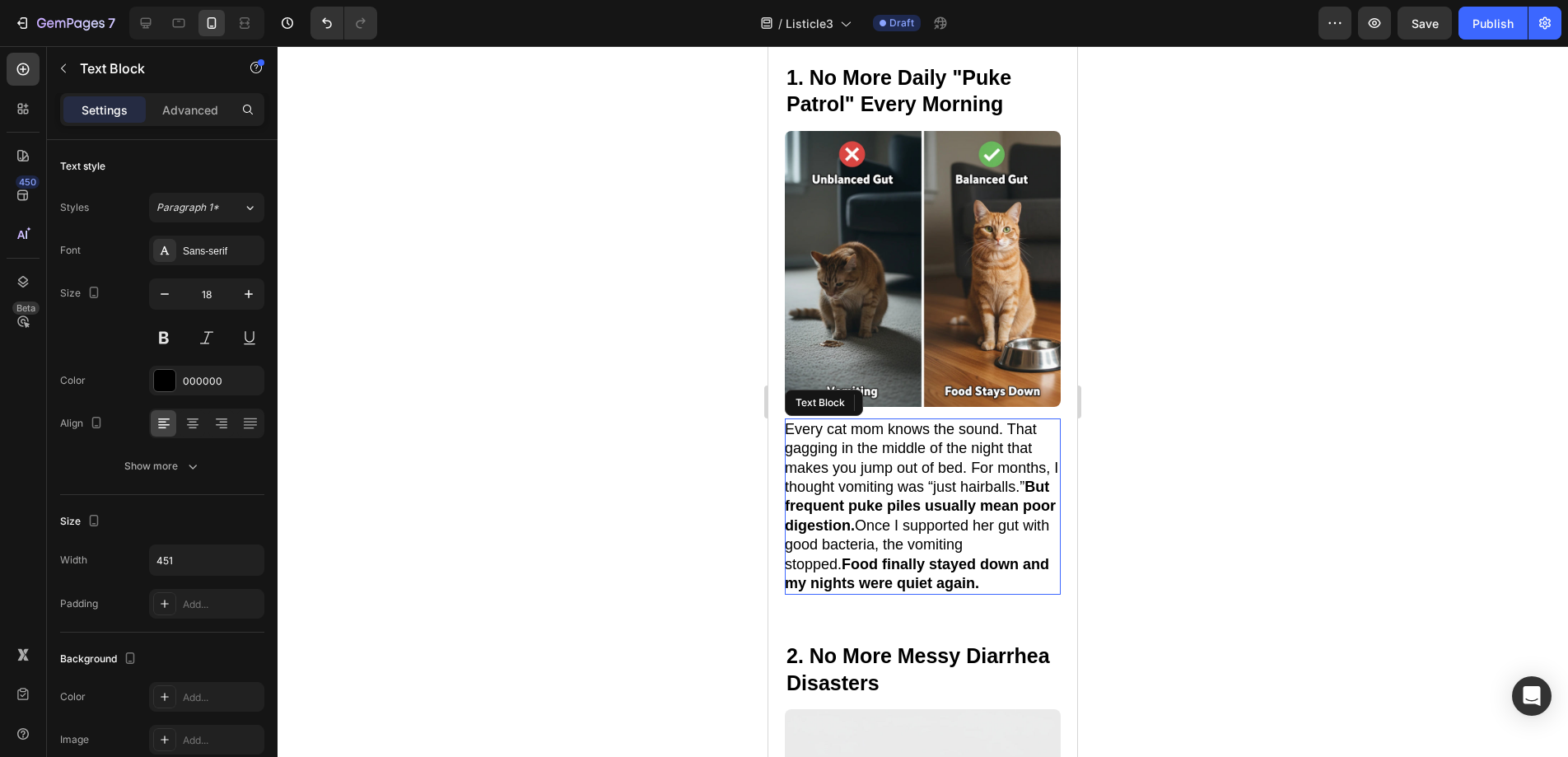
click at [957, 526] on strong "But frequent puke piles usually mean poor digestion." at bounding box center [920, 505] width 271 height 55
click at [890, 589] on p "Every cat mom knows the sound. That gagging in the middle of the night that mak…" at bounding box center [921, 507] width 274 height 173
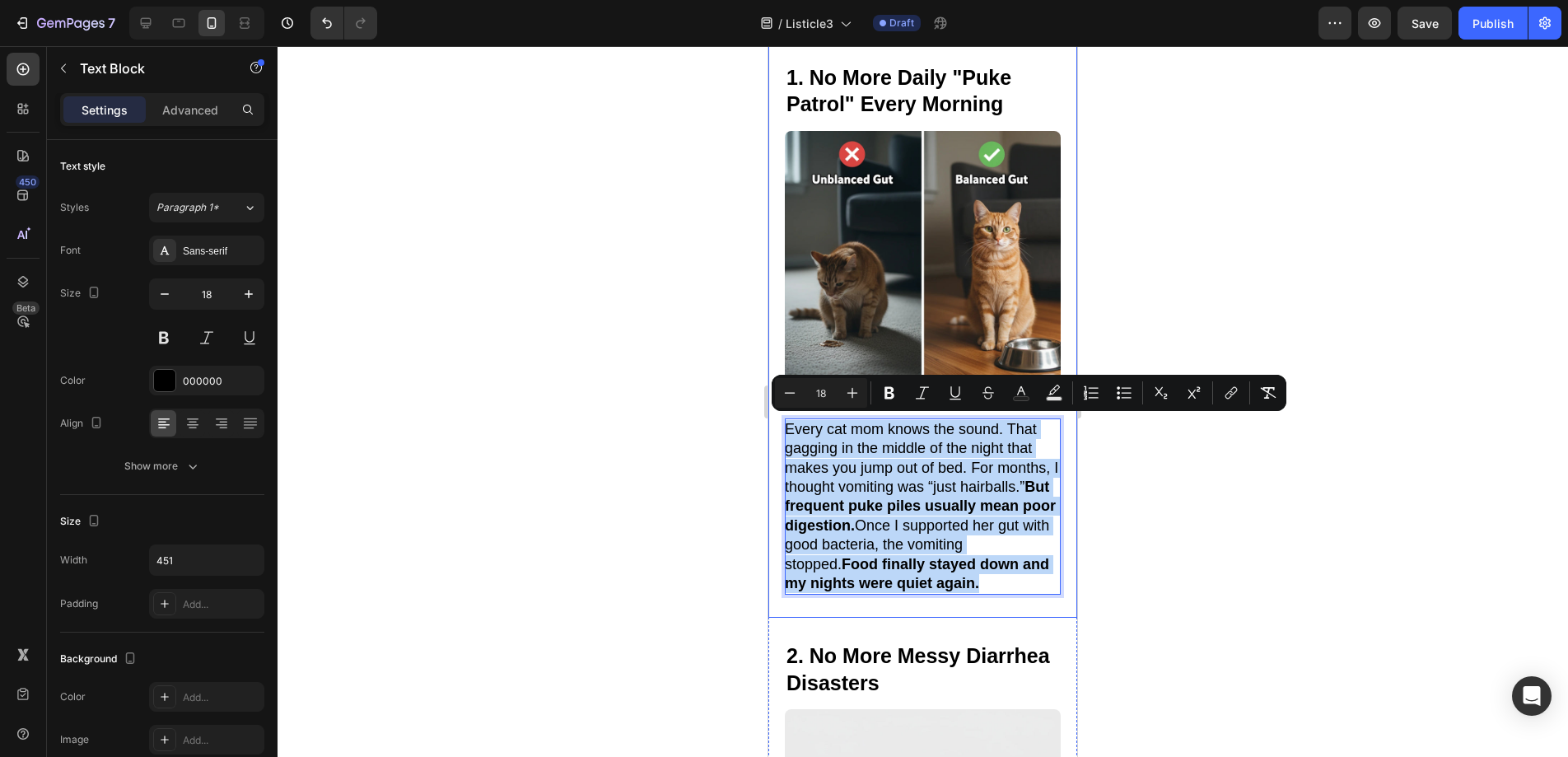
drag, startPoint x: 886, startPoint y: 595, endPoint x: 791, endPoint y: 412, distance: 206.2
click at [791, 412] on div "Title Line 1. No More Daily "Puke Patrol" Every Morning Heading Image 1. No Mor…" at bounding box center [922, 320] width 309 height 596
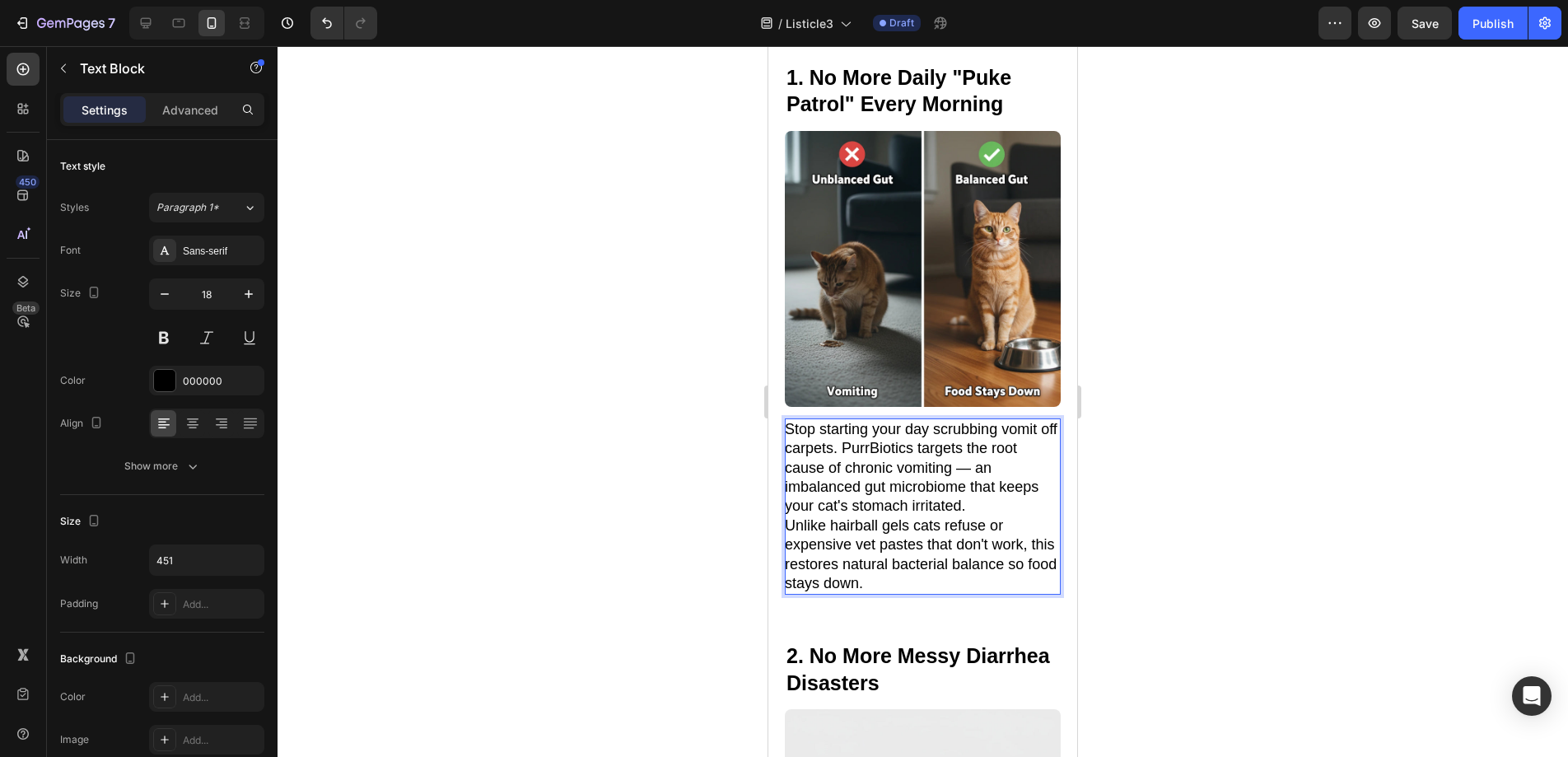
click at [982, 506] on p "Stop starting your day scrubbing vomit off carpets. PurrBiotics targets the roo…" at bounding box center [921, 468] width 274 height 97
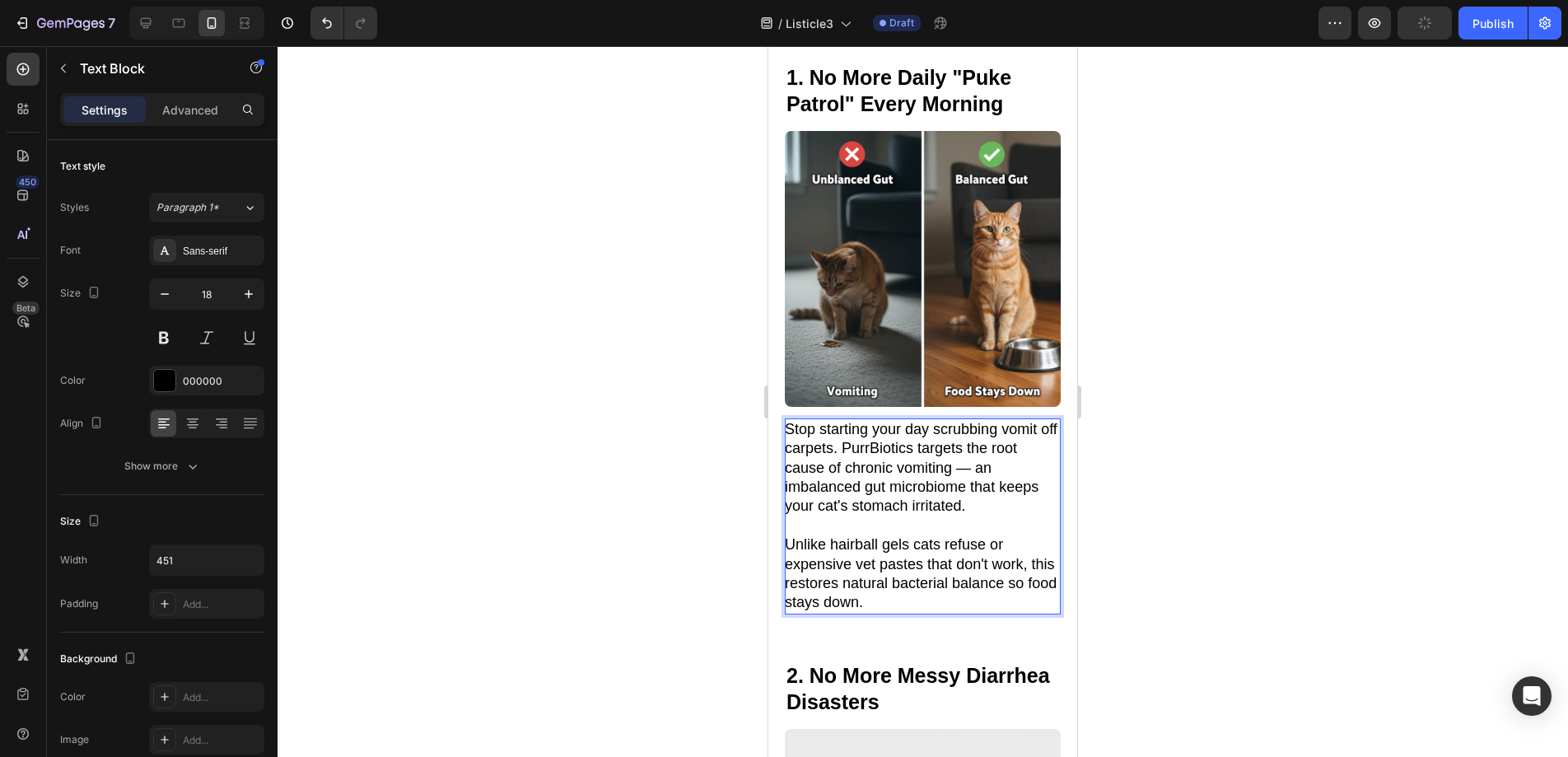
click at [1009, 444] on p "Stop starting your day scrubbing vomit off carpets. PurrBiotics targets the roo…" at bounding box center [921, 468] width 274 height 97
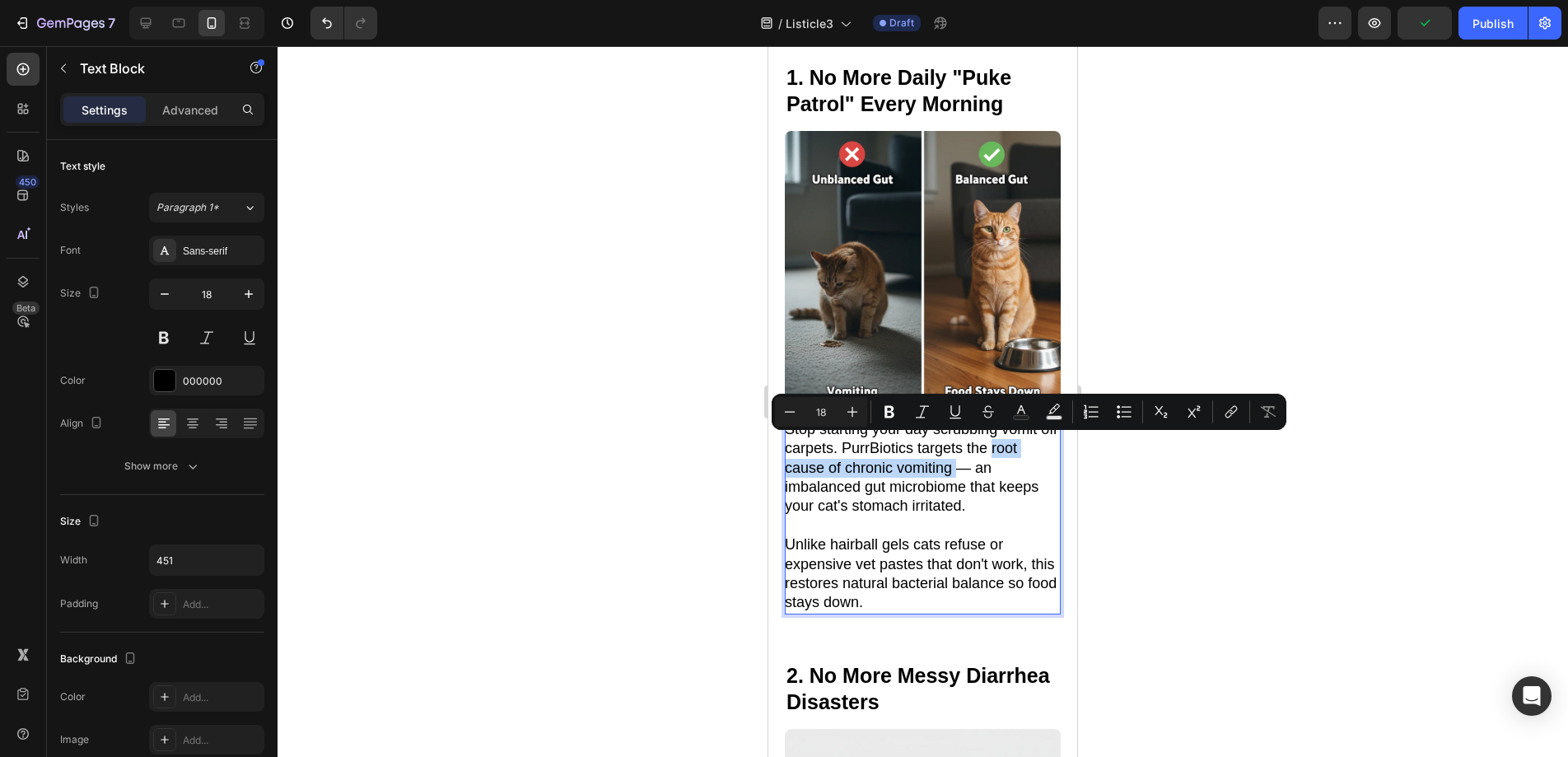
drag, startPoint x: 1011, startPoint y: 444, endPoint x: 957, endPoint y: 467, distance: 58.7
click at [957, 467] on p "Stop starting your day scrubbing vomit off carpets. PurrBiotics targets the roo…" at bounding box center [921, 468] width 274 height 97
click at [882, 410] on icon "Editor contextual toolbar" at bounding box center [889, 411] width 17 height 17
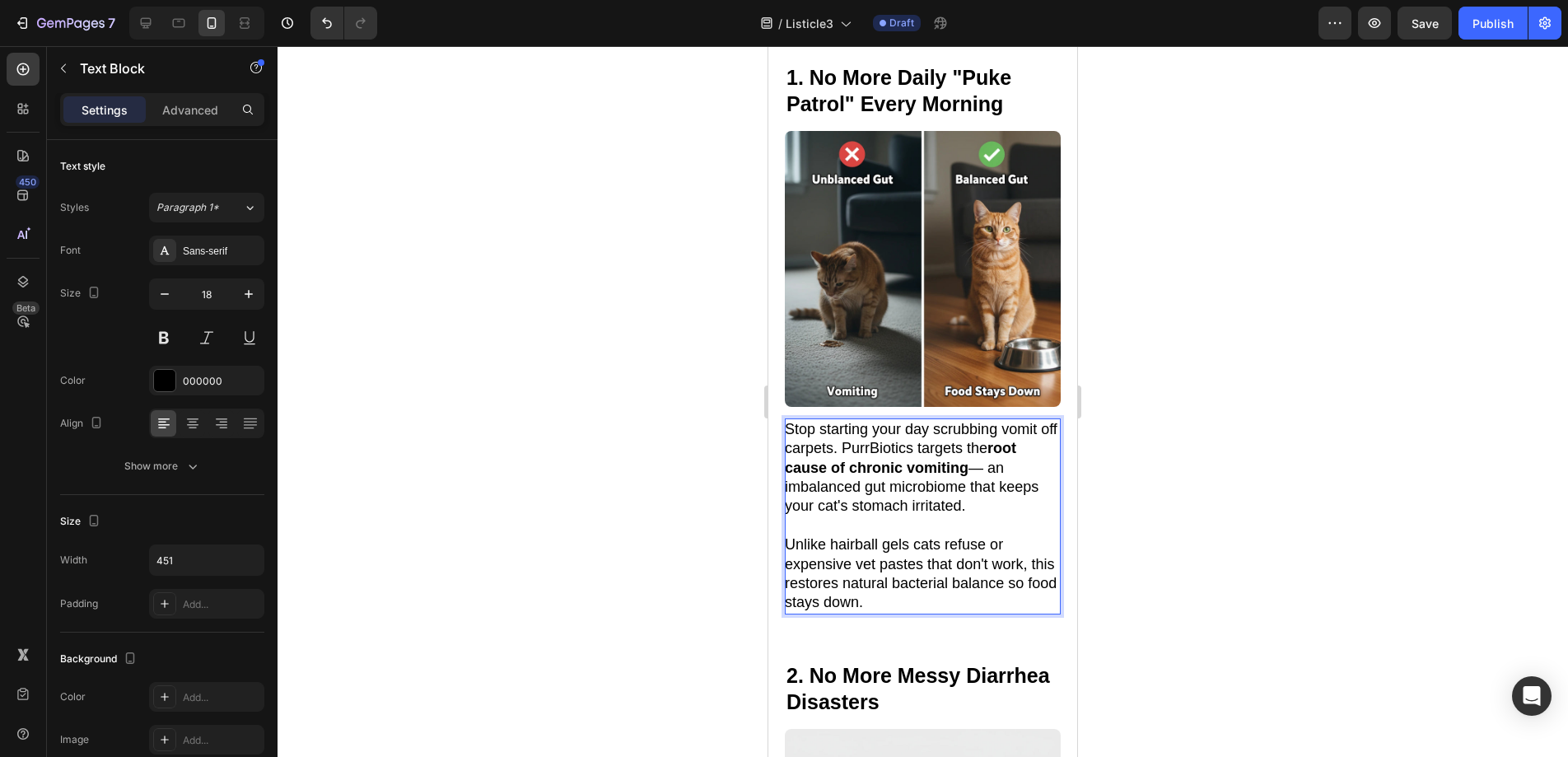
click at [1012, 444] on strong "root cause of chronic vomiting" at bounding box center [901, 457] width 231 height 36
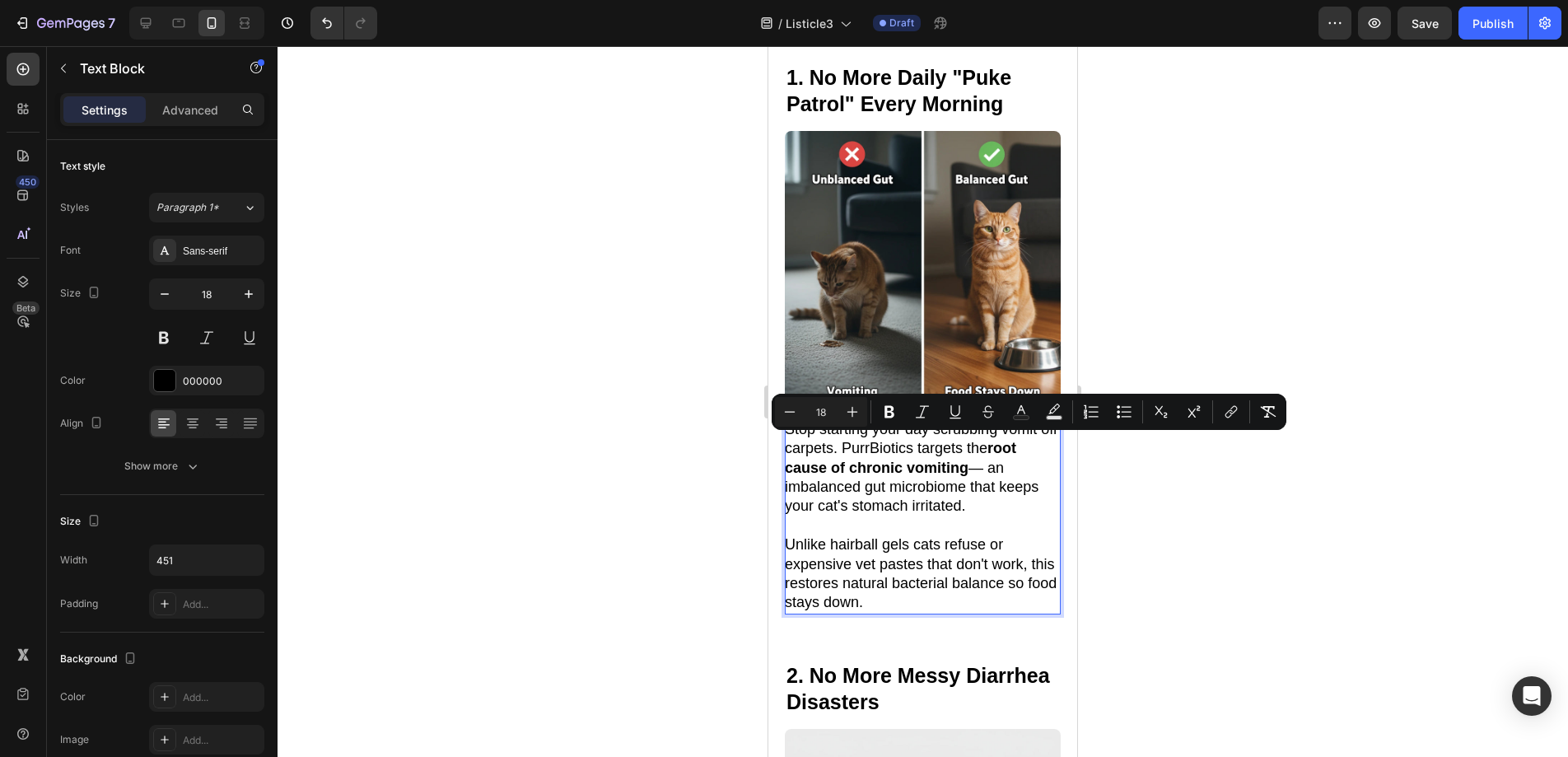
drag, startPoint x: 1009, startPoint y: 446, endPoint x: 973, endPoint y: 469, distance: 42.7
click at [973, 469] on p "Stop starting your day scrubbing vomit off carpets. PurrBiotics targets the roo…" at bounding box center [921, 468] width 274 height 97
click at [1024, 412] on icon "Editor contextual toolbar" at bounding box center [1021, 409] width 8 height 9
type input "000000"
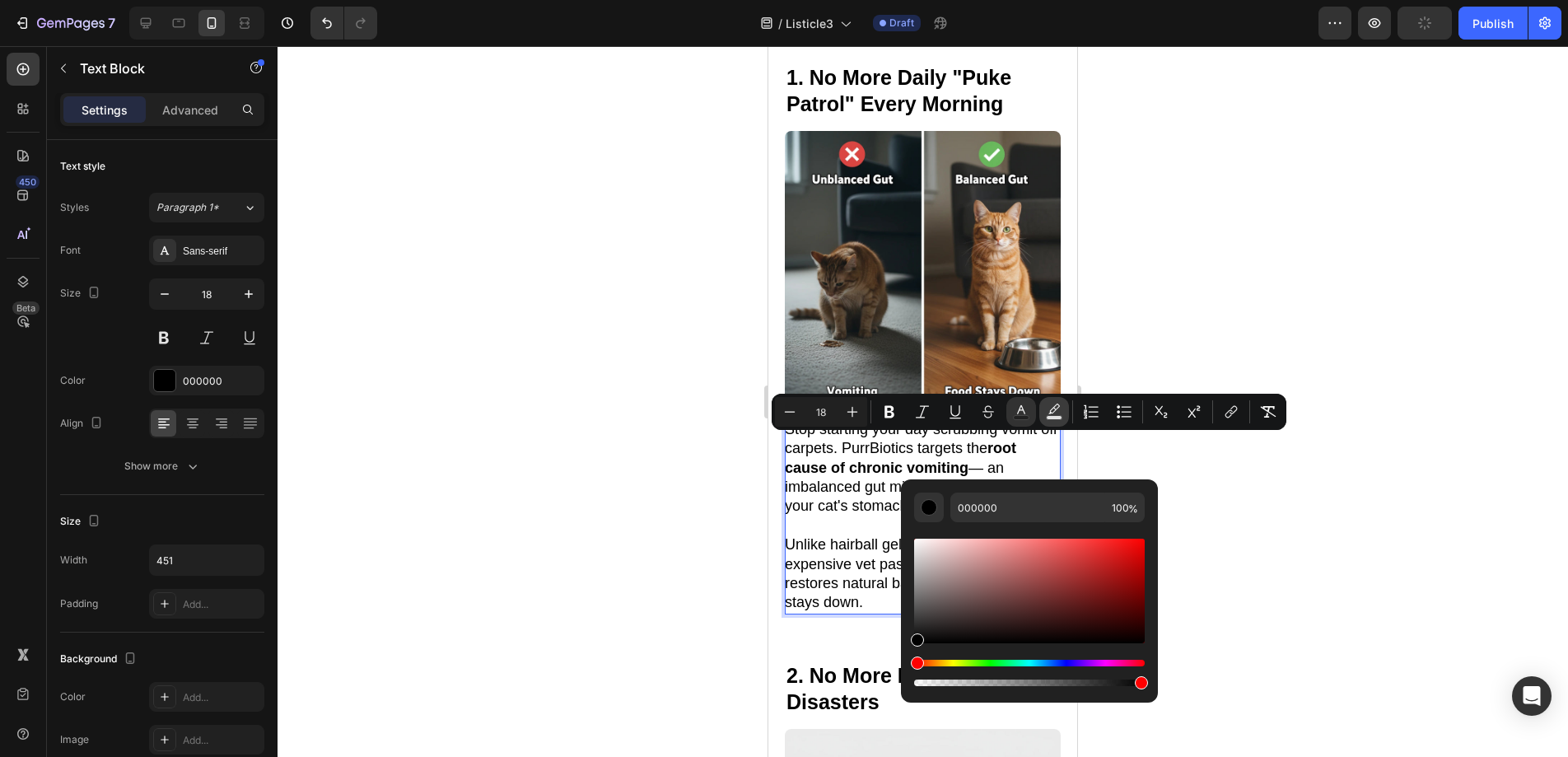
click at [1056, 414] on icon "Editor contextual toolbar" at bounding box center [1054, 411] width 17 height 17
type input "000000"
type input "77"
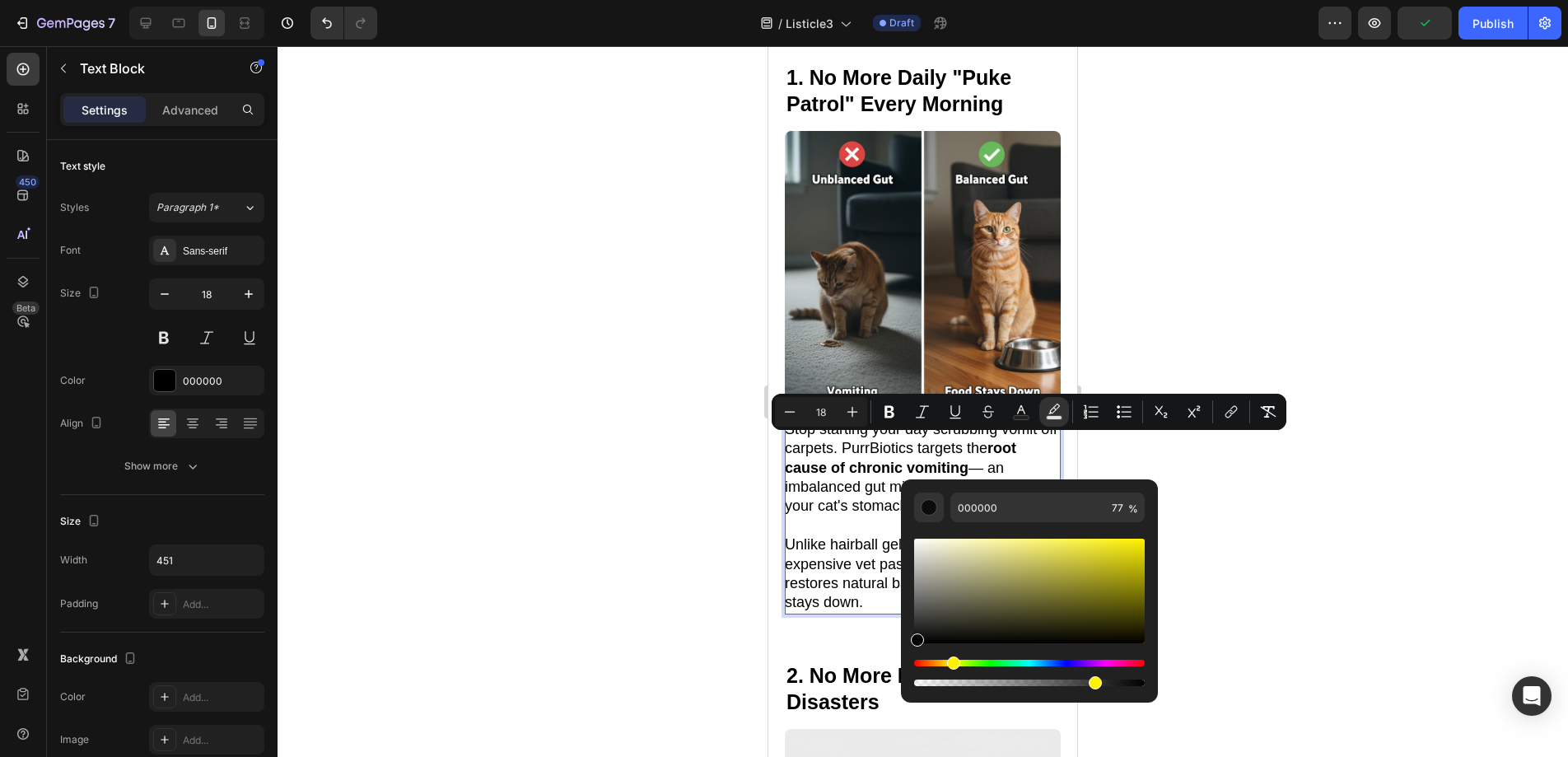
click at [950, 662] on div "Hue" at bounding box center [1029, 662] width 230 height 7
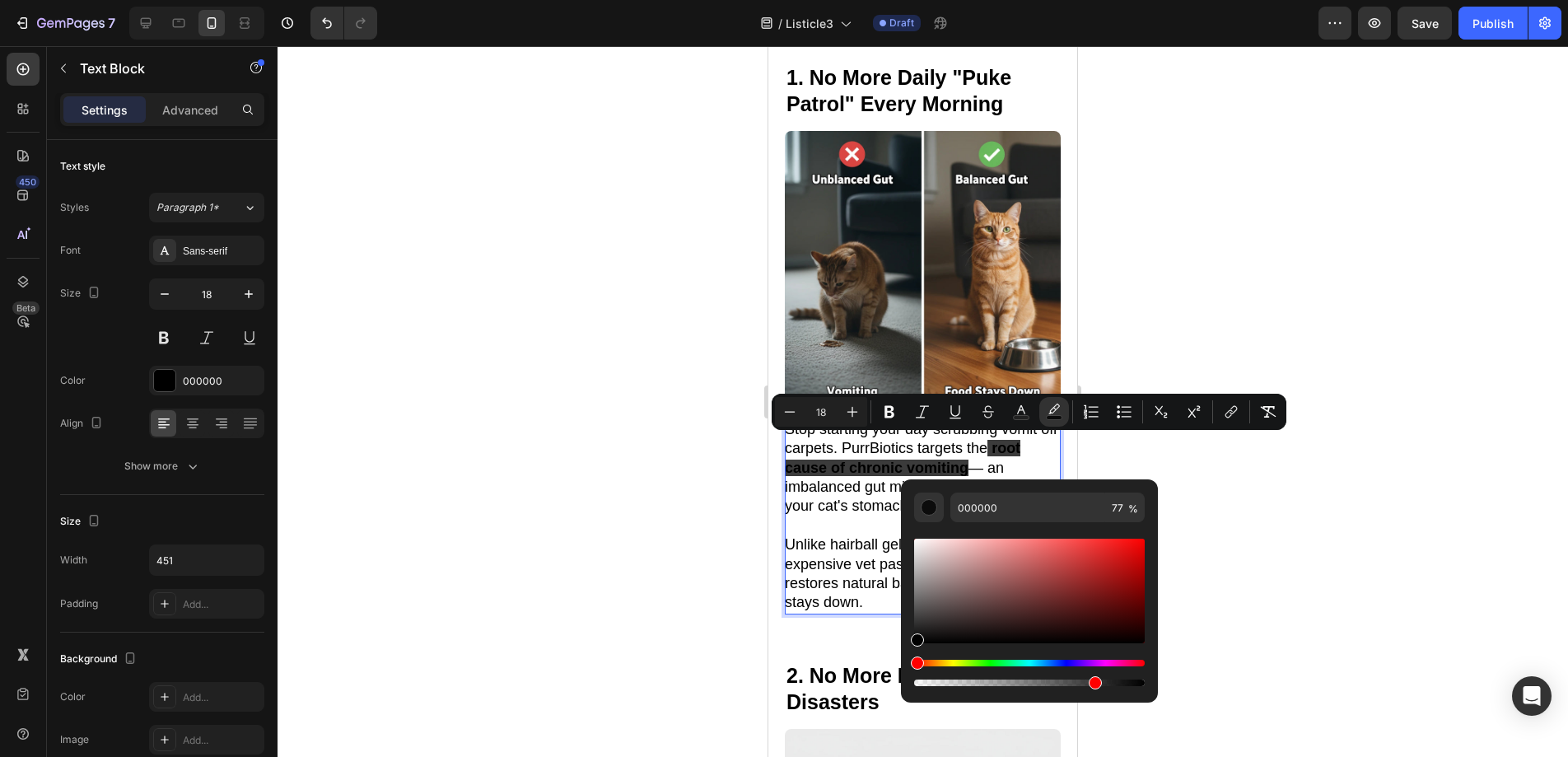
click at [957, 657] on div "Editor contextual toolbar" at bounding box center [1029, 612] width 230 height 154
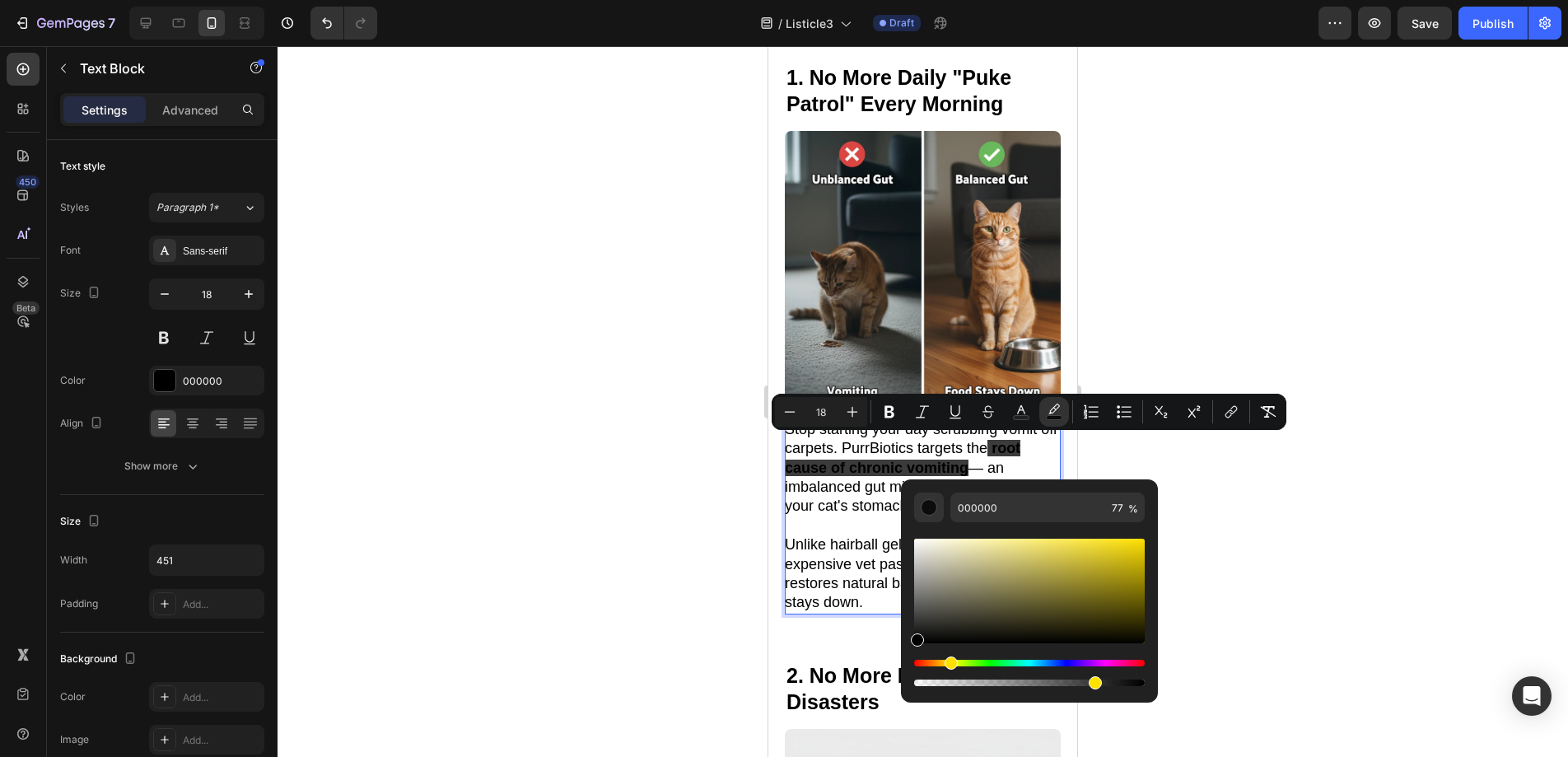
click at [947, 662] on div "Hue" at bounding box center [1029, 662] width 230 height 7
click at [990, 559] on div "Editor contextual toolbar" at bounding box center [1029, 591] width 230 height 105
click at [989, 542] on div "Editor contextual toolbar" at bounding box center [1029, 591] width 230 height 105
click at [980, 541] on div "Editor contextual toolbar" at bounding box center [1029, 591] width 230 height 105
click at [961, 541] on div "Editor contextual toolbar" at bounding box center [1029, 591] width 230 height 105
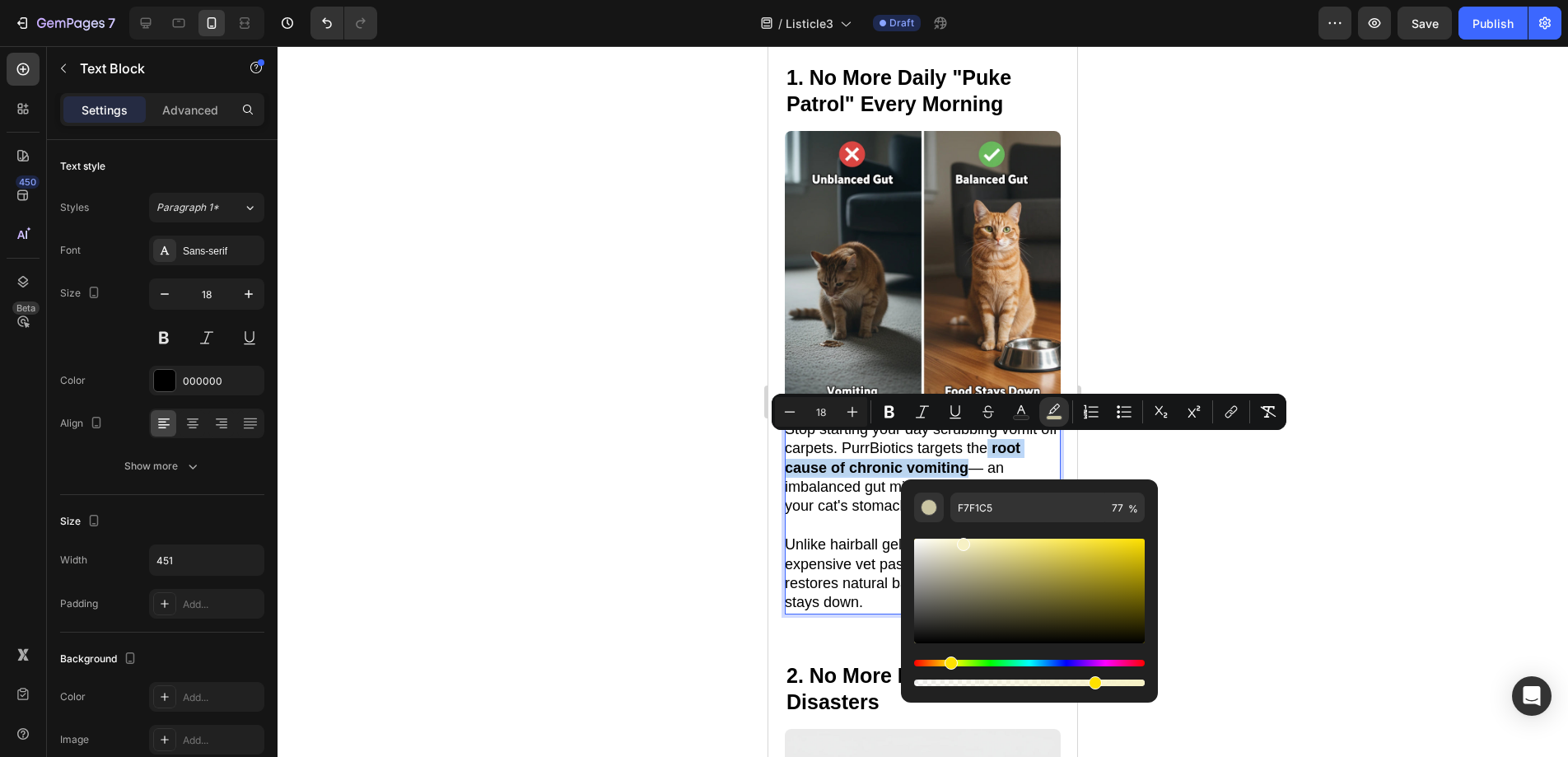
click at [966, 539] on div "Editor contextual toolbar" at bounding box center [963, 544] width 13 height 13
click at [983, 539] on div "Editor contextual toolbar" at bounding box center [1029, 591] width 230 height 105
click at [978, 536] on div "Editor contextual toolbar" at bounding box center [1029, 612] width 230 height 154
click at [966, 540] on div "Editor contextual toolbar" at bounding box center [1029, 591] width 230 height 105
click at [957, 537] on div "Editor contextual toolbar" at bounding box center [1029, 612] width 230 height 154
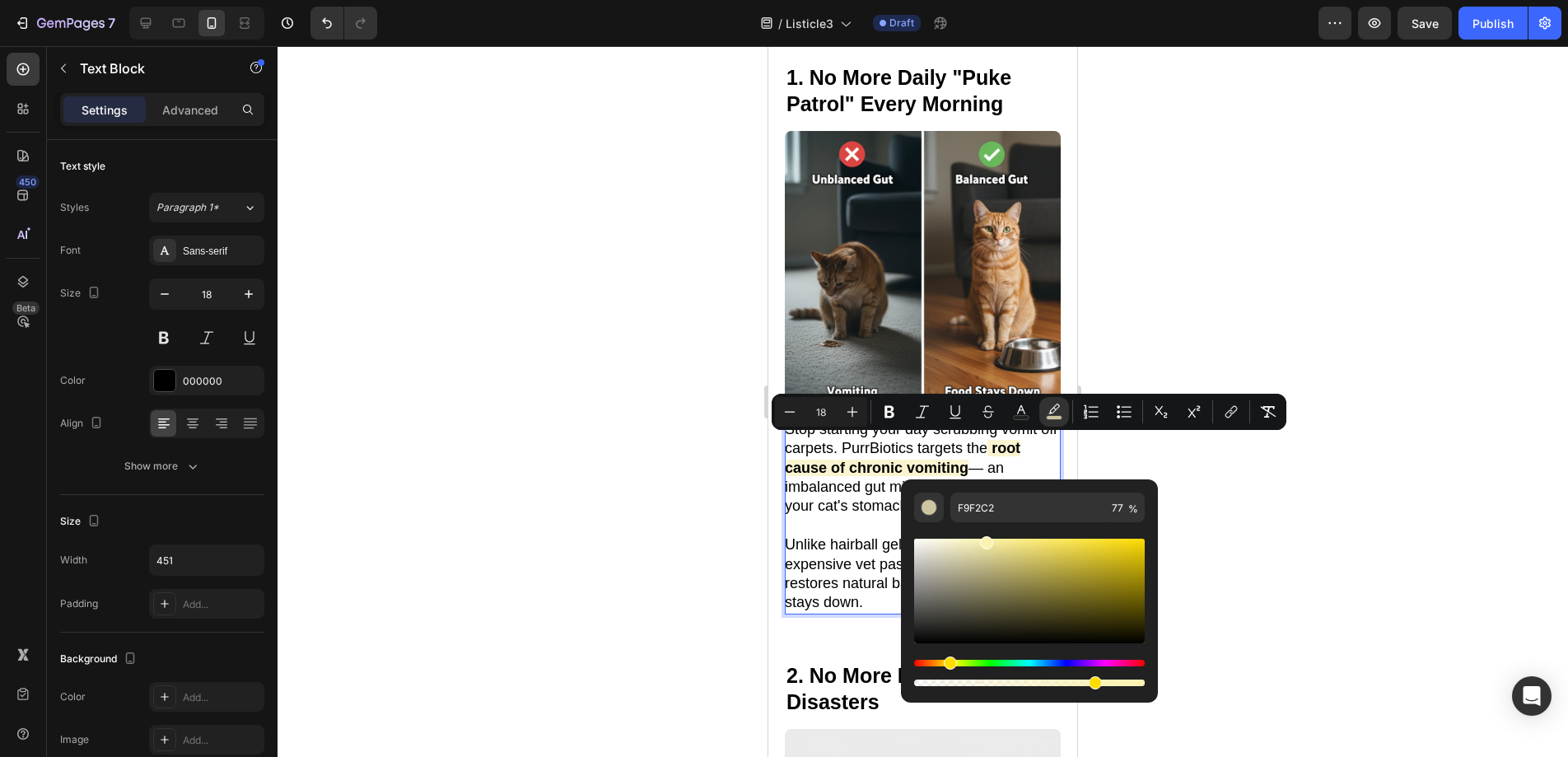
click at [983, 539] on div "Editor contextual toolbar" at bounding box center [1029, 591] width 230 height 105
type input "FCF2B0"
click at [1162, 451] on div at bounding box center [922, 400] width 1290 height 710
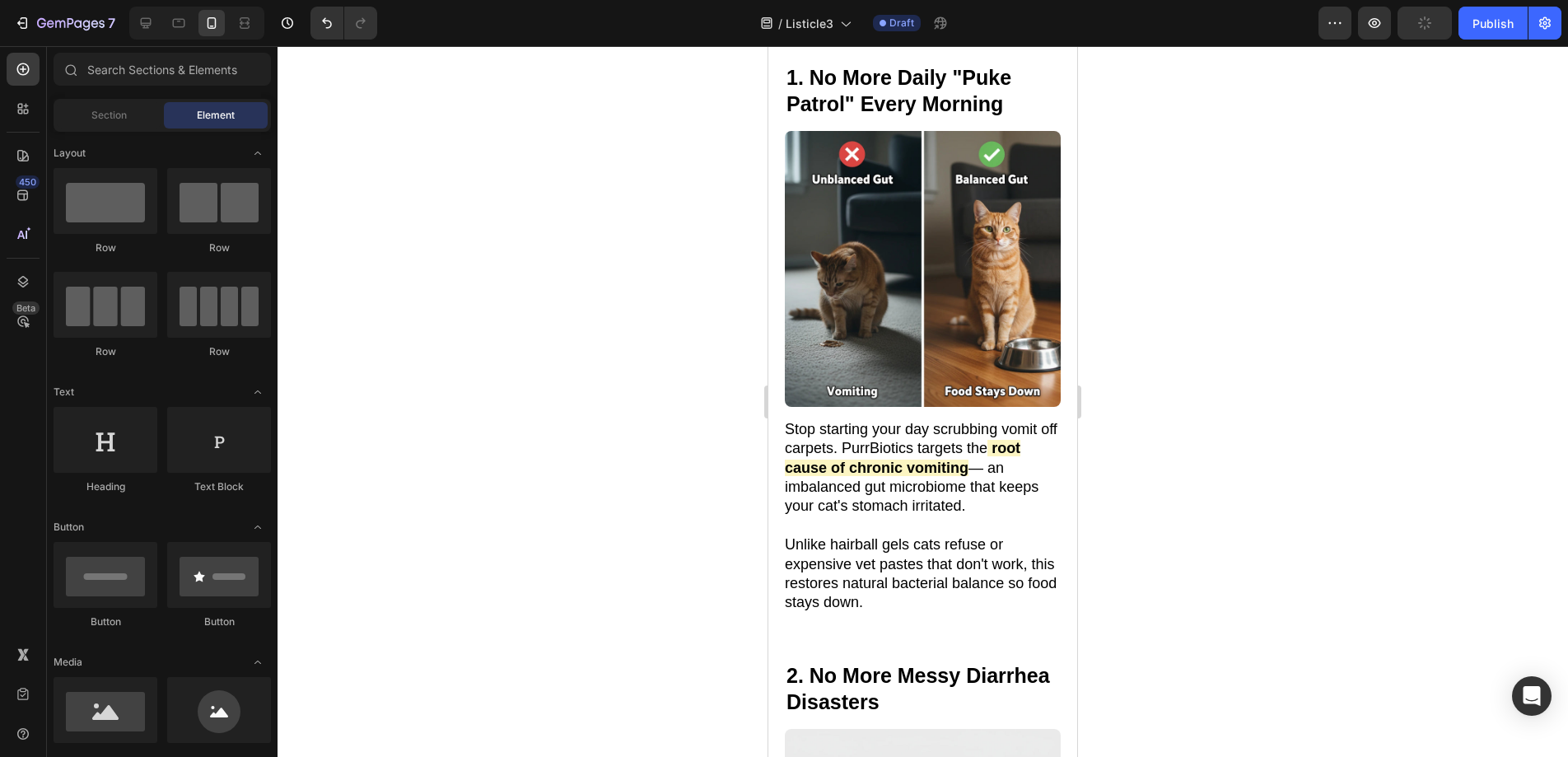
click at [1124, 457] on div at bounding box center [922, 400] width 1290 height 710
click at [1009, 444] on span "root cause of chronic vomiting" at bounding box center [903, 457] width 235 height 36
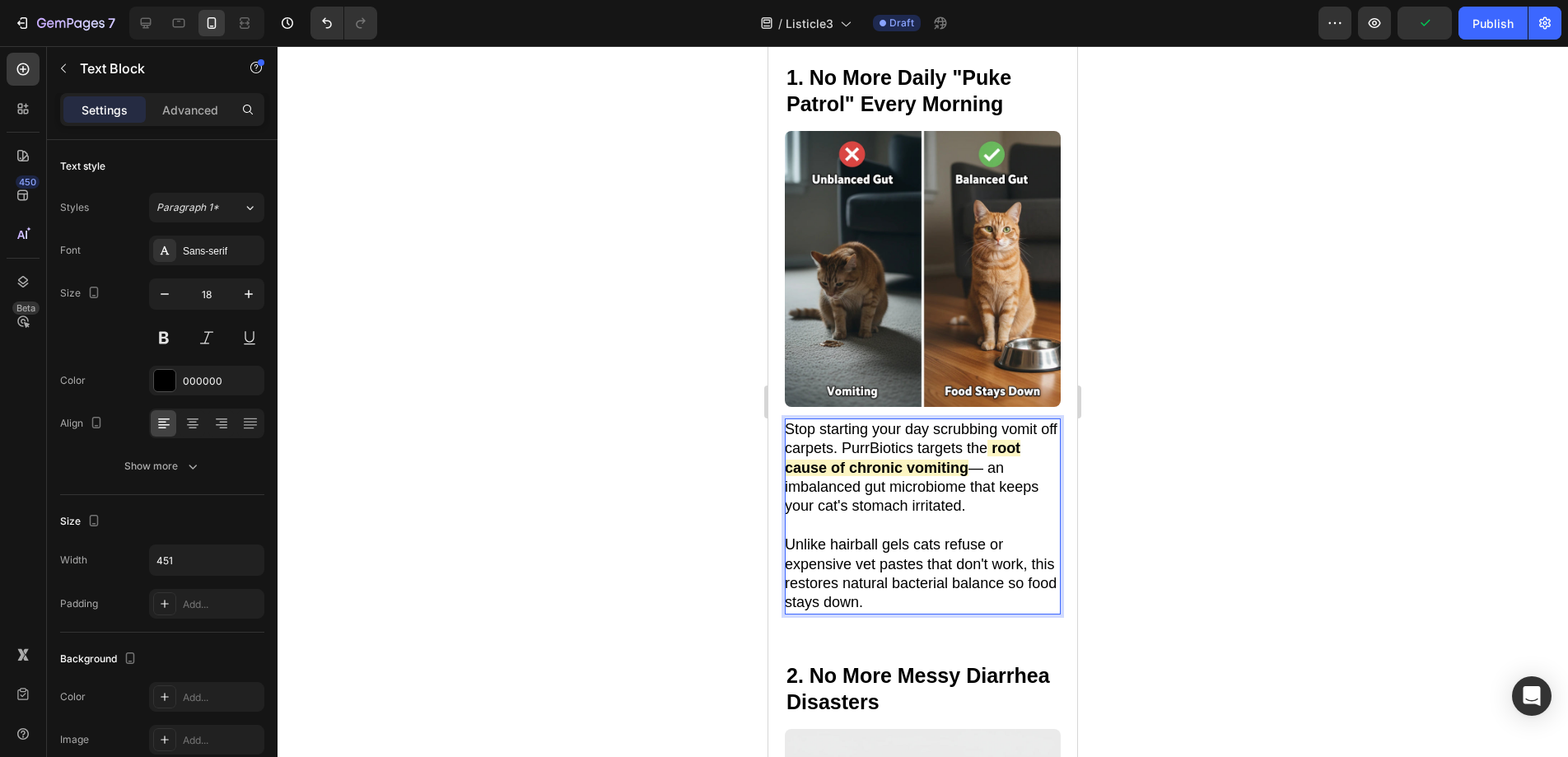
click at [1007, 444] on span "root cause of chronic vomiting" at bounding box center [903, 457] width 235 height 36
click at [974, 467] on p "Stop starting your day scrubbing vomit off carpets. PurrBiotics targets the roo…" at bounding box center [921, 468] width 274 height 97
click at [1190, 482] on div at bounding box center [922, 400] width 1290 height 710
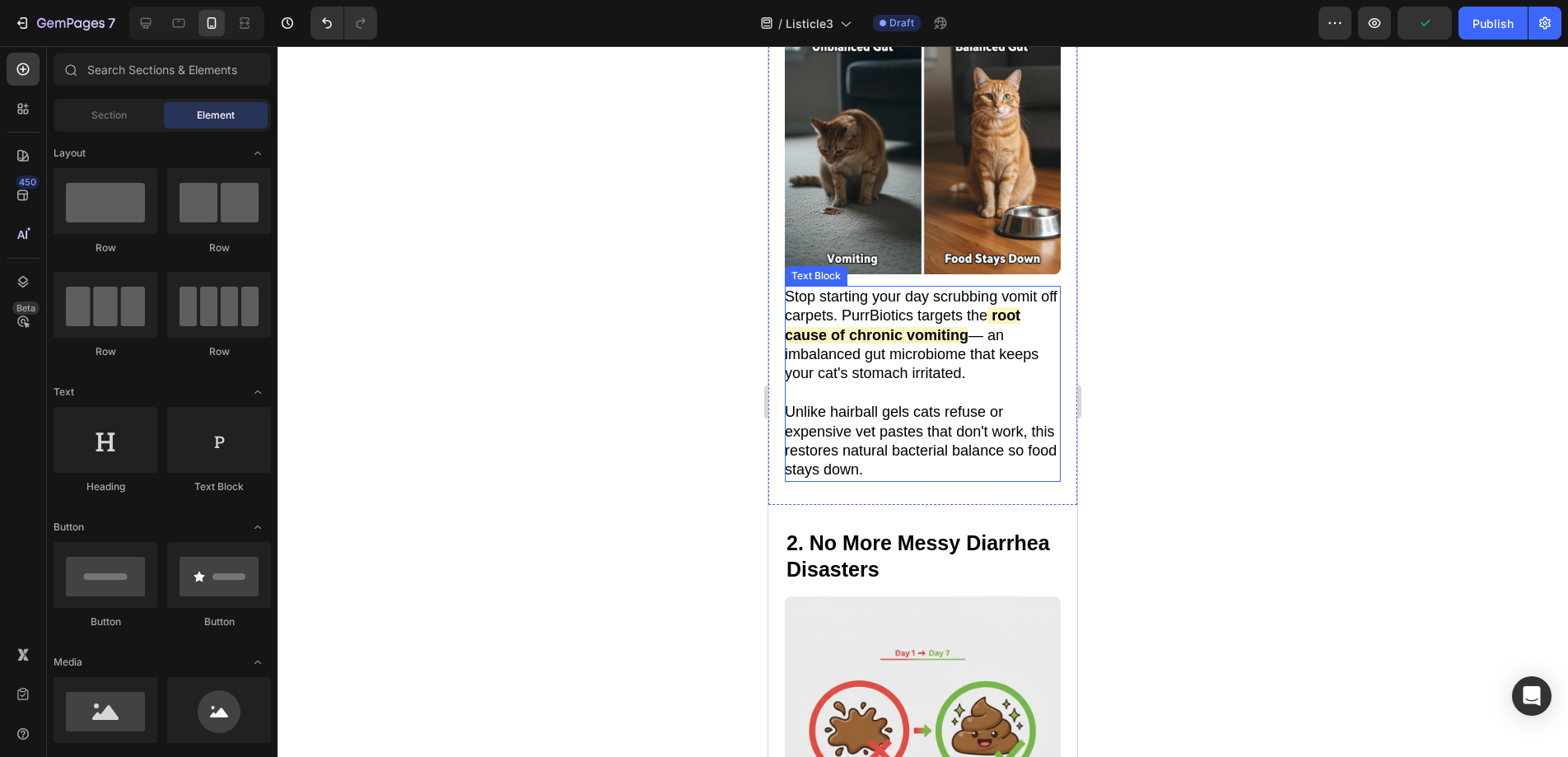
scroll to position [711, 0]
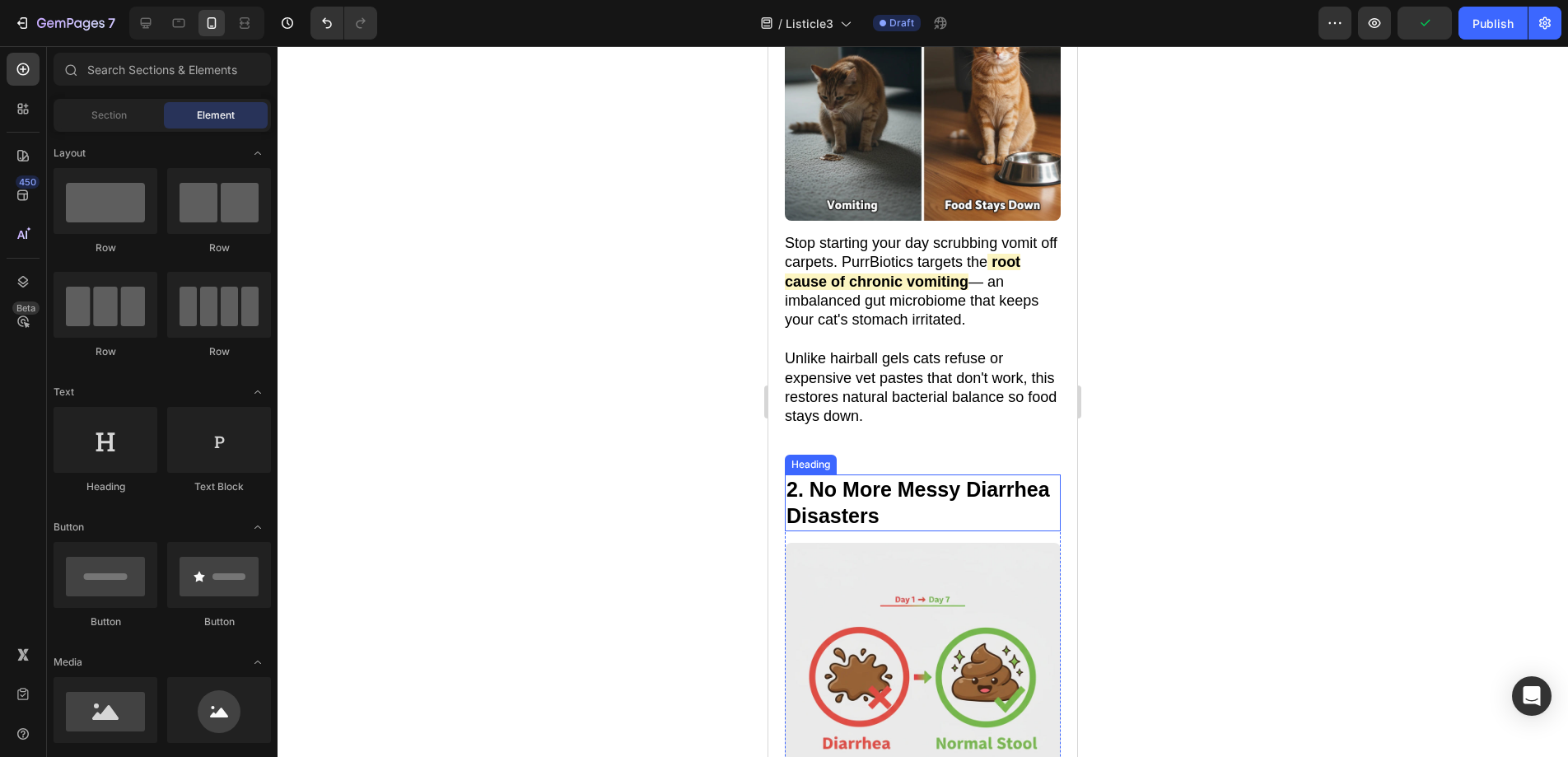
click at [950, 491] on strong "2. No More Messy Diarrhea Disasters" at bounding box center [917, 502] width 264 height 50
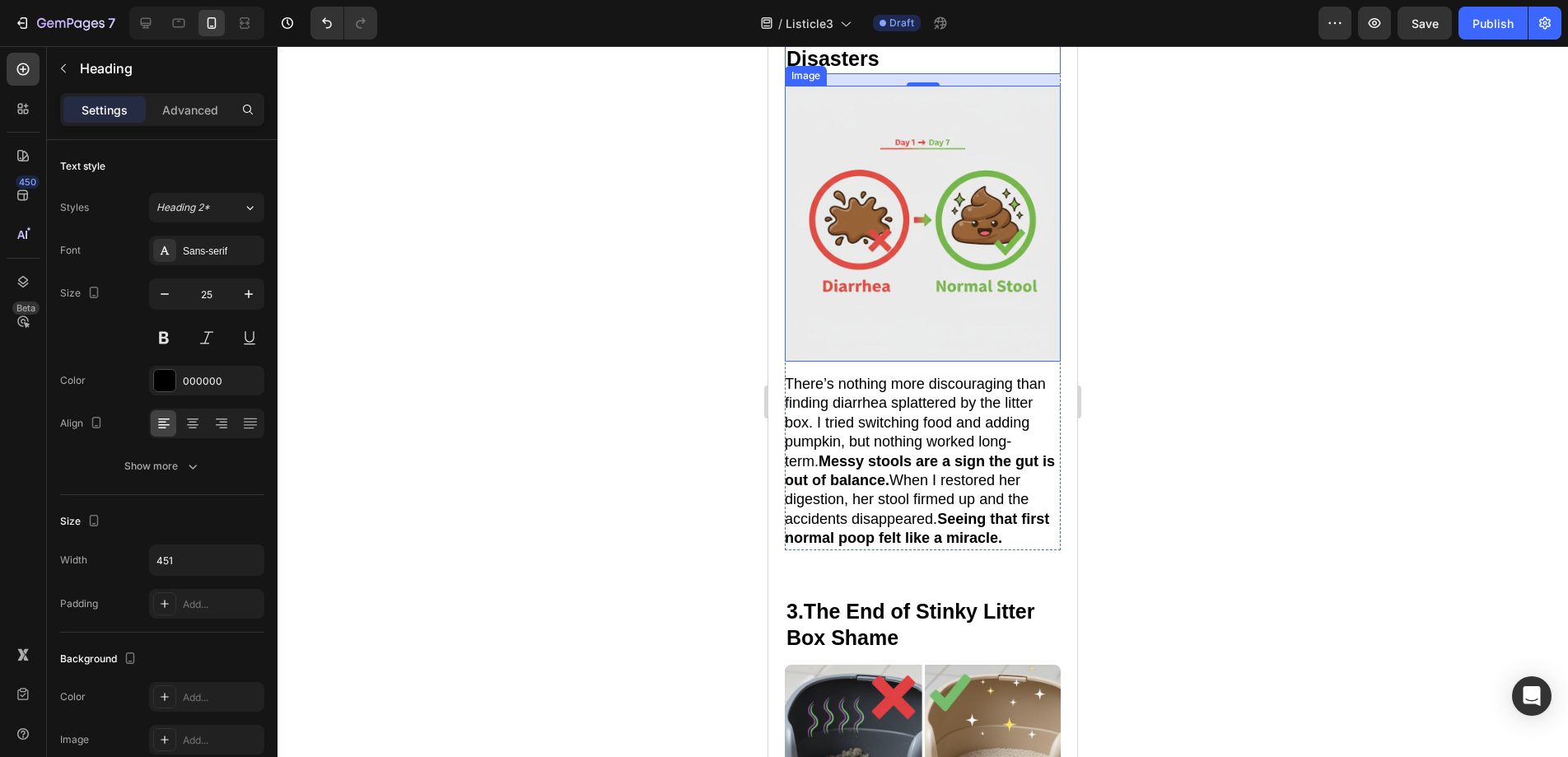
scroll to position [1376, 0]
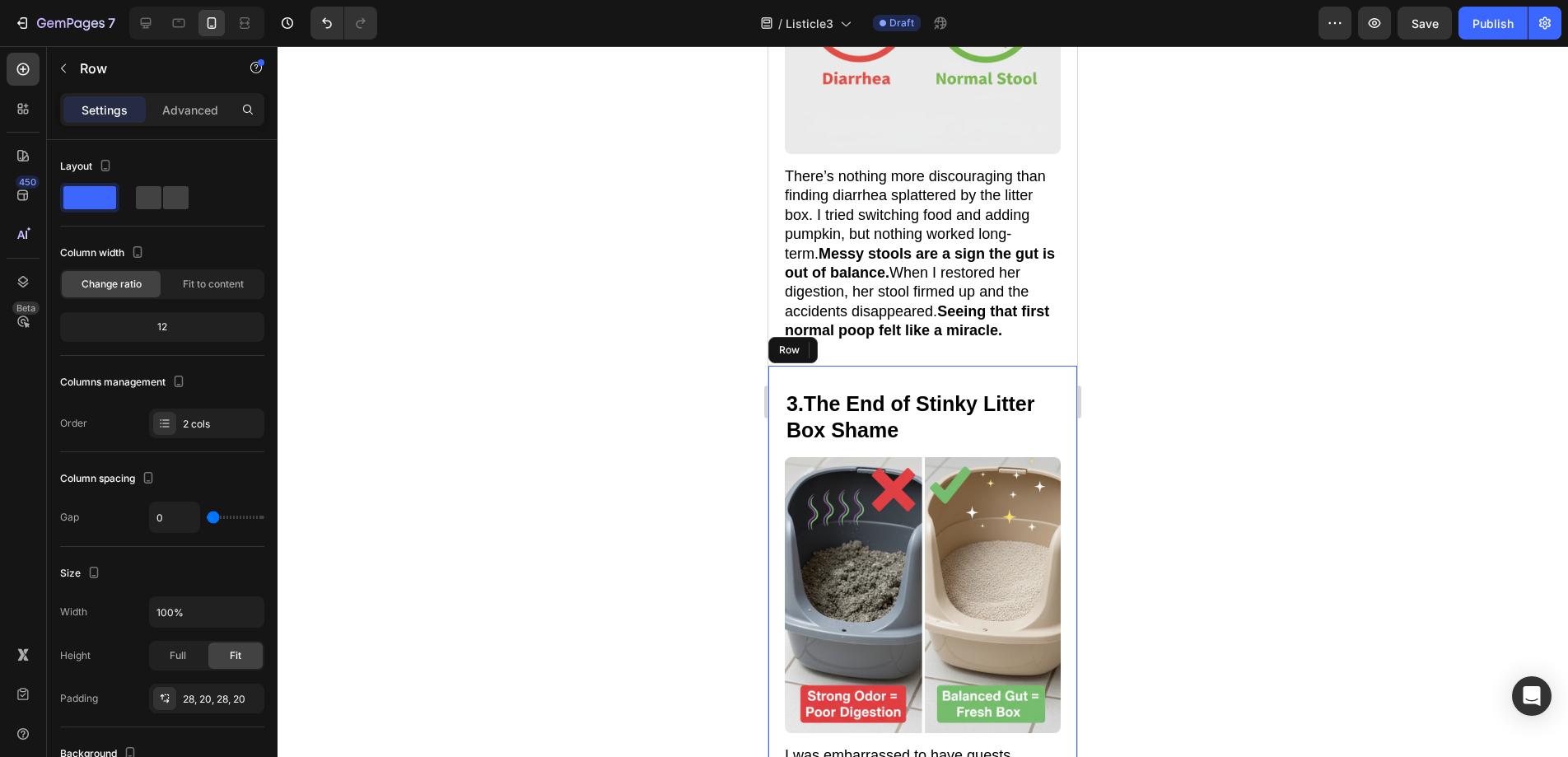
click at [995, 366] on div "3. The End of Stinky Litter Box Shame Heading Image 3. The Litter Box Smells Fr…" at bounding box center [922, 644] width 309 height 559
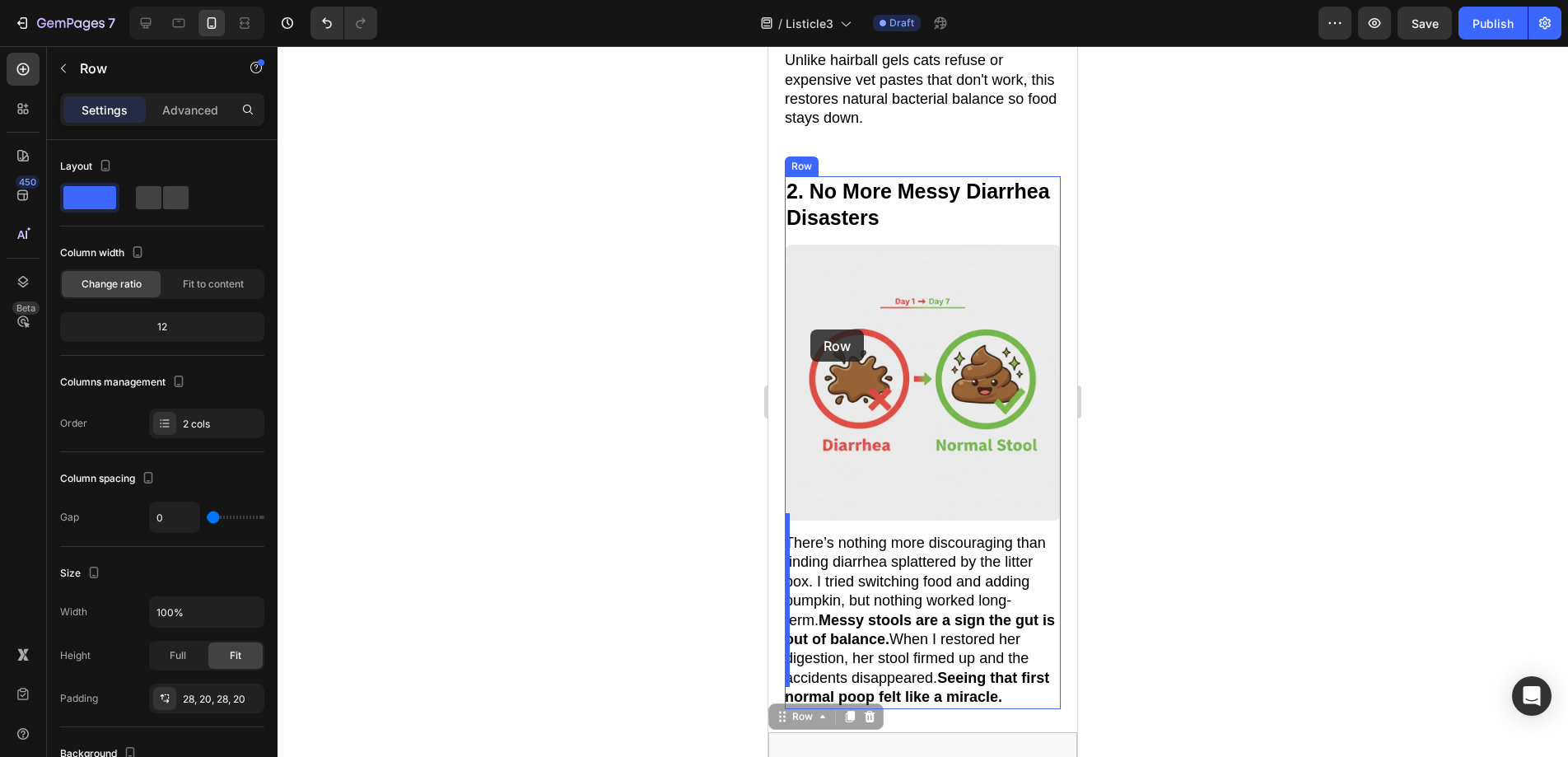
scroll to position [976, 0]
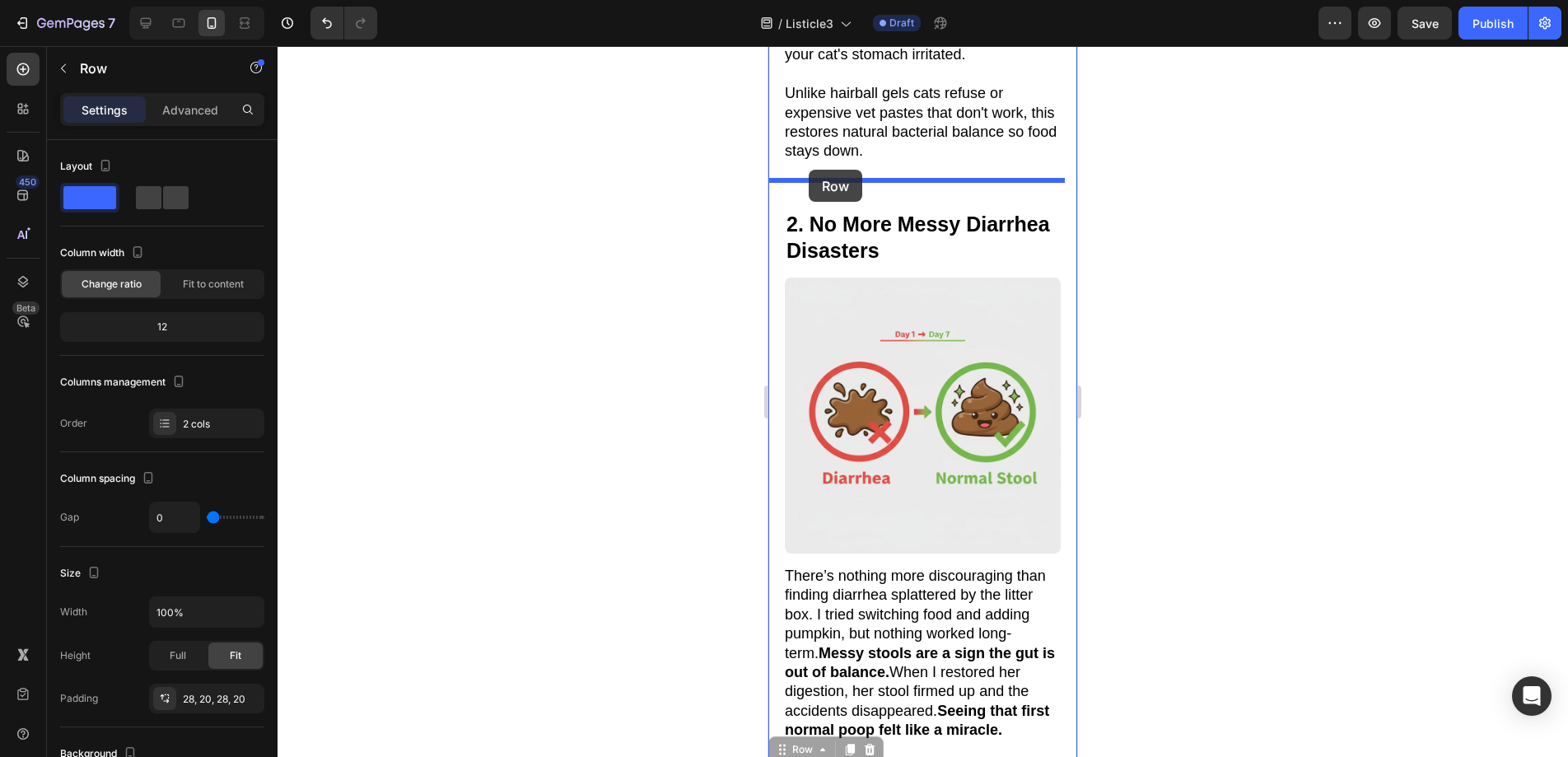
drag, startPoint x: 785, startPoint y: 472, endPoint x: 809, endPoint y: 169, distance: 303.9
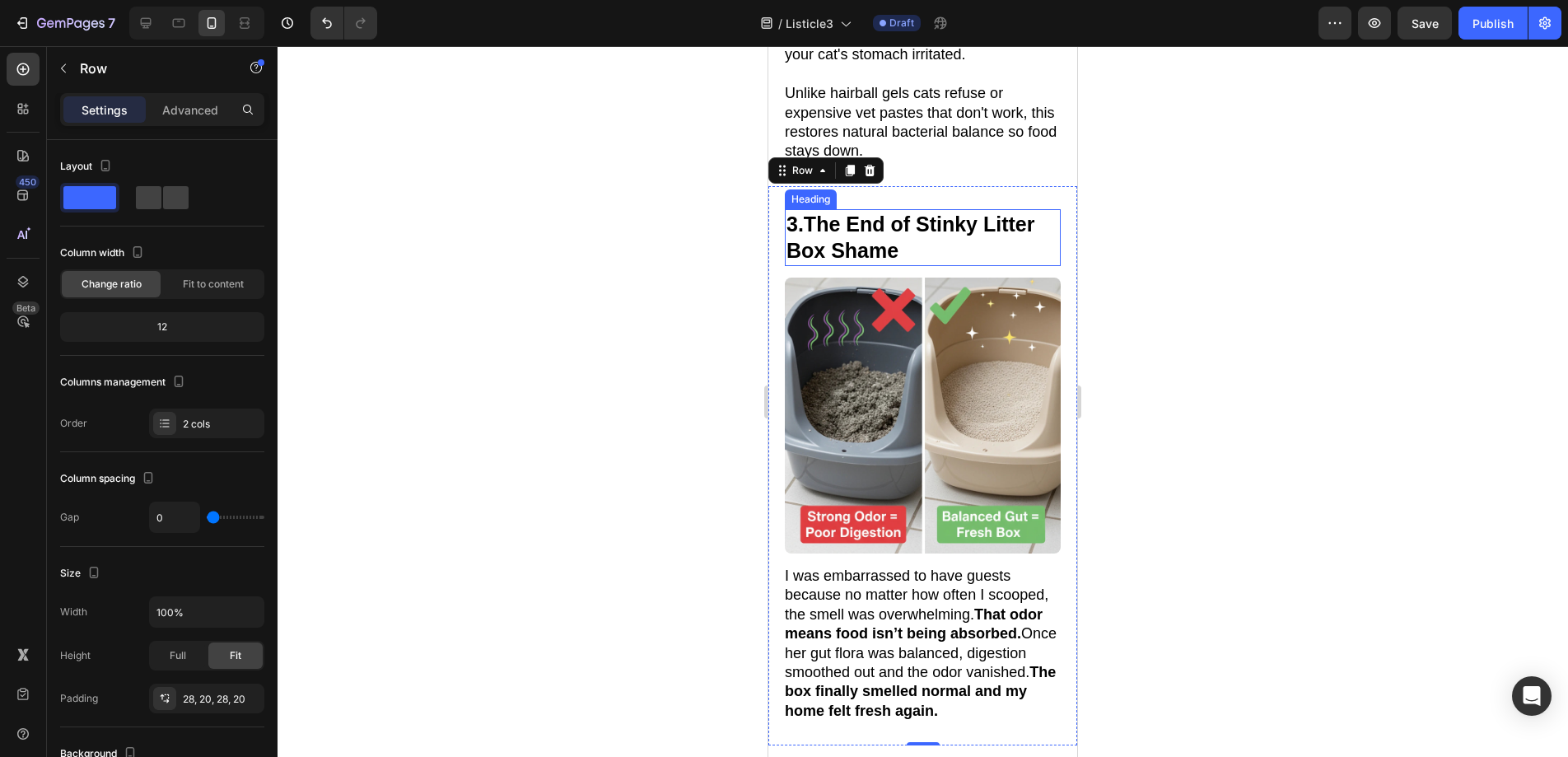
click at [920, 251] on h2 "3. The End of Stinky Litter Box Shame" at bounding box center [922, 237] width 276 height 57
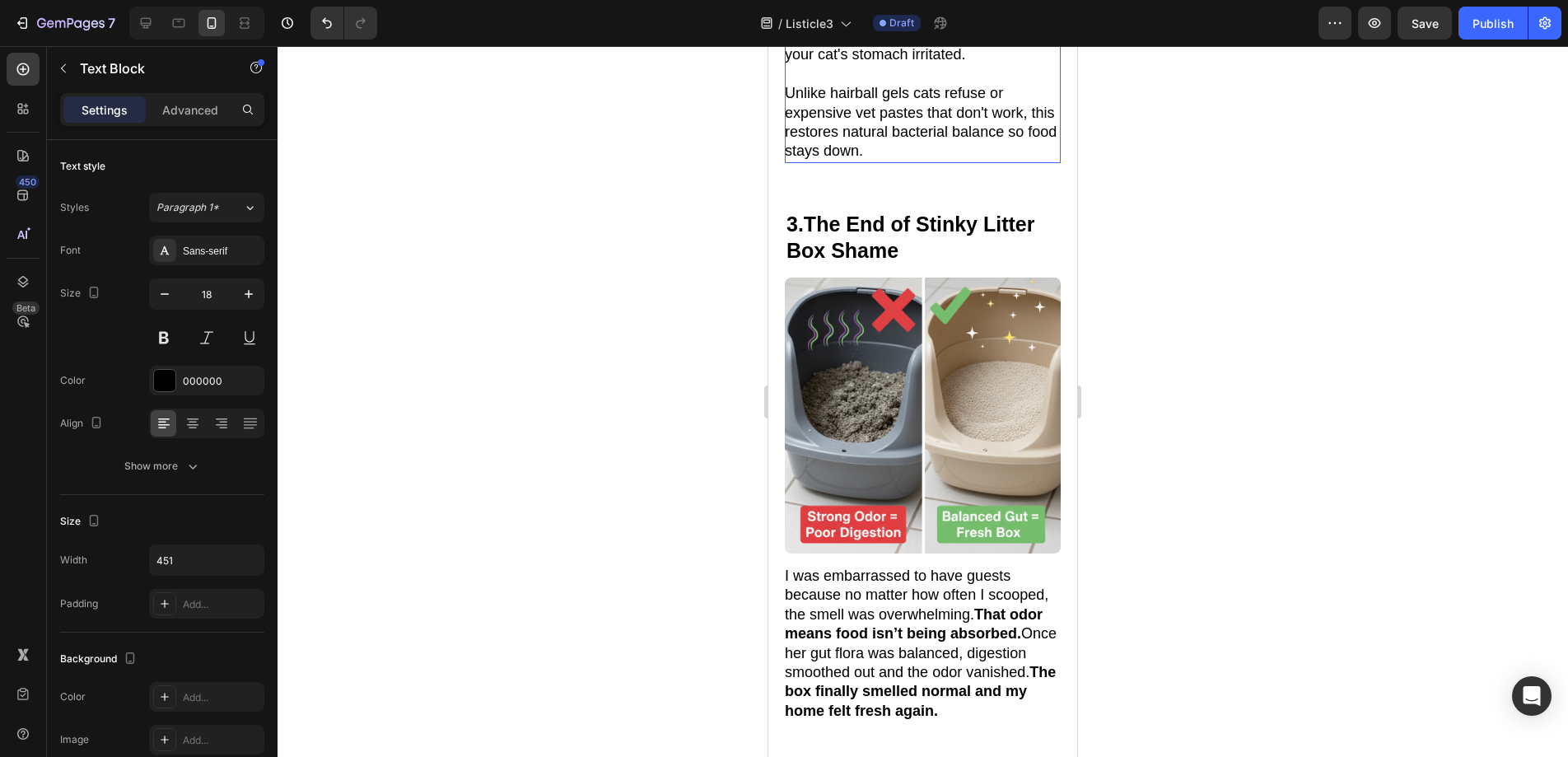
click at [916, 130] on p "Unlike hairball gels cats refuse or expensive vet pastes that don't work, this …" at bounding box center [921, 123] width 274 height 78
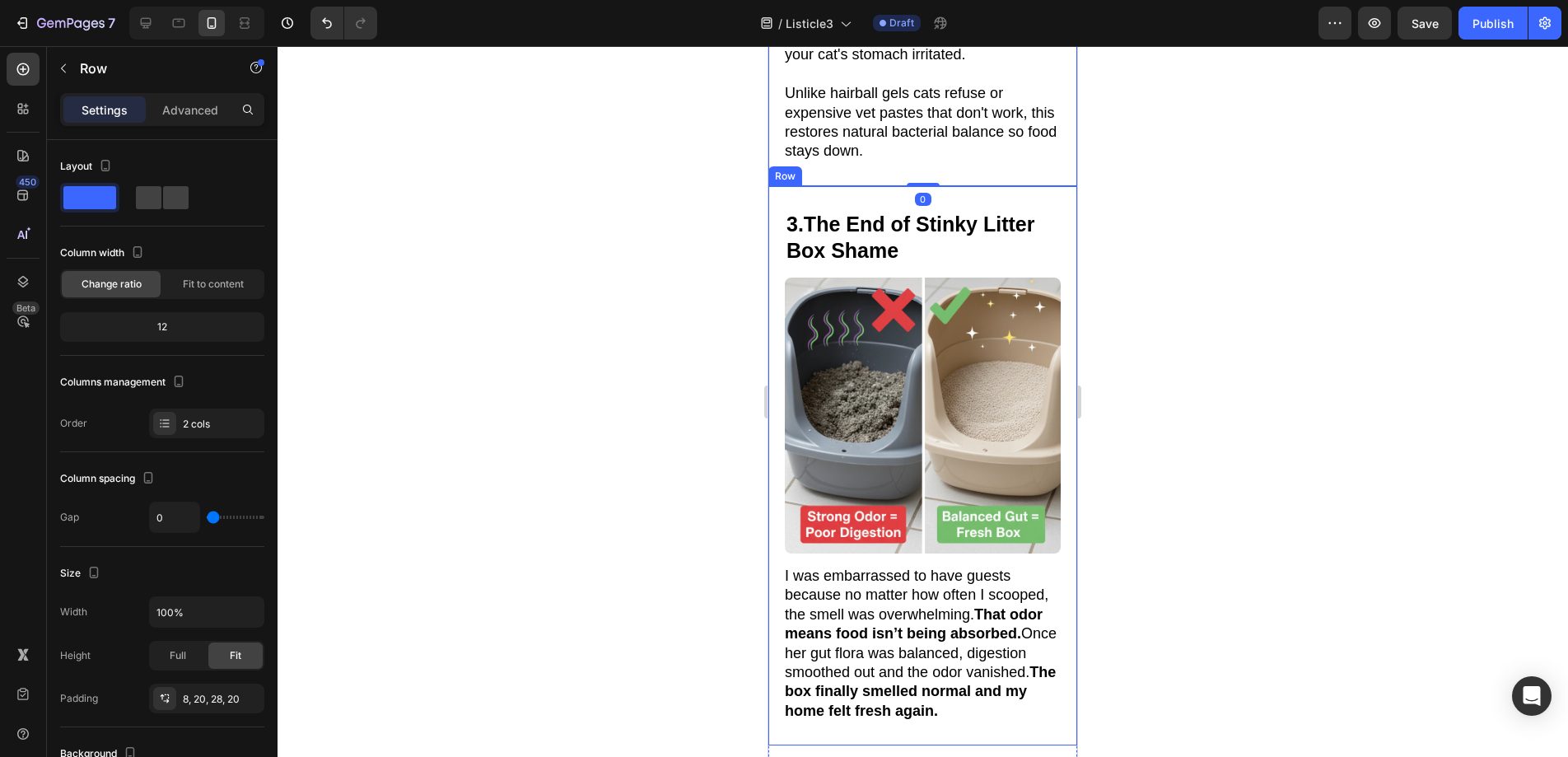
click at [965, 192] on div "3. The End of Stinky Litter Box Shame Heading Image 3. The Litter Box Smells Fr…" at bounding box center [922, 465] width 309 height 559
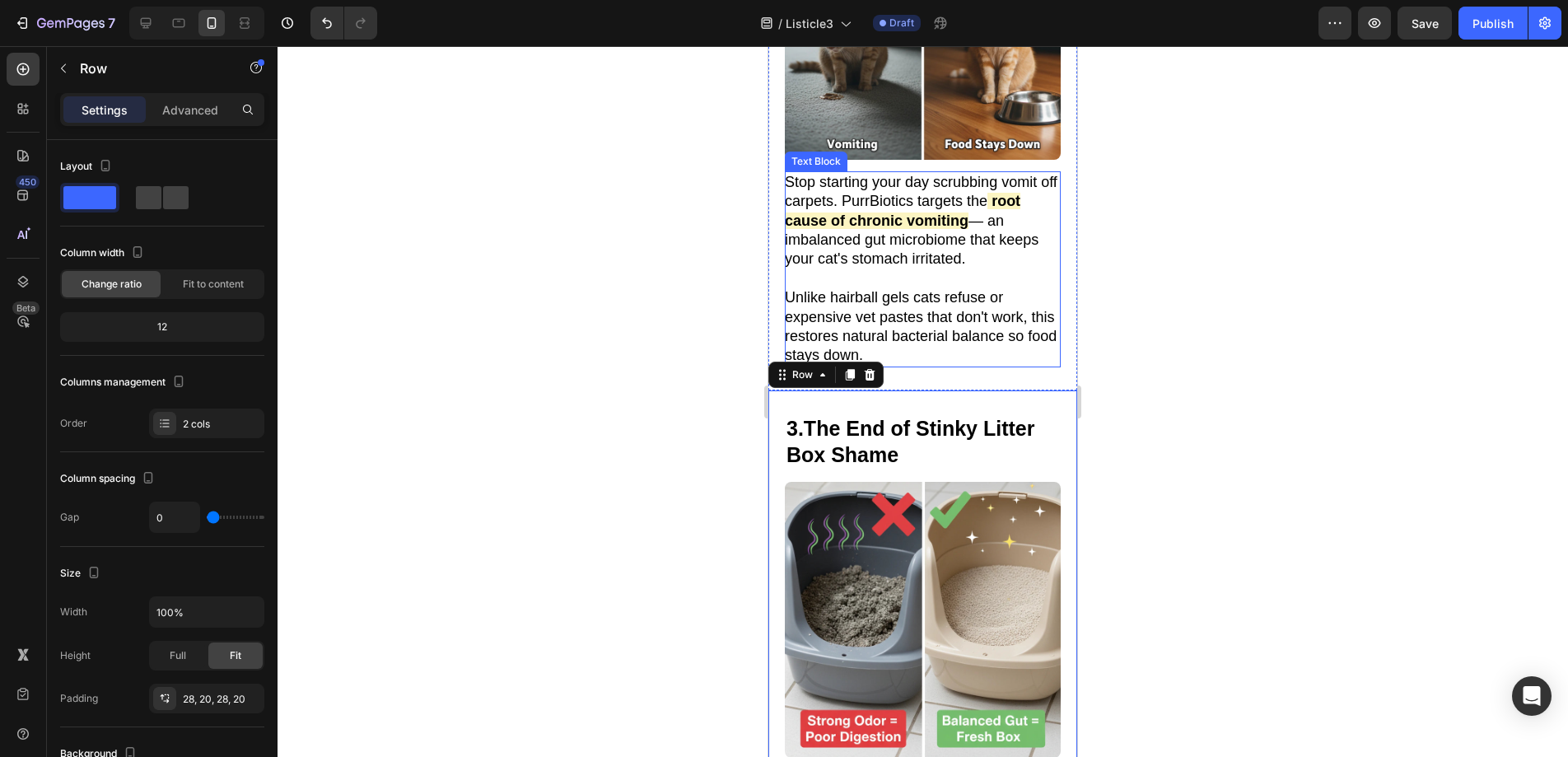
scroll to position [821, 0]
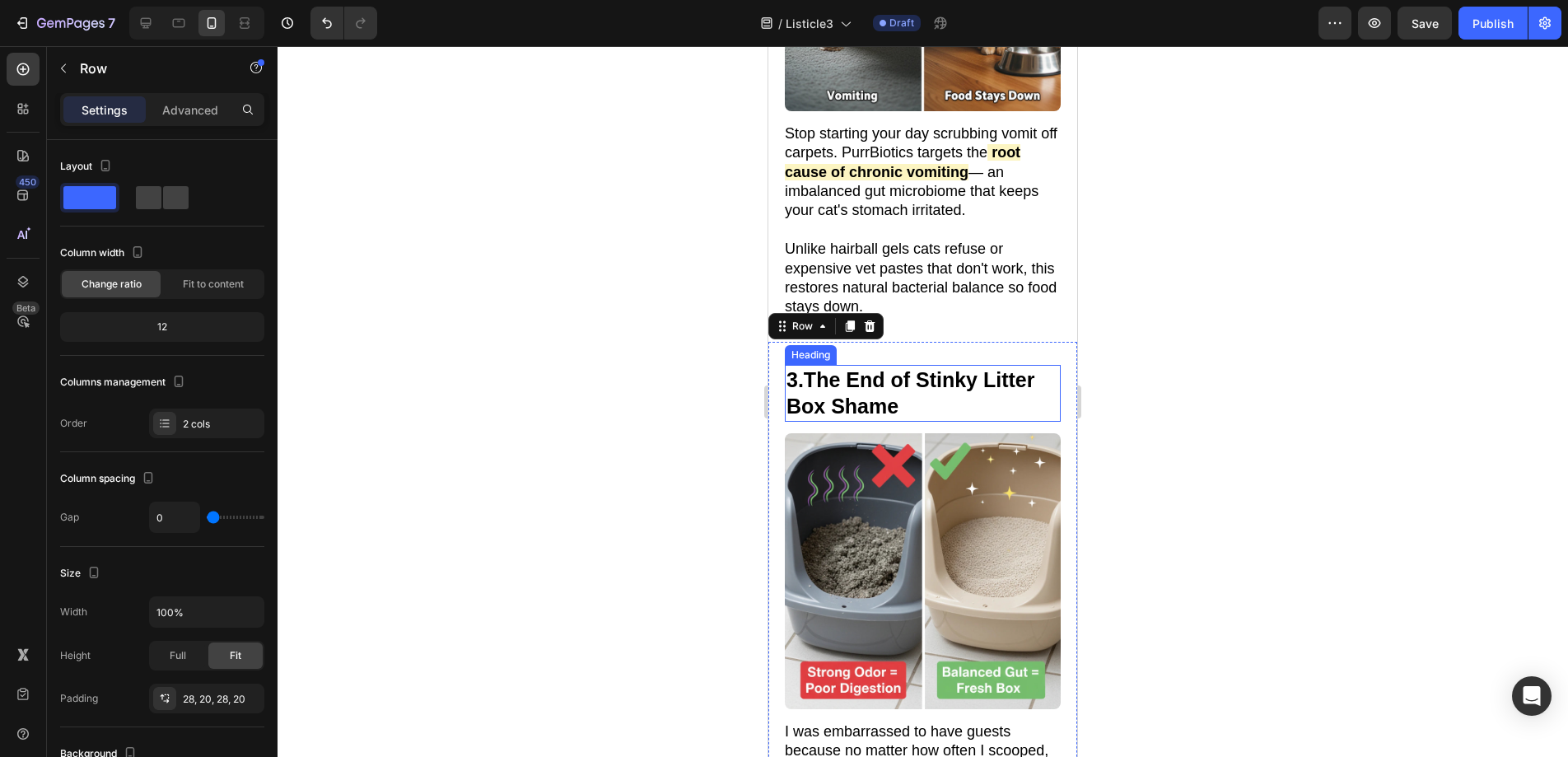
click at [912, 397] on p "3. The End of Stinky Litter Box Shame" at bounding box center [922, 393] width 273 height 54
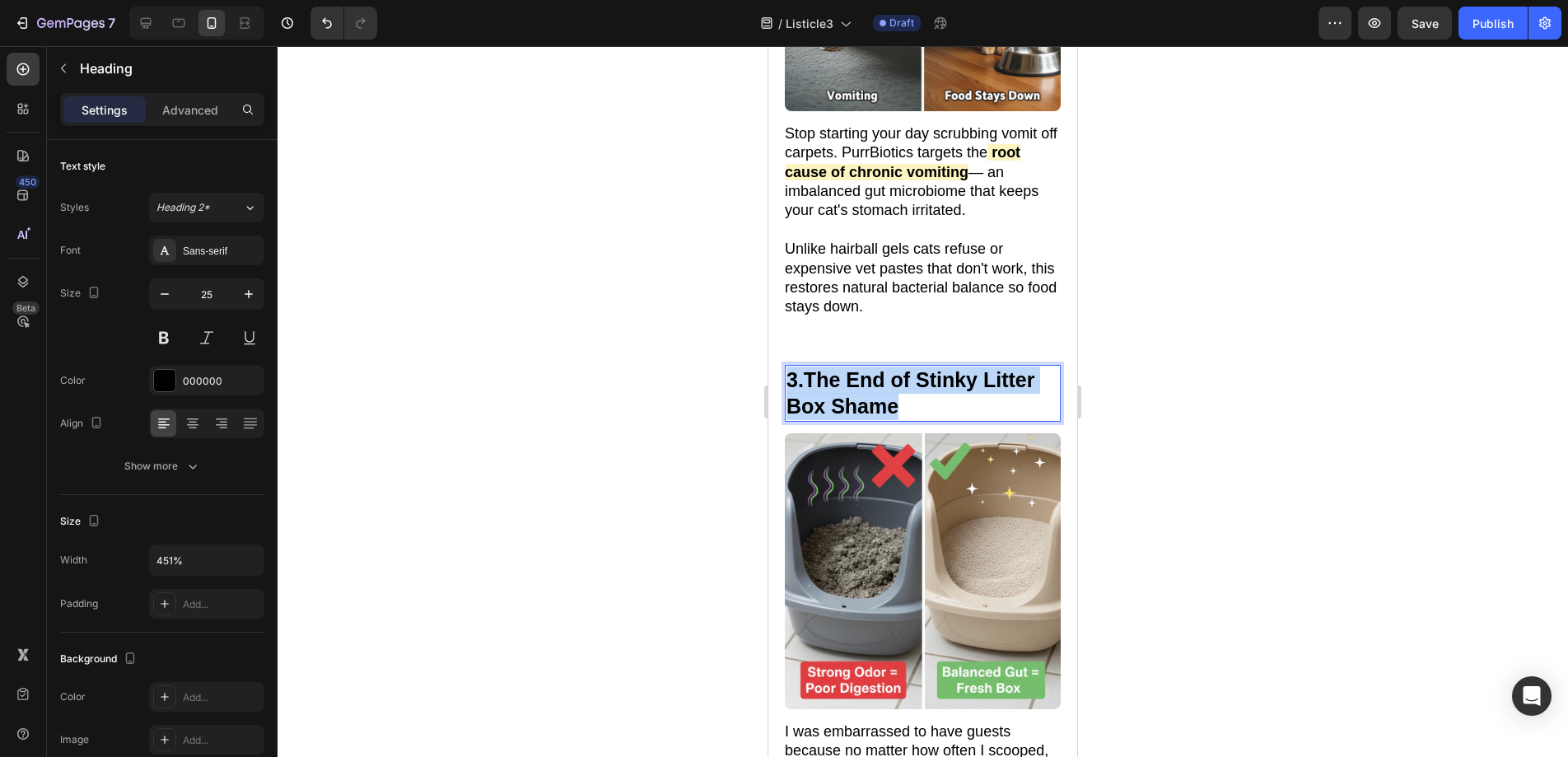
drag, startPoint x: 912, startPoint y: 398, endPoint x: 790, endPoint y: 376, distance: 124.0
click at [791, 369] on p "Ends "Dumps of Doom" That Clear a Room" at bounding box center [922, 393] width 273 height 54
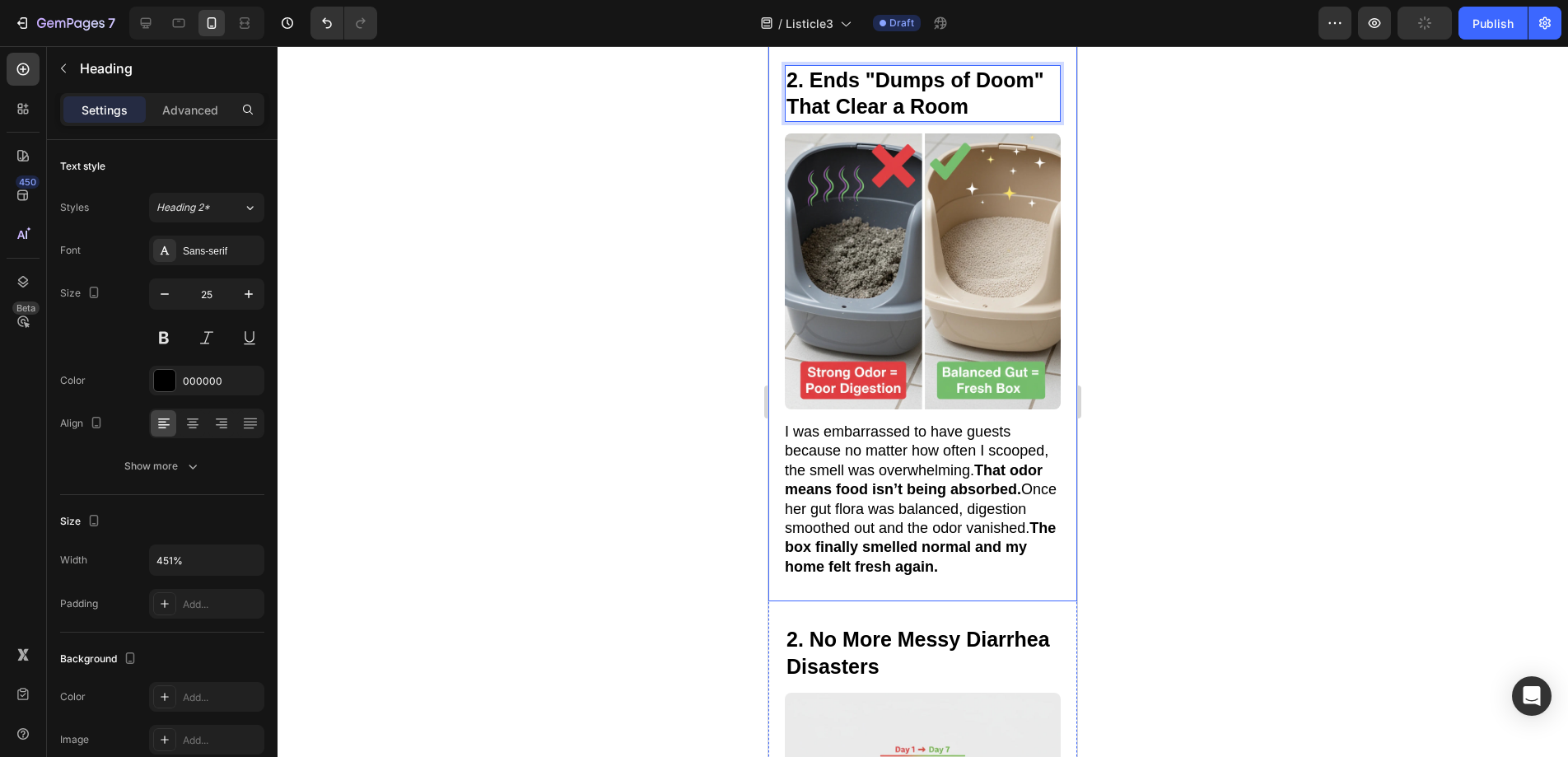
scroll to position [1218, 0]
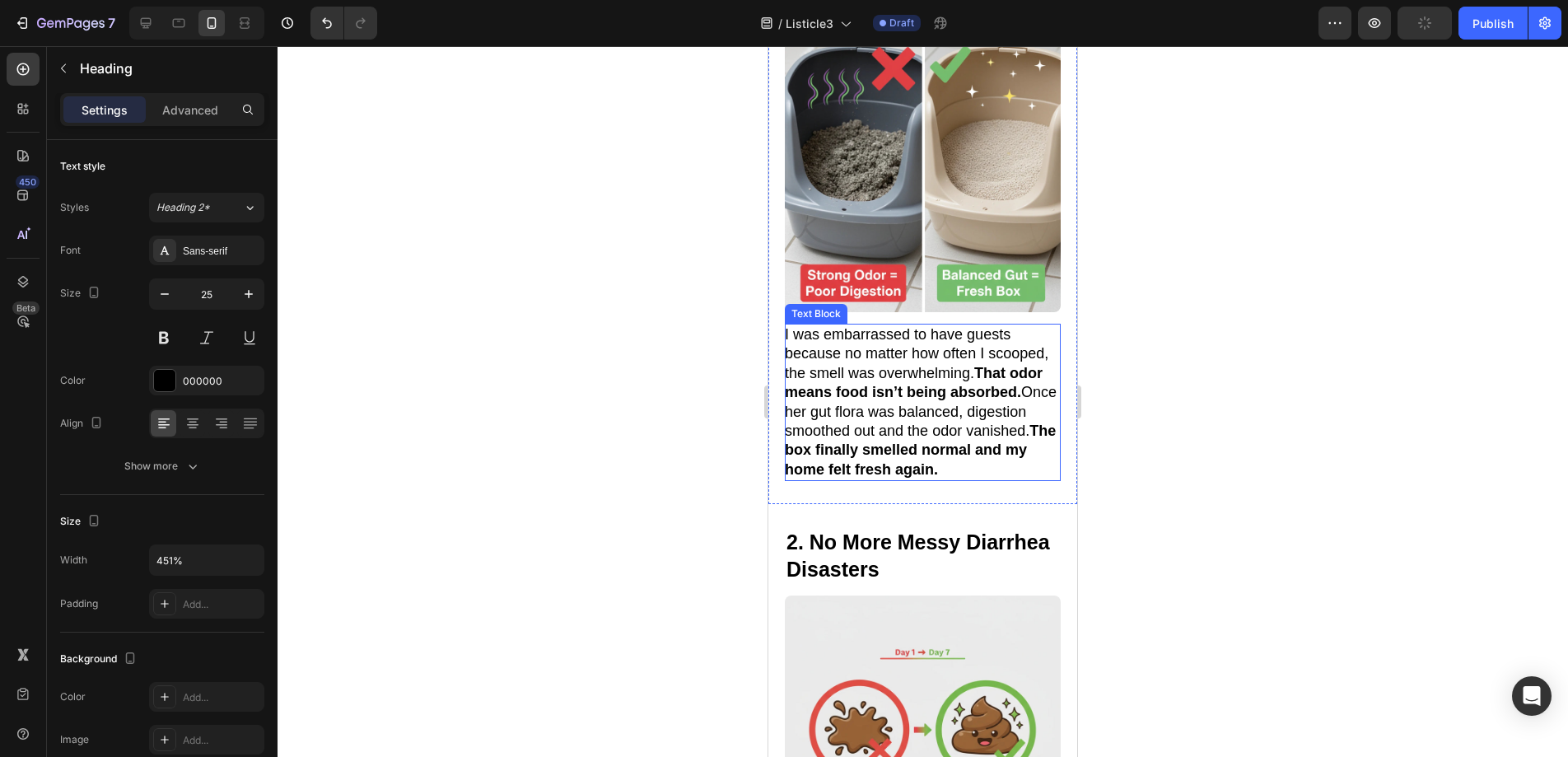
click at [911, 466] on p "I was embarrassed to have guests because no matter how often I scooped, the sme…" at bounding box center [921, 402] width 274 height 154
click at [909, 466] on p "I was embarrassed to have guests because no matter how often I scooped, the sme…" at bounding box center [921, 402] width 274 height 154
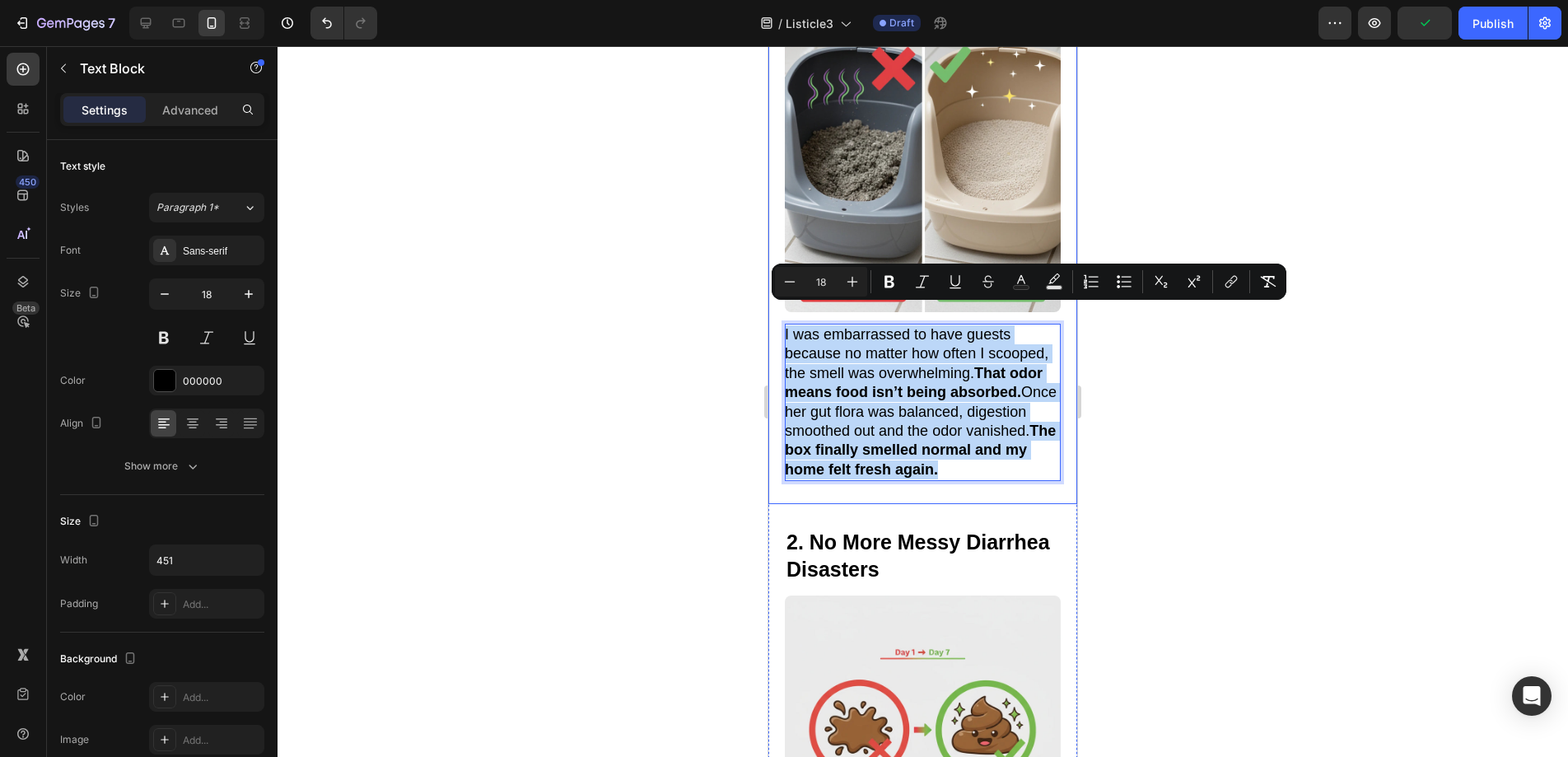
drag, startPoint x: 902, startPoint y: 465, endPoint x: 773, endPoint y: 311, distance: 200.9
click at [773, 311] on div "2. Ends "Dumps of Doom" That Clear a Room Heading Image 3. The Litter Box Smell…" at bounding box center [922, 224] width 309 height 559
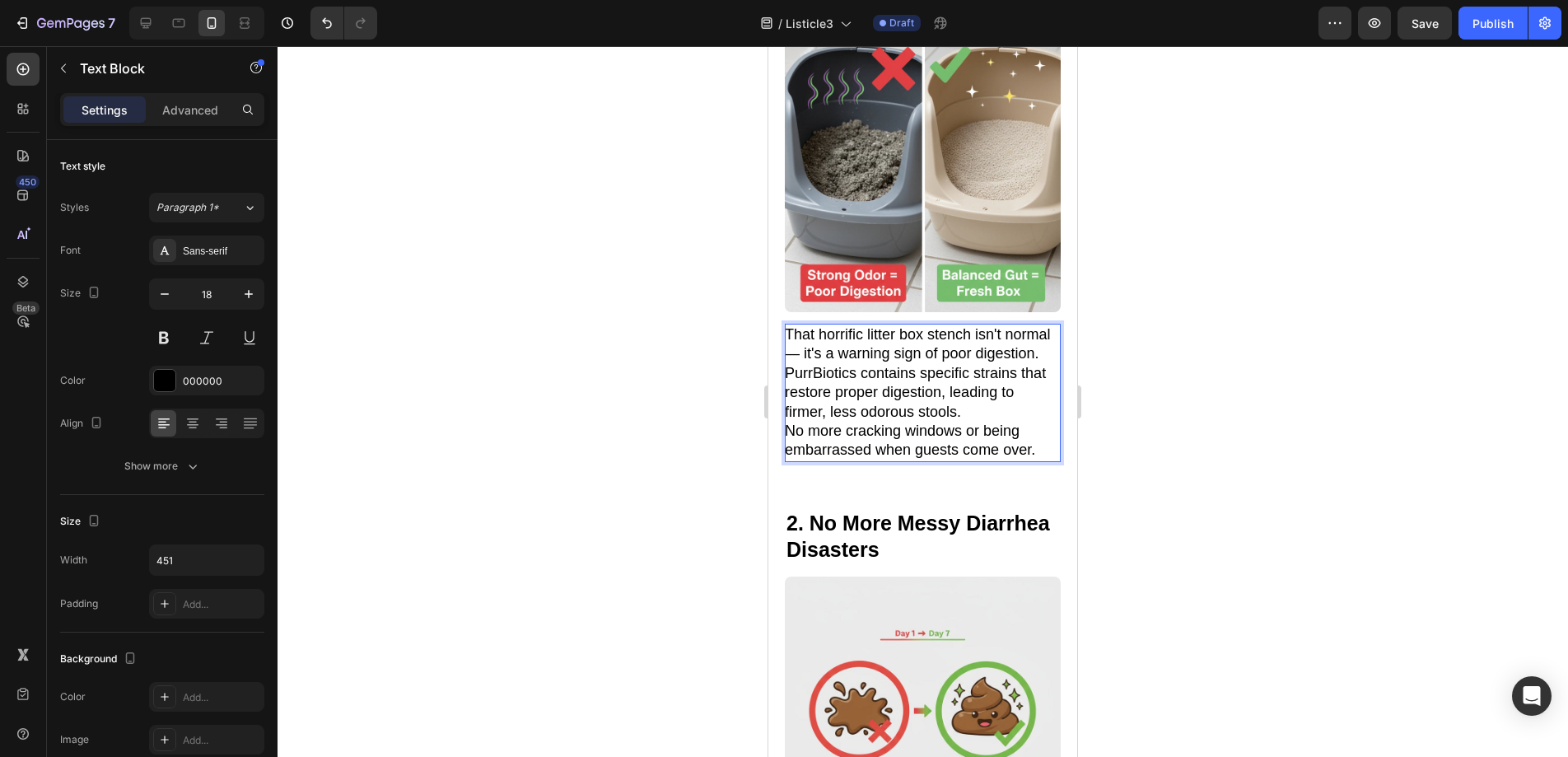
click at [1038, 396] on p "That horrific litter box stench isn't normal — it's a warning sign of poor dige…" at bounding box center [921, 374] width 274 height 97
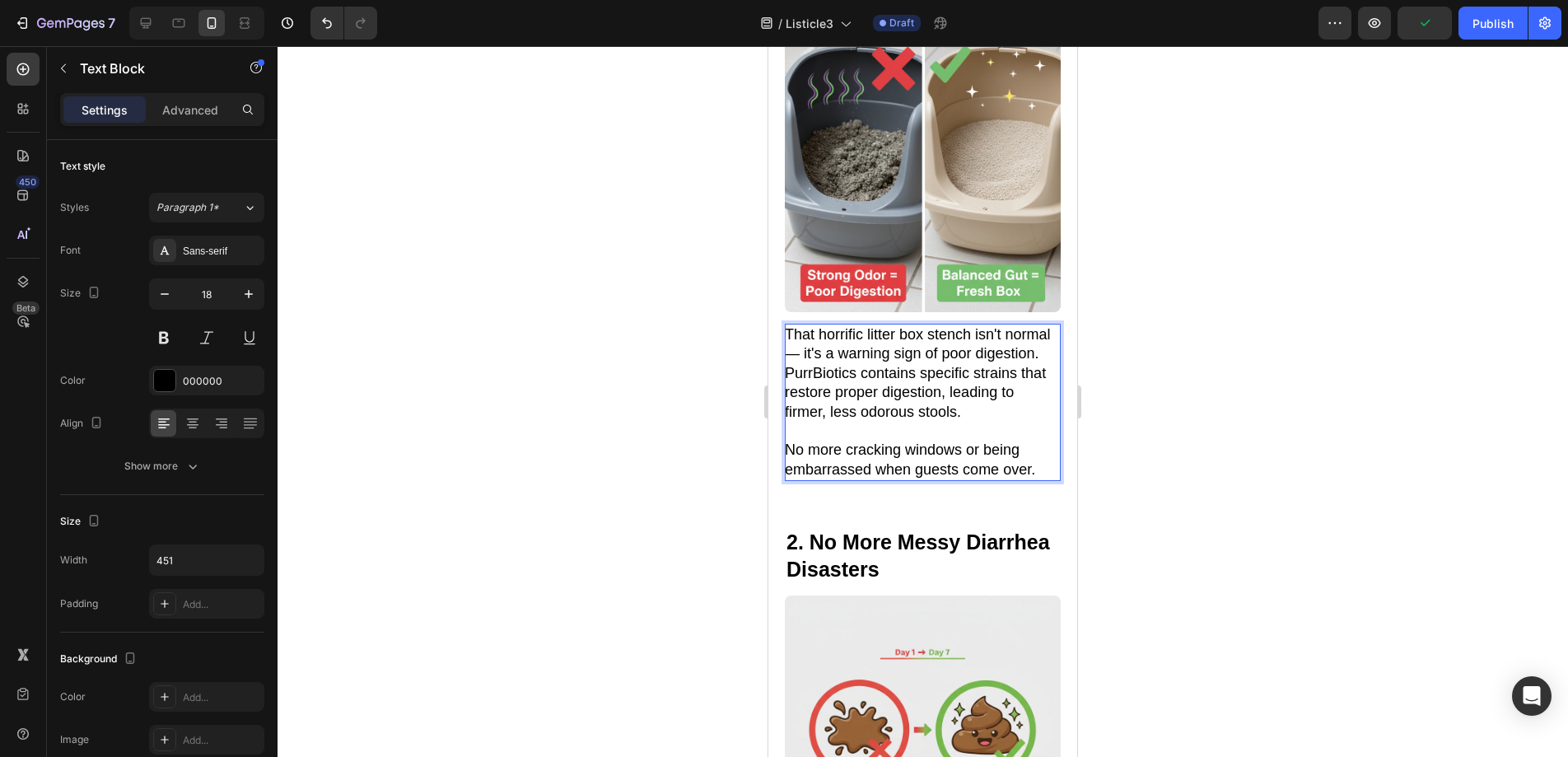
click at [858, 326] on p "That horrific litter box stench isn't normal — it's a warning sign of poor dige…" at bounding box center [921, 374] width 274 height 97
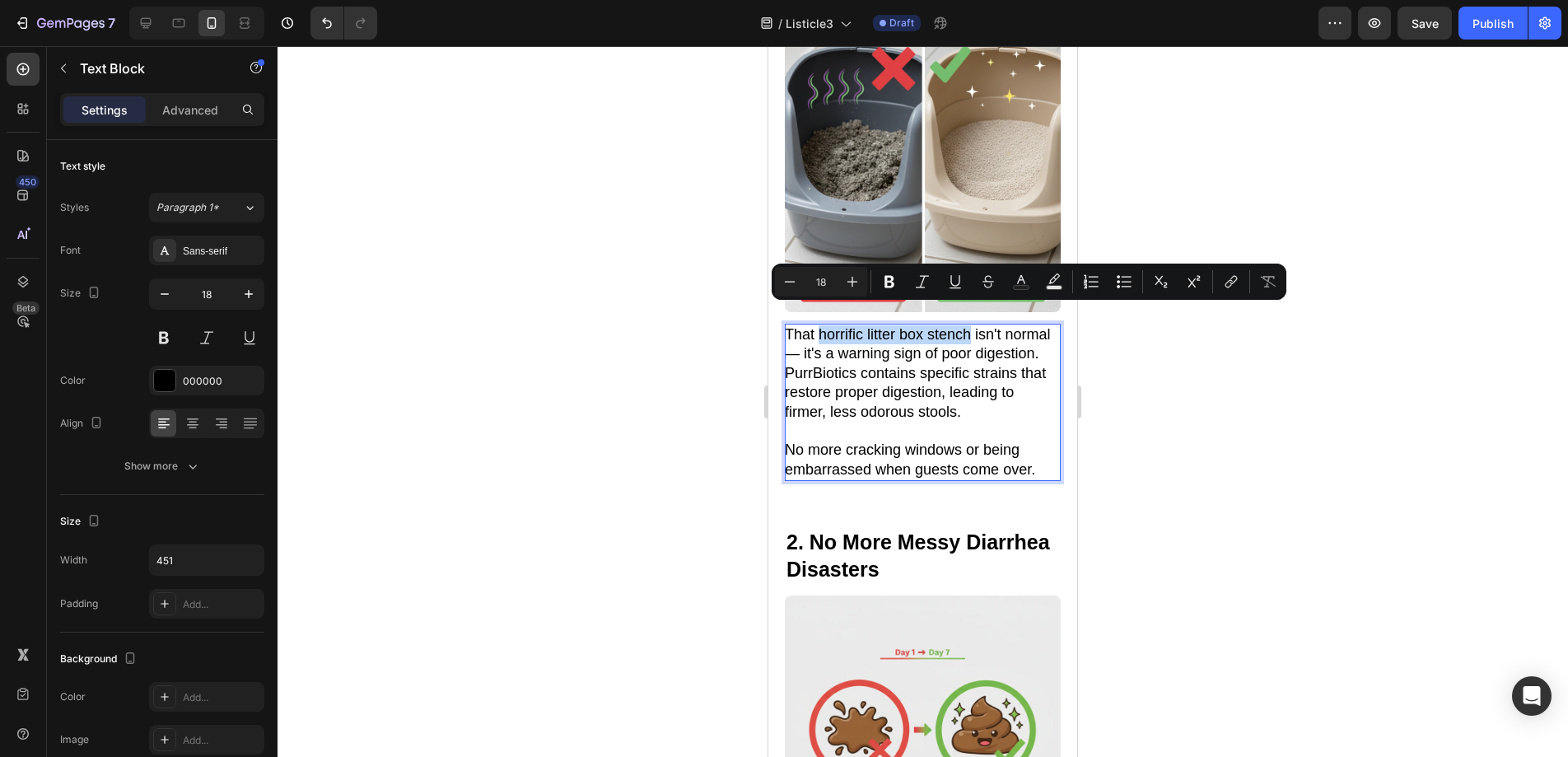
drag, startPoint x: 818, startPoint y: 318, endPoint x: 968, endPoint y: 321, distance: 150.0
click at [969, 326] on p "That horrific litter box stench isn't normal — it's a warning sign of poor dige…" at bounding box center [921, 374] width 274 height 97
click at [889, 292] on button "Bold" at bounding box center [890, 282] width 30 height 30
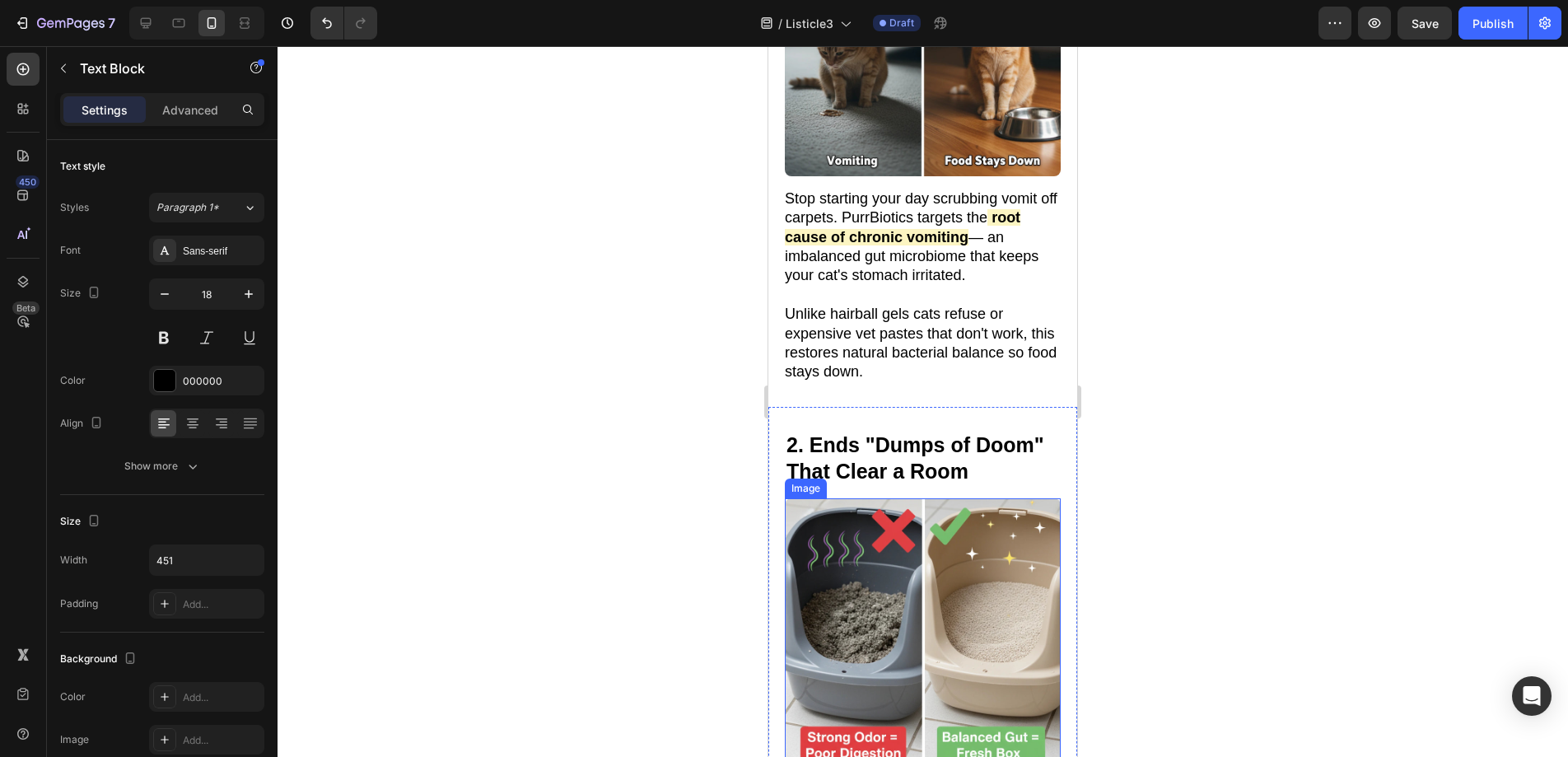
scroll to position [737, 0]
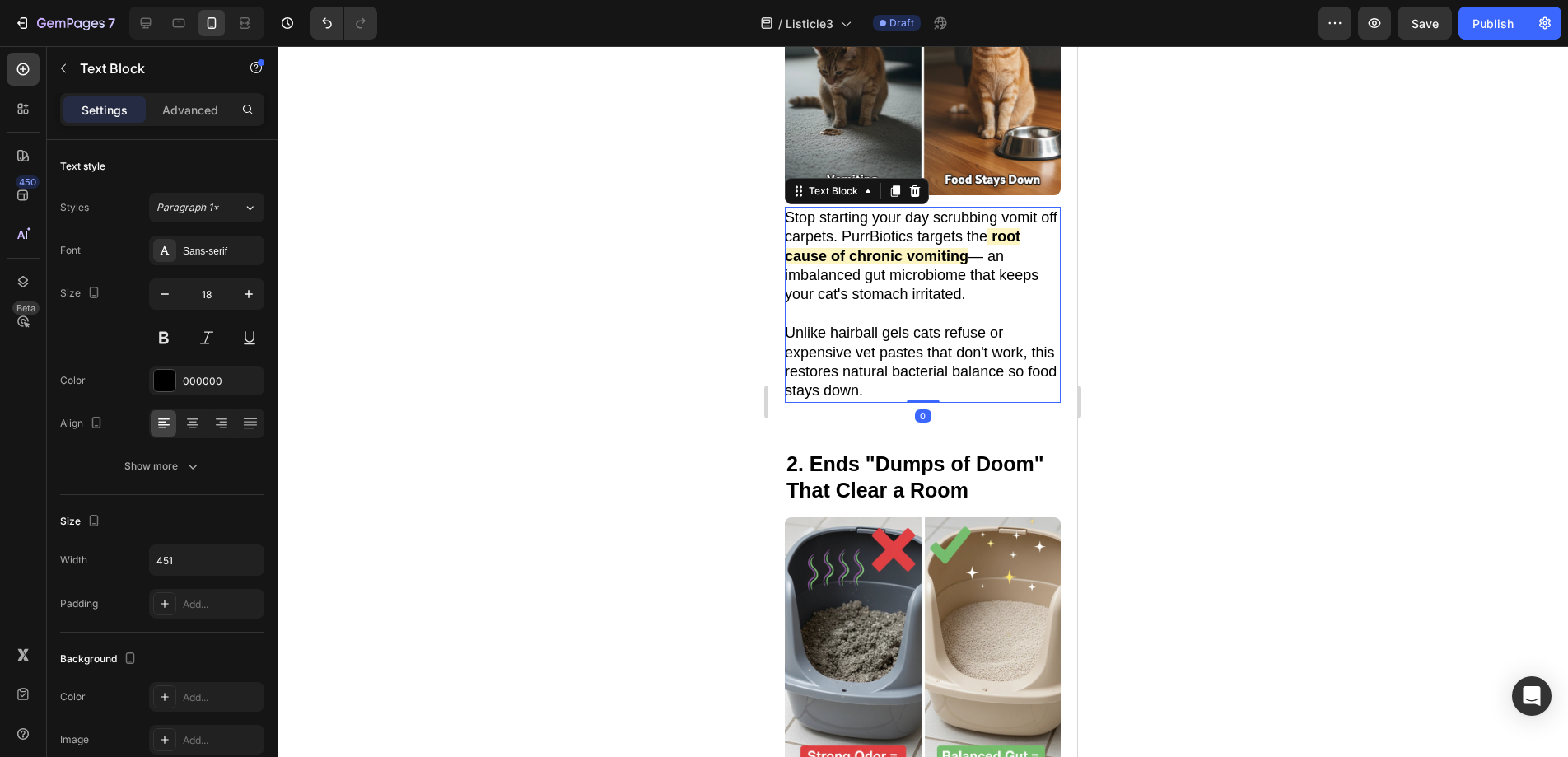
click at [935, 261] on strong "root cause of chronic vomiting" at bounding box center [903, 246] width 235 height 36
drag, startPoint x: 842, startPoint y: 255, endPoint x: 931, endPoint y: 252, distance: 89.1
click at [931, 252] on strong "root cause of chronic vomiting" at bounding box center [903, 246] width 235 height 36
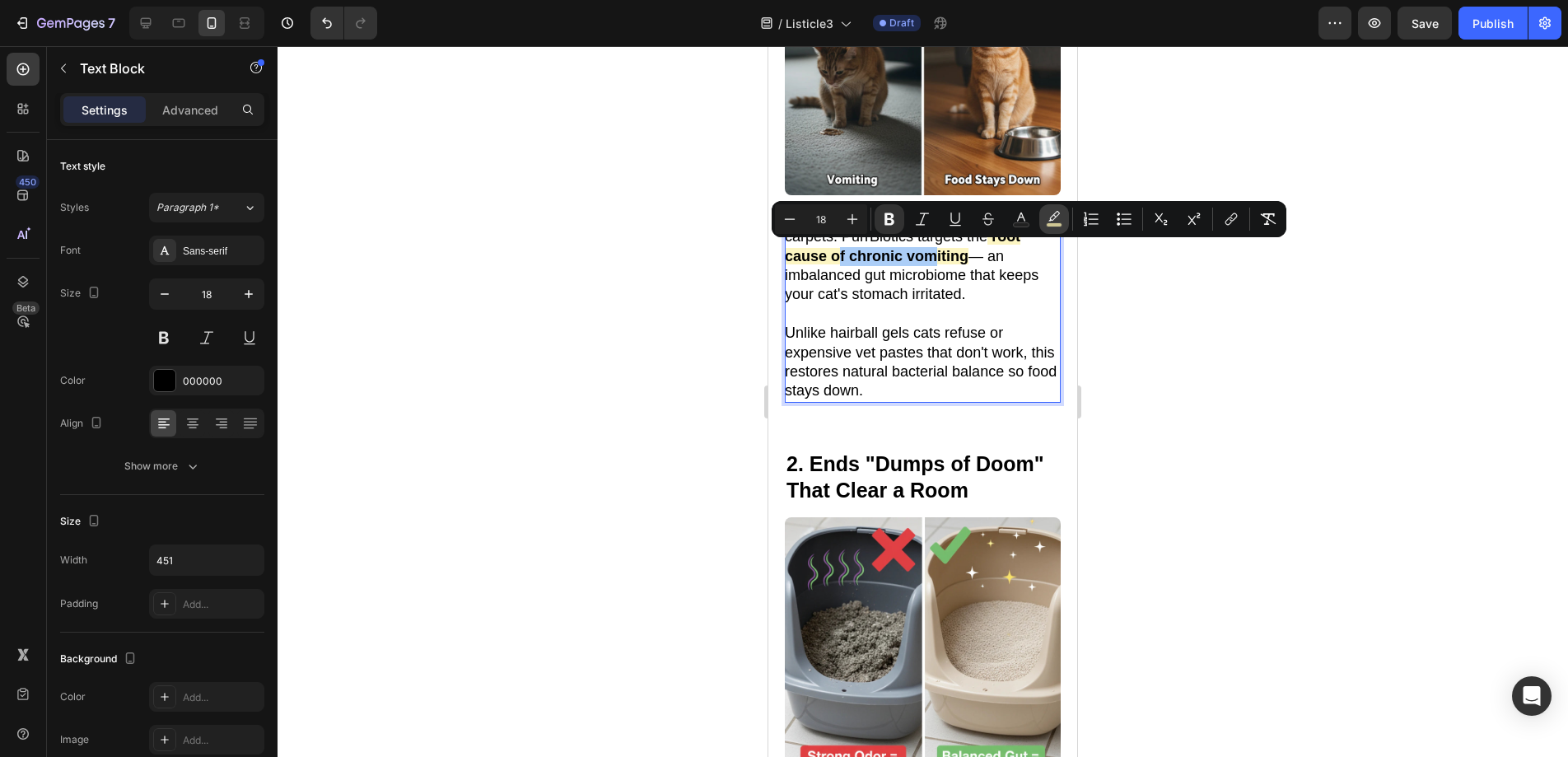
click at [1057, 219] on icon "Editor contextual toolbar" at bounding box center [1054, 219] width 17 height 17
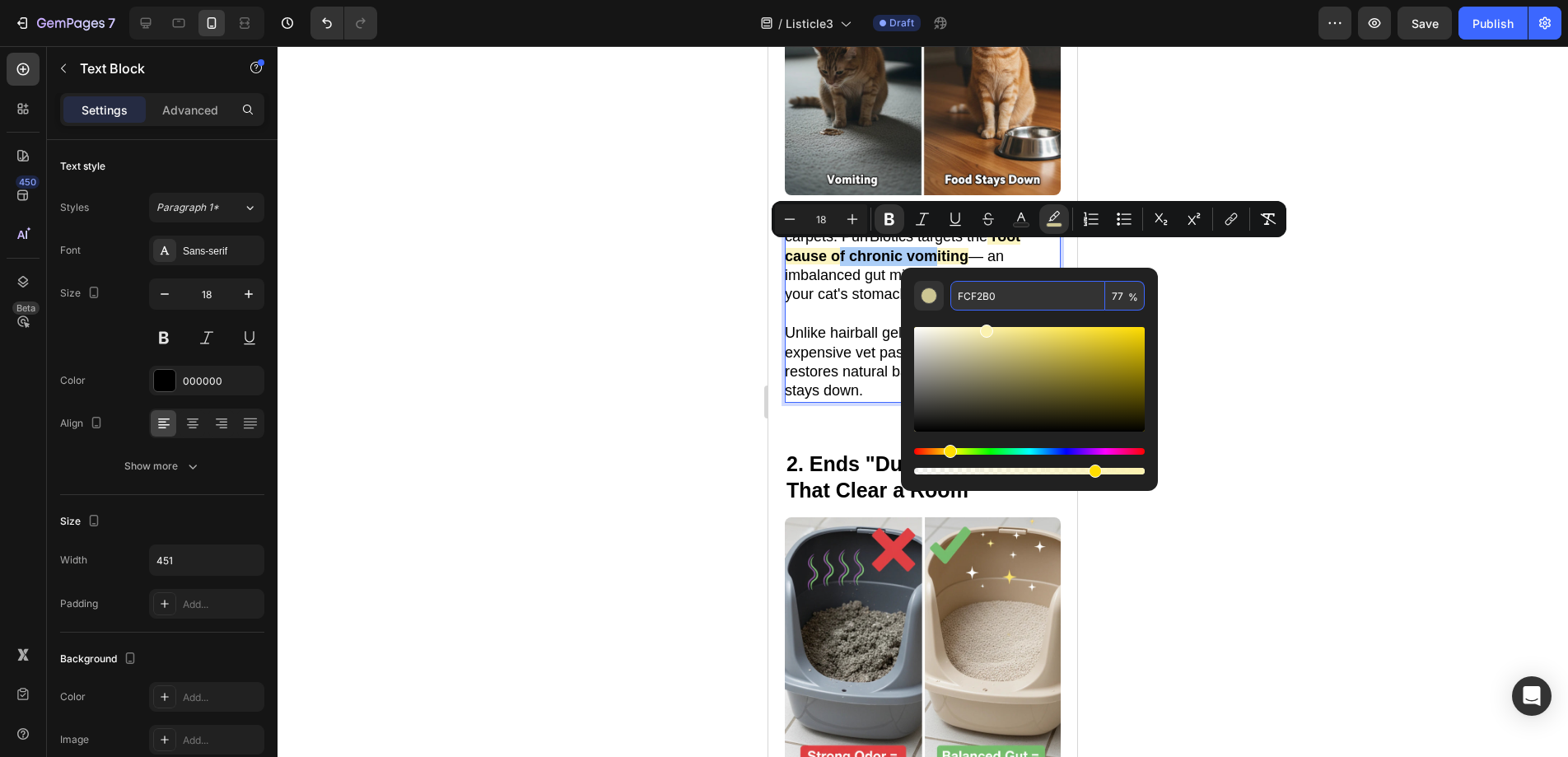
drag, startPoint x: 1009, startPoint y: 294, endPoint x: 947, endPoint y: 297, distance: 62.1
click at [947, 297] on div "FCF2B0 77 %" at bounding box center [1029, 296] width 230 height 30
click at [1284, 376] on div at bounding box center [922, 400] width 1290 height 710
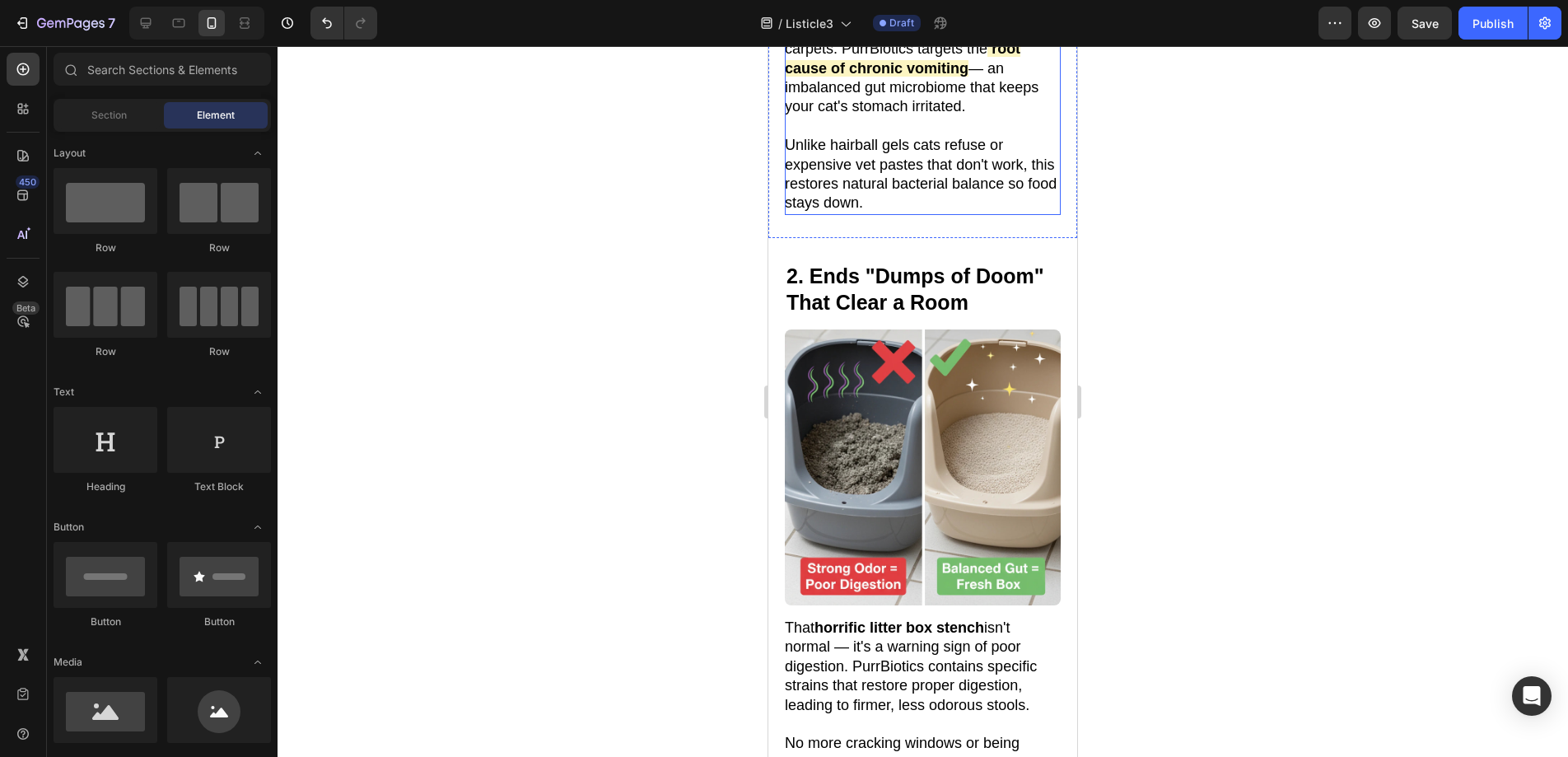
scroll to position [1061, 0]
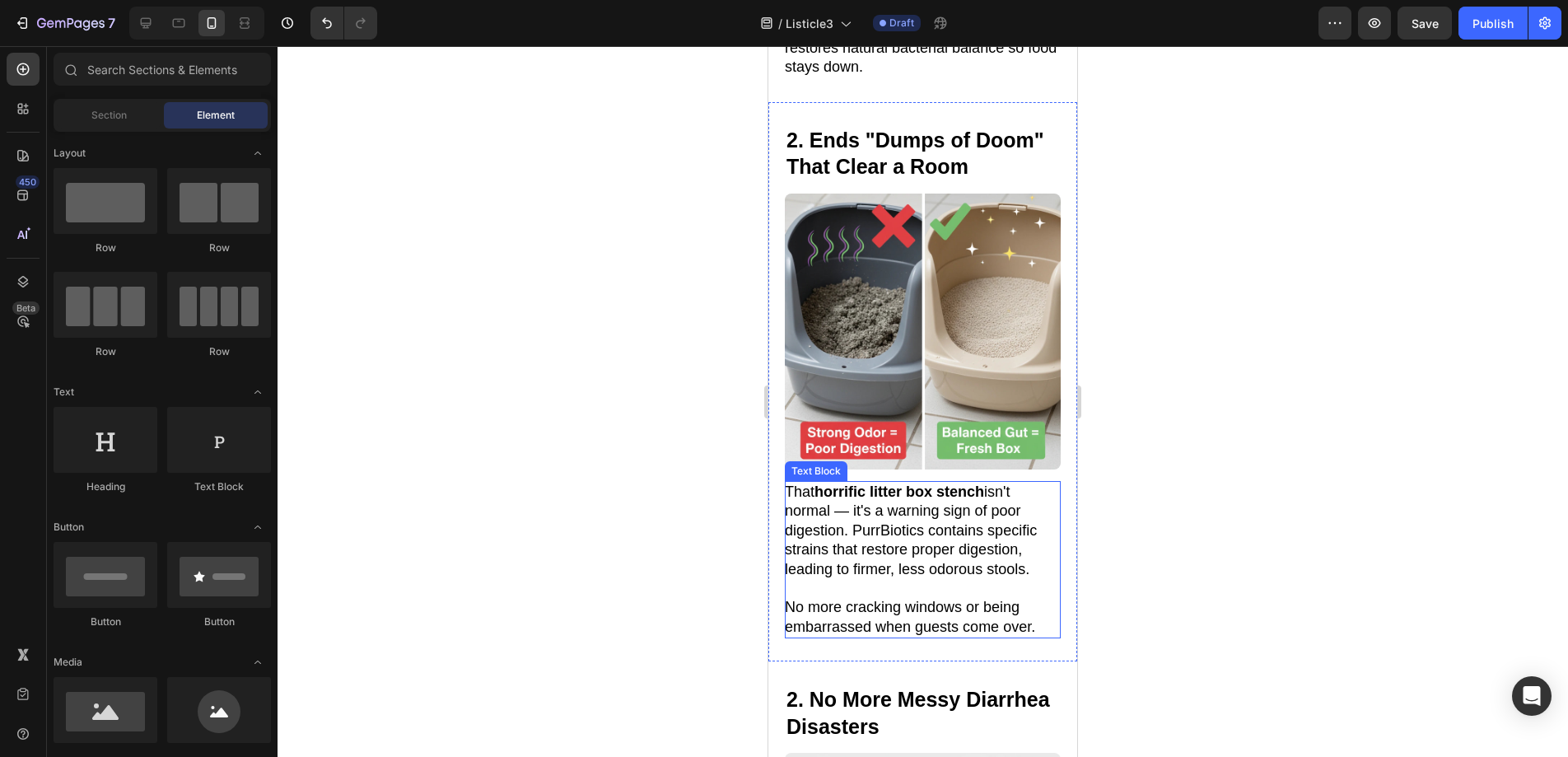
click at [819, 483] on strong "horrific litter box stench" at bounding box center [900, 491] width 169 height 17
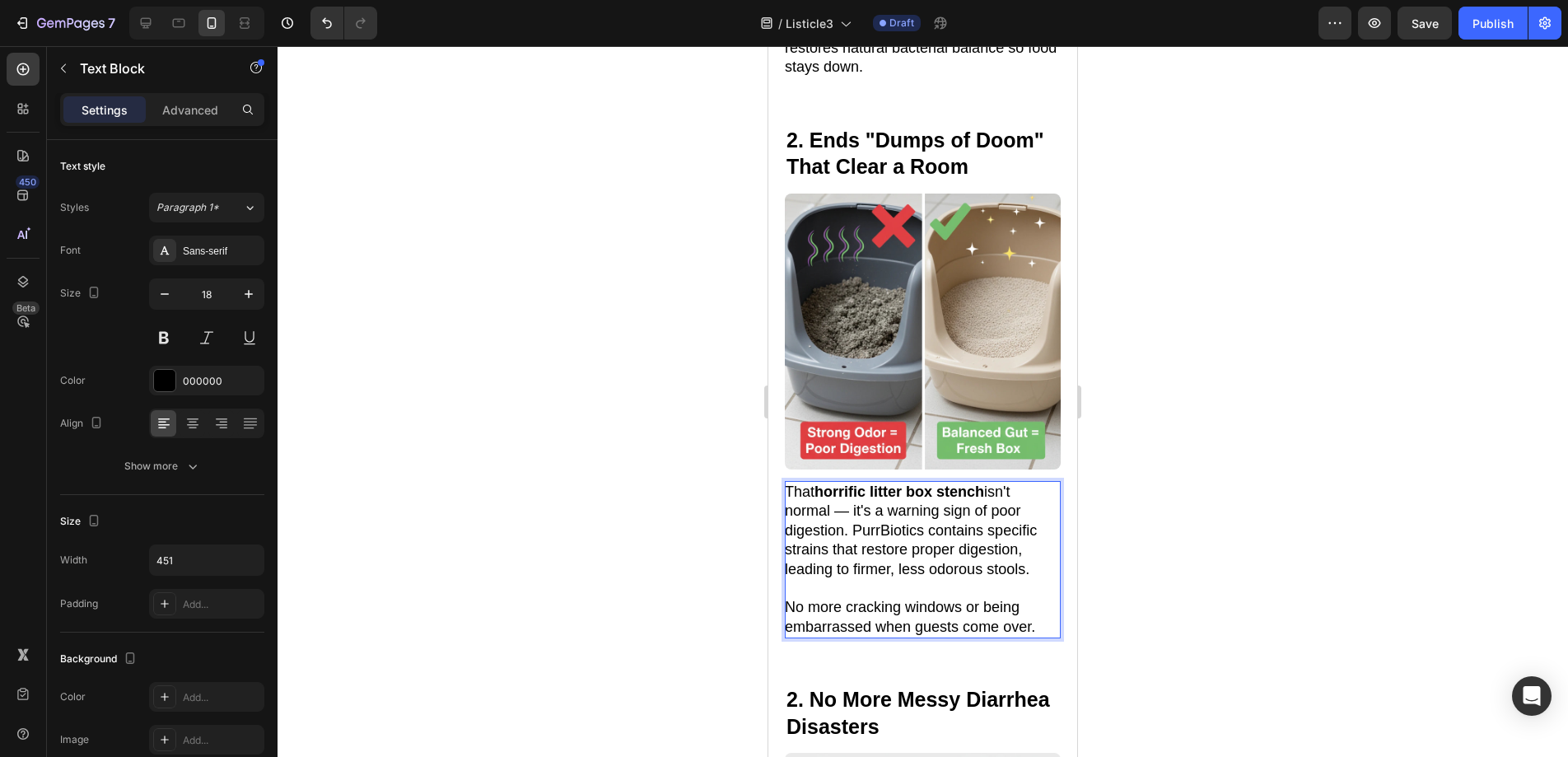
click at [819, 483] on strong "horrific litter box stench" at bounding box center [900, 491] width 169 height 17
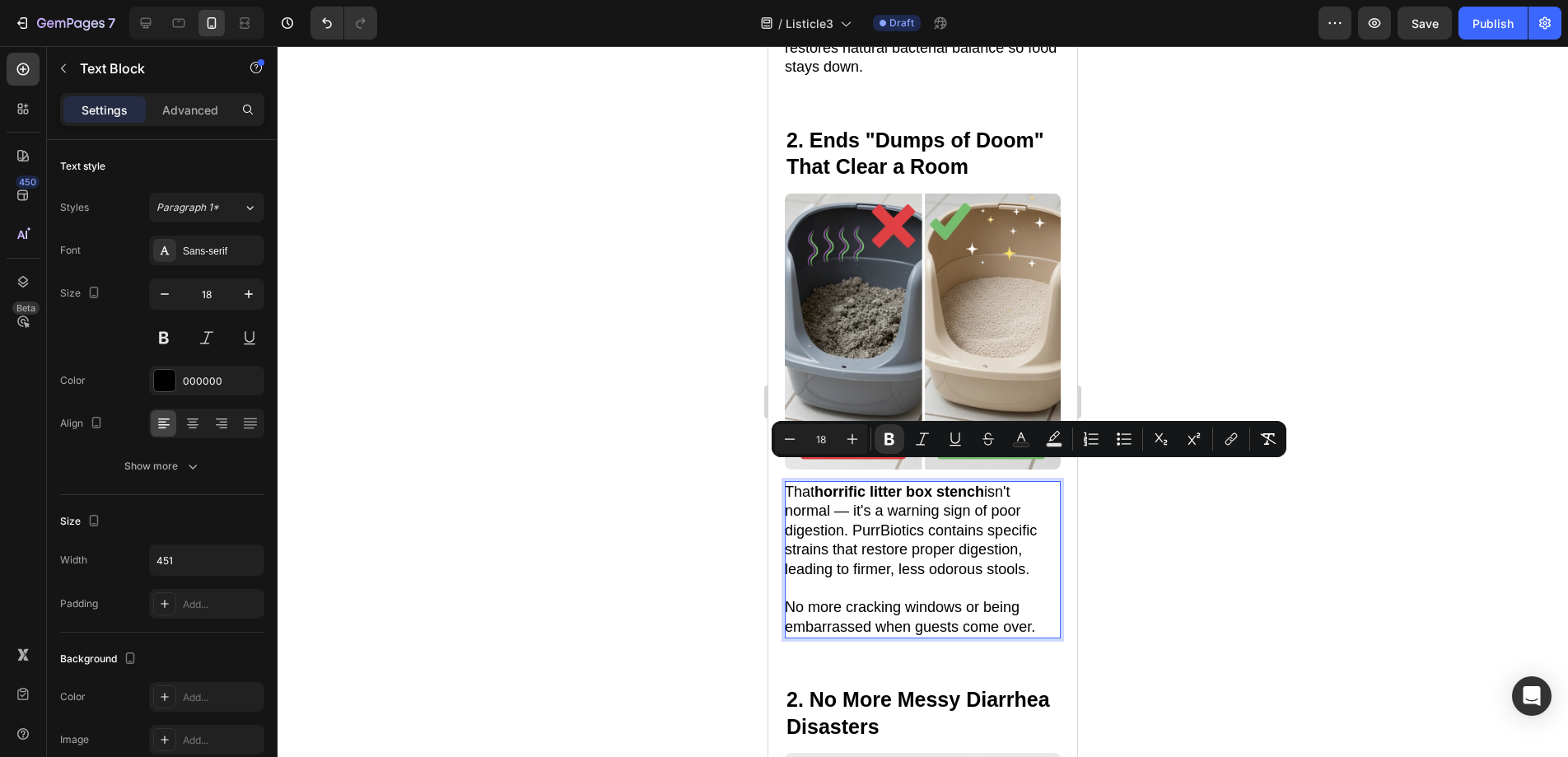
drag, startPoint x: 819, startPoint y: 472, endPoint x: 982, endPoint y: 477, distance: 163.1
click at [982, 483] on strong "horrific litter box stench" at bounding box center [900, 491] width 169 height 17
click at [1050, 443] on rect "Editor contextual toolbar" at bounding box center [1055, 445] width 16 height 4
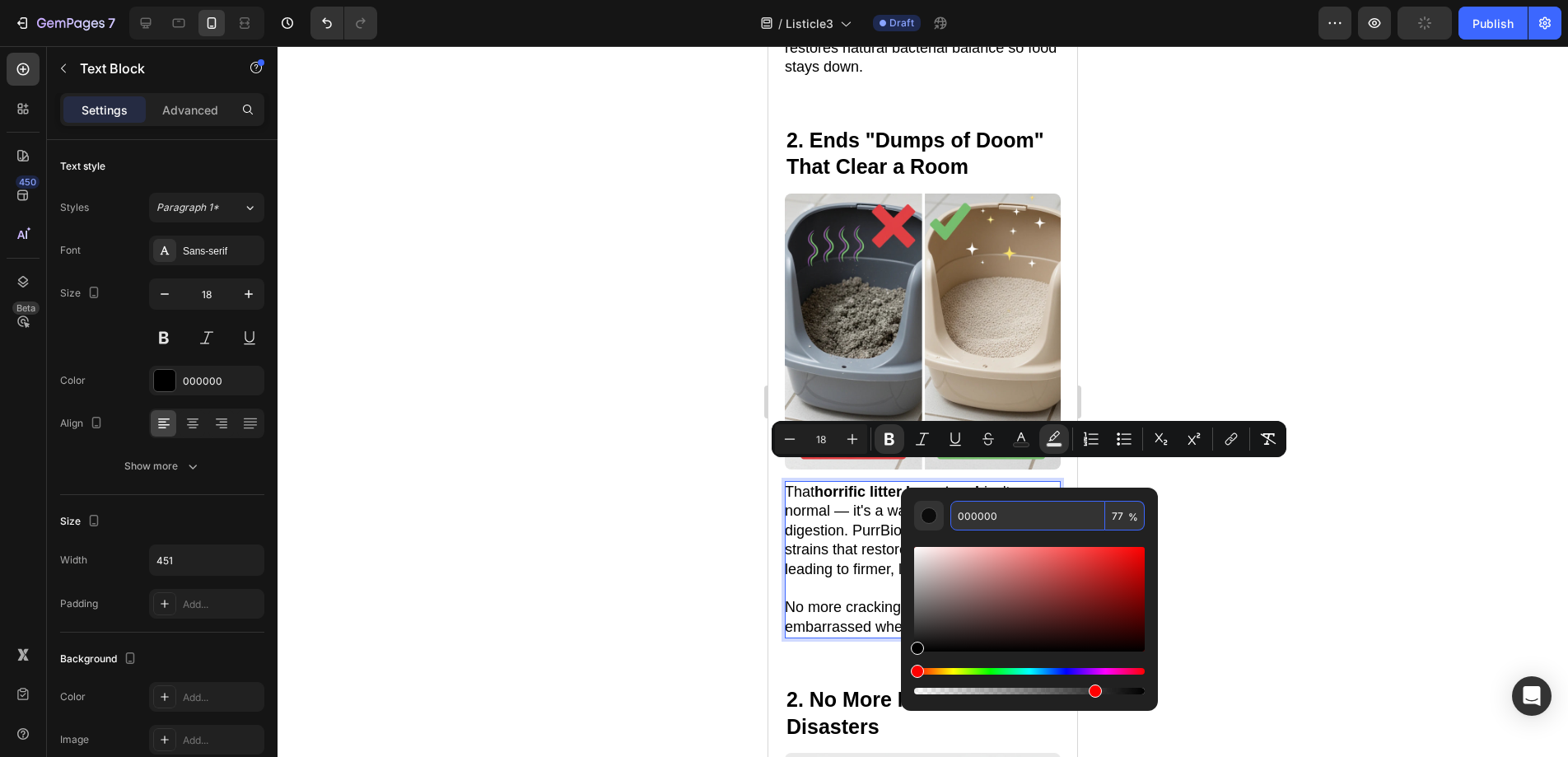
drag, startPoint x: 1023, startPoint y: 520, endPoint x: 945, endPoint y: 520, distance: 78.0
click at [947, 522] on div "000000 77 %" at bounding box center [1029, 516] width 230 height 30
drag, startPoint x: 1005, startPoint y: 516, endPoint x: 958, endPoint y: 515, distance: 47.0
click at [958, 515] on input "000000" at bounding box center [1027, 516] width 154 height 30
paste input "FCF2B0"
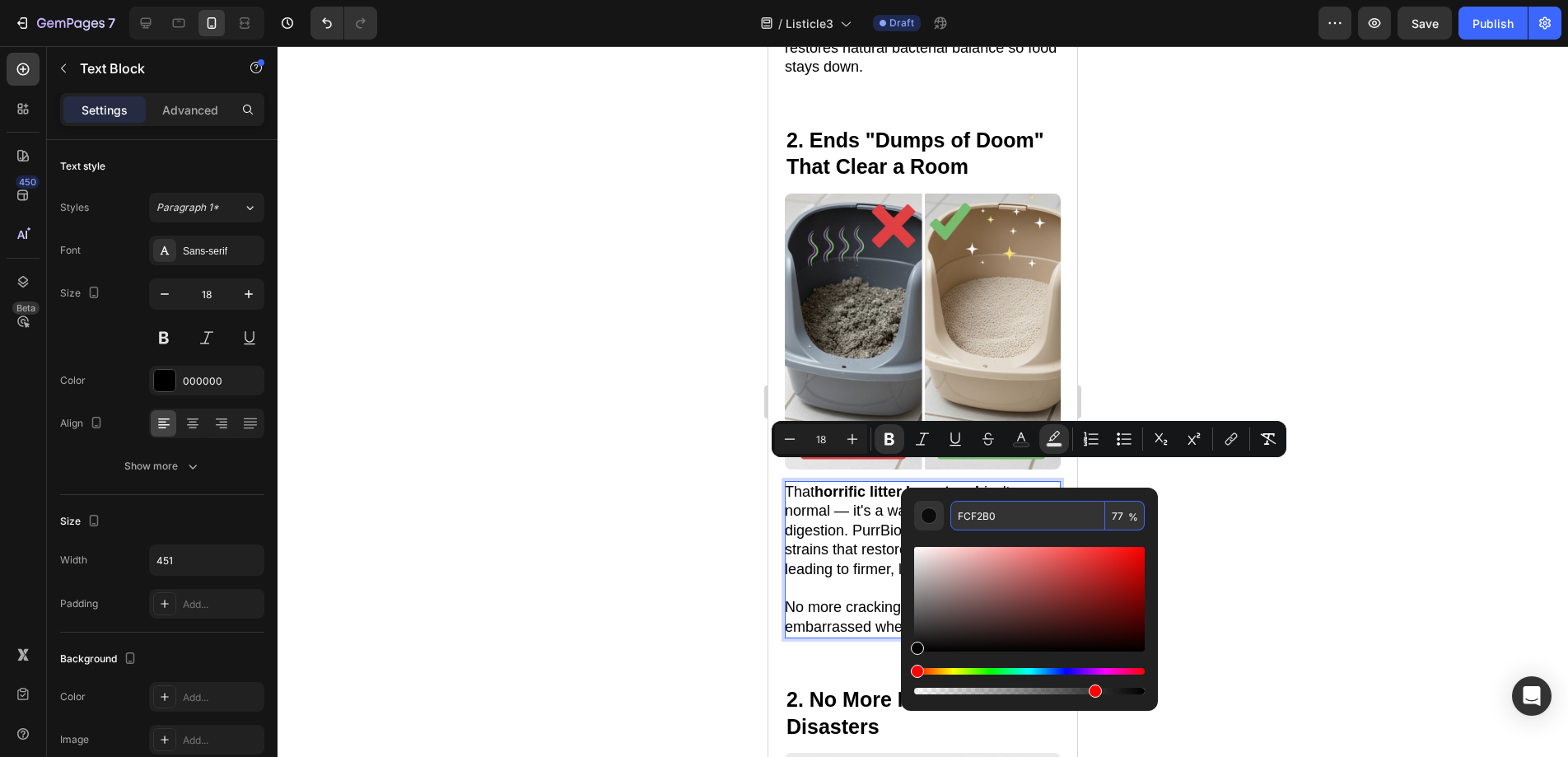
type input "FCF2B0"
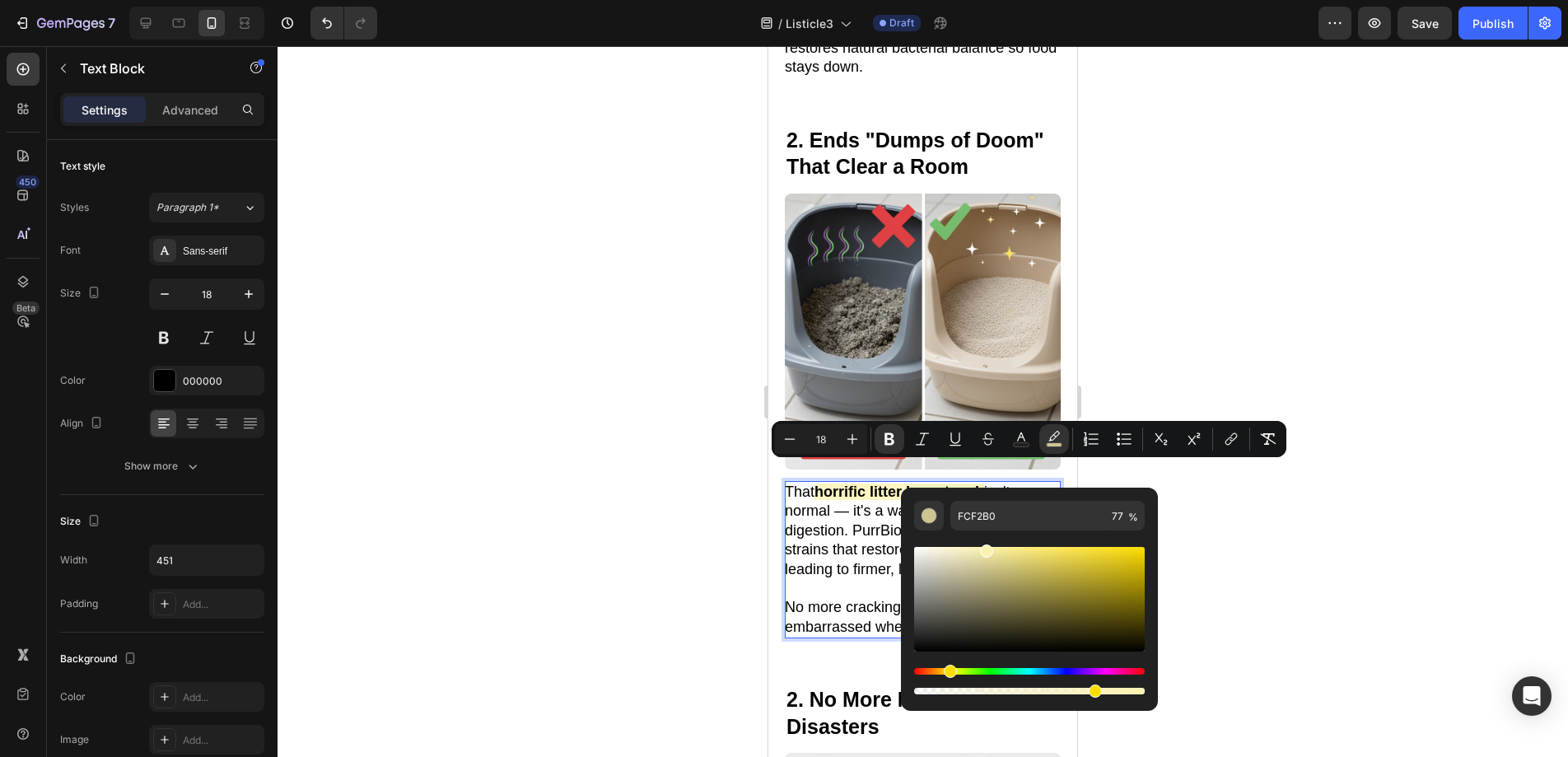
click at [1316, 515] on div at bounding box center [922, 400] width 1290 height 710
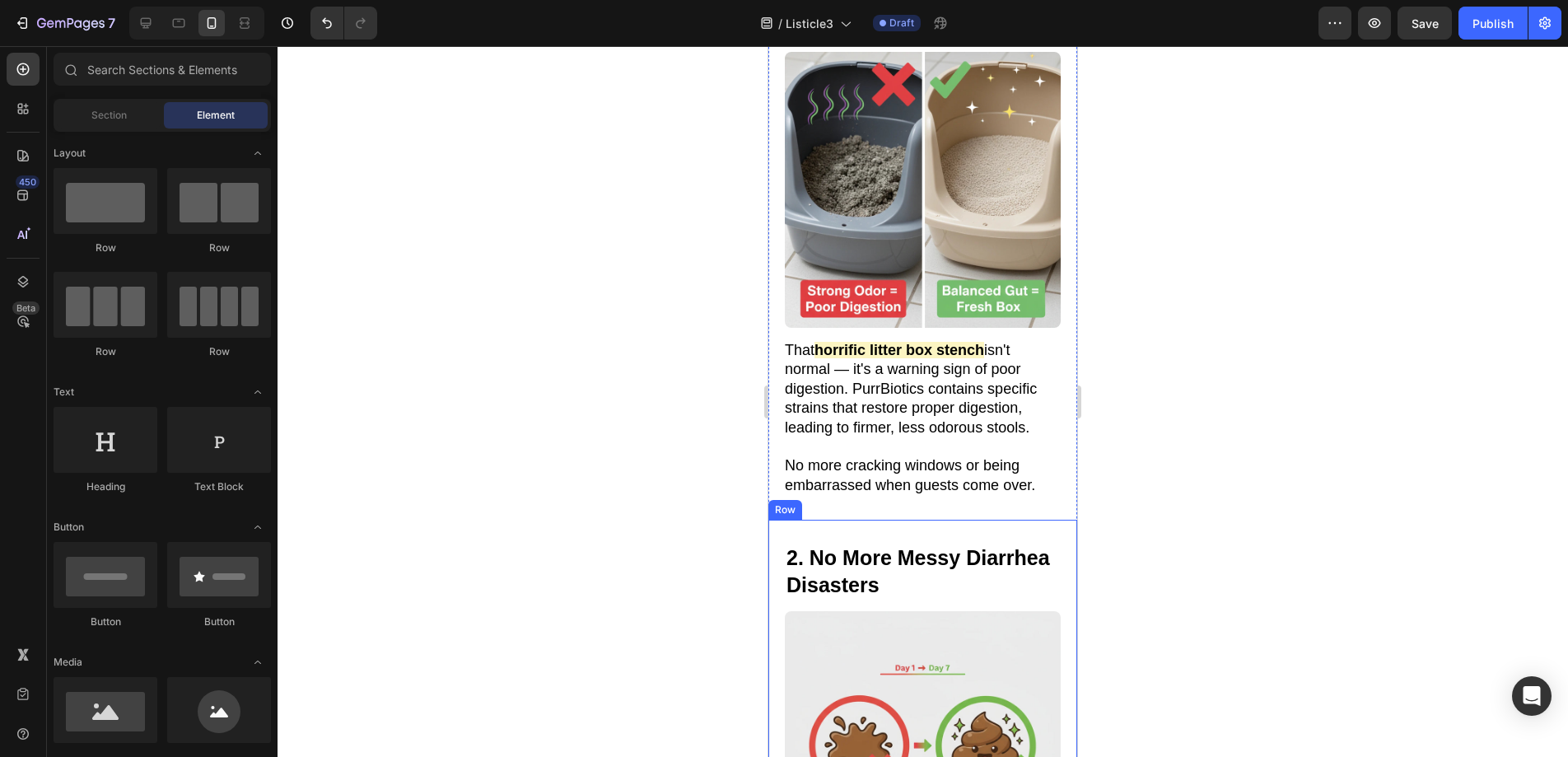
scroll to position [1203, 0]
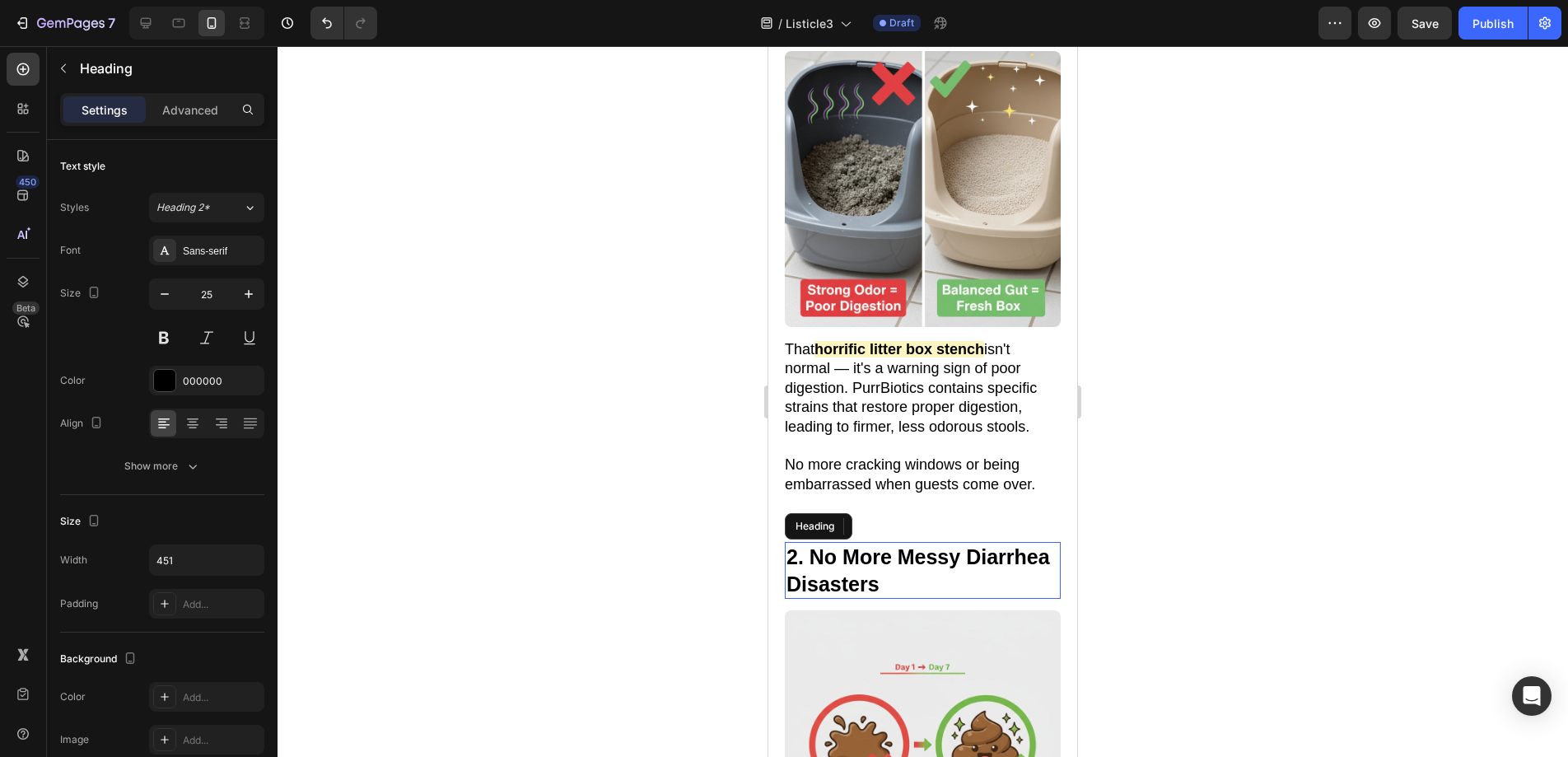
click at [963, 549] on strong "2. No More Messy Diarrhea Disasters" at bounding box center [917, 570] width 264 height 50
click at [980, 563] on h2 "2. No More Messy Diarrhea Disasters" at bounding box center [922, 570] width 276 height 57
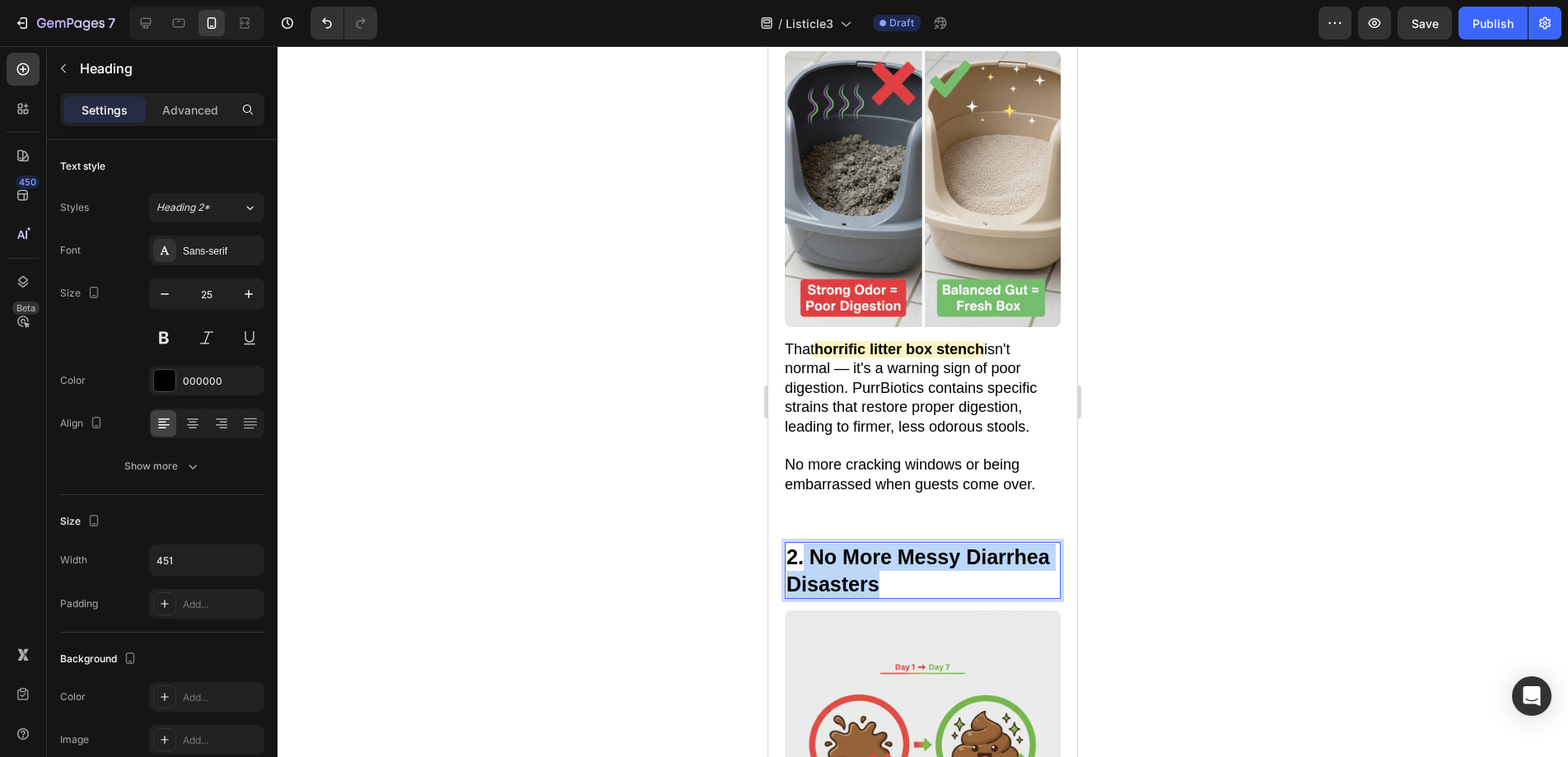
drag, startPoint x: 980, startPoint y: 563, endPoint x: 803, endPoint y: 530, distance: 180.0
click at [803, 544] on p "2. No More Messy Diarrhea Disasters" at bounding box center [922, 571] width 273 height 54
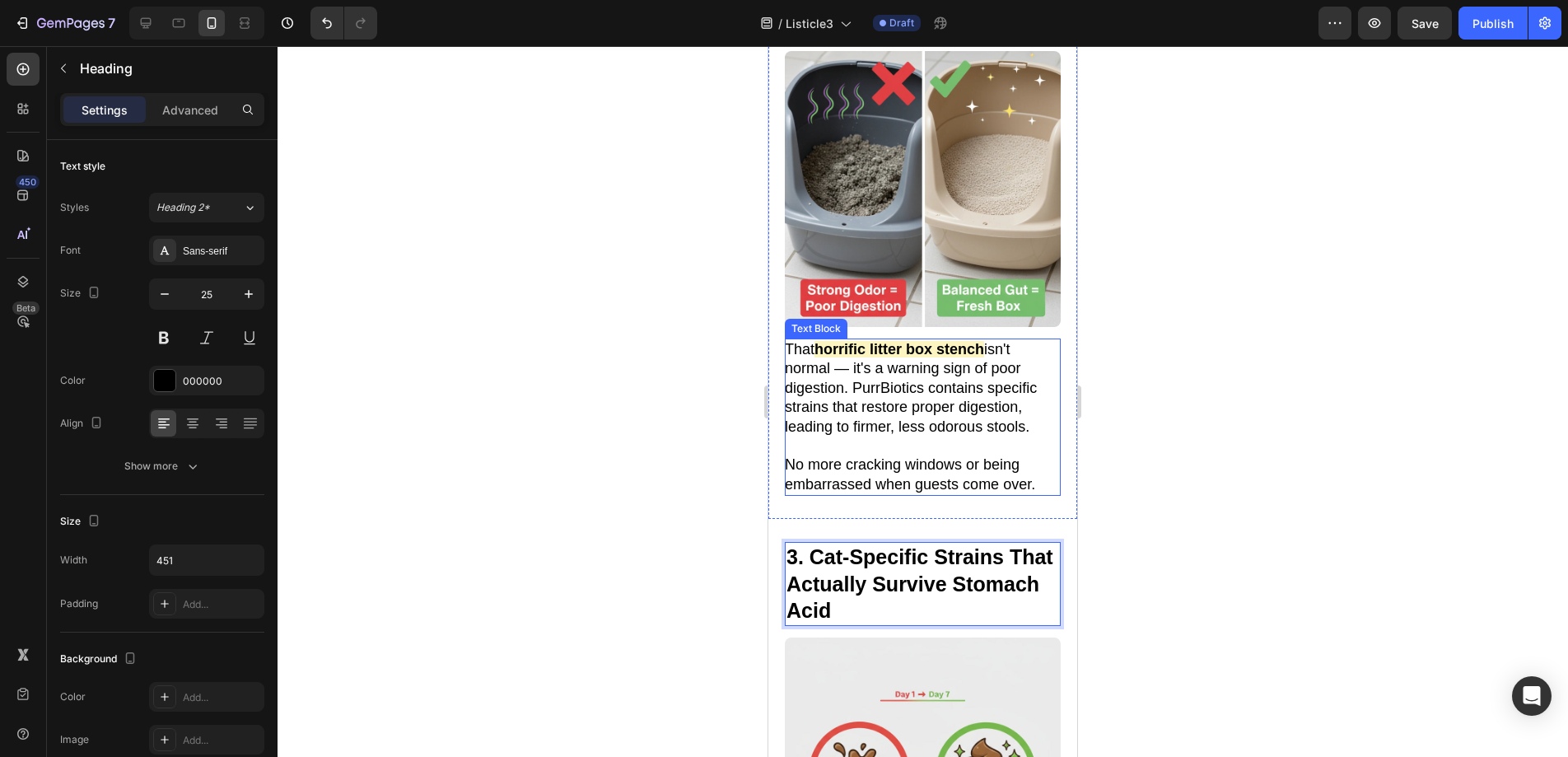
scroll to position [1514, 0]
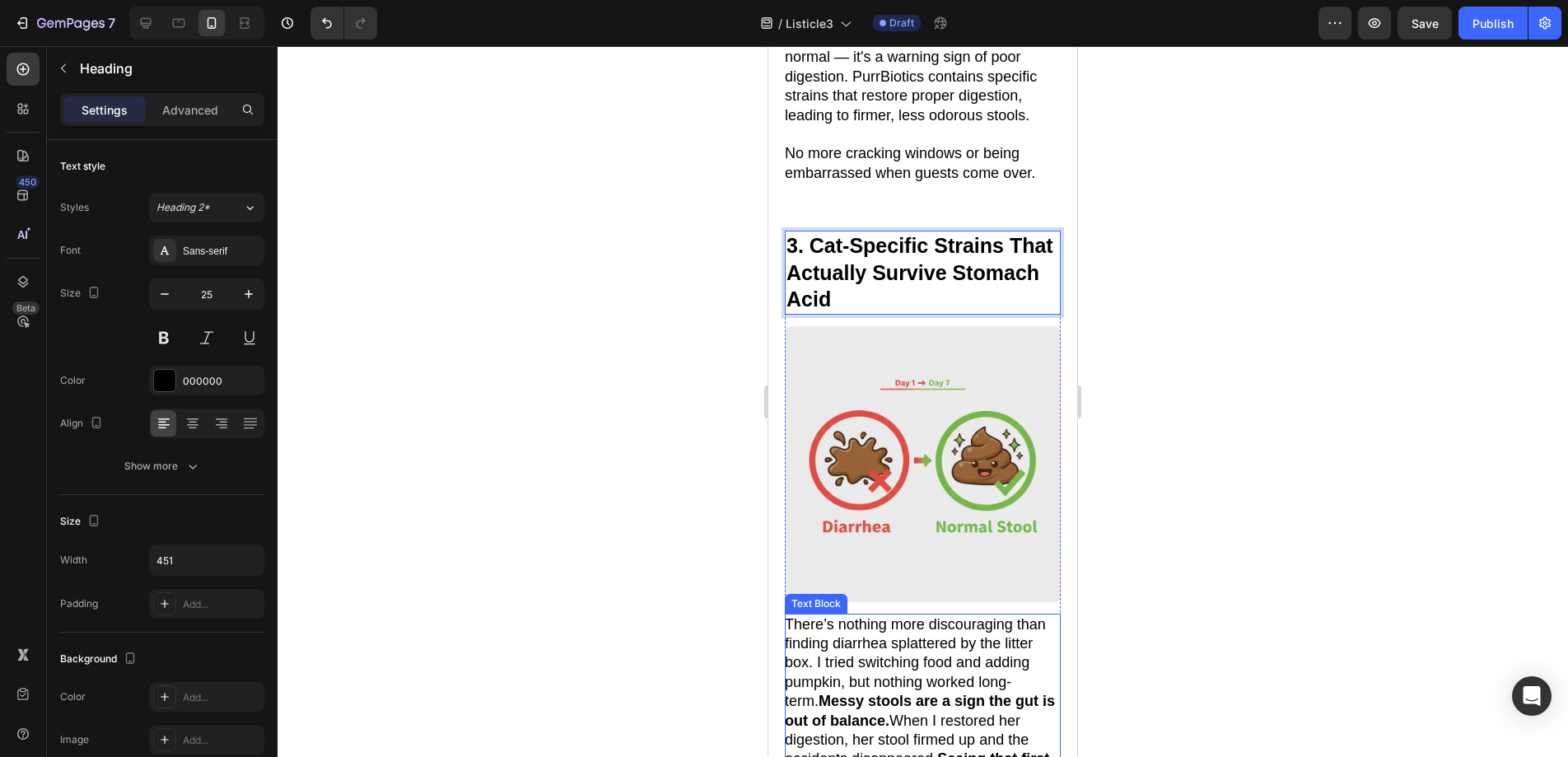
click at [935, 625] on p "There’s nothing more discouraging than finding diarrhea splattered by the litte…" at bounding box center [921, 701] width 274 height 173
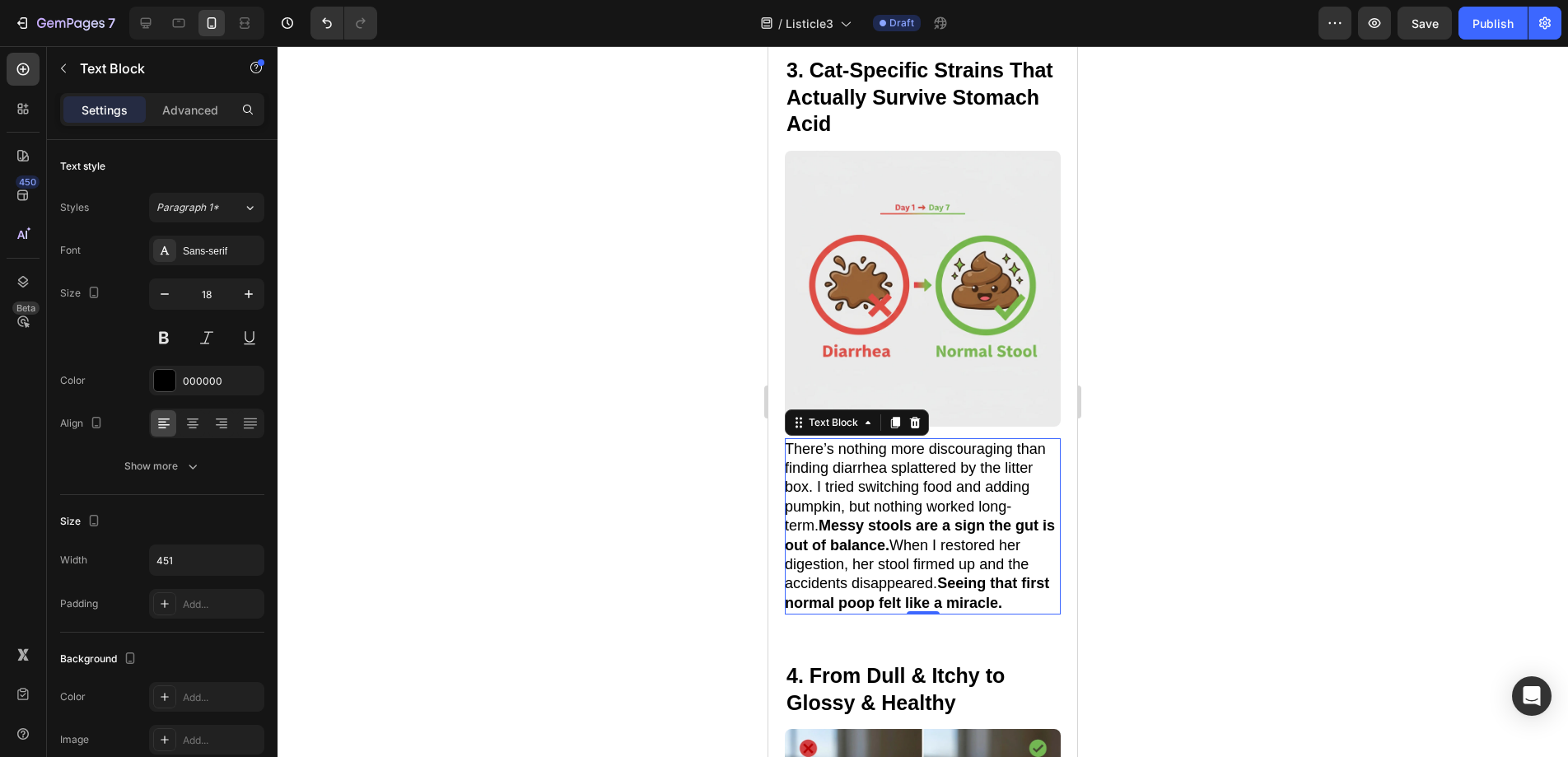
scroll to position [1762, 0]
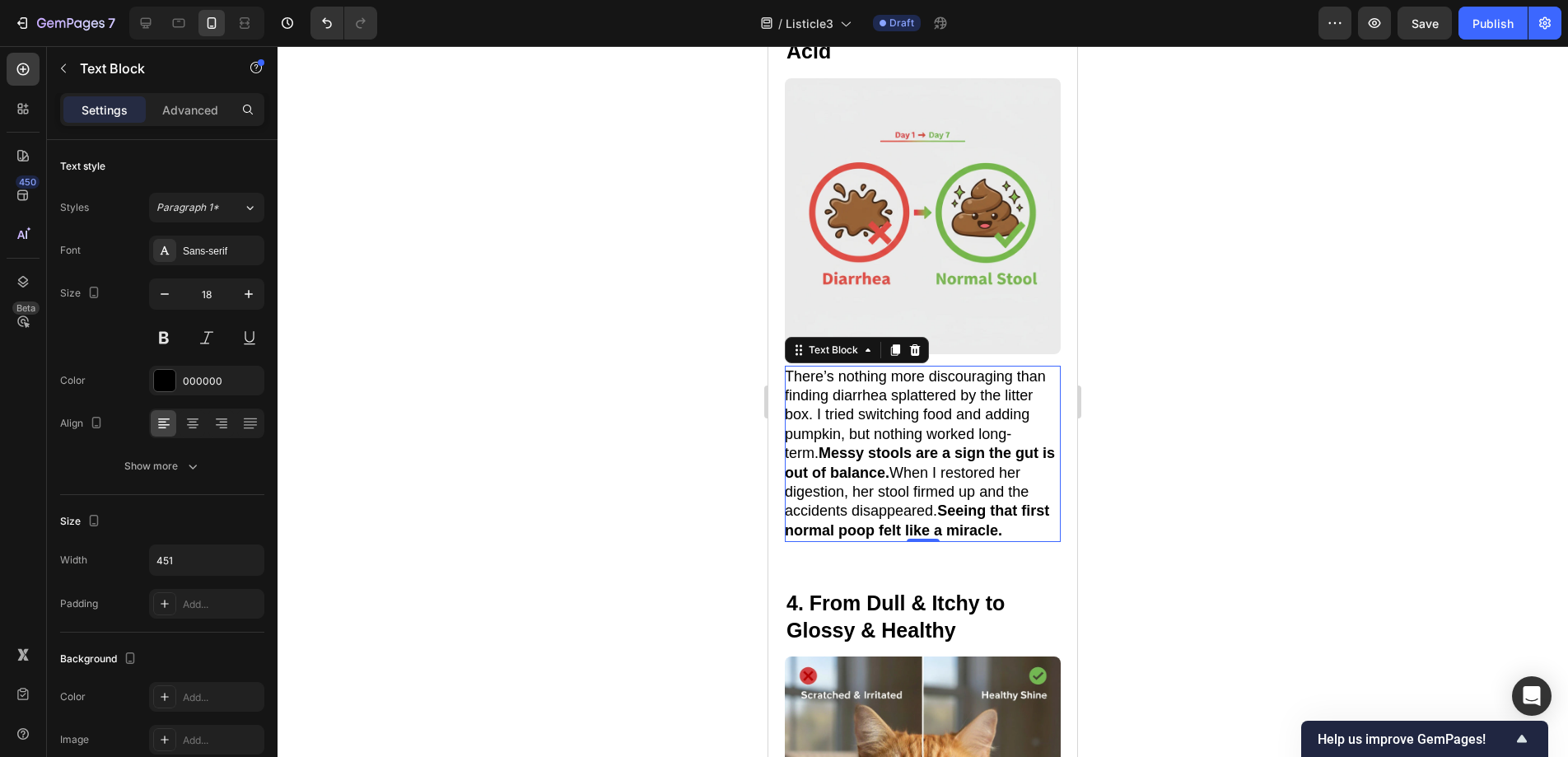
click at [1038, 495] on p "There’s nothing more discouraging than finding diarrhea splattered by the litte…" at bounding box center [921, 454] width 274 height 173
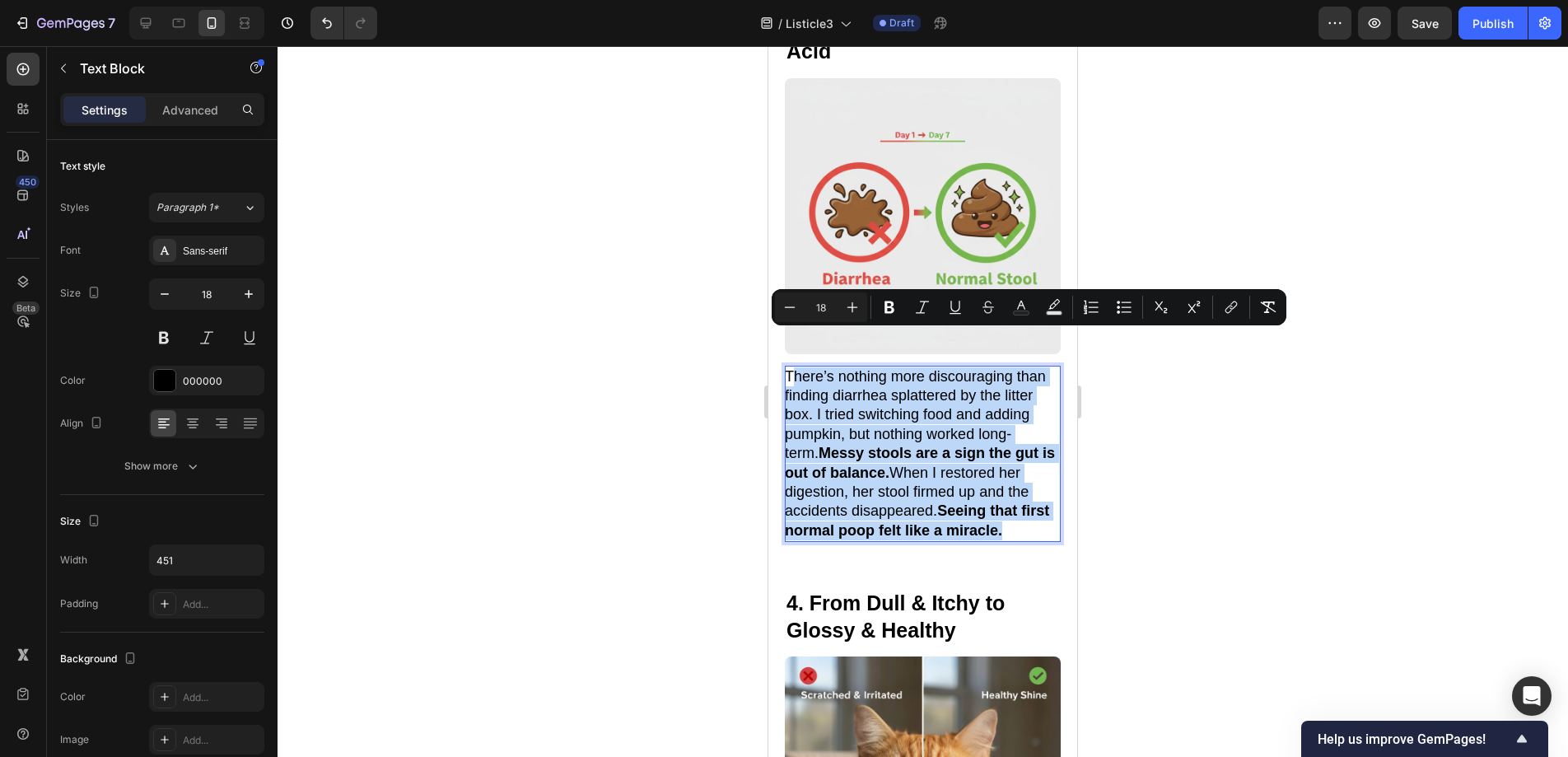
drag, startPoint x: 1038, startPoint y: 495, endPoint x: 791, endPoint y: 342, distance: 290.5
click at [791, 368] on p "There’s nothing more discouraging than finding diarrhea splattered by the litte…" at bounding box center [921, 454] width 274 height 173
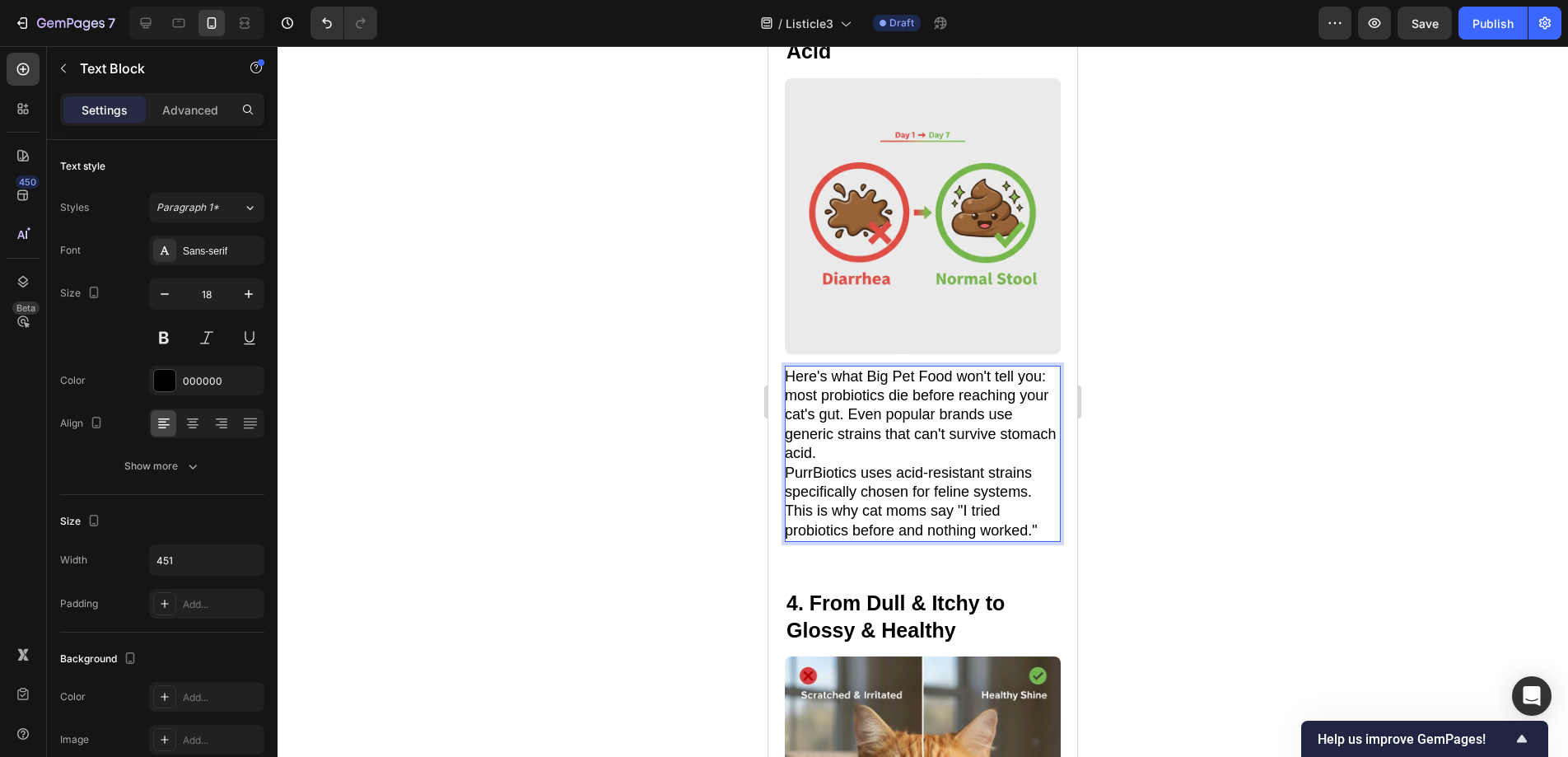
click at [886, 417] on p "Here's what Big Pet Food won't tell you: most probiotics die before reaching yo…" at bounding box center [921, 415] width 274 height 97
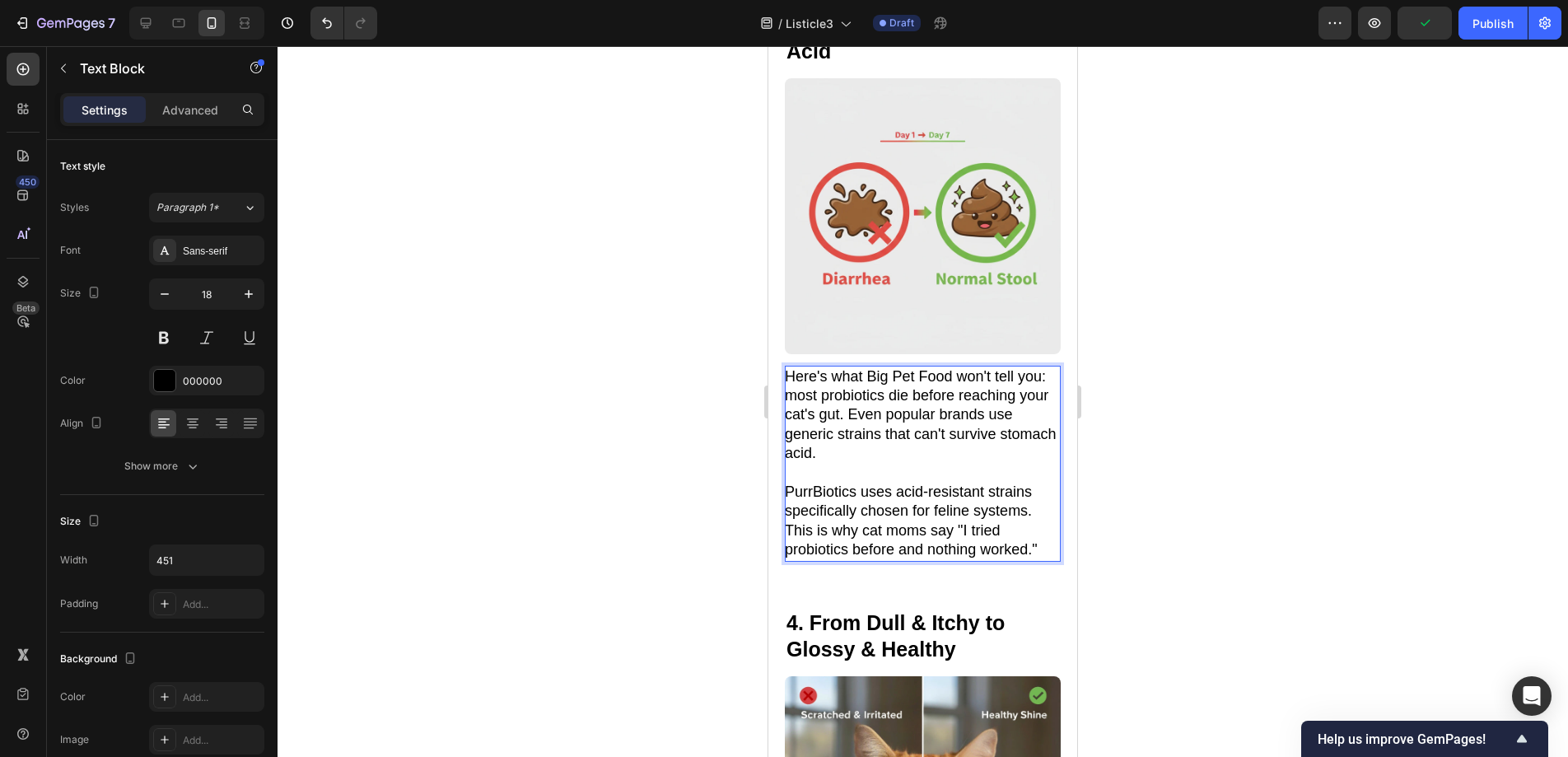
click at [962, 495] on p "PurrBiotics uses acid-resistant strains specifically chosen for feline systems.…" at bounding box center [921, 521] width 274 height 78
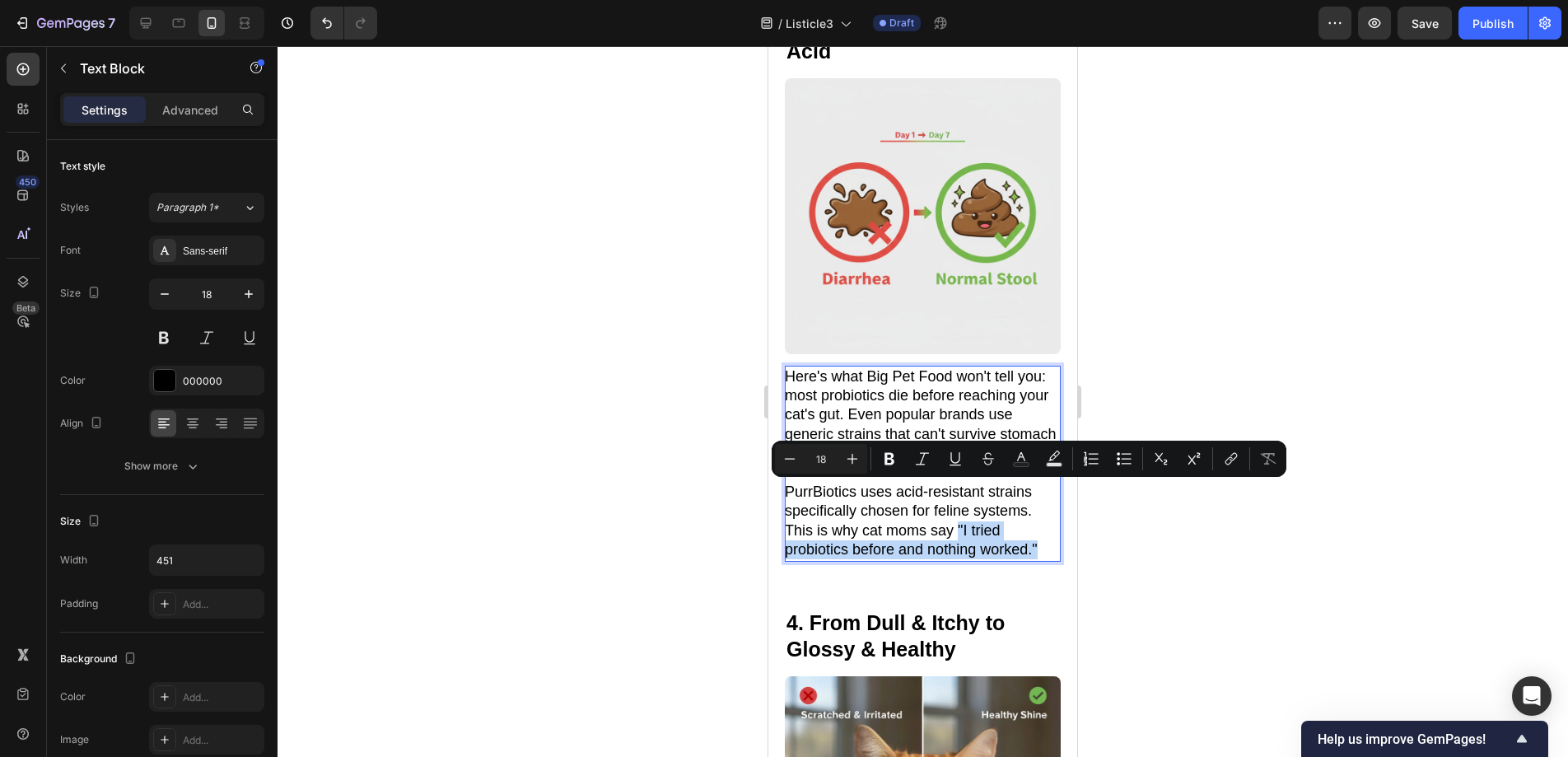
drag, startPoint x: 959, startPoint y: 494, endPoint x: 1038, endPoint y: 516, distance: 82.0
click at [1038, 516] on p "PurrBiotics uses acid-resistant strains specifically chosen for feline systems.…" at bounding box center [921, 521] width 274 height 78
click at [923, 462] on icon "Editor contextual toolbar" at bounding box center [922, 458] width 17 height 17
click at [905, 404] on p "Here's what Big Pet Food won't tell you: most probiotics die before reaching yo…" at bounding box center [921, 415] width 274 height 97
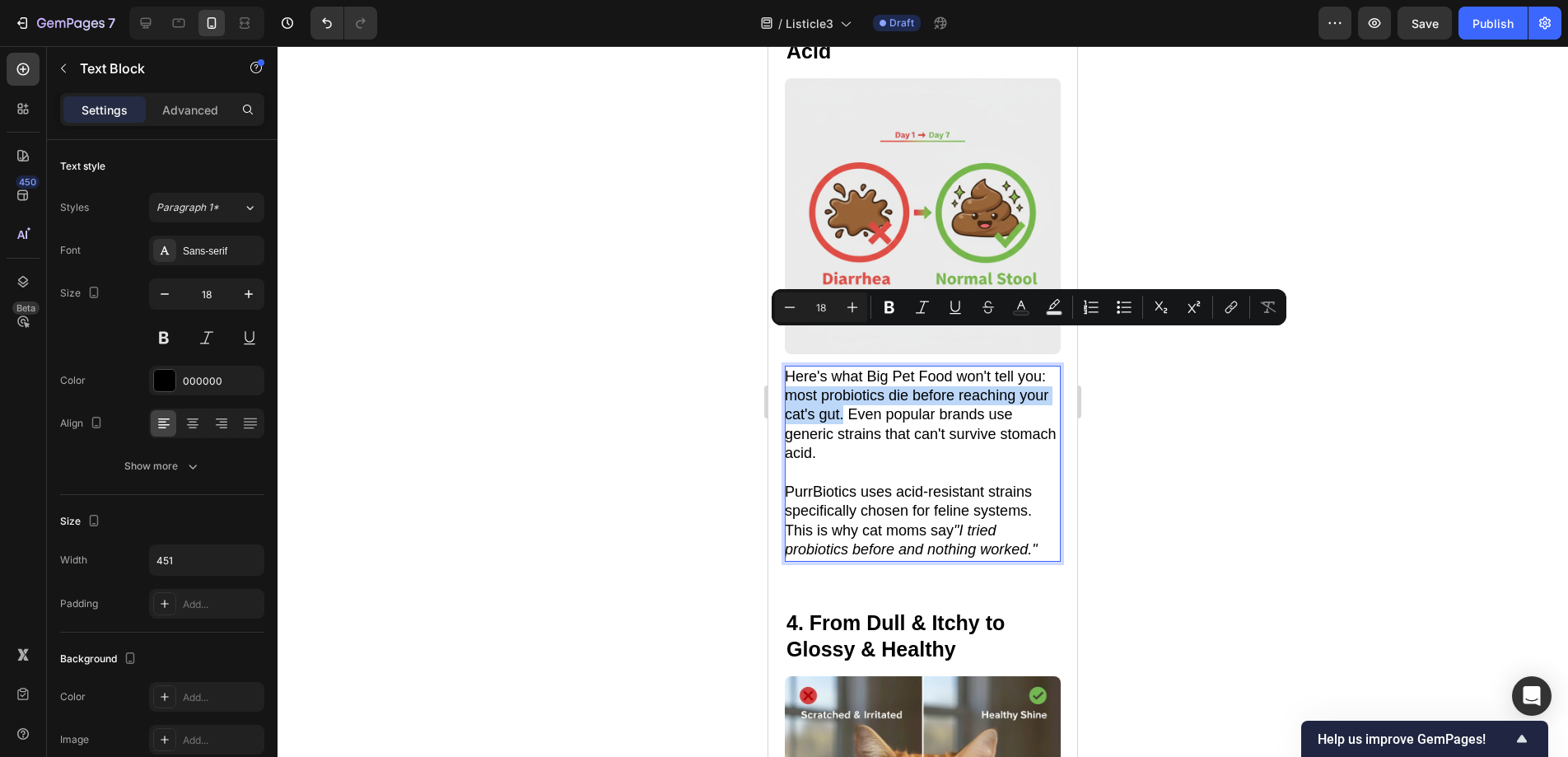
drag, startPoint x: 785, startPoint y: 360, endPoint x: 876, endPoint y: 378, distance: 92.8
click at [876, 378] on p "Here's what Big Pet Food won't tell you: most probiotics die before reaching yo…" at bounding box center [921, 415] width 274 height 97
click at [891, 298] on button "Bold" at bounding box center [890, 307] width 30 height 30
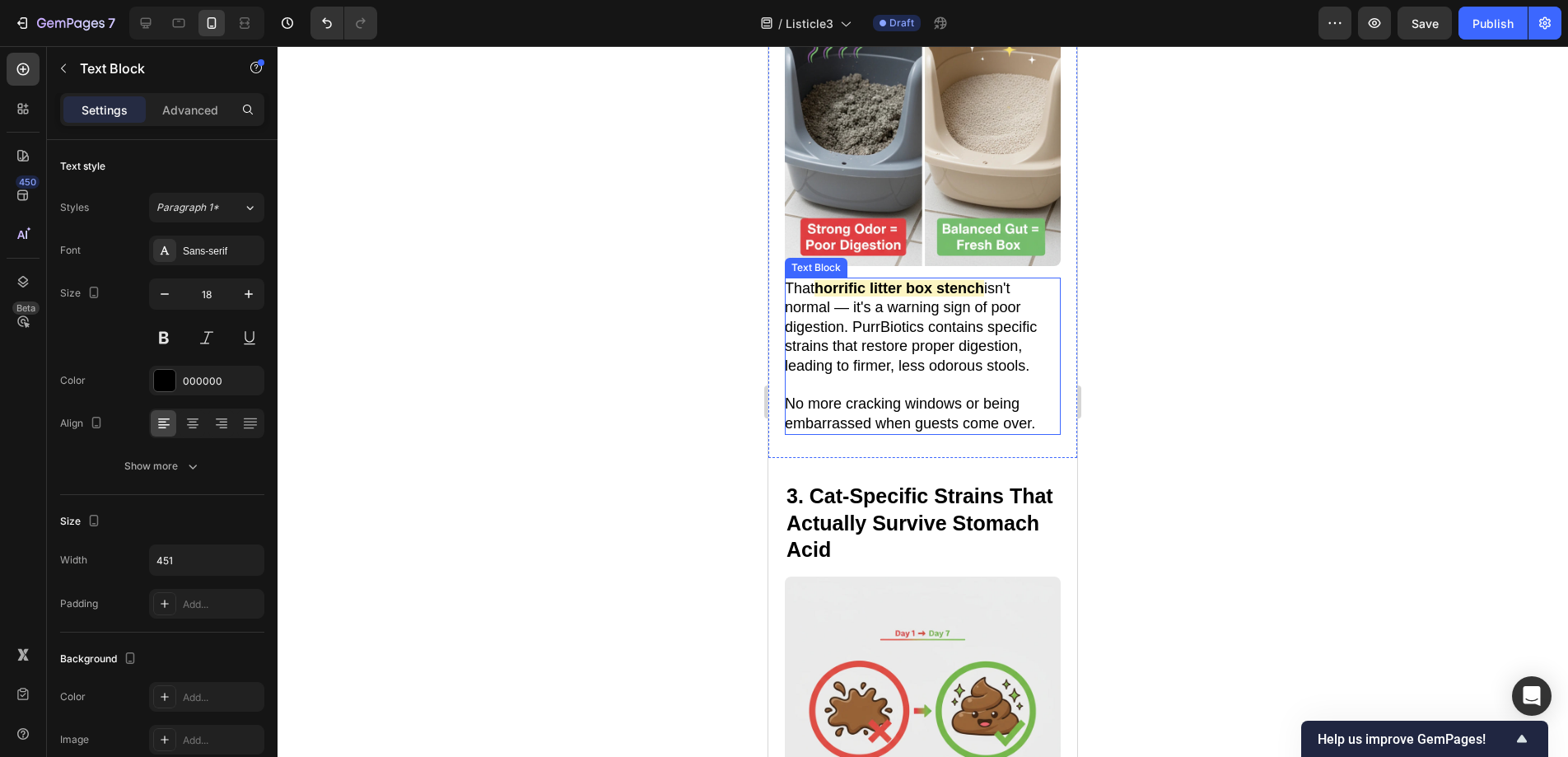
scroll to position [1221, 0]
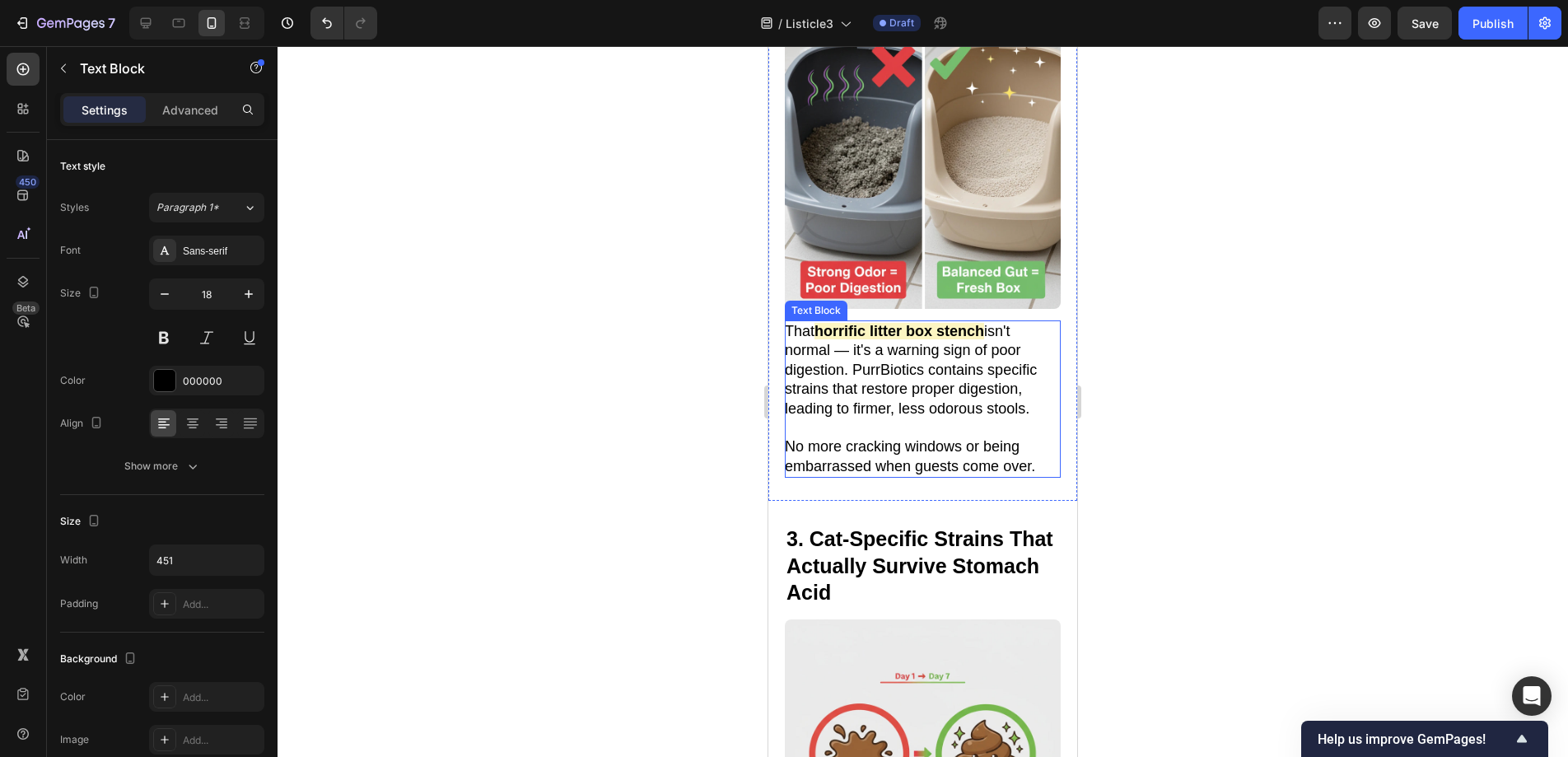
click at [891, 323] on strong "horrific litter box stench" at bounding box center [900, 331] width 169 height 17
drag, startPoint x: 889, startPoint y: 313, endPoint x: 935, endPoint y: 315, distance: 46.0
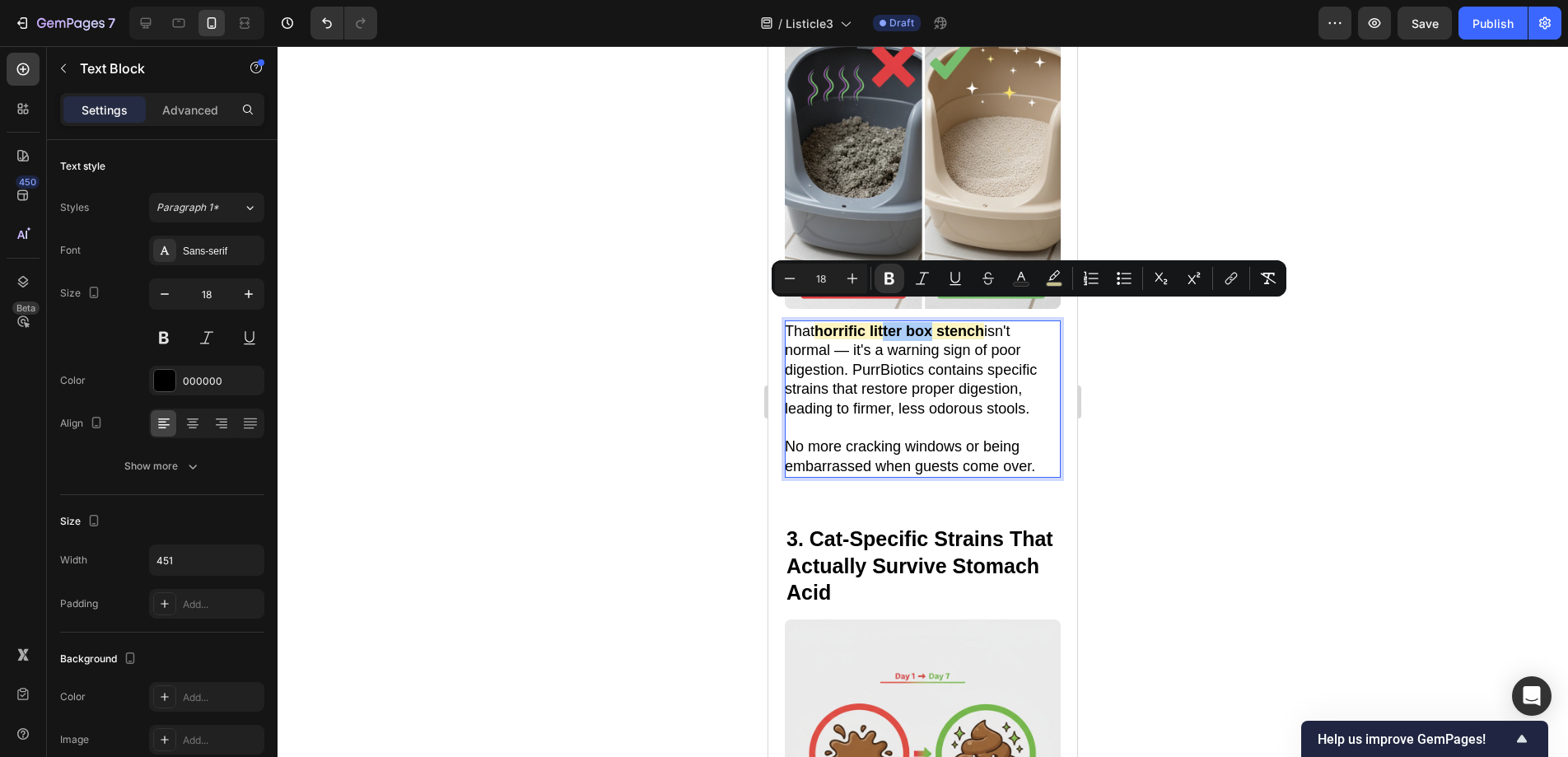
click at [1069, 273] on div "Minus 18 Plus Bold Italic Underline Strikethrough Text Color color Numbered Lis…" at bounding box center [1029, 279] width 508 height 30
click at [1064, 277] on button "color" at bounding box center [1054, 279] width 30 height 30
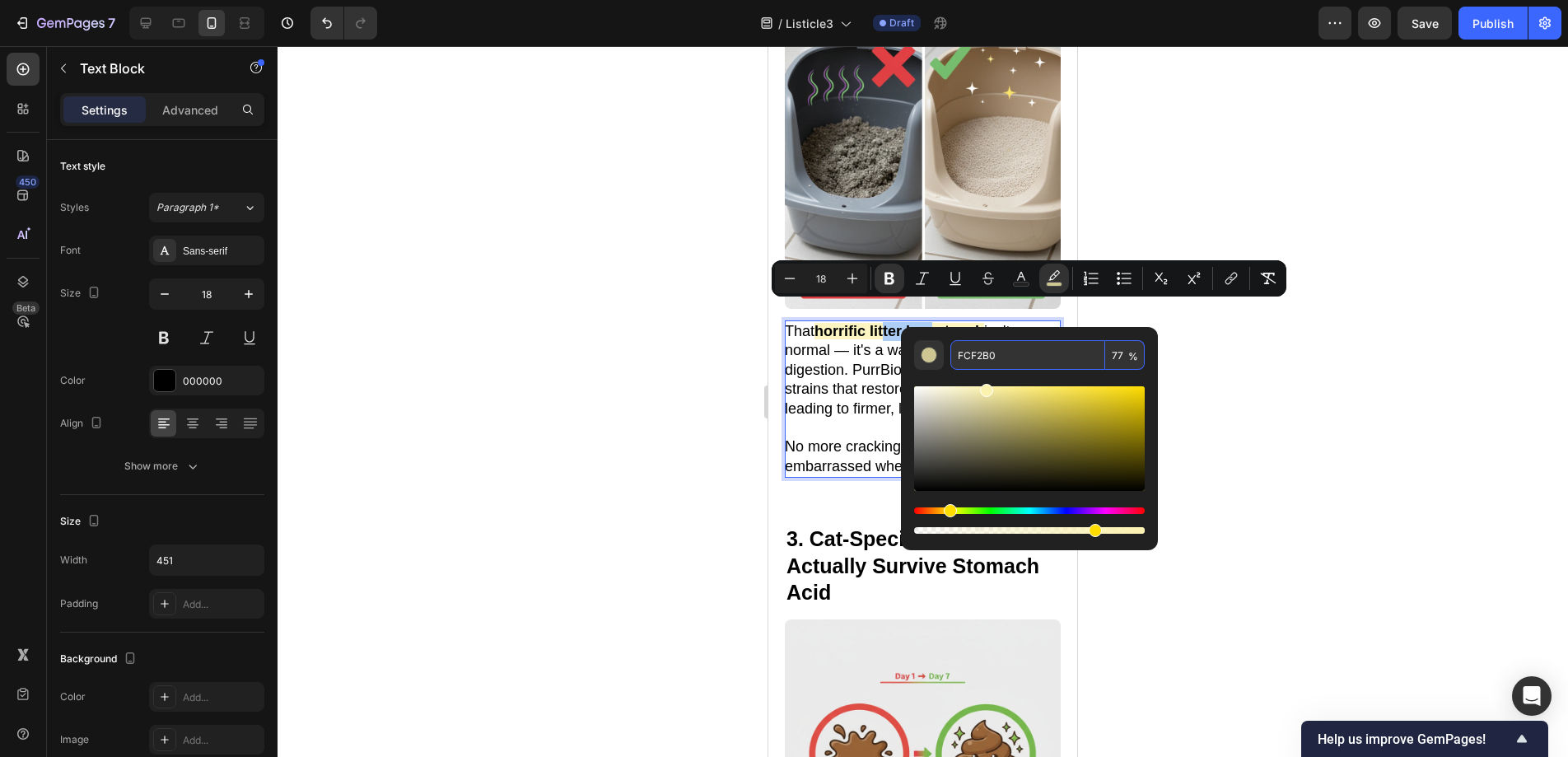
drag, startPoint x: 1009, startPoint y: 355, endPoint x: 956, endPoint y: 354, distance: 53.0
click at [956, 354] on input "FCF2B0" at bounding box center [1027, 355] width 154 height 30
click at [1341, 486] on div at bounding box center [922, 400] width 1290 height 710
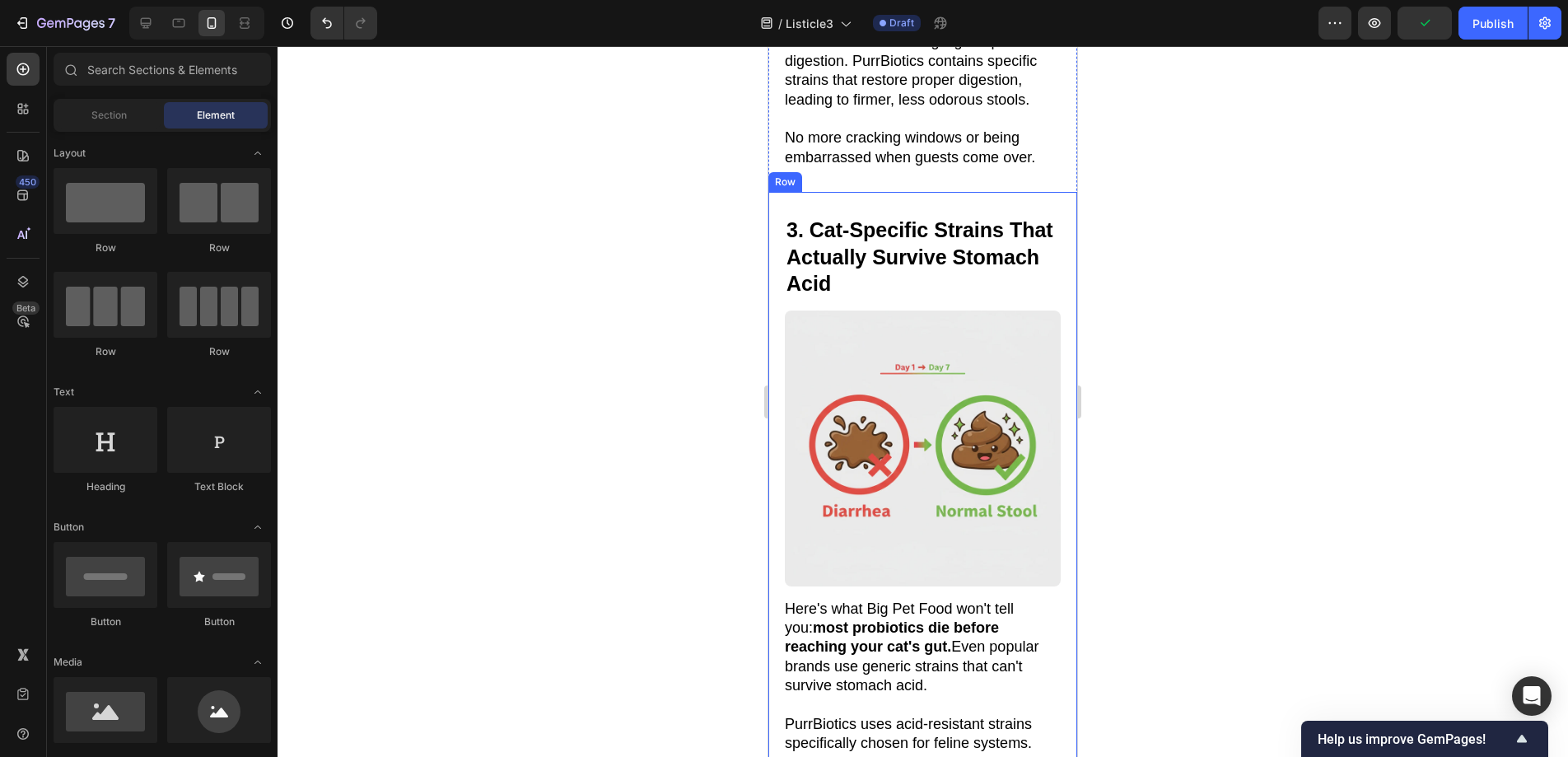
scroll to position [1549, 0]
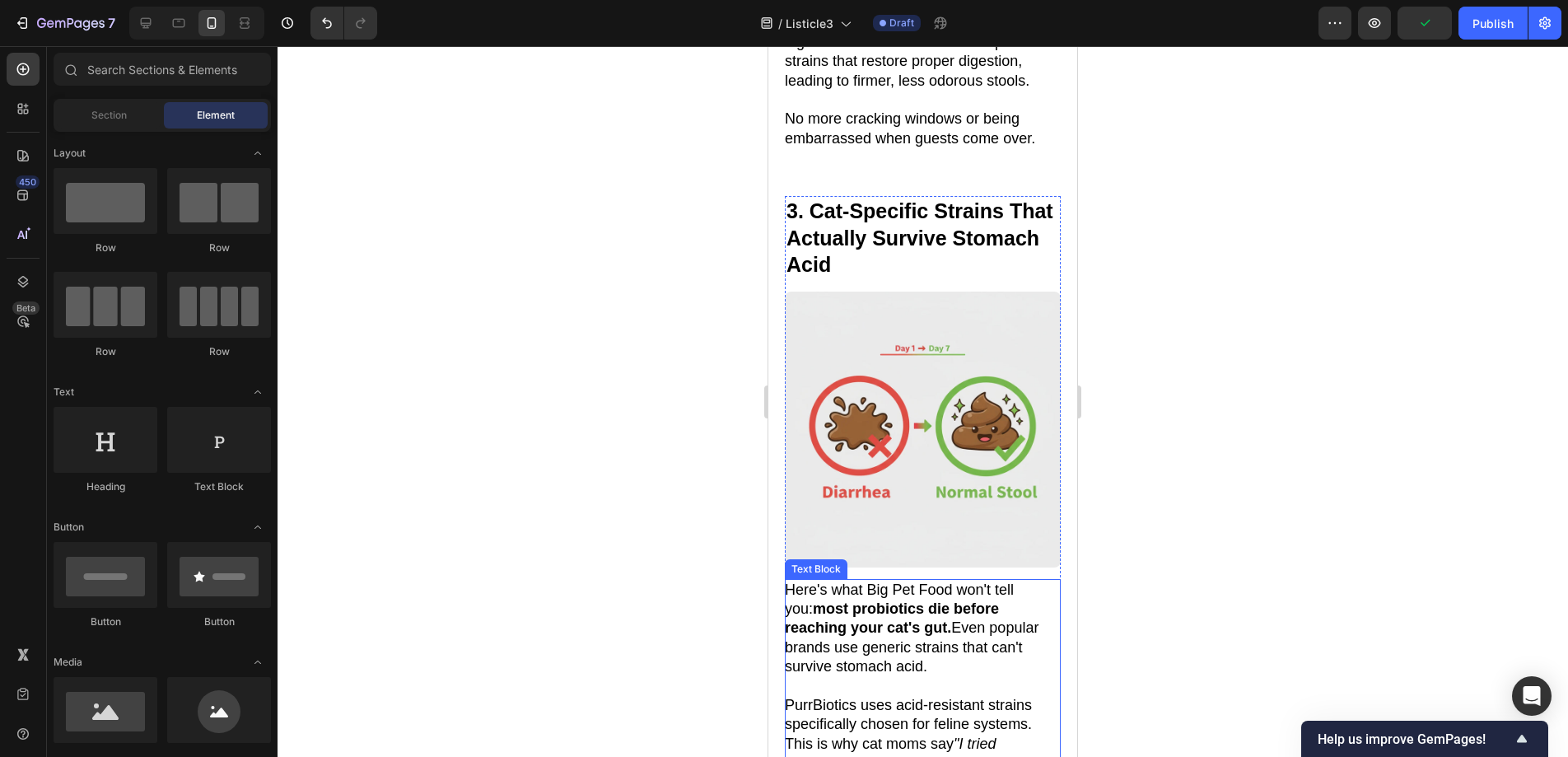
click at [789, 601] on strong "most probiotics die before reaching your cat's gut." at bounding box center [892, 619] width 214 height 36
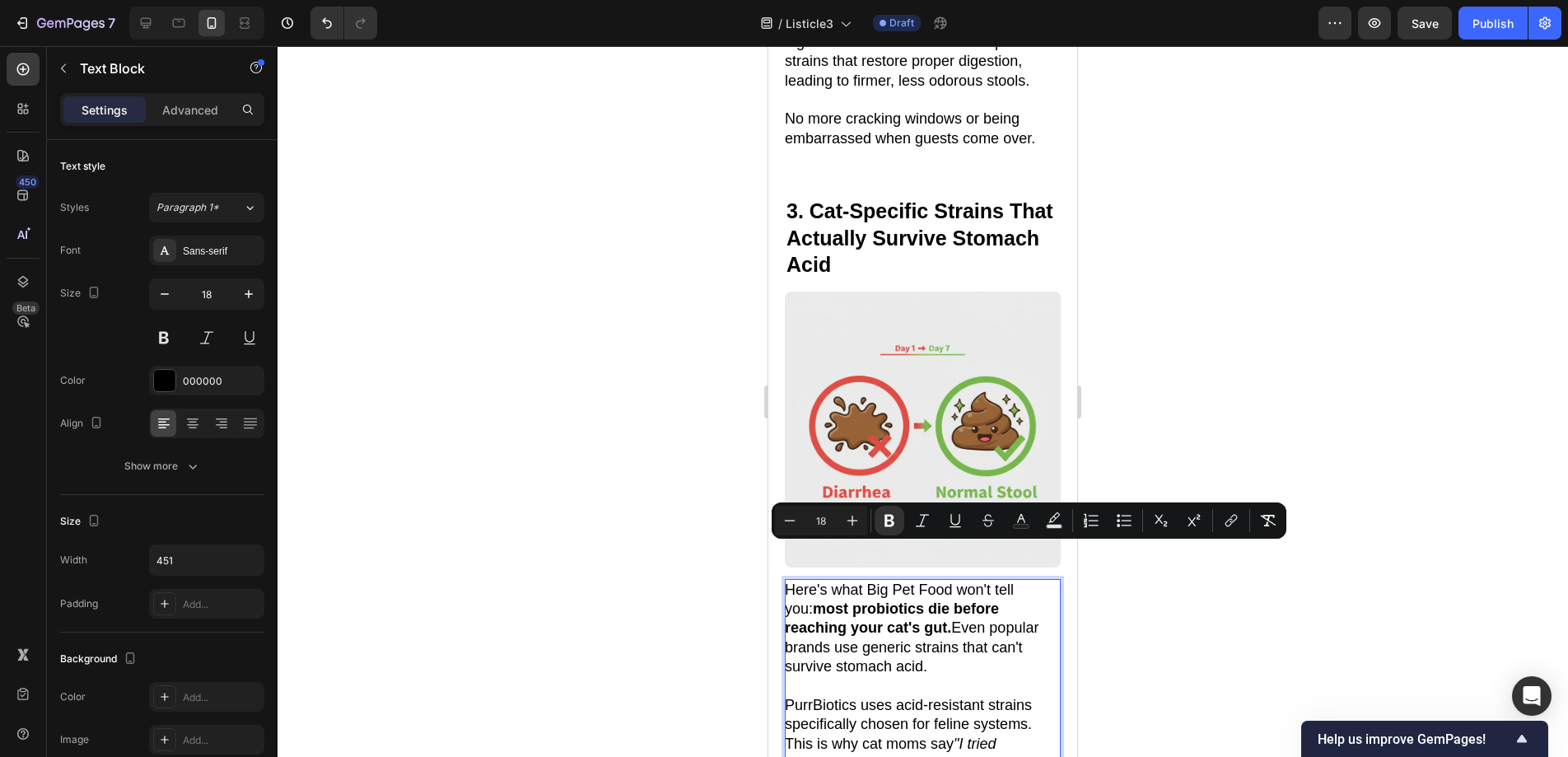
drag, startPoint x: 787, startPoint y: 577, endPoint x: 881, endPoint y: 598, distance: 96.3
click at [881, 601] on strong "most probiotics die before reaching your cat's gut." at bounding box center [892, 619] width 214 height 36
click at [1047, 520] on icon "Editor contextual toolbar" at bounding box center [1054, 520] width 17 height 17
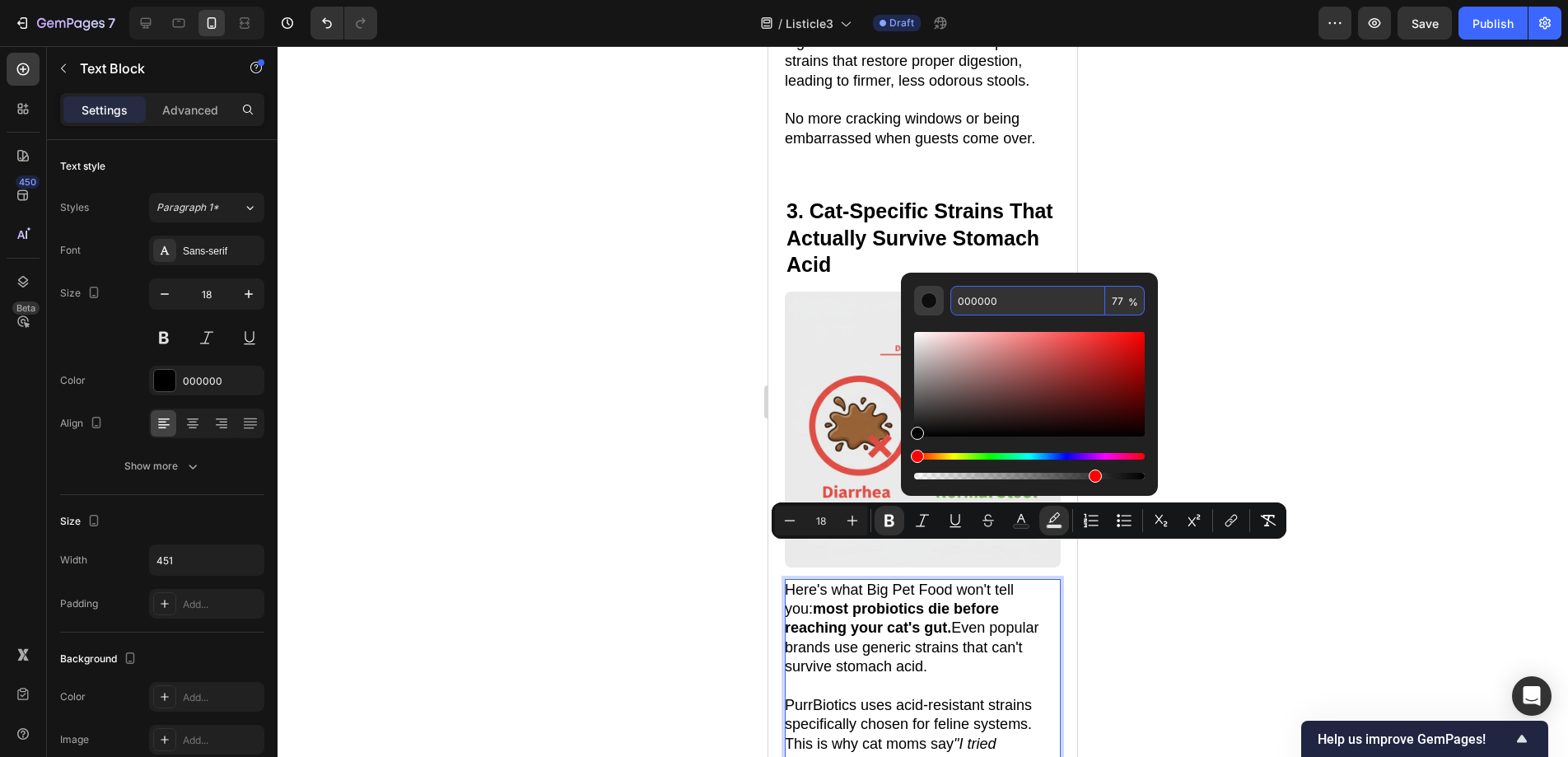
drag, startPoint x: 1013, startPoint y: 301, endPoint x: 919, endPoint y: 305, distance: 94.1
click at [919, 305] on div "000000 77 %" at bounding box center [1029, 301] width 230 height 30
paste input "FCF2B0"
type input "FCF2B0"
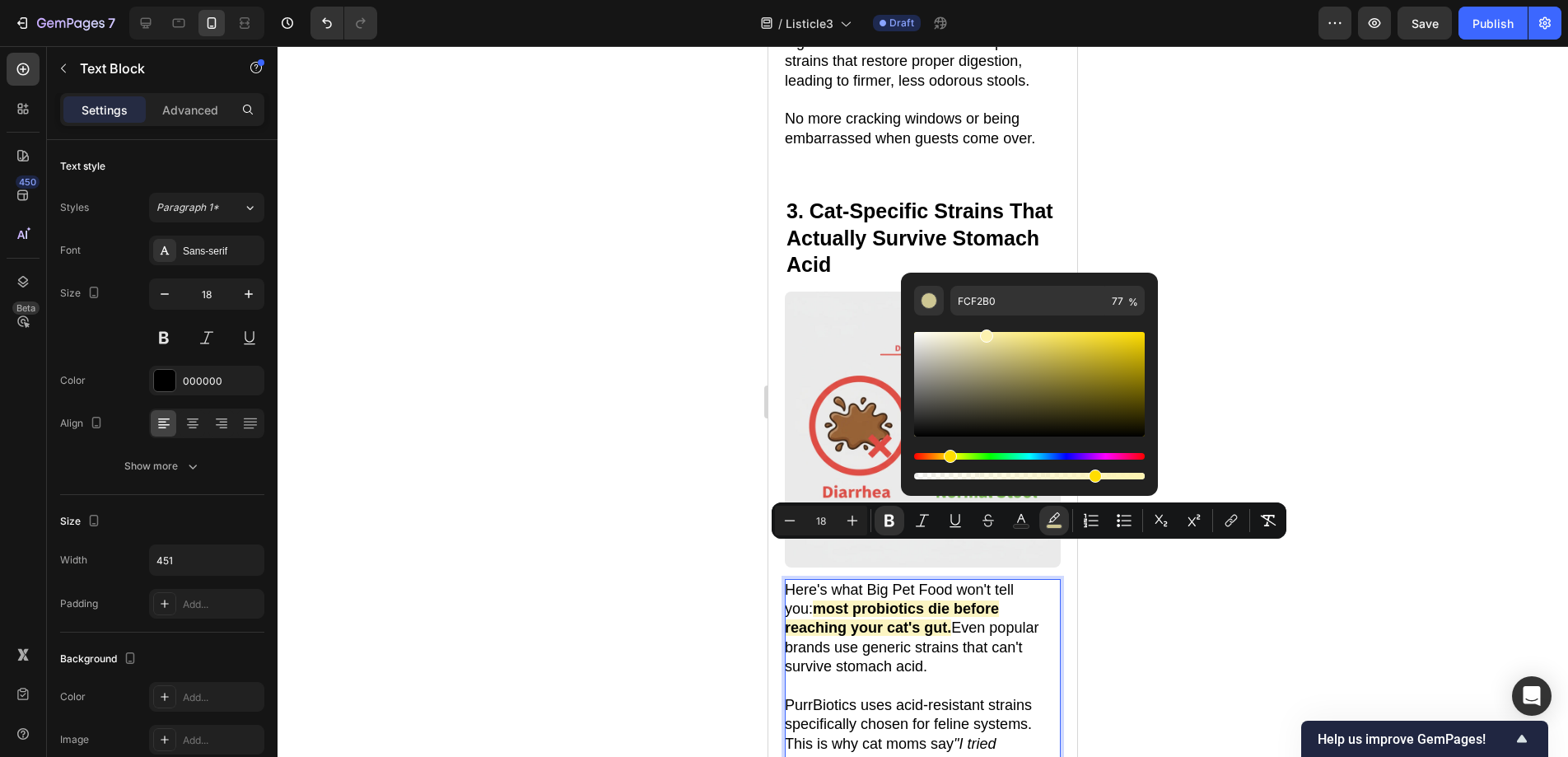
click at [1180, 305] on div at bounding box center [922, 400] width 1290 height 710
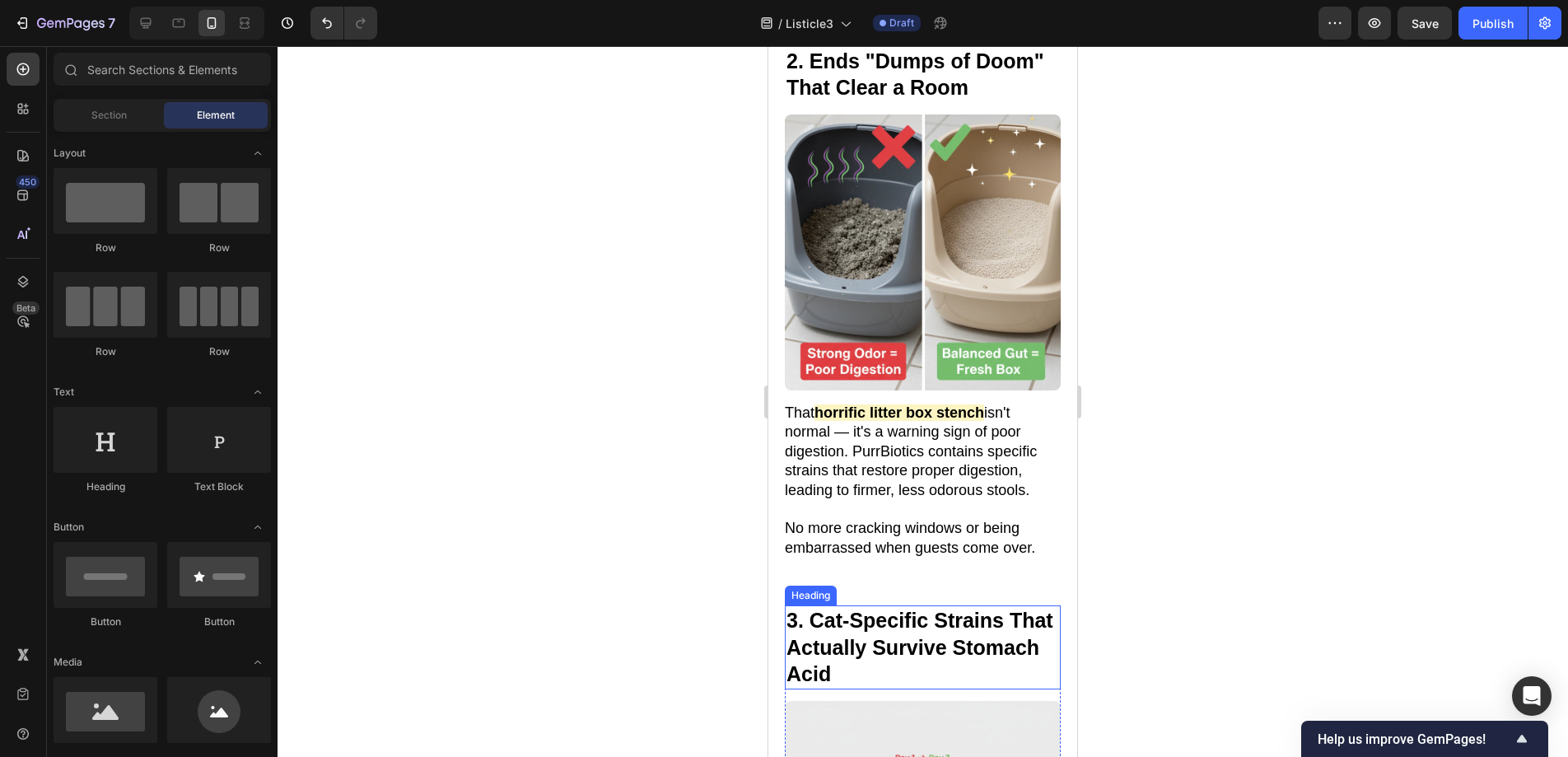
scroll to position [1140, 0]
click at [981, 465] on p "That horrific litter box stench isn't normal — it's a warning sign of poor dige…" at bounding box center [921, 450] width 274 height 97
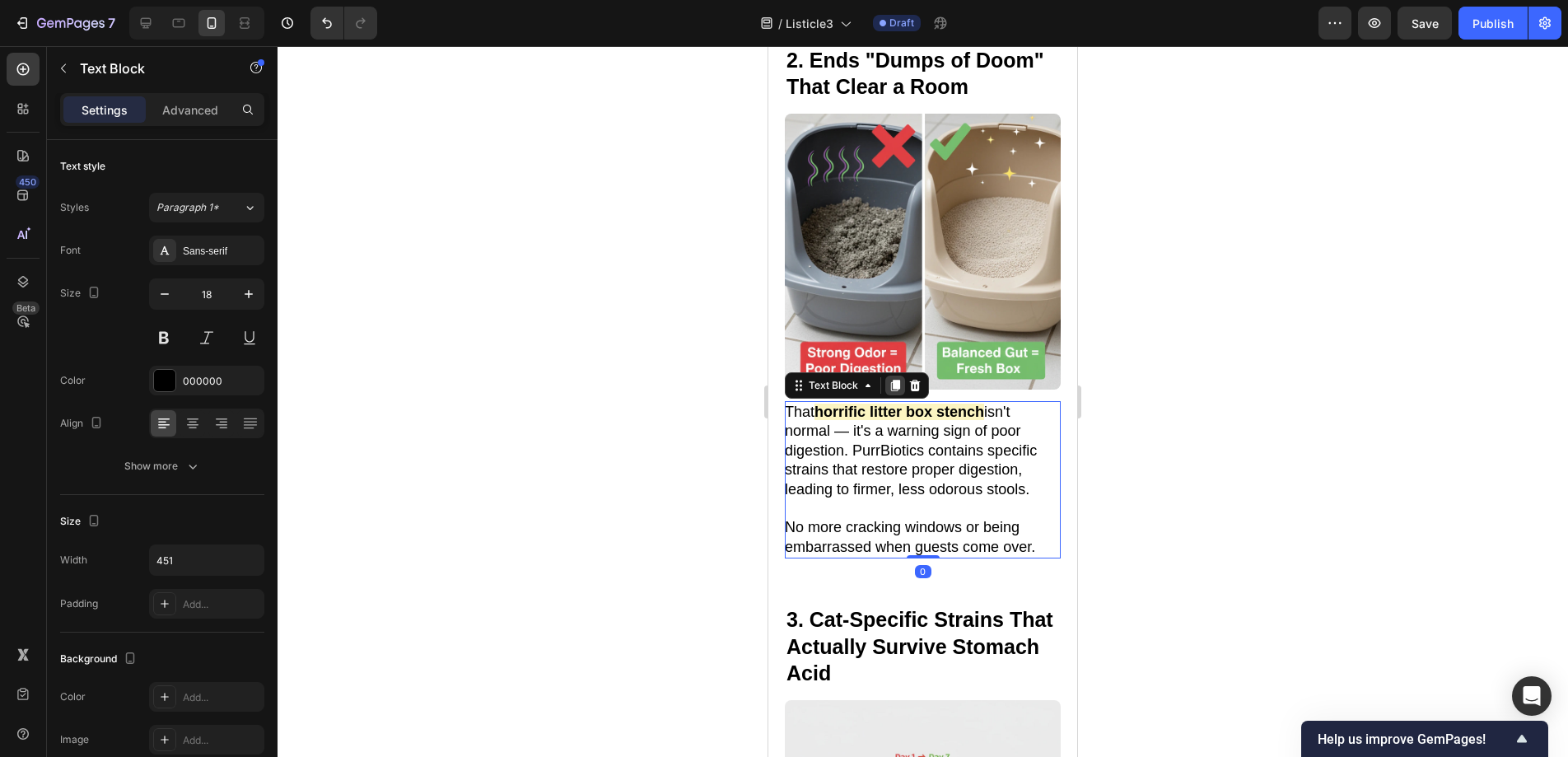
click at [896, 379] on icon at bounding box center [895, 385] width 9 height 12
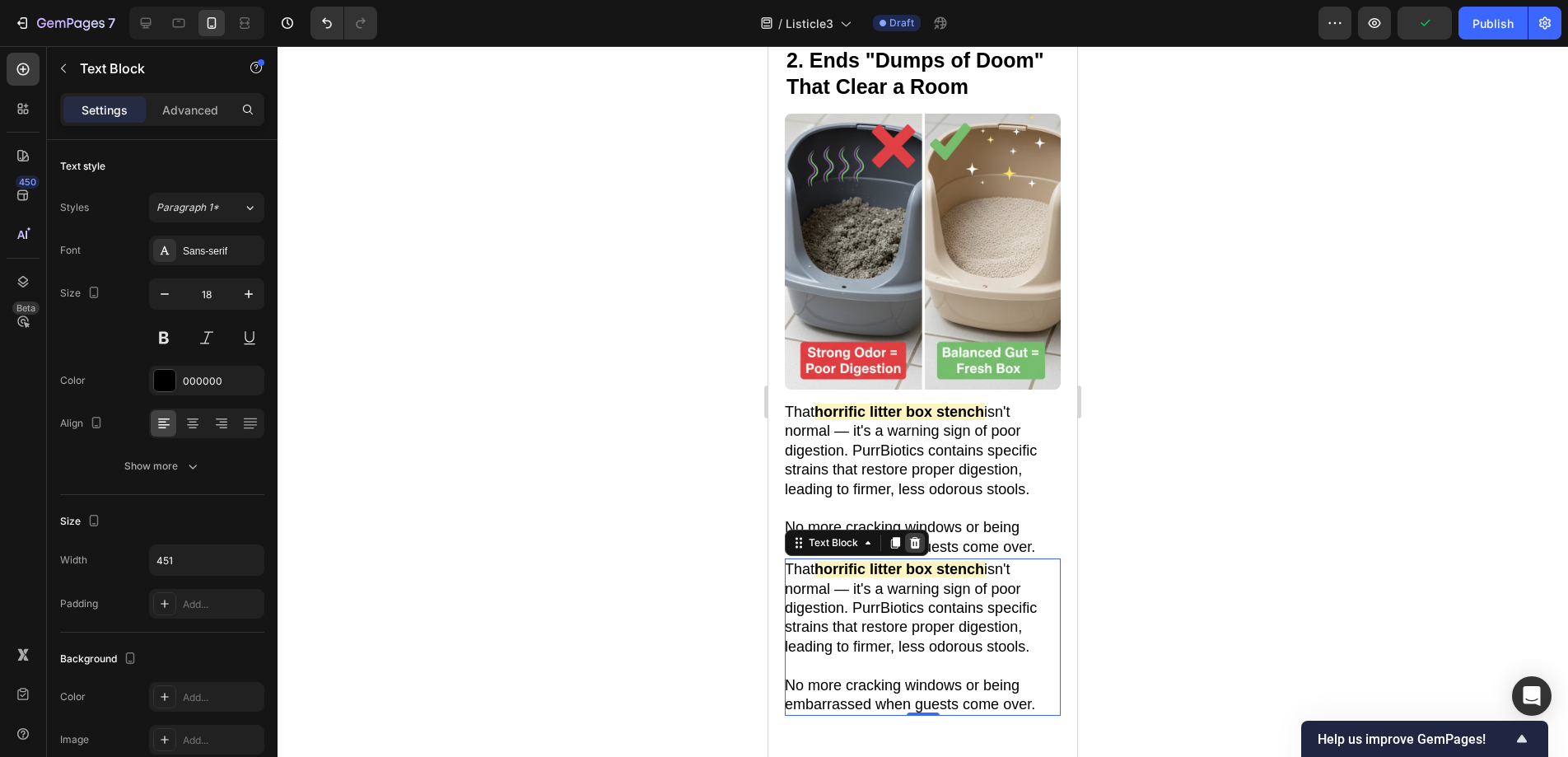
click at [918, 537] on icon at bounding box center [915, 543] width 11 height 12
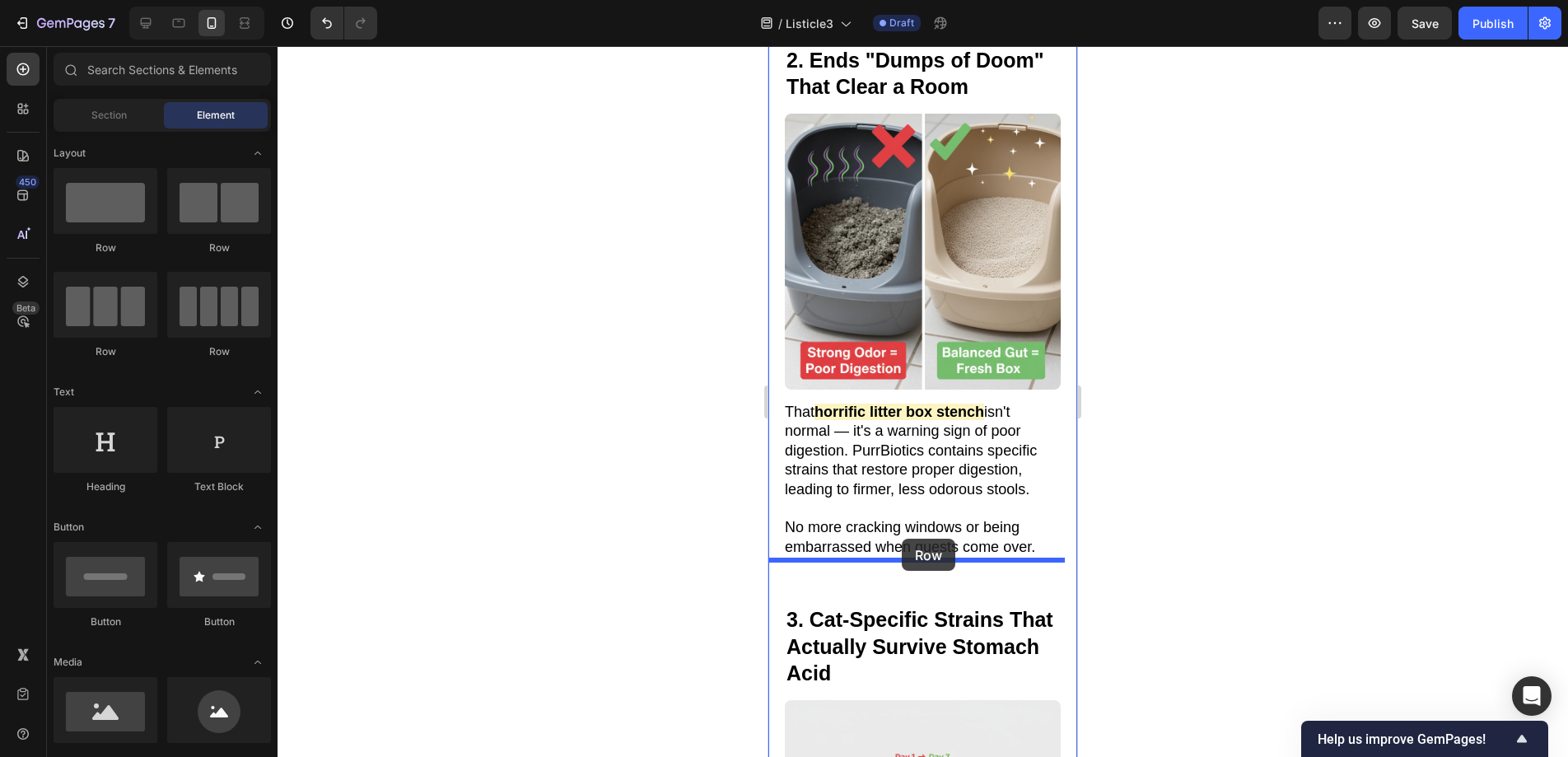
drag, startPoint x: 865, startPoint y: 258, endPoint x: 902, endPoint y: 539, distance: 283.4
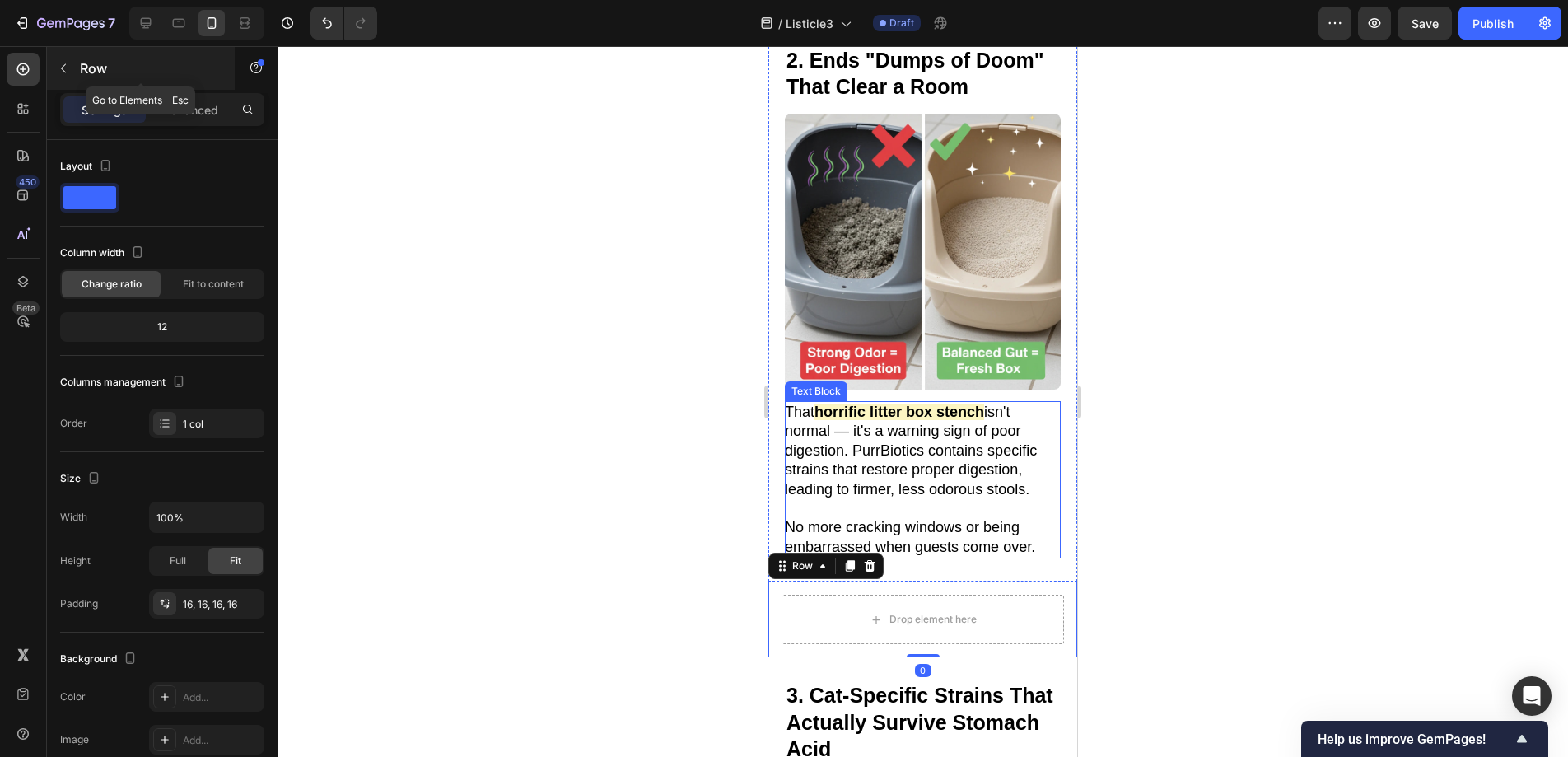
click at [70, 67] on button "button" at bounding box center [63, 68] width 26 height 26
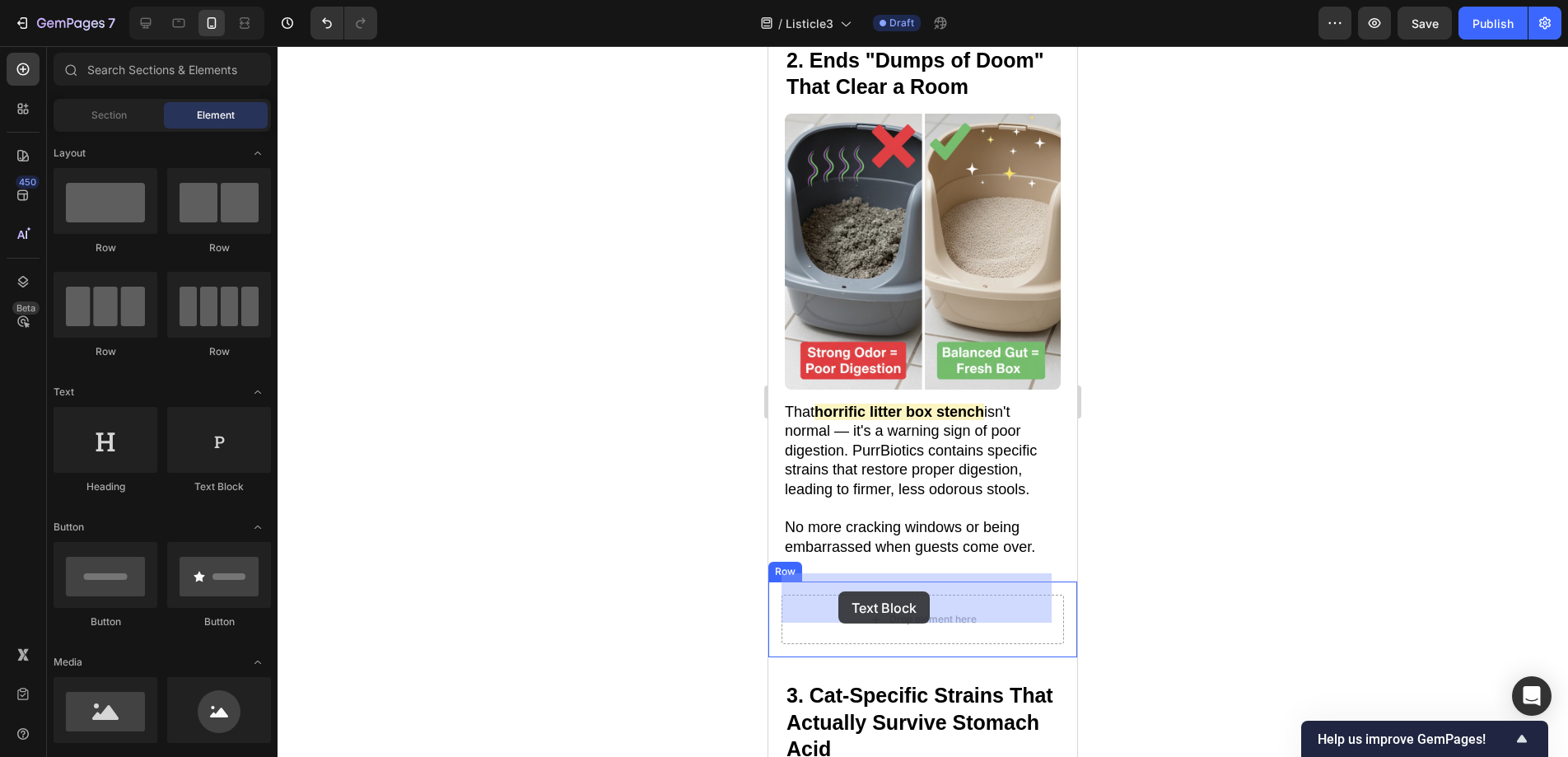
drag, startPoint x: 959, startPoint y: 493, endPoint x: 840, endPoint y: 592, distance: 154.8
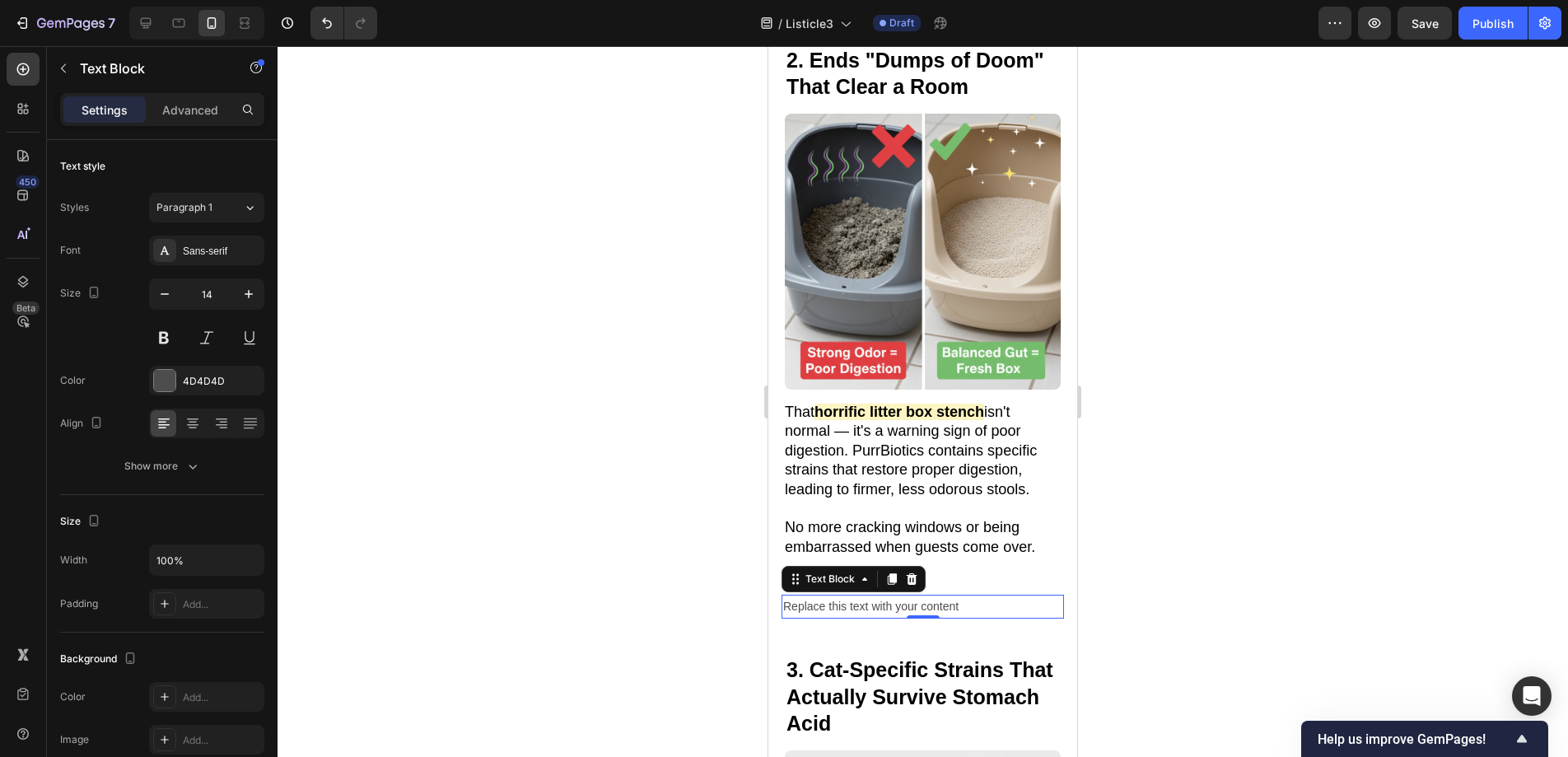
click at [967, 595] on div "Replace this text with your content" at bounding box center [922, 607] width 283 height 24
drag, startPoint x: 967, startPoint y: 577, endPoint x: 760, endPoint y: 575, distance: 207.0
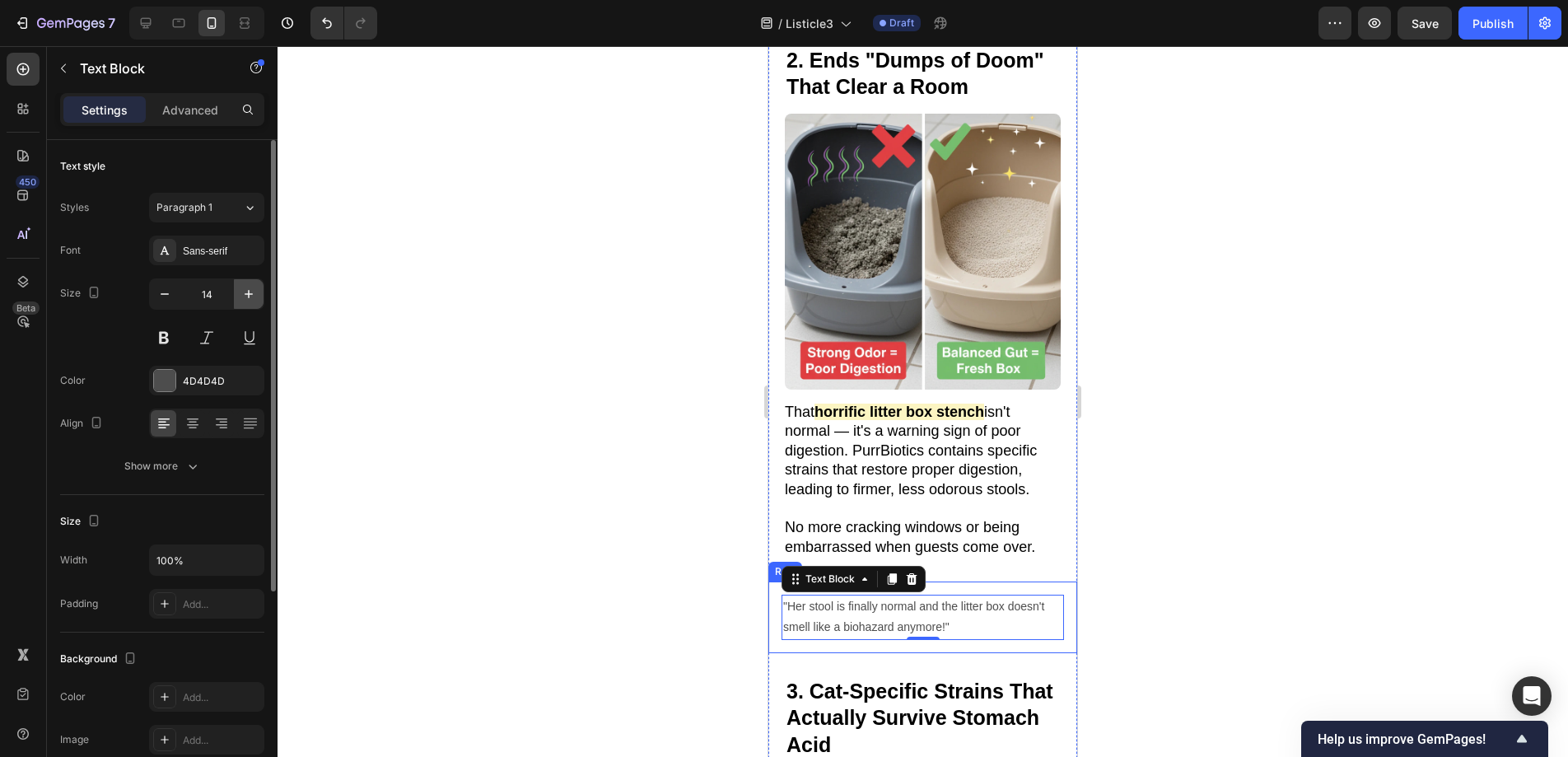
click at [245, 290] on icon "button" at bounding box center [248, 294] width 17 height 17
type input "16"
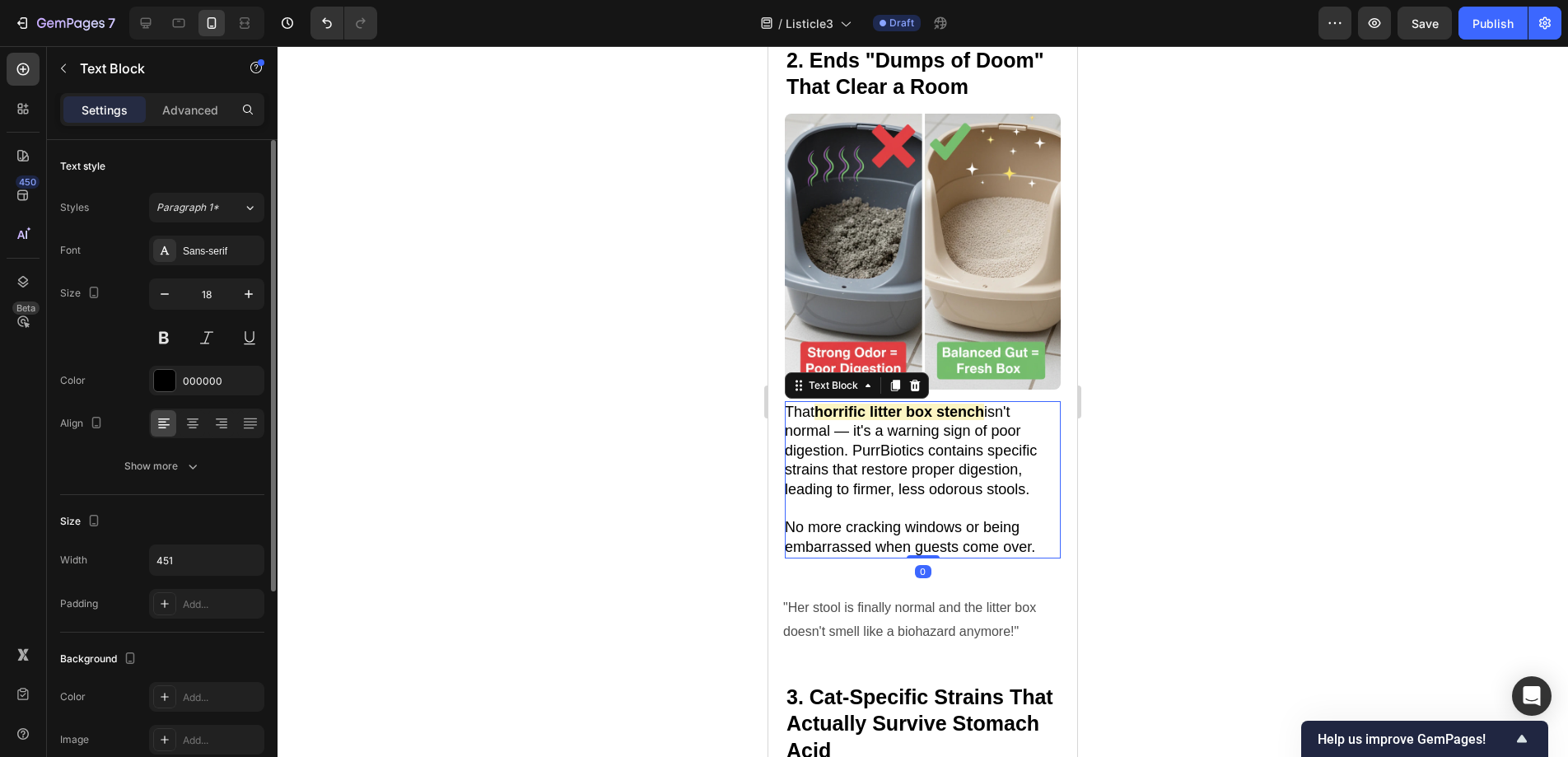
click at [896, 416] on p "That horrific litter box stench isn't normal — it's a warning sign of poor dige…" at bounding box center [921, 450] width 274 height 97
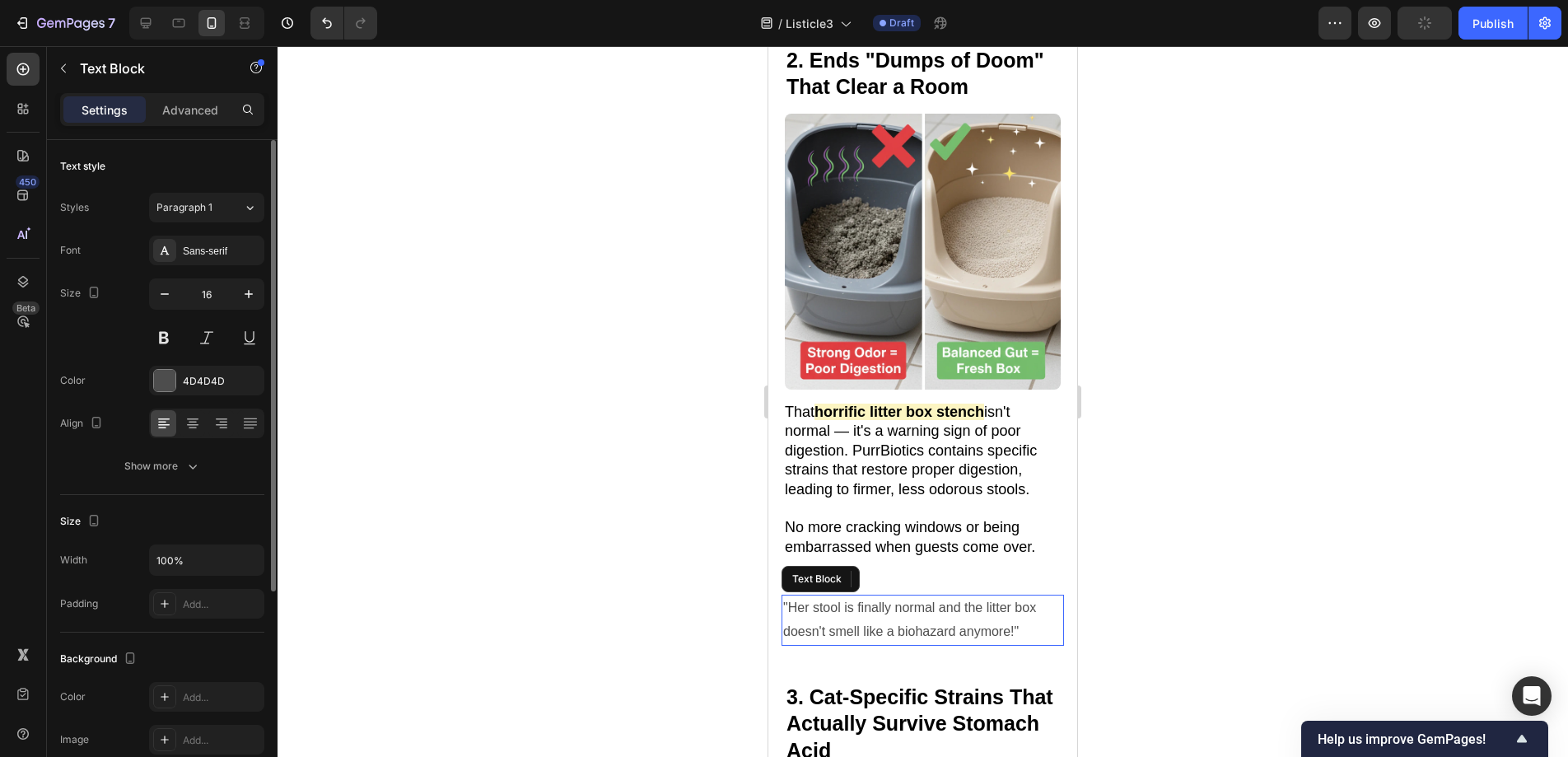
click at [952, 596] on p ""Her stool is finally normal and the litter box doesn't smell like a biohazard …" at bounding box center [922, 620] width 279 height 48
click at [240, 296] on button "button" at bounding box center [249, 294] width 30 height 30
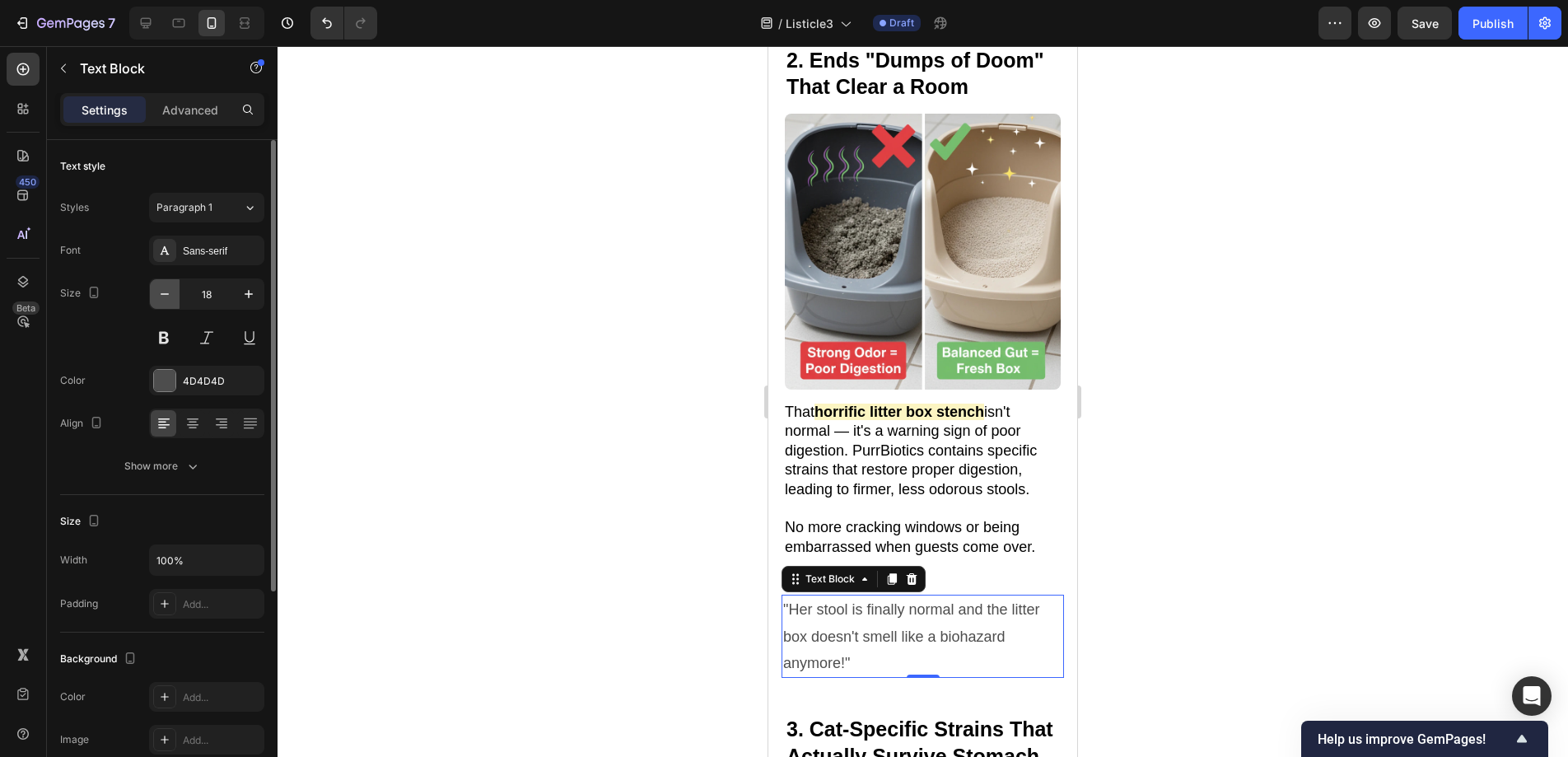
click at [168, 291] on icon "button" at bounding box center [164, 294] width 17 height 17
type input "17"
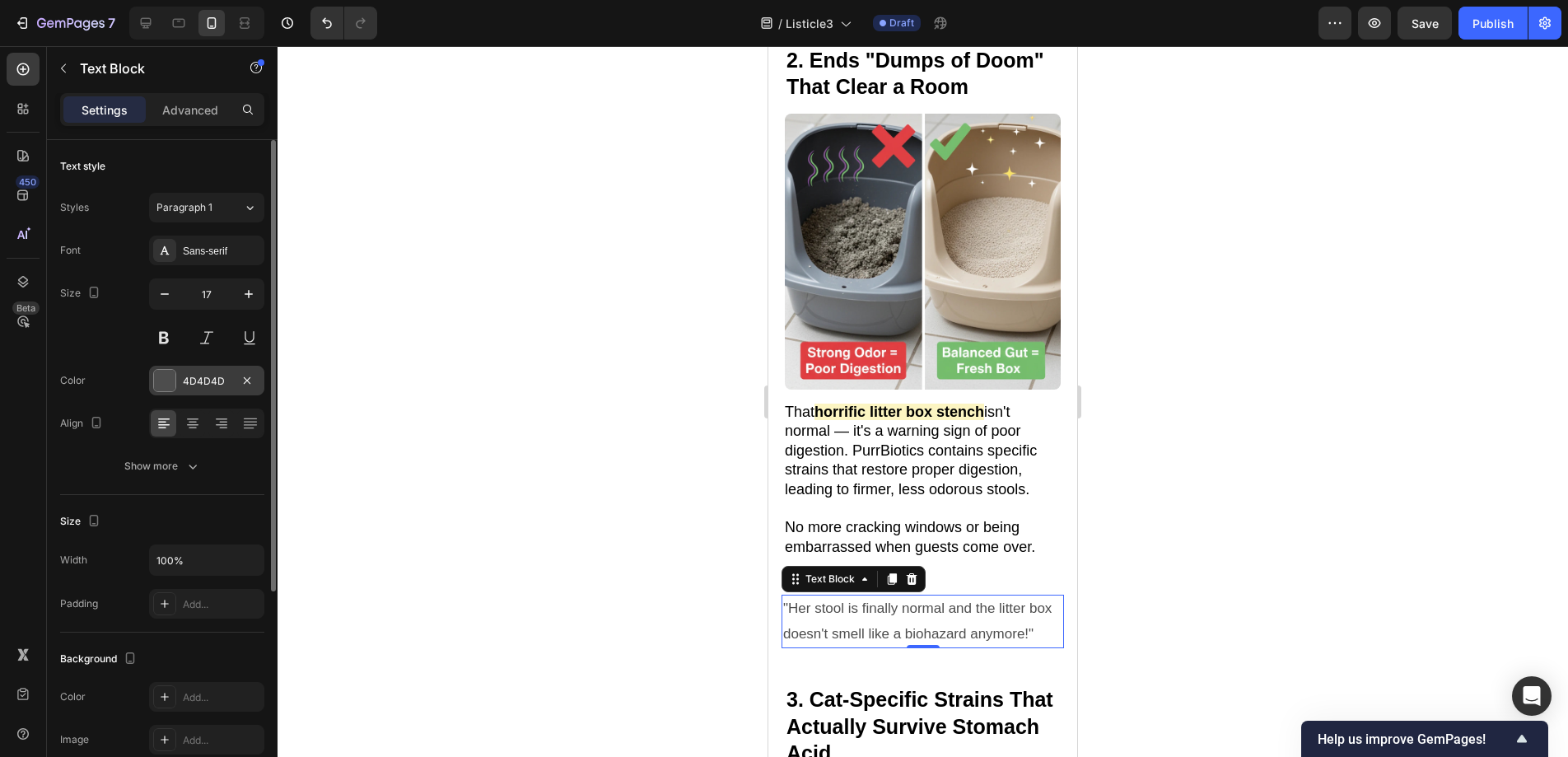
click at [162, 394] on div "4D4D4D" at bounding box center [207, 380] width 116 height 30
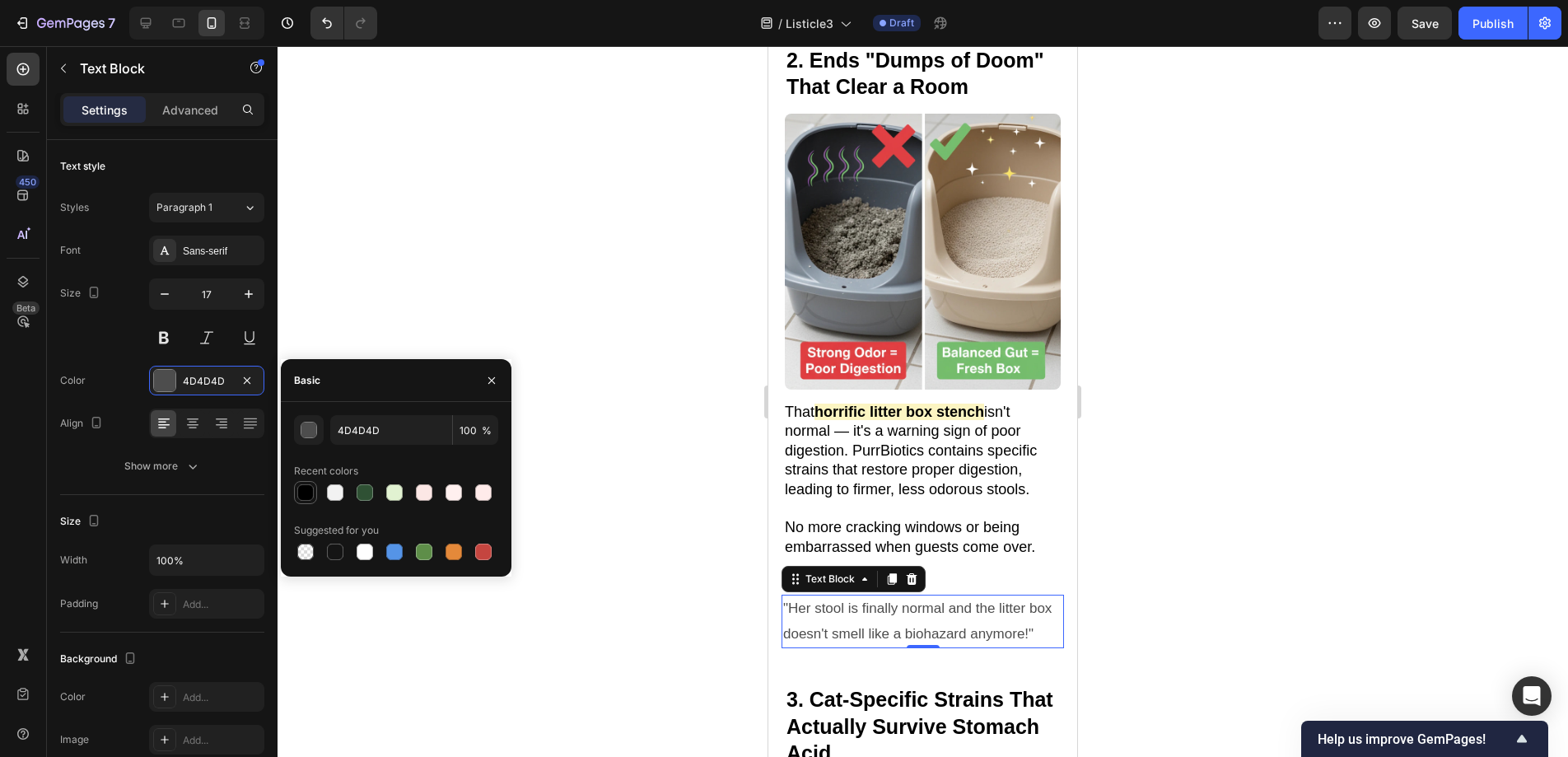
click at [301, 496] on div at bounding box center [305, 492] width 17 height 17
type input "000000"
click at [416, 312] on div at bounding box center [922, 400] width 1290 height 710
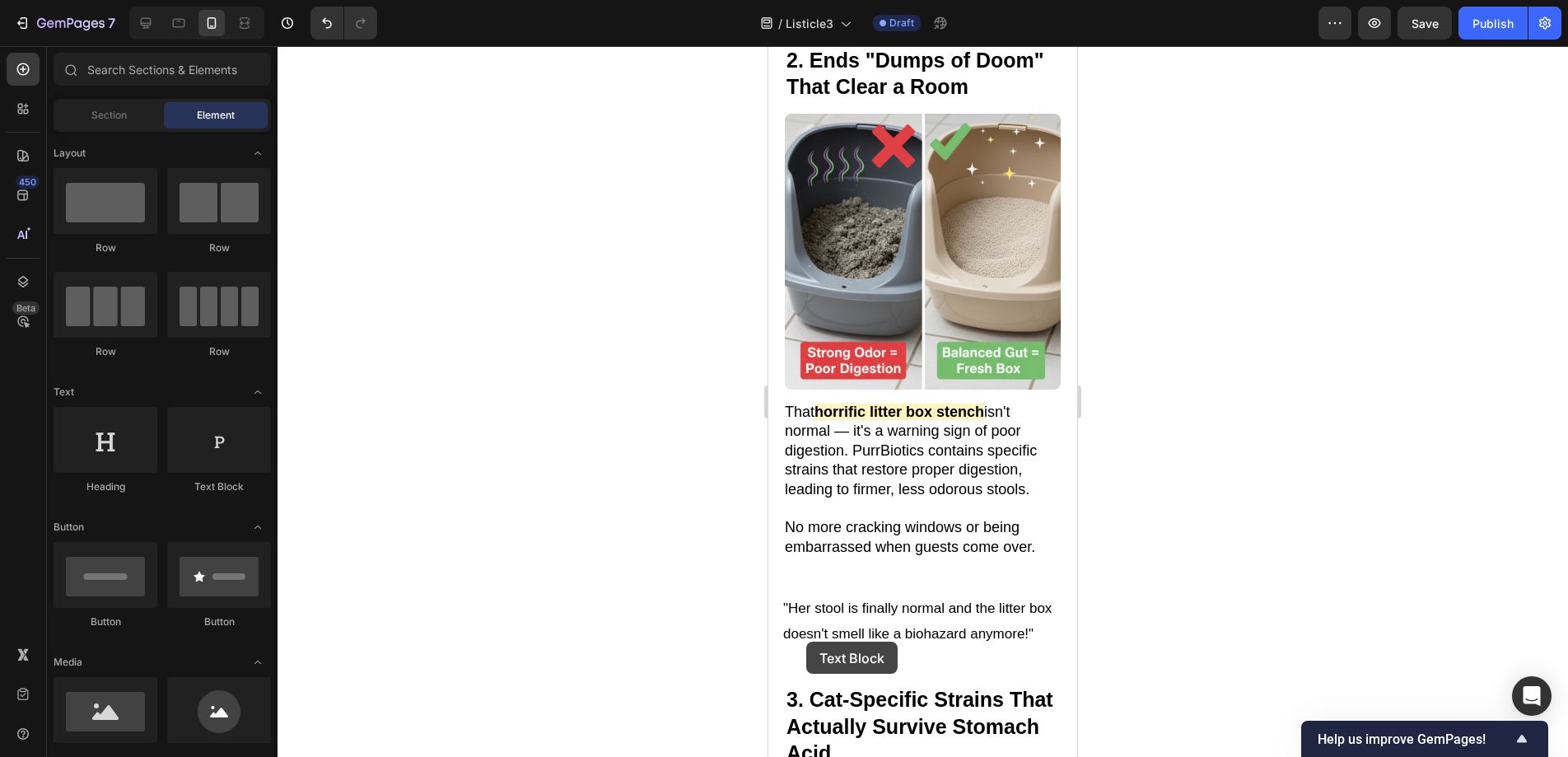
scroll to position [1165, 0]
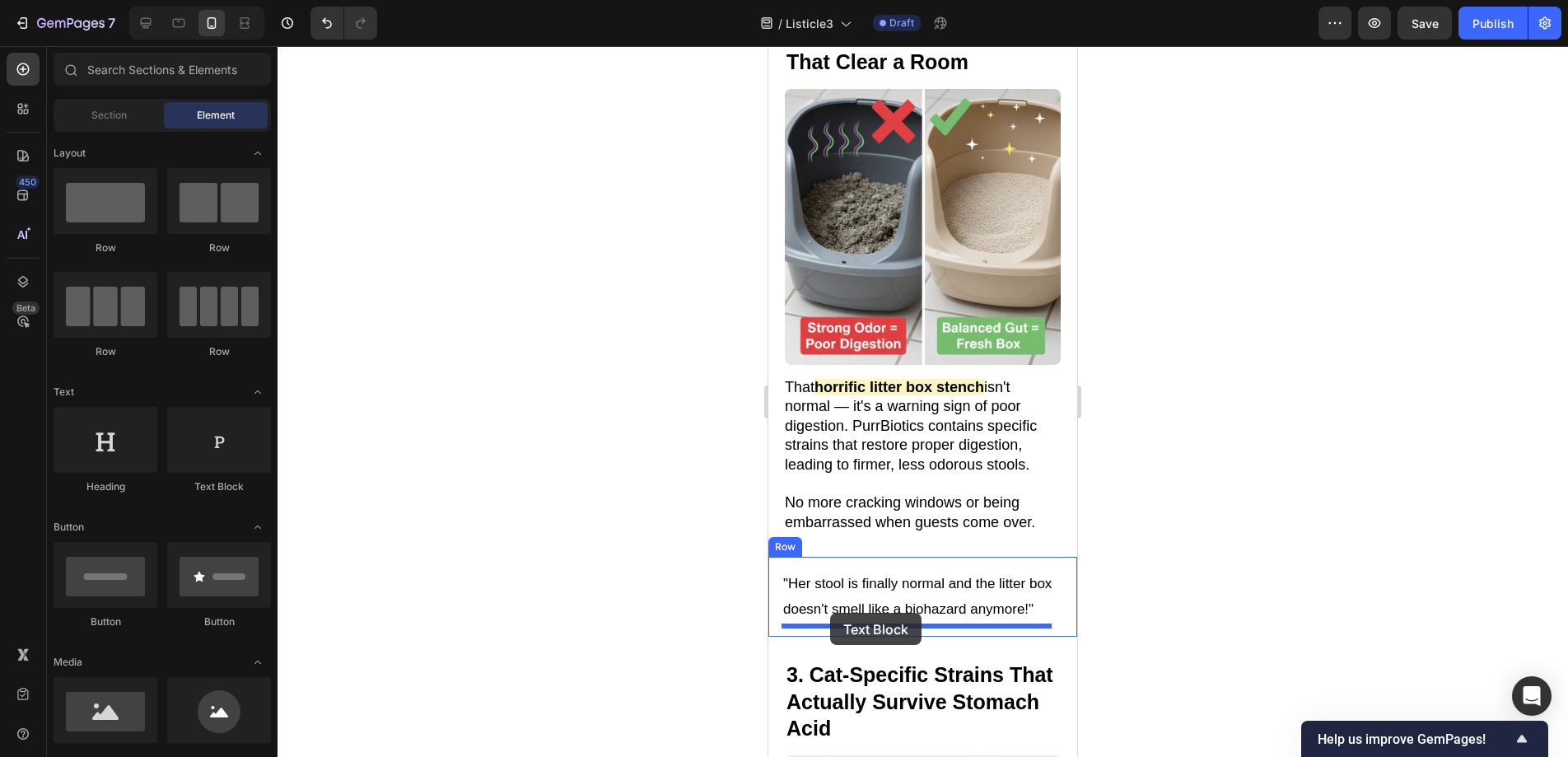
drag, startPoint x: 988, startPoint y: 480, endPoint x: 830, endPoint y: 613, distance: 206.5
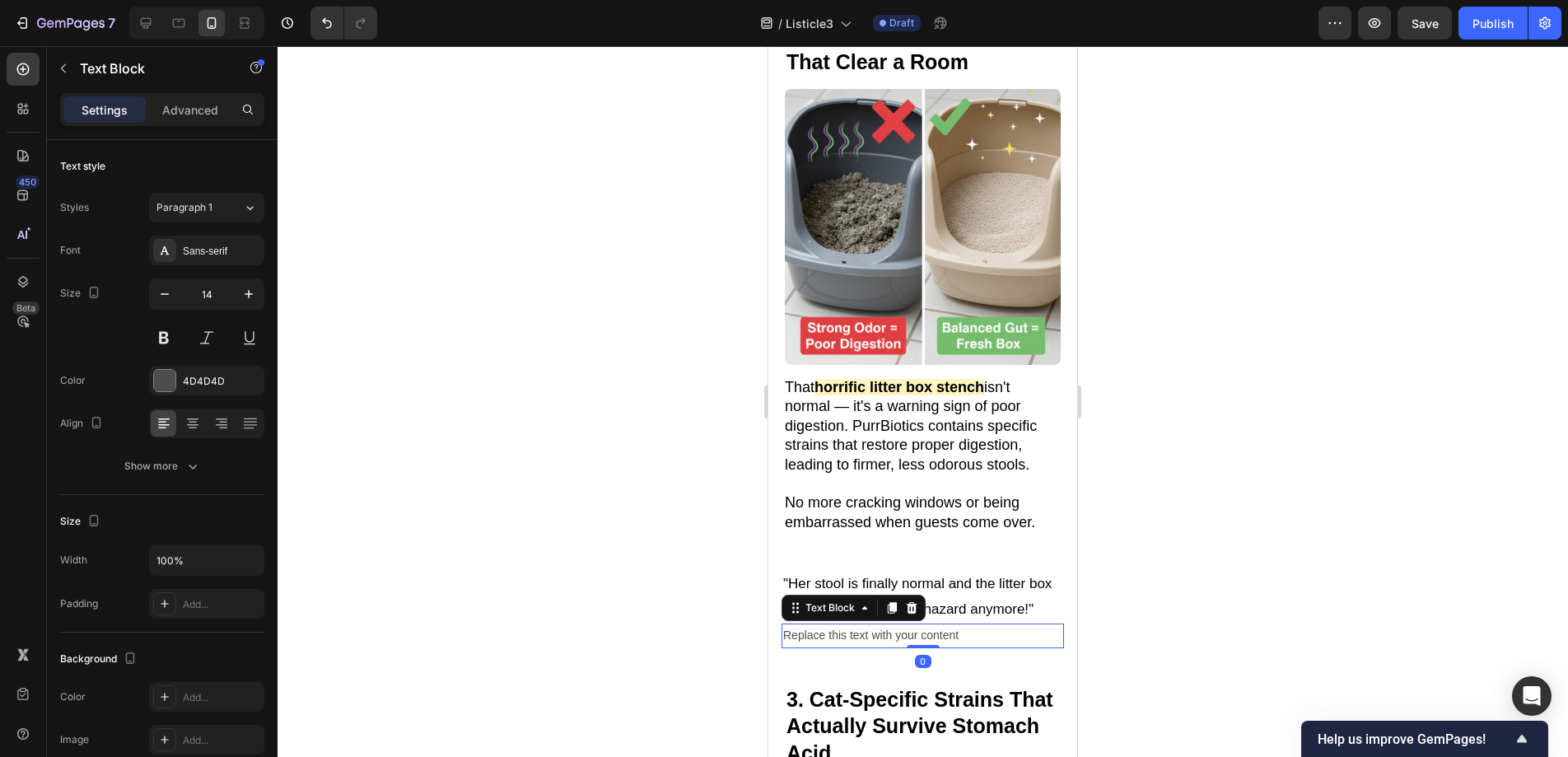
click at [973, 635] on div "Replace this text with your content" at bounding box center [922, 635] width 283 height 24
drag, startPoint x: 973, startPoint y: 635, endPoint x: 768, endPoint y: 630, distance: 205.1
click at [768, 630] on div ""Her stool is finally normal and the litter box doesn't smell like a biohazard …" at bounding box center [922, 609] width 309 height 104
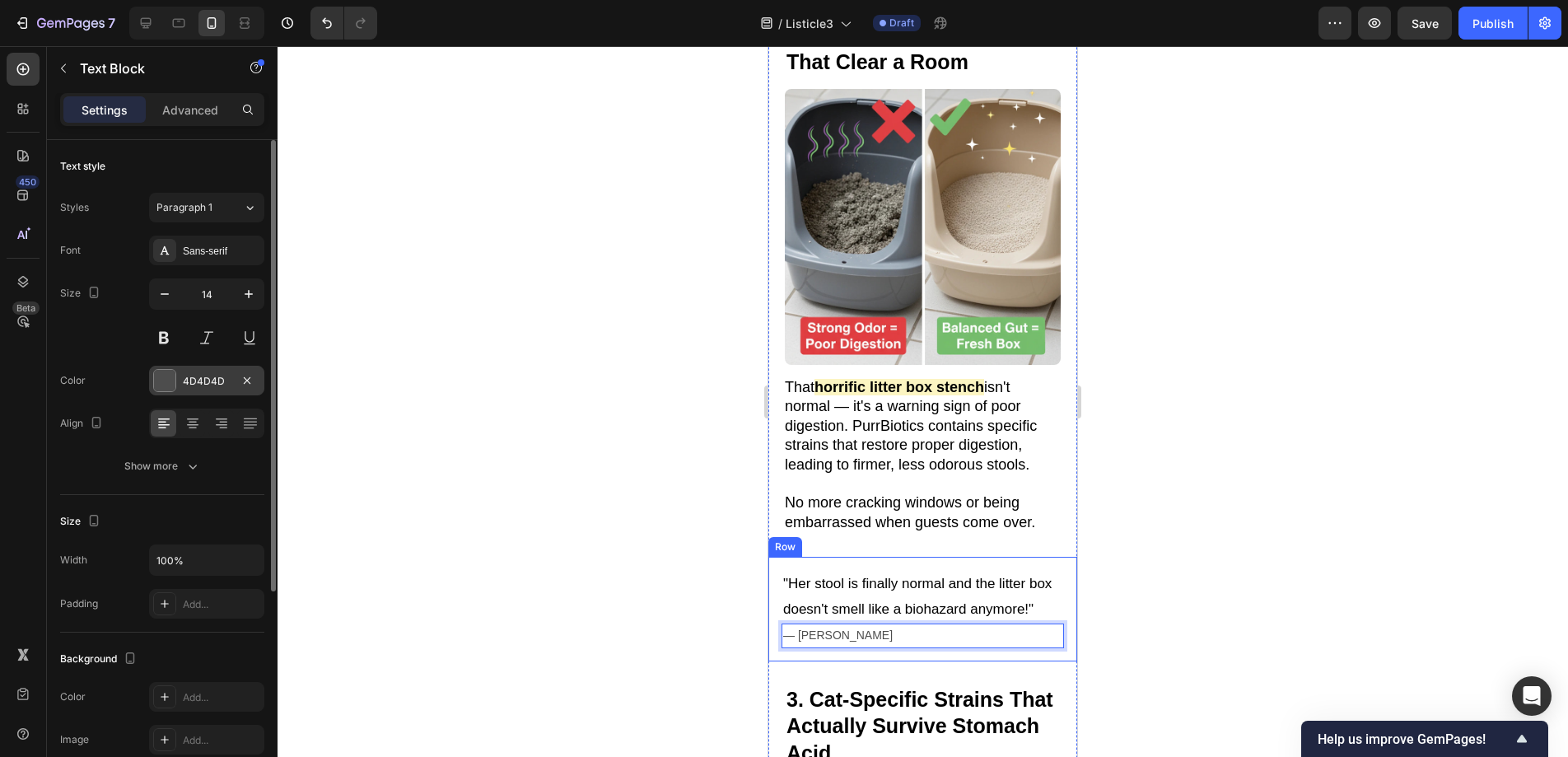
click at [156, 377] on div at bounding box center [164, 379] width 21 height 21
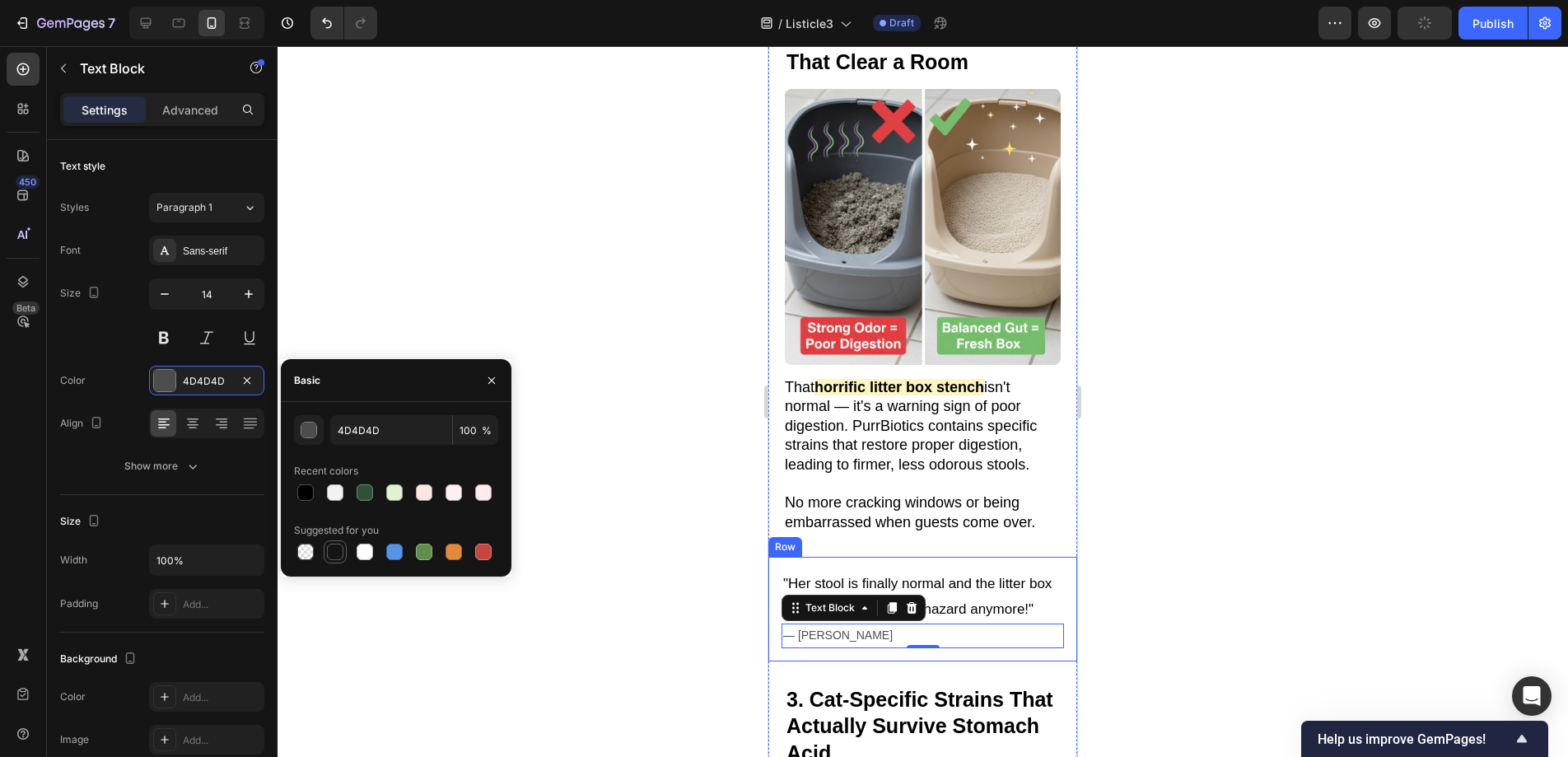
click at [341, 554] on div at bounding box center [335, 552] width 17 height 17
click at [301, 488] on div at bounding box center [305, 492] width 17 height 17
type input "000000"
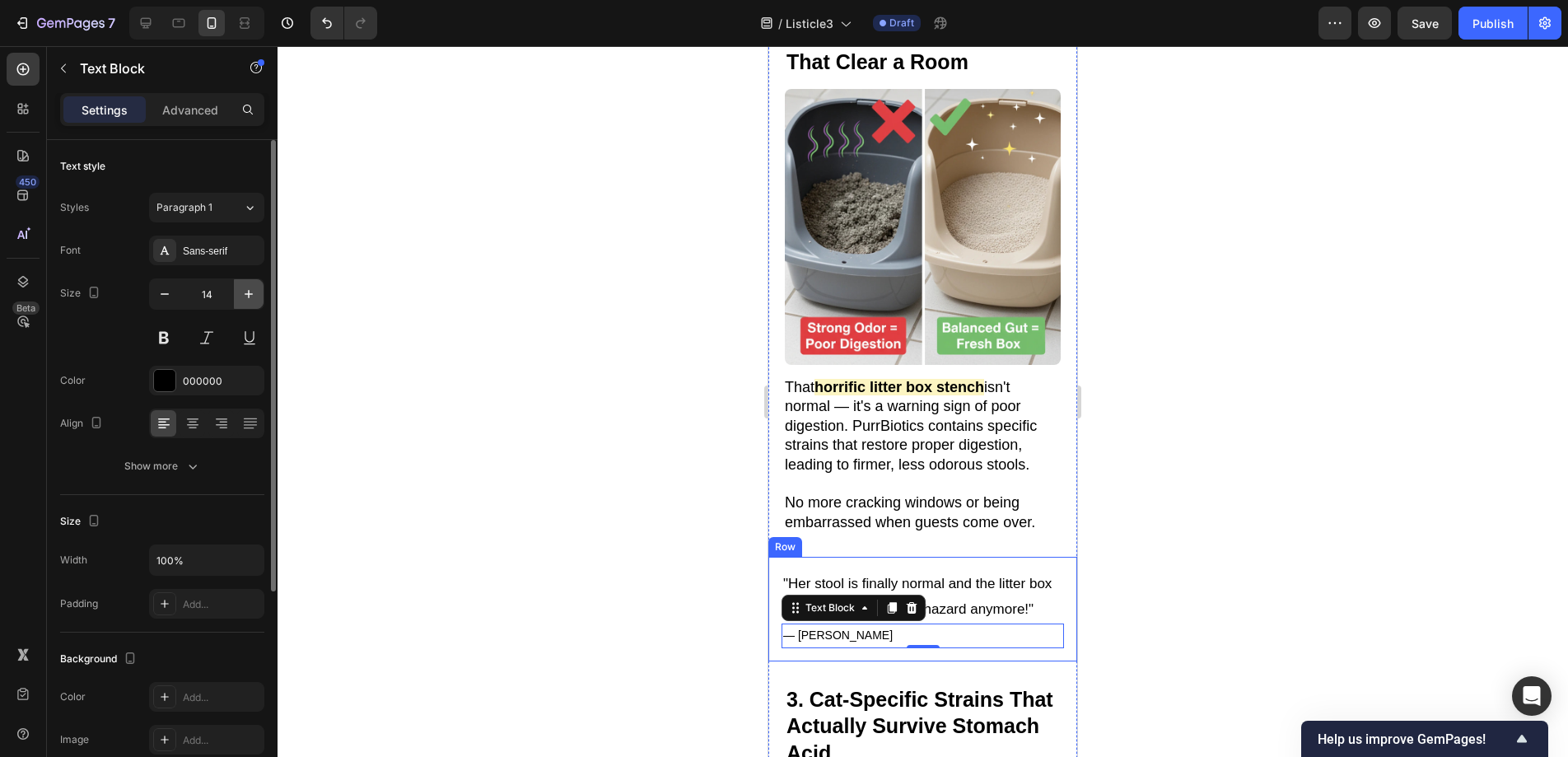
click at [245, 289] on icon "button" at bounding box center [248, 294] width 17 height 17
type input "18"
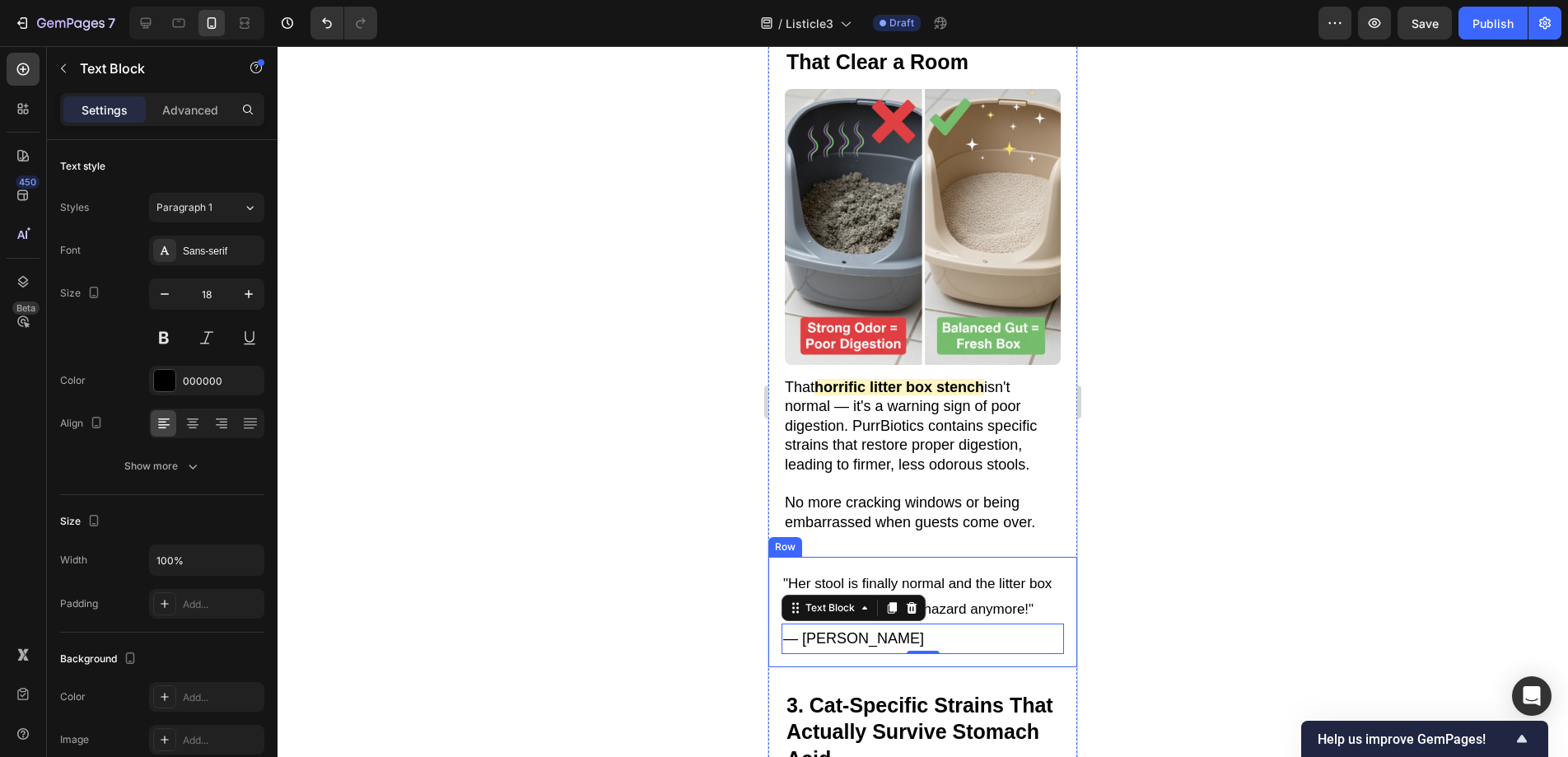
click at [477, 377] on div at bounding box center [922, 400] width 1290 height 710
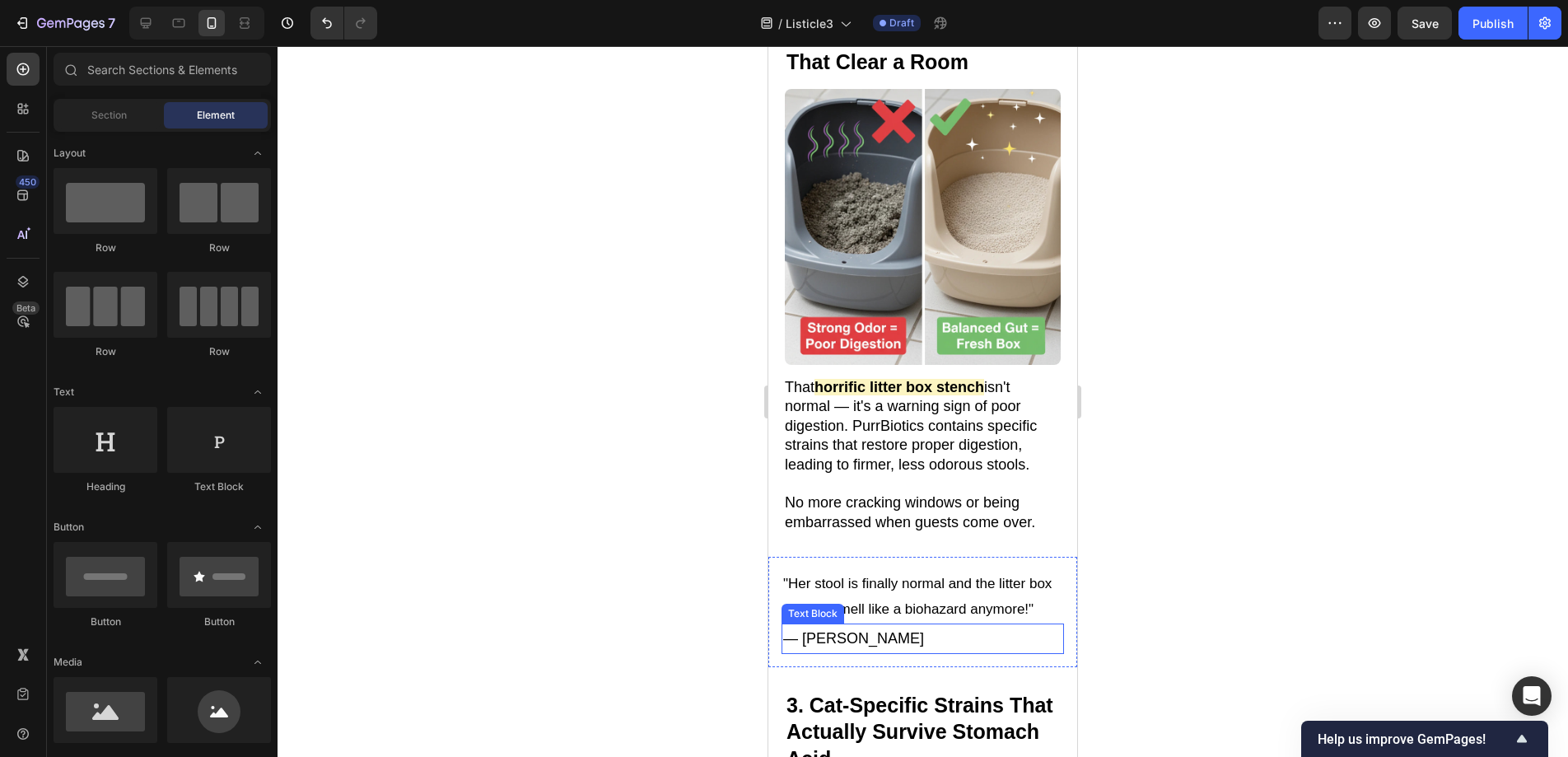
click at [841, 651] on p "— [PERSON_NAME]" at bounding box center [922, 637] width 279 height 26
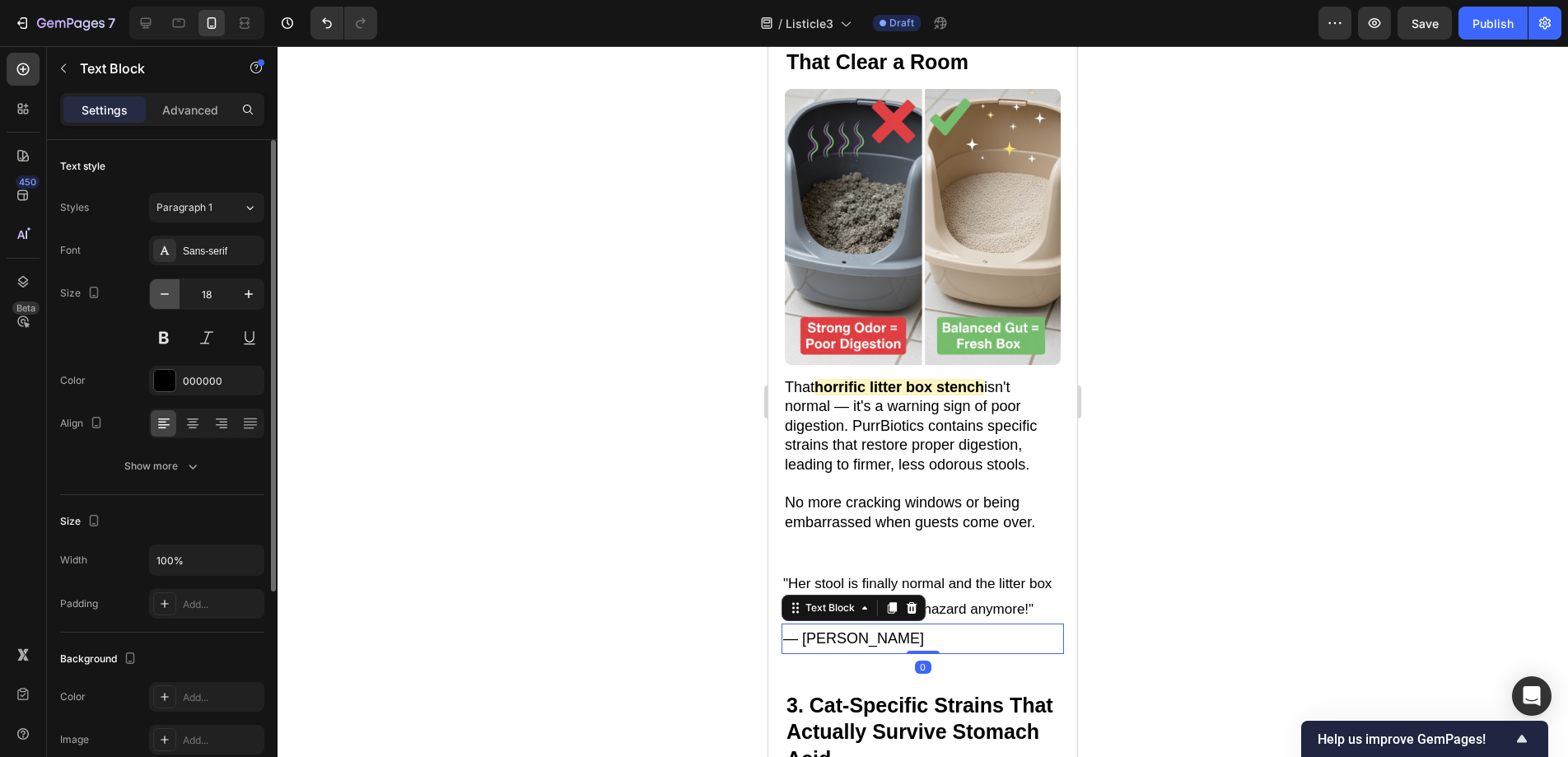
click at [173, 284] on button "button" at bounding box center [164, 294] width 30 height 30
type input "17"
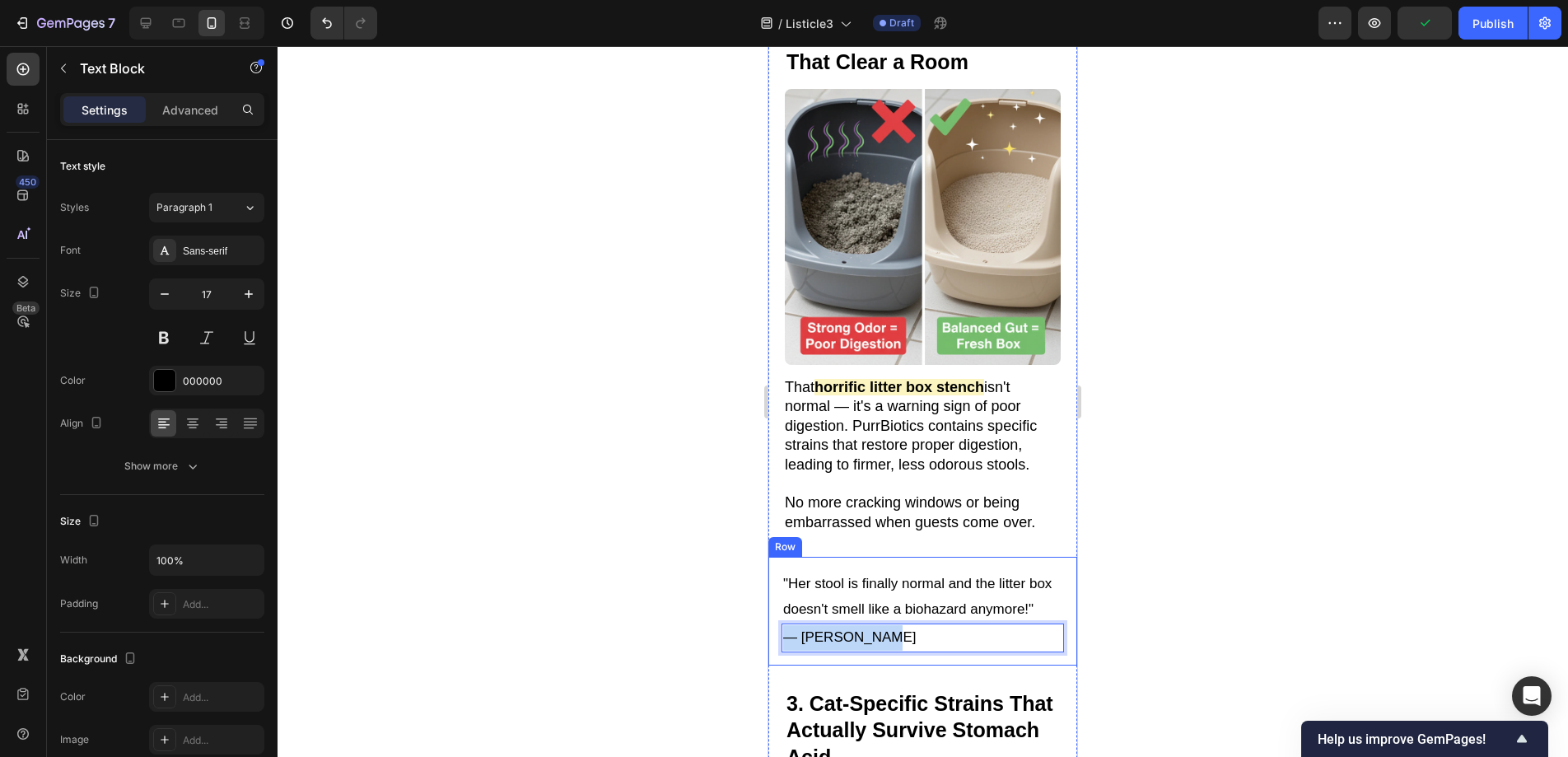
drag, startPoint x: 882, startPoint y: 638, endPoint x: 1529, endPoint y: 667, distance: 647.6
click at [771, 630] on div ""Her stool is finally normal and the litter box doesn't smell like a biohazard …" at bounding box center [922, 611] width 309 height 109
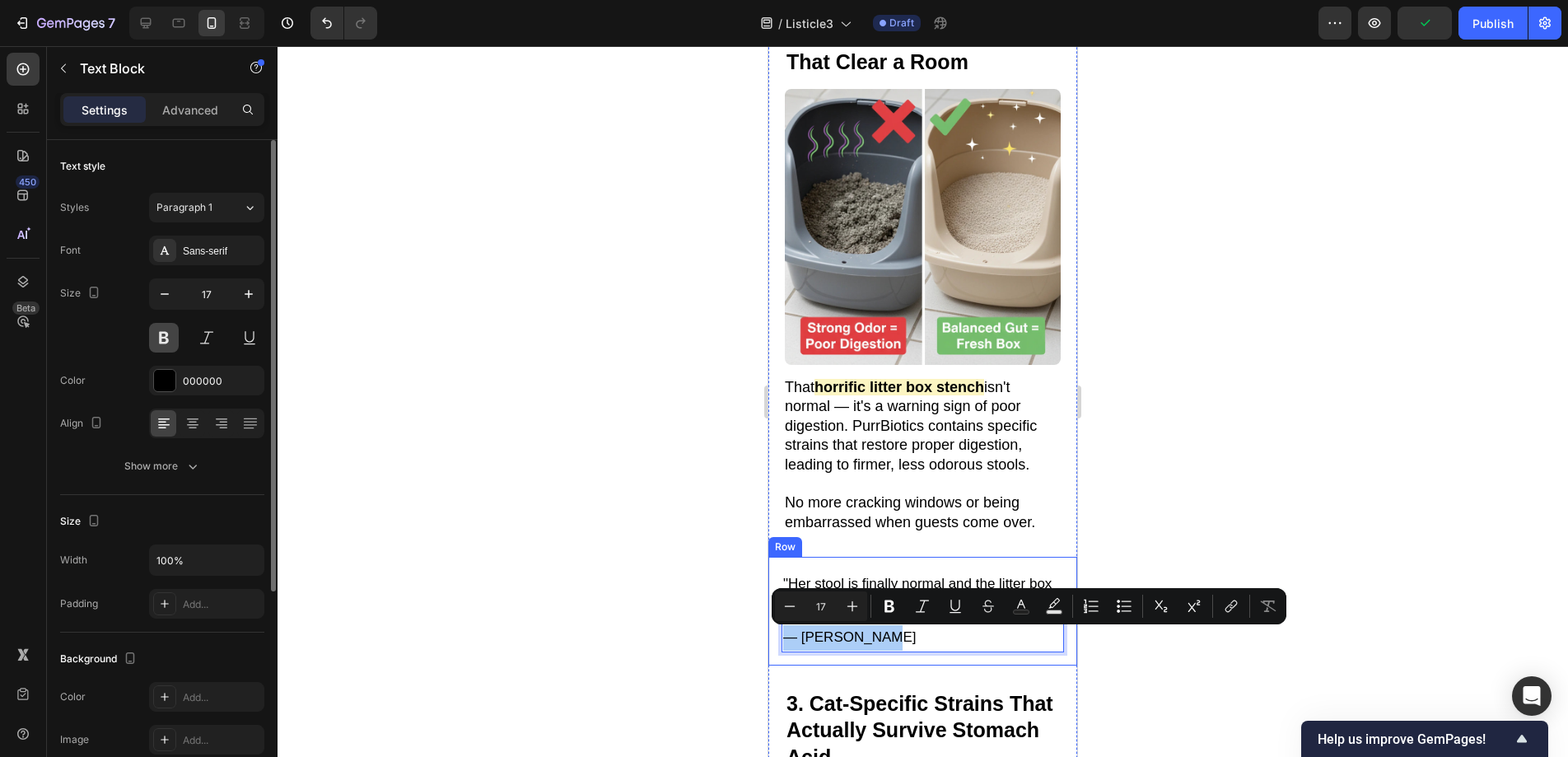
click at [154, 335] on button at bounding box center [164, 338] width 30 height 30
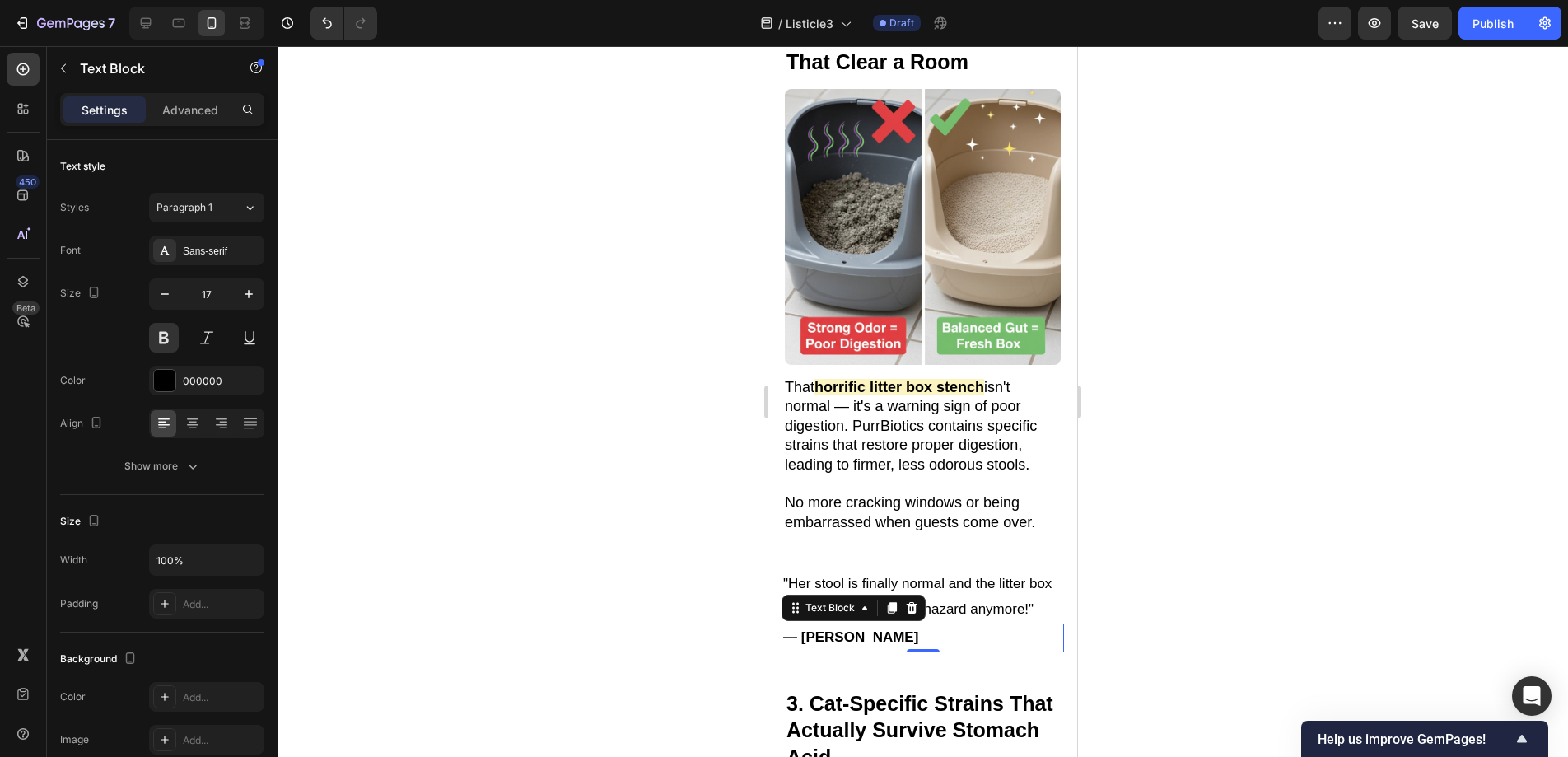
click at [1214, 573] on div at bounding box center [922, 400] width 1290 height 710
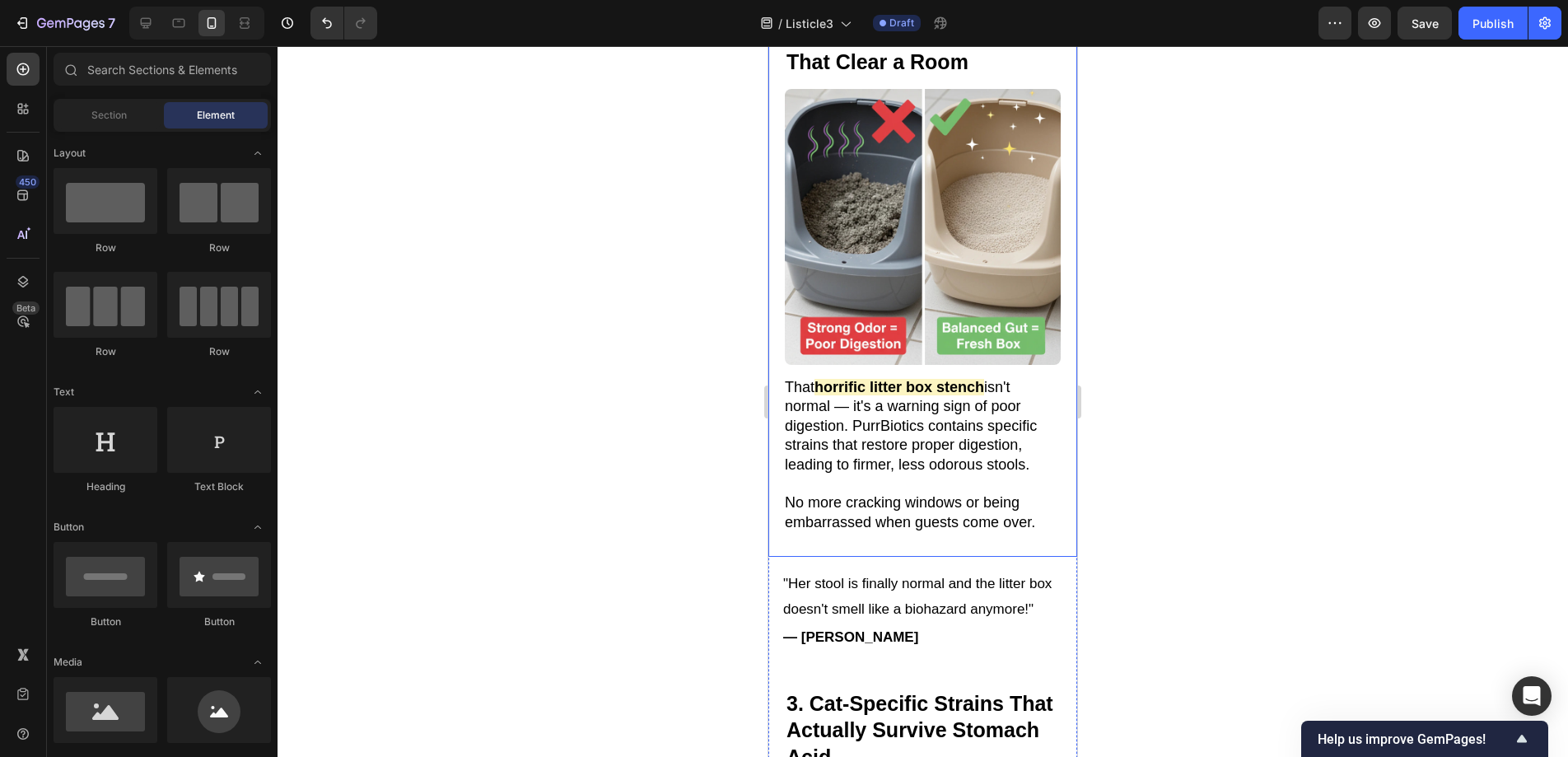
click at [1039, 521] on div "2. Ends "Dumps of Doom" That Clear a Room Heading Image 3. The Litter Box Smell…" at bounding box center [922, 277] width 309 height 559
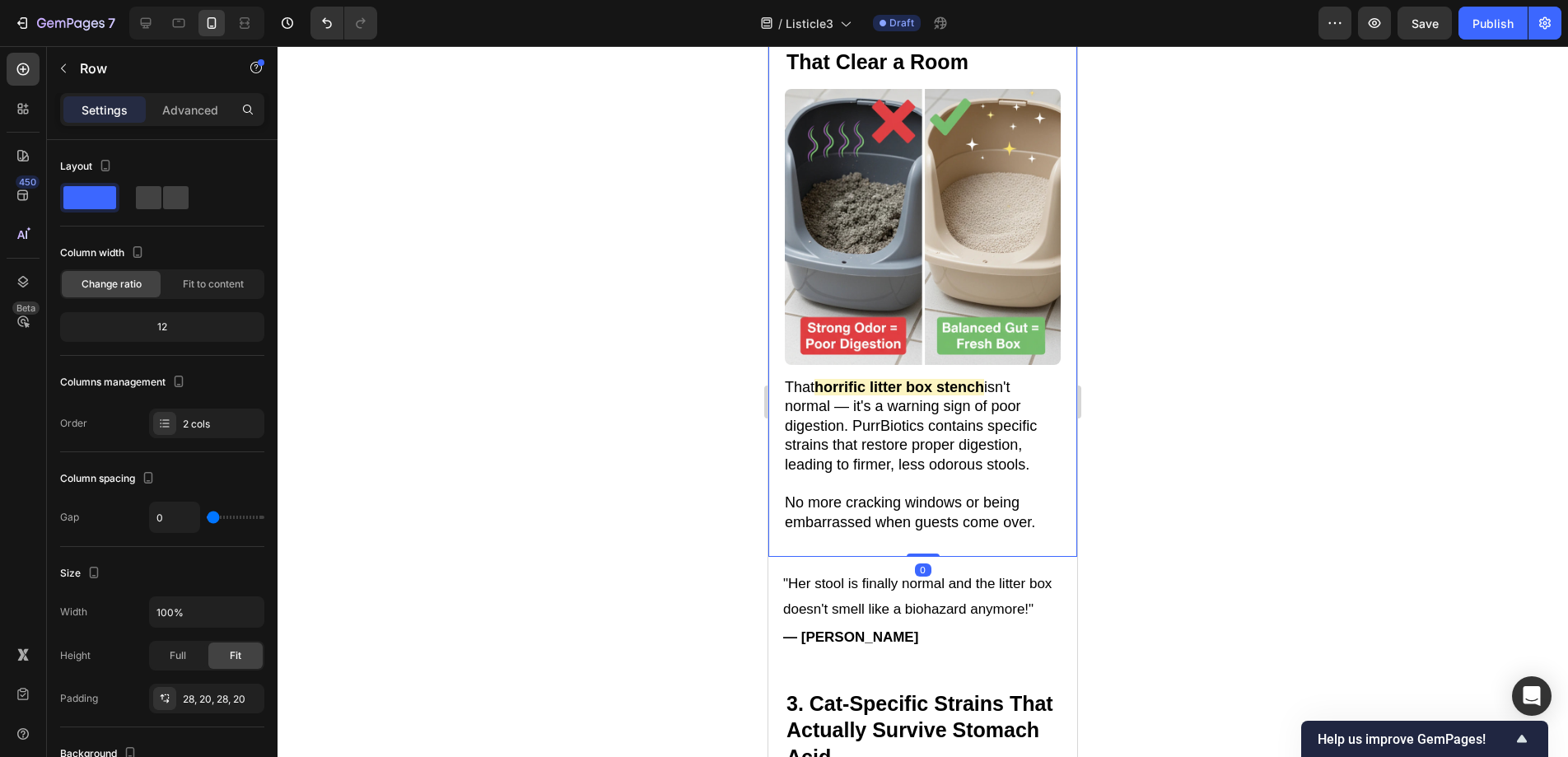
click at [909, 512] on div "2. Ends "Dumps of Doom" That Clear a Room Heading Image 3. The Litter Box Smell…" at bounding box center [922, 277] width 309 height 559
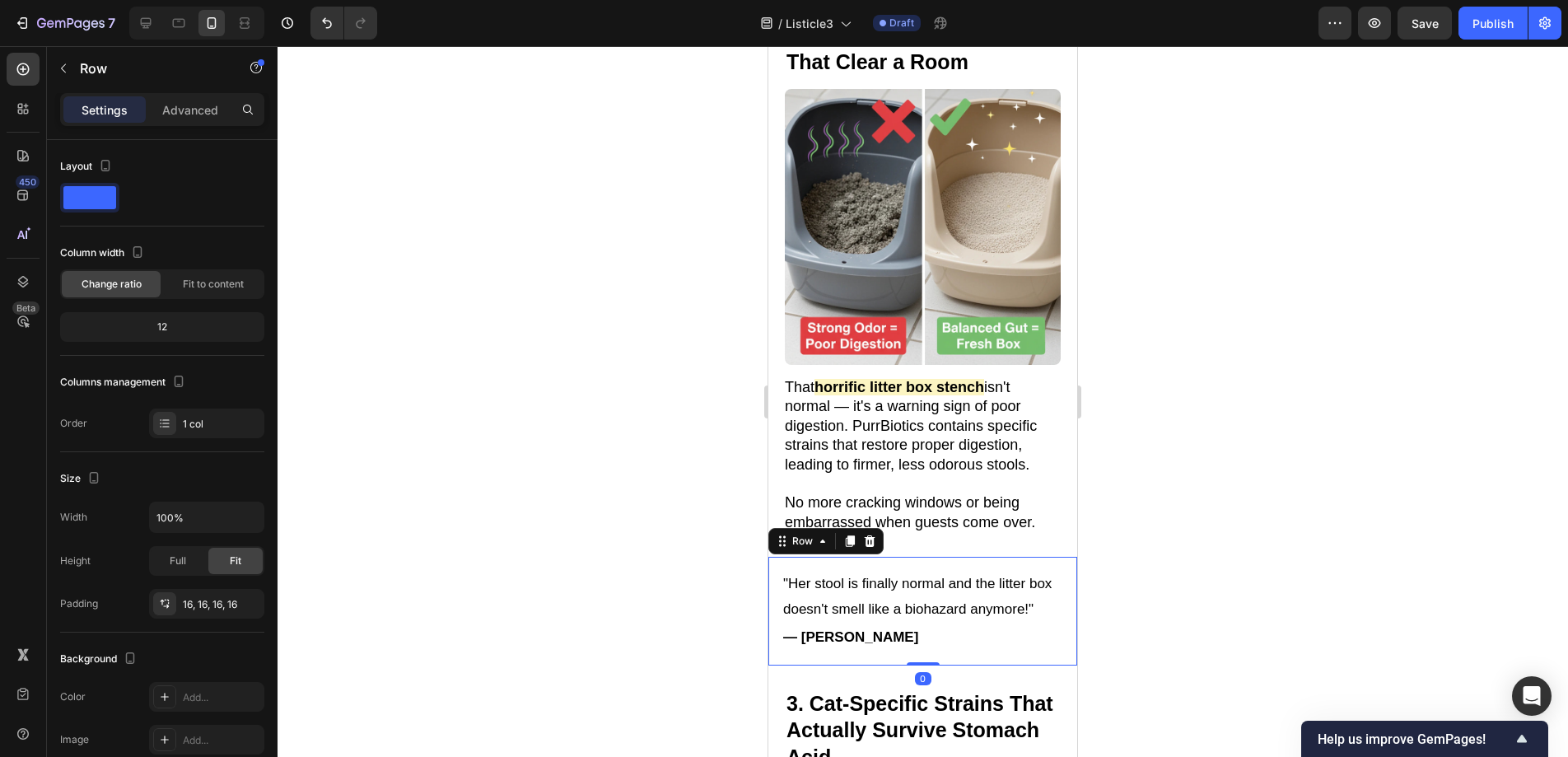
click at [978, 557] on div ""Her stool is finally normal and the litter box doesn't smell like a biohazard …" at bounding box center [922, 611] width 309 height 109
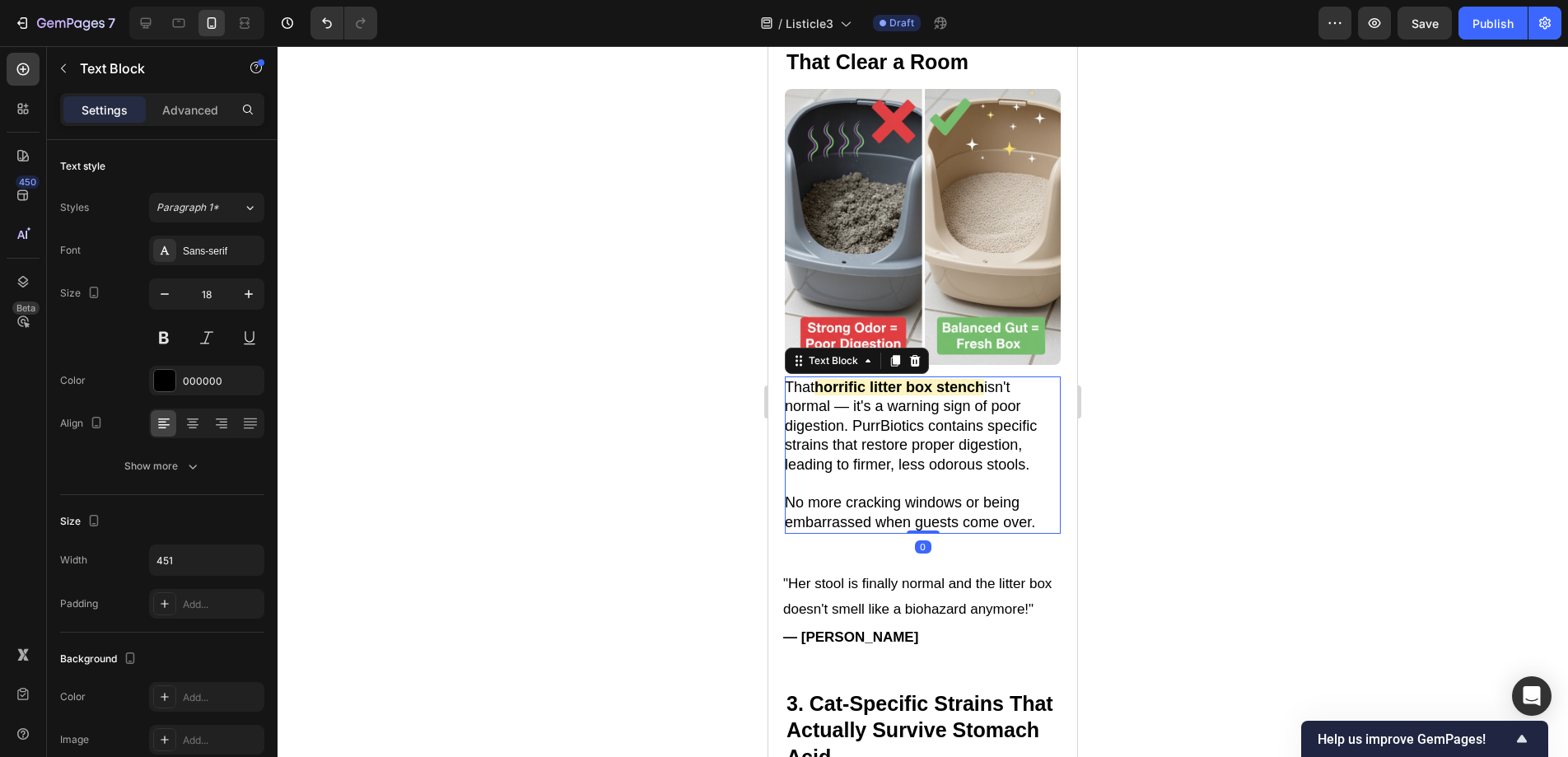
click at [1007, 493] on p "No more cracking windows or being embarrassed when guests come over." at bounding box center [921, 512] width 274 height 39
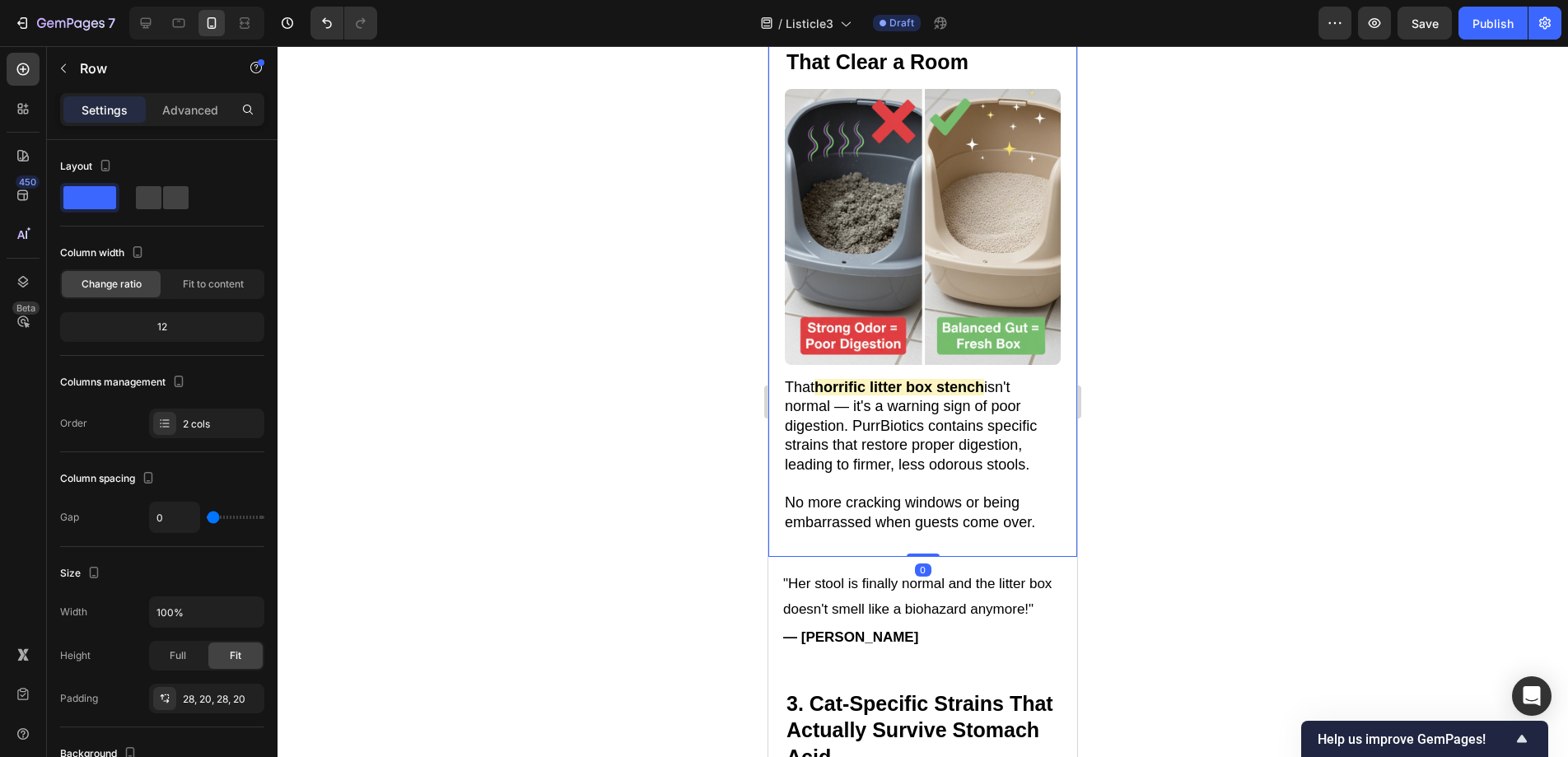
click at [1007, 517] on div "2. Ends "Dumps of Doom" That Clear a Room Heading Image 3. The Litter Box Smell…" at bounding box center [922, 277] width 309 height 559
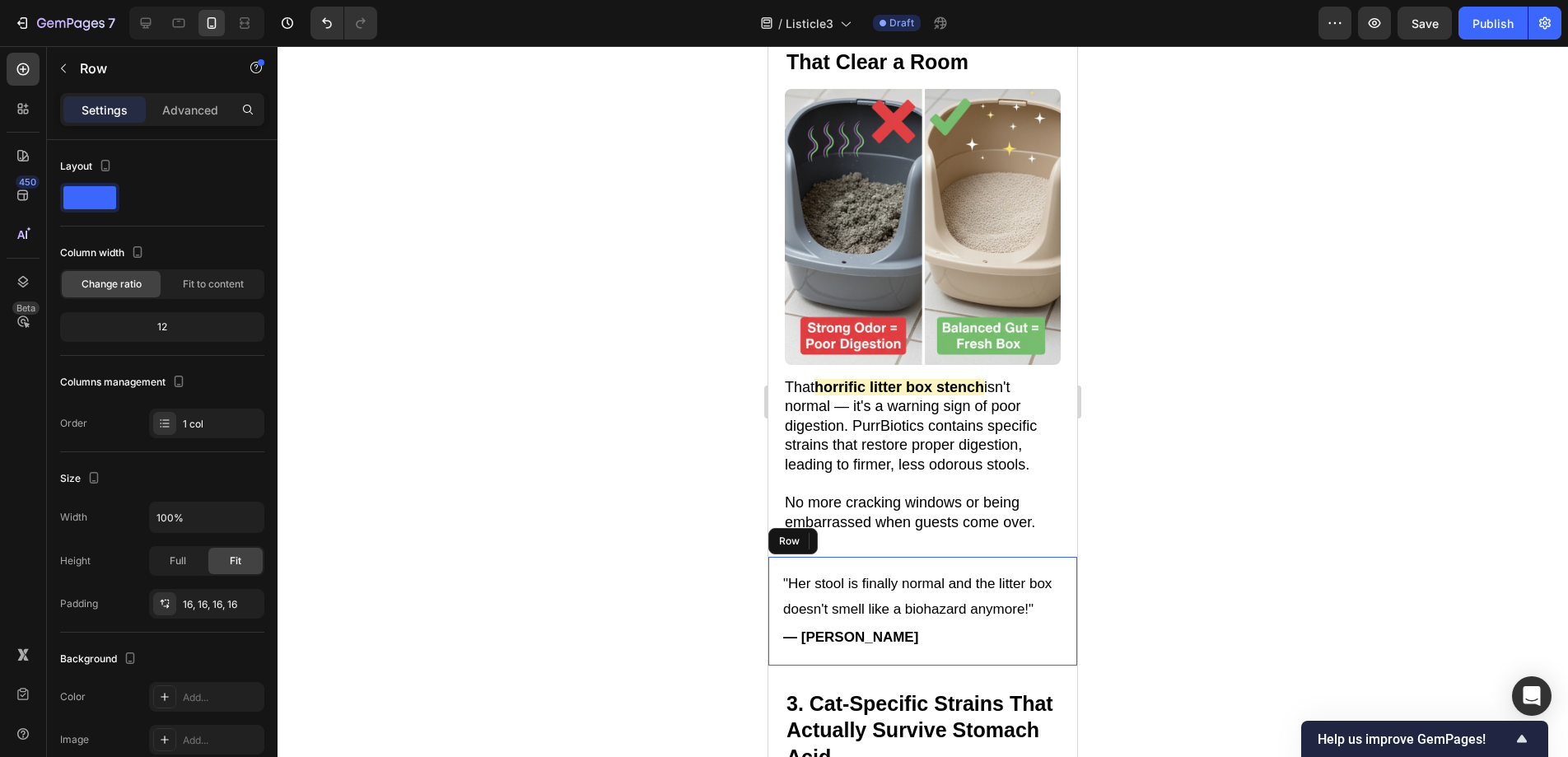
click at [1008, 557] on div ""Her stool is finally normal and the litter box doesn't smell like a biohazard …" at bounding box center [922, 611] width 309 height 109
click at [777, 571] on div ""Her stool is finally normal and the litter box doesn't smell like a biohazard …" at bounding box center [922, 611] width 309 height 109
click at [1061, 557] on div ""Her stool is finally normal and the litter box doesn't smell like a biohazard …" at bounding box center [922, 611] width 309 height 109
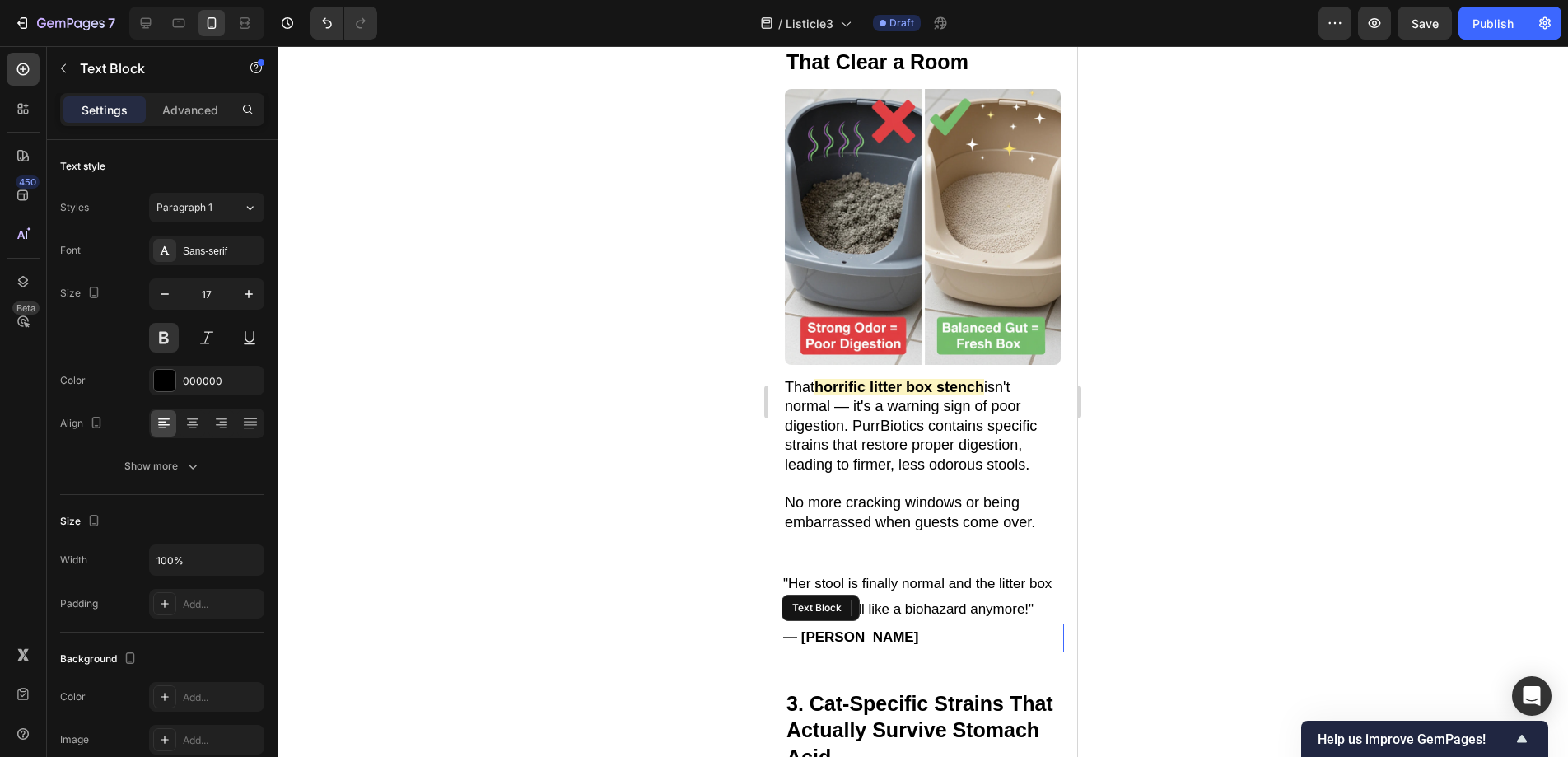
click at [1028, 648] on p "— [PERSON_NAME]" at bounding box center [922, 637] width 279 height 26
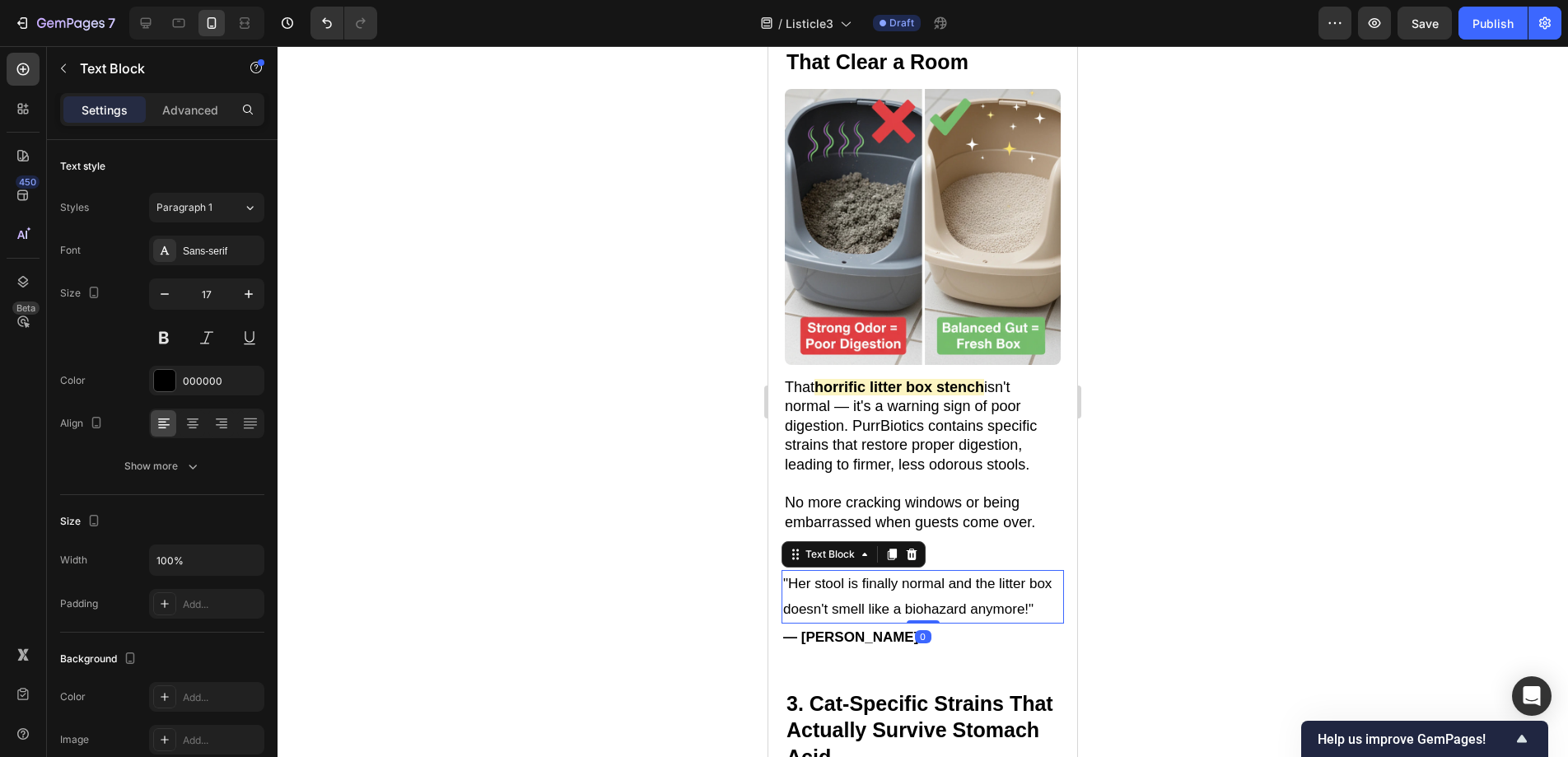
click at [1028, 620] on p ""Her stool is finally normal and the litter box doesn't smell like a biohazard …" at bounding box center [922, 597] width 279 height 50
click at [1054, 633] on div ""Her stool is finally normal and the litter box doesn't smell like a biohazard …" at bounding box center [922, 611] width 309 height 109
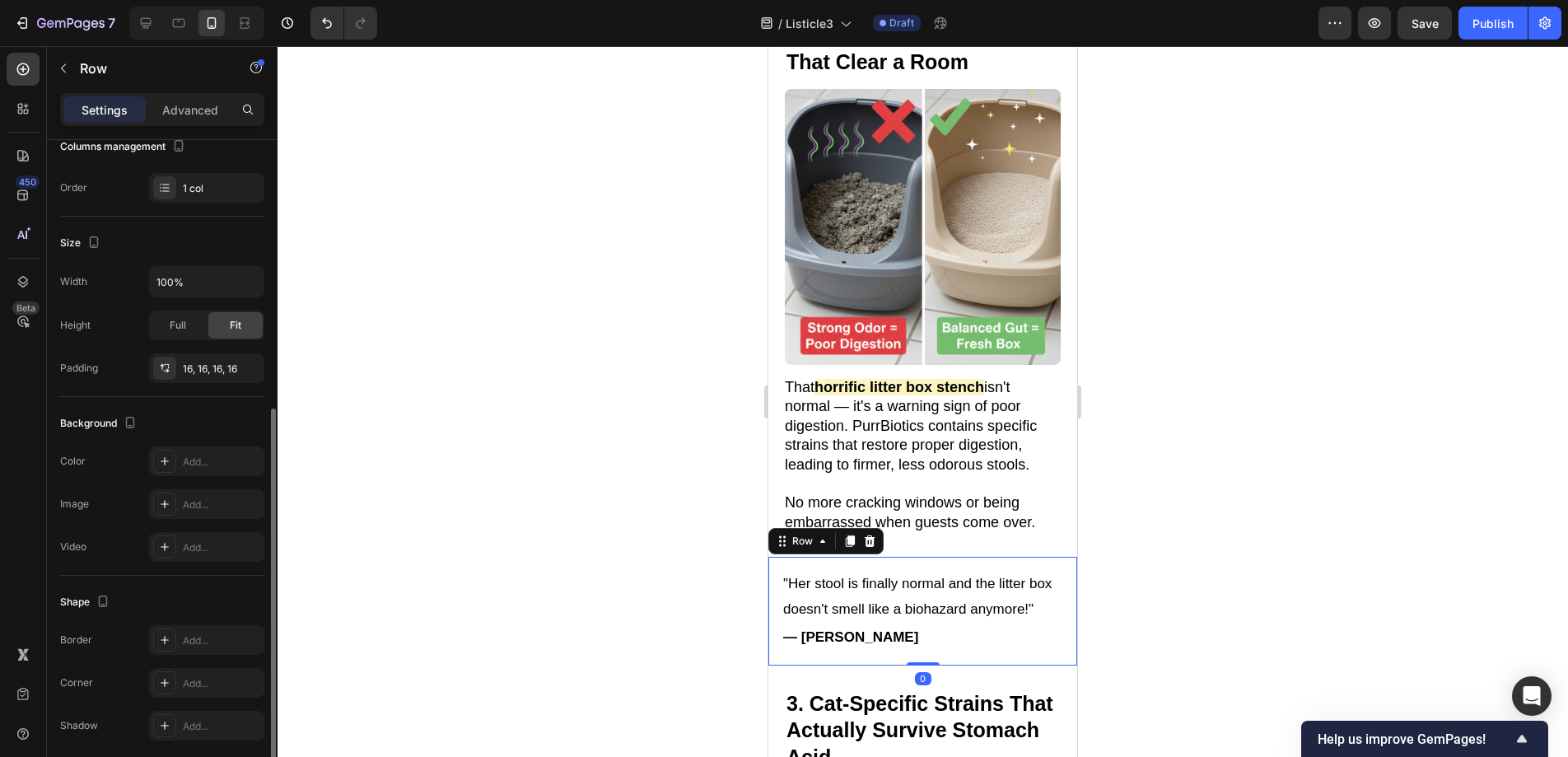
scroll to position [298, 0]
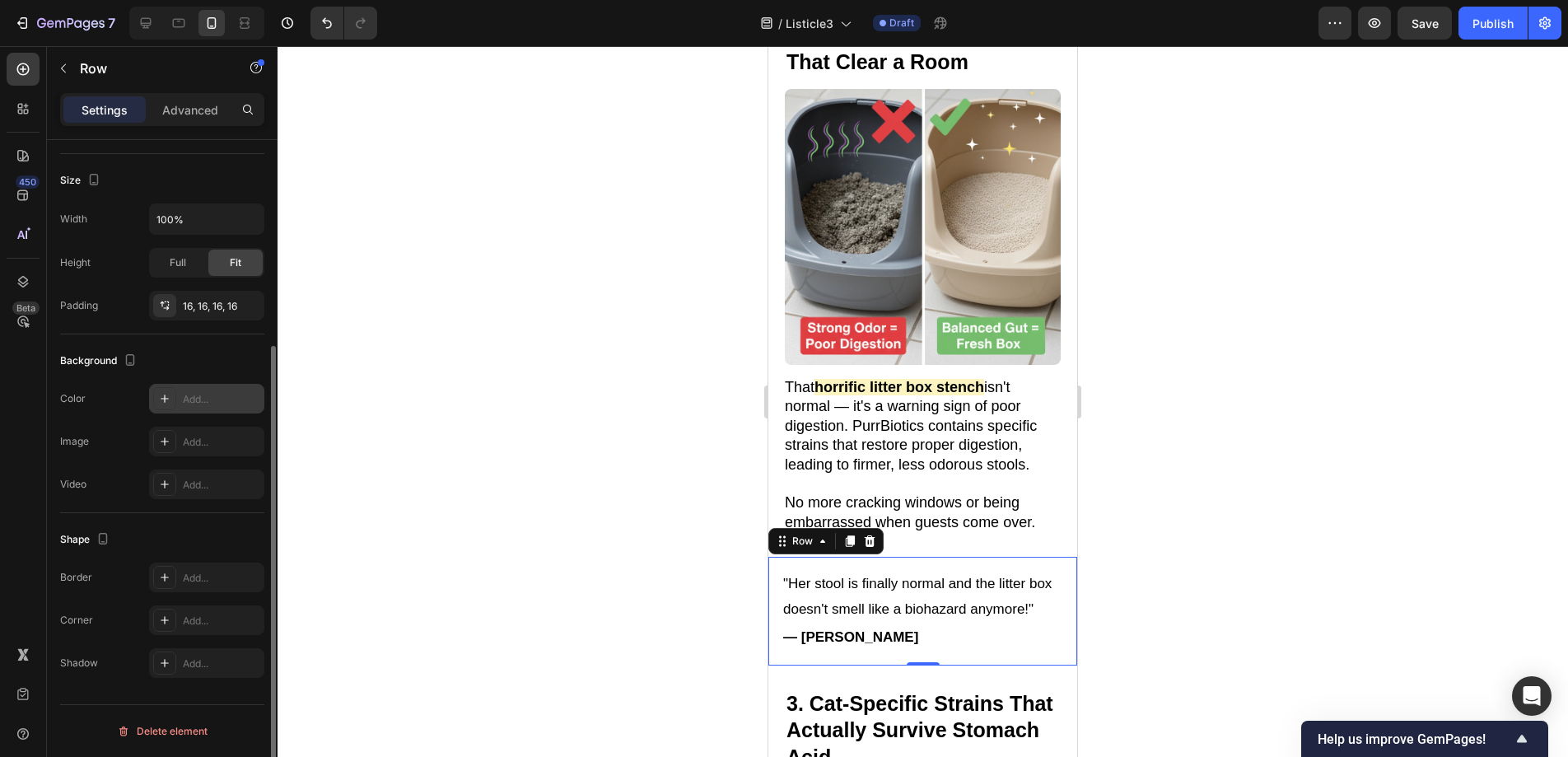
click at [192, 401] on div "Add..." at bounding box center [222, 398] width 78 height 15
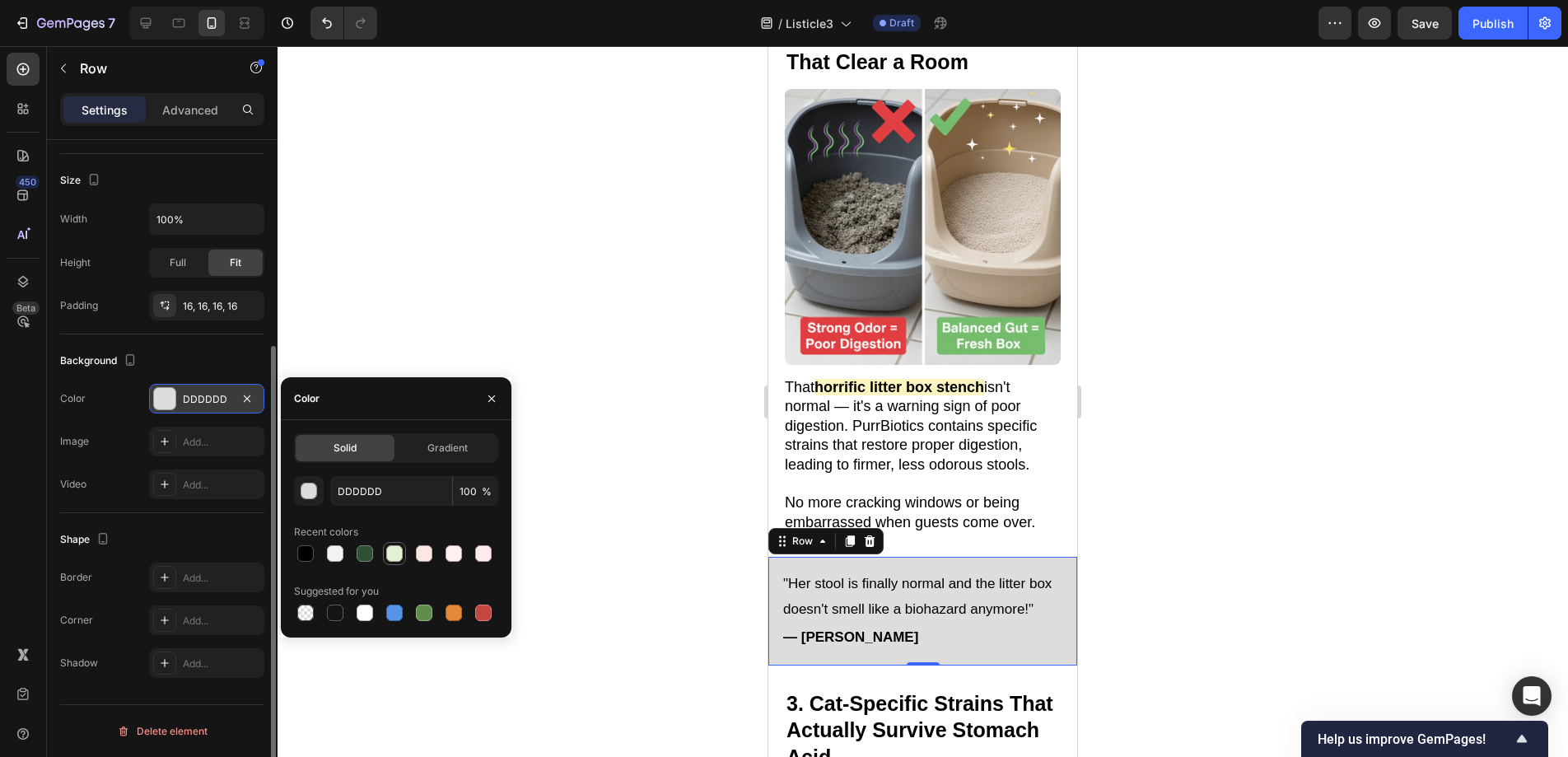
click at [391, 558] on div at bounding box center [394, 553] width 17 height 17
type input "E1F2D1"
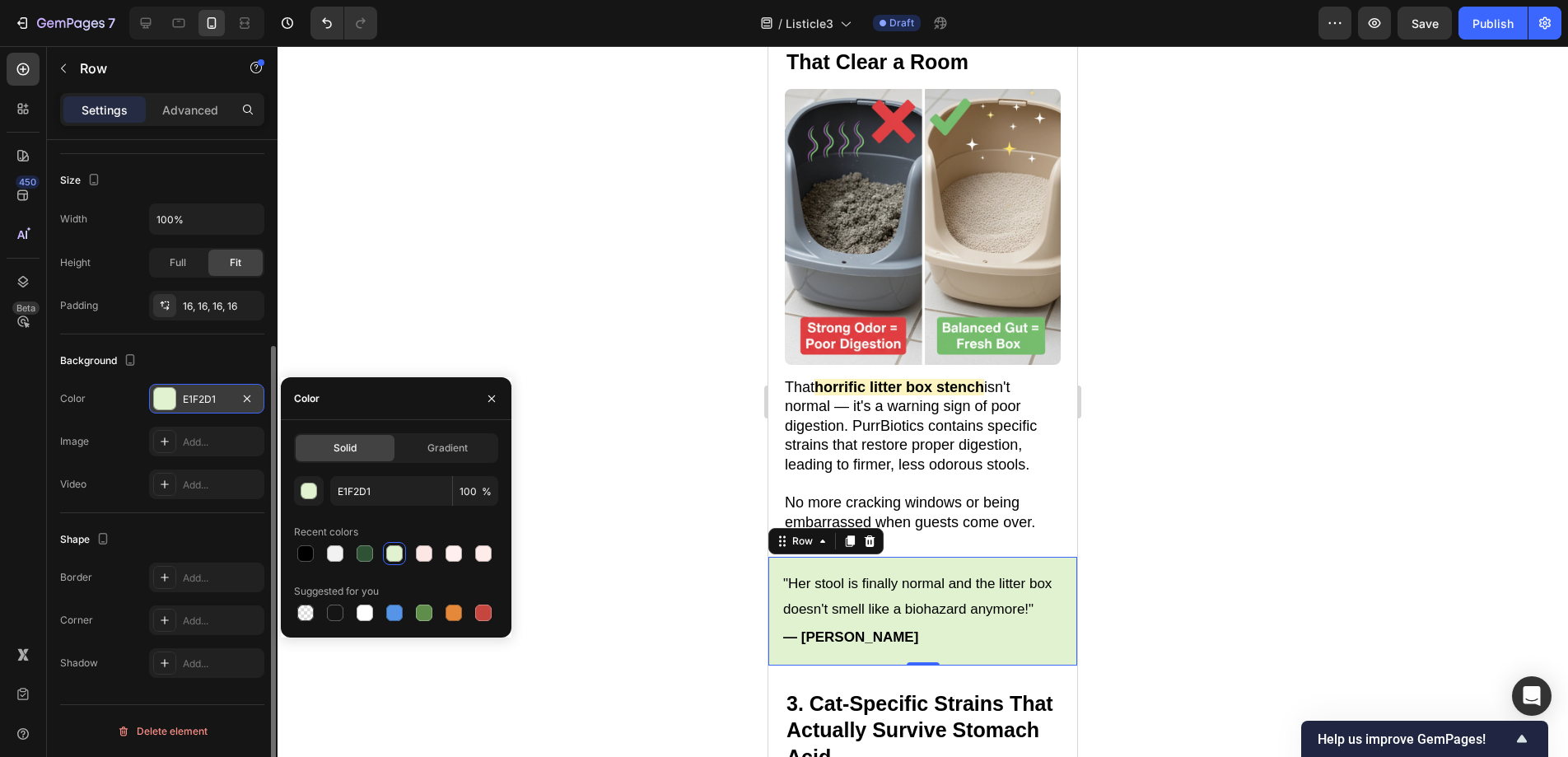
click at [199, 547] on div "Shape" at bounding box center [161, 539] width 204 height 26
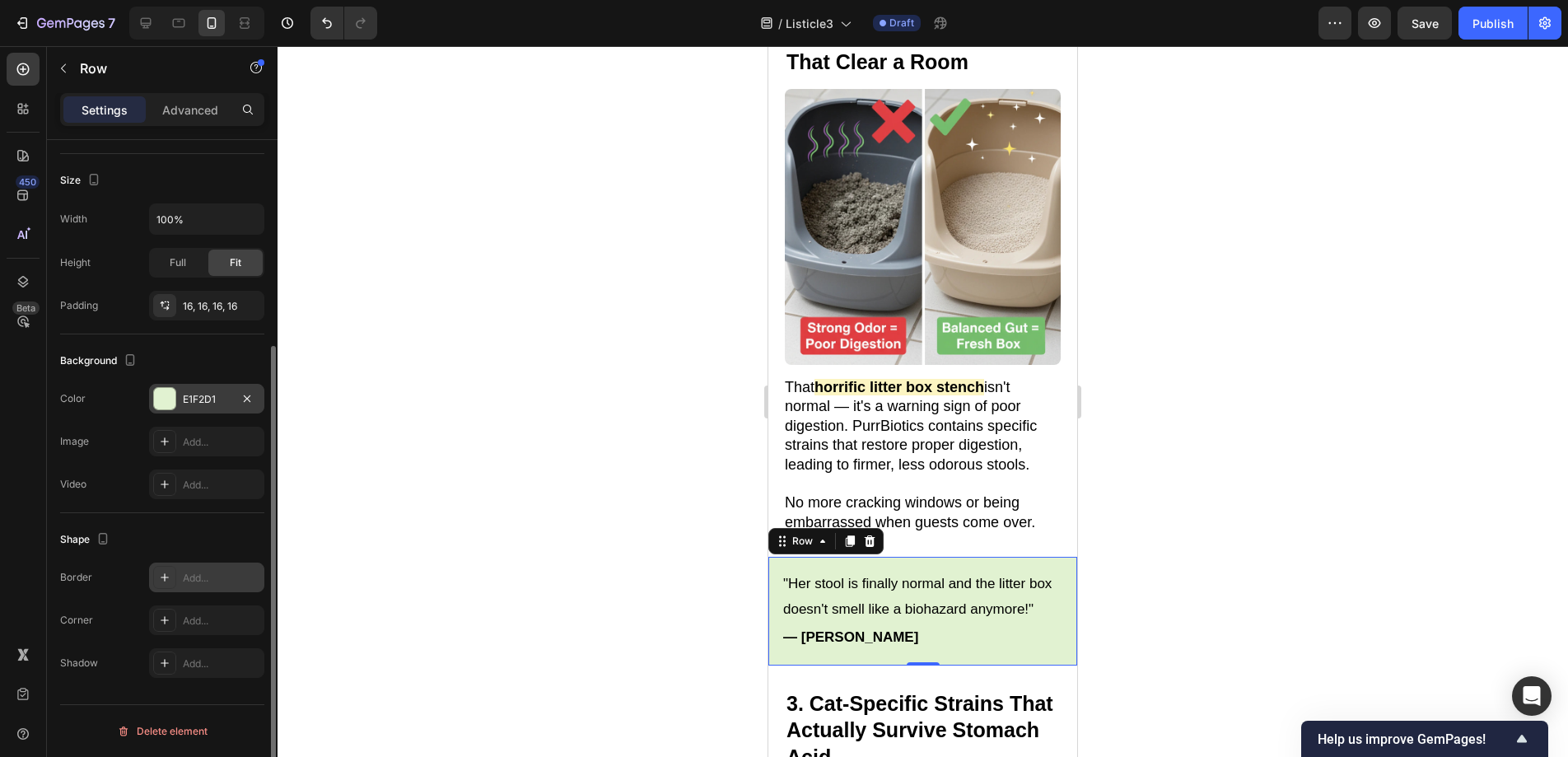
click at [204, 589] on div "Add..." at bounding box center [207, 578] width 116 height 30
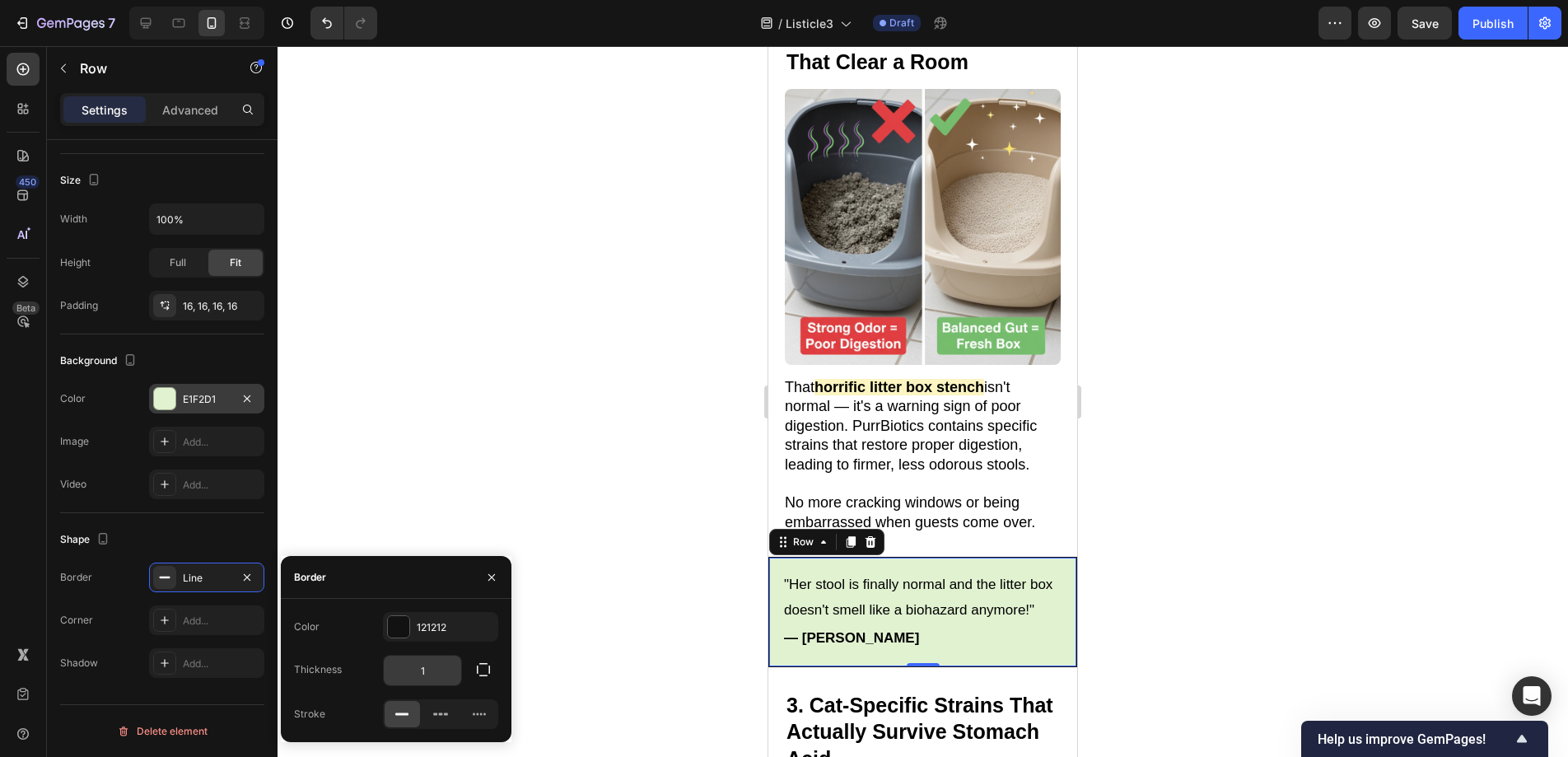
click at [426, 681] on input "1" at bounding box center [422, 670] width 78 height 30
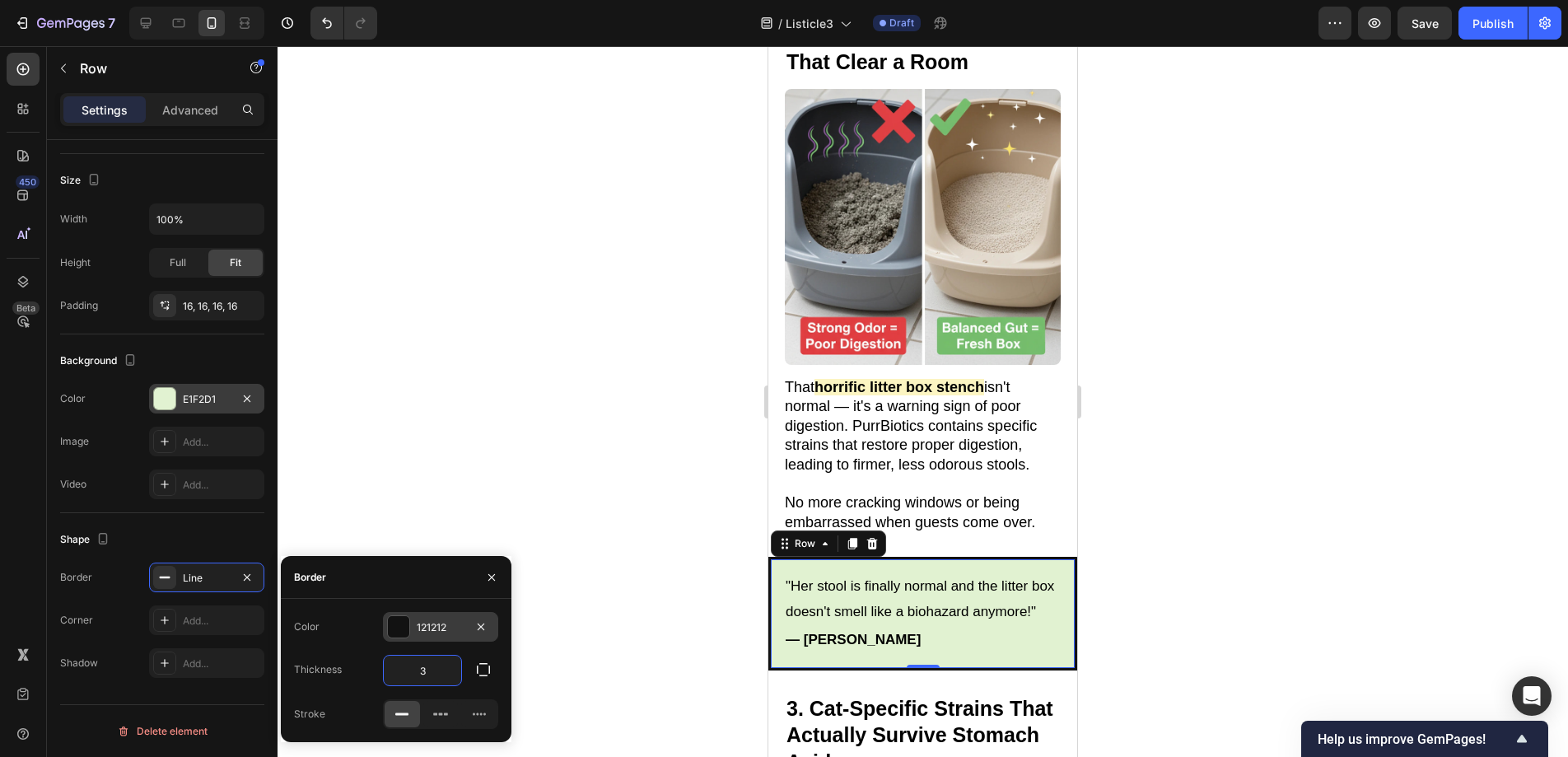
type input "3"
click at [400, 628] on div at bounding box center [397, 626] width 21 height 21
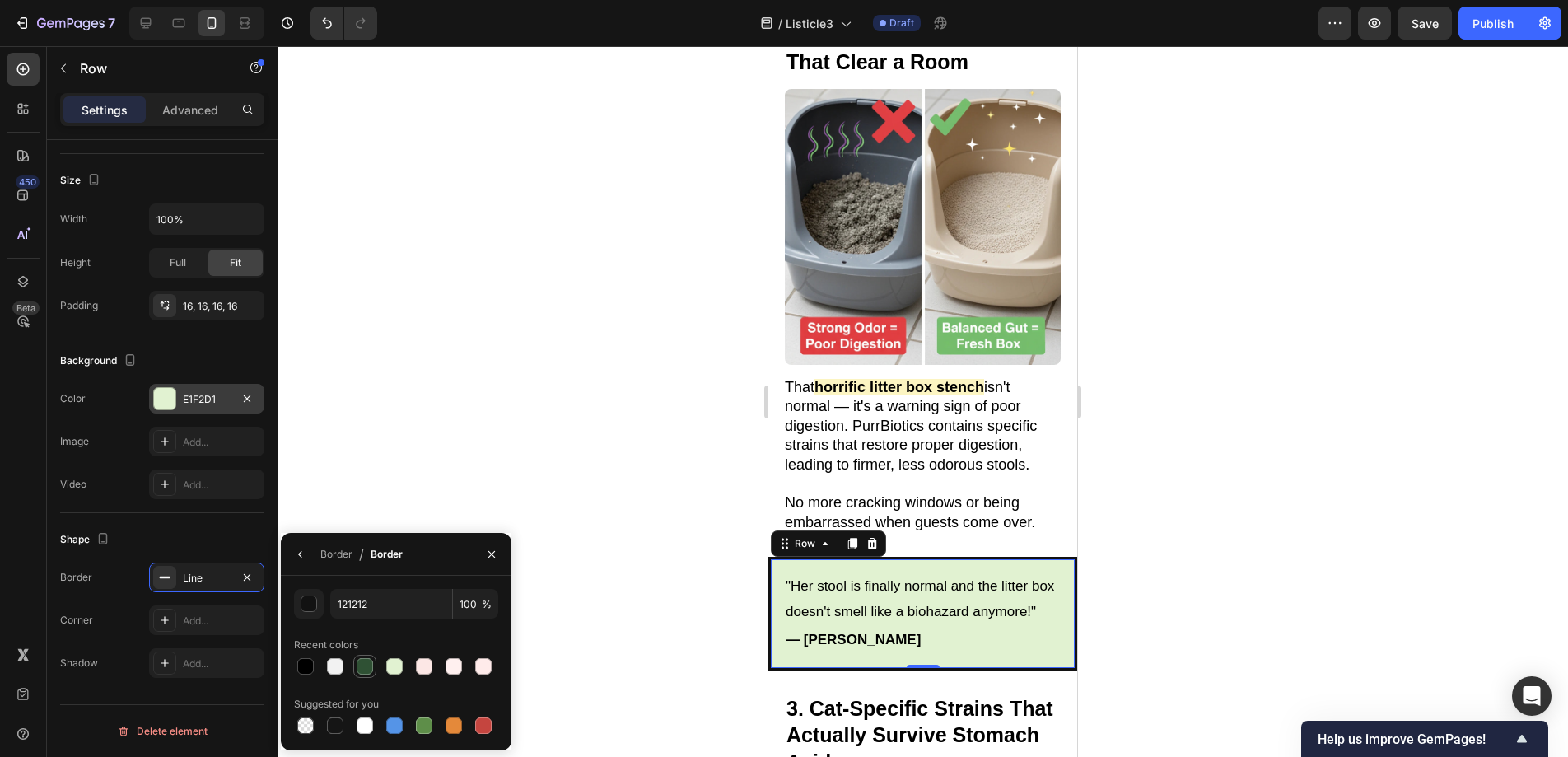
click at [359, 663] on div at bounding box center [365, 665] width 17 height 17
type input "2F5134"
click at [334, 552] on div "Border" at bounding box center [337, 554] width 32 height 15
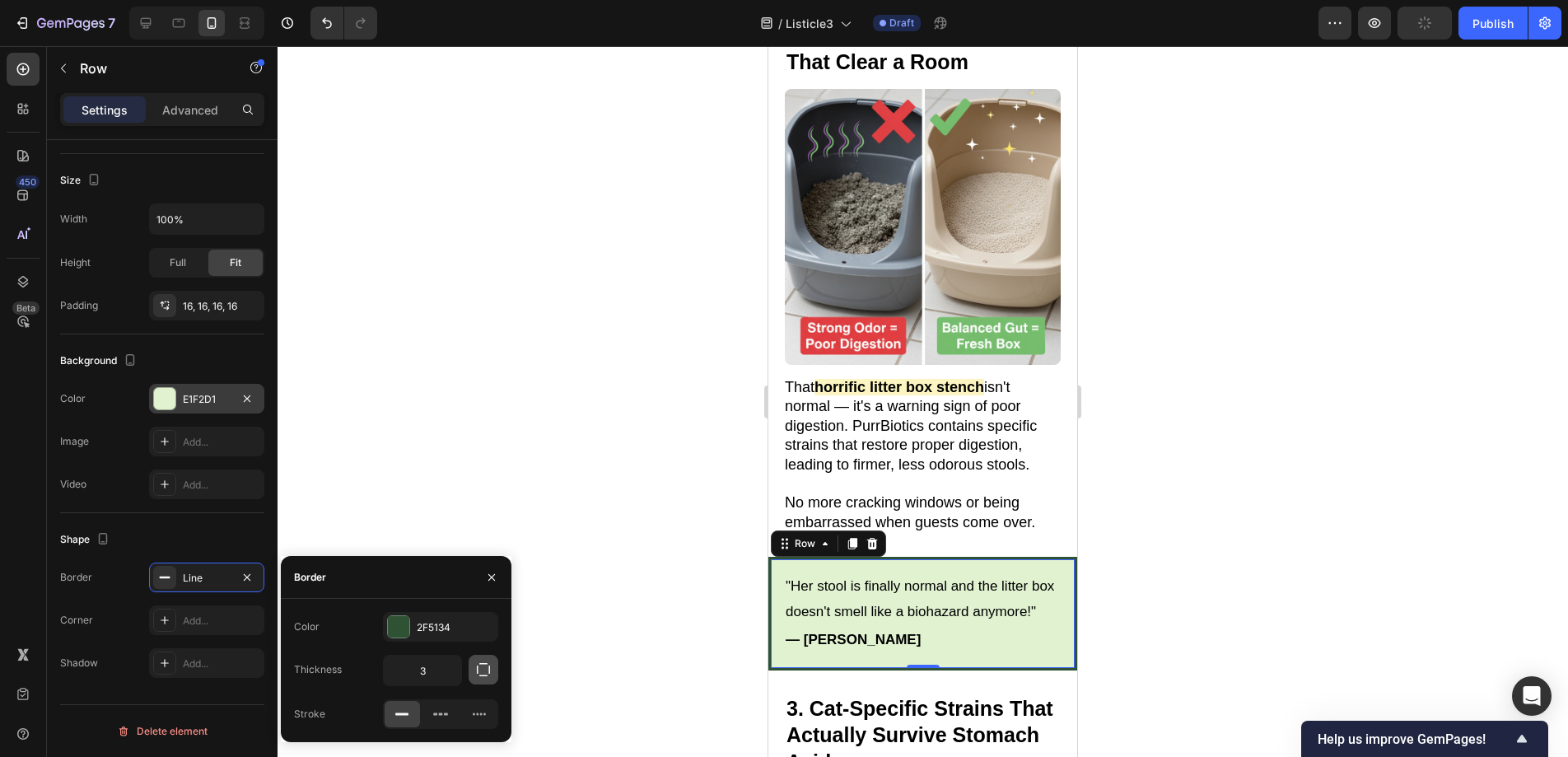
click at [489, 663] on icon "button" at bounding box center [483, 669] width 17 height 17
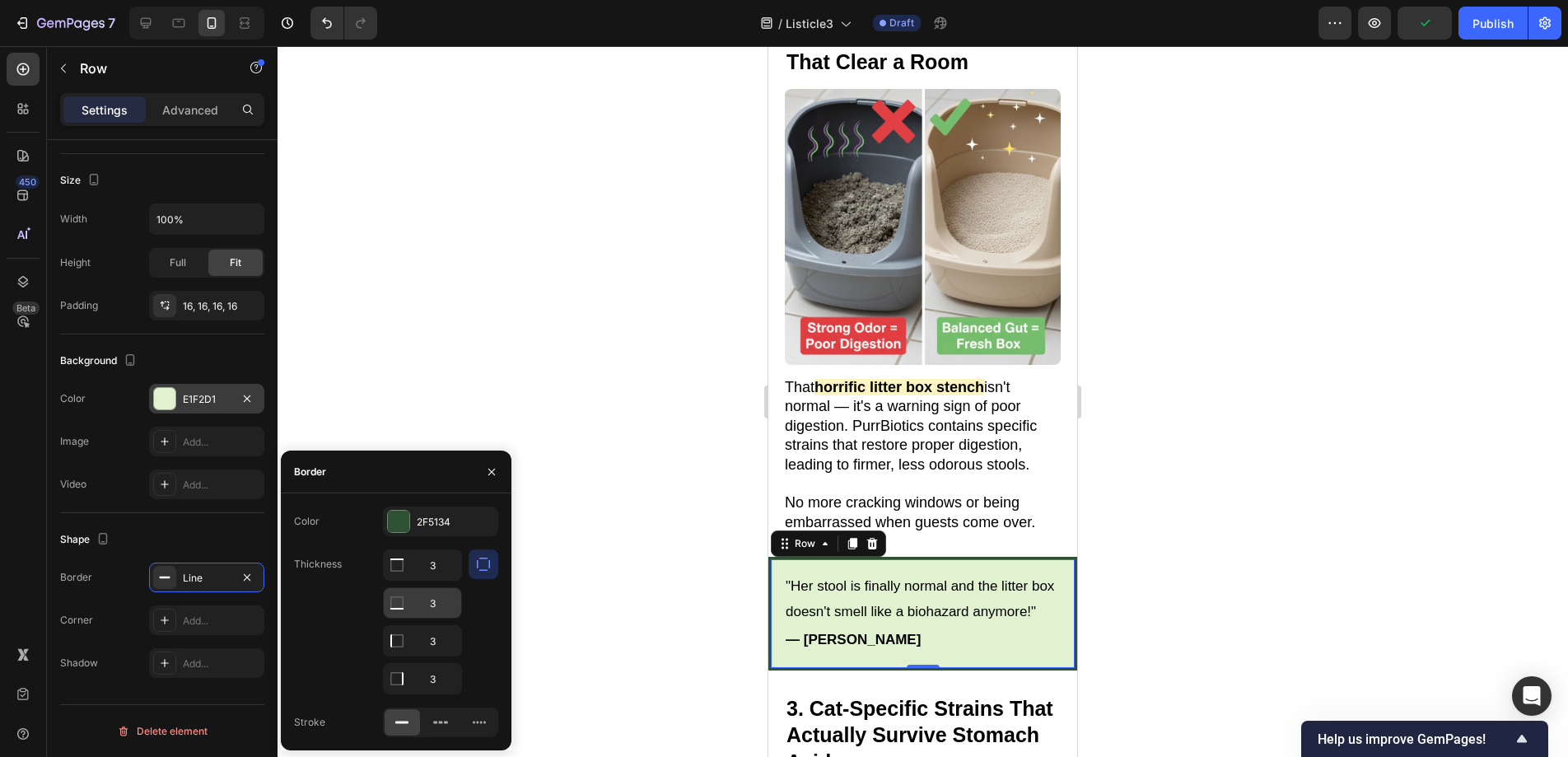
click at [446, 612] on input "3" at bounding box center [422, 603] width 78 height 30
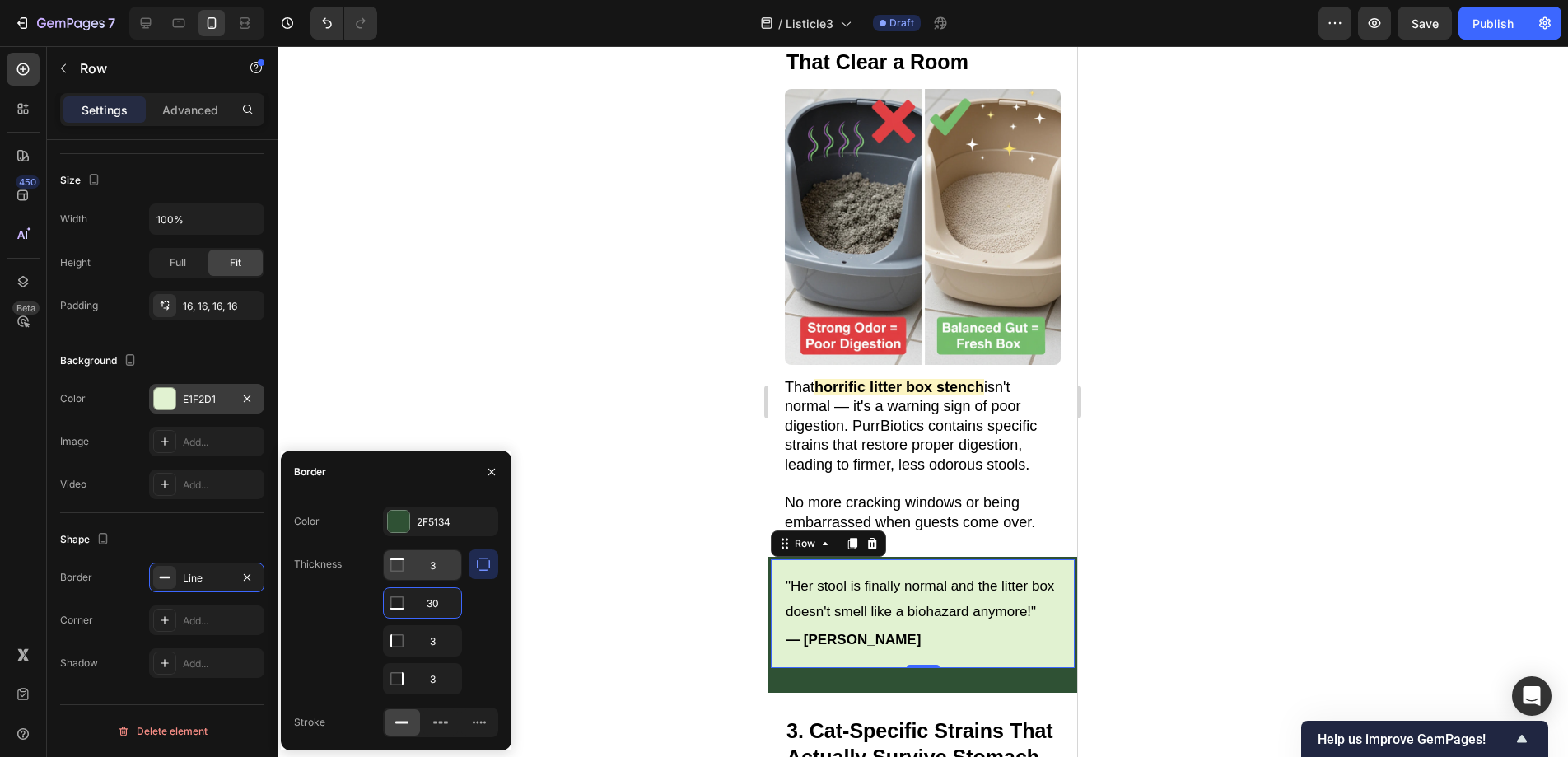
type input "30"
click at [437, 576] on input "3" at bounding box center [422, 565] width 78 height 30
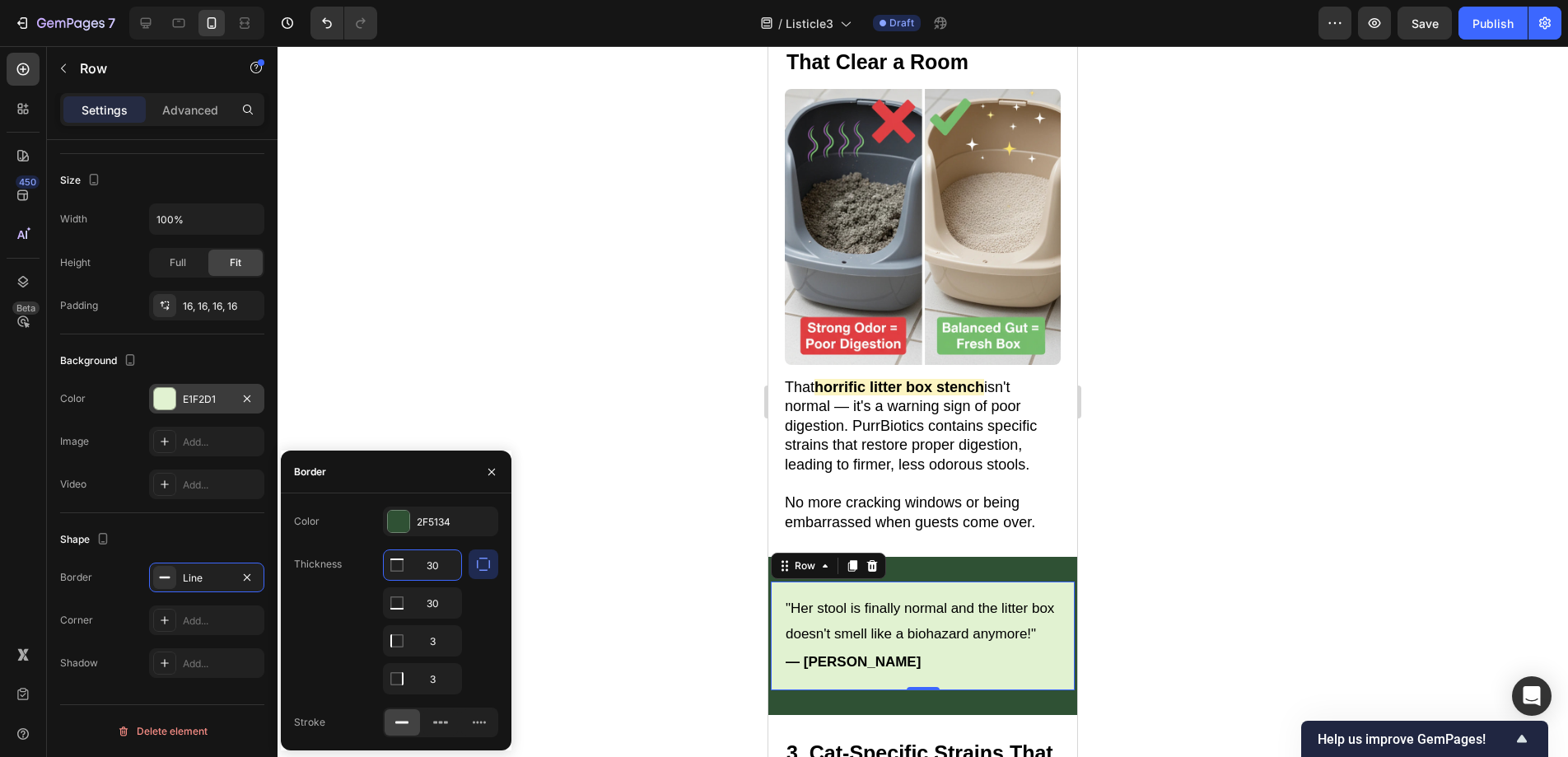
type input "3"
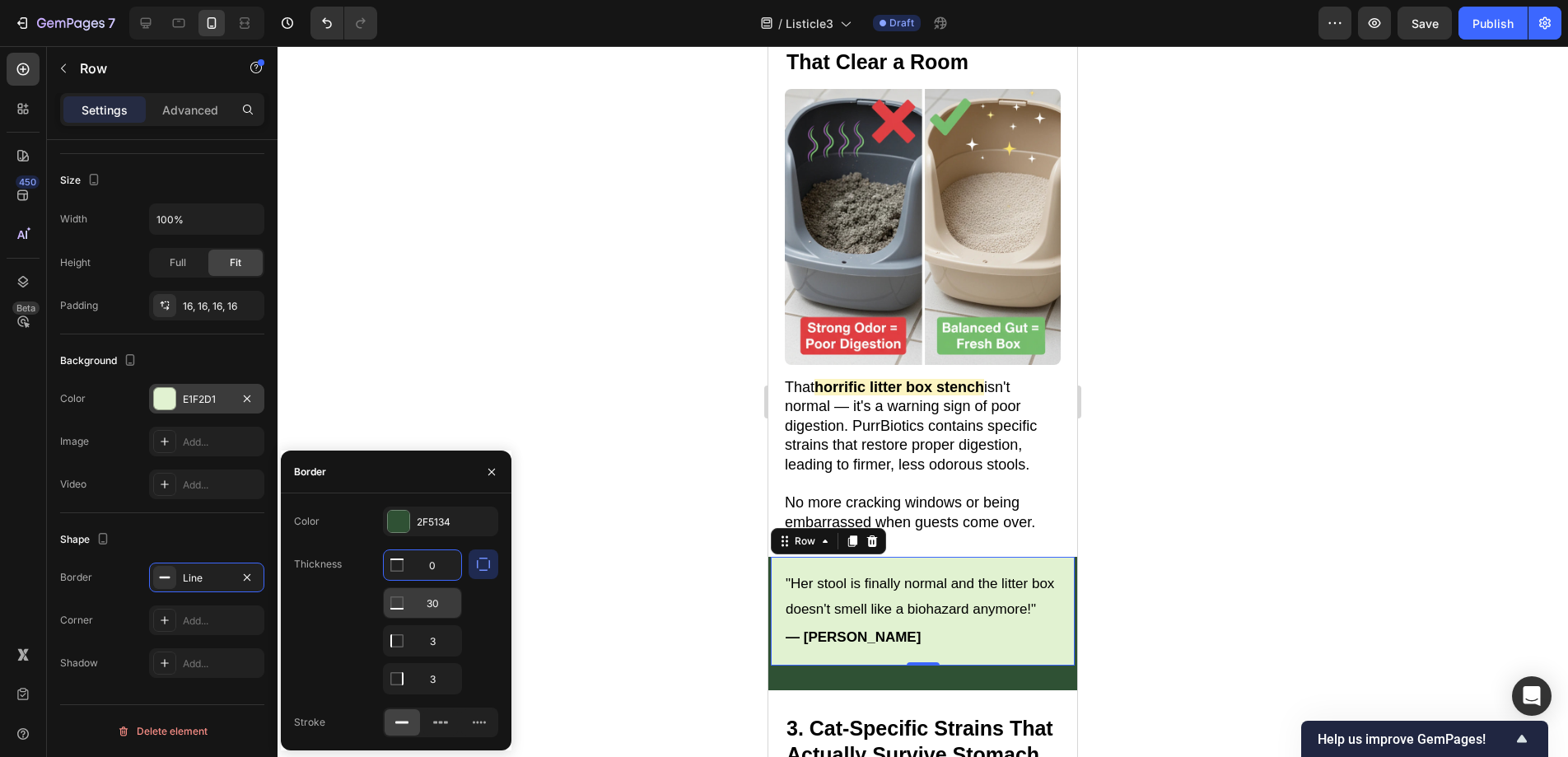
type input "0"
click at [436, 599] on input "30" at bounding box center [422, 603] width 78 height 30
type input "3"
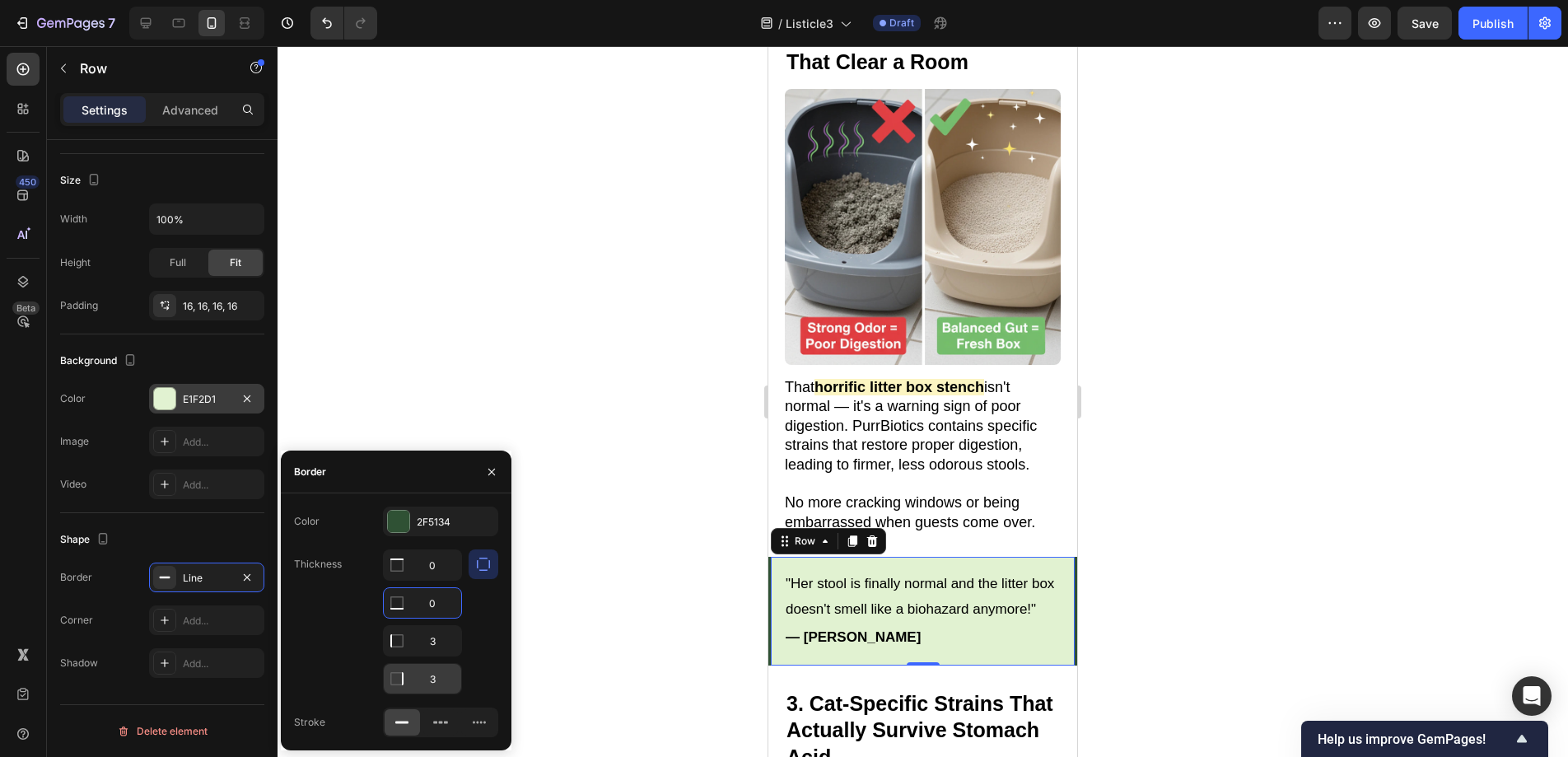
type input "0"
click at [437, 688] on input "3" at bounding box center [422, 678] width 78 height 30
type input "0"
click at [653, 617] on div at bounding box center [922, 400] width 1290 height 710
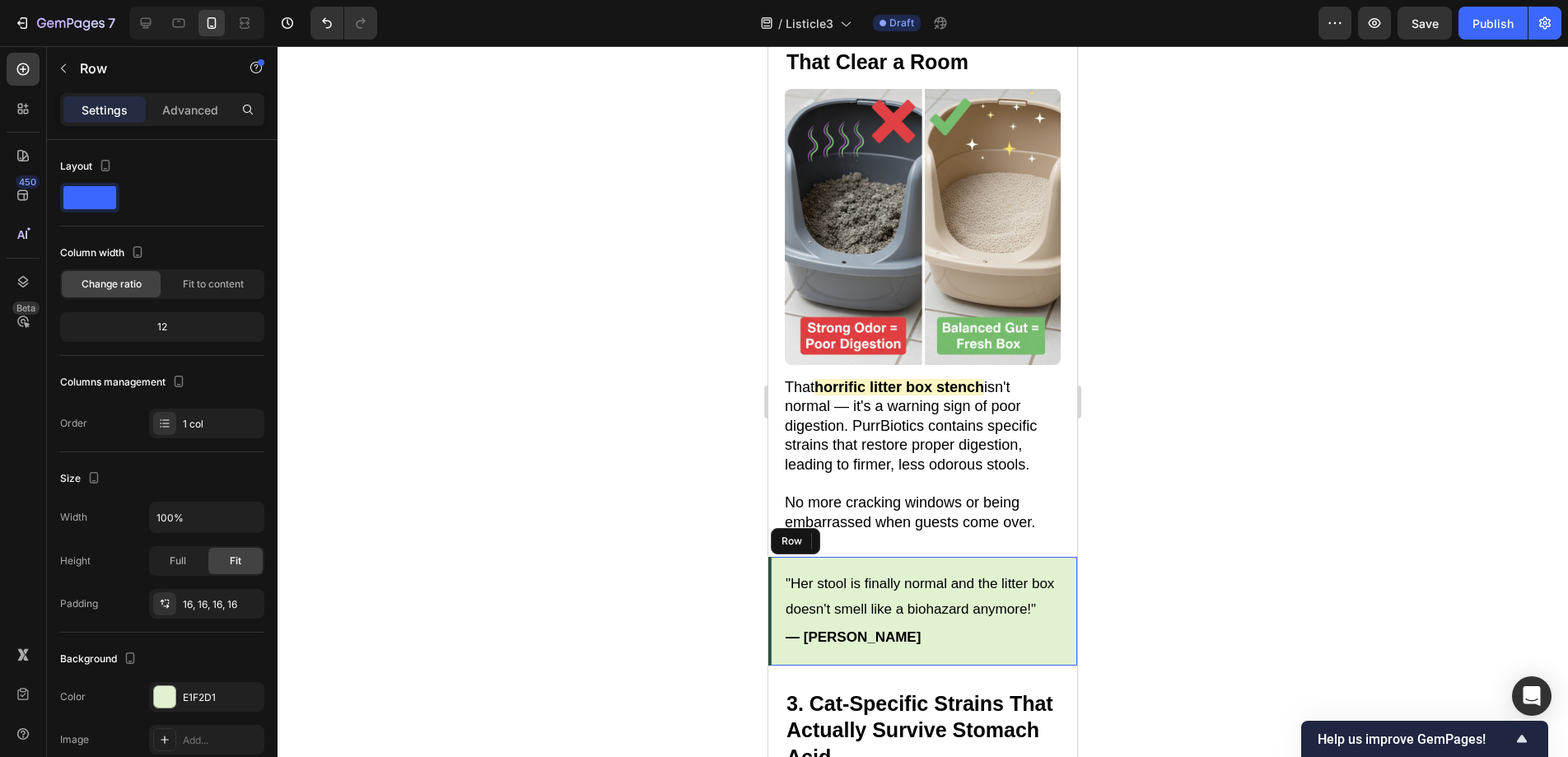
click at [1001, 557] on div ""Her stool is finally normal and the litter box doesn't smell like a biohazard …" at bounding box center [922, 611] width 309 height 109
click at [197, 108] on p "Advanced" at bounding box center [190, 110] width 56 height 17
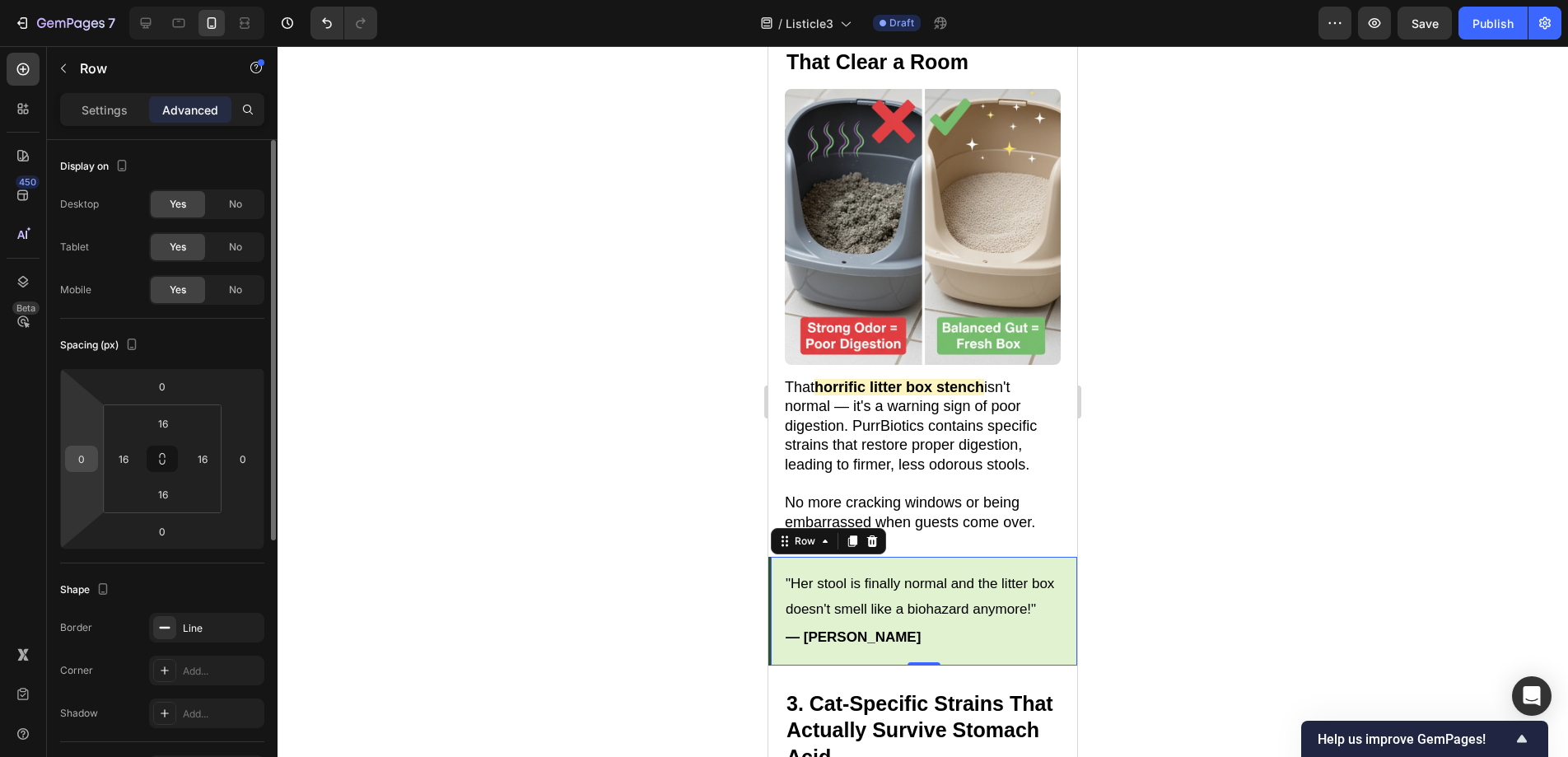
click at [84, 454] on input "0" at bounding box center [81, 458] width 25 height 25
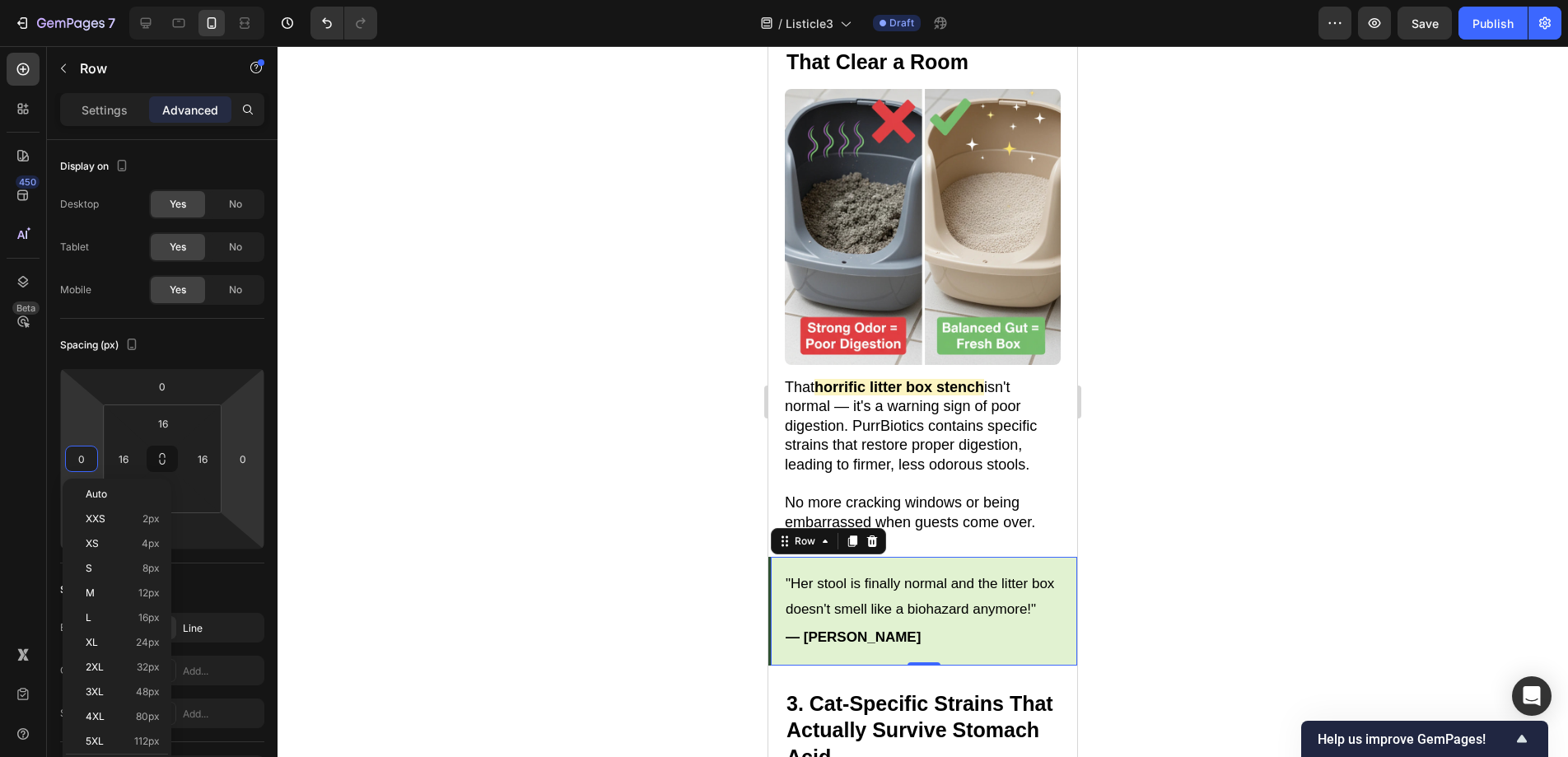
click at [383, 449] on div at bounding box center [922, 400] width 1290 height 710
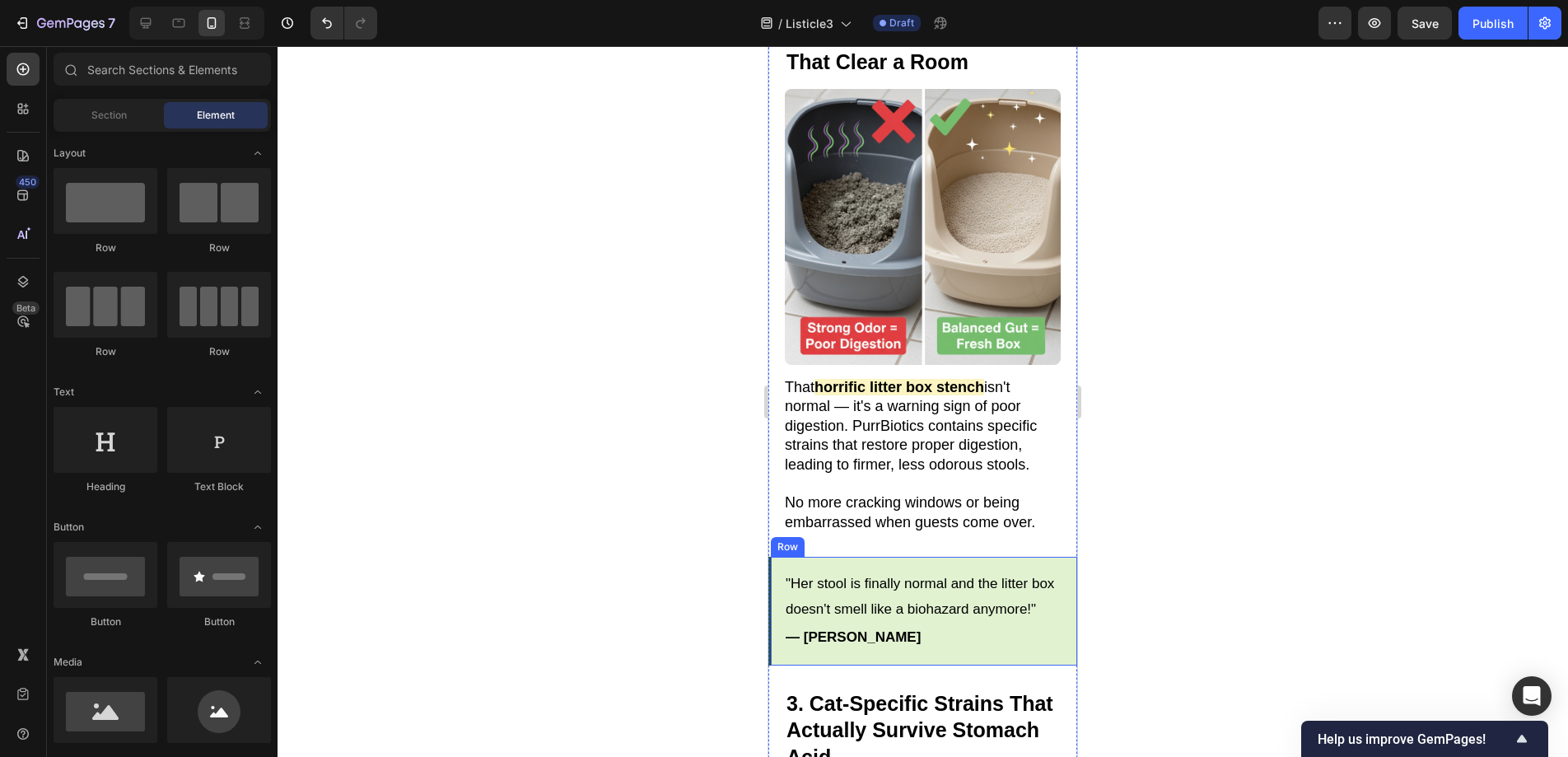
click at [796, 557] on div ""Her stool is finally normal and the litter box doesn't smell like a biohazard …" at bounding box center [922, 611] width 309 height 109
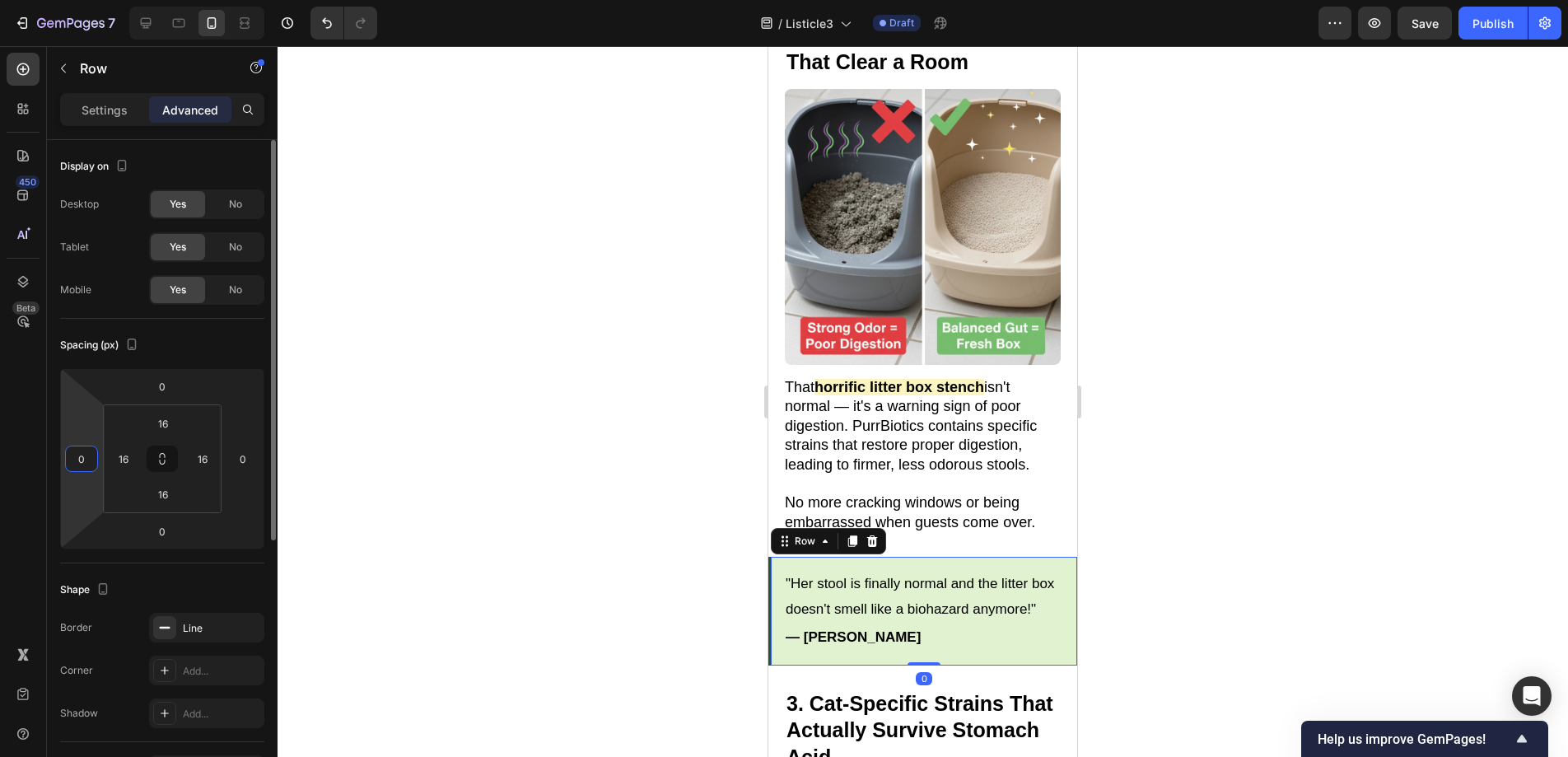
click at [90, 457] on input "0" at bounding box center [81, 458] width 25 height 25
type input "2"
type input "16"
click at [247, 460] on input "0" at bounding box center [242, 458] width 25 height 25
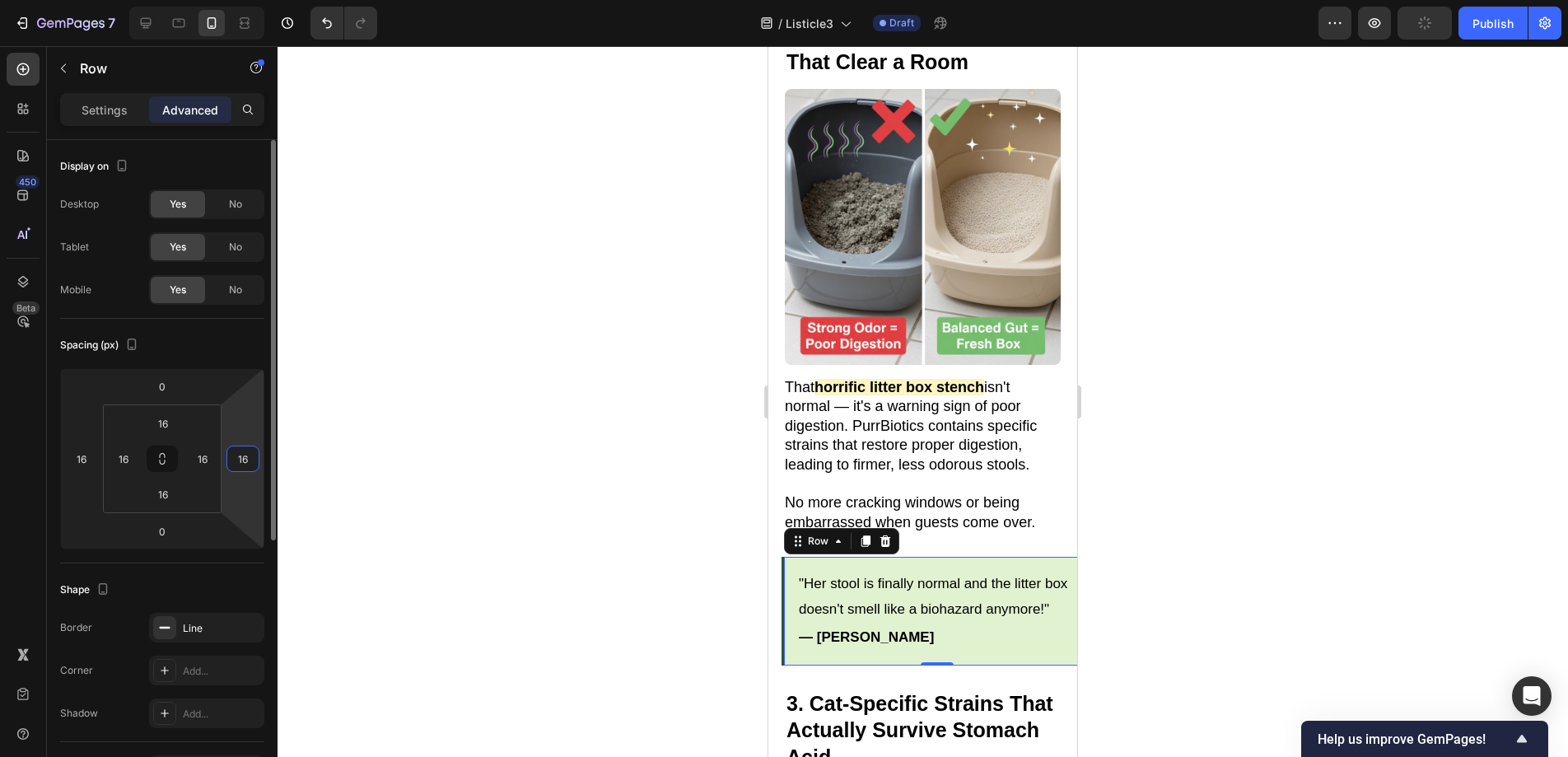
type input "16"
click at [89, 458] on input "16" at bounding box center [81, 458] width 25 height 25
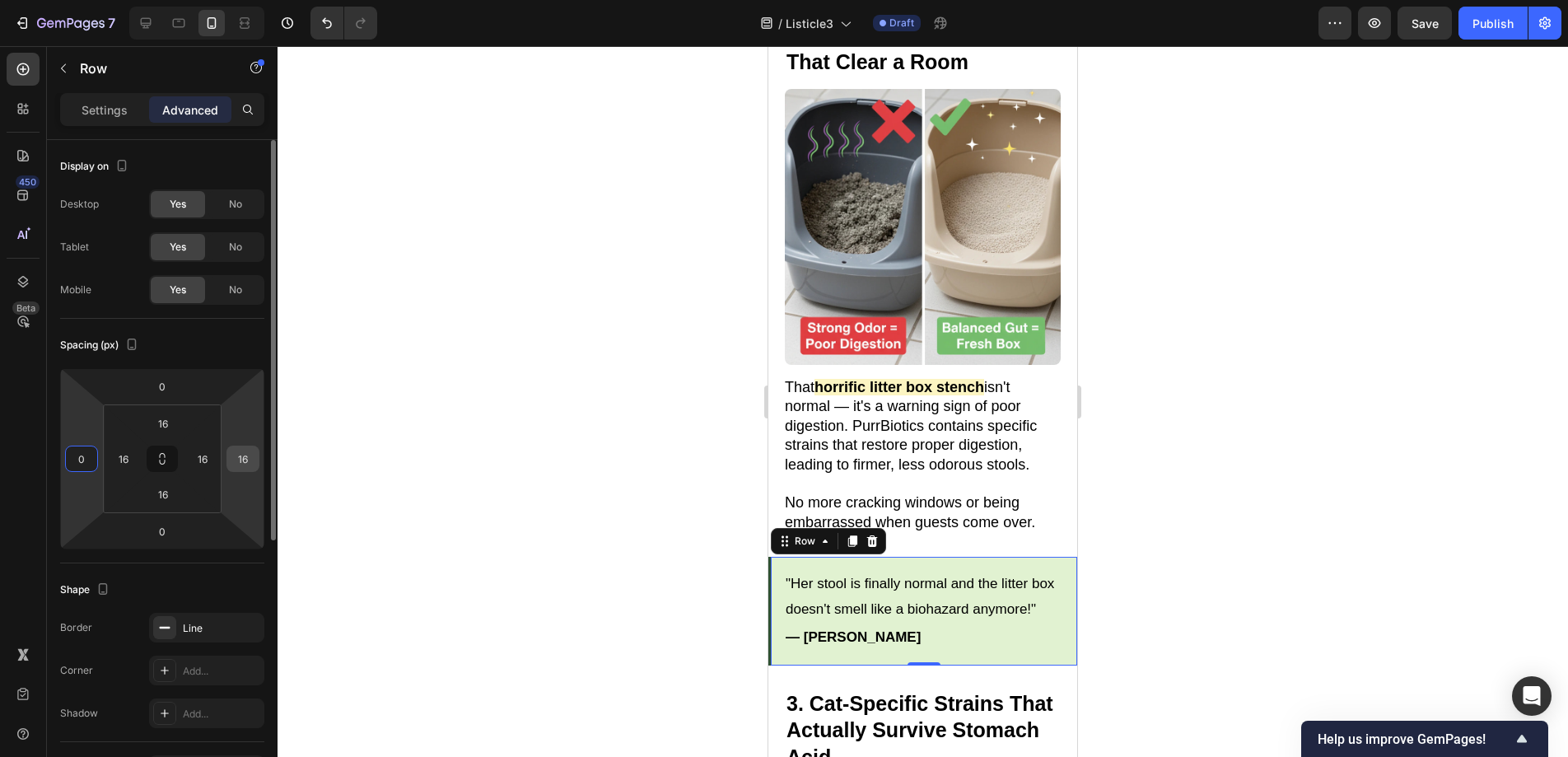
type input "0"
click at [242, 458] on input "16" at bounding box center [242, 458] width 25 height 25
type input "0"
click at [361, 444] on div at bounding box center [922, 400] width 1290 height 710
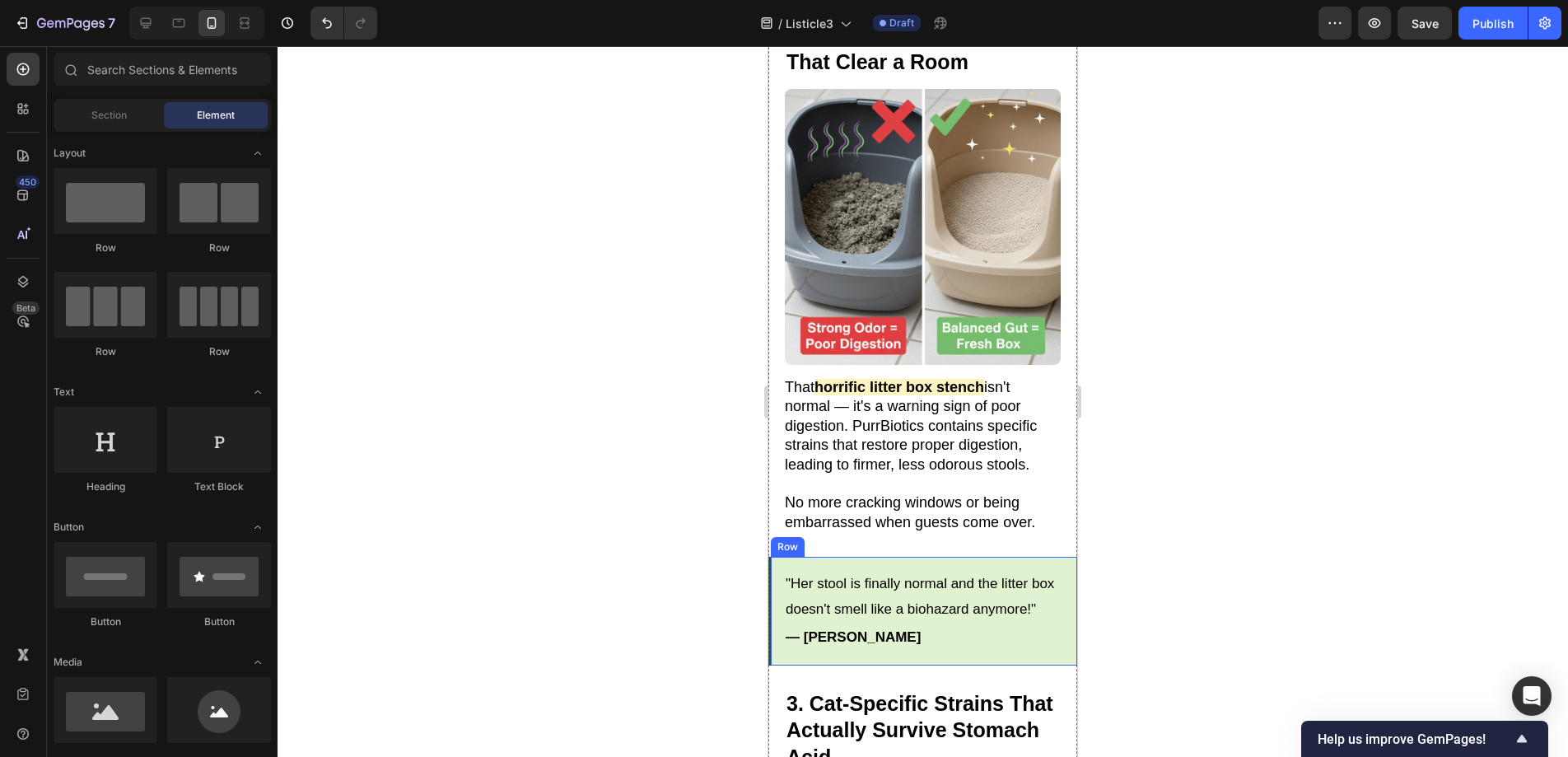
click at [795, 557] on div ""Her stool is finally normal and the litter box doesn't smell like a biohazard …" at bounding box center [922, 611] width 309 height 109
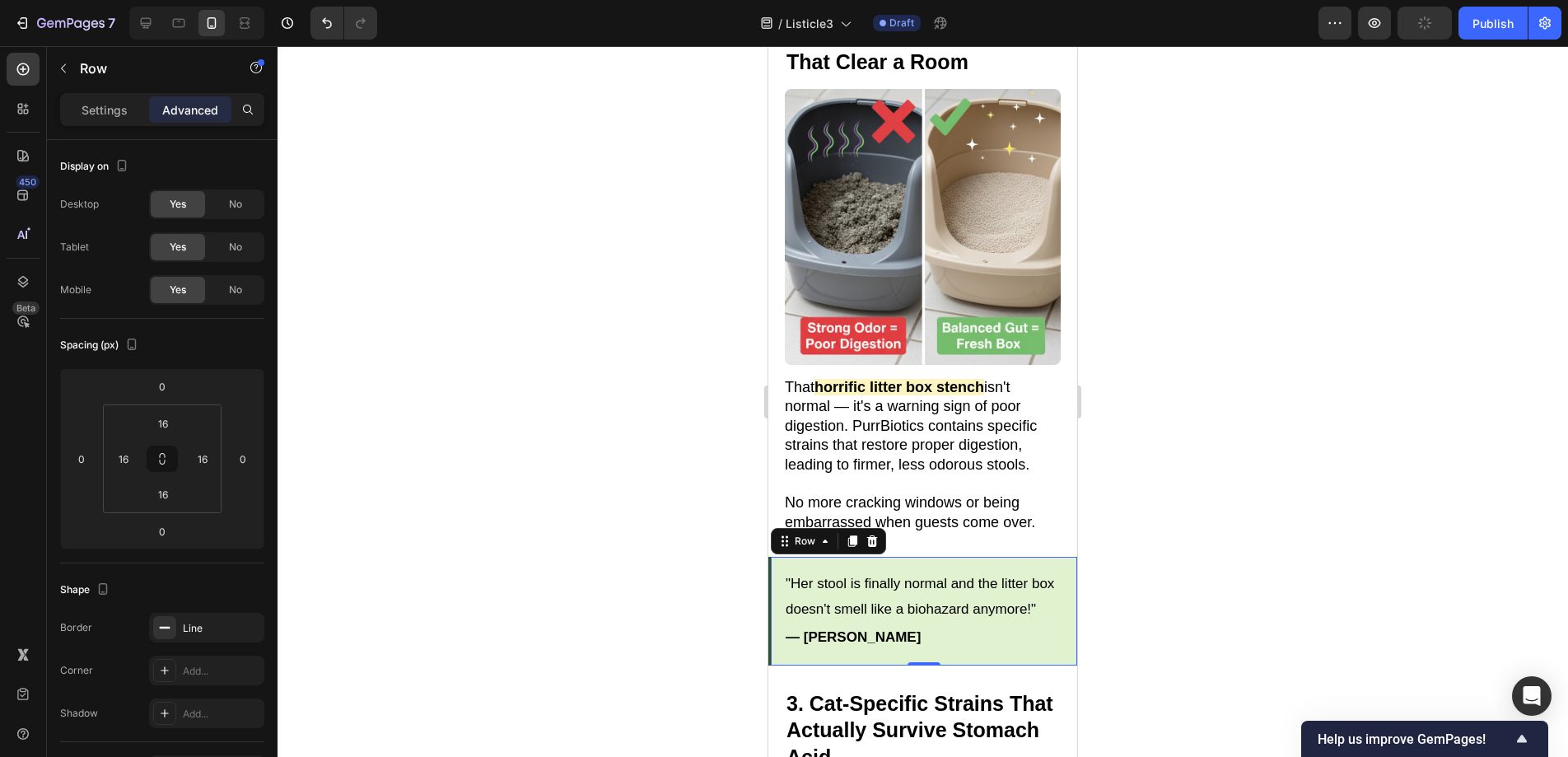
click at [1159, 534] on div at bounding box center [922, 400] width 1290 height 710
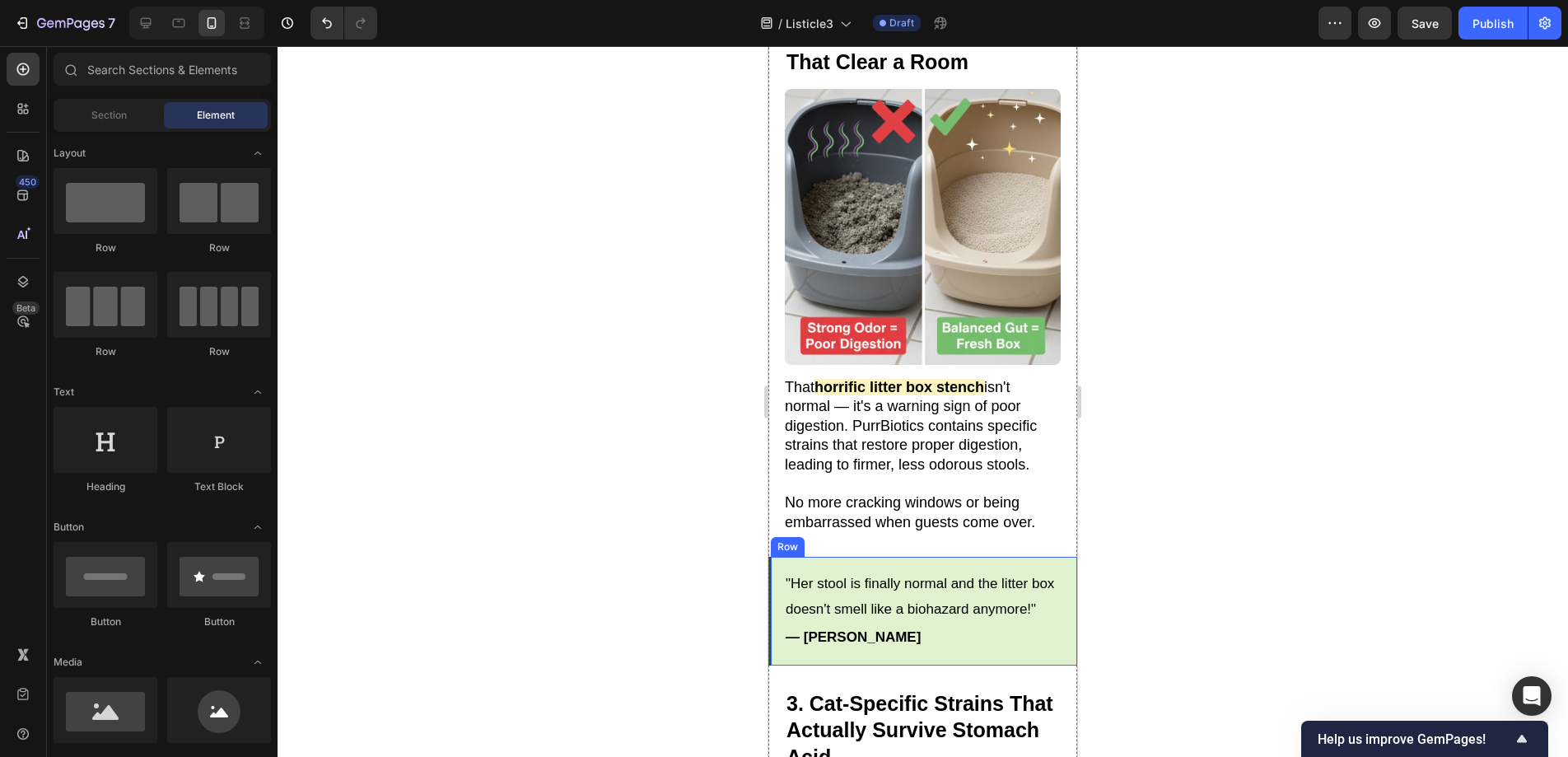
click at [995, 557] on div ""Her stool is finally normal and the litter box doesn't smell like a biohazard …" at bounding box center [922, 611] width 309 height 109
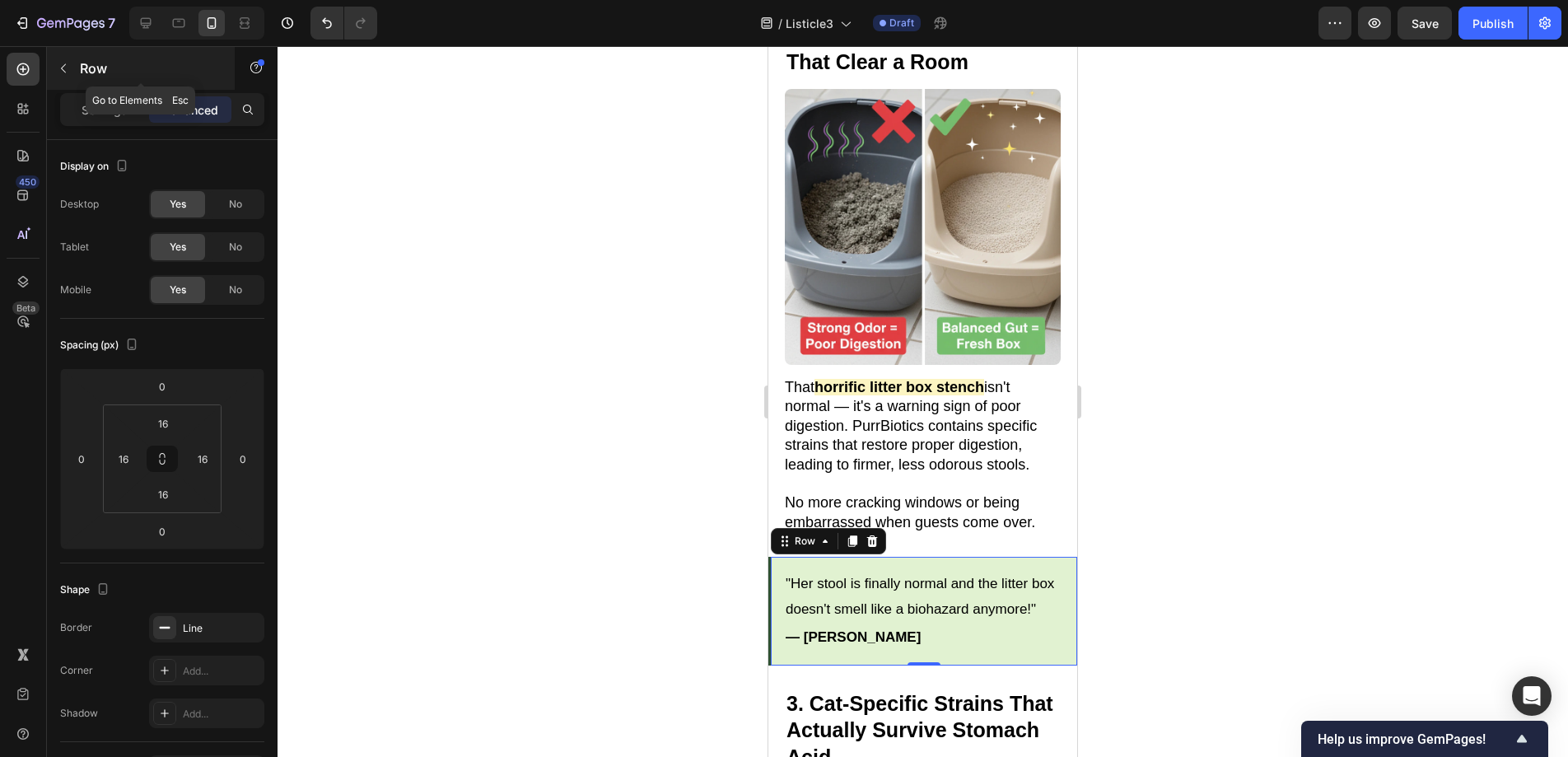
click at [55, 73] on button "button" at bounding box center [63, 68] width 26 height 26
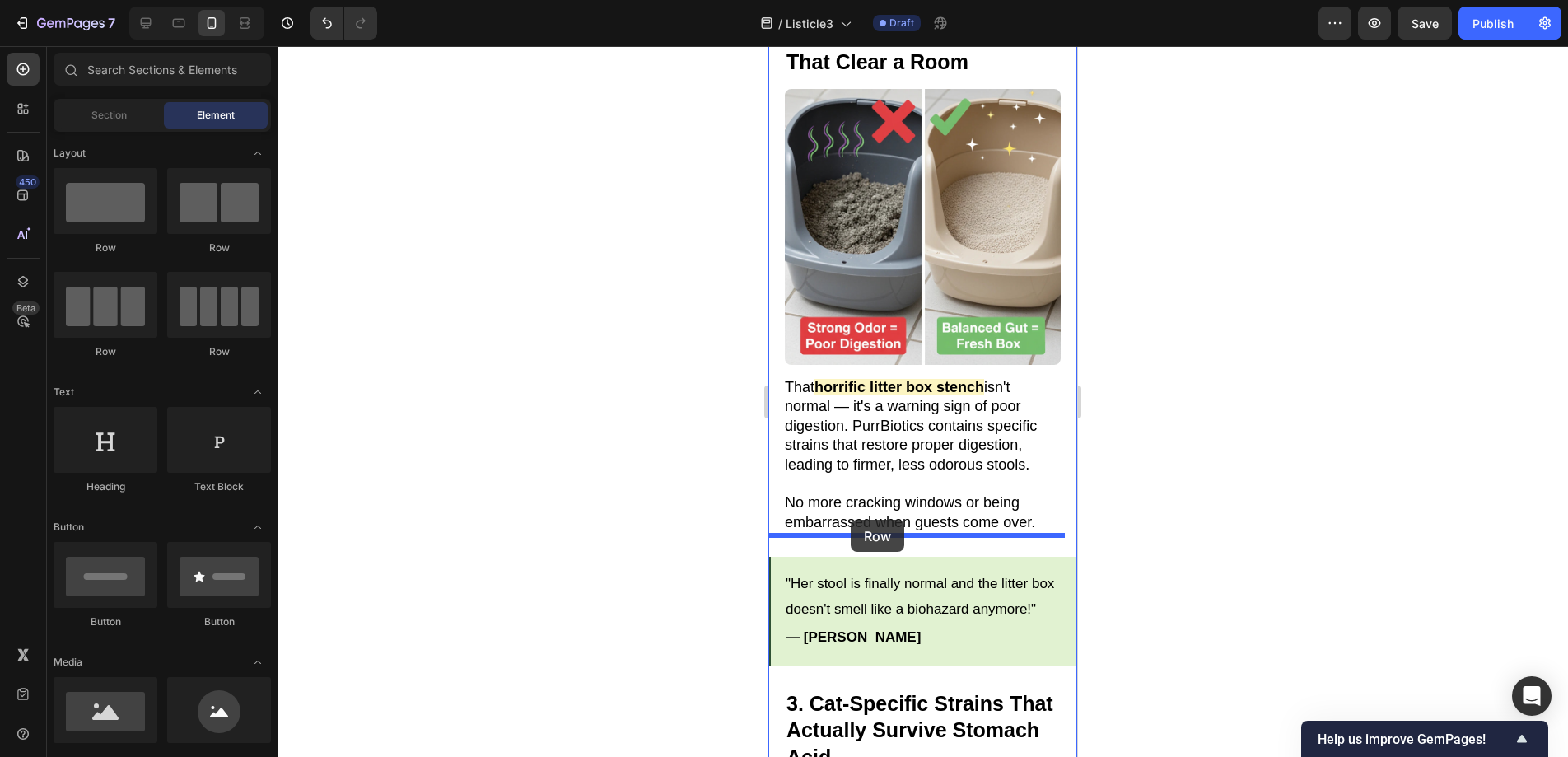
drag, startPoint x: 859, startPoint y: 258, endPoint x: 851, endPoint y: 520, distance: 262.1
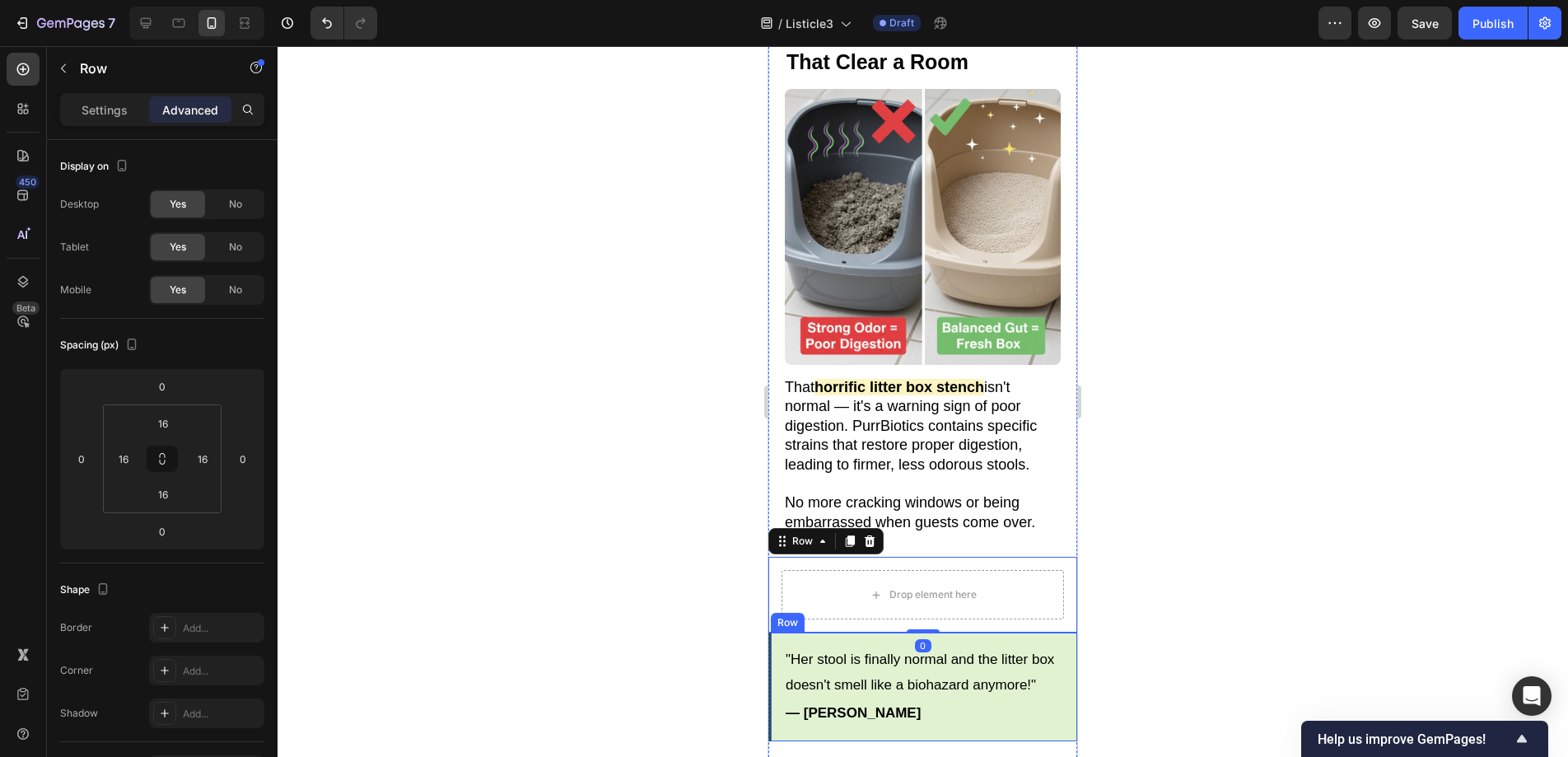
click at [787, 632] on div ""Her stool is finally normal and the litter box doesn't smell like a biohazard …" at bounding box center [922, 686] width 309 height 109
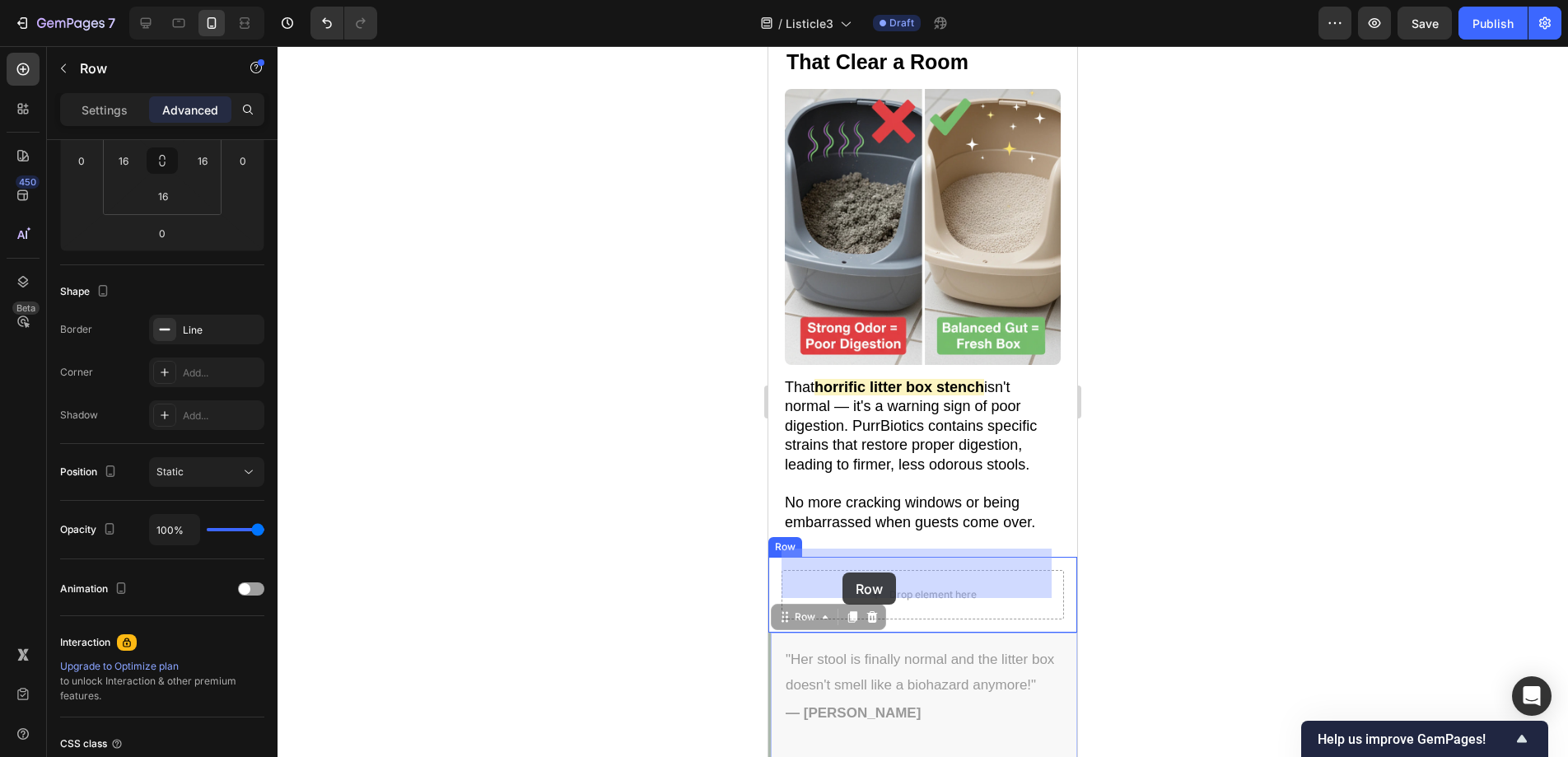
drag, startPoint x: 781, startPoint y: 599, endPoint x: 843, endPoint y: 573, distance: 67.2
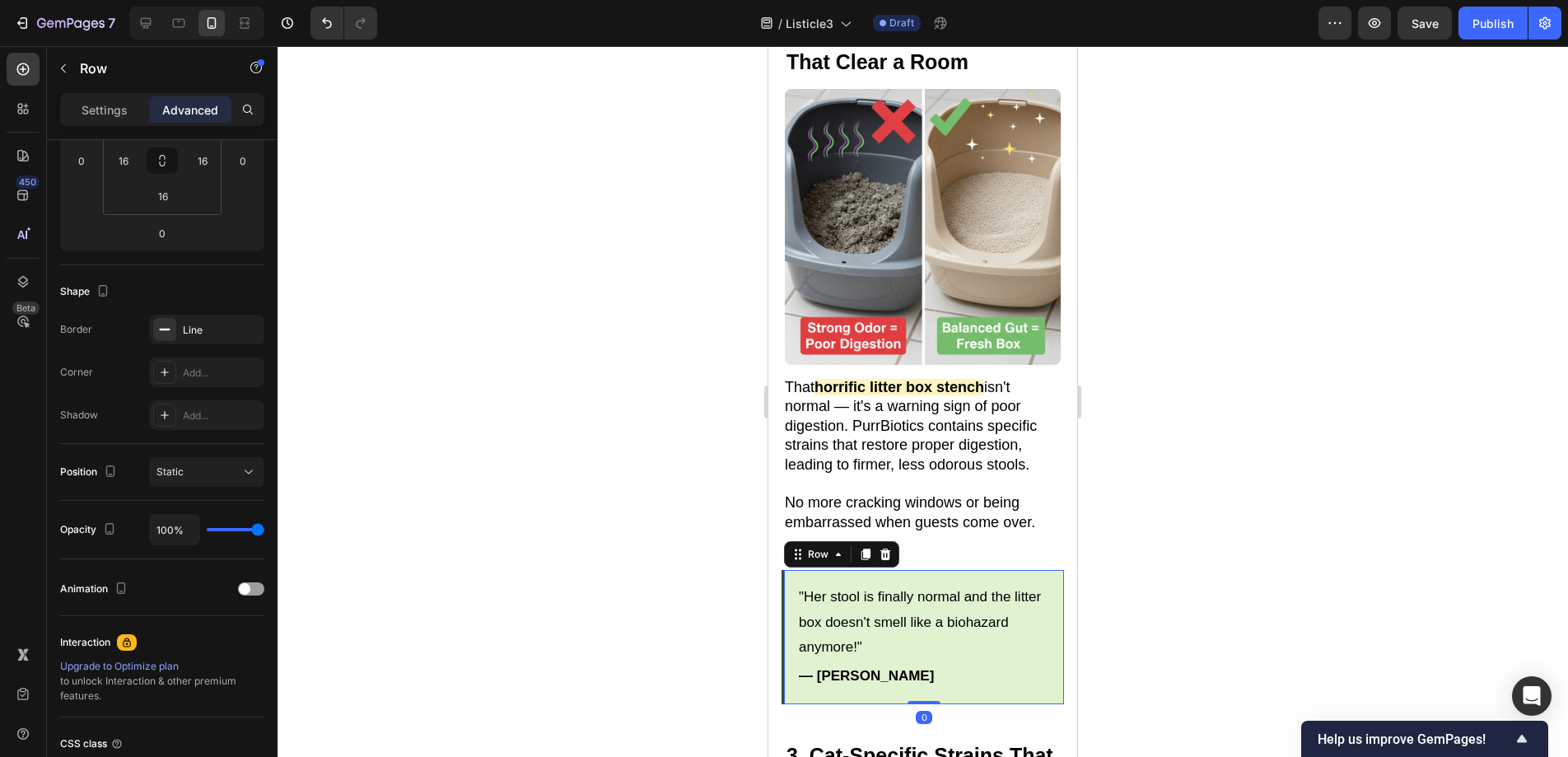
click at [1213, 520] on div at bounding box center [922, 400] width 1290 height 710
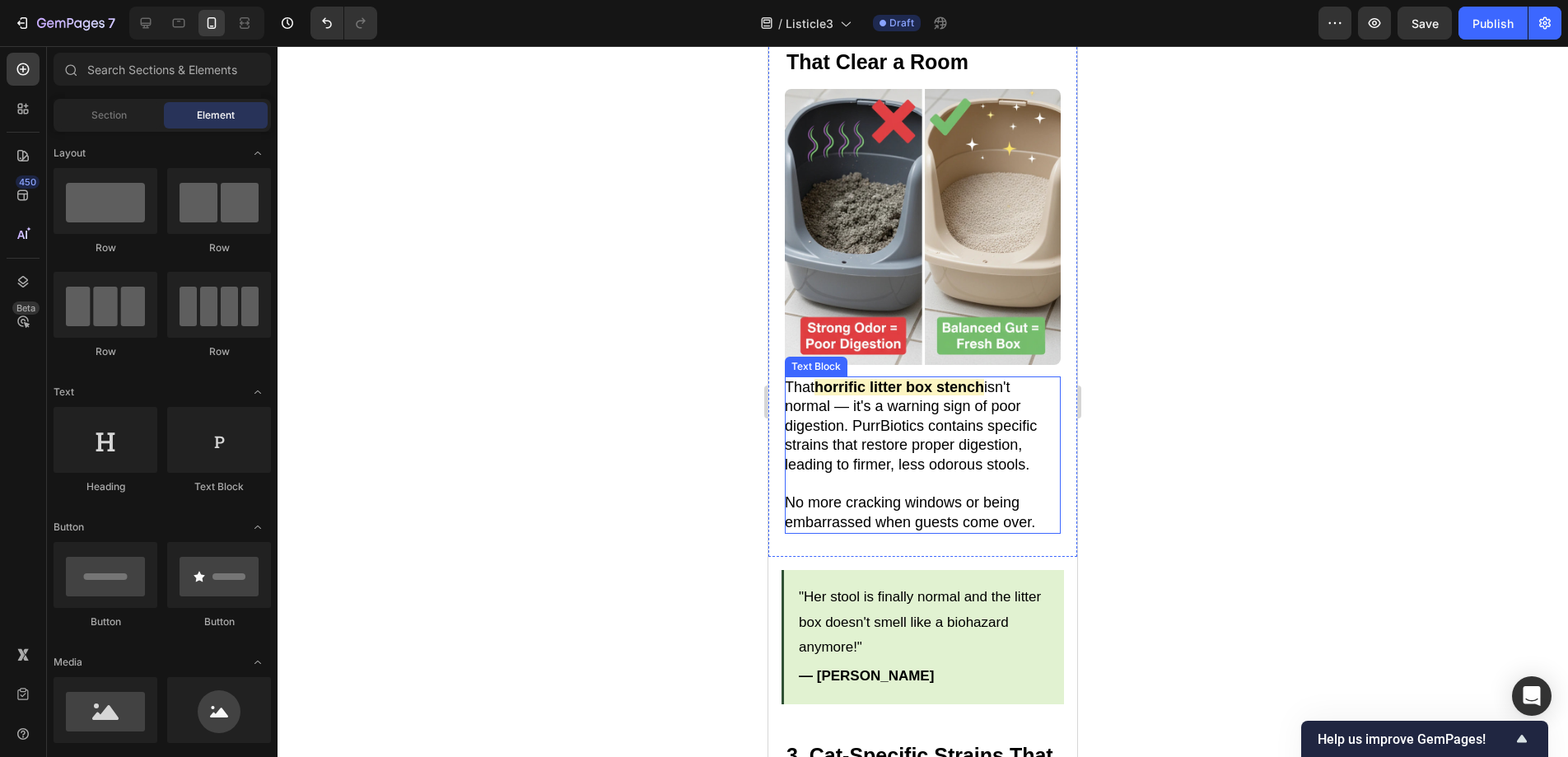
click at [1008, 493] on p "No more cracking windows or being embarrassed when guests come over." at bounding box center [921, 512] width 274 height 39
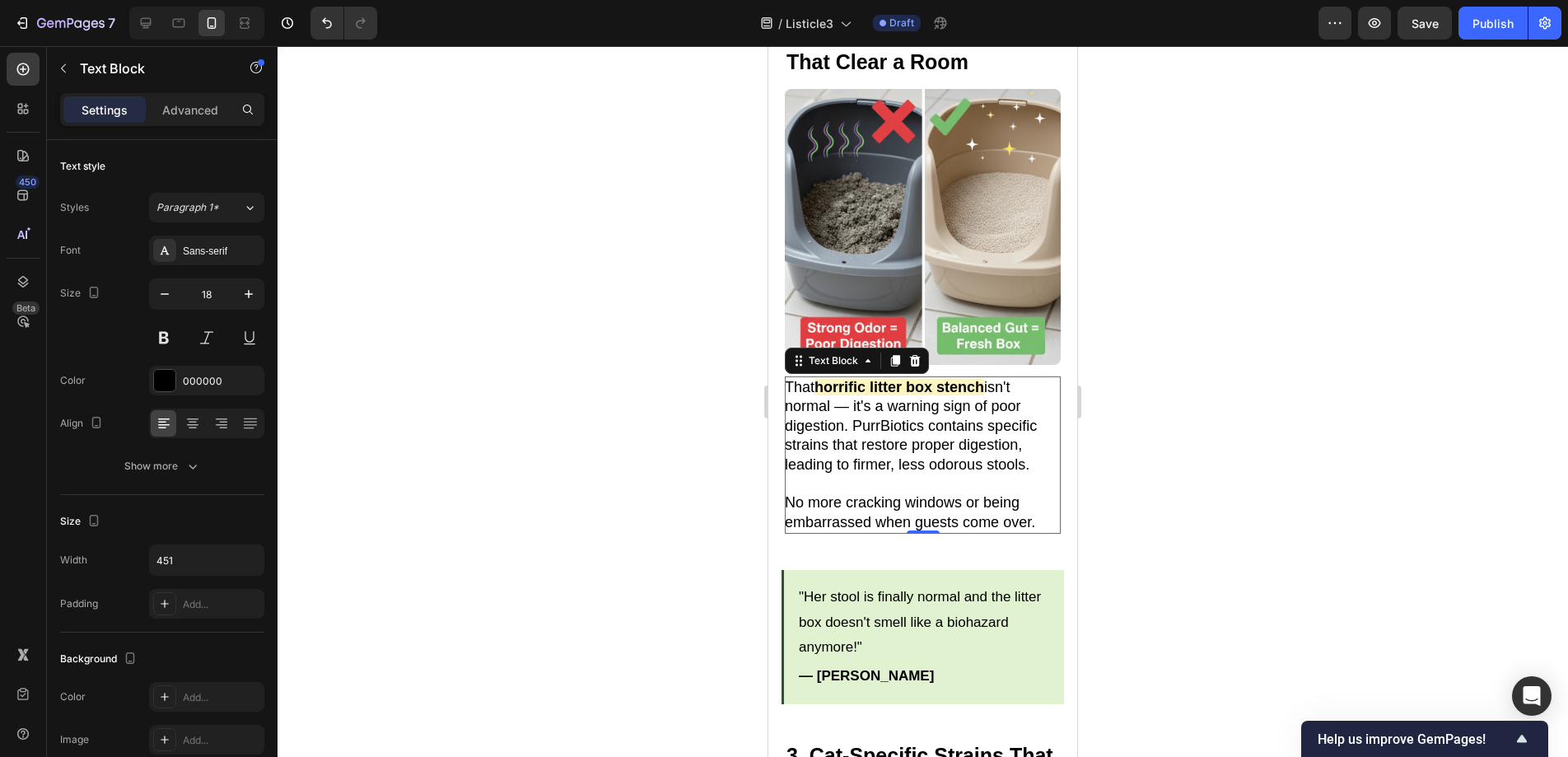
click at [1223, 596] on div at bounding box center [922, 400] width 1290 height 710
click at [996, 509] on p "No more cracking windows or being embarrassed when guests come over." at bounding box center [921, 512] width 274 height 39
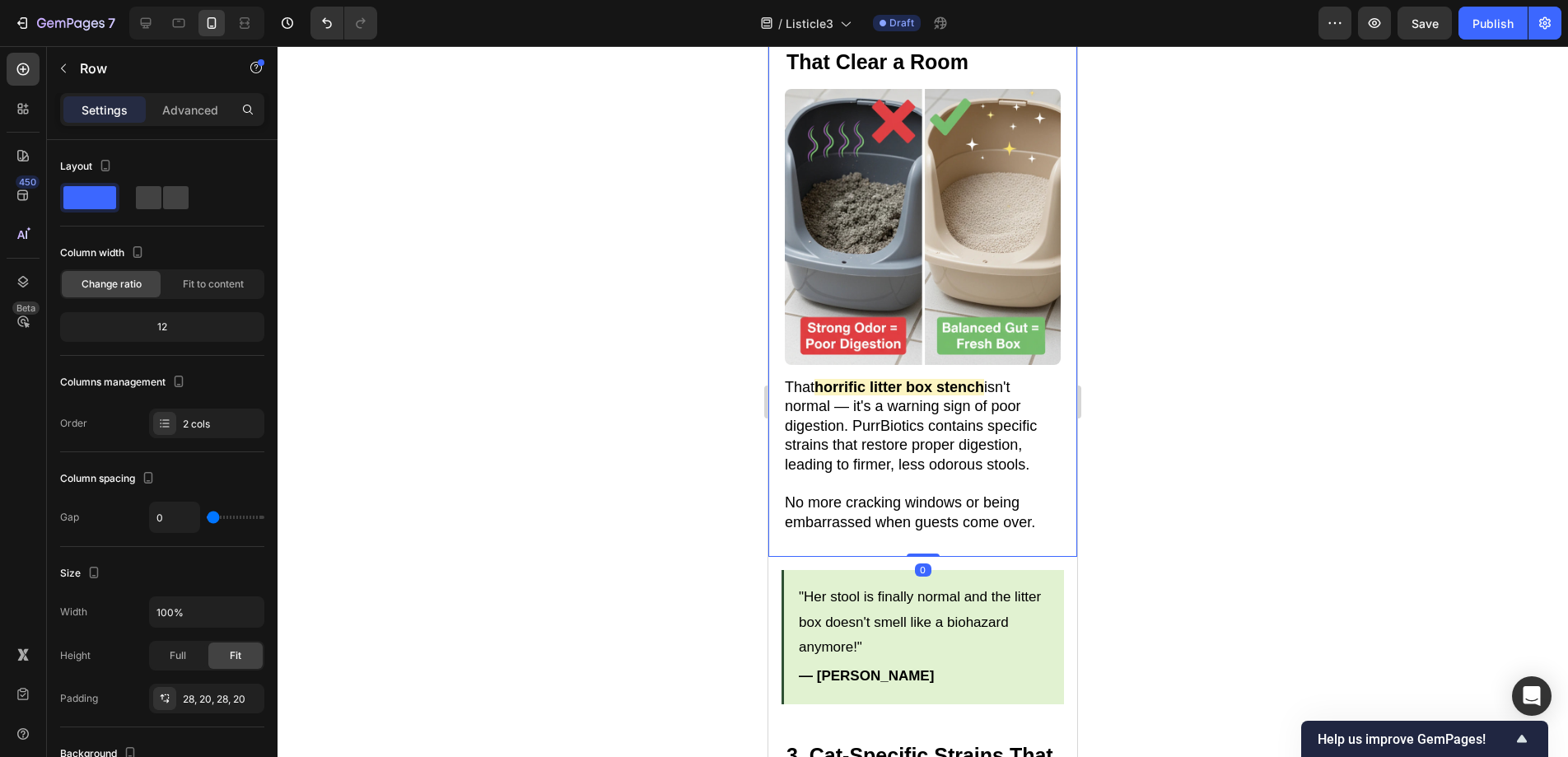
click at [992, 532] on div "2. Ends "Dumps of Doom" That Clear a Room Heading Image 3. The Litter Box Smell…" at bounding box center [922, 277] width 309 height 559
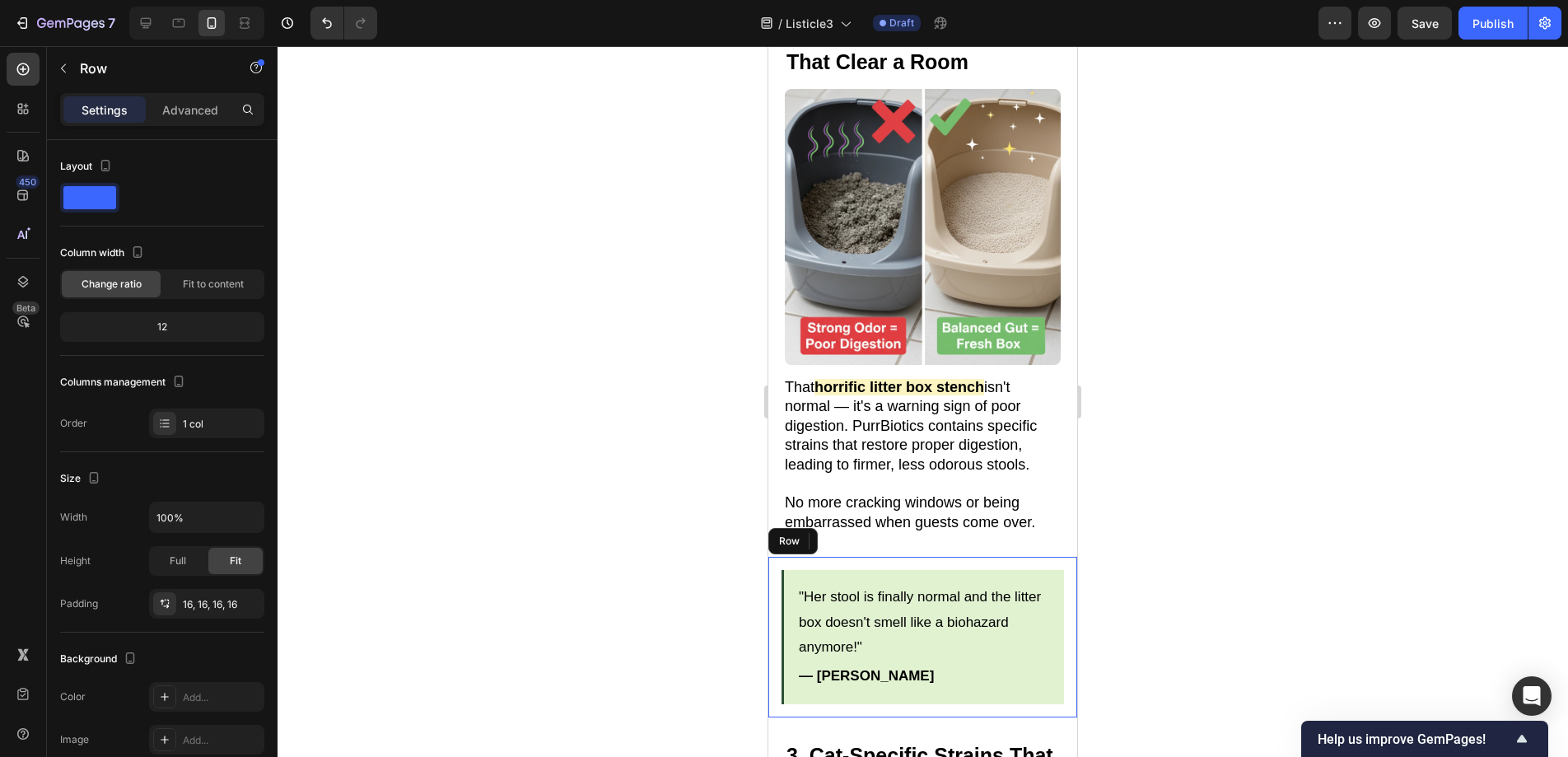
click at [991, 557] on div ""Her stool is finally normal and the litter box doesn't smell like a biohazard …" at bounding box center [922, 636] width 309 height 159
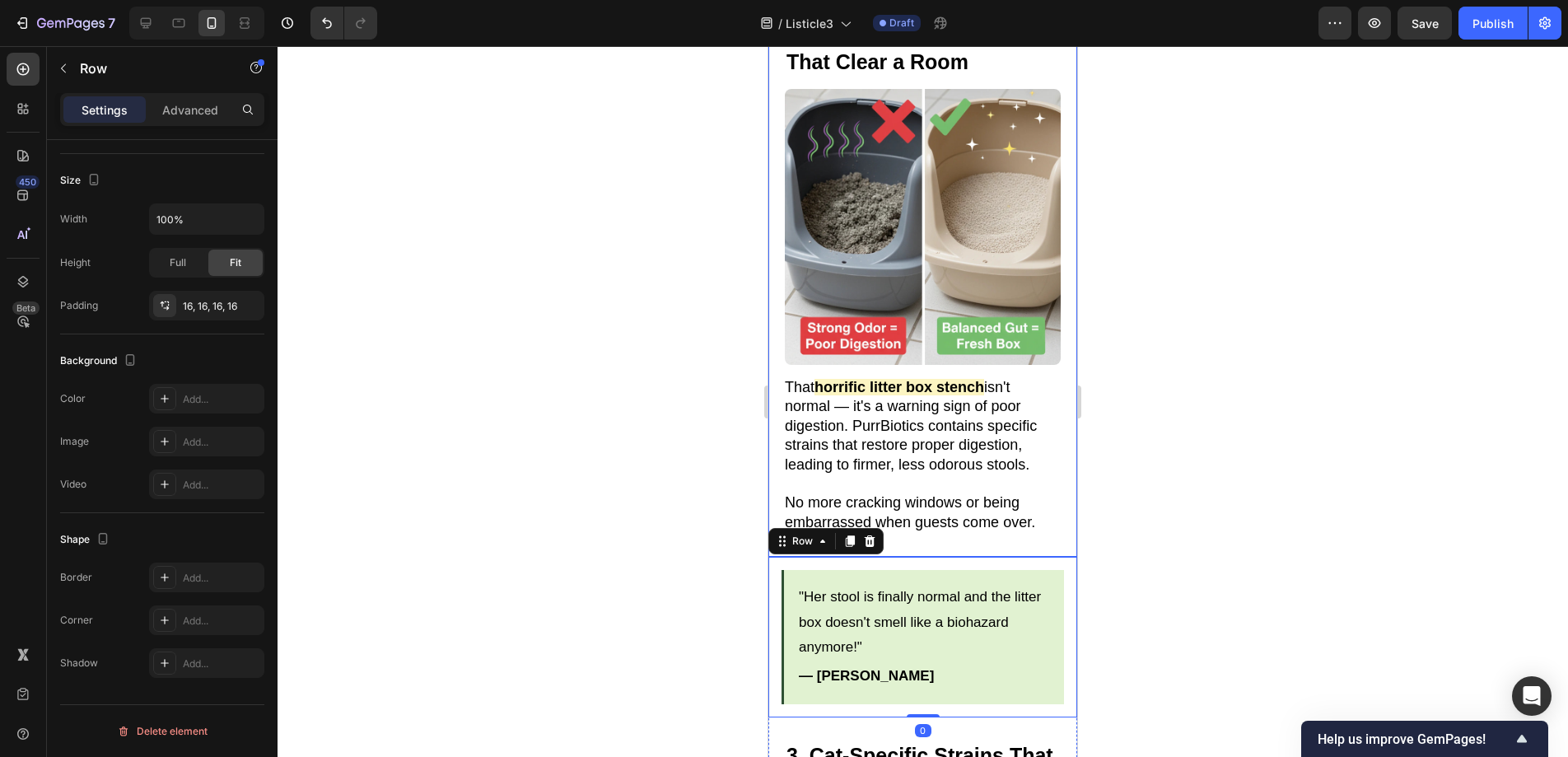
click at [989, 519] on div "2. Ends "Dumps of Doom" That Clear a Room Heading Image 3. The Litter Box Smell…" at bounding box center [922, 277] width 309 height 559
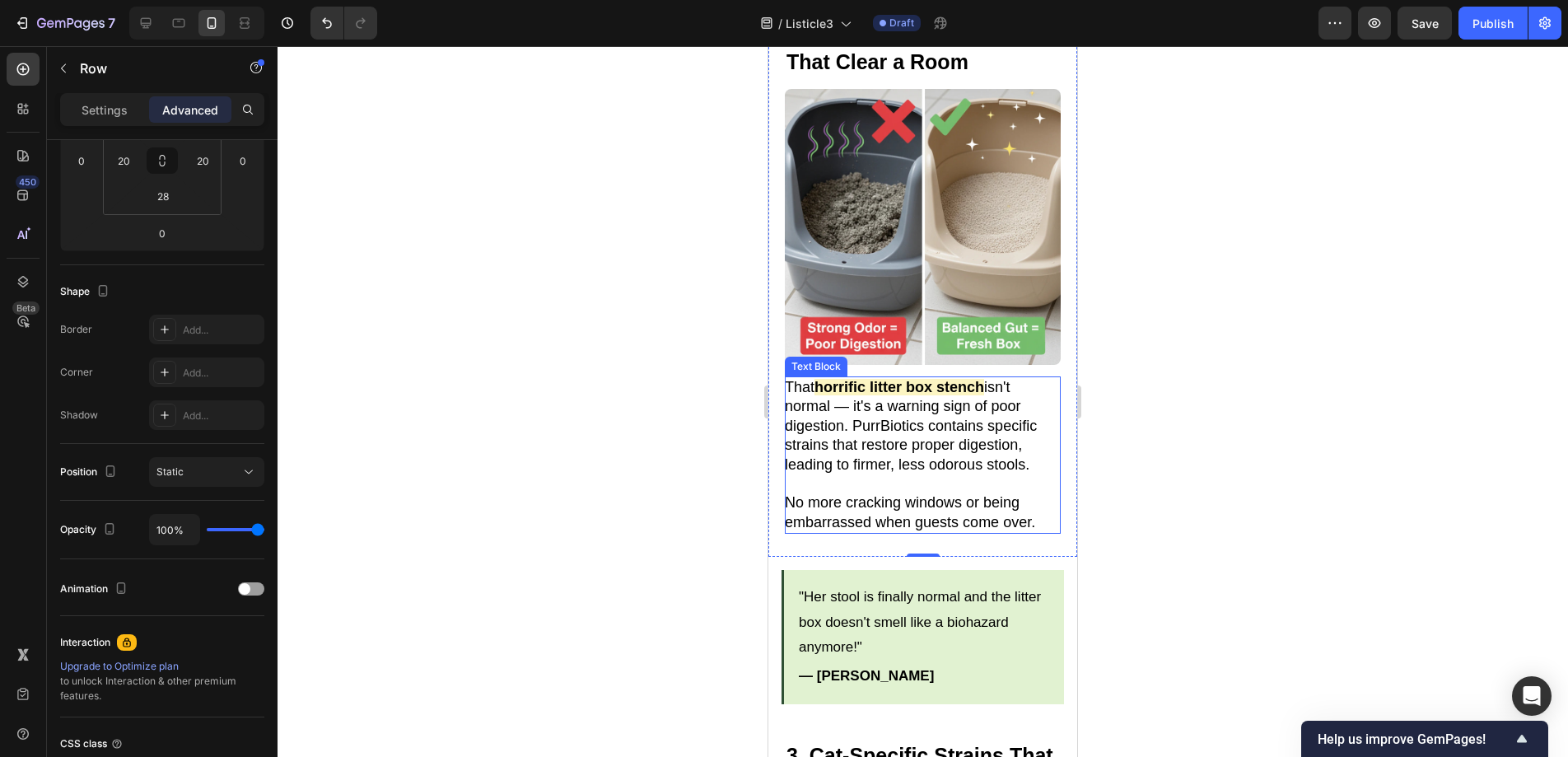
click at [1177, 388] on div at bounding box center [922, 400] width 1290 height 710
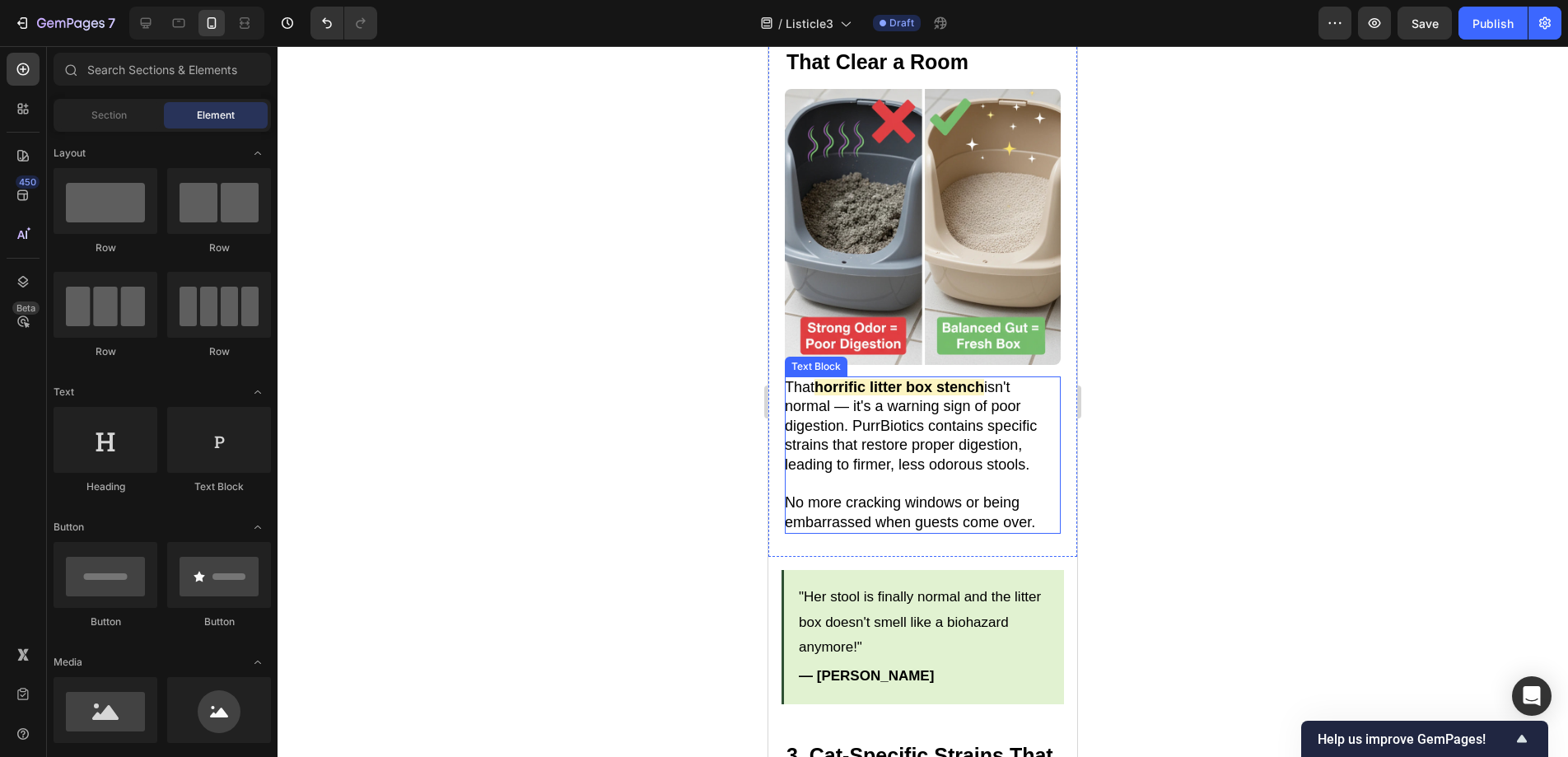
click at [1187, 406] on div at bounding box center [922, 400] width 1290 height 710
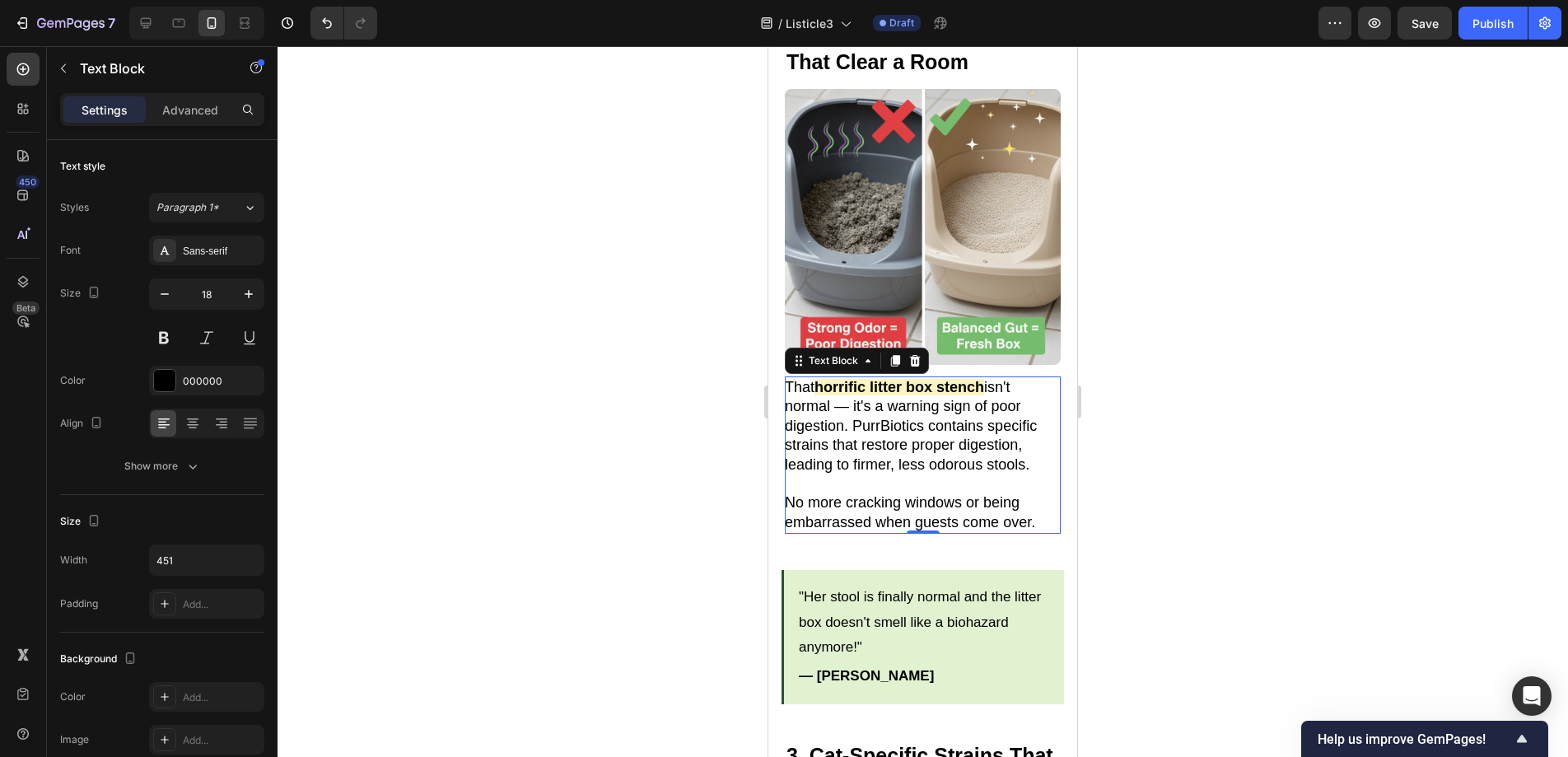
click at [904, 509] on div "That horrific litter box stench isn't normal — it's a warning sign of poor dige…" at bounding box center [922, 455] width 276 height 157
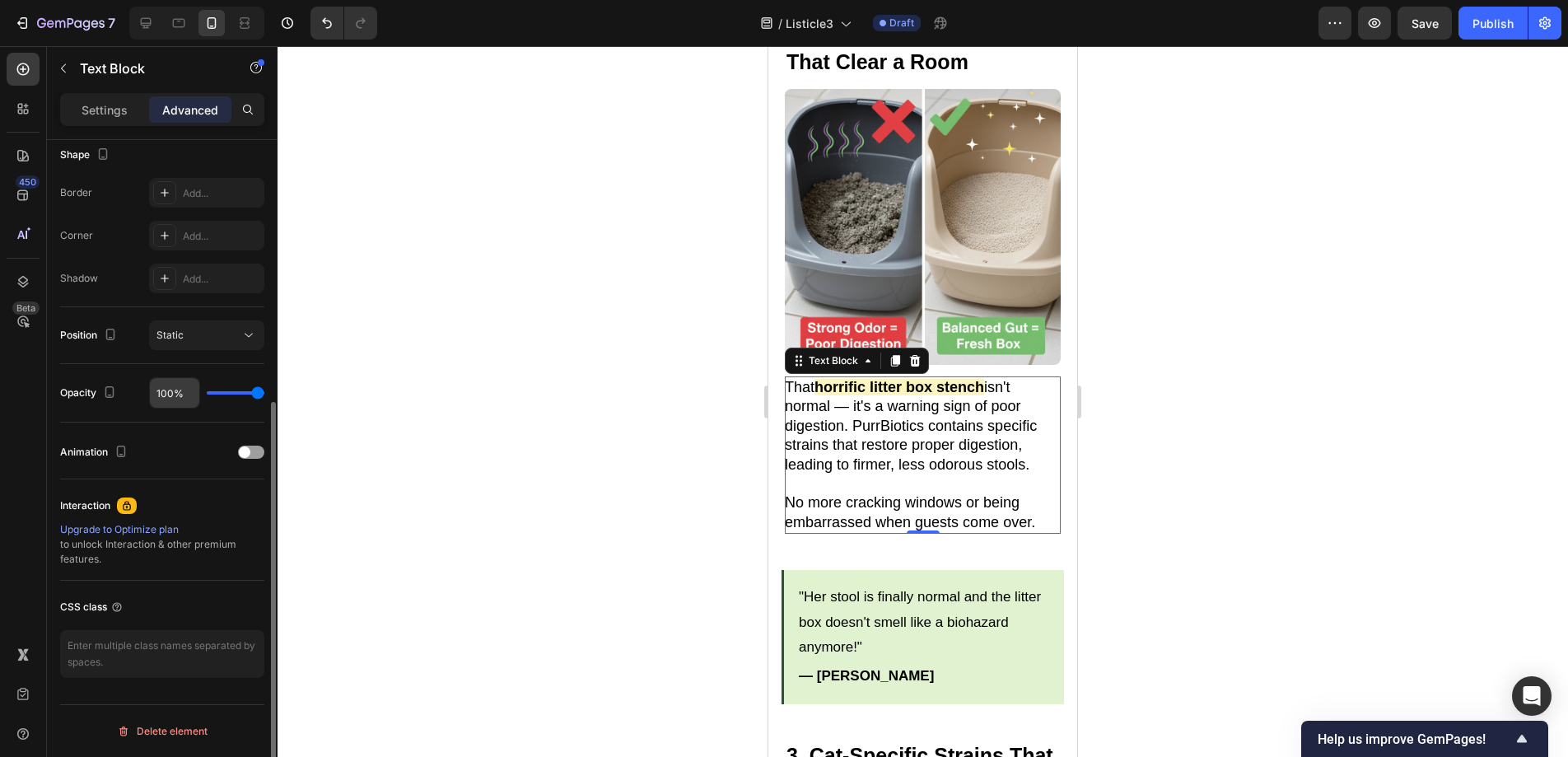
scroll to position [0, 0]
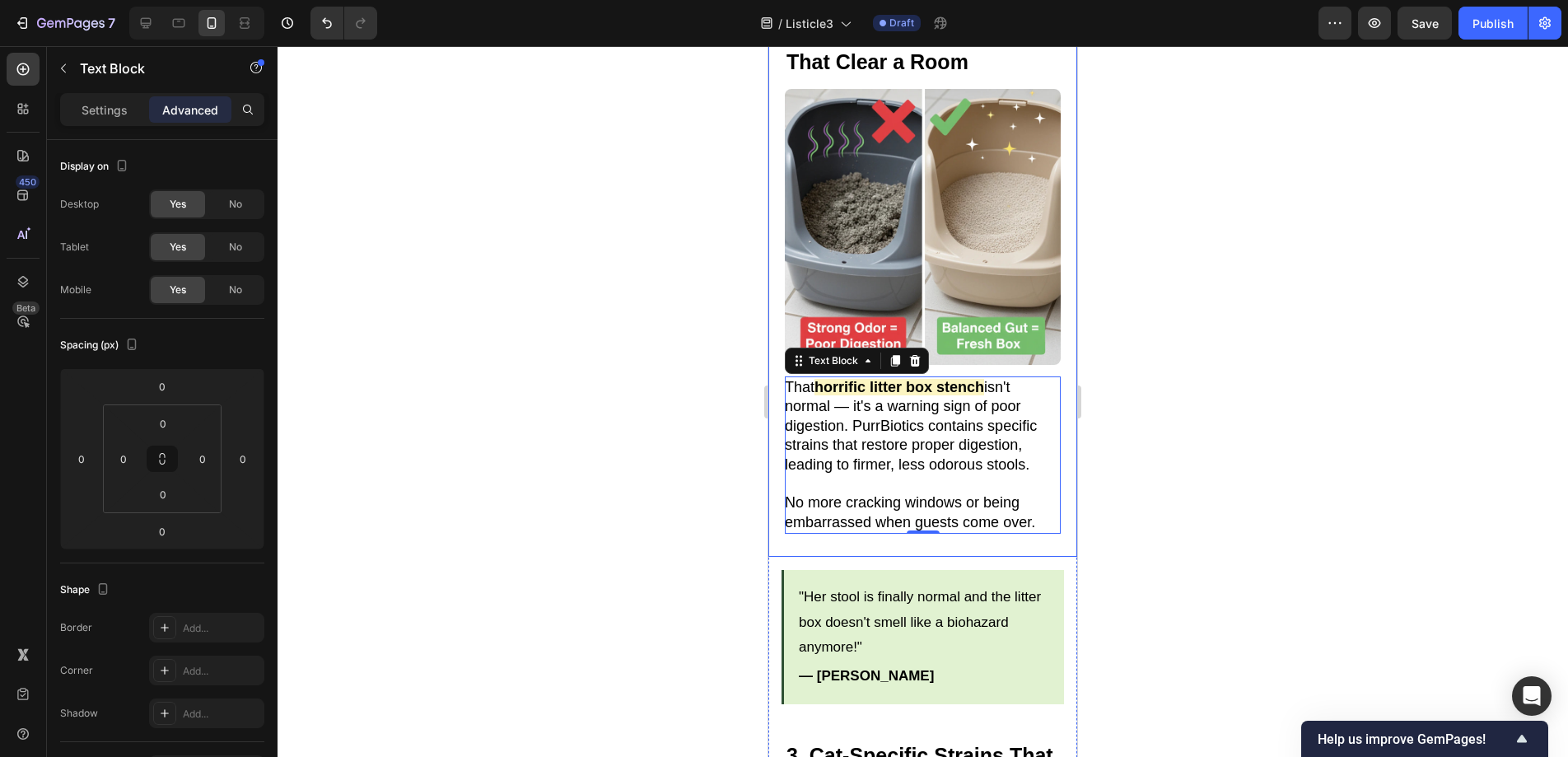
click at [852, 525] on div "2. Ends "Dumps of Doom" That Clear a Room Heading Image 3. The Litter Box Smell…" at bounding box center [922, 277] width 309 height 559
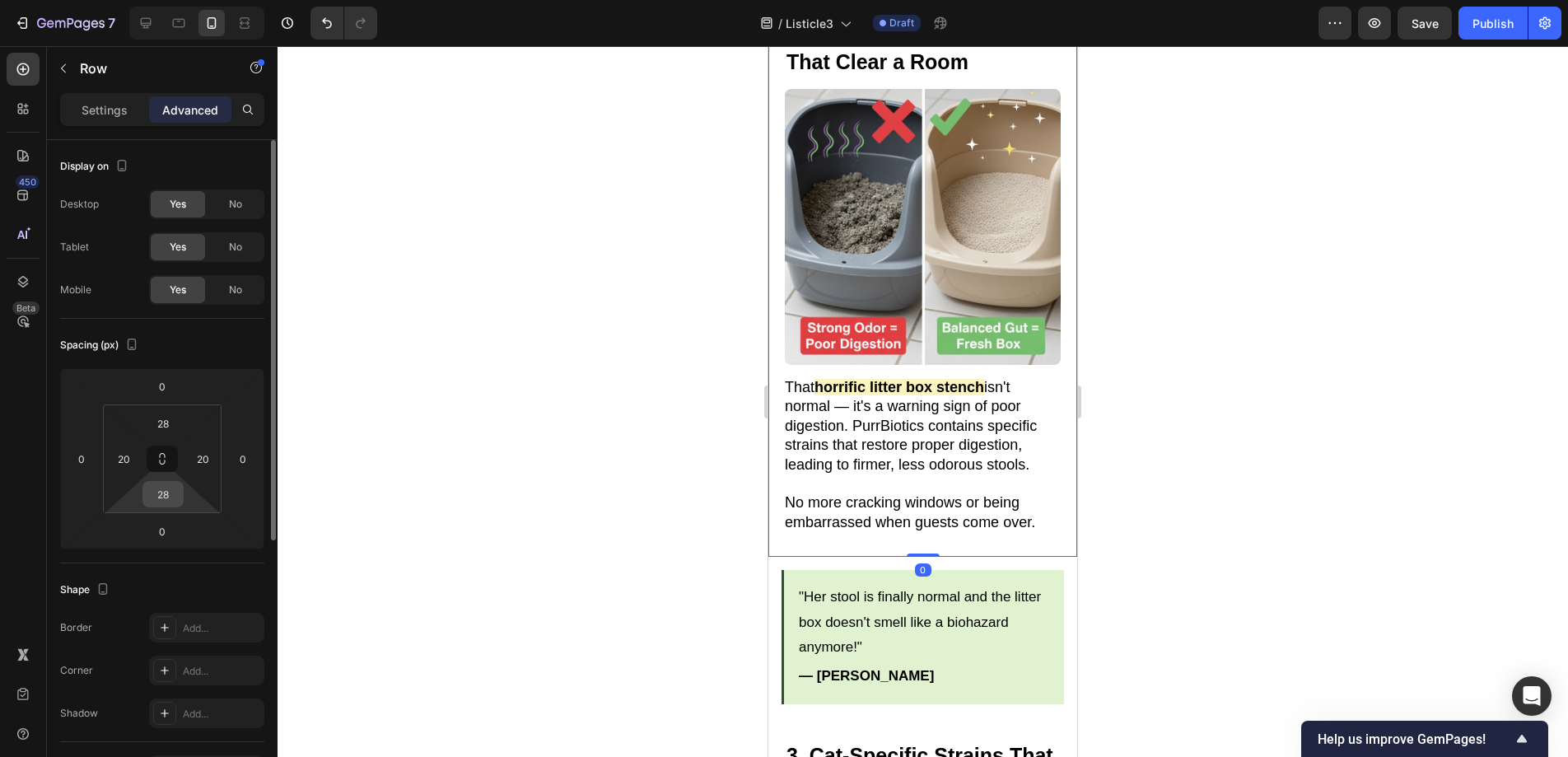
click at [178, 491] on input "28" at bounding box center [162, 494] width 33 height 25
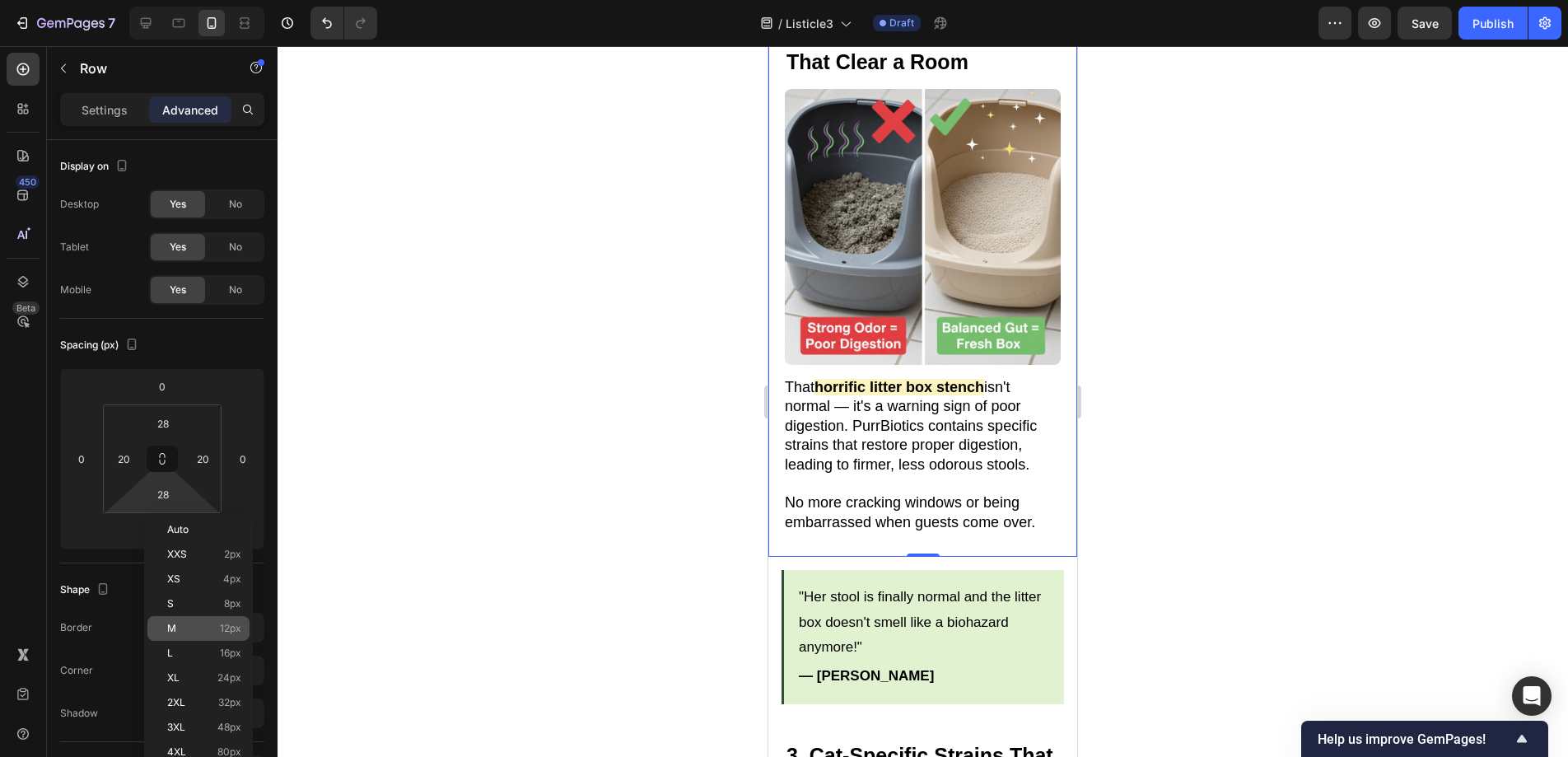
click at [178, 630] on p "M 12px" at bounding box center [204, 629] width 74 height 12
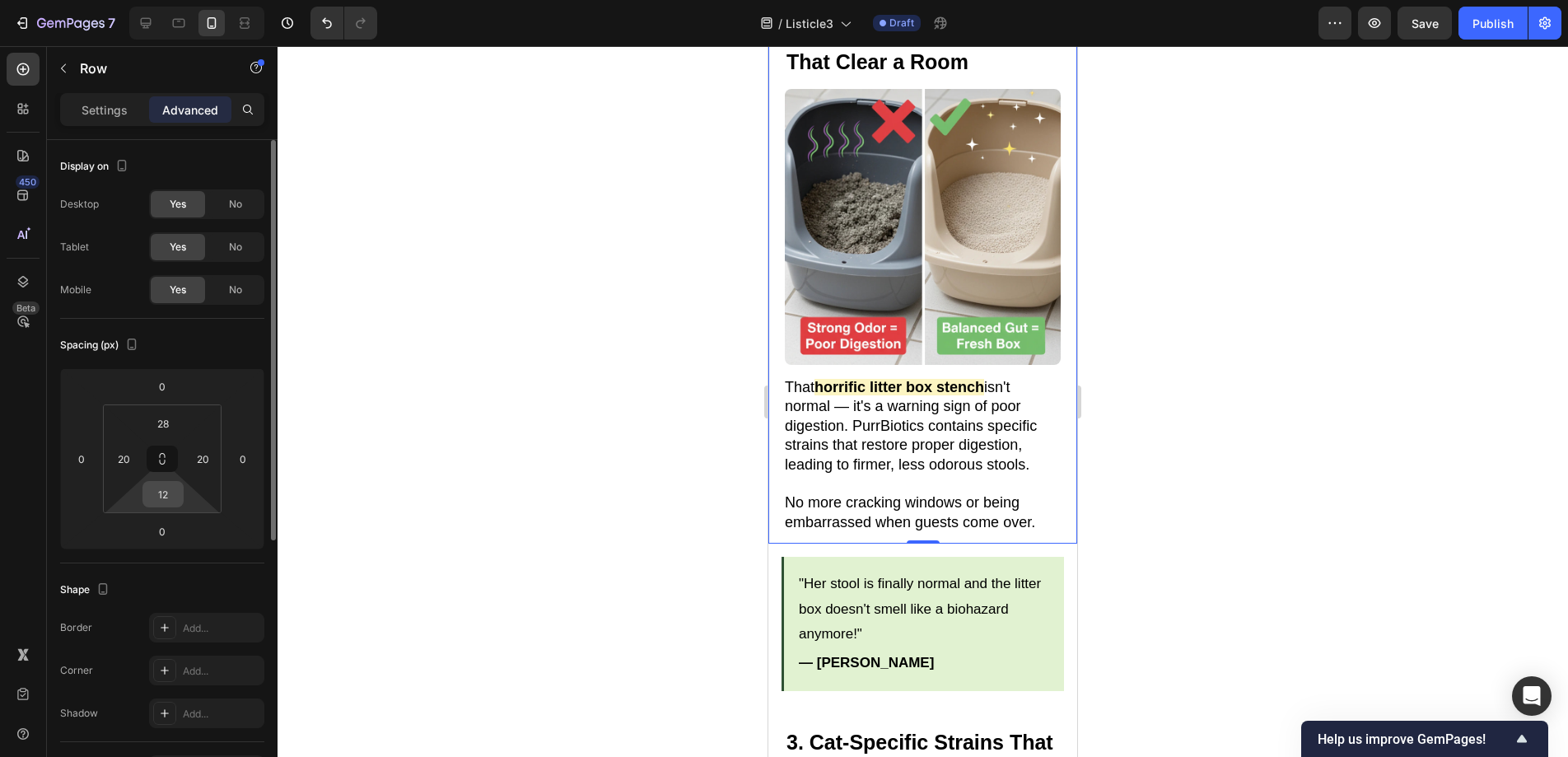
click at [168, 497] on input "12" at bounding box center [162, 494] width 33 height 25
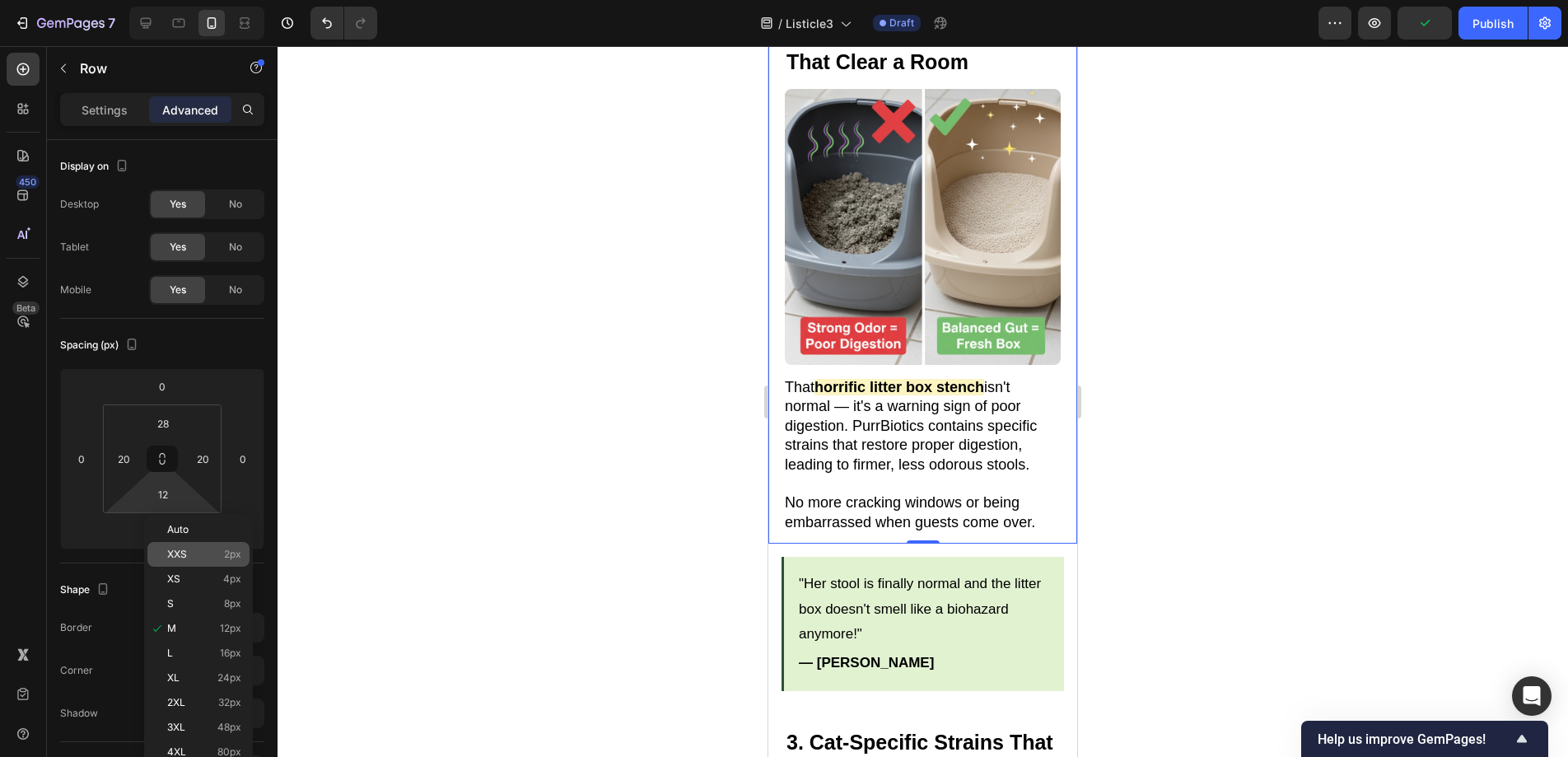
click at [202, 549] on p "XXS 2px" at bounding box center [204, 555] width 74 height 12
type input "2"
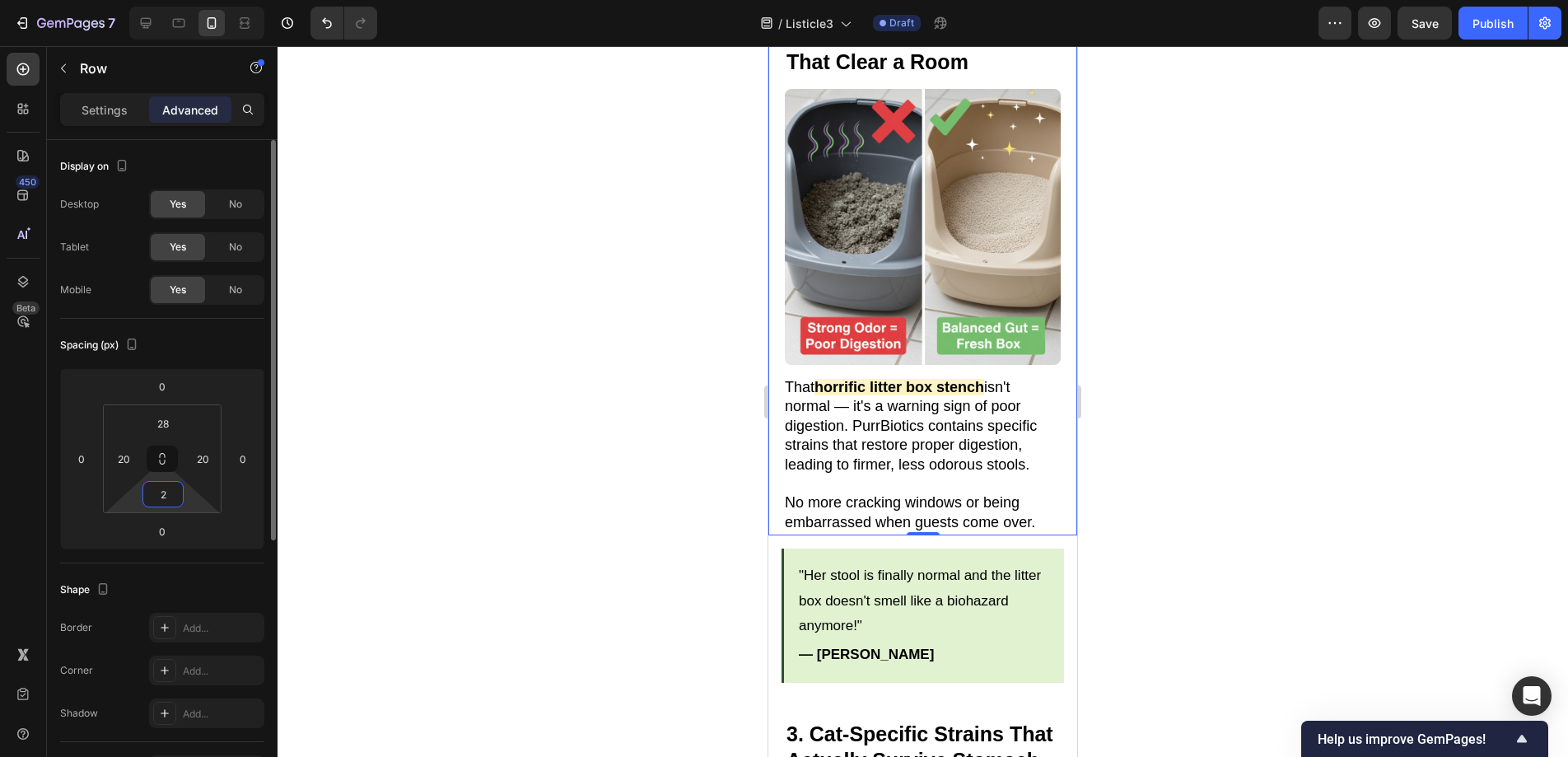
click at [174, 496] on input "2" at bounding box center [162, 494] width 33 height 25
type input "0"
click at [472, 466] on div at bounding box center [922, 400] width 1290 height 710
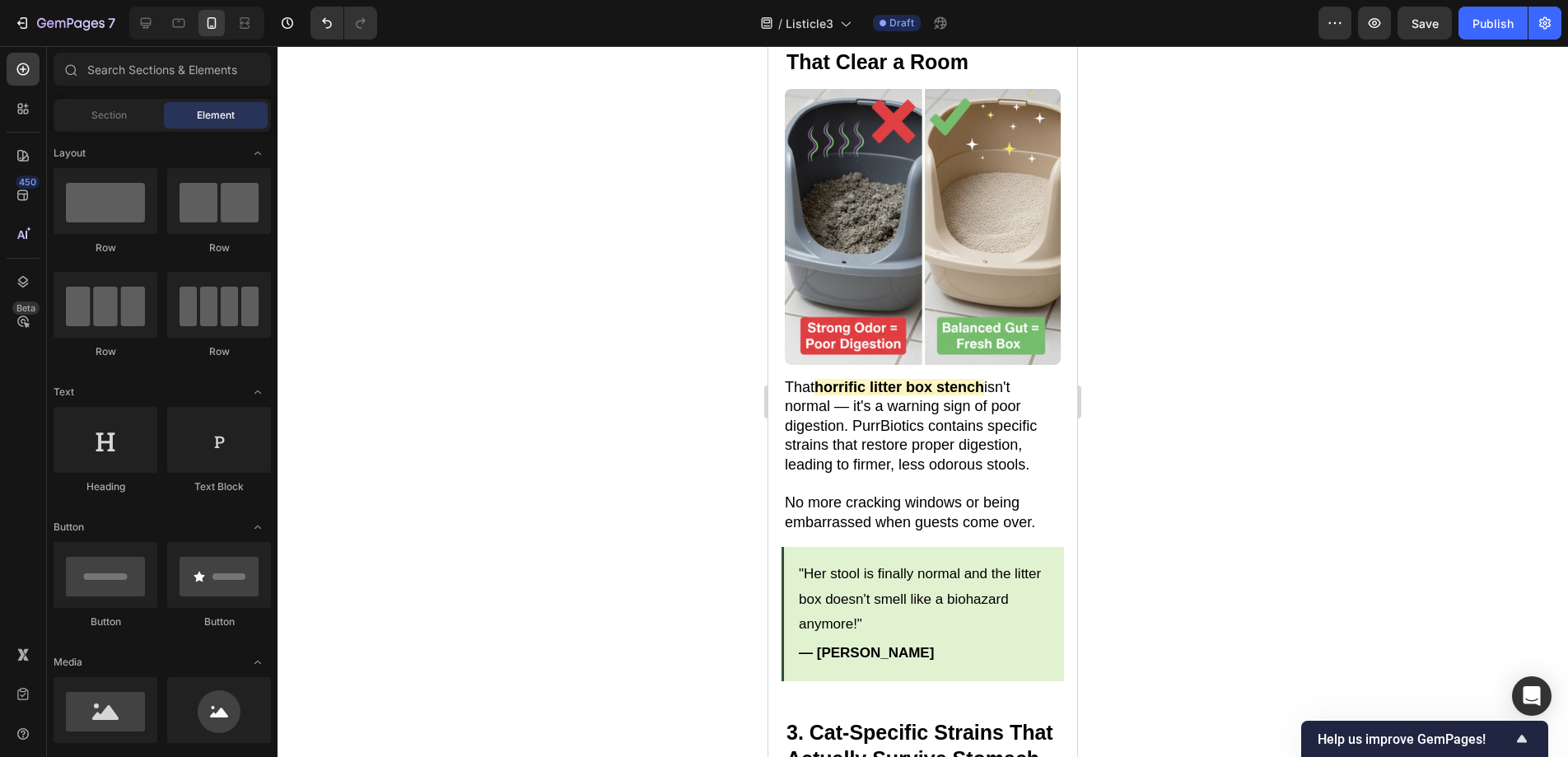
click at [1160, 414] on div at bounding box center [922, 400] width 1290 height 710
click at [930, 547] on div ""Her stool is finally normal and the litter box doesn't smell like a biohazard …" at bounding box center [922, 614] width 283 height 133
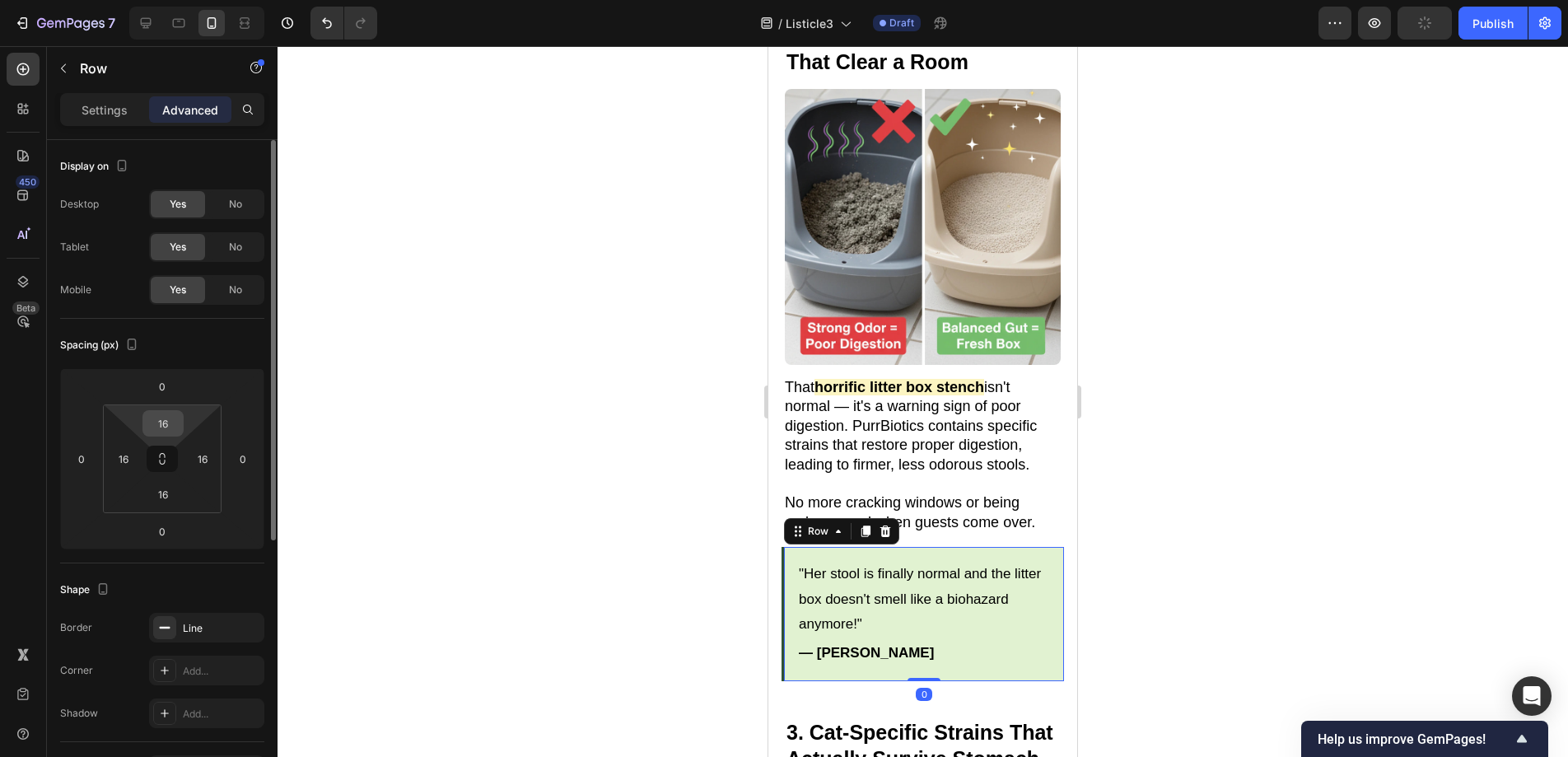
click at [172, 420] on input "16" at bounding box center [162, 422] width 33 height 25
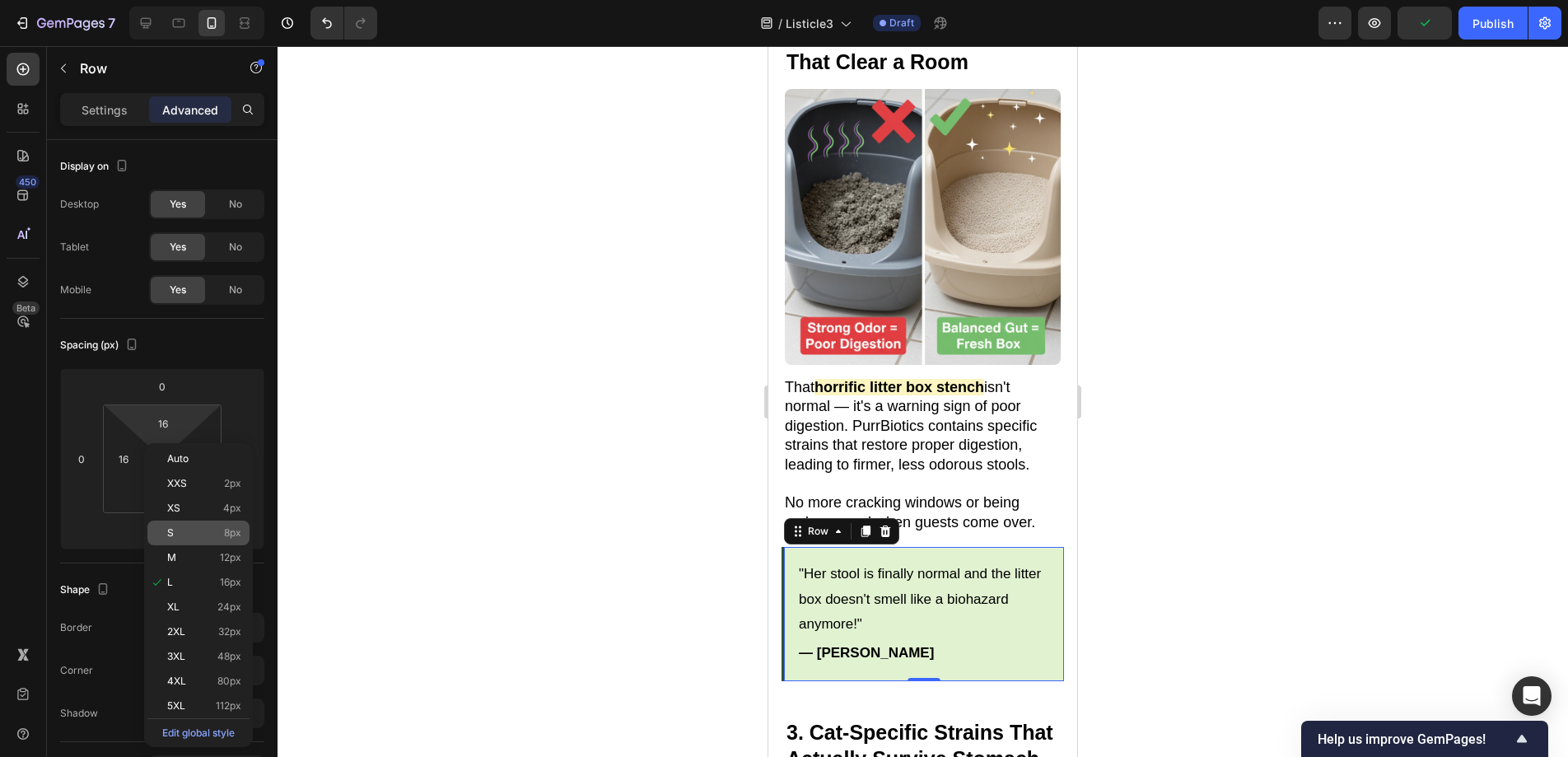
click at [195, 528] on p "S 8px" at bounding box center [204, 533] width 74 height 12
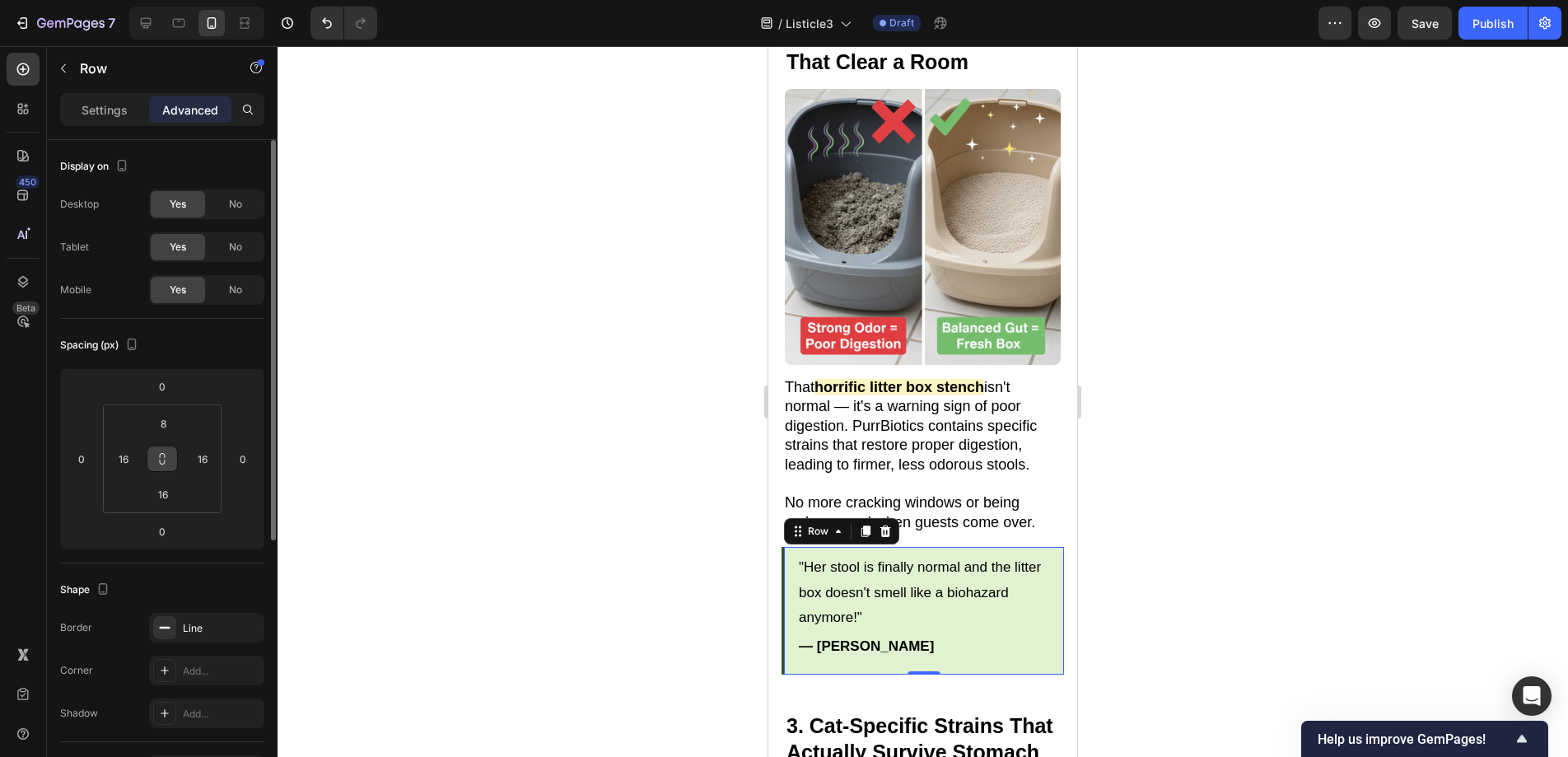
click at [164, 458] on icon at bounding box center [162, 455] width 6 height 5
click at [212, 462] on input "16" at bounding box center [202, 458] width 25 height 25
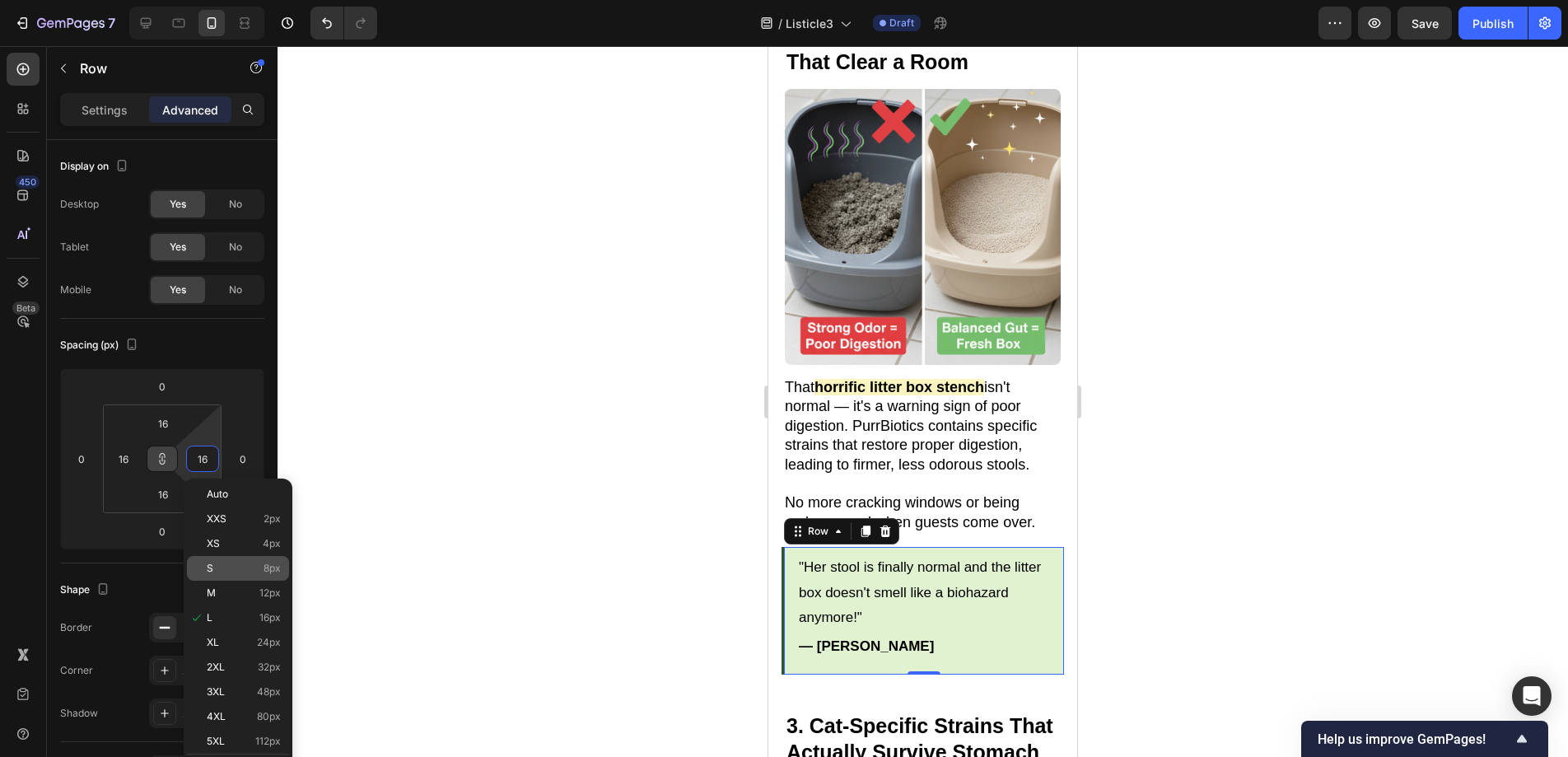
click at [232, 566] on p "S 8px" at bounding box center [243, 569] width 74 height 12
type input "8"
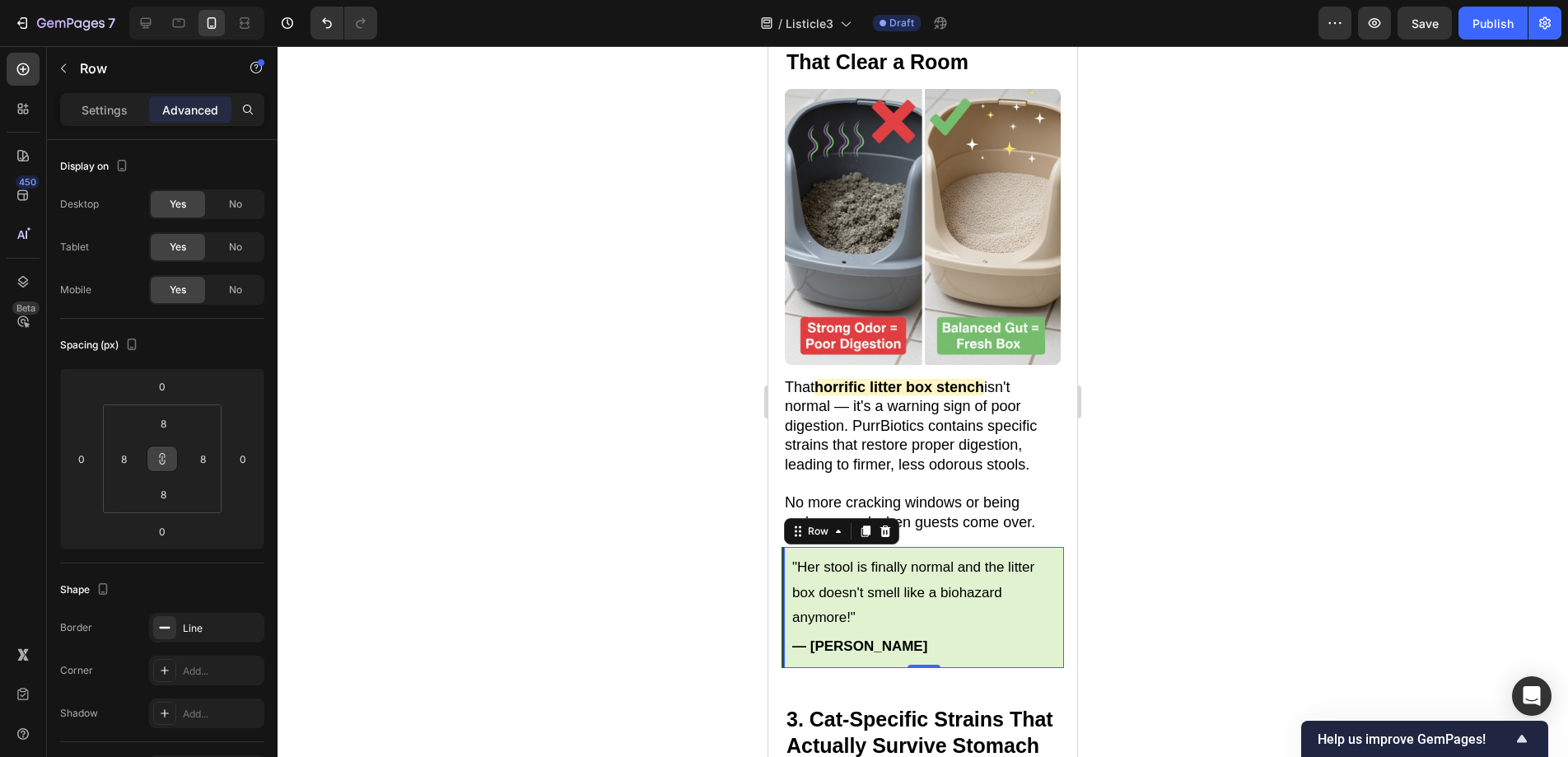
click at [413, 482] on div at bounding box center [922, 400] width 1290 height 710
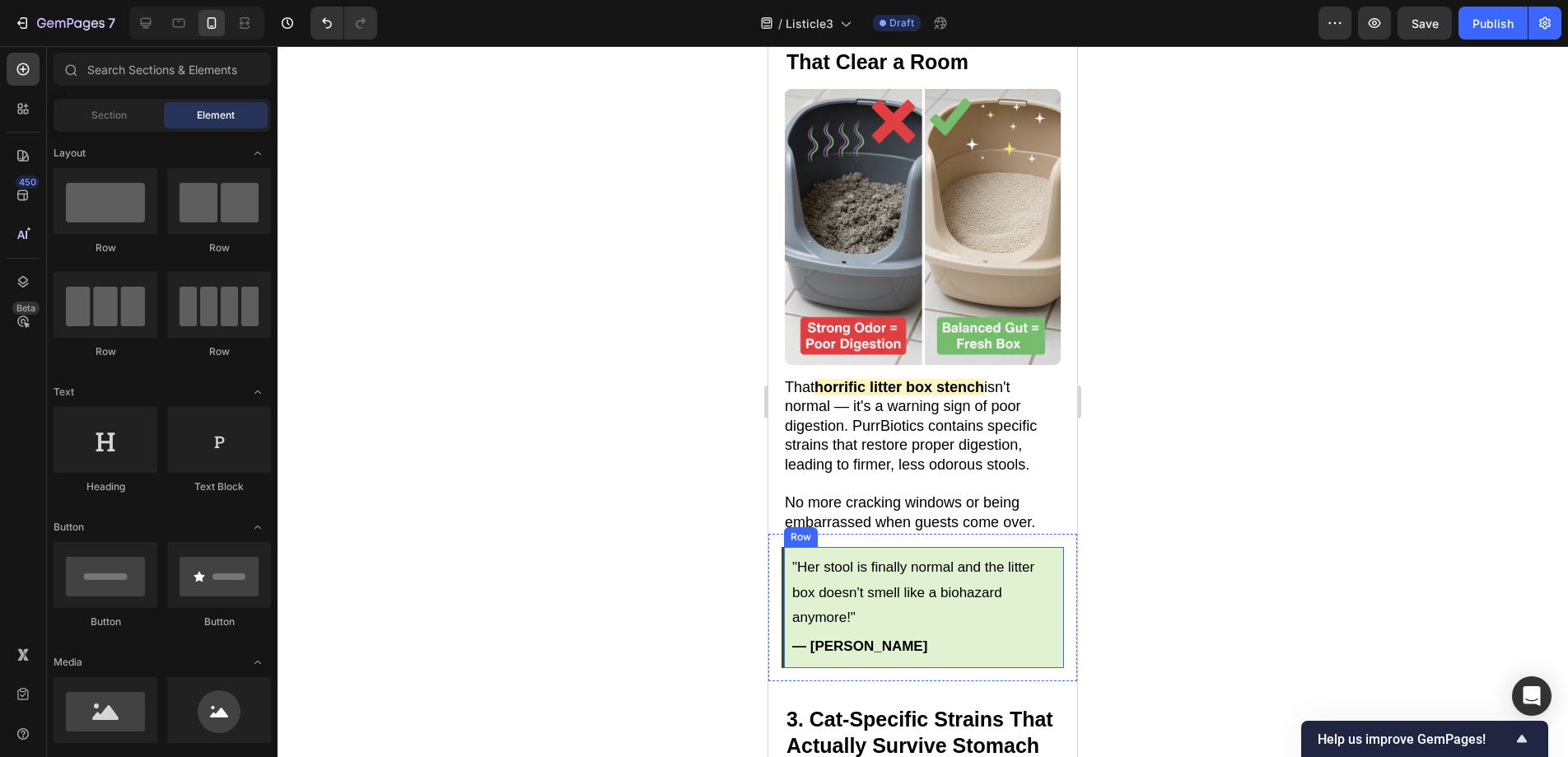
click at [928, 639] on div ""Her stool is finally normal and the litter box doesn't smell like a biohazard …" at bounding box center [922, 607] width 283 height 121
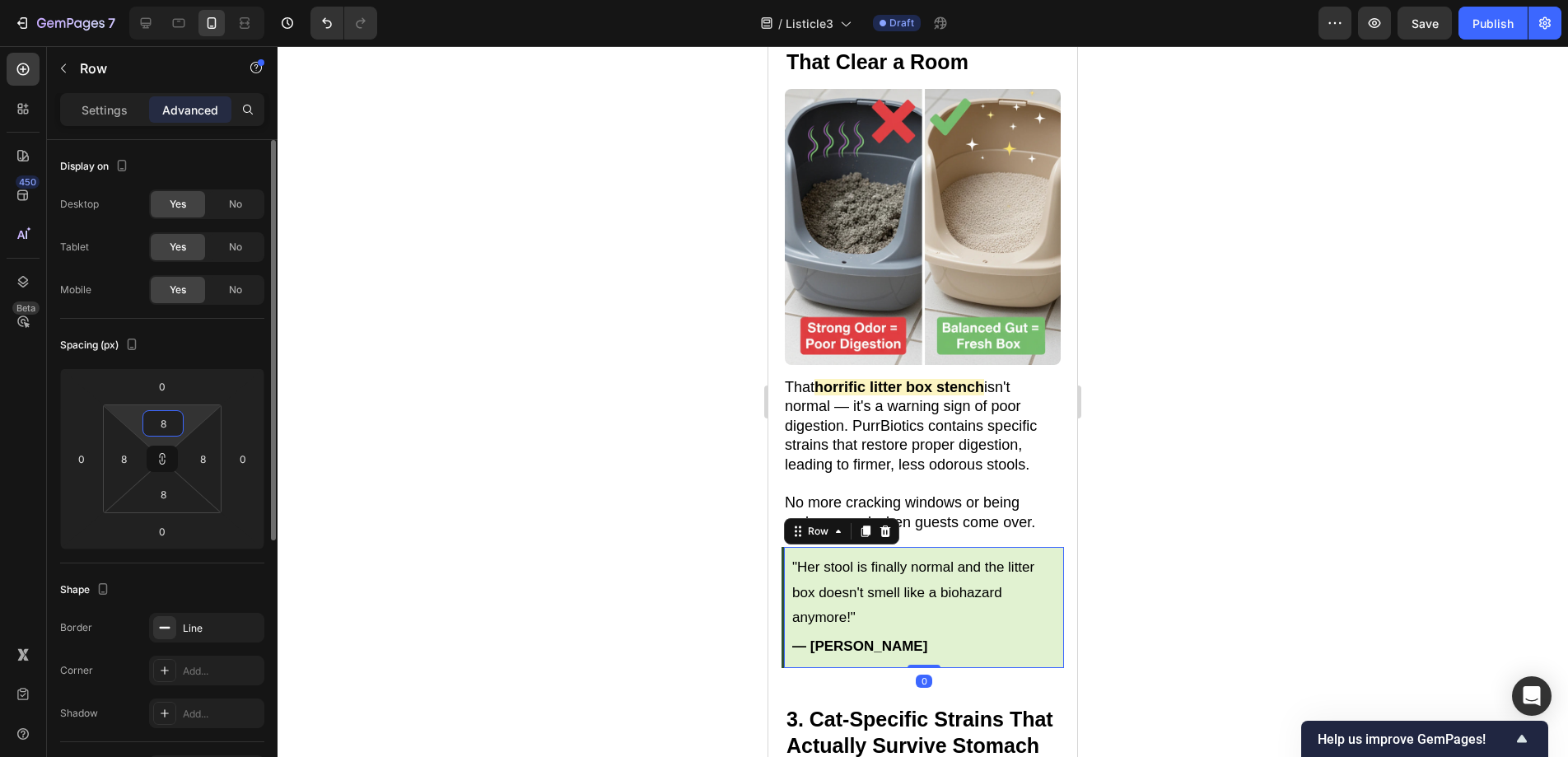
click at [168, 426] on input "8" at bounding box center [162, 422] width 33 height 25
type input "1"
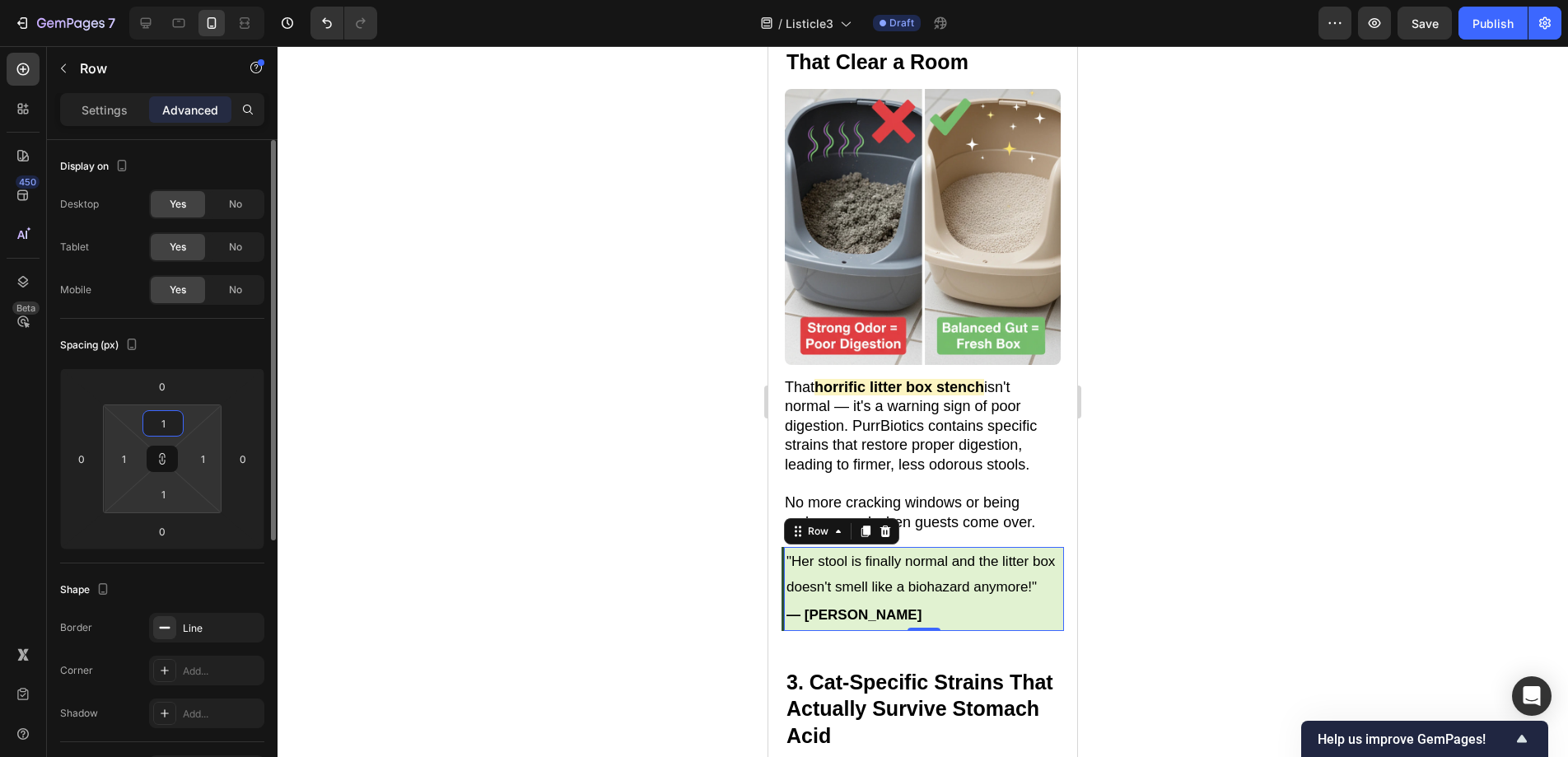
type input "12"
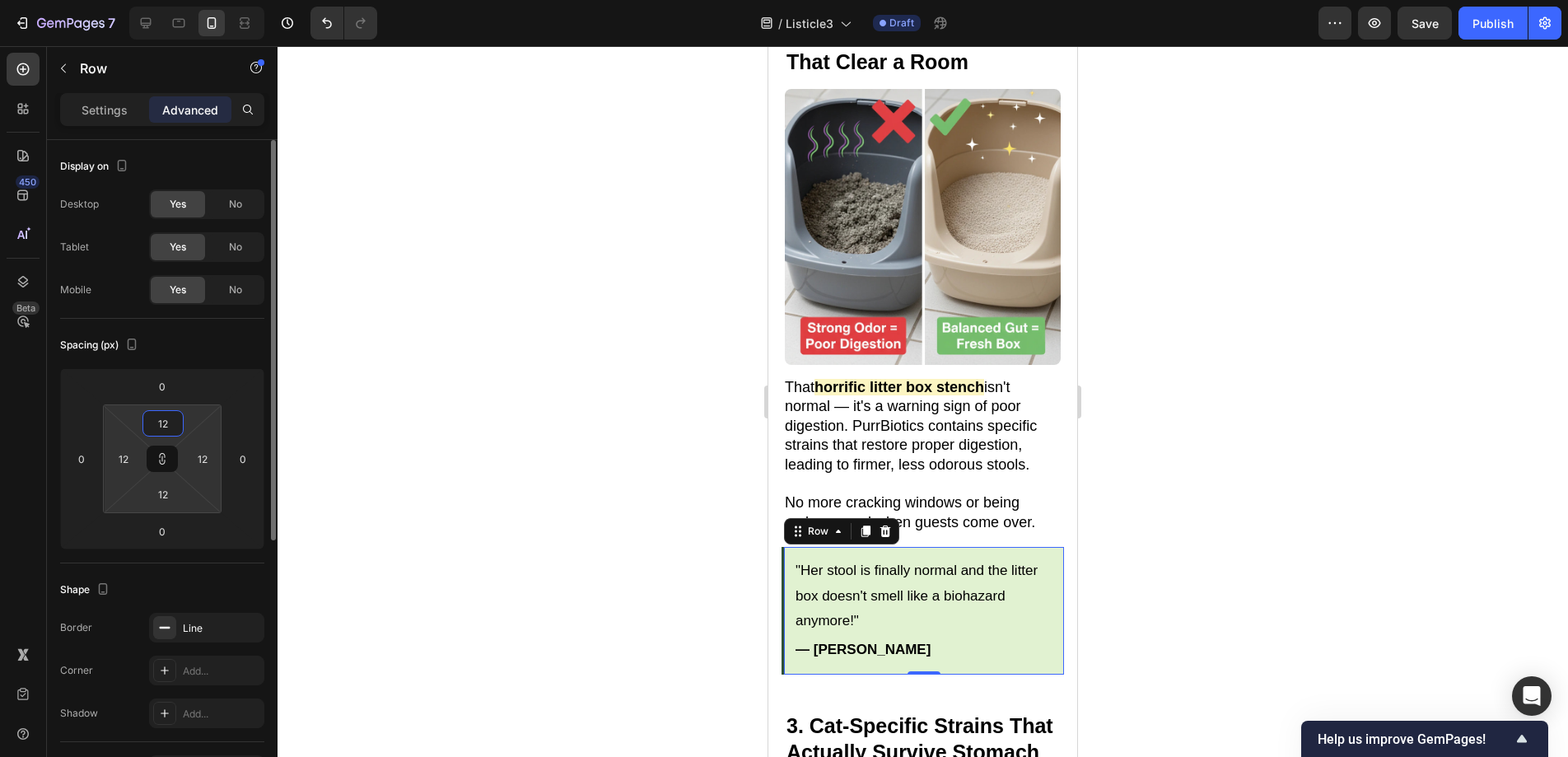
type input "12"
click at [458, 412] on div at bounding box center [922, 400] width 1290 height 710
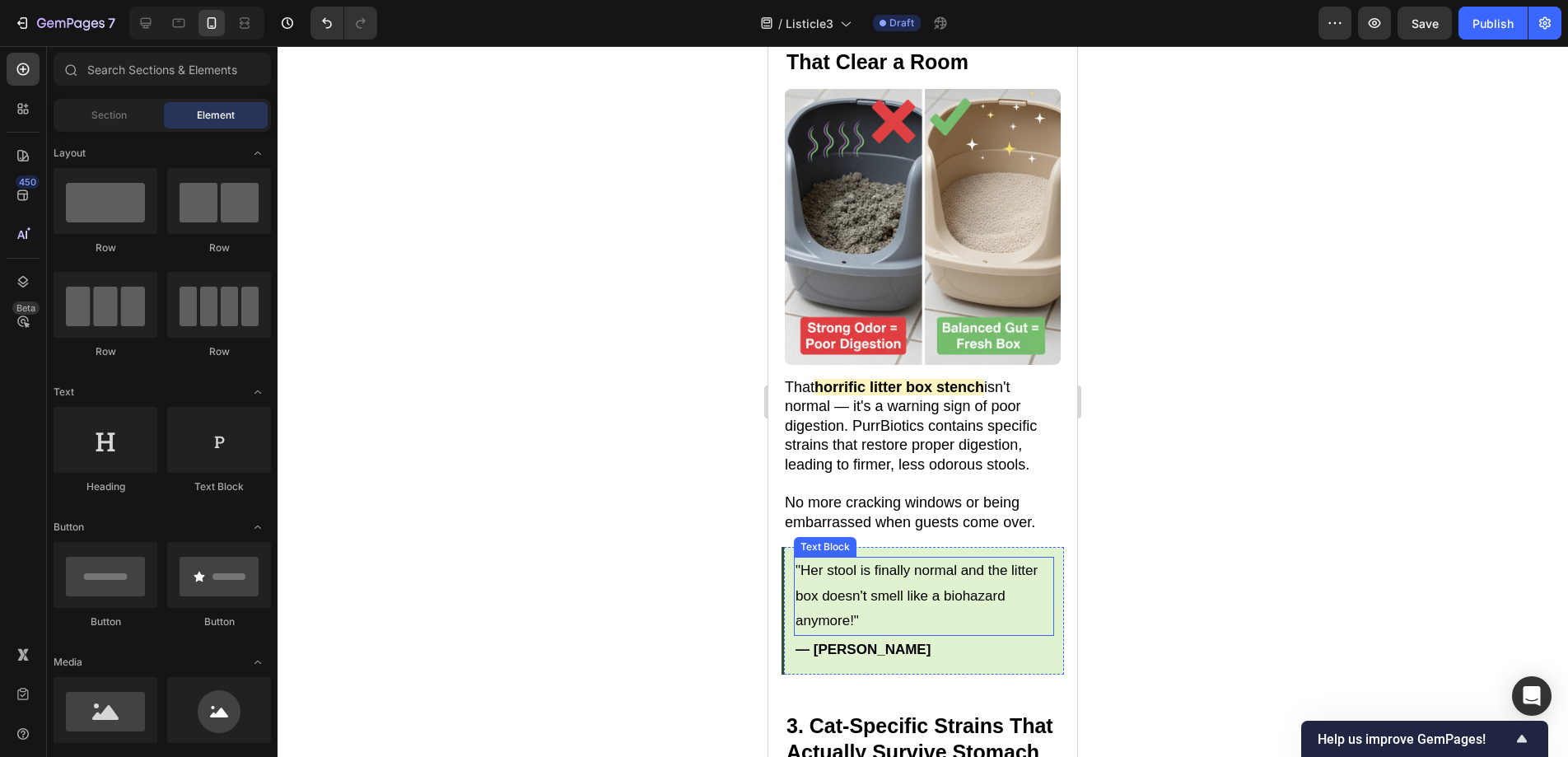
click at [911, 558] on p ""Her stool is finally normal and the litter box doesn't smell like a biohazard …" at bounding box center [924, 596] width 257 height 76
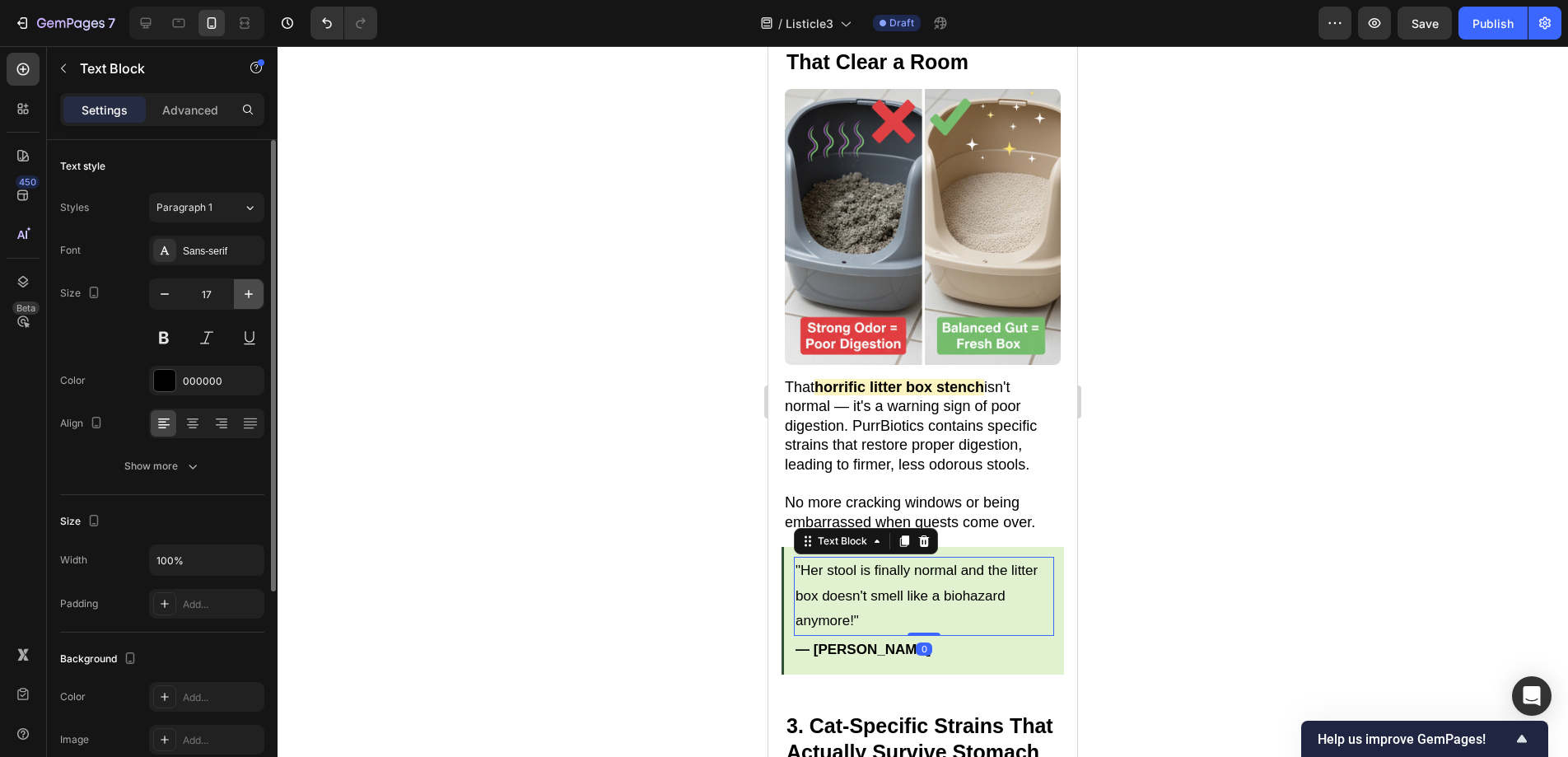
click at [241, 297] on icon "button" at bounding box center [248, 294] width 17 height 17
type input "18"
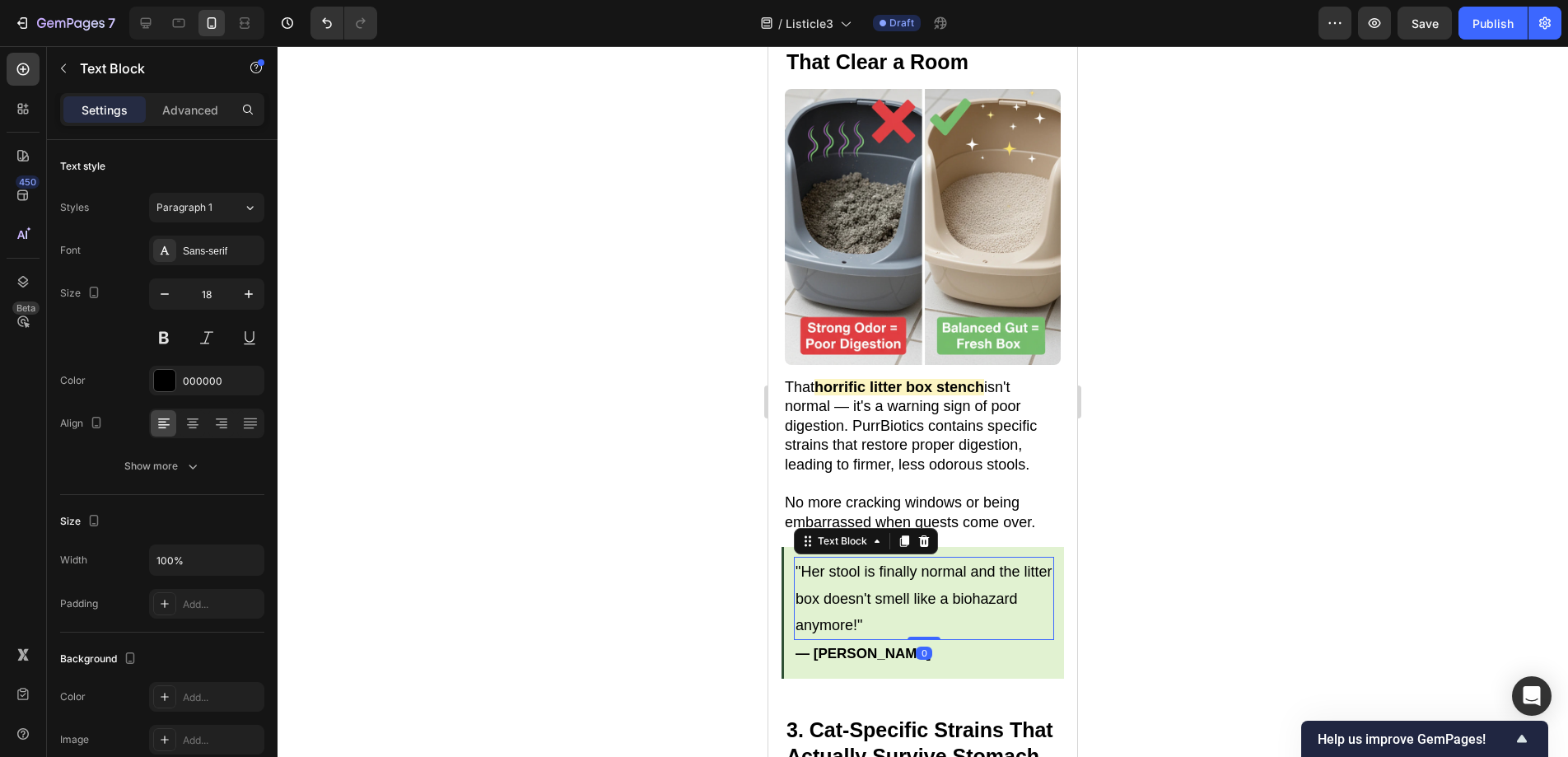
click at [441, 335] on div at bounding box center [922, 400] width 1290 height 710
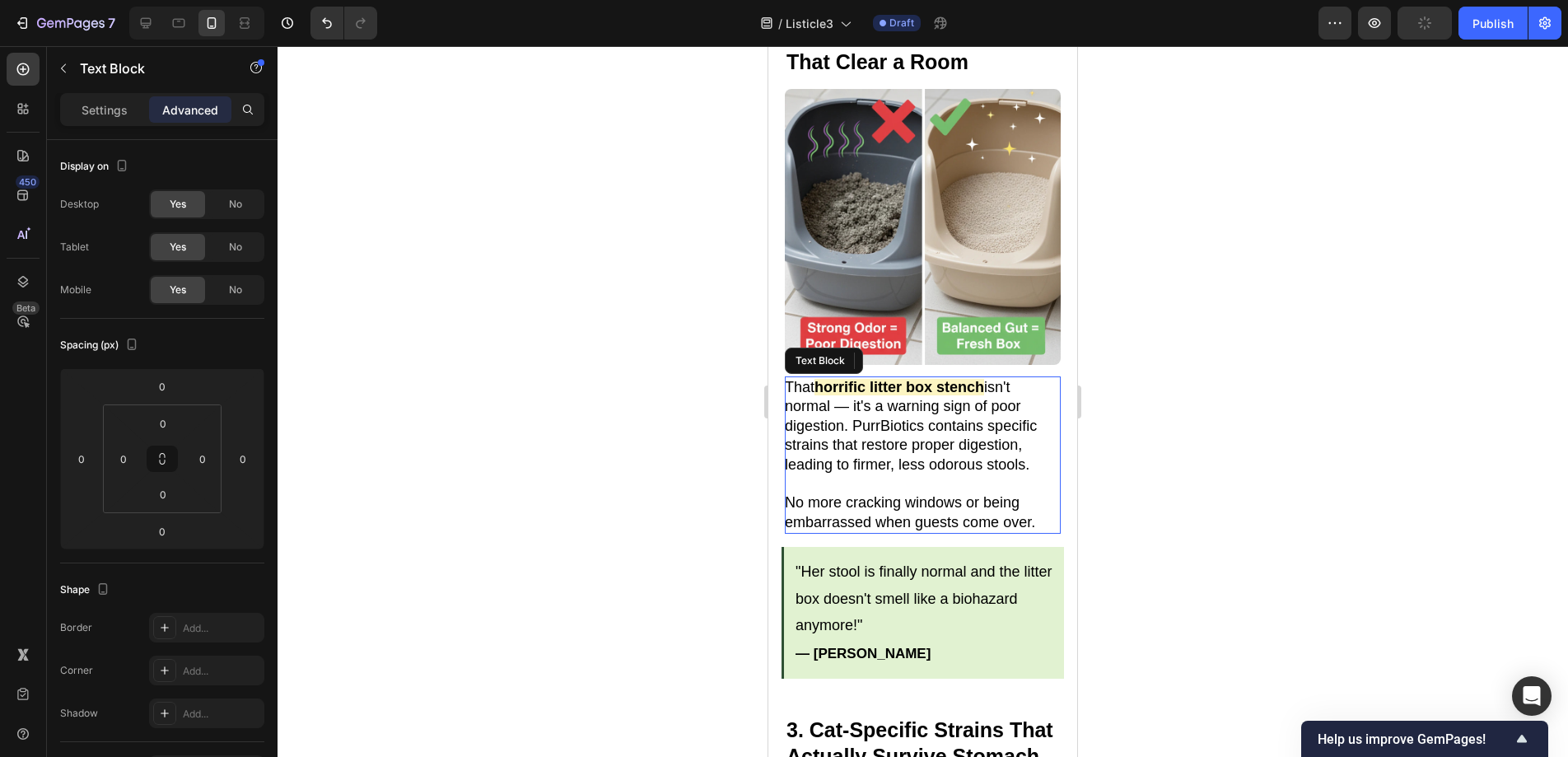
click at [848, 420] on p "That horrific litter box stench isn't normal — it's a warning sign of poor dige…" at bounding box center [921, 425] width 274 height 97
click at [117, 118] on p "Settings" at bounding box center [105, 110] width 46 height 17
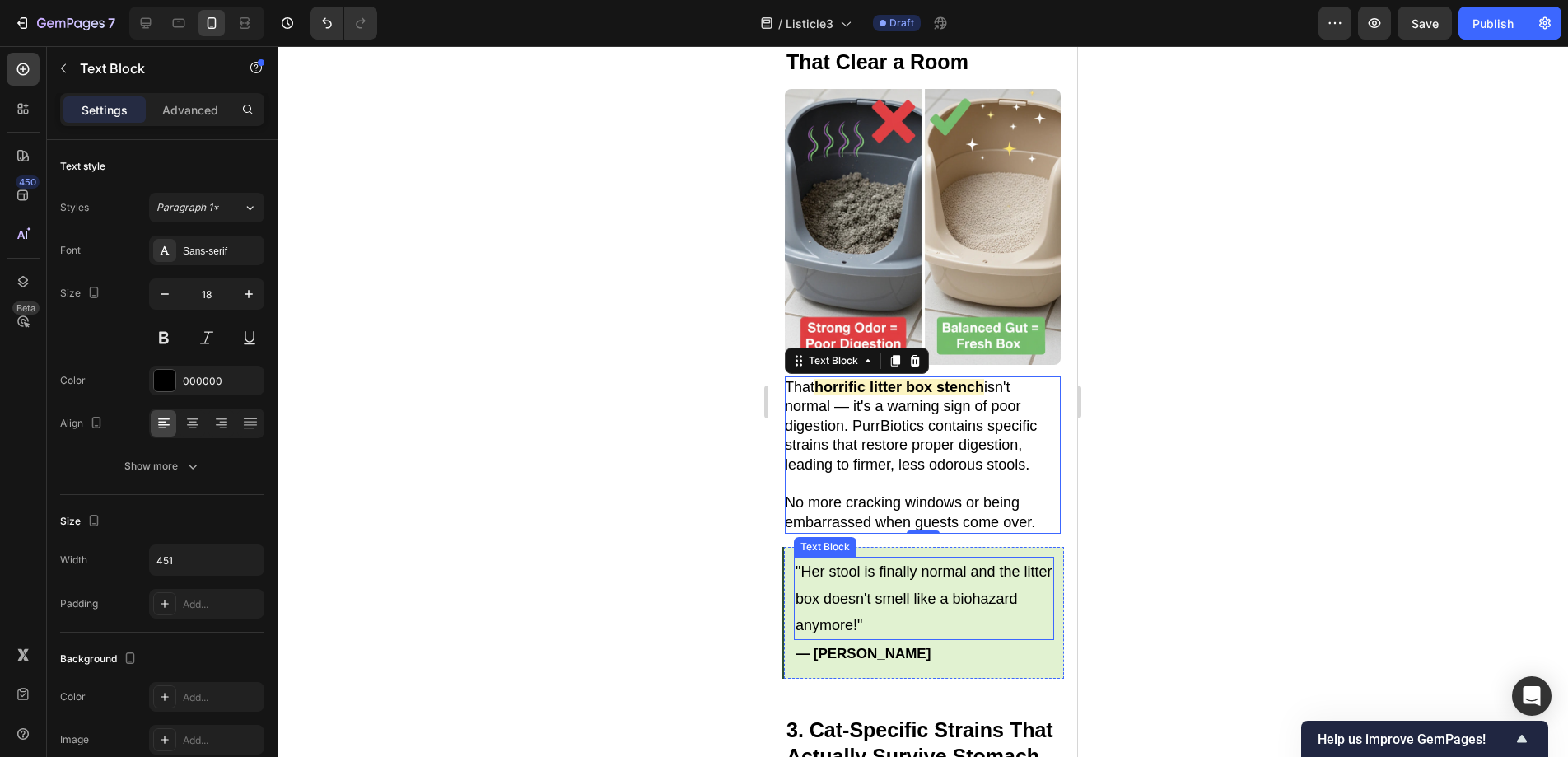
click at [834, 558] on p ""Her stool is finally normal and the litter box doesn't smell like a biohazard …" at bounding box center [924, 598] width 257 height 80
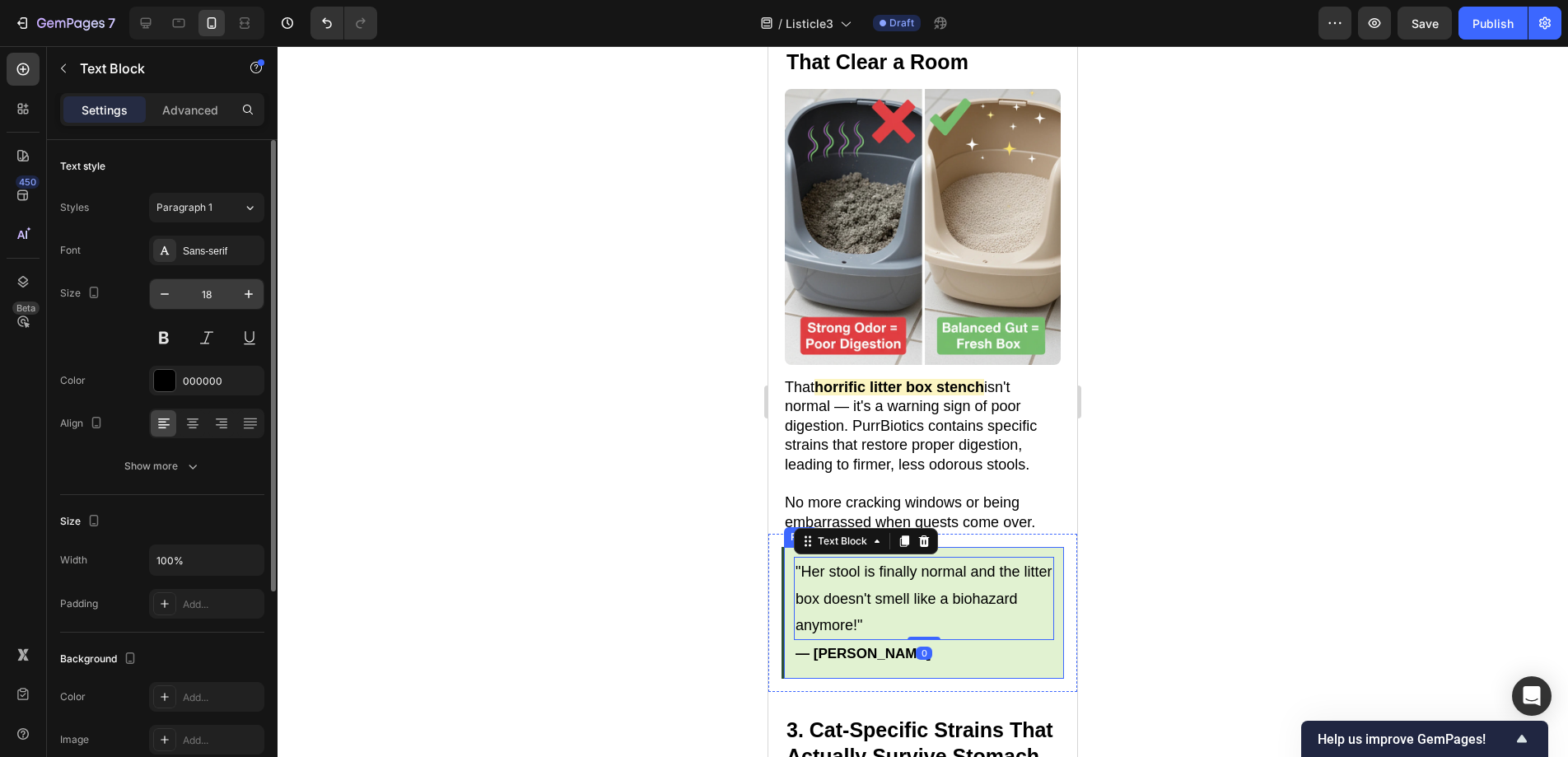
click at [149, 289] on button "button" at bounding box center [164, 294] width 30 height 30
type input "17"
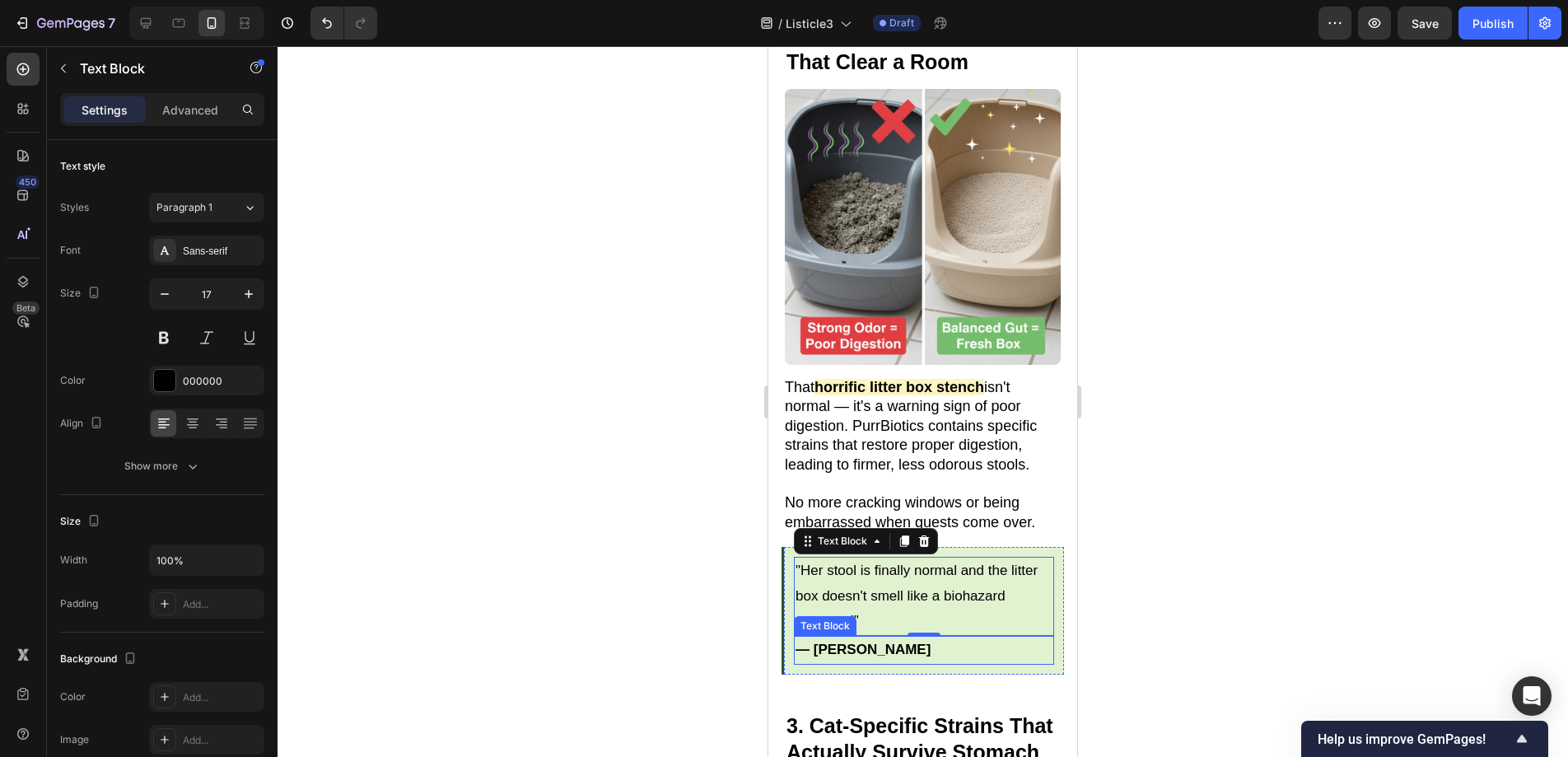
click at [878, 637] on p "— [PERSON_NAME]" at bounding box center [924, 650] width 257 height 26
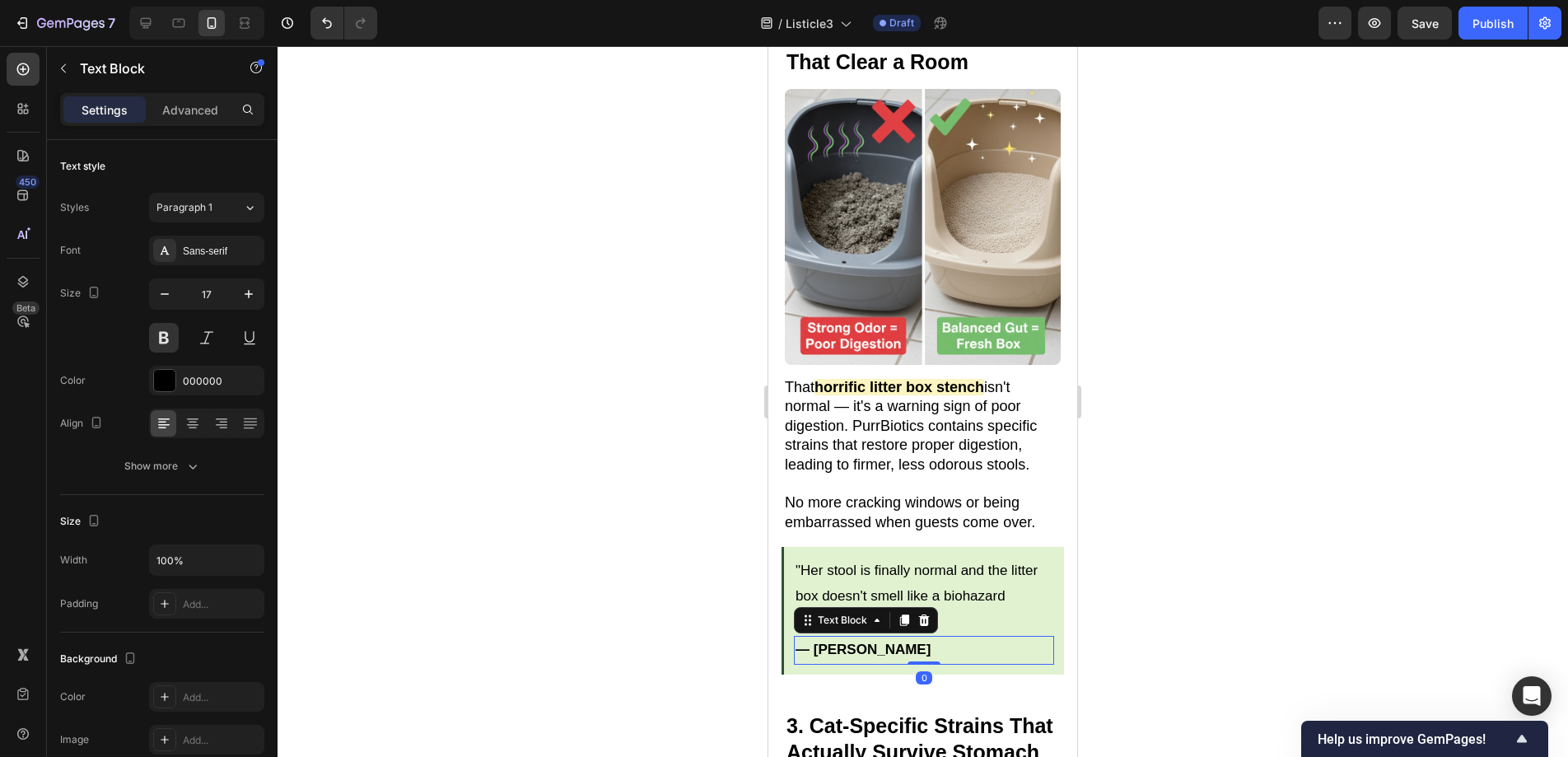
click at [565, 456] on div at bounding box center [922, 400] width 1290 height 710
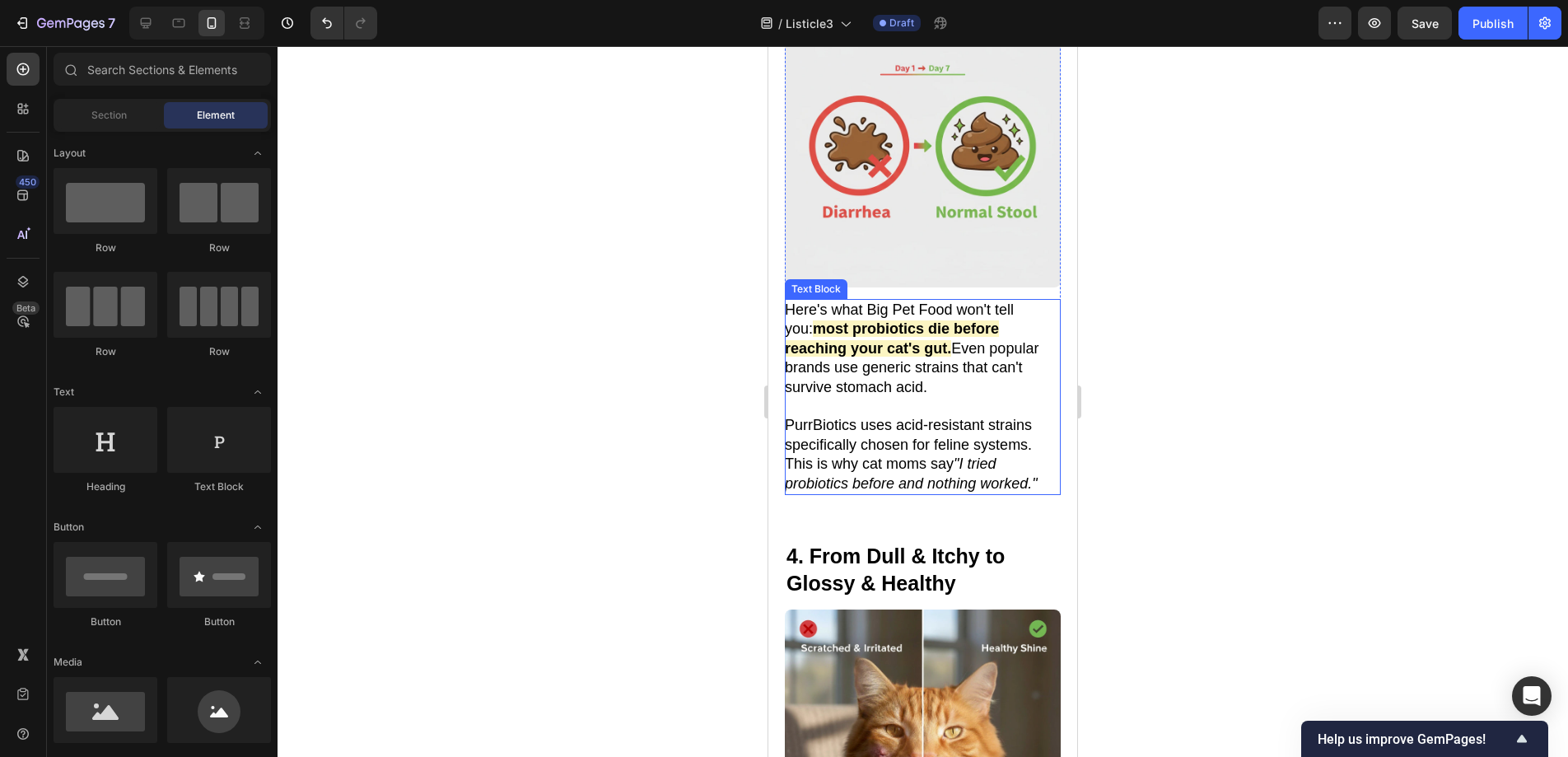
scroll to position [1958, 0]
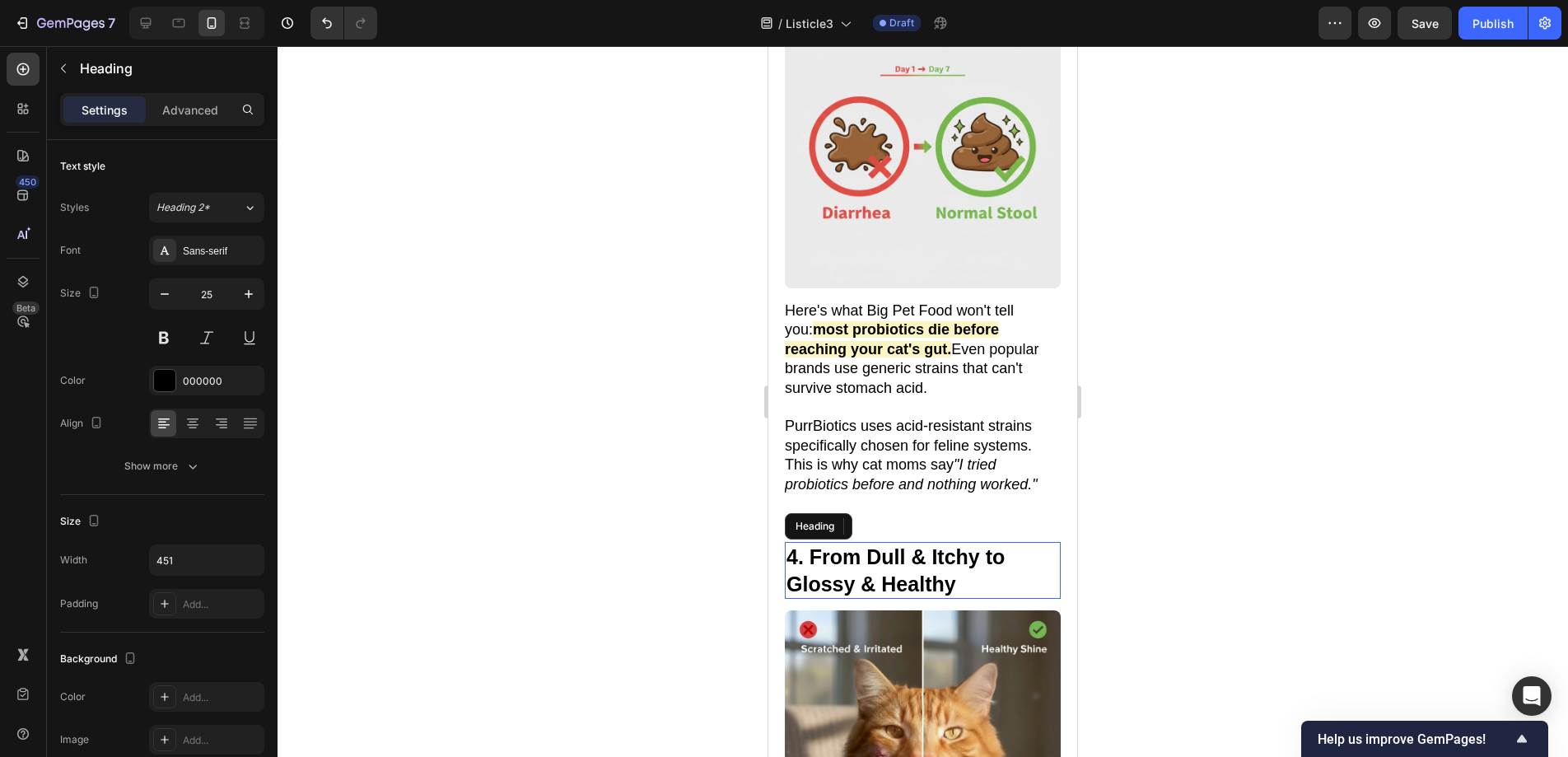
click at [937, 545] on strong "4. From Dull & Itchy to Glossy & Healthy" at bounding box center [895, 570] width 218 height 50
click at [980, 456] on icon ""I tried probiotics before and nothing worked."" at bounding box center [912, 474] width 253 height 36
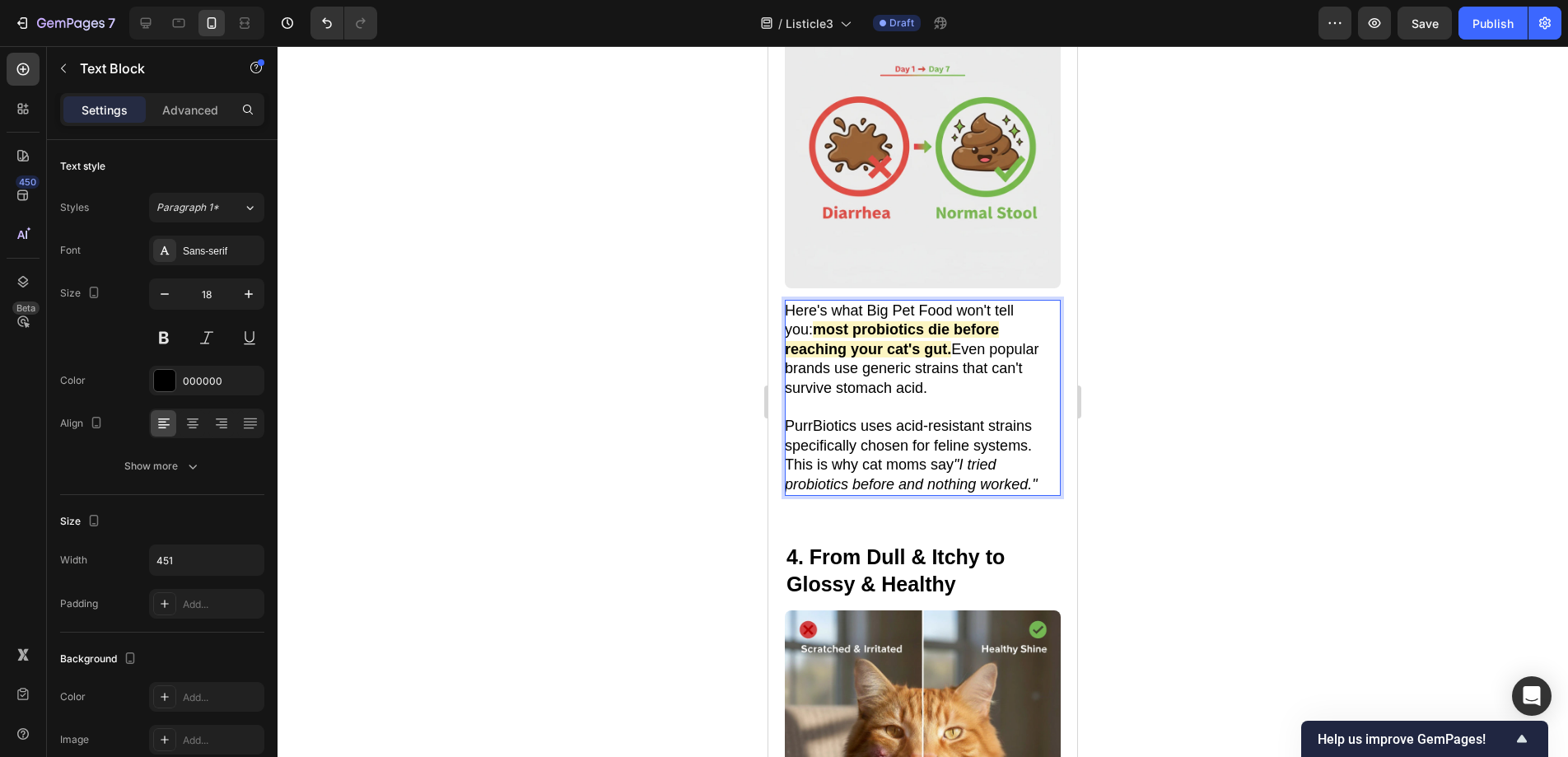
drag, startPoint x: 960, startPoint y: 422, endPoint x: 1038, endPoint y: 446, distance: 81.6
click at [1038, 446] on p "PurrBiotics uses acid-resistant strains specifically chosen for feline systems.…" at bounding box center [921, 455] width 274 height 78
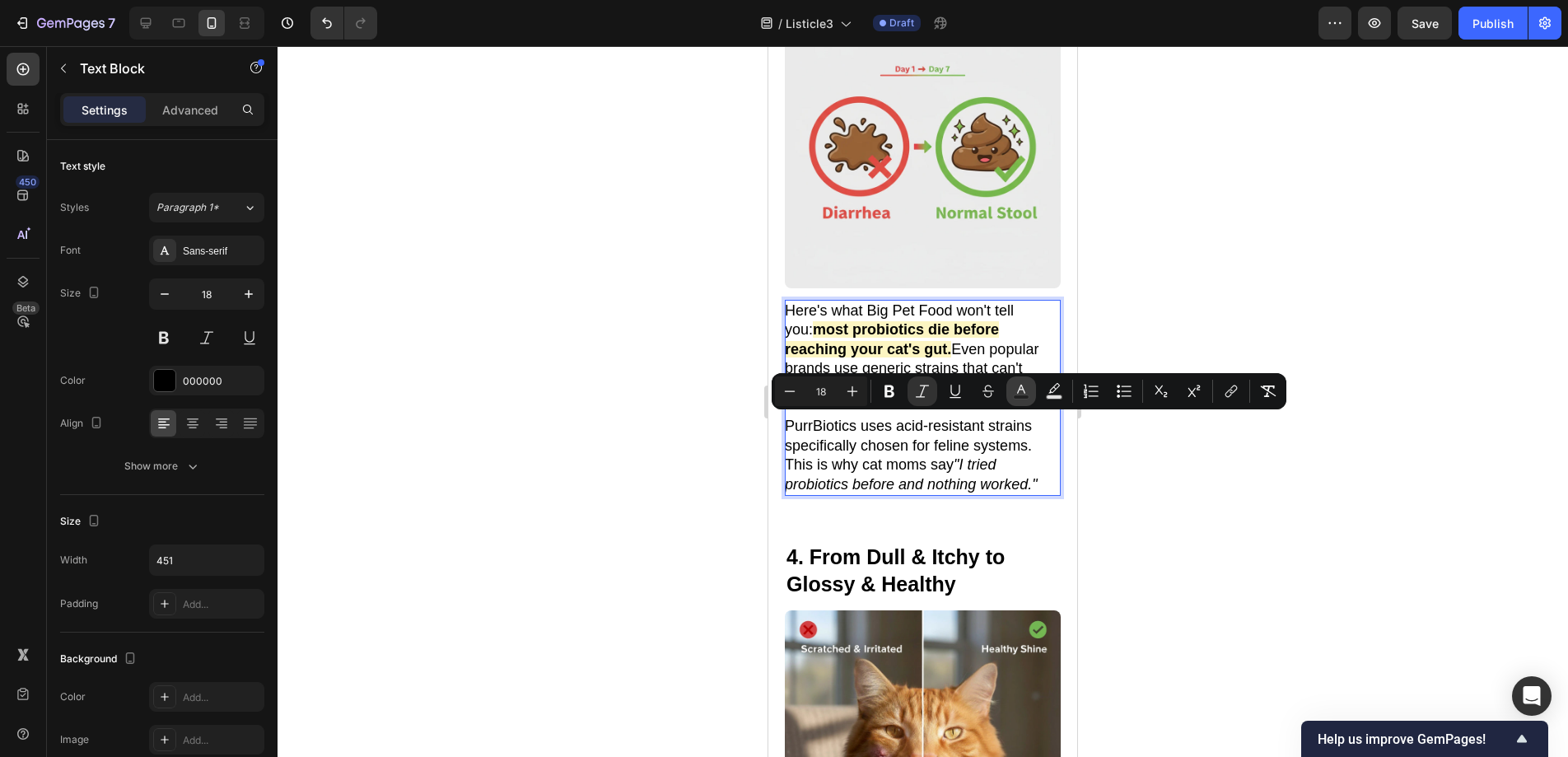
click at [1011, 389] on button "Text Color" at bounding box center [1021, 391] width 30 height 30
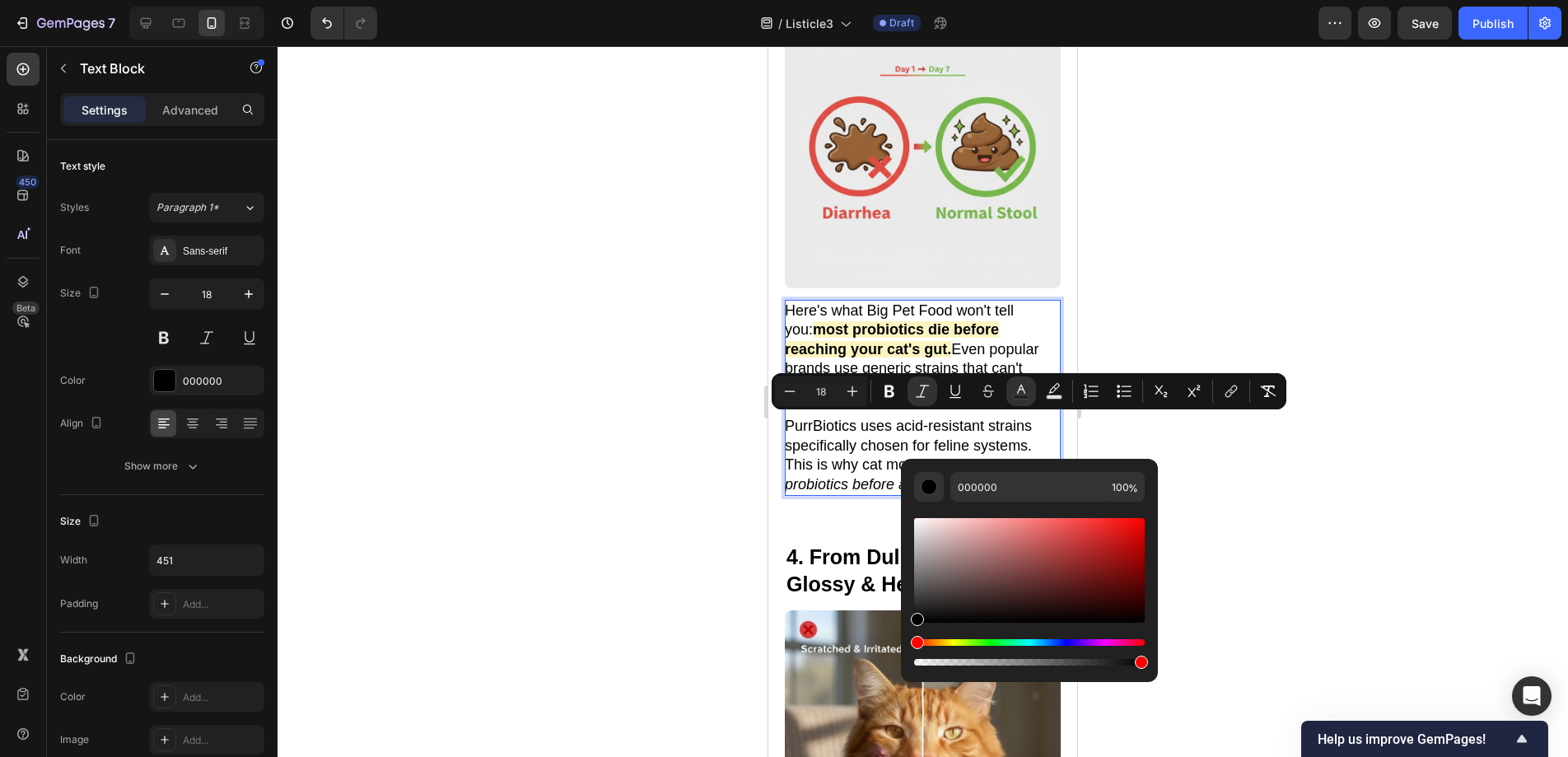
click at [1221, 457] on div at bounding box center [922, 400] width 1290 height 710
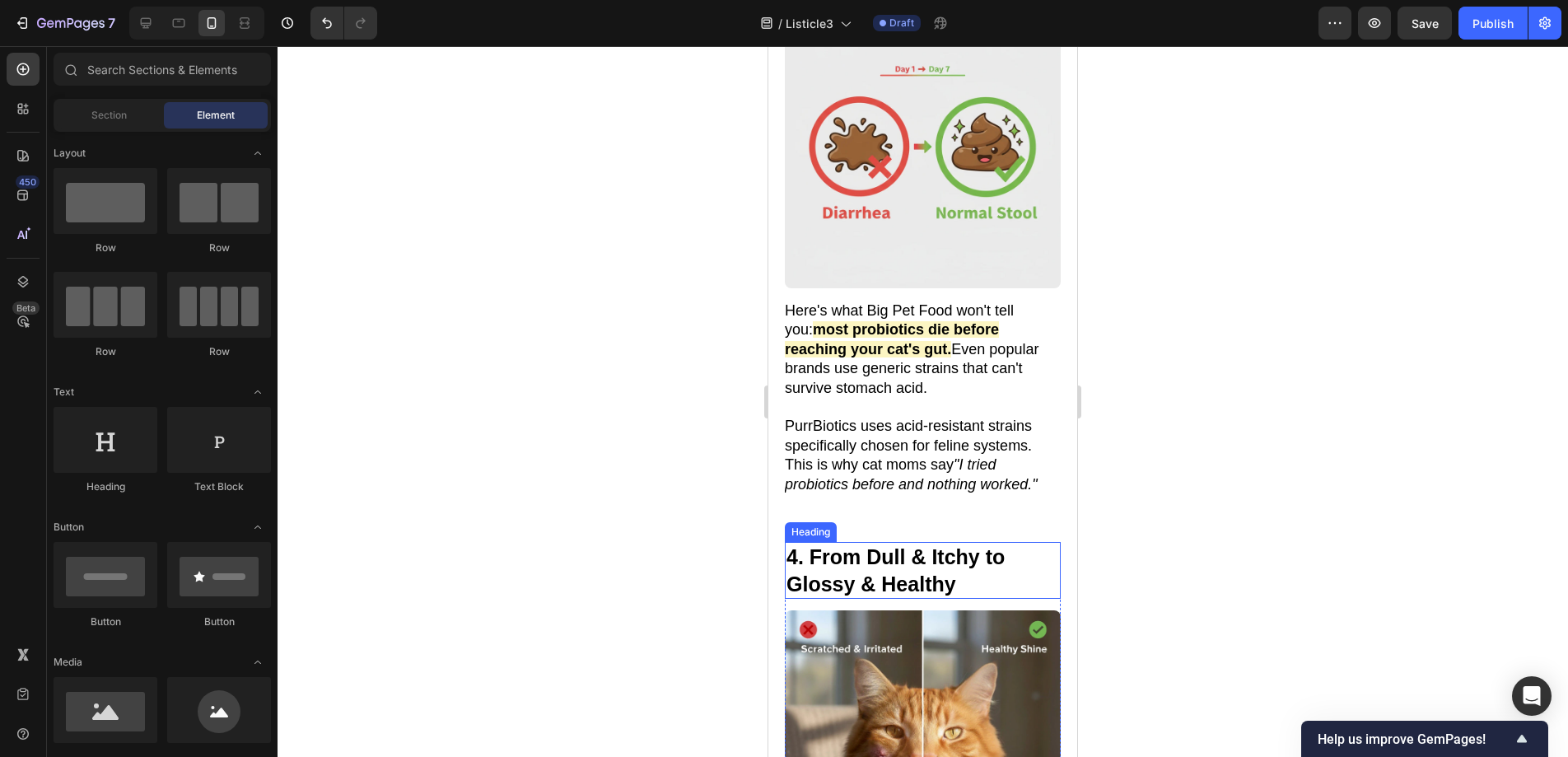
click at [961, 542] on h2 "4. From Dull & Itchy to Glossy & Healthy" at bounding box center [922, 570] width 276 height 57
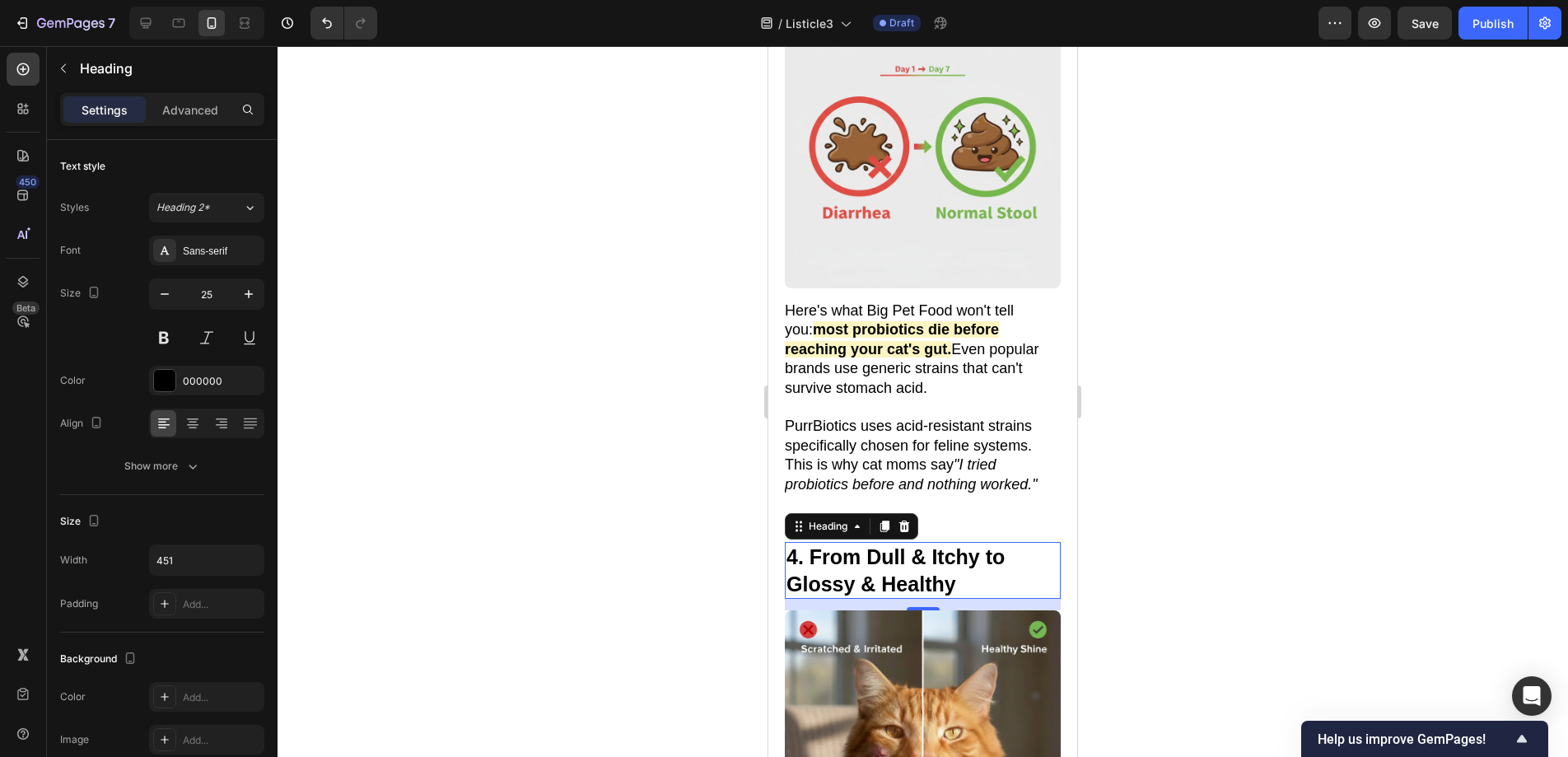
click at [996, 542] on h2 "4. From Dull & Itchy to Glossy & Healthy" at bounding box center [922, 570] width 276 height 57
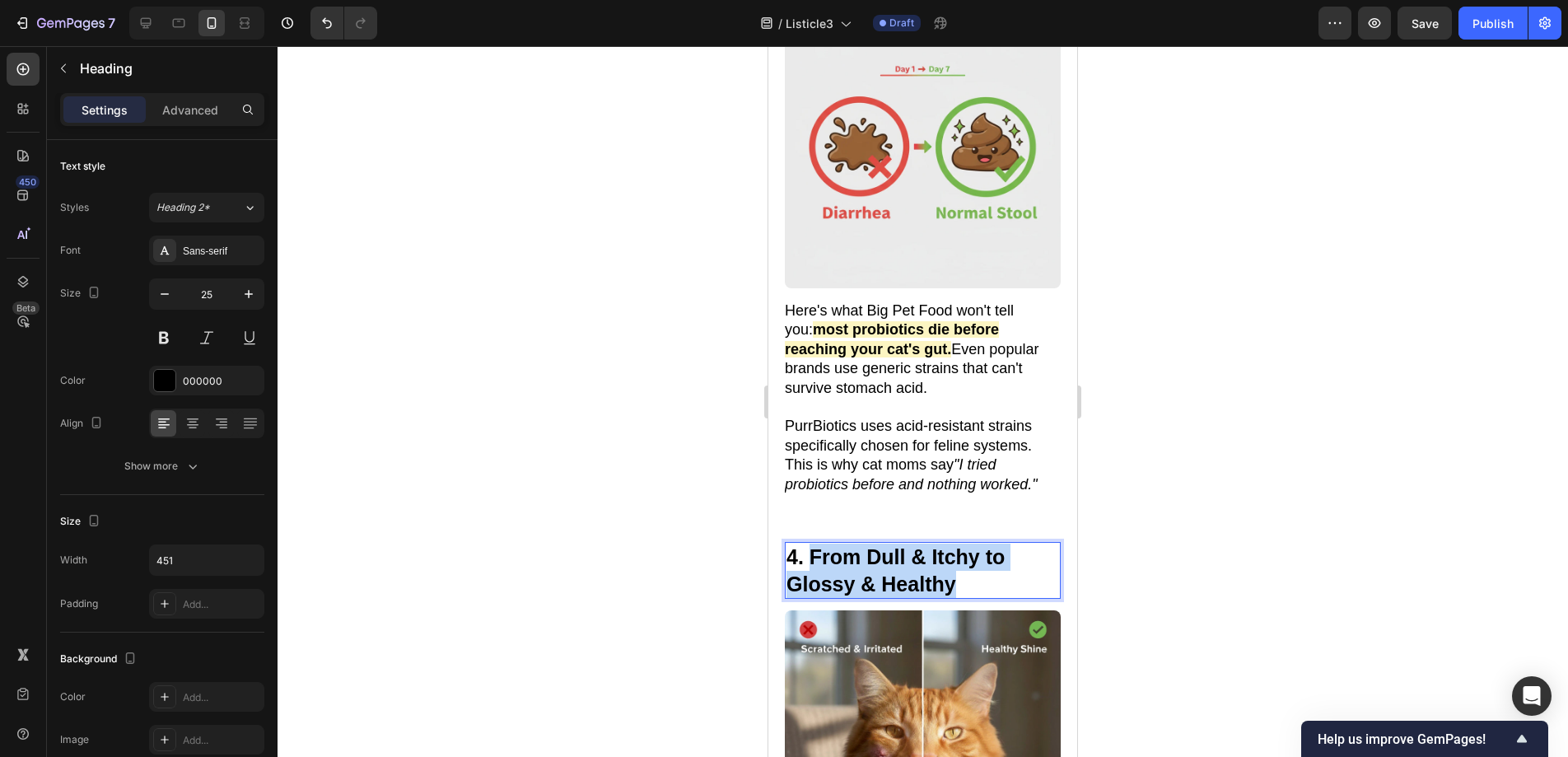
drag, startPoint x: 937, startPoint y: 530, endPoint x: 810, endPoint y: 504, distance: 129.6
click at [810, 544] on p "4. From Dull & Itchy to Glossy & Healthy" at bounding box center [922, 571] width 273 height 54
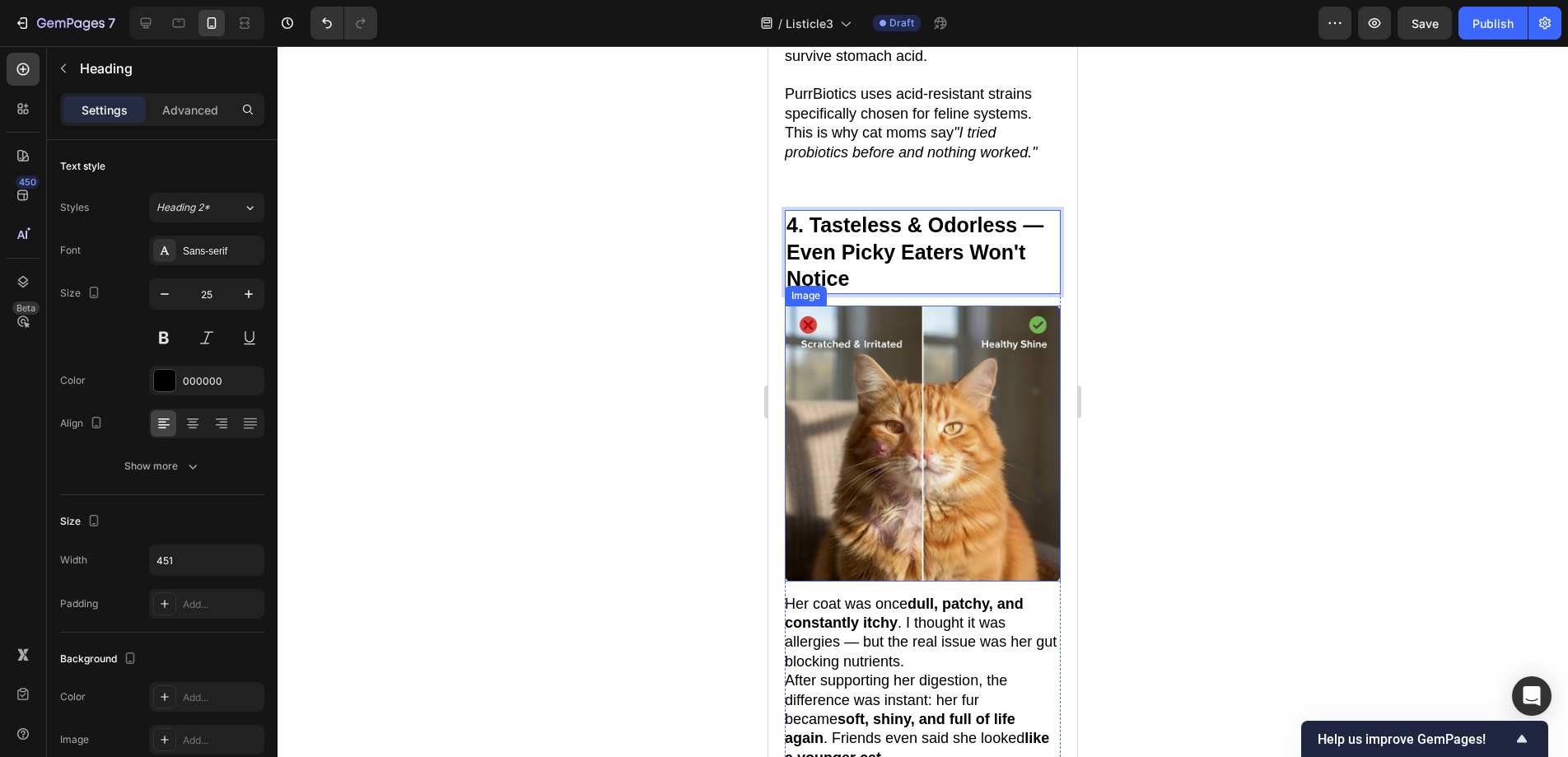
scroll to position [2276, 0]
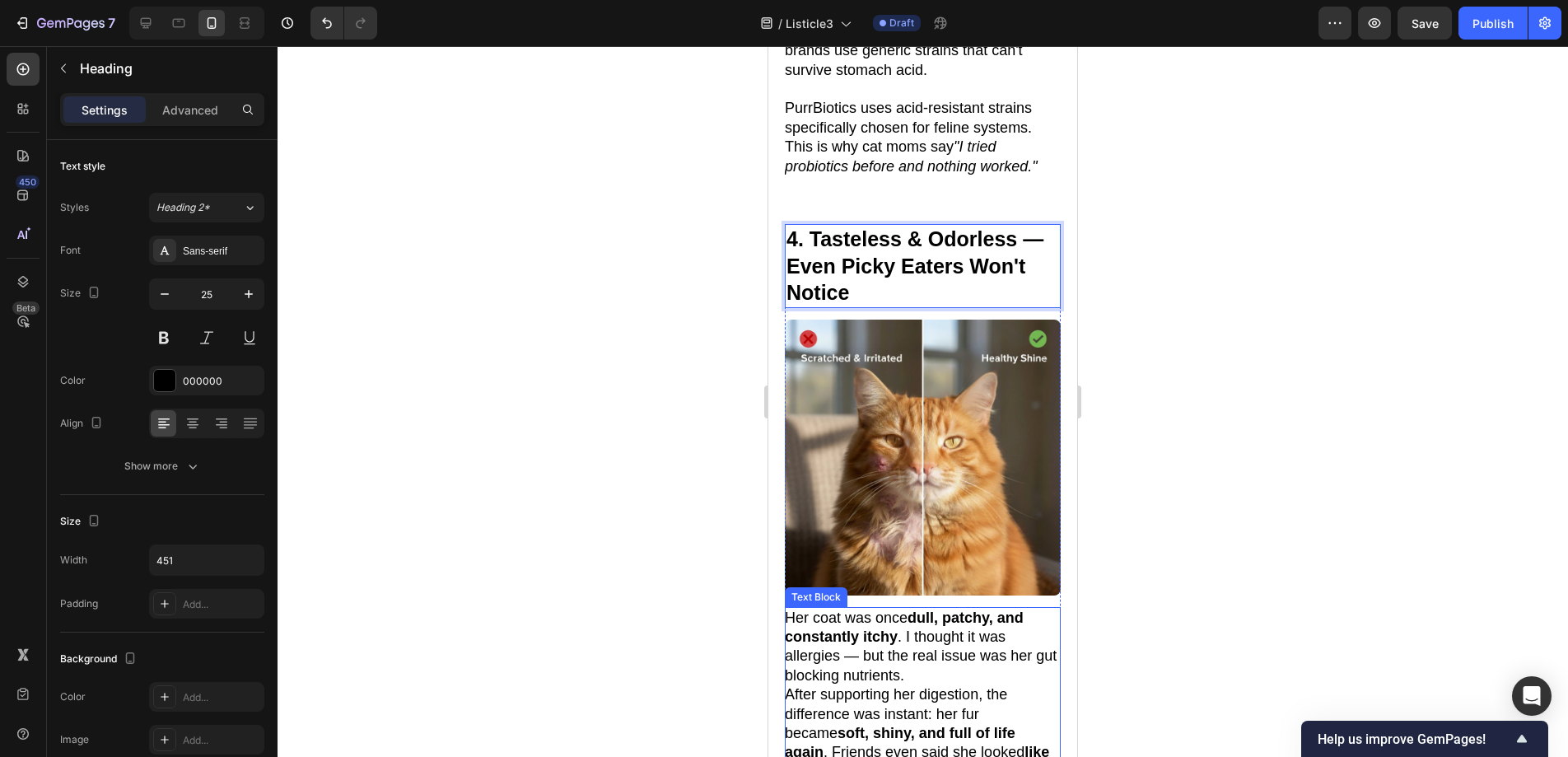
click at [928, 613] on p "Her coat was once dull, patchy, and constantly itchy . I thought it was allergi…" at bounding box center [921, 647] width 274 height 78
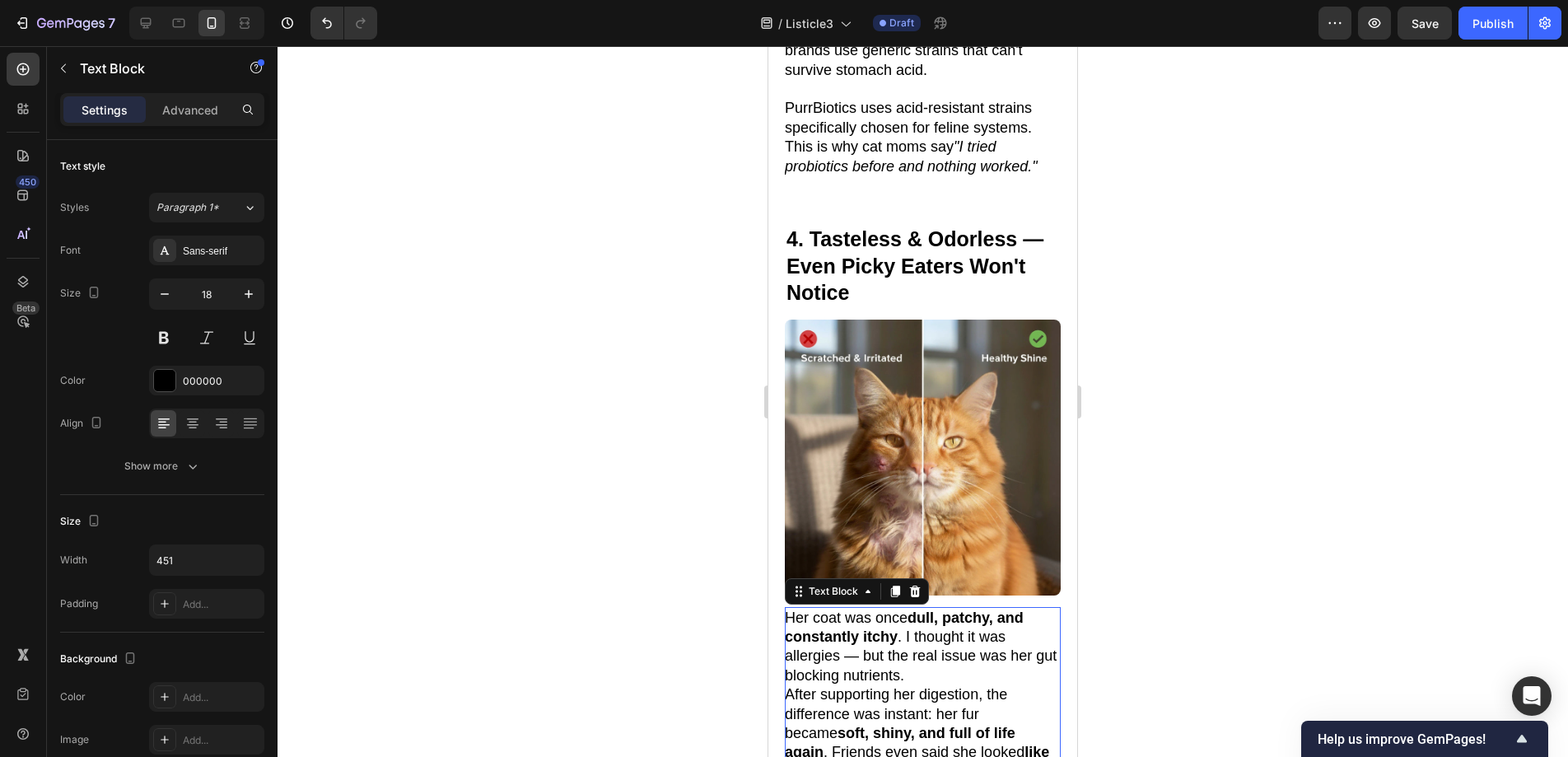
click at [915, 724] on strong "soft, shiny, and full of life again" at bounding box center [900, 742] width 230 height 36
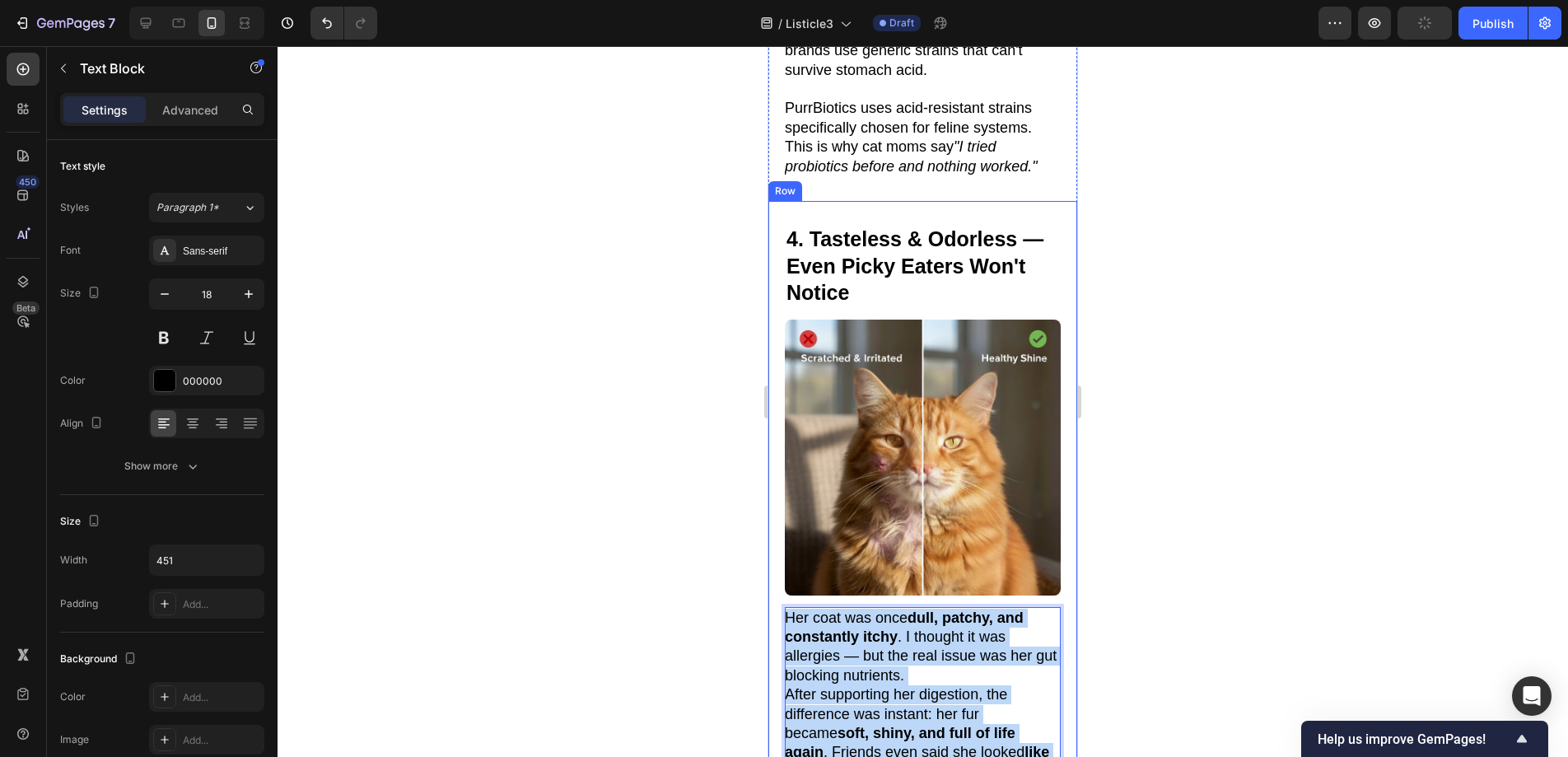
drag, startPoint x: 888, startPoint y: 710, endPoint x: 783, endPoint y: 570, distance: 175.0
click at [783, 570] on div "⁠⁠⁠⁠⁠⁠⁠ 4. Tasteless & Odorless — Even Picky Eaters Won't Notice Heading Image …" at bounding box center [922, 504] width 309 height 606
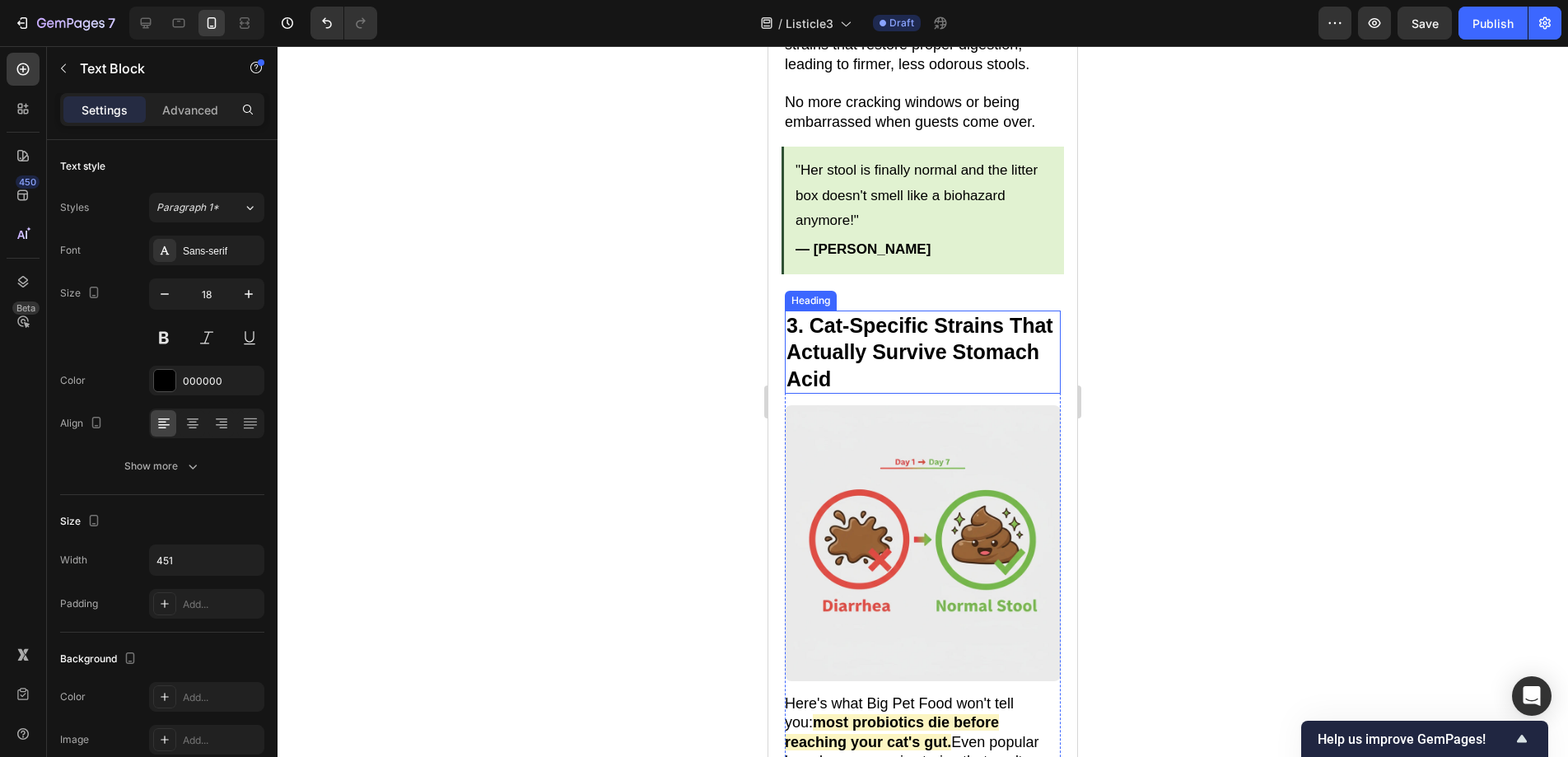
scroll to position [1555, 0]
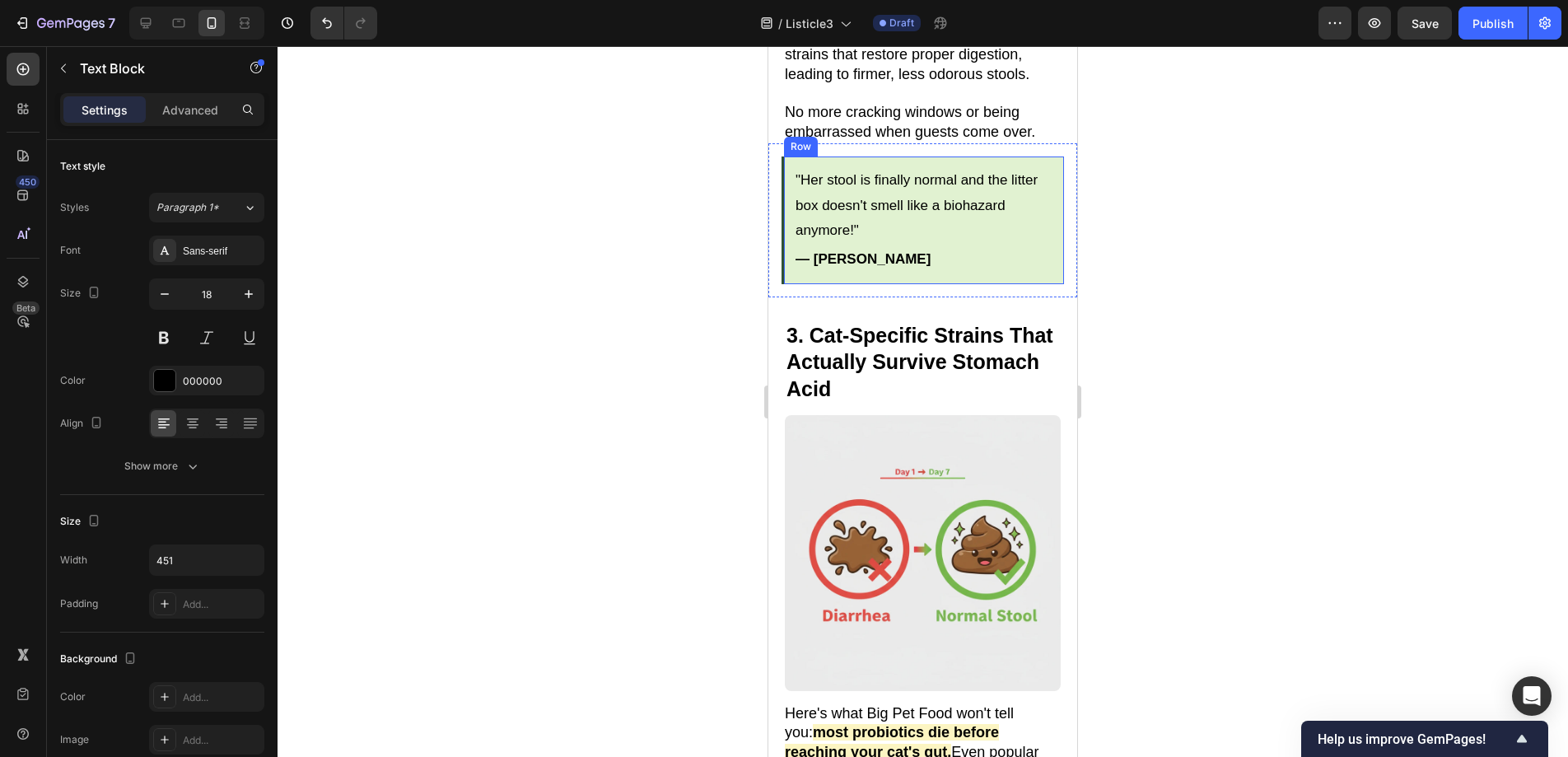
click at [969, 156] on div ""Her stool is finally normal and the litter box doesn't smell like a biohazard …" at bounding box center [922, 219] width 283 height 126
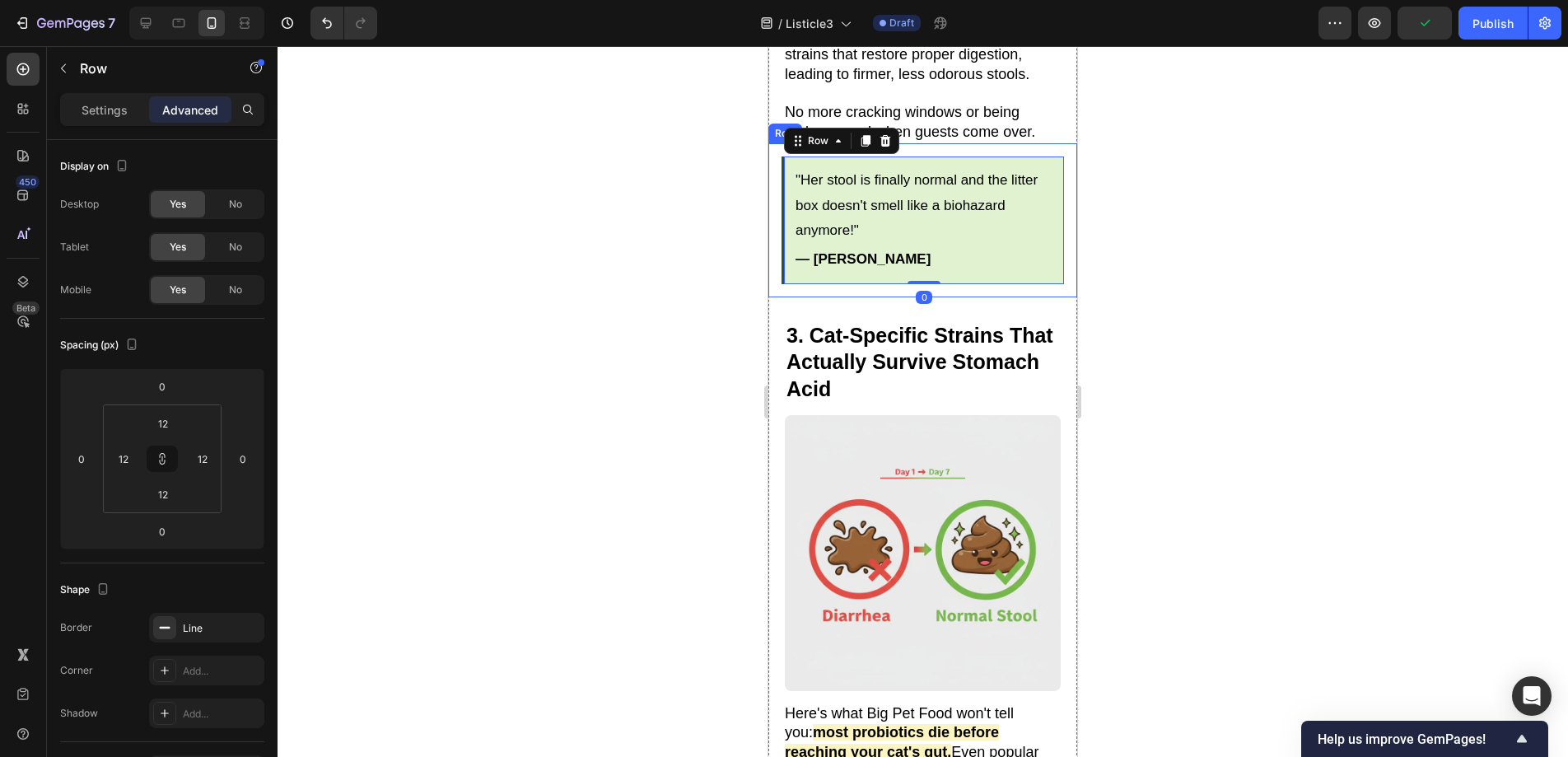
click at [999, 143] on div ""Her stool is finally normal and the litter box doesn't smell like a biohazard …" at bounding box center [922, 220] width 309 height 153
click at [850, 122] on icon at bounding box center [850, 127] width 9 height 12
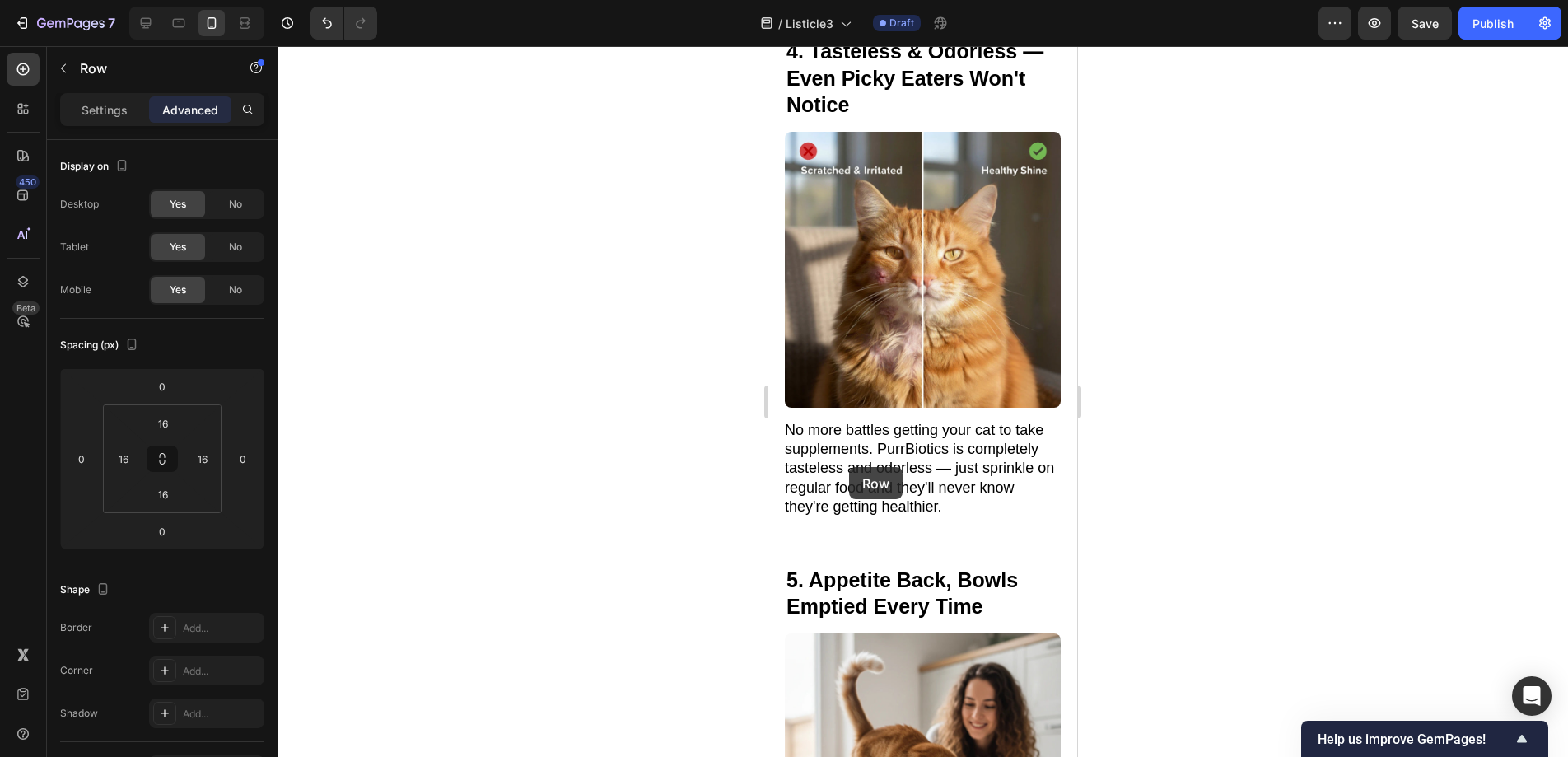
scroll to position [2625, 0]
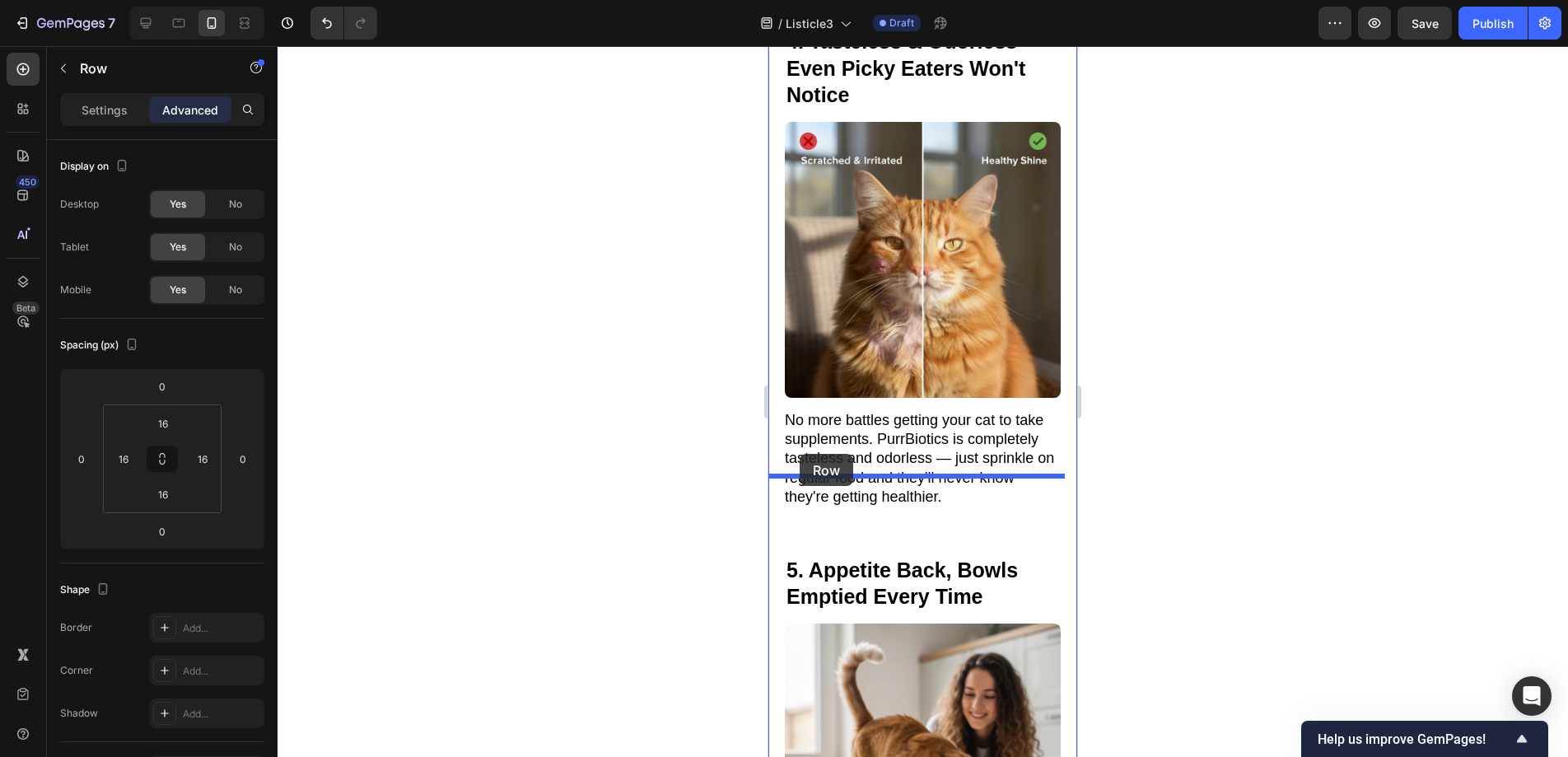
drag, startPoint x: 781, startPoint y: 258, endPoint x: 800, endPoint y: 453, distance: 195.9
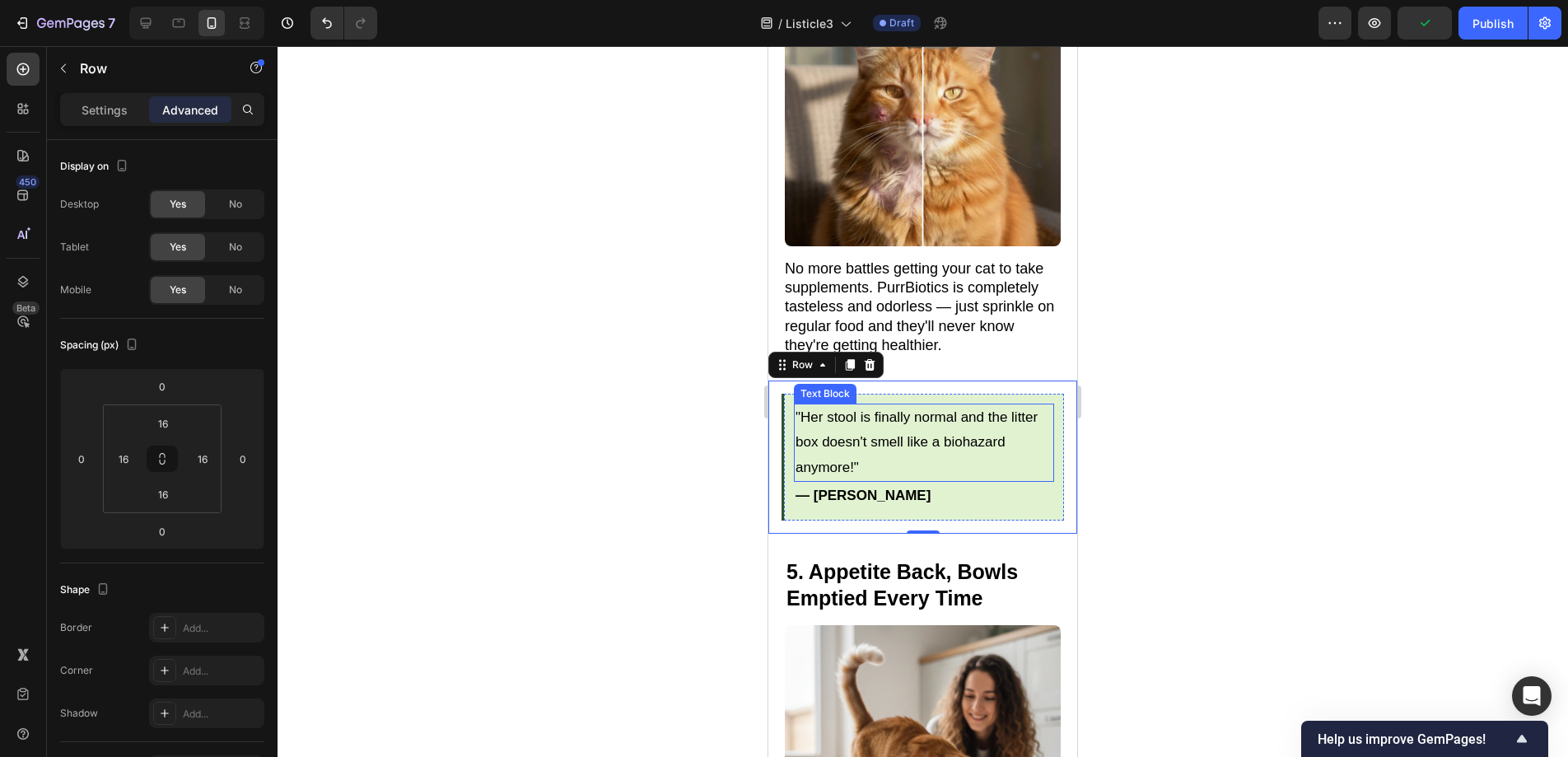
click at [871, 405] on p ""Her stool is finally normal and the litter box doesn't smell like a biohazard …" at bounding box center [924, 443] width 257 height 76
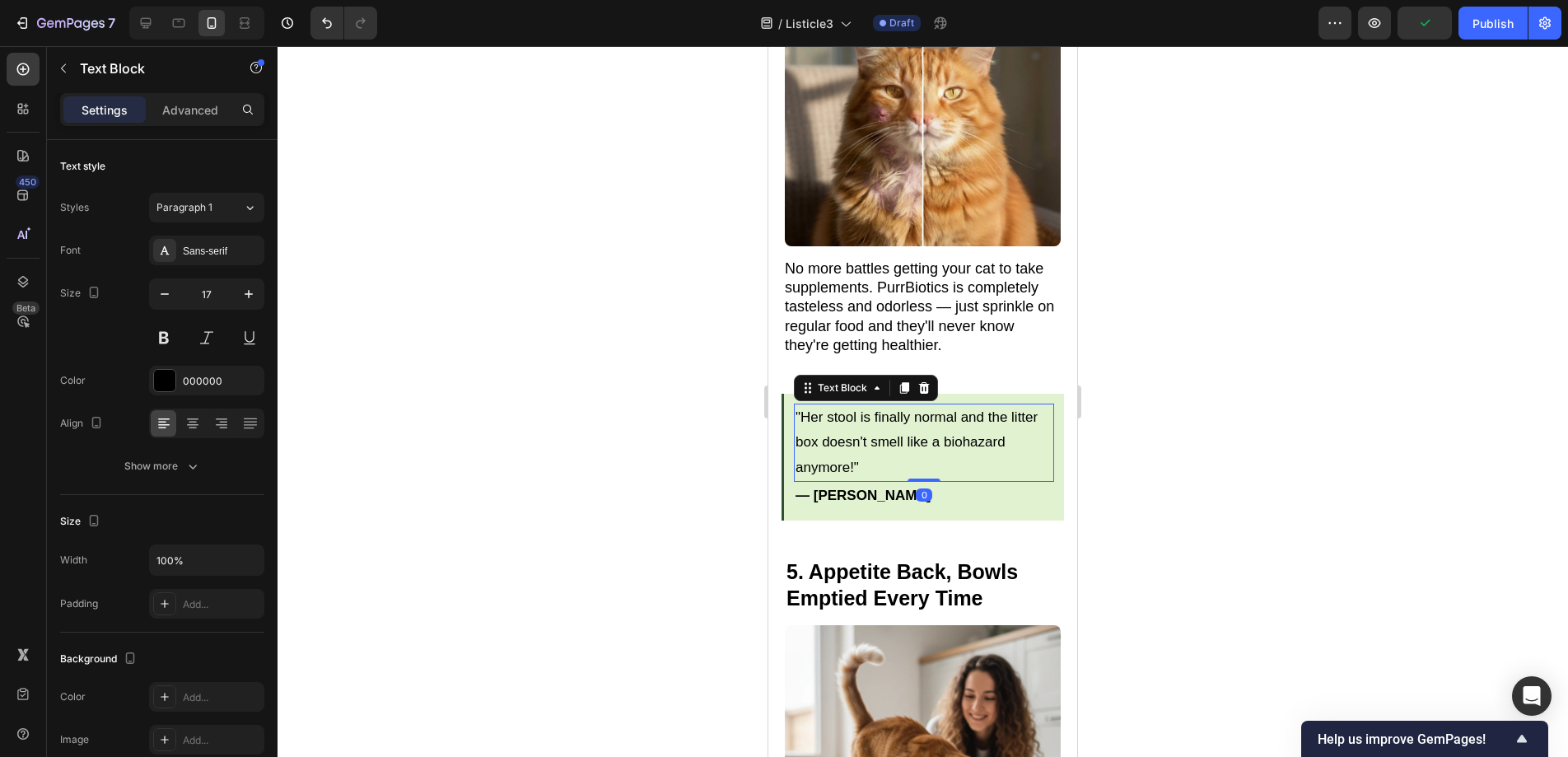
click at [870, 406] on p ""Her stool is finally normal and the litter box doesn't smell like a biohazard …" at bounding box center [924, 443] width 257 height 76
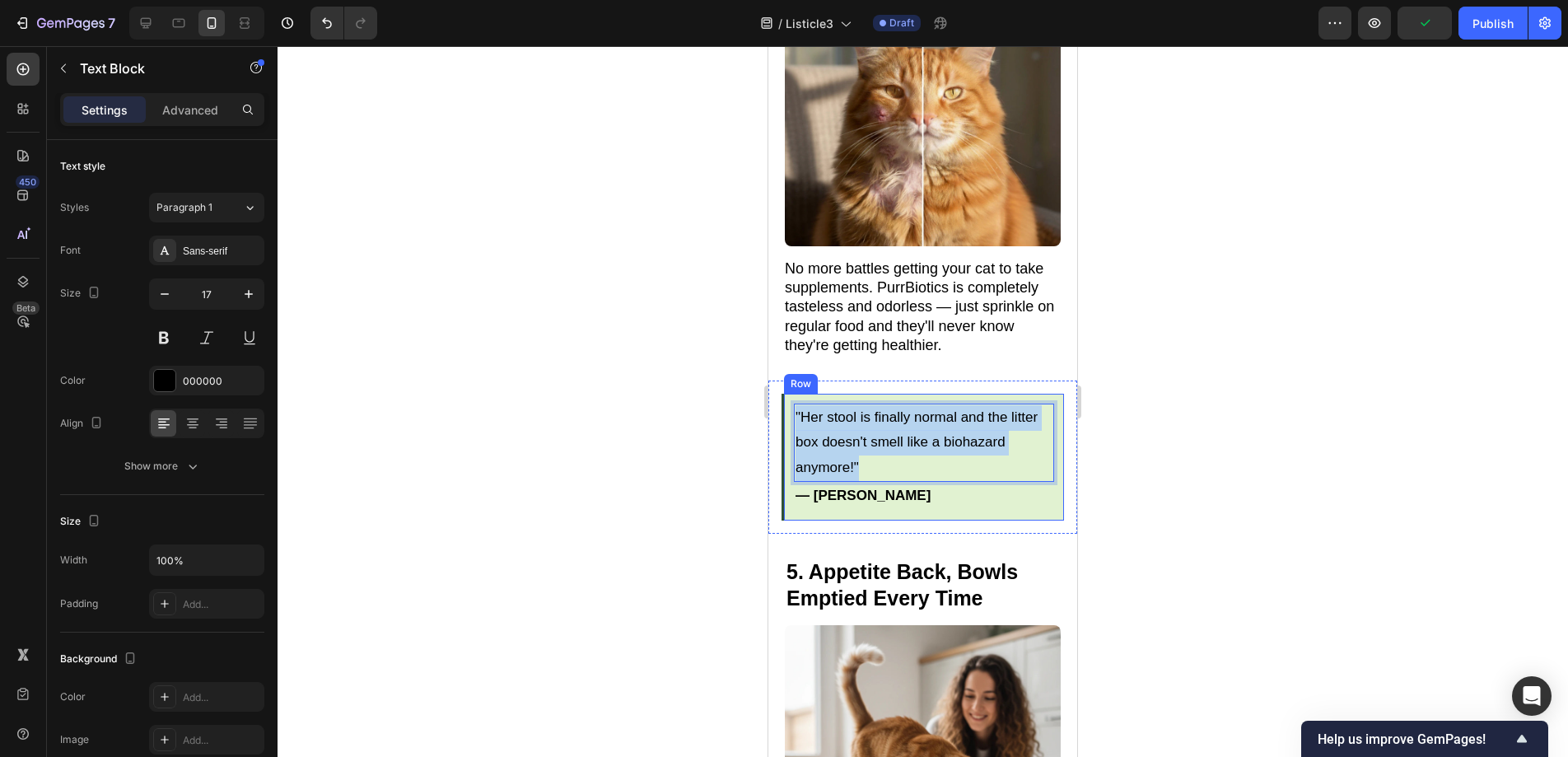
drag, startPoint x: 870, startPoint y: 407, endPoint x: 791, endPoint y: 354, distance: 95.1
click at [791, 393] on div ""Her stool is finally normal and the litter box doesn't smell like a biohazard …" at bounding box center [922, 456] width 283 height 126
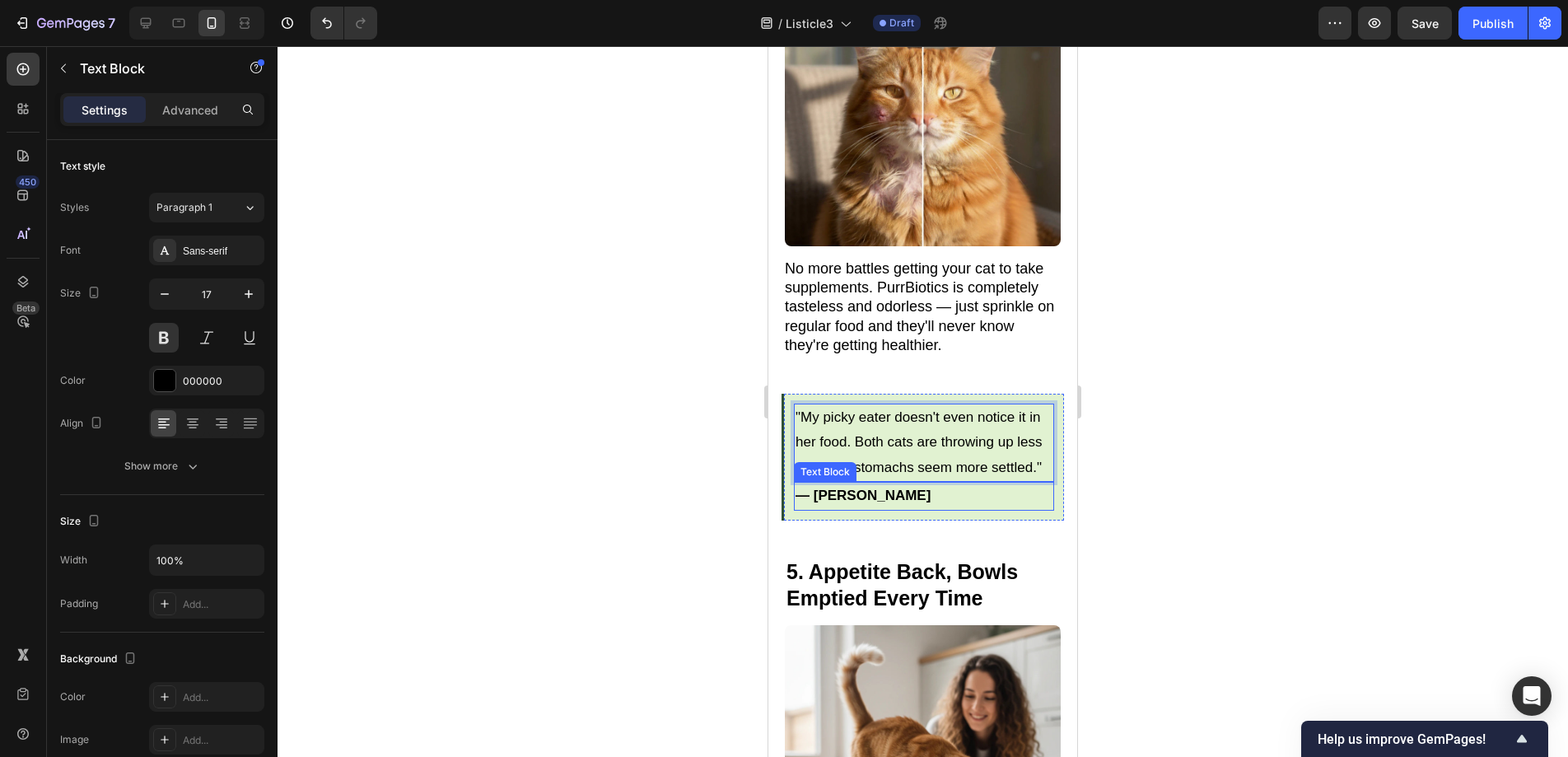
click at [898, 483] on p "— [PERSON_NAME]" at bounding box center [924, 496] width 257 height 26
click at [899, 483] on p "— [PERSON_NAME]" at bounding box center [924, 496] width 257 height 26
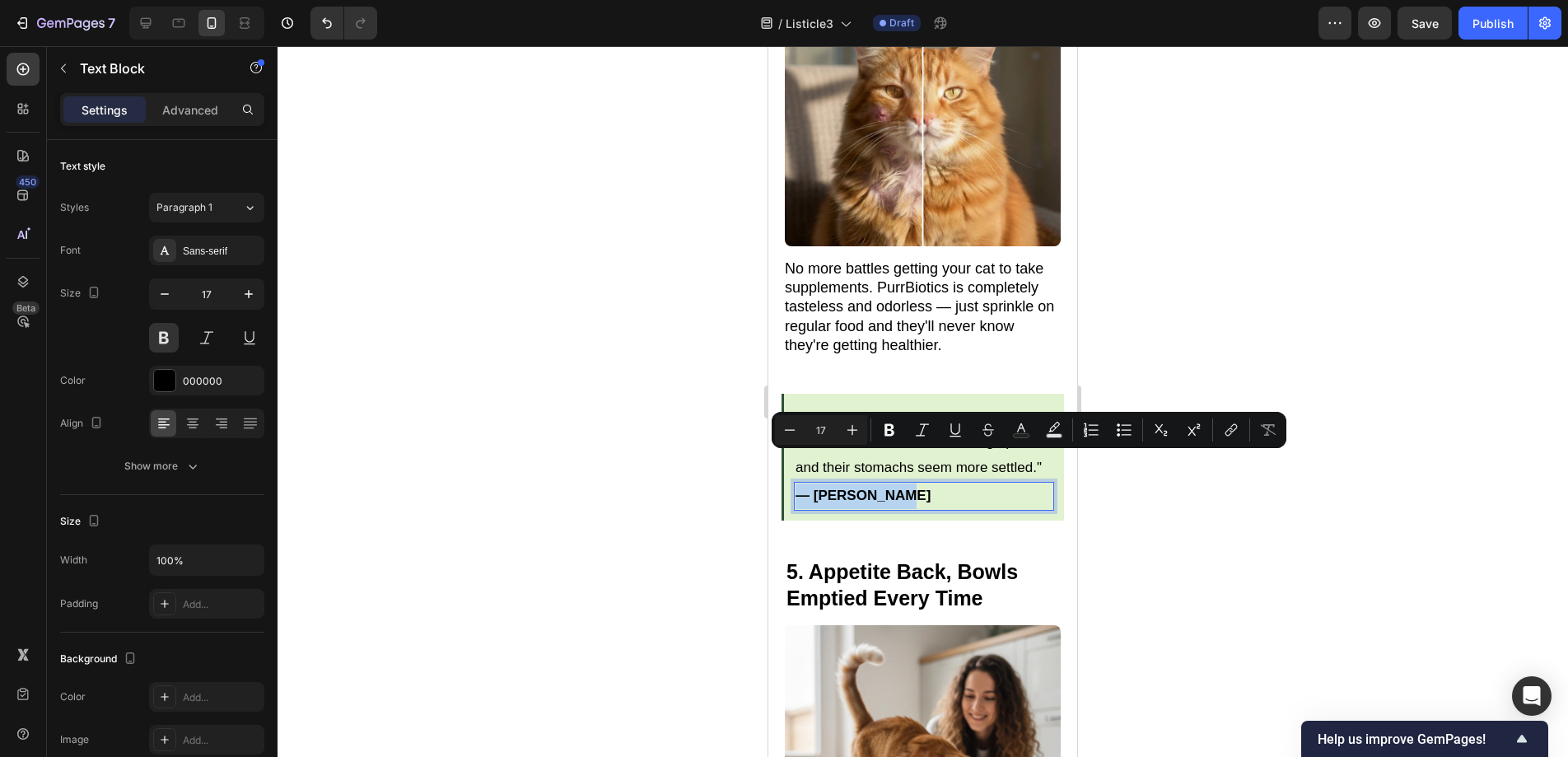
drag, startPoint x: 899, startPoint y: 463, endPoint x: 802, endPoint y: 463, distance: 97.0
click at [802, 483] on p "— [PERSON_NAME]" at bounding box center [924, 496] width 257 height 26
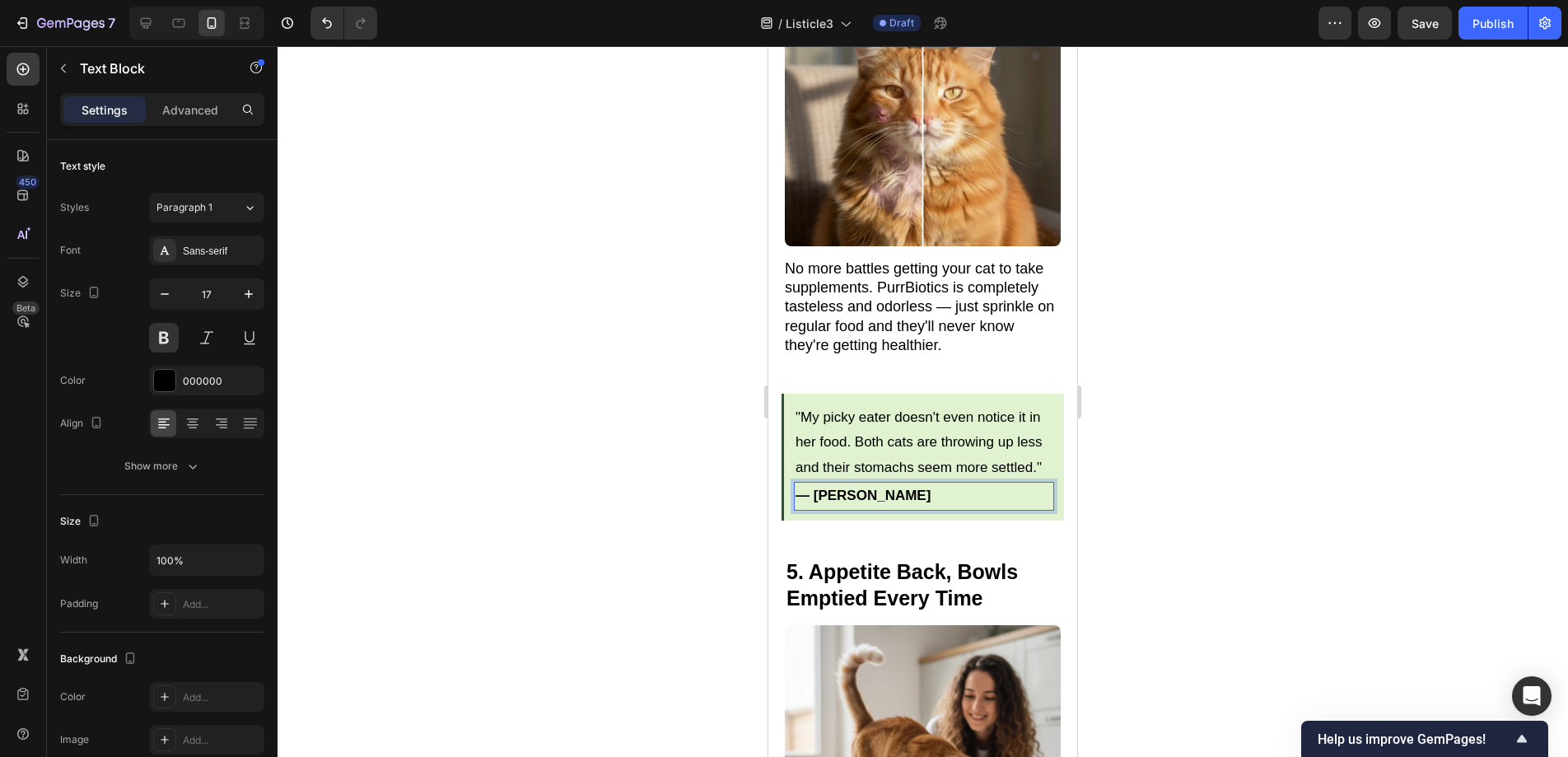
click at [809, 482] on div "— [PERSON_NAME]" at bounding box center [923, 496] width 260 height 29
click at [1285, 543] on div at bounding box center [922, 400] width 1290 height 710
click at [936, 483] on p "— [PERSON_NAME]" at bounding box center [924, 496] width 257 height 26
click at [1237, 473] on div at bounding box center [922, 400] width 1290 height 710
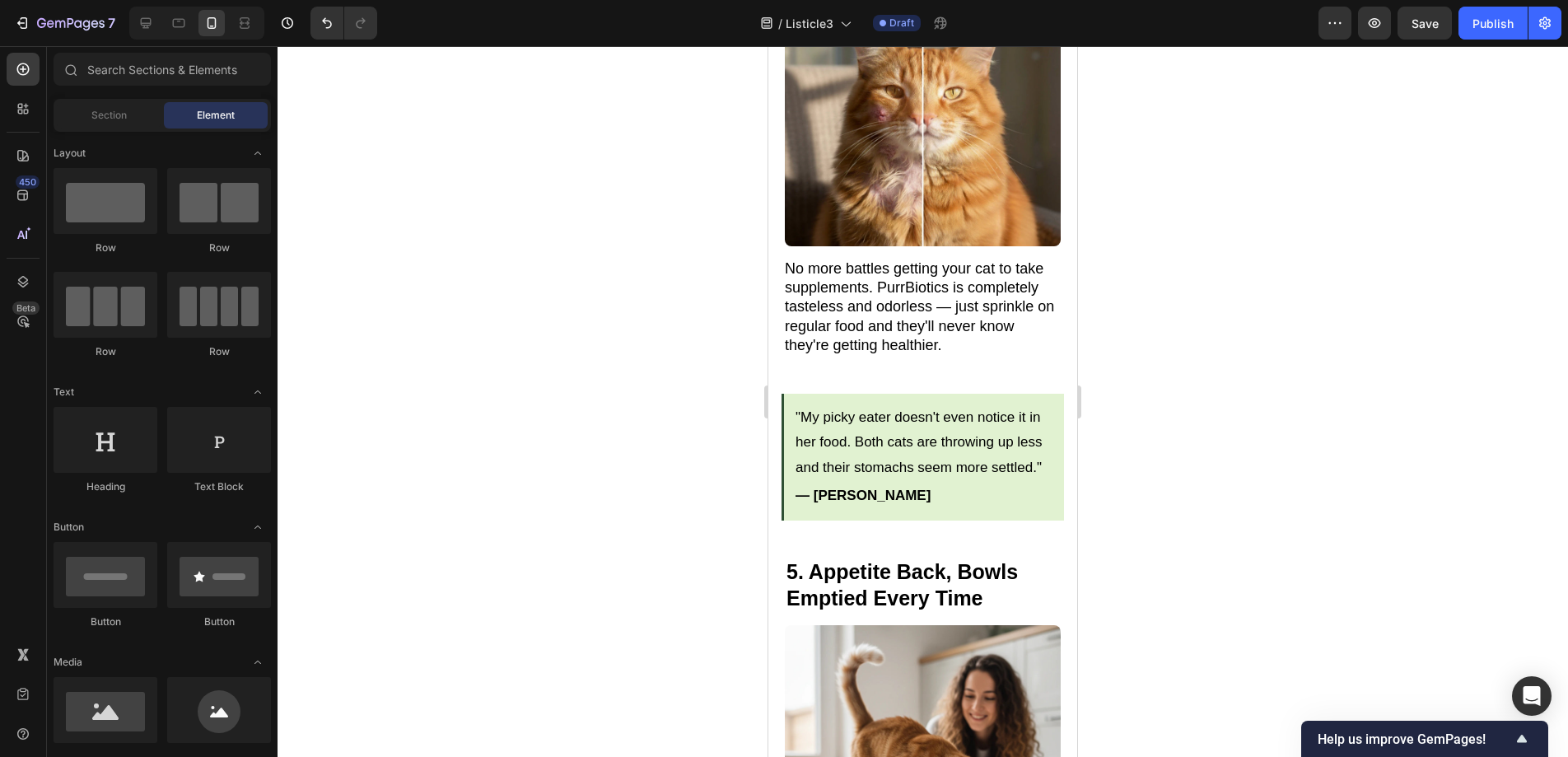
click at [719, 415] on div at bounding box center [922, 400] width 1290 height 710
click at [848, 441] on p ""My picky eater doesn't even notice it in her food. Both cats are throwing up l…" at bounding box center [924, 443] width 257 height 76
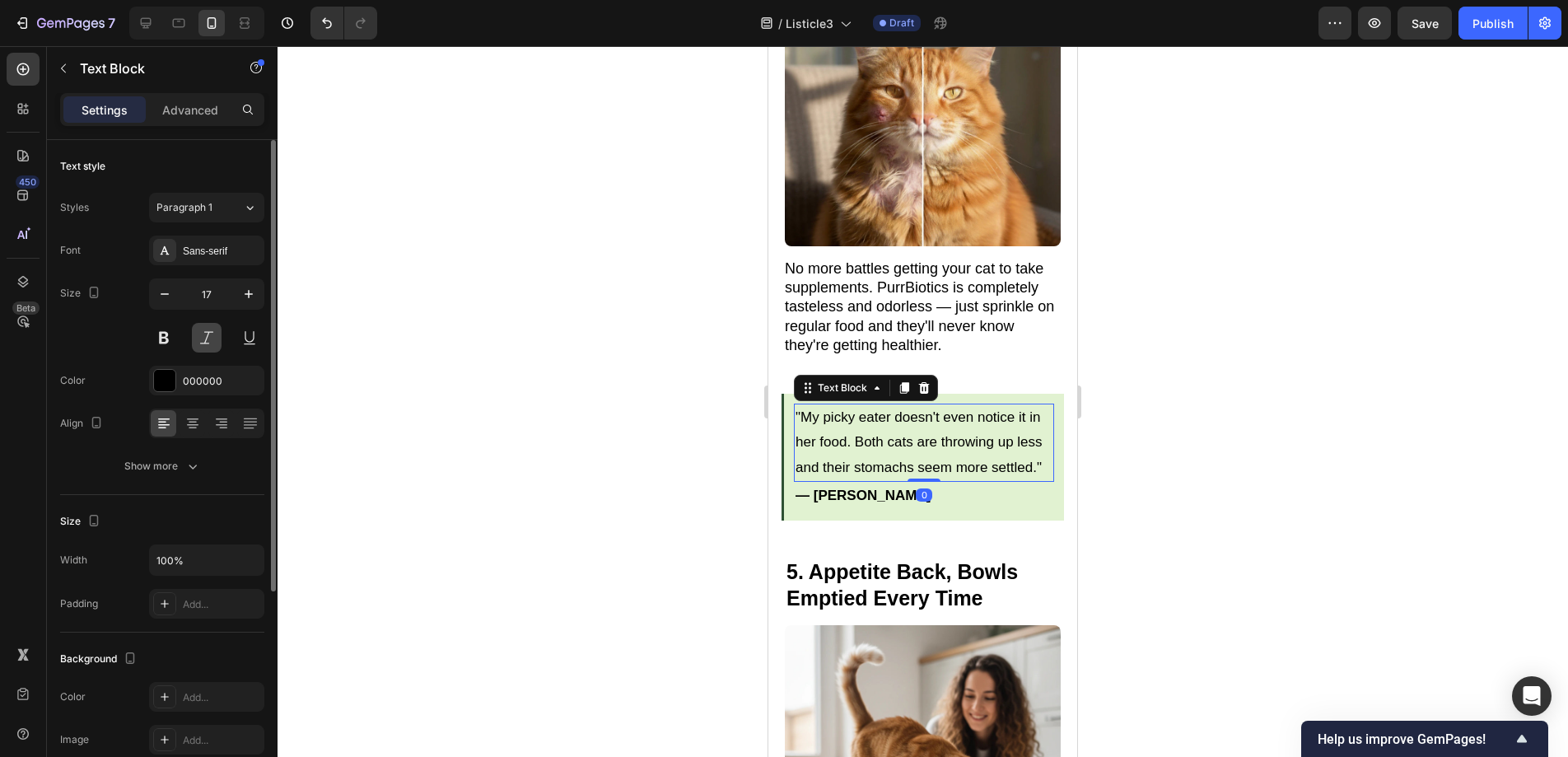
click at [212, 330] on button at bounding box center [207, 338] width 30 height 30
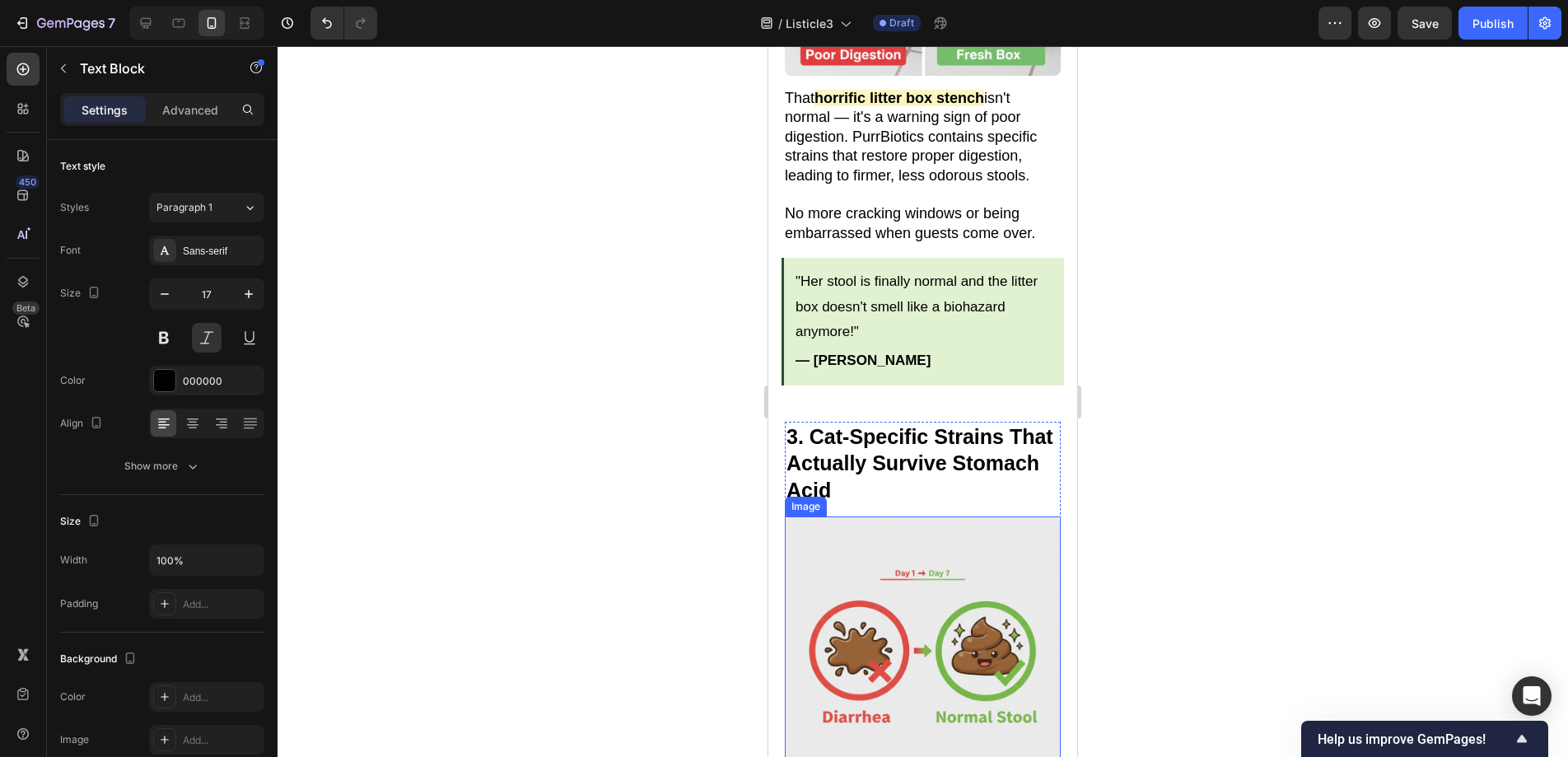
scroll to position [1347, 0]
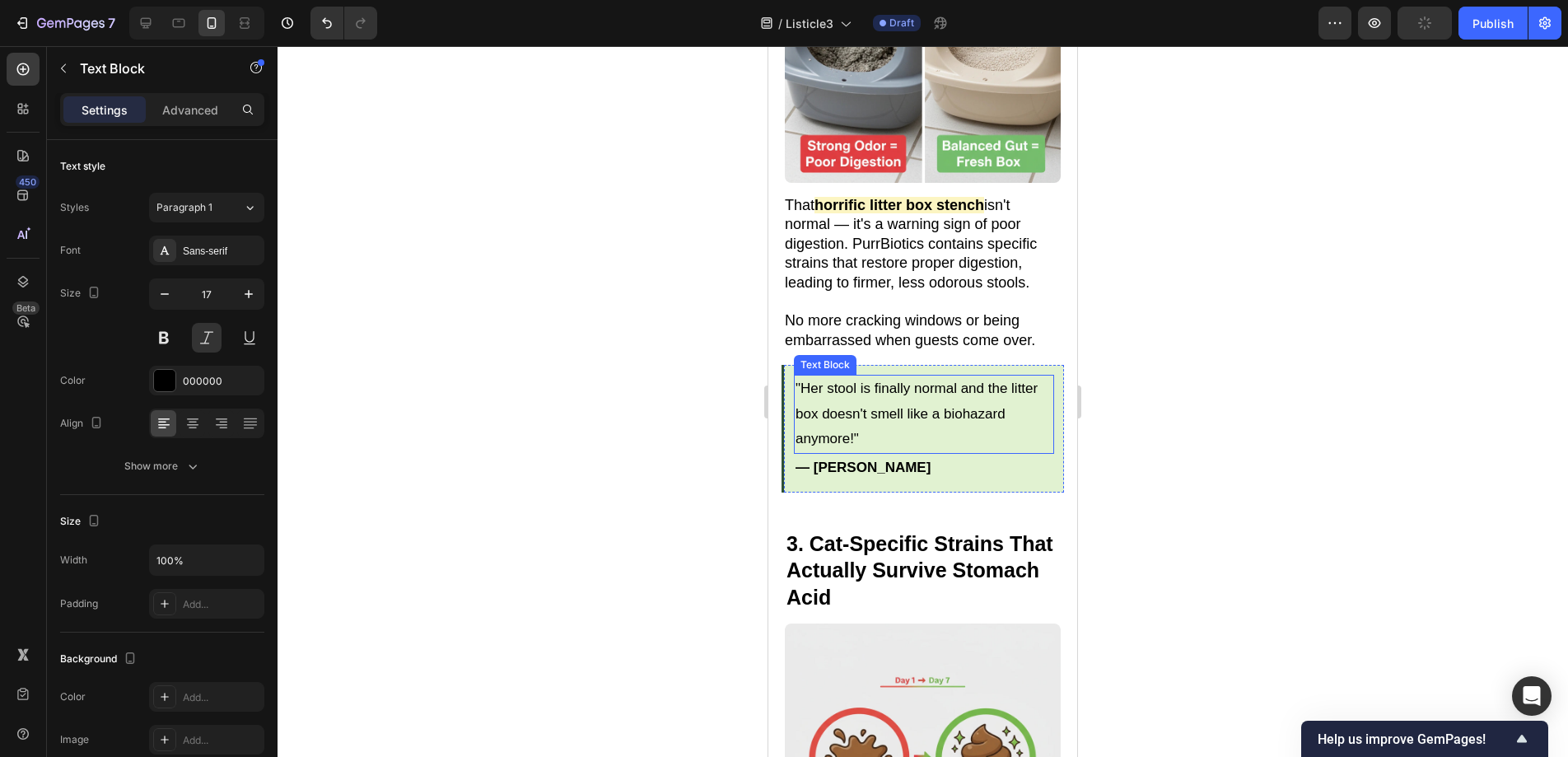
click at [900, 391] on p ""Her stool is finally normal and the litter box doesn't smell like a biohazard …" at bounding box center [924, 414] width 257 height 76
click at [200, 349] on button at bounding box center [207, 338] width 30 height 30
click at [515, 368] on div at bounding box center [922, 400] width 1290 height 710
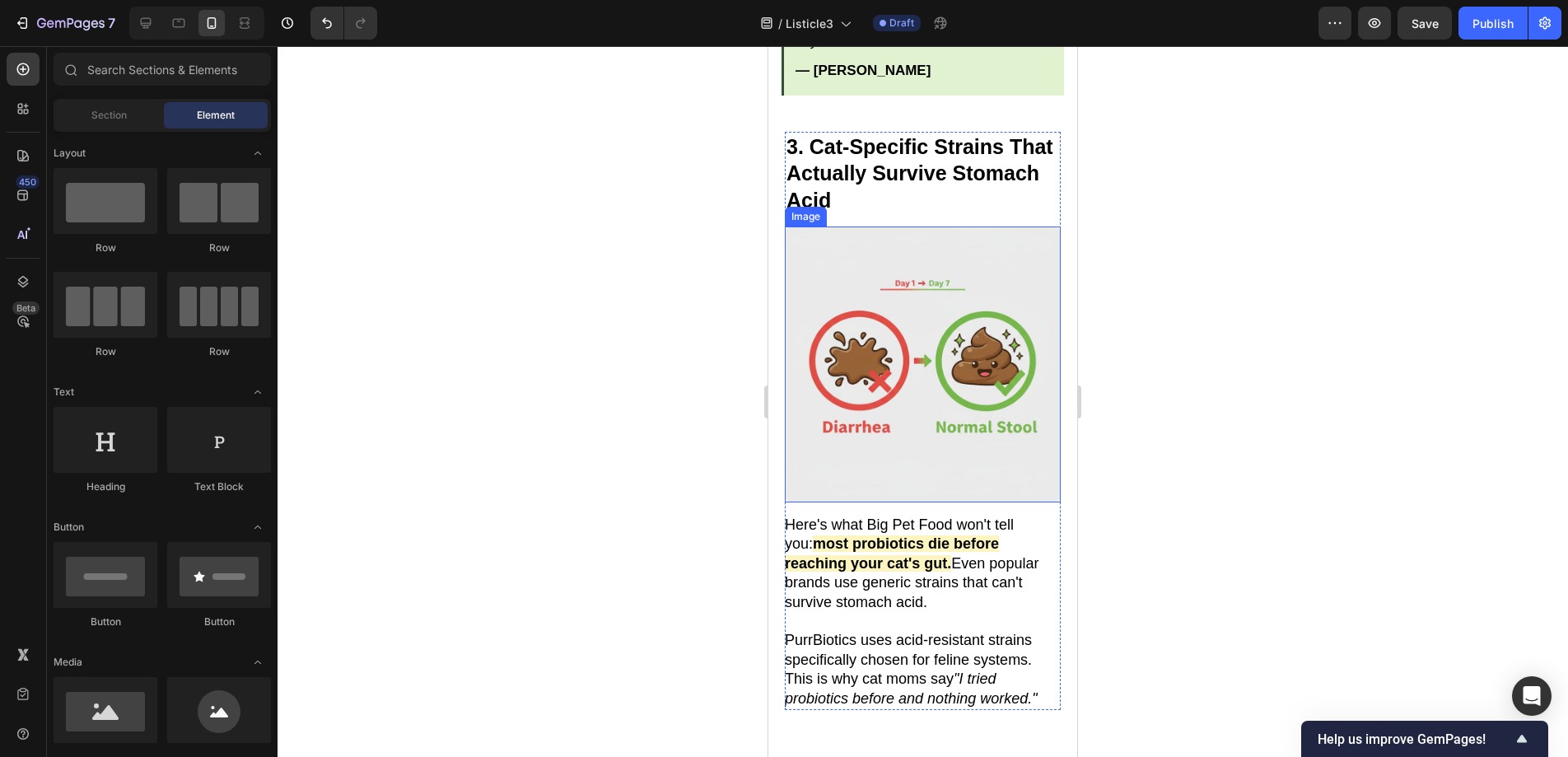
scroll to position [2066, 0]
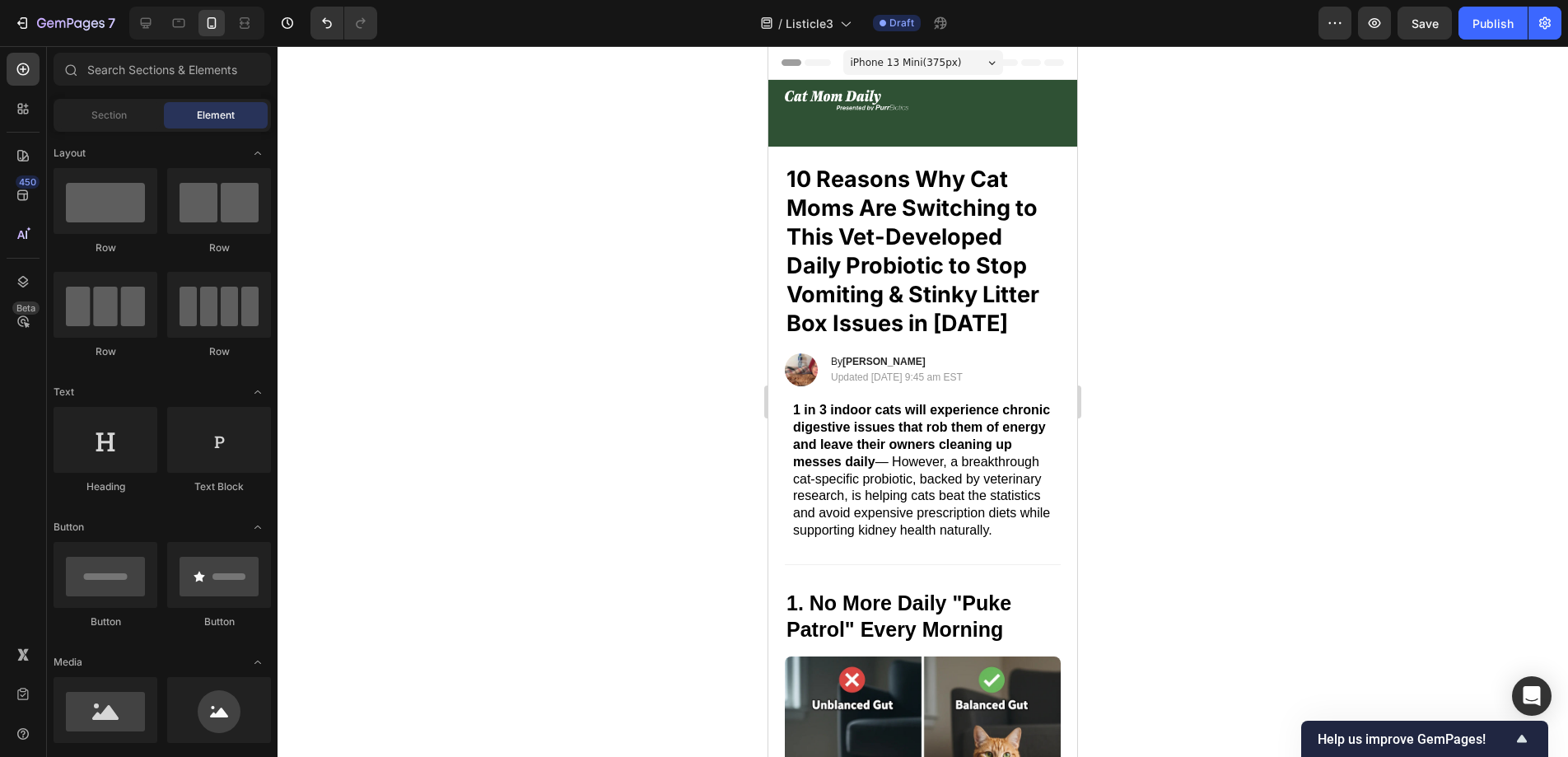
scroll to position [2399, 0]
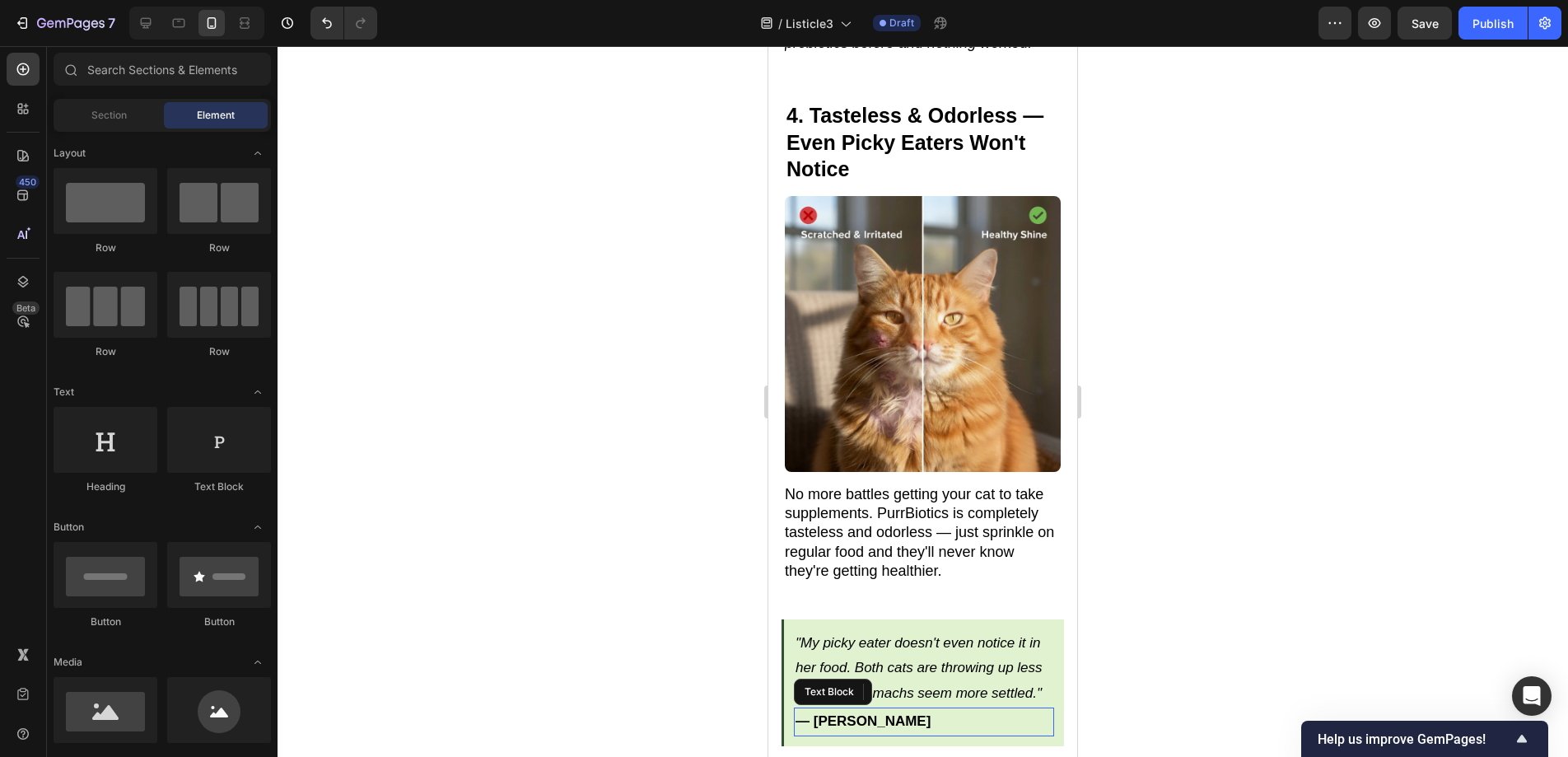
click at [930, 709] on p "— [PERSON_NAME]" at bounding box center [924, 722] width 257 height 26
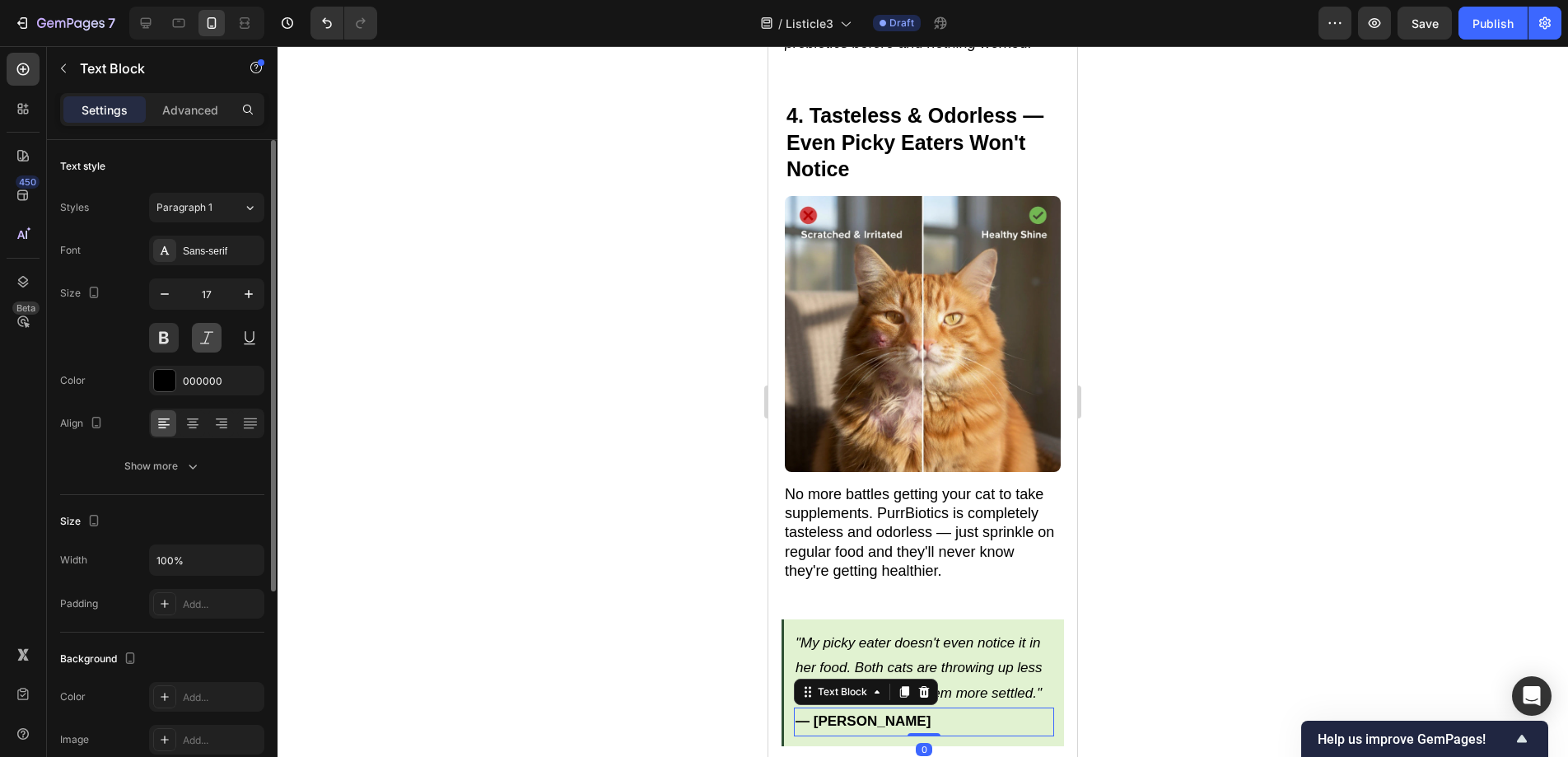
click at [205, 335] on button at bounding box center [207, 338] width 30 height 30
click at [544, 410] on div at bounding box center [922, 400] width 1290 height 710
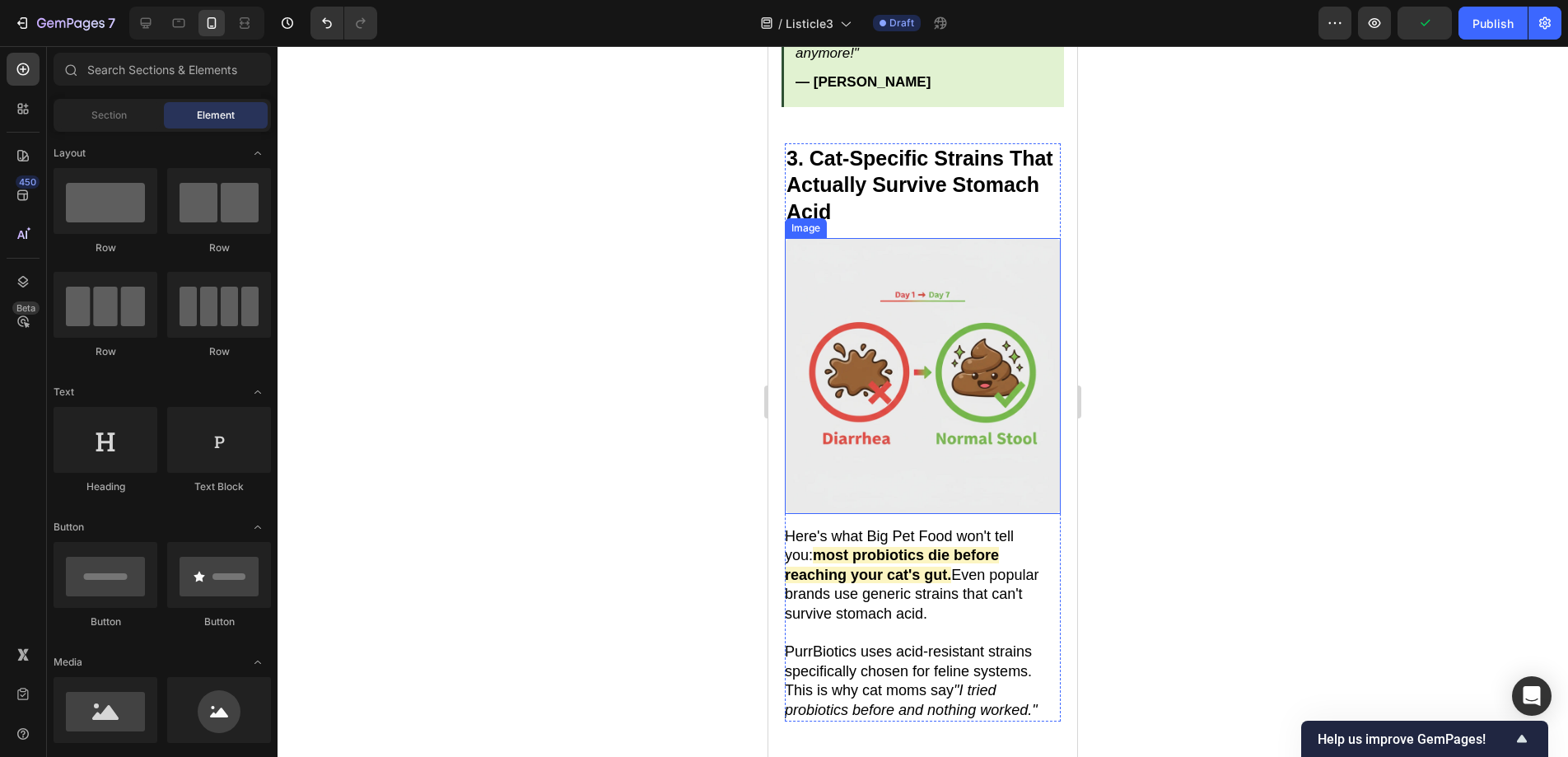
scroll to position [1495, 0]
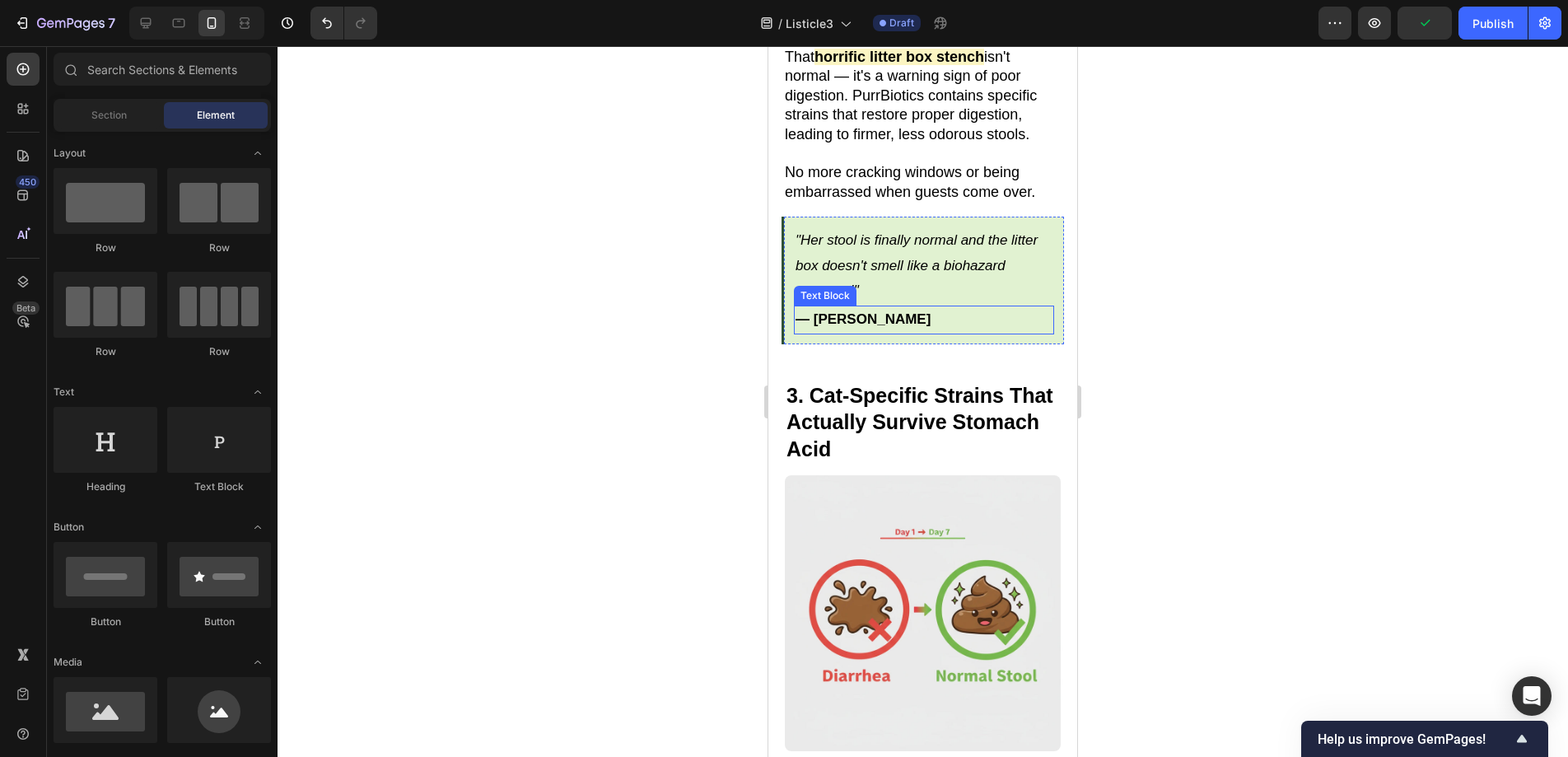
click at [910, 307] on p "— [PERSON_NAME]" at bounding box center [924, 320] width 257 height 26
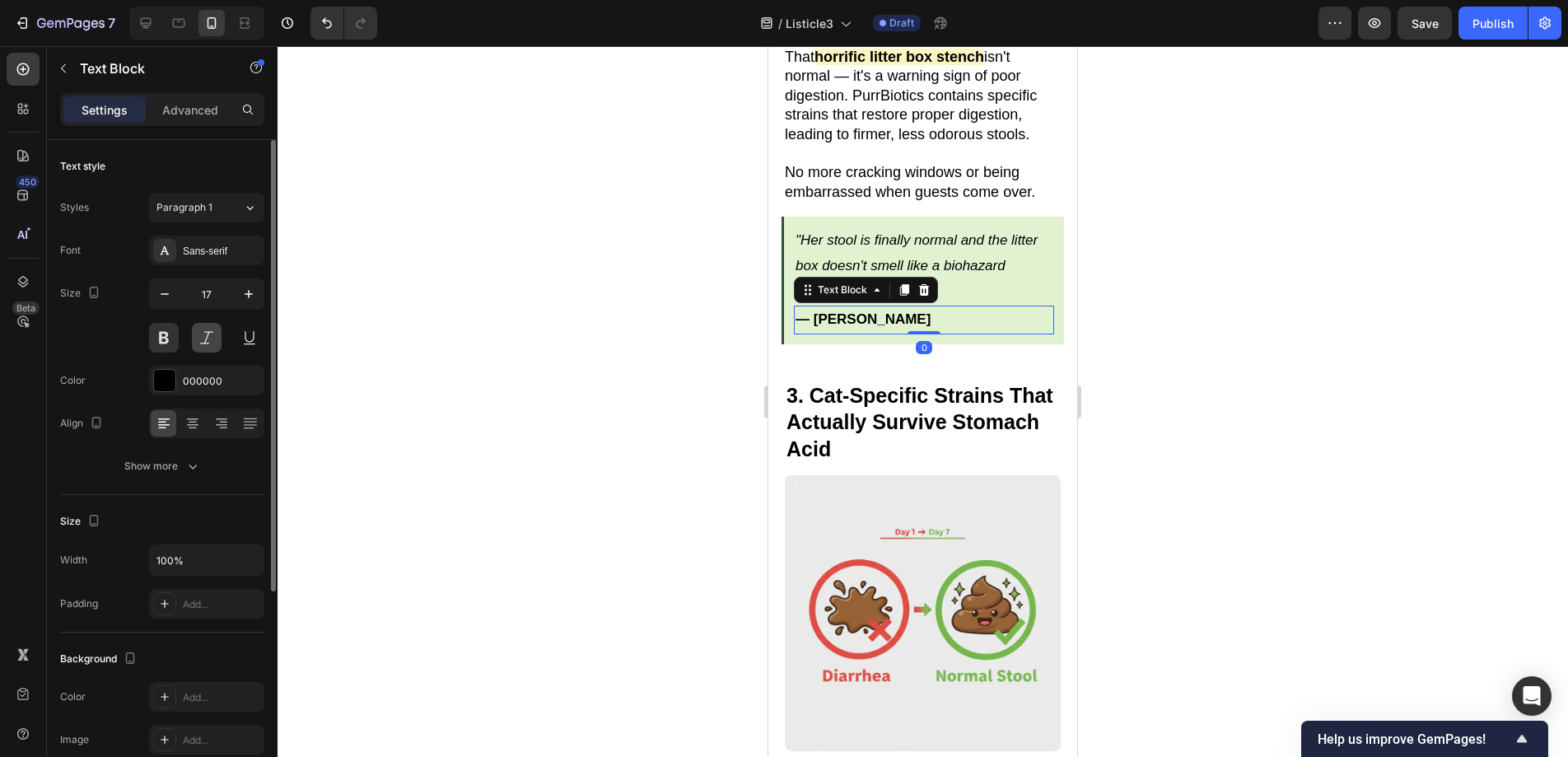
click at [204, 340] on button at bounding box center [207, 338] width 30 height 30
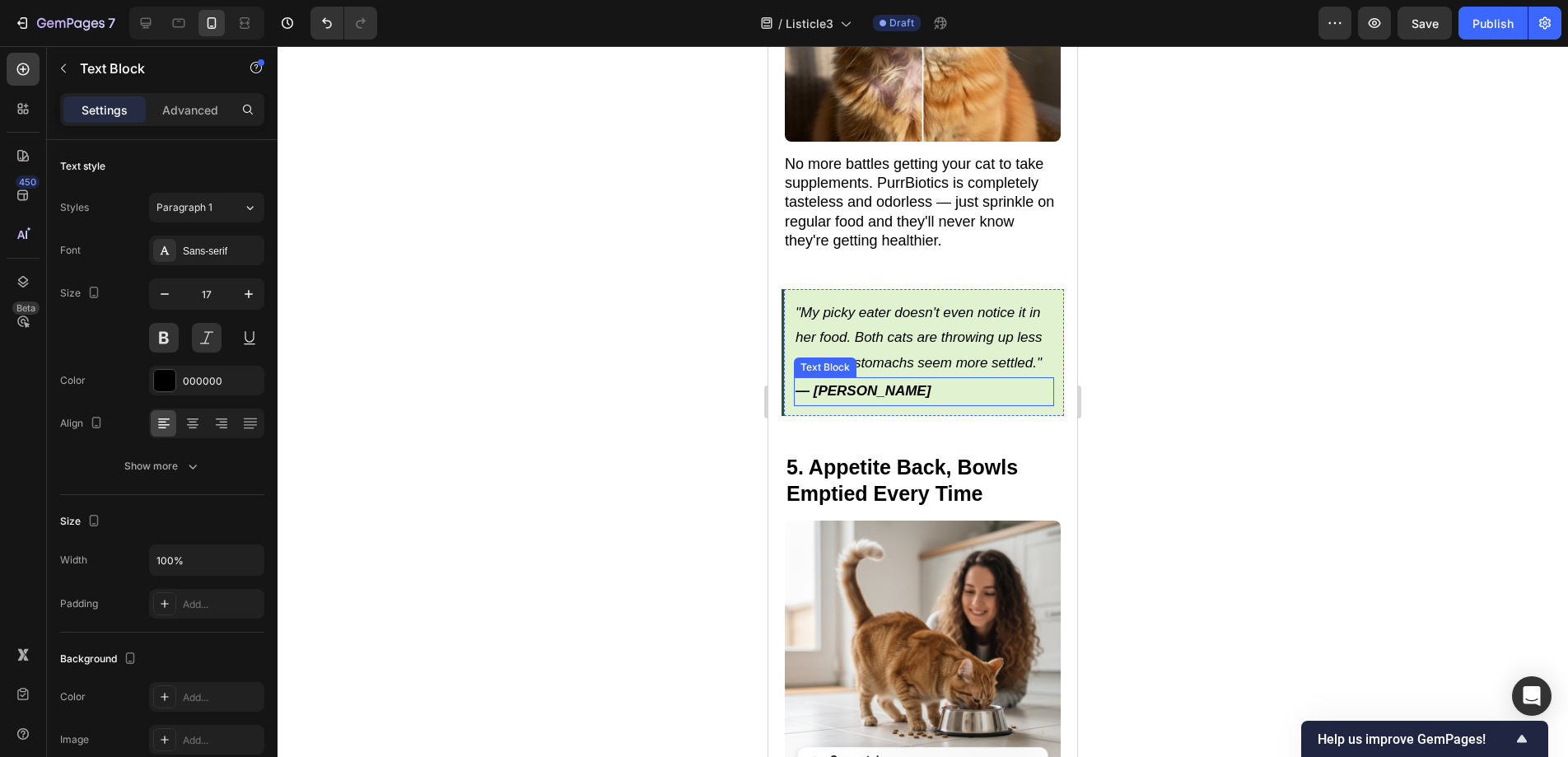
scroll to position [2885, 0]
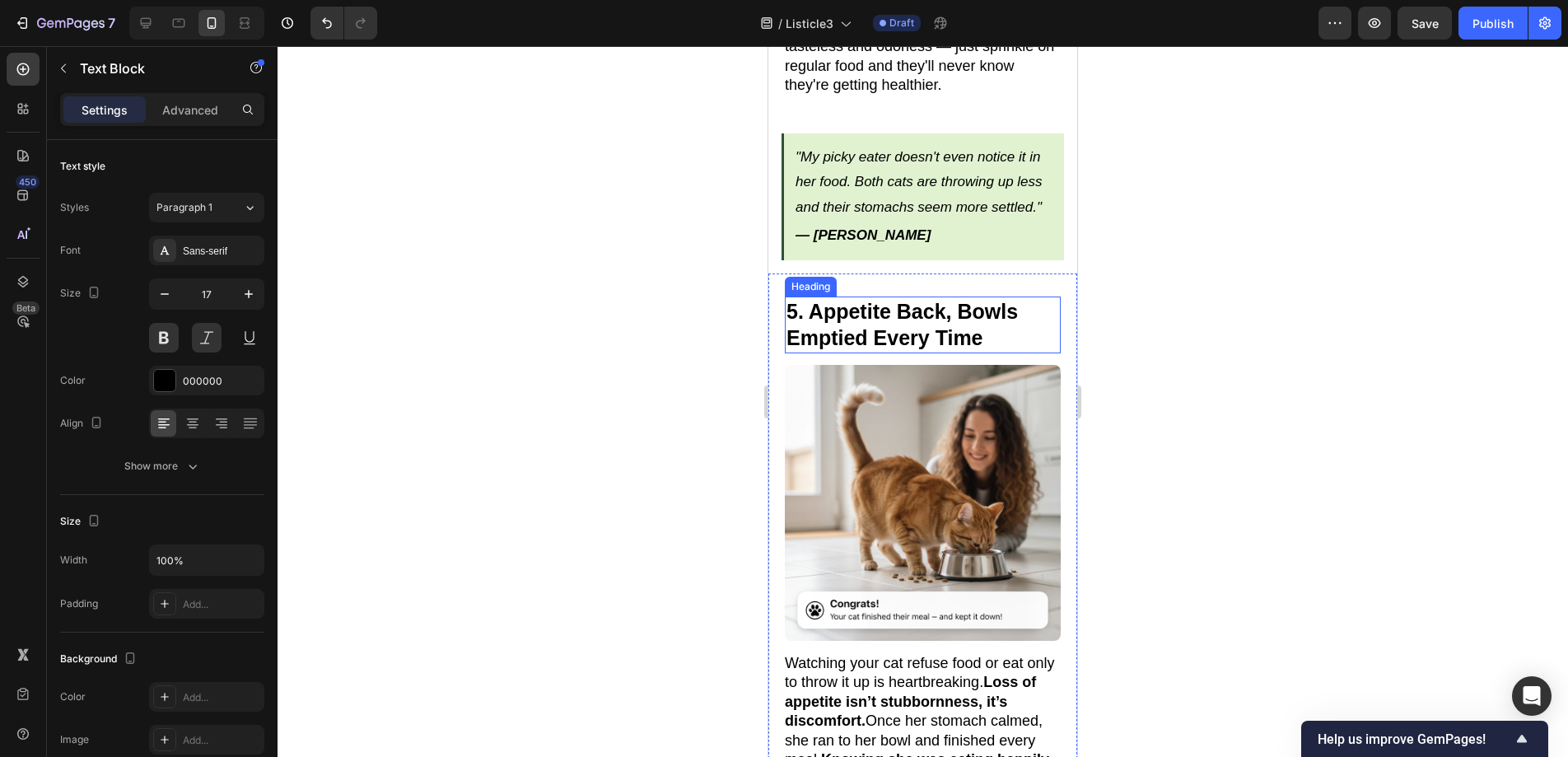
click at [977, 300] on strong "5. Appetite Back, Bowls Emptied Every Time" at bounding box center [902, 325] width 231 height 50
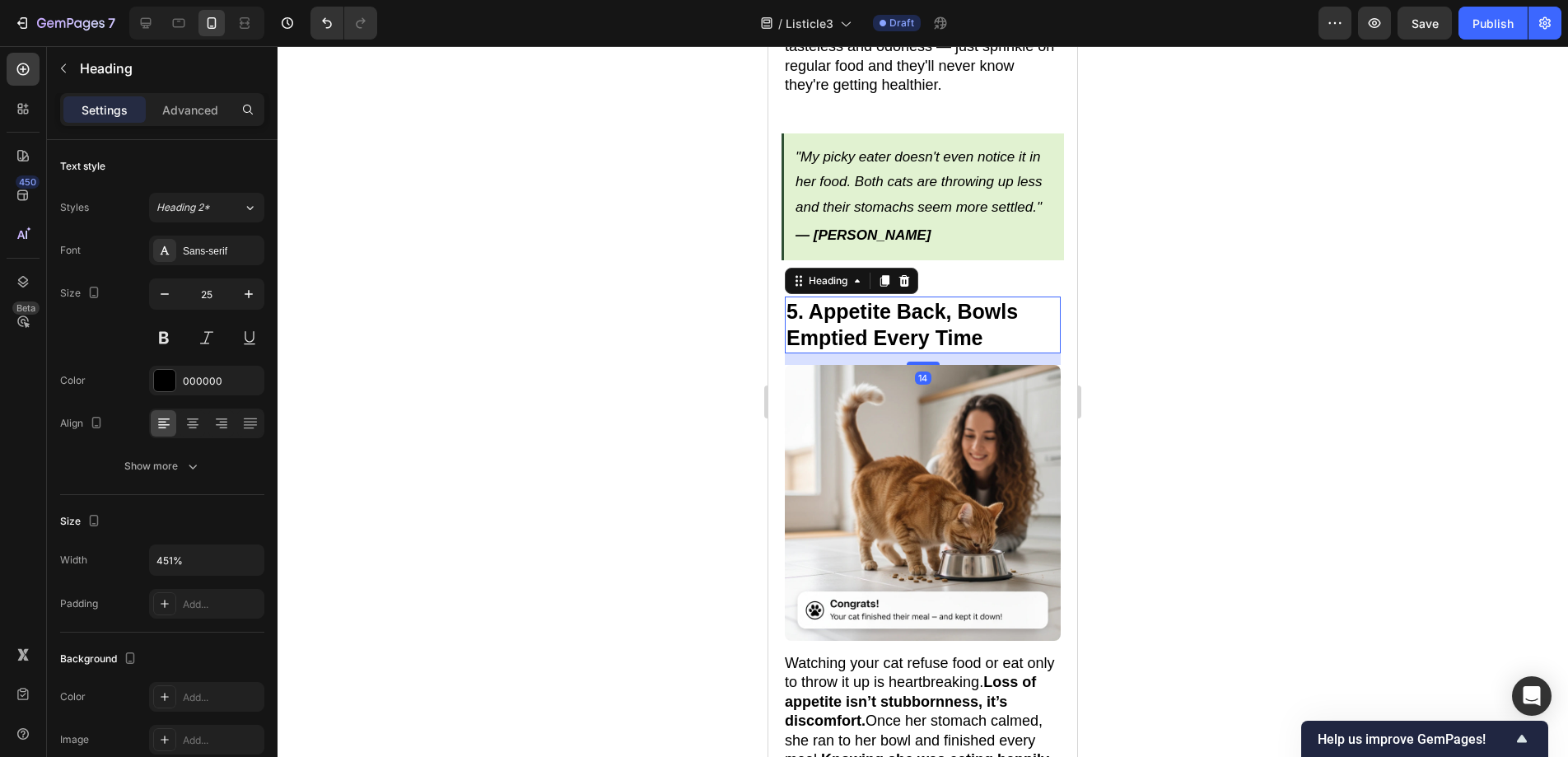
click at [992, 307] on h2 "5. Appetite Back, Bowls Emptied Every Time" at bounding box center [922, 325] width 276 height 57
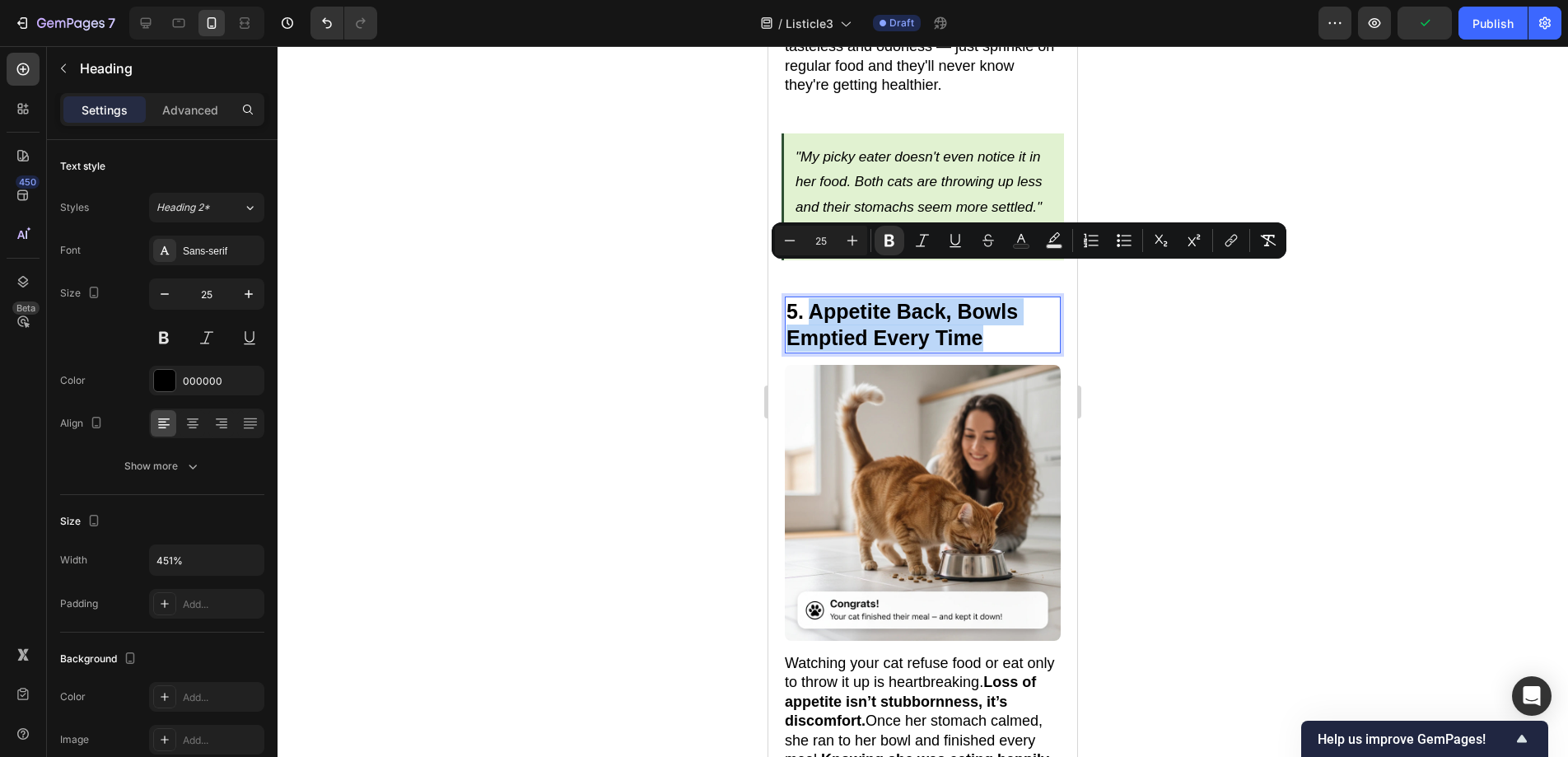
drag, startPoint x: 868, startPoint y: 279, endPoint x: 809, endPoint y: 273, distance: 59.3
click at [809, 298] on p "5. Appetite Back, Bowls Emptied Every Time" at bounding box center [922, 325] width 273 height 54
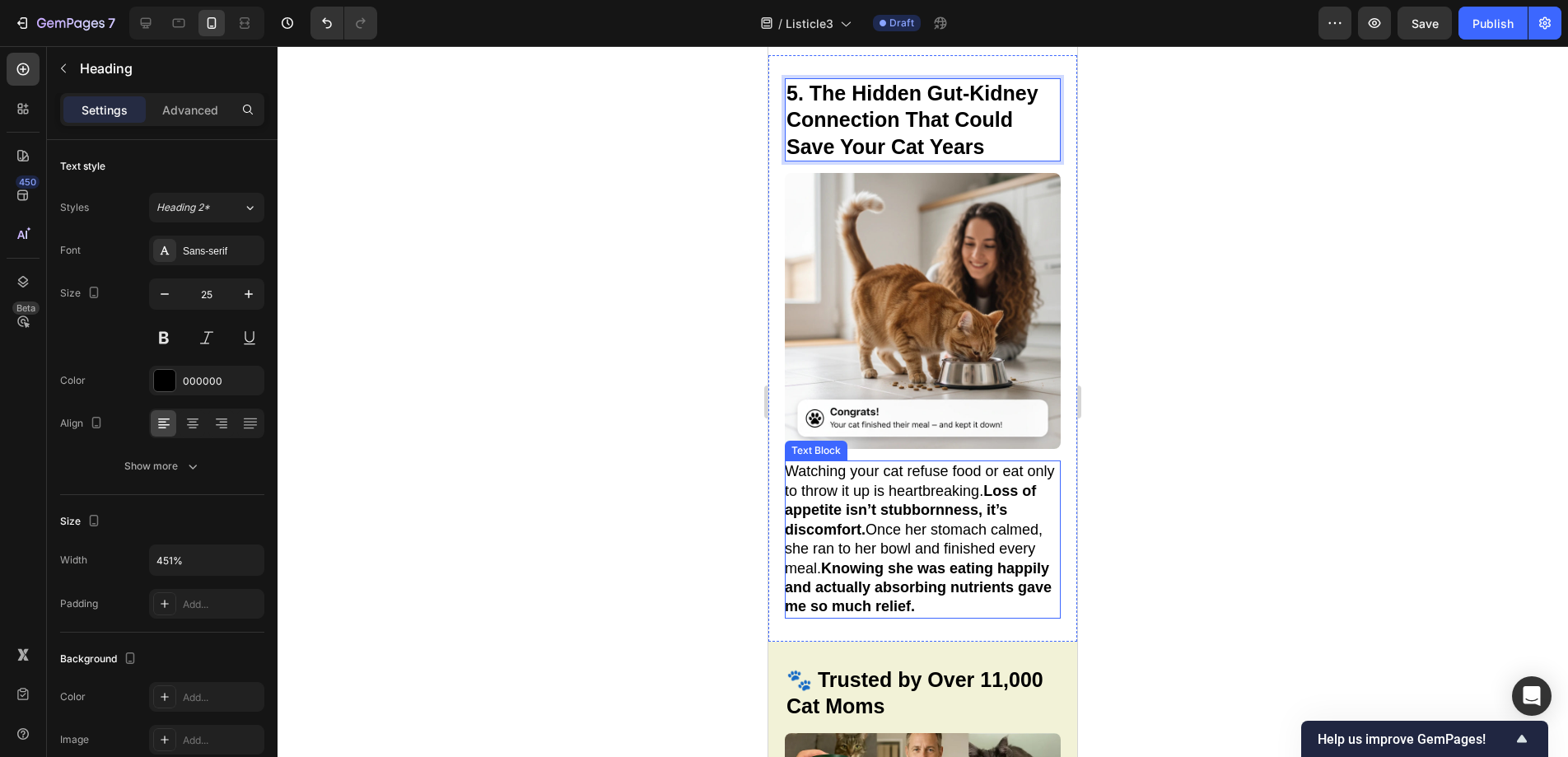
scroll to position [3070, 0]
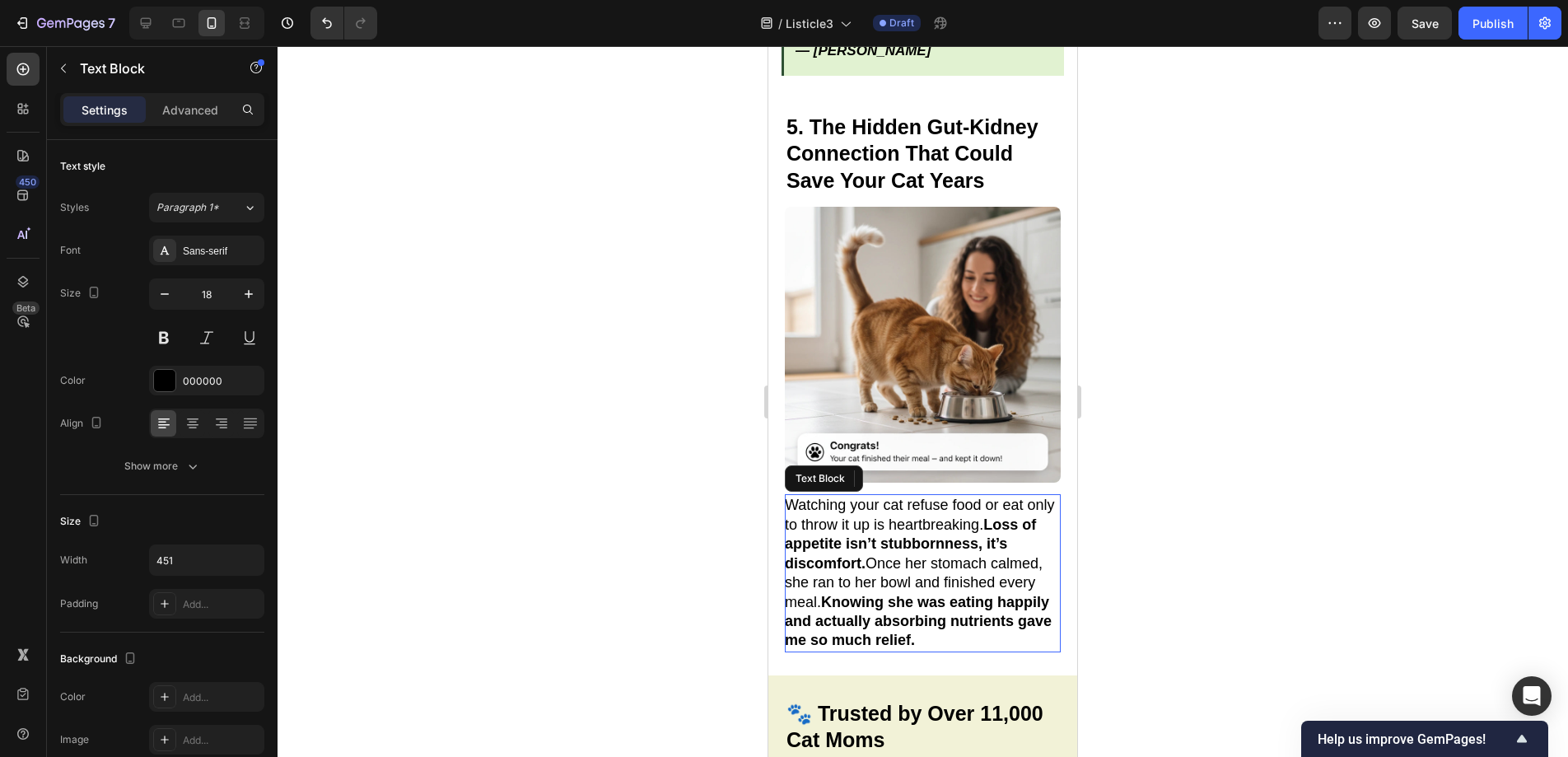
click at [933, 506] on p "Watching your cat refuse food or eat only to throw it up is heartbreaking. Loss…" at bounding box center [921, 573] width 274 height 154
click at [934, 605] on p "Watching your cat refuse food or eat only to throw it up is heartbreaking. Loss…" at bounding box center [921, 573] width 274 height 154
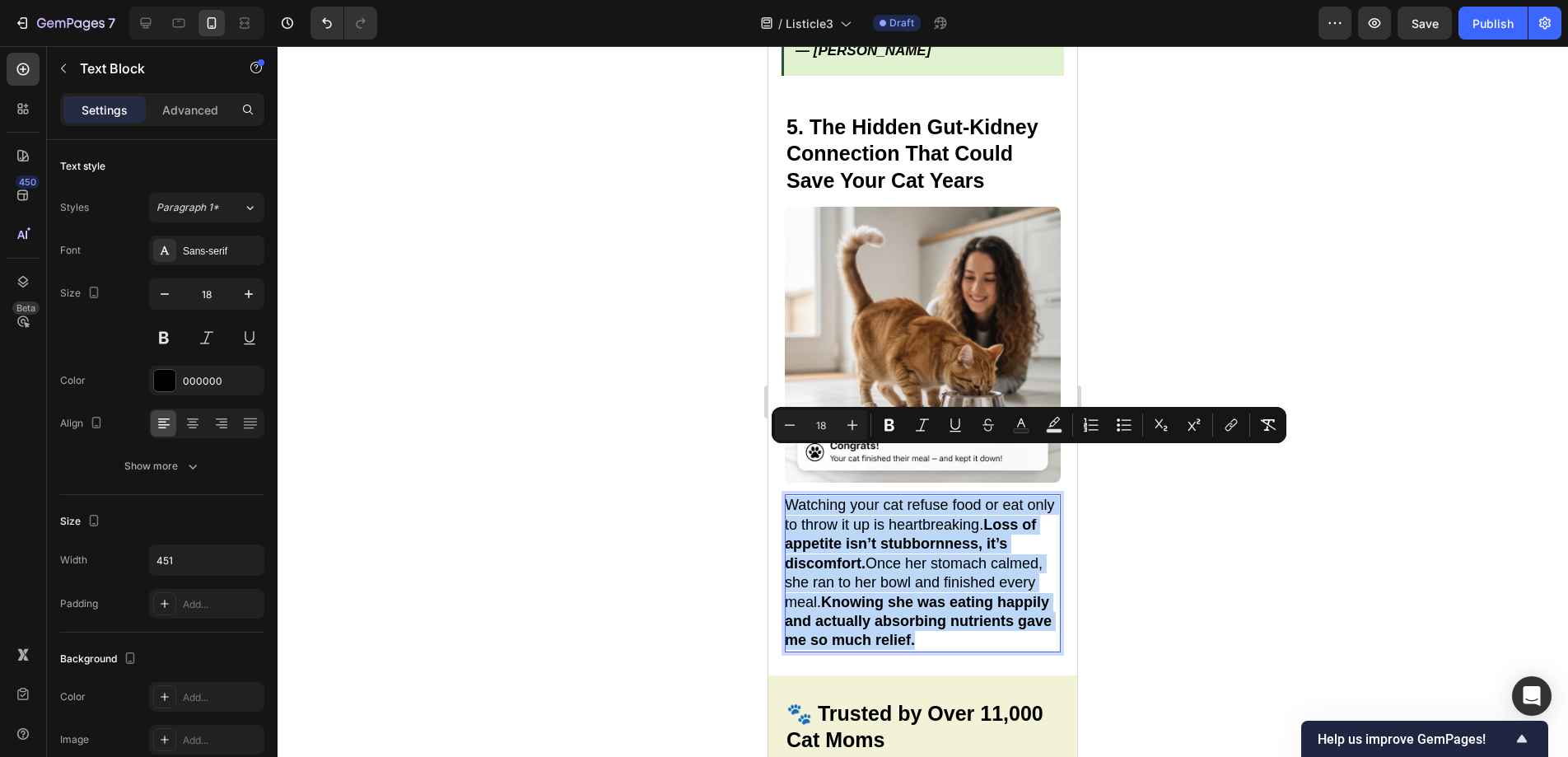
drag, startPoint x: 851, startPoint y: 565, endPoint x: 755, endPoint y: 459, distance: 143.0
click at [768, 459] on html "iPhone 13 Mini ( 375 px) iPhone 13 Mini iPhone 13 Pro iPhone 11 Pro Max iPhone …" at bounding box center [922, 426] width 309 height 6900
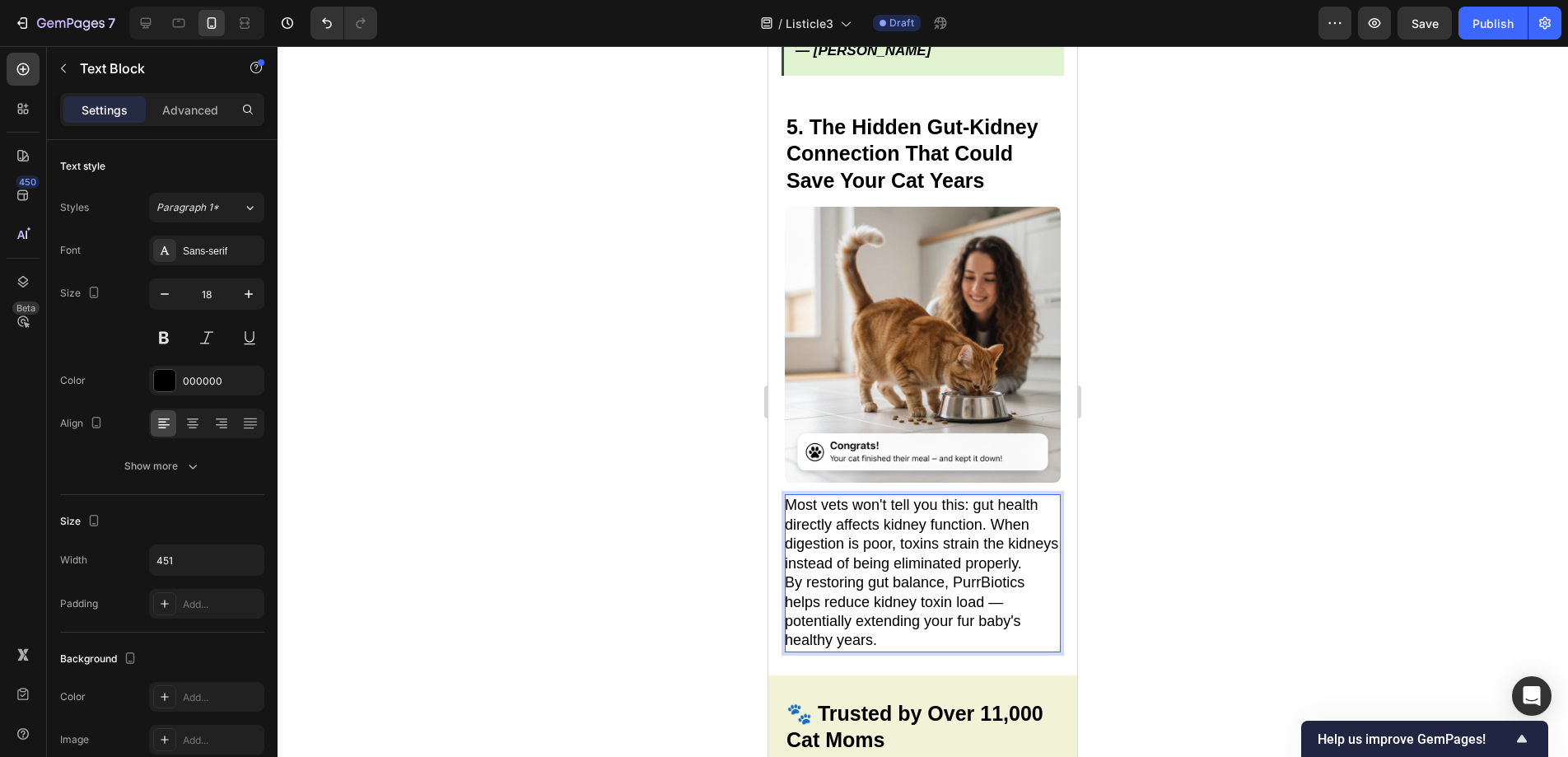
click at [866, 540] on p "Most vets won't tell you this: gut health directly affects kidney function. Whe…" at bounding box center [921, 535] width 274 height 78
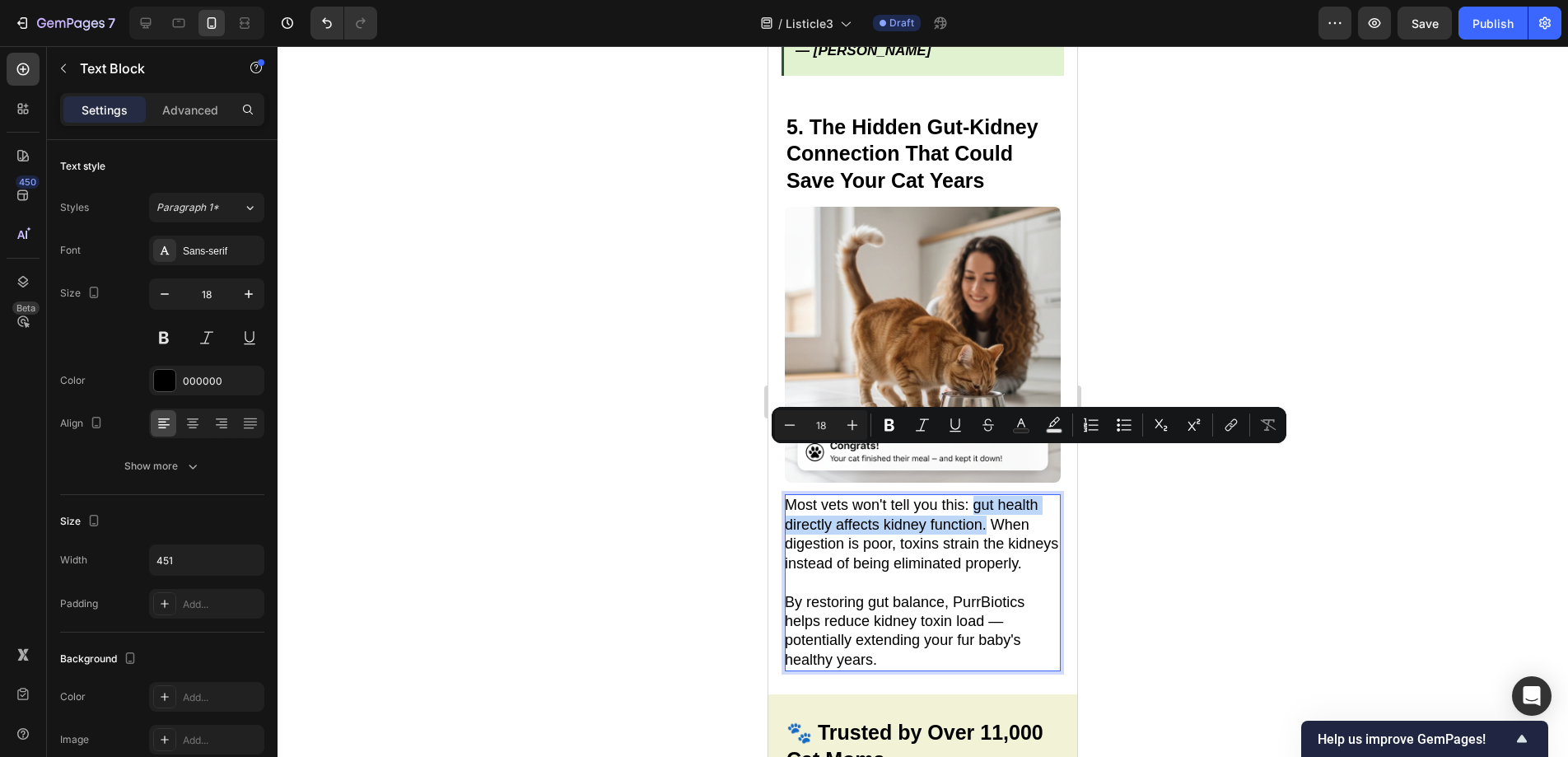
drag, startPoint x: 974, startPoint y: 453, endPoint x: 985, endPoint y: 476, distance: 25.5
click at [985, 496] on p "Most vets won't tell you this: gut health directly affects kidney function. Whe…" at bounding box center [921, 535] width 274 height 78
click at [899, 425] on button "Bold" at bounding box center [890, 425] width 30 height 30
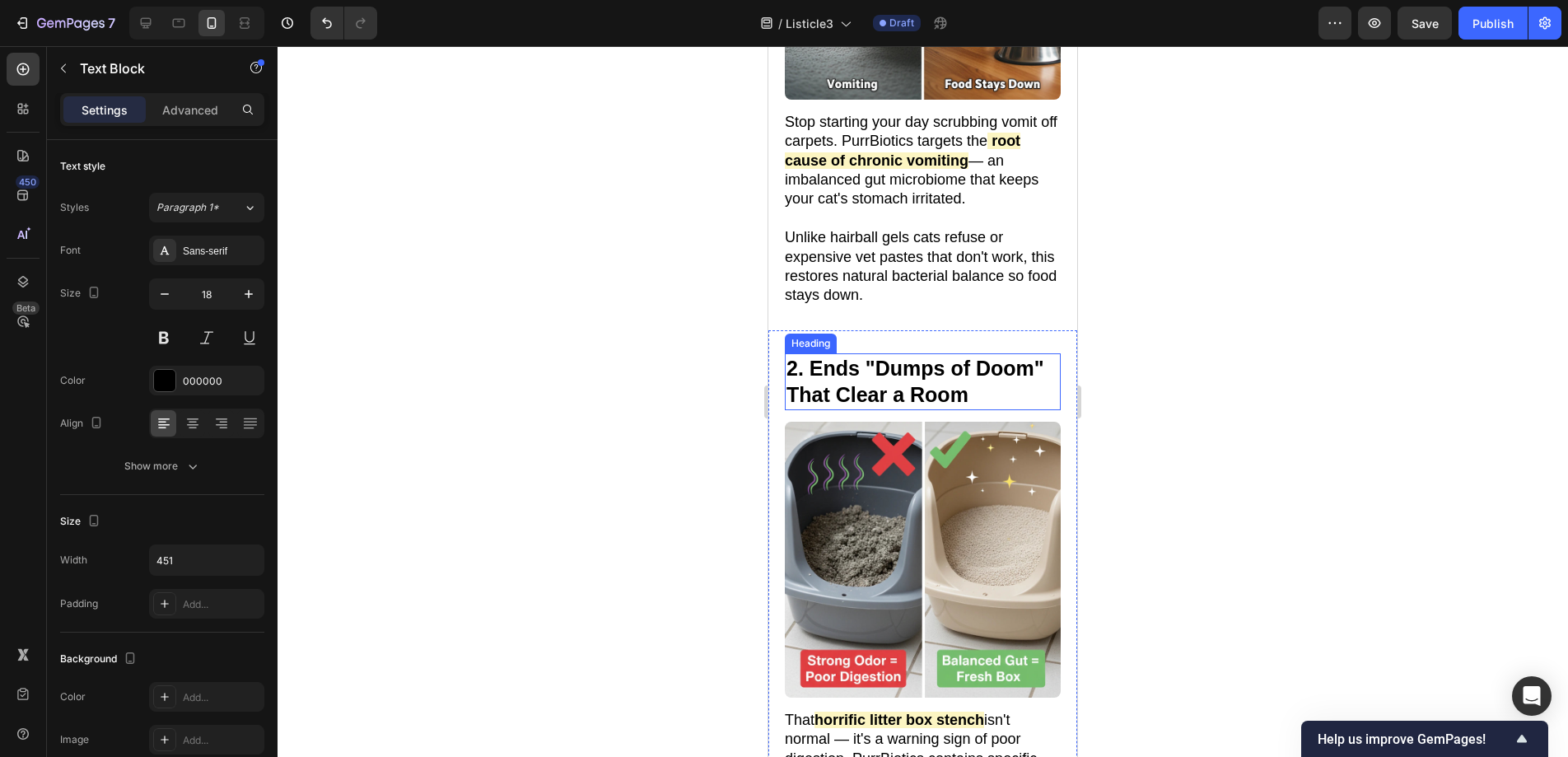
scroll to position [958, 0]
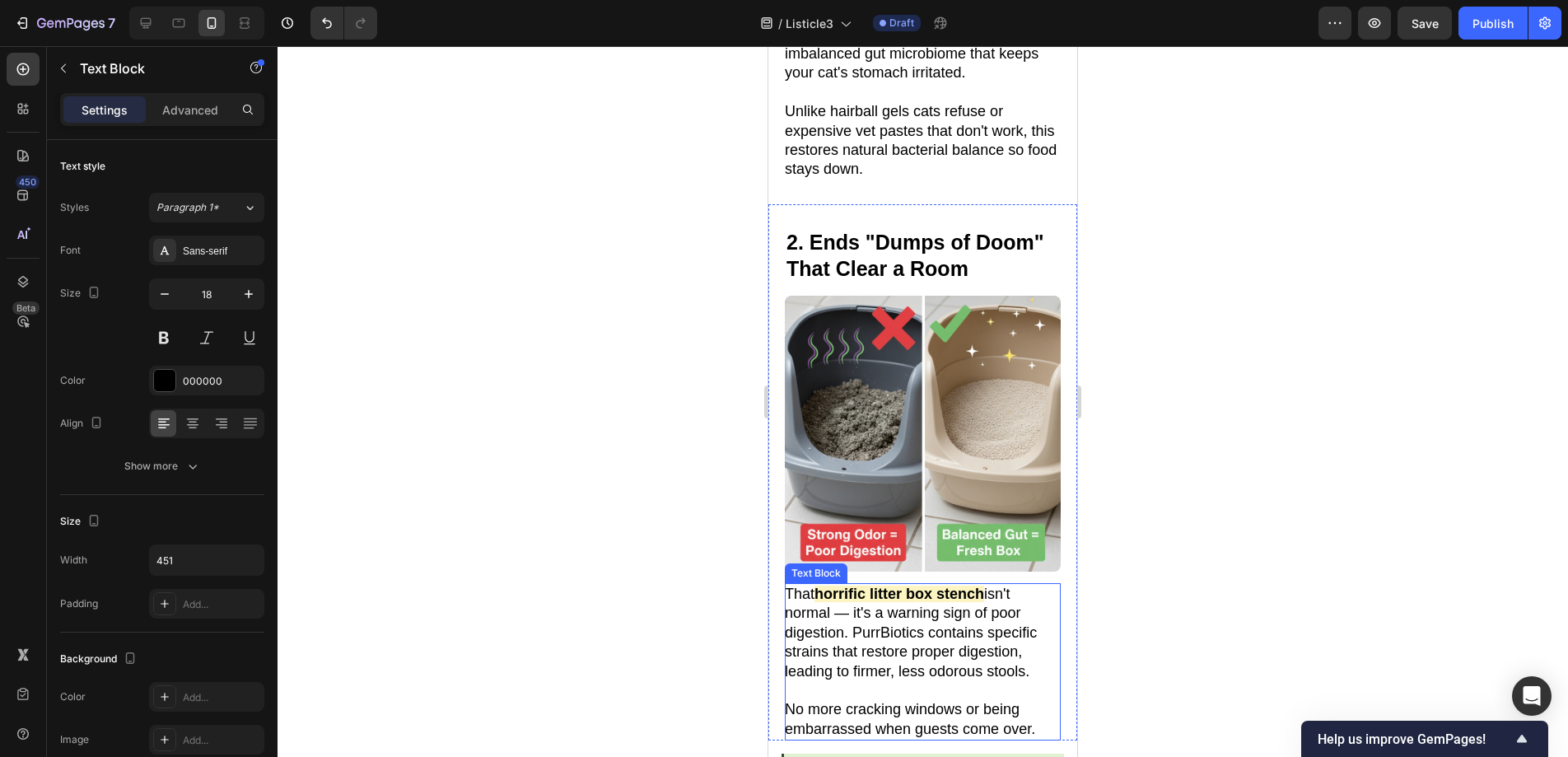
click at [872, 562] on div "2. Ends "Dumps of Doom" That Clear a Room Heading Image" at bounding box center [922, 404] width 276 height 356
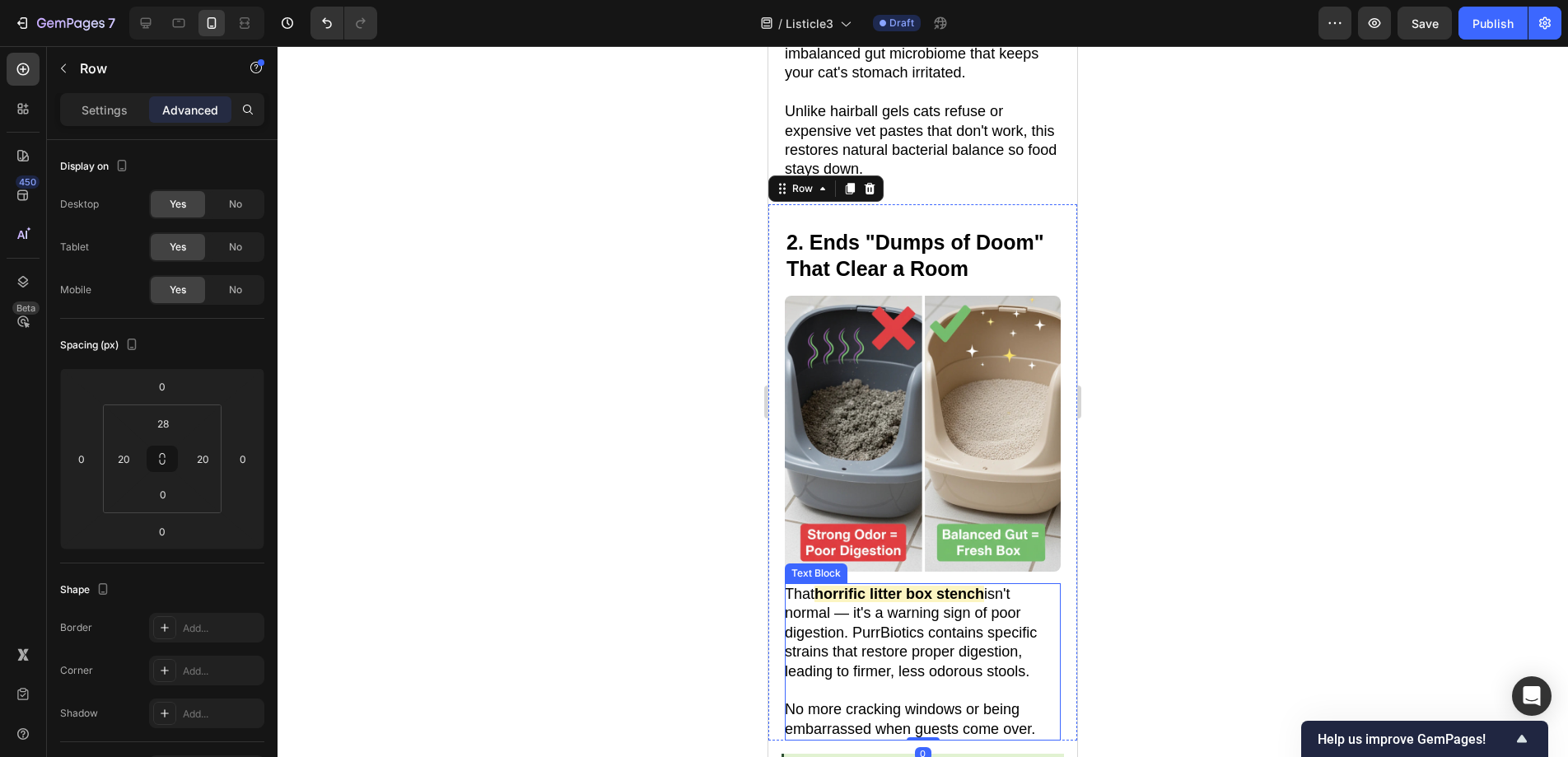
click at [860, 586] on strong "horrific litter box stench" at bounding box center [900, 594] width 169 height 17
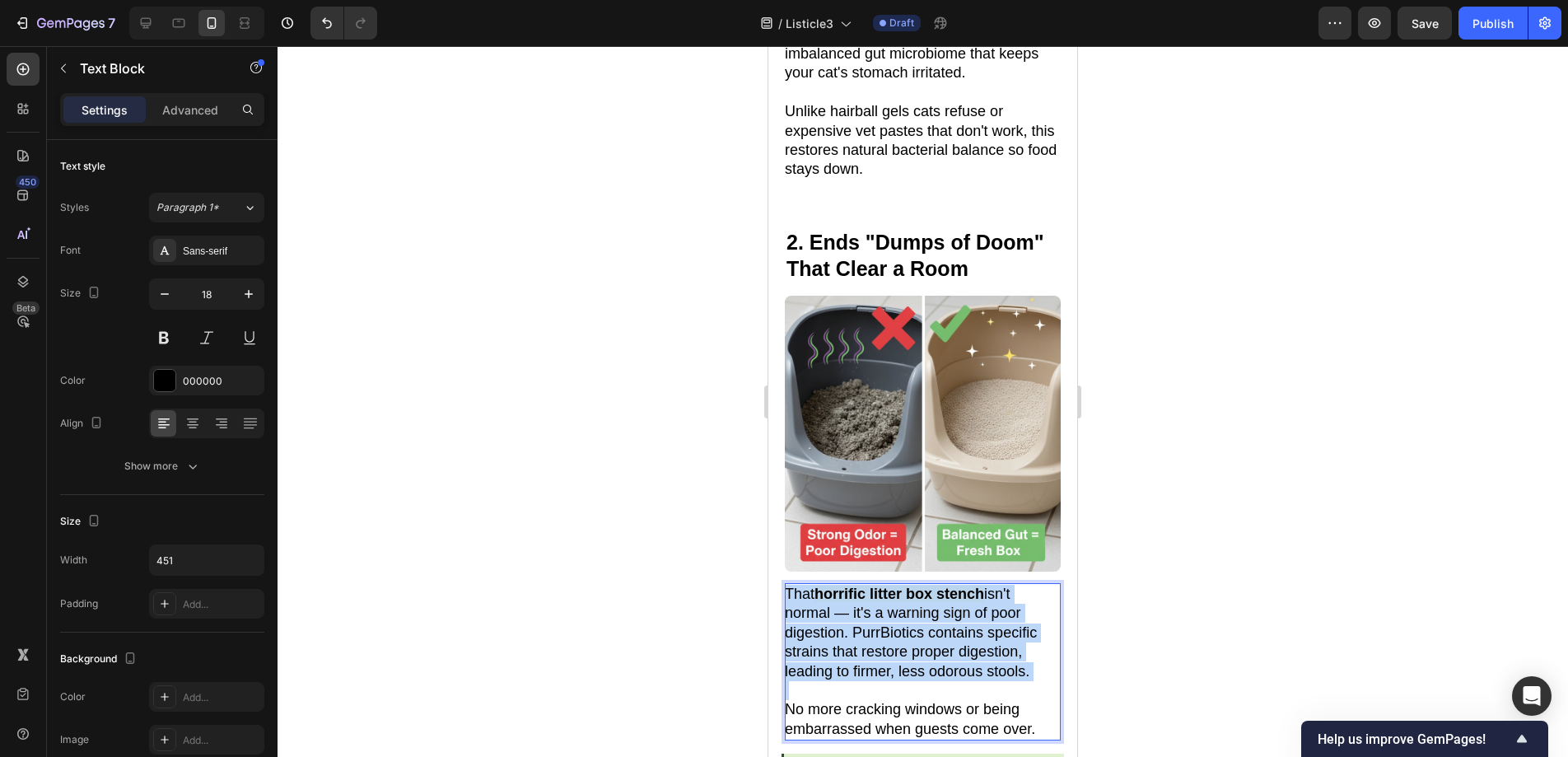
click at [860, 586] on strong "horrific litter box stench" at bounding box center [900, 594] width 169 height 17
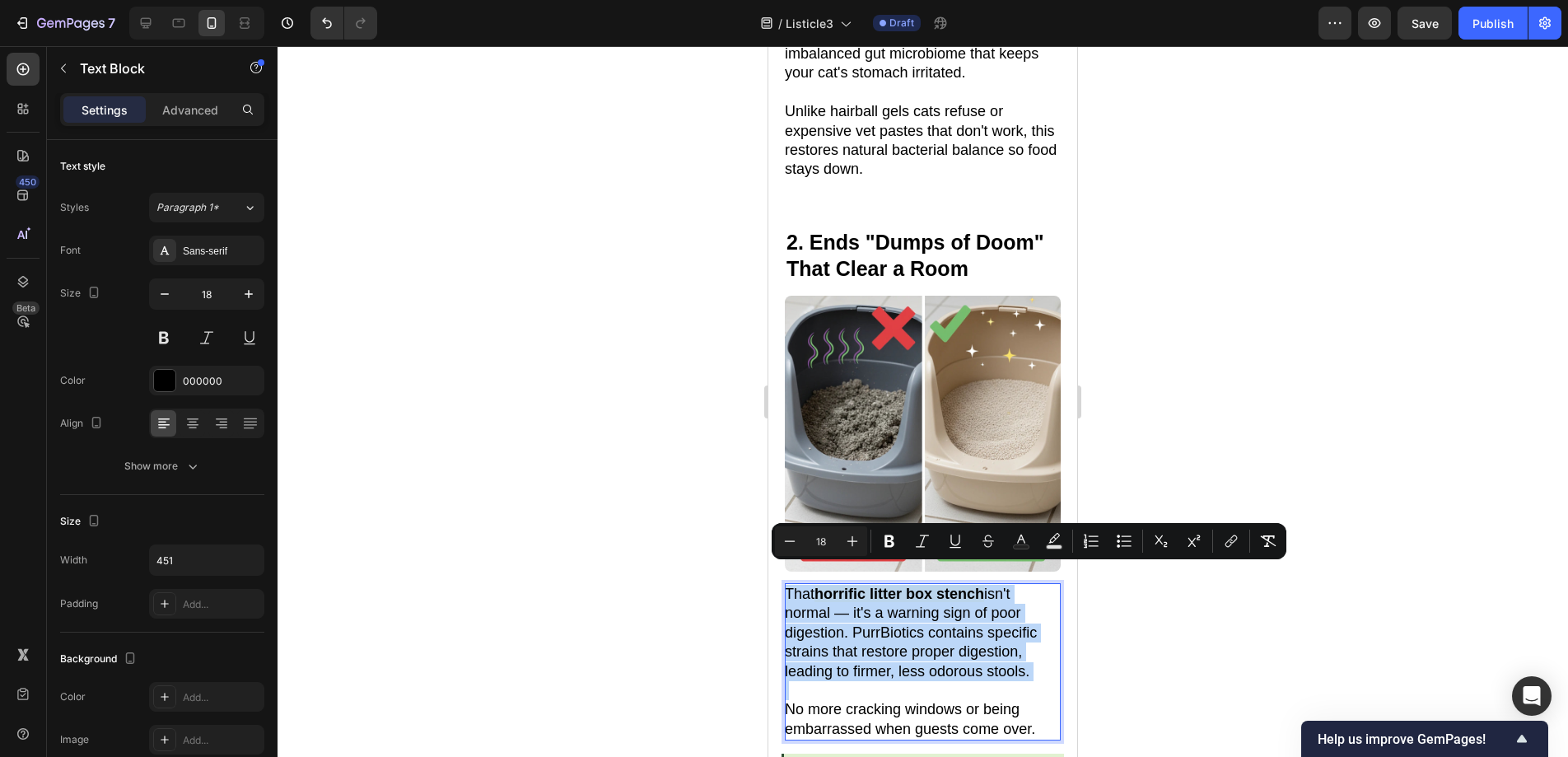
click at [858, 586] on strong "horrific litter box stench" at bounding box center [900, 594] width 169 height 17
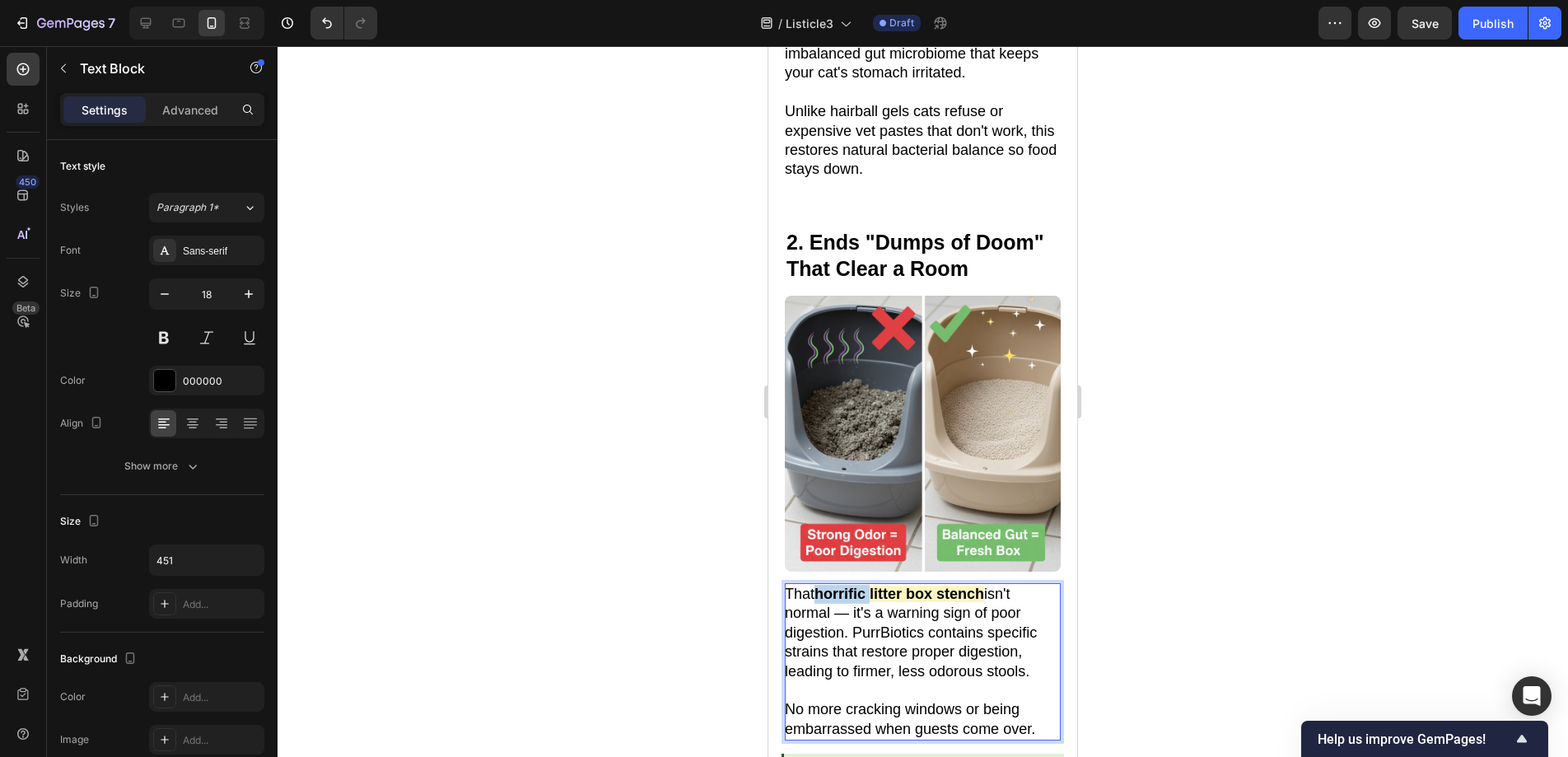
drag, startPoint x: 858, startPoint y: 577, endPoint x: 869, endPoint y: 575, distance: 11.2
click at [869, 586] on strong "horrific litter box stench" at bounding box center [900, 594] width 169 height 17
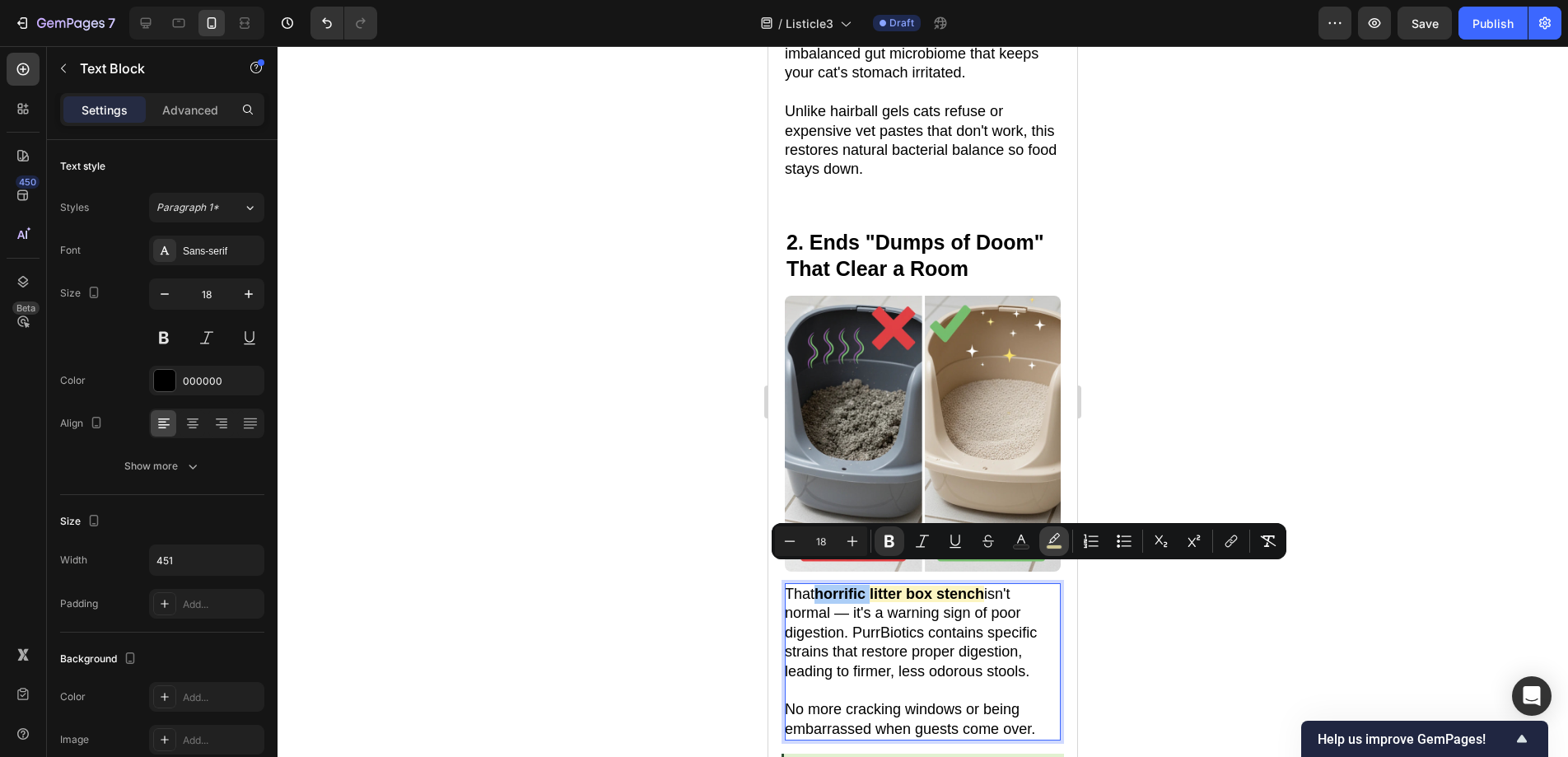
click at [1056, 542] on icon "Editor contextual toolbar" at bounding box center [1054, 541] width 17 height 17
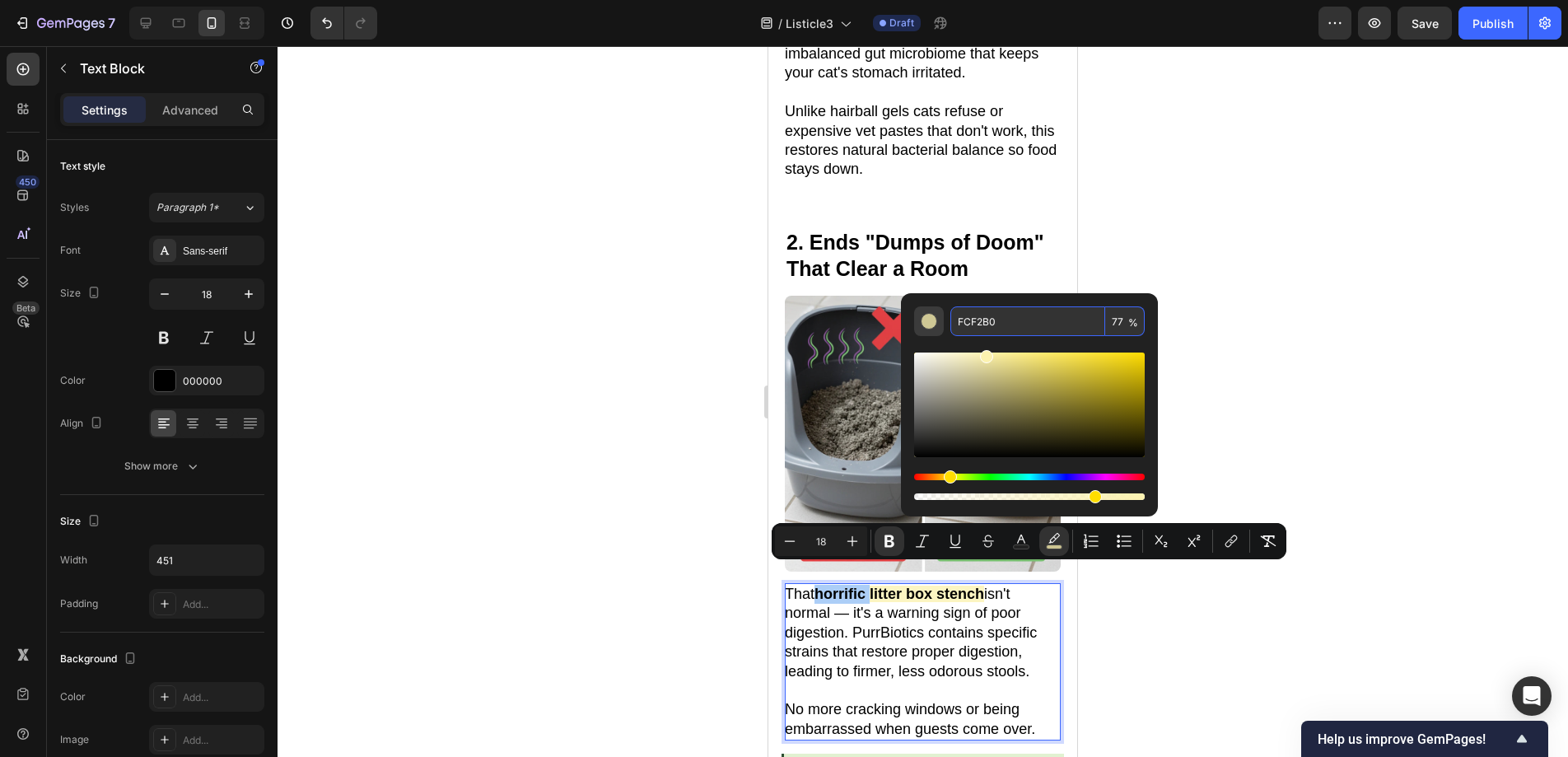
drag, startPoint x: 1002, startPoint y: 317, endPoint x: 938, endPoint y: 316, distance: 64.0
click at [938, 316] on div "FCF2B0 77 %" at bounding box center [1029, 322] width 230 height 30
click at [1296, 338] on div at bounding box center [922, 400] width 1290 height 710
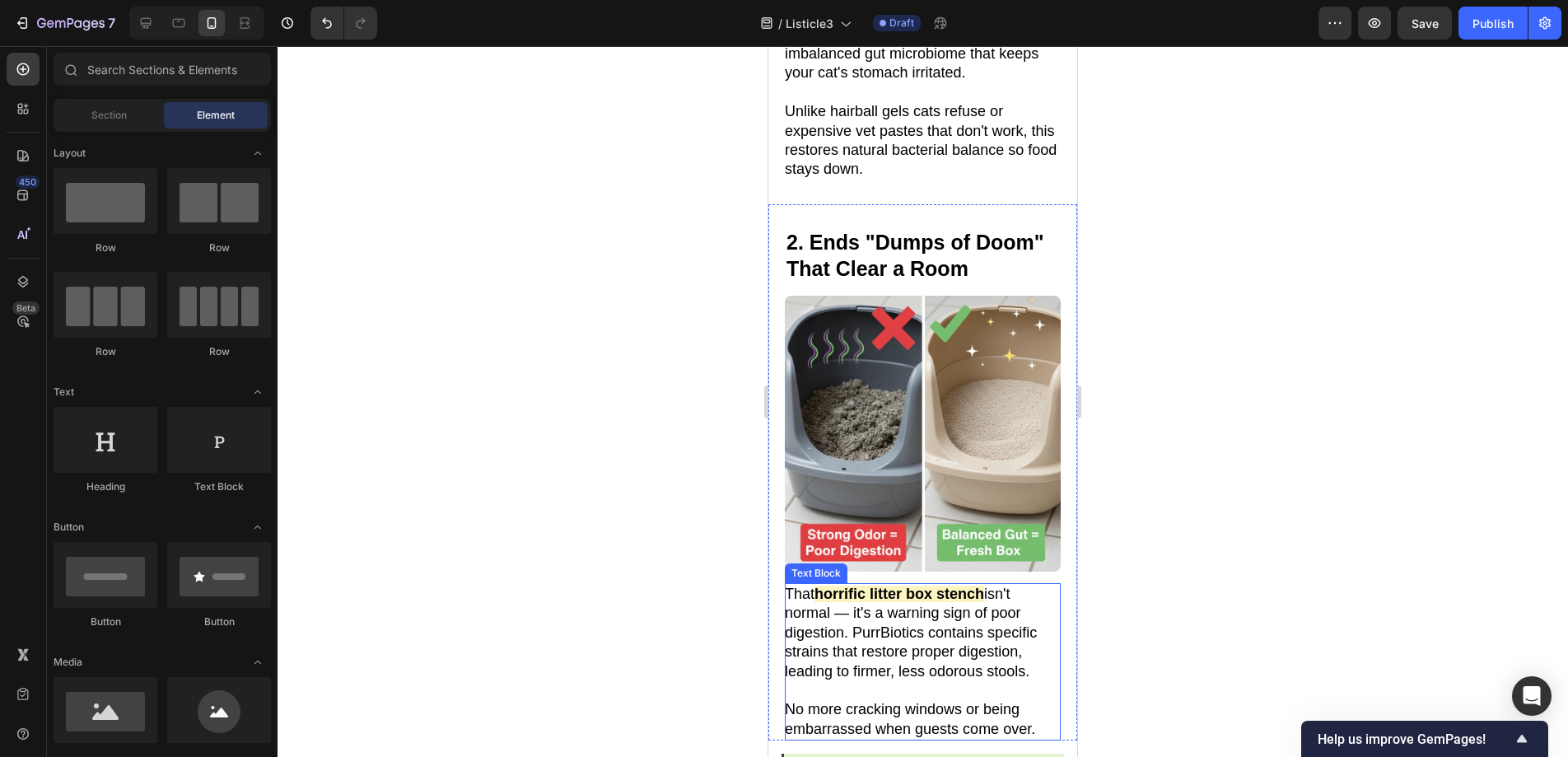
click at [984, 586] on strong "horrific litter box stench" at bounding box center [900, 594] width 169 height 17
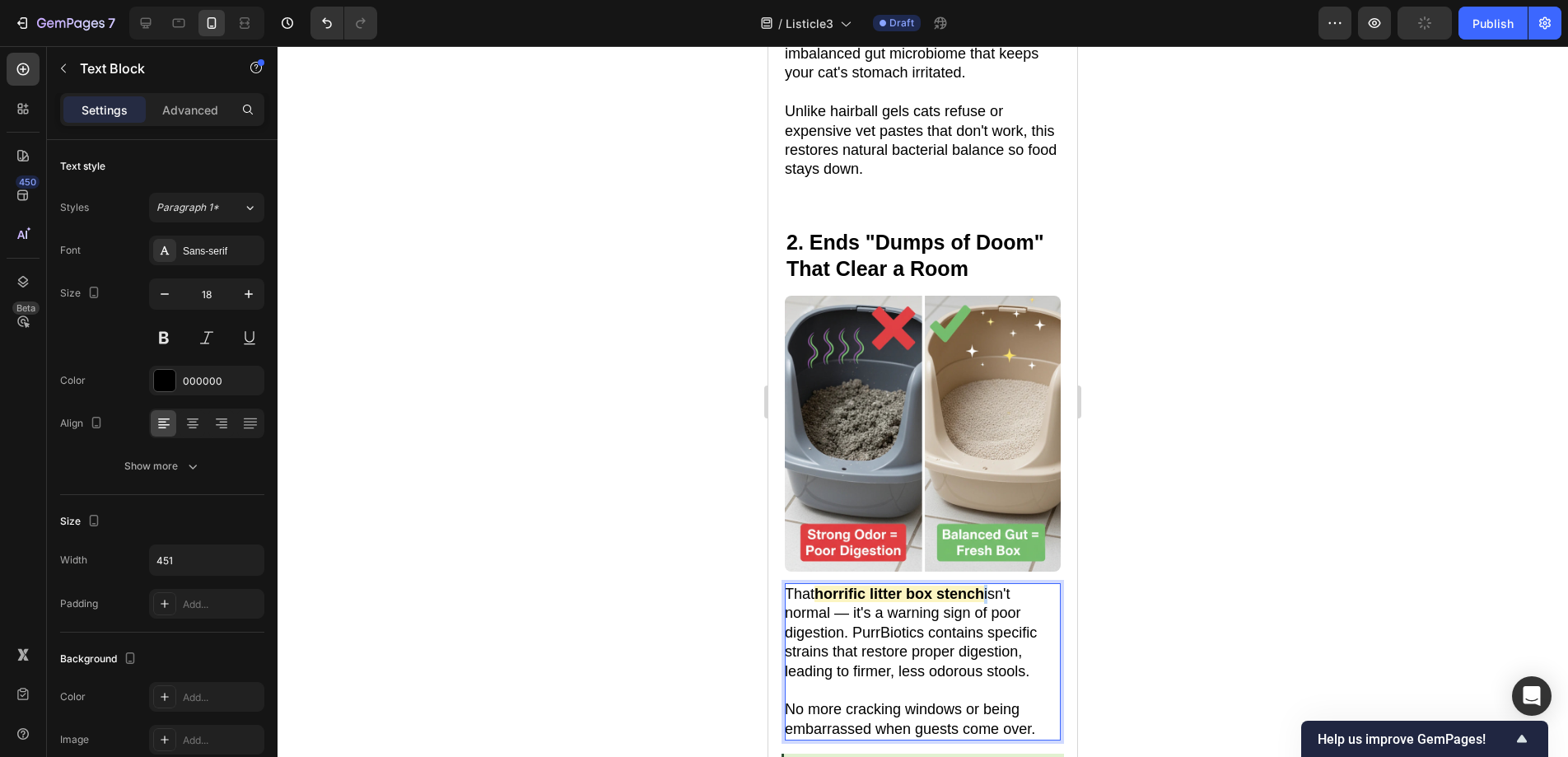
click at [984, 586] on strong "horrific litter box stench" at bounding box center [900, 594] width 169 height 17
click at [819, 586] on strong "horrific litter box stench" at bounding box center [900, 594] width 169 height 17
click at [828, 586] on strong "horrific litter box stench" at bounding box center [900, 594] width 169 height 17
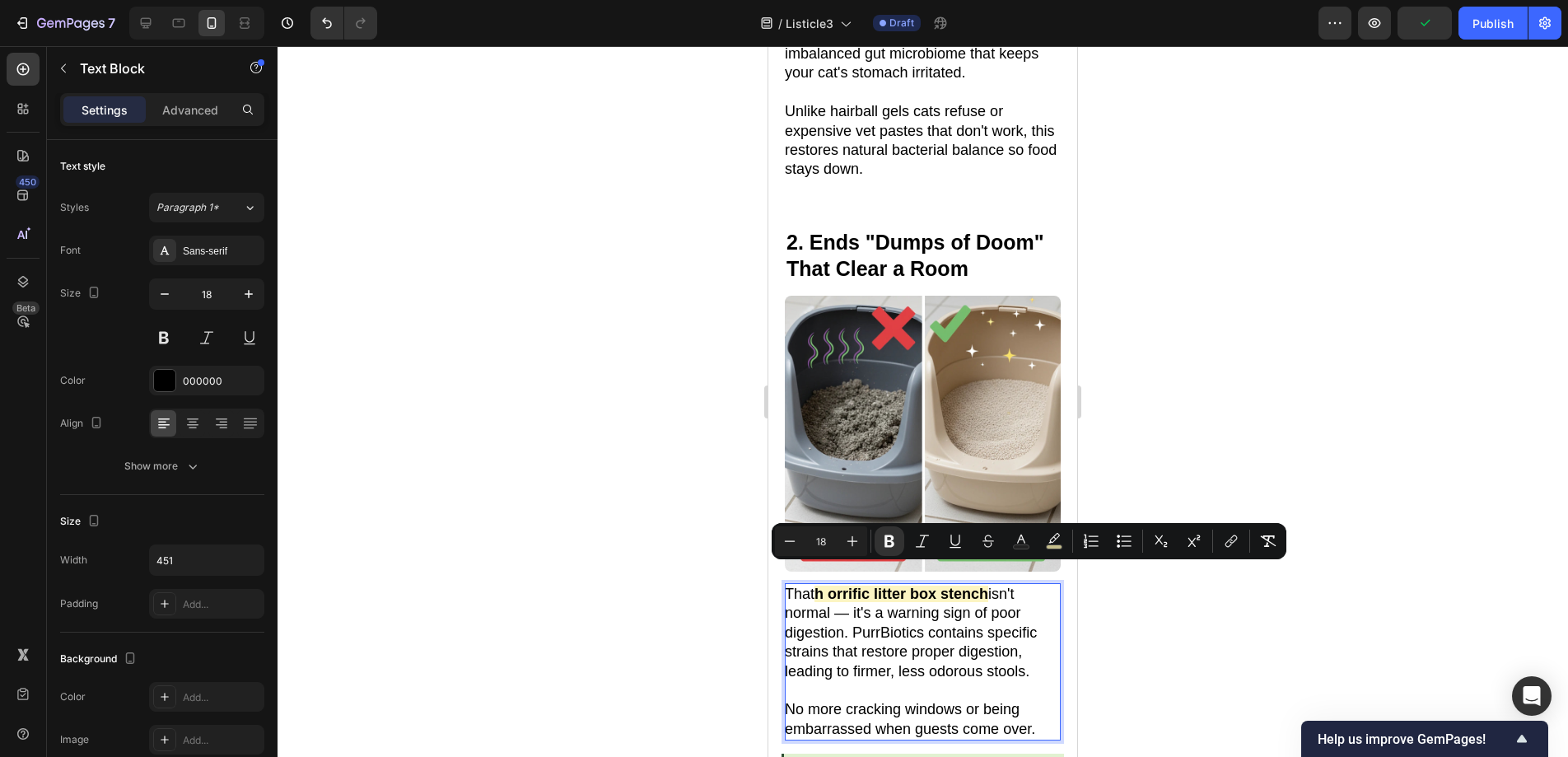
click at [823, 586] on strong "h orrific litter box stench" at bounding box center [902, 594] width 173 height 17
copy p "h"
click at [837, 586] on strong "h orrific litter box stench" at bounding box center [902, 594] width 173 height 17
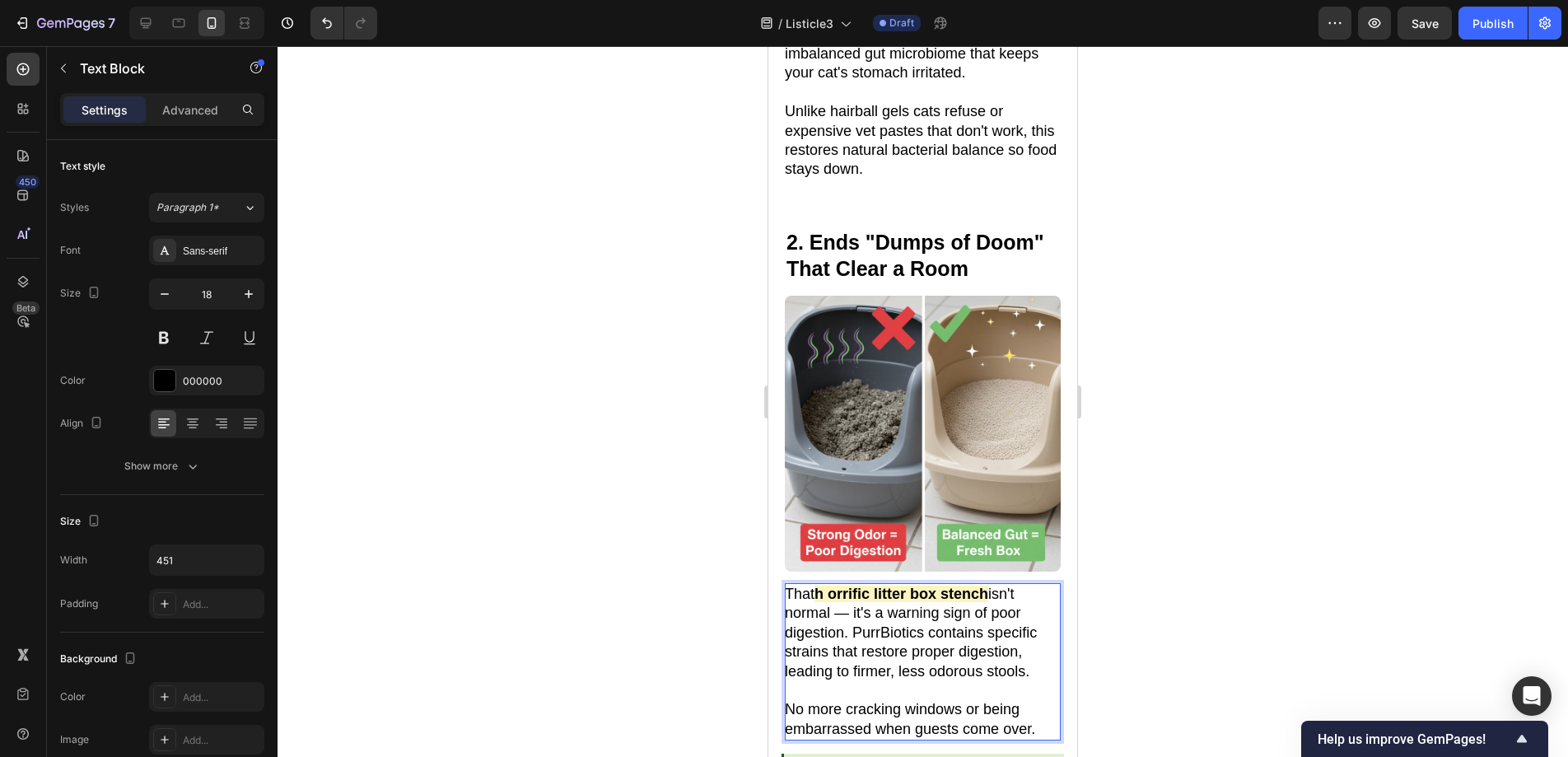
click at [834, 586] on strong "h orrific litter box stench" at bounding box center [902, 594] width 173 height 17
click at [828, 586] on strong "h horrific litter box stench" at bounding box center [907, 594] width 183 height 17
click at [1209, 515] on div at bounding box center [922, 400] width 1290 height 710
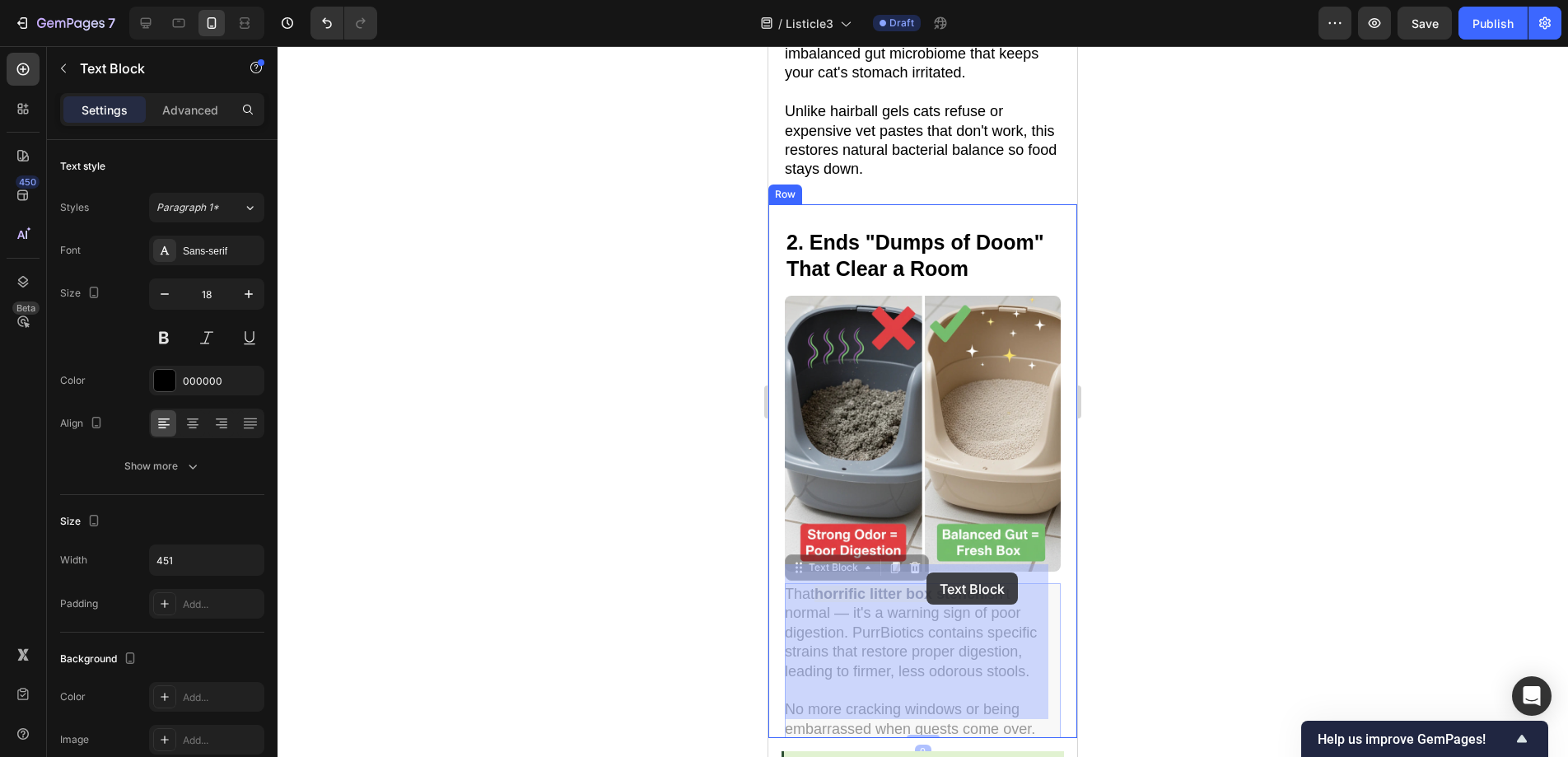
drag, startPoint x: 900, startPoint y: 568, endPoint x: 925, endPoint y: 573, distance: 25.5
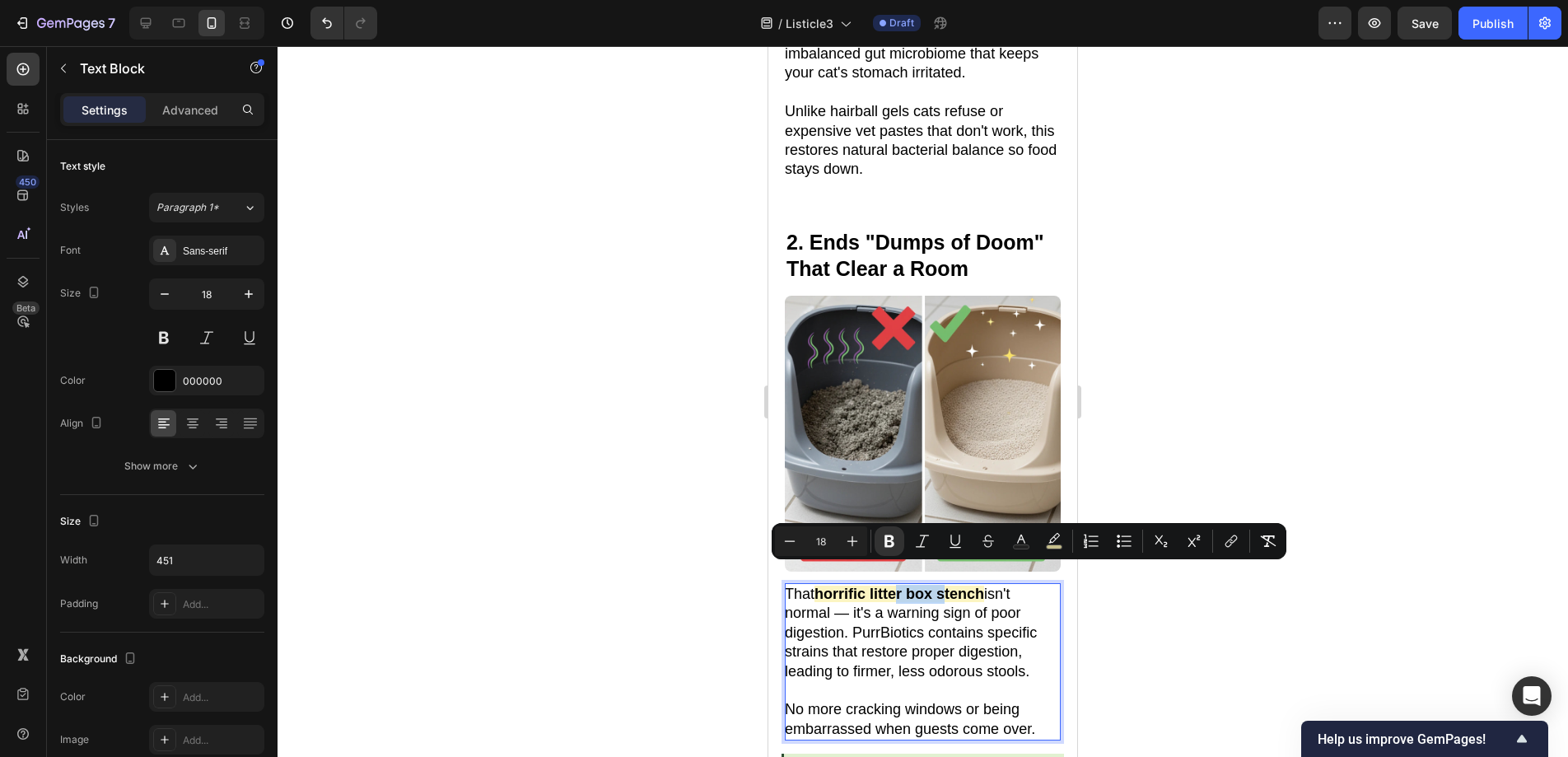
drag, startPoint x: 895, startPoint y: 574, endPoint x: 947, endPoint y: 579, distance: 52.2
click at [947, 586] on strong "horrific litter box stench" at bounding box center [900, 594] width 169 height 17
click at [1057, 539] on icon "Editor contextual toolbar" at bounding box center [1054, 538] width 12 height 10
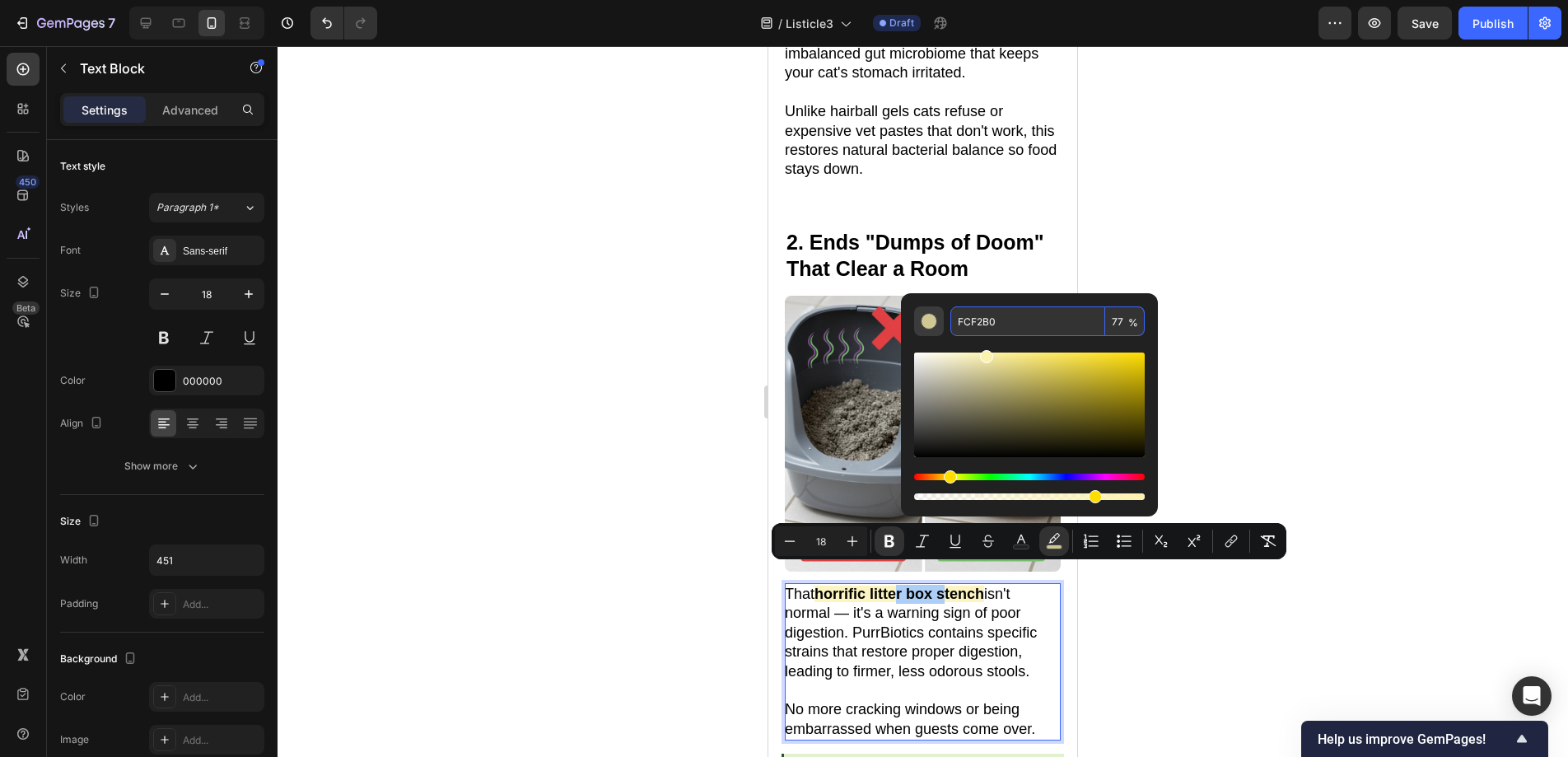
drag, startPoint x: 1050, startPoint y: 319, endPoint x: 928, endPoint y: 318, distance: 122.0
click at [928, 318] on div "FCF2B0 77 %" at bounding box center [1029, 322] width 230 height 30
click at [1251, 349] on div at bounding box center [922, 400] width 1290 height 710
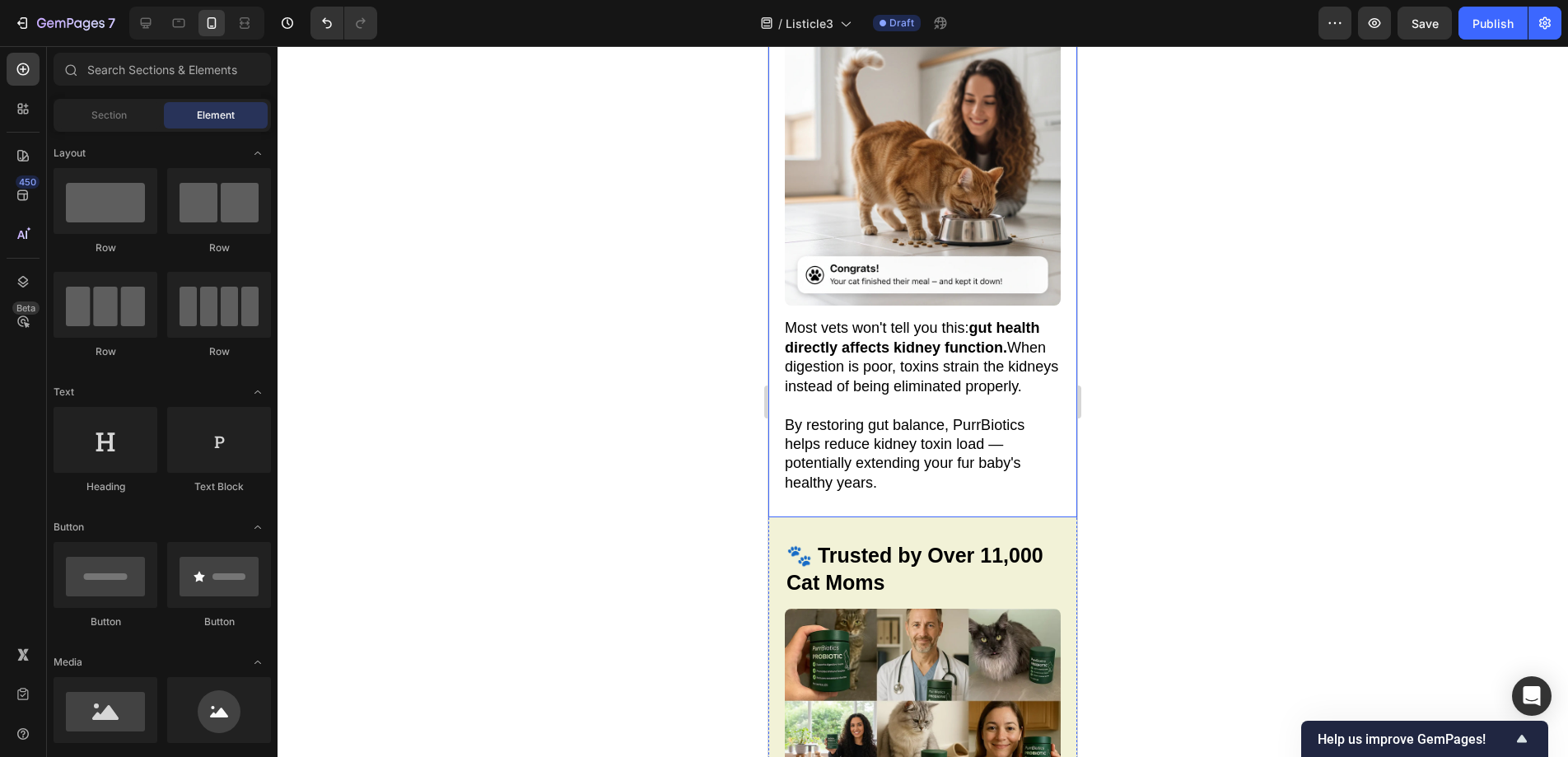
scroll to position [3265, 0]
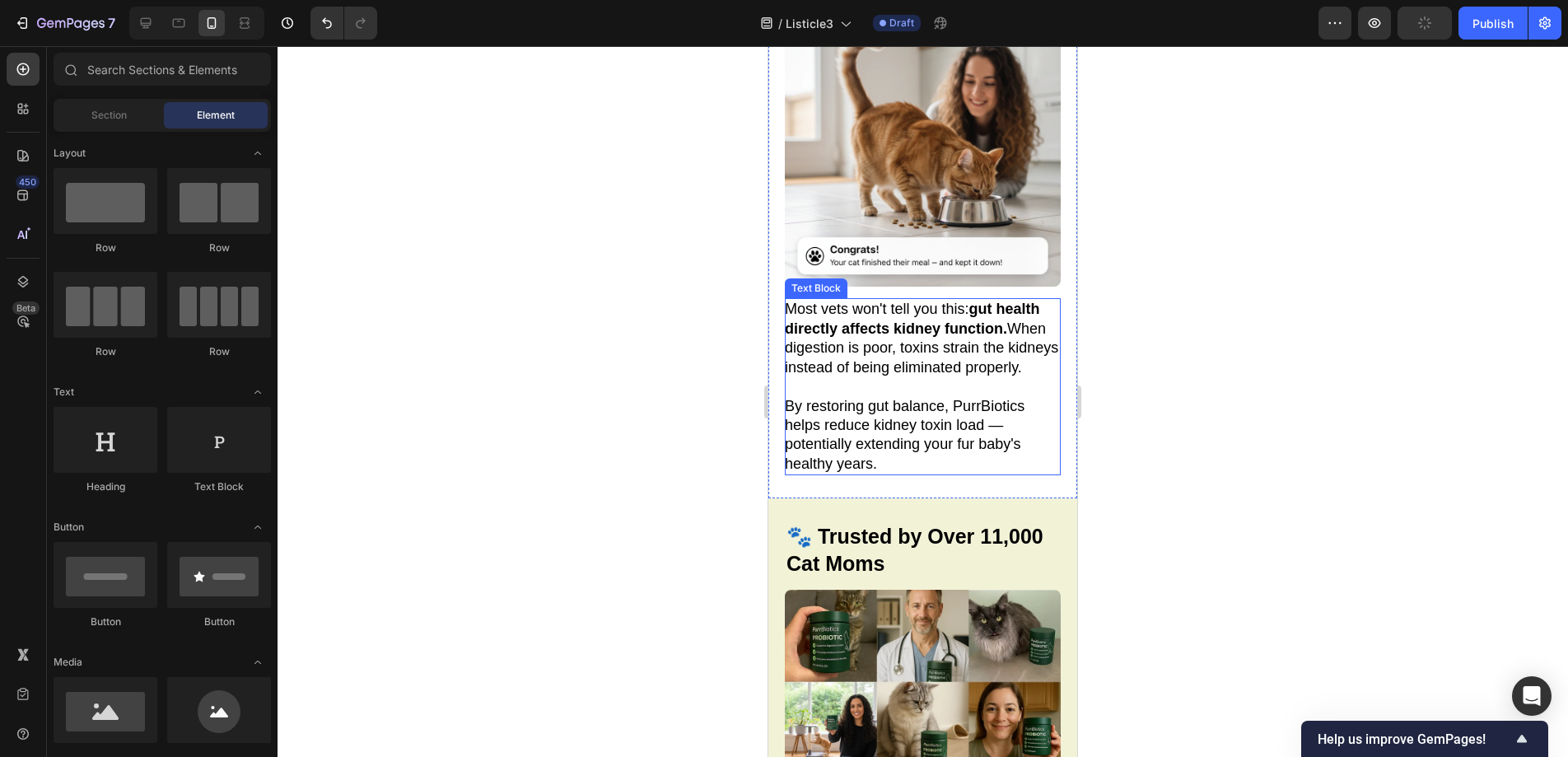
click at [972, 301] on strong "gut health directly affects kidney function." at bounding box center [913, 319] width 255 height 36
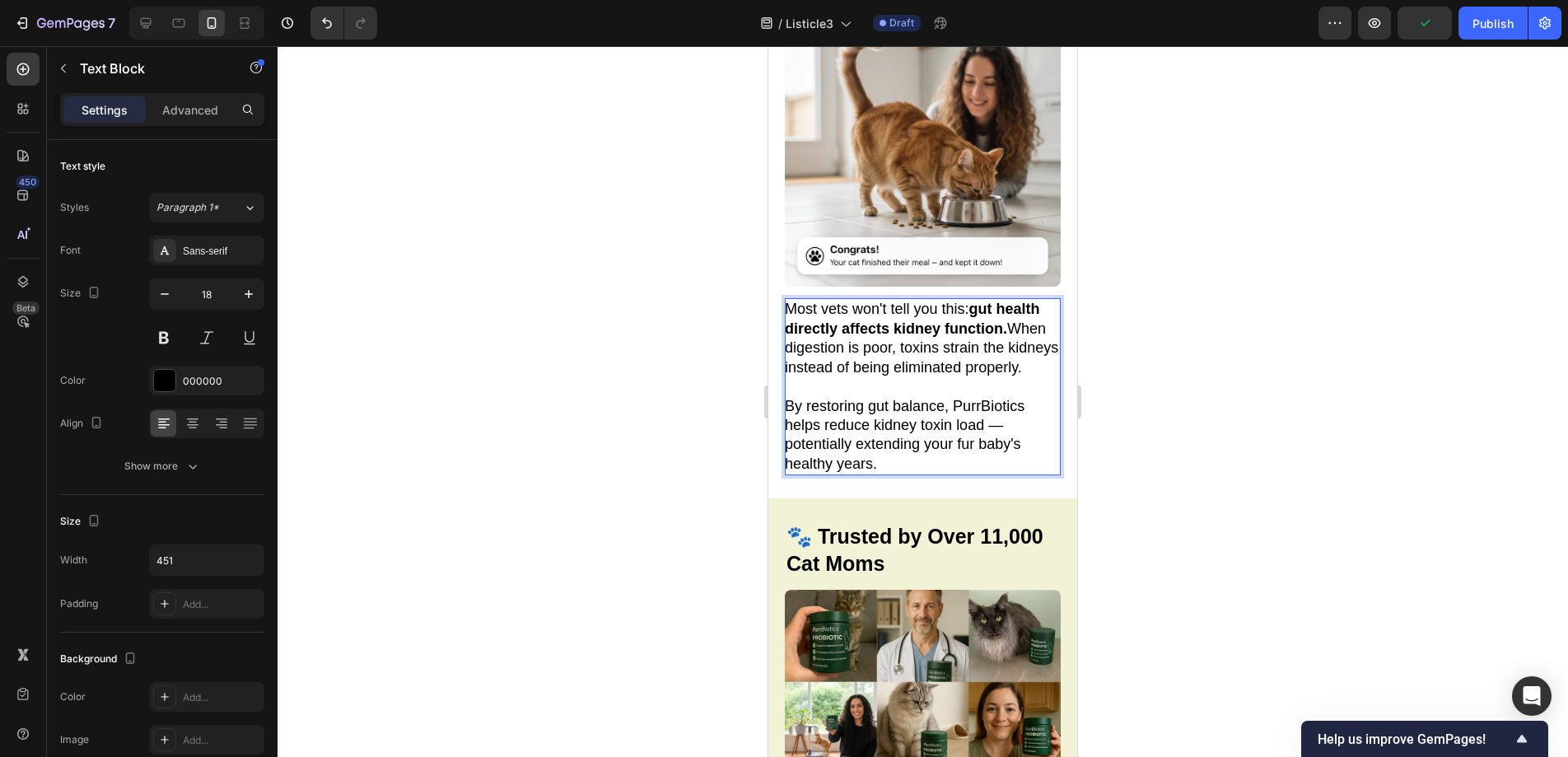
click at [970, 300] on p "Most vets won't tell you this: gut health directly affects kidney function. Whe…" at bounding box center [921, 339] width 274 height 78
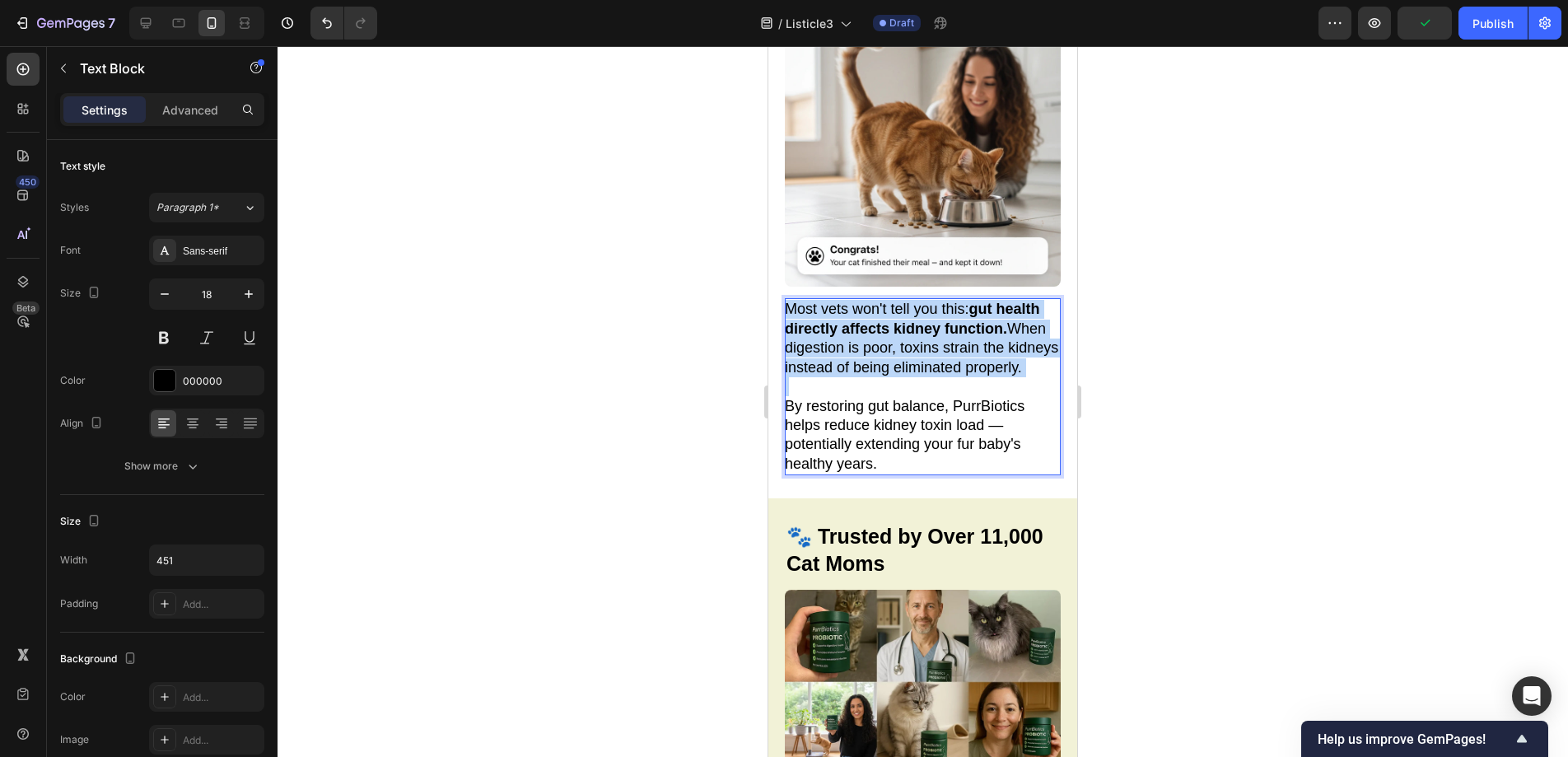
click at [971, 300] on p "Most vets won't tell you this: gut health directly affects kidney function. Whe…" at bounding box center [921, 339] width 274 height 78
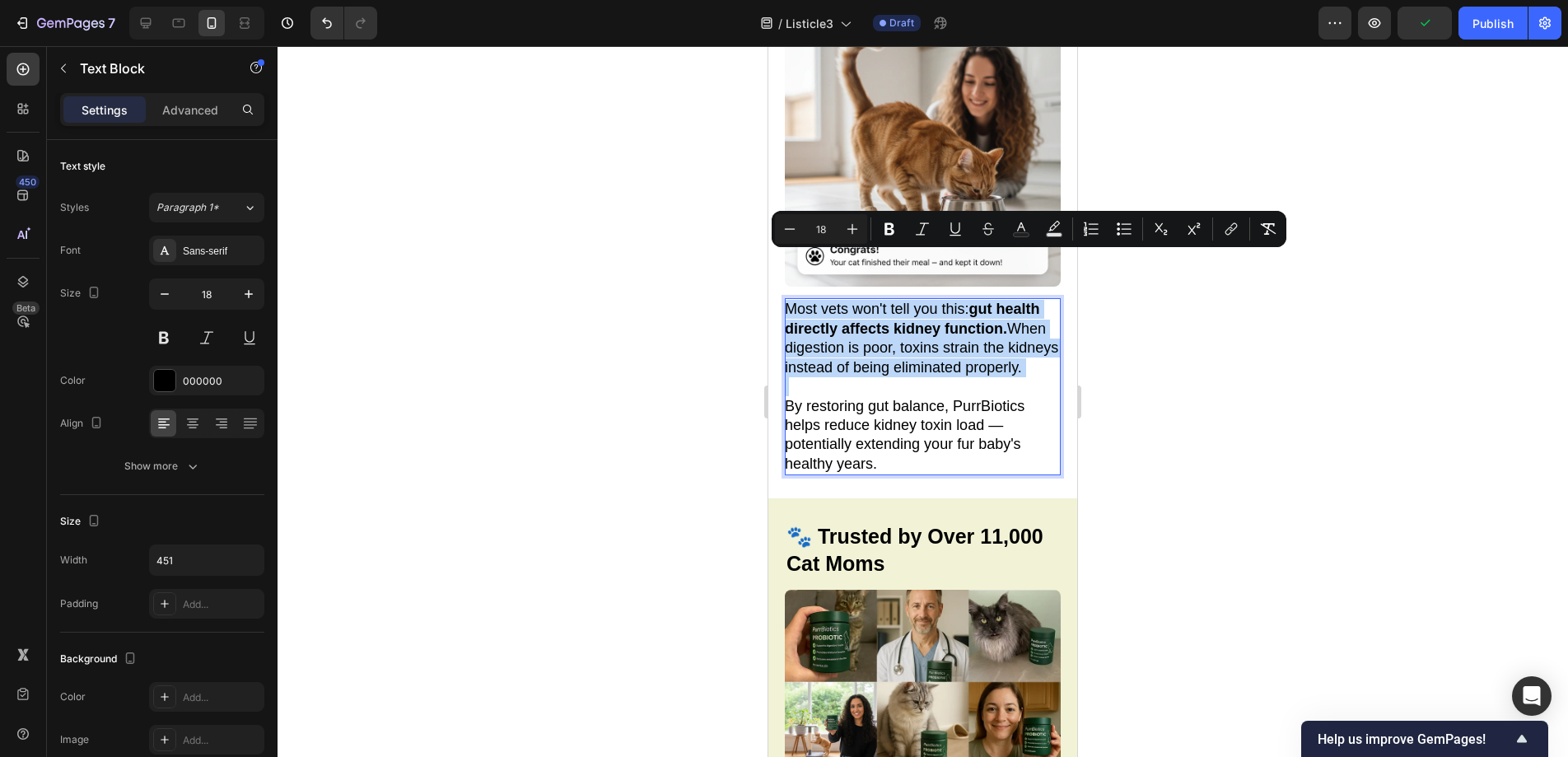
click at [971, 300] on p "Most vets won't tell you this: gut health directly affects kidney function. Whe…" at bounding box center [921, 339] width 274 height 78
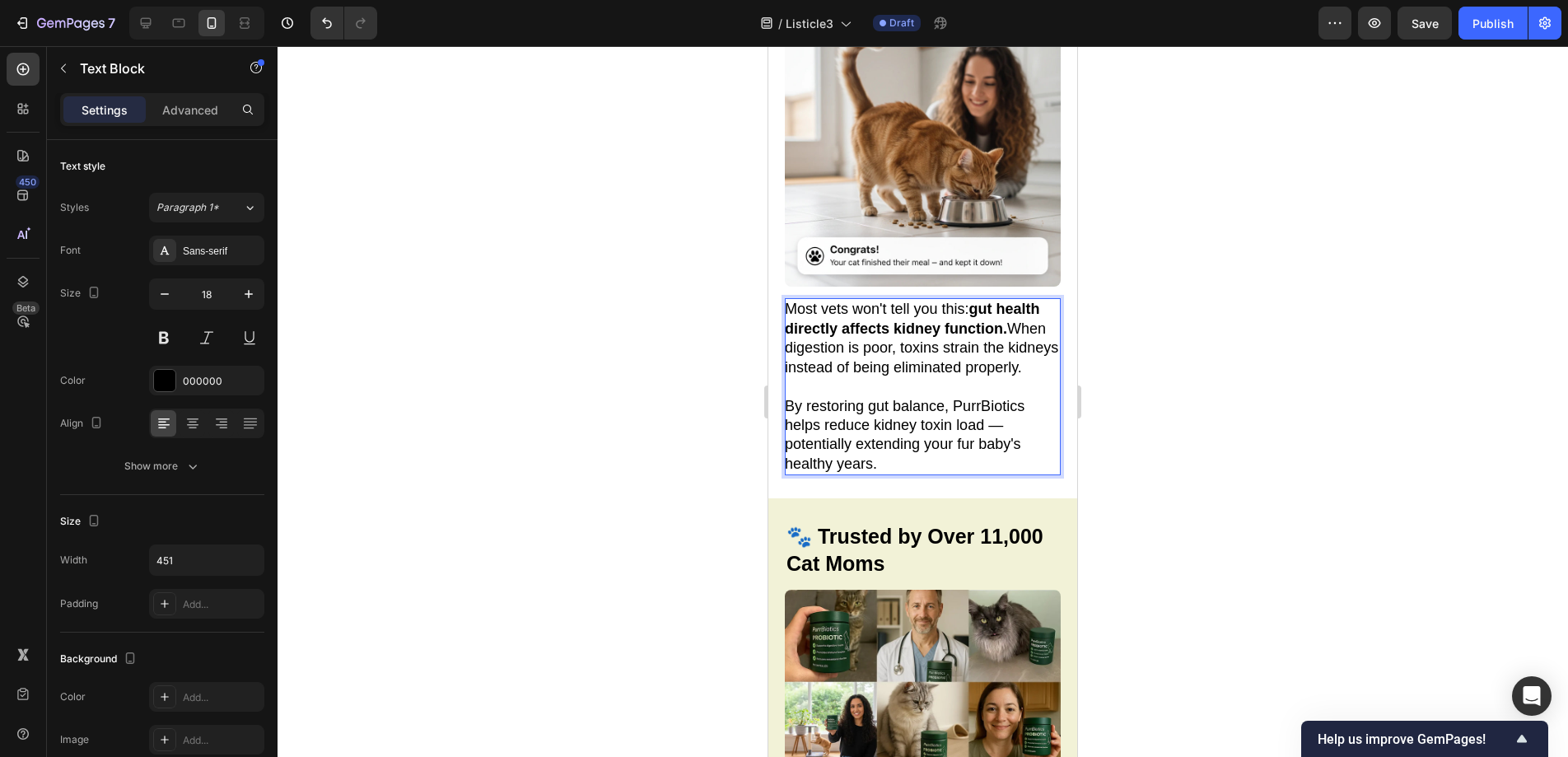
click at [978, 301] on strong "gut health directly affects kidney function." at bounding box center [913, 319] width 255 height 36
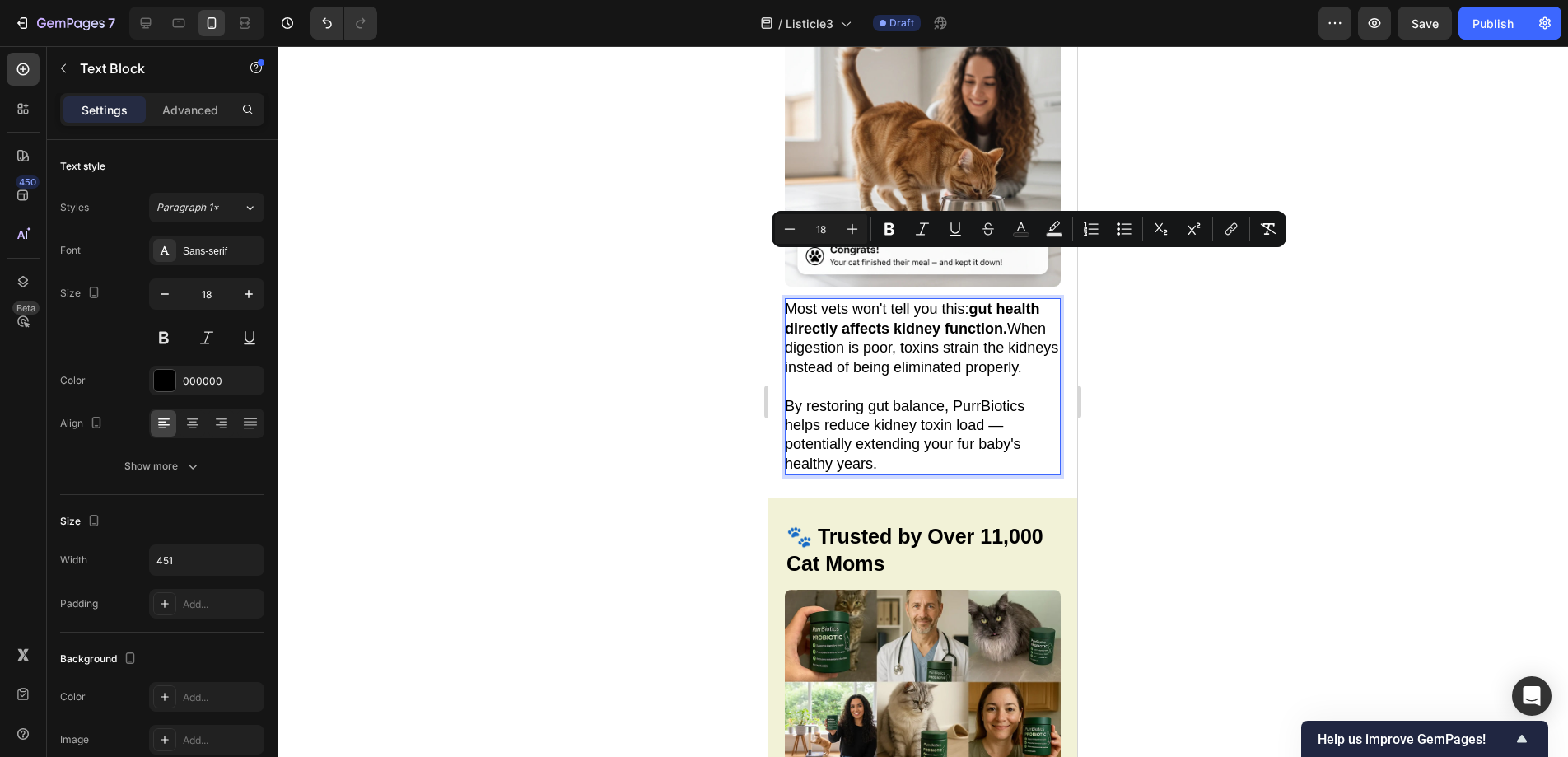
drag, startPoint x: 973, startPoint y: 264, endPoint x: 992, endPoint y: 285, distance: 28.3
click at [992, 300] on p "Most vets won't tell you this: gut health directly affects kidney function. Whe…" at bounding box center [921, 339] width 274 height 78
click at [1050, 233] on rect "Editor contextual toolbar" at bounding box center [1055, 235] width 16 height 4
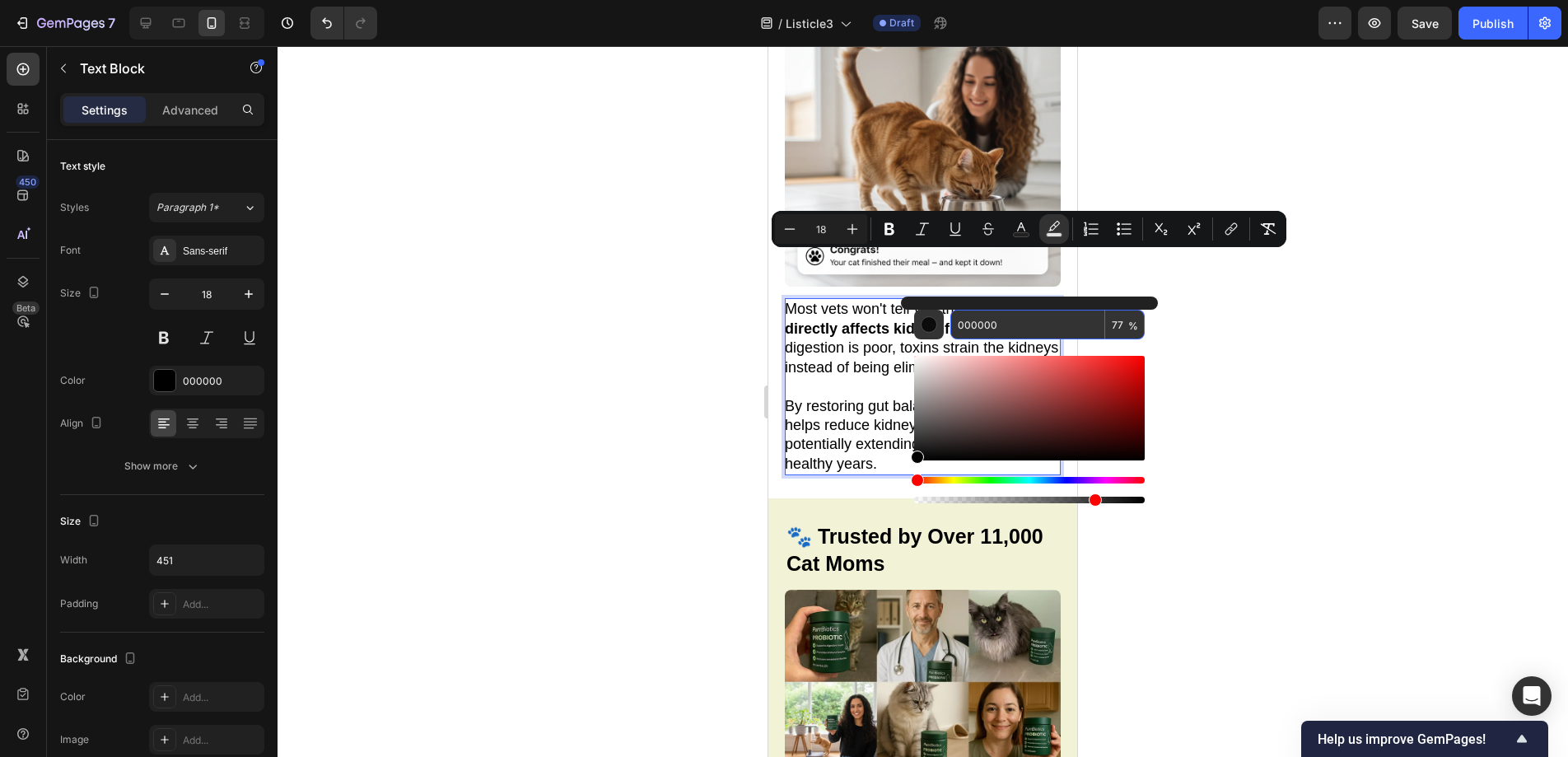
drag, startPoint x: 1050, startPoint y: 319, endPoint x: 949, endPoint y: 321, distance: 101.0
click at [949, 321] on div "000000 77 %" at bounding box center [1029, 325] width 230 height 30
paste input "FCF2B0"
type input "FCF2B0"
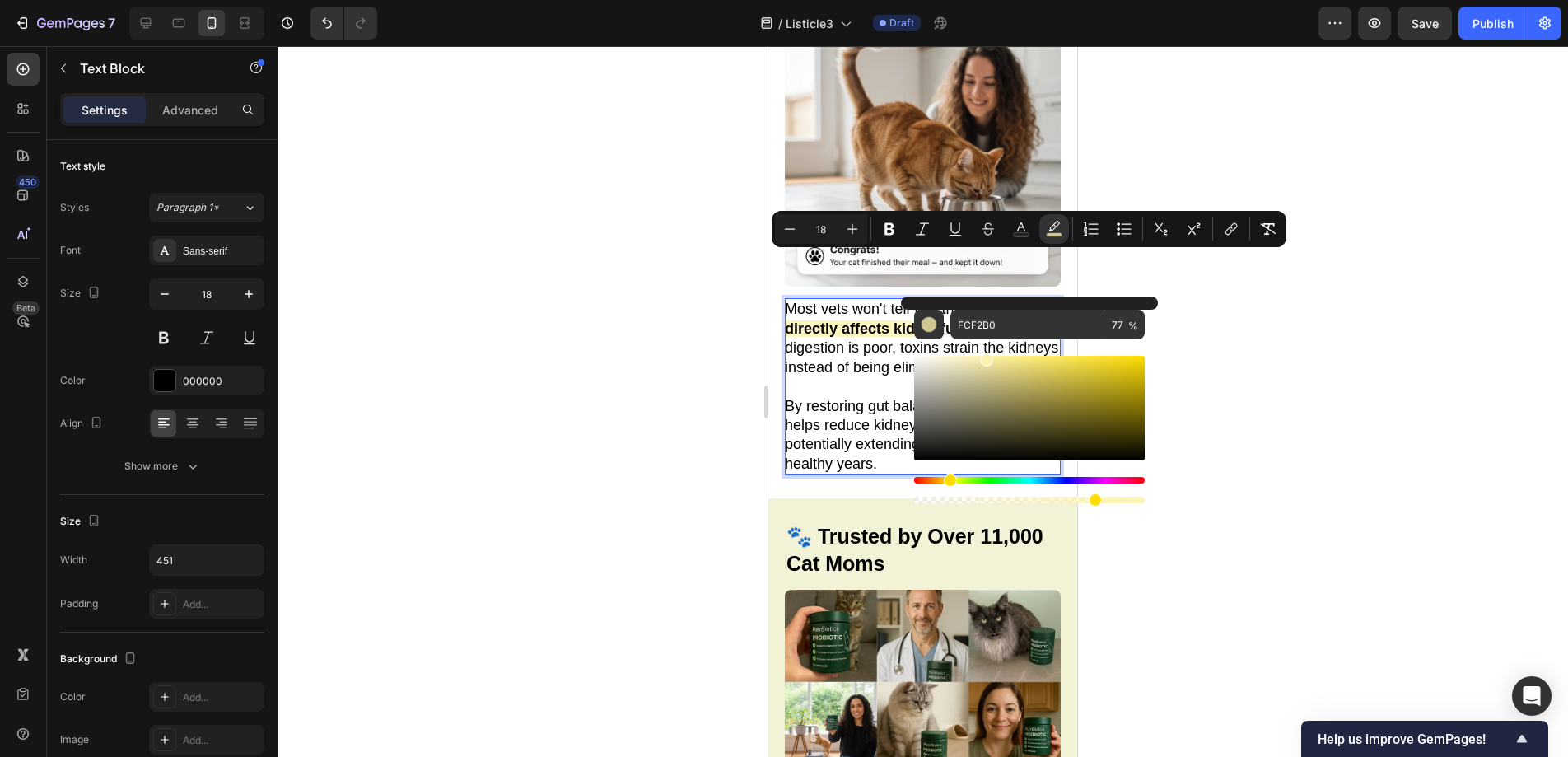
click at [1277, 306] on div at bounding box center [922, 400] width 1290 height 710
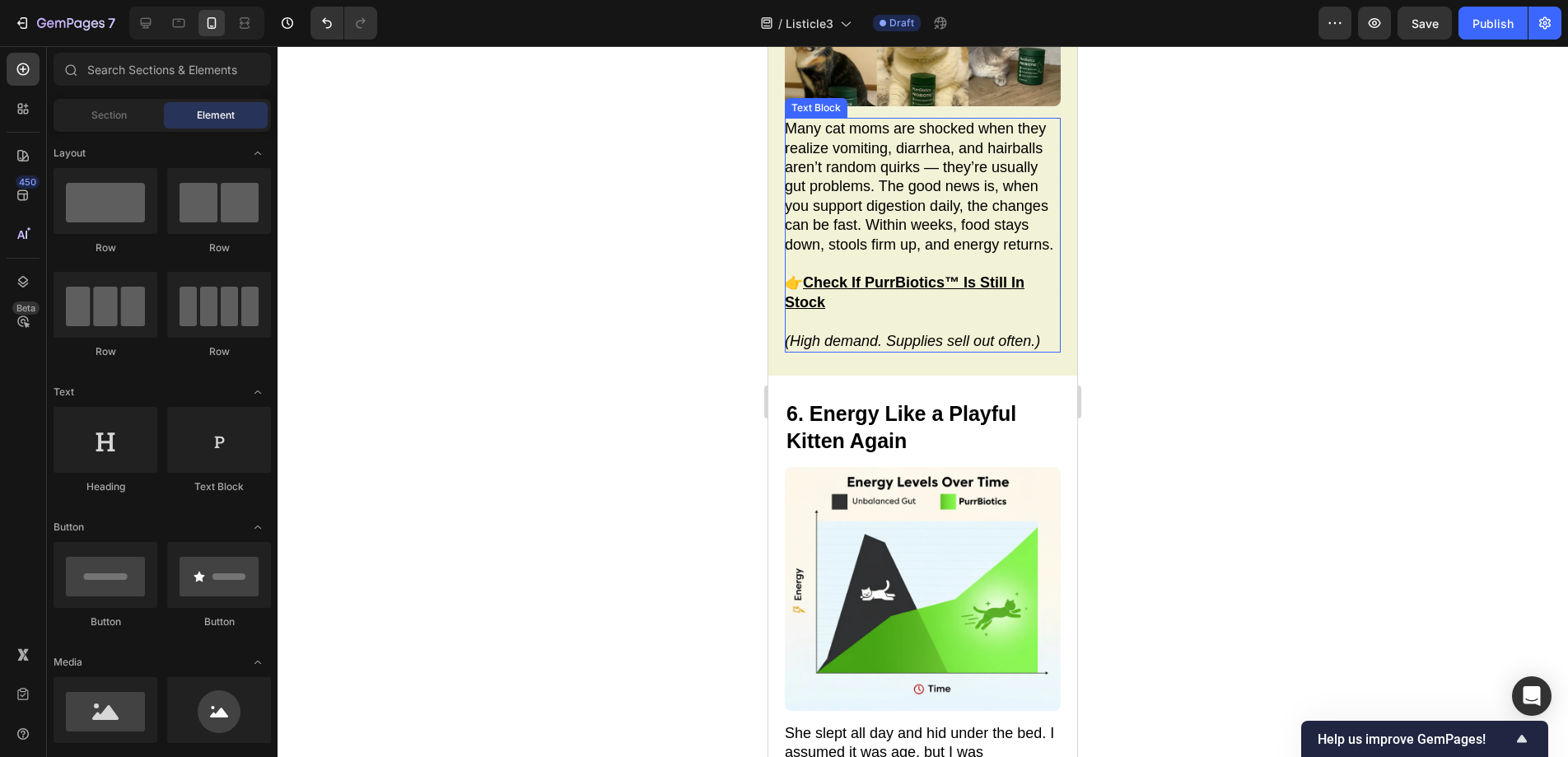
scroll to position [4141, 0]
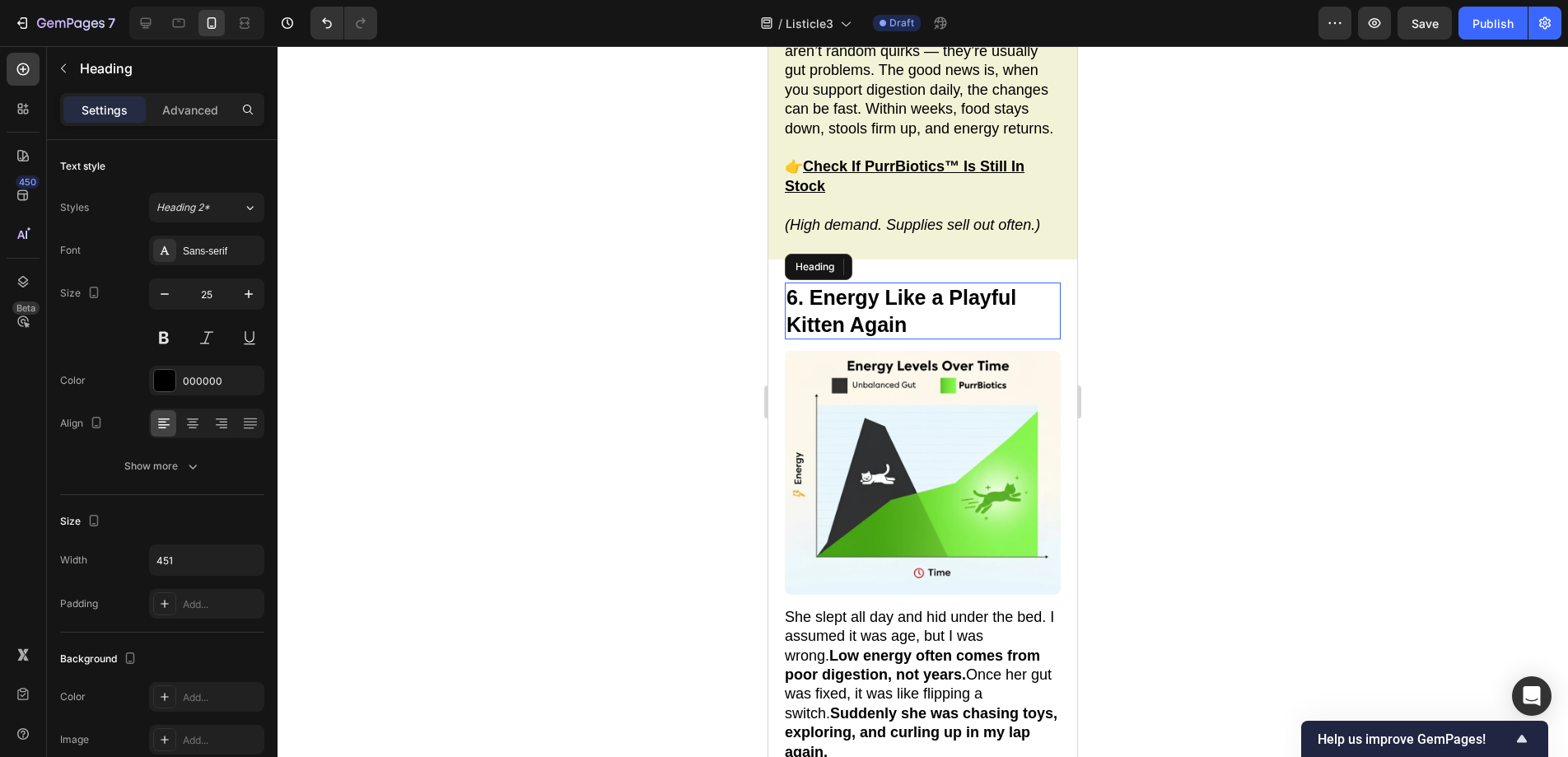
click at [910, 283] on h2 "6. Energy Like a Playful Kitten Again" at bounding box center [922, 311] width 276 height 57
click at [910, 285] on h2 "6. Energy Like a Playful Kitten Again" at bounding box center [922, 311] width 276 height 57
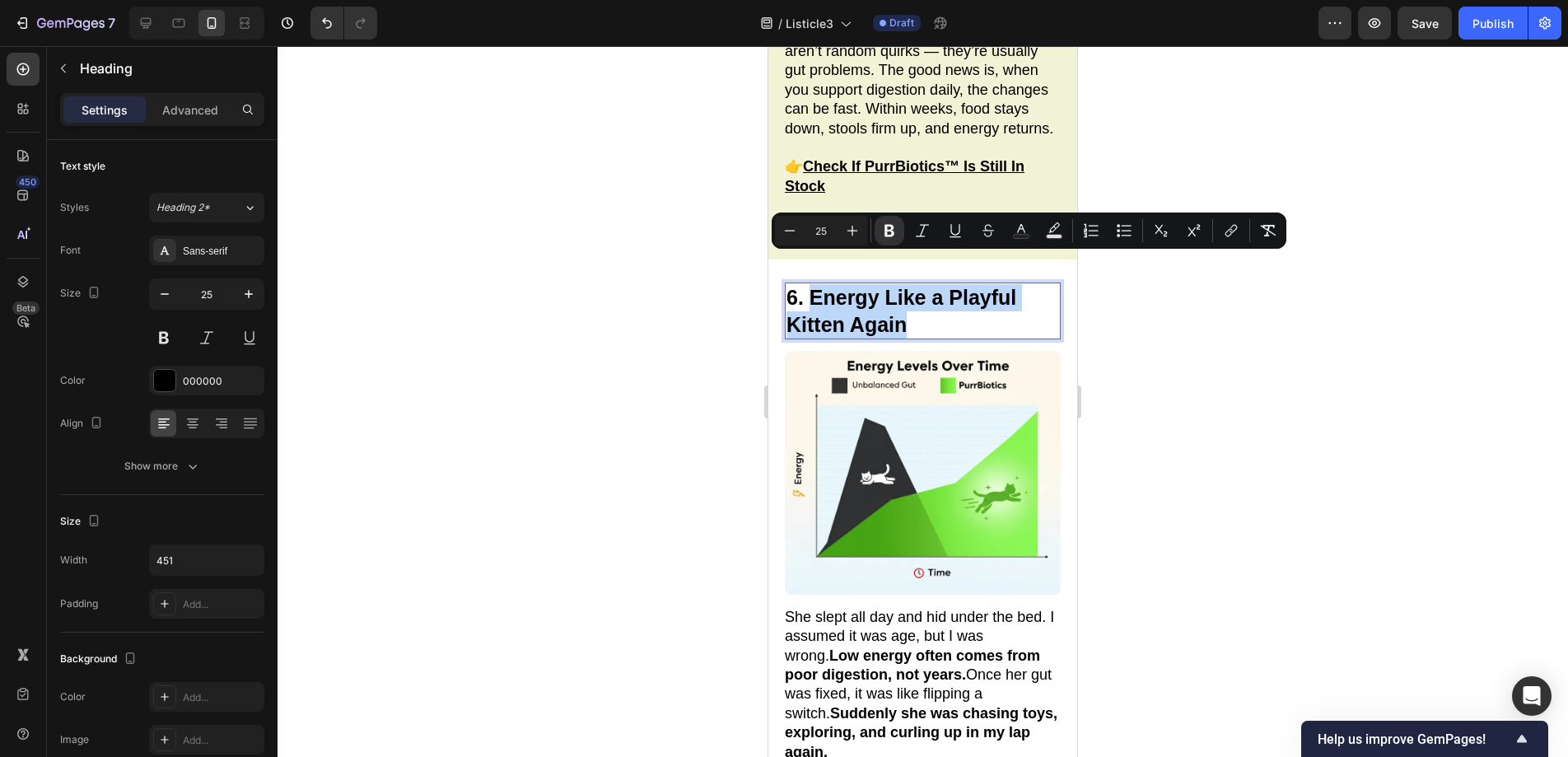
drag, startPoint x: 910, startPoint y: 288, endPoint x: 815, endPoint y: 267, distance: 97.3
click at [815, 284] on p "6. Energy Like a Playful Kitten Again" at bounding box center [922, 311] width 273 height 54
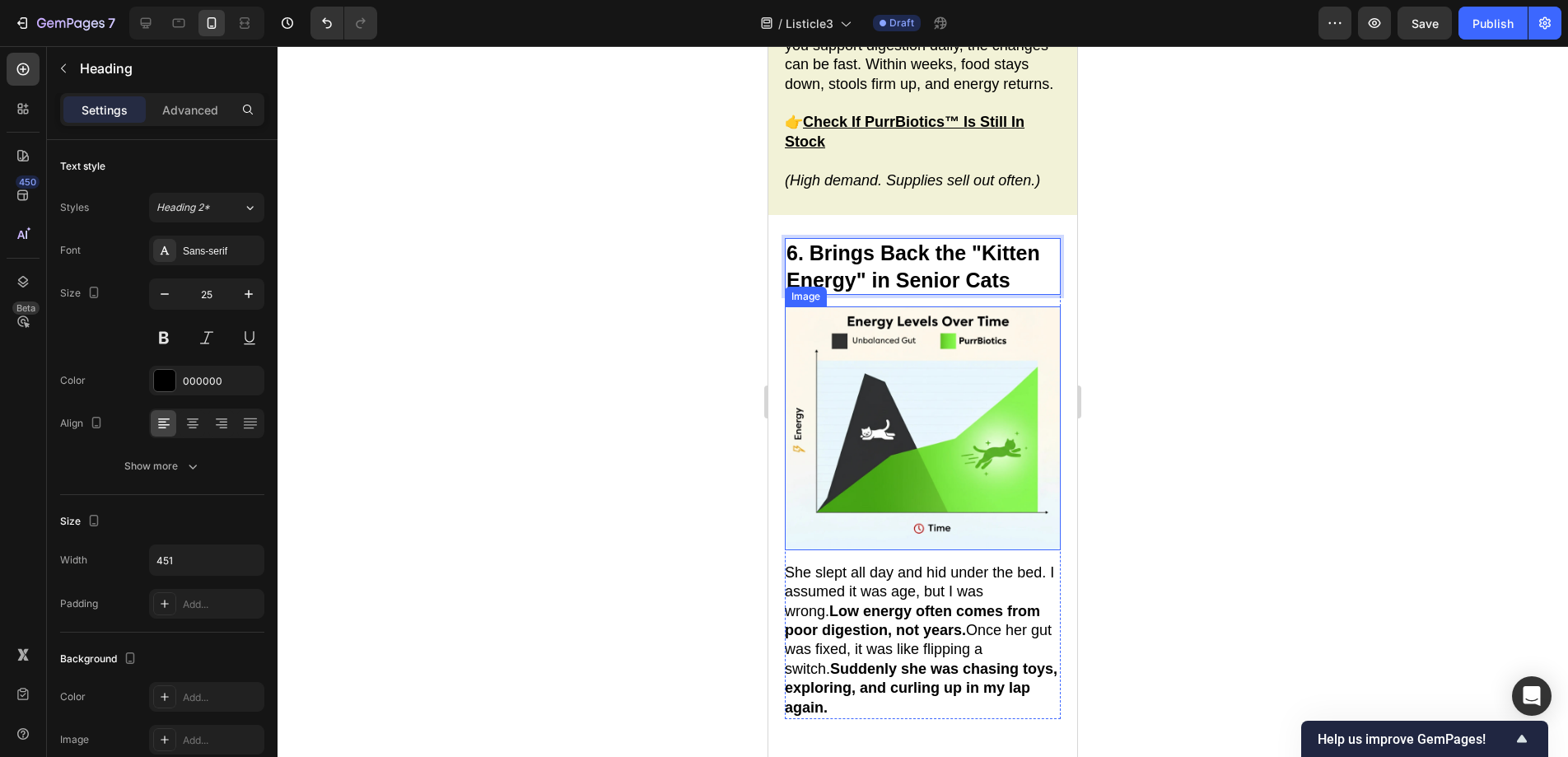
scroll to position [4243, 0]
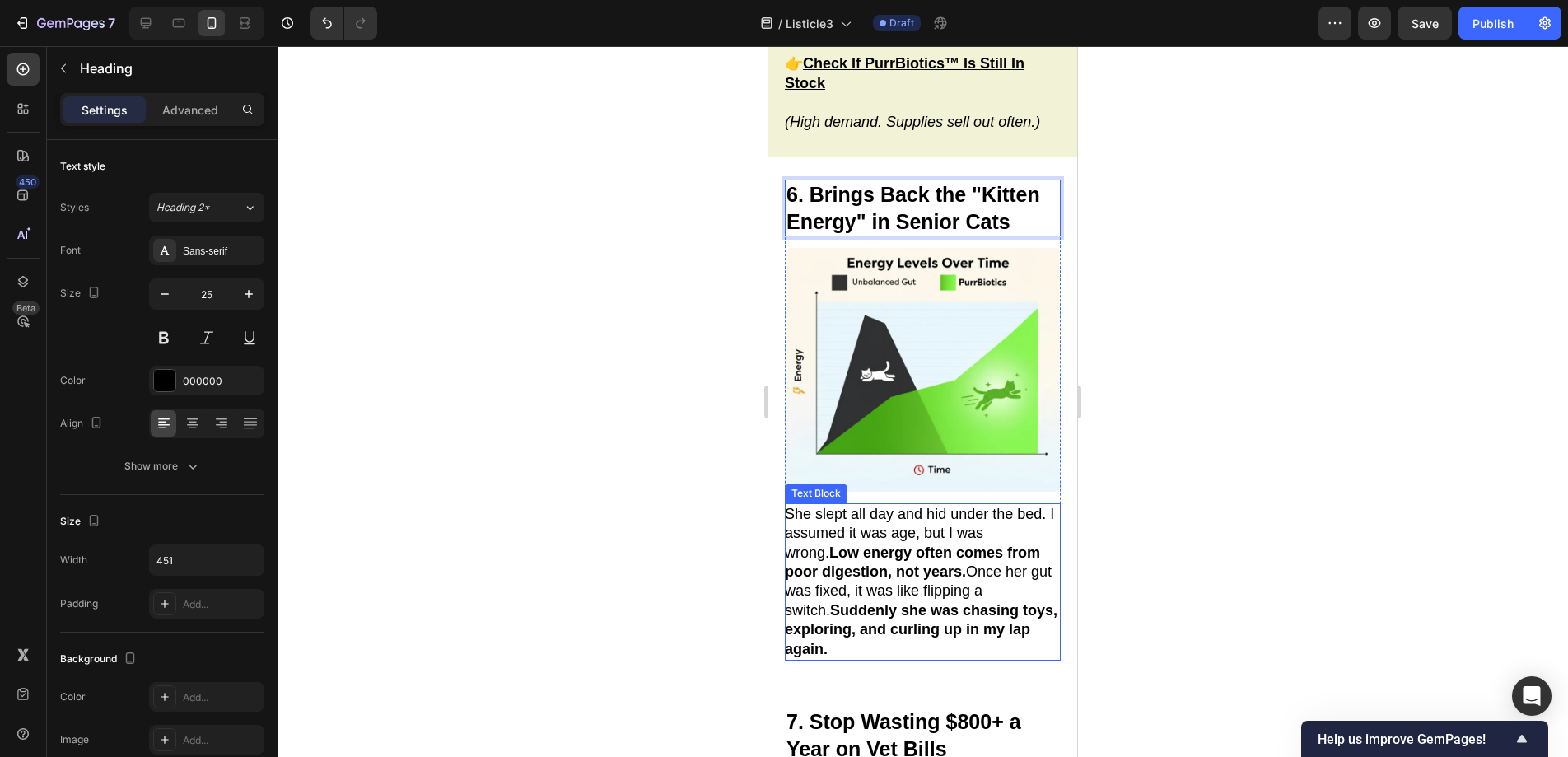
click at [962, 544] on strong "Low energy often comes from poor digestion, not years." at bounding box center [913, 562] width 255 height 36
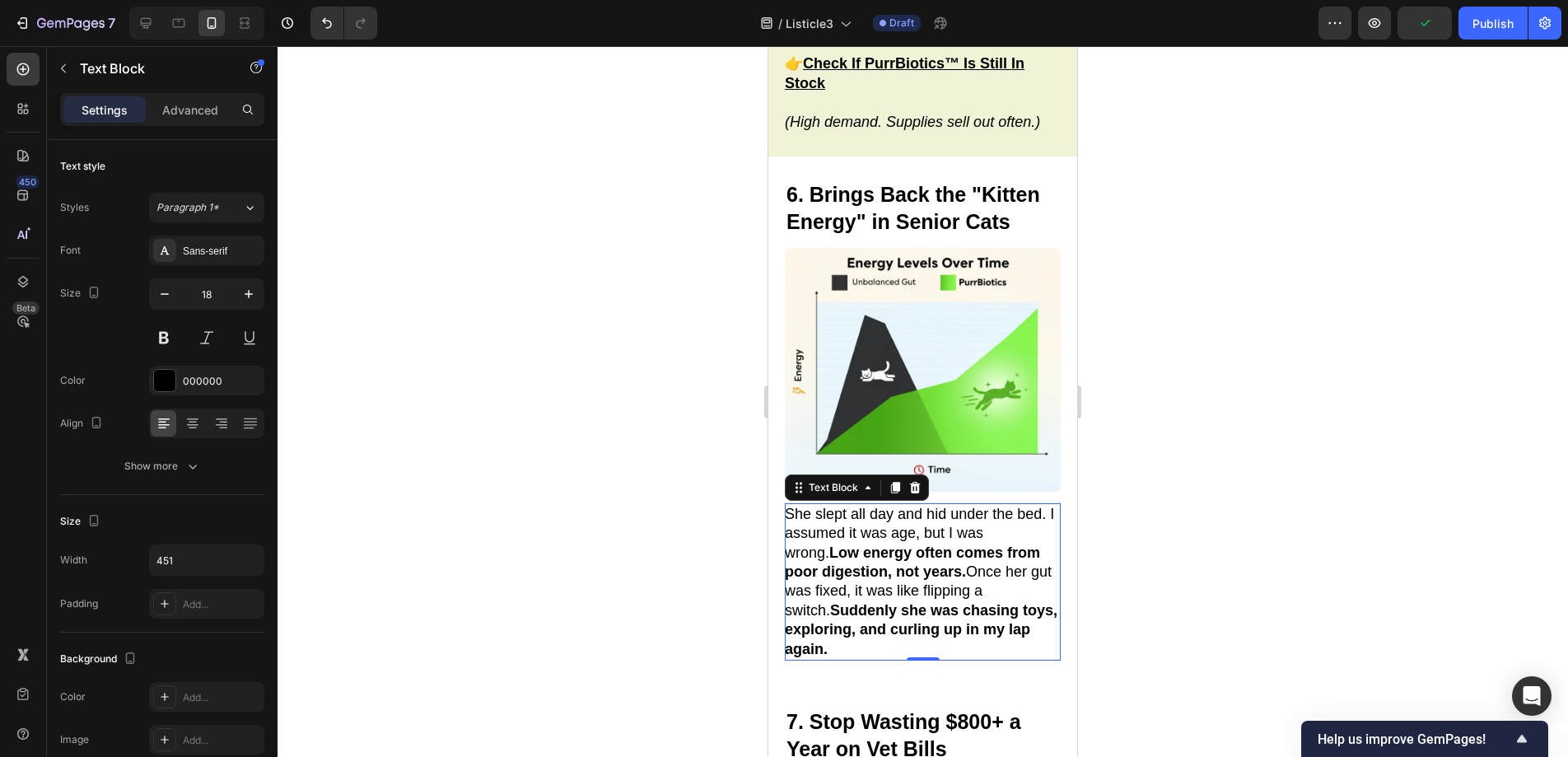
click at [900, 602] on strong "Suddenly she was chasing toys, exploring, and curling up in my lap again." at bounding box center [921, 629] width 273 height 55
click at [886, 603] on p "She slept all day and hid under the bed. I assumed it was age, but I was wrong.…" at bounding box center [921, 582] width 274 height 154
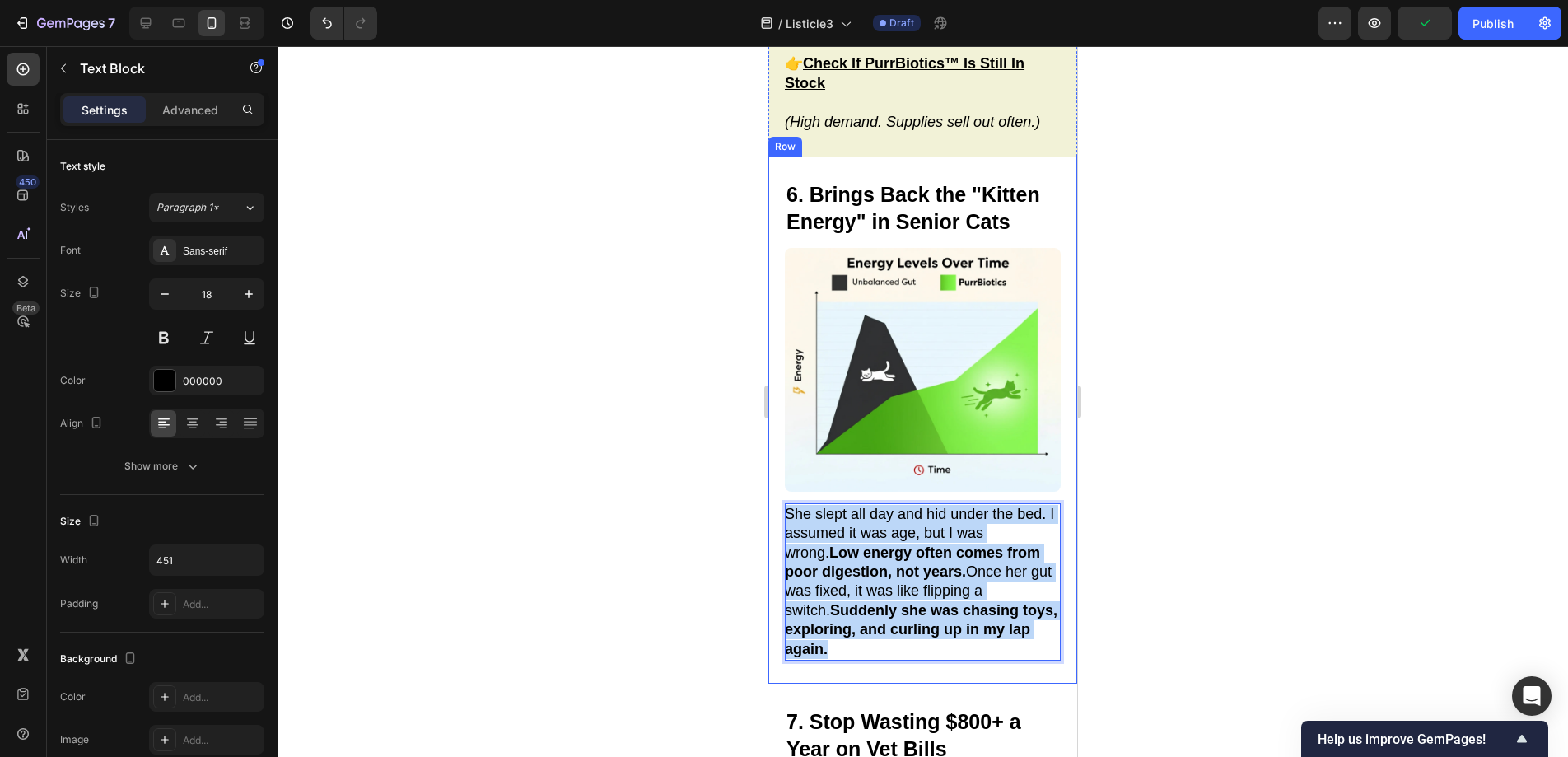
drag, startPoint x: 886, startPoint y: 604, endPoint x: 774, endPoint y: 478, distance: 168.6
click at [774, 478] on div "⁠⁠⁠⁠⁠⁠⁠ 6. Brings Back the "Kitten Energy" in Senior Cats Heading Image She sle…" at bounding box center [922, 419] width 309 height 527
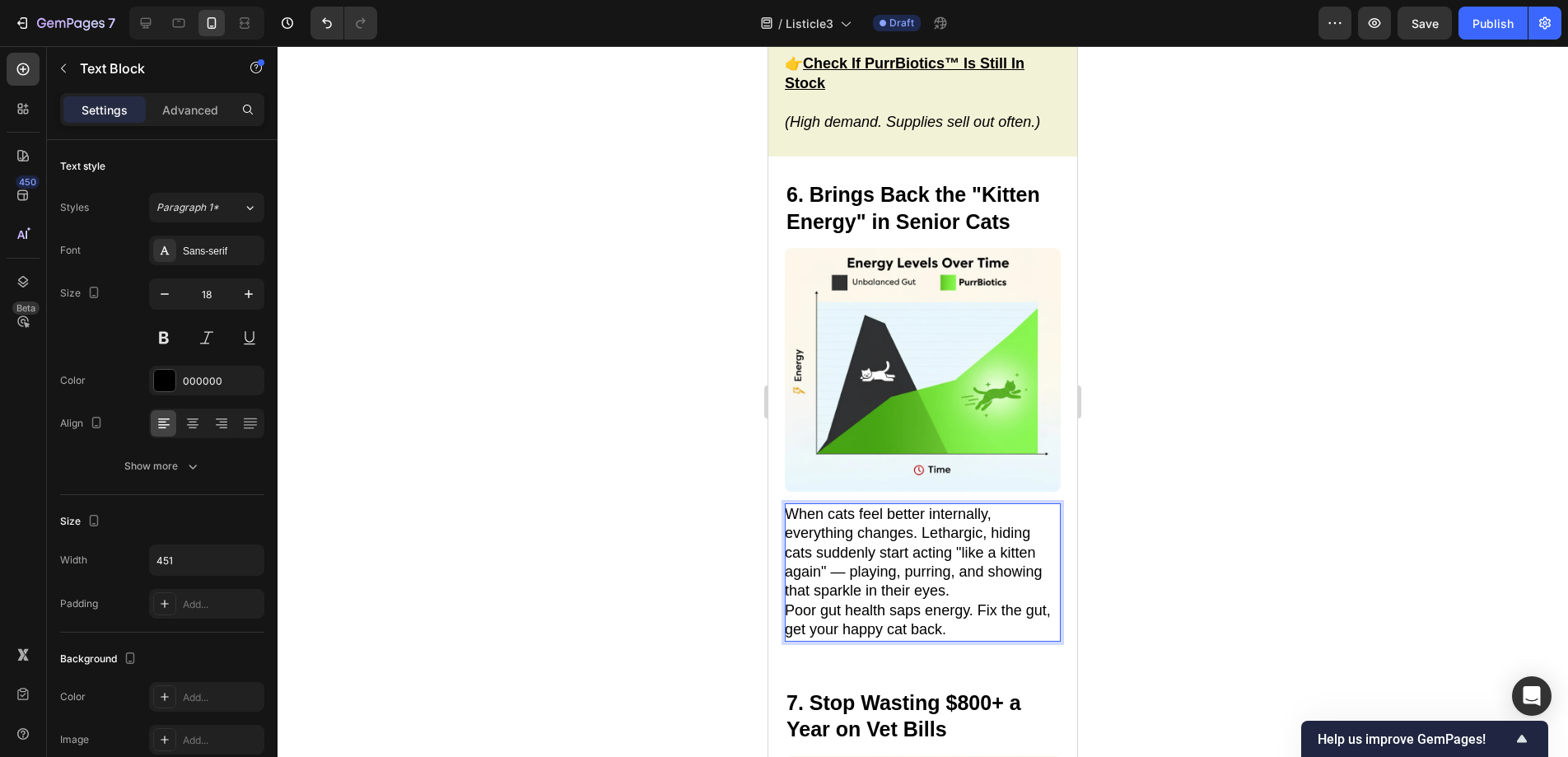
click at [958, 551] on p "When cats feel better internally, everything changes. Lethargic, hiding cats su…" at bounding box center [921, 553] width 274 height 97
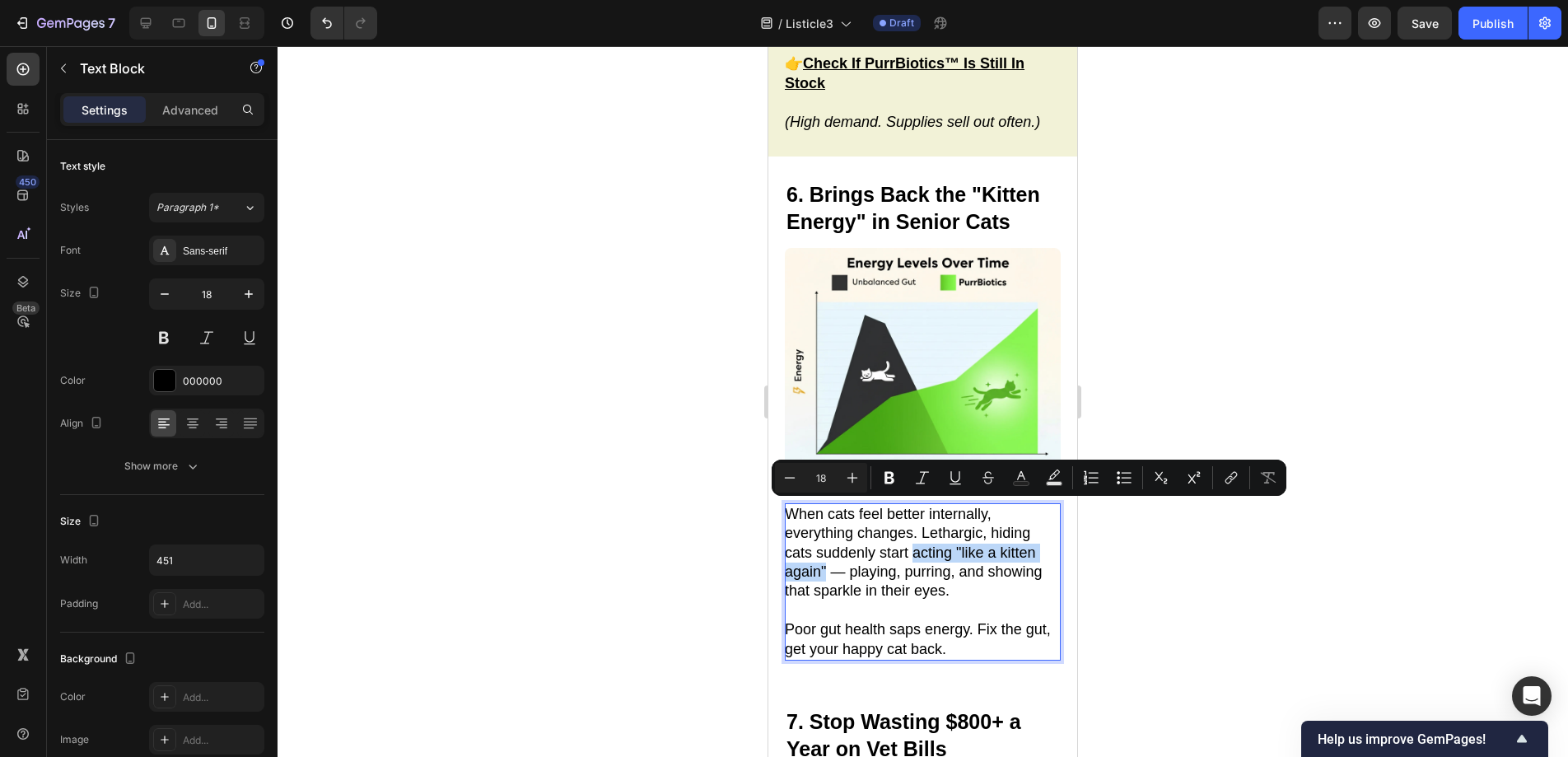
drag, startPoint x: 915, startPoint y: 514, endPoint x: 828, endPoint y: 532, distance: 88.8
click at [828, 532] on p "When cats feel better internally, everything changes. Lethargic, hiding cats su…" at bounding box center [921, 553] width 274 height 97
click at [908, 477] on button "Italic" at bounding box center [922, 478] width 30 height 30
click at [920, 480] on icon "Editor contextual toolbar" at bounding box center [922, 477] width 17 height 17
click at [895, 477] on icon "Editor contextual toolbar" at bounding box center [889, 477] width 17 height 17
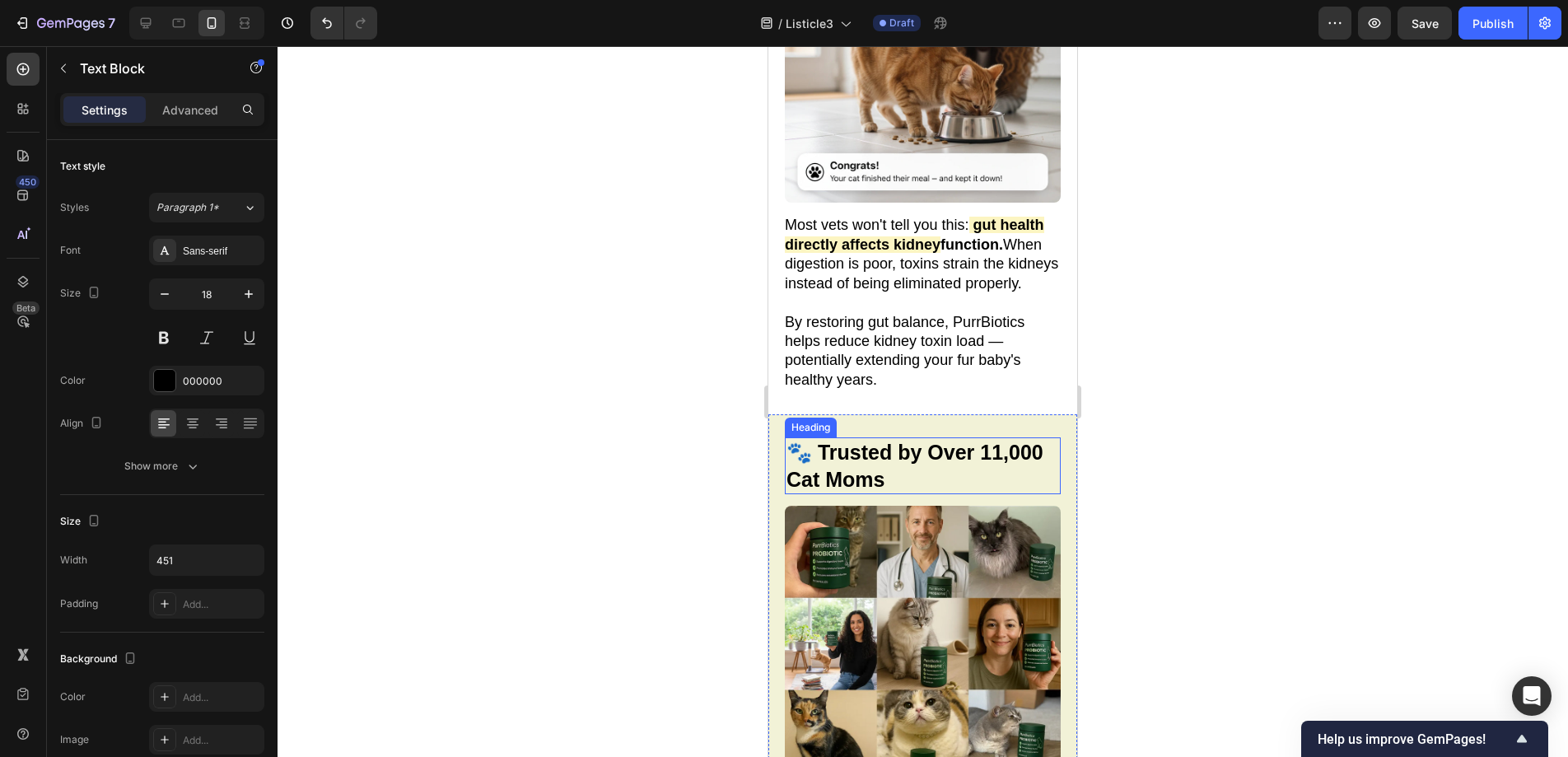
scroll to position [2951, 0]
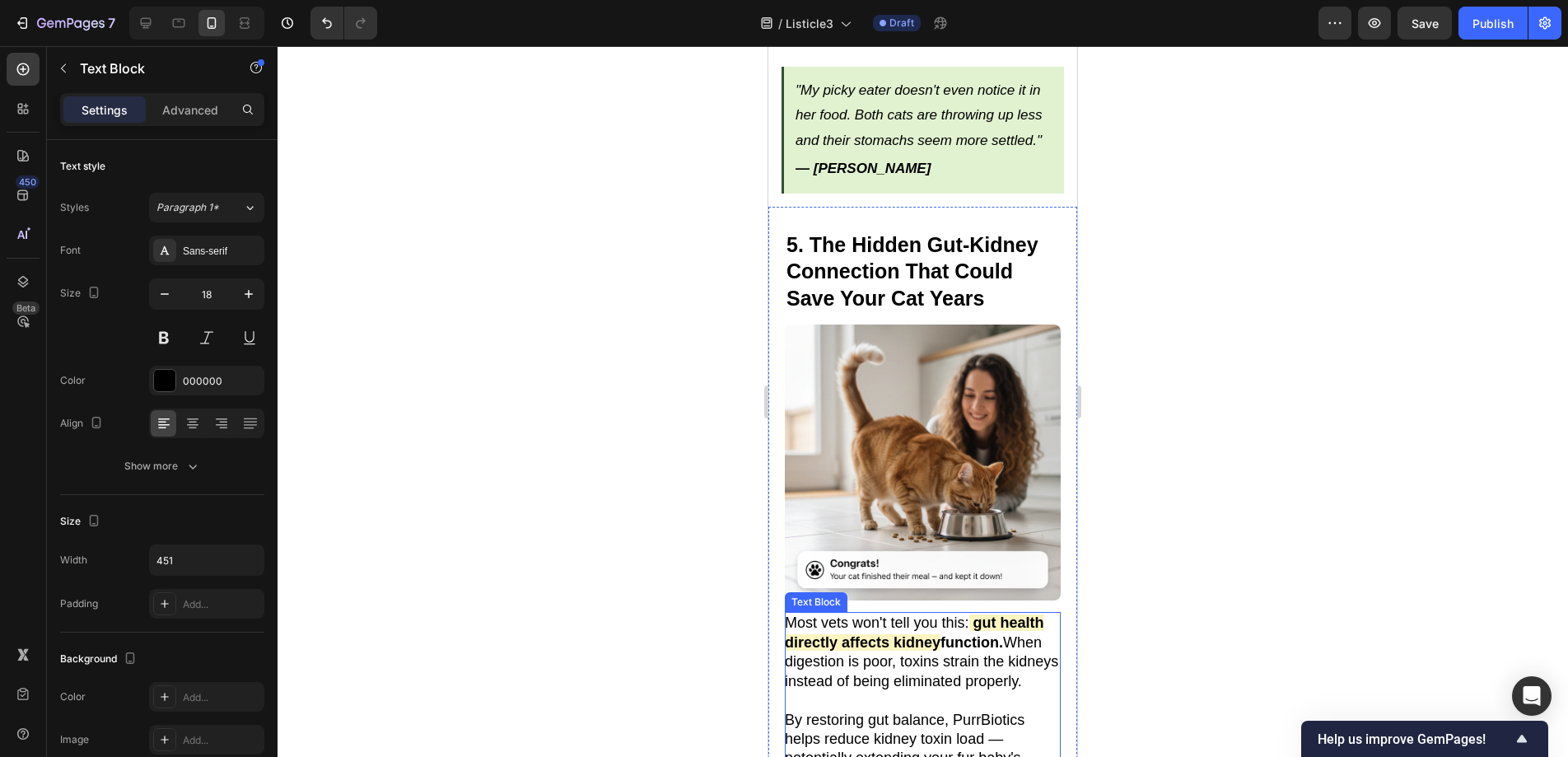
click at [848, 615] on strong "gut health directly affects kidney" at bounding box center [915, 632] width 259 height 36
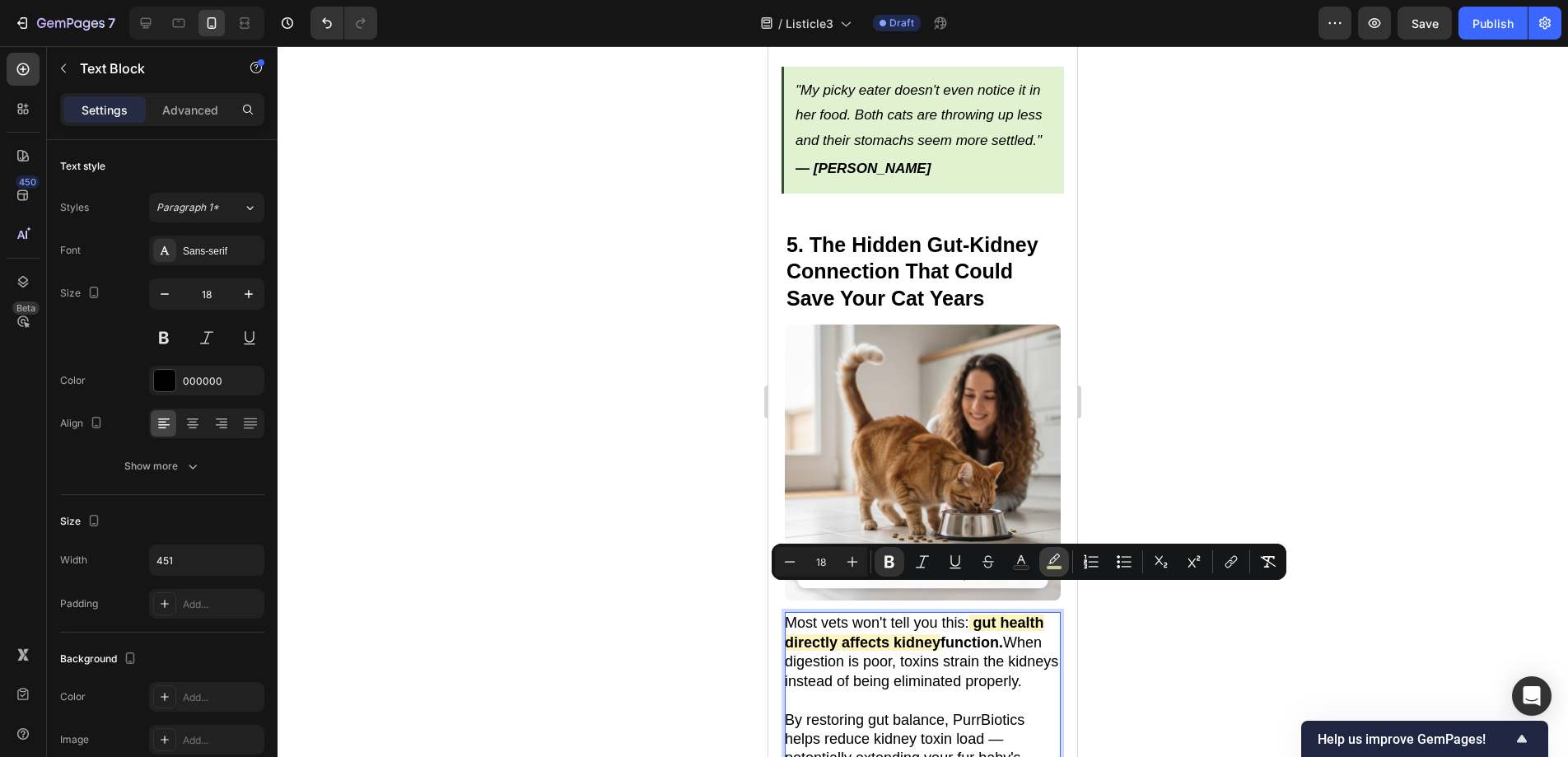
click at [1057, 559] on icon "Editor contextual toolbar" at bounding box center [1054, 561] width 17 height 17
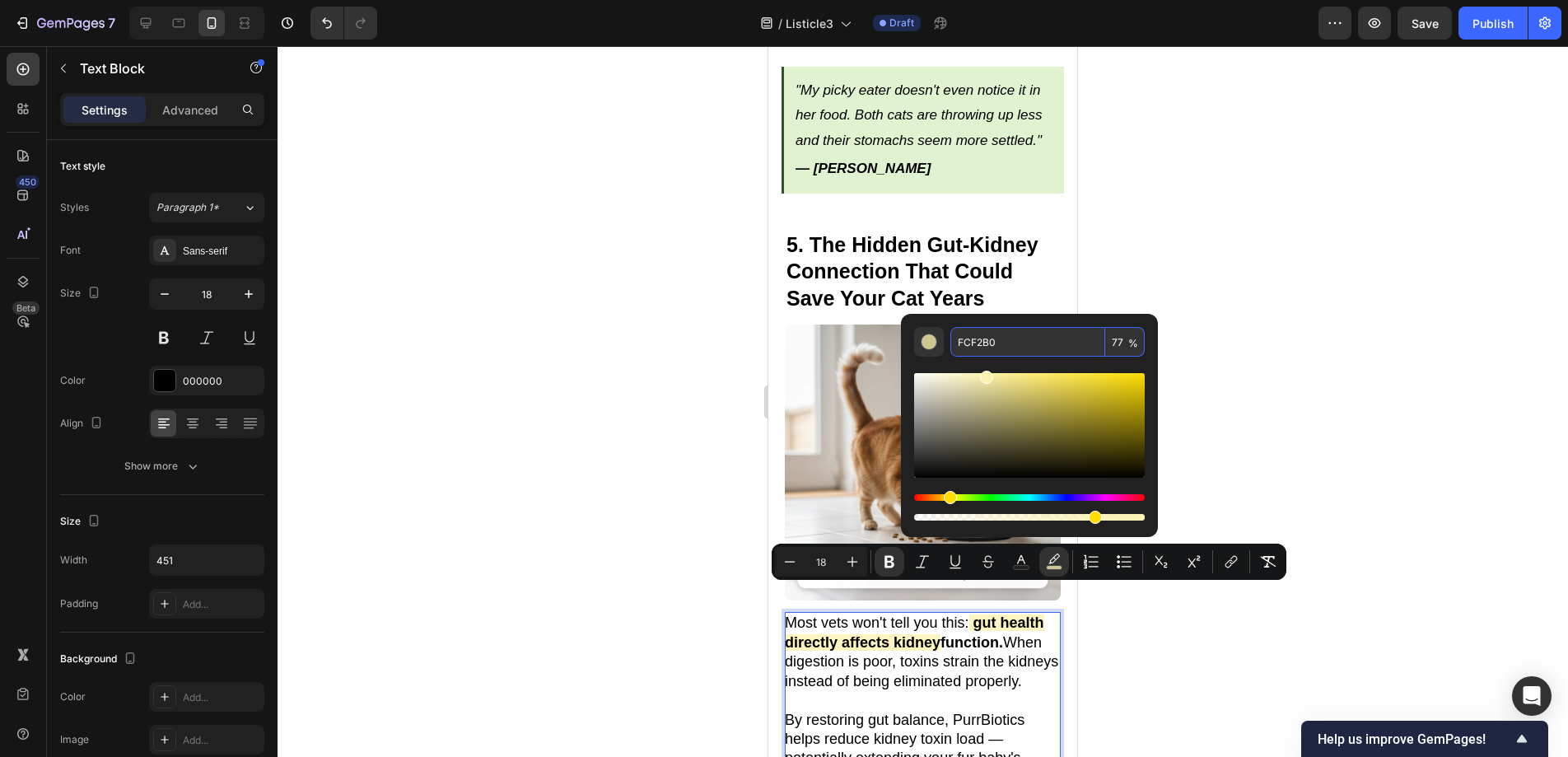
click at [1010, 341] on input "FCF2B0" at bounding box center [1027, 342] width 154 height 30
click at [1316, 370] on div at bounding box center [922, 400] width 1290 height 710
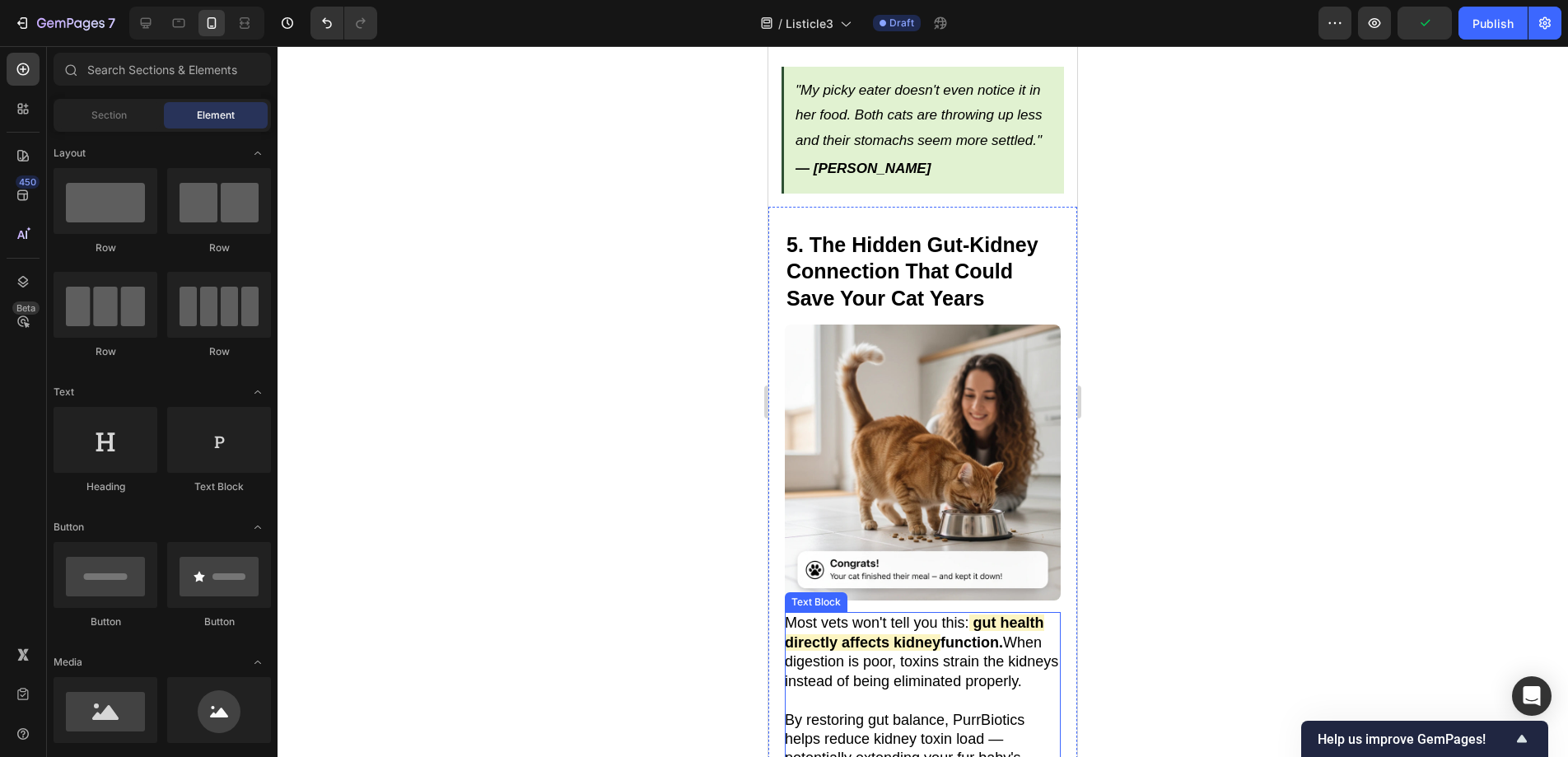
click at [847, 615] on p "Most vets won't tell you this: gut health directly affects kidney function. Whe…" at bounding box center [921, 652] width 274 height 78
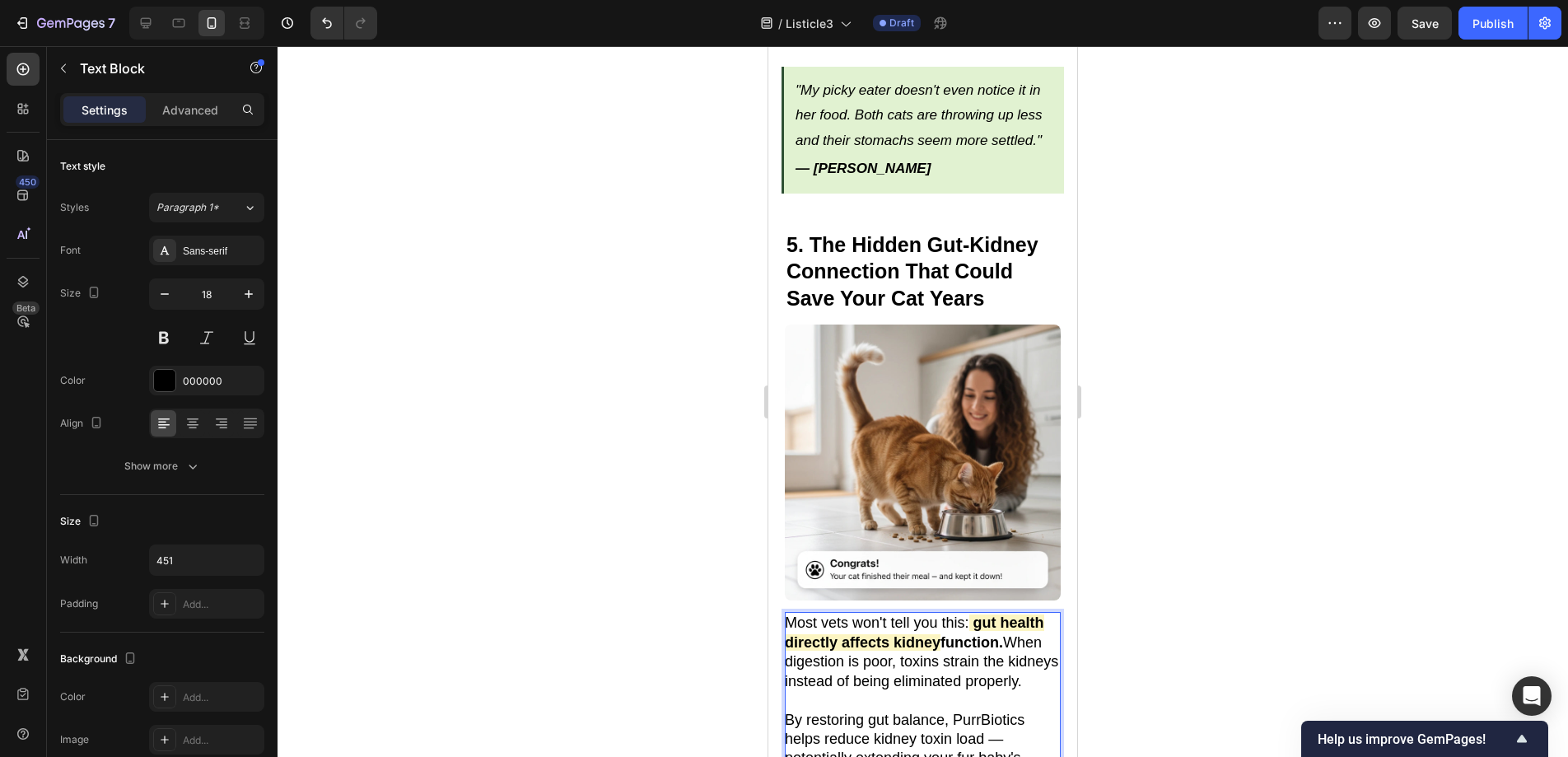
drag, startPoint x: 848, startPoint y: 616, endPoint x: 786, endPoint y: 616, distance: 62.0
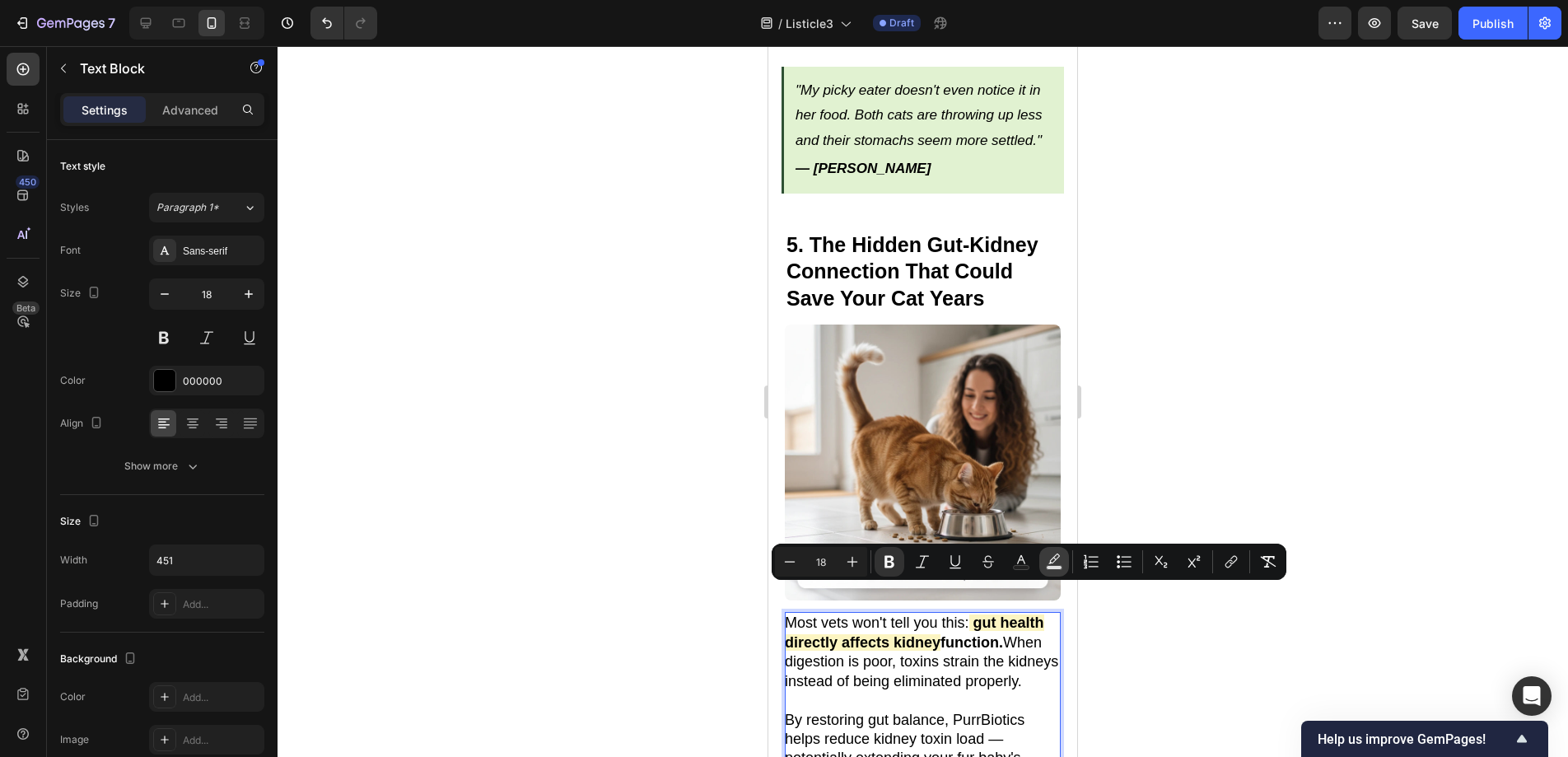
click at [1041, 562] on button "Text Background Color" at bounding box center [1054, 562] width 30 height 30
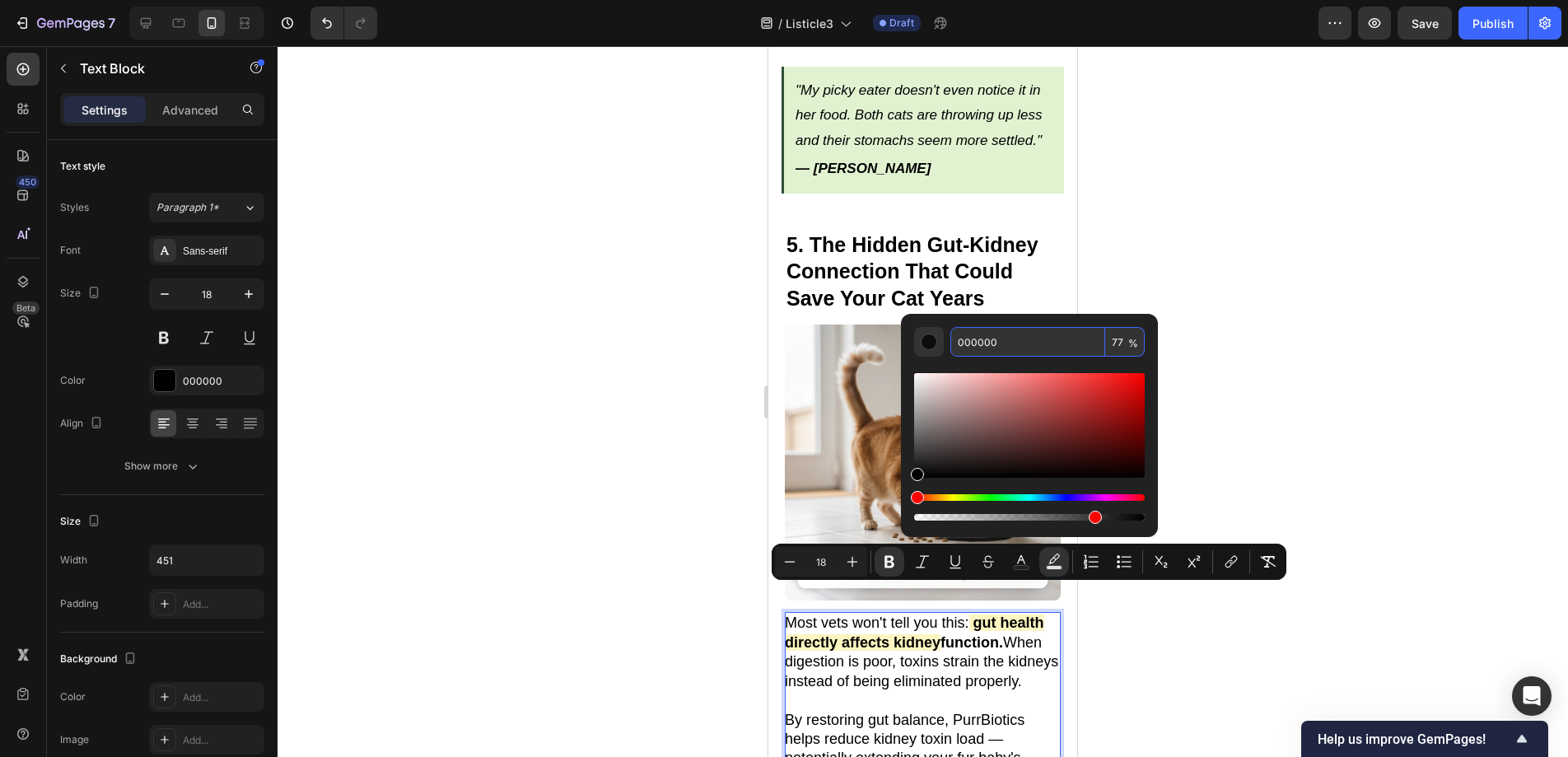
drag, startPoint x: 1014, startPoint y: 340, endPoint x: 910, endPoint y: 348, distance: 104.3
click at [910, 348] on div "000000 77 %" at bounding box center [1029, 418] width 257 height 210
paste input "FCF2B0"
type input "FCF2B0"
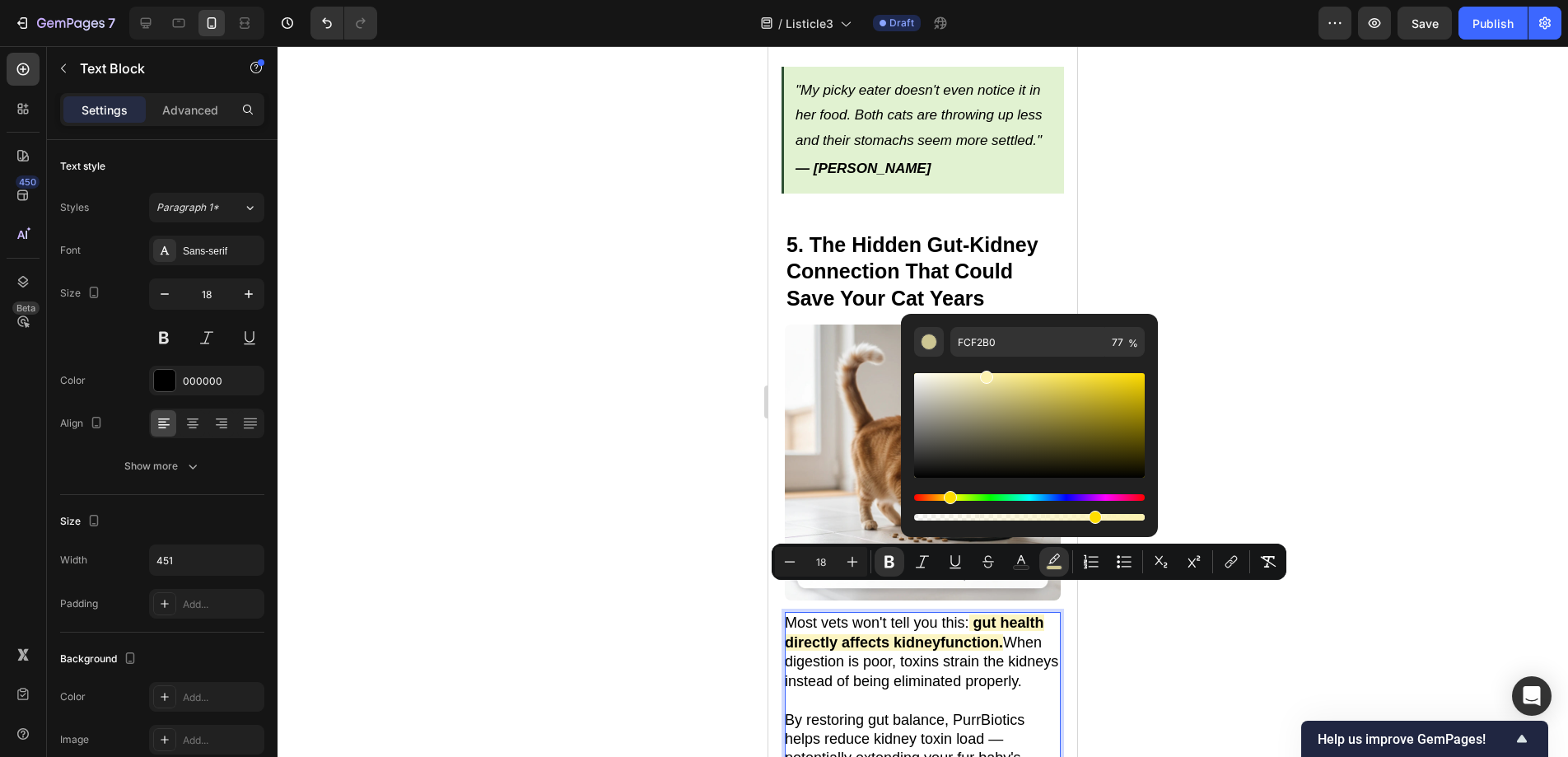
click at [1338, 461] on div at bounding box center [922, 400] width 1290 height 710
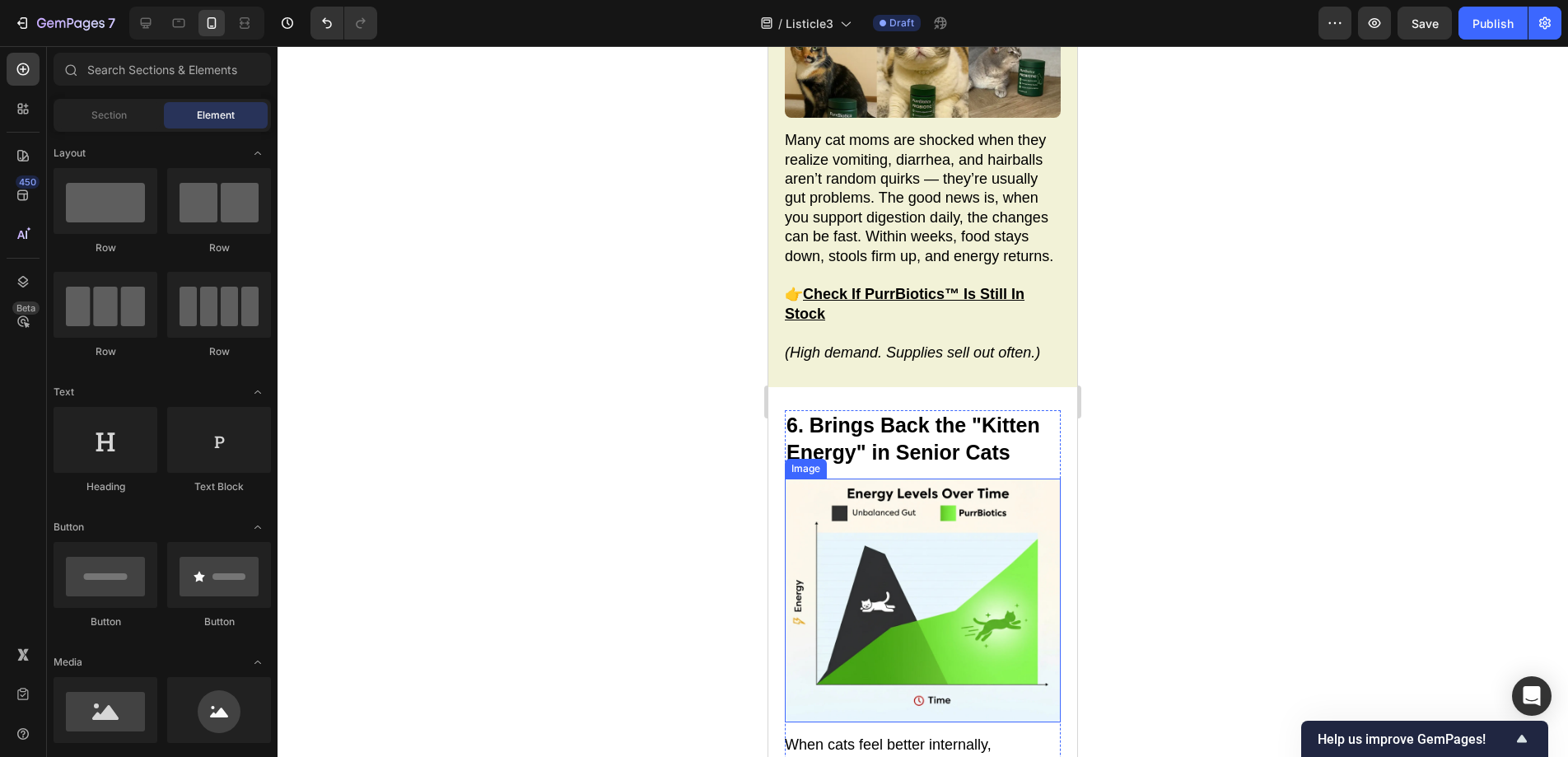
scroll to position [4326, 0]
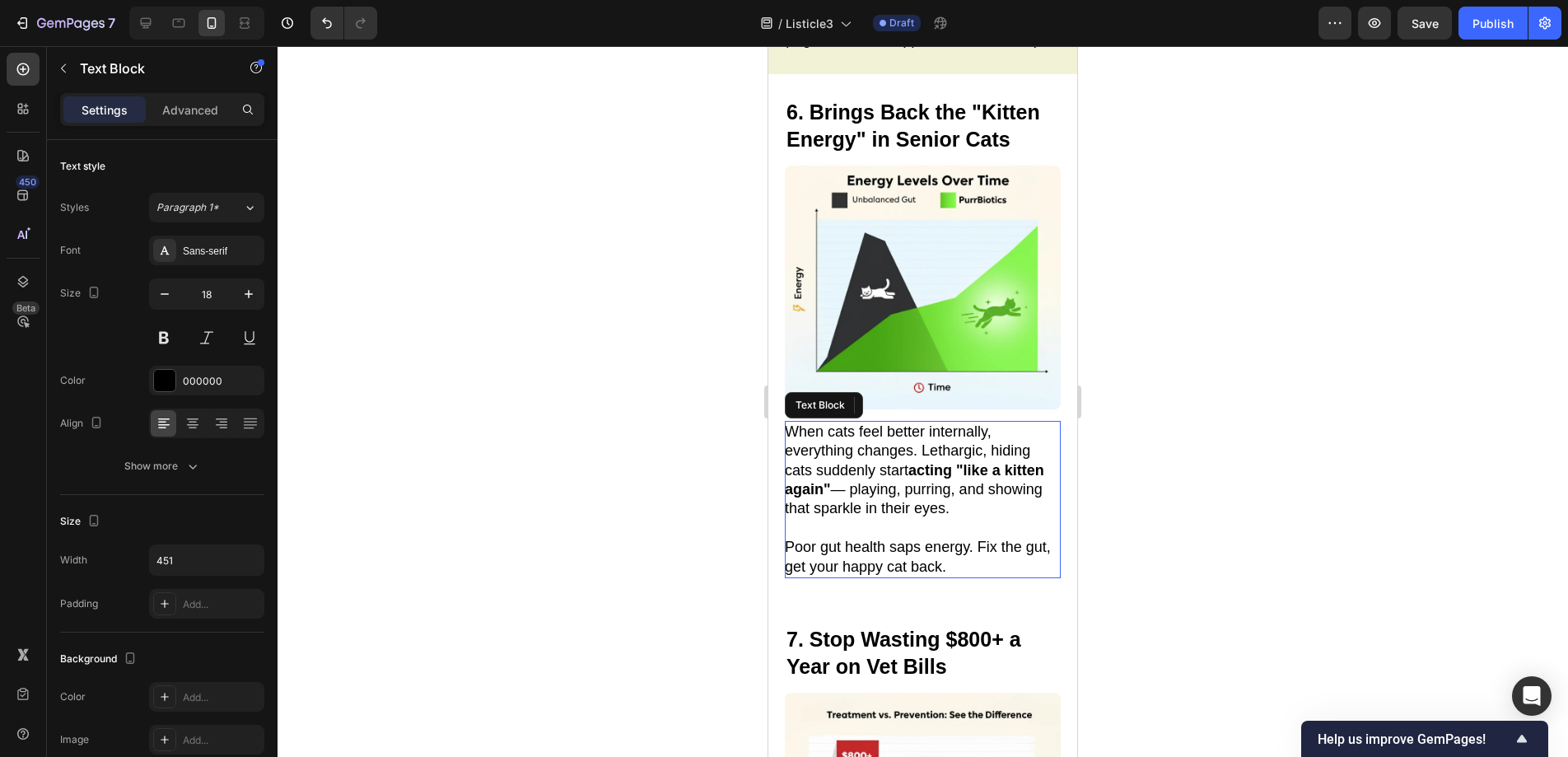
click at [921, 462] on strong "acting "like a kitten again"" at bounding box center [915, 480] width 259 height 36
click at [912, 431] on p "When cats feel better internally, everything changes. Lethargic, hiding cats su…" at bounding box center [921, 470] width 274 height 97
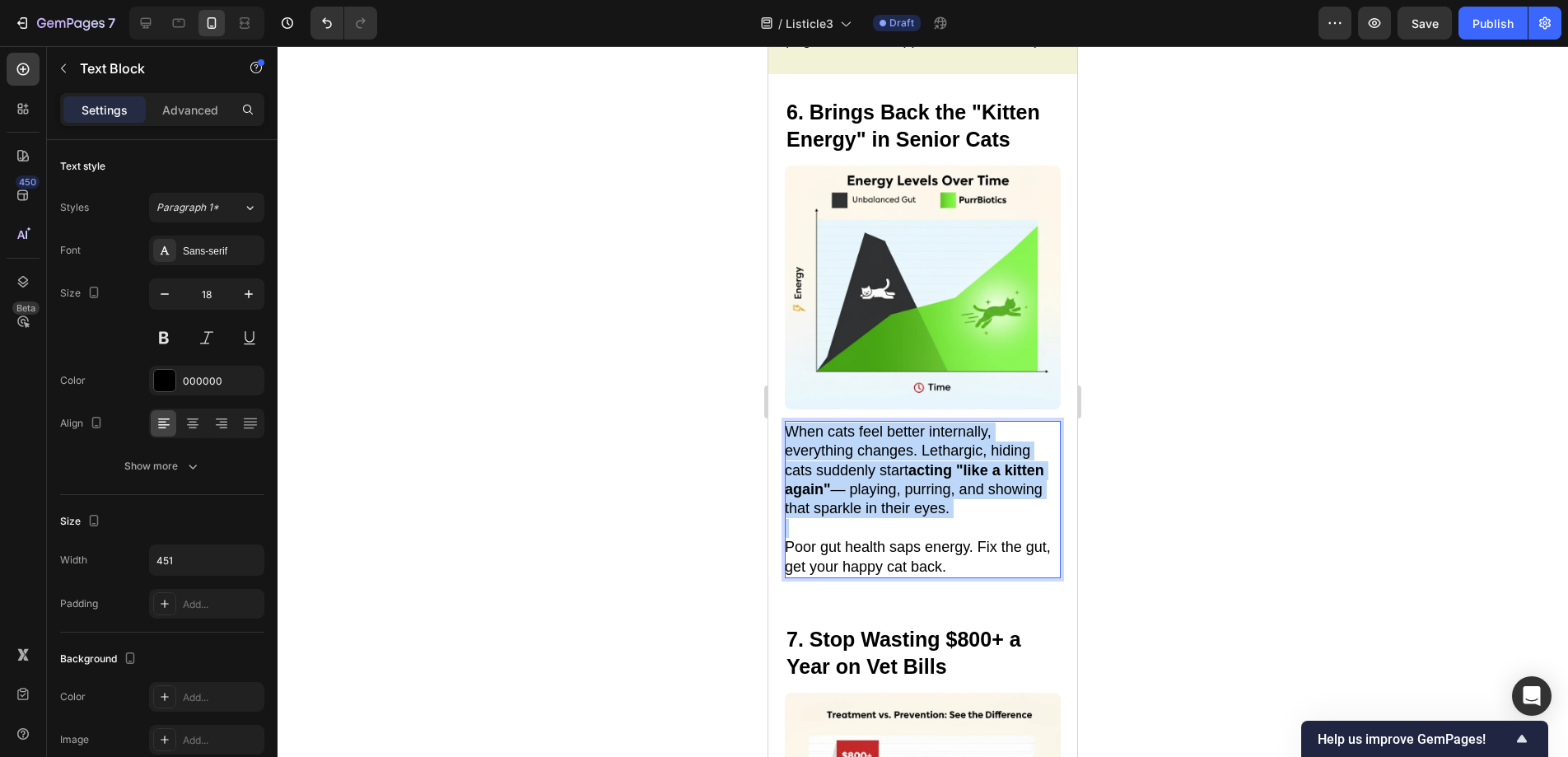
click at [912, 431] on p "When cats feel better internally, everything changes. Lethargic, hiding cats su…" at bounding box center [921, 470] width 274 height 97
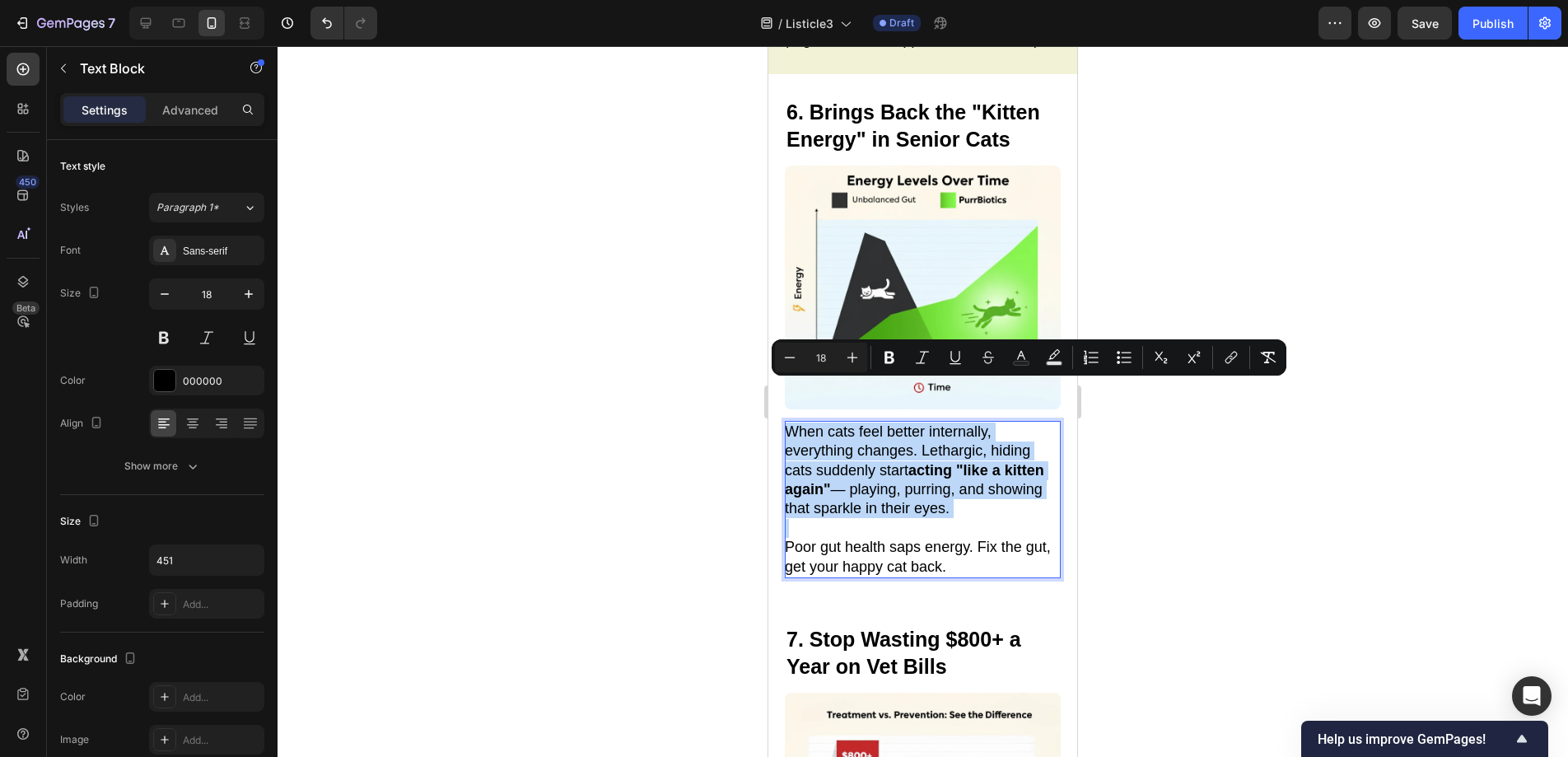
click at [914, 462] on strong "acting "like a kitten again"" at bounding box center [915, 480] width 259 height 36
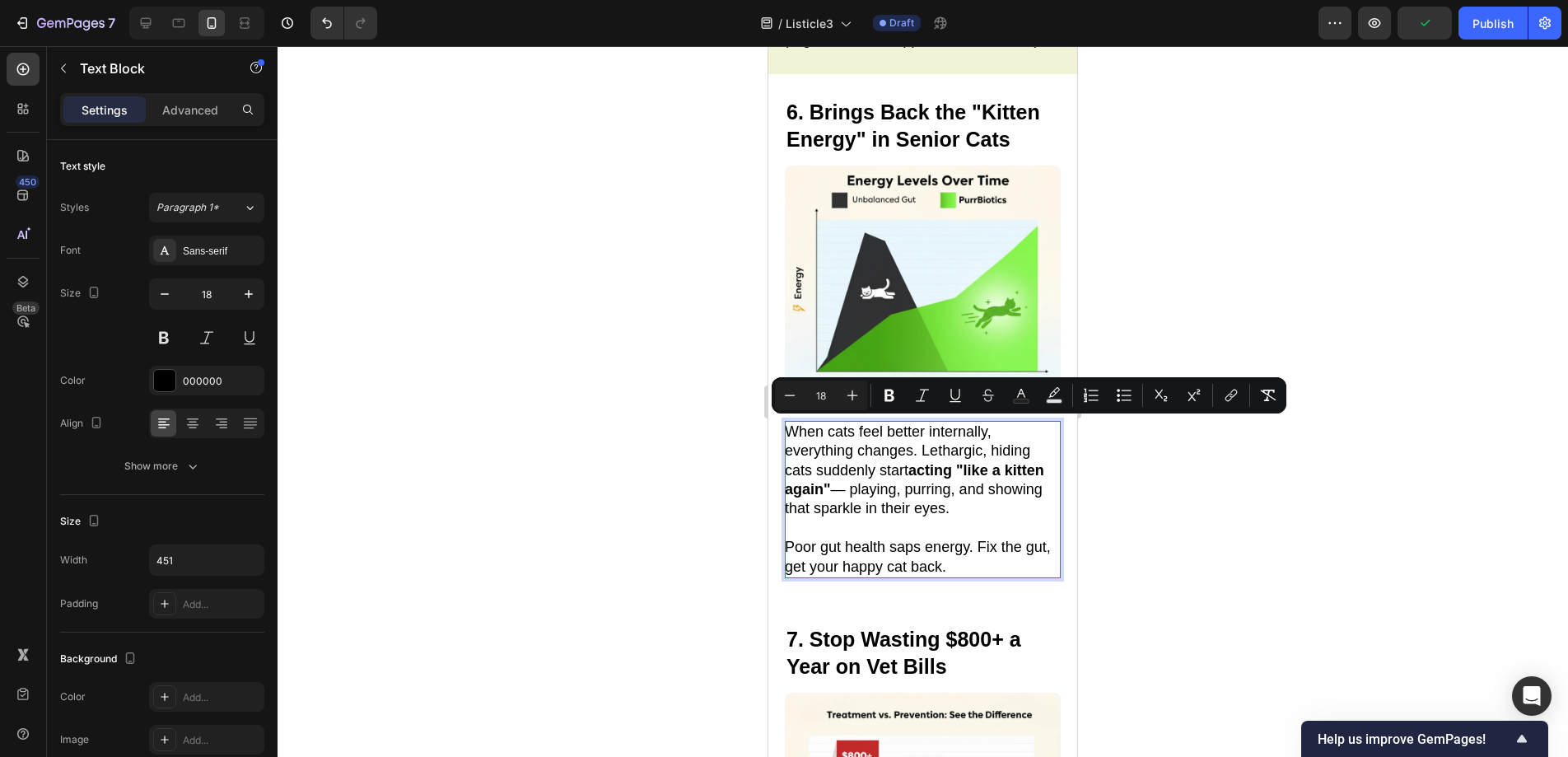
drag, startPoint x: 912, startPoint y: 429, endPoint x: 879, endPoint y: 449, distance: 38.6
click at [879, 449] on p "When cats feel better internally, everything changes. Lethargic, hiding cats su…" at bounding box center [921, 470] width 274 height 97
click at [1057, 400] on rect "Editor contextual toolbar" at bounding box center [1055, 401] width 16 height 4
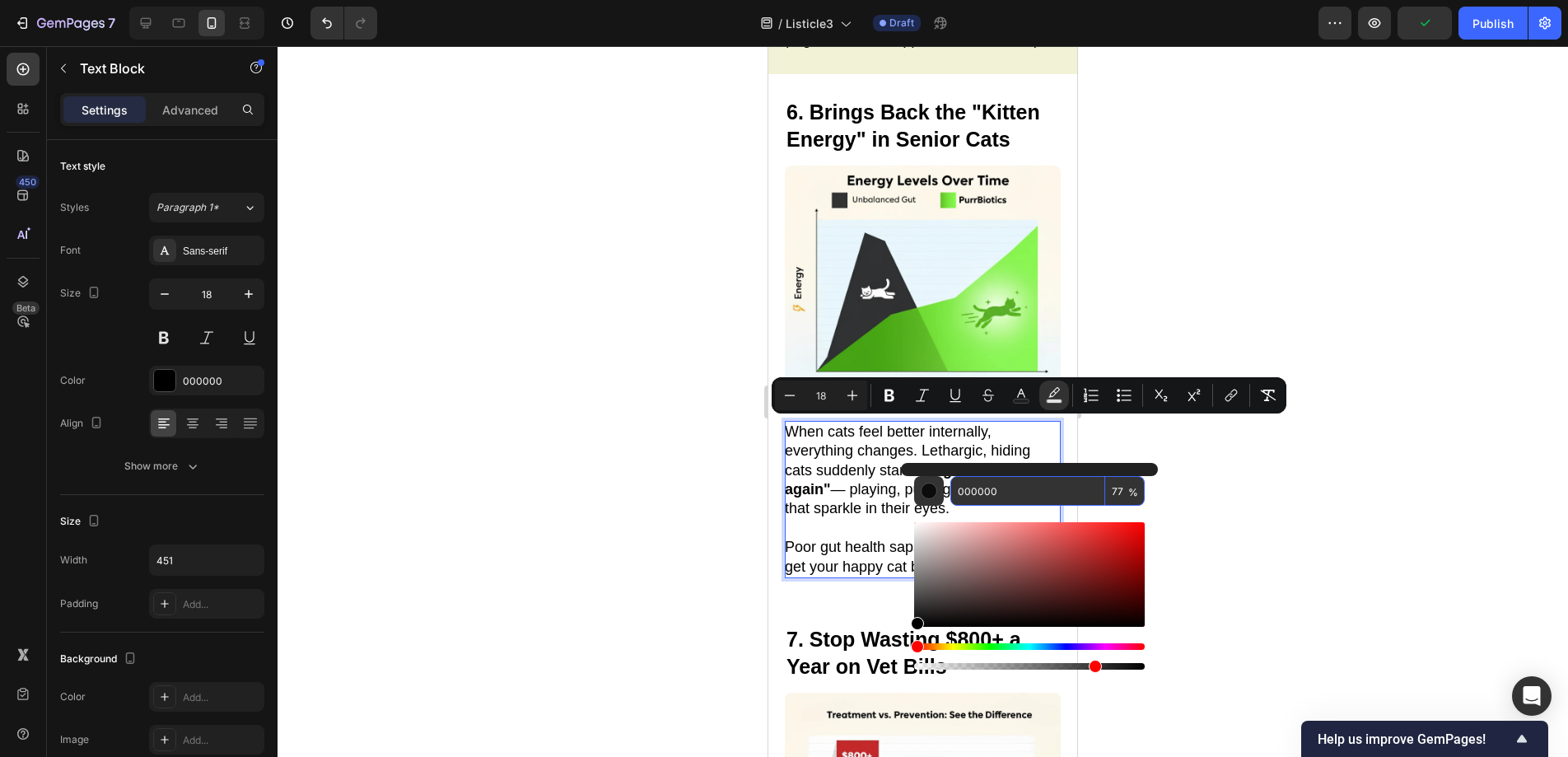
drag, startPoint x: 1776, startPoint y: 531, endPoint x: 900, endPoint y: 491, distance: 876.9
type input "v"
paste input "FCF2B0"
type input "FCF2B0"
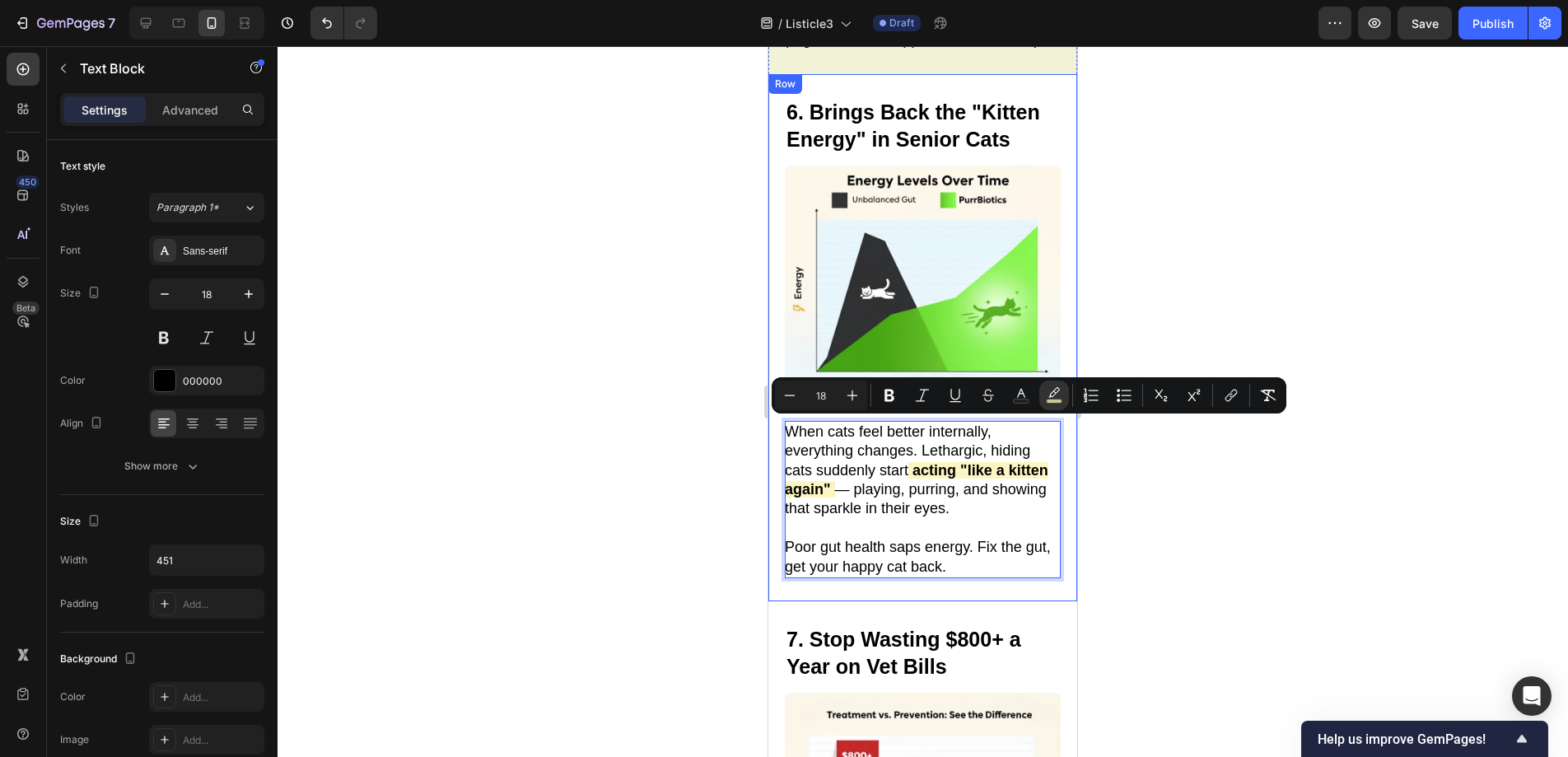
click at [1174, 549] on div at bounding box center [922, 400] width 1290 height 710
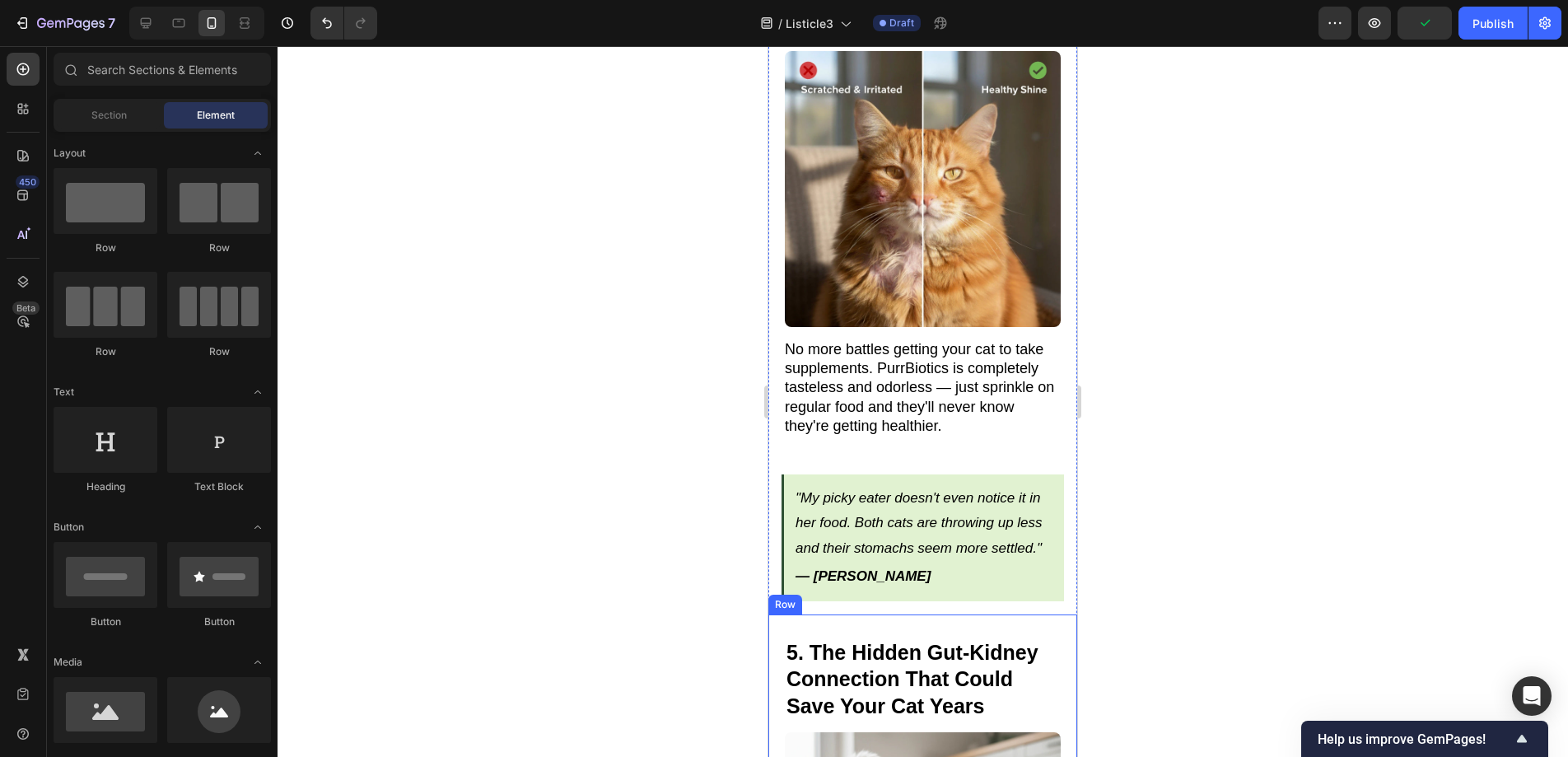
scroll to position [2553, 0]
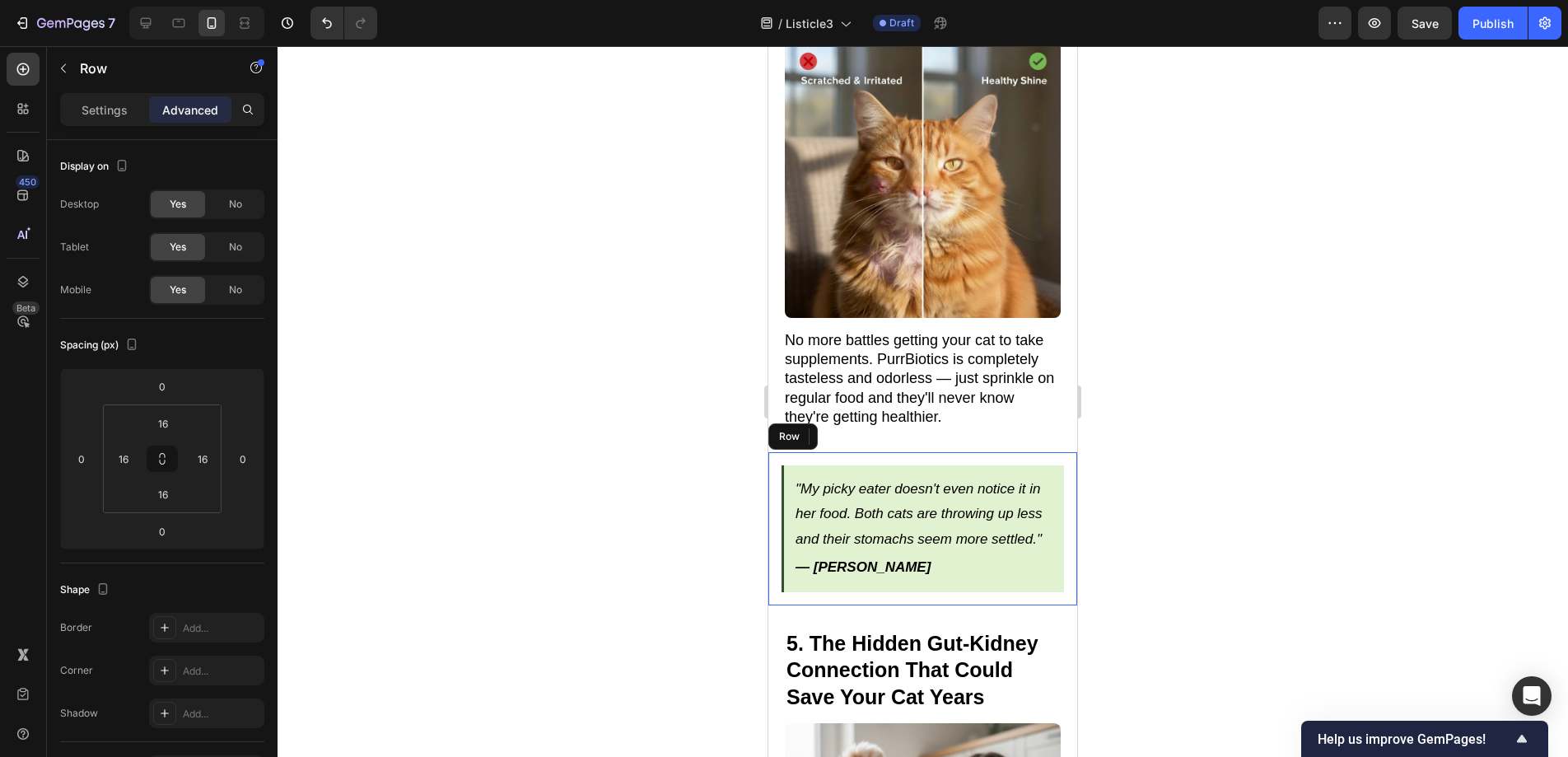
click at [780, 452] on div ""My picky eater doesn't even notice it in her food. Both cats are throwing up l…" at bounding box center [922, 529] width 309 height 153
click at [848, 430] on icon at bounding box center [850, 436] width 9 height 12
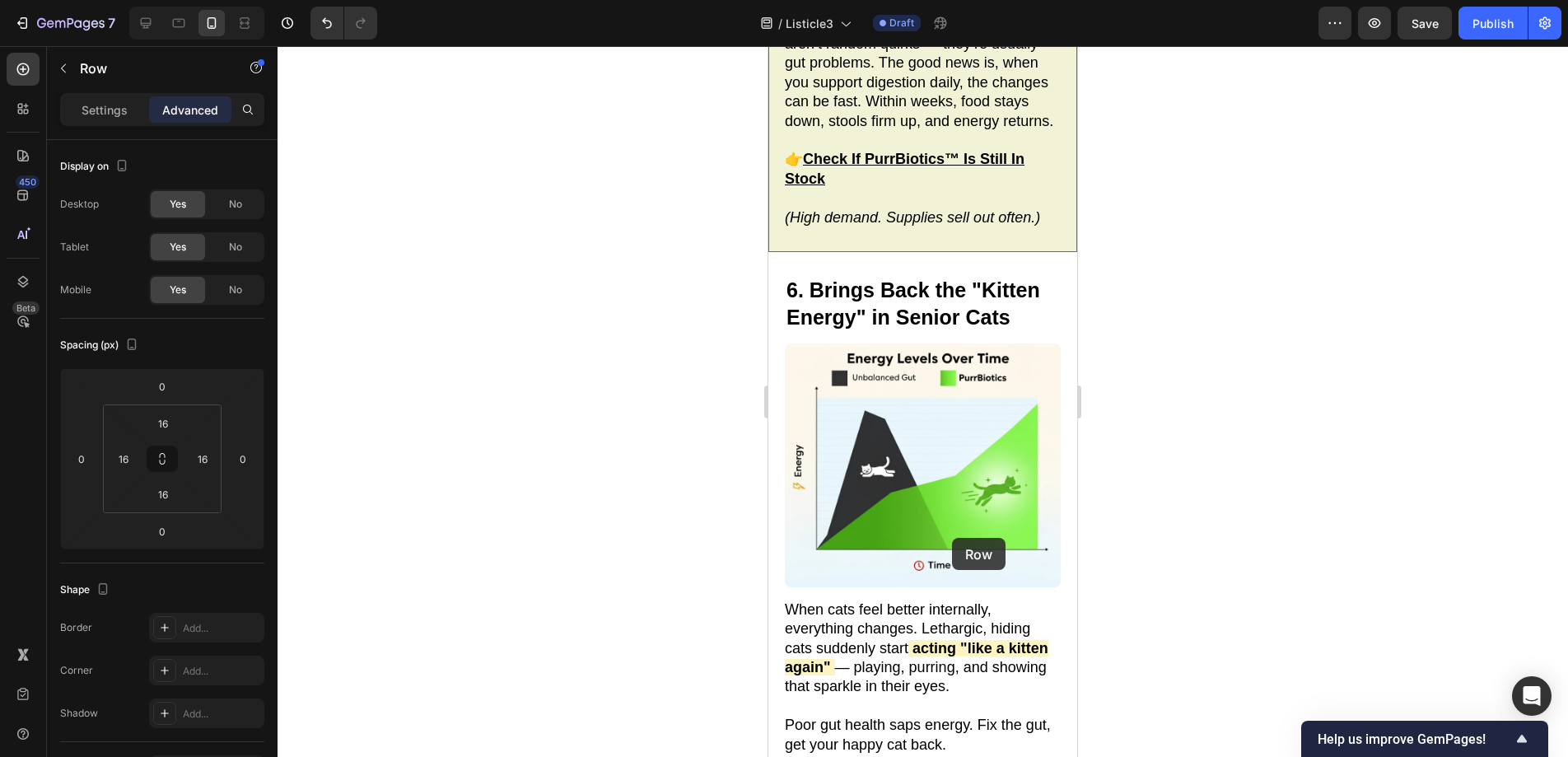
scroll to position [4446, 0]
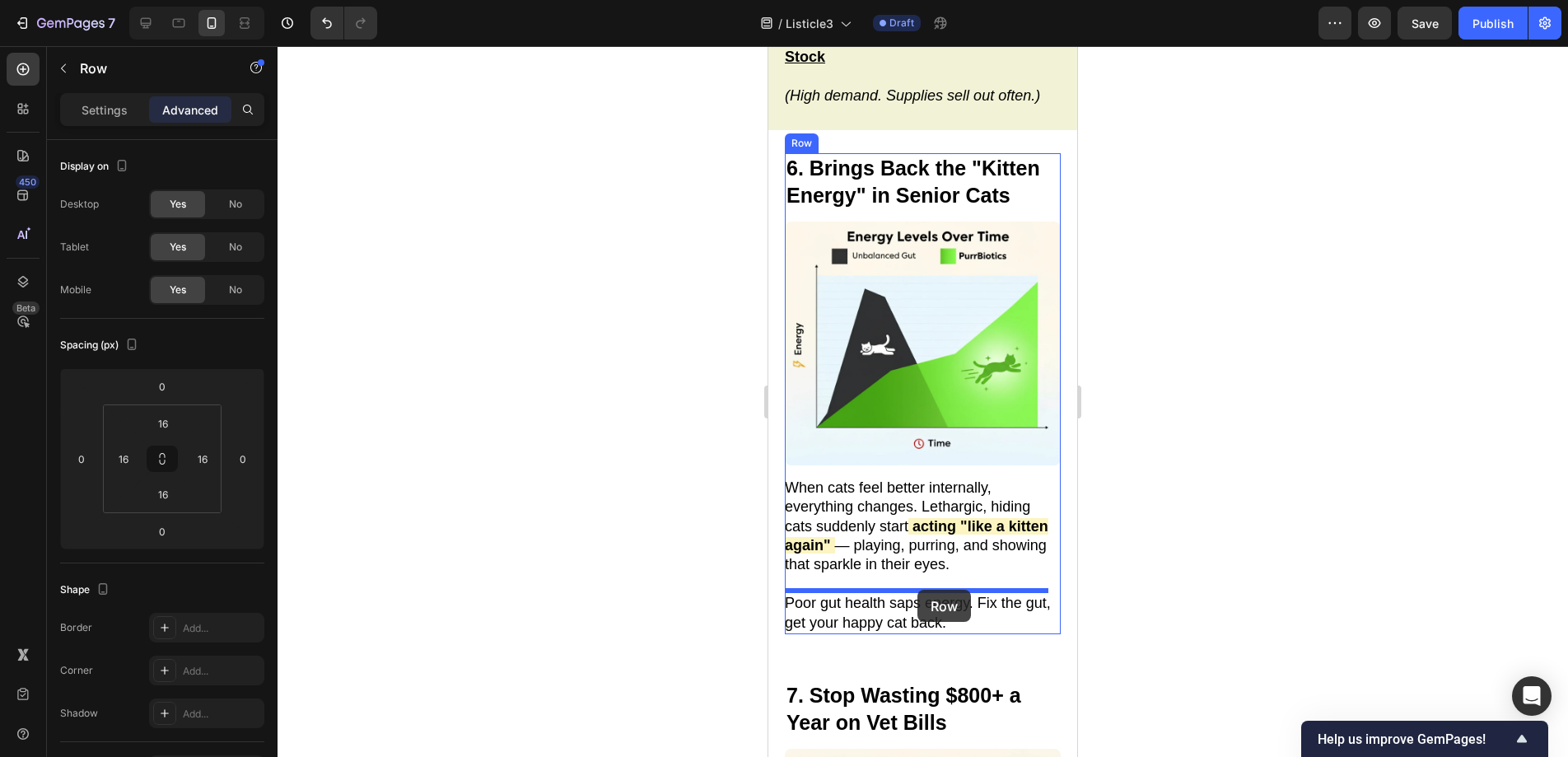
drag, startPoint x: 786, startPoint y: 551, endPoint x: 917, endPoint y: 590, distance: 136.7
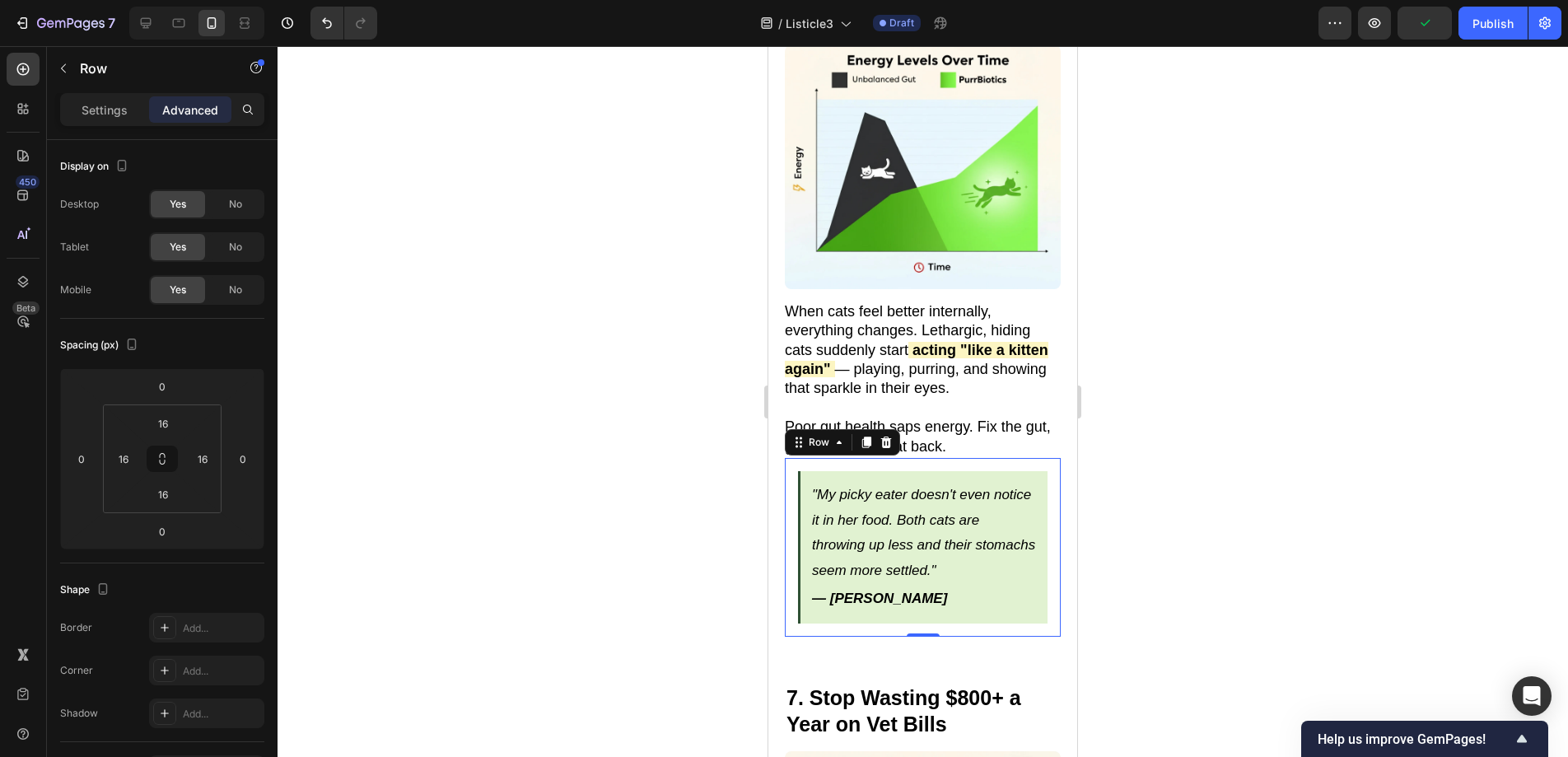
click at [1020, 458] on div ""My picky eater doesn't even notice it in her food. Both cats are throwing up l…" at bounding box center [922, 547] width 276 height 178
click at [802, 471] on div ""My picky eater doesn't even notice it in her food. Both cats are throwing up l…" at bounding box center [922, 547] width 249 height 152
click at [794, 458] on div ""My picky eater doesn't even notice it in her food. Both cats are throwing up l…" at bounding box center [922, 547] width 276 height 178
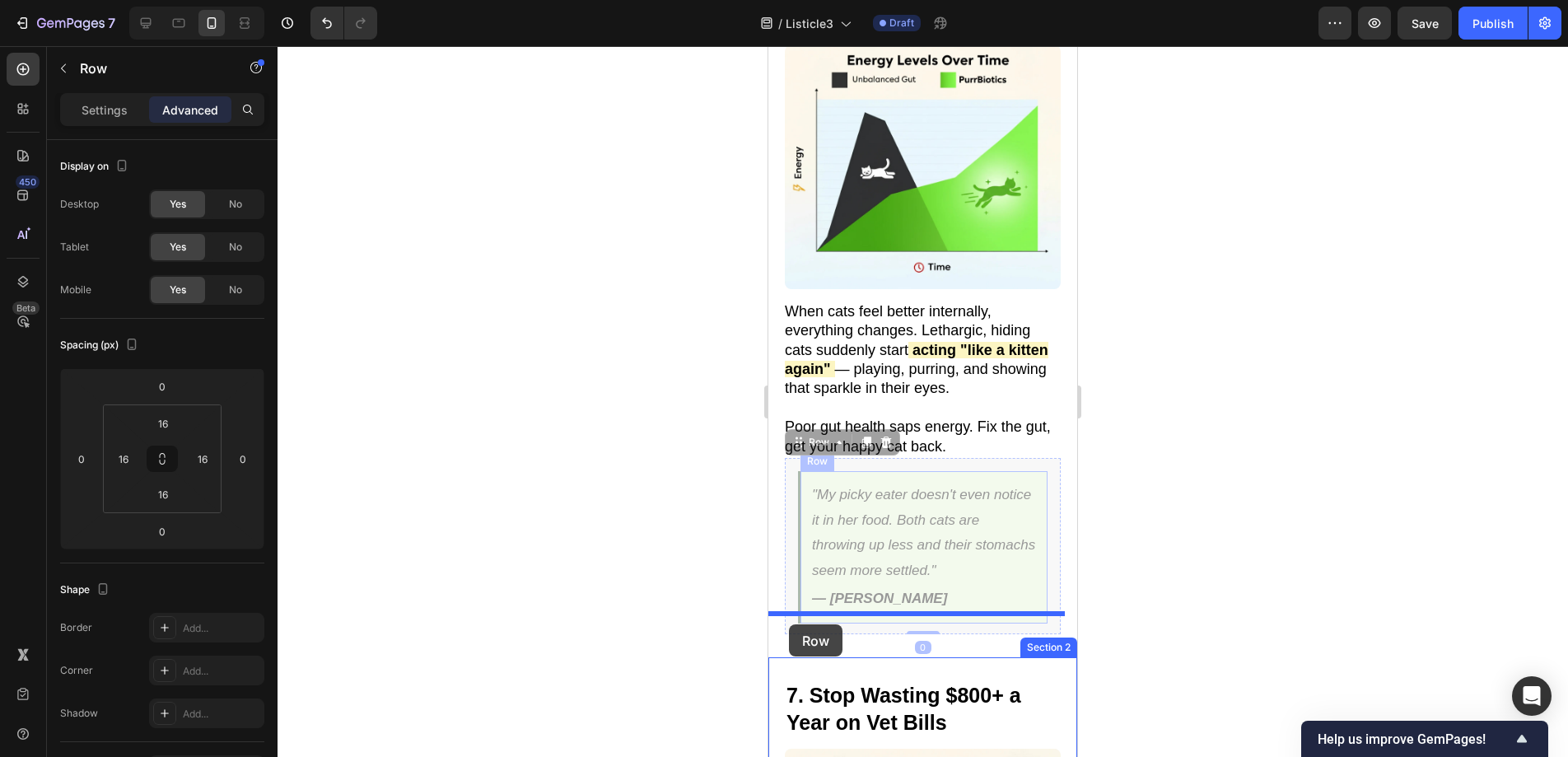
drag, startPoint x: 795, startPoint y: 401, endPoint x: 789, endPoint y: 625, distance: 224.1
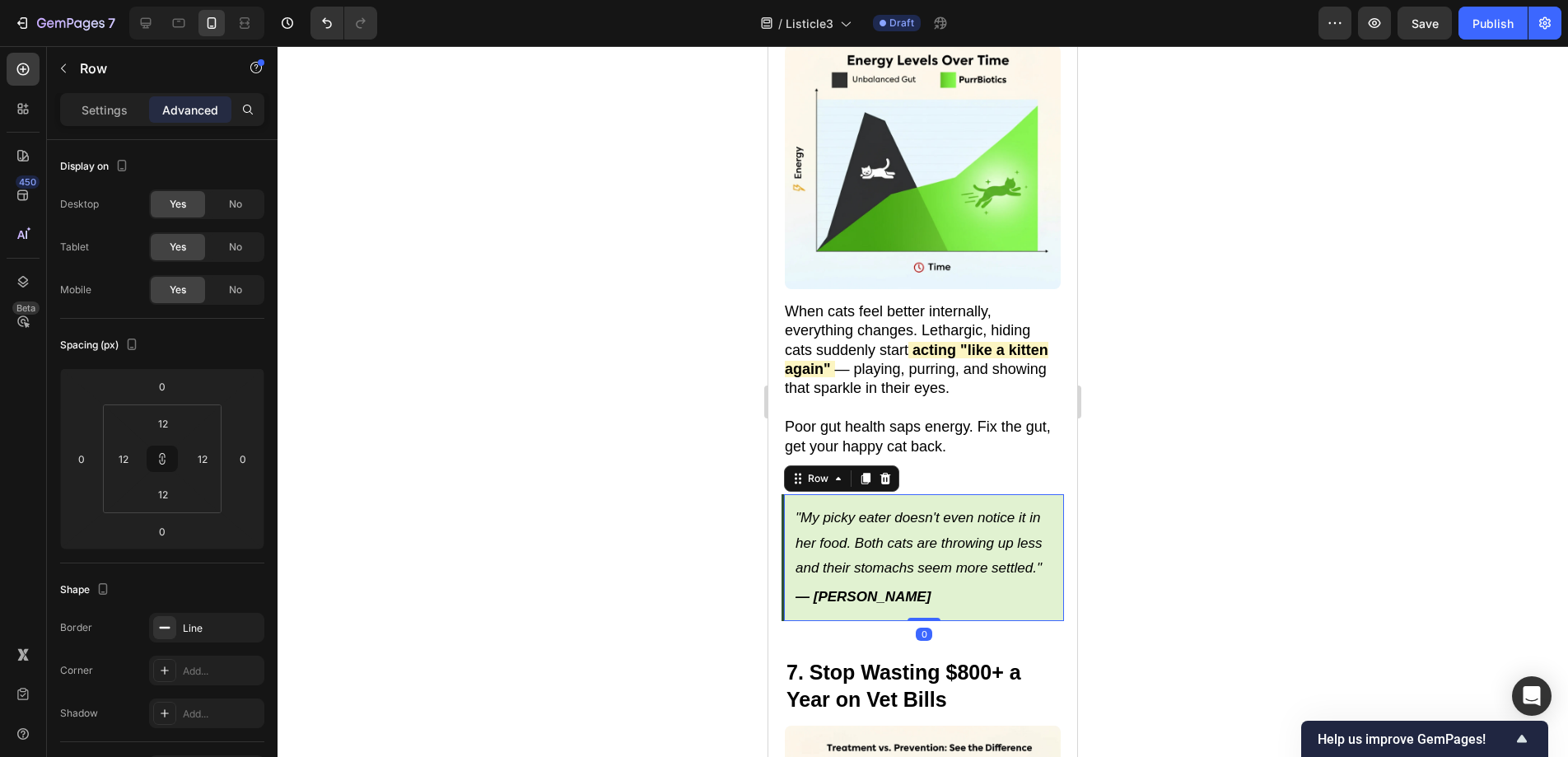
click at [788, 494] on div ""My picky eater doesn't even notice it in her food. Both cats are throwing up l…" at bounding box center [922, 557] width 283 height 126
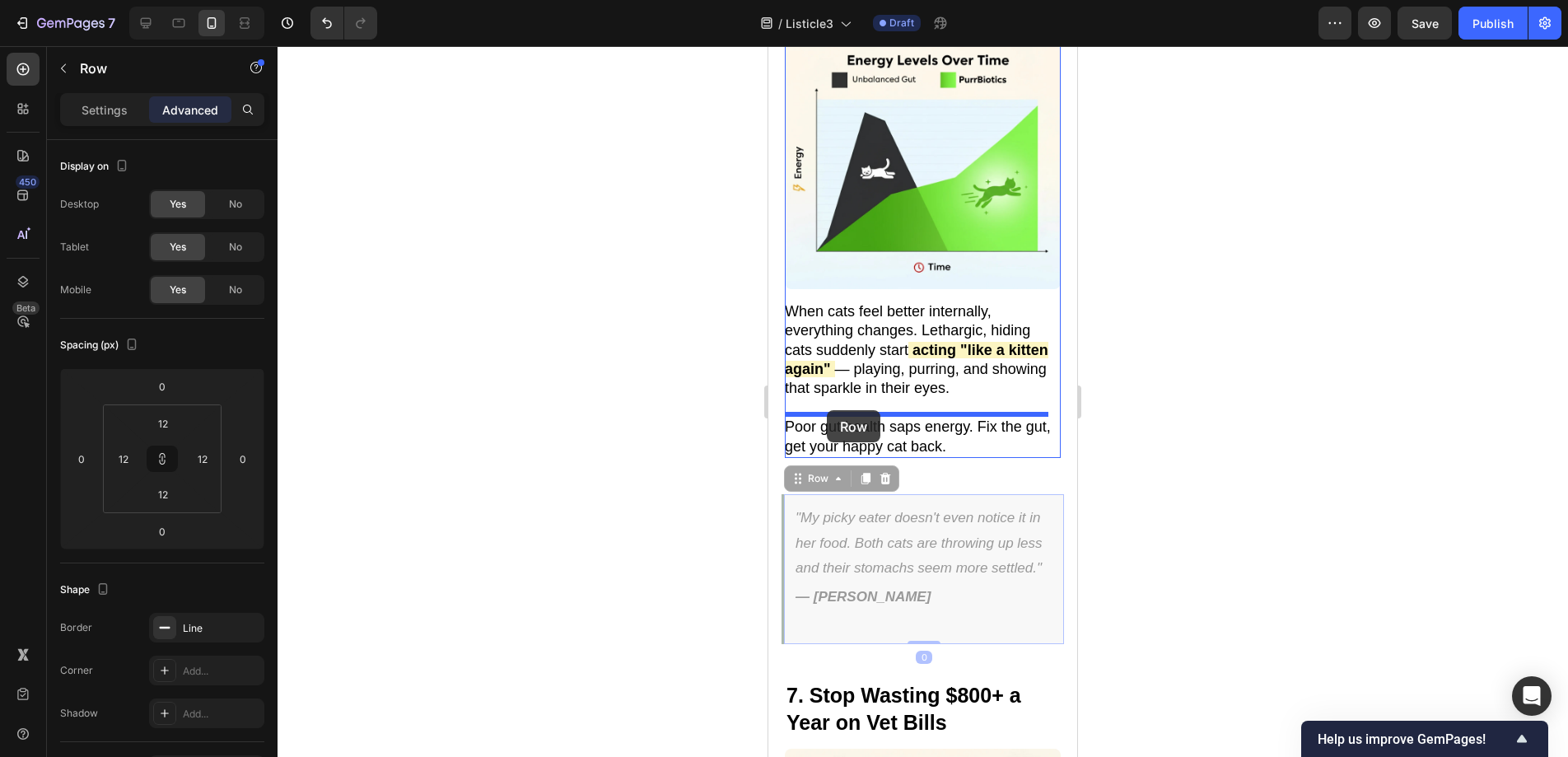
drag, startPoint x: 789, startPoint y: 440, endPoint x: 827, endPoint y: 410, distance: 48.4
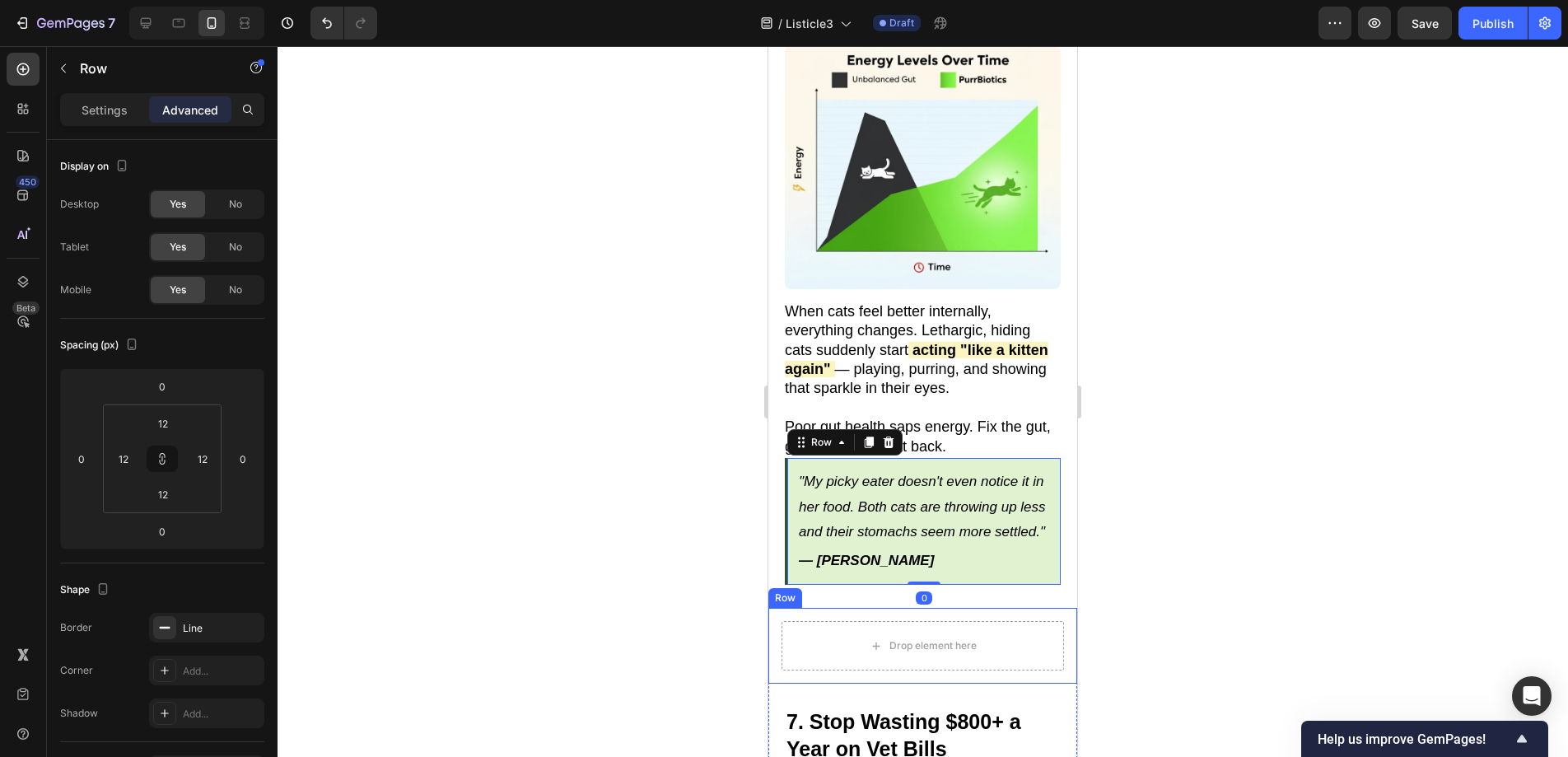
click at [777, 608] on div "Drop element here Row" at bounding box center [922, 645] width 309 height 76
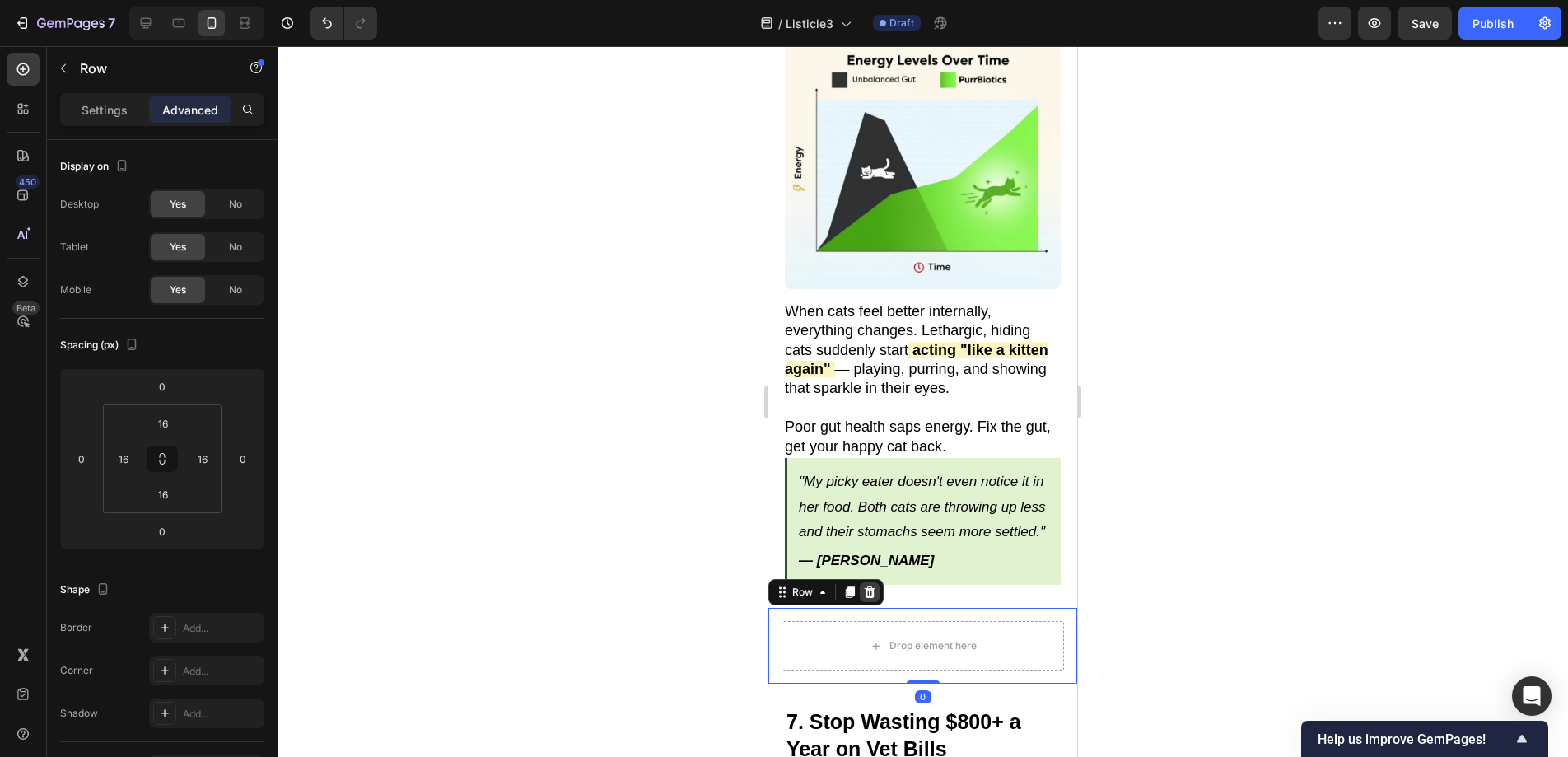
click at [868, 586] on icon at bounding box center [869, 592] width 13 height 13
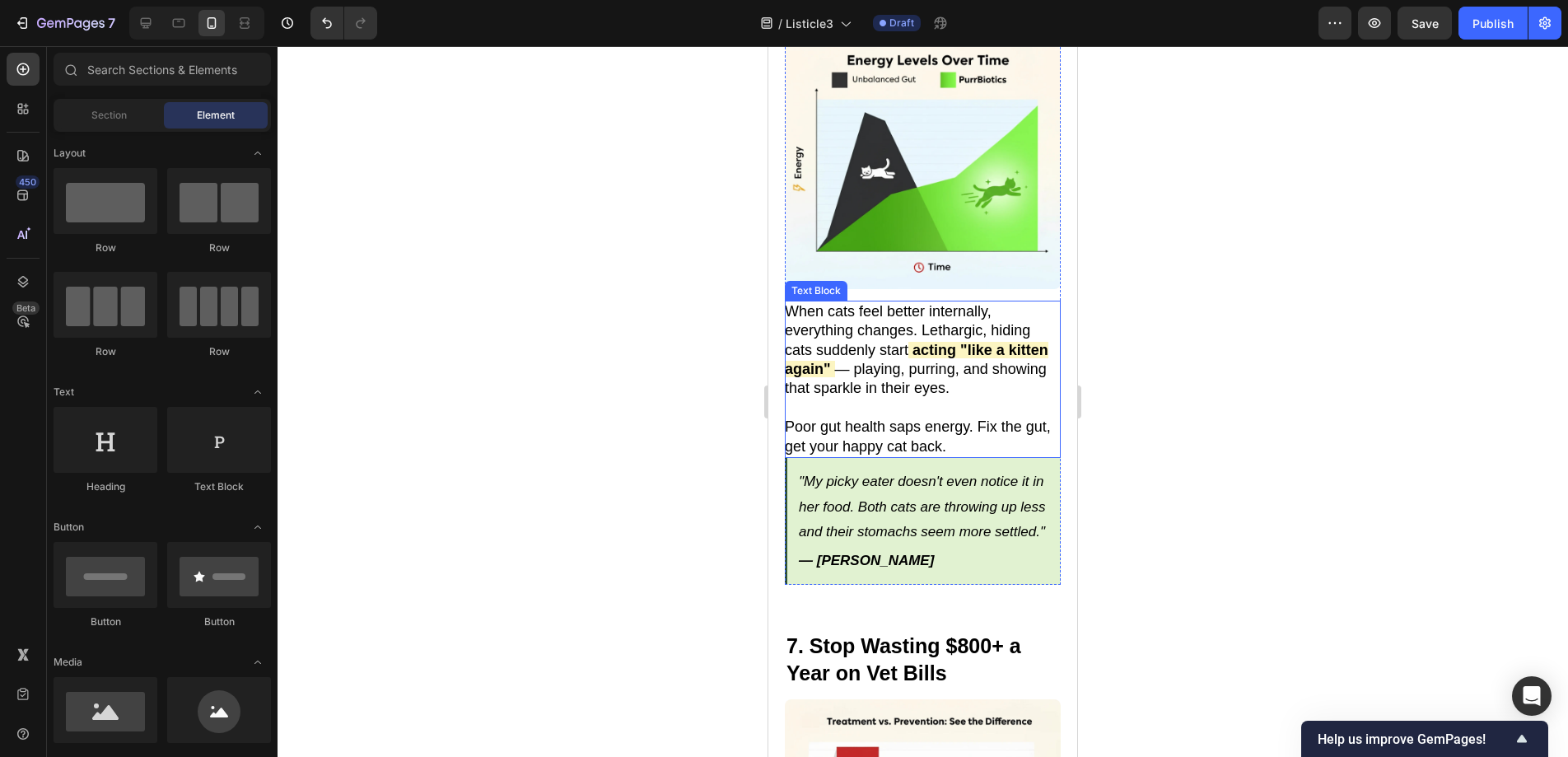
click at [980, 417] on p "Poor gut health saps energy. Fix the gut, get your happy cat back." at bounding box center [921, 436] width 274 height 39
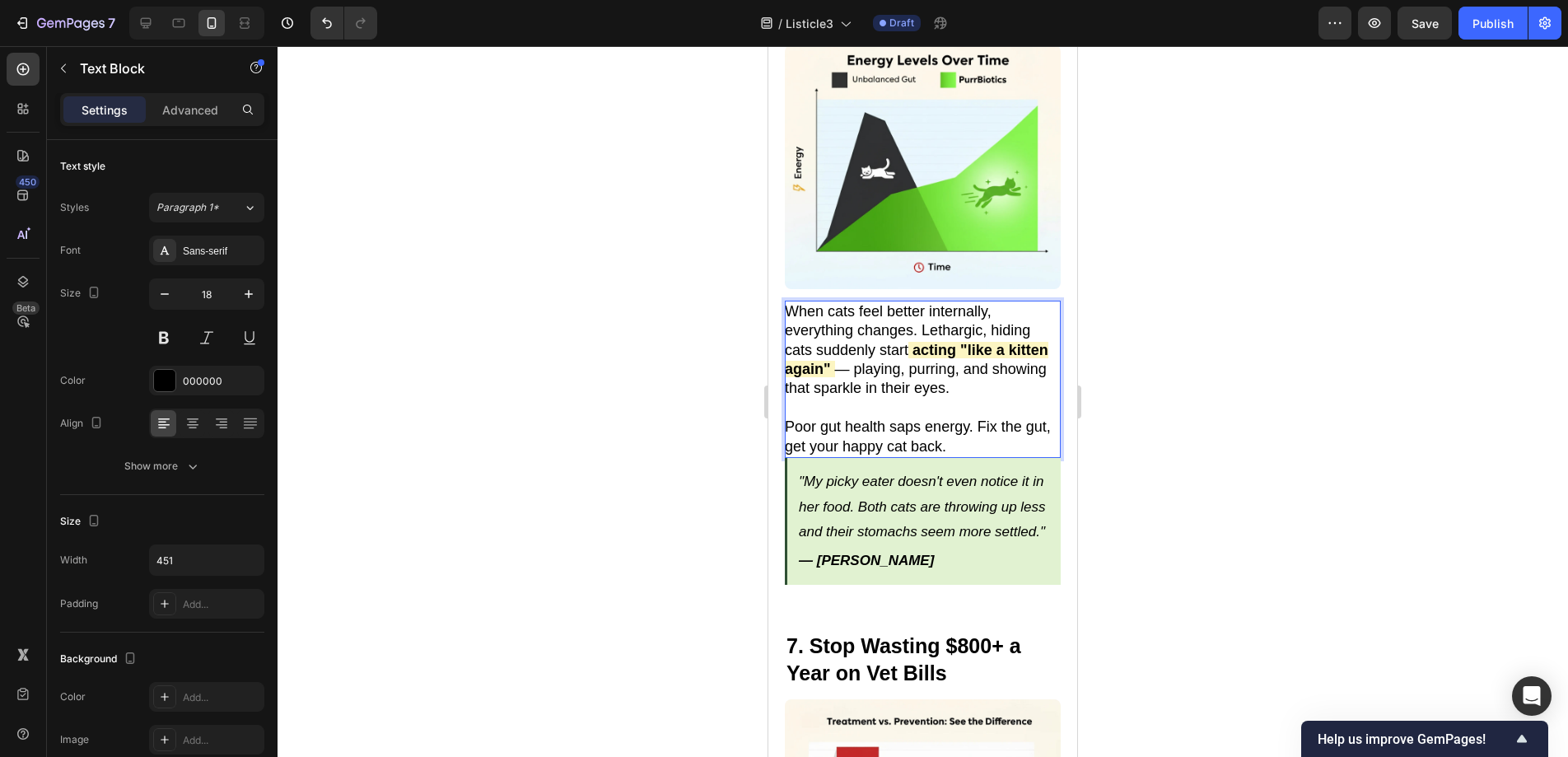
click at [994, 417] on p "Poor gut health saps energy. Fix the gut, get your happy cat back." at bounding box center [921, 436] width 274 height 39
click at [1199, 429] on div at bounding box center [922, 400] width 1290 height 710
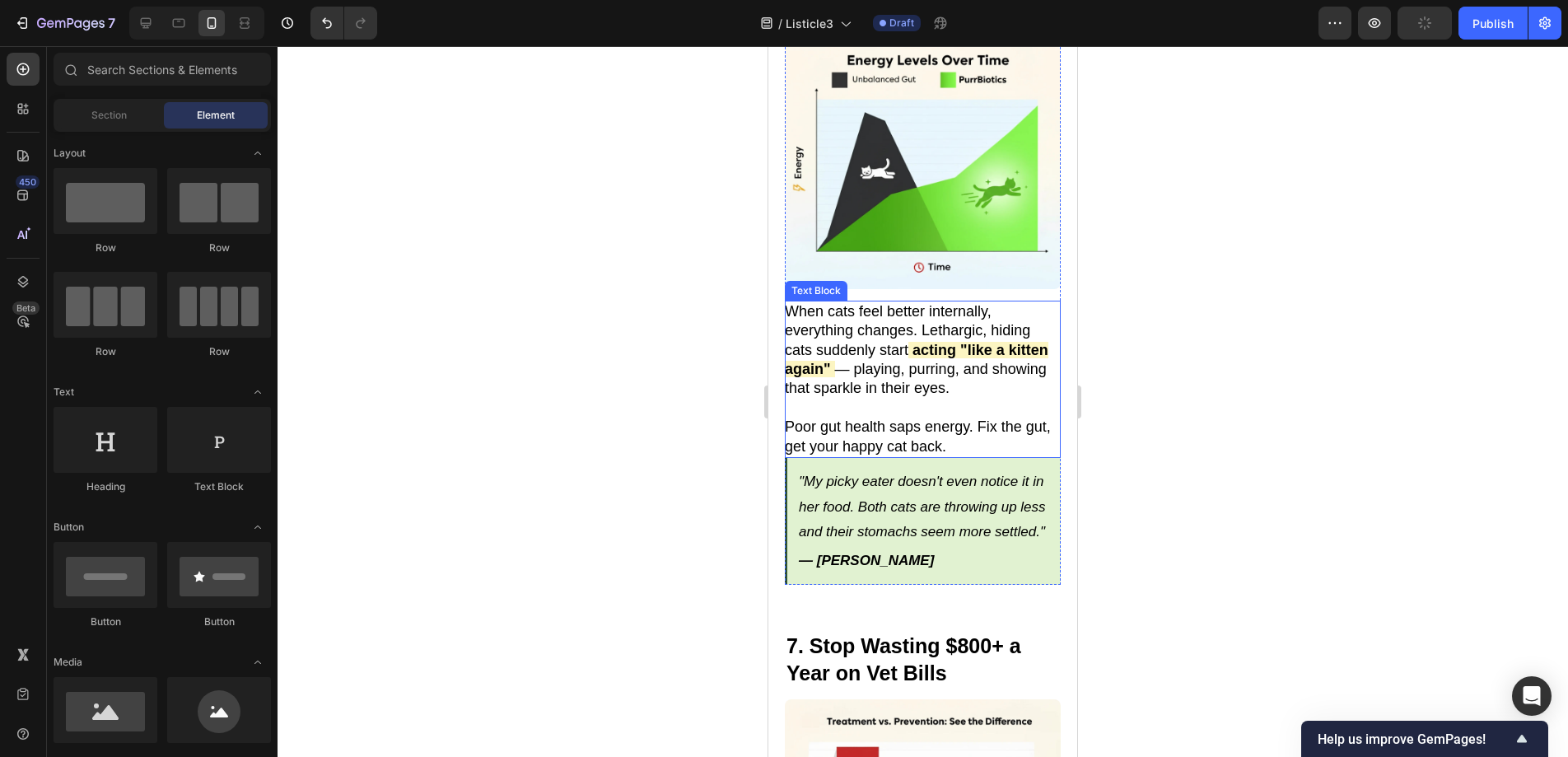
click at [988, 417] on p "Poor gut health saps energy. Fix the gut, get your happy cat back." at bounding box center [921, 436] width 274 height 39
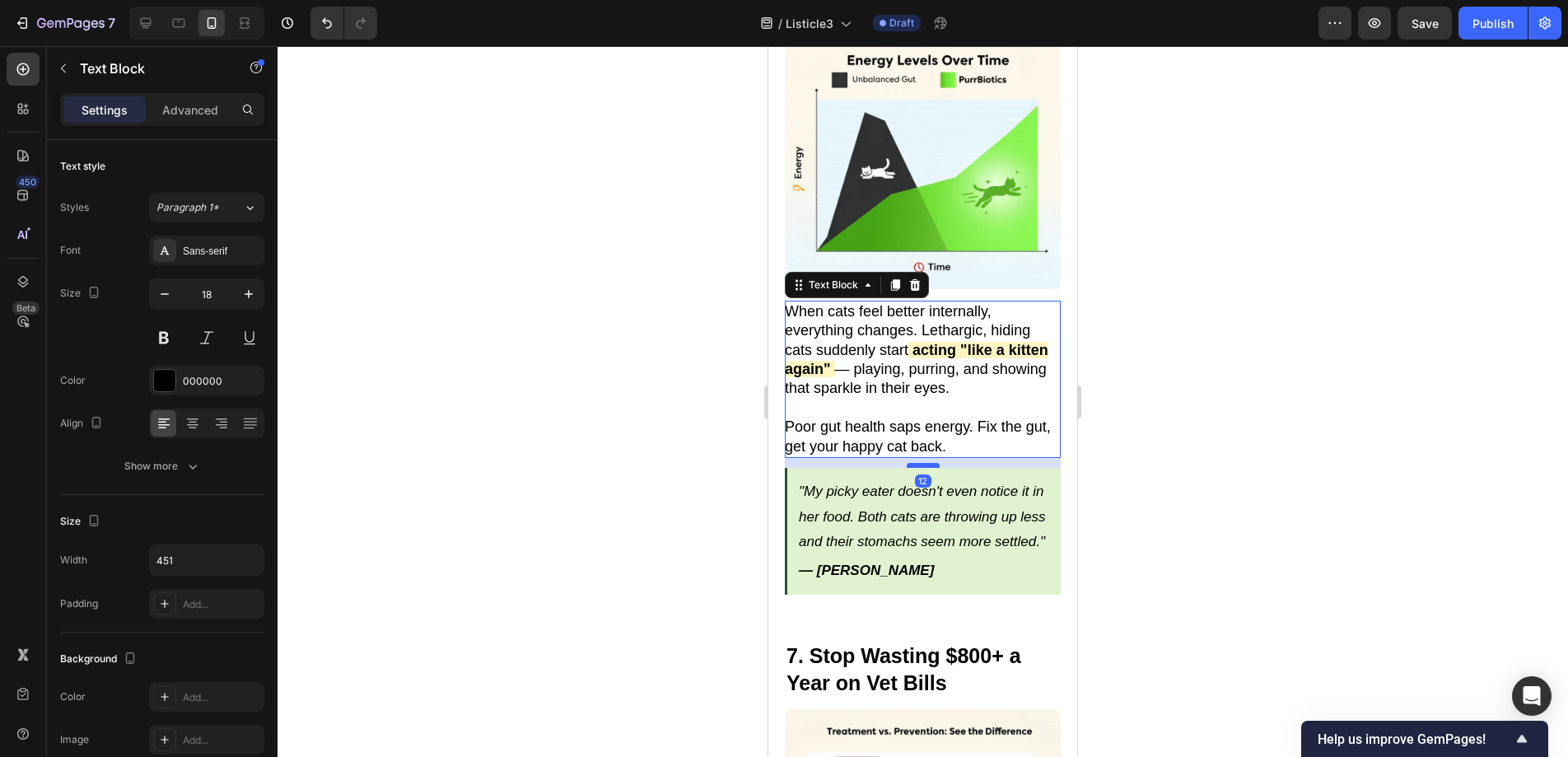
drag, startPoint x: 927, startPoint y: 413, endPoint x: 927, endPoint y: 423, distance: 10.0
click at [927, 463] on div at bounding box center [922, 465] width 33 height 5
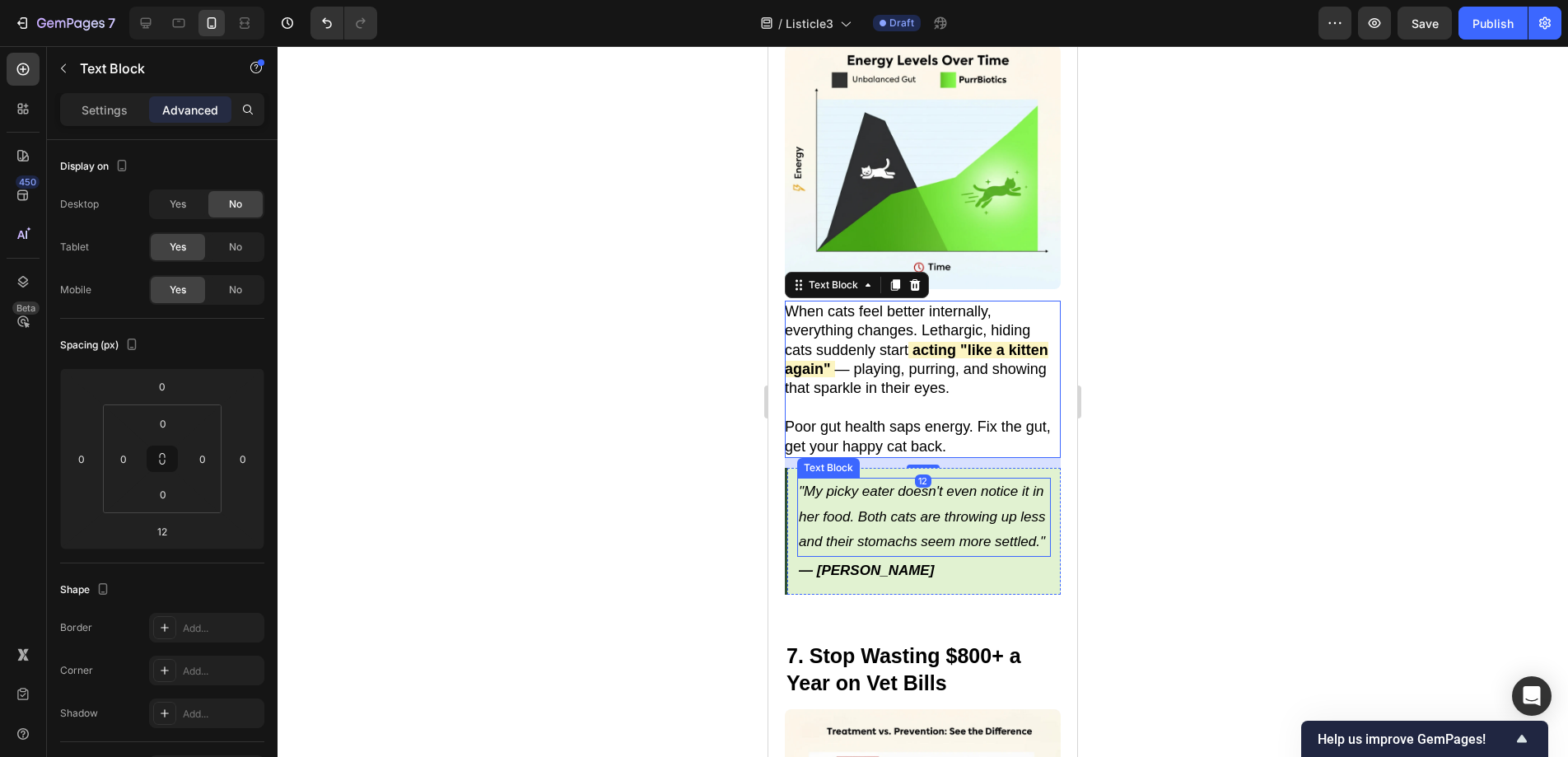
click at [1187, 479] on div at bounding box center [922, 400] width 1290 height 710
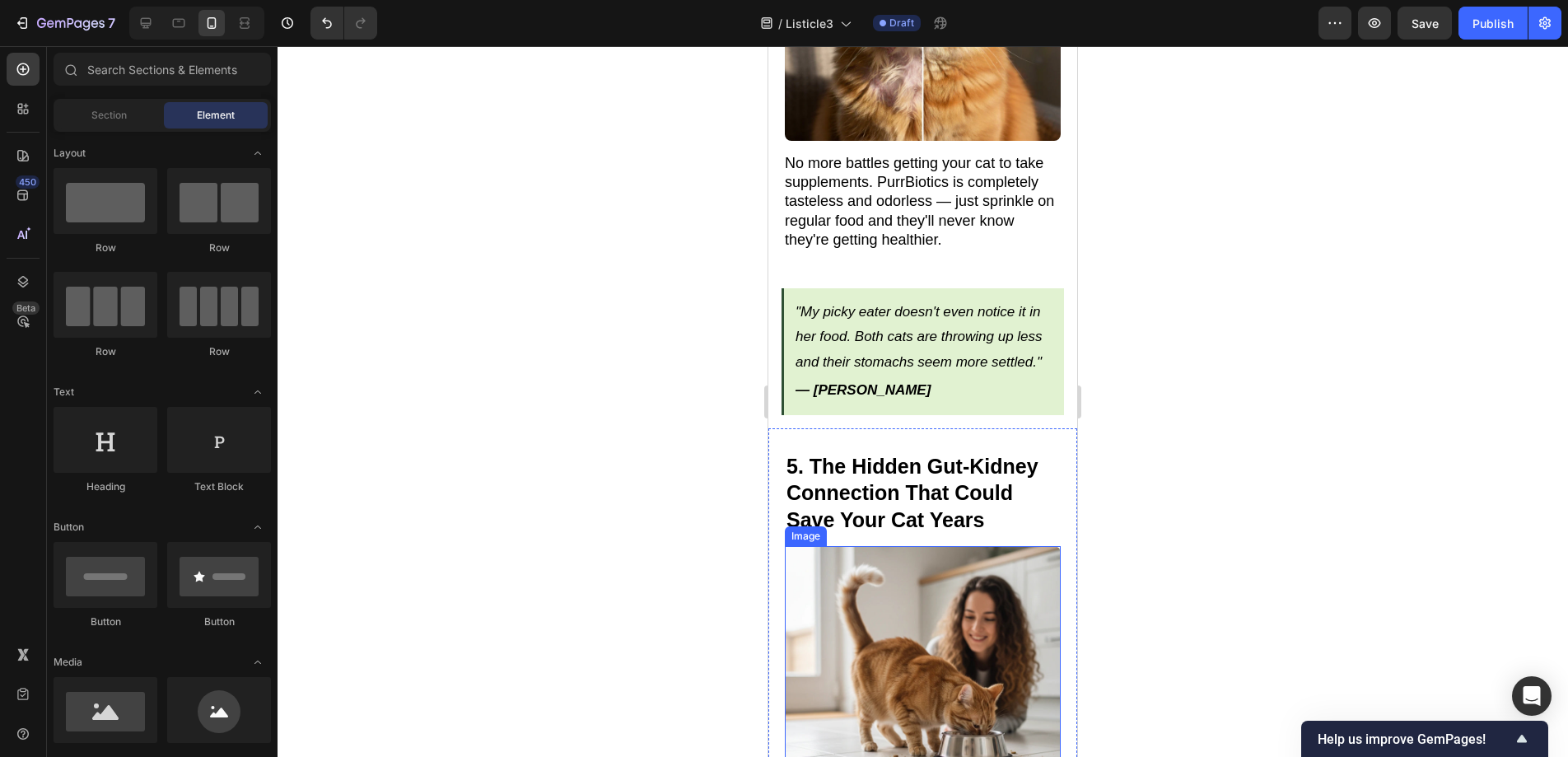
scroll to position [2696, 0]
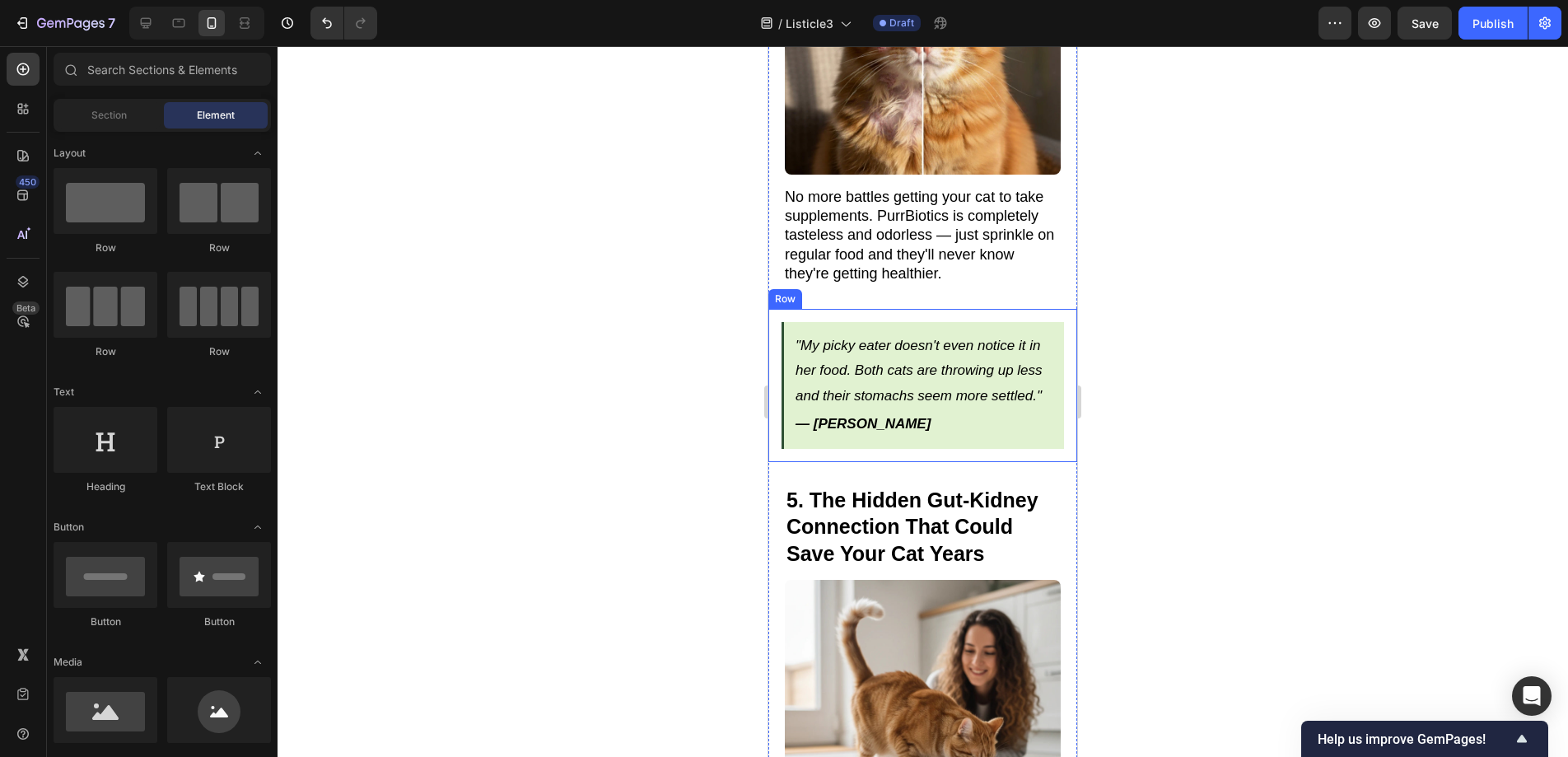
click at [784, 322] on div ""My picky eater doesn't even notice it in her food. Both cats are throwing up l…" at bounding box center [922, 384] width 283 height 126
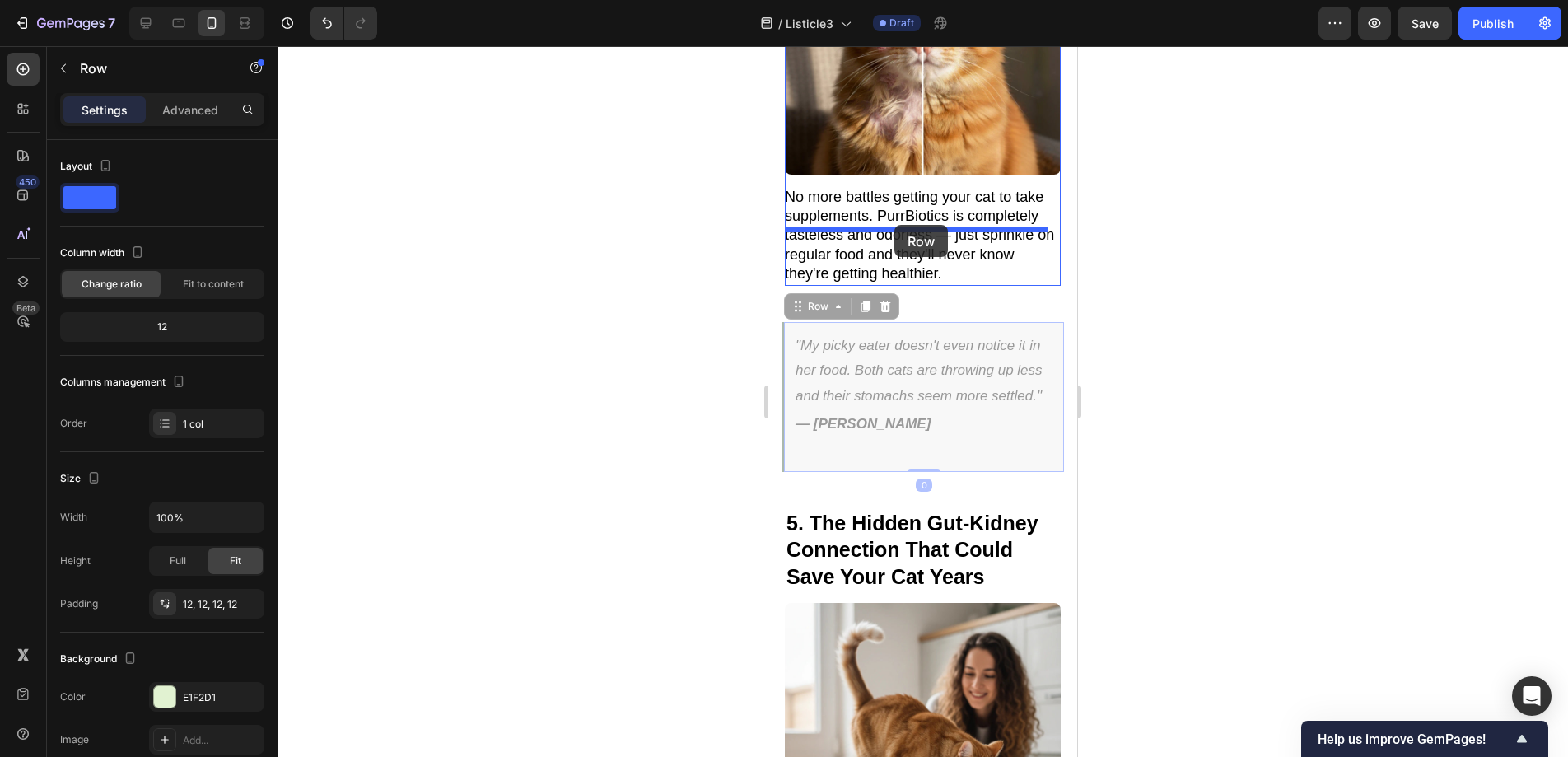
drag, startPoint x: 796, startPoint y: 254, endPoint x: 895, endPoint y: 225, distance: 103.2
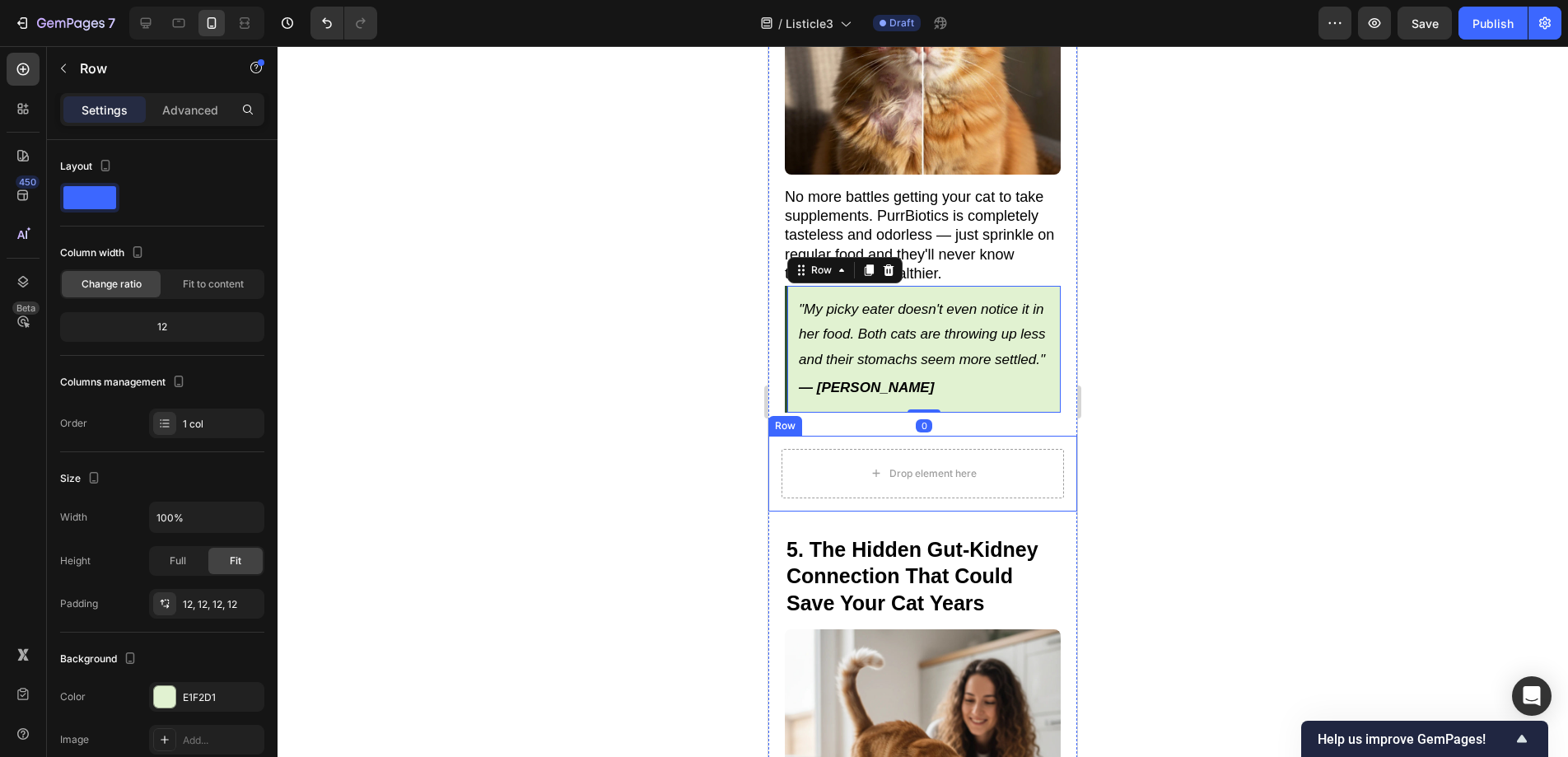
click at [780, 435] on div "Drop element here Row" at bounding box center [922, 473] width 309 height 76
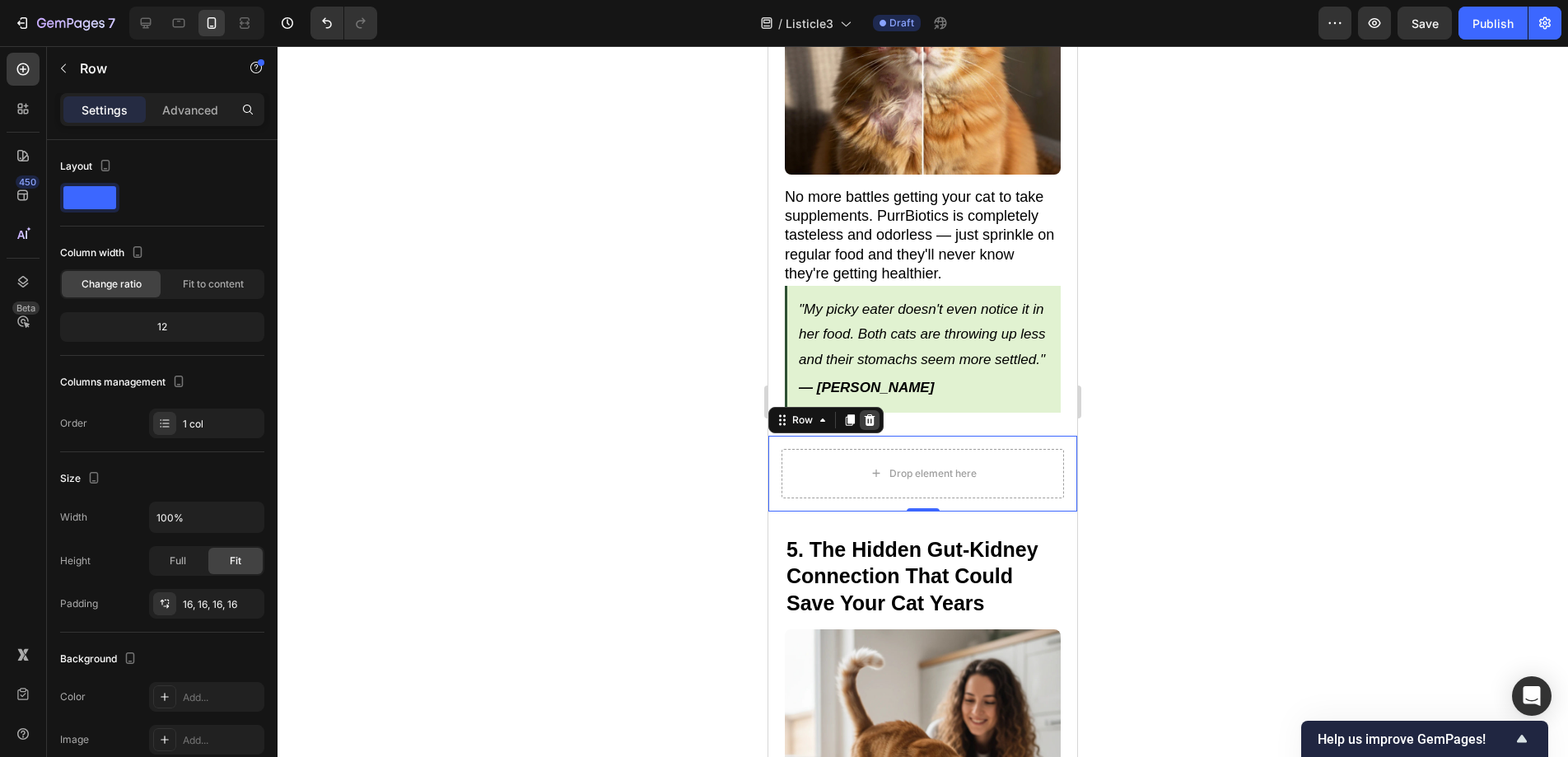
click at [871, 414] on icon at bounding box center [870, 420] width 11 height 12
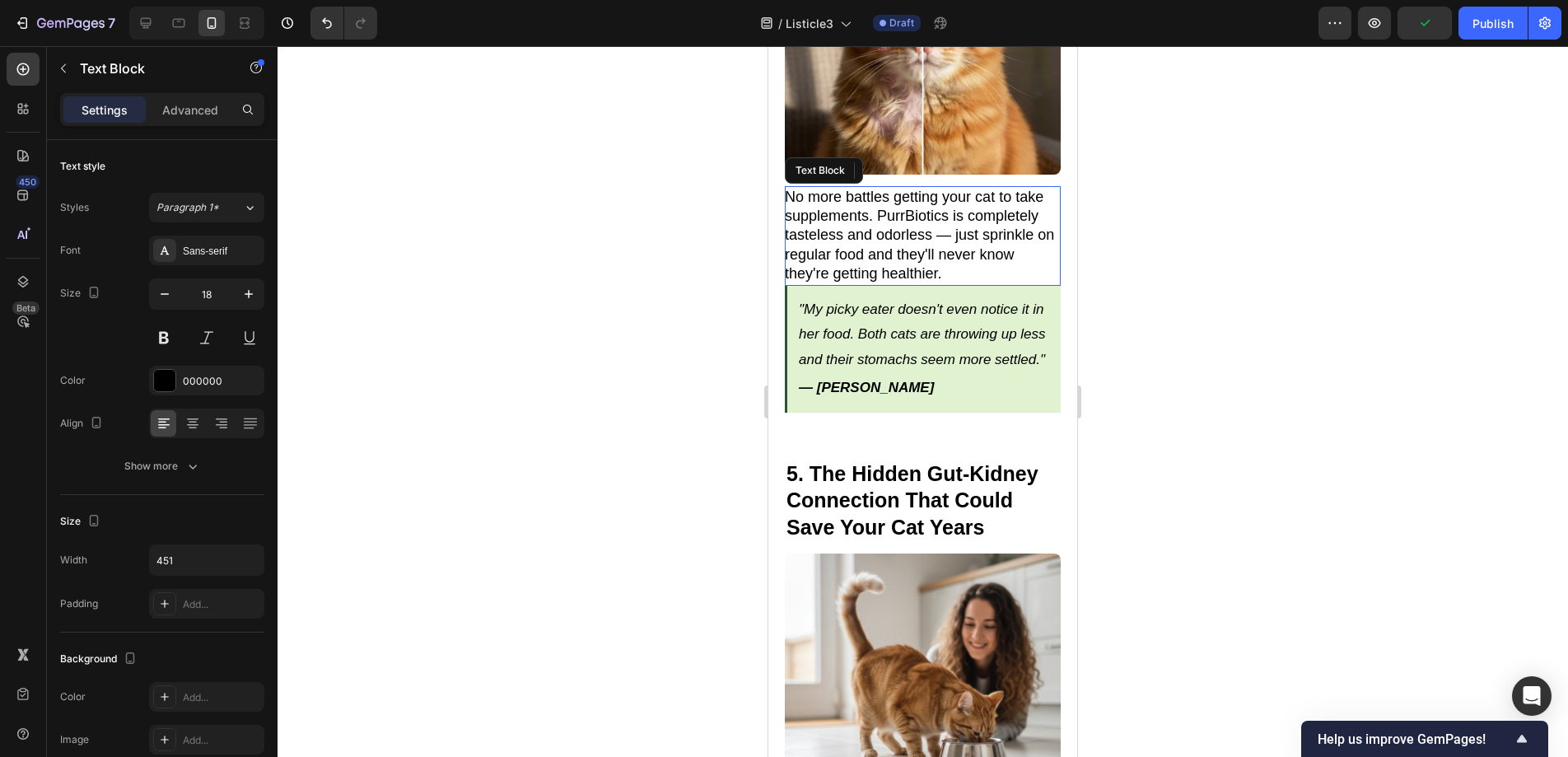
click at [980, 220] on p "No more battles getting your cat to take supplements. PurrBiotics is completely…" at bounding box center [921, 235] width 274 height 97
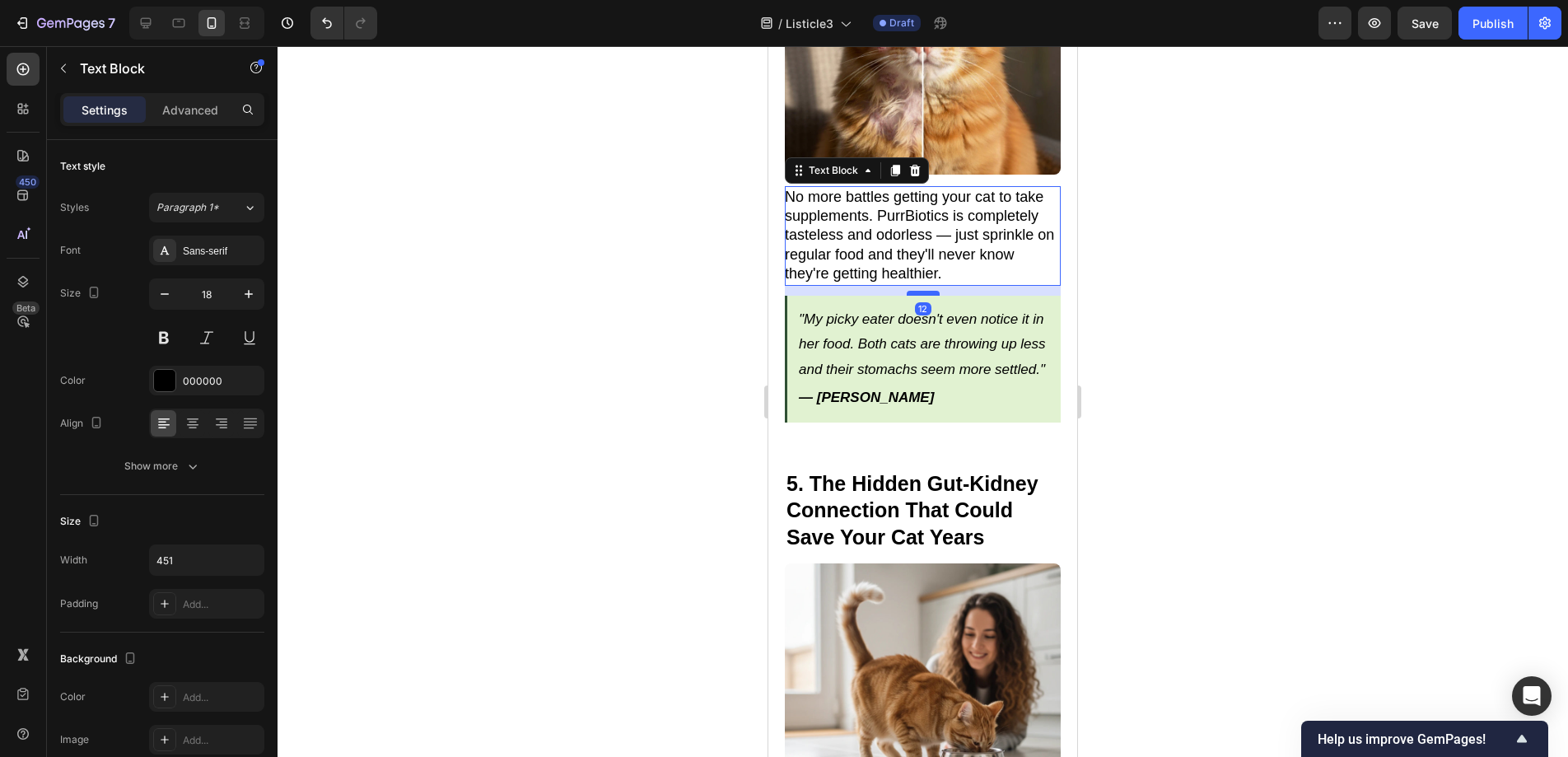
drag, startPoint x: 923, startPoint y: 229, endPoint x: 924, endPoint y: 239, distance: 10.0
click at [924, 291] on div at bounding box center [922, 293] width 33 height 5
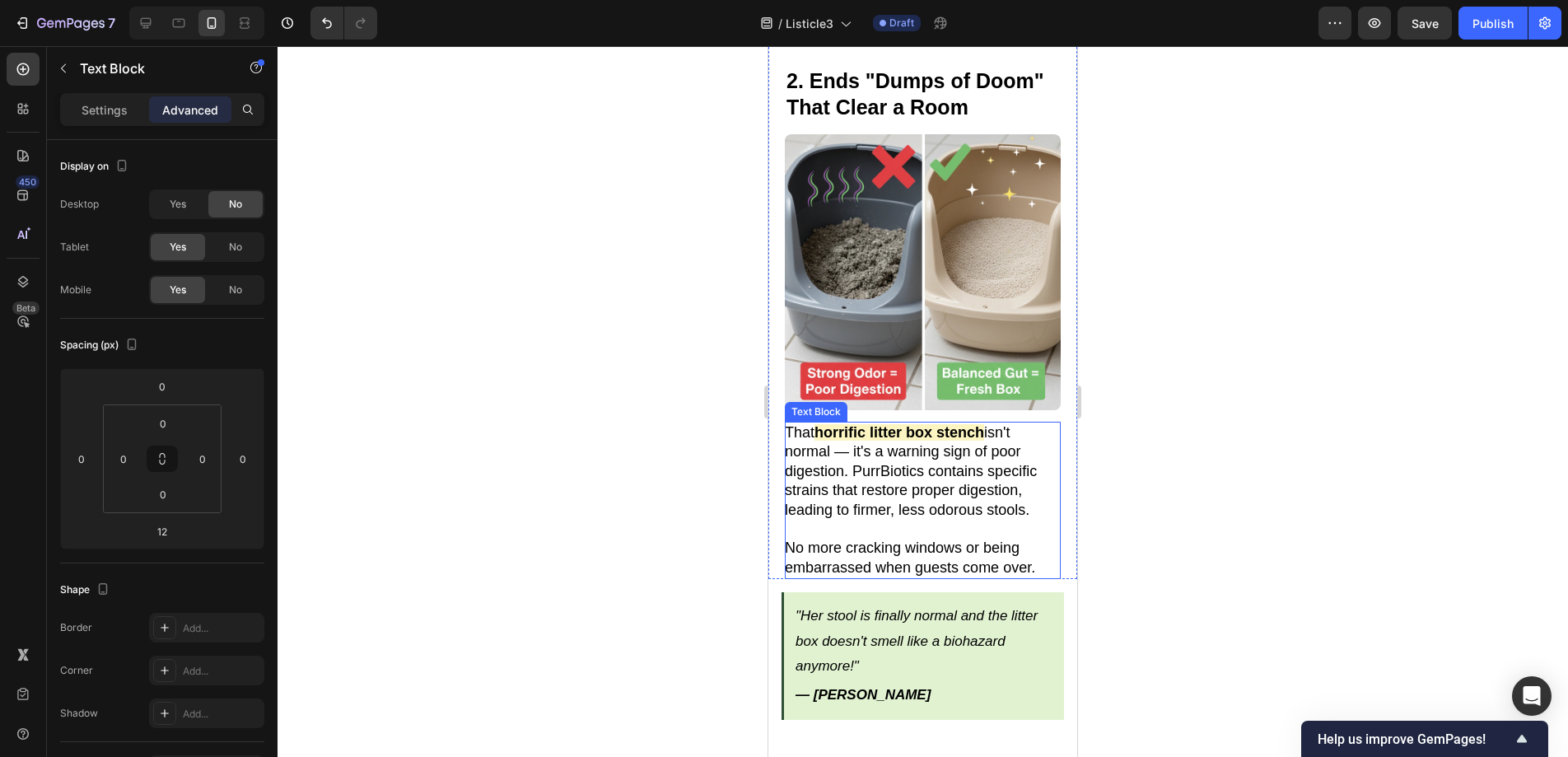
scroll to position [1105, 0]
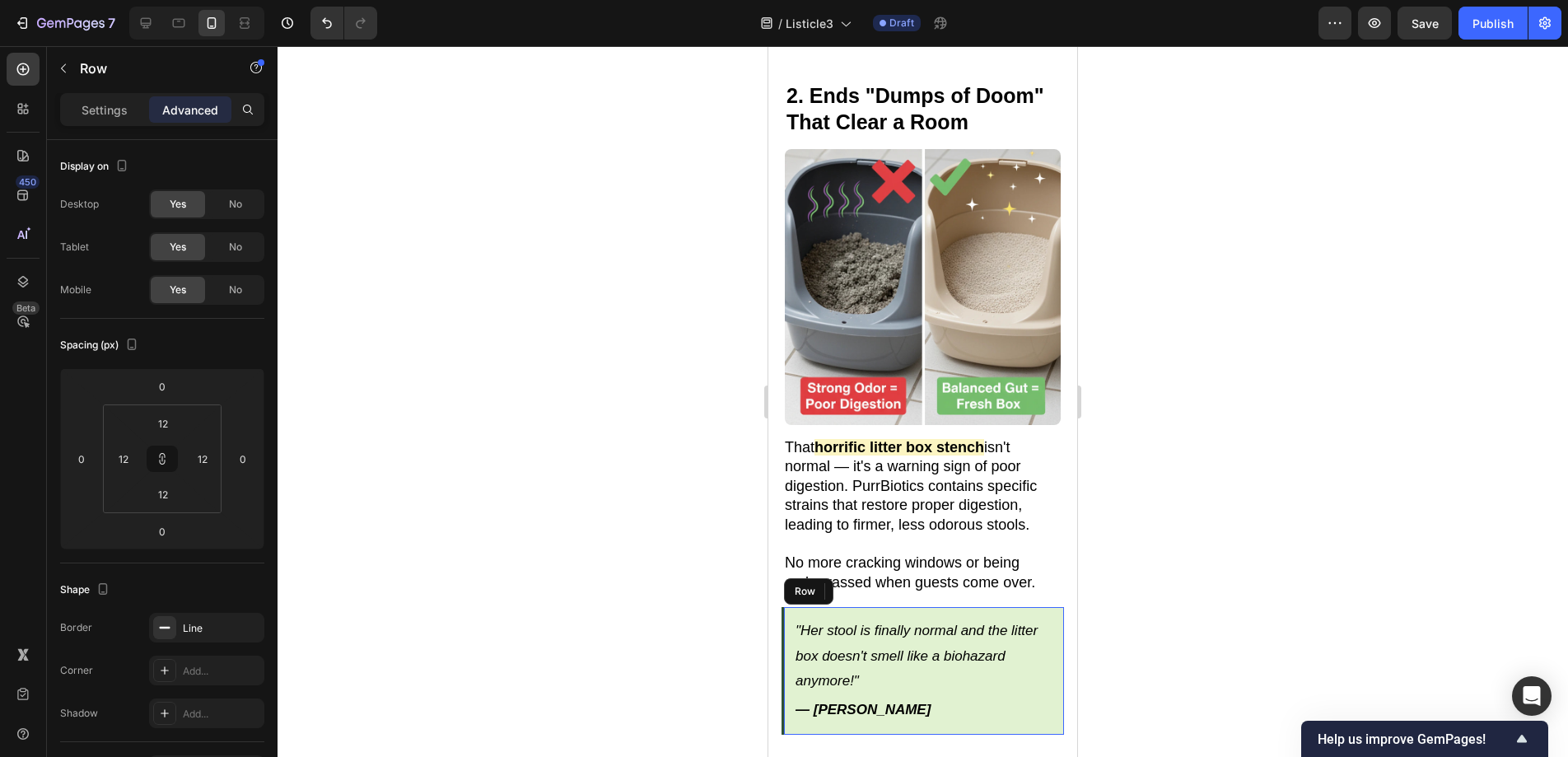
click at [784, 607] on div ""Her stool is finally normal and the litter box doesn't smell like a biohazard …" at bounding box center [922, 669] width 283 height 126
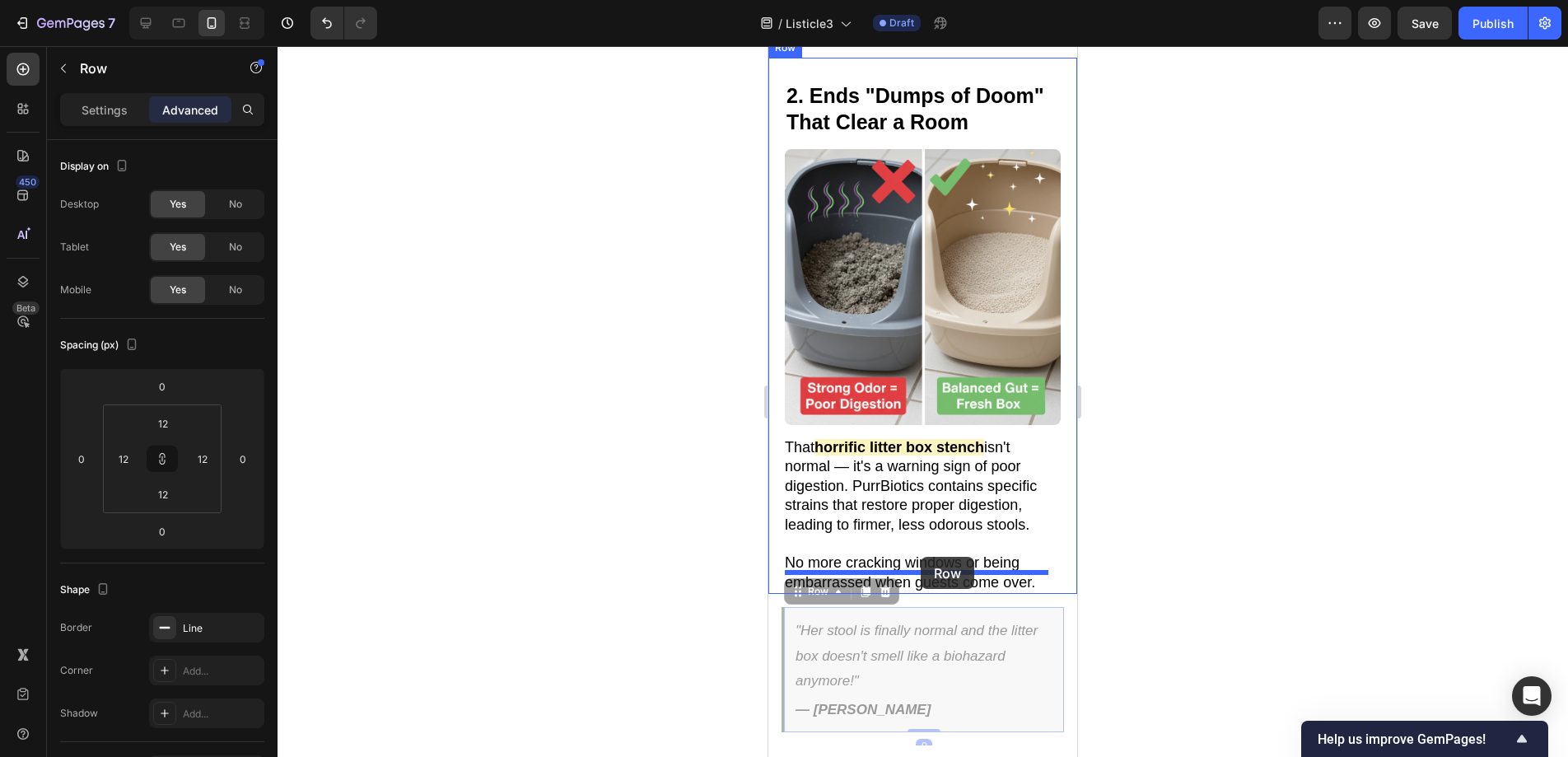
drag, startPoint x: 793, startPoint y: 572, endPoint x: 920, endPoint y: 557, distance: 127.9
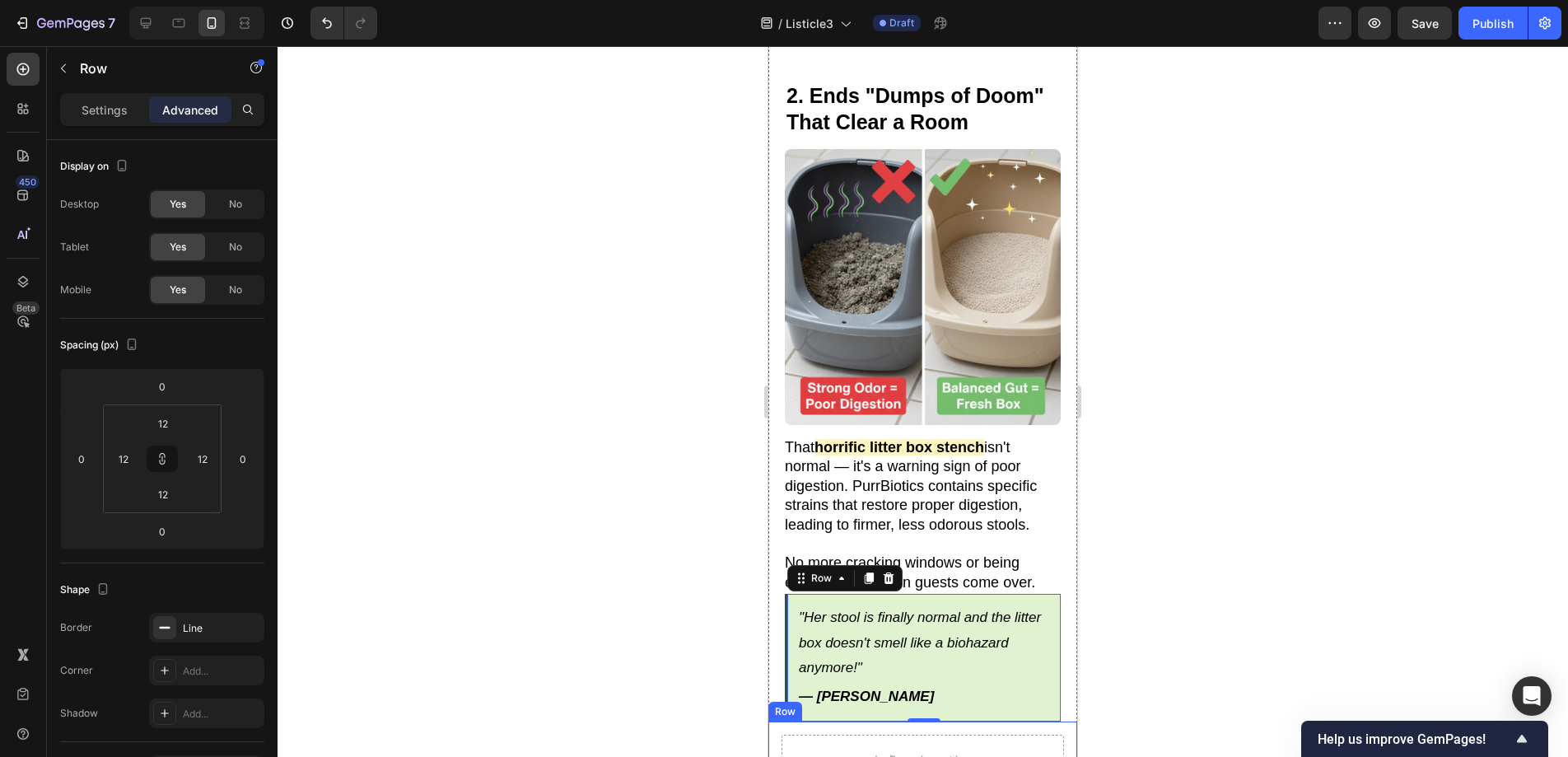
click at [780, 722] on div "Drop element here Row" at bounding box center [922, 759] width 309 height 76
drag, startPoint x: 874, startPoint y: 677, endPoint x: 888, endPoint y: 669, distance: 16.1
click at [874, 699] on icon at bounding box center [869, 705] width 13 height 13
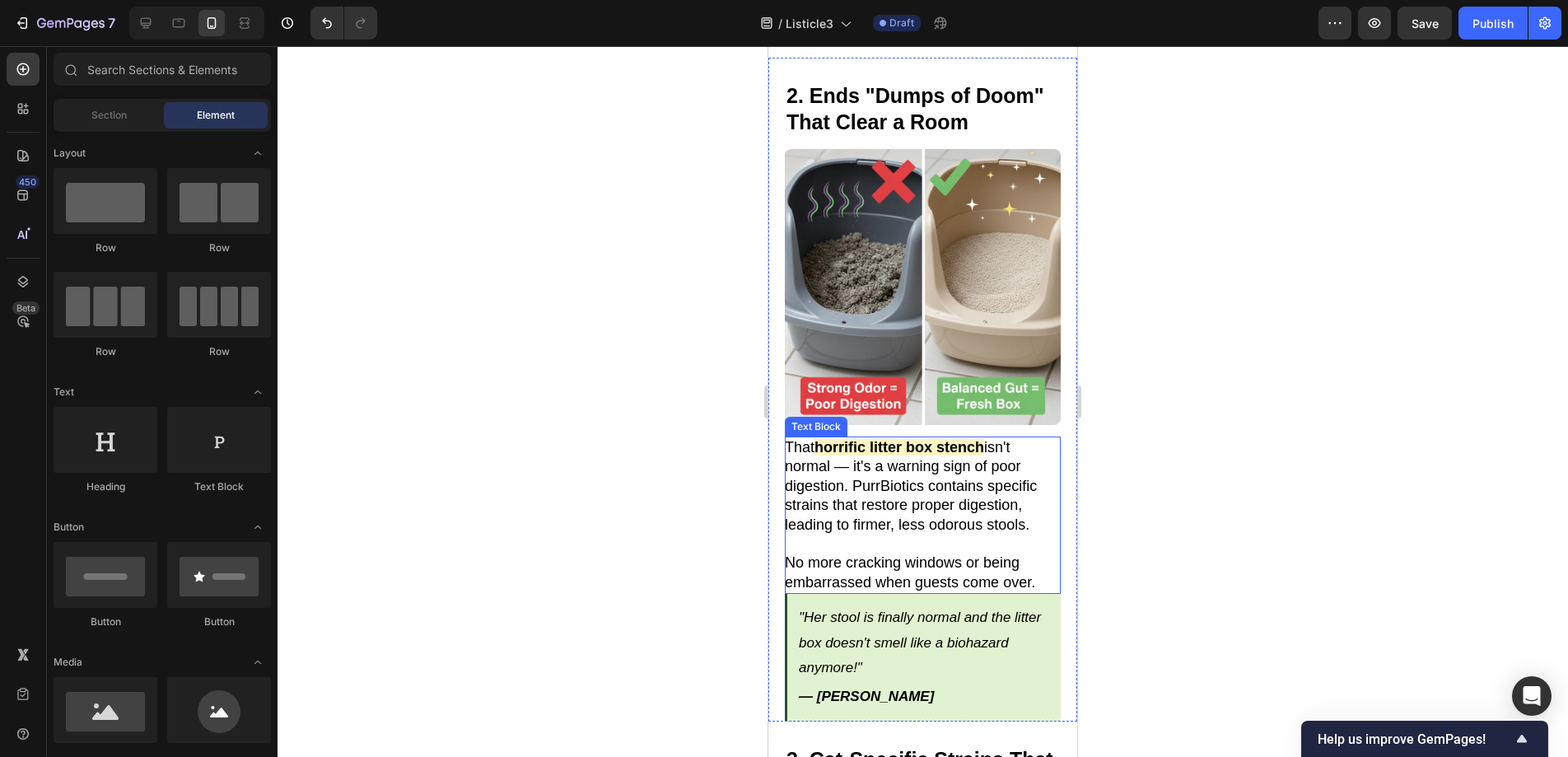
click at [1006, 563] on p "No more cracking windows or being embarrassed when guests come over." at bounding box center [921, 572] width 274 height 39
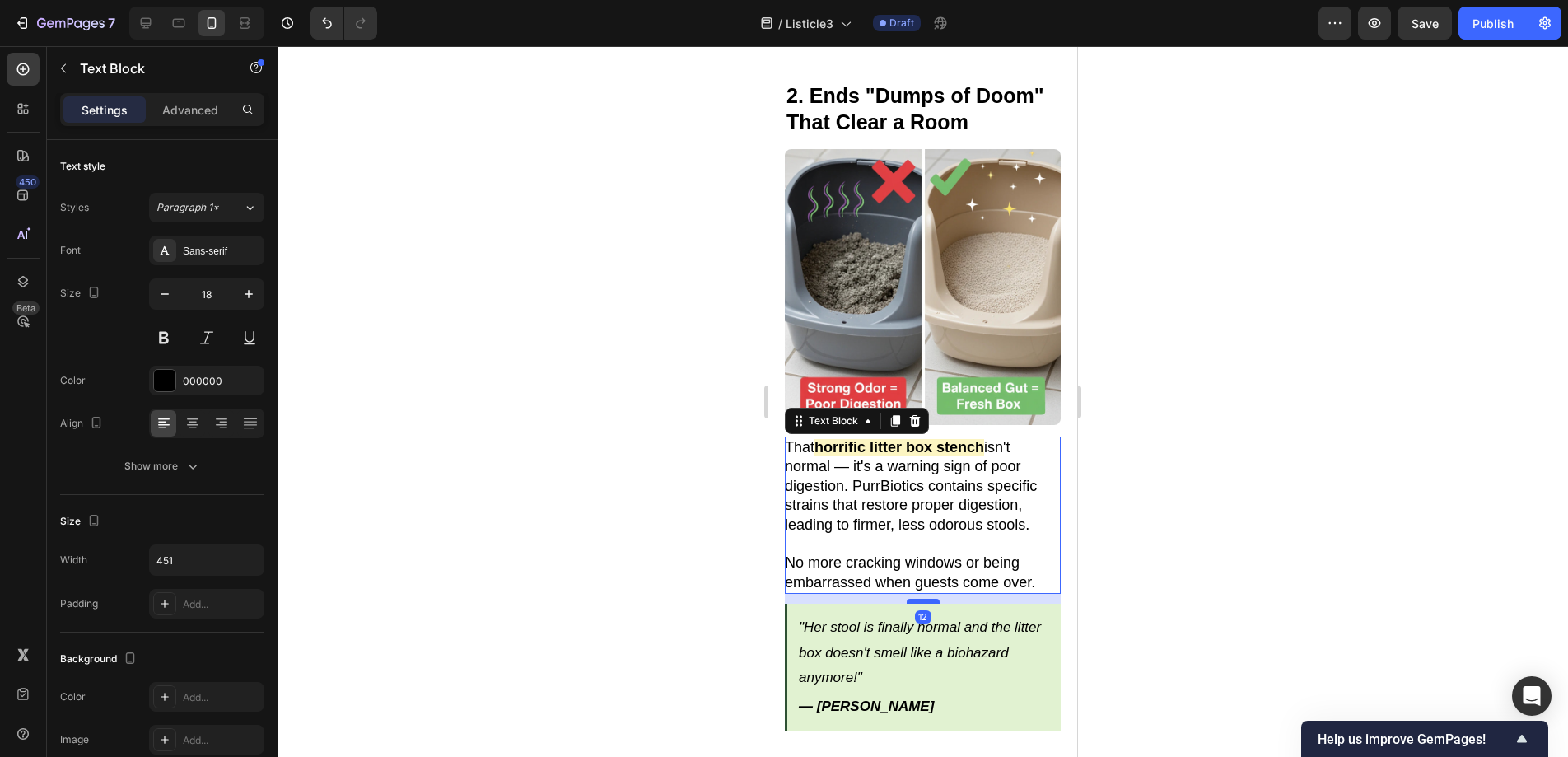
drag, startPoint x: 928, startPoint y: 571, endPoint x: 1973, endPoint y: 620, distance: 1046.1
click at [928, 599] on div at bounding box center [922, 601] width 33 height 5
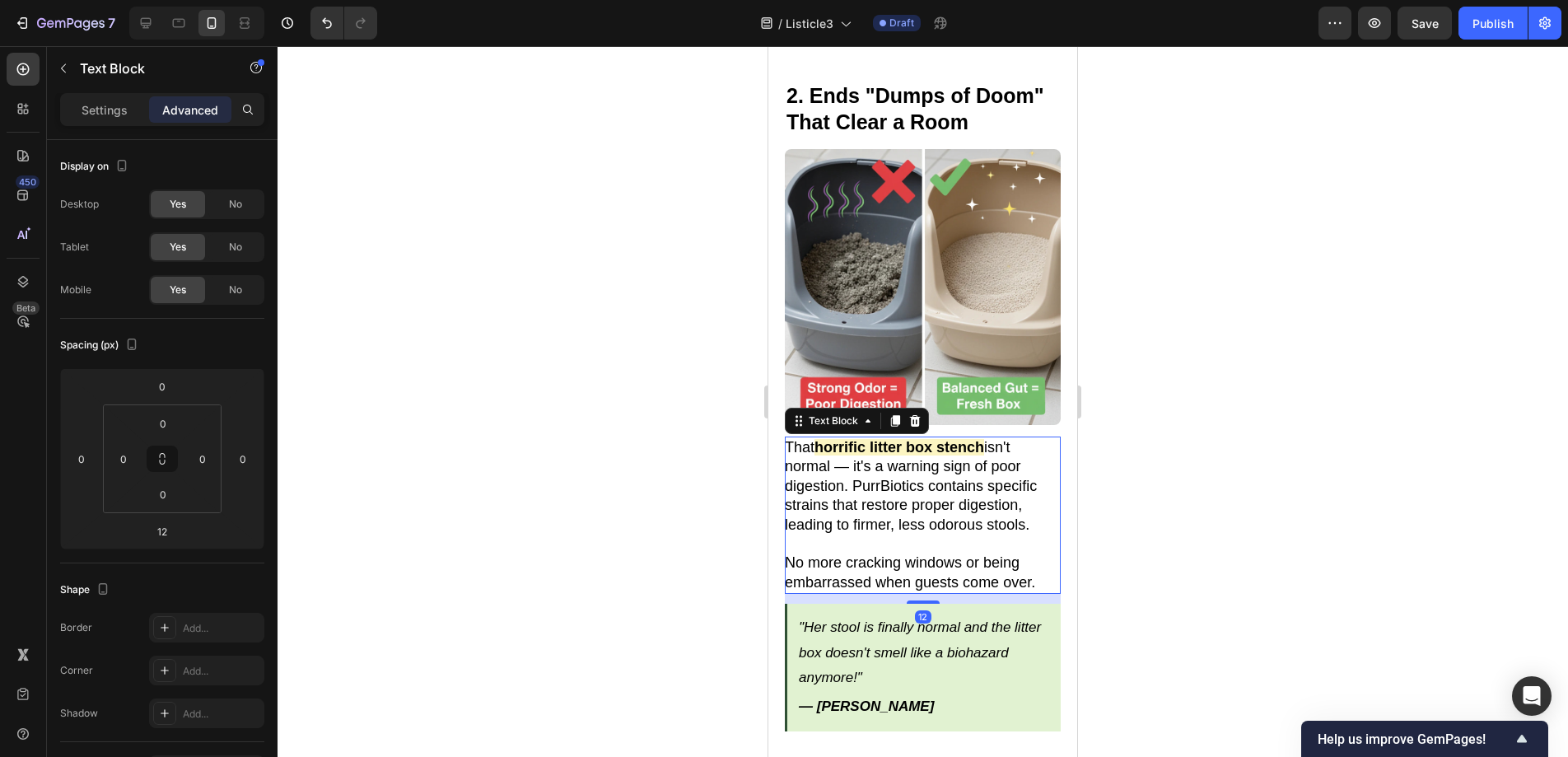
click at [1218, 573] on div at bounding box center [922, 400] width 1290 height 710
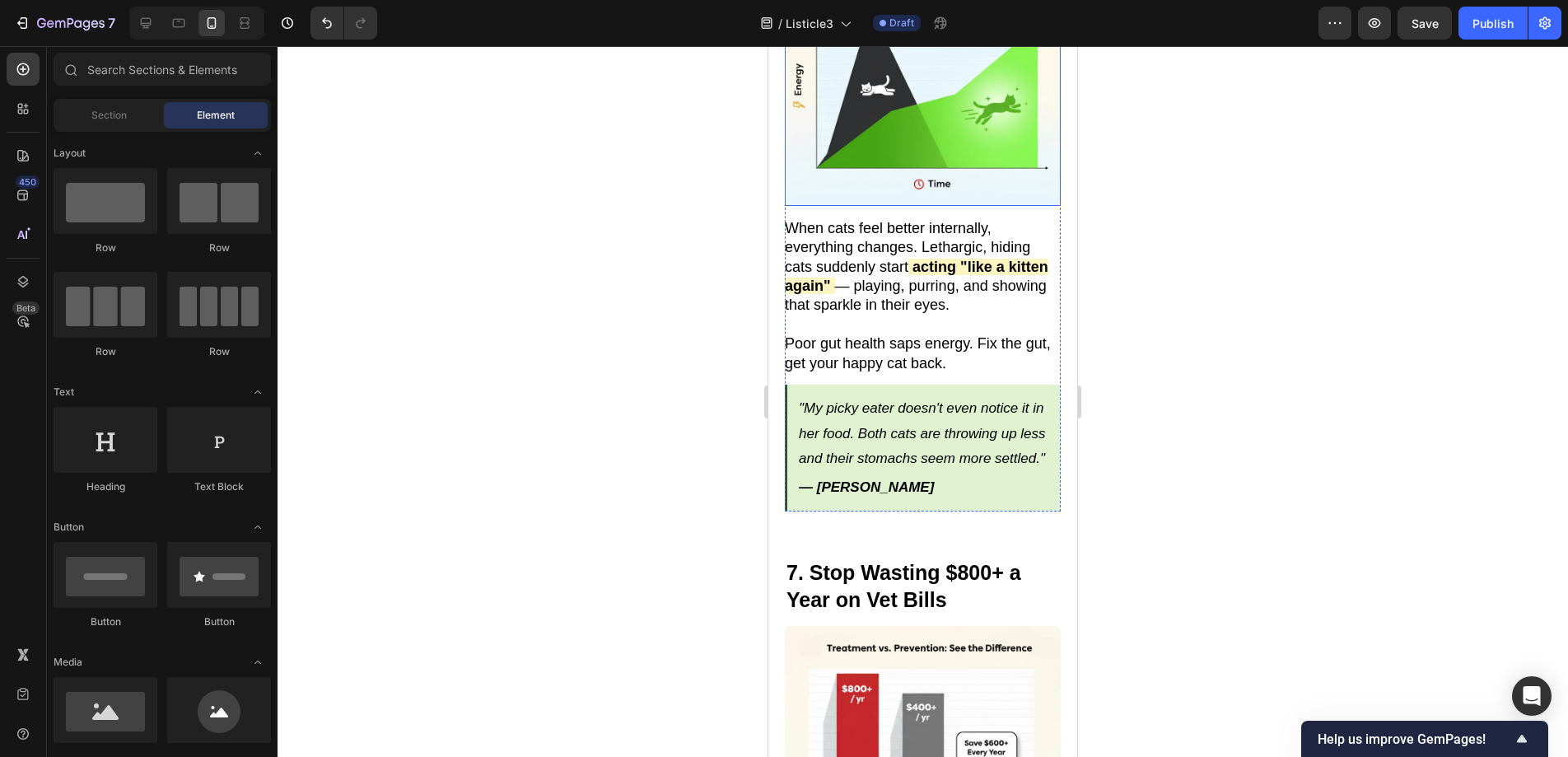
scroll to position [4511, 0]
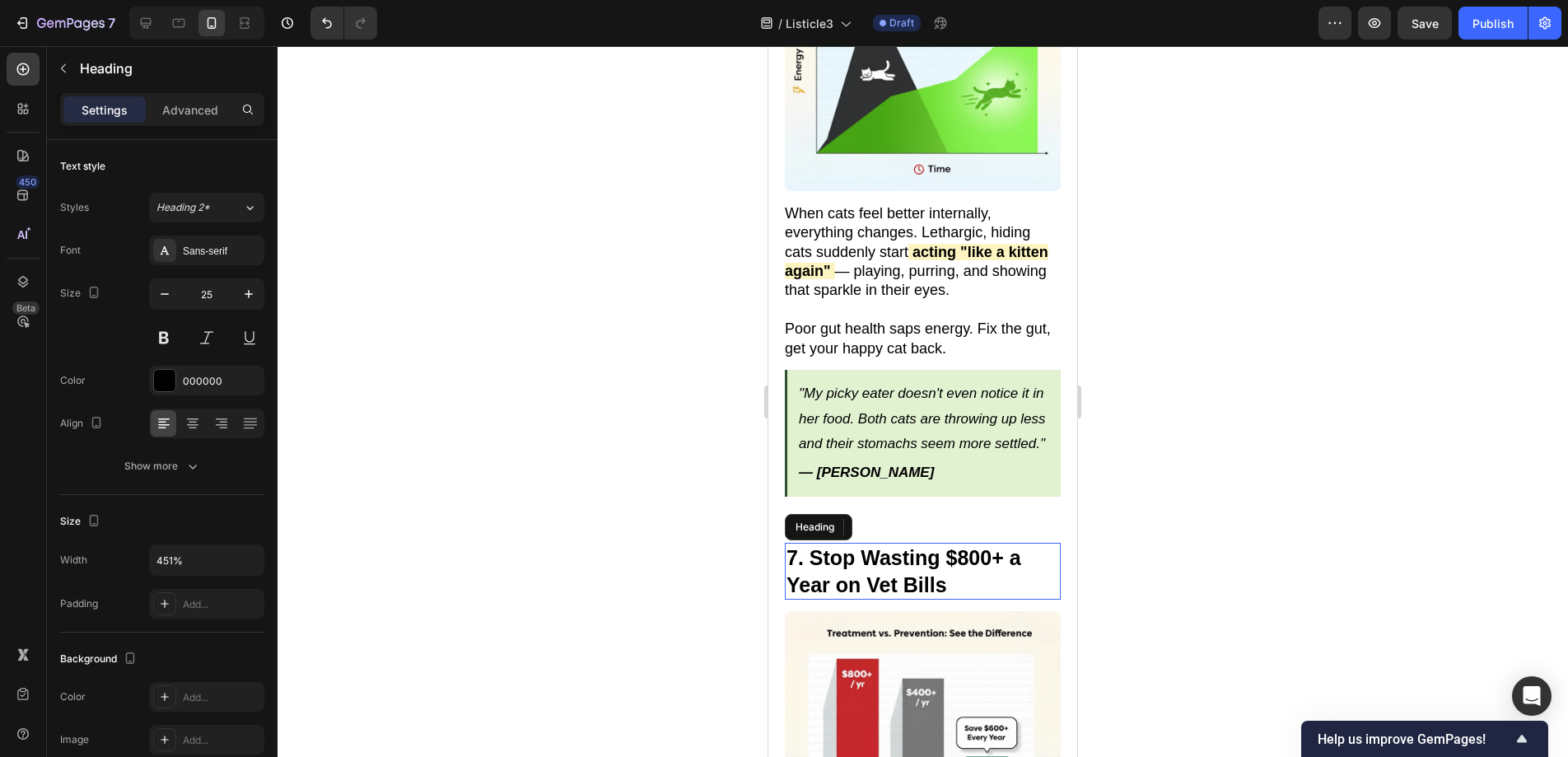
click at [958, 571] on h2 "7. Stop Wasting $800+ a Year on Vet Bills" at bounding box center [922, 571] width 276 height 57
click at [958, 565] on h2 "7. Stop Wasting $800+ a Year on Vet Bills" at bounding box center [922, 571] width 276 height 57
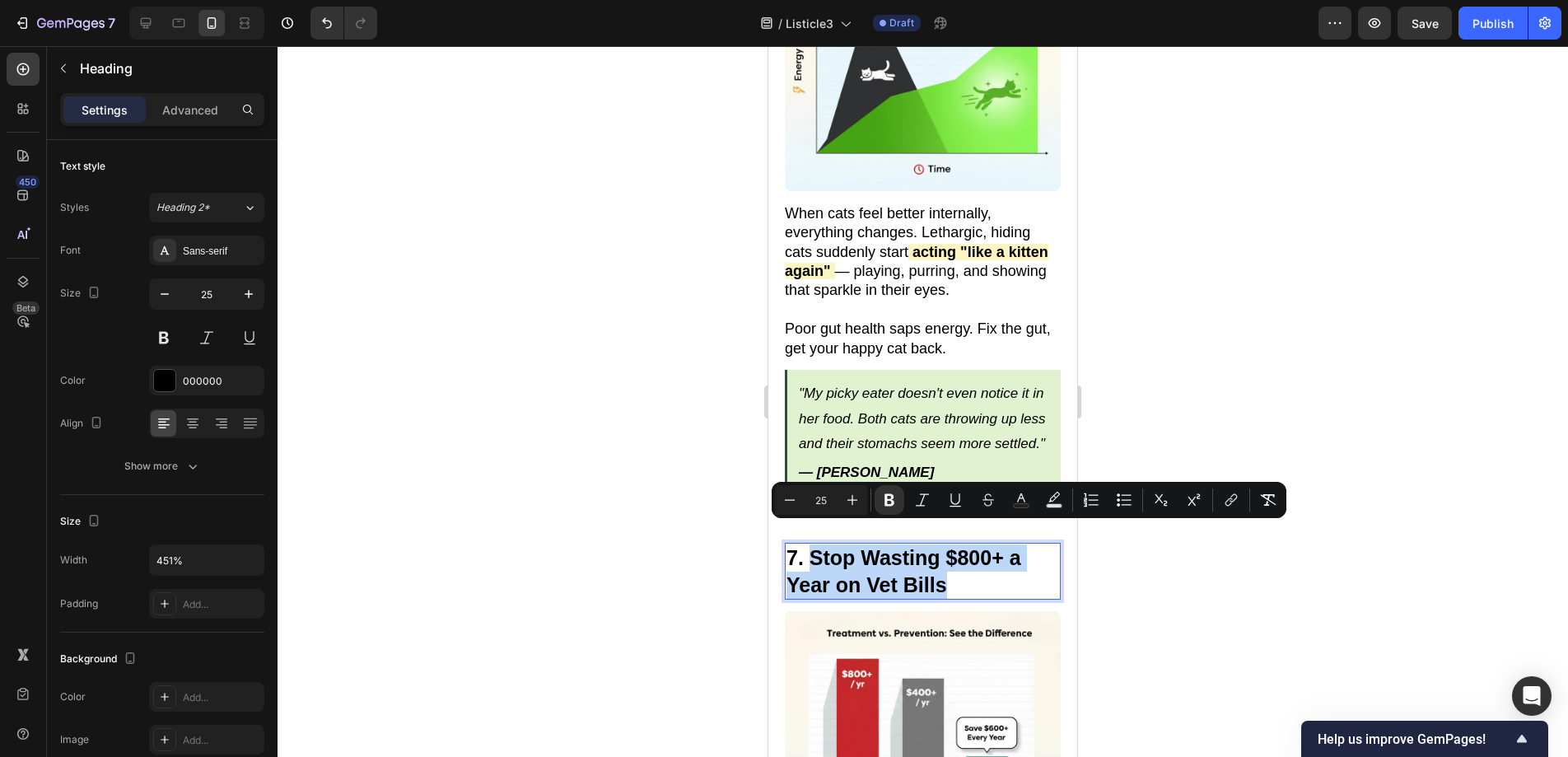
drag, startPoint x: 853, startPoint y: 545, endPoint x: 811, endPoint y: 536, distance: 43.0
click at [811, 544] on p "7. Stop Wasting $800+ a Year on Vet Bills" at bounding box center [922, 571] width 273 height 54
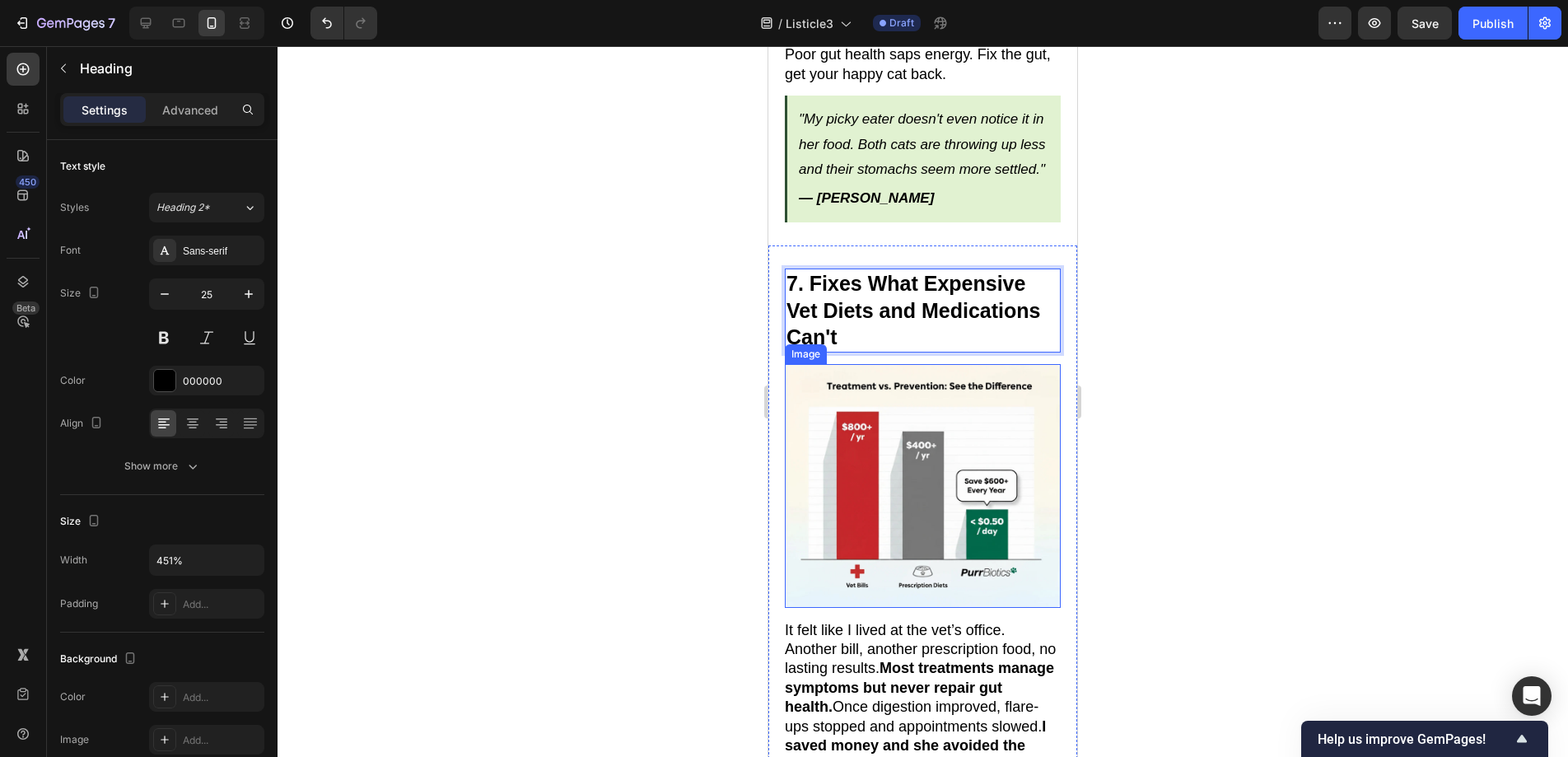
scroll to position [4845, 0]
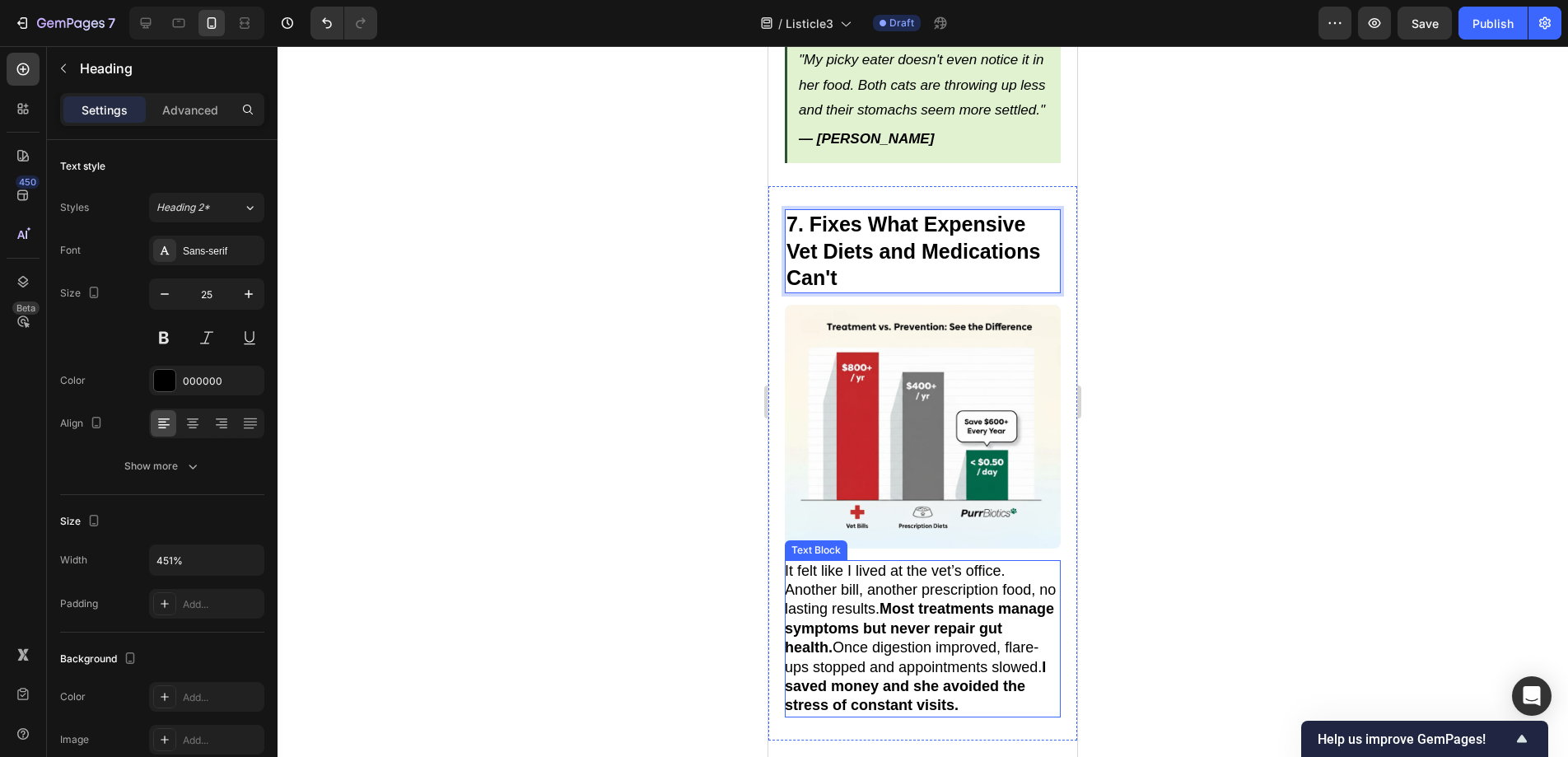
click at [876, 566] on p "It felt like I lived at the vet’s office. Another bill, another prescription fo…" at bounding box center [921, 638] width 274 height 154
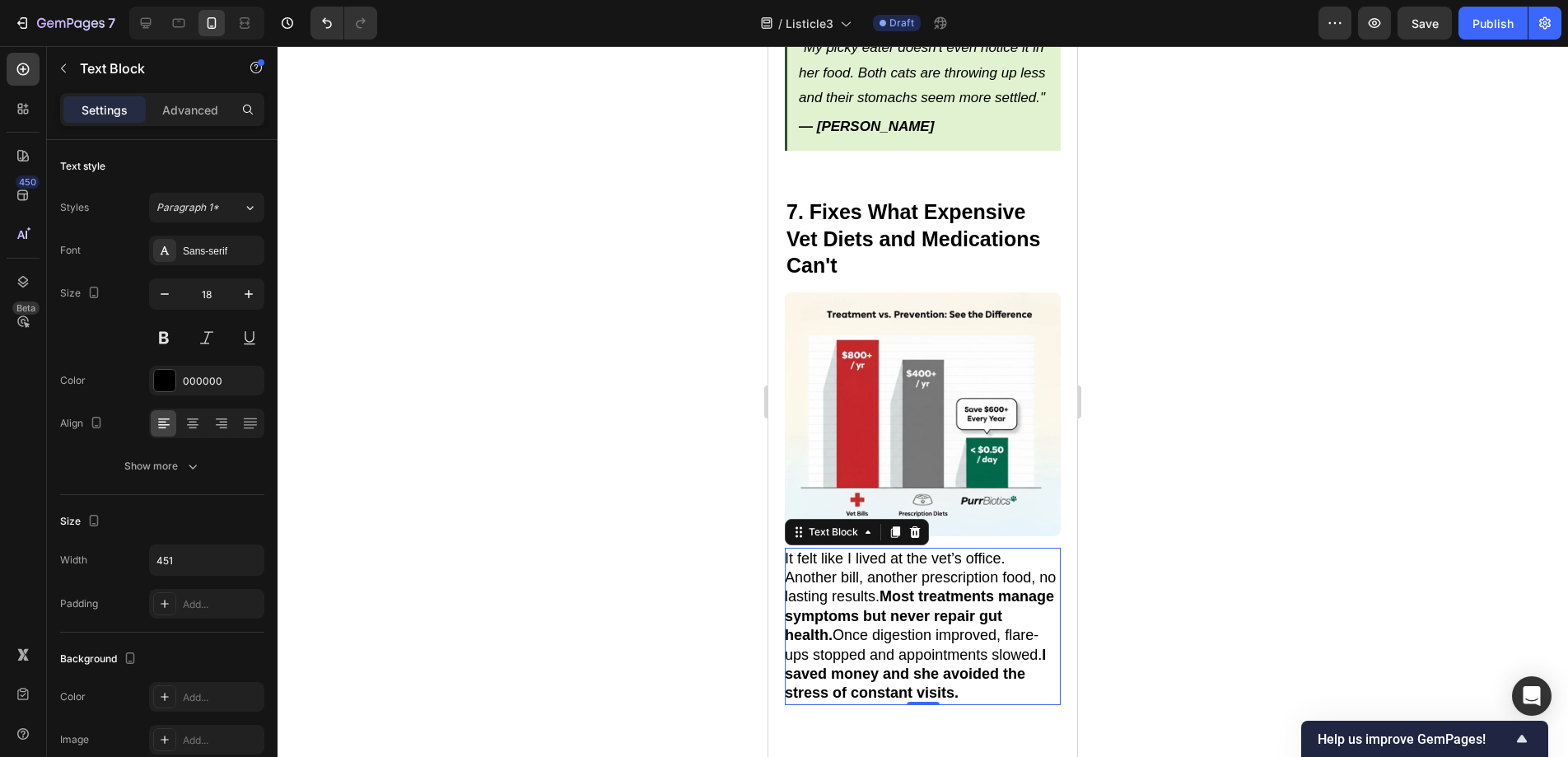
scroll to position [4861, 0]
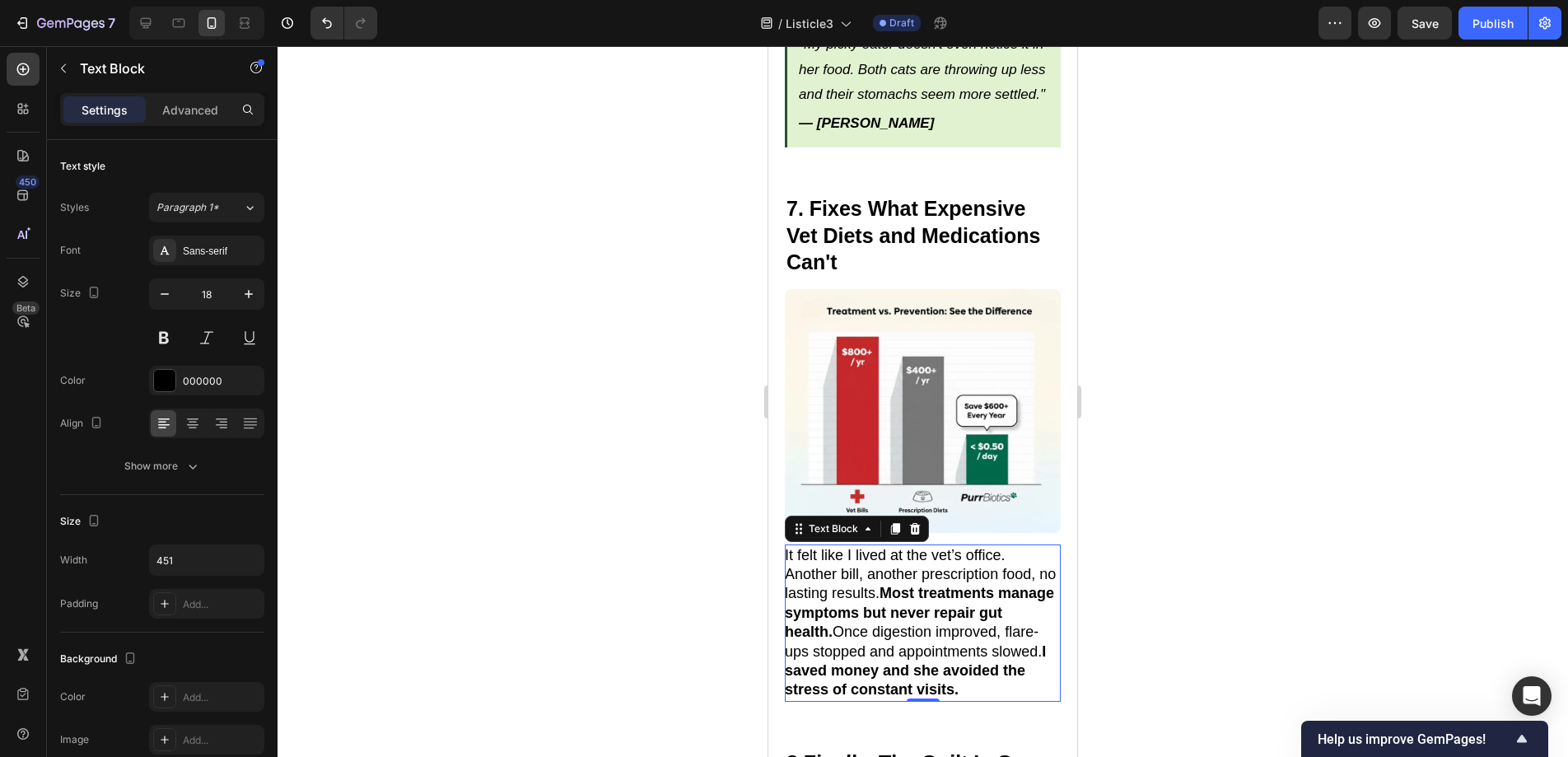
click at [1046, 658] on p "It felt like I lived at the vet’s office. Another bill, another prescription fo…" at bounding box center [921, 623] width 274 height 154
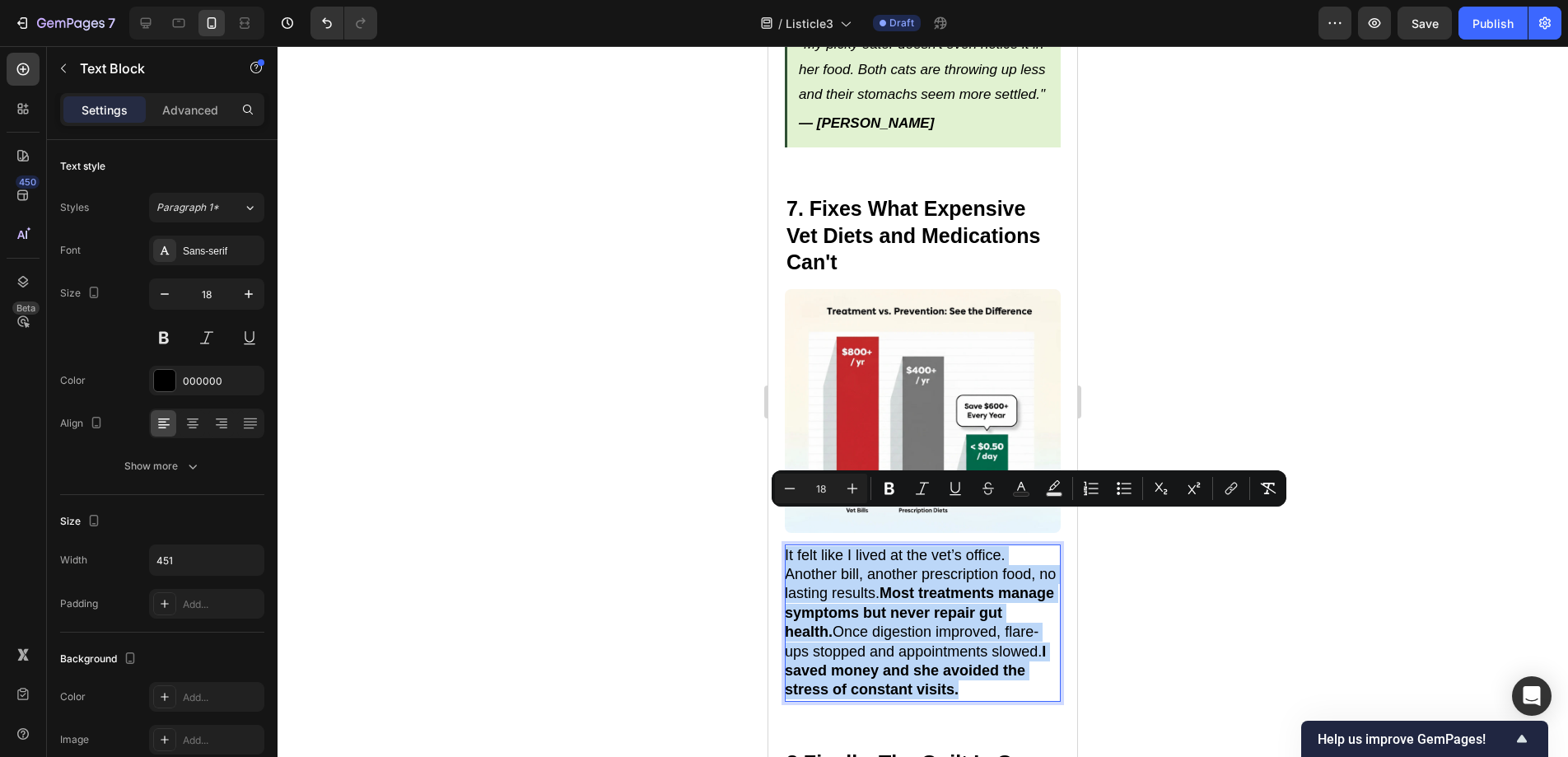
drag, startPoint x: 1046, startPoint y: 658, endPoint x: 757, endPoint y: 522, distance: 319.4
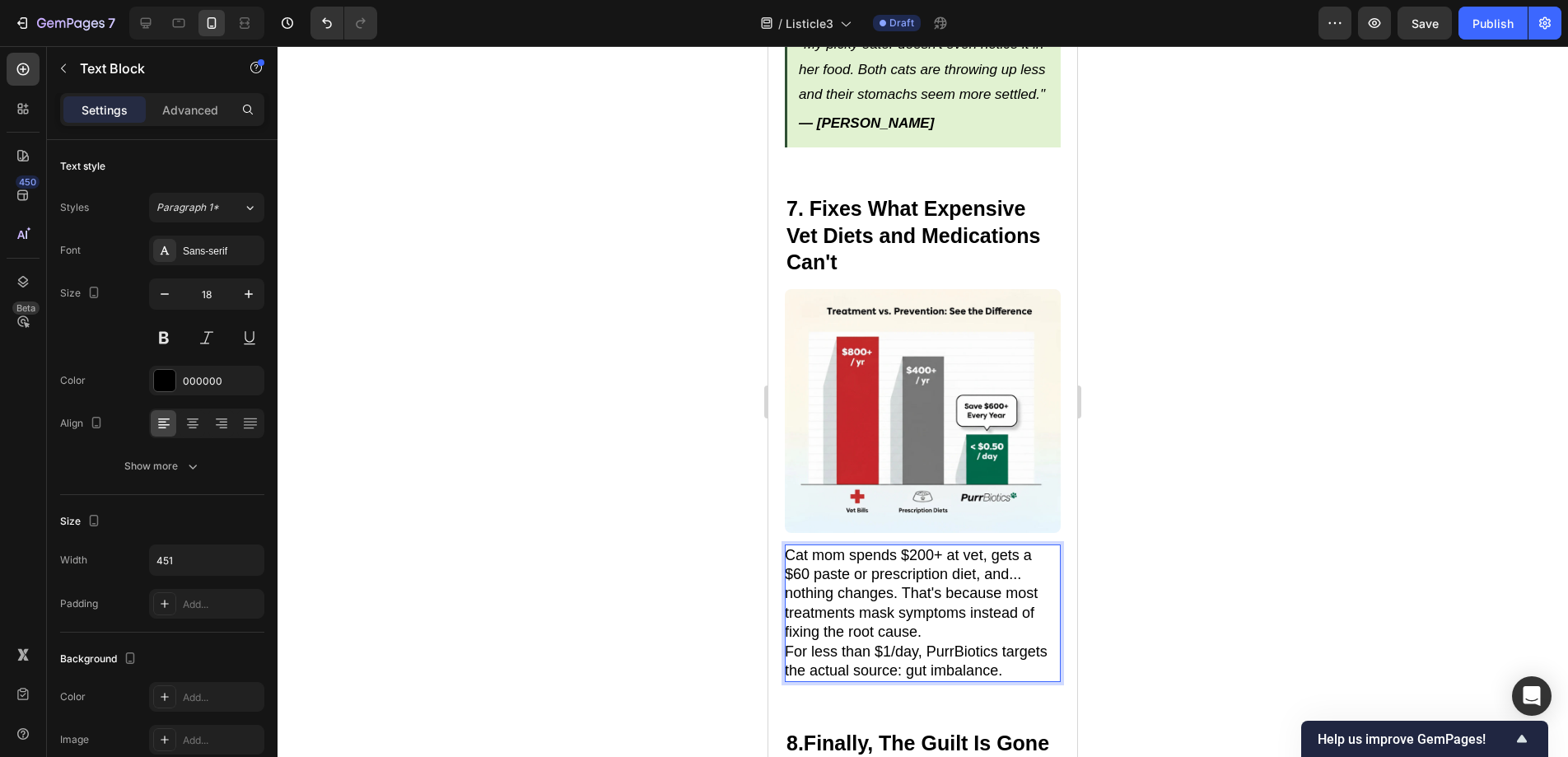
click at [928, 596] on p "Cat mom spends $200+ at vet, gets a $60 paste or prescription diet, and... noth…" at bounding box center [921, 594] width 274 height 97
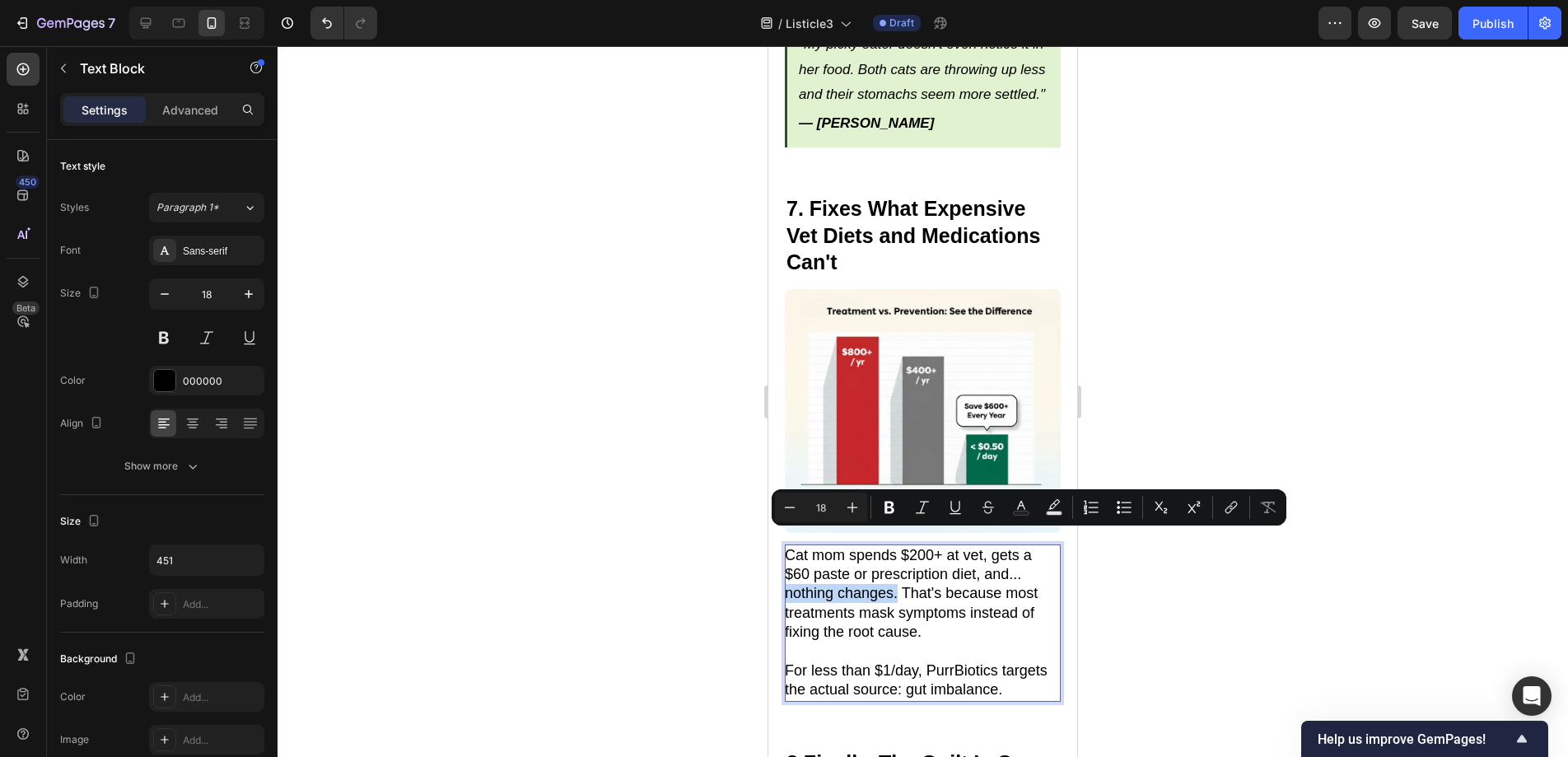
drag, startPoint x: 897, startPoint y: 559, endPoint x: 786, endPoint y: 554, distance: 111.1
click at [786, 554] on p "Cat mom spends $200+ at vet, gets a $60 paste or prescription diet, and... noth…" at bounding box center [921, 594] width 274 height 97
click at [890, 507] on icon "Editor contextual toolbar" at bounding box center [890, 507] width 10 height 12
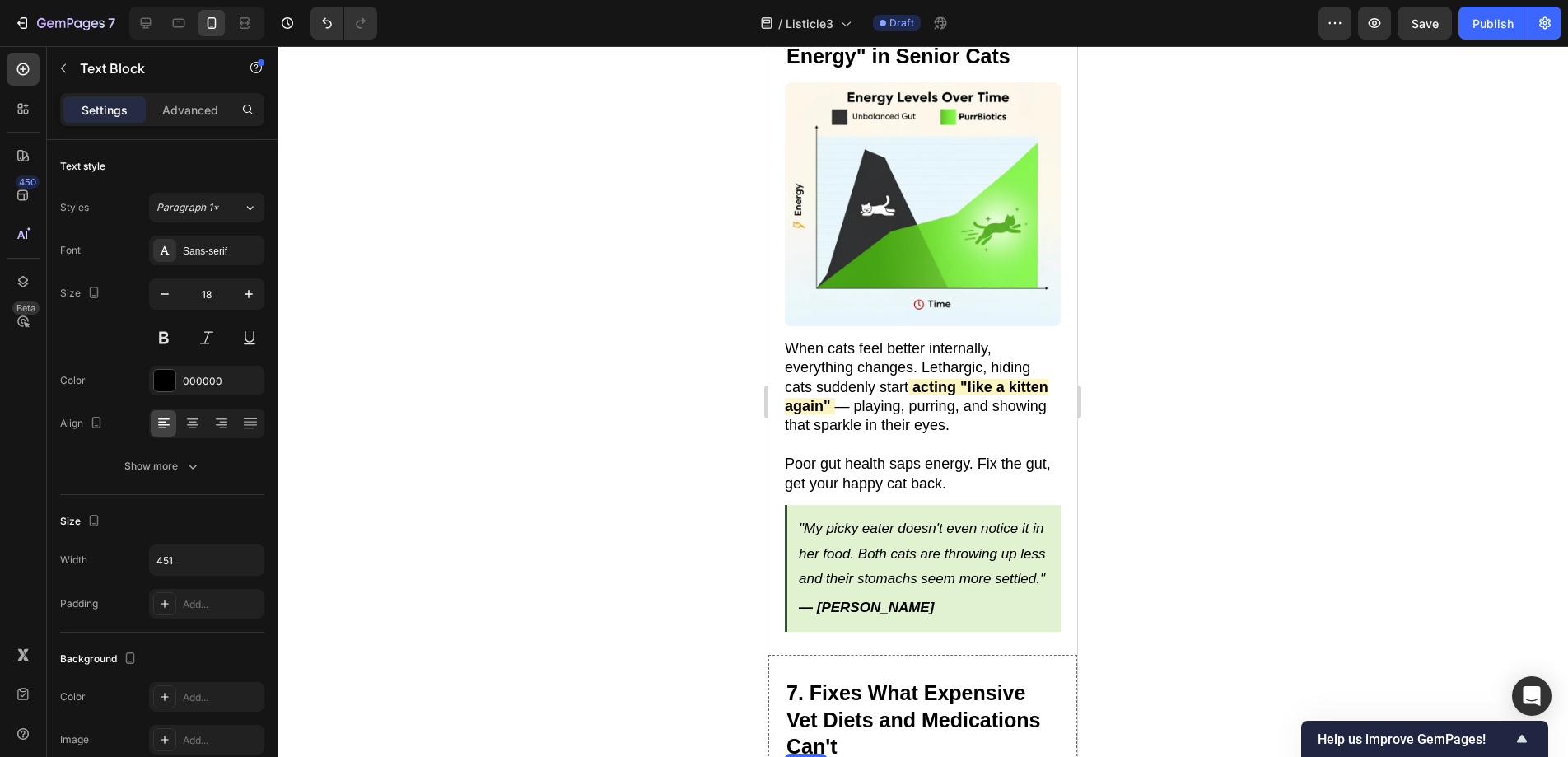
scroll to position [4386, 0]
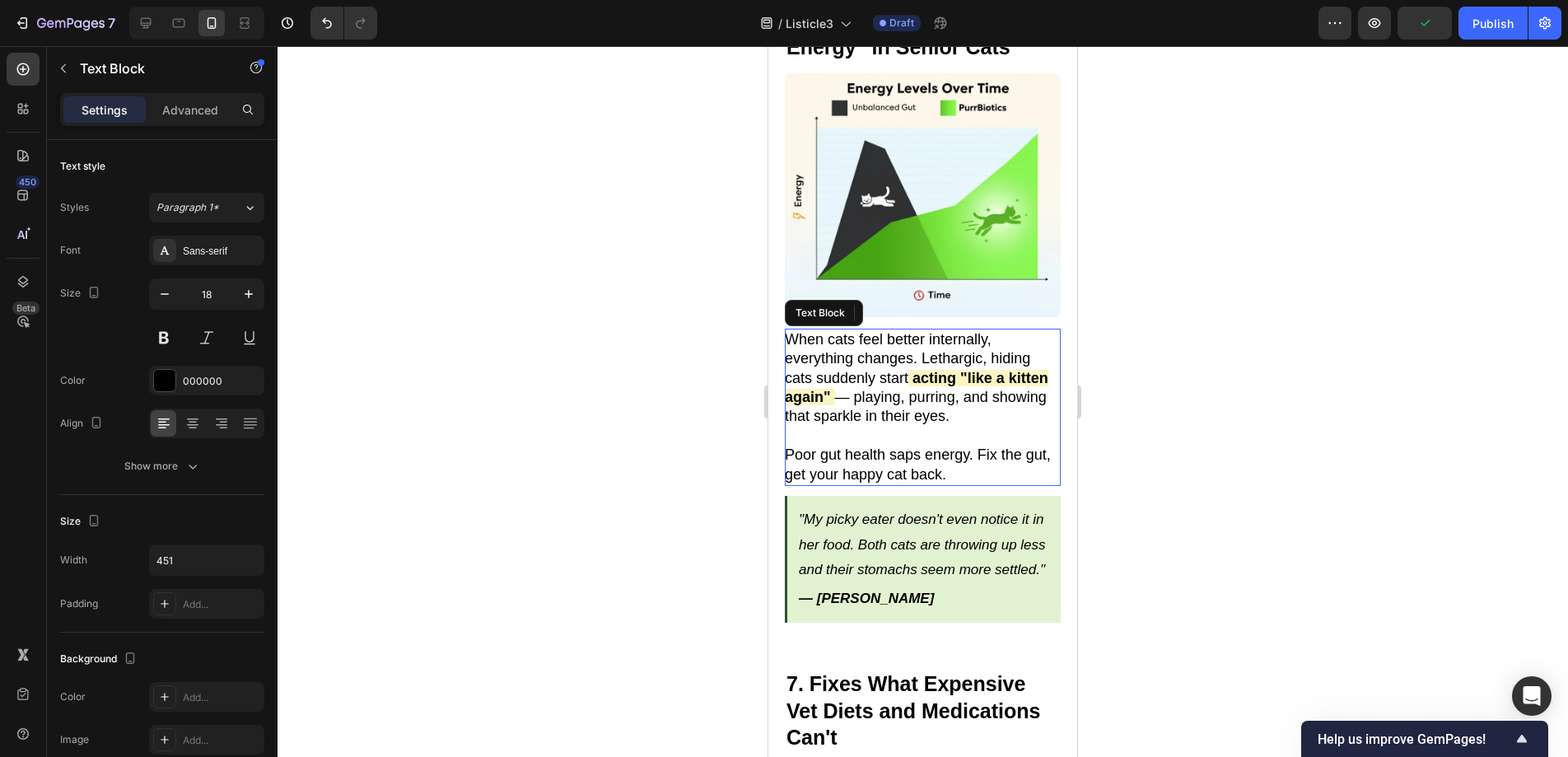
click at [934, 370] on strong "acting "like a kitten again"" at bounding box center [916, 387] width 264 height 36
drag, startPoint x: 930, startPoint y: 337, endPoint x: 984, endPoint y: 338, distance: 54.0
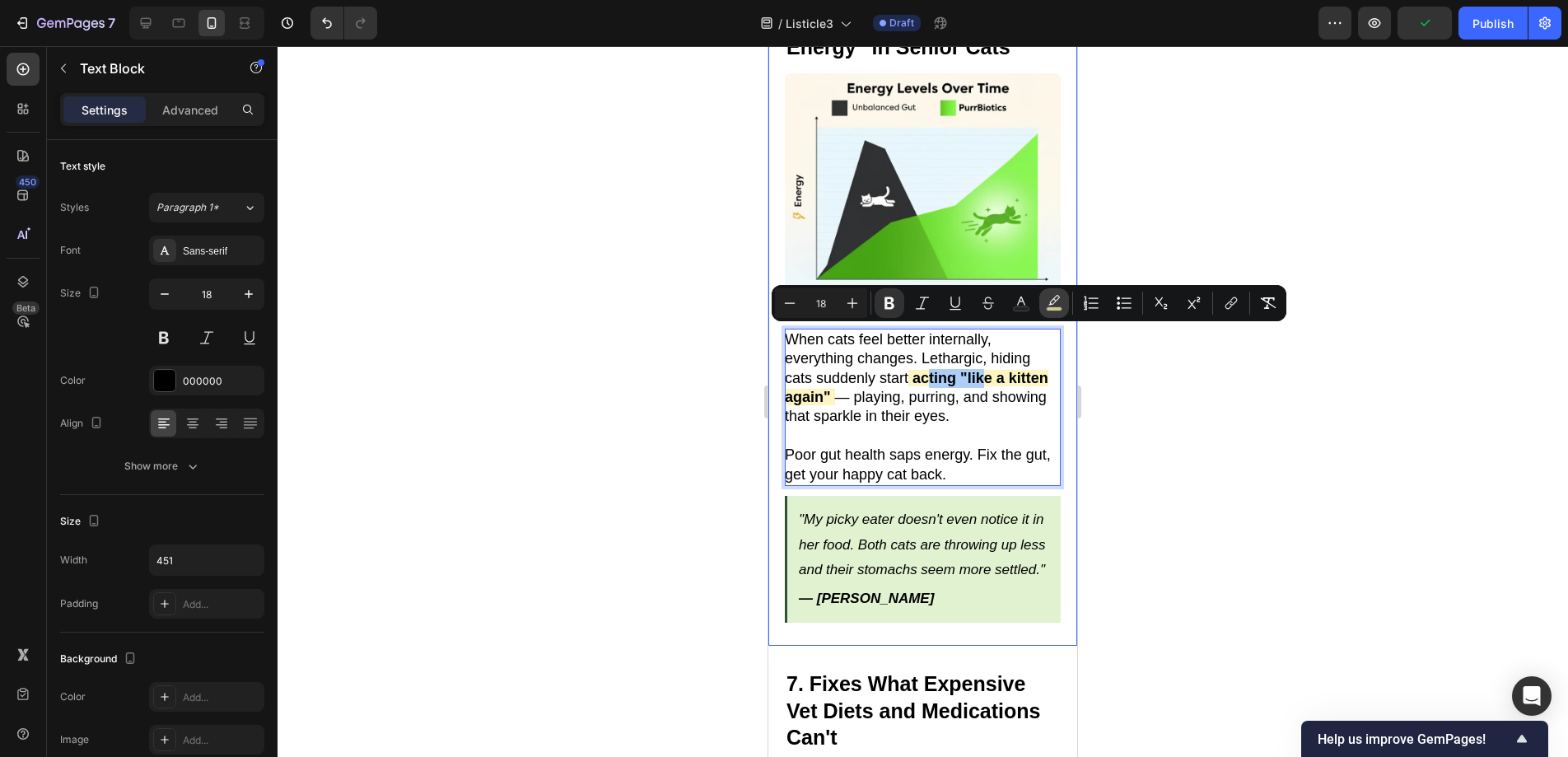
click at [1046, 306] on icon "Editor contextual toolbar" at bounding box center [1054, 303] width 17 height 17
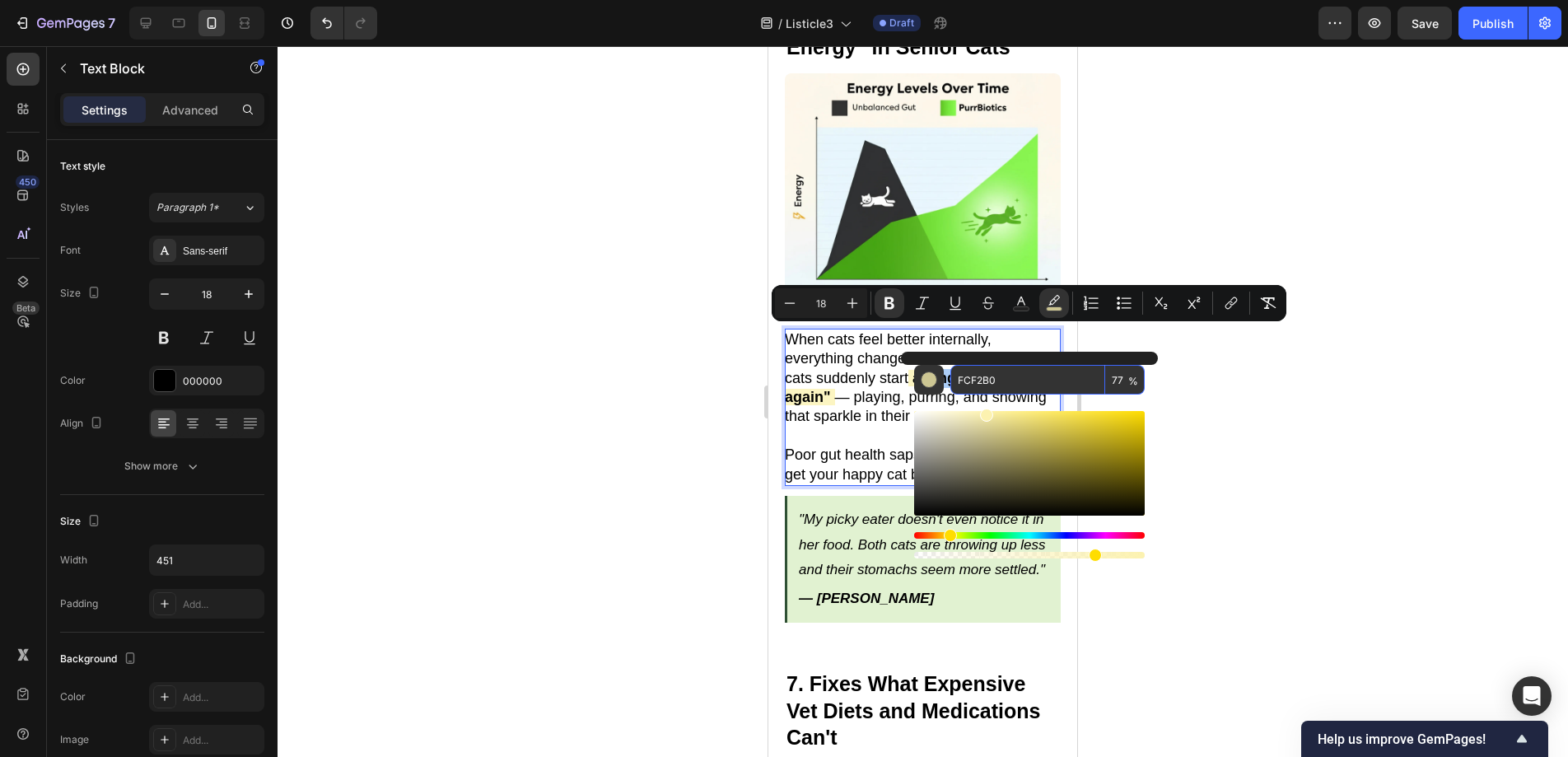
click at [1004, 378] on input "FCF2B0" at bounding box center [1027, 379] width 154 height 30
click at [1315, 476] on div at bounding box center [922, 400] width 1290 height 710
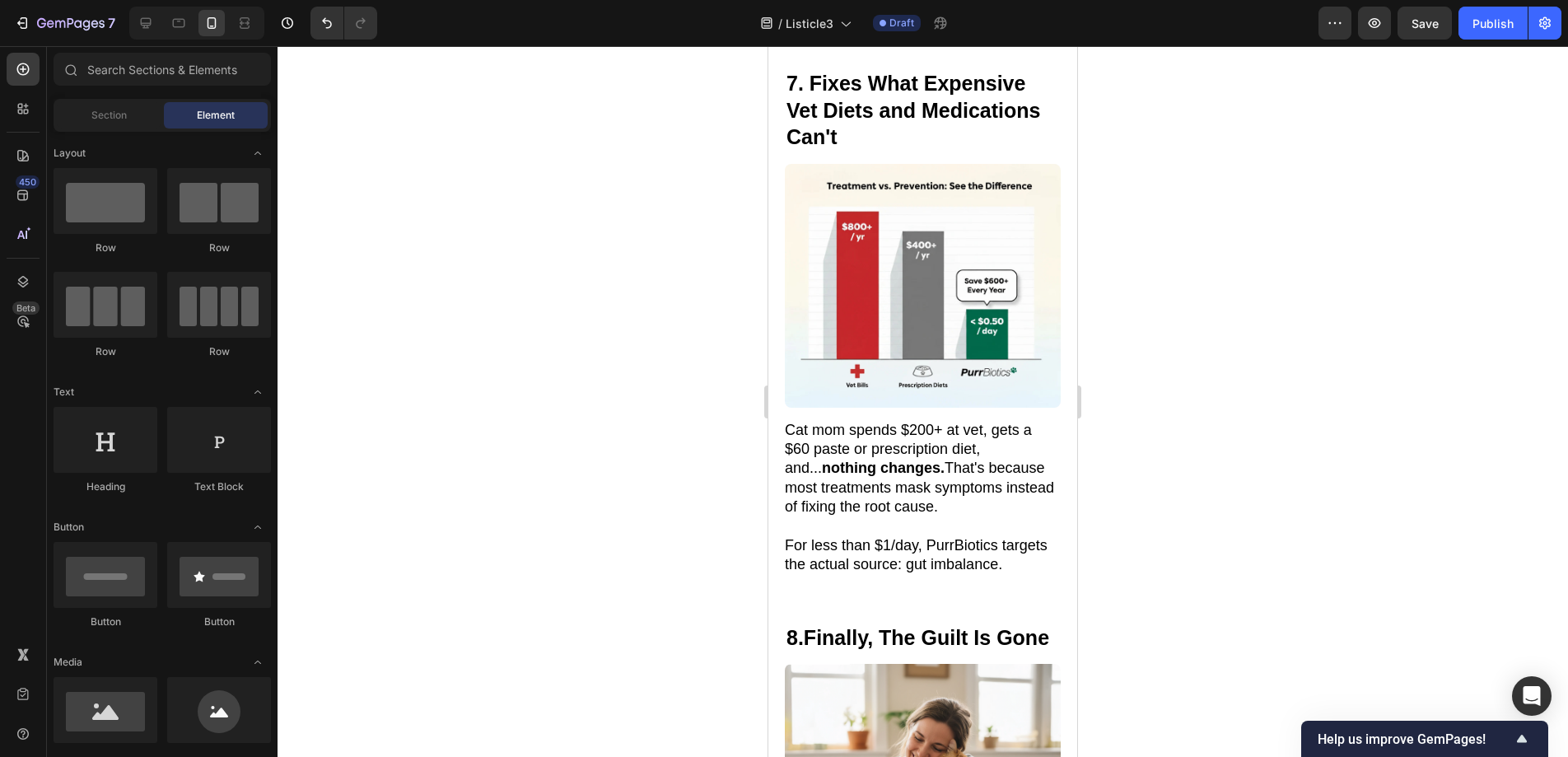
scroll to position [5004, 0]
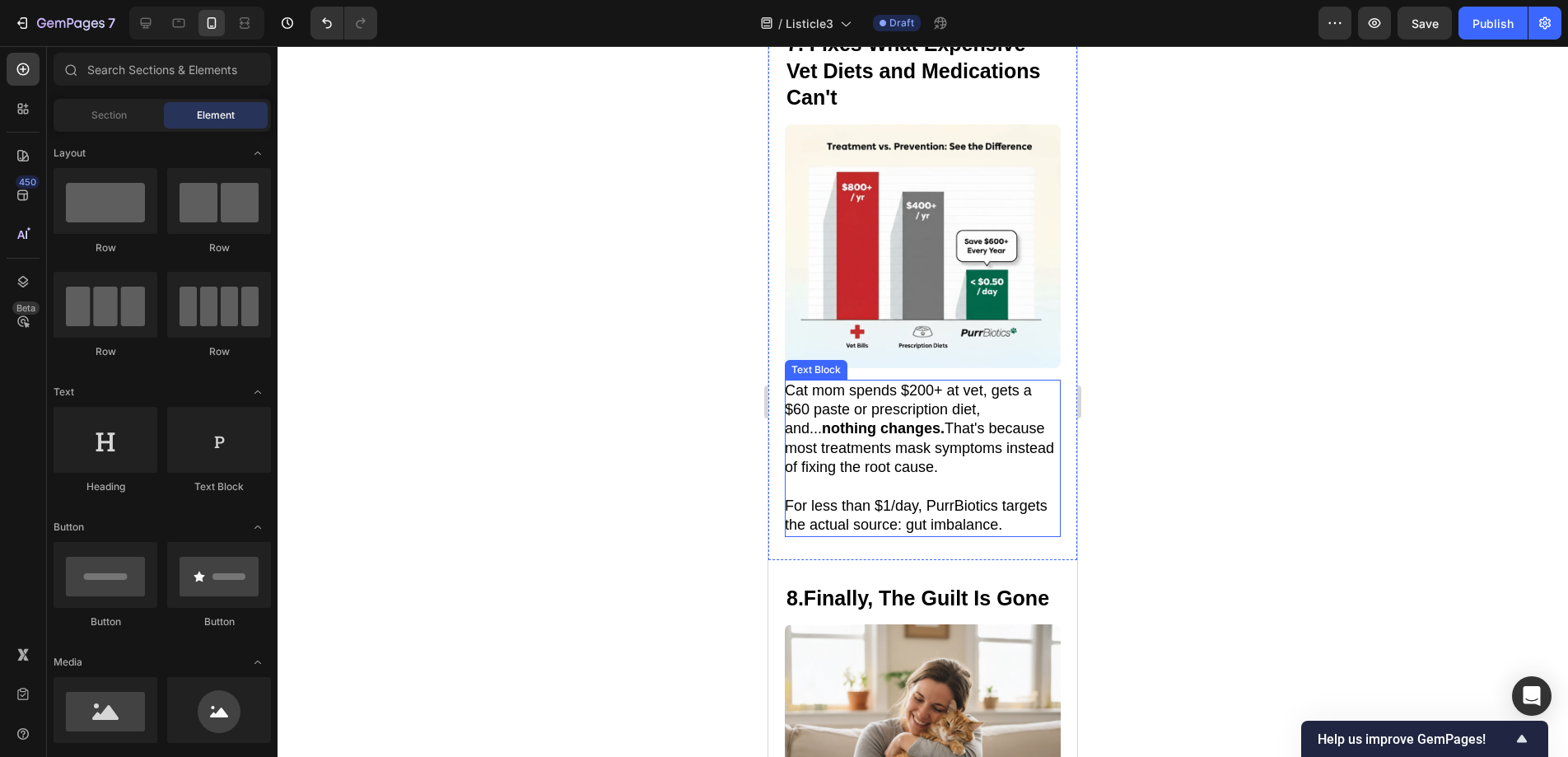
click at [910, 413] on p "Cat mom spends $200+ at vet, gets a $60 paste or prescription diet, and... noth…" at bounding box center [921, 429] width 274 height 97
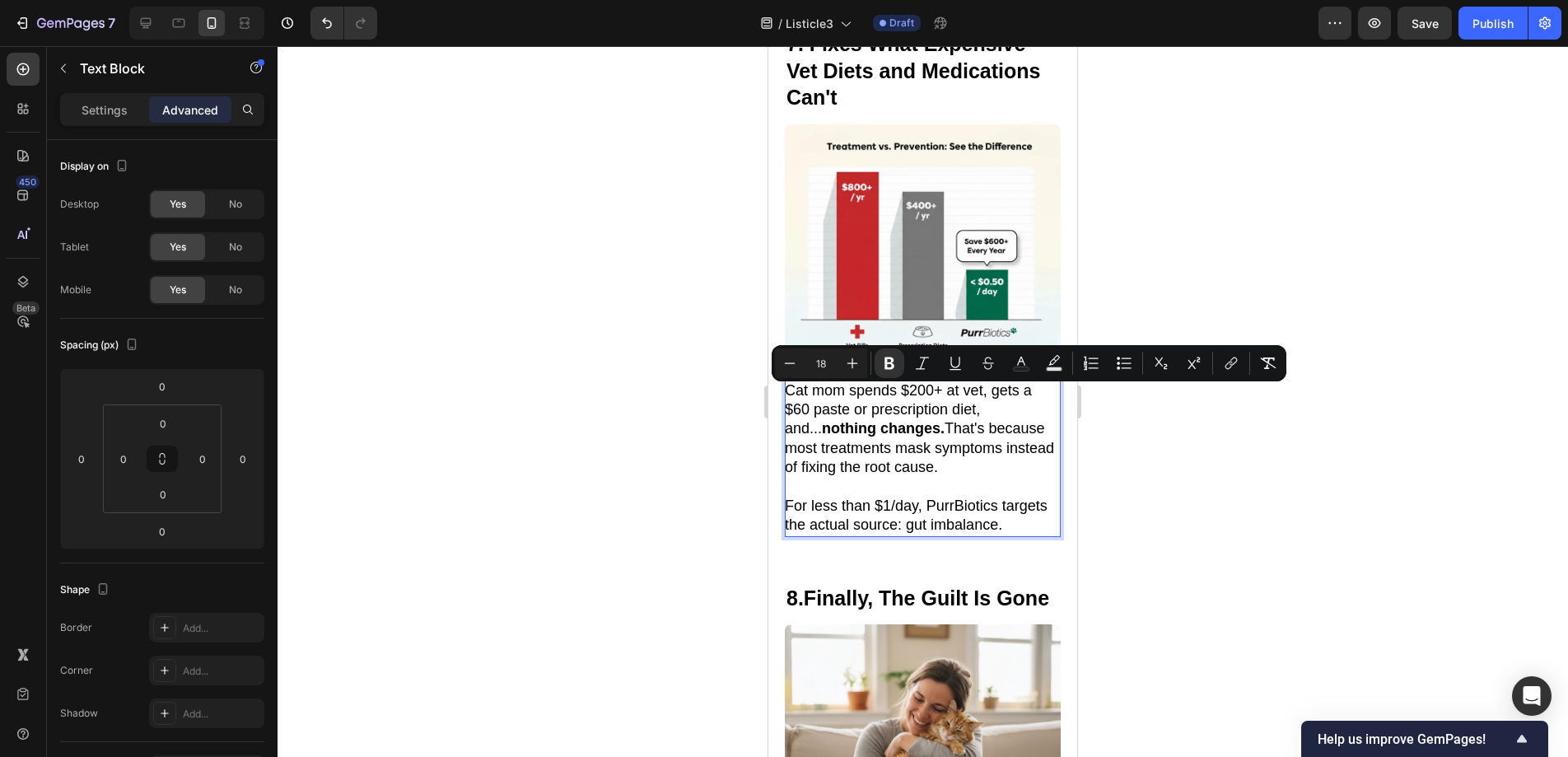
drag, startPoint x: 910, startPoint y: 415, endPoint x: 788, endPoint y: 414, distance: 122.0
click at [1047, 359] on icon "Editor contextual toolbar" at bounding box center [1054, 363] width 17 height 17
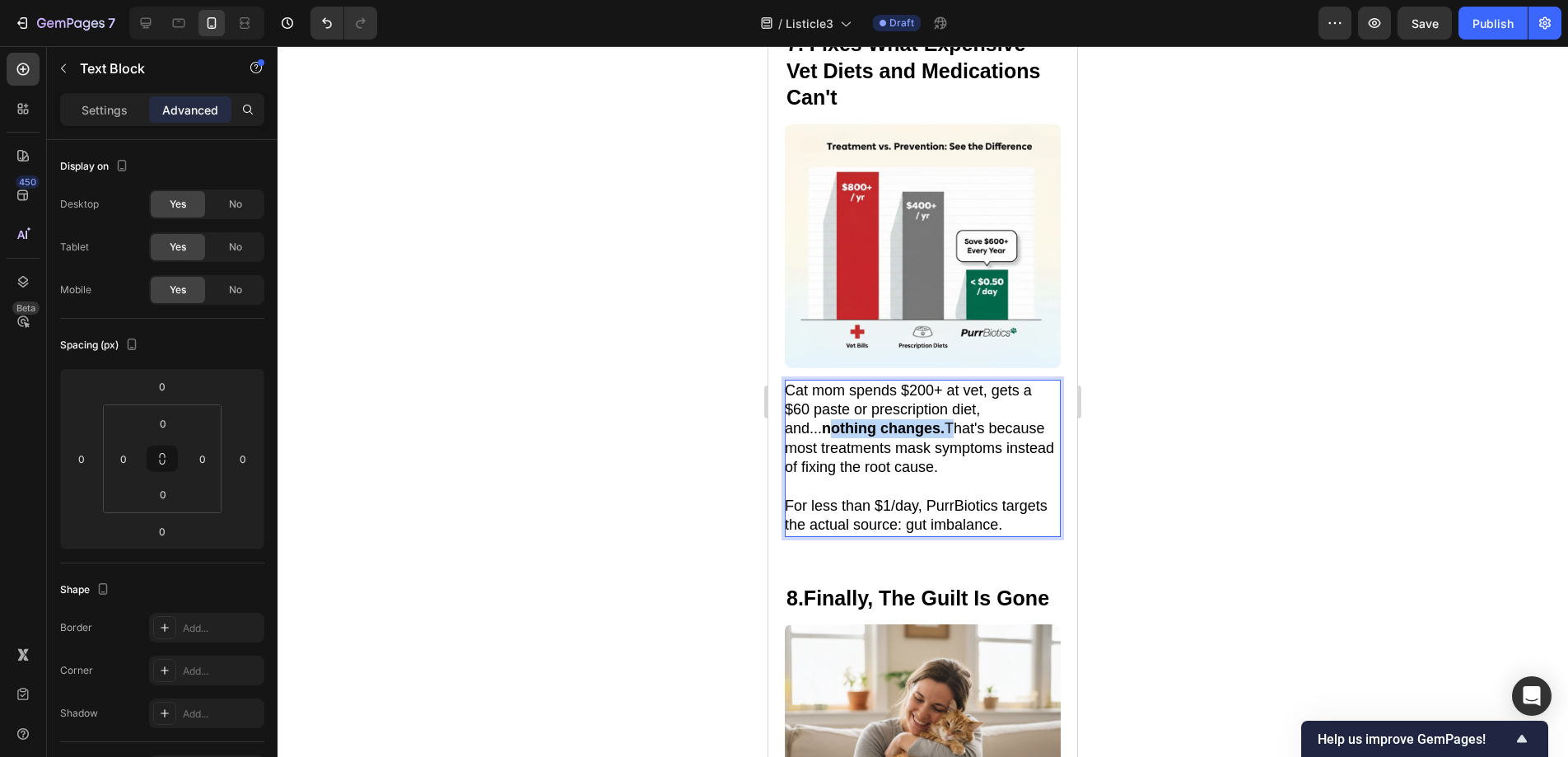
drag, startPoint x: 911, startPoint y: 416, endPoint x: 795, endPoint y: 416, distance: 116.0
click at [795, 416] on p "Cat mom spends $200+ at vet, gets a $60 paste or prescription diet, and... noth…" at bounding box center [921, 429] width 274 height 97
click at [937, 405] on p "Cat mom spends $200+ at vet, gets a $60 paste or prescription diet, and... noth…" at bounding box center [921, 429] width 274 height 97
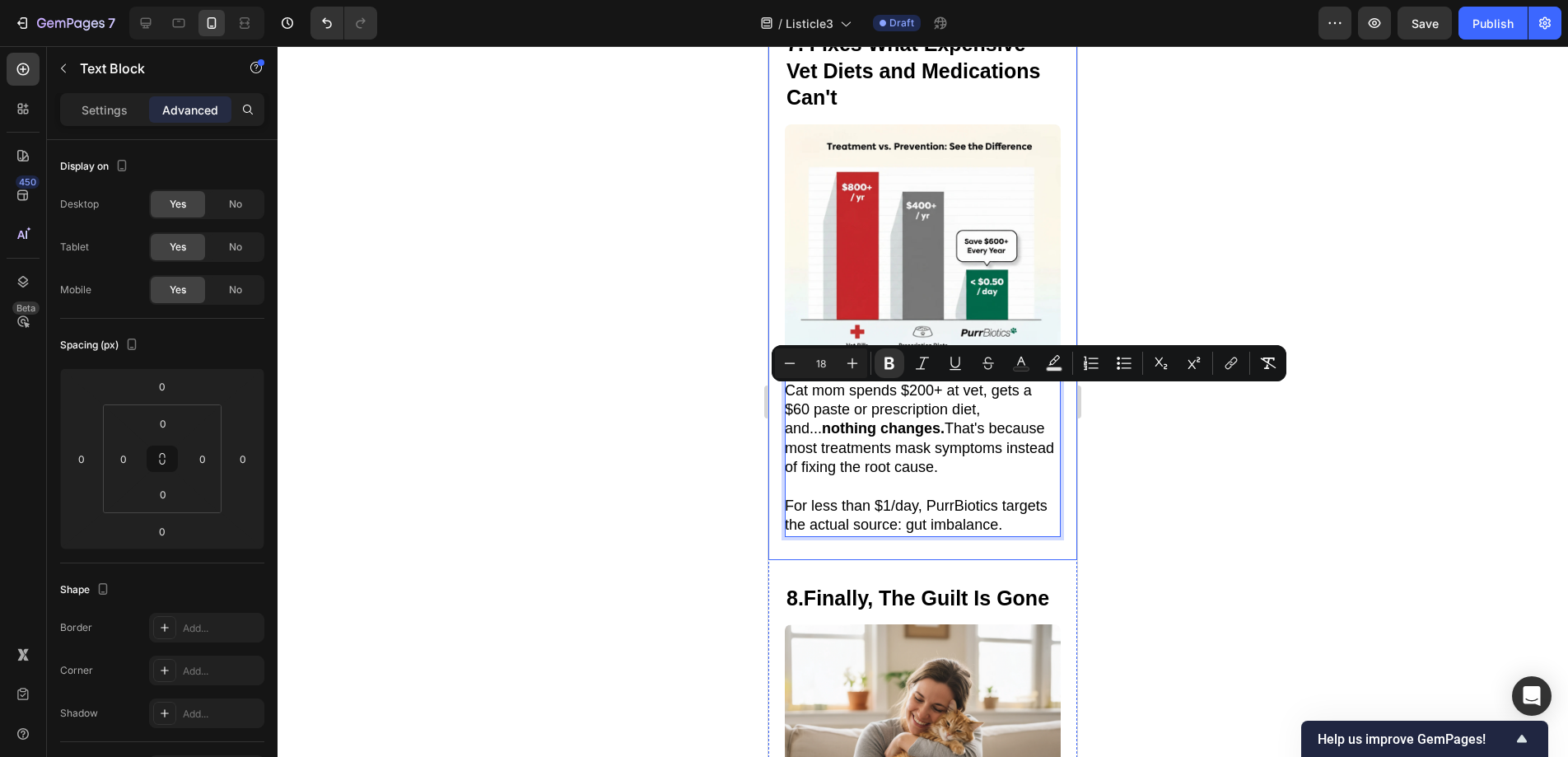
drag, startPoint x: 907, startPoint y: 414, endPoint x: 781, endPoint y: 418, distance: 126.1
click at [781, 418] on div "⁠⁠⁠⁠⁠⁠⁠ 7. Fixes What Expensive Vet Diets and Medications Can't Heading Image 7…" at bounding box center [922, 282] width 309 height 553
click at [1038, 361] on div "Minus 18 Plus Bold Italic Underline Strikethrough Text Color Text Background Co…" at bounding box center [1029, 364] width 508 height 30
click at [1046, 362] on icon "Editor contextual toolbar" at bounding box center [1054, 363] width 17 height 17
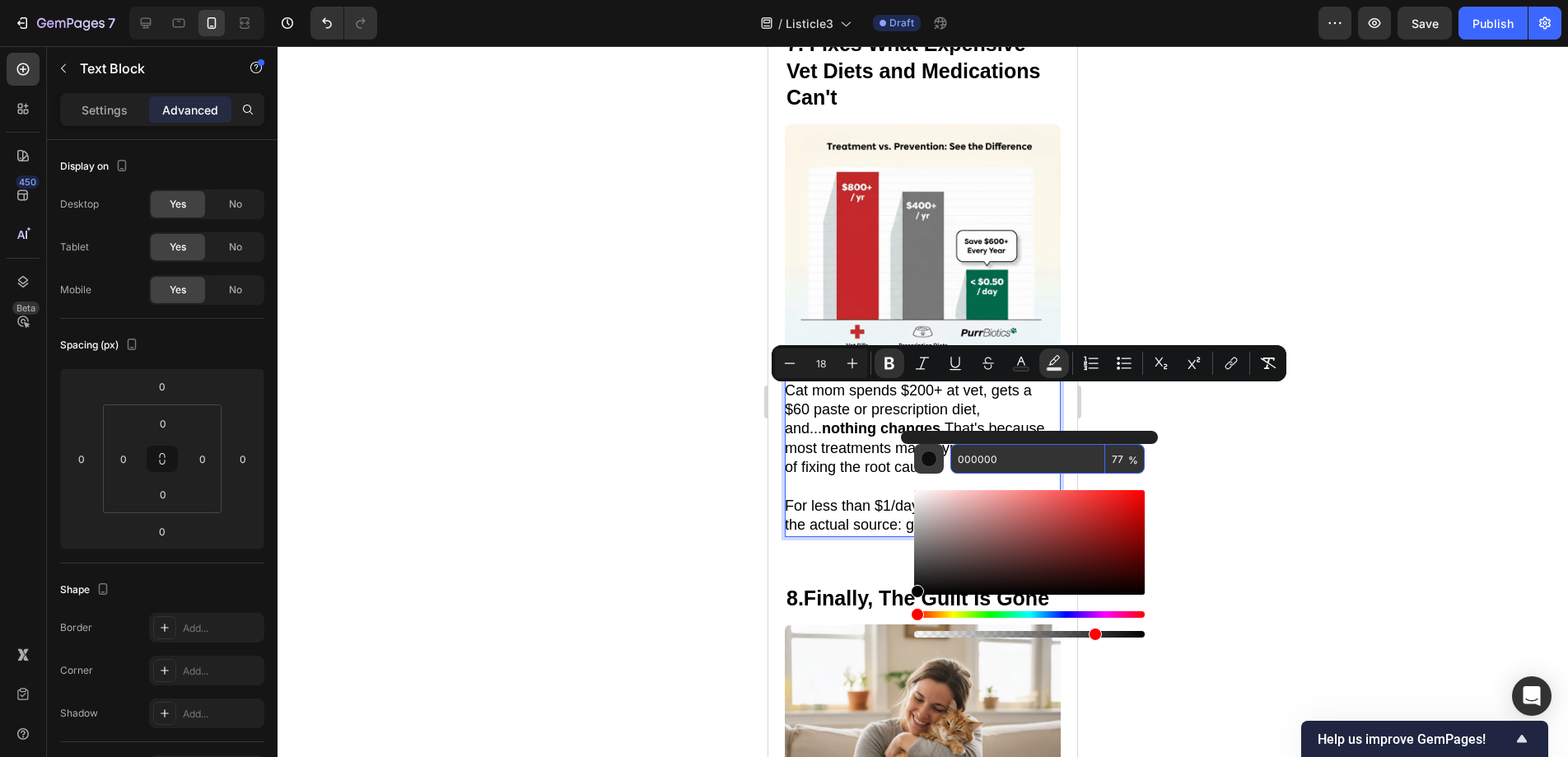
drag, startPoint x: 1000, startPoint y: 451, endPoint x: 922, endPoint y: 456, distance: 78.2
click at [922, 456] on div "000000 77 %" at bounding box center [1029, 459] width 230 height 30
drag, startPoint x: 1011, startPoint y: 454, endPoint x: 930, endPoint y: 466, distance: 81.9
click at [930, 466] on div "000000 77 %" at bounding box center [1029, 459] width 230 height 30
type input "000"
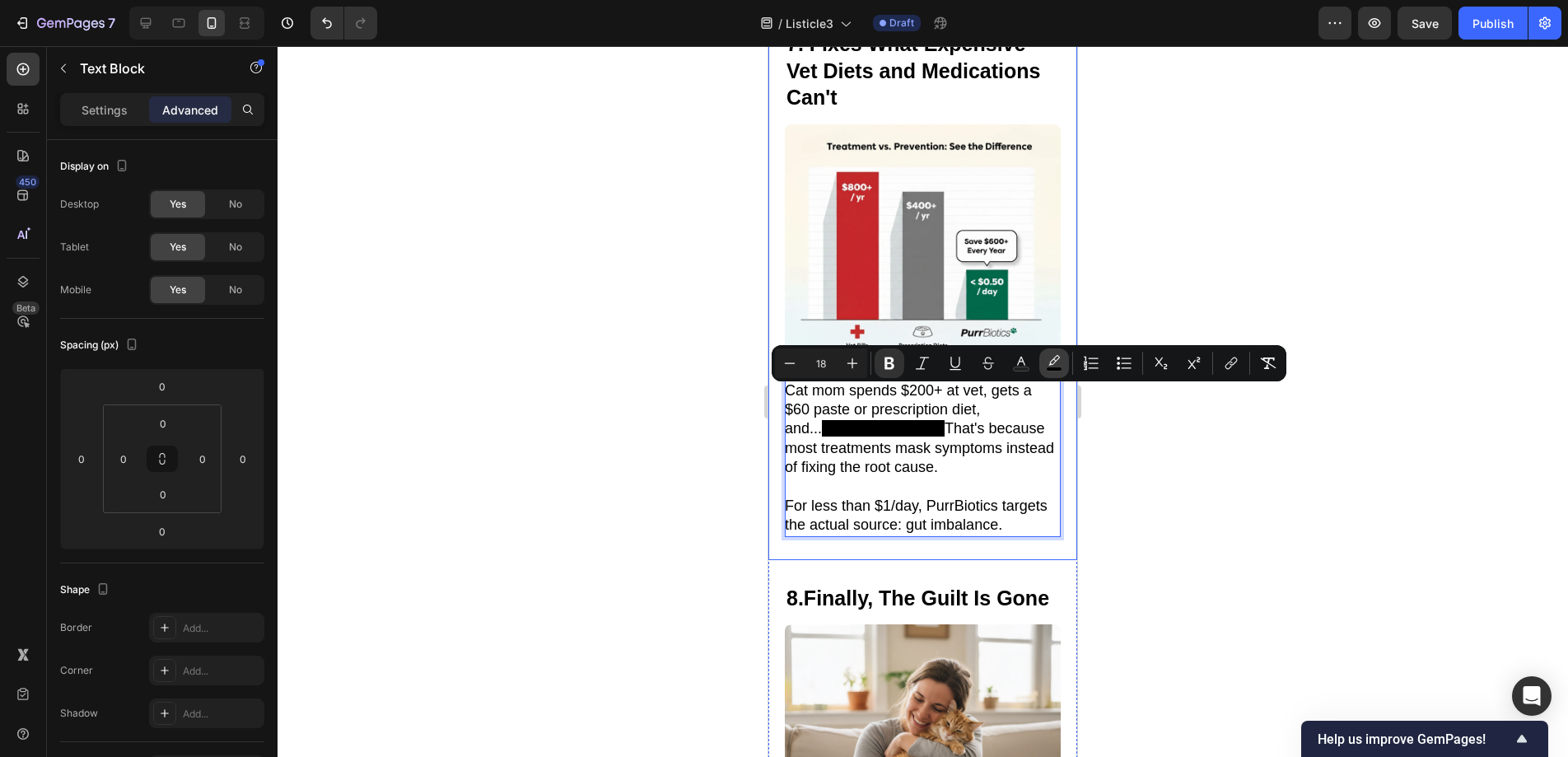
click at [1047, 363] on icon "Editor contextual toolbar" at bounding box center [1054, 363] width 17 height 17
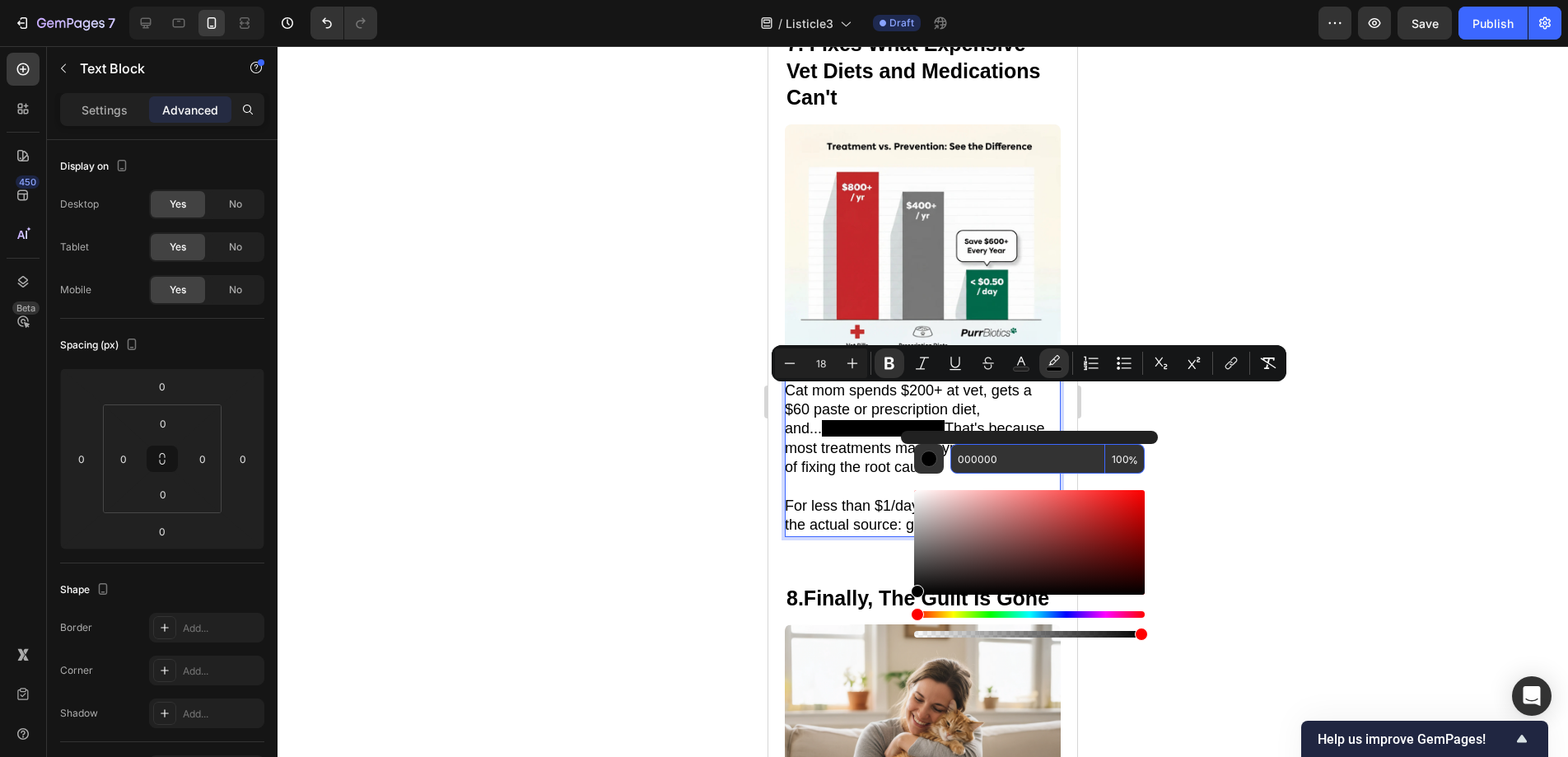
drag, startPoint x: 988, startPoint y: 456, endPoint x: 957, endPoint y: 458, distance: 31.1
click at [957, 458] on input "000000" at bounding box center [1027, 459] width 154 height 30
paste input "FCF2B0"
type input "FCF2B0"
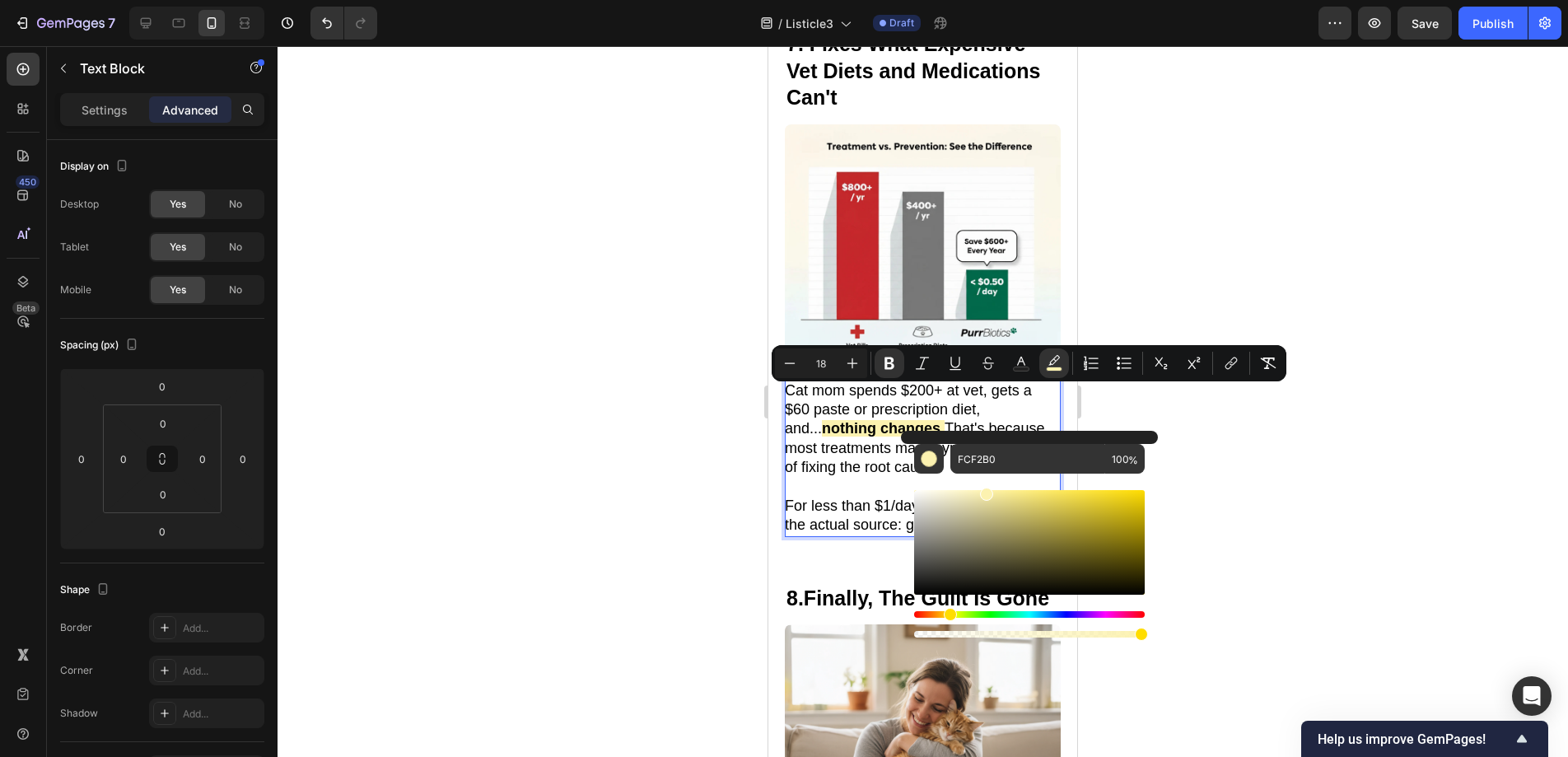
click at [1246, 474] on div at bounding box center [922, 400] width 1290 height 710
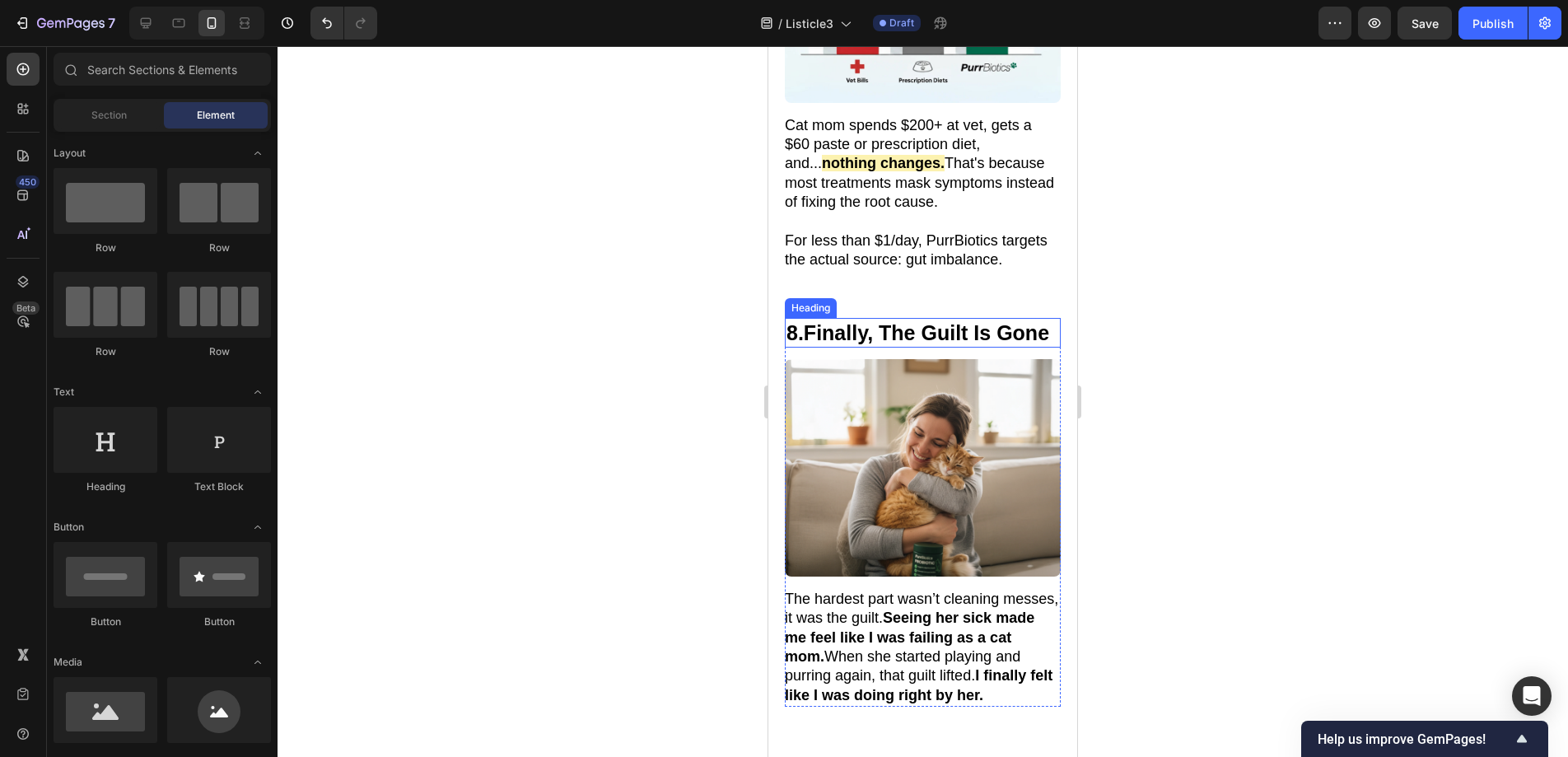
scroll to position [5265, 0]
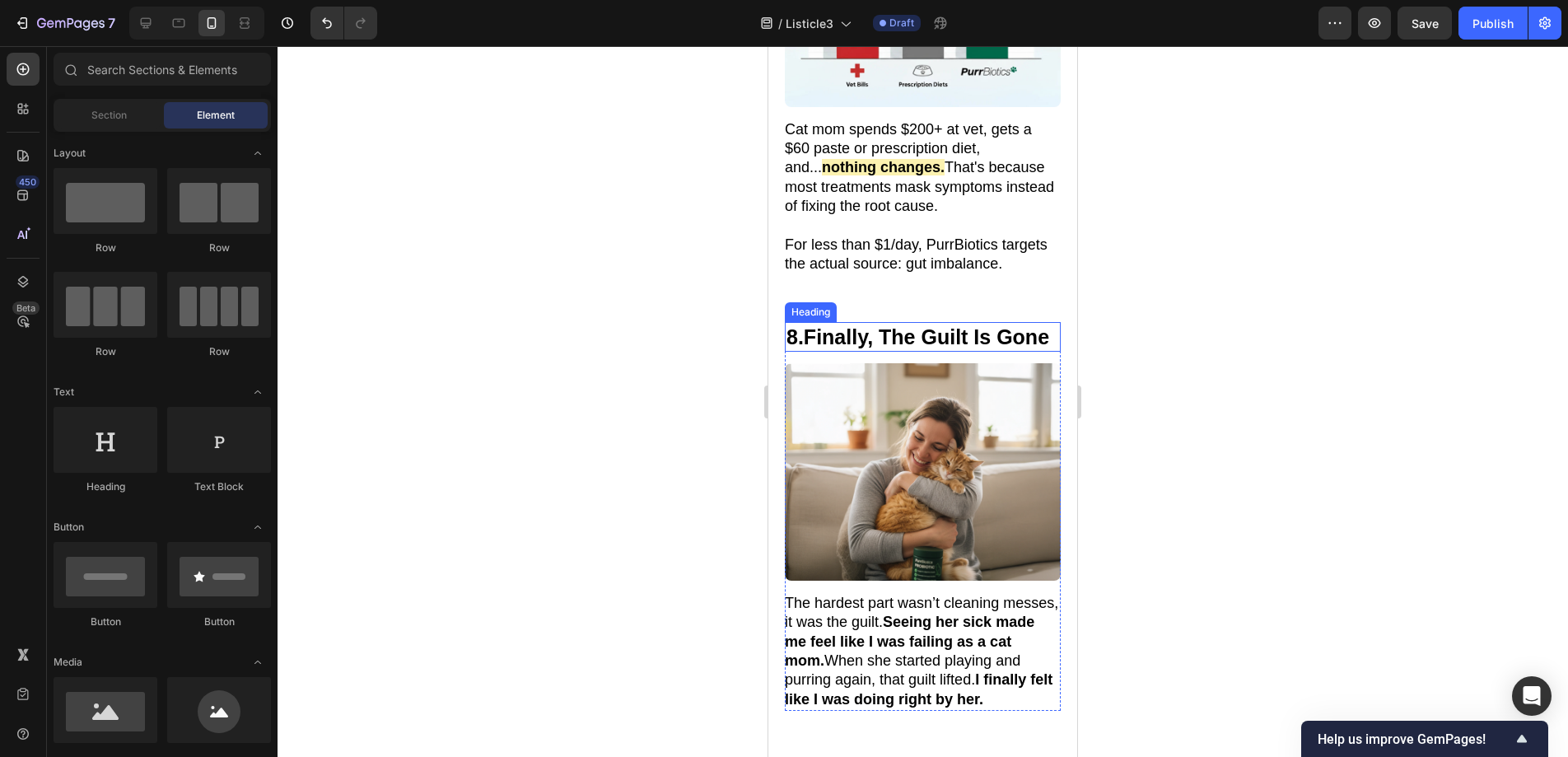
click at [843, 353] on h2 "8. Finally, The Guilt Is Gone" at bounding box center [922, 337] width 276 height 31
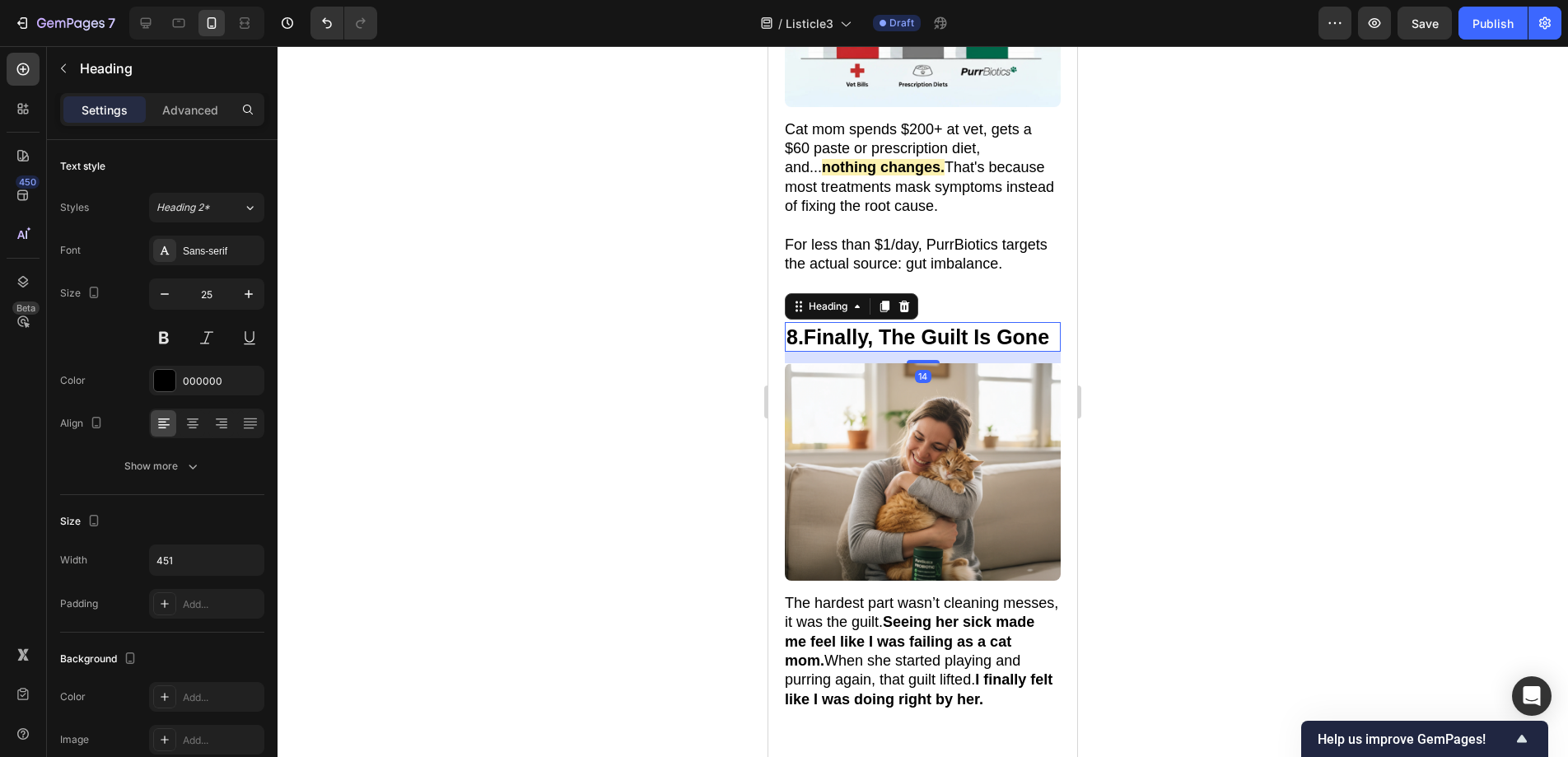
click at [843, 353] on h2 "8. Finally, The Guilt Is Gone" at bounding box center [922, 337] width 276 height 31
drag, startPoint x: 843, startPoint y: 371, endPoint x: 808, endPoint y: 338, distance: 48.1
click at [808, 338] on p "8. Finally, The Guilt Is Gone" at bounding box center [922, 337] width 273 height 27
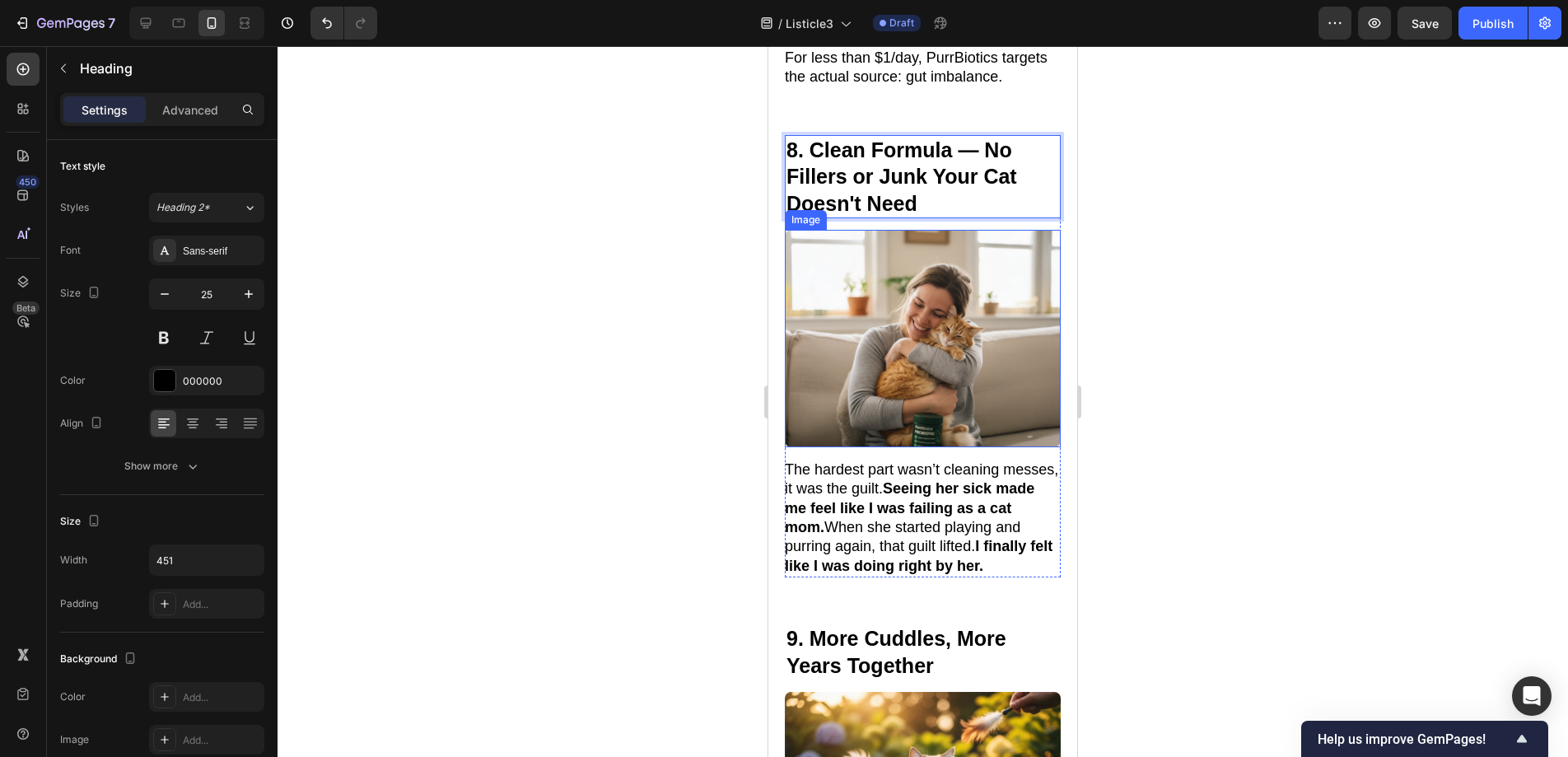
scroll to position [5458, 0]
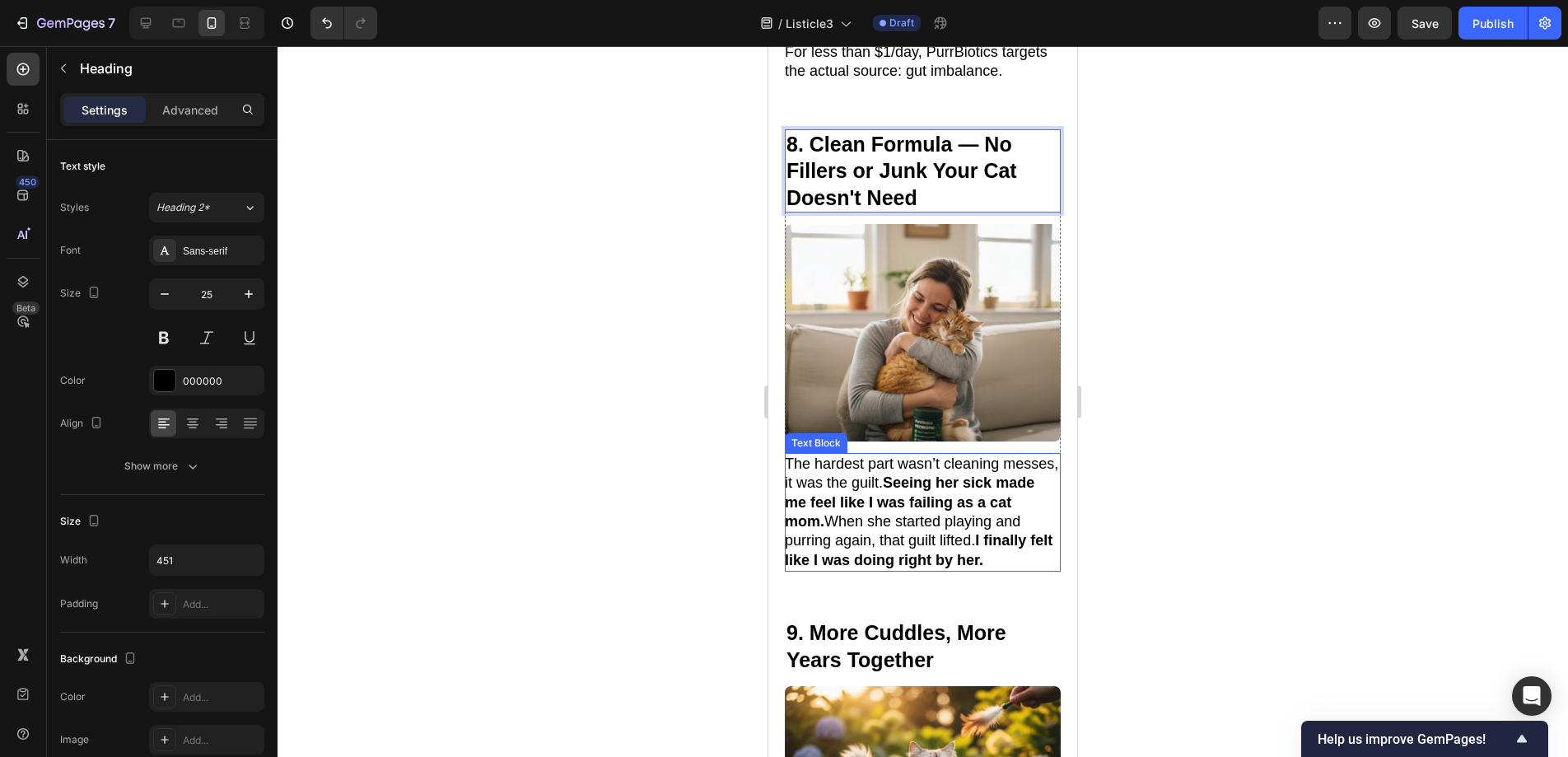
click at [971, 494] on strong "Seeing her sick made me feel like I was failing as a cat mom." at bounding box center [910, 501] width 249 height 55
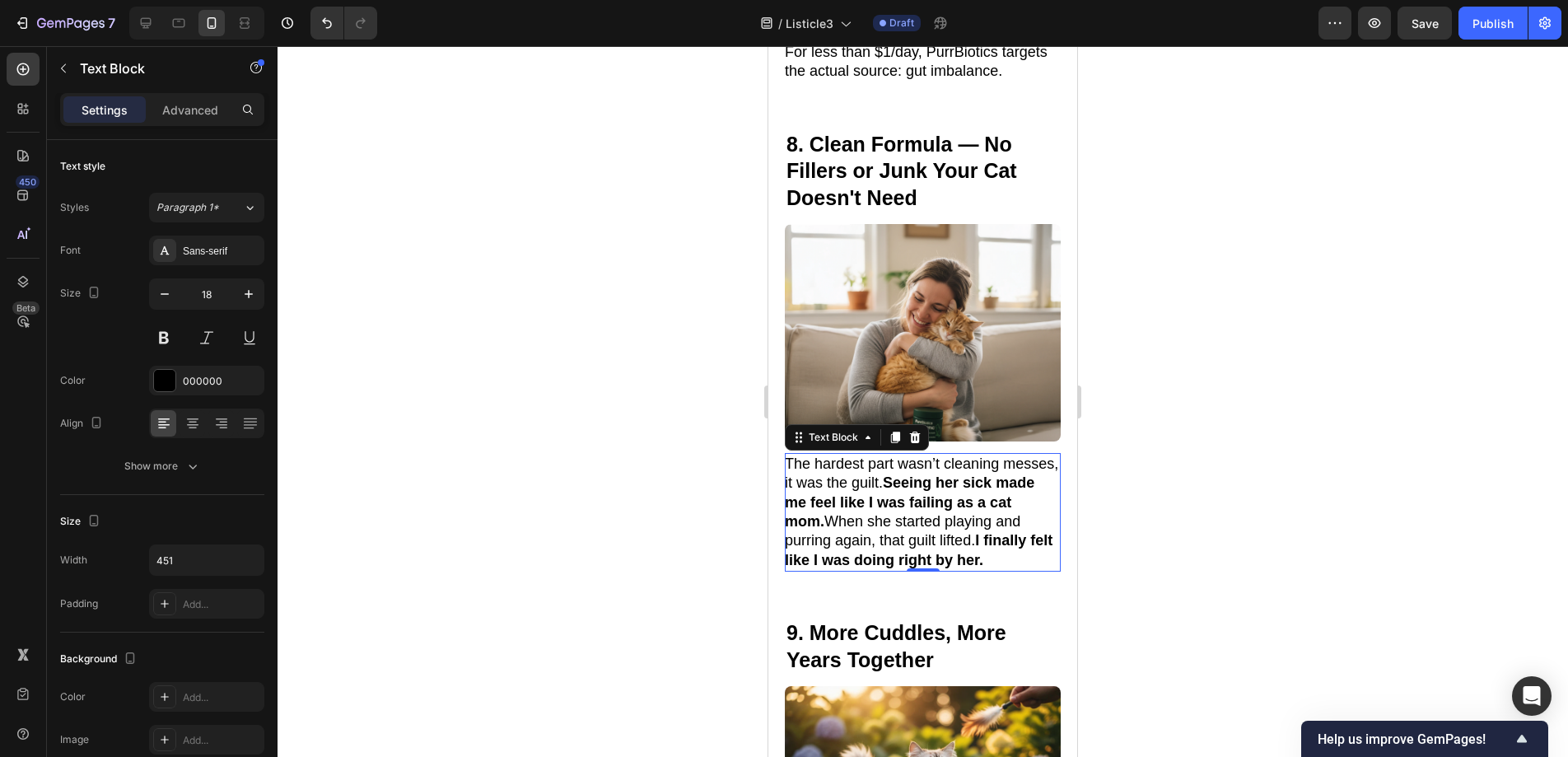
click at [896, 554] on strong "I finally felt like I was doing right by her." at bounding box center [918, 550] width 268 height 36
click at [890, 564] on p "The hardest part wasn’t cleaning messes, it was the guilt. Seeing her sick made…" at bounding box center [921, 512] width 274 height 116
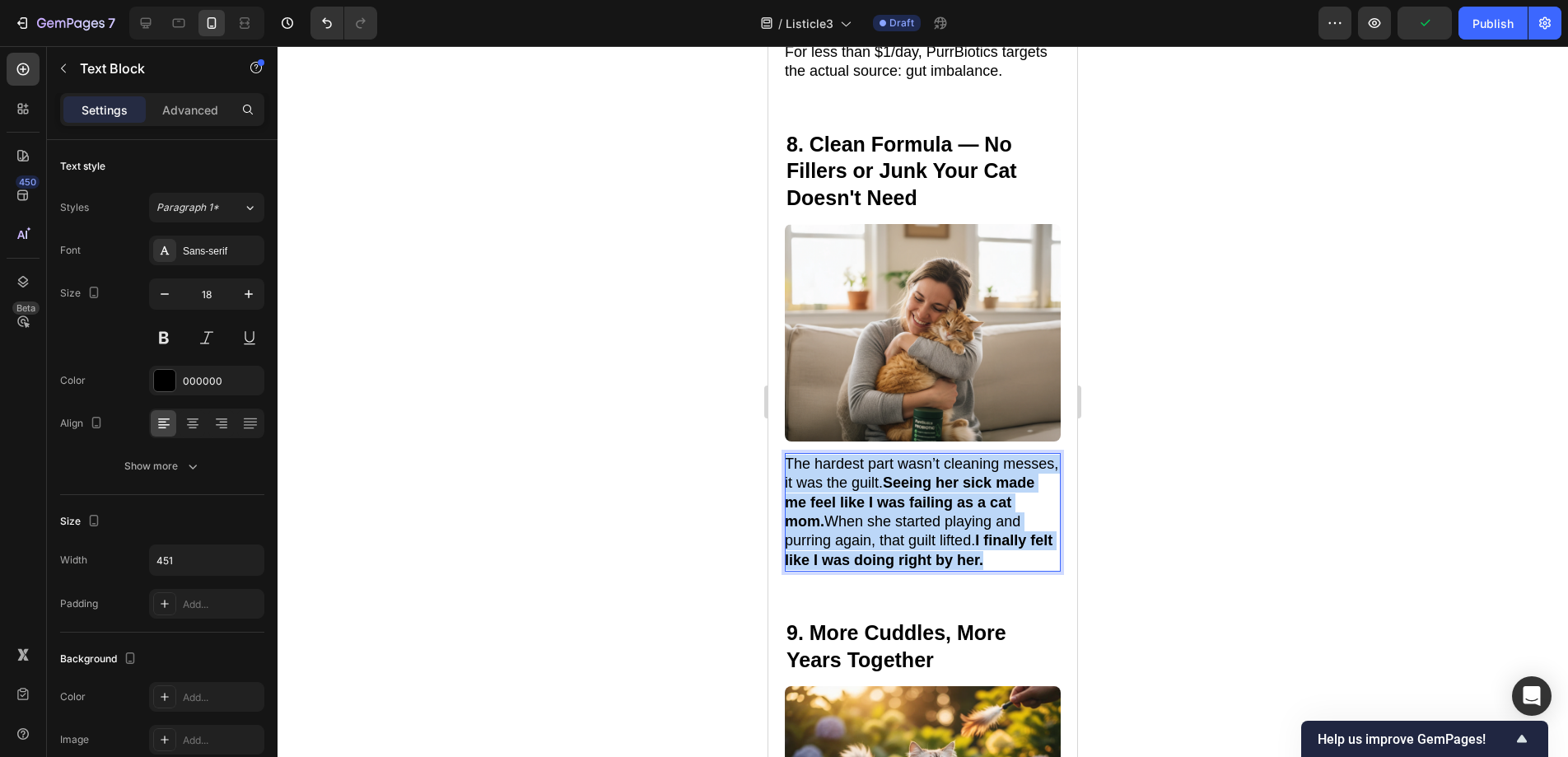
drag, startPoint x: 890, startPoint y: 572, endPoint x: 786, endPoint y: 458, distance: 154.3
click at [786, 458] on p "The hardest part wasn’t cleaning messes, it was the guilt. Seeing her sick made…" at bounding box center [921, 512] width 274 height 116
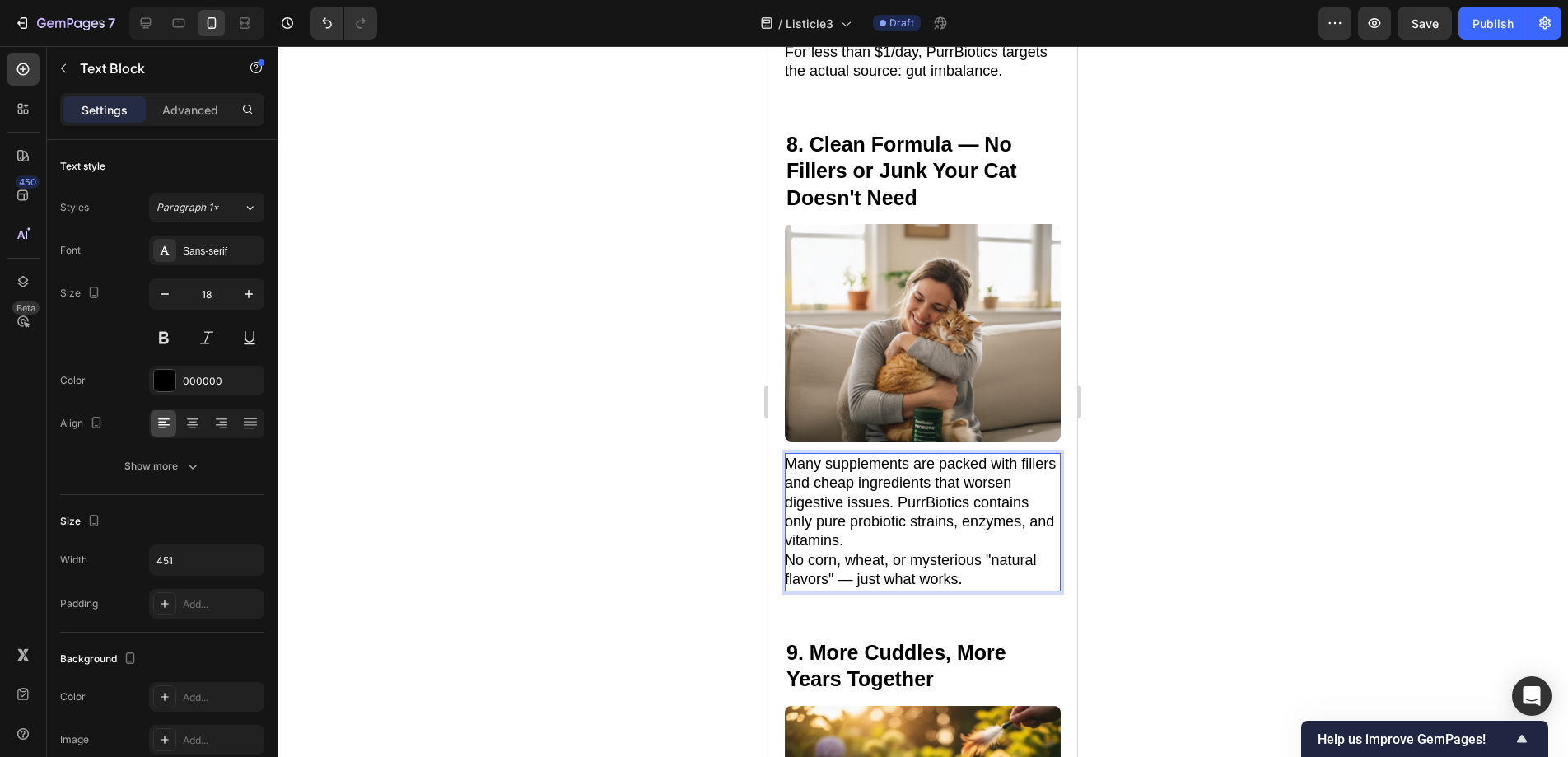
click at [958, 534] on p "Many supplements are packed with fillers and cheap ingredients that worsen dige…" at bounding box center [921, 502] width 274 height 97
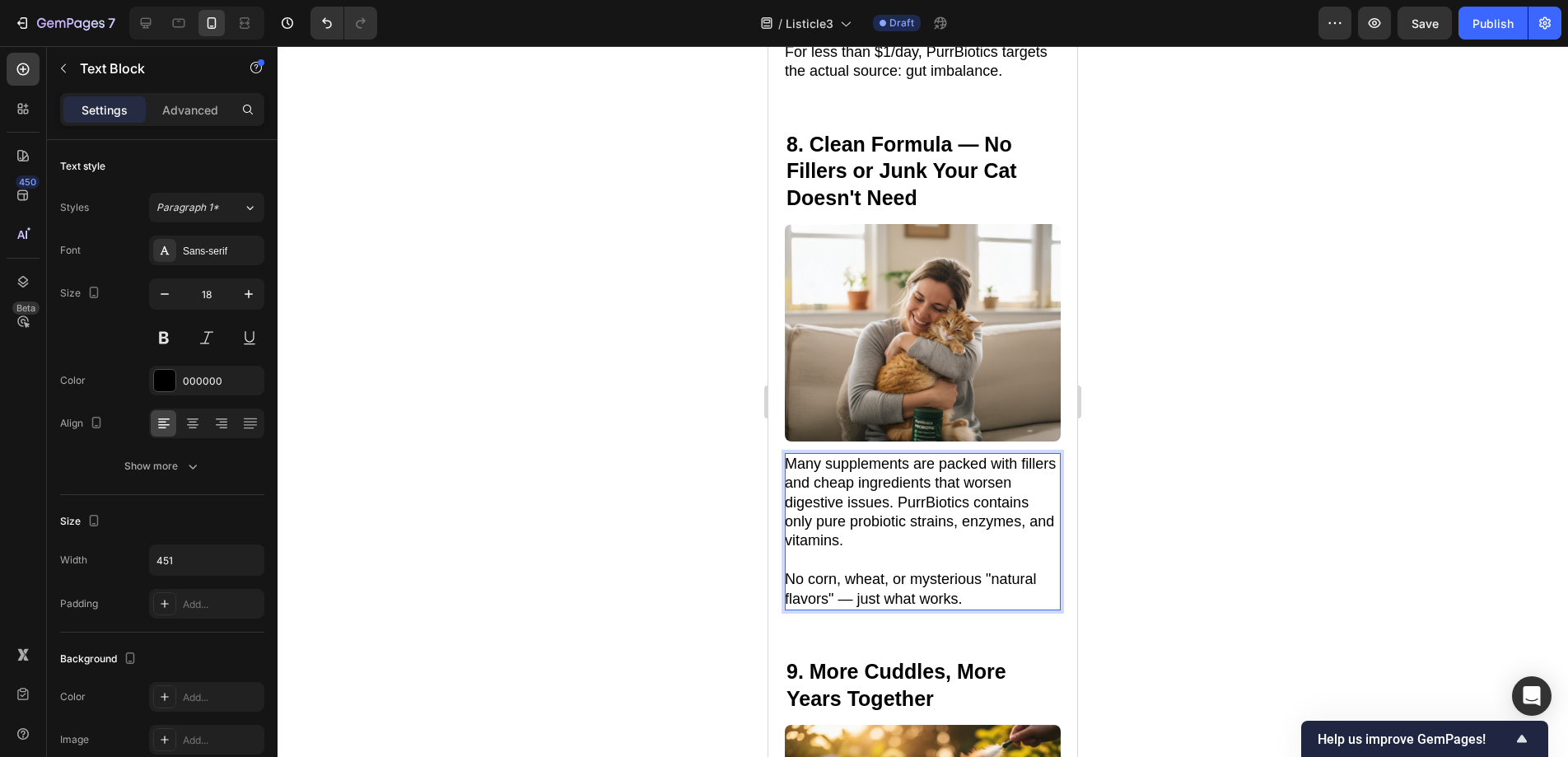
click at [788, 477] on p "Many supplements are packed with fillers and cheap ingredients that worsen dige…" at bounding box center [921, 502] width 274 height 97
drag, startPoint x: 786, startPoint y: 478, endPoint x: 967, endPoint y: 482, distance: 181.0
click at [967, 482] on p "Many supplements are packed with fillers and cheap ingredients that worsen dige…" at bounding box center [921, 502] width 274 height 97
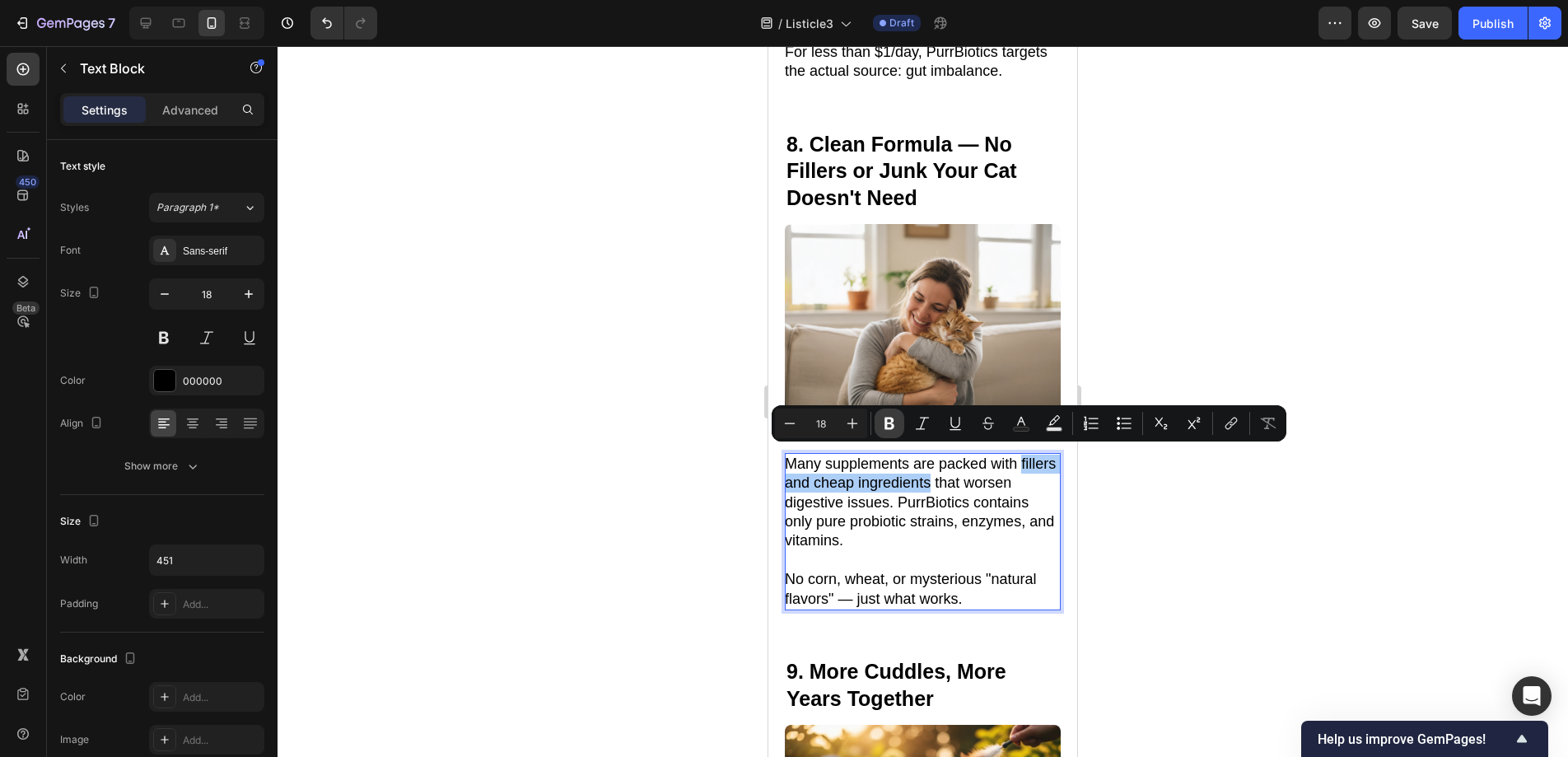
click at [876, 415] on button "Bold" at bounding box center [890, 423] width 30 height 30
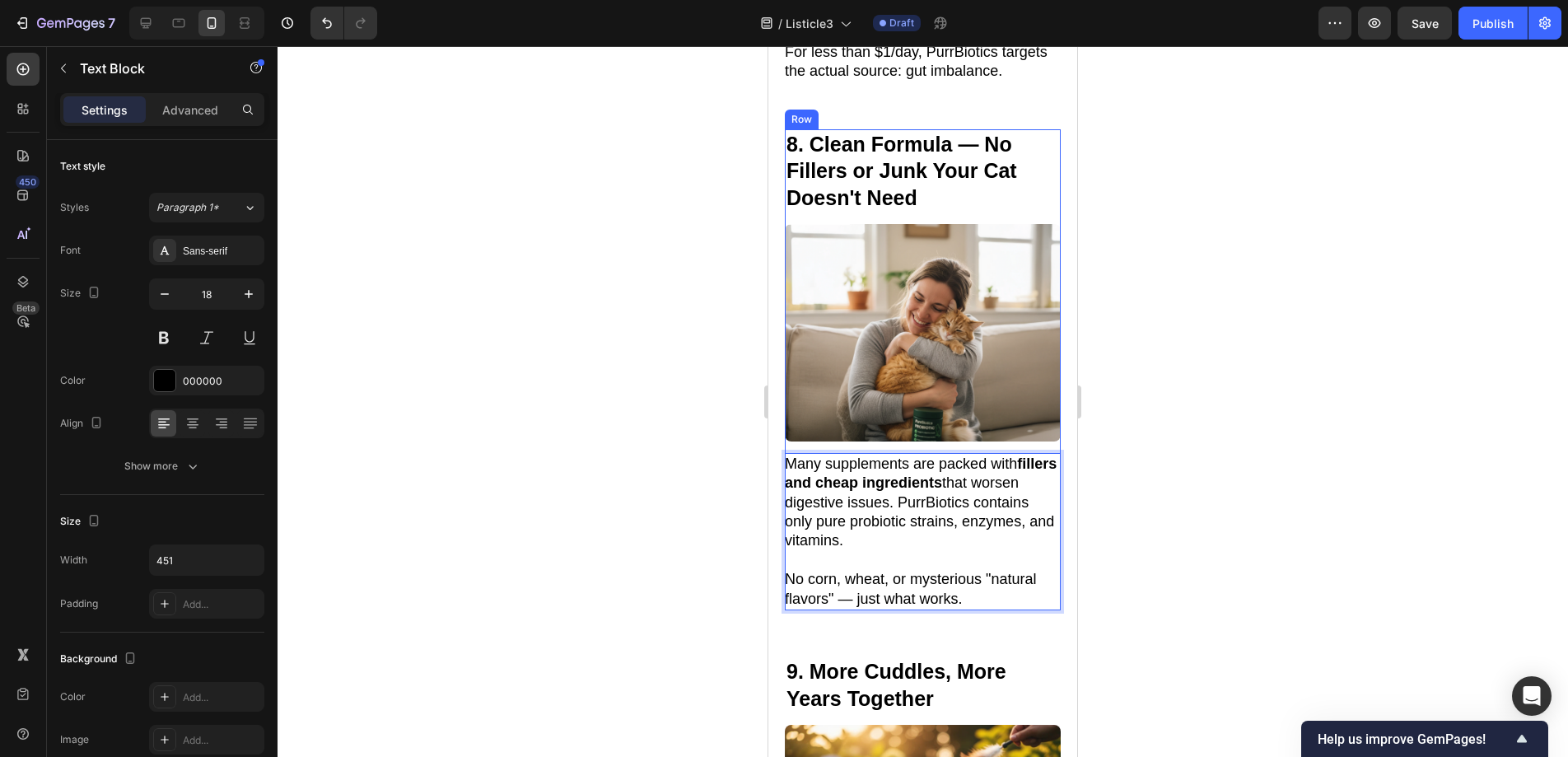
scroll to position [5053, 0]
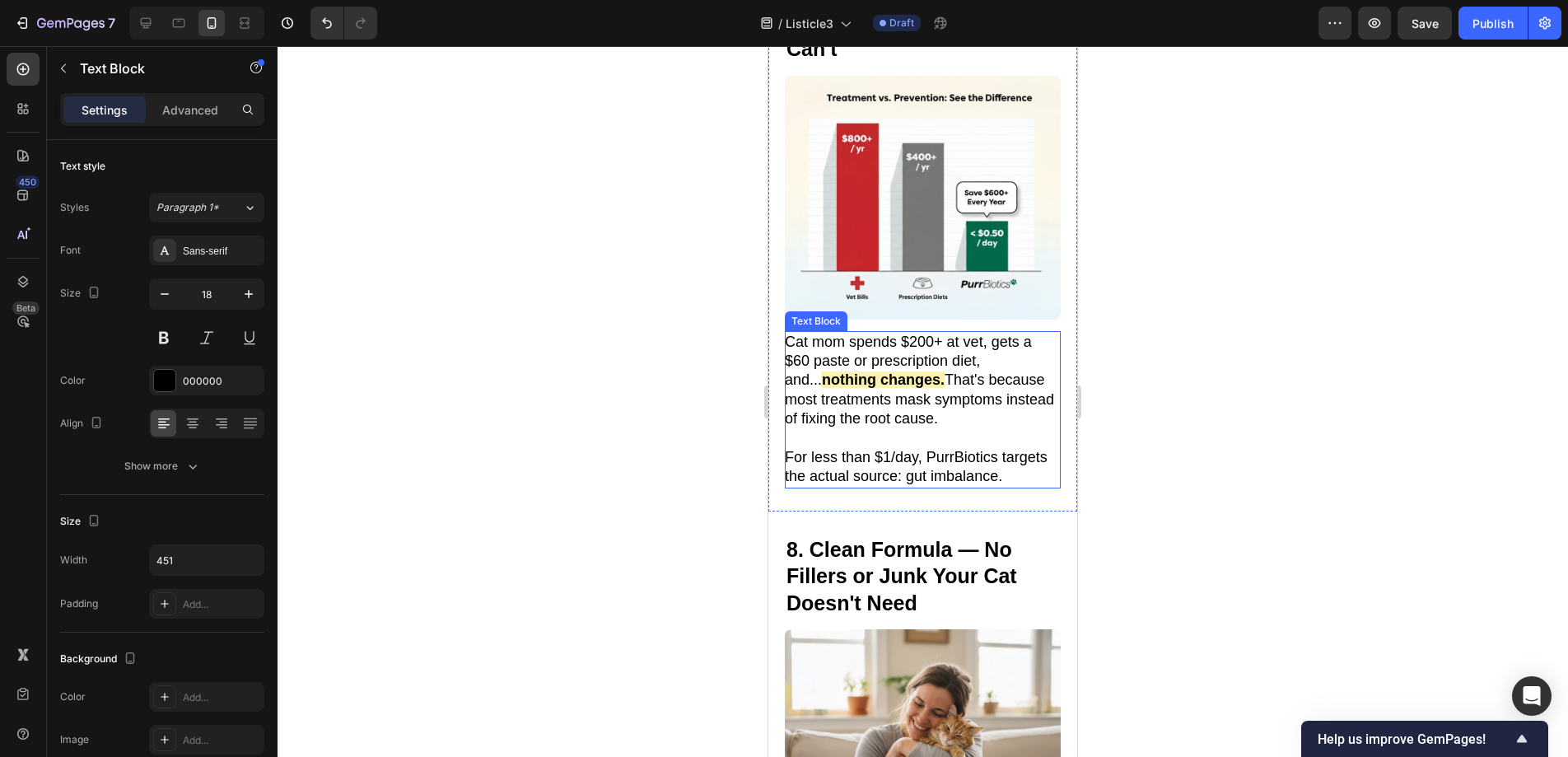
click at [903, 372] on strong "nothing changes." at bounding box center [883, 379] width 123 height 17
drag, startPoint x: 901, startPoint y: 368, endPoint x: 826, endPoint y: 364, distance: 75.1
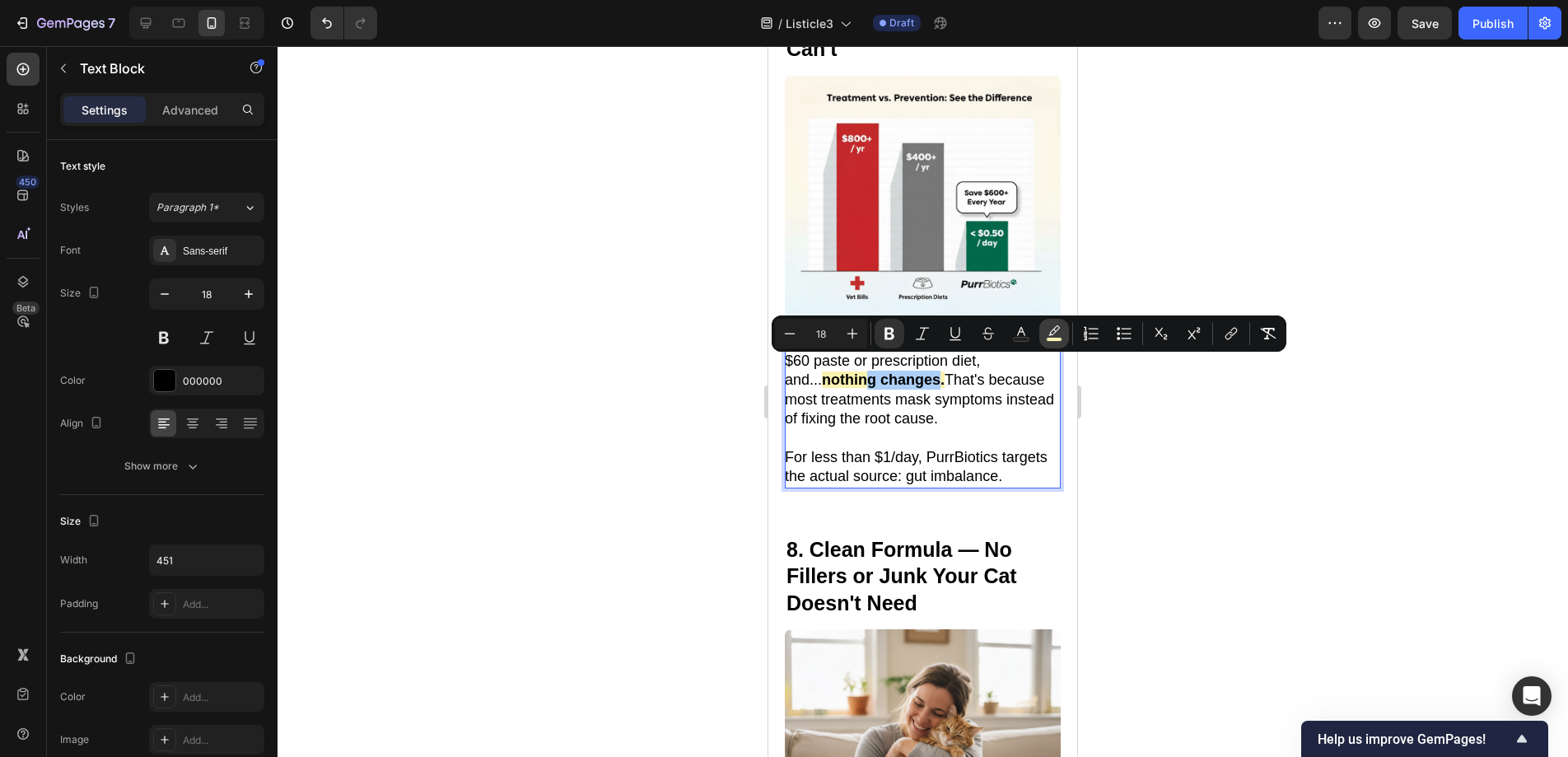
click at [1051, 329] on icon "Editor contextual toolbar" at bounding box center [1054, 334] width 17 height 17
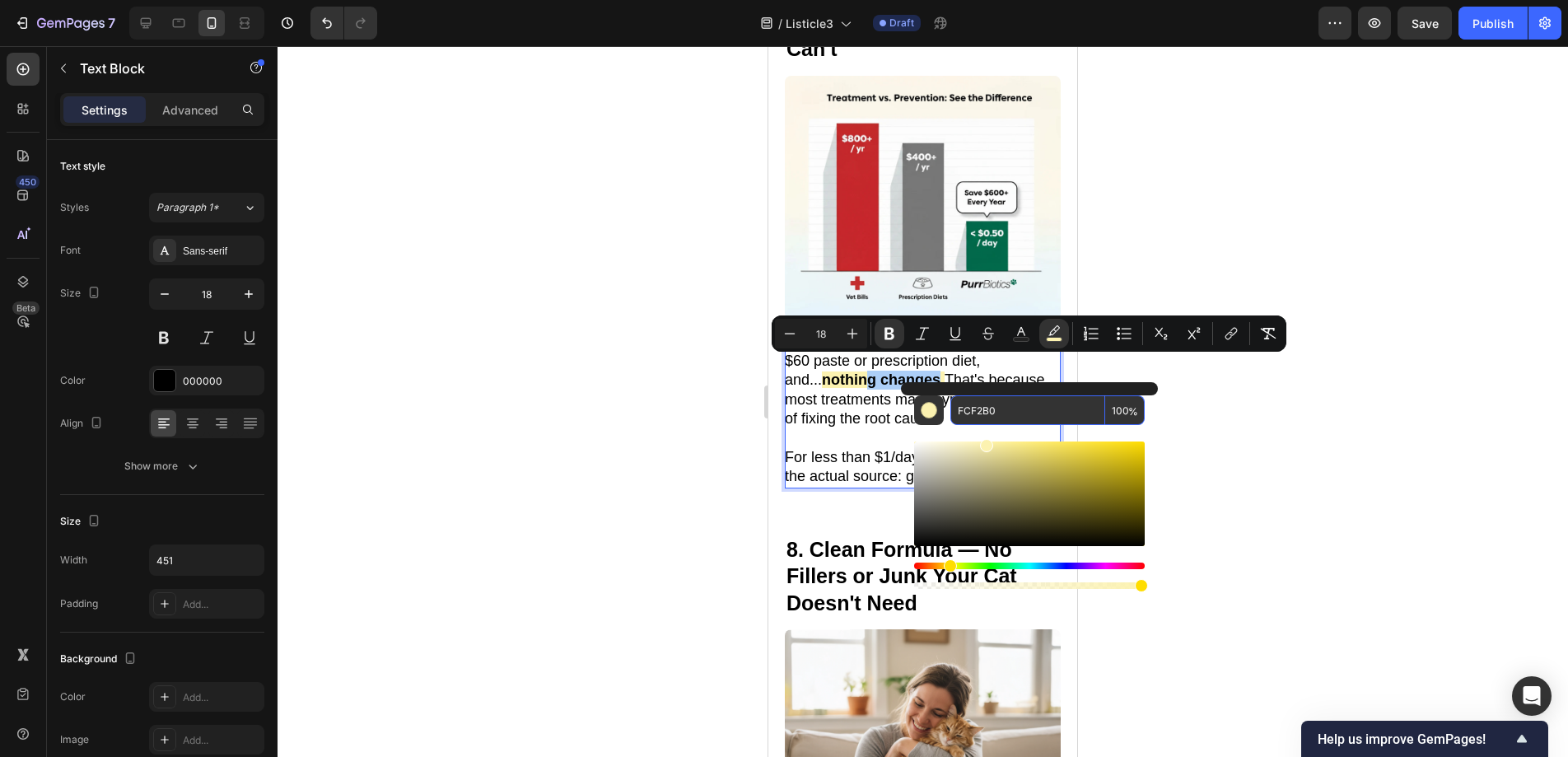
drag, startPoint x: 1027, startPoint y: 406, endPoint x: 958, endPoint y: 407, distance: 69.0
click at [958, 407] on input "FCF2B0" at bounding box center [1027, 410] width 154 height 30
drag, startPoint x: 1127, startPoint y: 406, endPoint x: 1105, endPoint y: 408, distance: 22.1
click at [1105, 408] on div "FCF2B0 100 %" at bounding box center [1047, 410] width 194 height 30
type input "77"
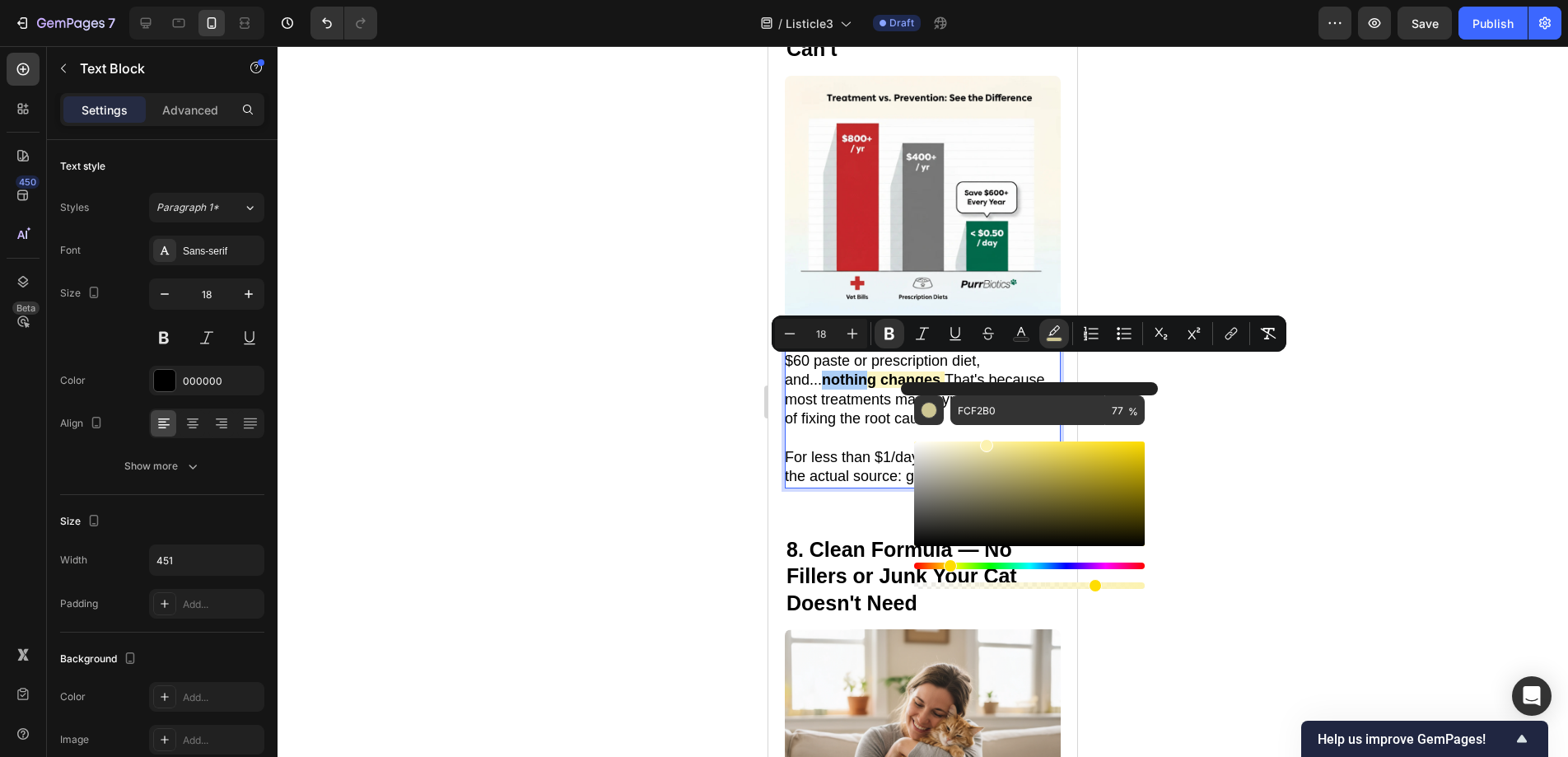
click at [1299, 427] on div at bounding box center [922, 400] width 1290 height 710
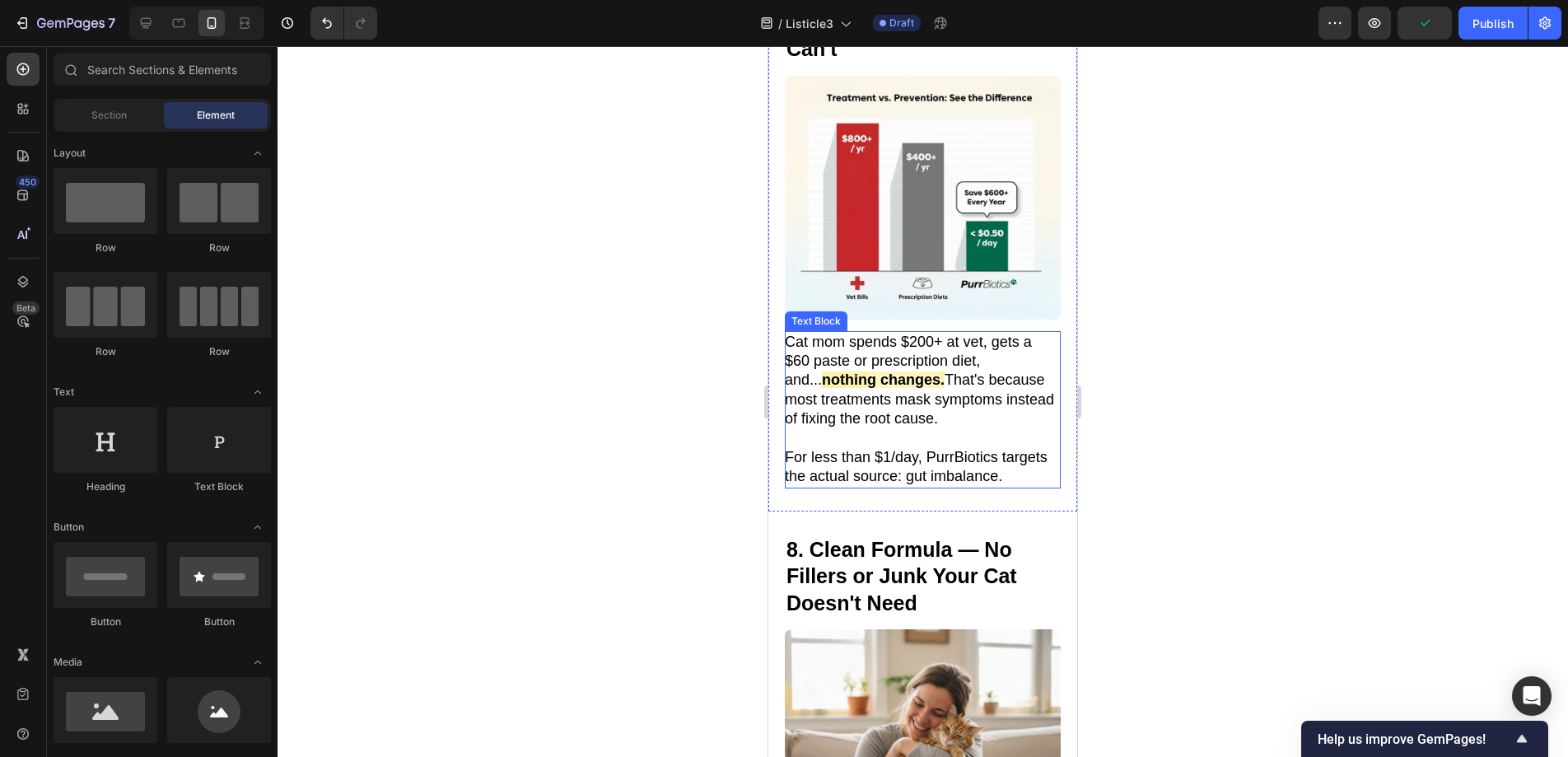
click at [908, 369] on p "Cat mom spends $200+ at vet, gets a $60 paste or prescription diet, and... noth…" at bounding box center [921, 380] width 274 height 97
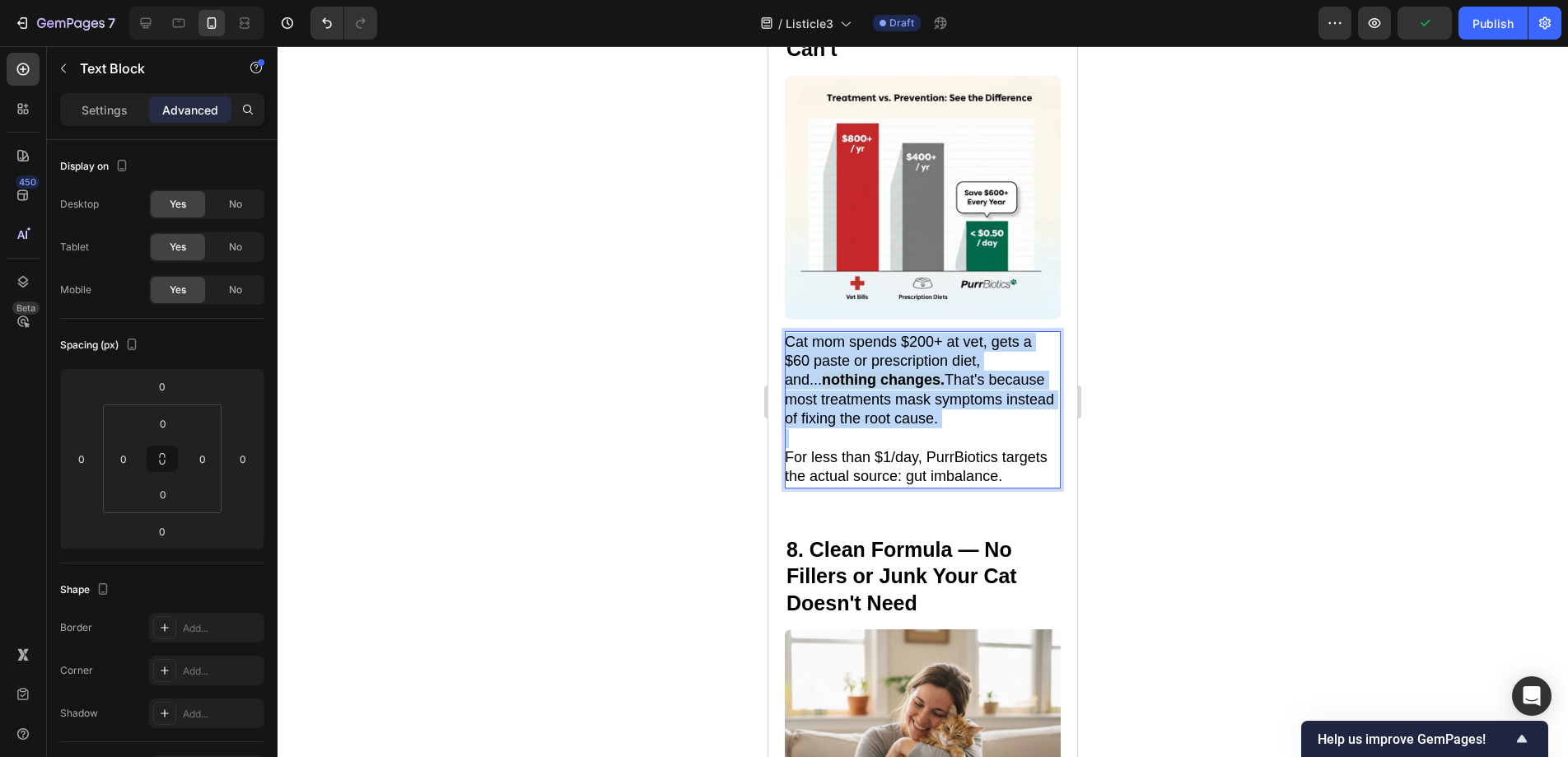
click at [908, 369] on p "Cat mom spends $200+ at vet, gets a $60 paste or prescription diet, and... noth…" at bounding box center [921, 380] width 274 height 97
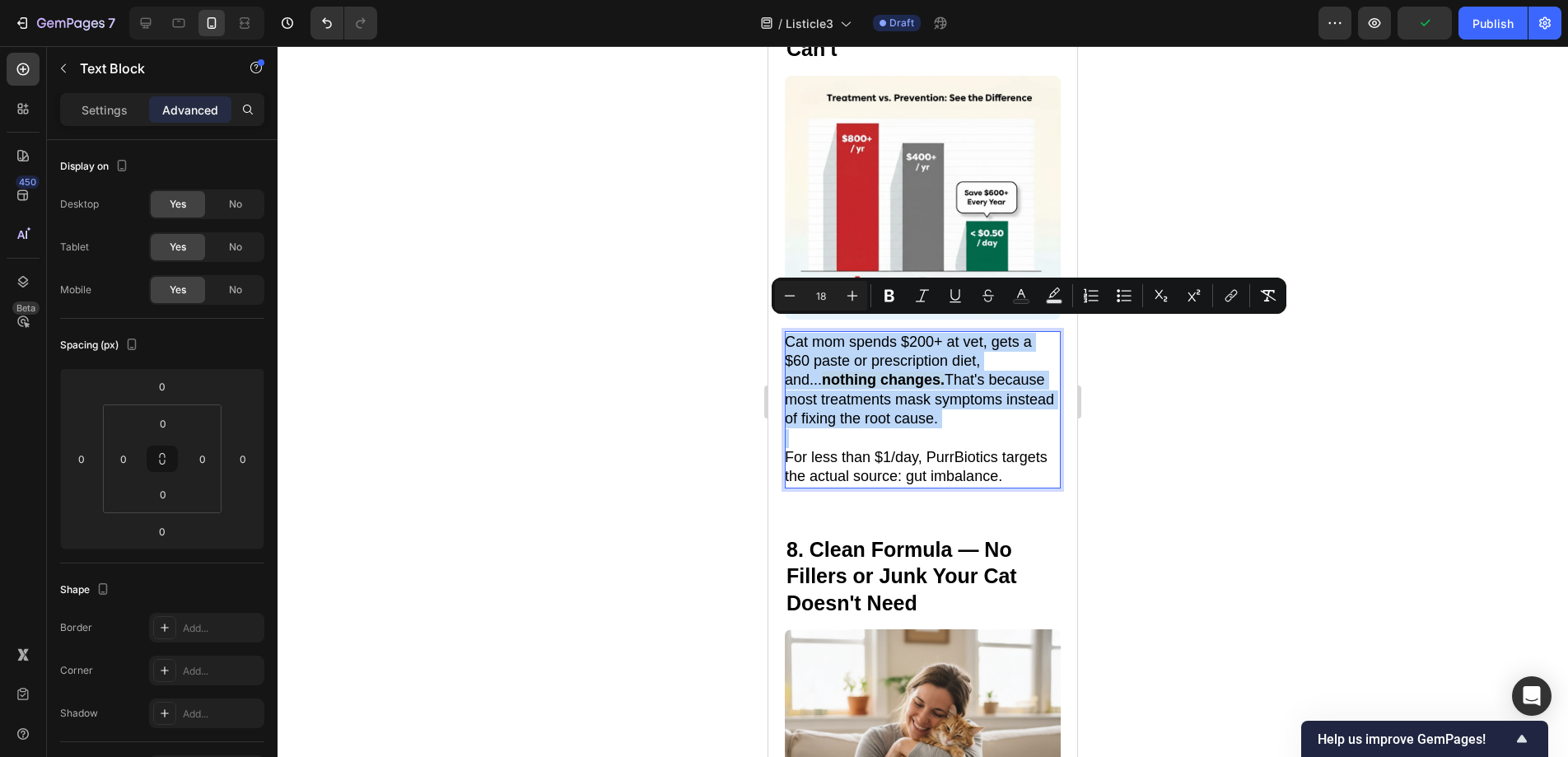
click at [908, 369] on p "Cat mom spends $200+ at vet, gets a $60 paste or prescription diet, and... noth…" at bounding box center [921, 380] width 274 height 97
click at [909, 369] on p "Cat mom spends $200+ at vet, gets a $60 paste or prescription diet, and... noth…" at bounding box center [921, 380] width 274 height 97
click at [908, 370] on p "Cat mom spends $200+ at vet, gets a $60 paste or prescription diet, and... noth…" at bounding box center [921, 380] width 274 height 97
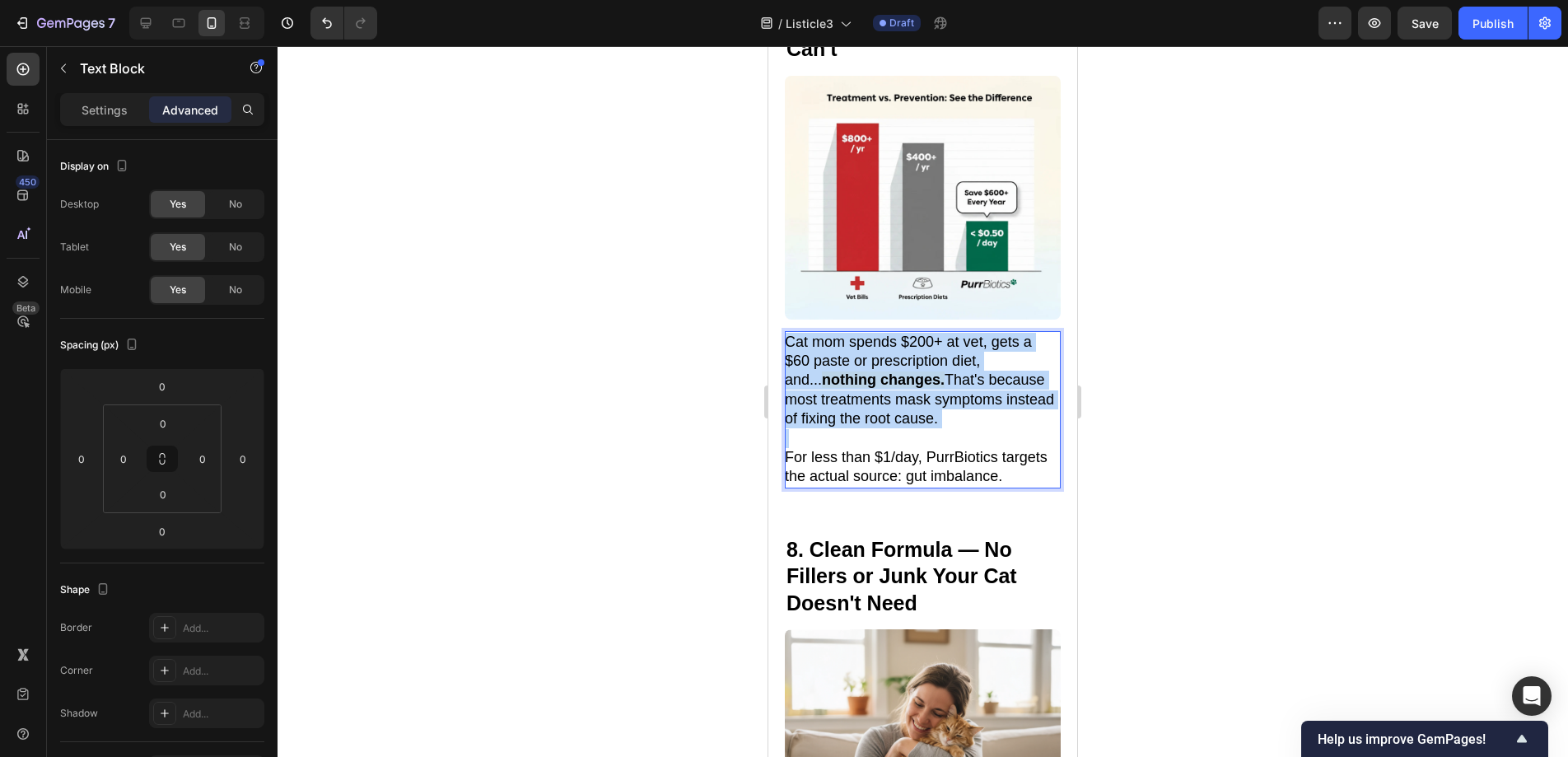
drag, startPoint x: 909, startPoint y: 369, endPoint x: 767, endPoint y: 373, distance: 142.1
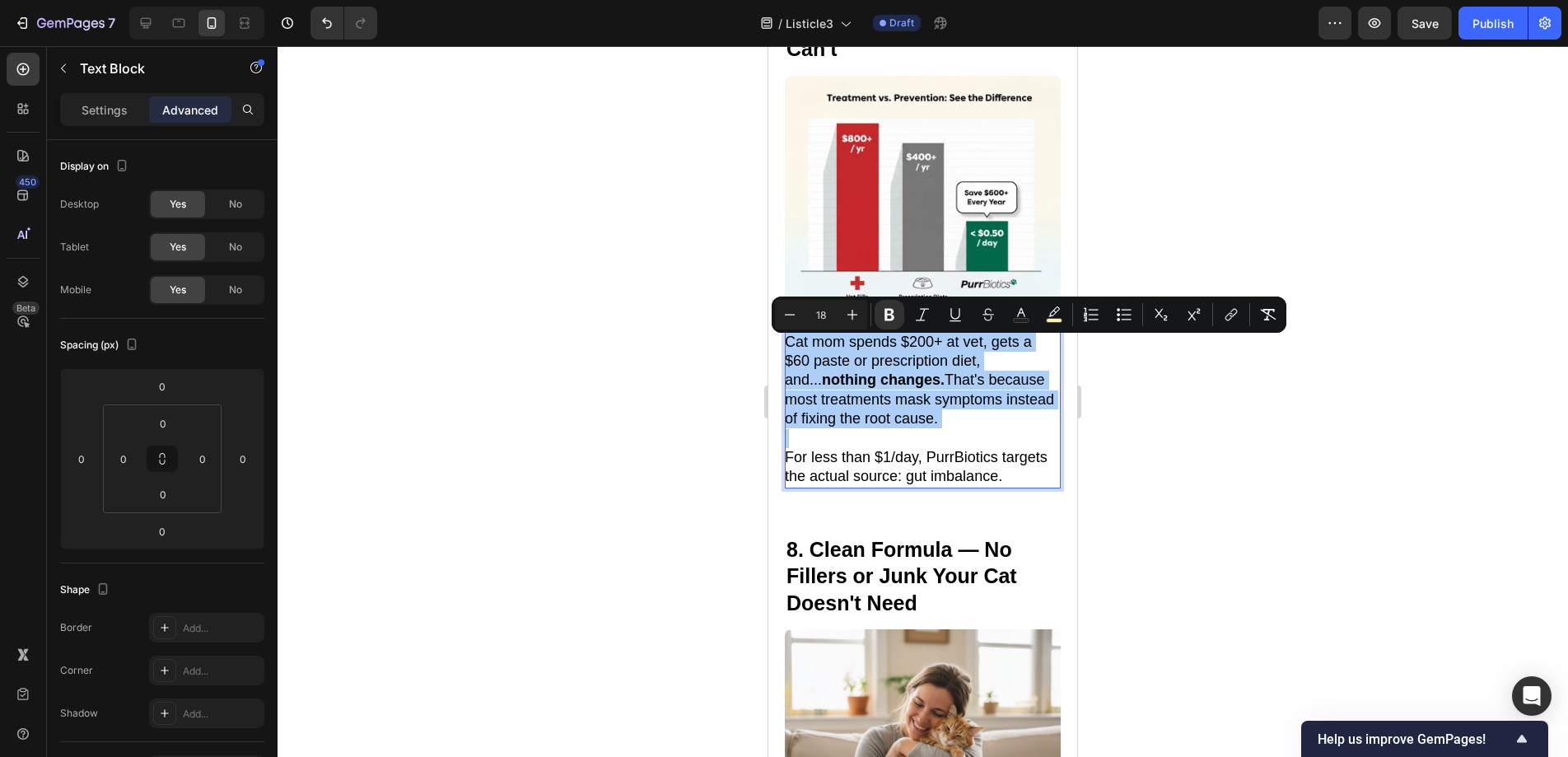
click at [1038, 316] on div "Minus 18 Plus Bold Italic Underline Strikethrough Text Color color Numbered Lis…" at bounding box center [1029, 315] width 508 height 30
click at [1048, 316] on icon "Editor contextual toolbar" at bounding box center [1054, 315] width 17 height 17
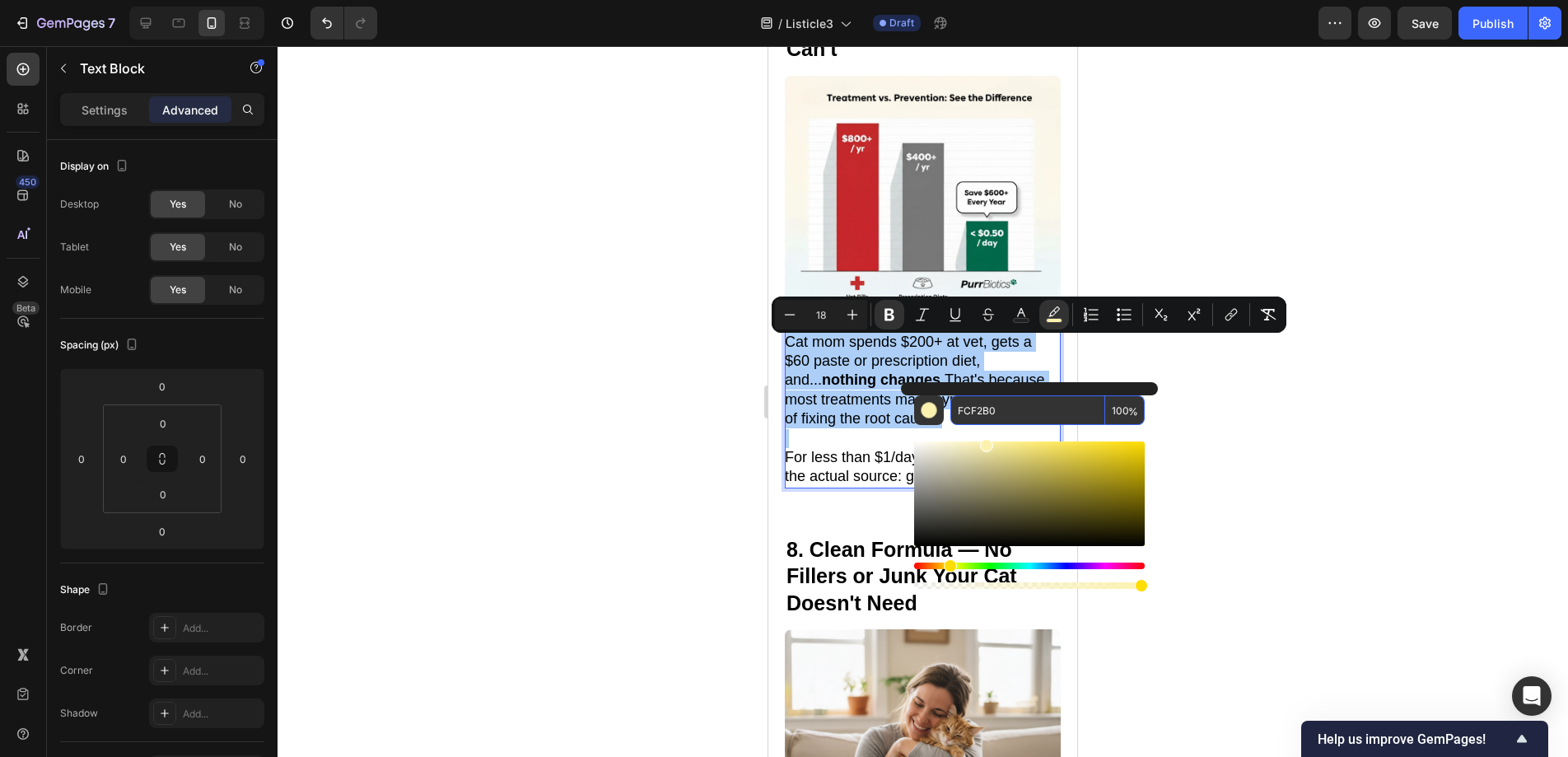
click at [1129, 406] on span "%" at bounding box center [1133, 411] width 10 height 18
drag, startPoint x: 1129, startPoint y: 406, endPoint x: 1105, endPoint y: 406, distance: 24.0
click at [1105, 406] on div "FCF2B0 100 %" at bounding box center [1047, 410] width 194 height 30
click at [1114, 409] on input "100" at bounding box center [1125, 410] width 40 height 30
click at [1124, 407] on input "100" at bounding box center [1125, 410] width 40 height 30
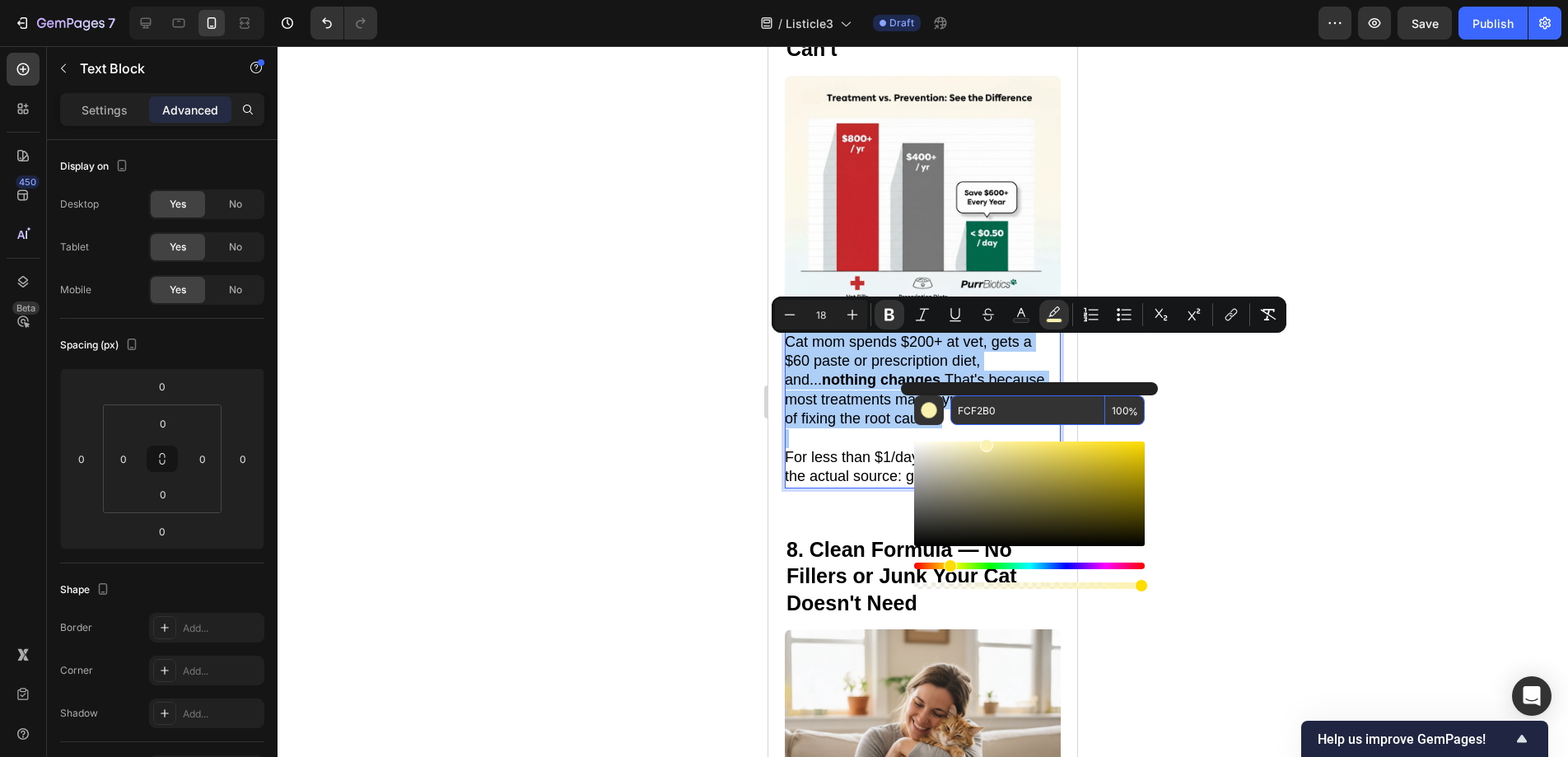
click at [1125, 407] on input "100" at bounding box center [1125, 410] width 40 height 30
type input "1"
type input "77"
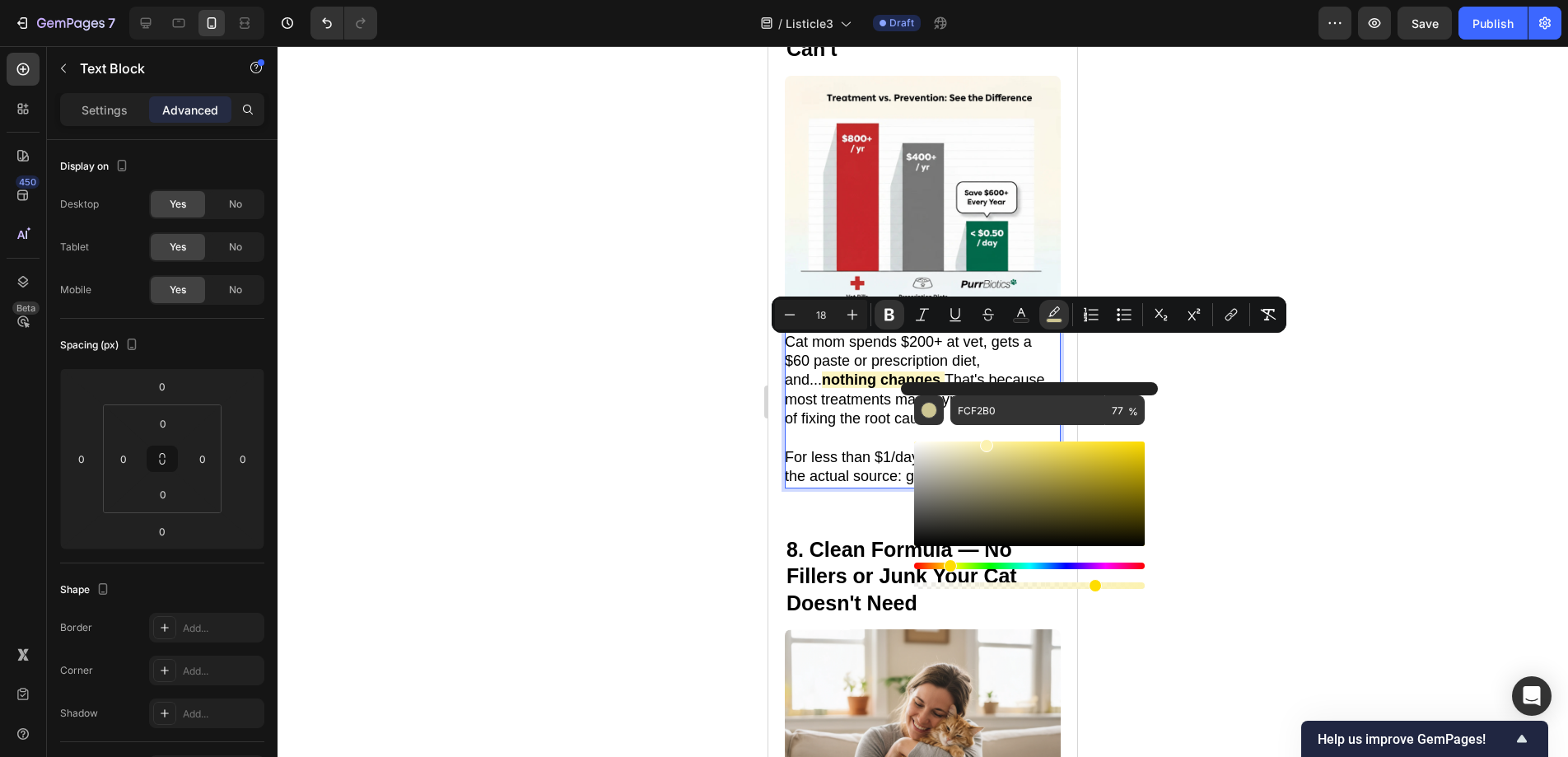
click at [1251, 410] on div at bounding box center [922, 400] width 1290 height 710
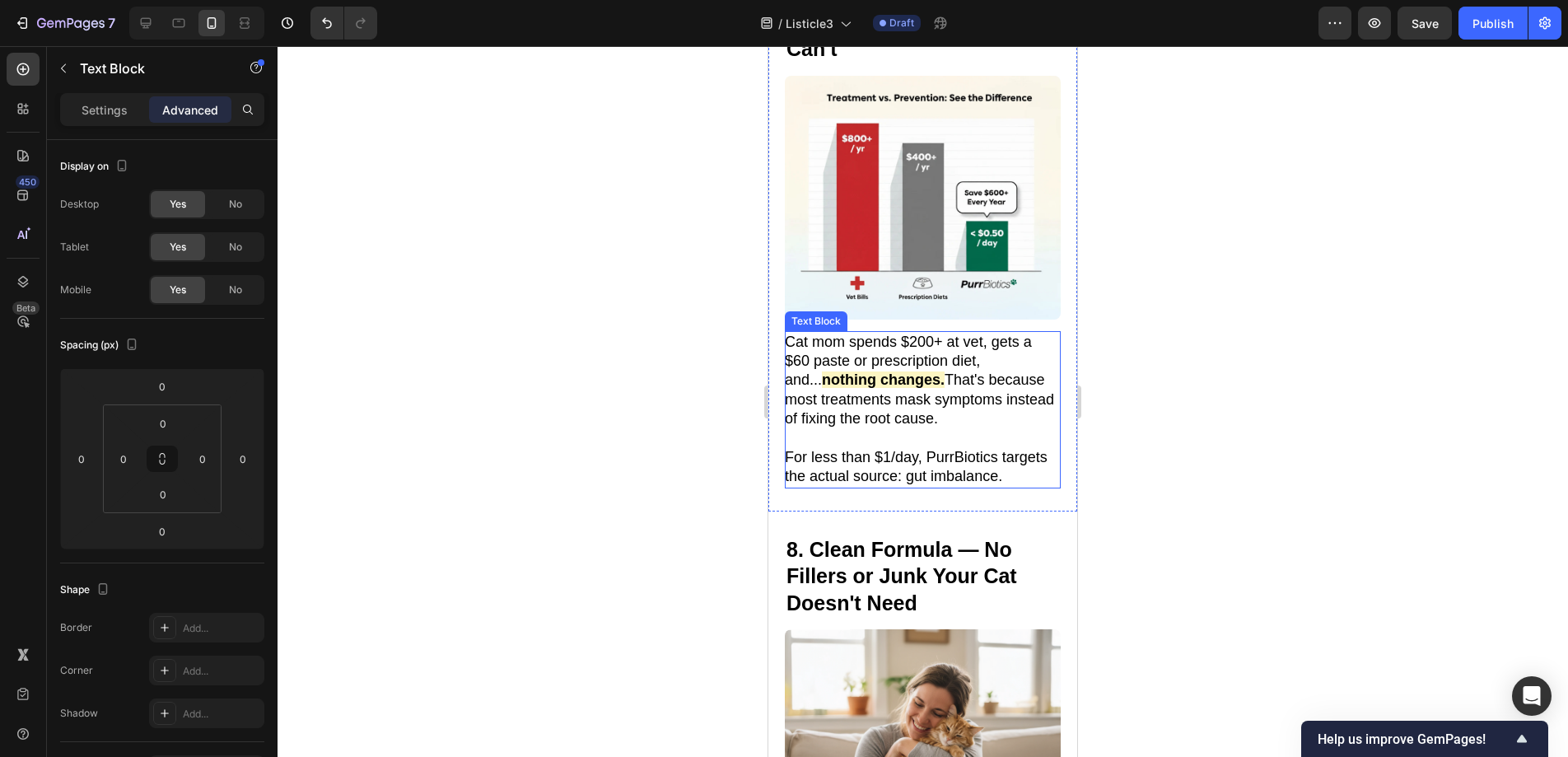
click at [872, 372] on strong "nothing changes." at bounding box center [883, 379] width 123 height 17
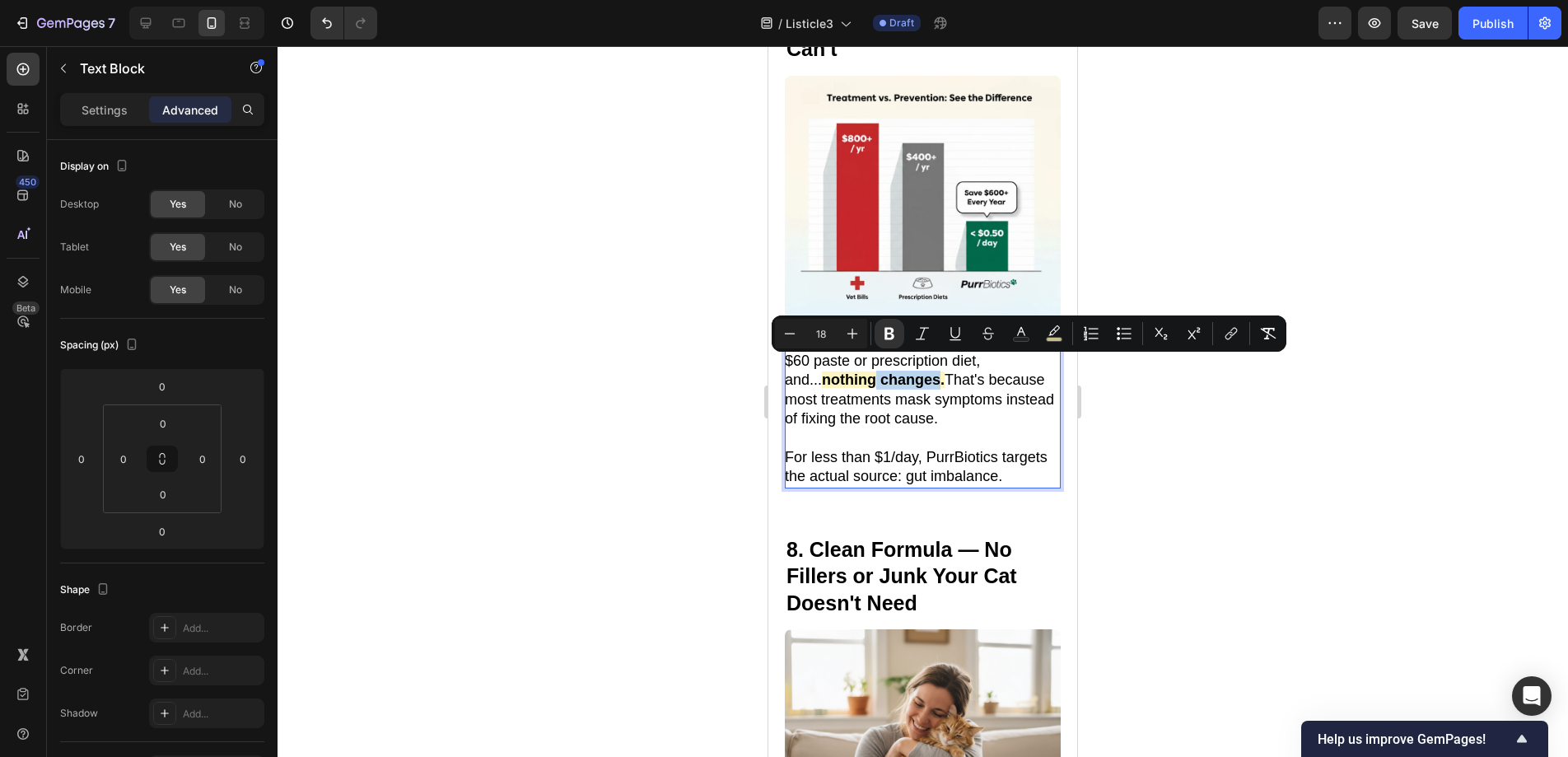
drag, startPoint x: 841, startPoint y: 370, endPoint x: 897, endPoint y: 373, distance: 56.1
click at [897, 373] on strong "nothing changes." at bounding box center [883, 379] width 123 height 17
click at [1056, 338] on rect "Editor contextual toolbar" at bounding box center [1055, 340] width 16 height 4
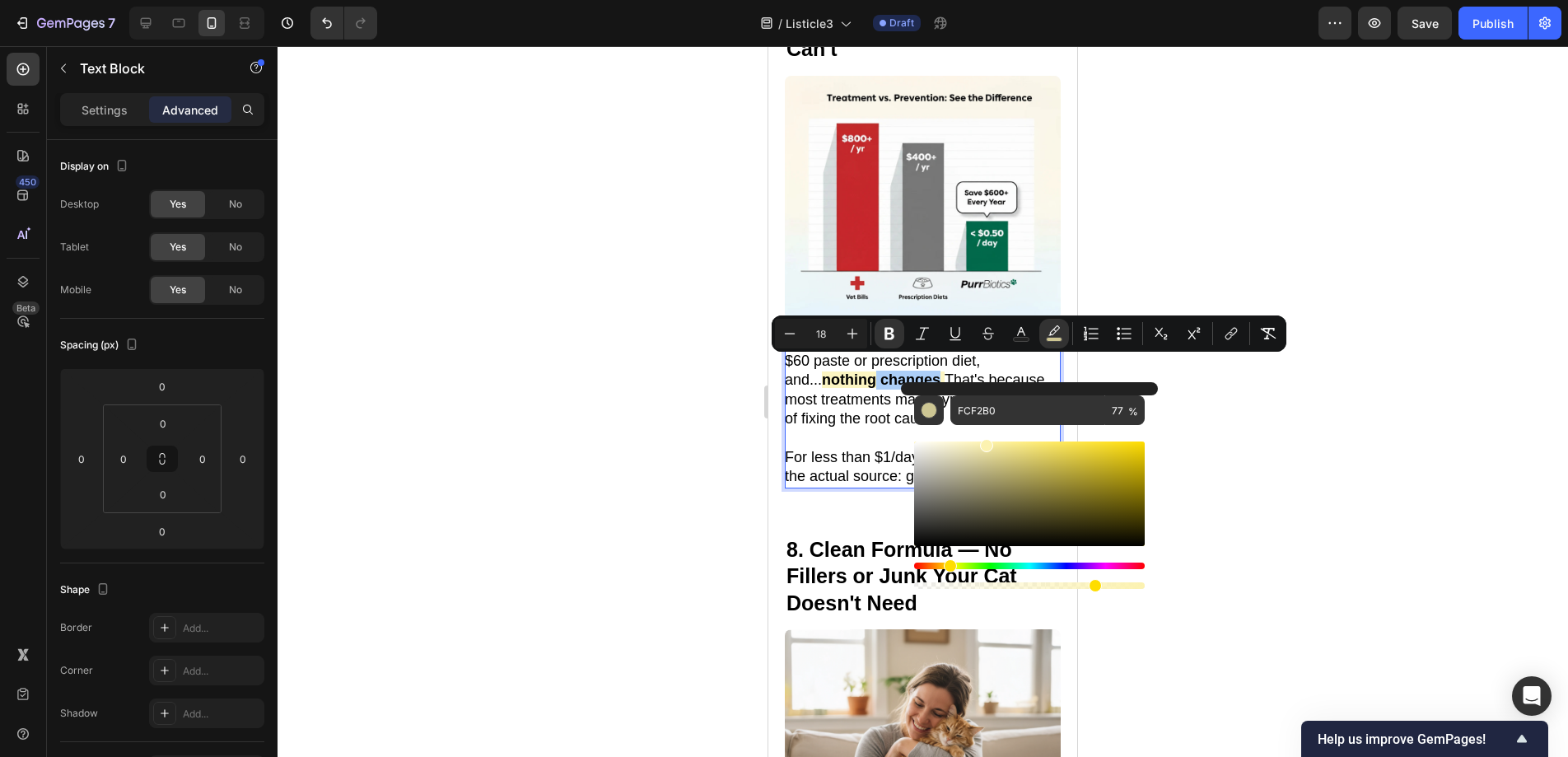
click at [1222, 429] on div at bounding box center [922, 400] width 1290 height 710
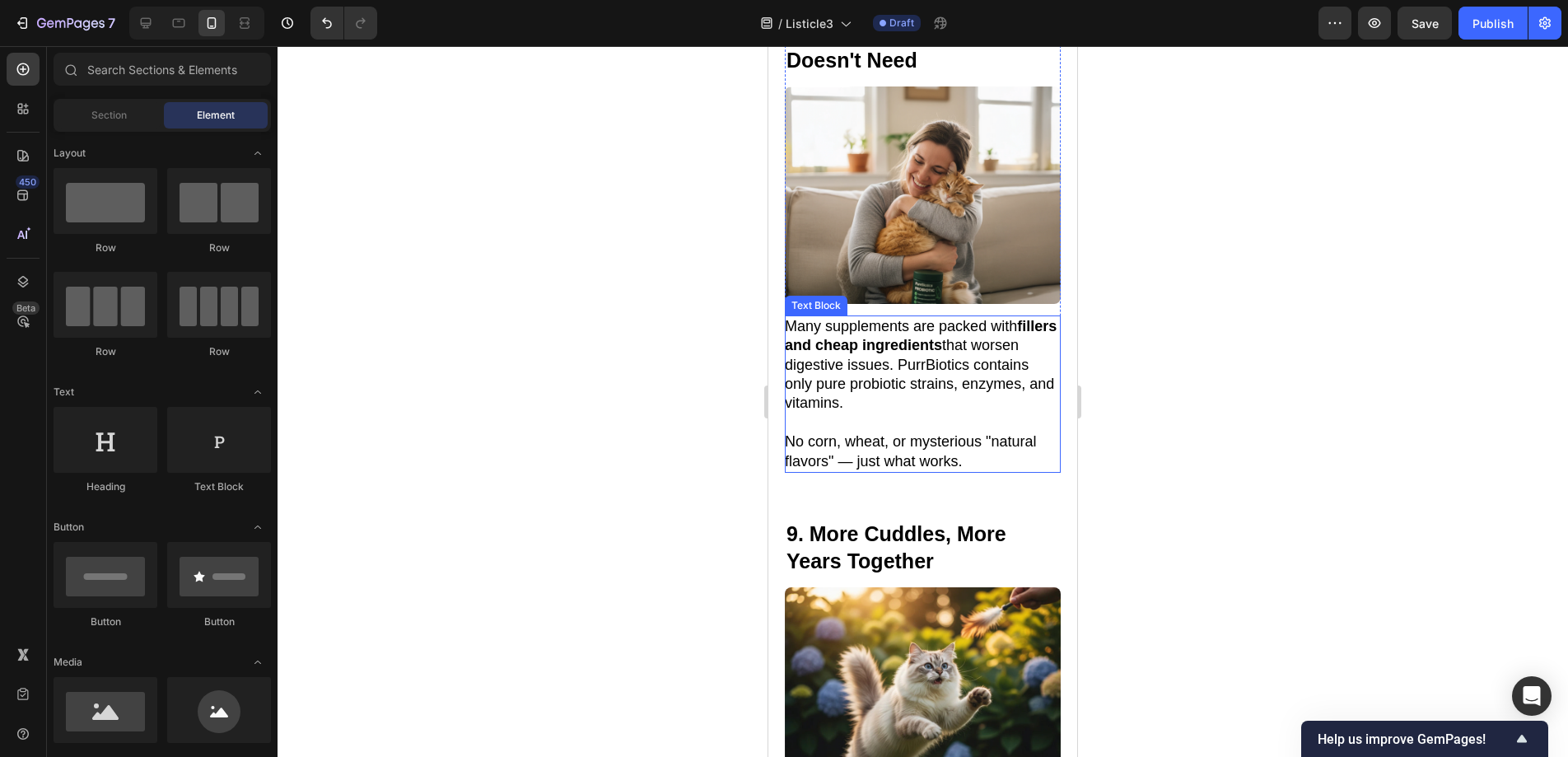
scroll to position [5595, 0]
click at [985, 338] on p "Many supplements are packed with fillers and cheap ingredients that worsen dige…" at bounding box center [921, 366] width 274 height 97
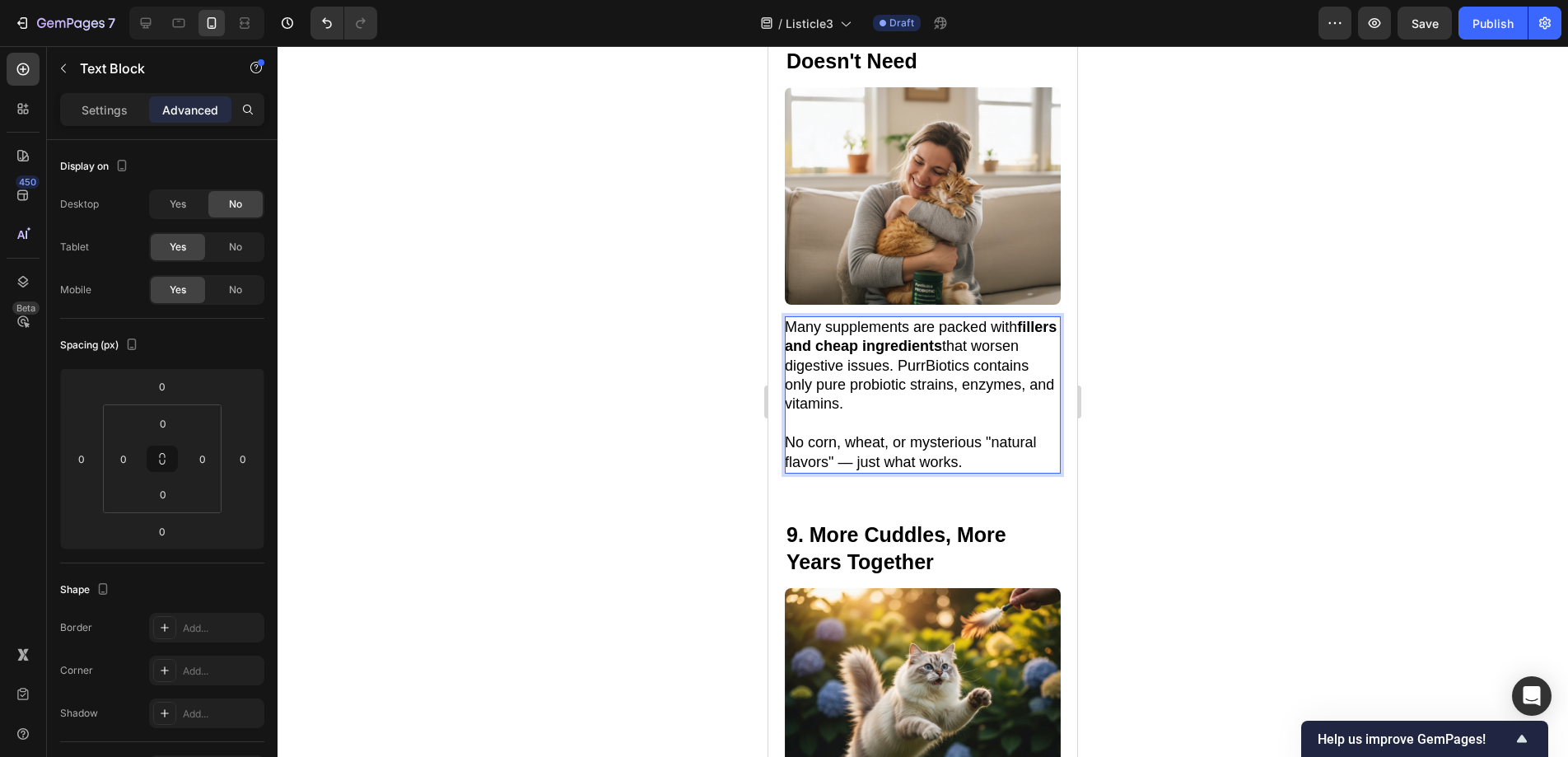
click at [985, 342] on p "Many supplements are packed with fillers and cheap ingredients that worsen dige…" at bounding box center [921, 366] width 274 height 97
drag, startPoint x: 985, startPoint y: 342, endPoint x: 796, endPoint y: 343, distance: 189.0
click at [978, 339] on strong "fillers and cheap ingredients" at bounding box center [920, 337] width 272 height 36
drag, startPoint x: 985, startPoint y: 342, endPoint x: 778, endPoint y: 345, distance: 207.0
click at [778, 345] on div "8. Clean Formula — No Fillers or Junk Your Cat Doesn't Need Heading Image Many …" at bounding box center [922, 232] width 309 height 527
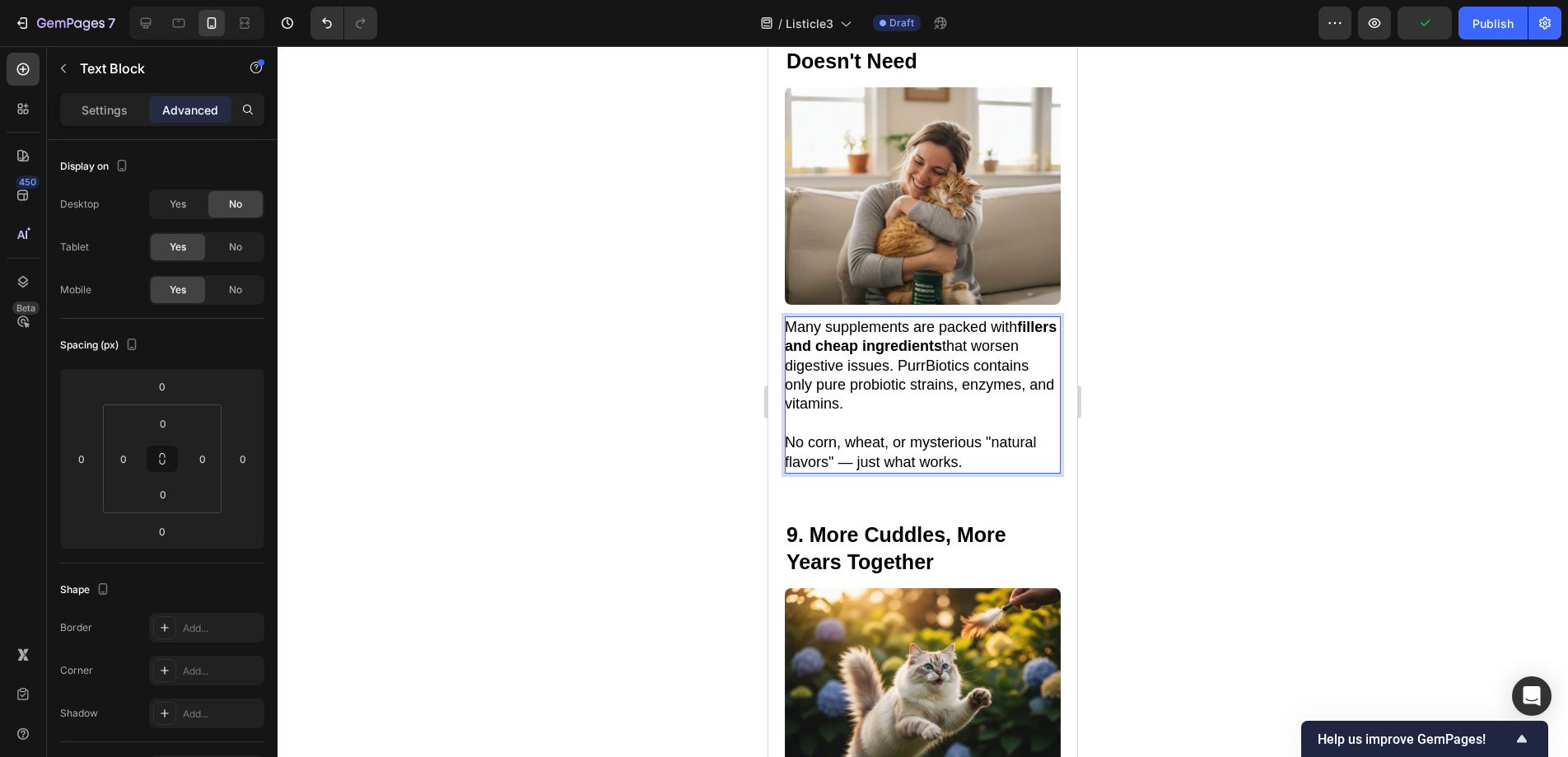
drag, startPoint x: 991, startPoint y: 342, endPoint x: 1000, endPoint y: 349, distance: 11.4
click at [991, 342] on p "Many supplements are packed with fillers and cheap ingredients that worsen dige…" at bounding box center [921, 366] width 274 height 97
click at [1243, 379] on div at bounding box center [922, 400] width 1290 height 710
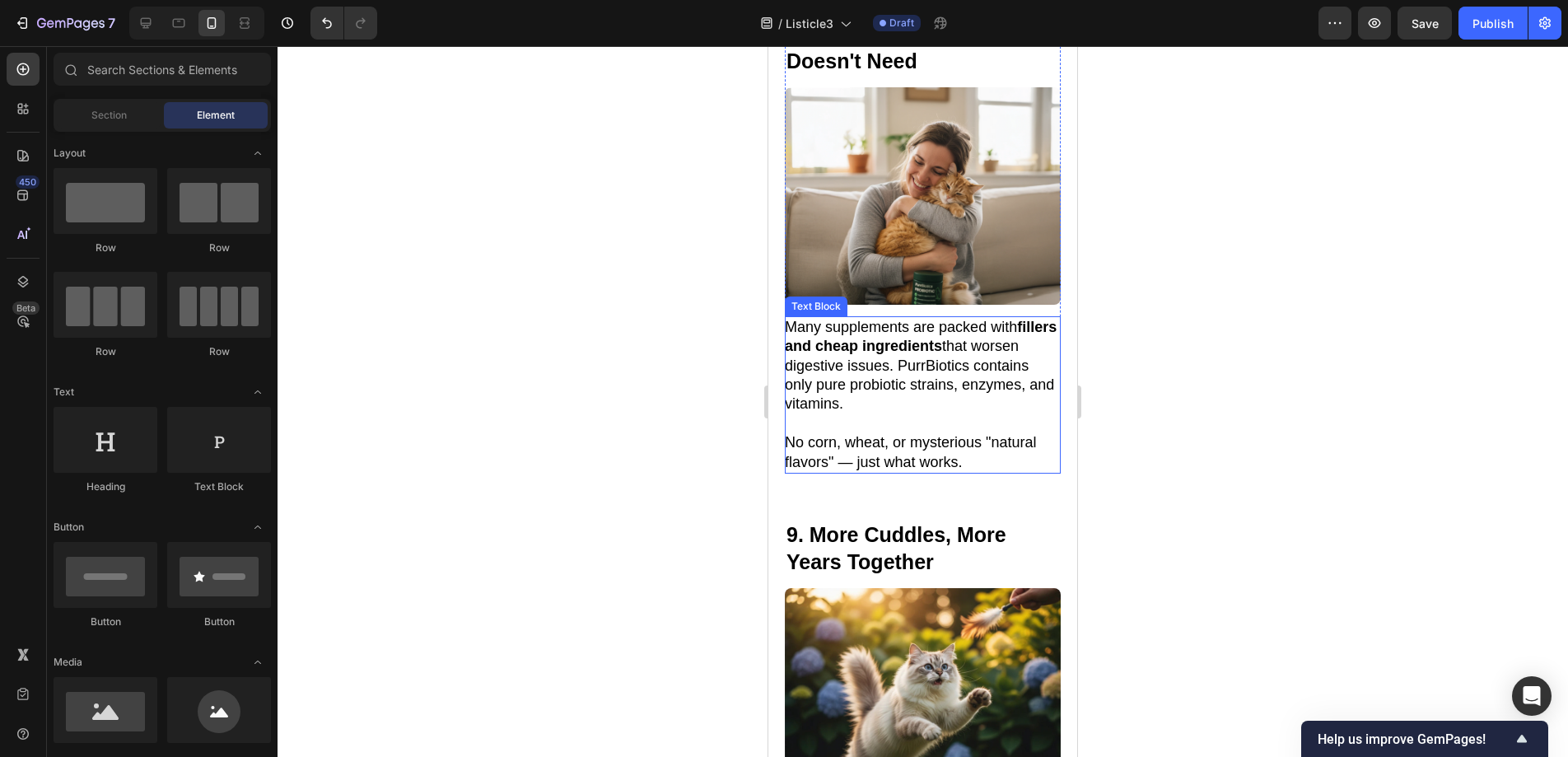
click at [991, 341] on p "Many supplements are packed with fillers and cheap ingredients that worsen dige…" at bounding box center [921, 366] width 274 height 97
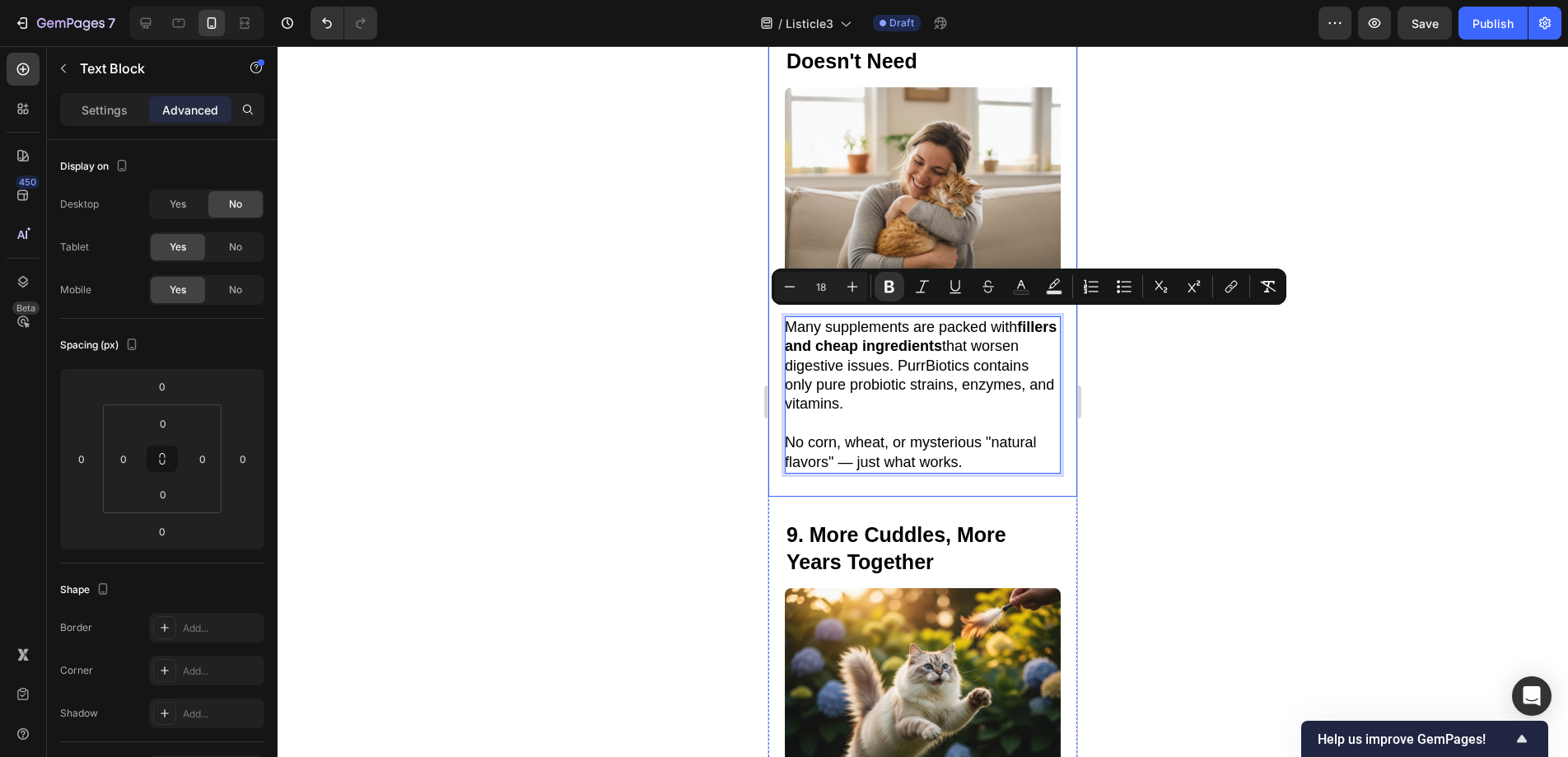
drag, startPoint x: 984, startPoint y: 341, endPoint x: 781, endPoint y: 340, distance: 203.0
click at [781, 340] on div "8. Clean Formula — No Fillers or Junk Your Cat Doesn't Need Heading Image Many …" at bounding box center [922, 232] width 309 height 527
click at [1047, 292] on rect "Editor contextual toolbar" at bounding box center [1055, 293] width 16 height 4
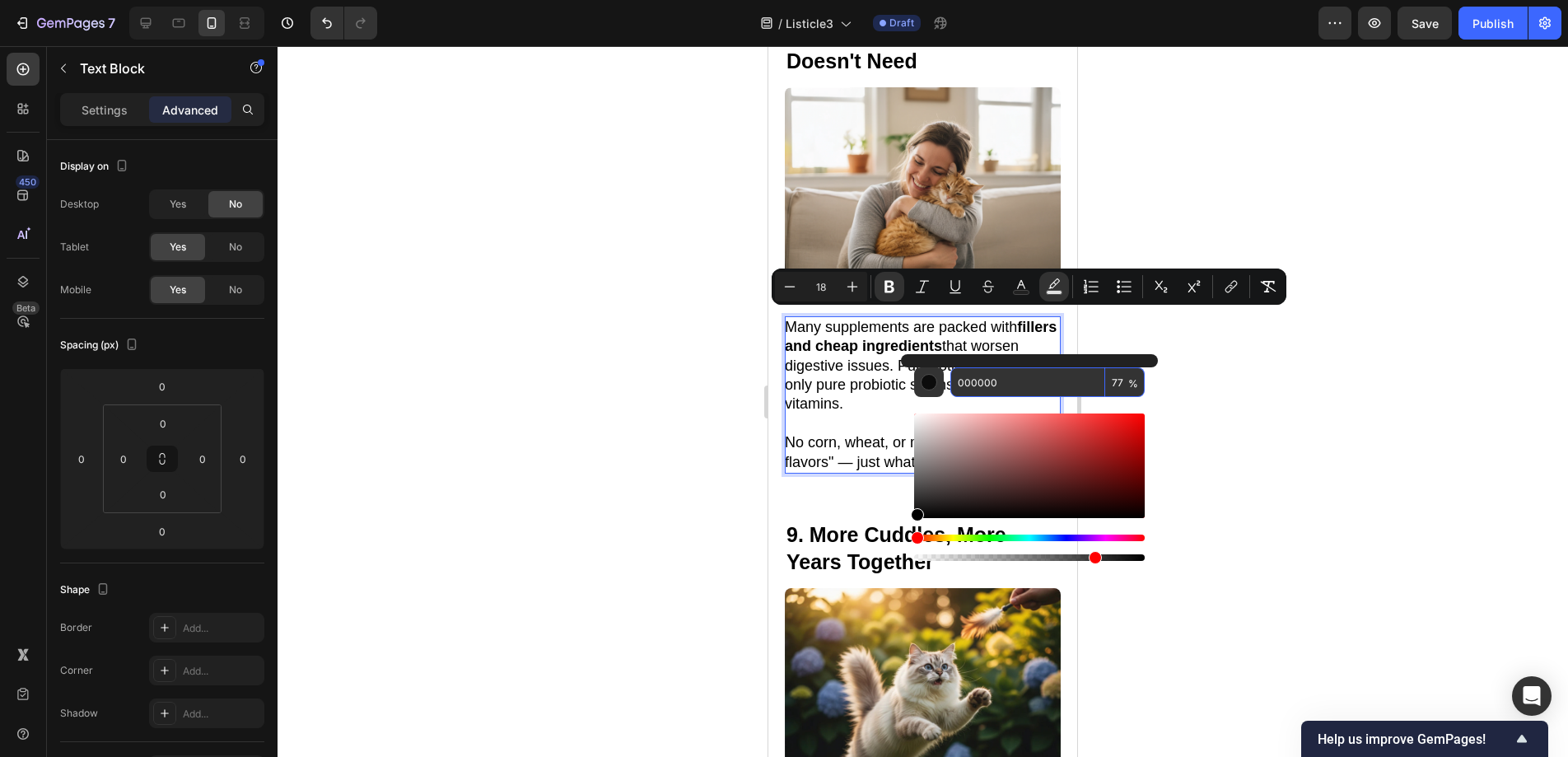
drag, startPoint x: 1016, startPoint y: 377, endPoint x: 946, endPoint y: 379, distance: 70.0
click at [946, 379] on div "000000 77 %" at bounding box center [1029, 382] width 230 height 30
paste input "FCF2B0"
type input "FCF2B0"
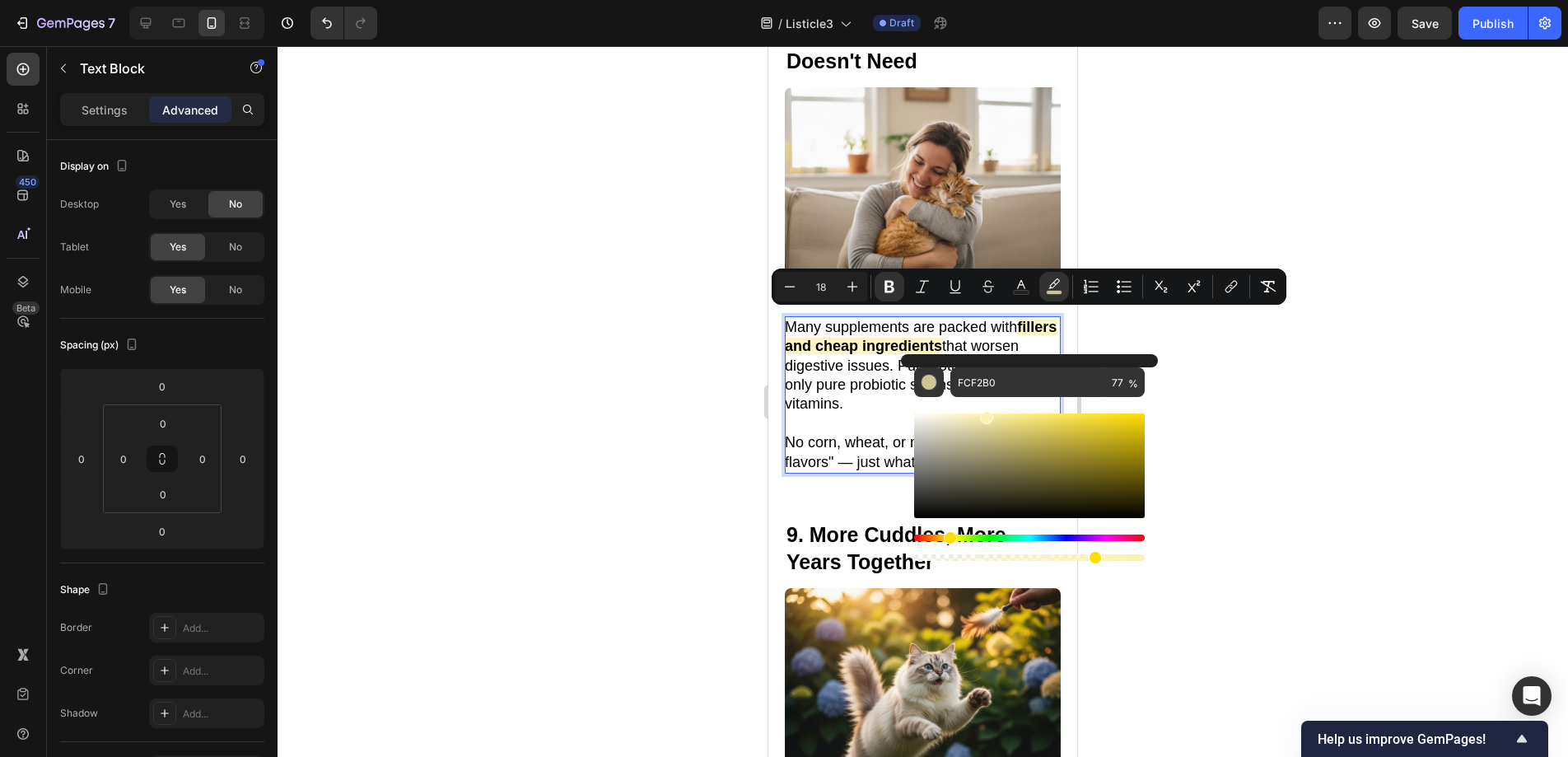
click at [1275, 412] on div at bounding box center [922, 400] width 1290 height 710
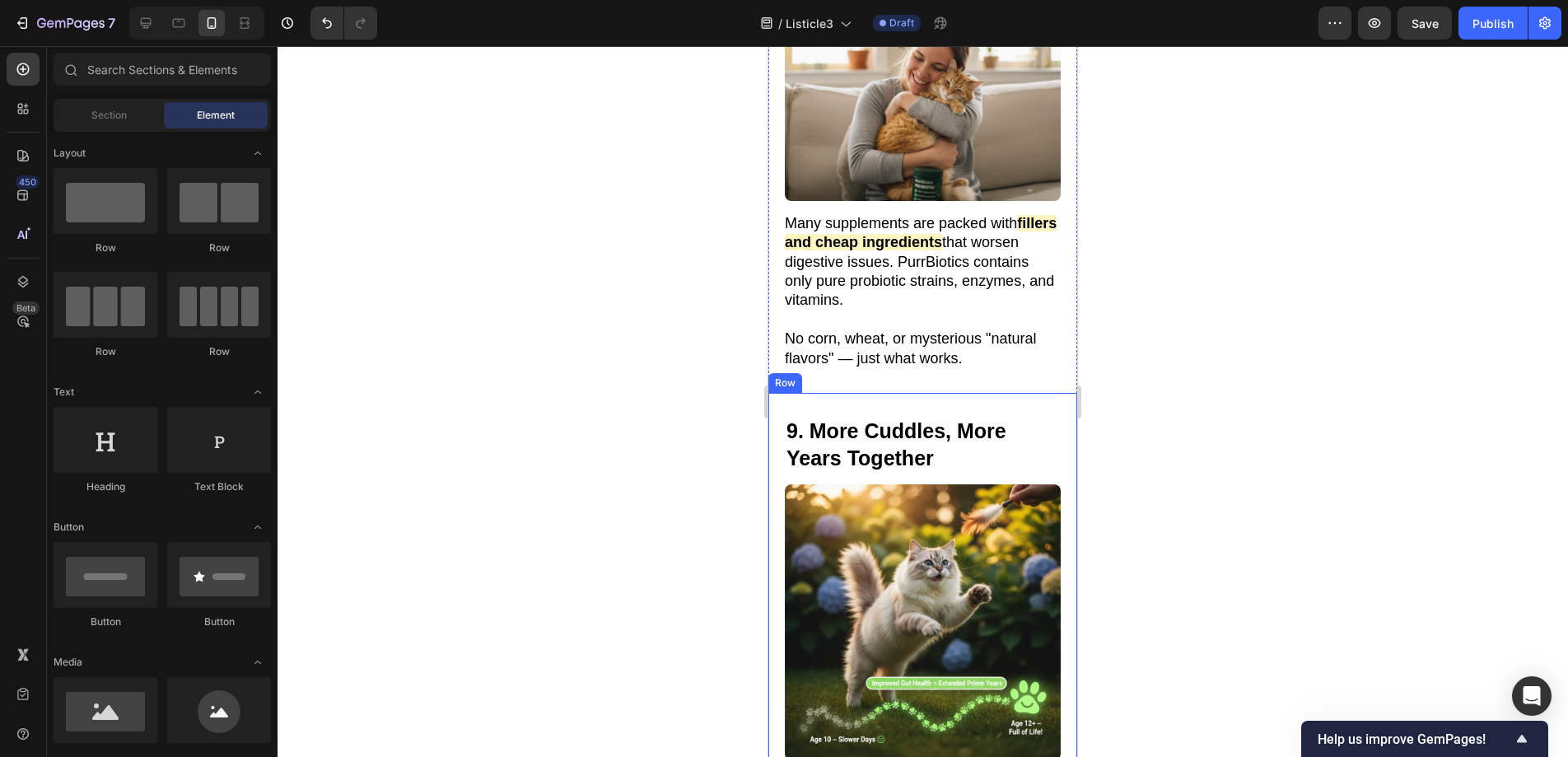
scroll to position [5695, 0]
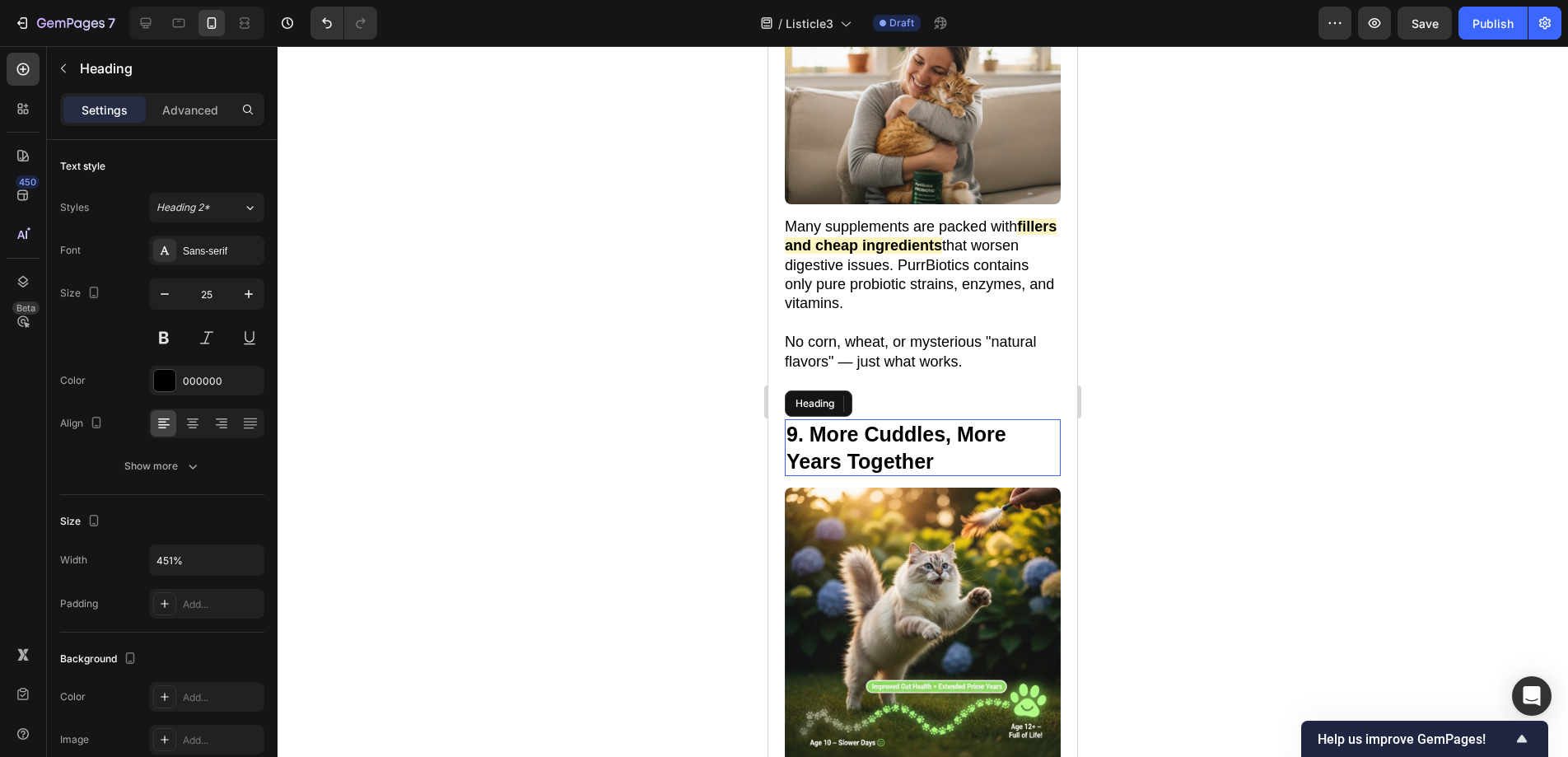
click at [941, 445] on h2 "9. More Cuddles, More Years Together" at bounding box center [922, 447] width 276 height 57
click at [944, 452] on h2 "9. More Cuddles, More Years Together" at bounding box center [922, 447] width 276 height 57
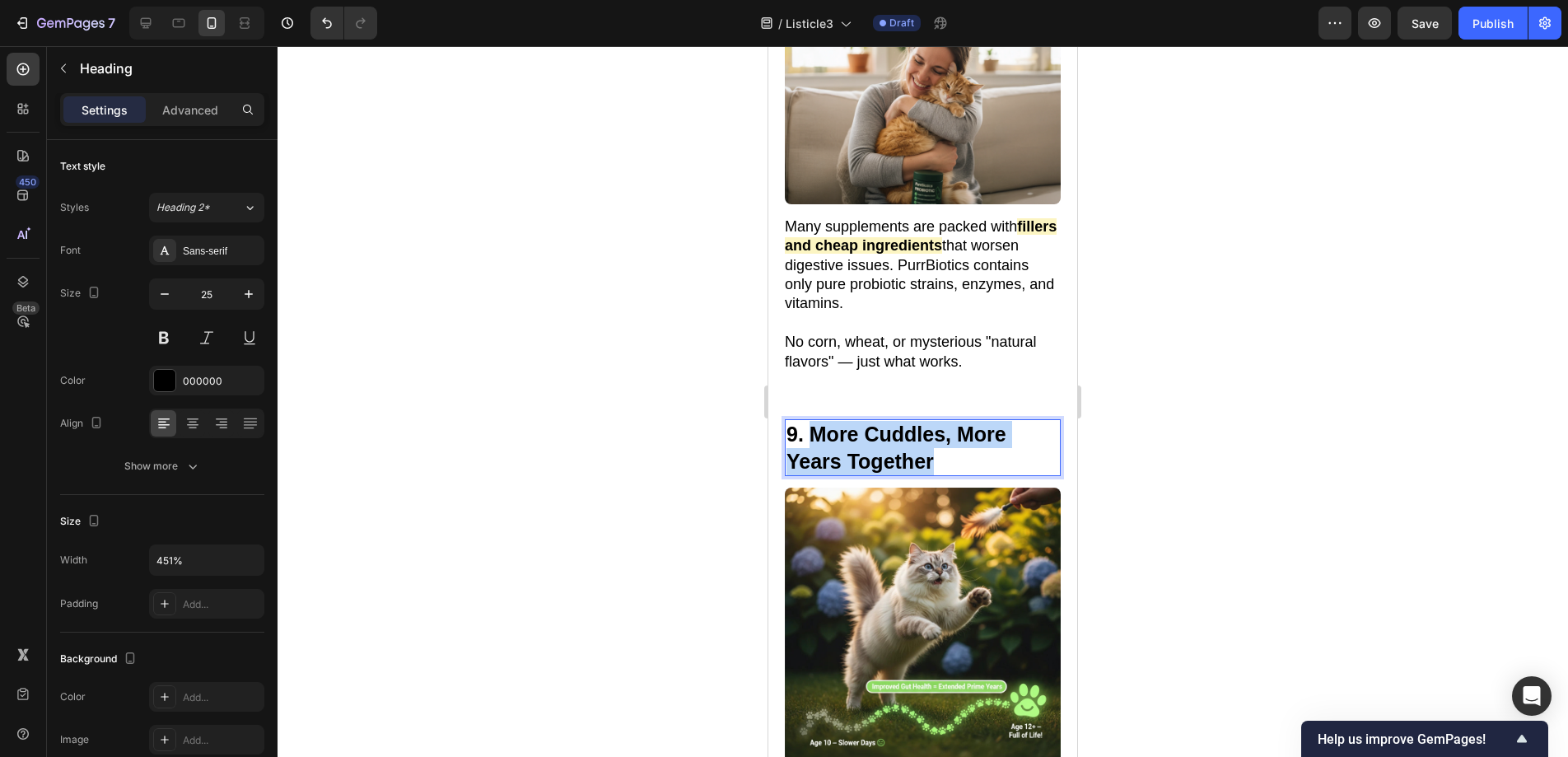
drag, startPoint x: 944, startPoint y: 452, endPoint x: 817, endPoint y: 420, distance: 131.0
click at [817, 420] on p "9. More Cuddles, More Years Together" at bounding box center [922, 447] width 273 height 54
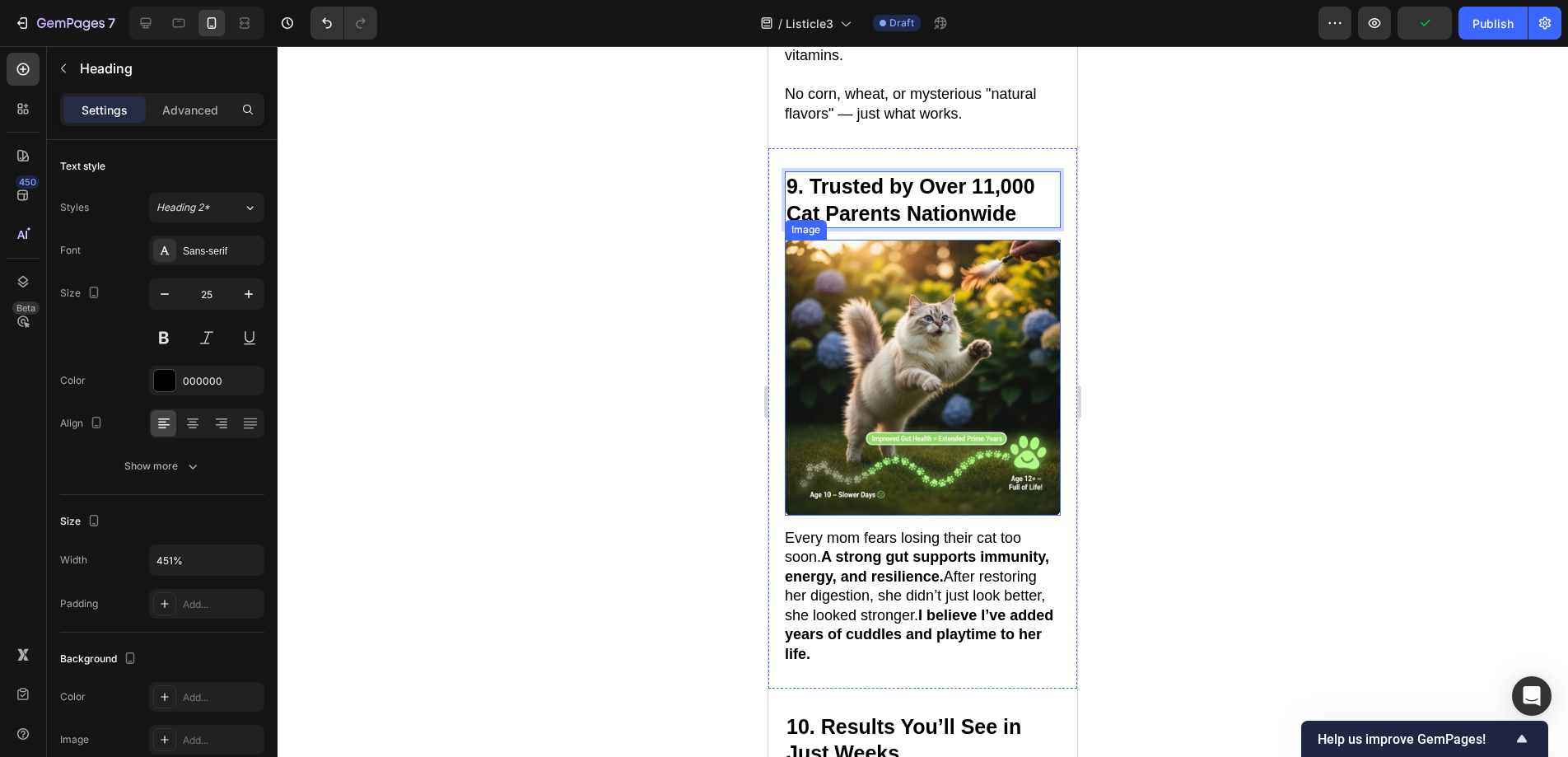
scroll to position [6084, 0]
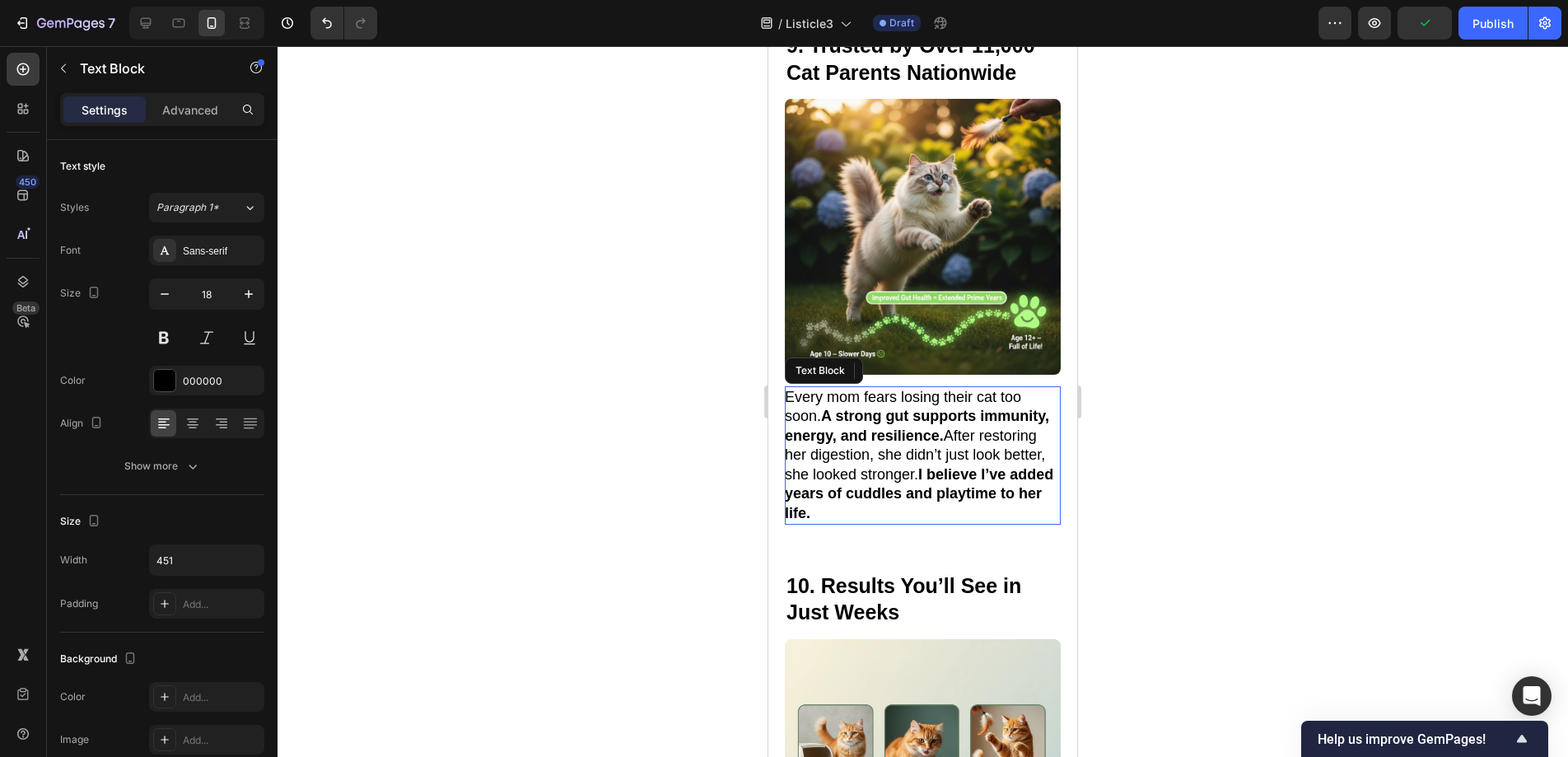
click at [915, 484] on strong "I believe I’ve added years of cuddles and playtime to her life." at bounding box center [918, 493] width 268 height 55
click at [958, 489] on p "Every mom fears losing their cat too soon. A strong gut supports immunity, ener…" at bounding box center [921, 455] width 274 height 135
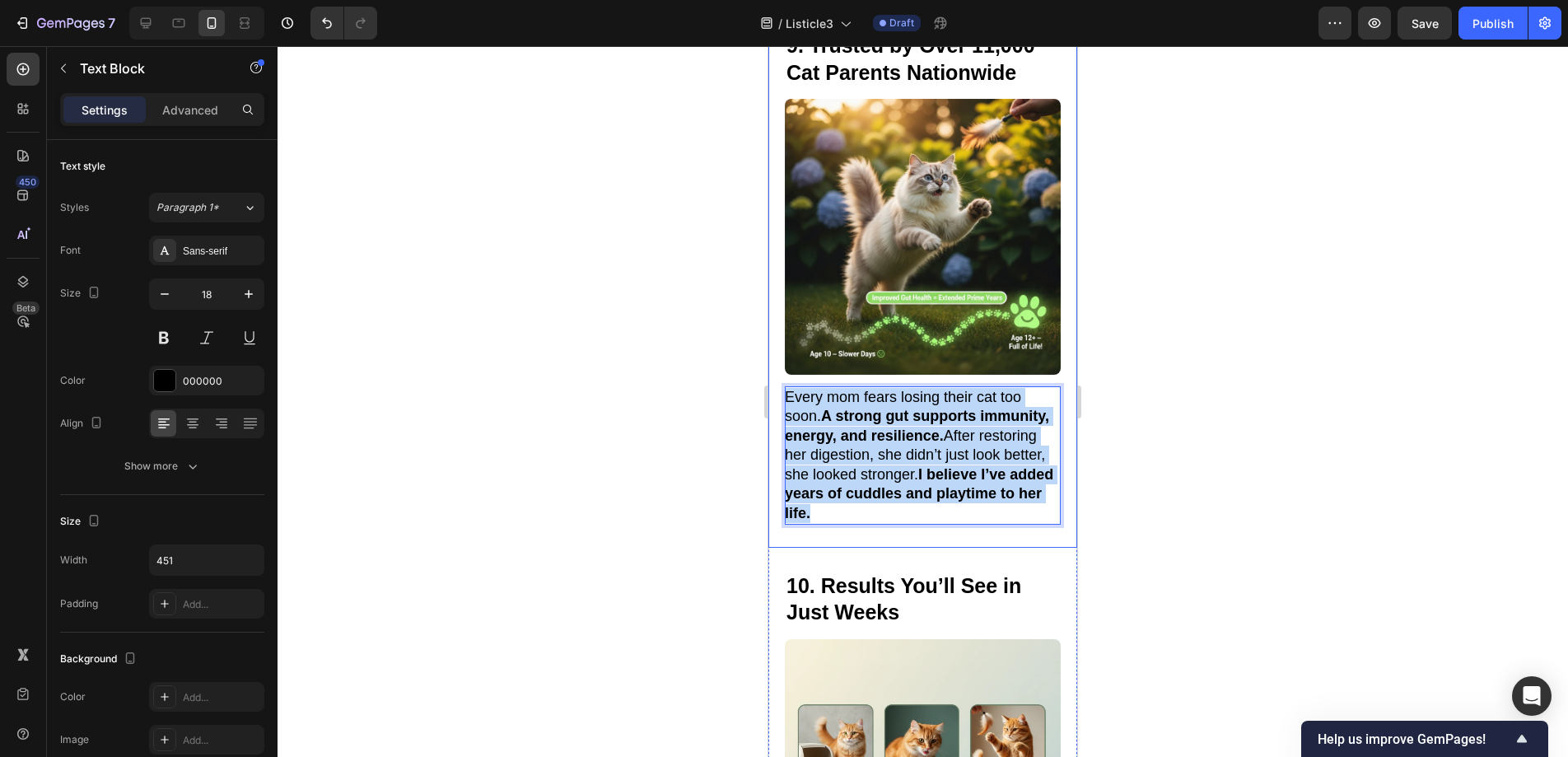
drag, startPoint x: 958, startPoint y: 489, endPoint x: 783, endPoint y: 376, distance: 208.3
click at [783, 376] on div "⁠⁠⁠⁠⁠⁠⁠ 9. Trusted by Over 11,000 Cat Parents Nationwide Heading Image 9. Adds …" at bounding box center [922, 277] width 309 height 540
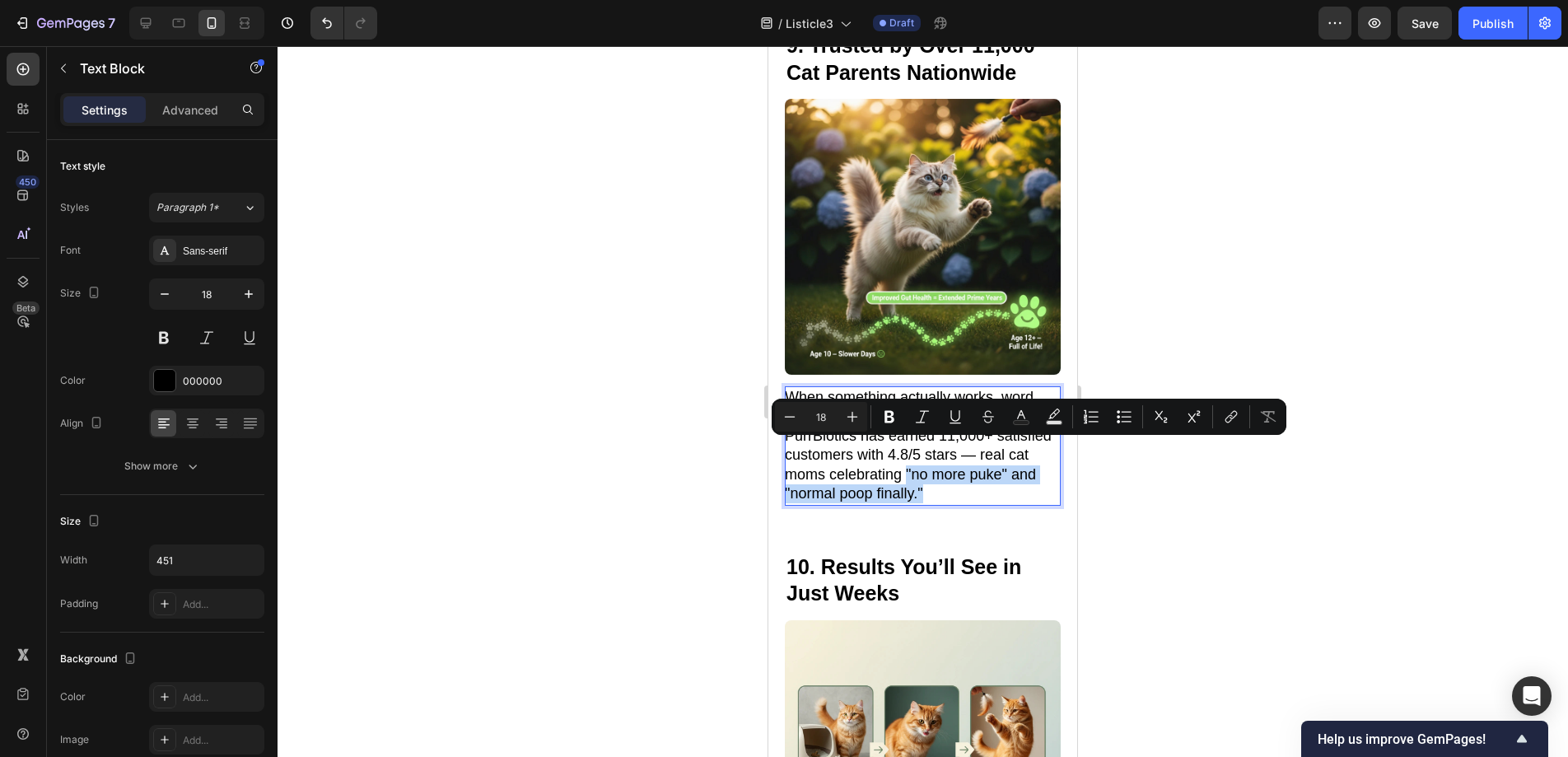
drag, startPoint x: 957, startPoint y: 450, endPoint x: 1001, endPoint y: 470, distance: 48.3
click at [1001, 470] on p "When something actually works, word spreads fast in cat mom communities. PurrBi…" at bounding box center [921, 445] width 274 height 116
click at [887, 414] on icon "Editor contextual toolbar" at bounding box center [890, 416] width 10 height 12
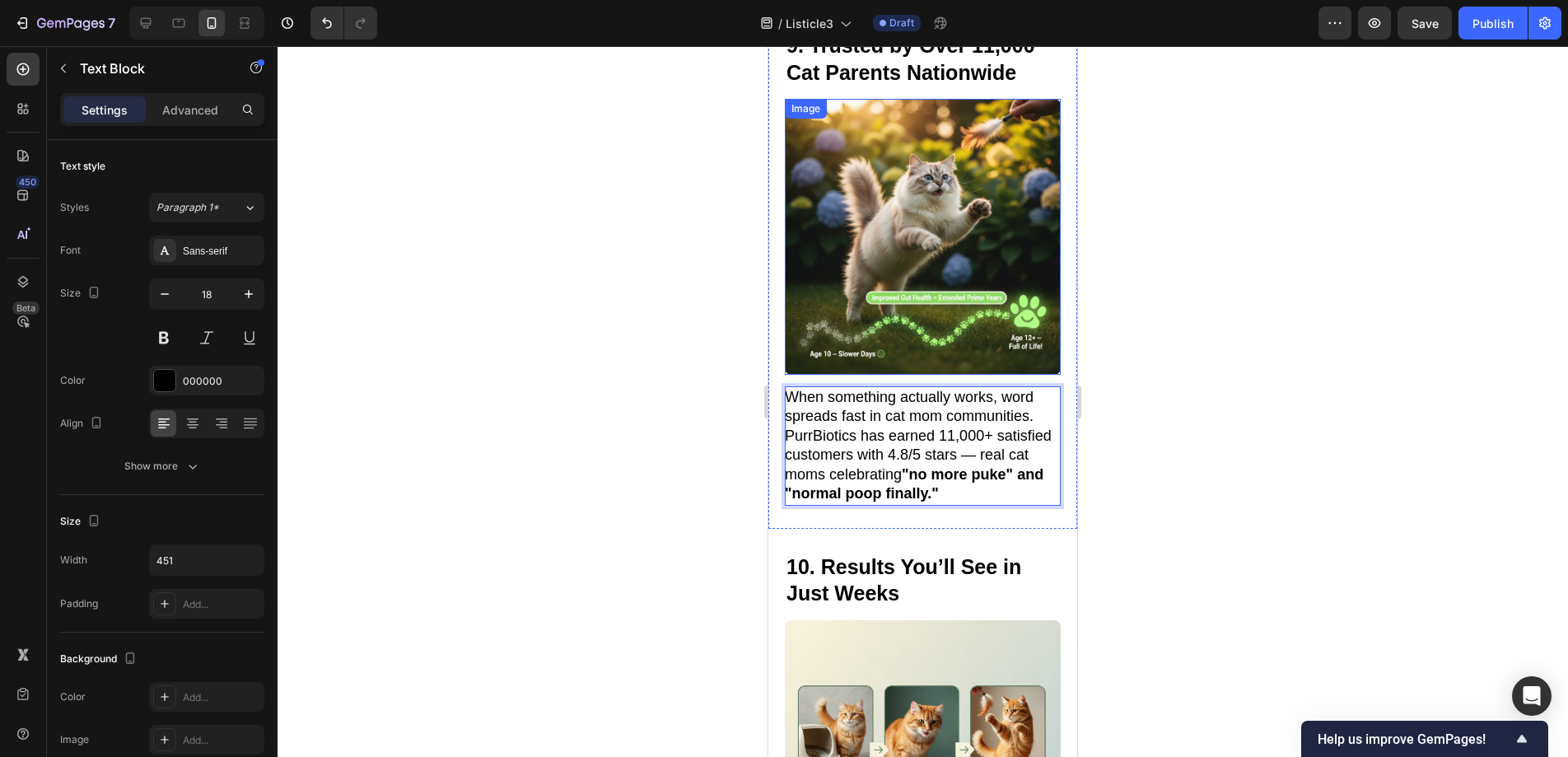
scroll to position [5710, 0]
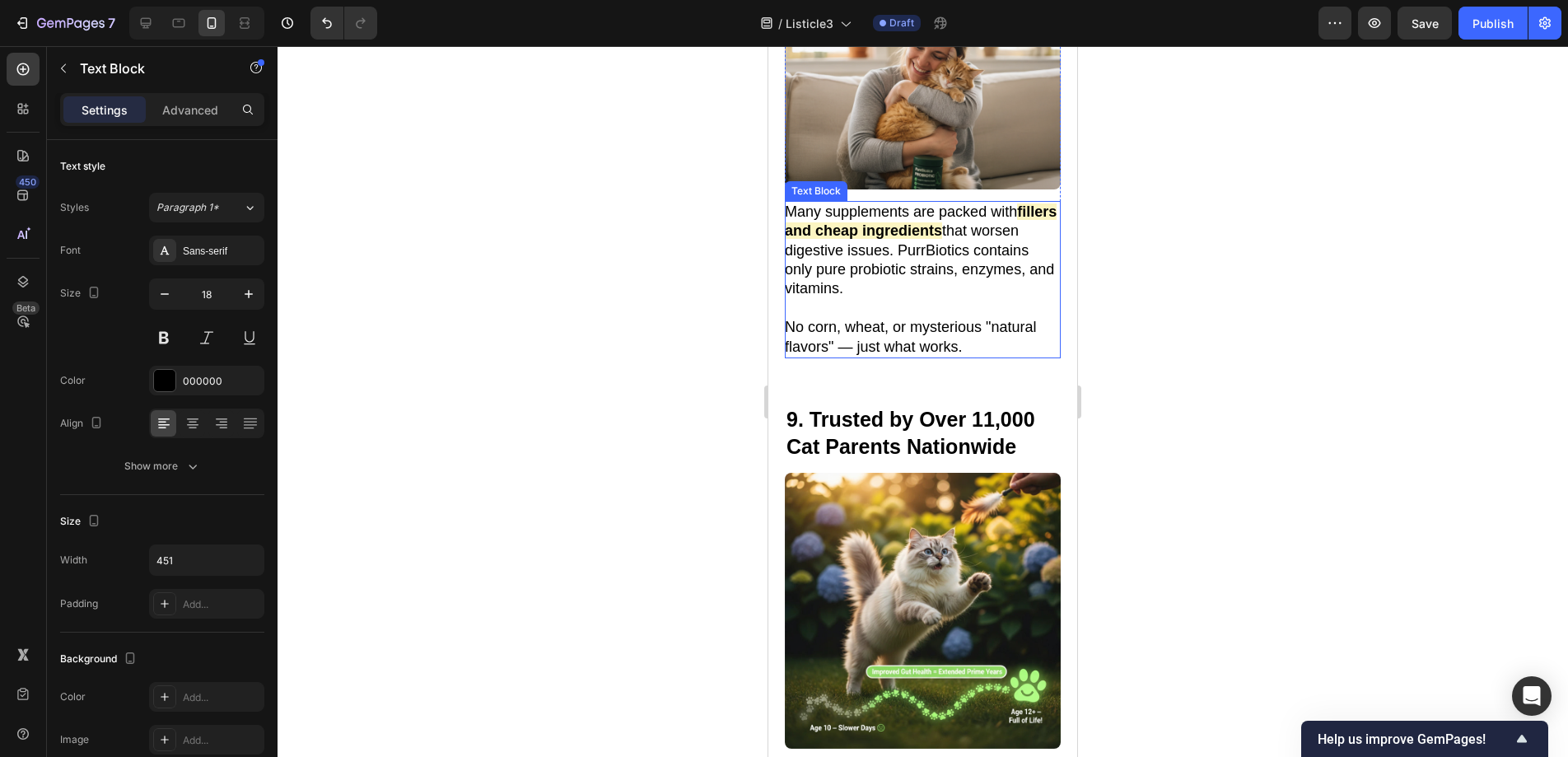
click at [923, 233] on p "Many supplements are packed with fillers and cheap ingredients that worsen dige…" at bounding box center [921, 250] width 274 height 97
drag, startPoint x: 932, startPoint y: 226, endPoint x: 858, endPoint y: 227, distance: 74.0
click at [858, 227] on strong "fillers and cheap ingredients" at bounding box center [920, 221] width 272 height 36
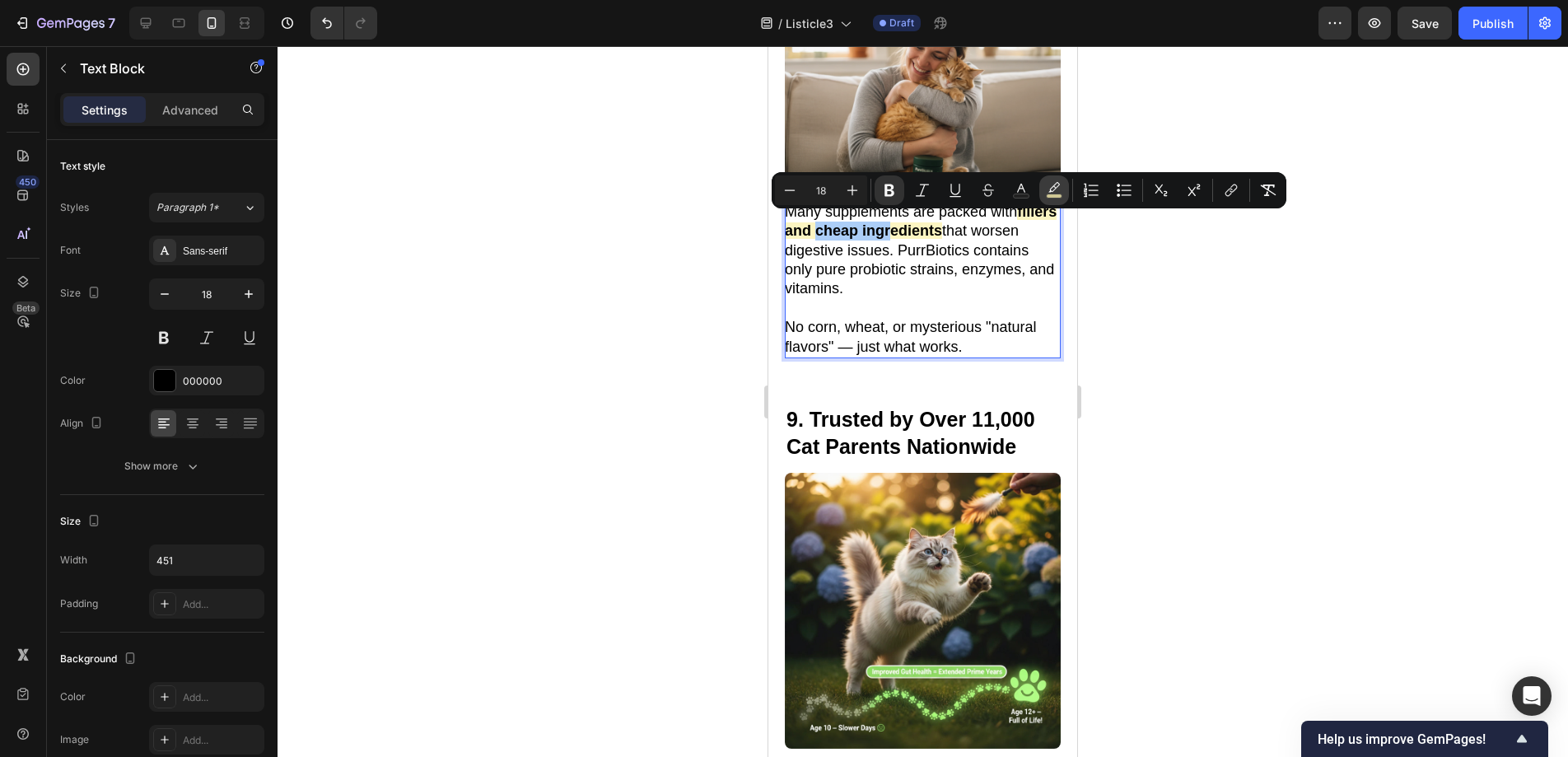
click at [1057, 183] on icon "Editor contextual toolbar" at bounding box center [1054, 190] width 17 height 17
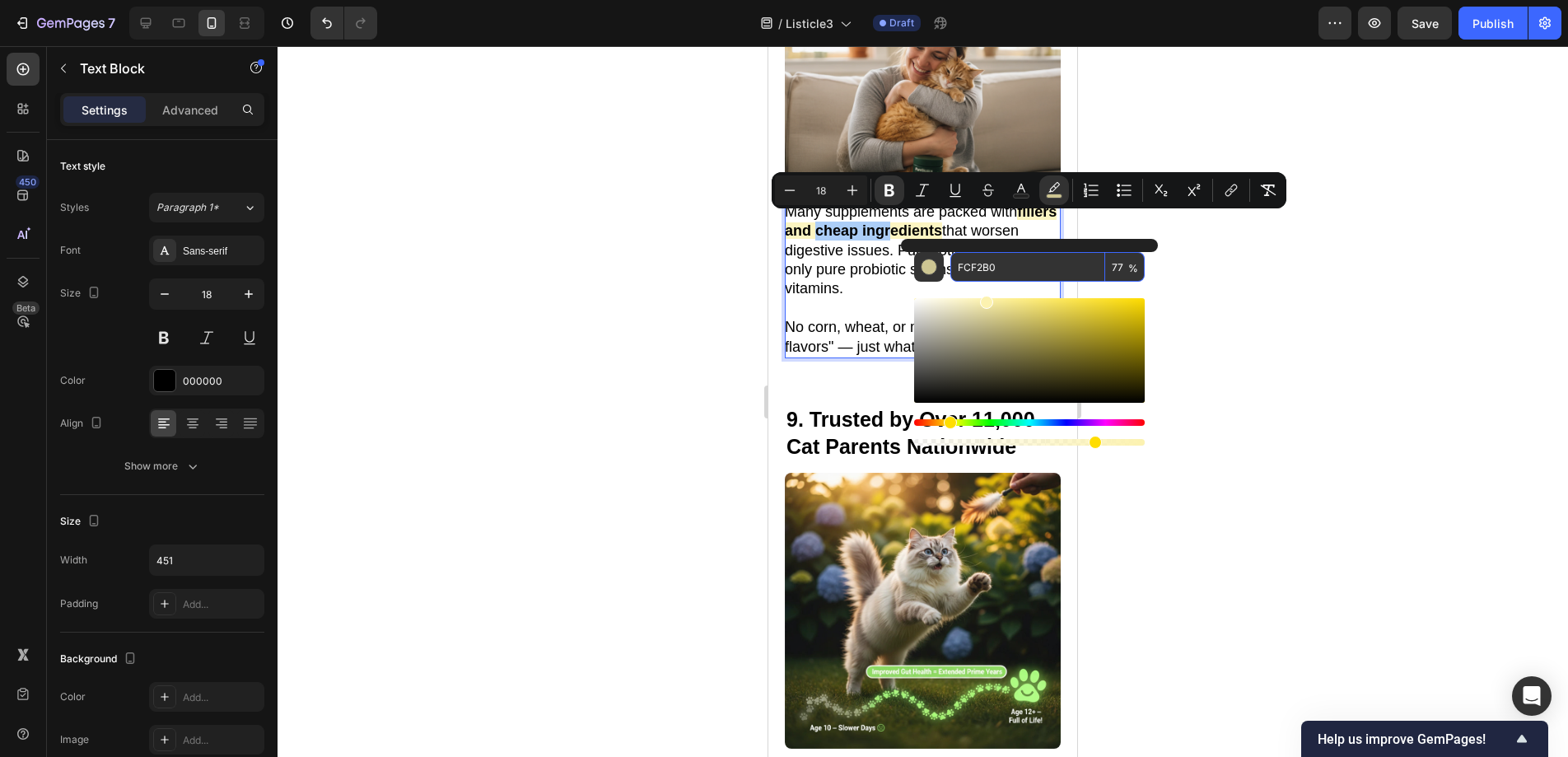
drag, startPoint x: 1015, startPoint y: 266, endPoint x: 954, endPoint y: 264, distance: 61.0
click at [954, 264] on input "FCF2B0" at bounding box center [1027, 267] width 154 height 30
drag, startPoint x: 1302, startPoint y: 403, endPoint x: 1239, endPoint y: 416, distance: 64.3
click at [1302, 403] on div at bounding box center [922, 400] width 1290 height 710
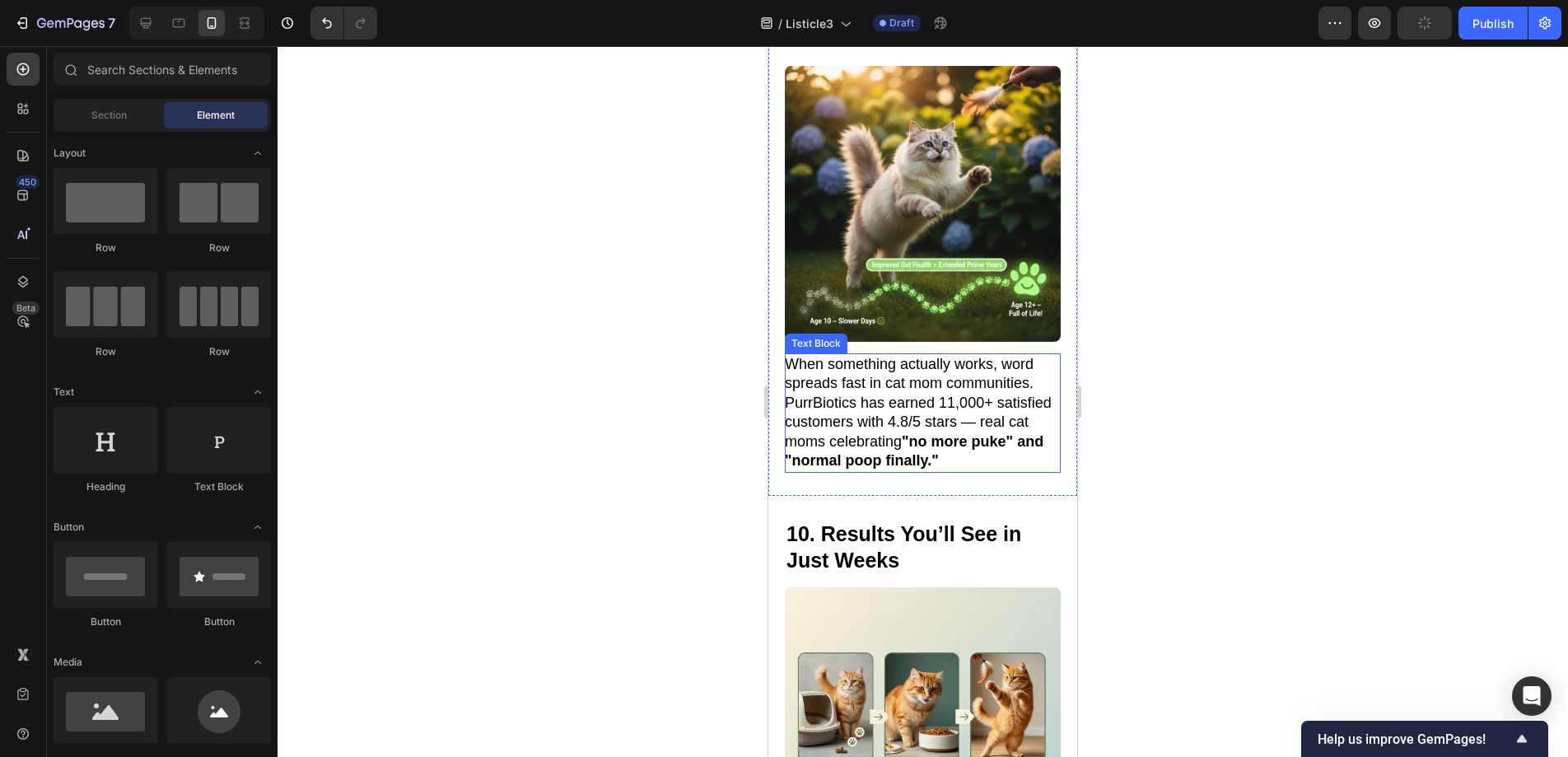
scroll to position [6233, 0]
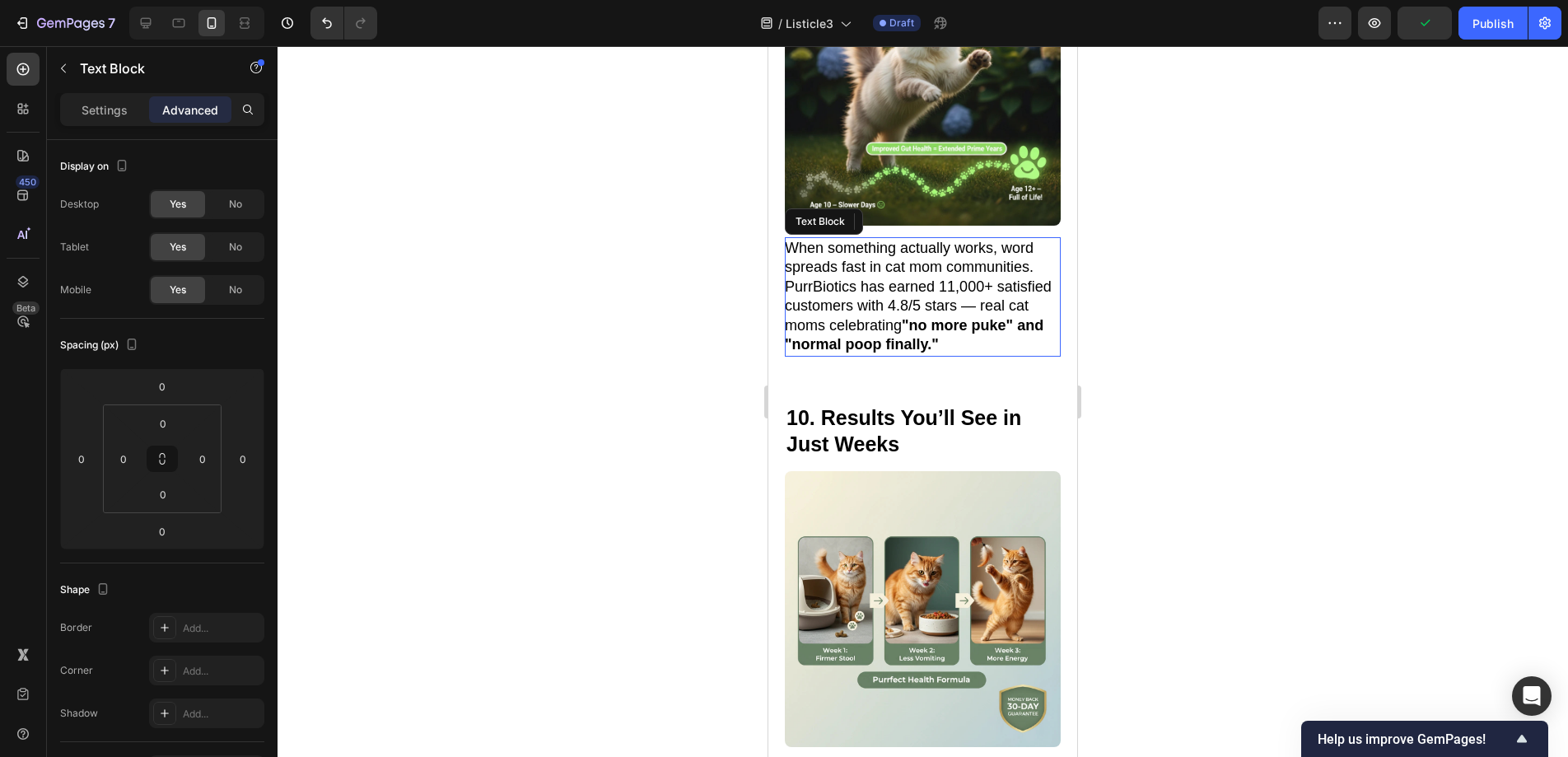
click at [958, 317] on strong ""no more puke" and "normal poop finally."" at bounding box center [915, 335] width 259 height 36
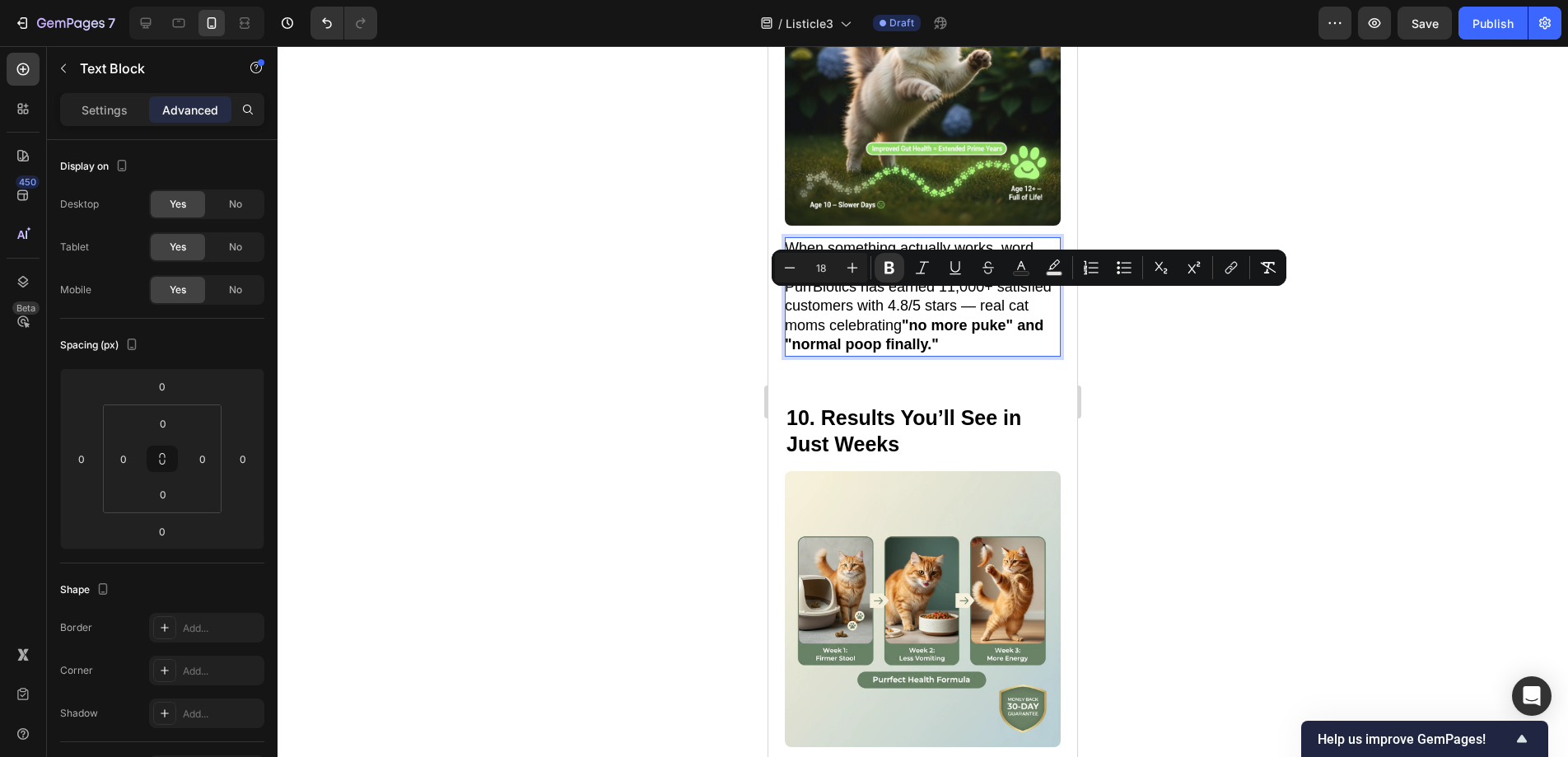
drag, startPoint x: 959, startPoint y: 302, endPoint x: 1016, endPoint y: 321, distance: 60.1
click at [1016, 321] on p "When something actually works, word spreads fast in cat mom communities. PurrBi…" at bounding box center [921, 297] width 274 height 116
click at [1051, 265] on icon "Editor contextual toolbar" at bounding box center [1054, 267] width 17 height 17
drag, startPoint x: 959, startPoint y: 298, endPoint x: 1016, endPoint y: 323, distance: 62.2
click at [1016, 323] on p "When something actually works, word spreads fast in cat mom communities. PurrBi…" at bounding box center [921, 297] width 274 height 116
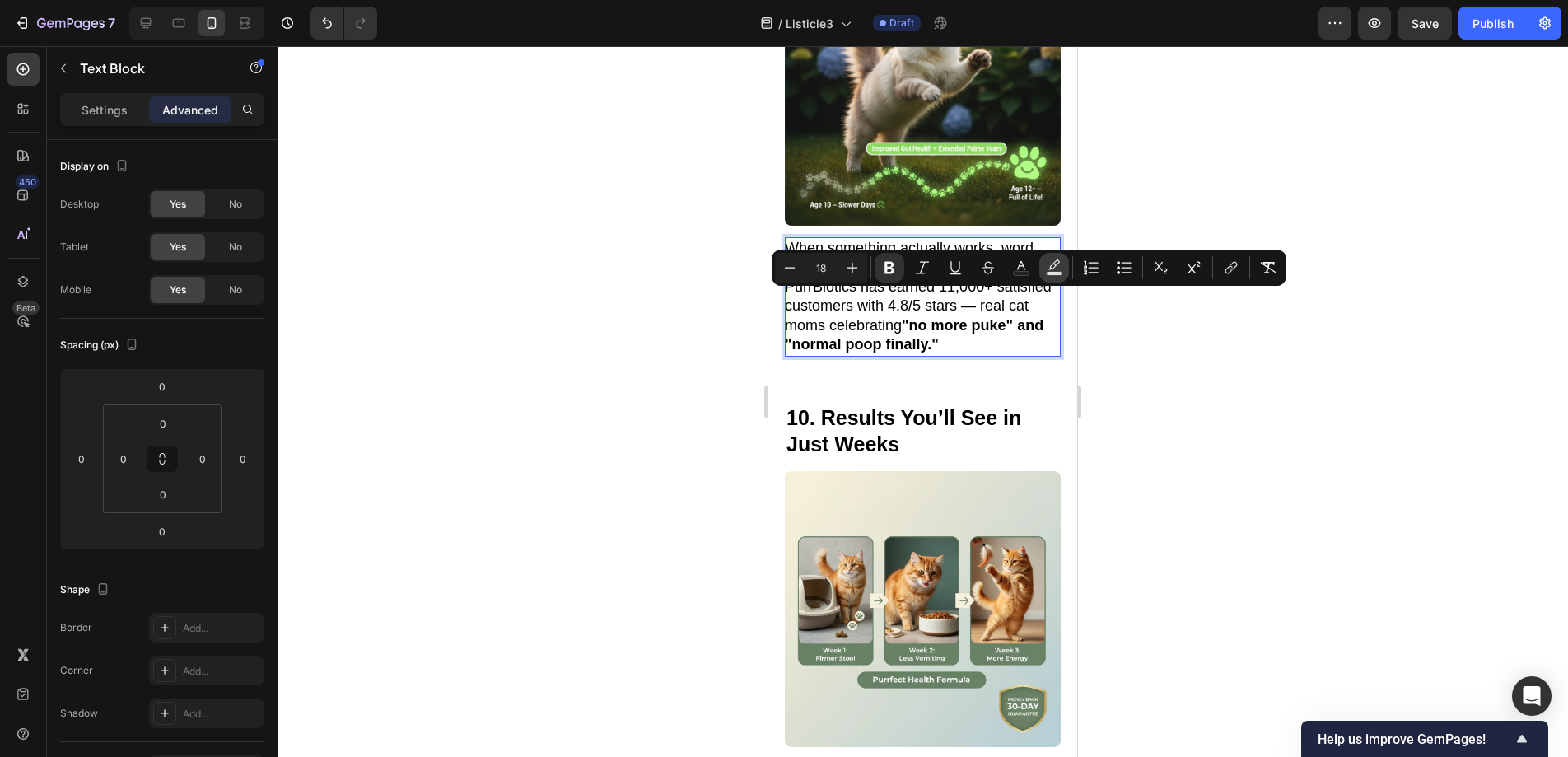
click at [1052, 274] on rect "Editor contextual toolbar" at bounding box center [1055, 274] width 16 height 4
click at [1055, 273] on rect "Editor contextual toolbar" at bounding box center [1055, 274] width 16 height 4
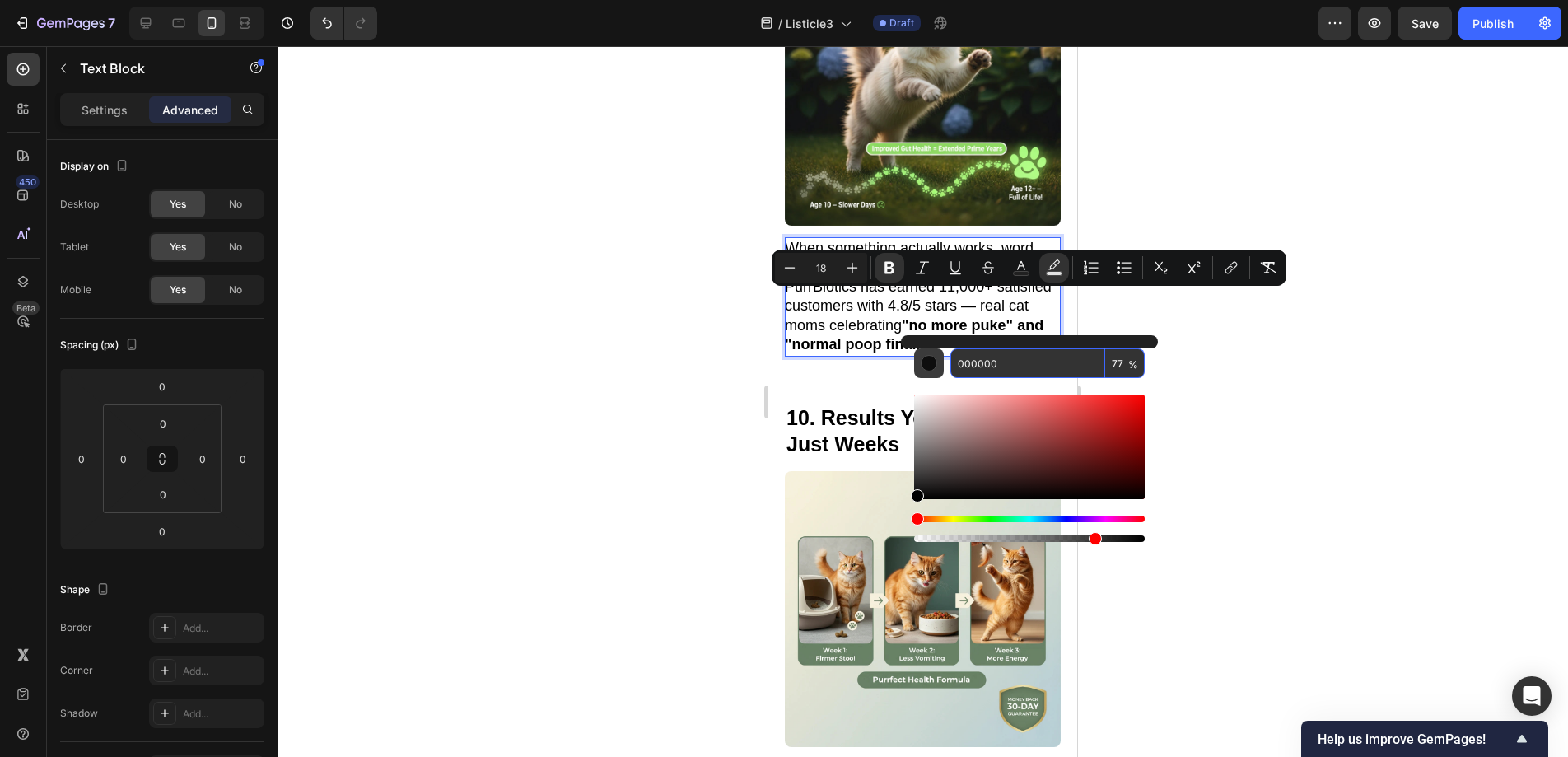
drag, startPoint x: 1031, startPoint y: 365, endPoint x: 928, endPoint y: 361, distance: 103.1
click at [928, 361] on div "000000 77 %" at bounding box center [1029, 364] width 230 height 30
paste input "FCF2B0"
type input "FCF2B0"
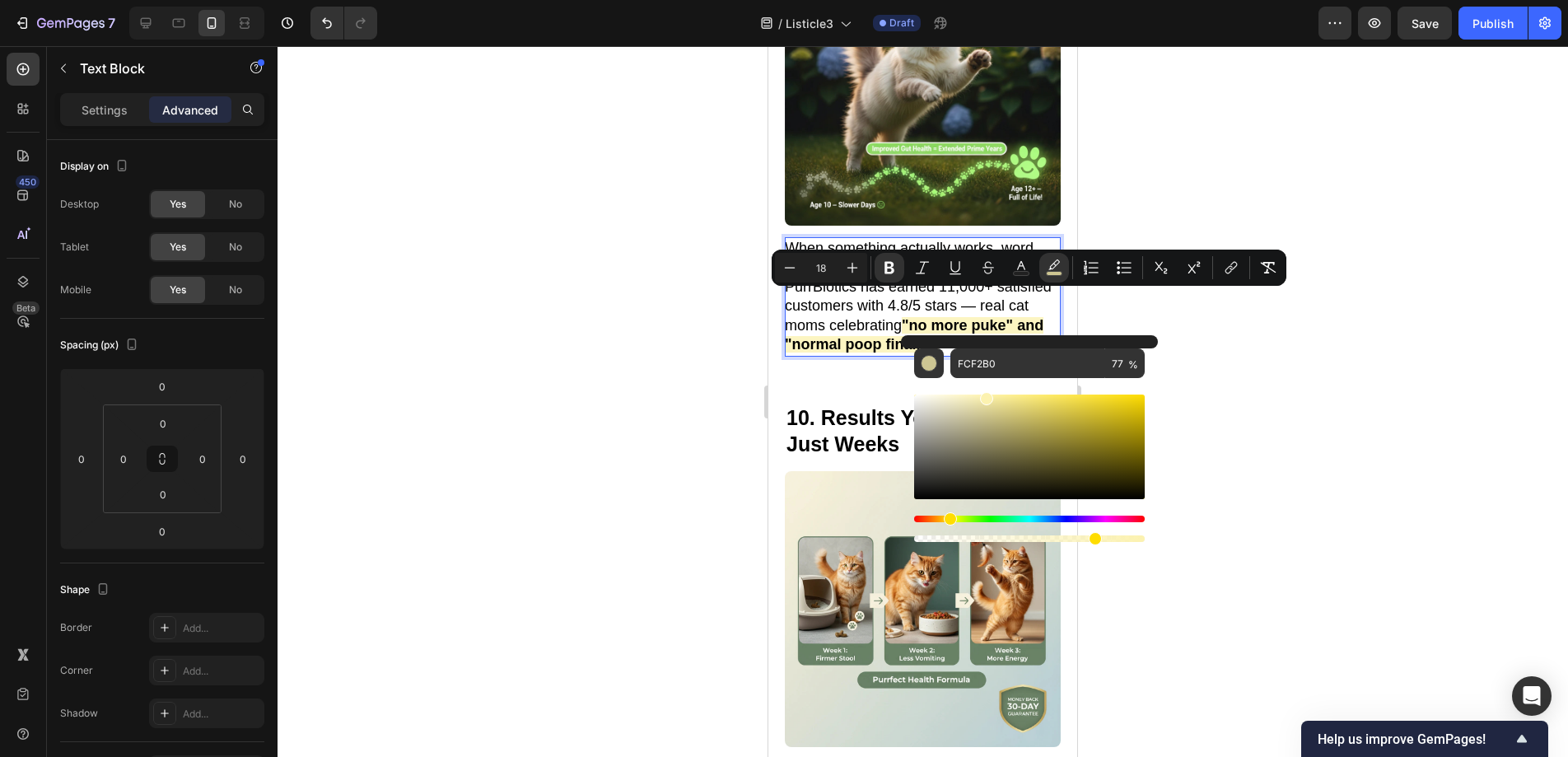
click at [1280, 417] on div at bounding box center [922, 400] width 1290 height 710
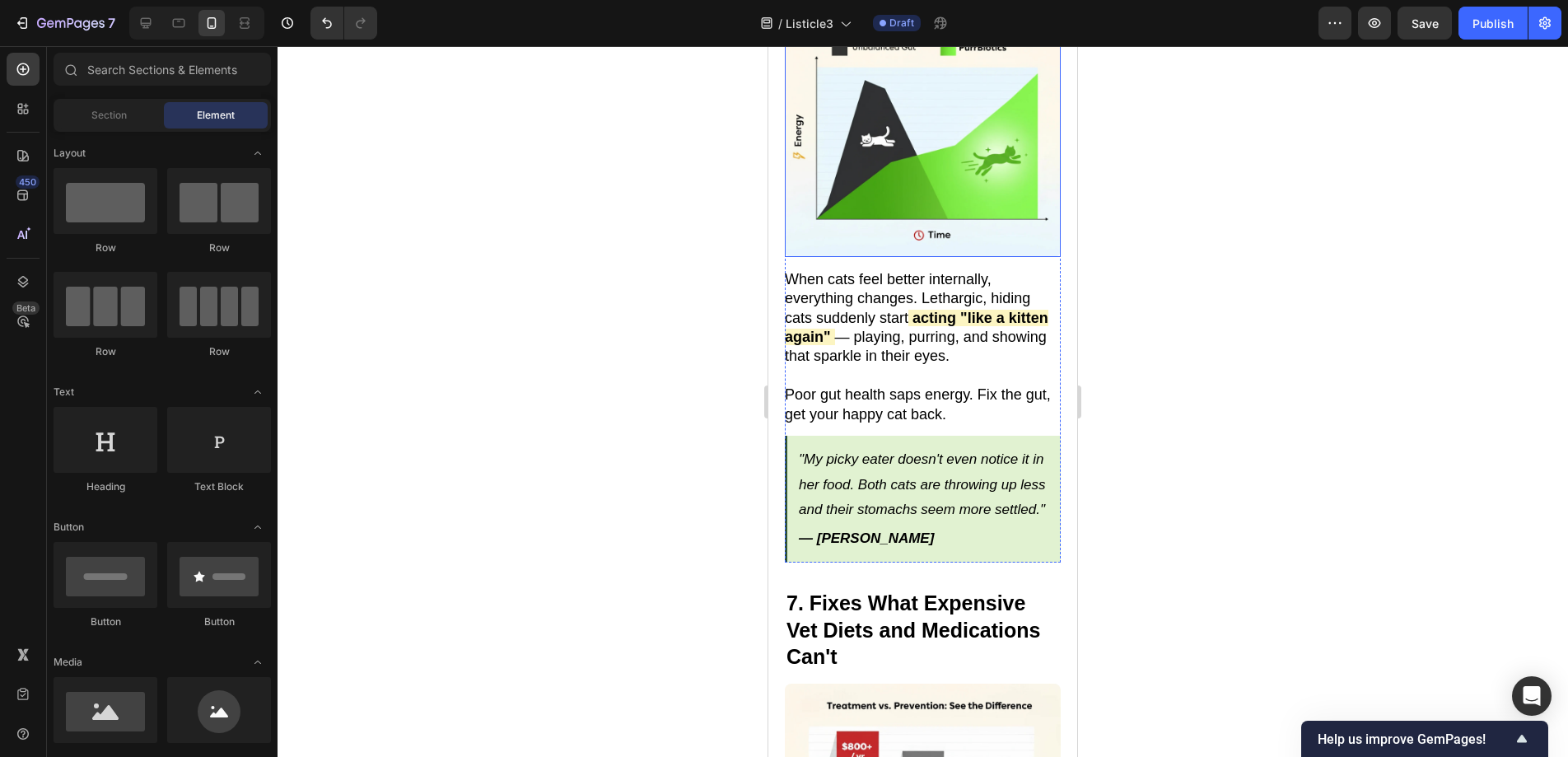
scroll to position [4442, 0]
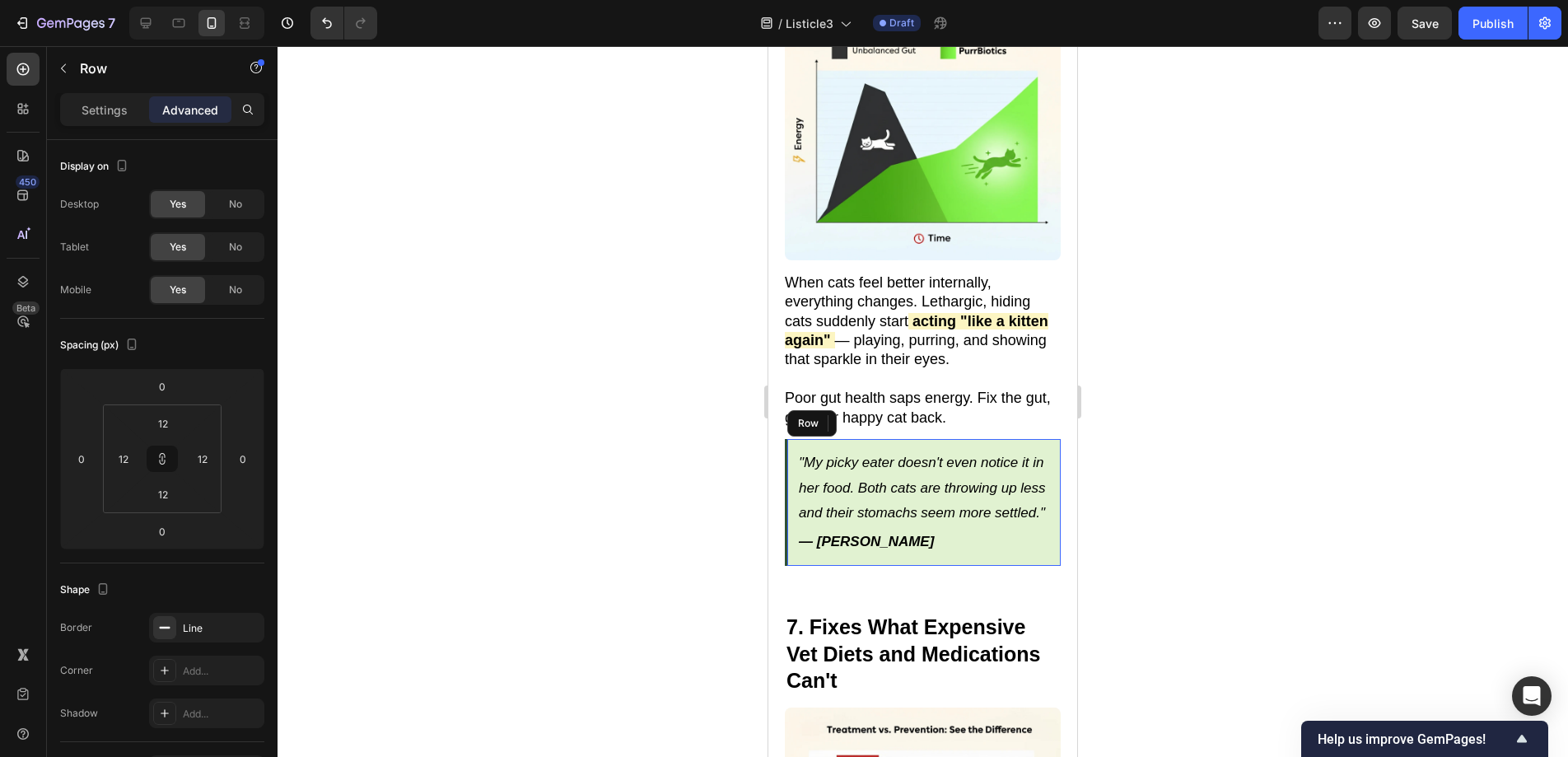
click at [806, 439] on div ""My picky eater doesn't even notice it in her food. Both cats are throwing up l…" at bounding box center [922, 502] width 276 height 126
click at [863, 416] on icon at bounding box center [868, 422] width 13 height 13
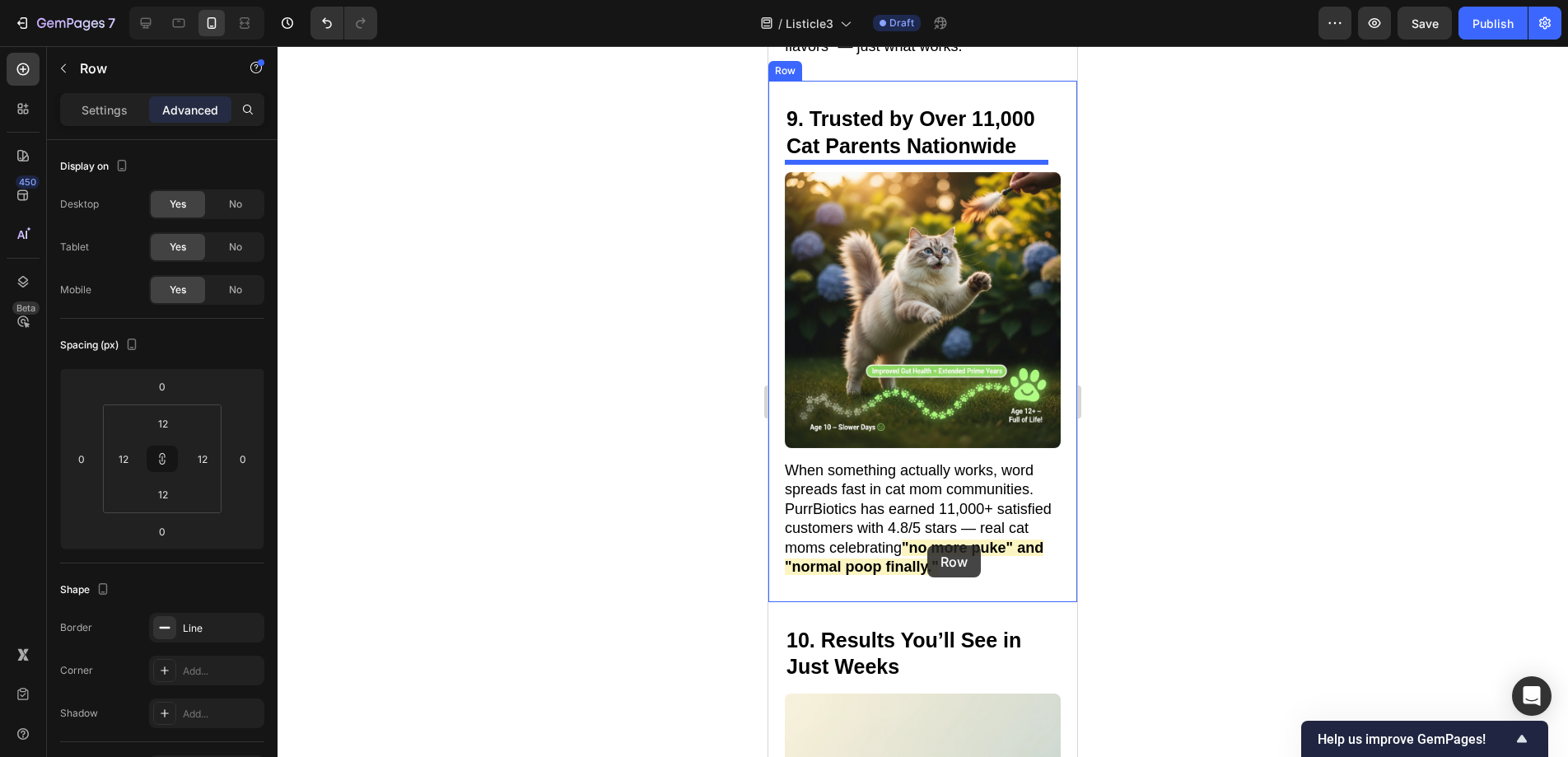
scroll to position [6233, 0]
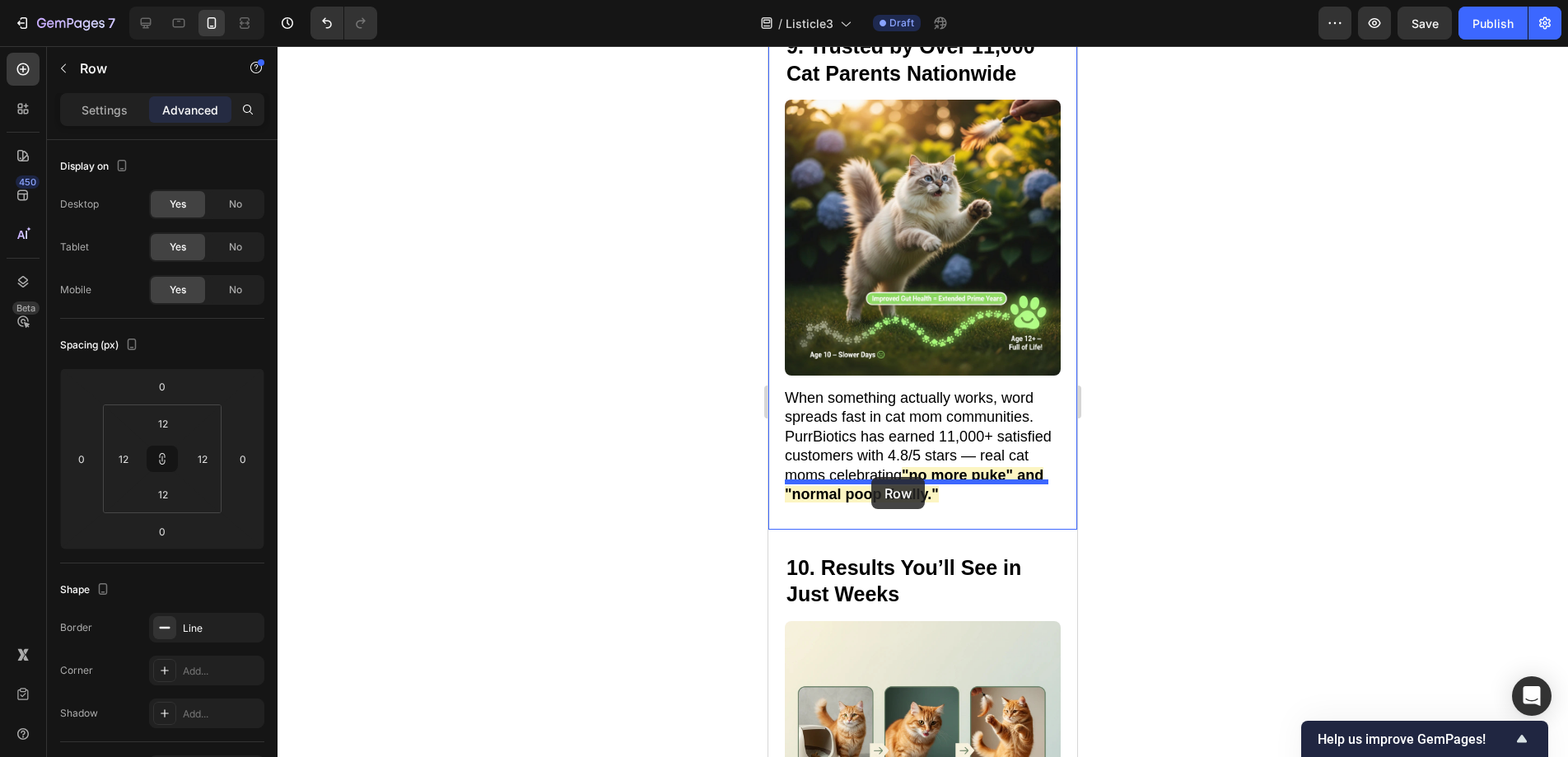
drag, startPoint x: 798, startPoint y: 527, endPoint x: 872, endPoint y: 477, distance: 89.3
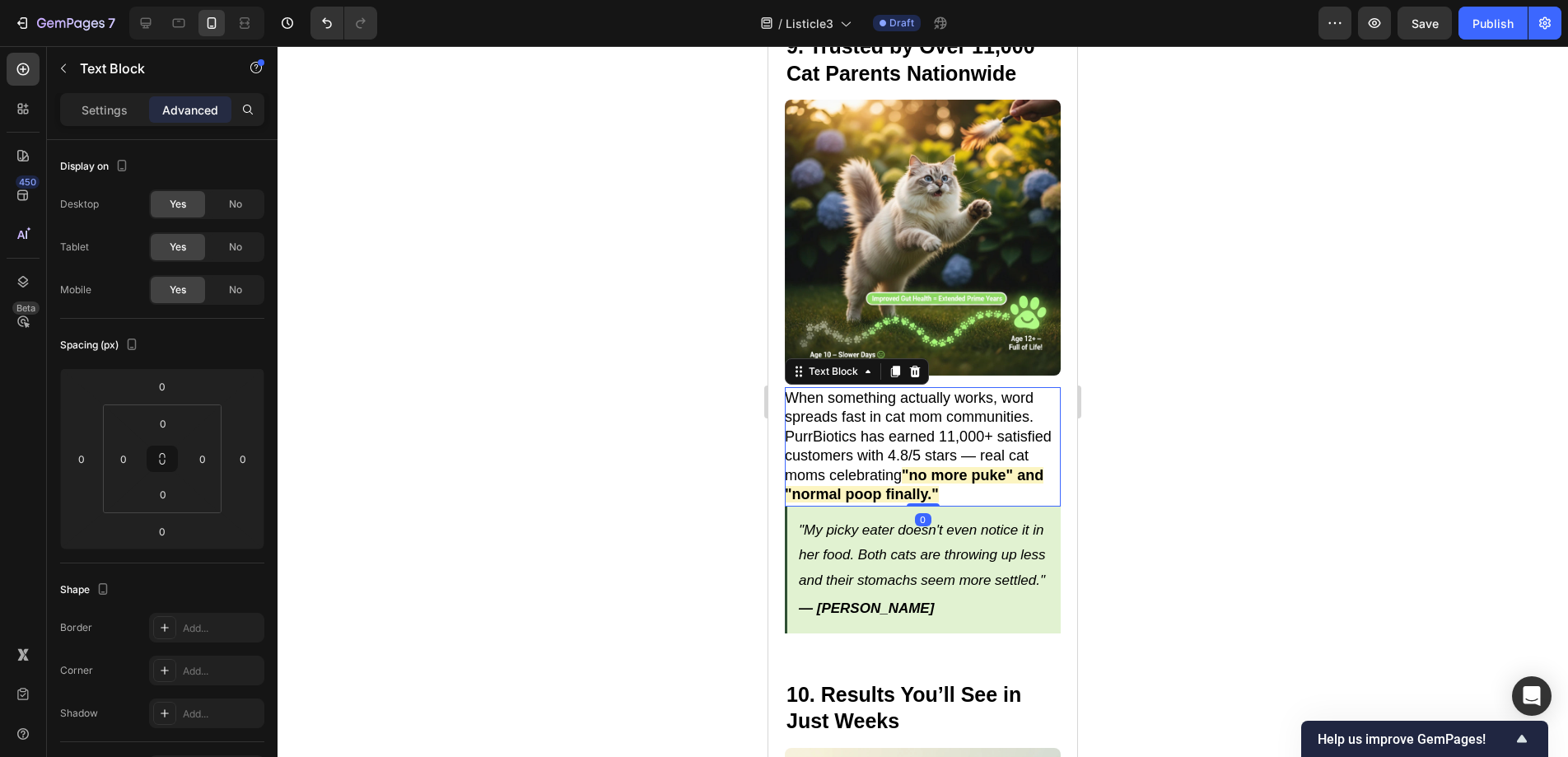
click at [1002, 460] on p "When something actually works, word spreads fast in cat mom communities. PurrBi…" at bounding box center [921, 446] width 274 height 116
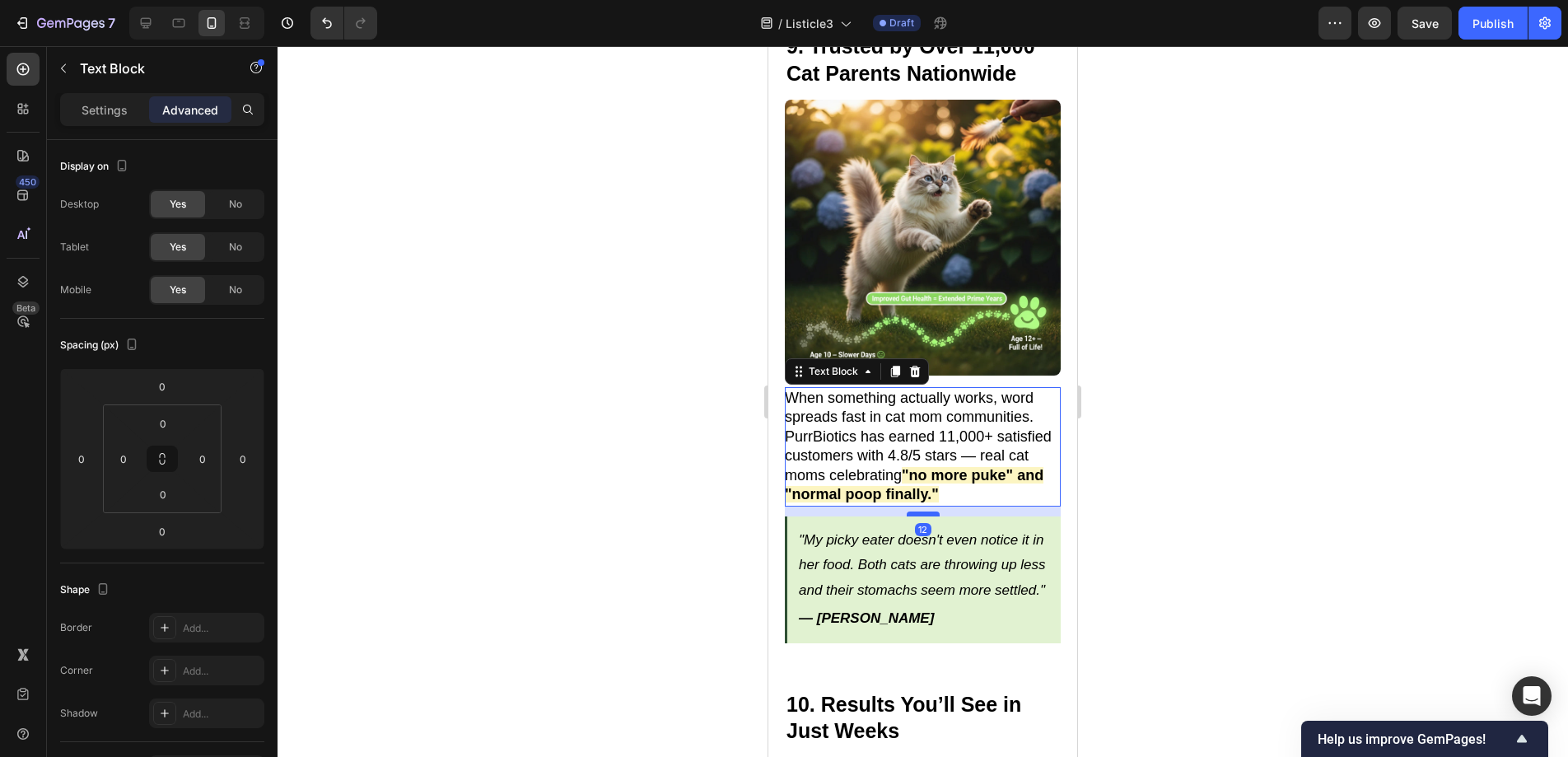
drag, startPoint x: 922, startPoint y: 481, endPoint x: 923, endPoint y: 491, distance: 10.0
type input "12"
click at [923, 511] on div at bounding box center [922, 513] width 33 height 5
click at [839, 591] on p ""My picky eater doesn't even notice it in her food. Both cats are throwing up l…" at bounding box center [923, 566] width 250 height 76
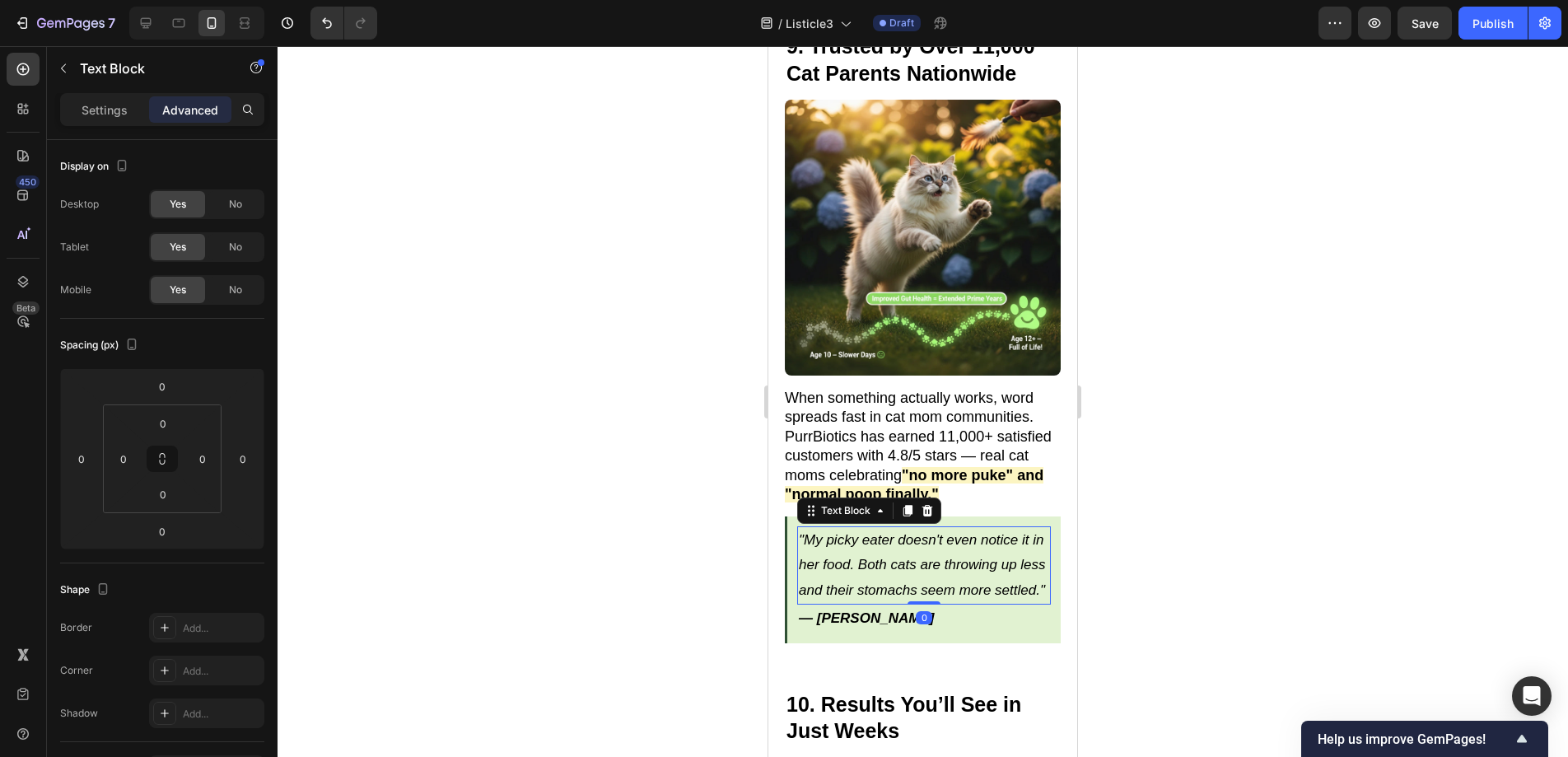
click at [858, 589] on p ""My picky eater doesn't even notice it in her food. Both cats are throwing up l…" at bounding box center [923, 566] width 250 height 76
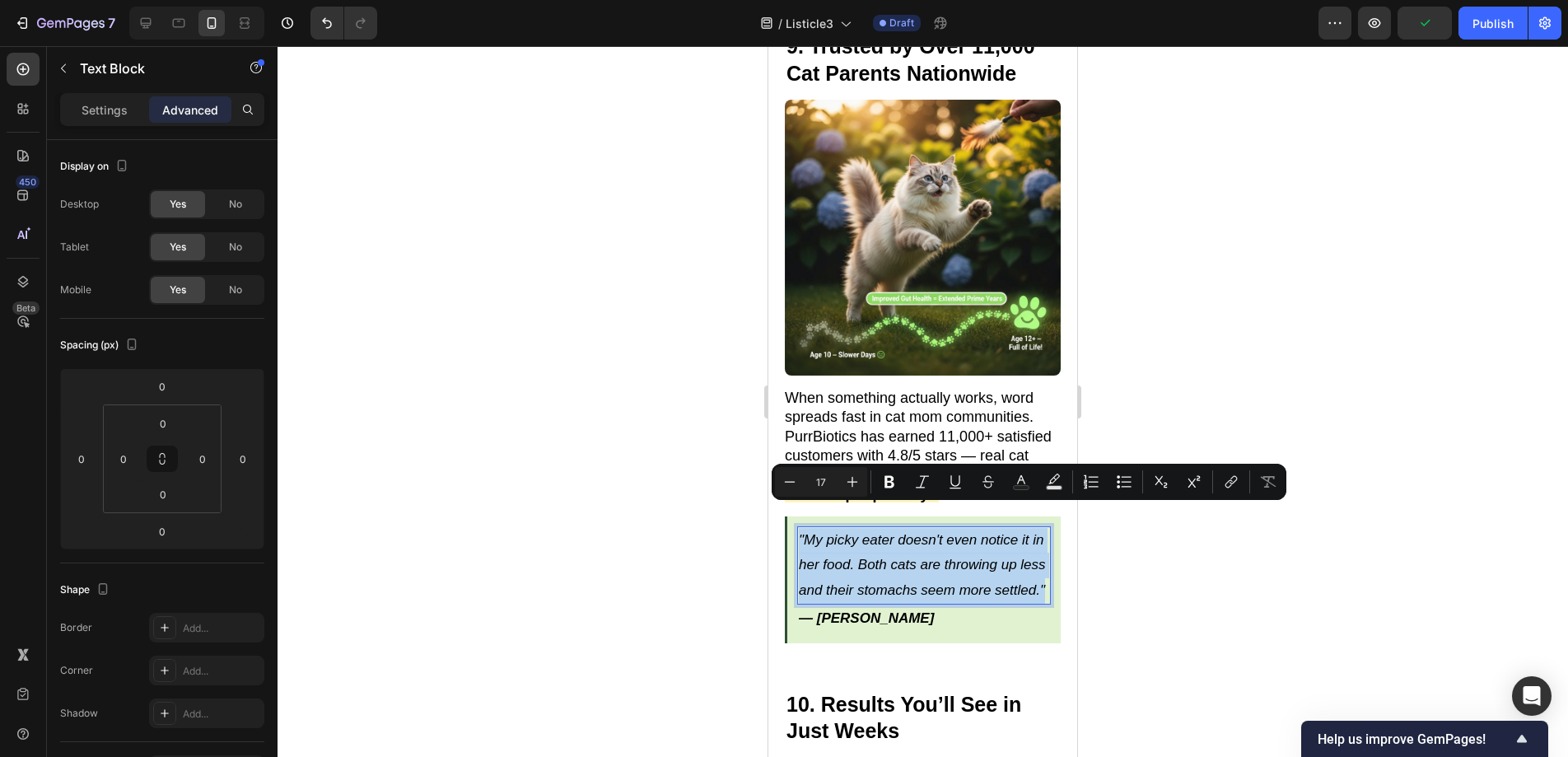
drag, startPoint x: 859, startPoint y: 590, endPoint x: 800, endPoint y: 517, distance: 93.9
click at [800, 528] on p ""My picky eater doesn't even notice it in her food. Both cats are throwing up l…" at bounding box center [923, 566] width 250 height 76
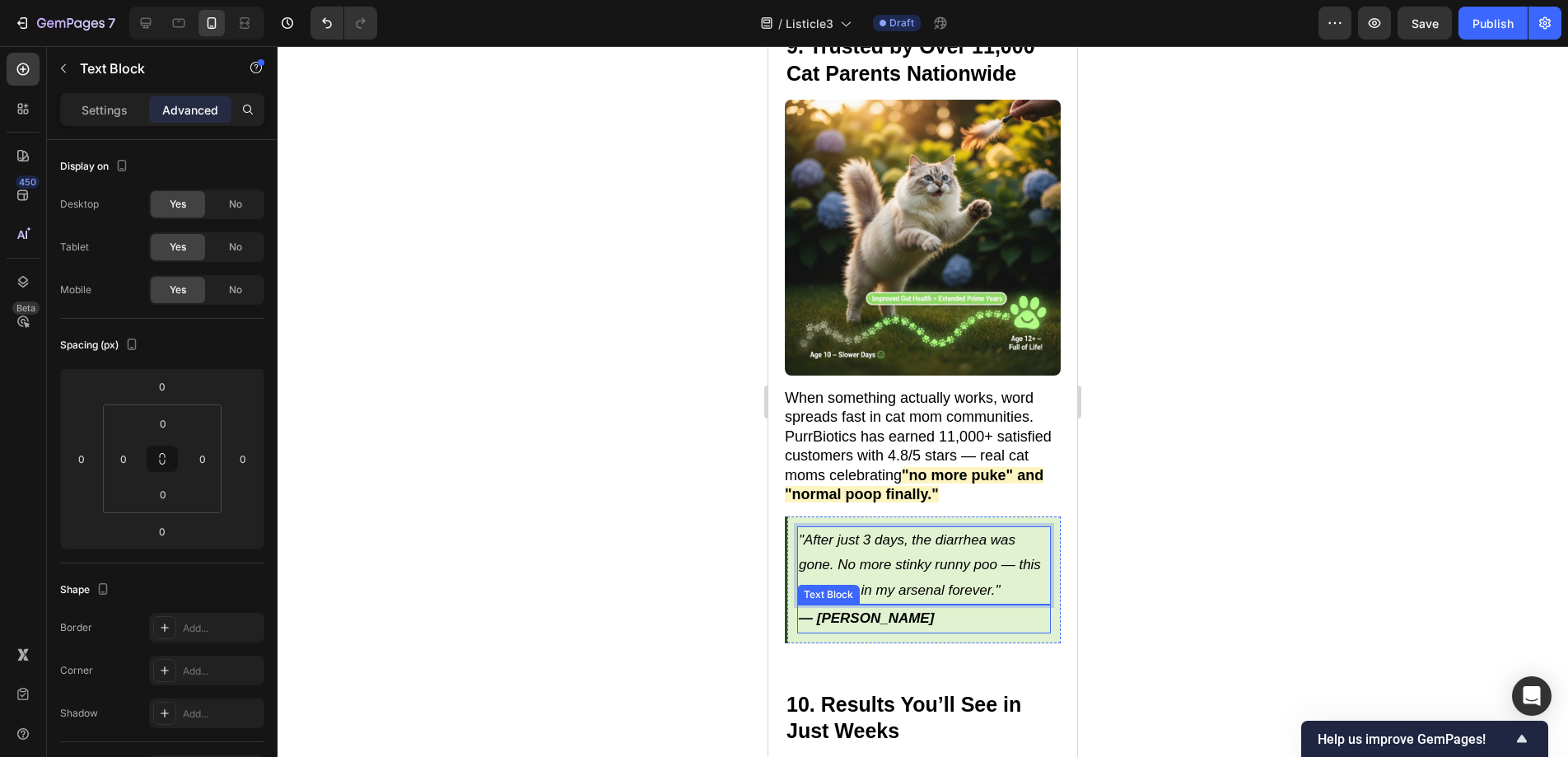
click at [878, 606] on p "— [PERSON_NAME]" at bounding box center [923, 619] width 250 height 26
click at [907, 606] on p "— [PERSON_NAME]" at bounding box center [923, 619] width 250 height 26
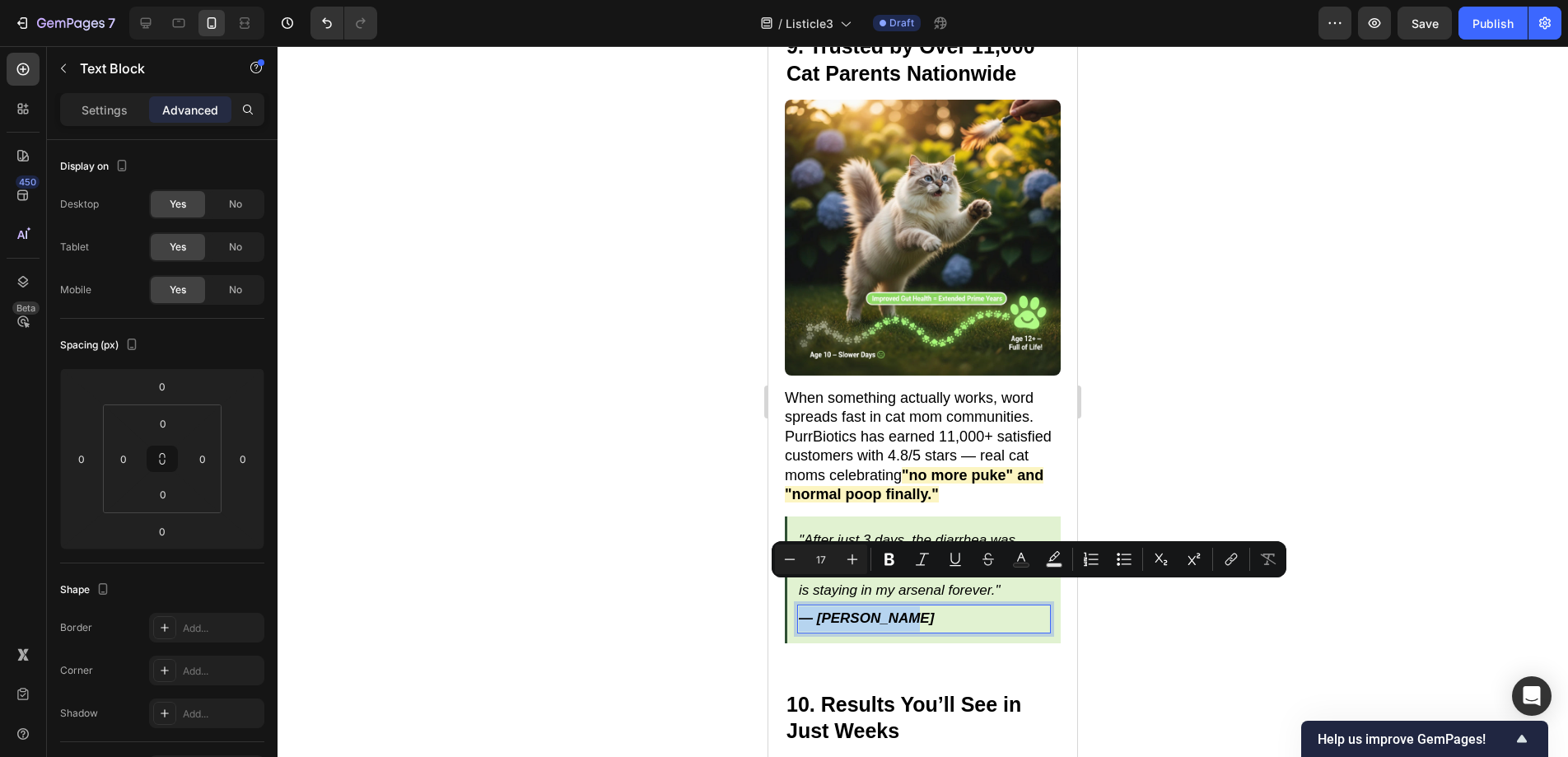
drag, startPoint x: 811, startPoint y: 593, endPoint x: 800, endPoint y: 593, distance: 11.0
click at [800, 606] on p "— [PERSON_NAME]" at bounding box center [923, 619] width 250 height 26
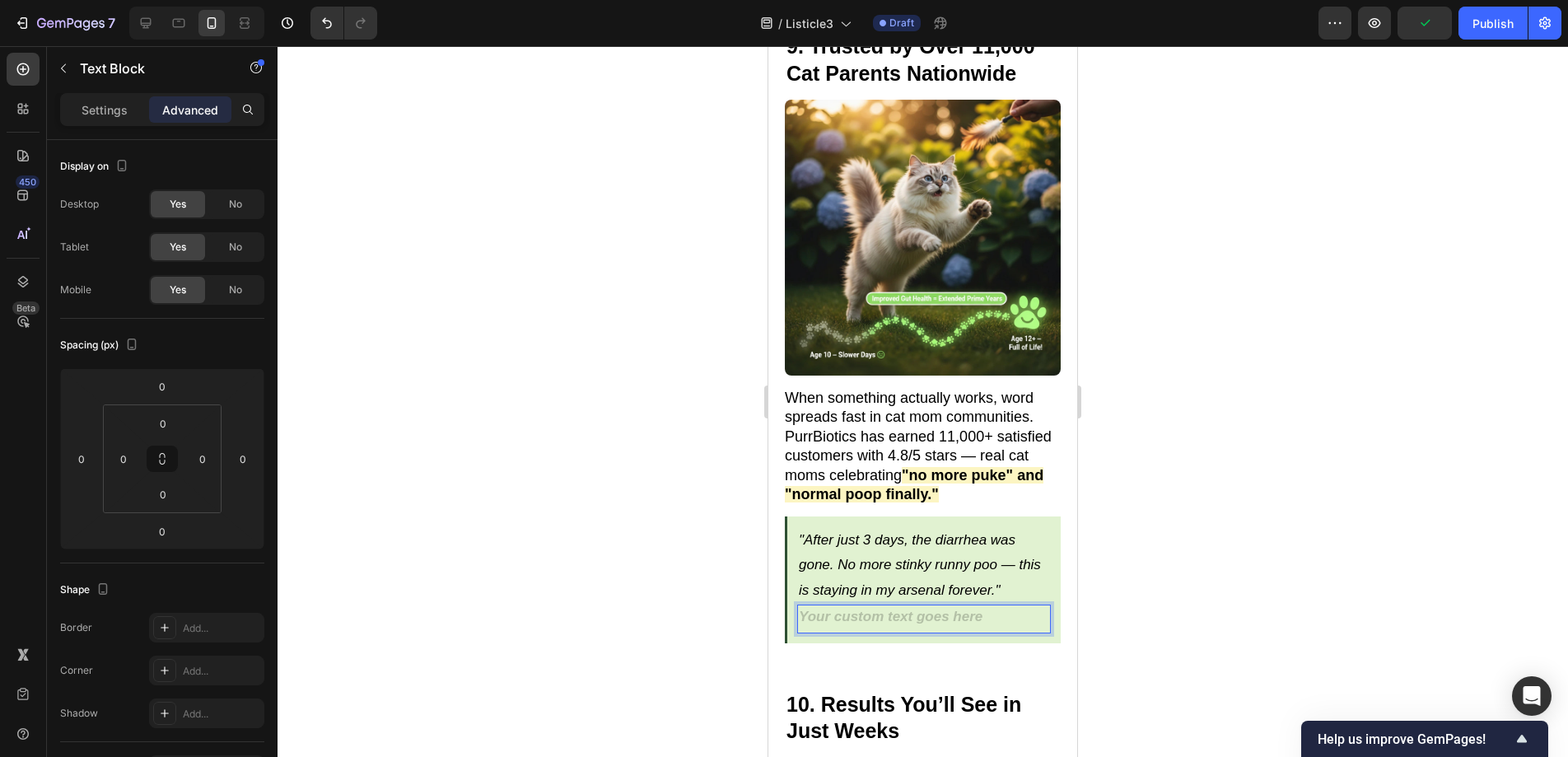
click at [1133, 574] on div at bounding box center [922, 400] width 1290 height 710
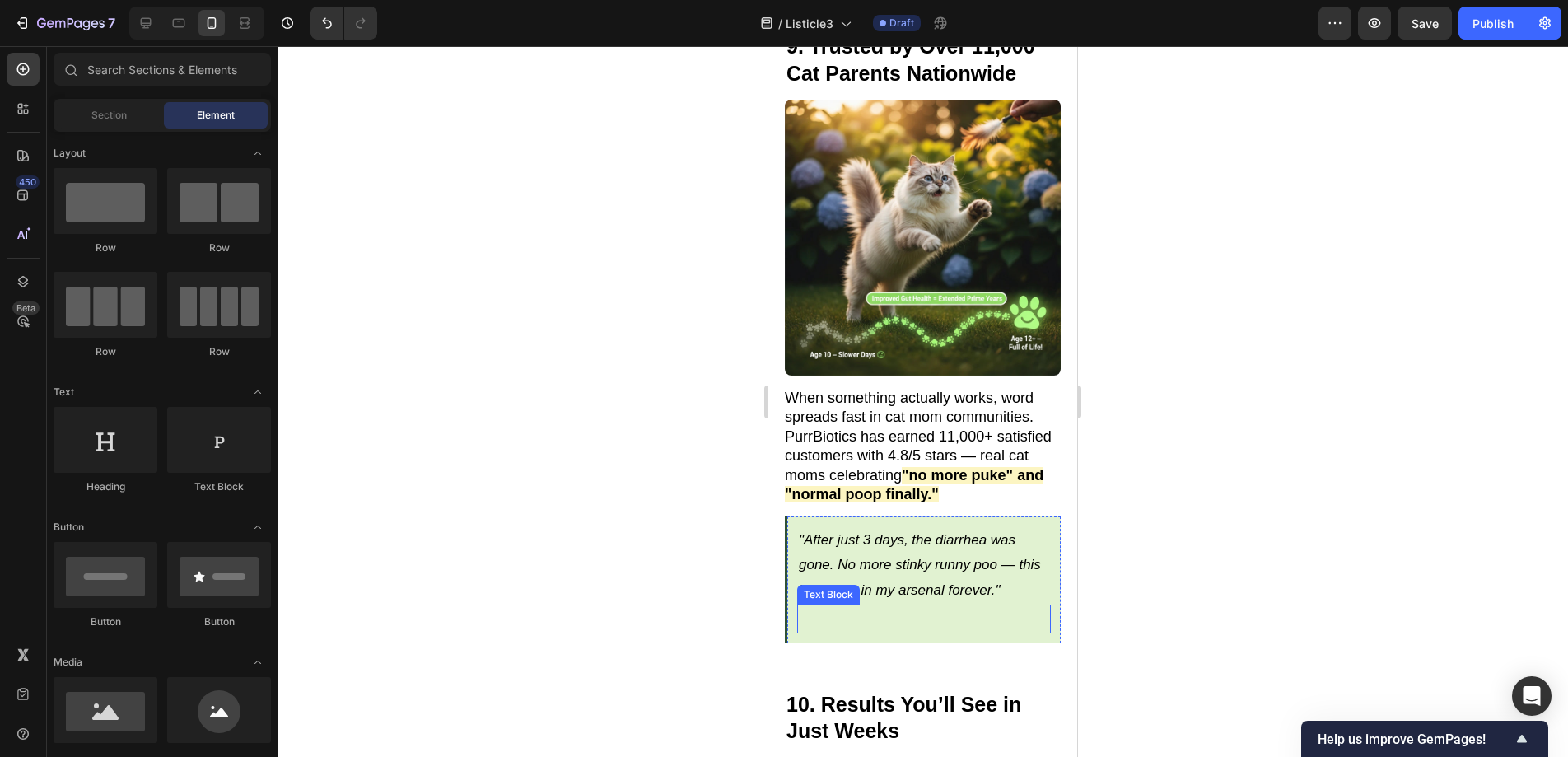
click at [993, 606] on p "Rich Text Editor. Editing area: main" at bounding box center [923, 619] width 250 height 26
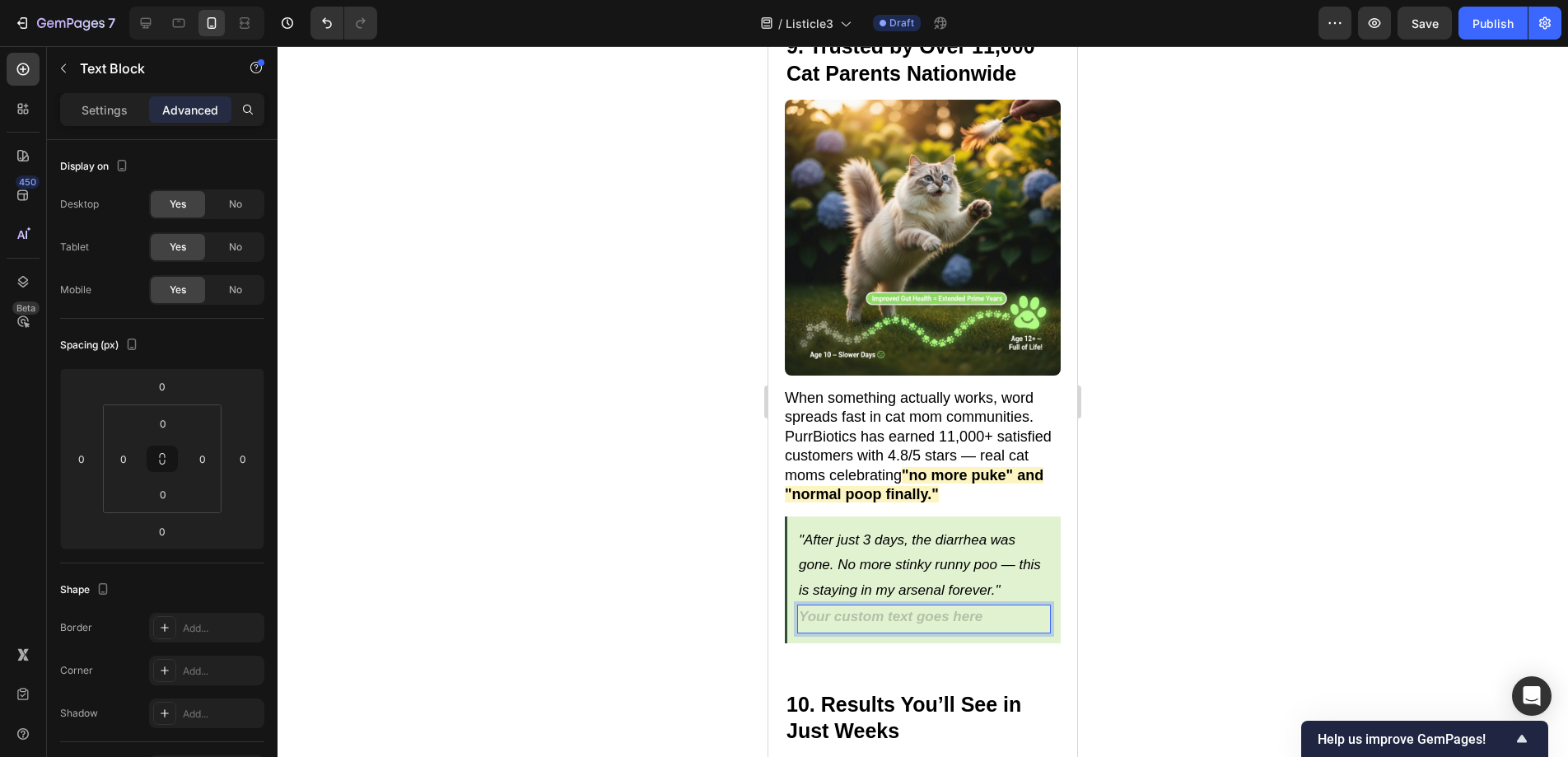
click at [968, 605] on div "Rich Text Editor. Editing area: main" at bounding box center [923, 619] width 254 height 29
click at [1160, 511] on div at bounding box center [922, 400] width 1290 height 710
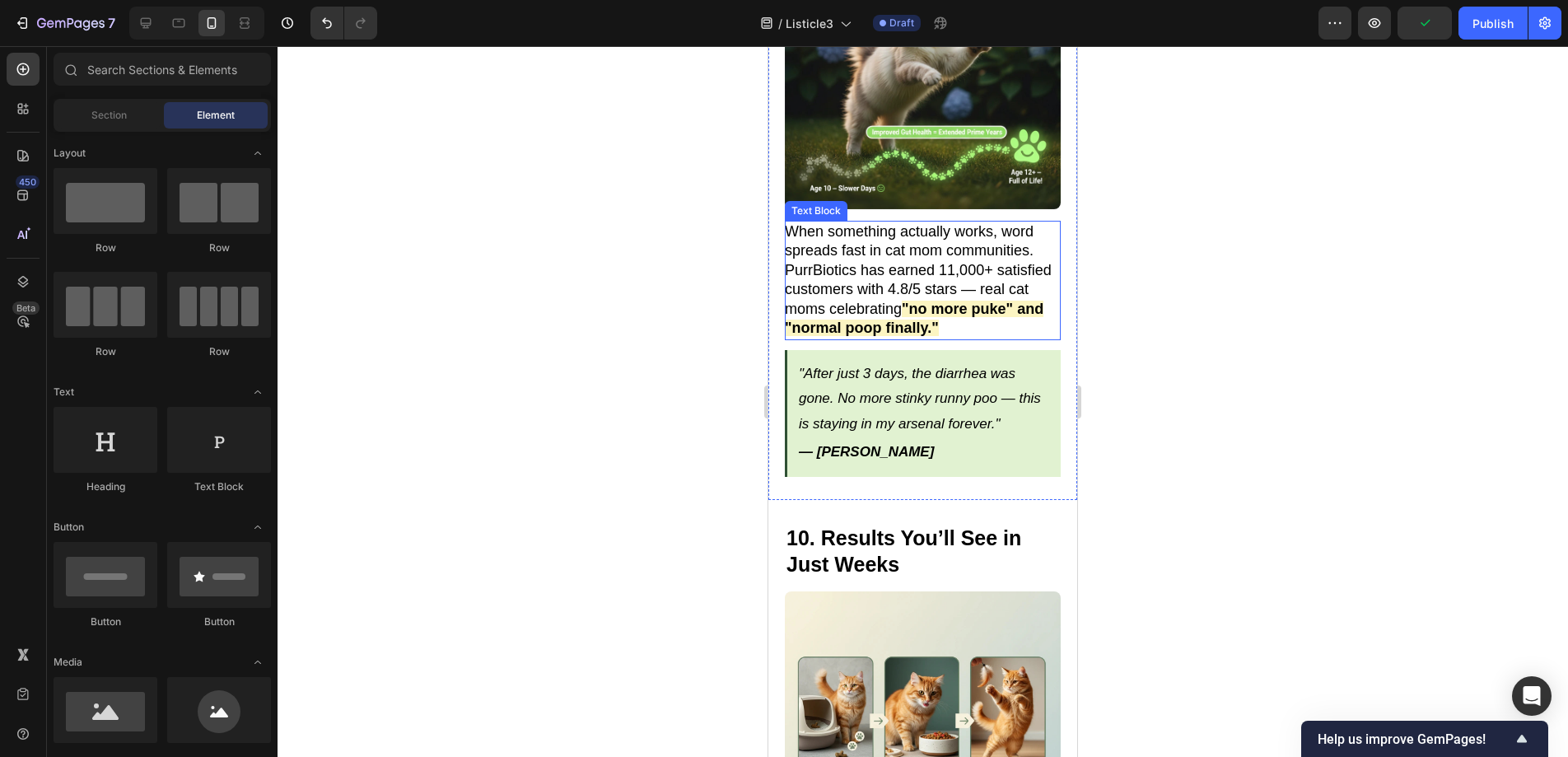
scroll to position [6409, 0]
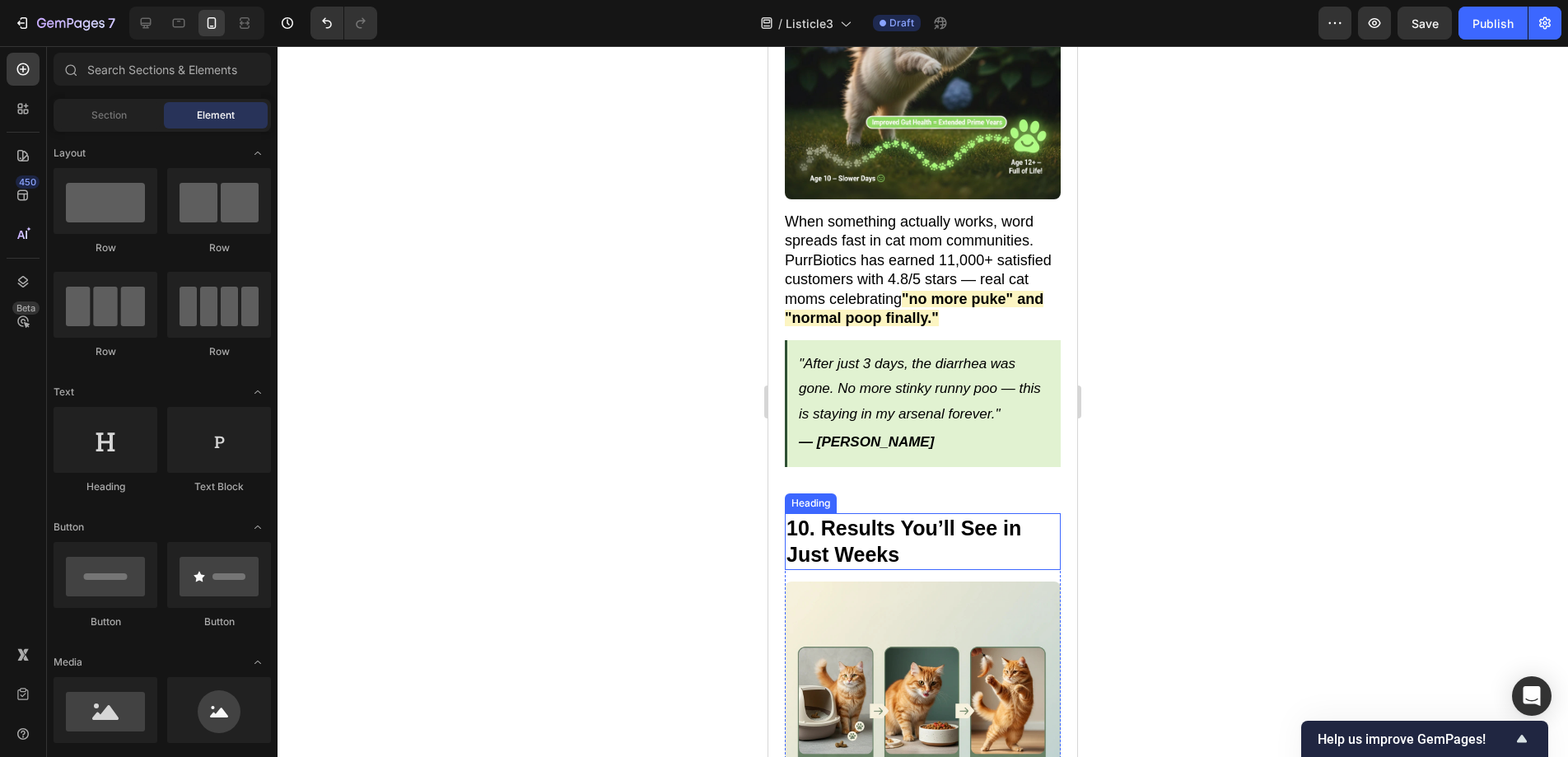
click at [923, 513] on h2 "10. Results You’ll See in Just Weeks" at bounding box center [922, 541] width 276 height 57
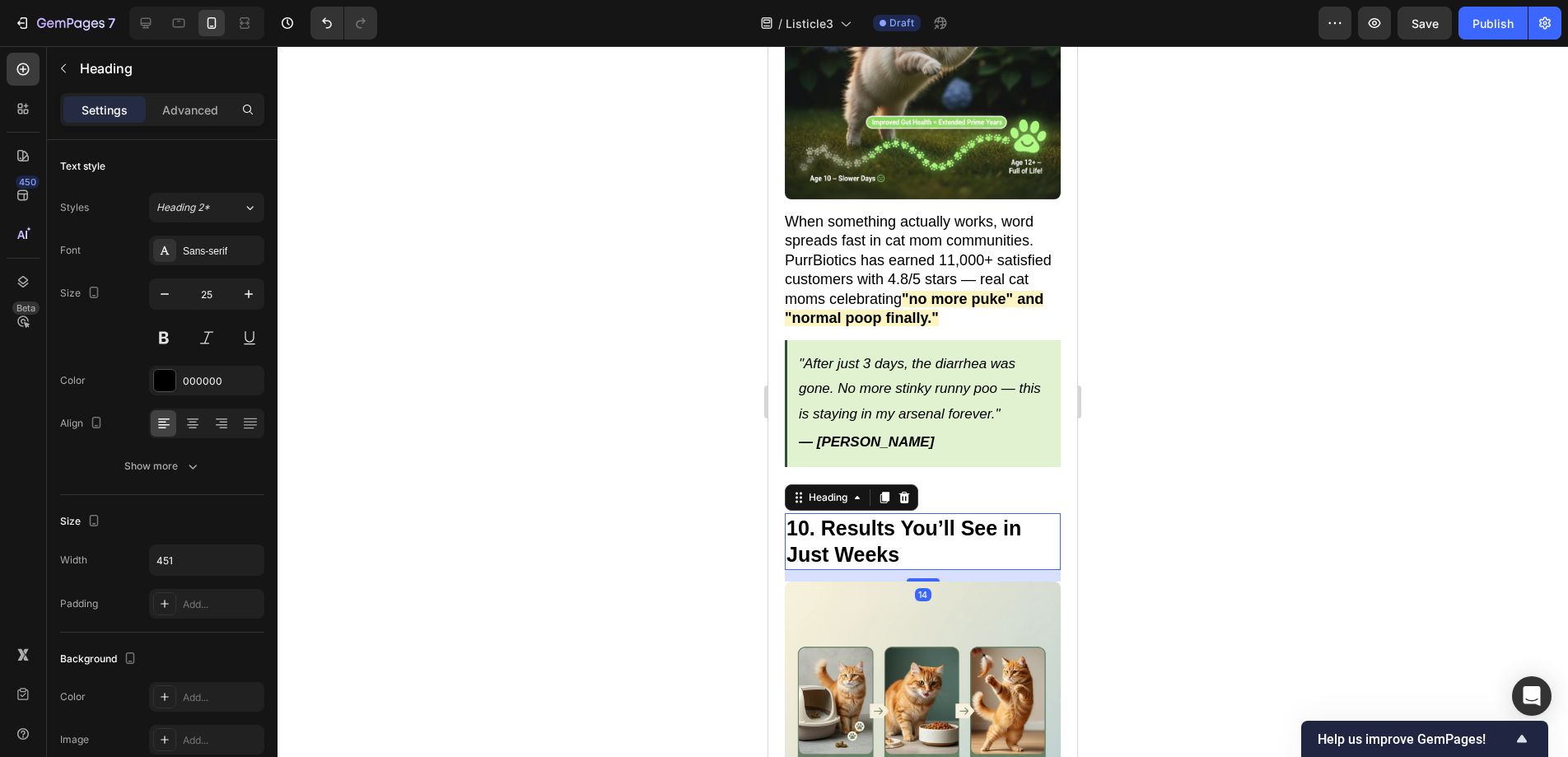
click at [917, 530] on h2 "10. Results You’ll See in Just Weeks" at bounding box center [922, 541] width 276 height 57
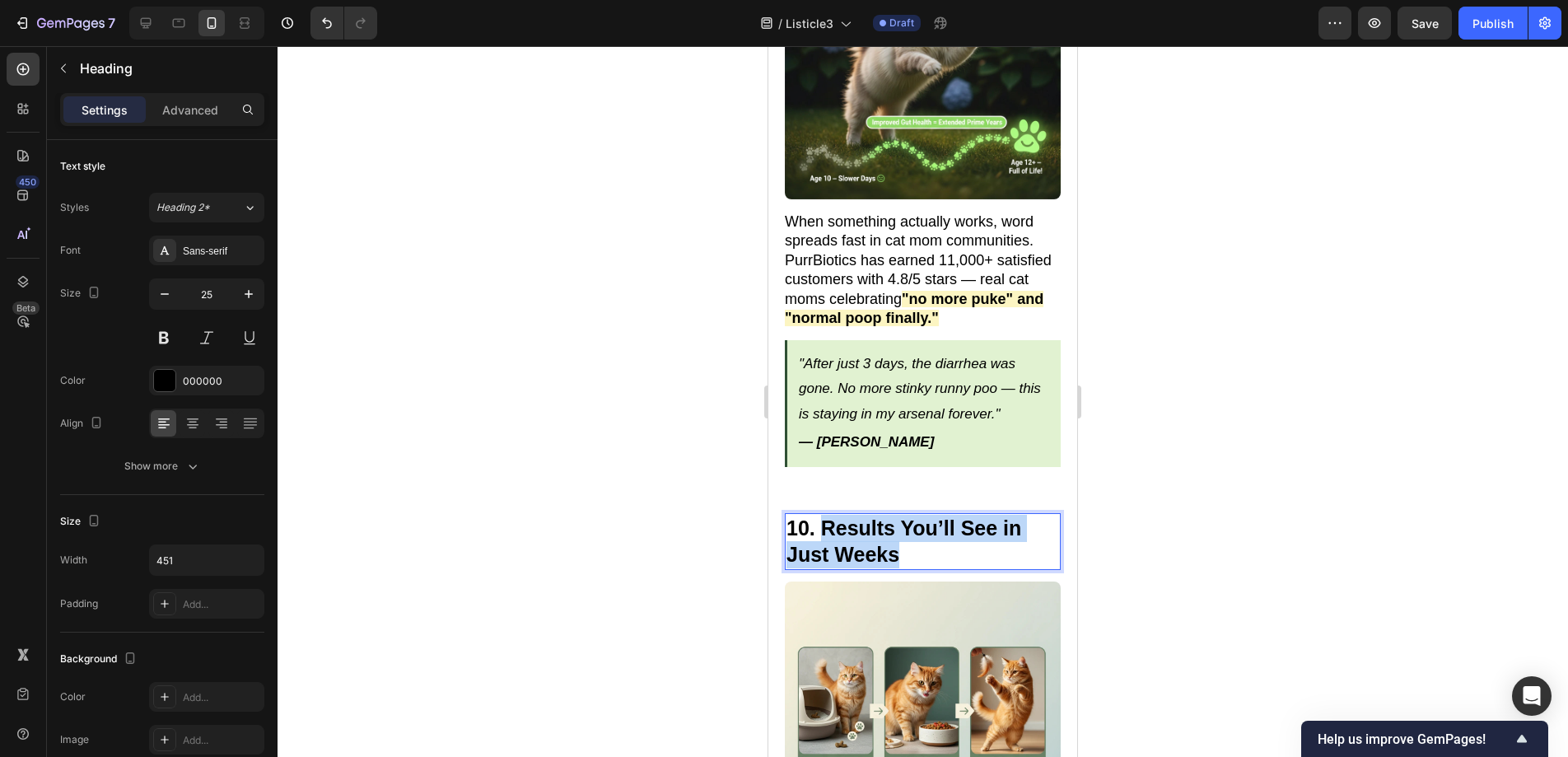
drag, startPoint x: 917, startPoint y: 531, endPoint x: 821, endPoint y: 506, distance: 99.2
click at [821, 515] on p "10. Results You’ll See in Just Weeks" at bounding box center [922, 542] width 273 height 54
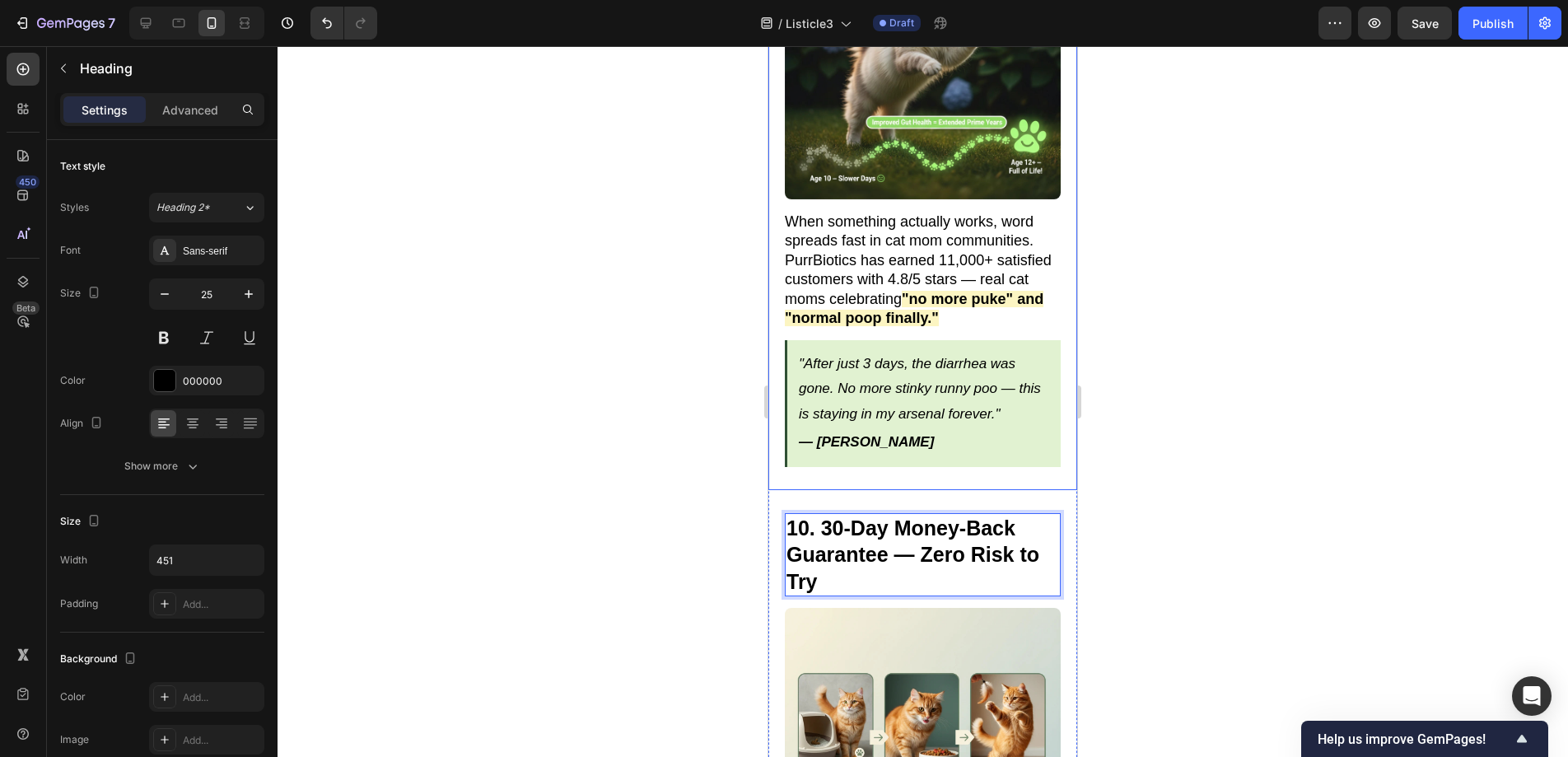
click at [411, 372] on div at bounding box center [922, 400] width 1290 height 710
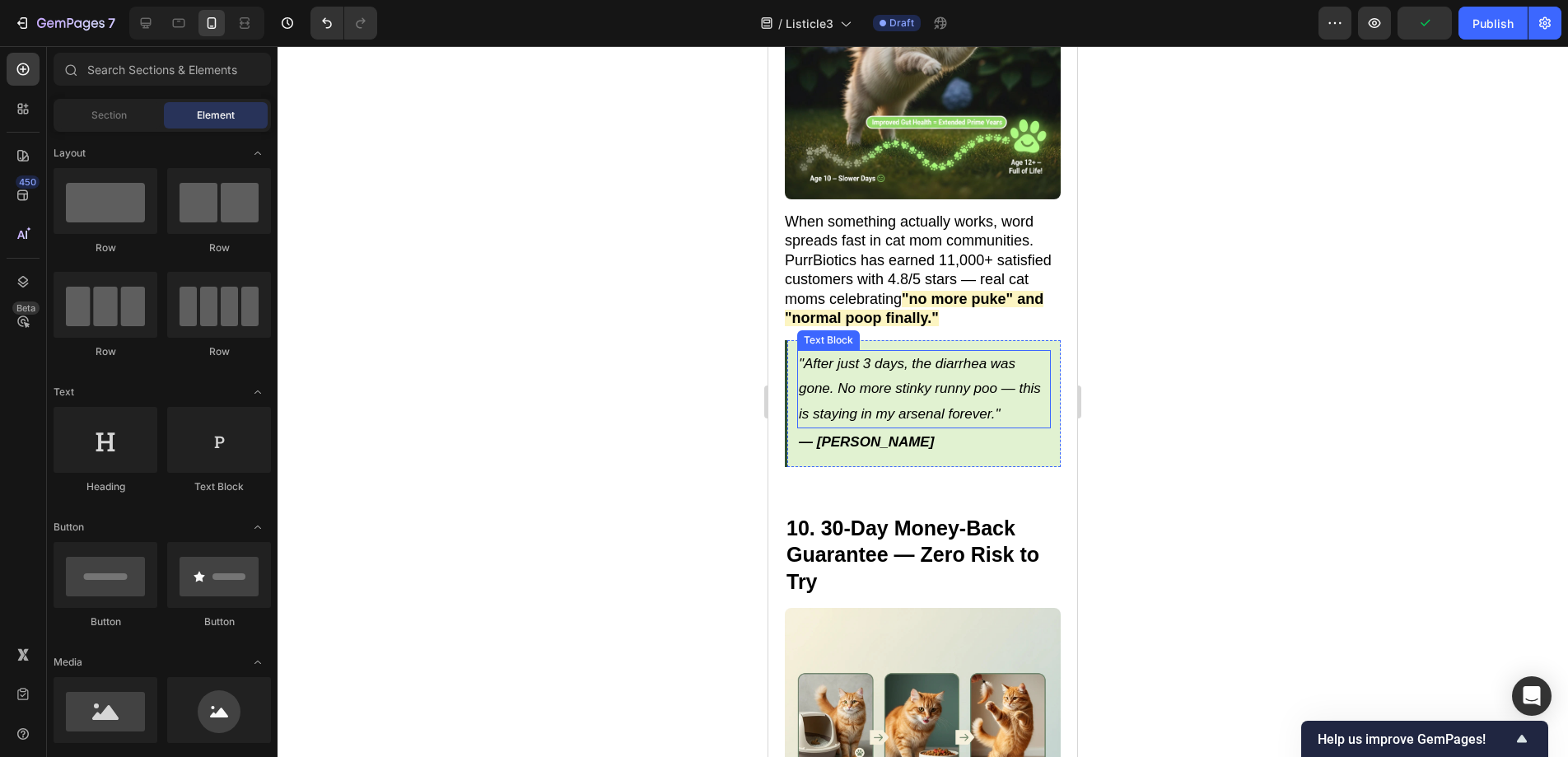
scroll to position [6375, 0]
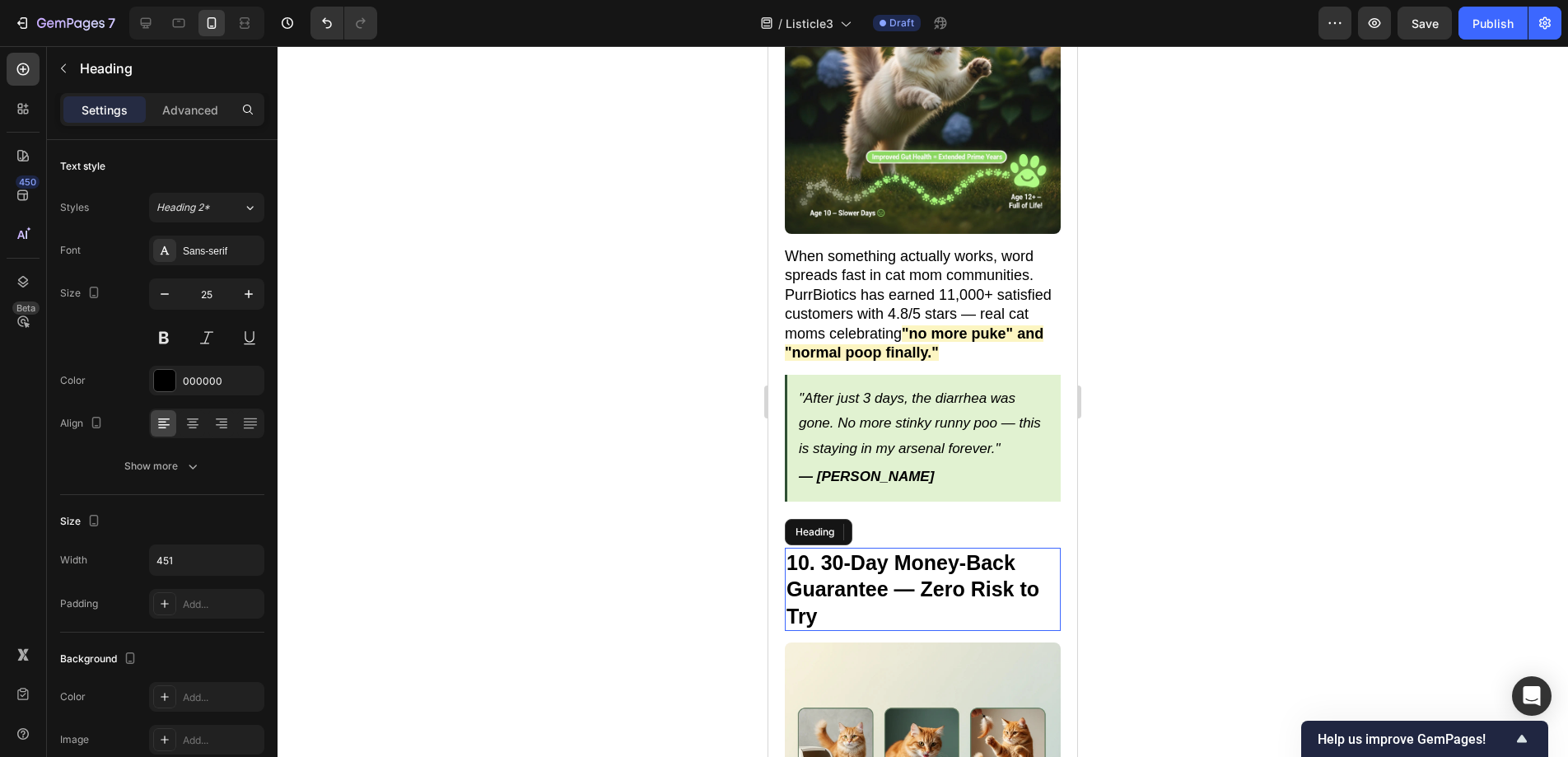
click at [891, 566] on strong "10. 30-Day Money-Back Guarantee — Zero Risk to Try" at bounding box center [913, 589] width 253 height 77
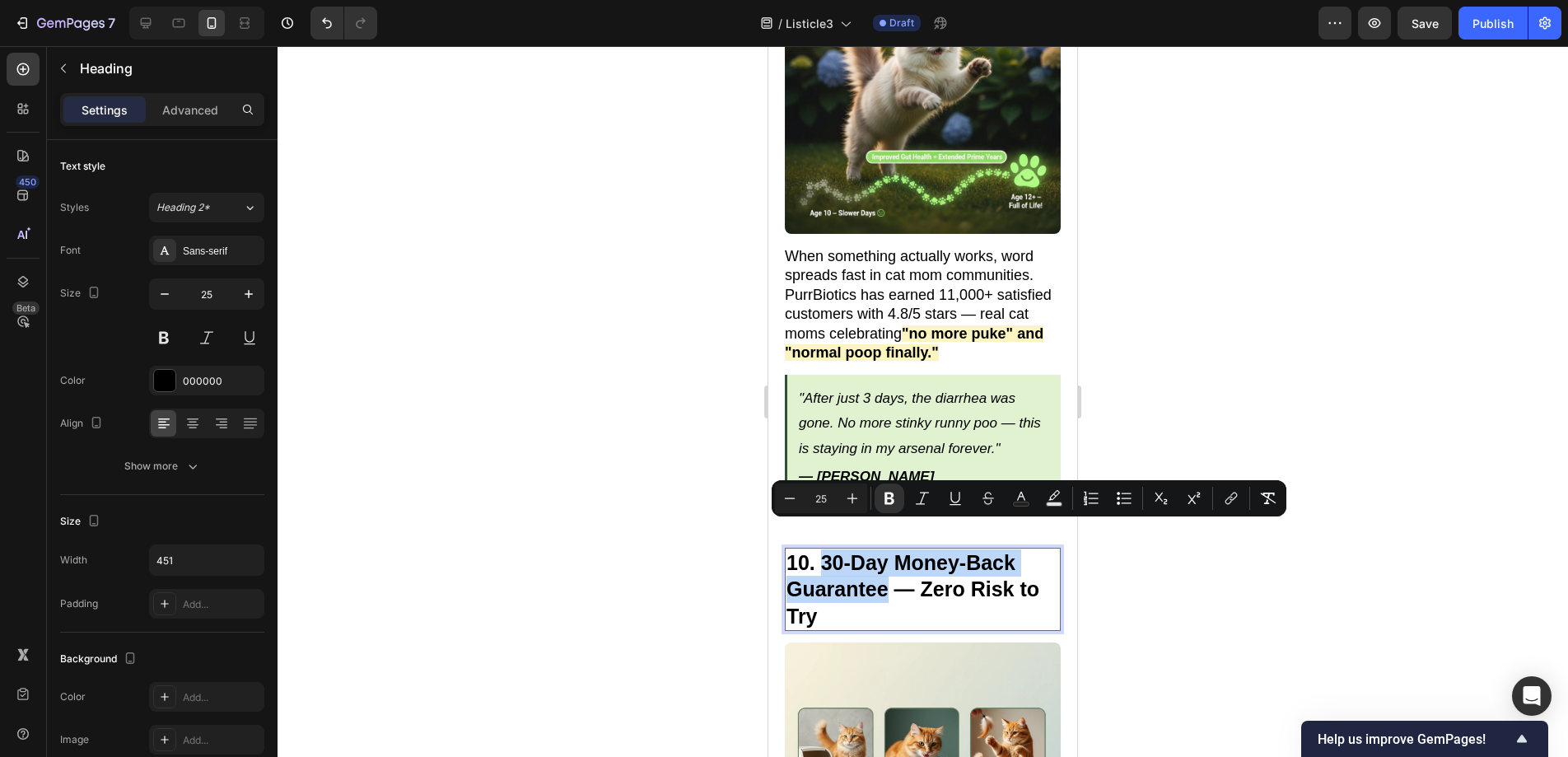
drag, startPoint x: 889, startPoint y: 563, endPoint x: 820, endPoint y: 536, distance: 74.1
click at [820, 551] on strong "10. 30-Day Money-Back Guarantee — Zero Risk to Try" at bounding box center [913, 589] width 253 height 77
copy strong "30-Day Money-Back Guarantee"
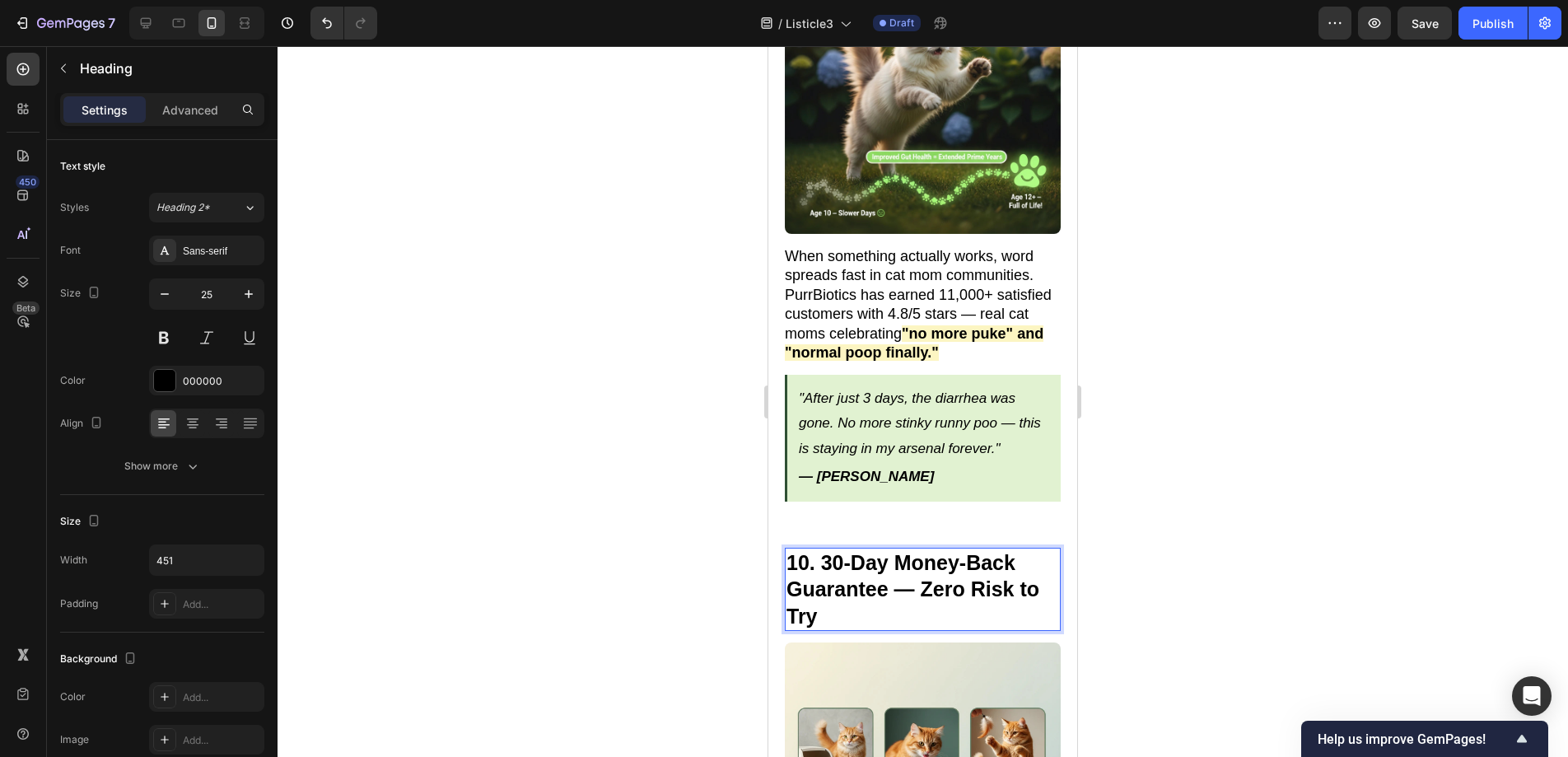
click at [915, 562] on strong "10. 30-Day Money-Back Guarantee — Zero Risk to Try" at bounding box center [913, 589] width 253 height 77
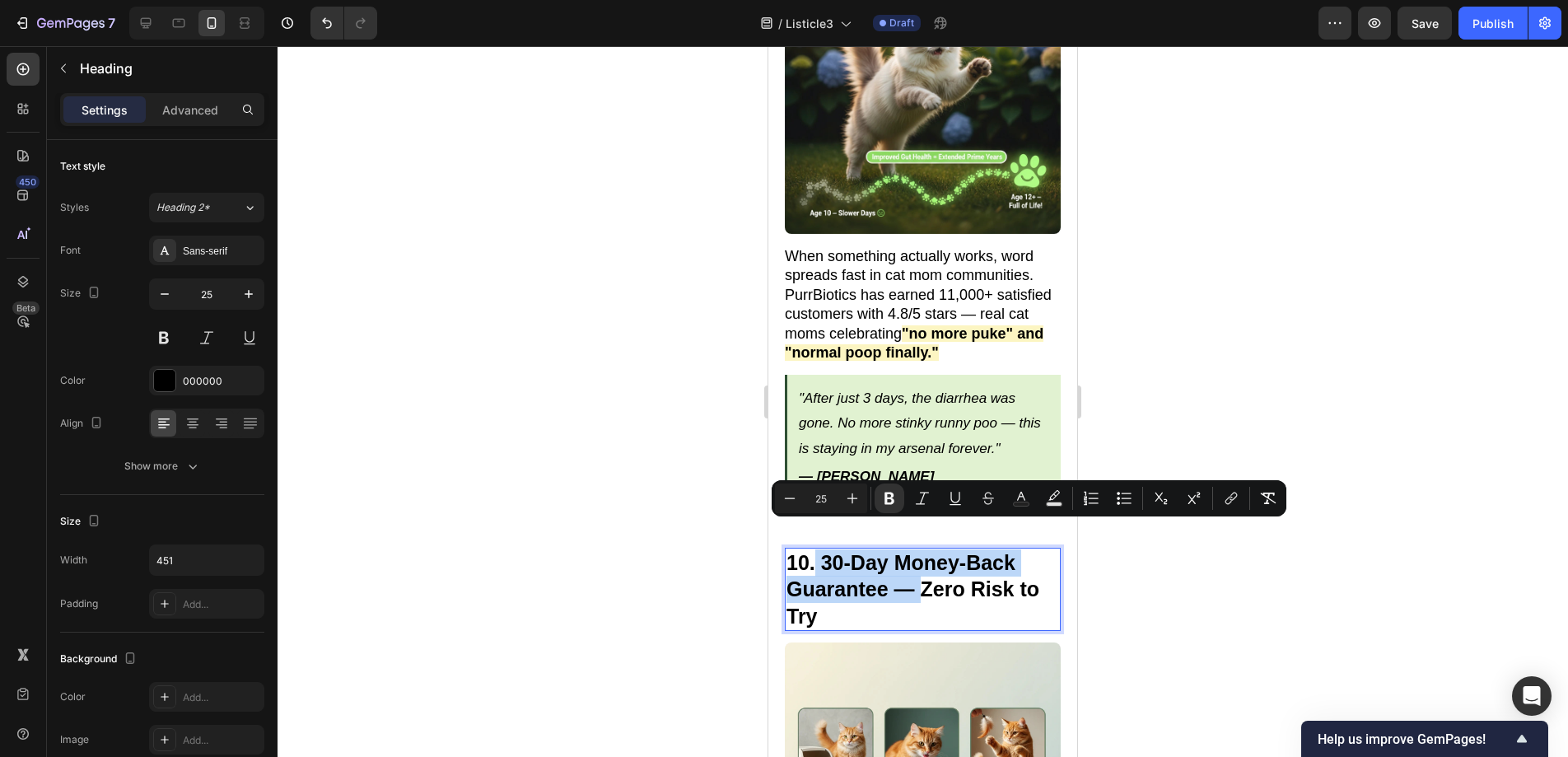
drag, startPoint x: 915, startPoint y: 563, endPoint x: 816, endPoint y: 534, distance: 103.2
click at [816, 551] on strong "10. 30-Day Money-Back Guarantee — Zero Risk to Try" at bounding box center [913, 589] width 253 height 77
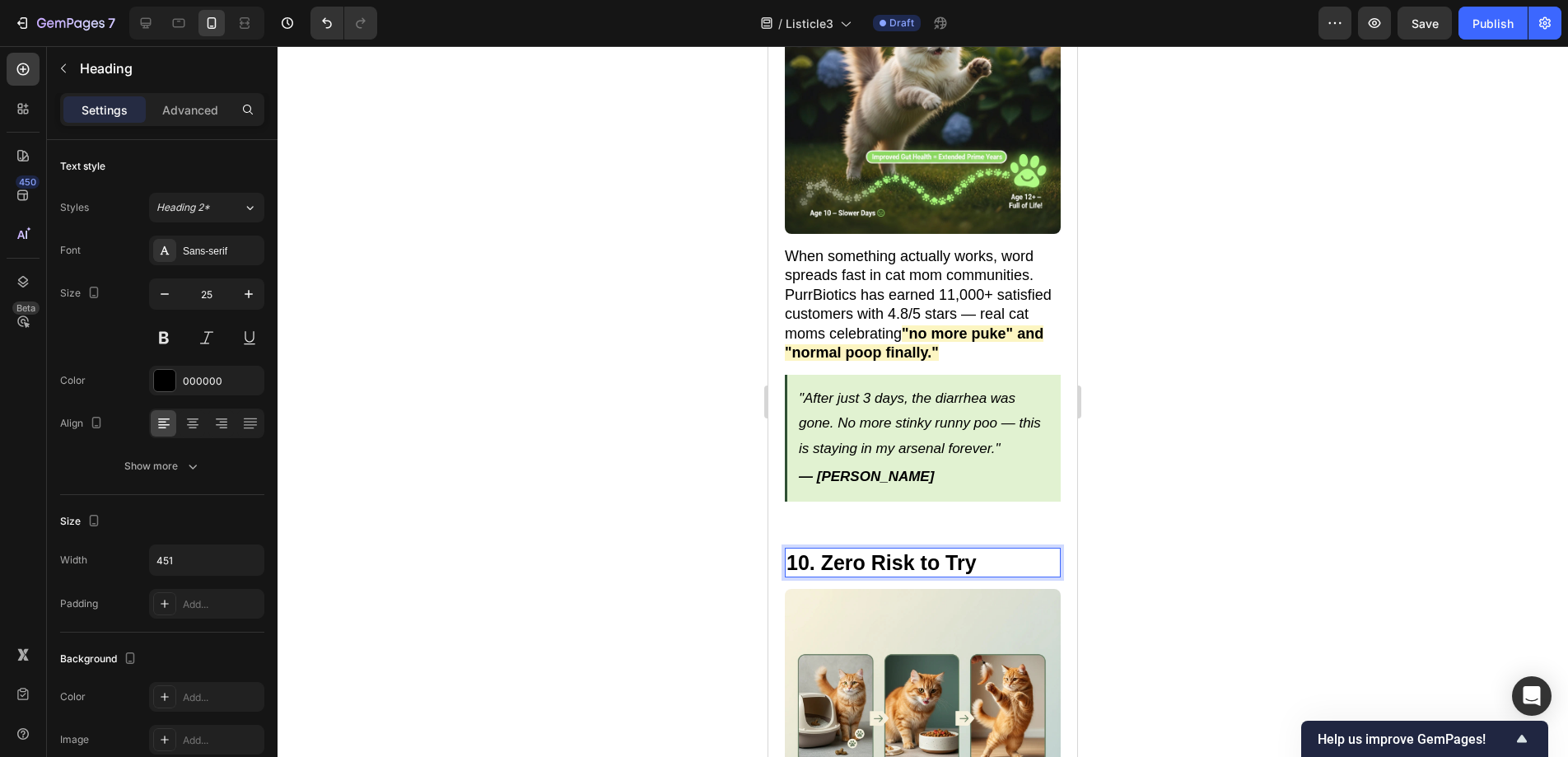
click at [978, 549] on p "10. Zero Risk to Try" at bounding box center [922, 562] width 273 height 27
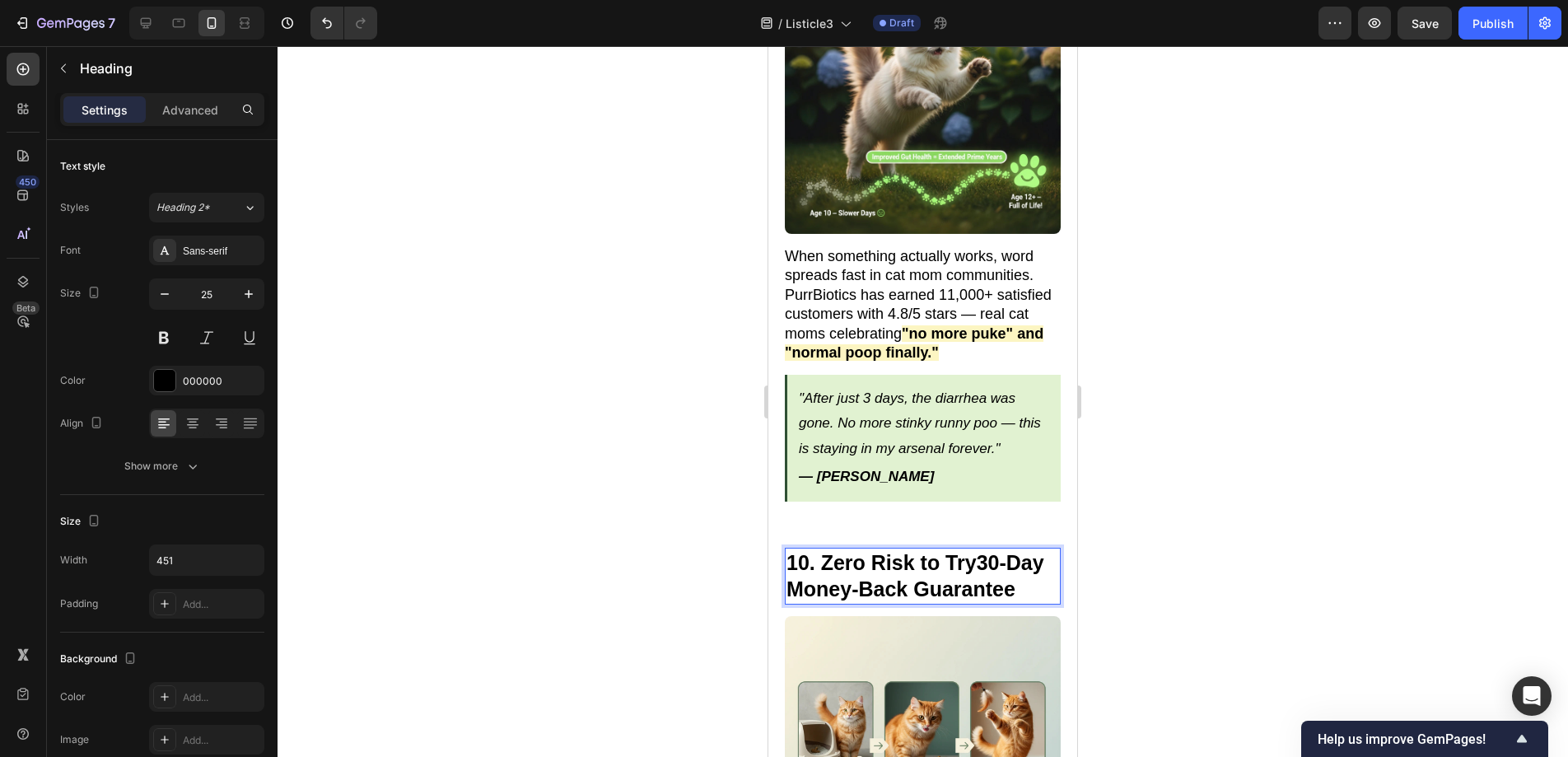
click at [978, 551] on strong "10. Zero Risk to Try30-Day Money-Back Guarantee" at bounding box center [915, 576] width 258 height 50
click at [1025, 549] on p "10. Zero Risk to Try ——30-Day Money-Back Guarantee" at bounding box center [922, 576] width 273 height 54
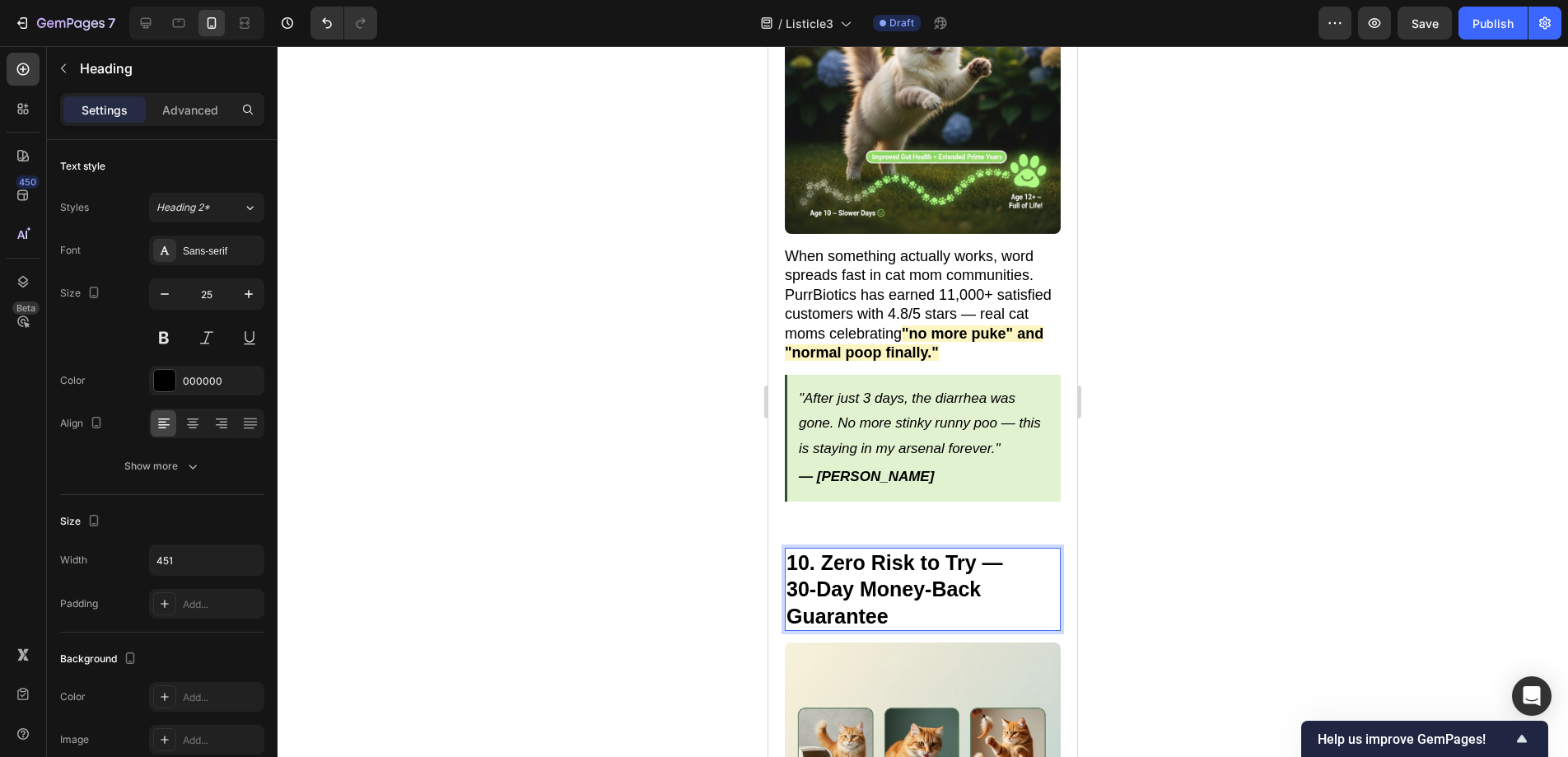
click at [1211, 532] on div at bounding box center [922, 400] width 1290 height 710
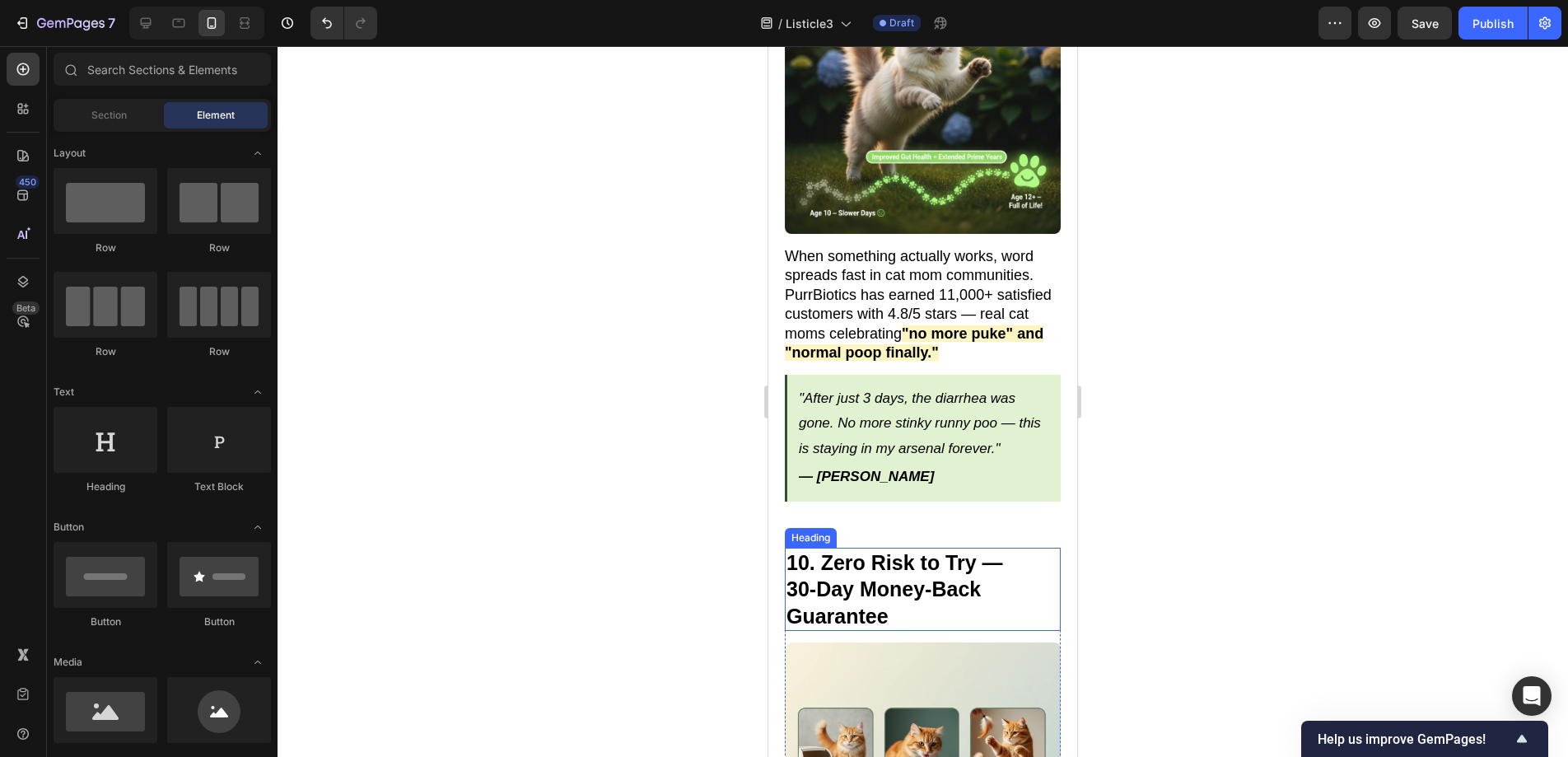
click at [940, 587] on p "⁠⁠⁠⁠⁠⁠⁠ 10. Zero Risk to Try — 30-Day Money-Back Guarantee" at bounding box center [922, 589] width 273 height 81
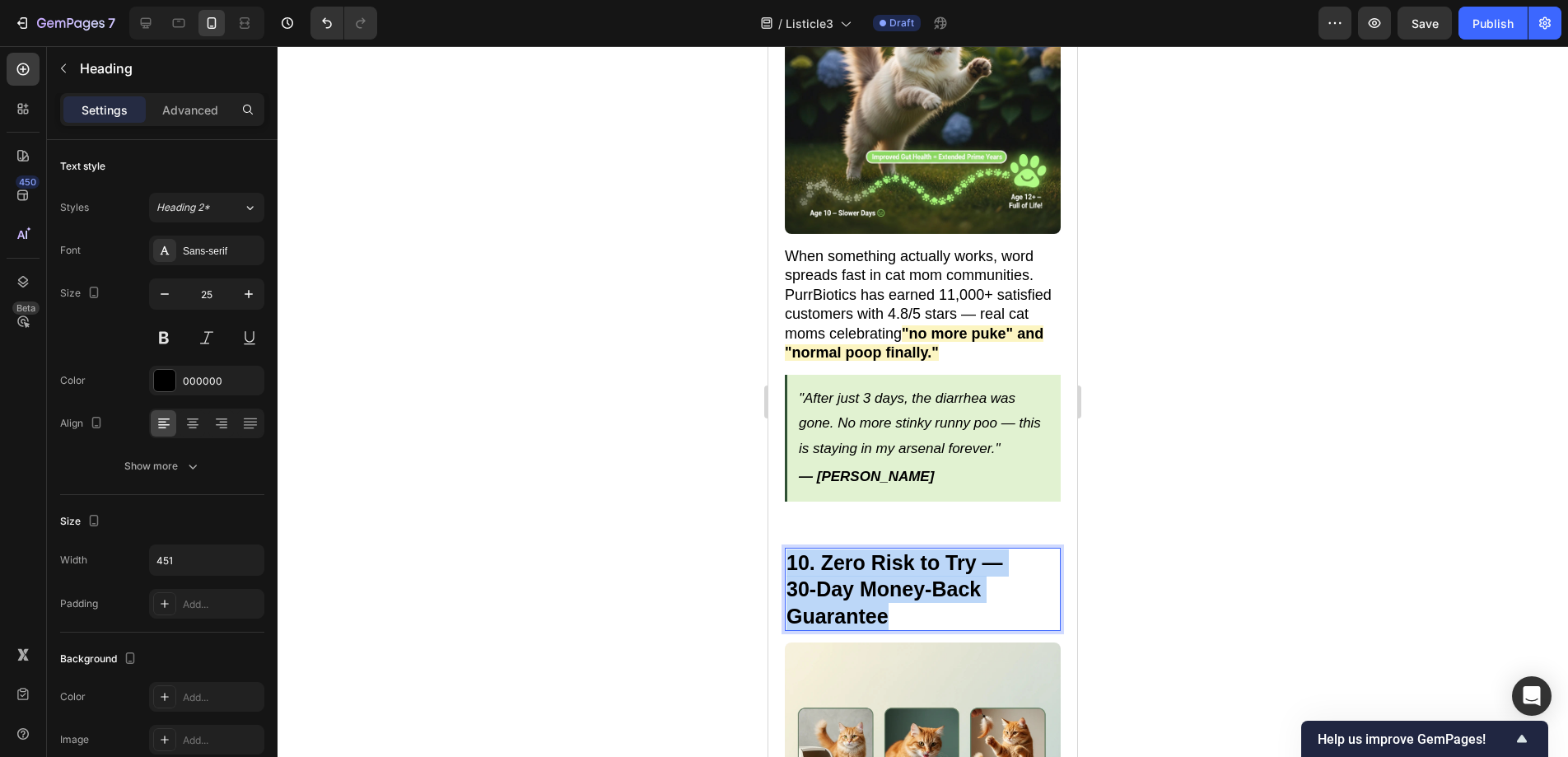
drag, startPoint x: 932, startPoint y: 585, endPoint x: 830, endPoint y: 541, distance: 111.1
click at [830, 549] on p "10. Zero Risk to Try — 30-Day Money-Back Guarantee" at bounding box center [922, 589] width 273 height 81
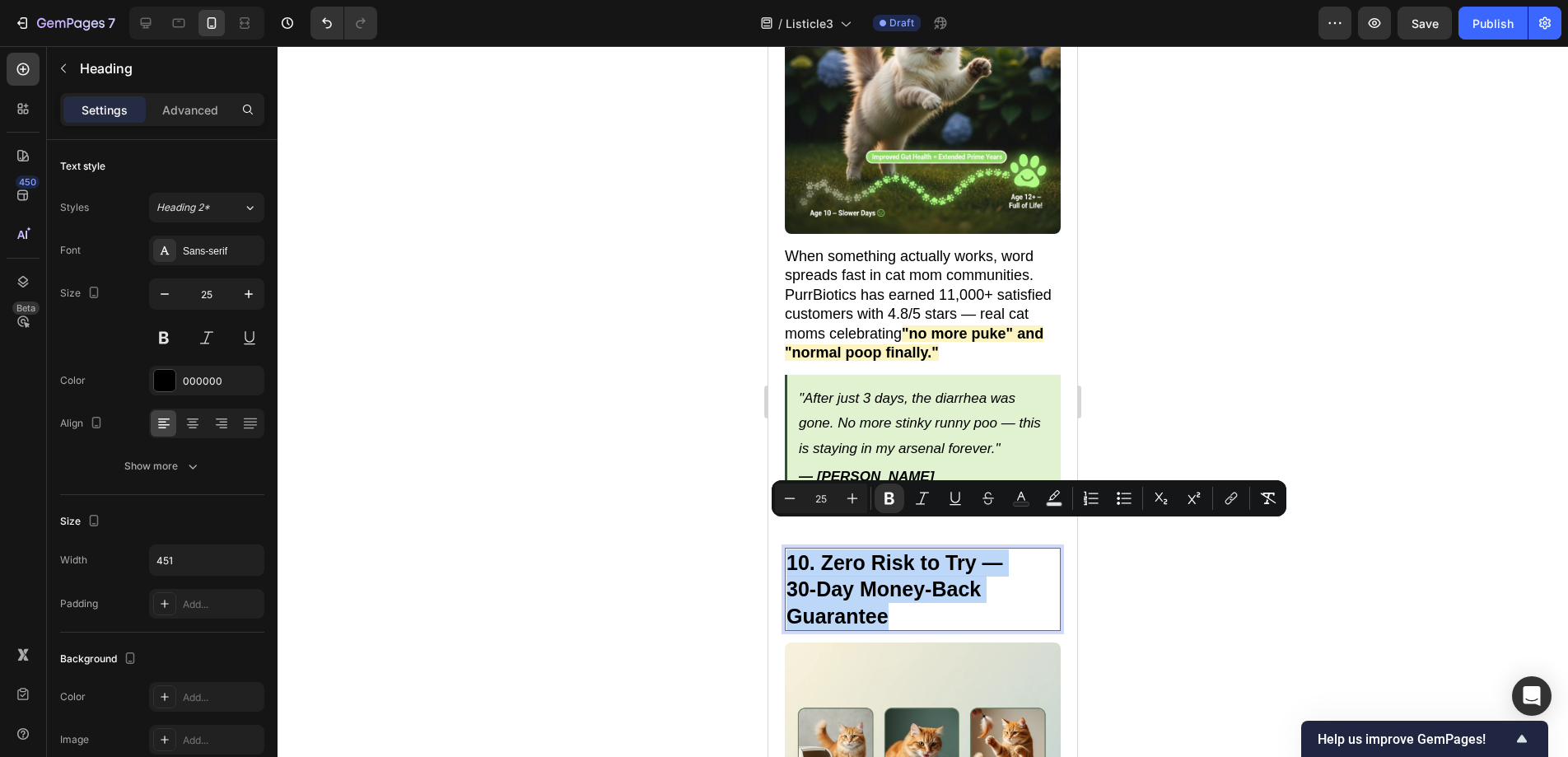
click at [830, 551] on strong "10. Zero Risk to Try —" at bounding box center [894, 562] width 216 height 23
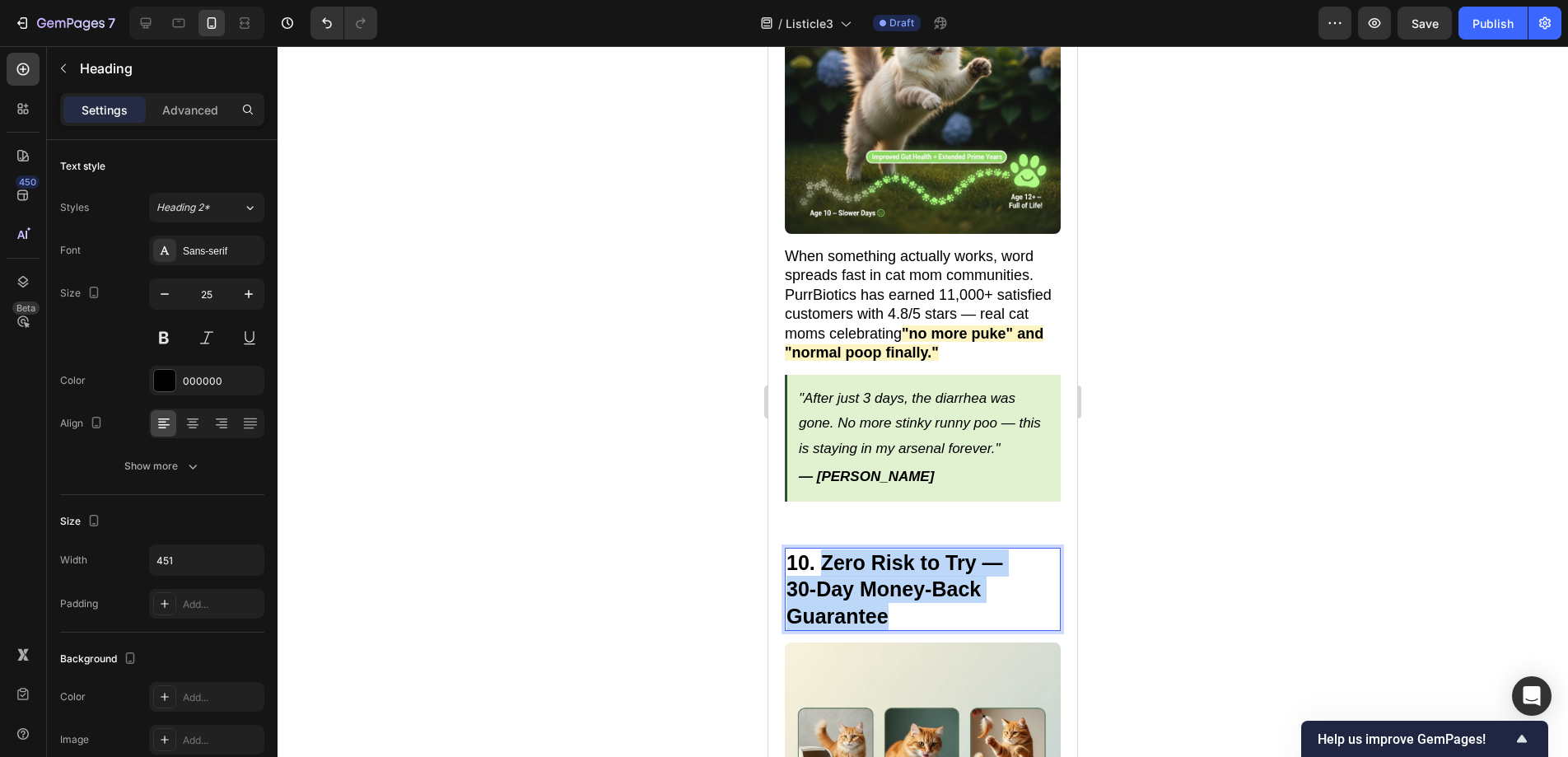
drag, startPoint x: 823, startPoint y: 537, endPoint x: 915, endPoint y: 589, distance: 105.7
click at [915, 589] on p "10. Zero Risk to Try — 30-Day Money-Back Guarantee" at bounding box center [922, 589] width 273 height 81
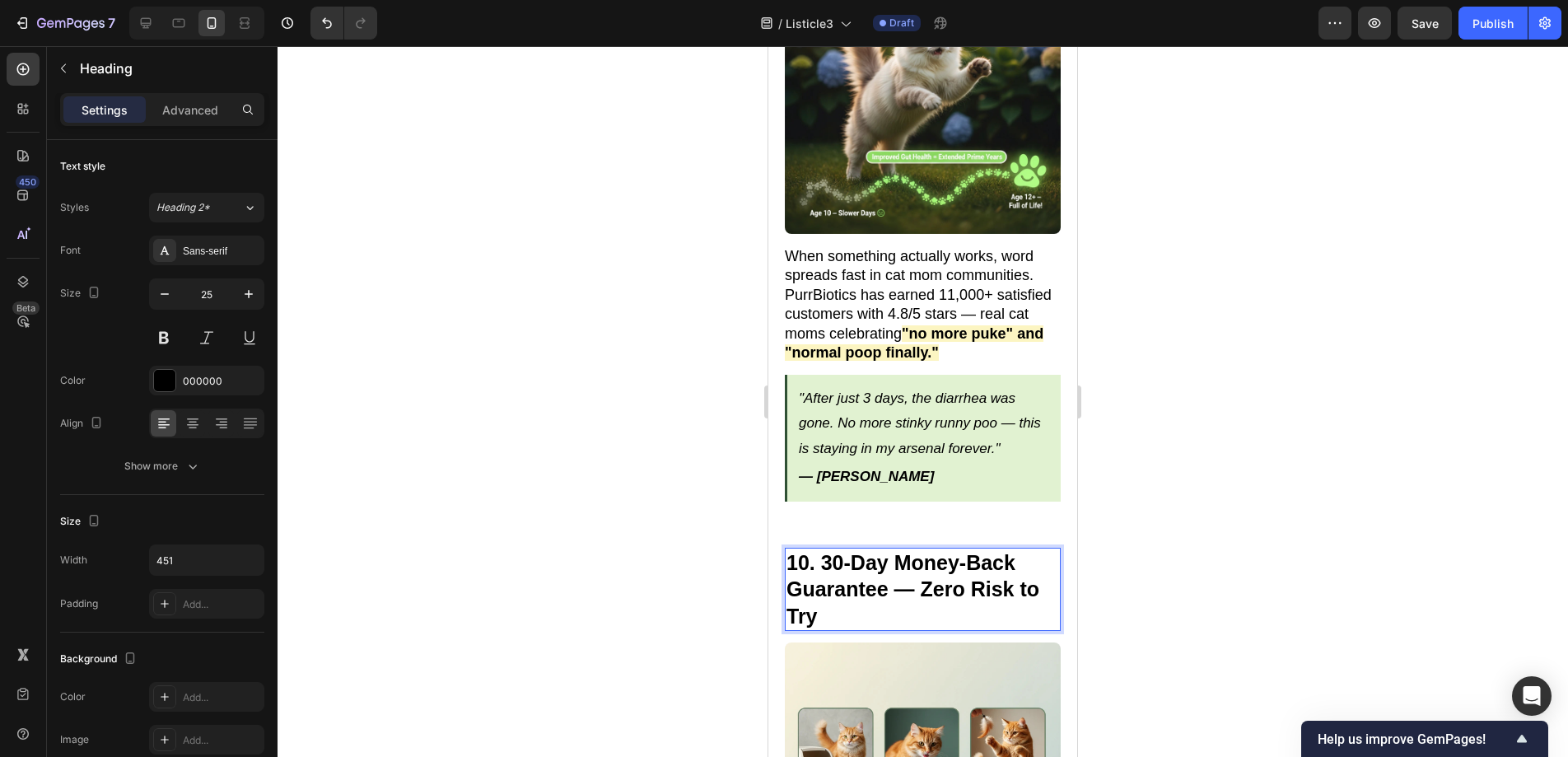
click at [1151, 514] on div at bounding box center [922, 400] width 1290 height 710
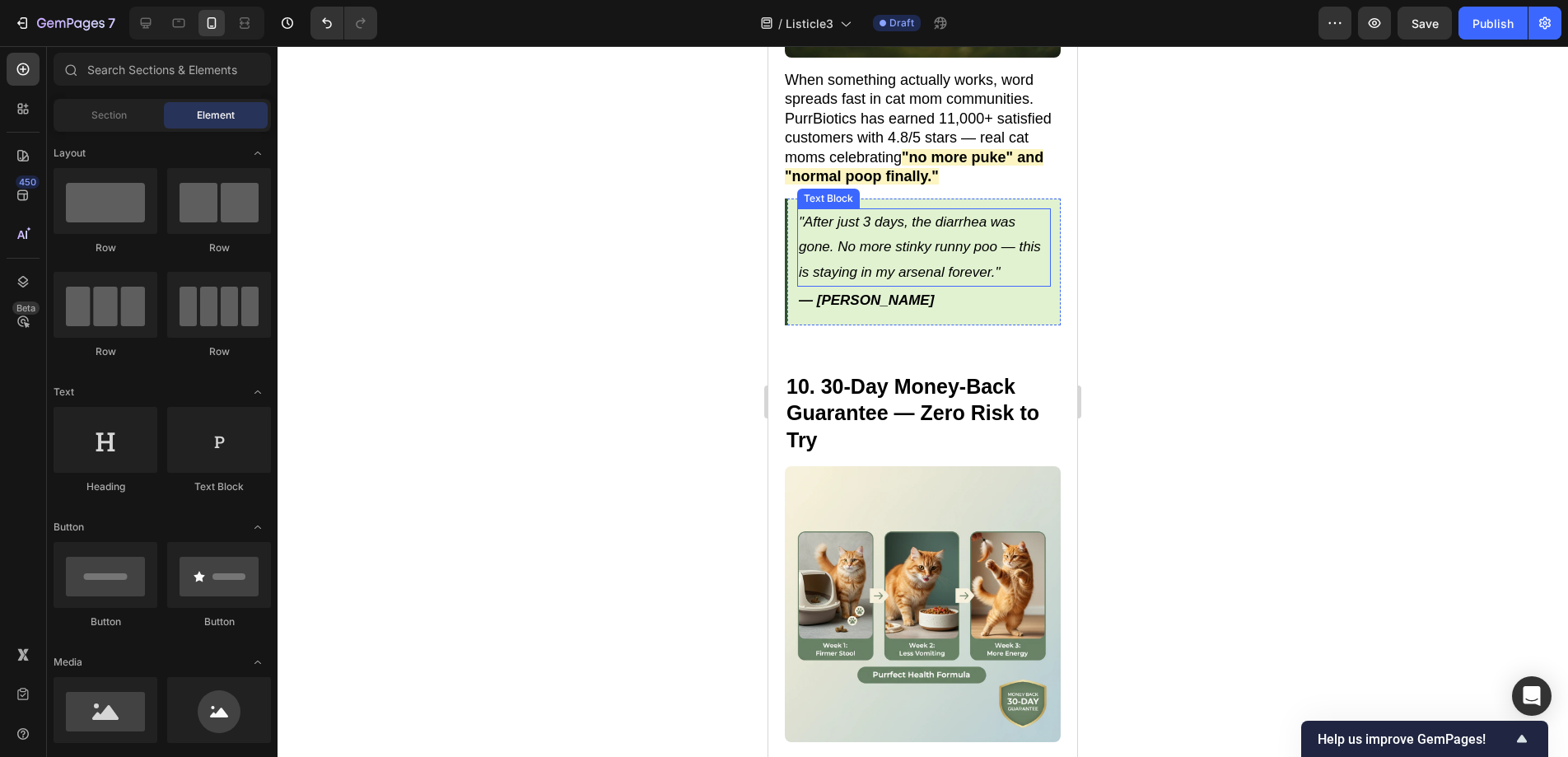
scroll to position [6537, 0]
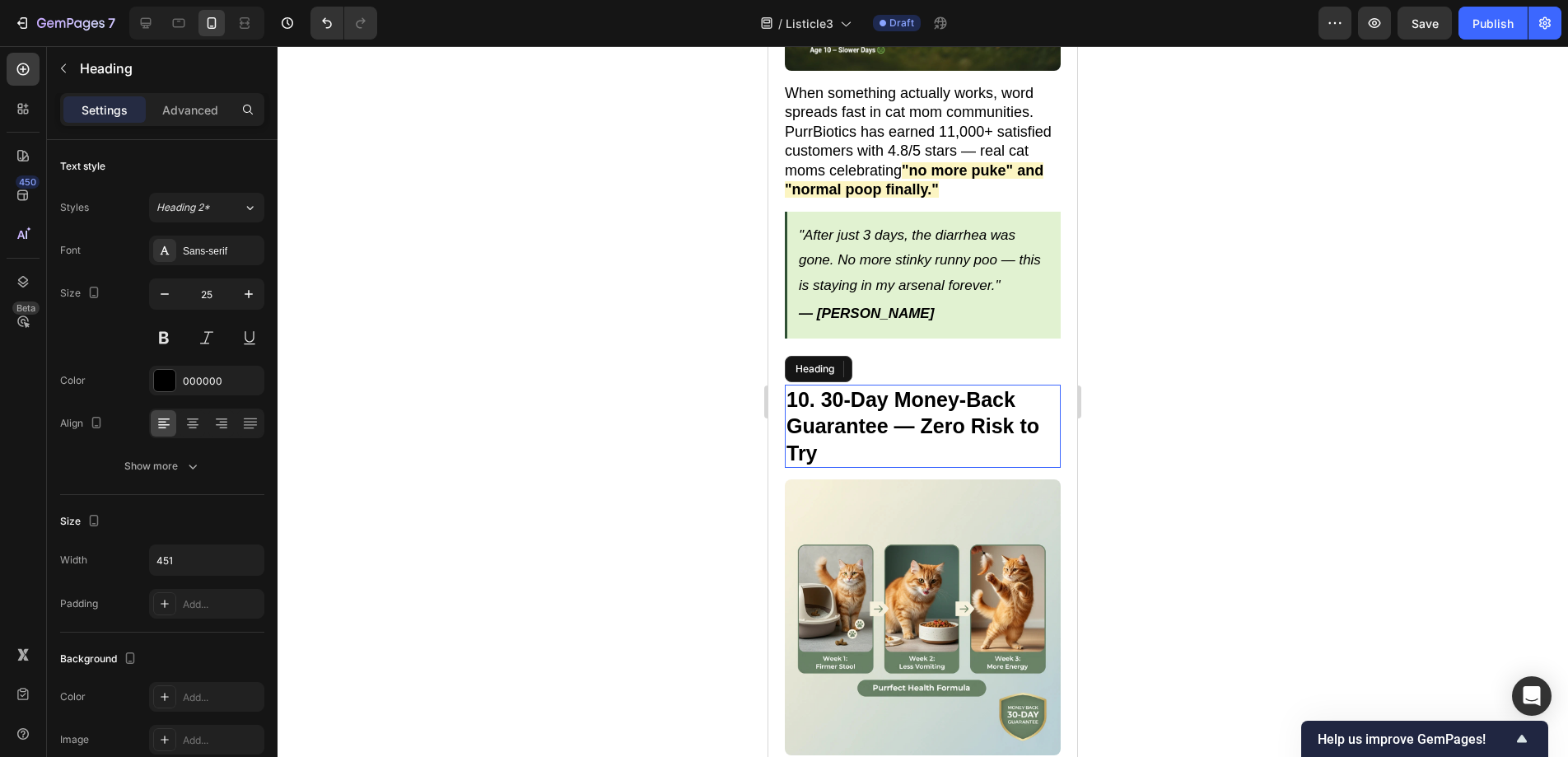
click at [819, 387] on strong "10. 30-Day Money-Back Guarantee — Zero Risk to Try" at bounding box center [913, 425] width 253 height 77
click at [821, 387] on strong "10. 30-Day Money-Back Guarantee — Zero Risk to Try" at bounding box center [913, 425] width 253 height 77
drag, startPoint x: 821, startPoint y: 377, endPoint x: 781, endPoint y: 377, distance: 40.0
click at [781, 377] on div "10. 30-Day Money-Back Guarantee — Zero Risk to Try Heading 14 Image What amazed…" at bounding box center [922, 654] width 309 height 587
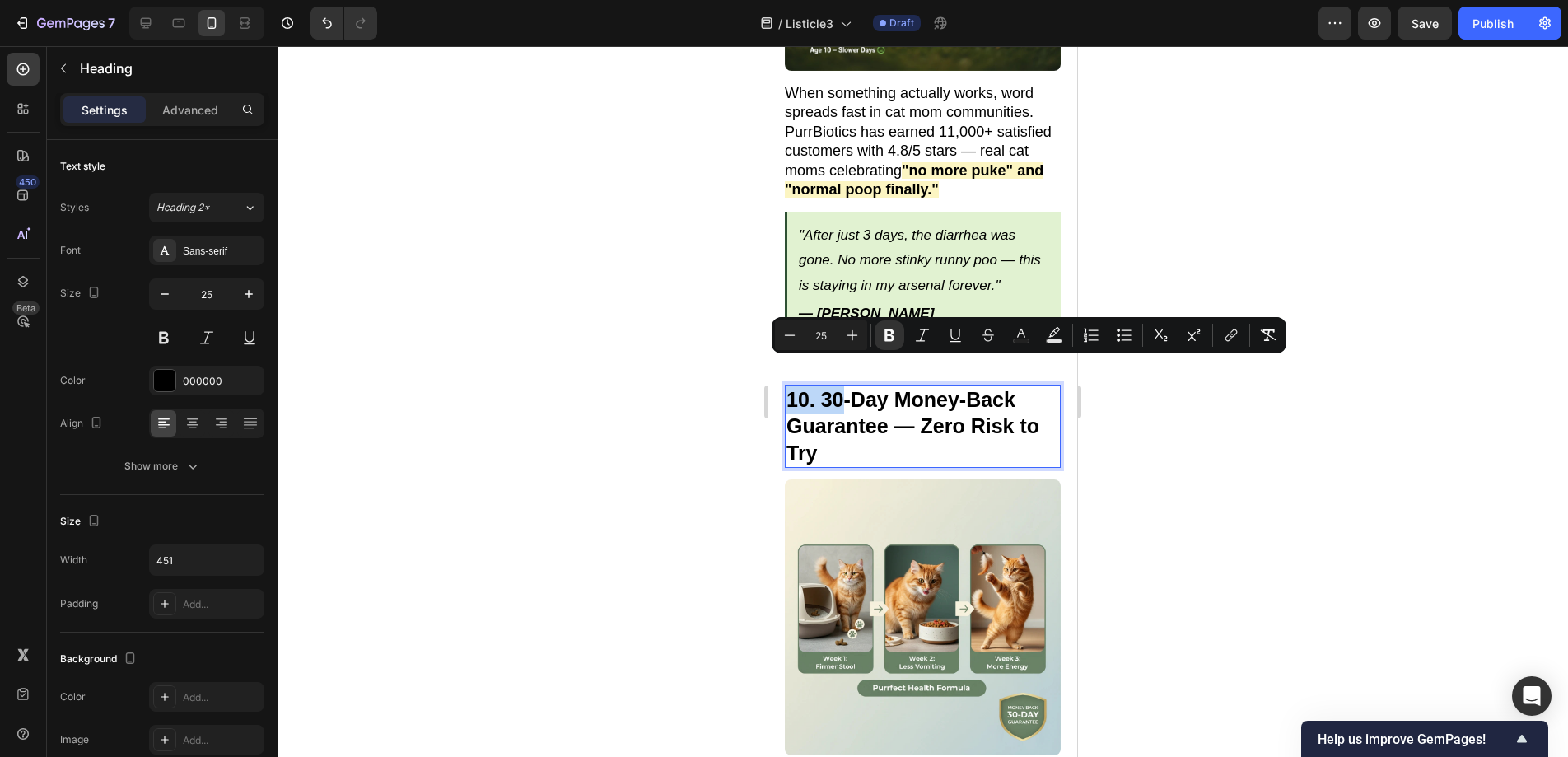
click at [843, 387] on strong "10. 30-Day Money-Back Guarantee — Zero Risk to Try" at bounding box center [913, 425] width 253 height 77
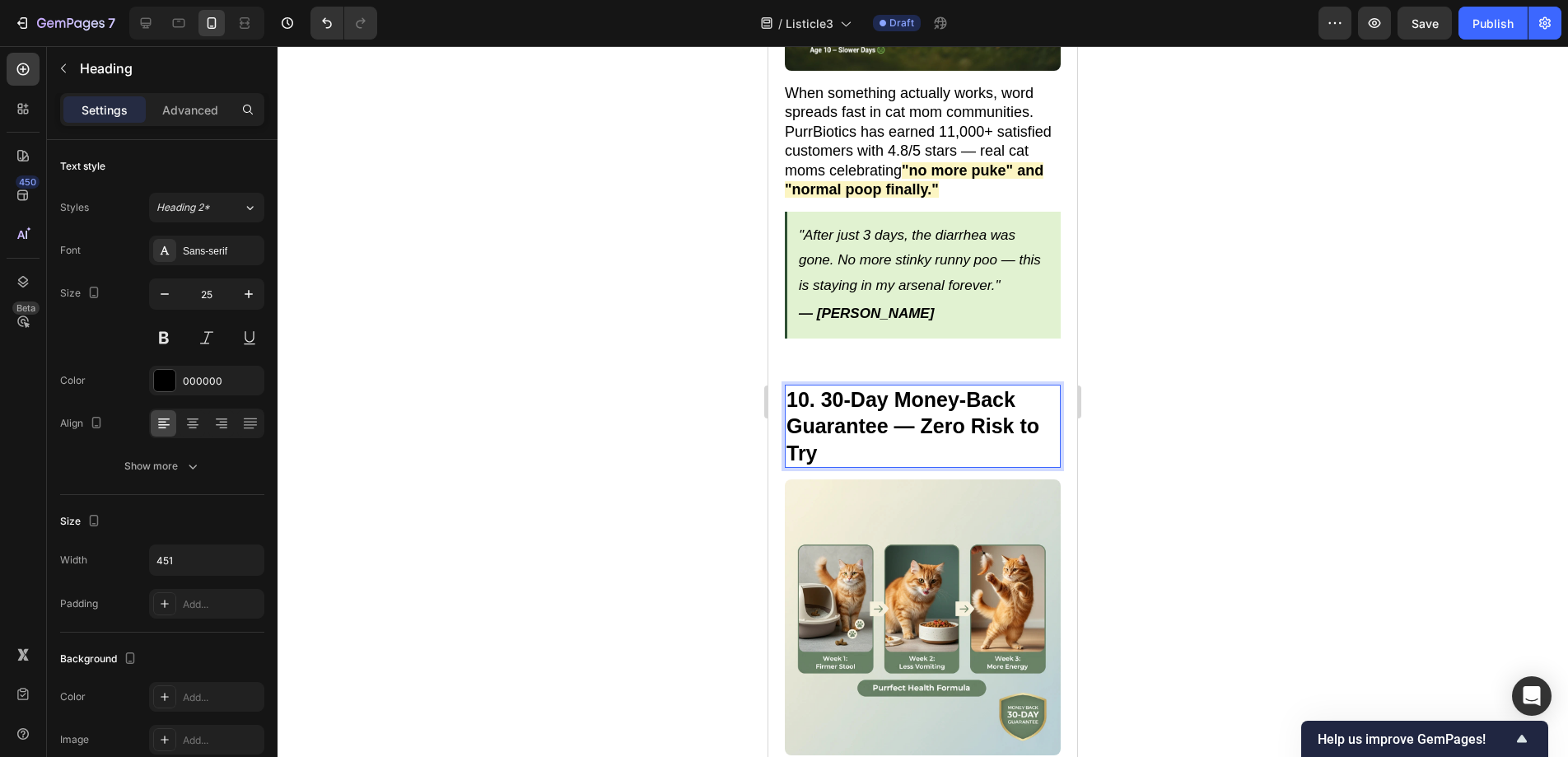
click at [824, 387] on strong "10. 30-Day Money-Back Guarantee — Zero Risk to Try" at bounding box center [913, 425] width 253 height 77
click at [1219, 390] on div at bounding box center [922, 400] width 1290 height 710
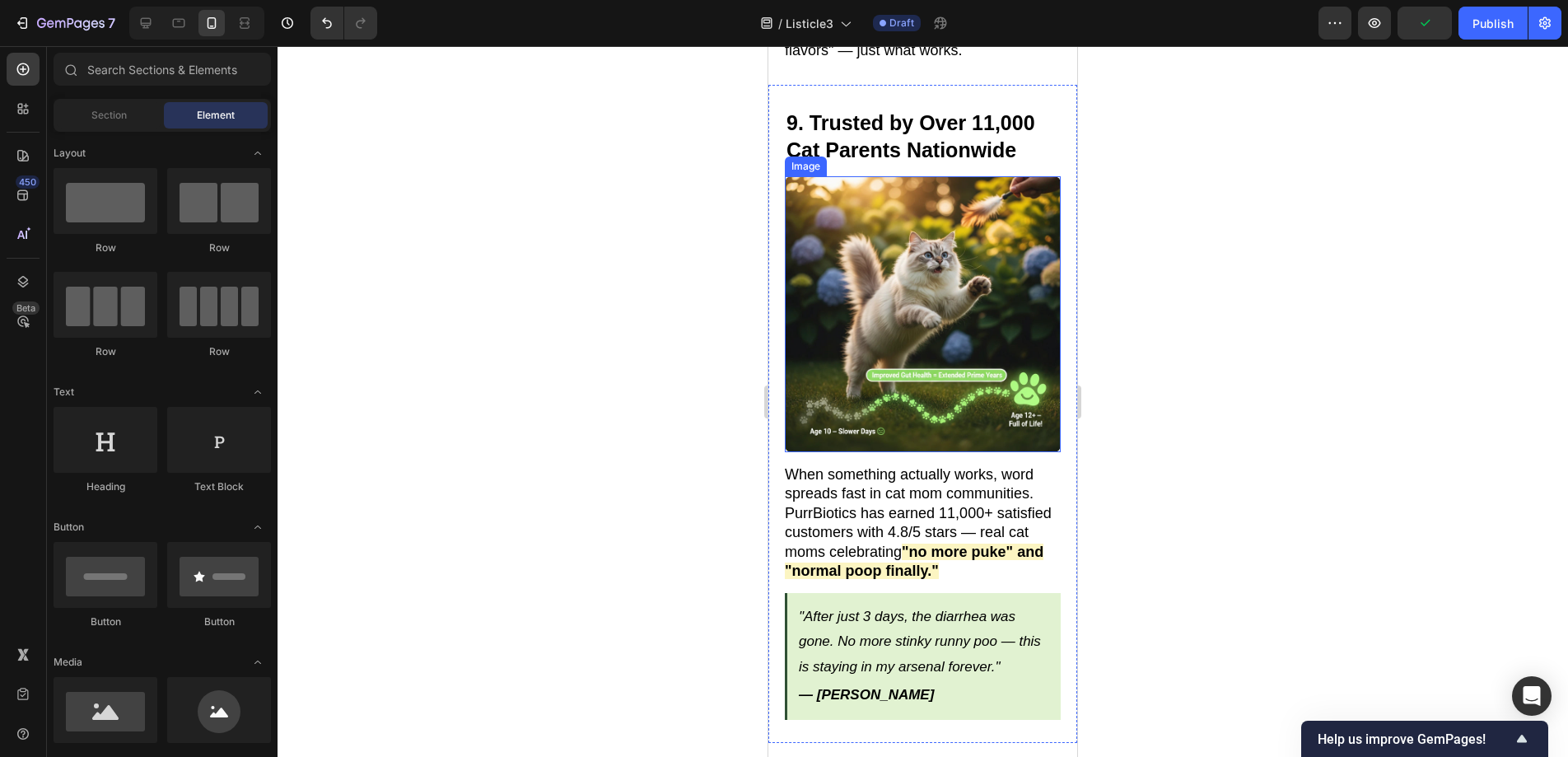
scroll to position [6435, 0]
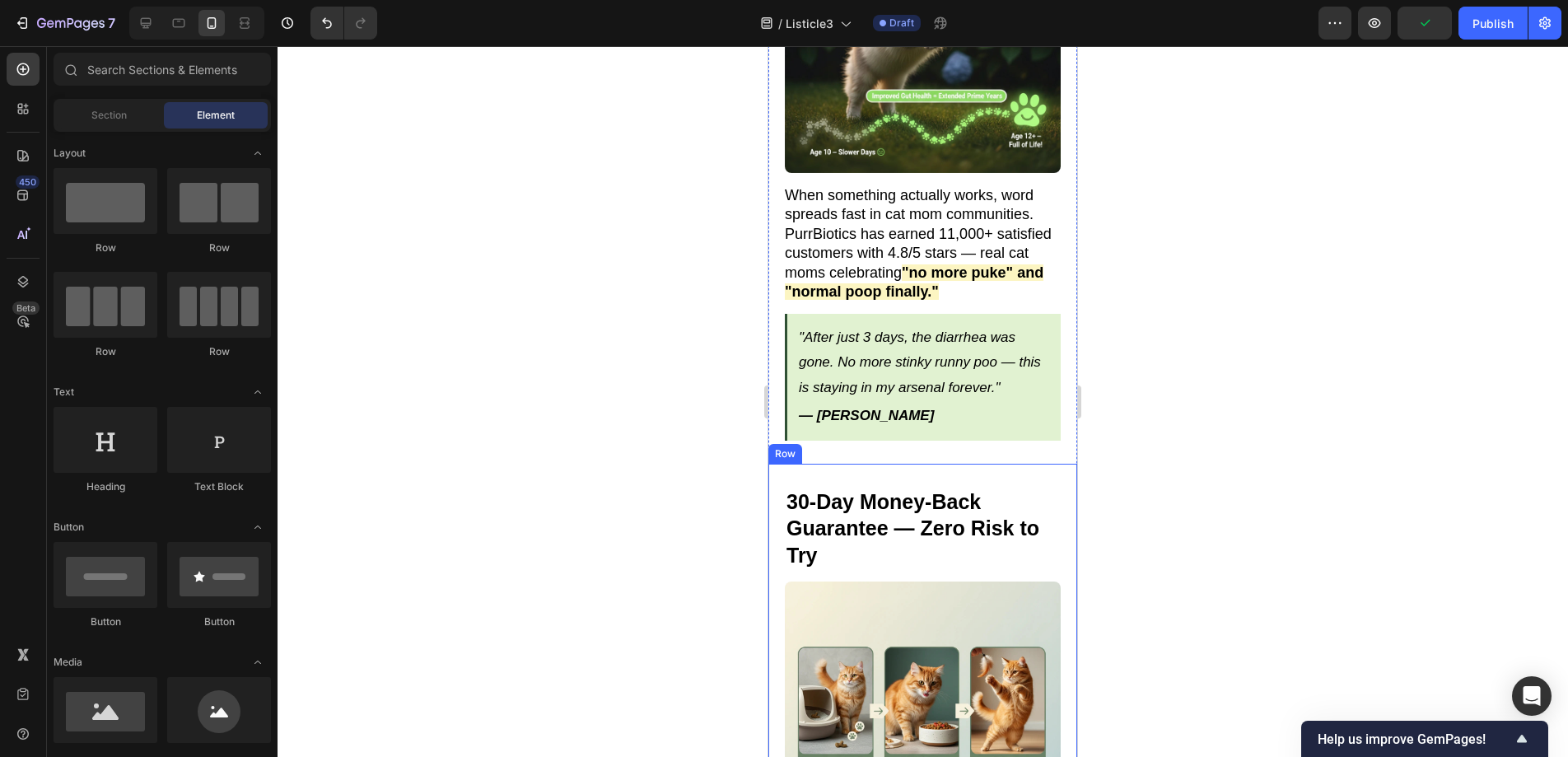
click at [788, 490] on strong "30-Day Money-Back Guarantee — Zero Risk to Try" at bounding box center [913, 528] width 253 height 77
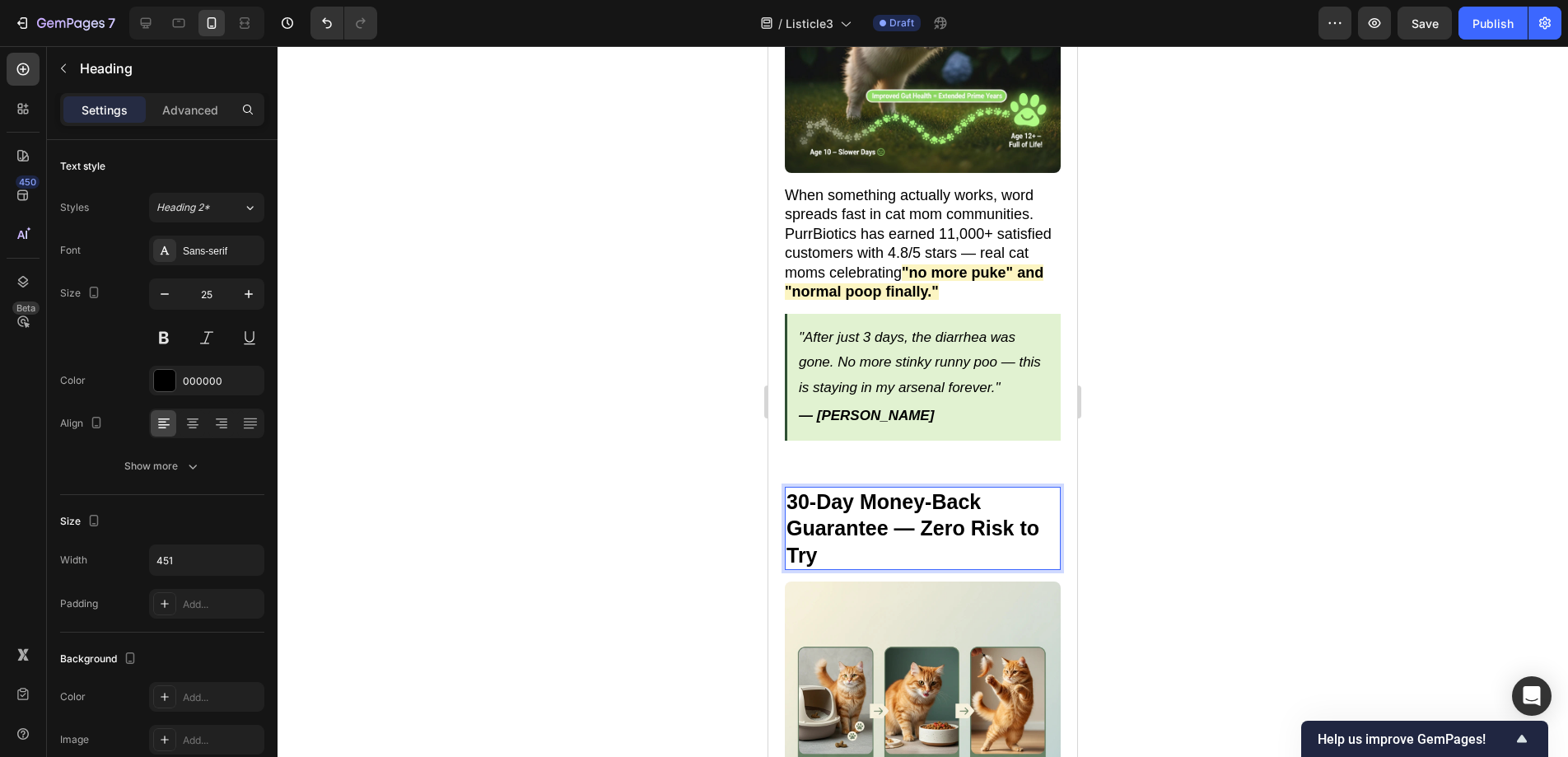
click at [789, 490] on strong "30-Day Money-Back Guarantee — Zero Risk to Try" at bounding box center [913, 528] width 253 height 77
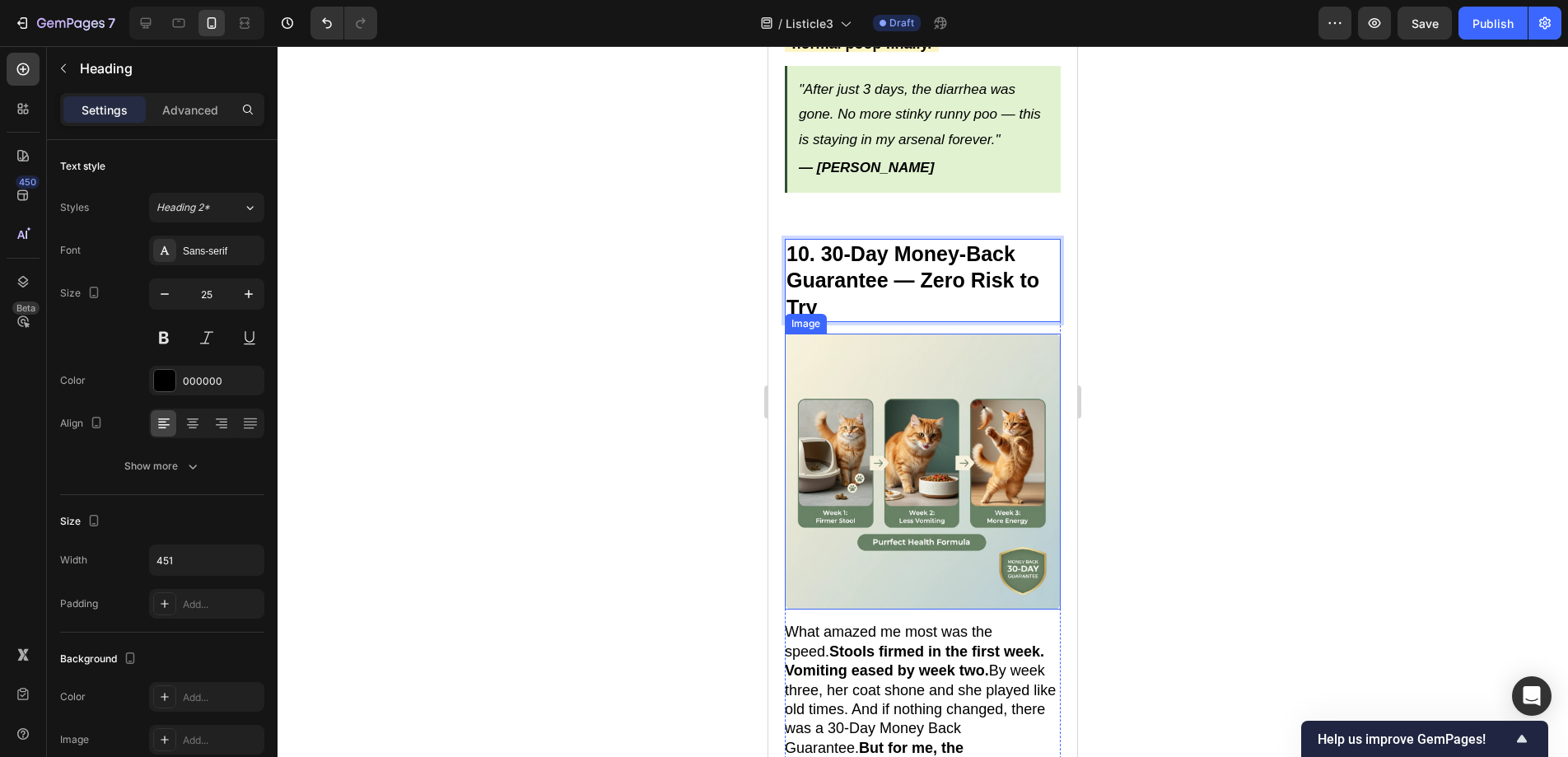
scroll to position [6789, 0]
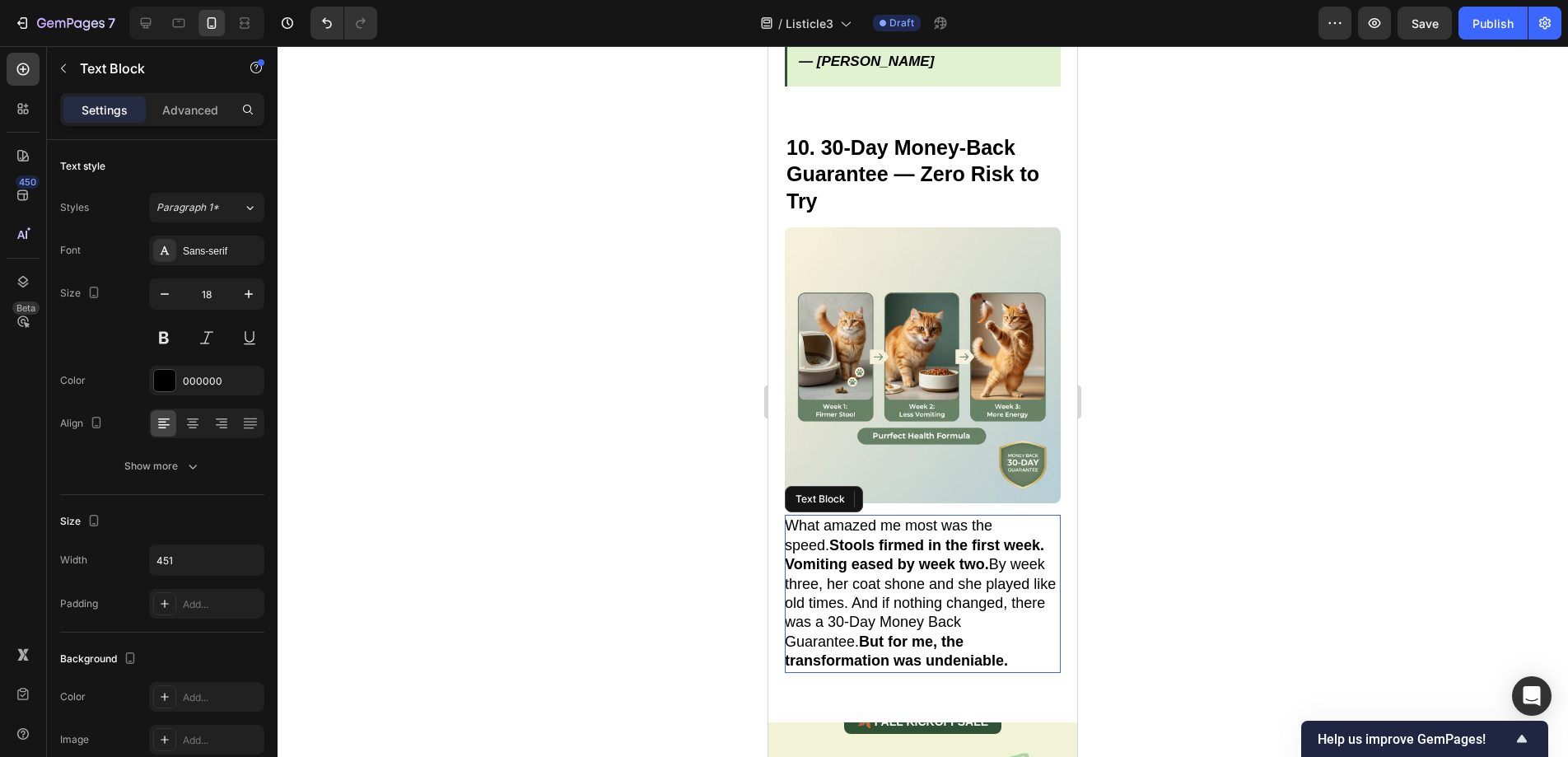
click at [954, 569] on p "What amazed me most was the speed. Stools firmed in the first week. Vomiting ea…" at bounding box center [921, 593] width 274 height 154
click at [1004, 633] on strong "But for me, the transformation was undeniable." at bounding box center [897, 651] width 223 height 36
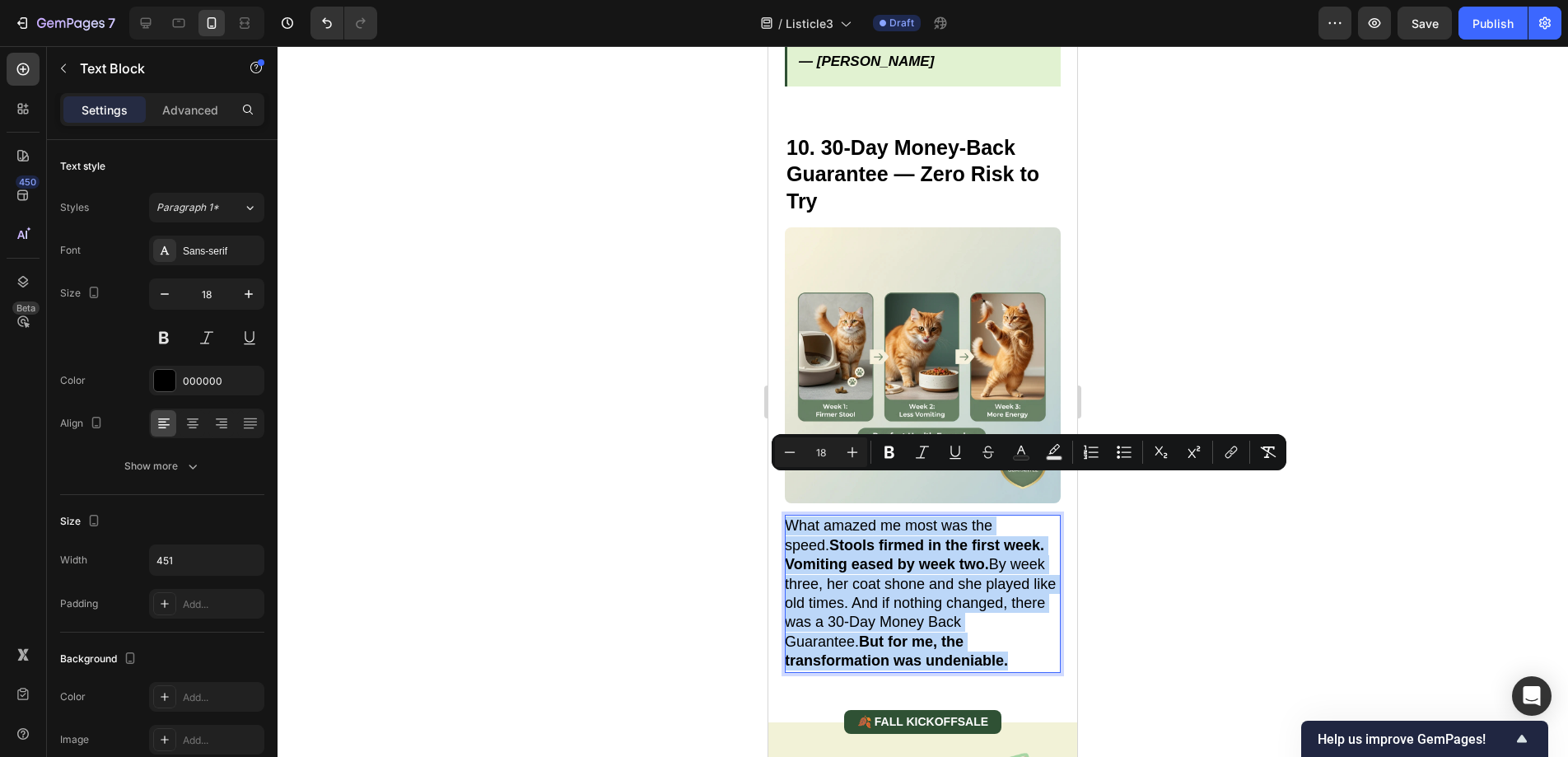
drag, startPoint x: 1019, startPoint y: 620, endPoint x: 786, endPoint y: 491, distance: 266.3
click at [786, 516] on p "What amazed me most was the speed. Stools firmed in the first week. Vomiting ea…" at bounding box center [921, 593] width 274 height 154
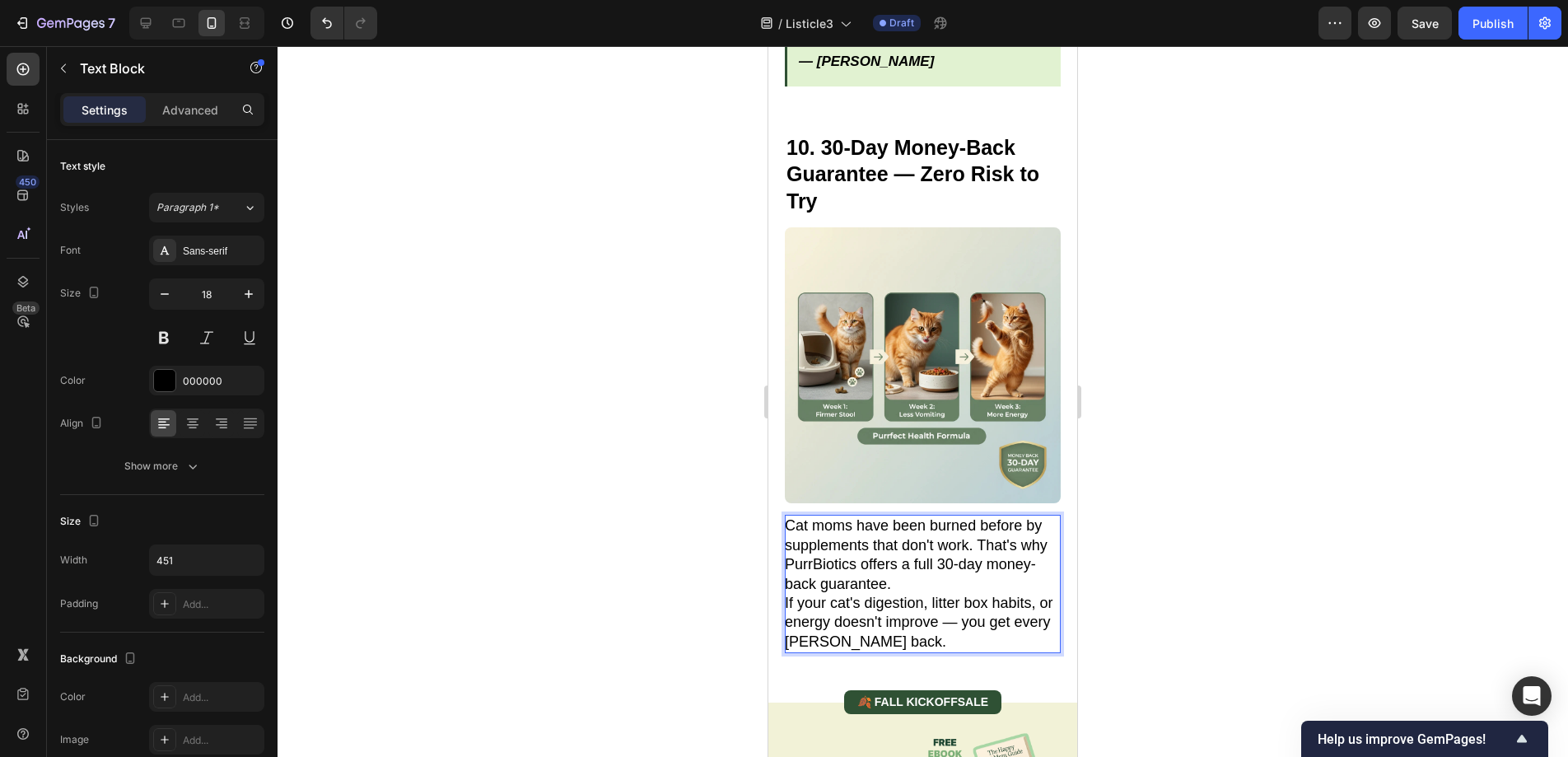
click at [942, 547] on p "Cat moms have been burned before by supplements that don't work. That's why Pur…" at bounding box center [921, 555] width 274 height 78
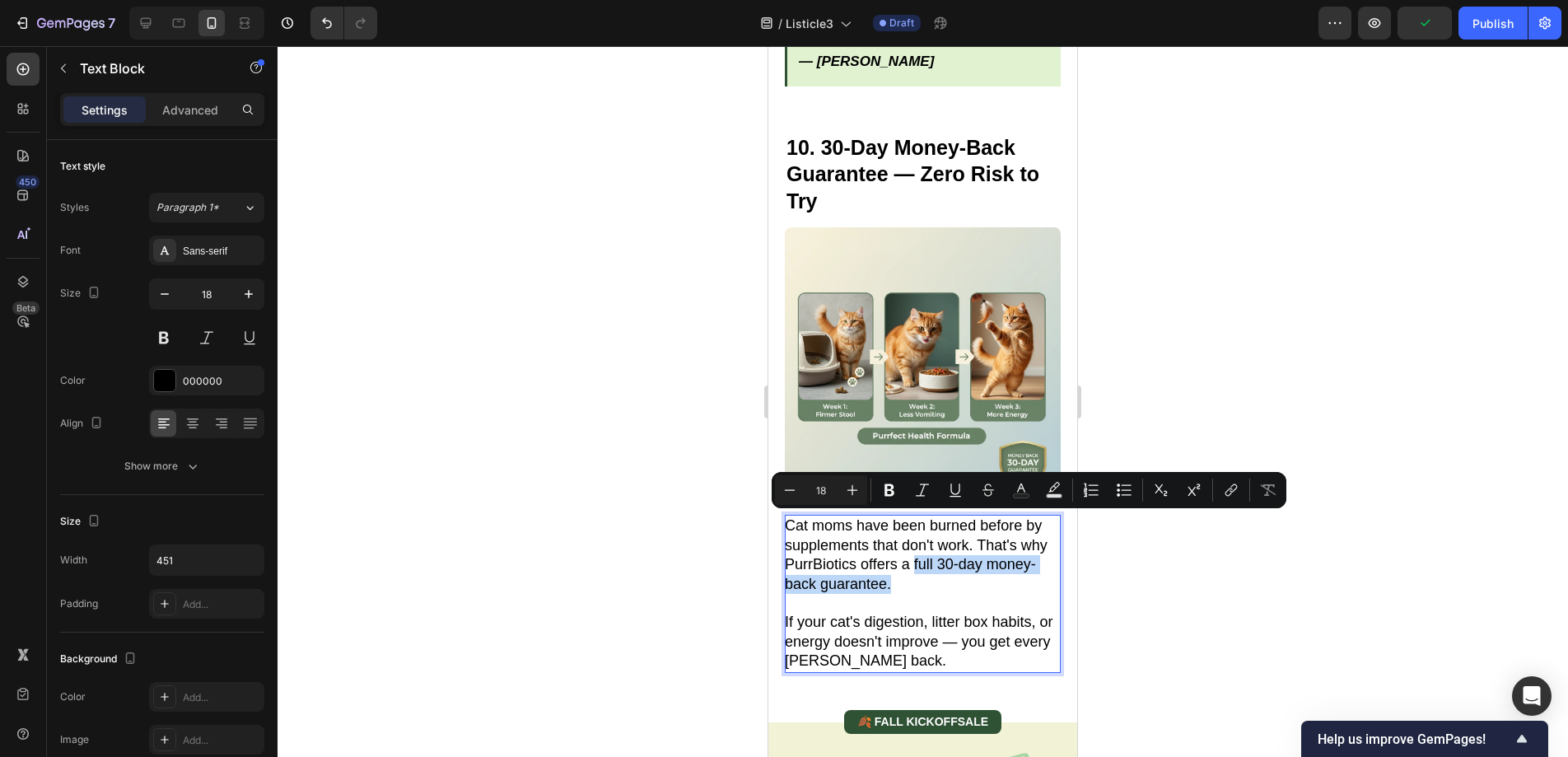
drag, startPoint x: 942, startPoint y: 525, endPoint x: 964, endPoint y: 540, distance: 26.6
click at [964, 540] on p "Cat moms have been burned before by supplements that don't work. That's why Pur…" at bounding box center [921, 555] width 274 height 78
click at [891, 487] on icon "Editor contextual toolbar" at bounding box center [889, 490] width 17 height 17
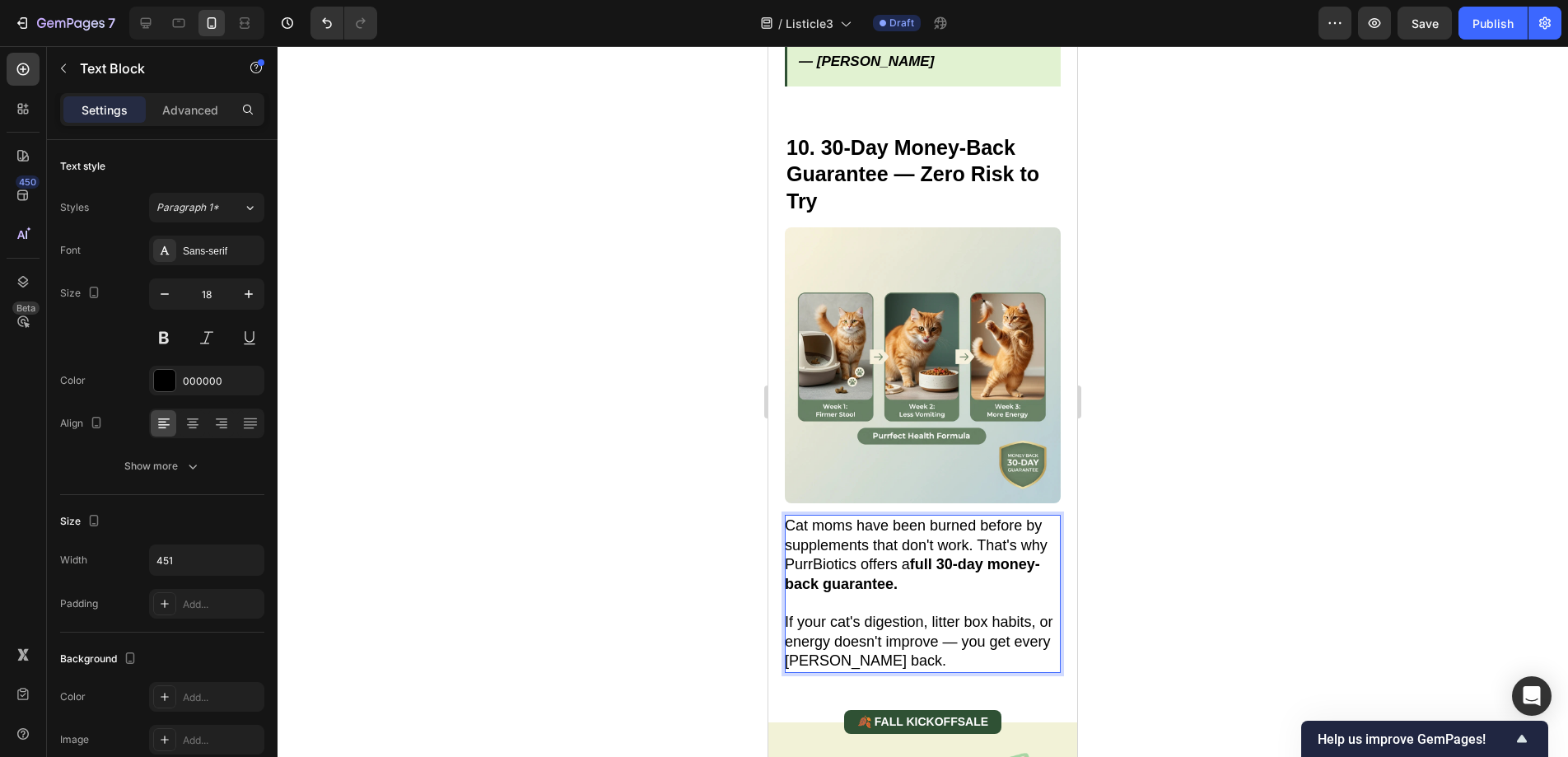
drag, startPoint x: 943, startPoint y: 525, endPoint x: 961, endPoint y: 542, distance: 24.8
click at [961, 542] on p "Cat moms have been burned before by supplements that don't work. That's why Pur…" at bounding box center [921, 555] width 274 height 78
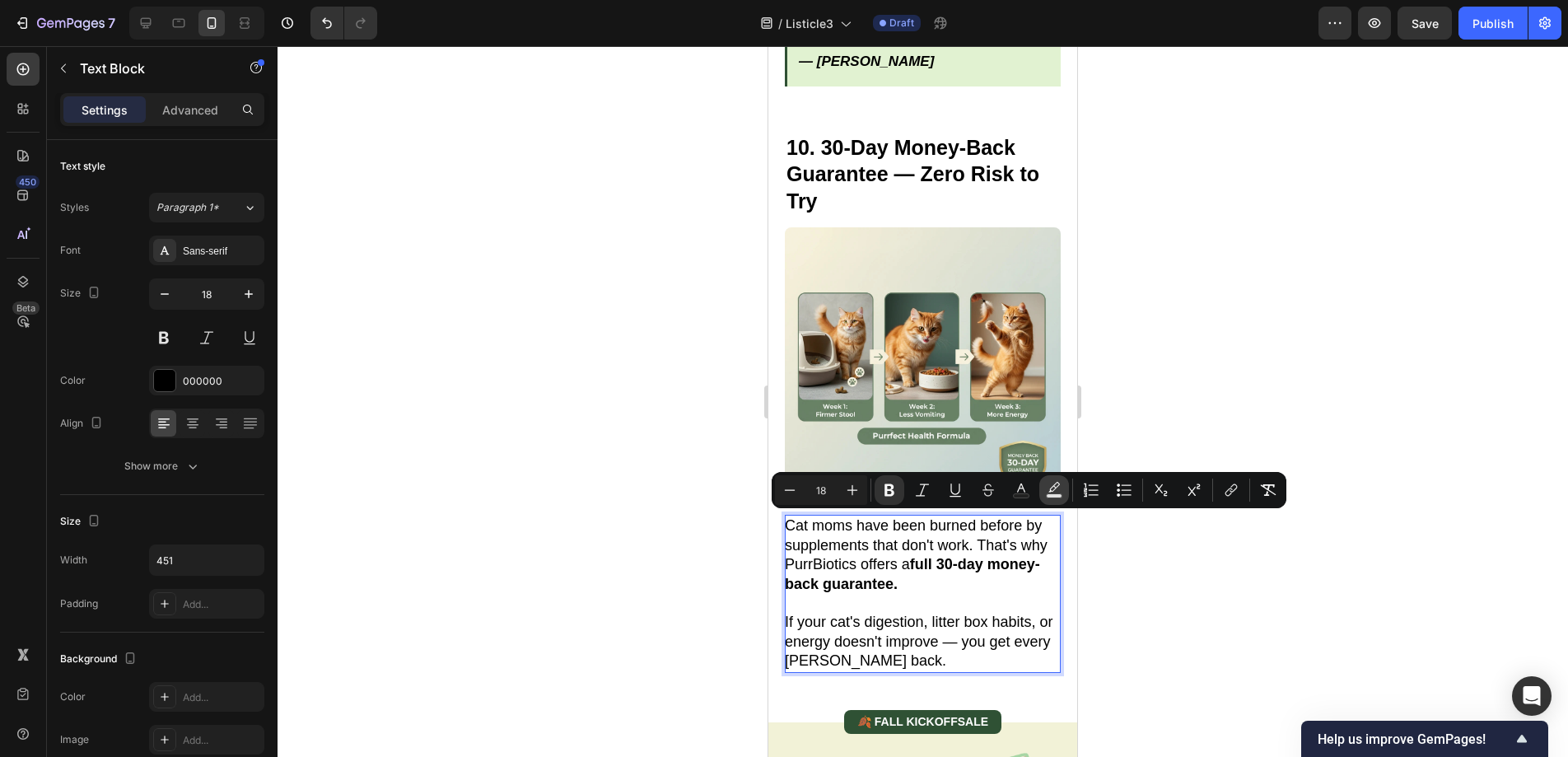
click at [1051, 494] on rect "Editor contextual toolbar" at bounding box center [1055, 496] width 16 height 4
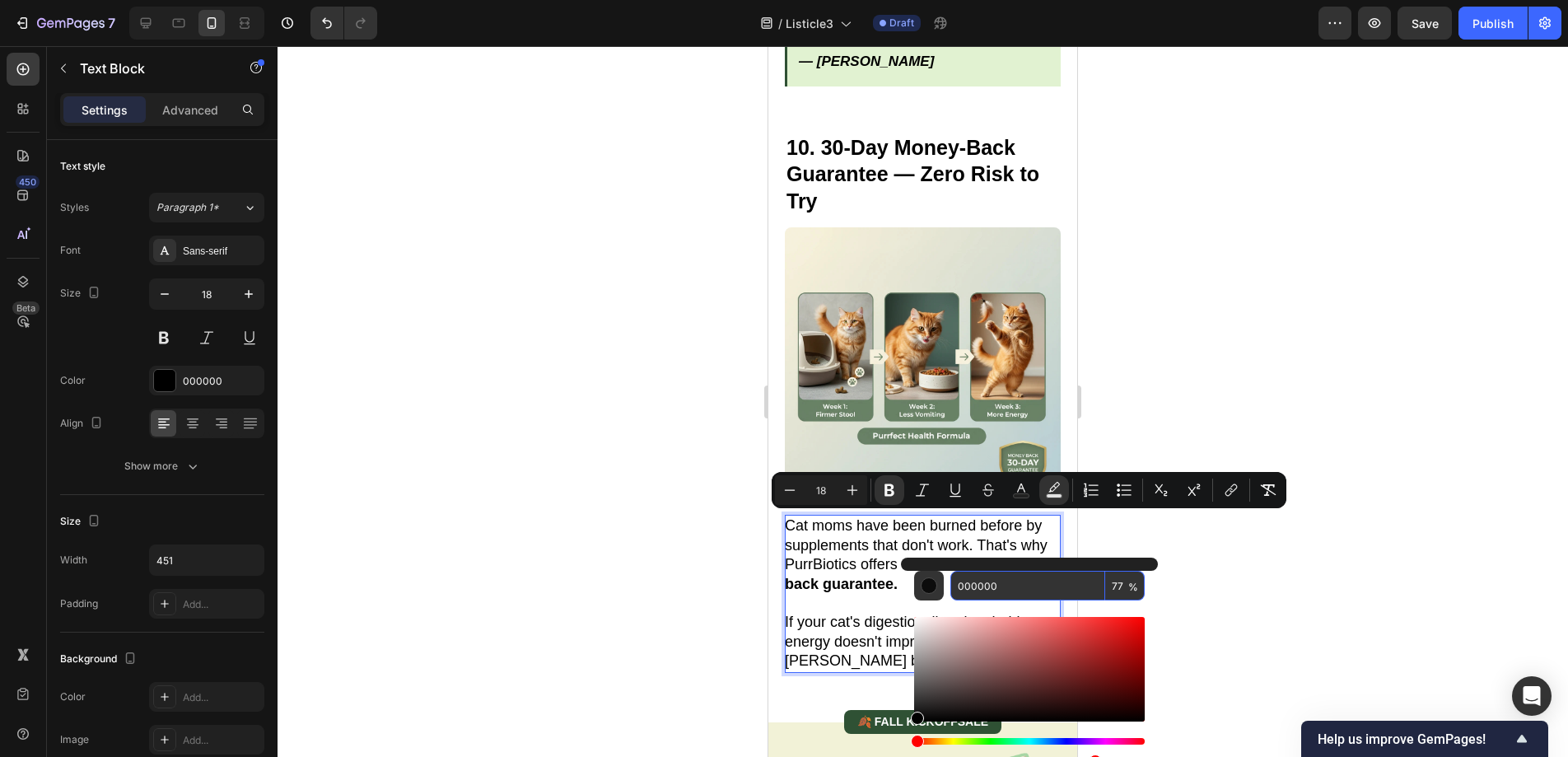
drag, startPoint x: 1010, startPoint y: 594, endPoint x: 989, endPoint y: 591, distance: 21.2
click at [989, 591] on input "000000" at bounding box center [1027, 586] width 154 height 30
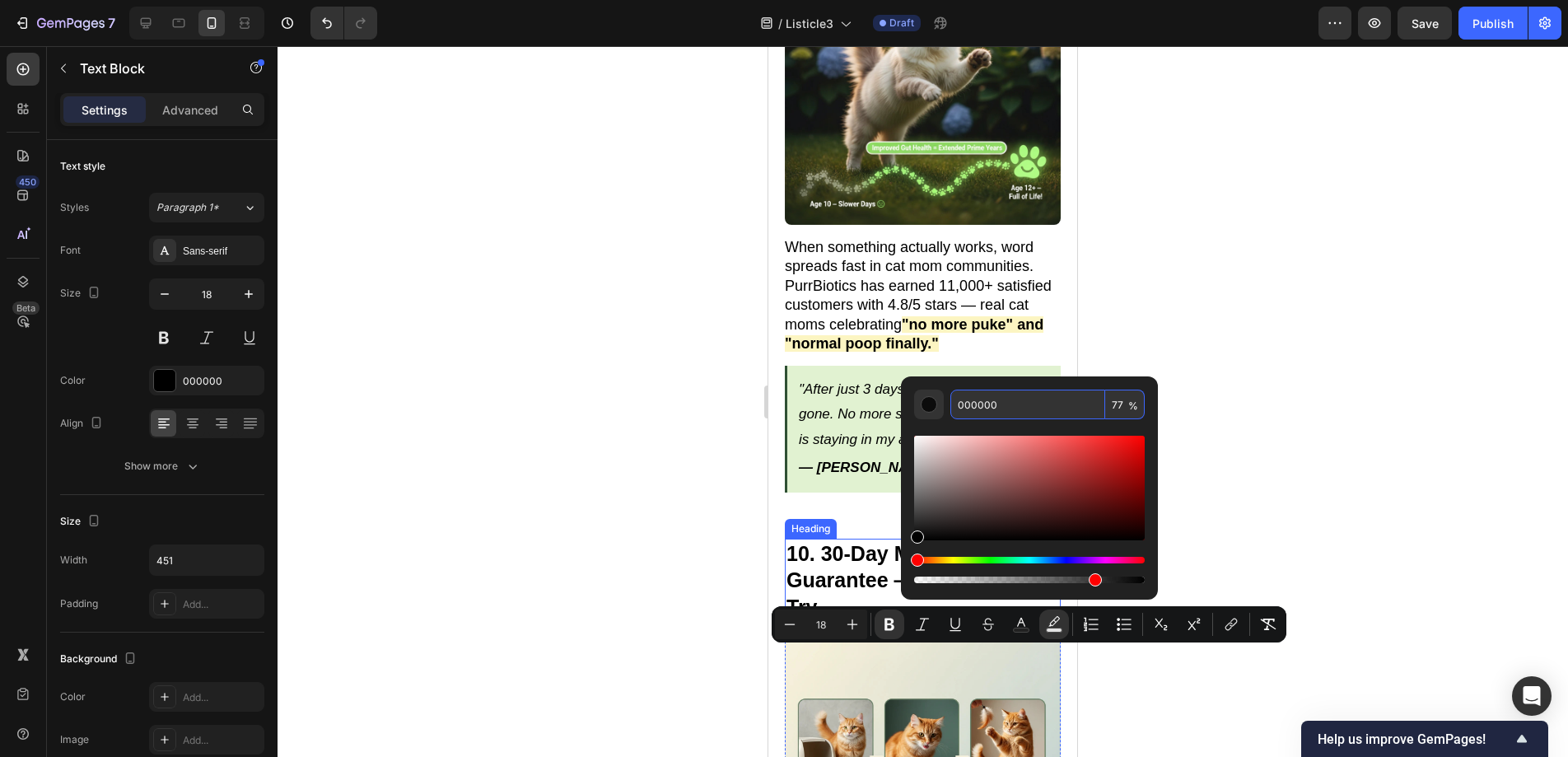
scroll to position [6326, 0]
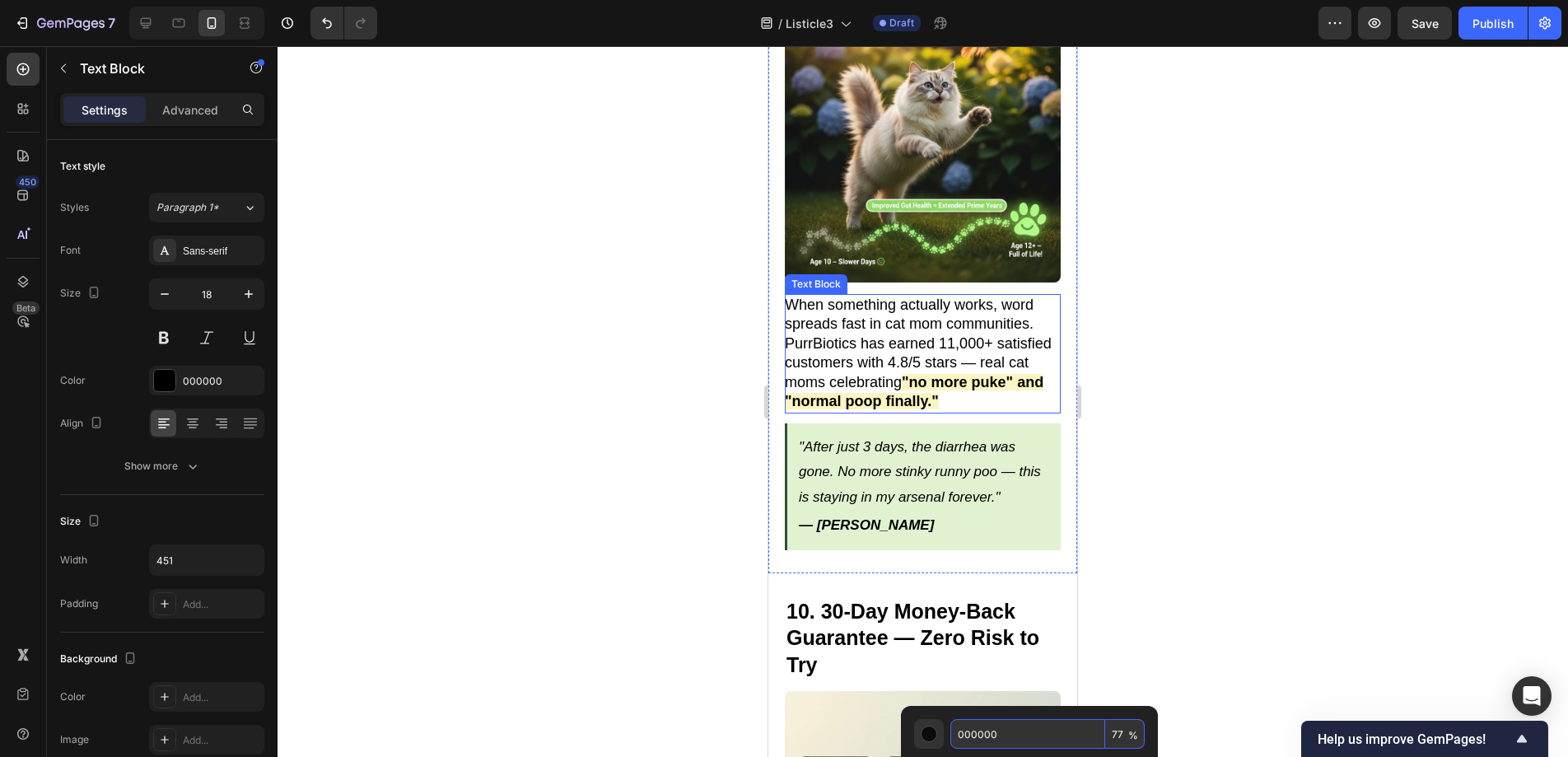
click at [966, 374] on strong ""no more puke" and "normal poop finally."" at bounding box center [915, 391] width 259 height 36
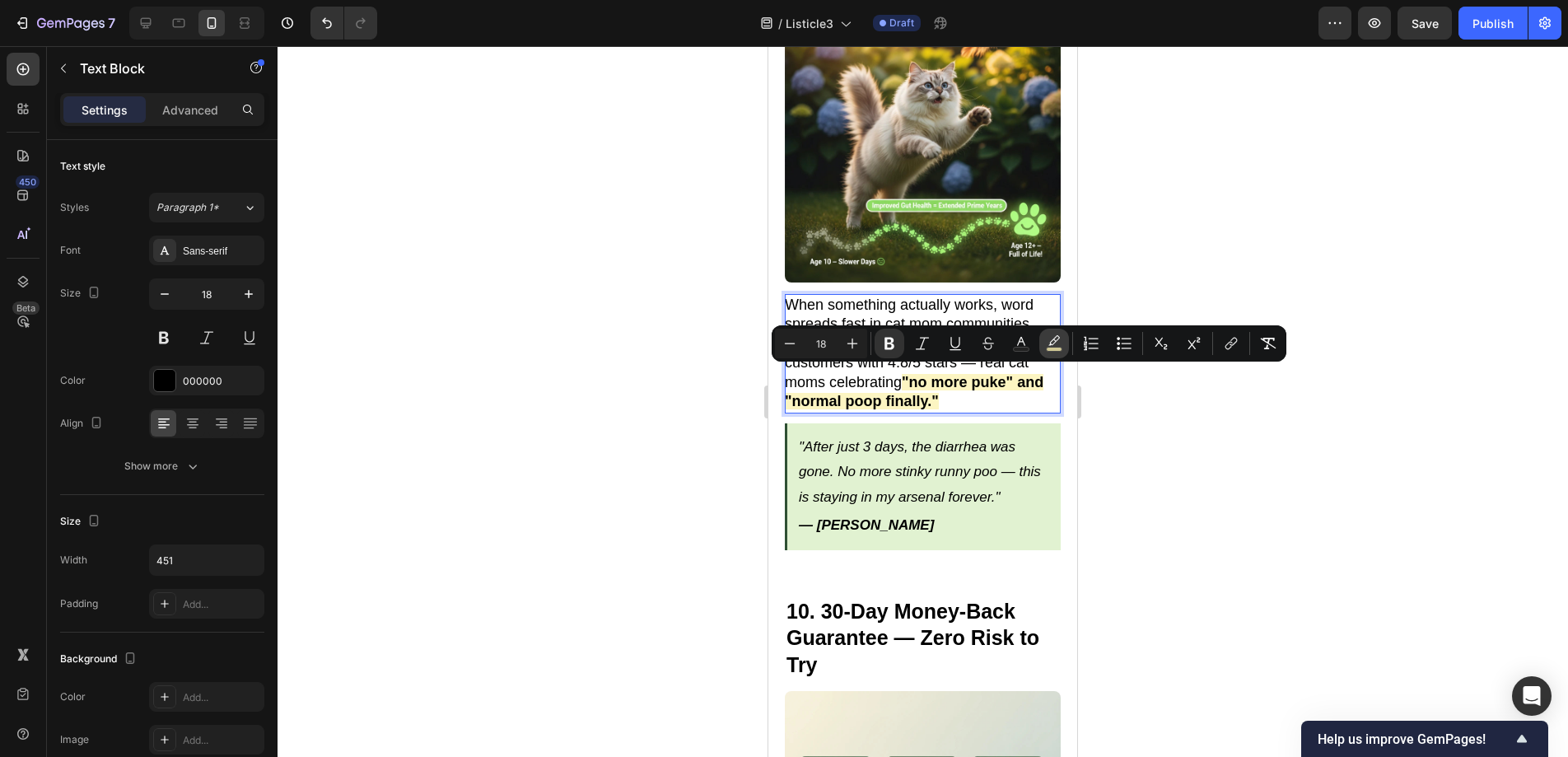
click at [1054, 345] on icon "Editor contextual toolbar" at bounding box center [1054, 343] width 17 height 17
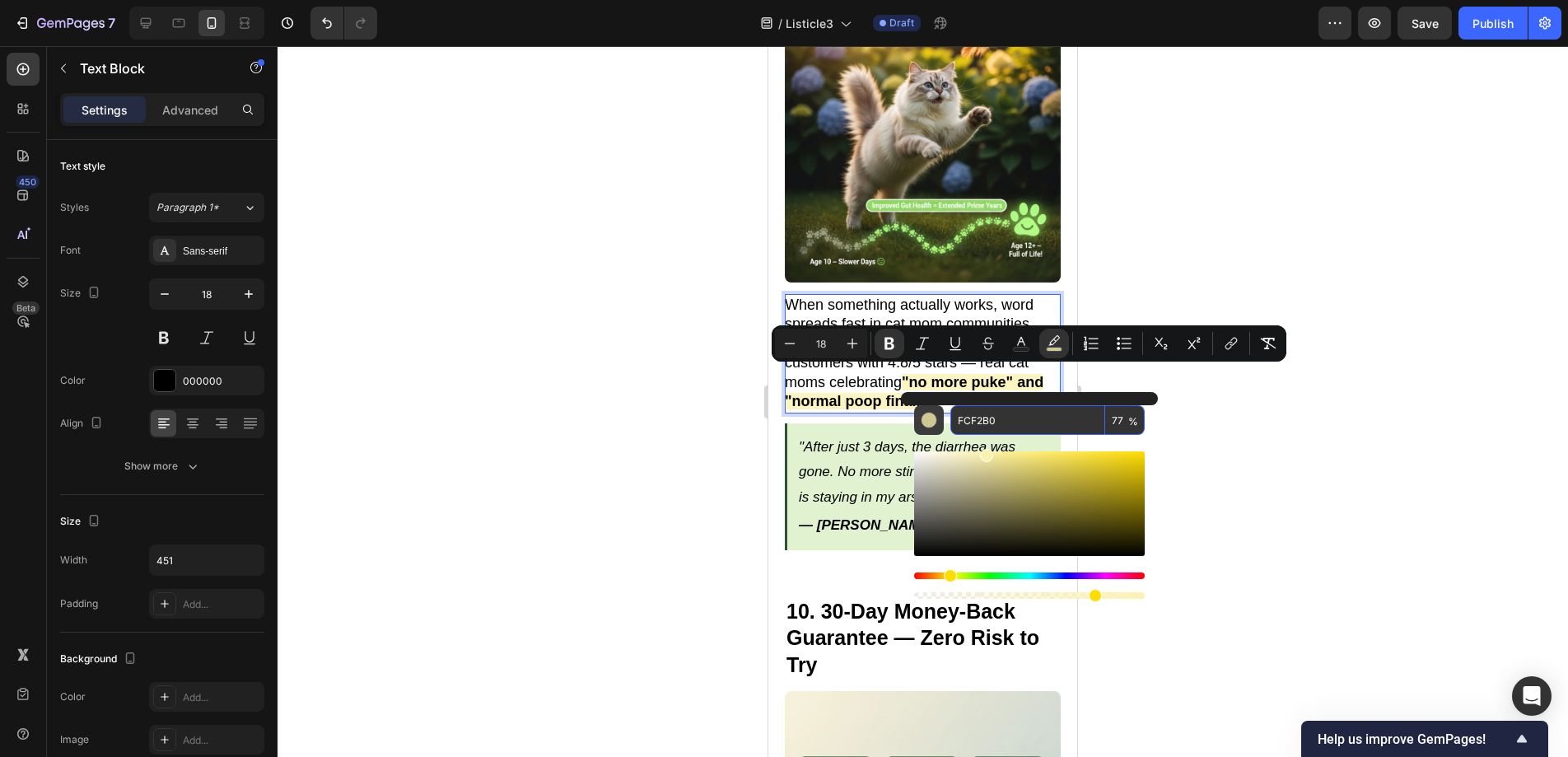
drag, startPoint x: 1018, startPoint y: 419, endPoint x: 933, endPoint y: 424, distance: 85.1
click at [933, 424] on div "FCF2B0 77 %" at bounding box center [1029, 420] width 230 height 30
click at [1385, 455] on div at bounding box center [922, 400] width 1290 height 710
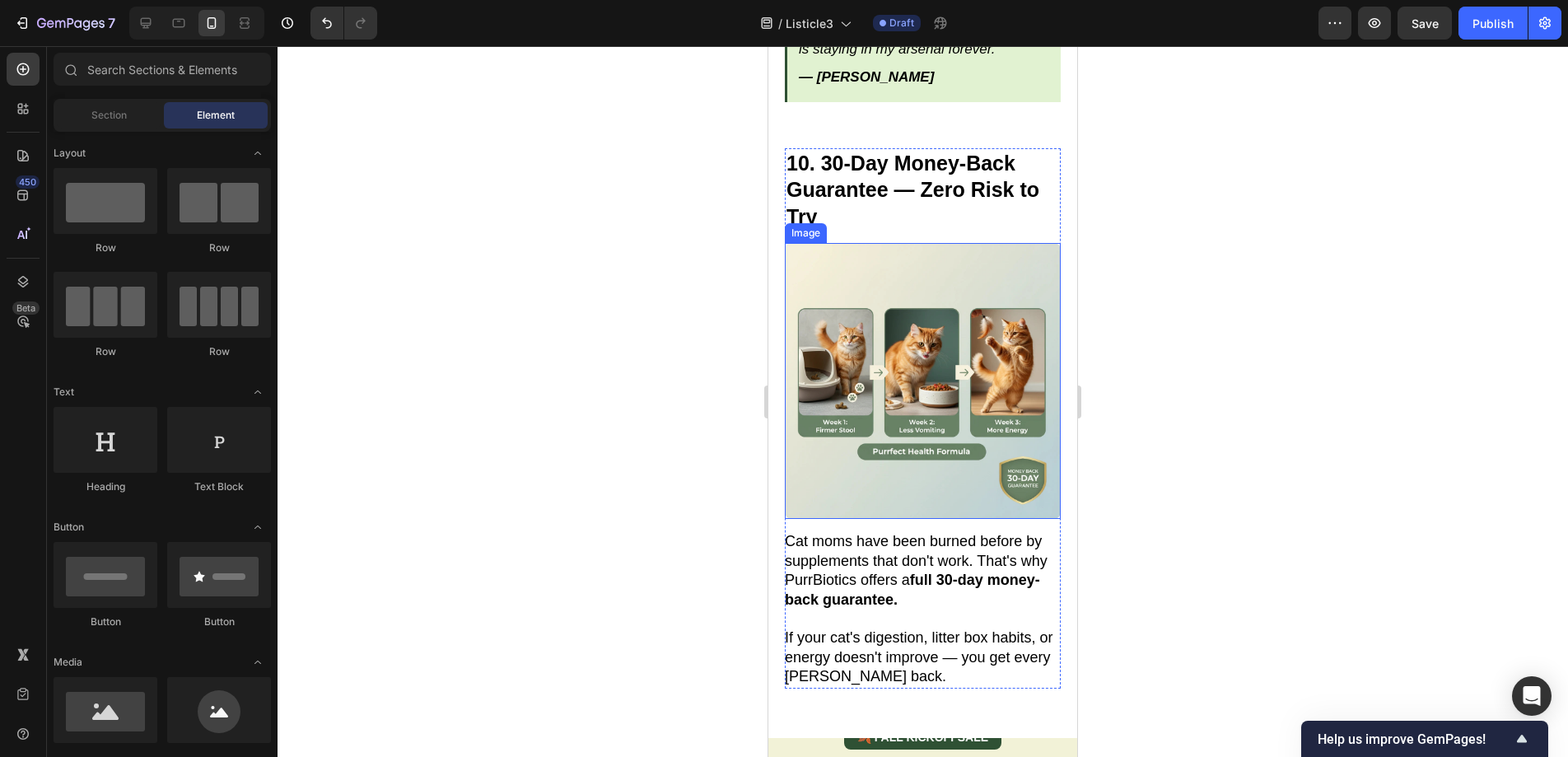
scroll to position [6940, 0]
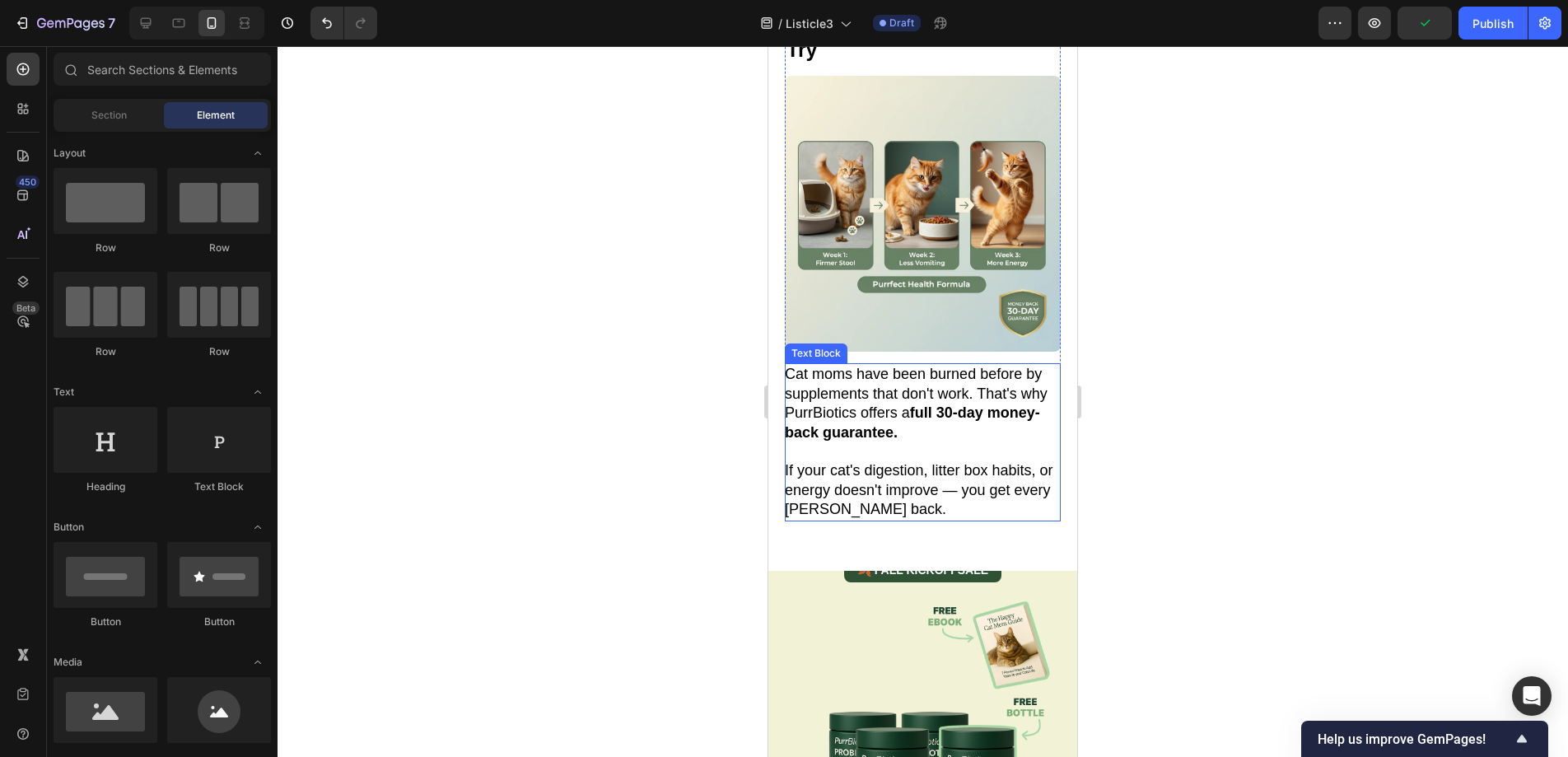
click at [938, 373] on p "Cat moms have been burned before by supplements that don't work. That's why Pur…" at bounding box center [921, 403] width 274 height 78
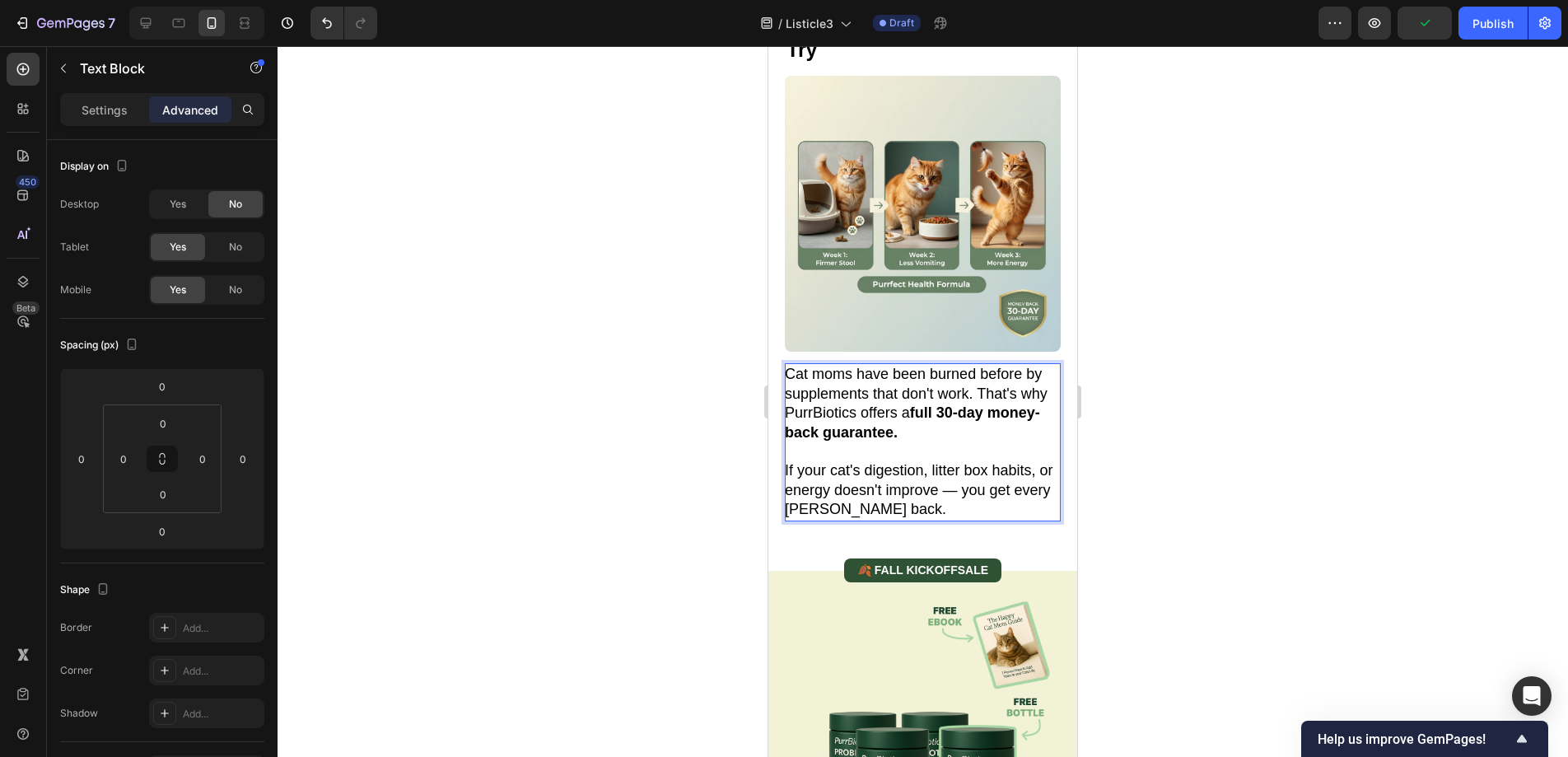
drag, startPoint x: 942, startPoint y: 374, endPoint x: 964, endPoint y: 396, distance: 31.1
click at [964, 396] on p "Cat moms have been burned before by supplements that don't work. That's why Pur…" at bounding box center [921, 403] width 274 height 78
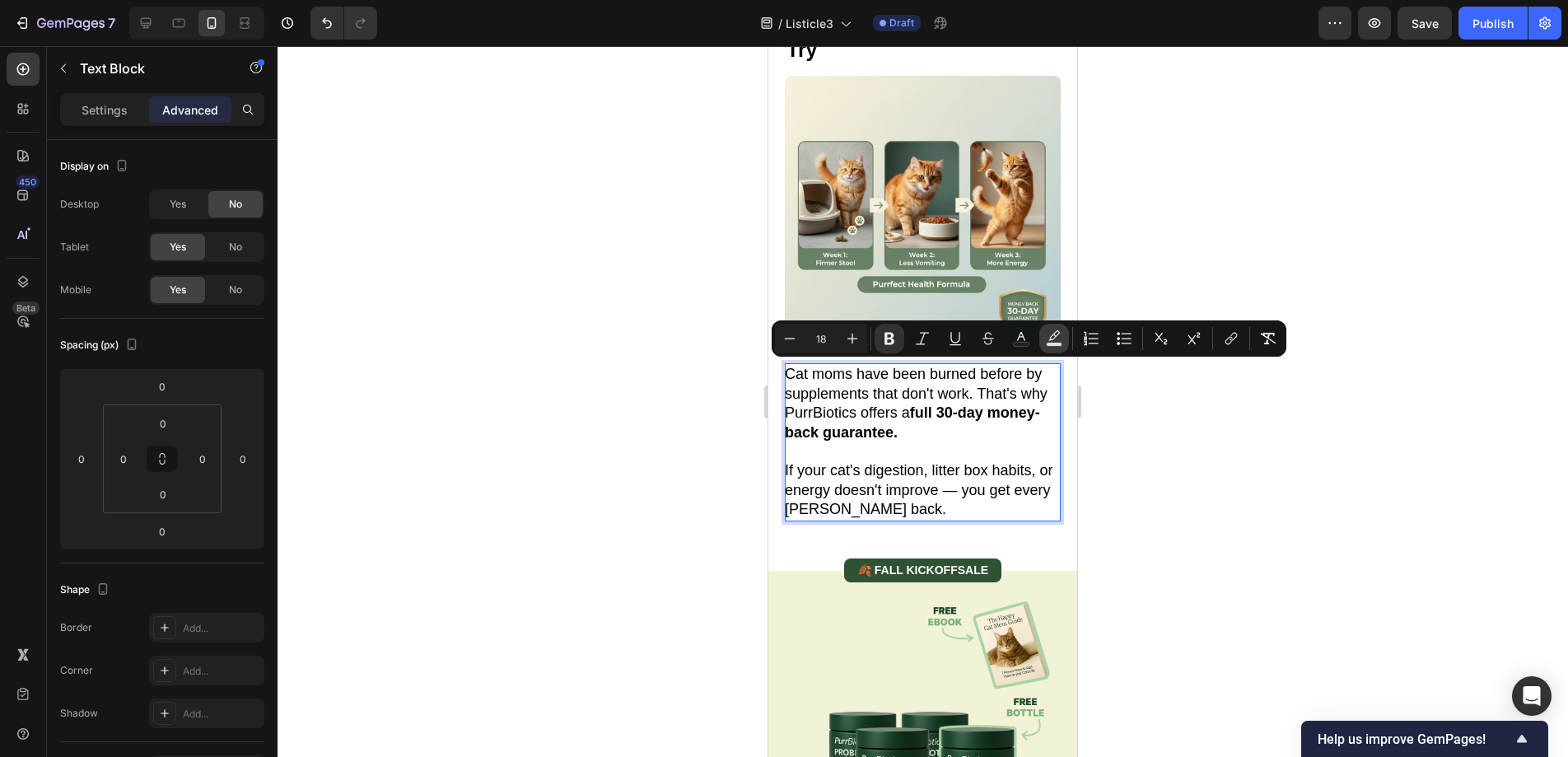
click at [1047, 335] on icon "Editor contextual toolbar" at bounding box center [1054, 338] width 17 height 17
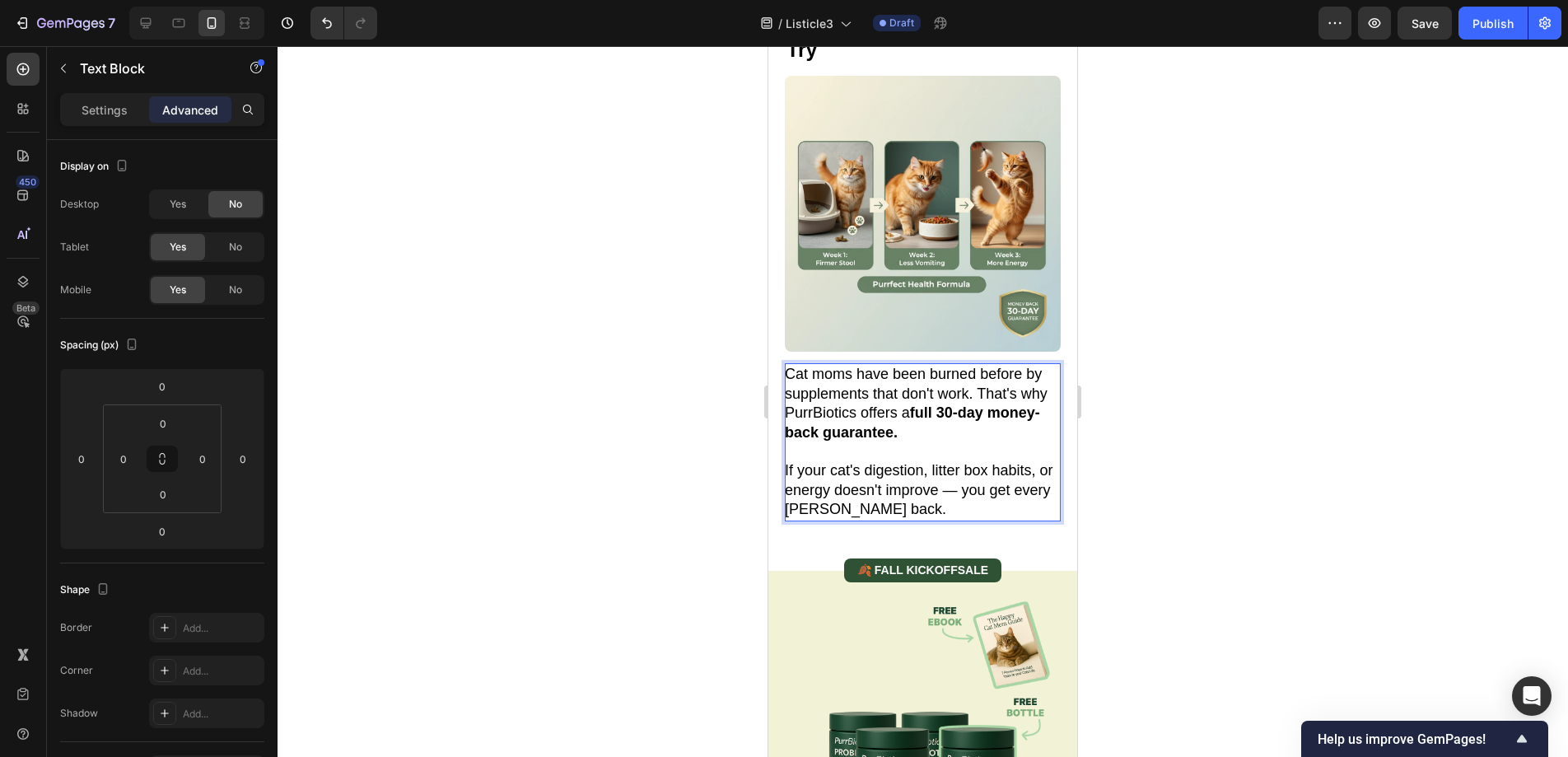
click at [934, 369] on p "Cat moms have been burned before by supplements that don't work. That's why Pur…" at bounding box center [921, 403] width 274 height 78
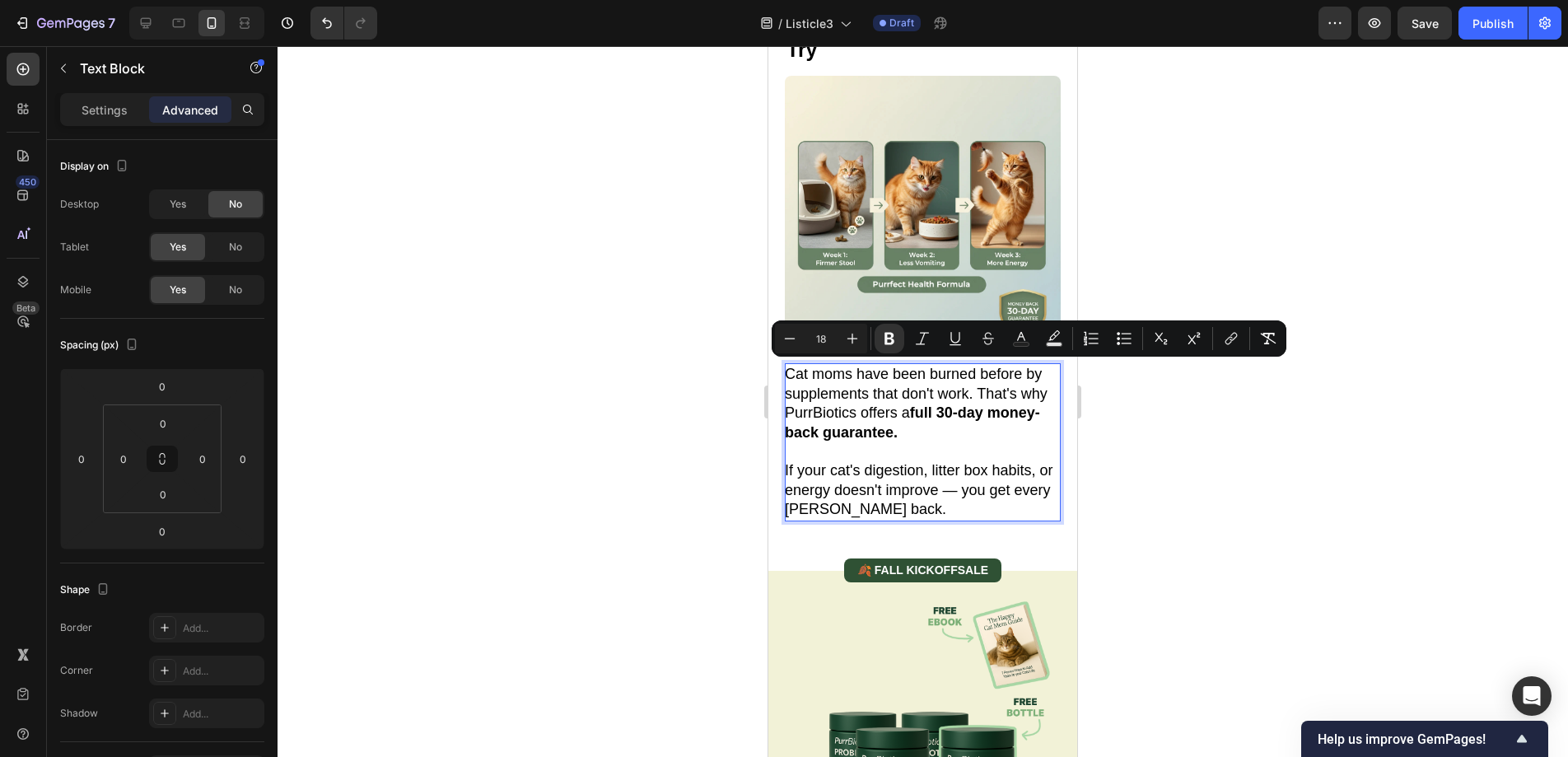
drag, startPoint x: 942, startPoint y: 373, endPoint x: 961, endPoint y: 386, distance: 23.0
click at [961, 386] on p "Cat moms have been burned before by supplements that don't work. That's why Pur…" at bounding box center [921, 403] width 274 height 78
click at [1057, 338] on icon "Editor contextual toolbar" at bounding box center [1054, 338] width 17 height 17
click at [1051, 338] on icon "Editor contextual toolbar" at bounding box center [1054, 338] width 17 height 17
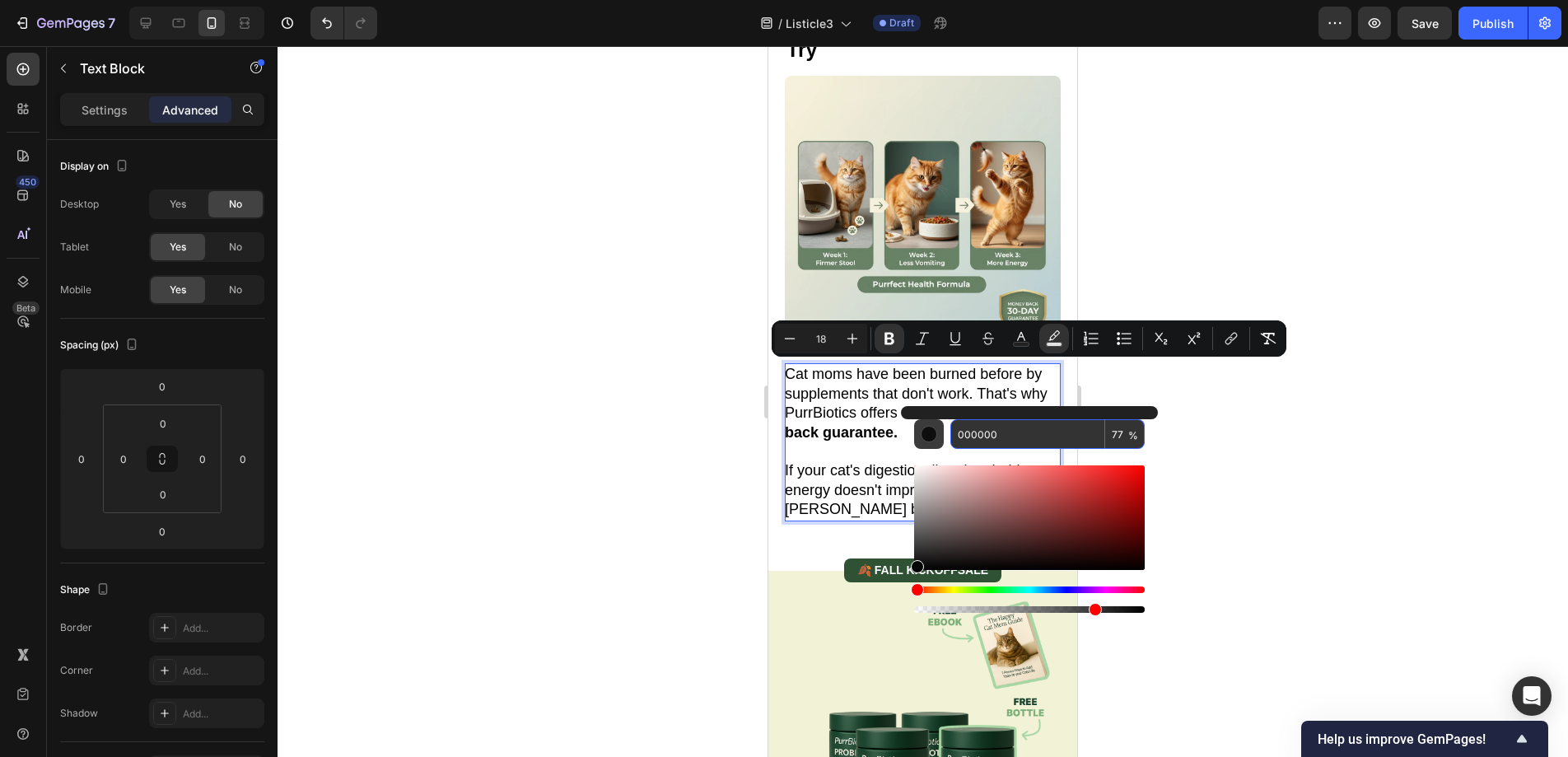
drag, startPoint x: 1017, startPoint y: 429, endPoint x: 938, endPoint y: 434, distance: 79.2
click at [938, 434] on div "000000 77 %" at bounding box center [1029, 434] width 230 height 30
paste input "FCF2B0"
type input "FCF2B0"
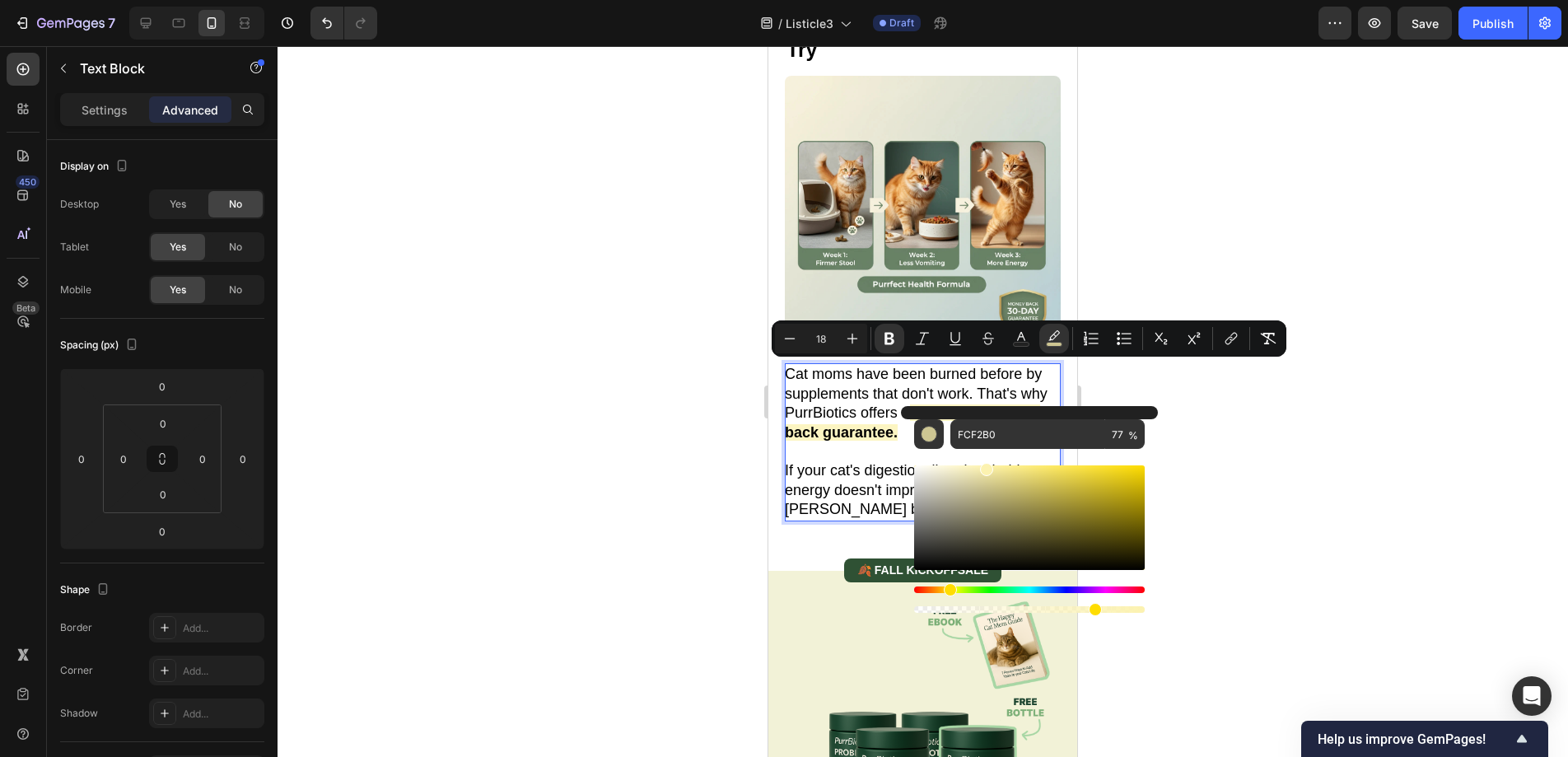
click at [1245, 425] on div at bounding box center [922, 400] width 1290 height 710
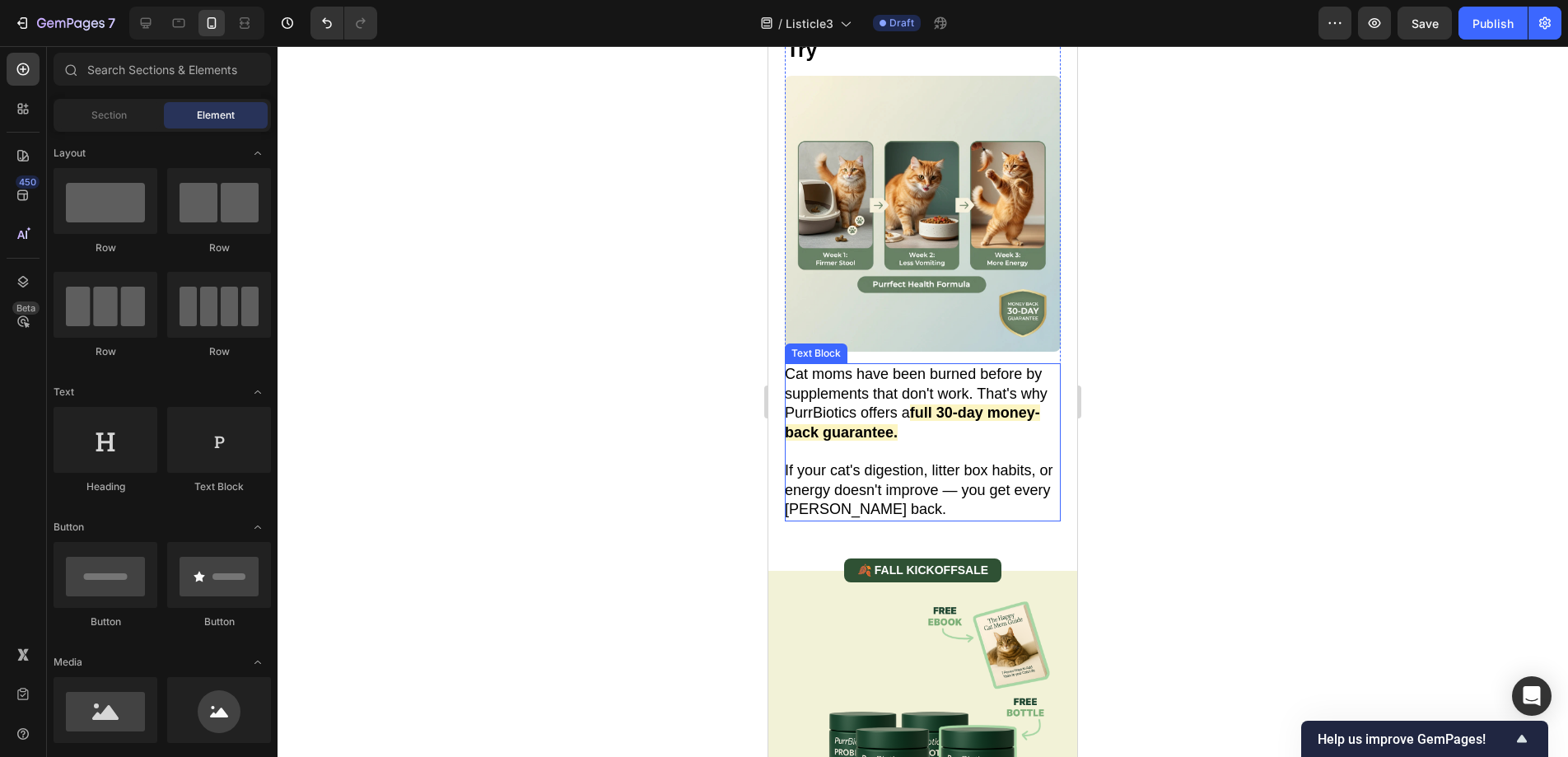
click at [944, 404] on strong "full 30-day money-back guarantee." at bounding box center [913, 422] width 255 height 36
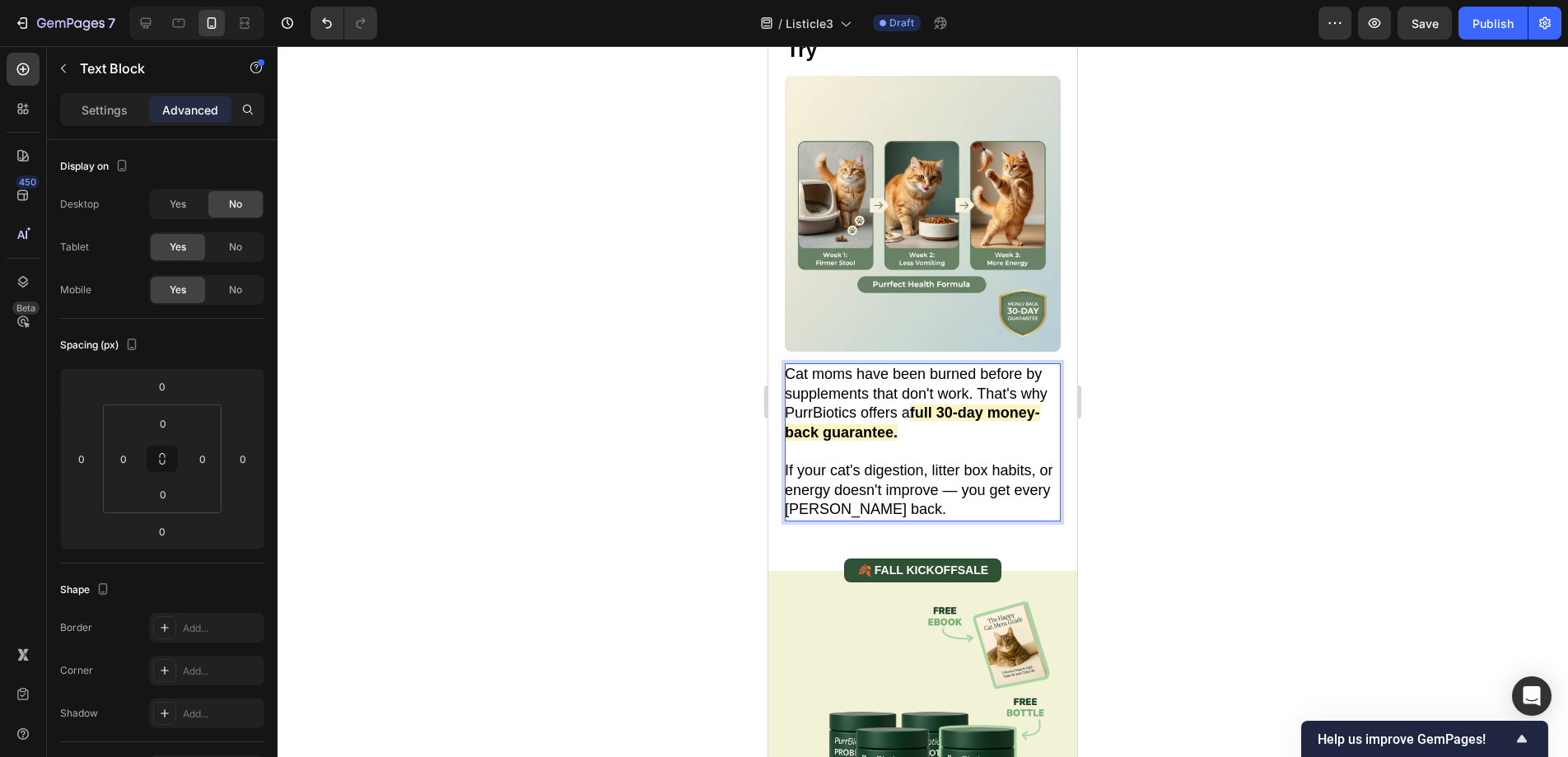
click at [944, 404] on strong "full 30-day money-back guarantee." at bounding box center [913, 422] width 255 height 36
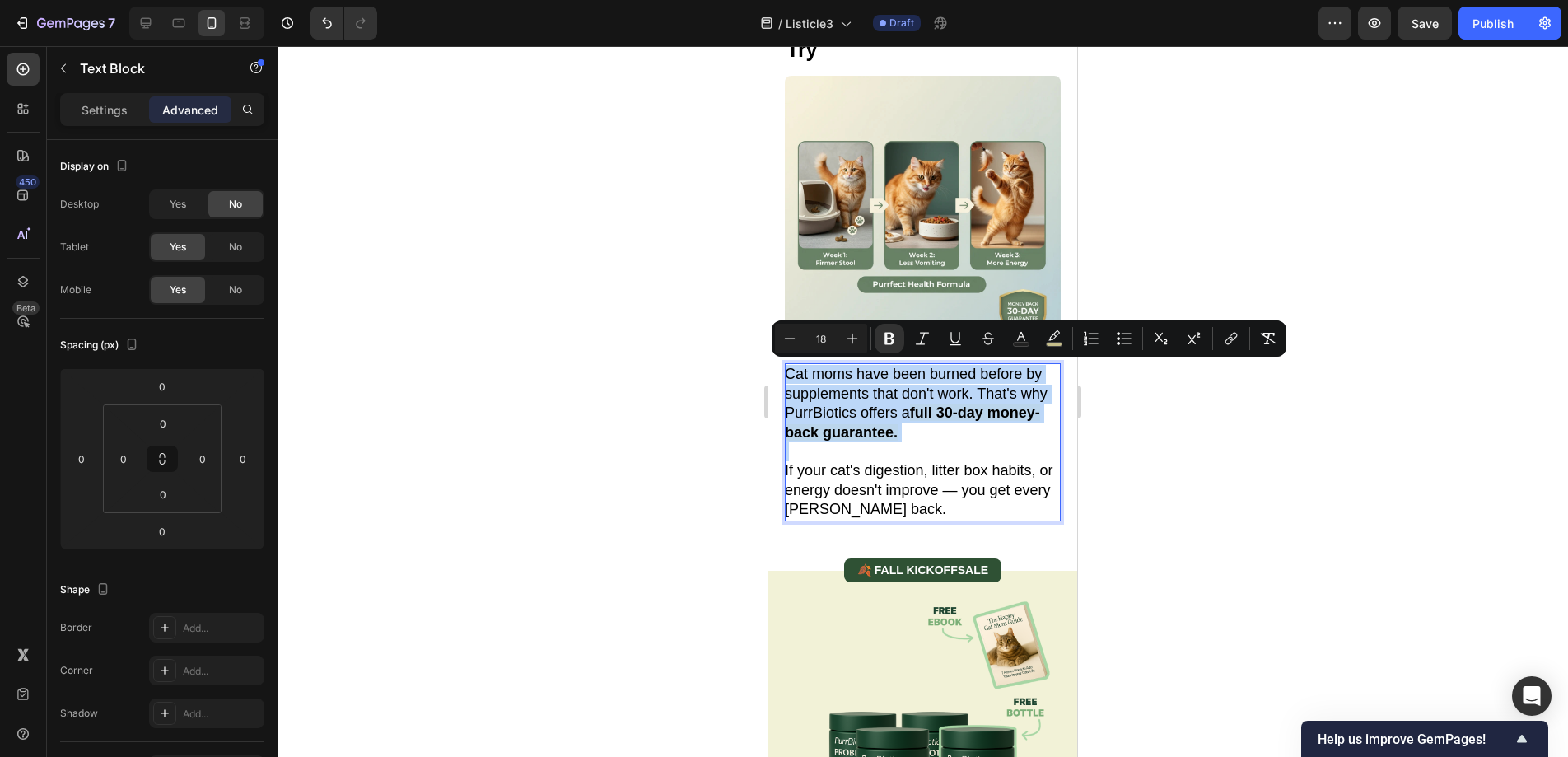
click at [944, 404] on strong "full 30-day money-back guarantee." at bounding box center [913, 422] width 255 height 36
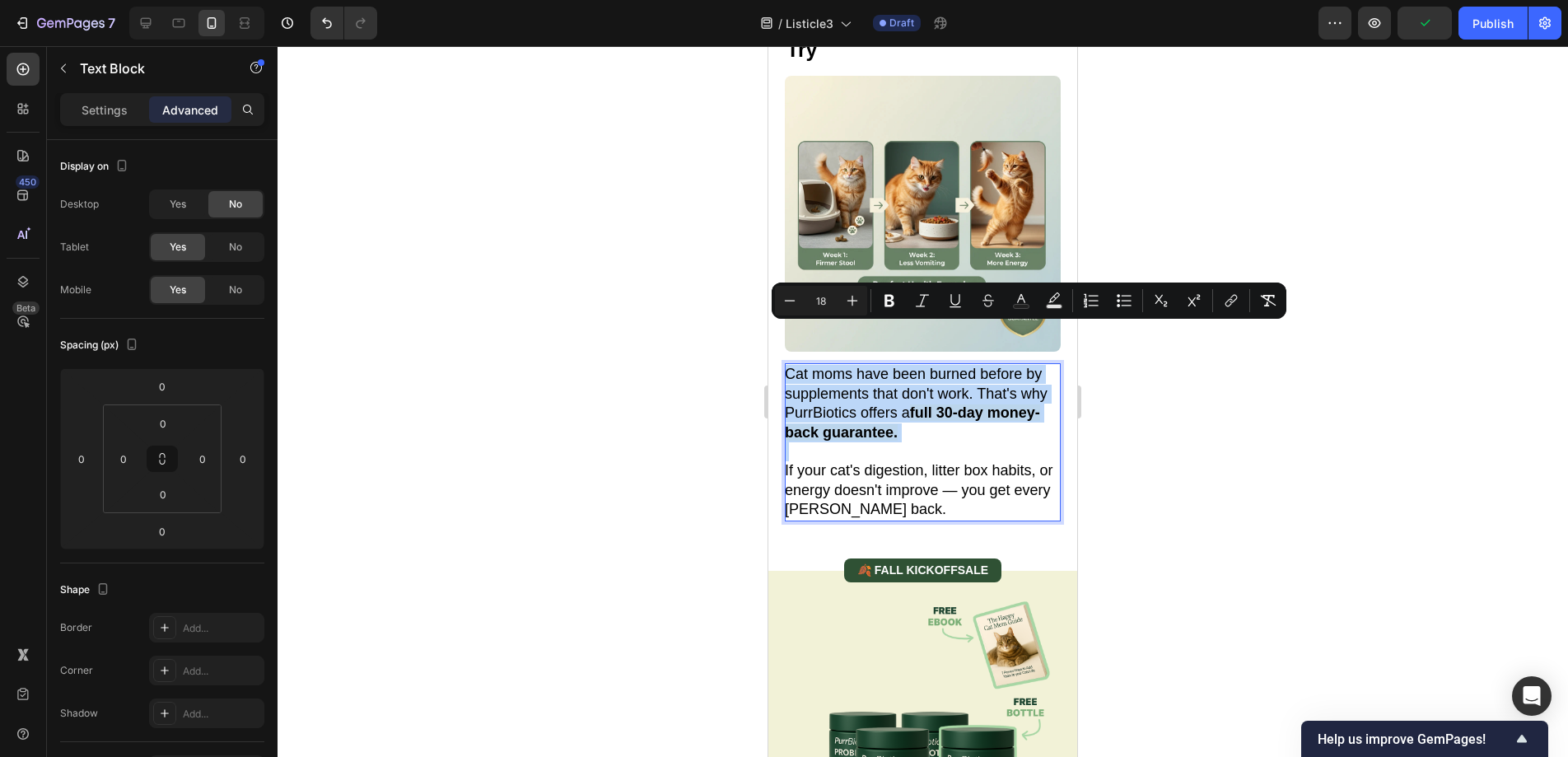
click at [943, 404] on strong "full 30-day money-back guarantee." at bounding box center [913, 422] width 255 height 36
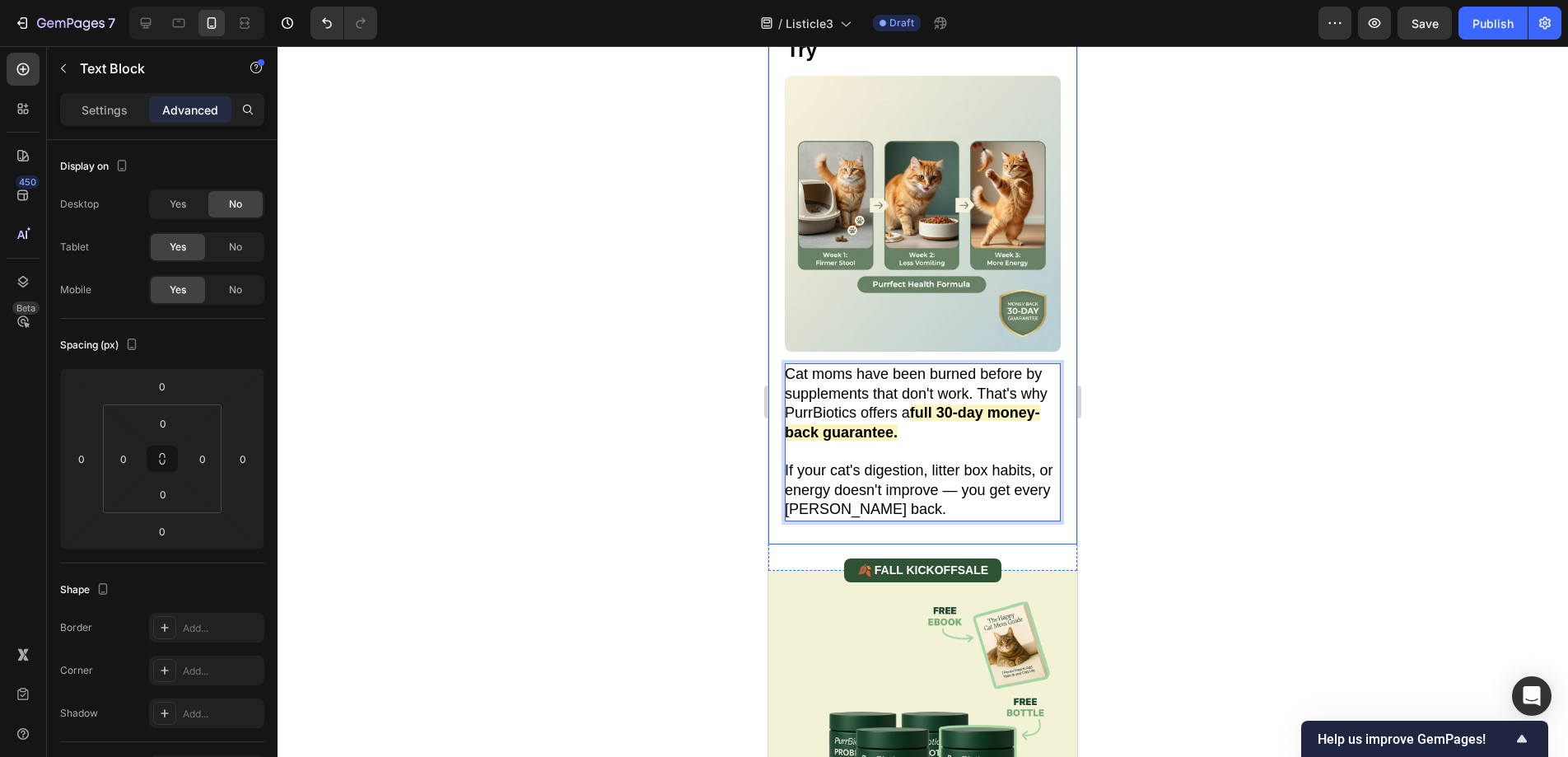
click at [1195, 411] on div at bounding box center [922, 400] width 1290 height 710
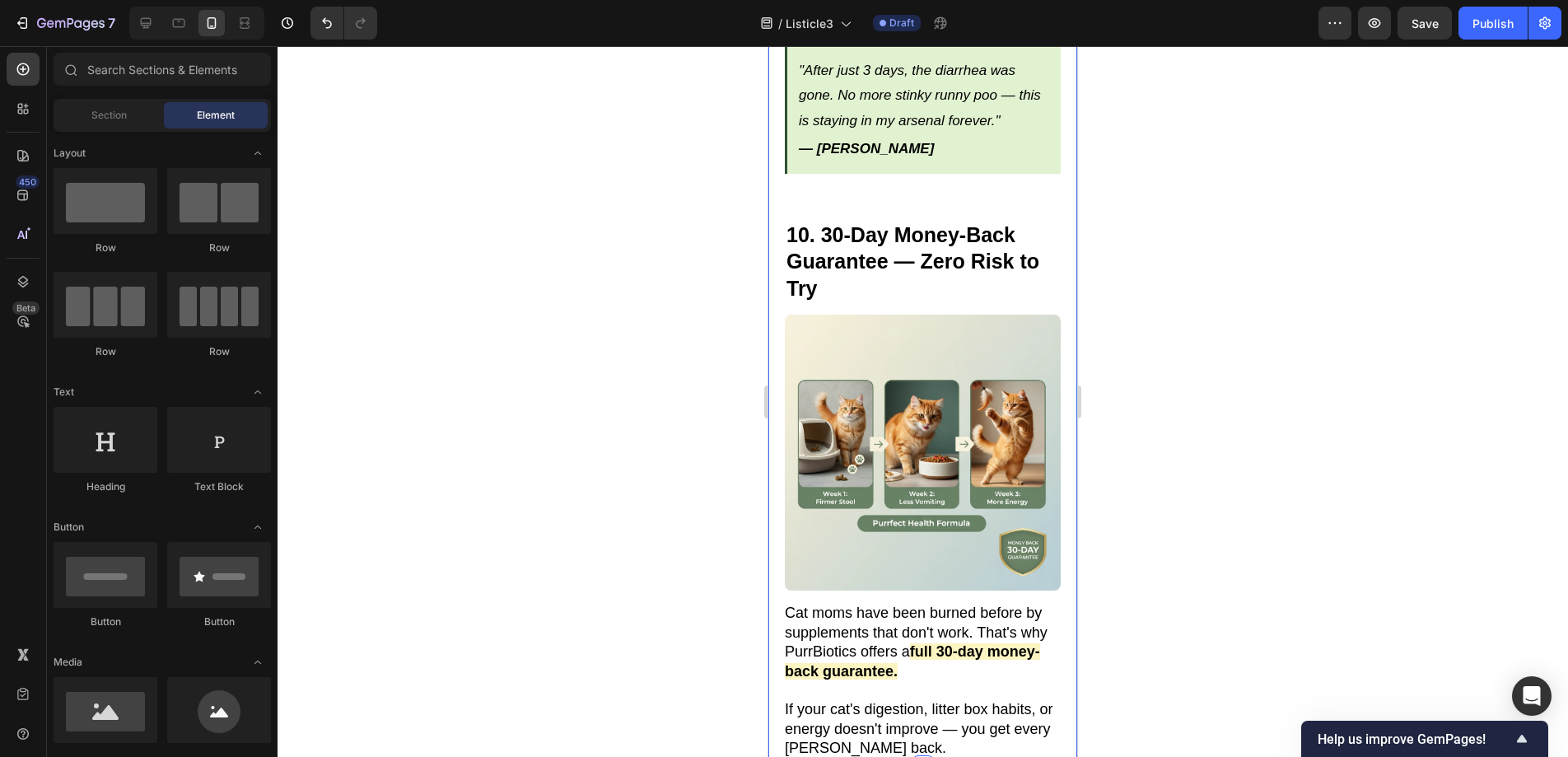
scroll to position [6629, 0]
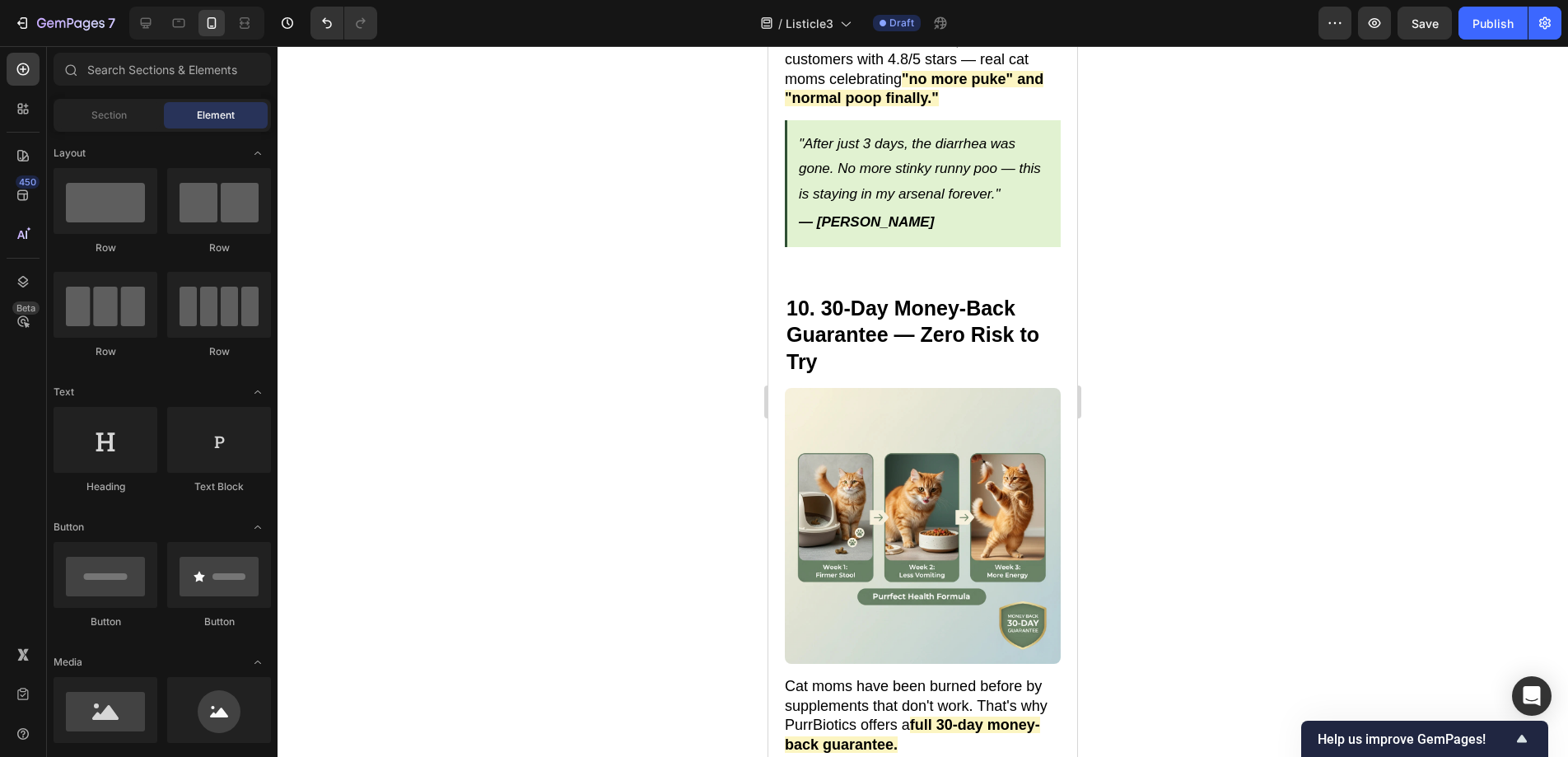
click at [204, 0] on div "7 Version history / Listicle3 Draft Preview Save Publish" at bounding box center [784, 23] width 1568 height 47
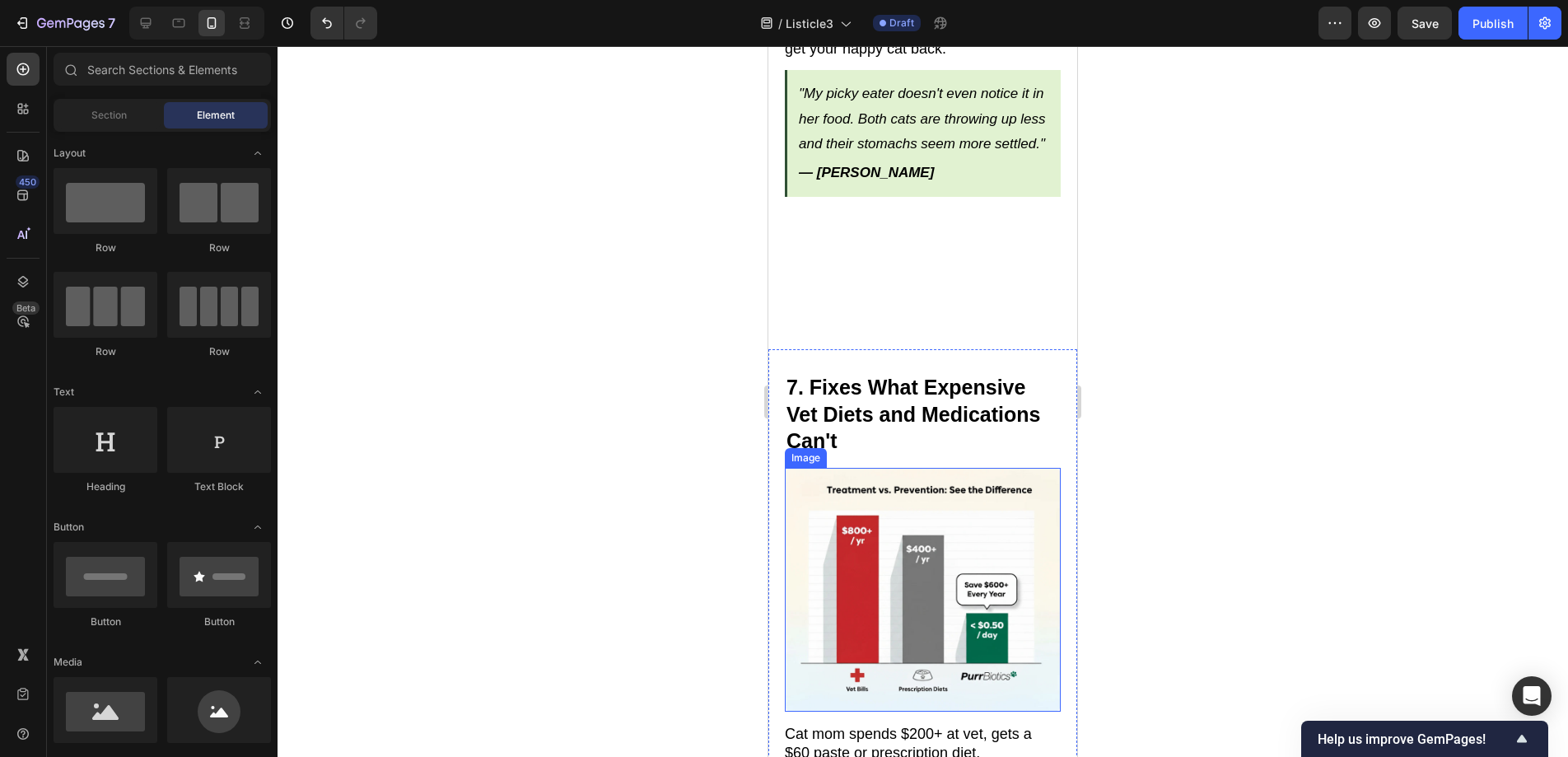
scroll to position [4738, 0]
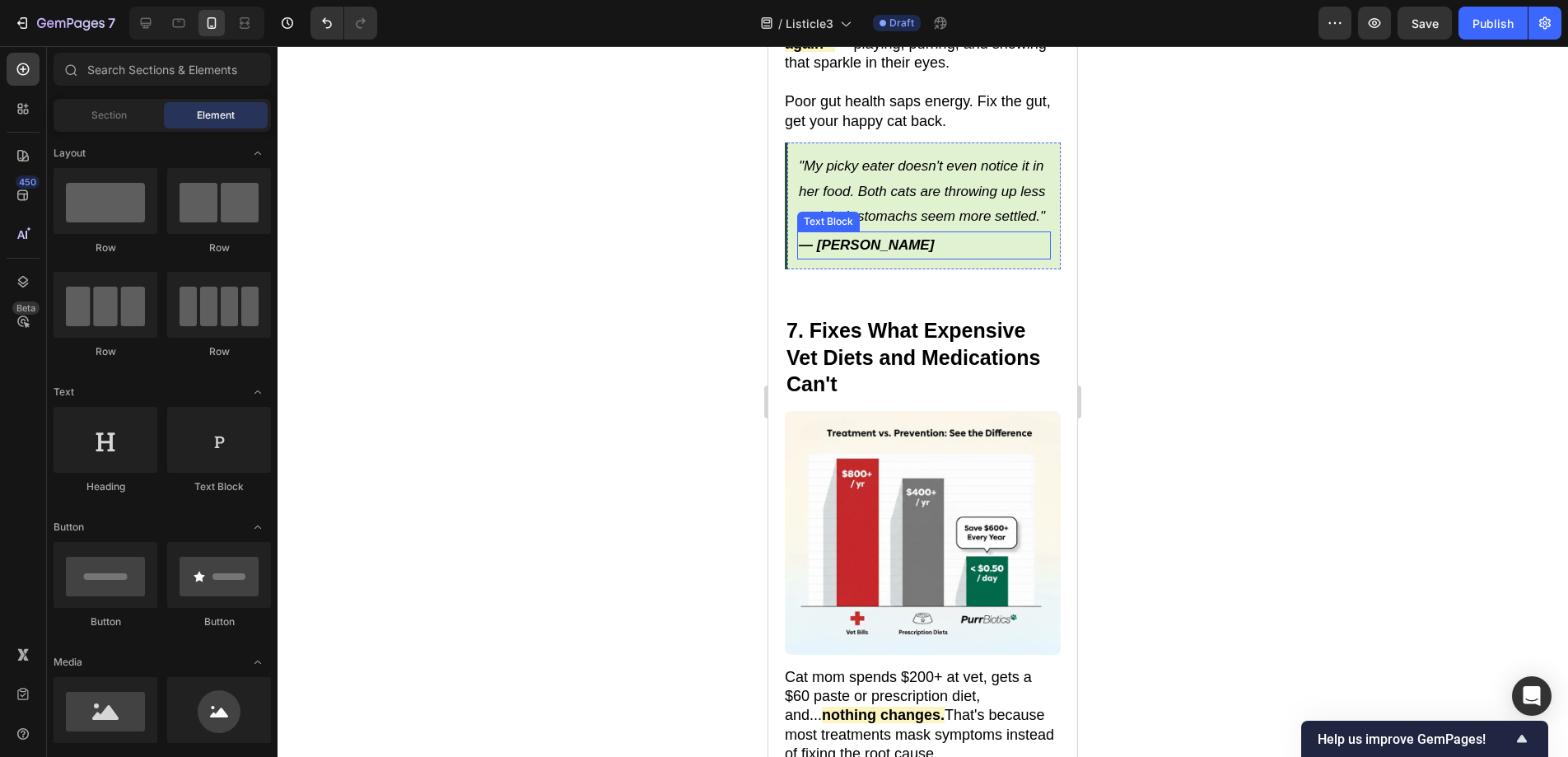
click at [998, 234] on p "— [PERSON_NAME]" at bounding box center [923, 246] width 250 height 26
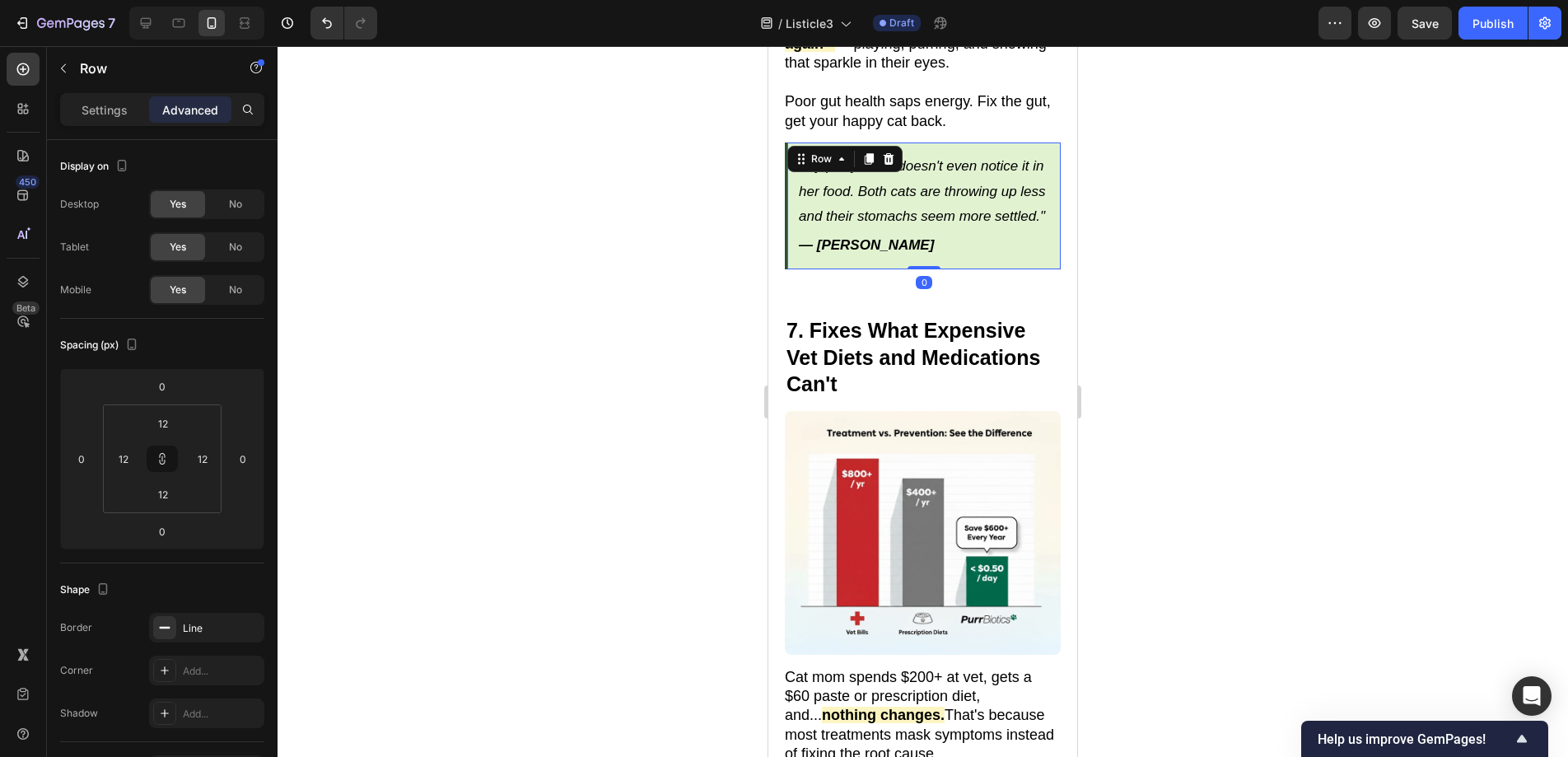
click at [1047, 243] on div ""My picky eater doesn't even notice it in her food. Both cats are throwing up l…" at bounding box center [922, 205] width 276 height 126
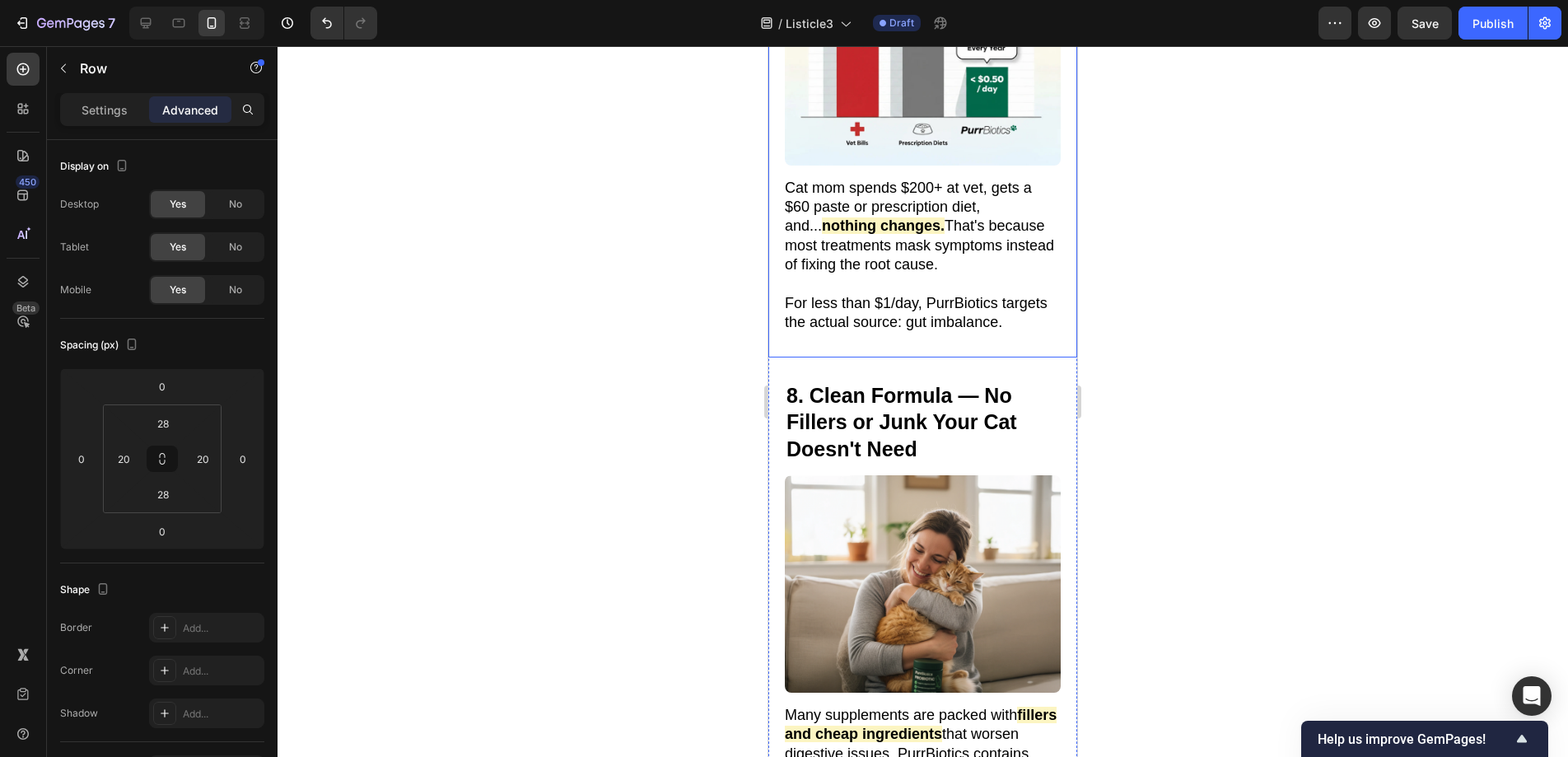
click at [1058, 297] on div "7. Fixes What Expensive Vet Diets and Medications Can't Heading Image 7. Vet Vi…" at bounding box center [922, 79] width 309 height 553
click at [1247, 326] on div at bounding box center [922, 400] width 1290 height 710
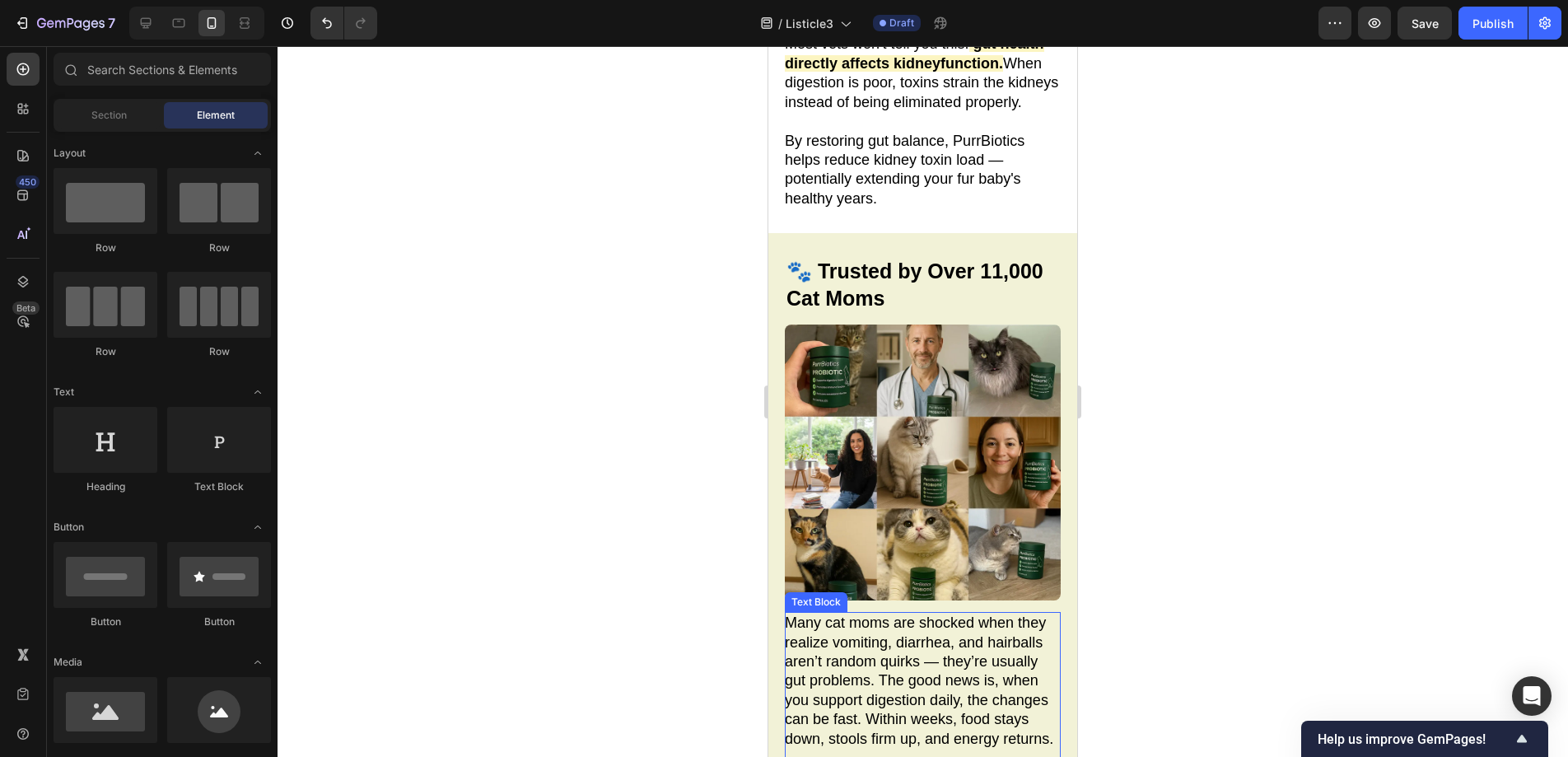
scroll to position [3488, 0]
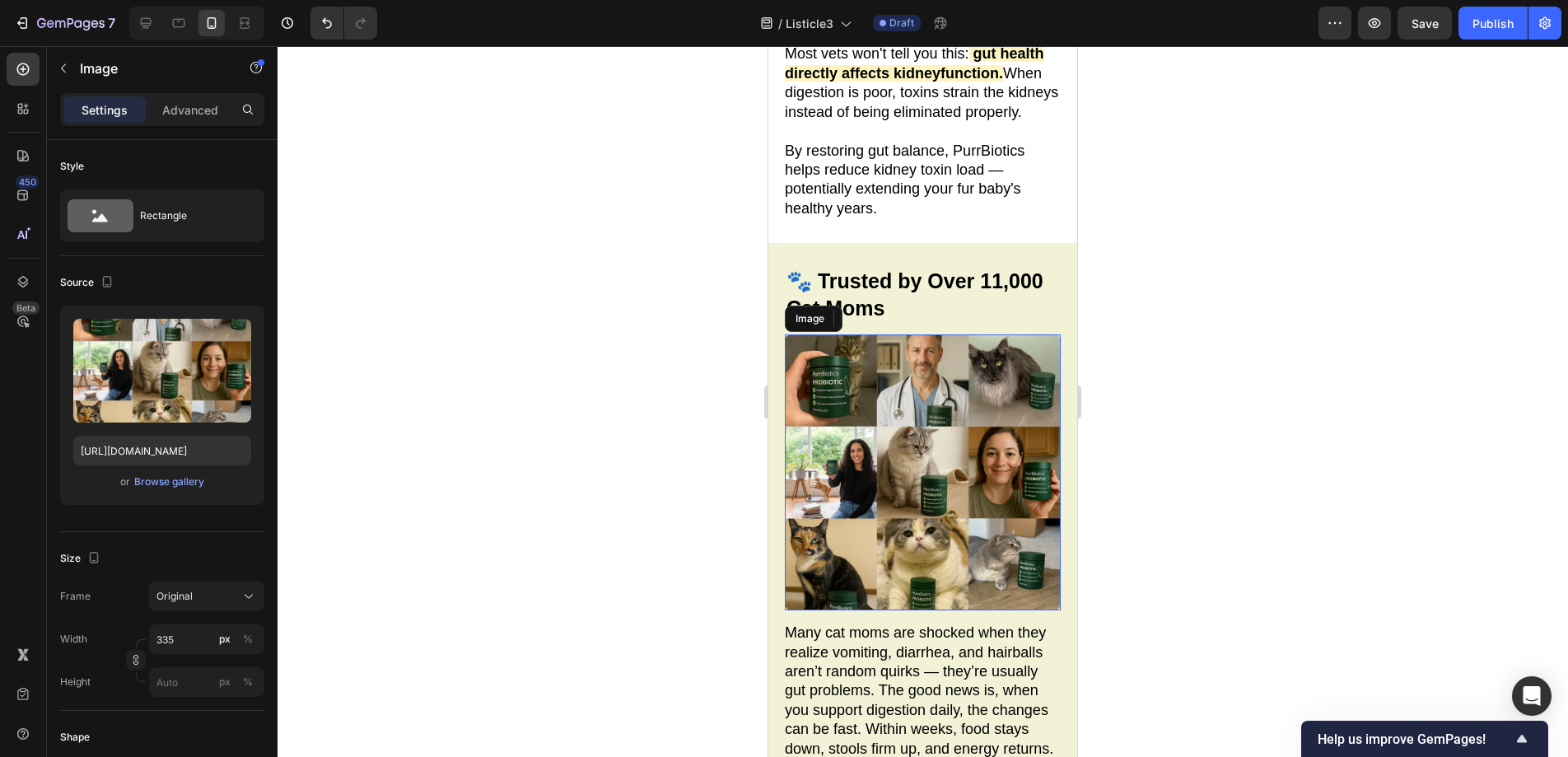
click at [935, 445] on img at bounding box center [922, 472] width 276 height 276
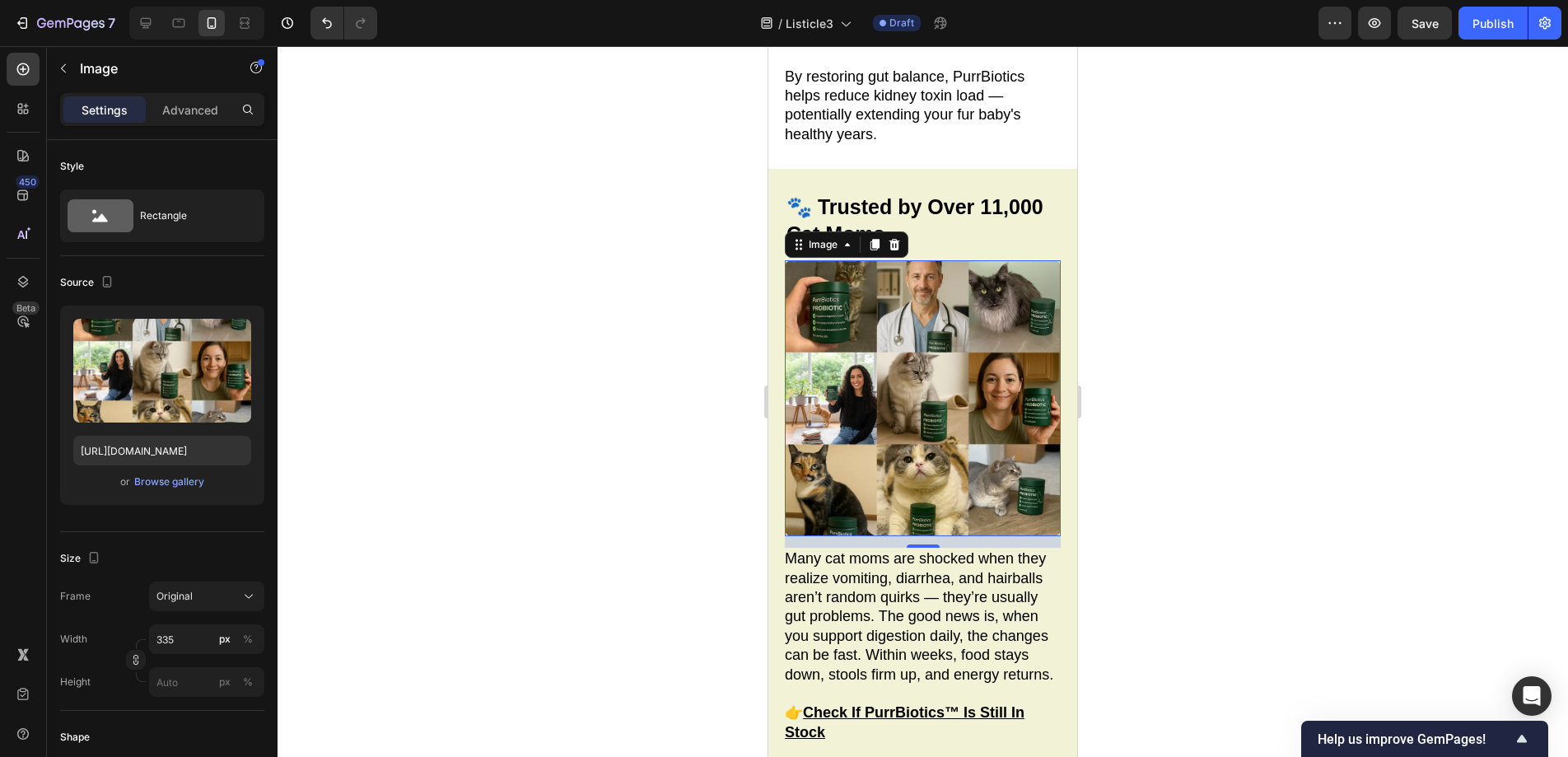
scroll to position [3523, 0]
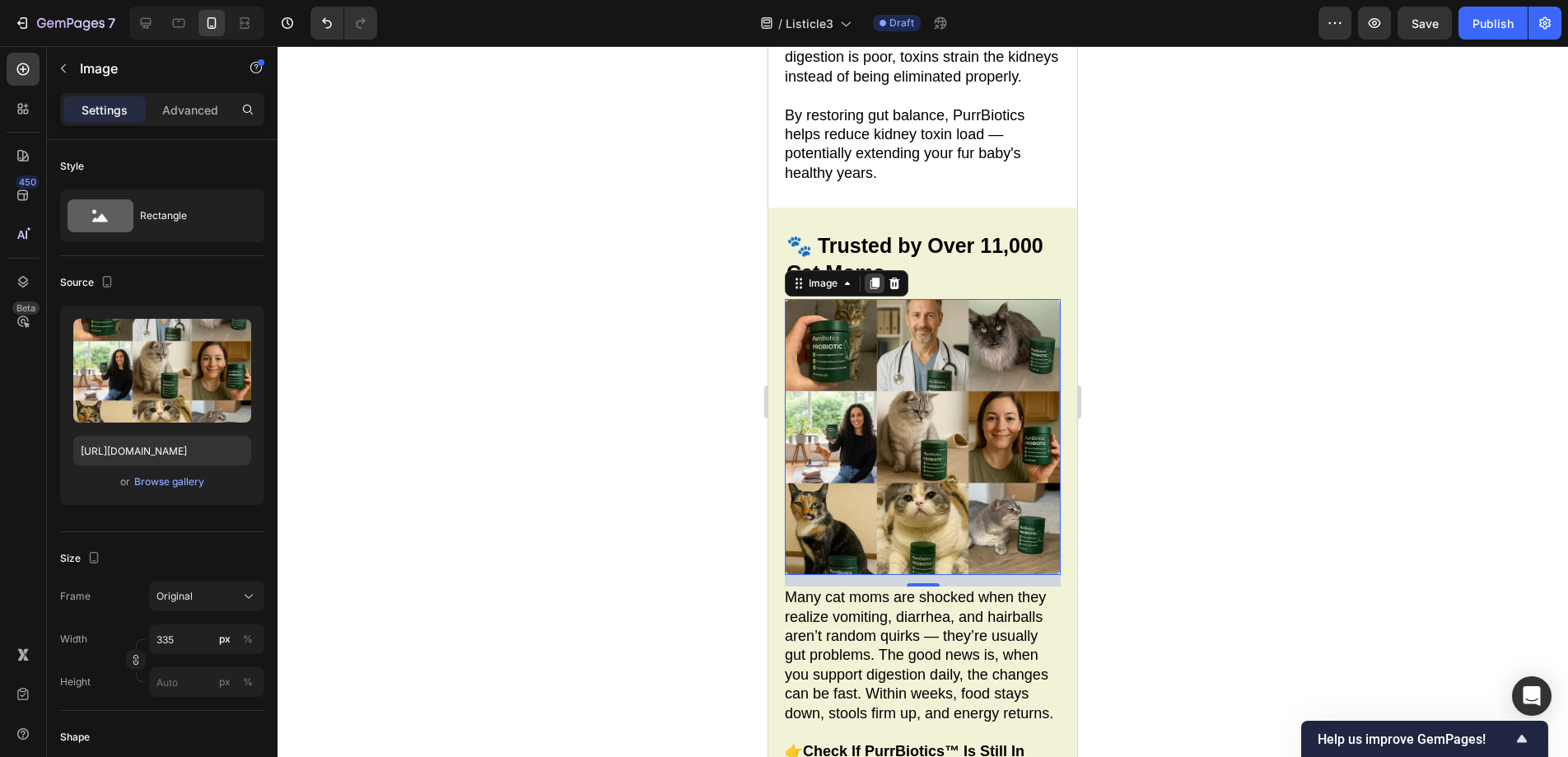
click at [869, 277] on icon at bounding box center [874, 283] width 13 height 13
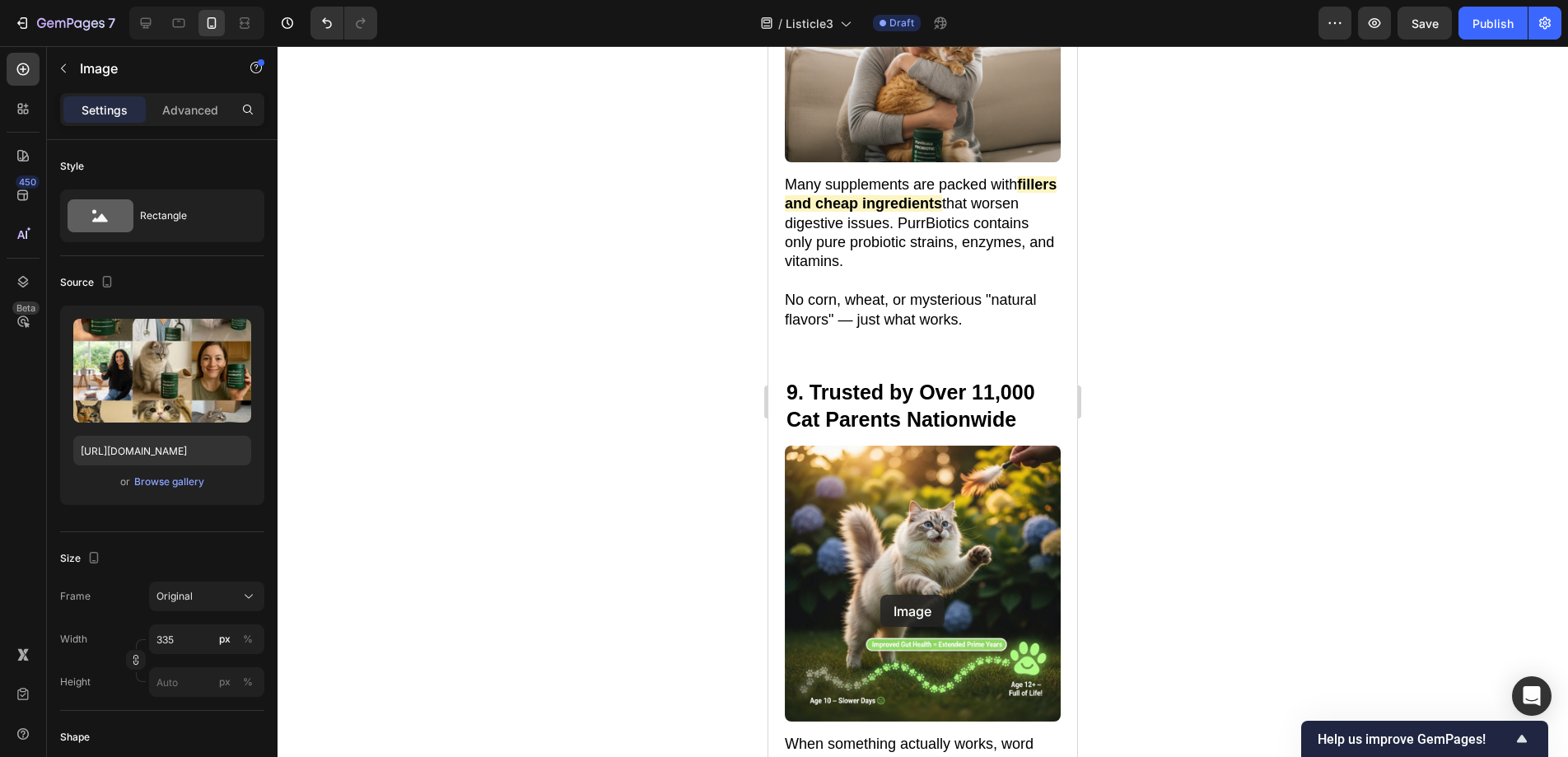
scroll to position [6065, 0]
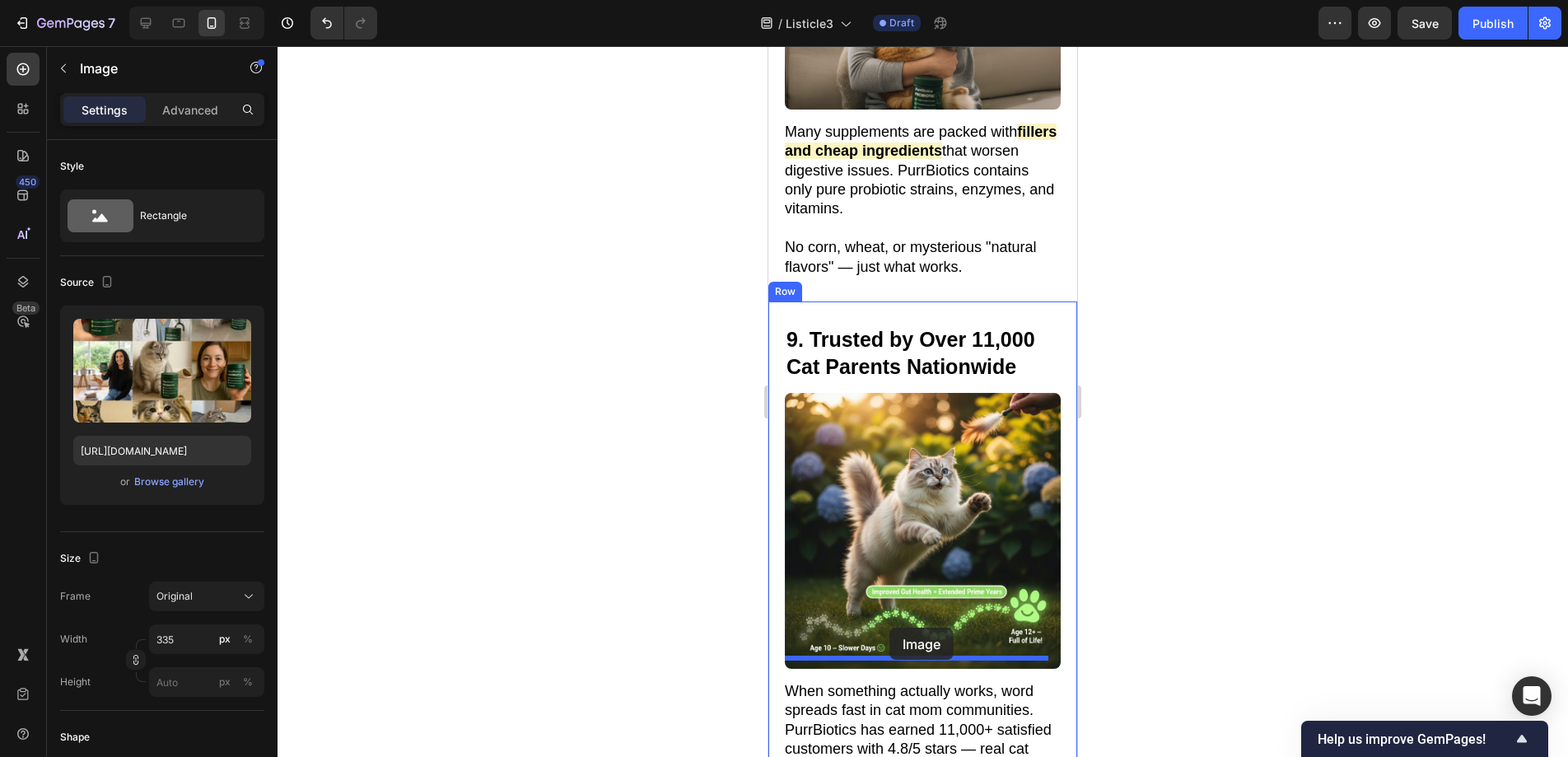
drag, startPoint x: 797, startPoint y: 528, endPoint x: 890, endPoint y: 628, distance: 136.6
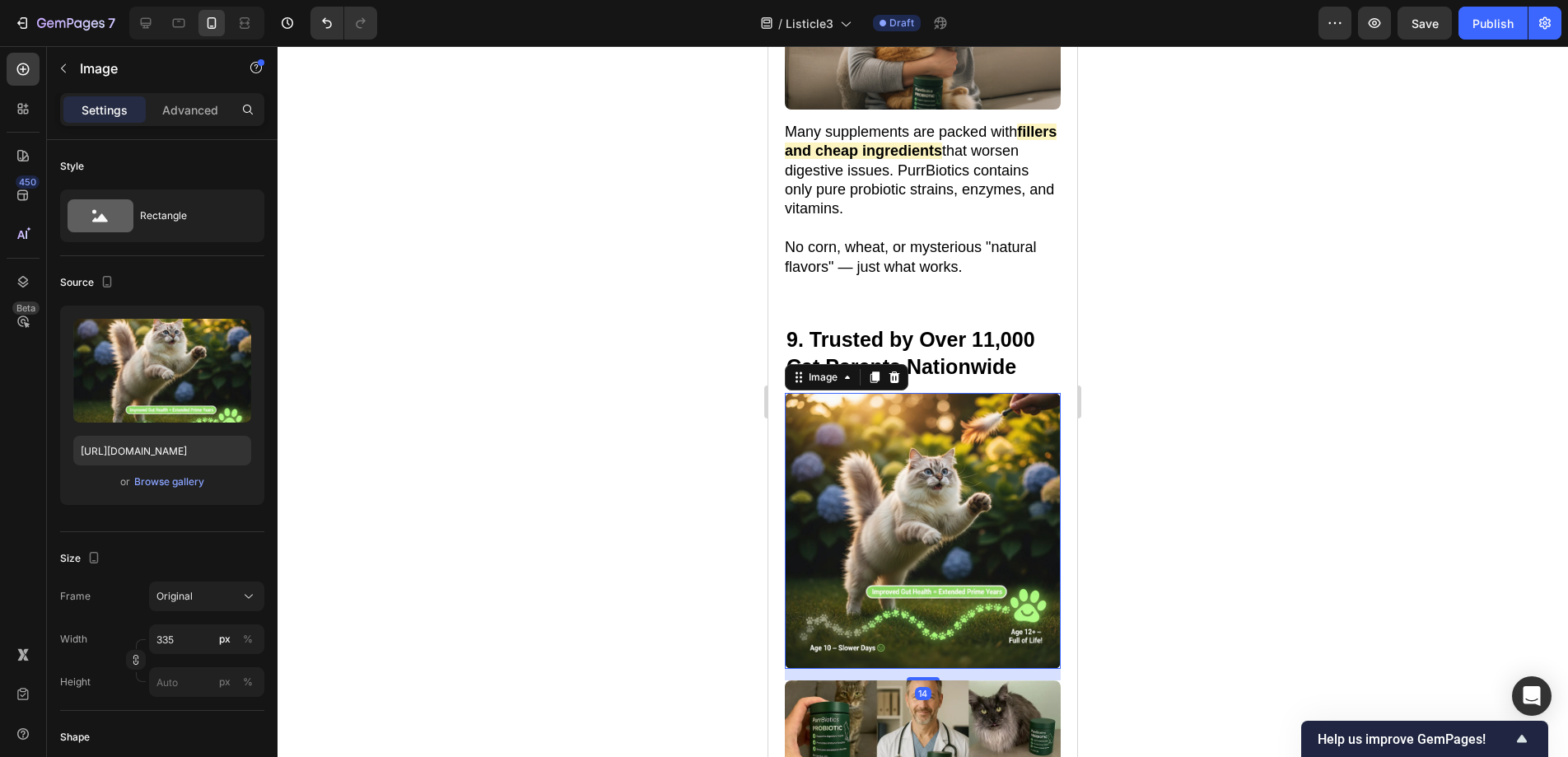
click at [905, 461] on img at bounding box center [922, 530] width 276 height 276
click at [900, 371] on icon at bounding box center [894, 377] width 13 height 13
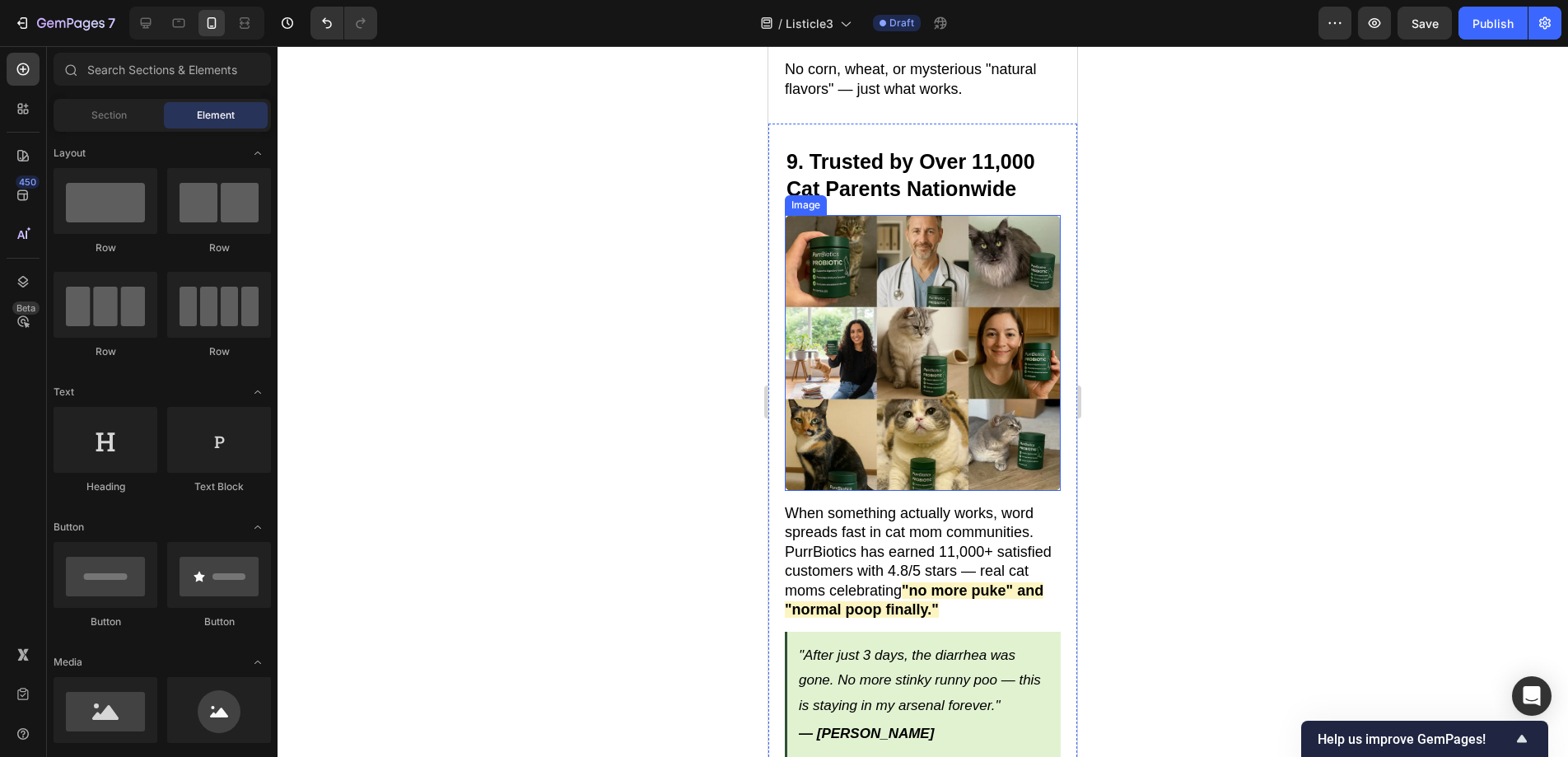
scroll to position [5832, 0]
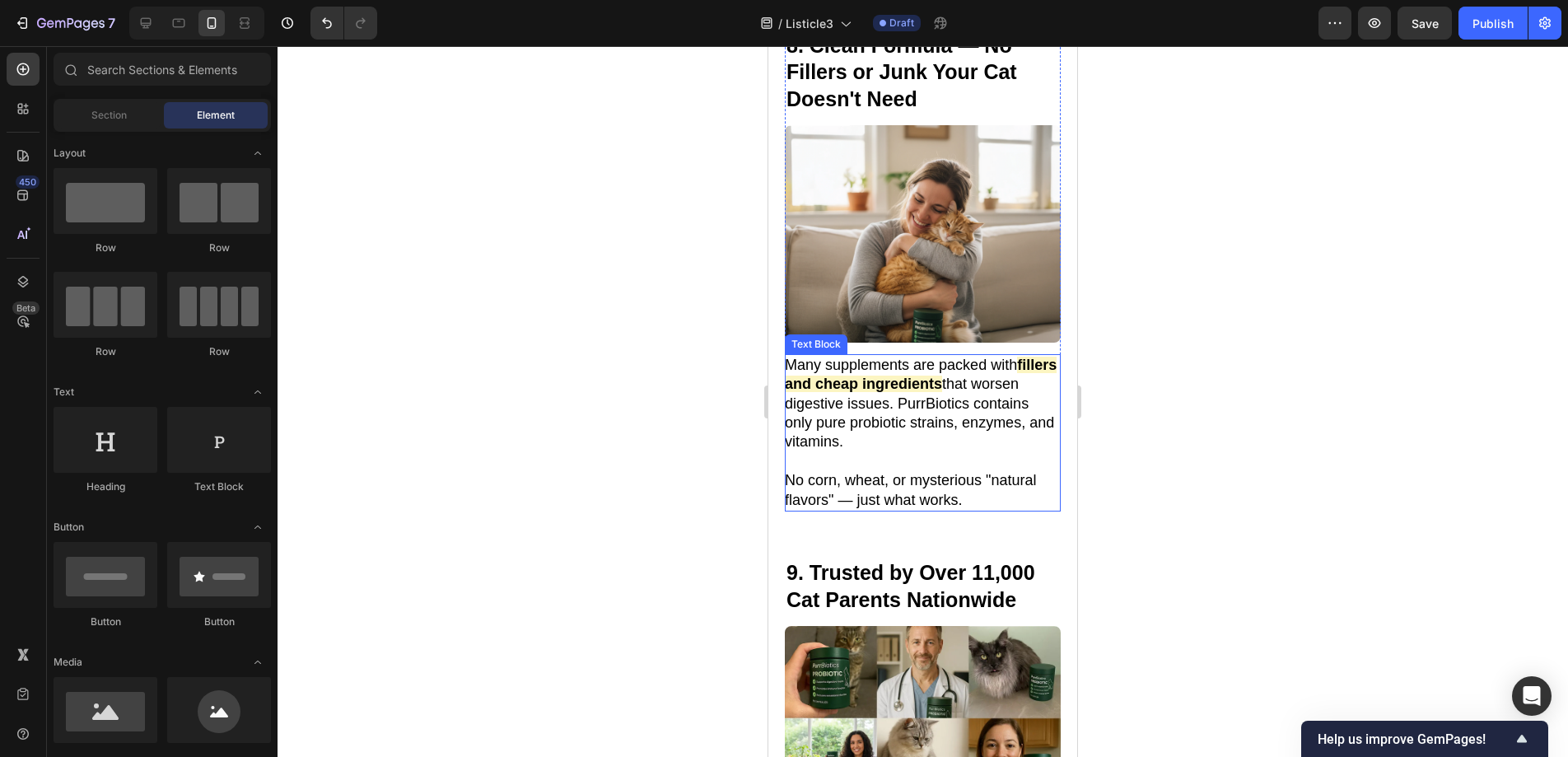
click at [1020, 499] on p "No corn, wheat, or mysterious "natural flavors" — just what works." at bounding box center [921, 490] width 274 height 39
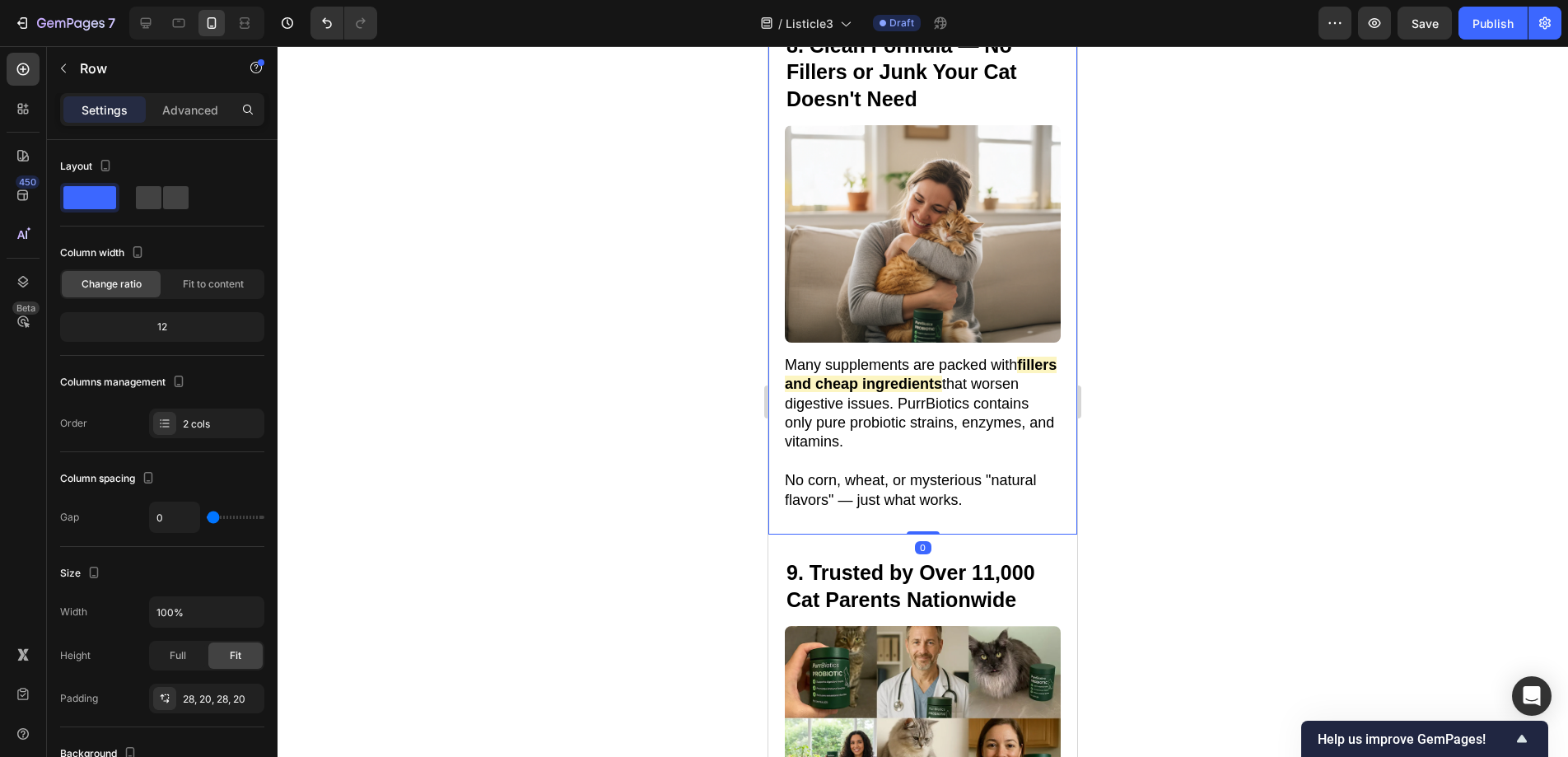
click at [998, 520] on div "8. Clean Formula — No Fillers or Junk Your Cat Doesn't Need Heading Image Many …" at bounding box center [922, 270] width 309 height 527
click at [995, 511] on div "8. Clean Formula — No Fillers or Junk Your Cat Doesn't Need Heading Image Many …" at bounding box center [922, 270] width 309 height 527
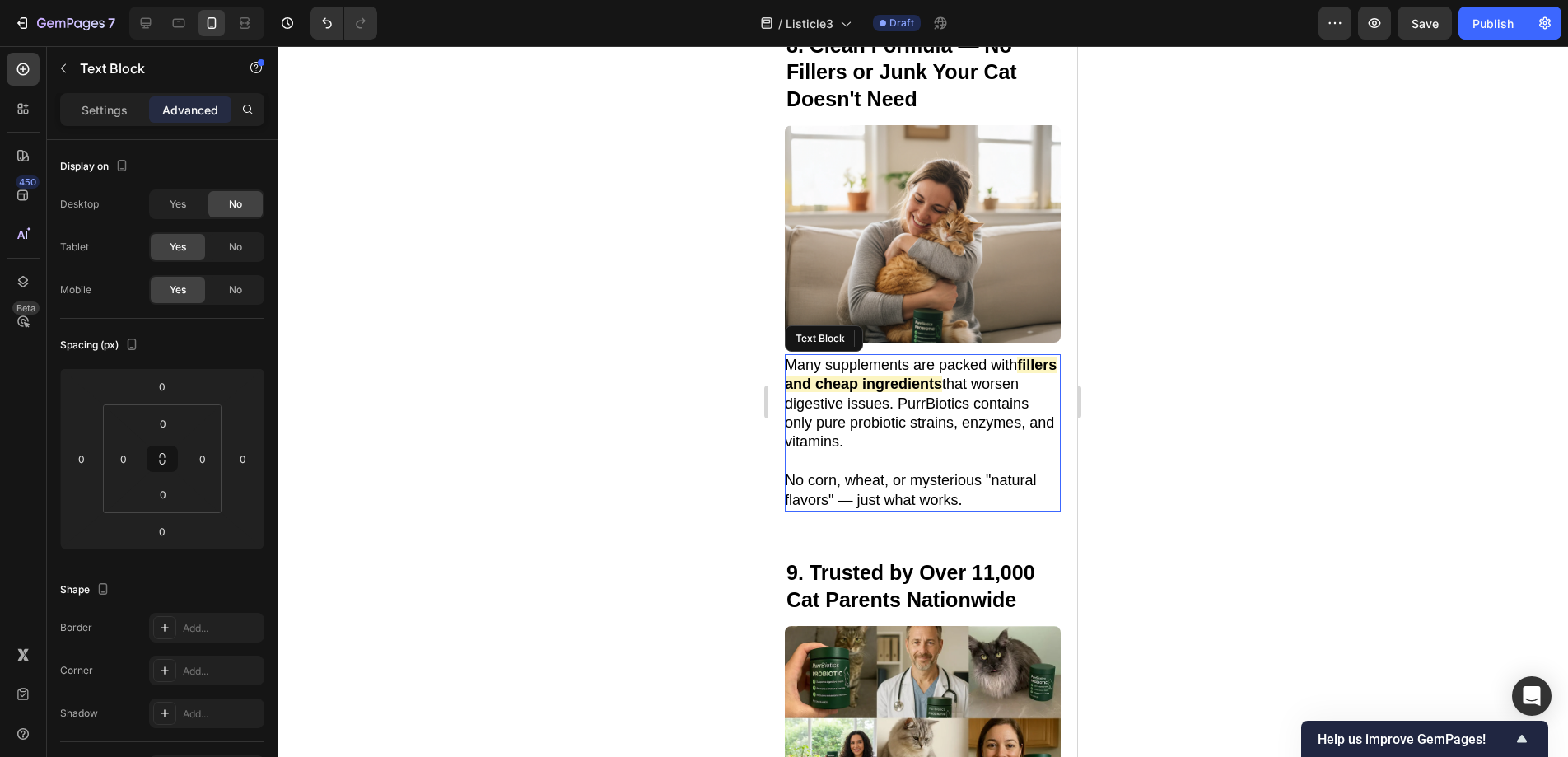
click at [997, 496] on p "No corn, wheat, or mysterious "natural flavors" — just what works." at bounding box center [921, 490] width 274 height 39
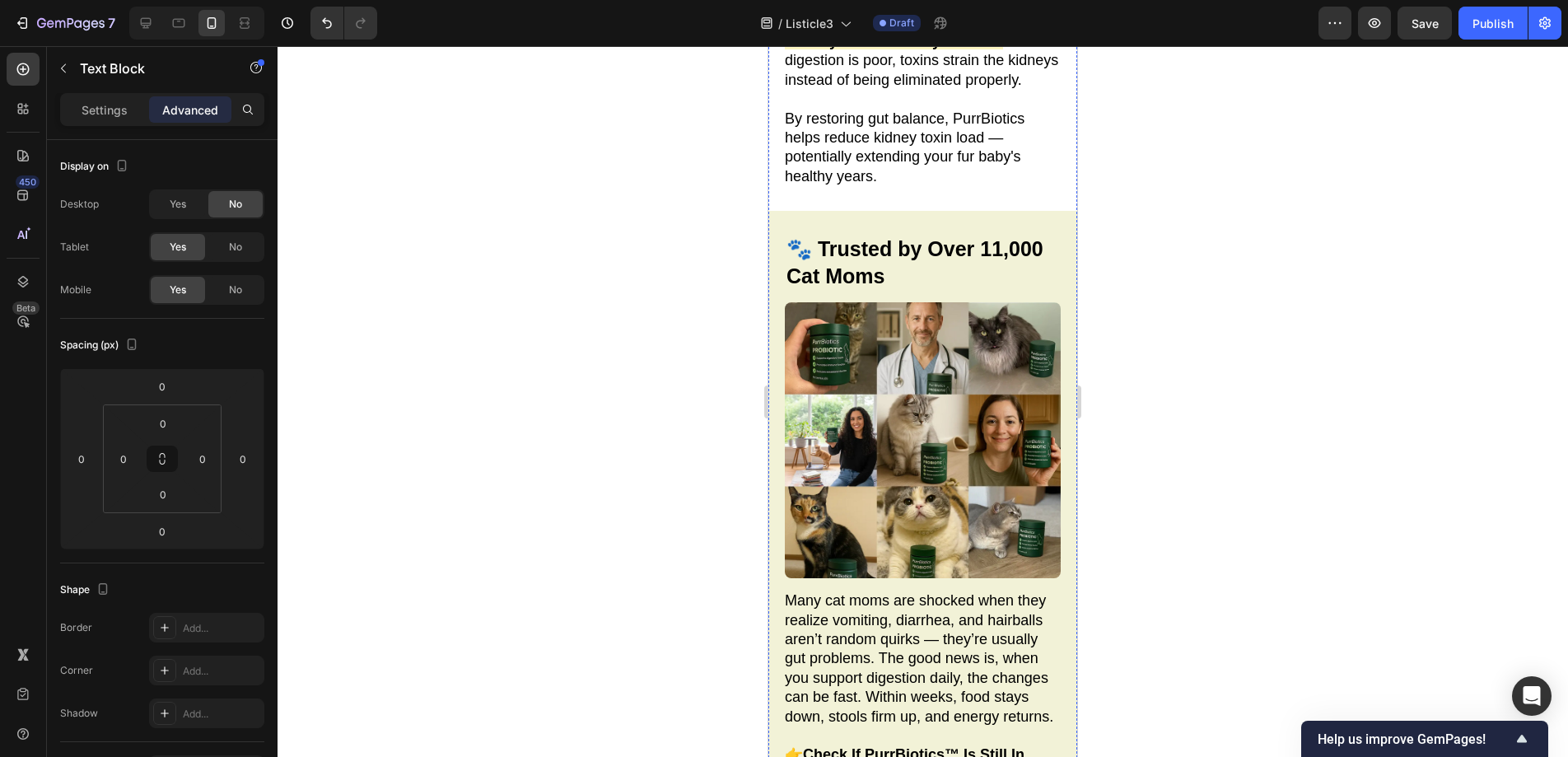
scroll to position [3538, 0]
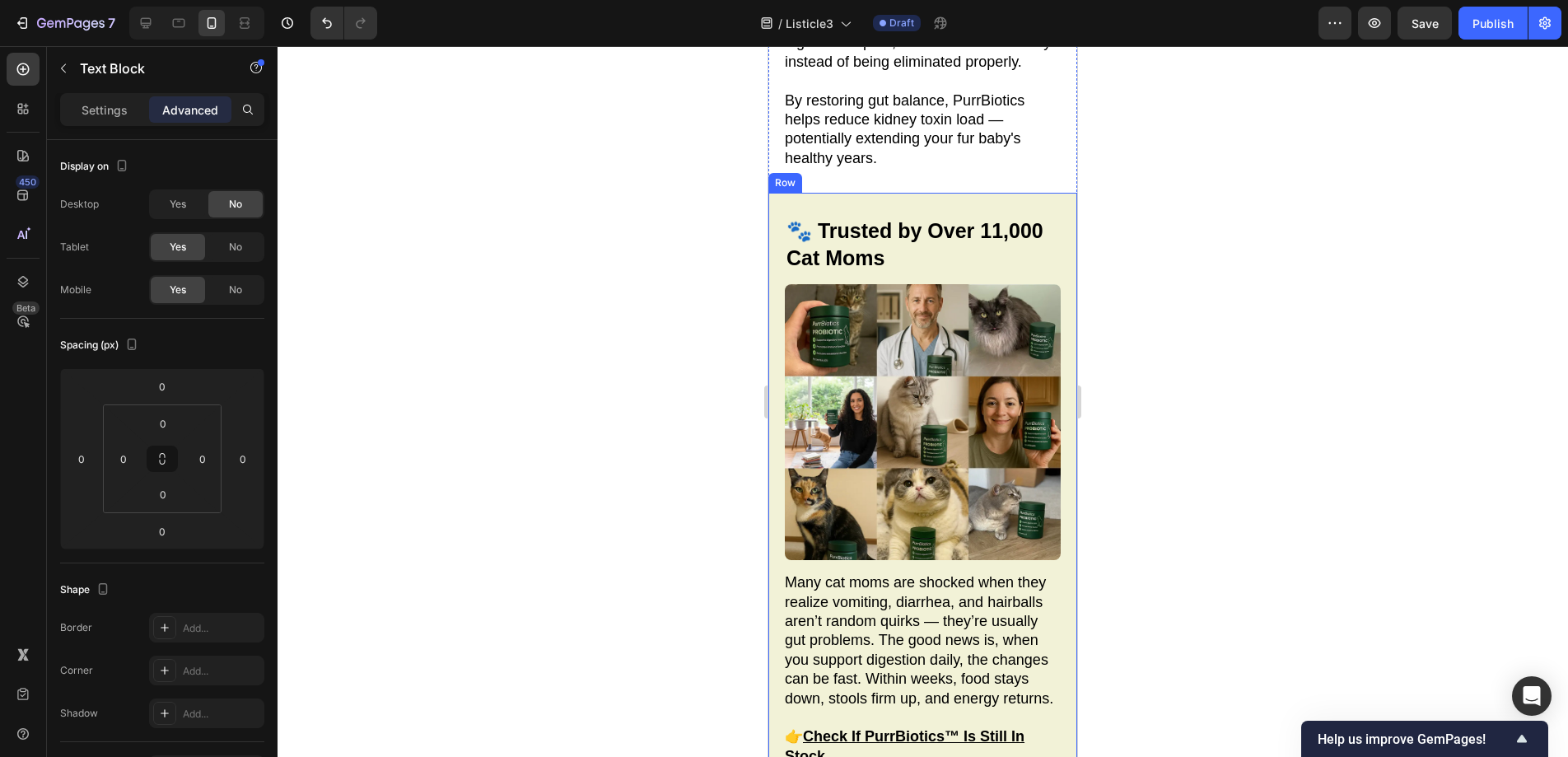
click at [853, 192] on div "🐾 Trusted by Over 11,000 Cat Moms Heading Image 🐾 Trusted by Over 11,000 Cat Mo…" at bounding box center [922, 510] width 309 height 636
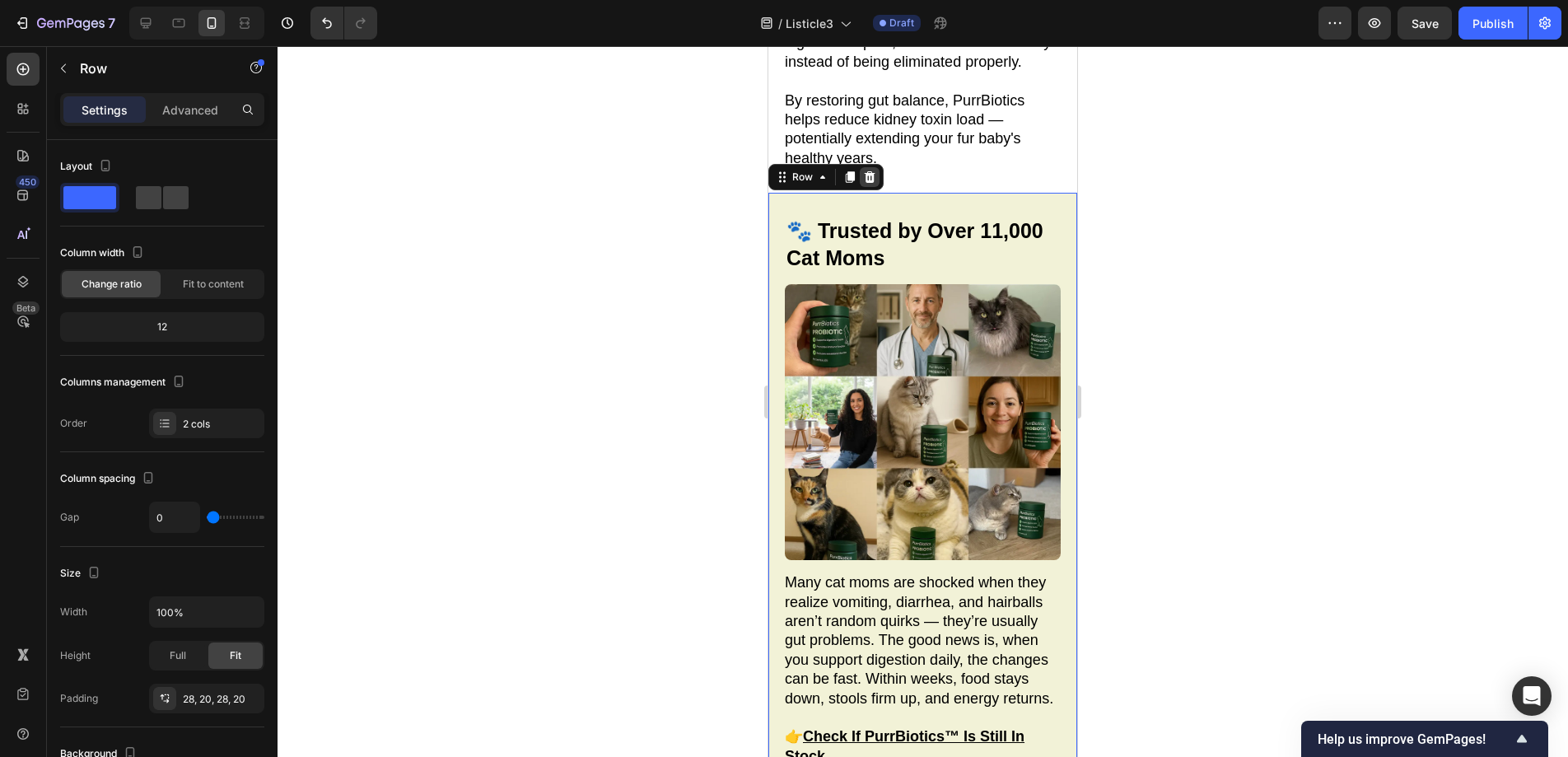
click at [871, 171] on icon at bounding box center [870, 177] width 11 height 12
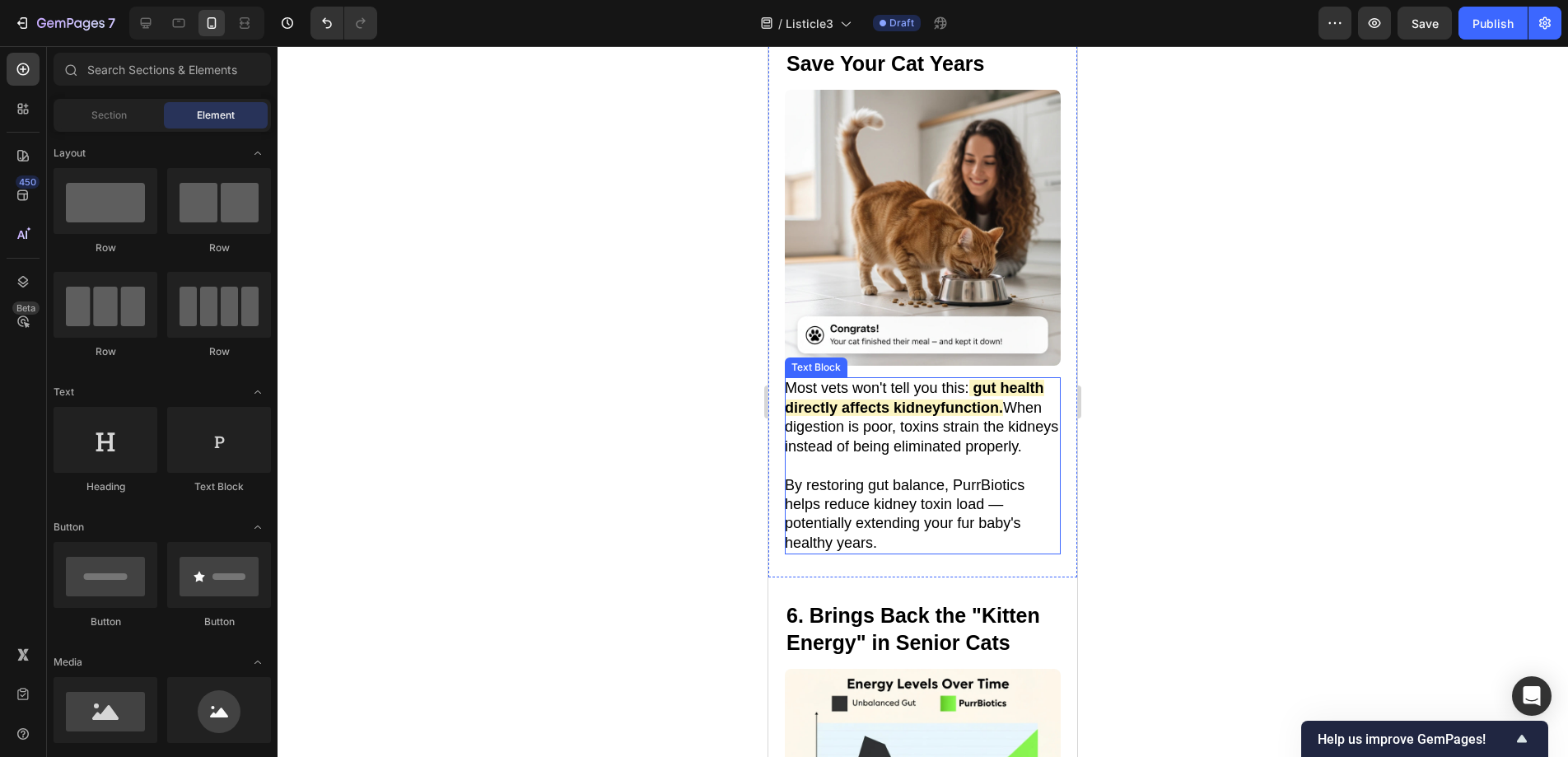
scroll to position [2897, 0]
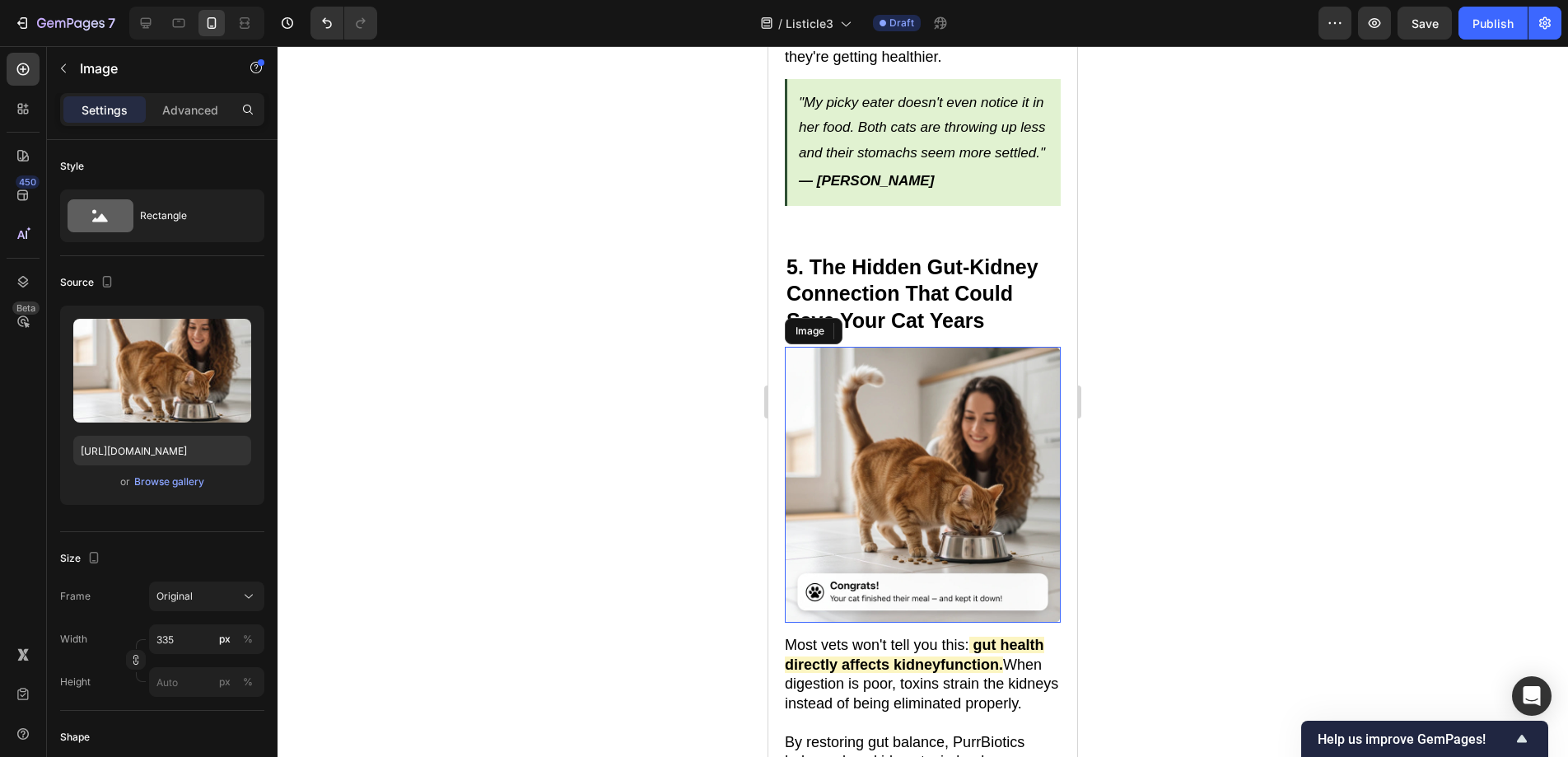
click at [988, 477] on img at bounding box center [922, 484] width 276 height 276
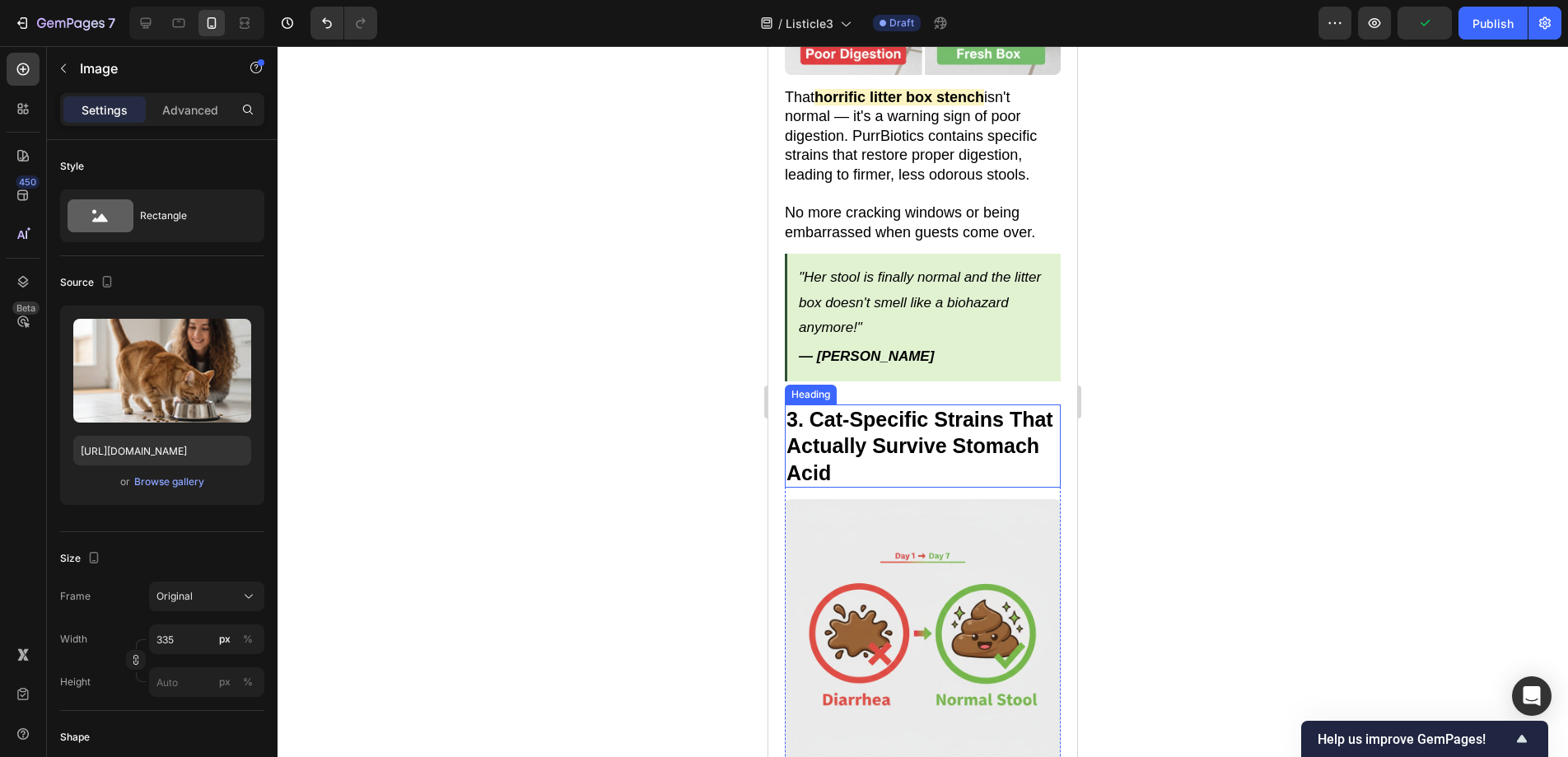
scroll to position [1642, 0]
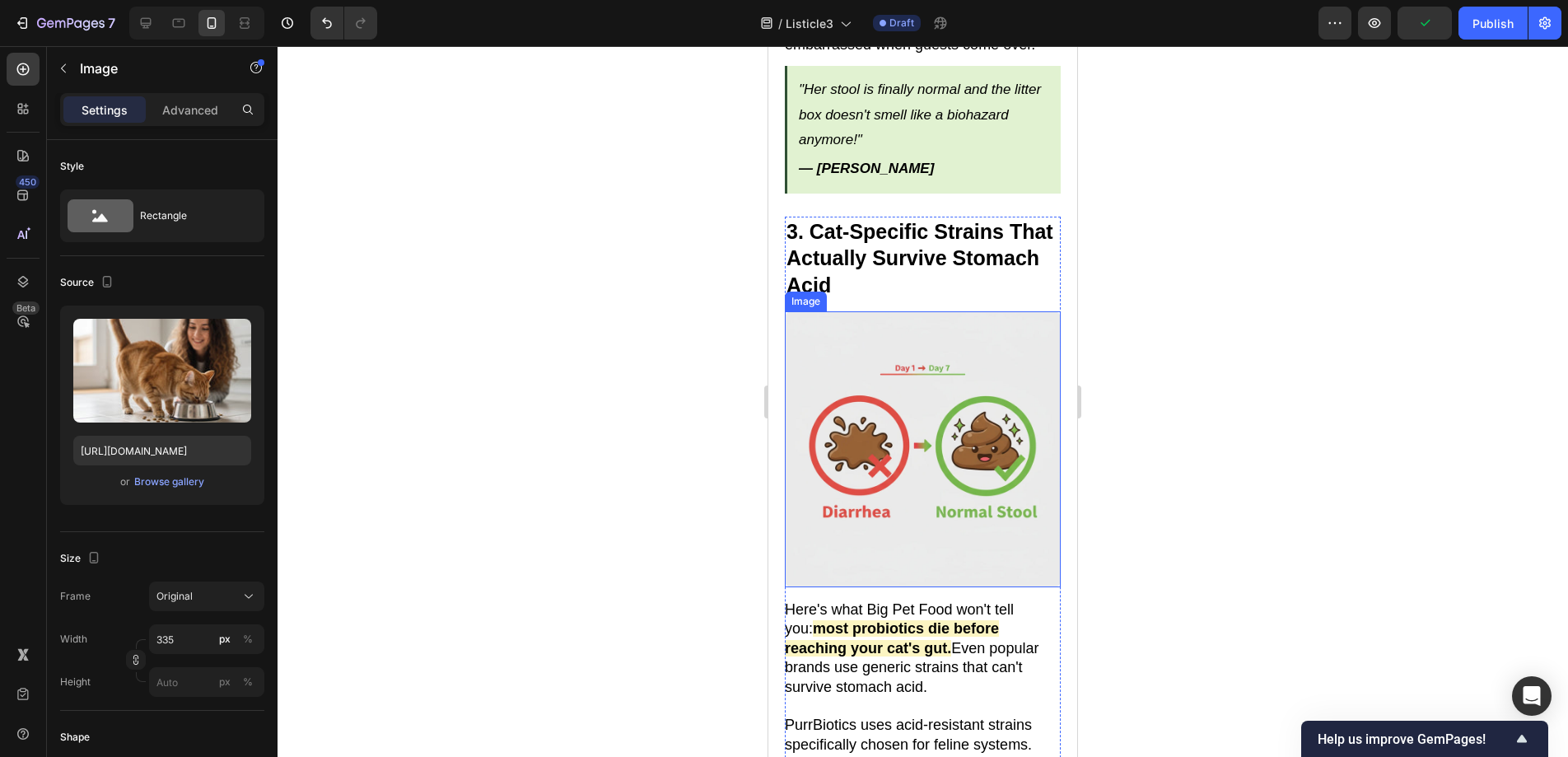
click at [915, 401] on img at bounding box center [922, 448] width 276 height 276
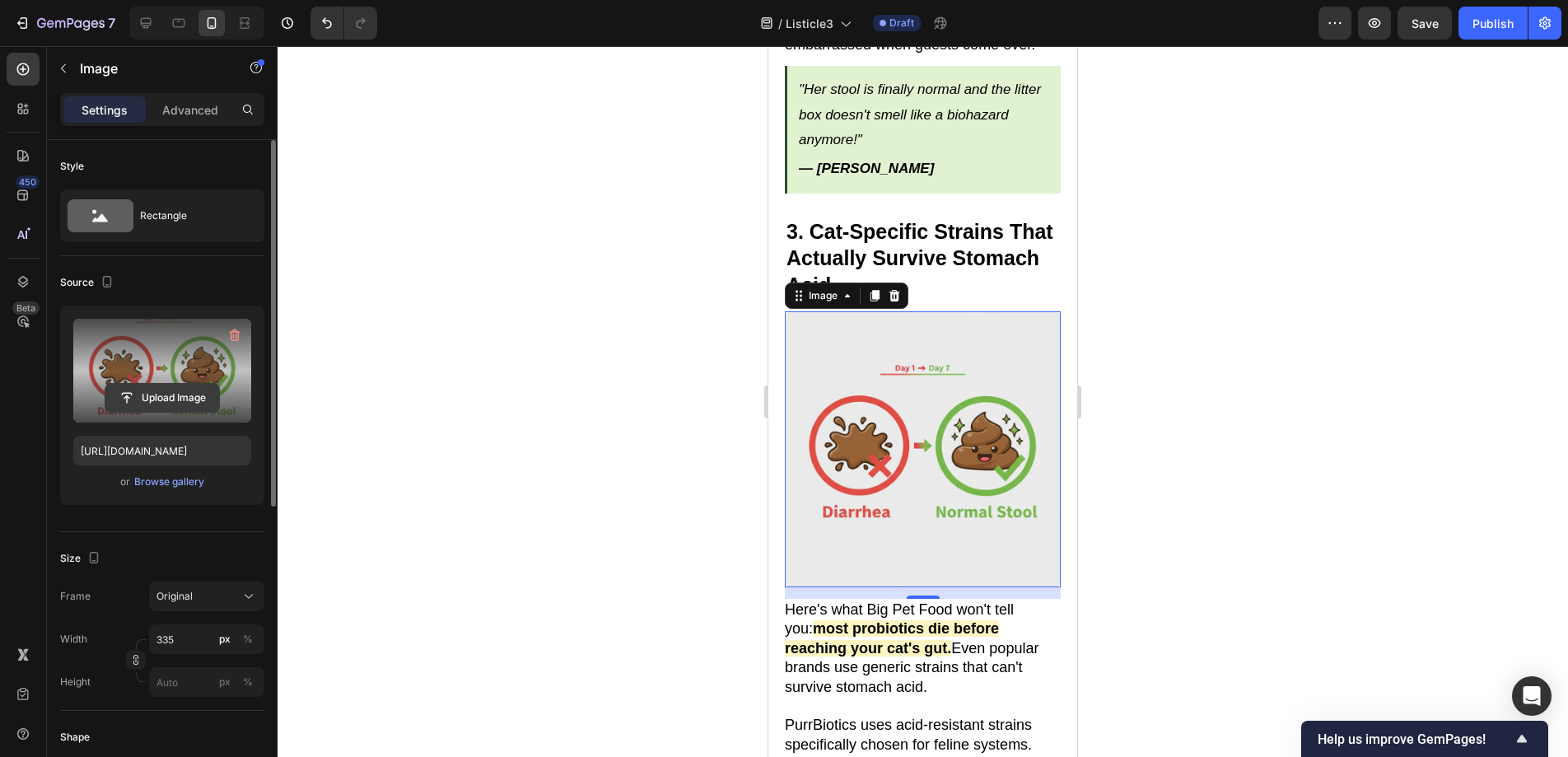
click at [197, 401] on input "file" at bounding box center [162, 397] width 114 height 28
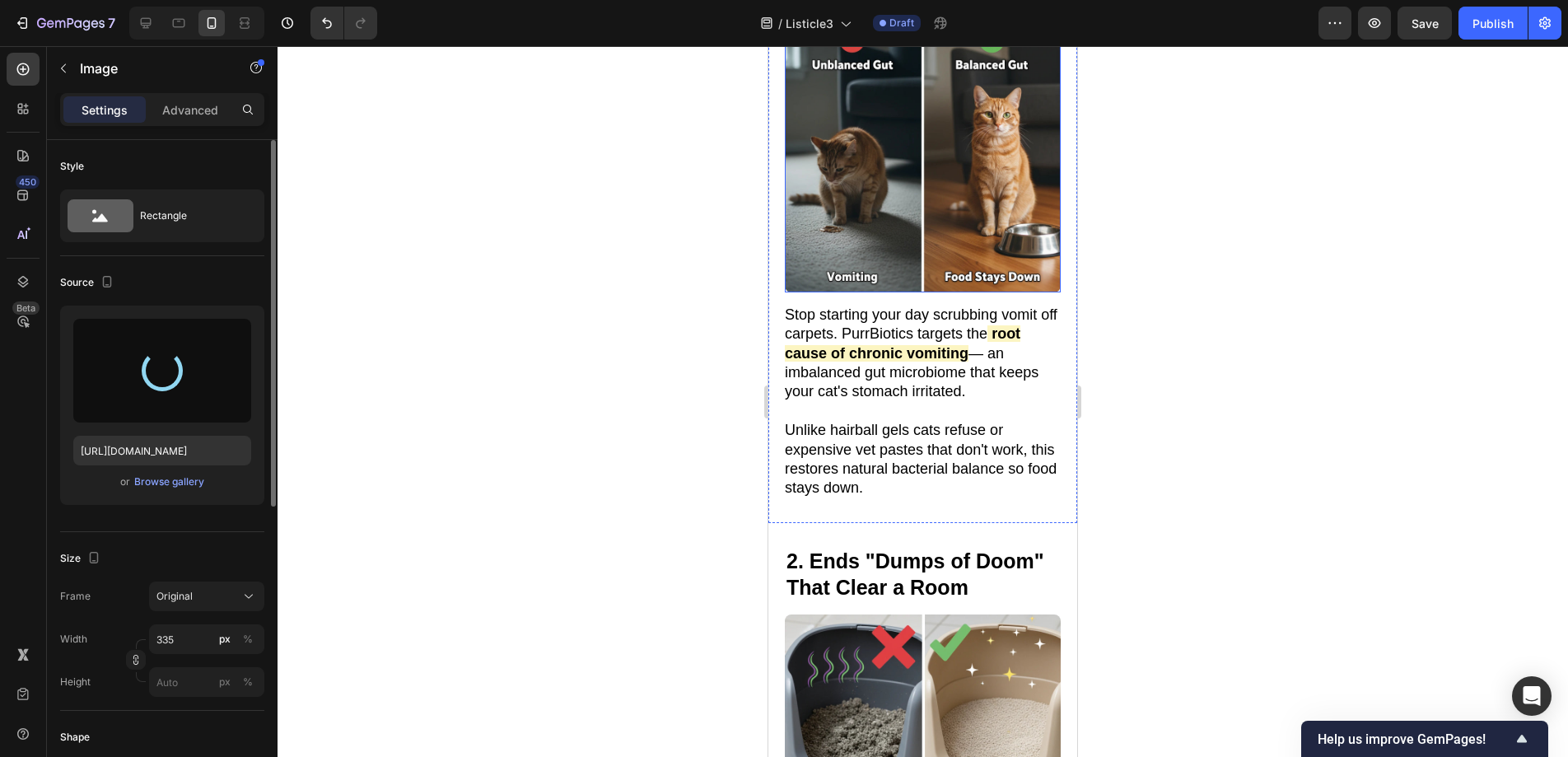
type input "[URL][DOMAIN_NAME]"
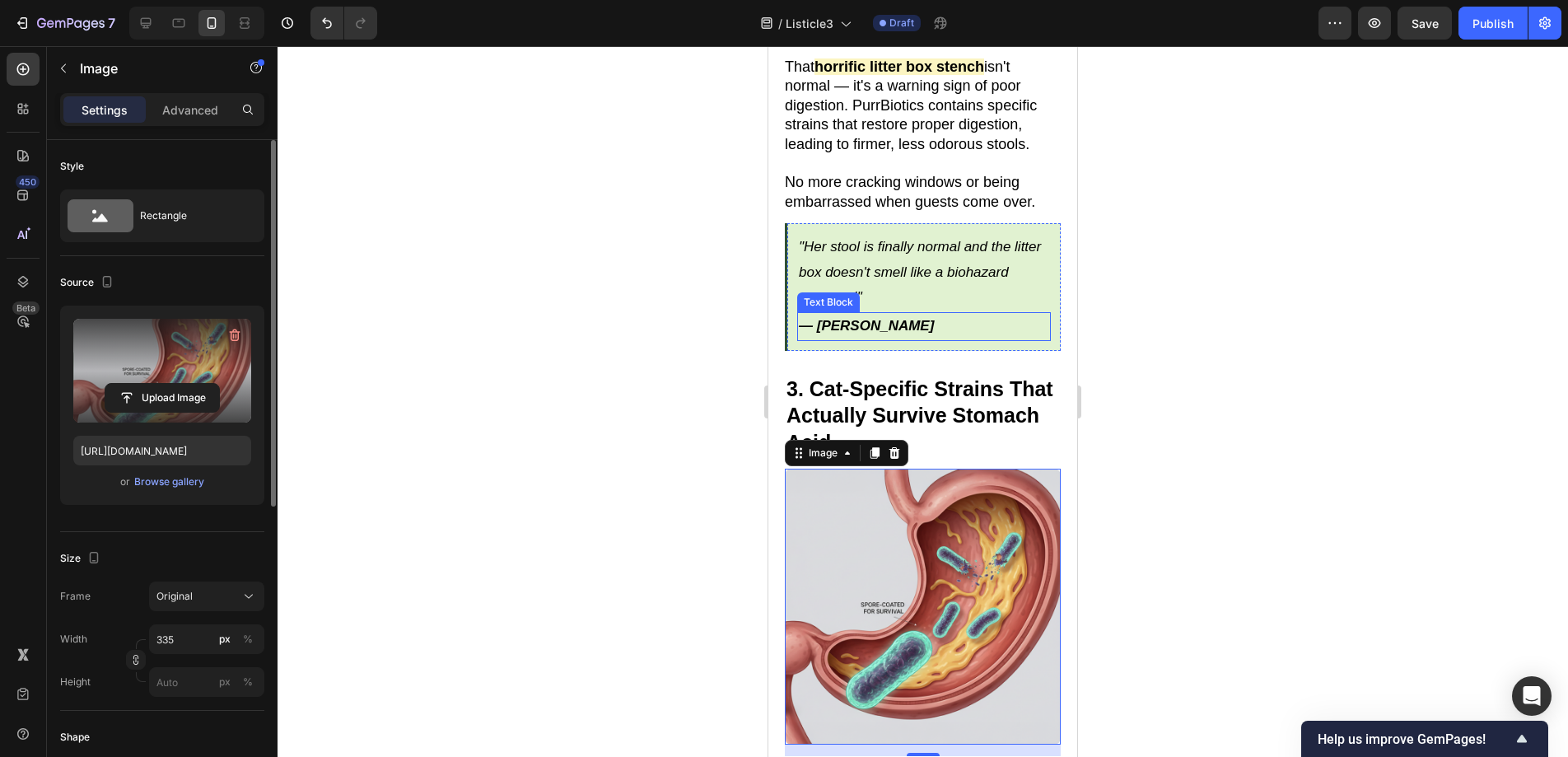
scroll to position [1481, 0]
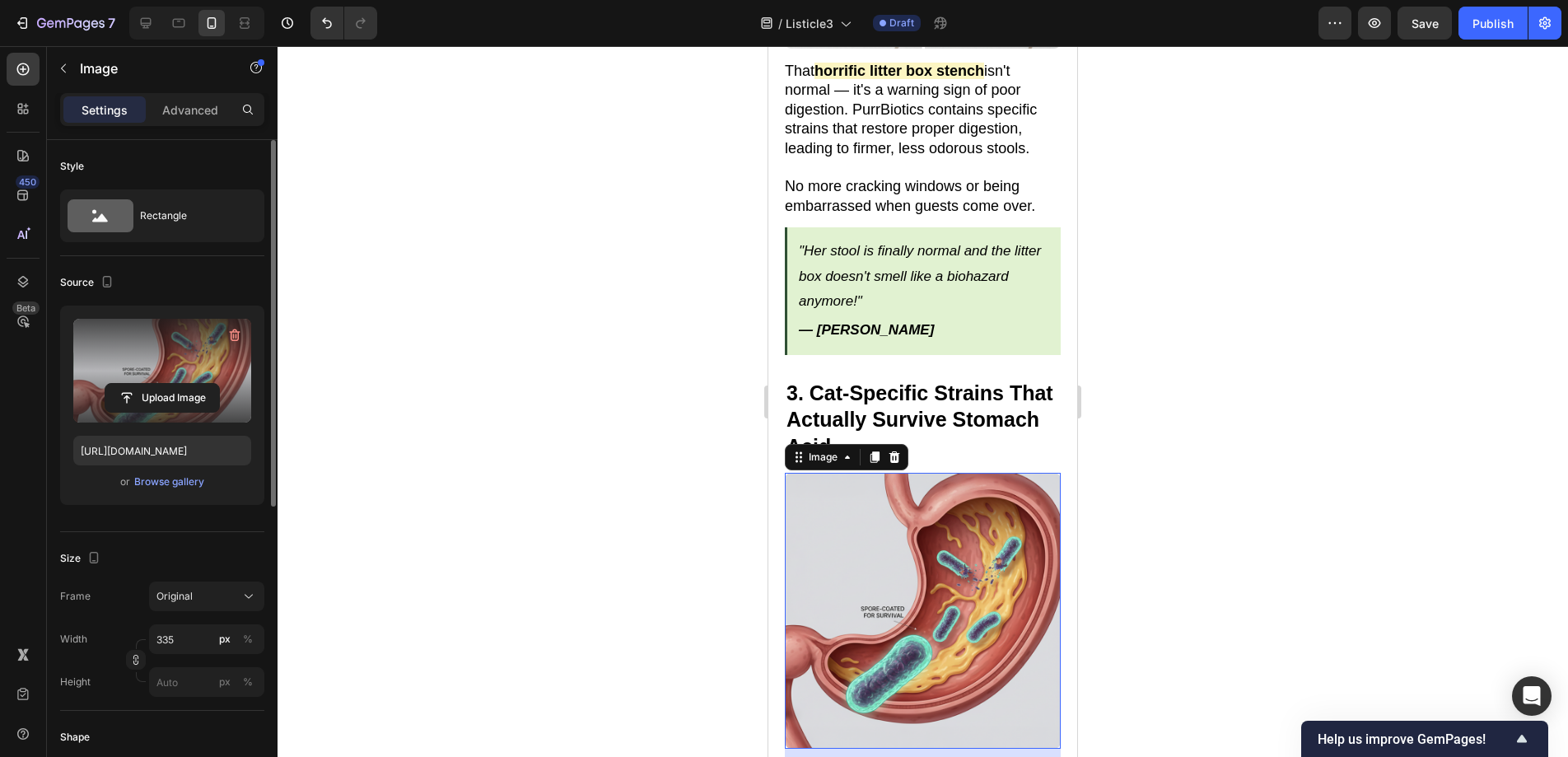
click at [1225, 511] on div at bounding box center [922, 400] width 1290 height 710
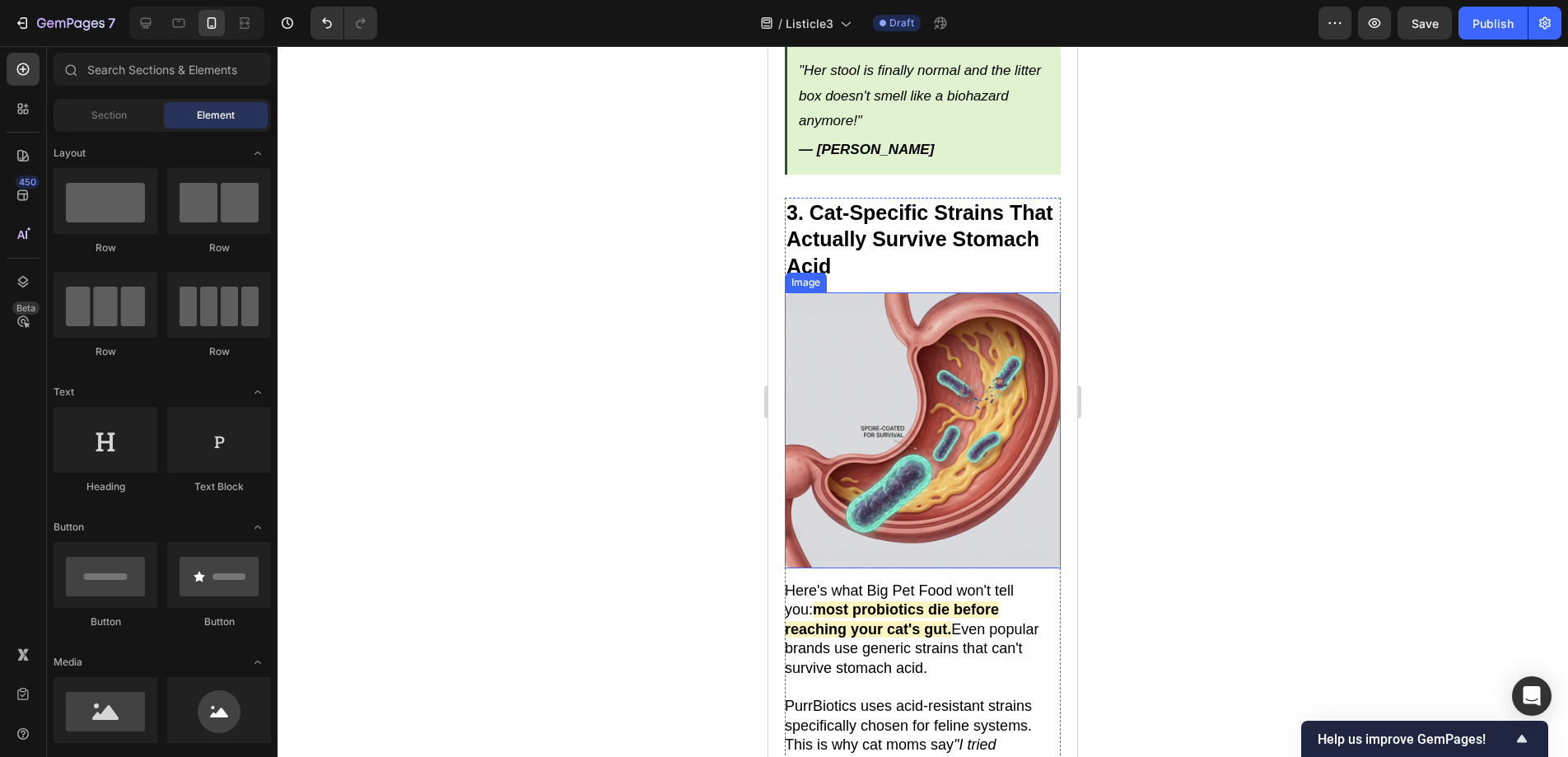
scroll to position [1689, 0]
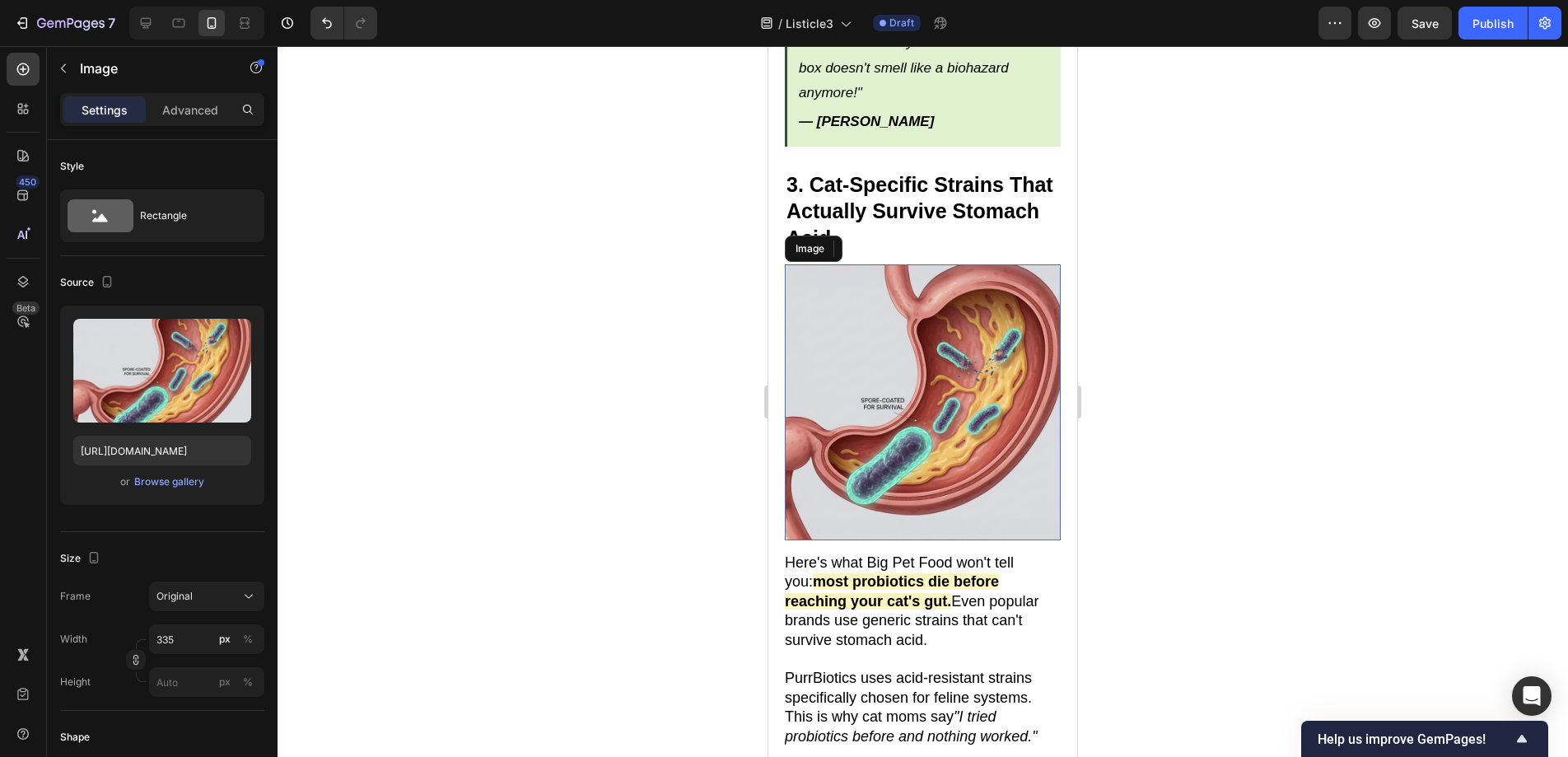
click at [852, 451] on img at bounding box center [922, 401] width 276 height 276
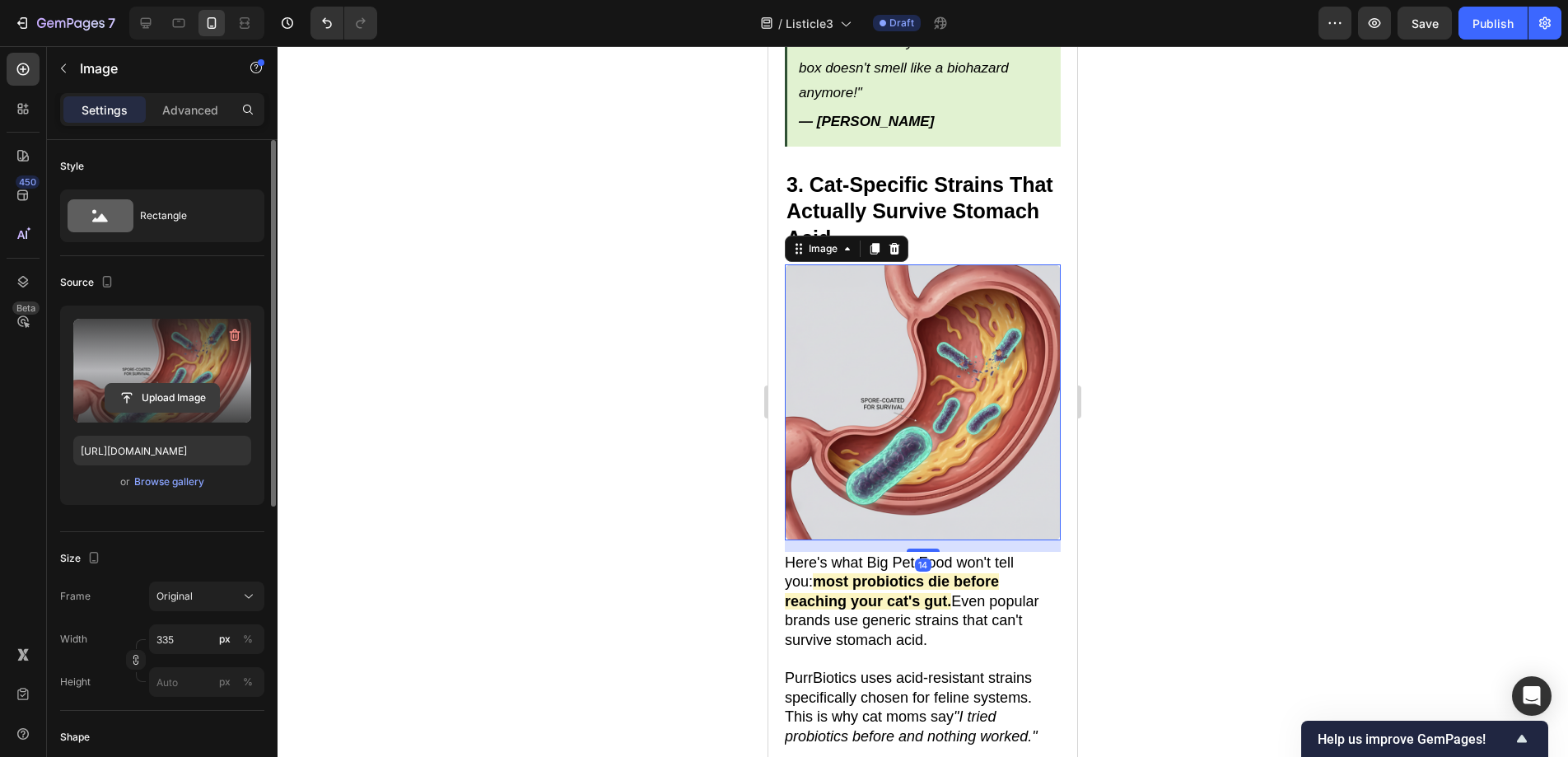
click at [163, 397] on input "file" at bounding box center [162, 397] width 114 height 28
type input "[URL][DOMAIN_NAME]"
click at [1197, 534] on div at bounding box center [922, 400] width 1290 height 710
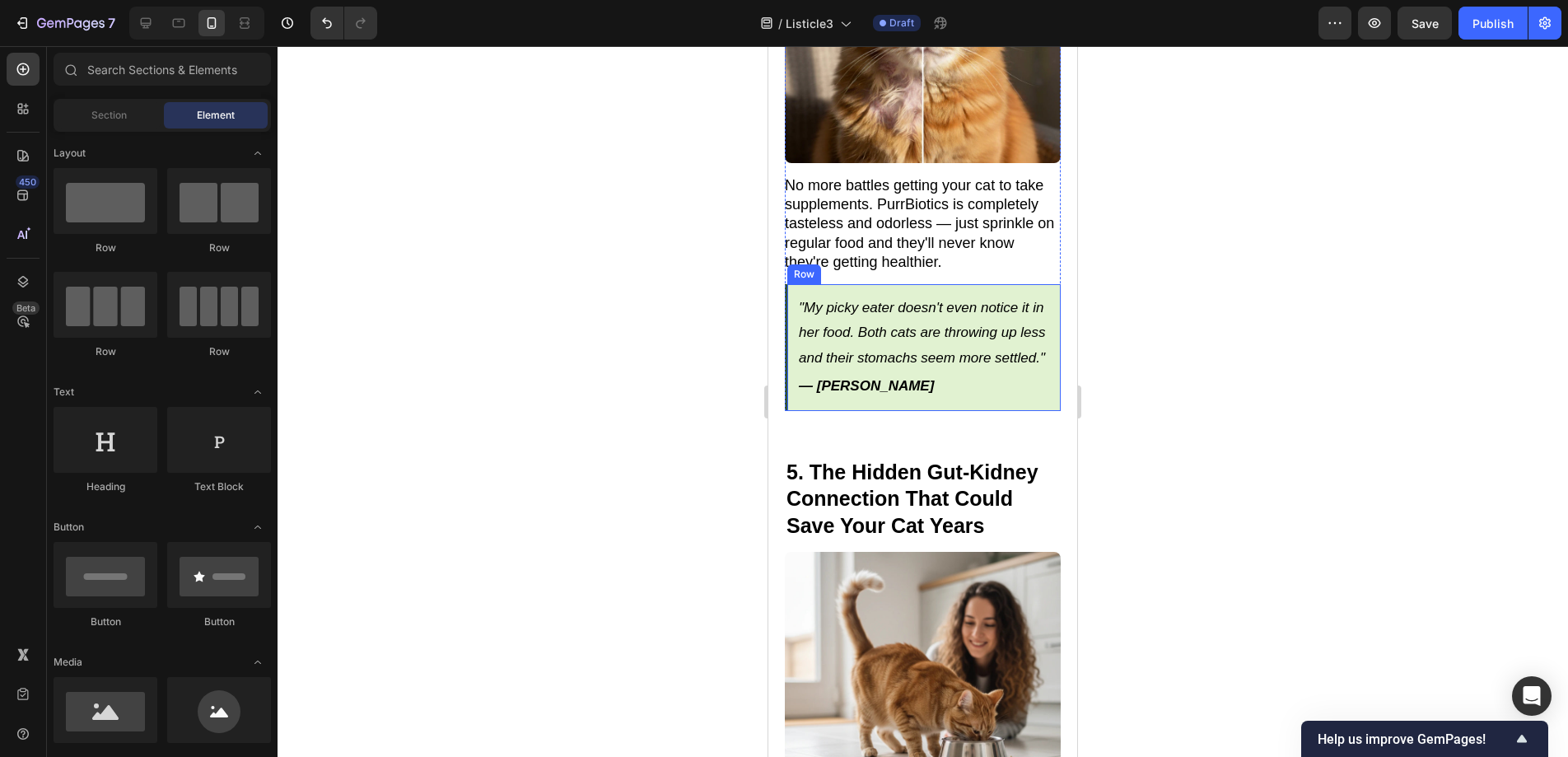
scroll to position [2804, 0]
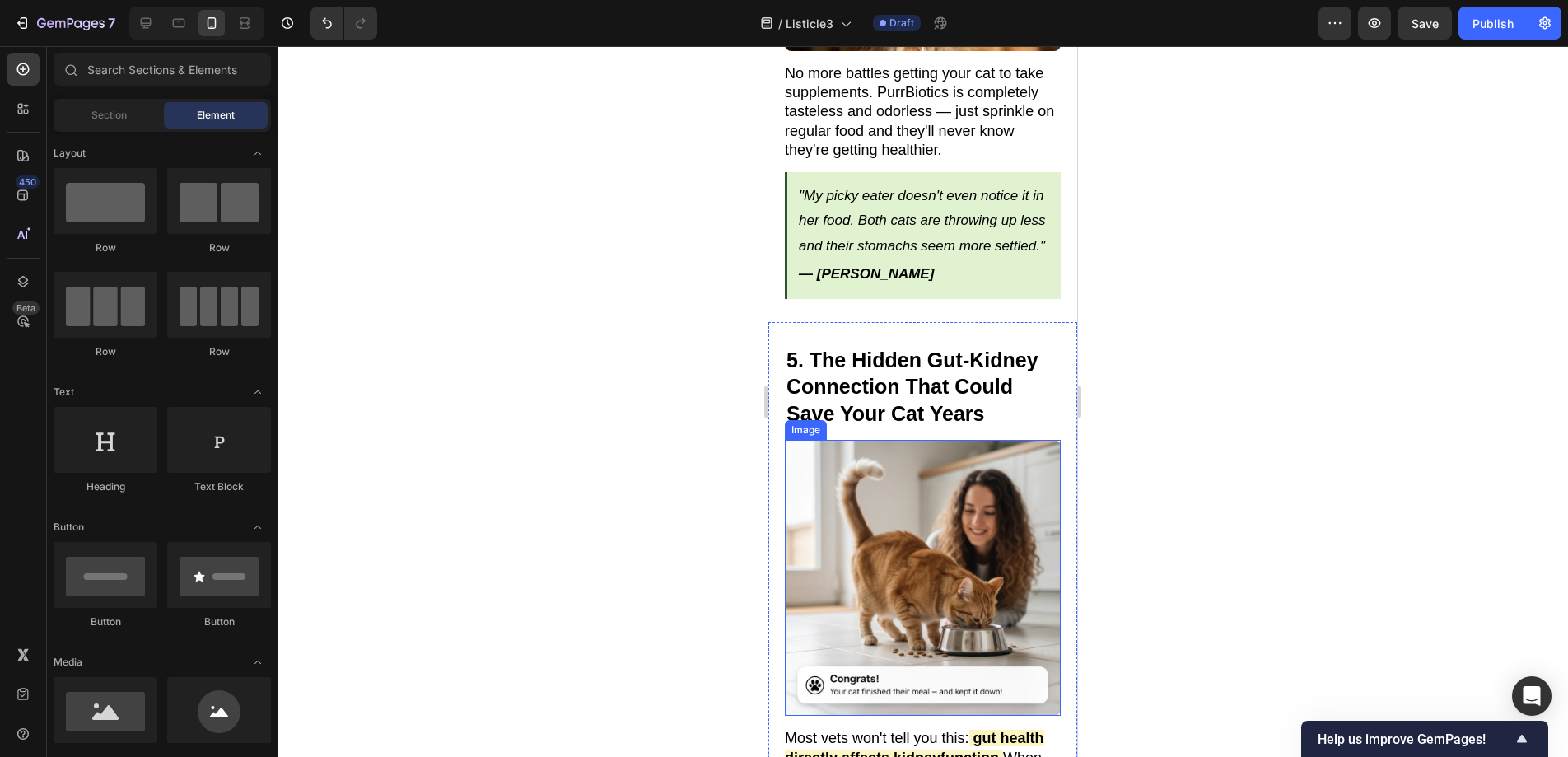
click at [882, 439] on img at bounding box center [922, 577] width 276 height 276
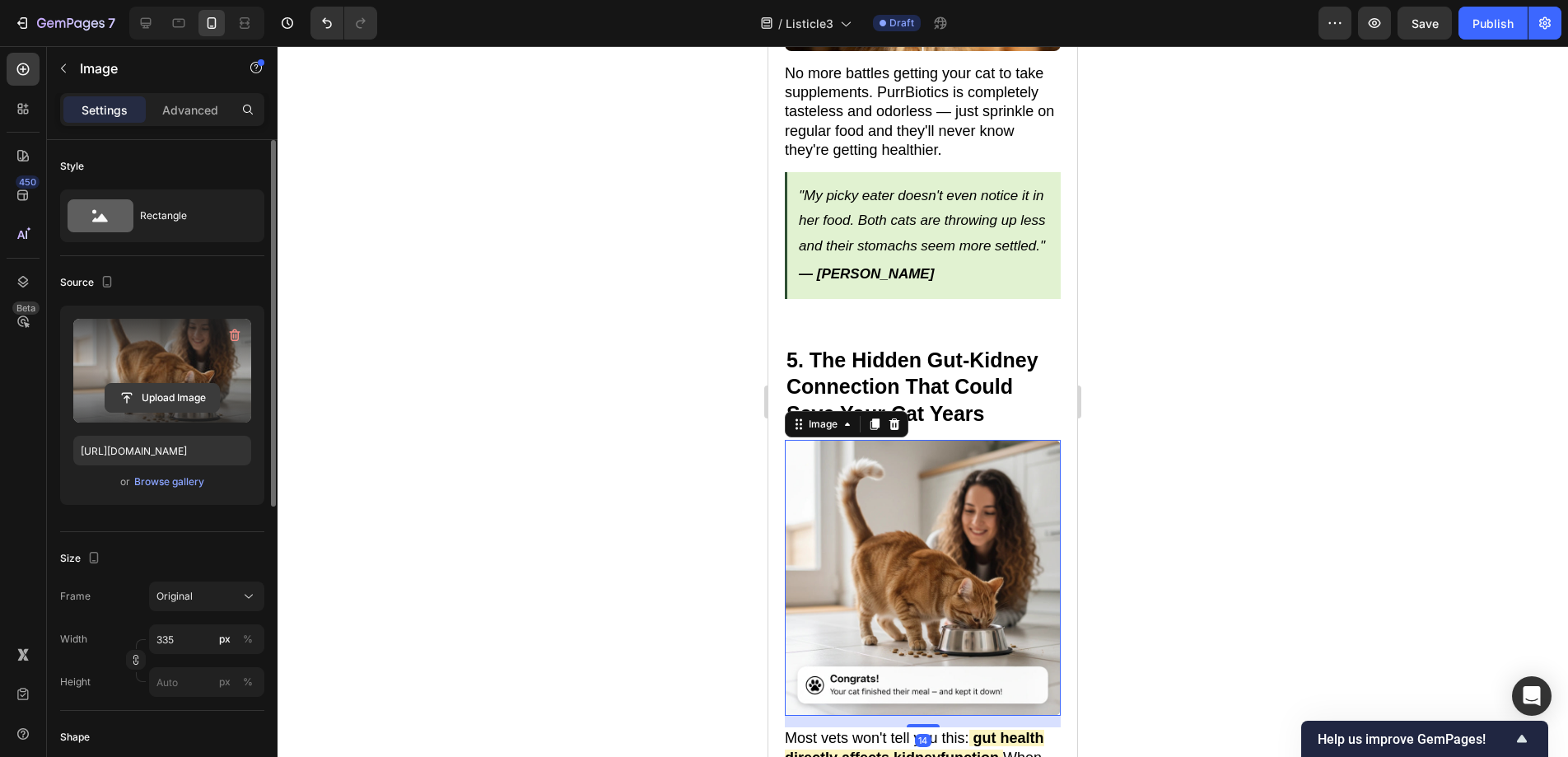
click at [172, 403] on input "file" at bounding box center [162, 397] width 114 height 28
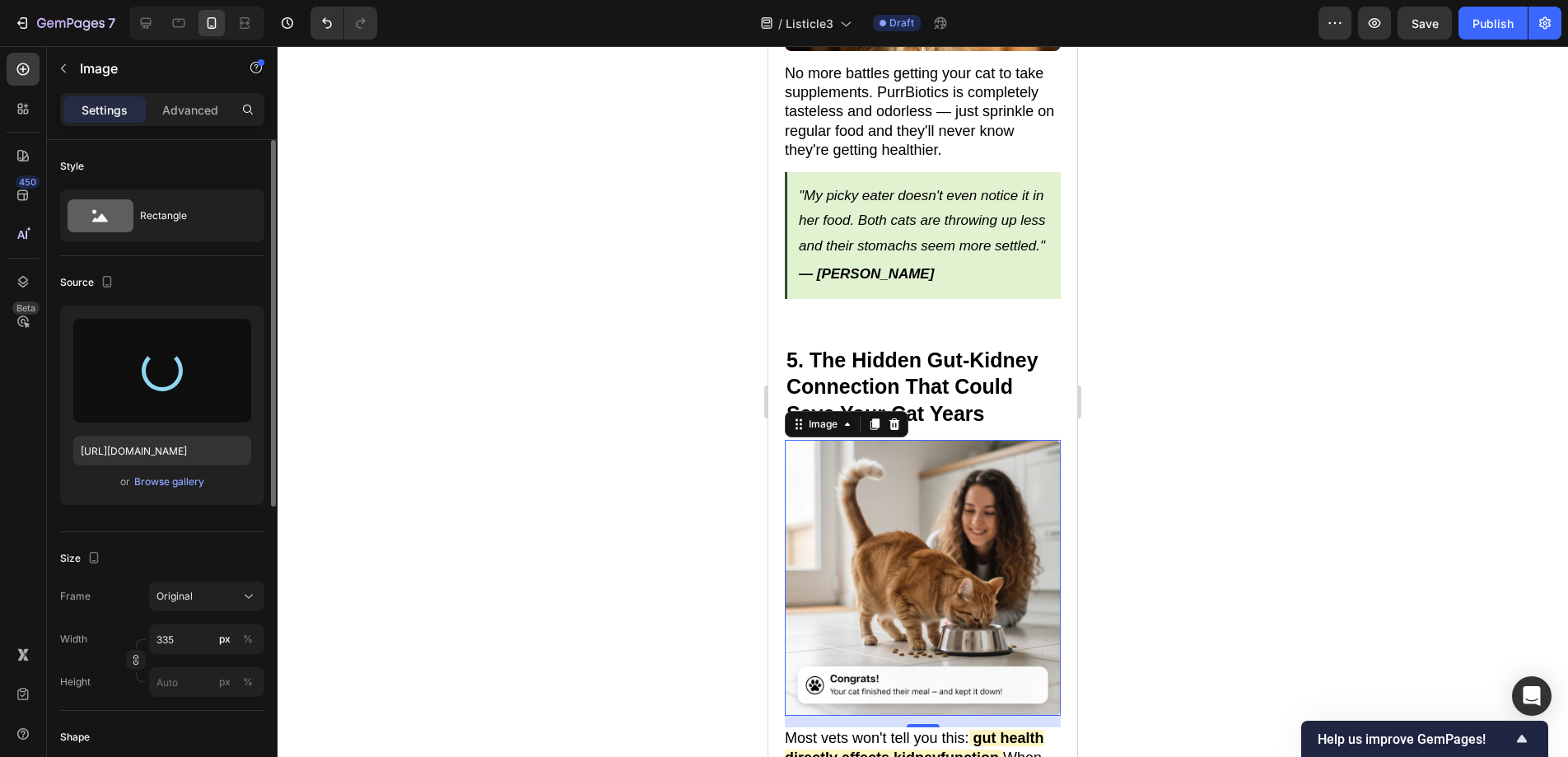
type input "[URL][DOMAIN_NAME]"
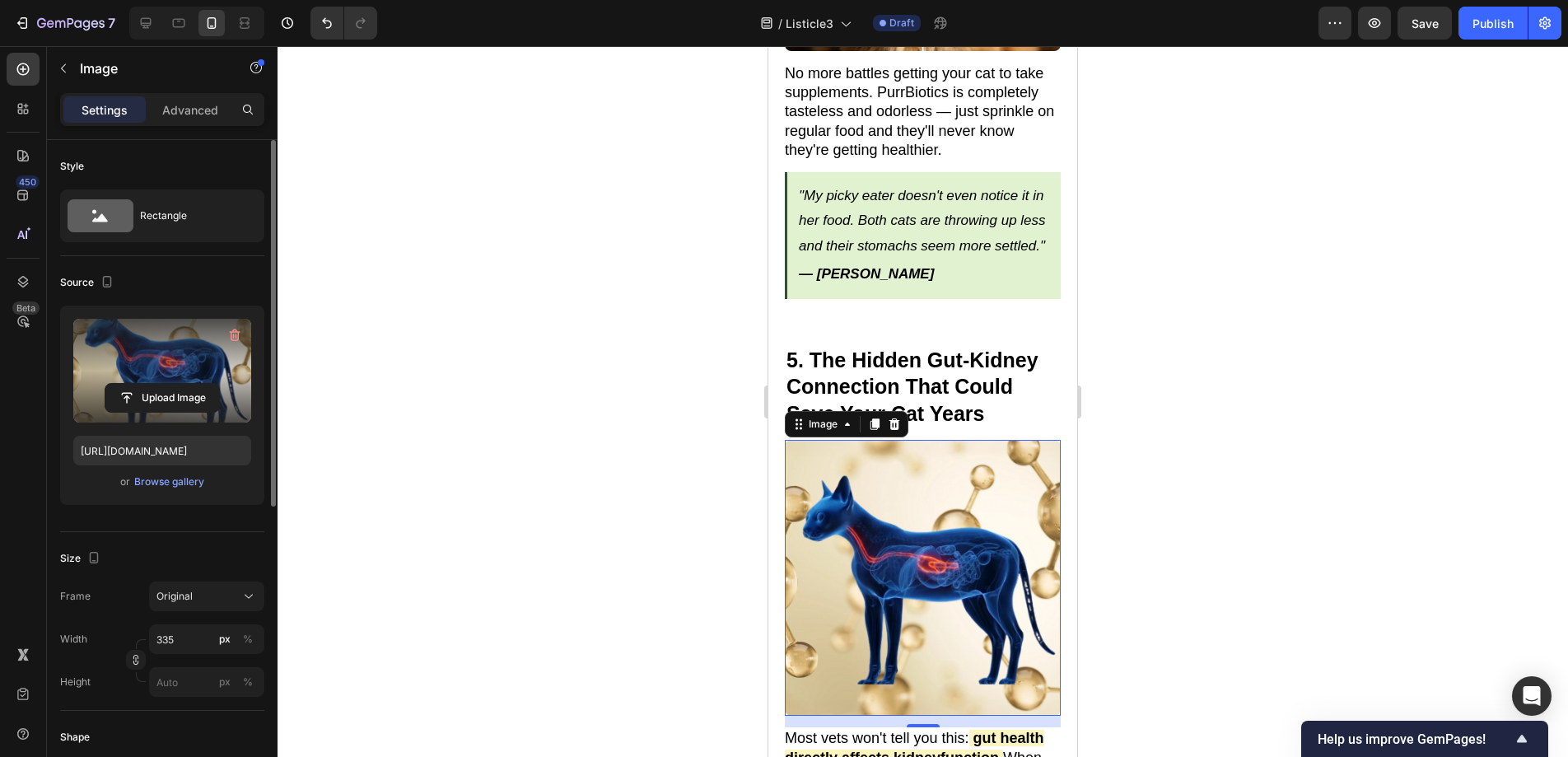
click at [1224, 582] on div at bounding box center [922, 400] width 1290 height 710
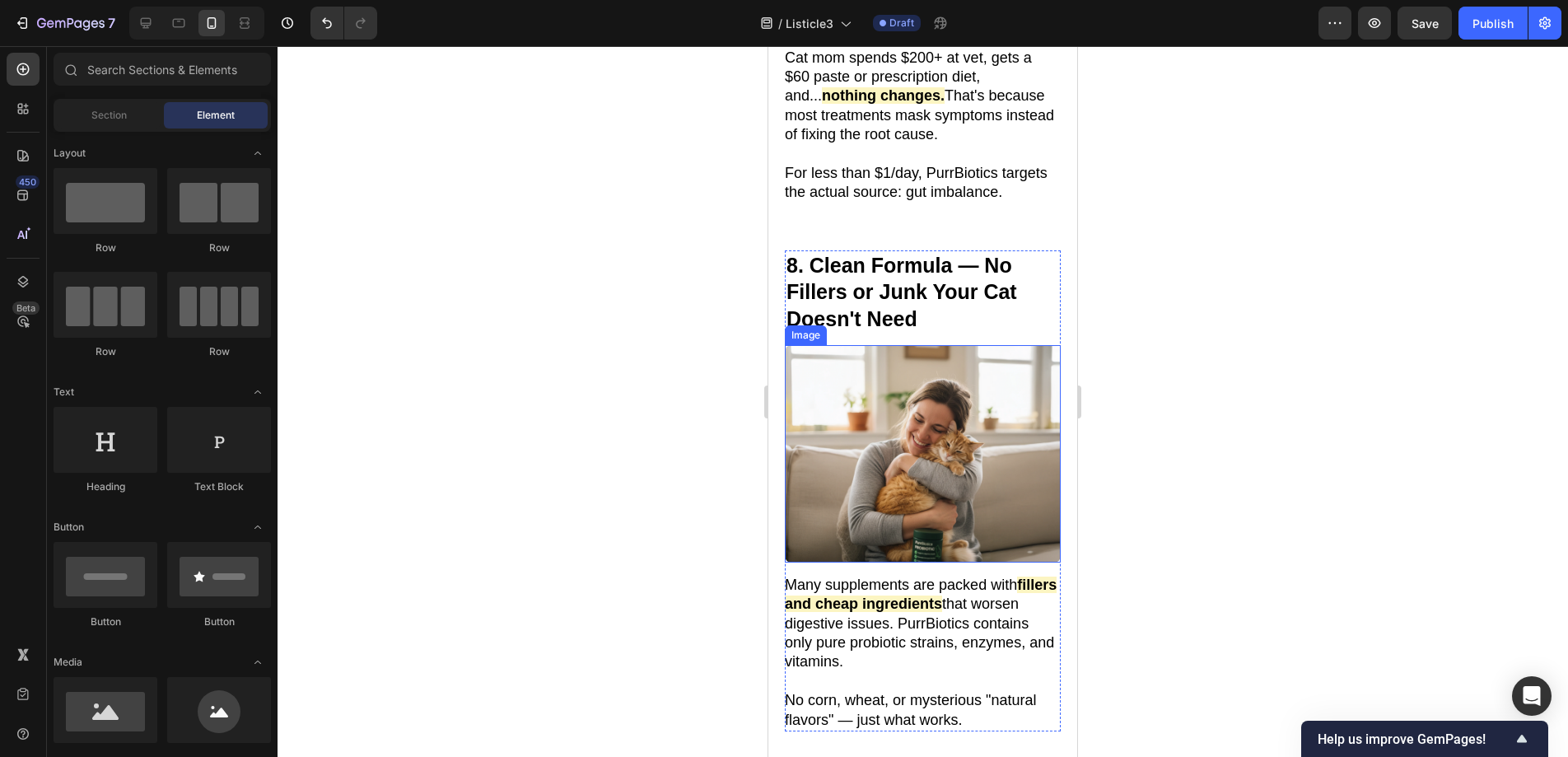
scroll to position [4717, 0]
